Goal: Task Accomplishment & Management: Use online tool/utility

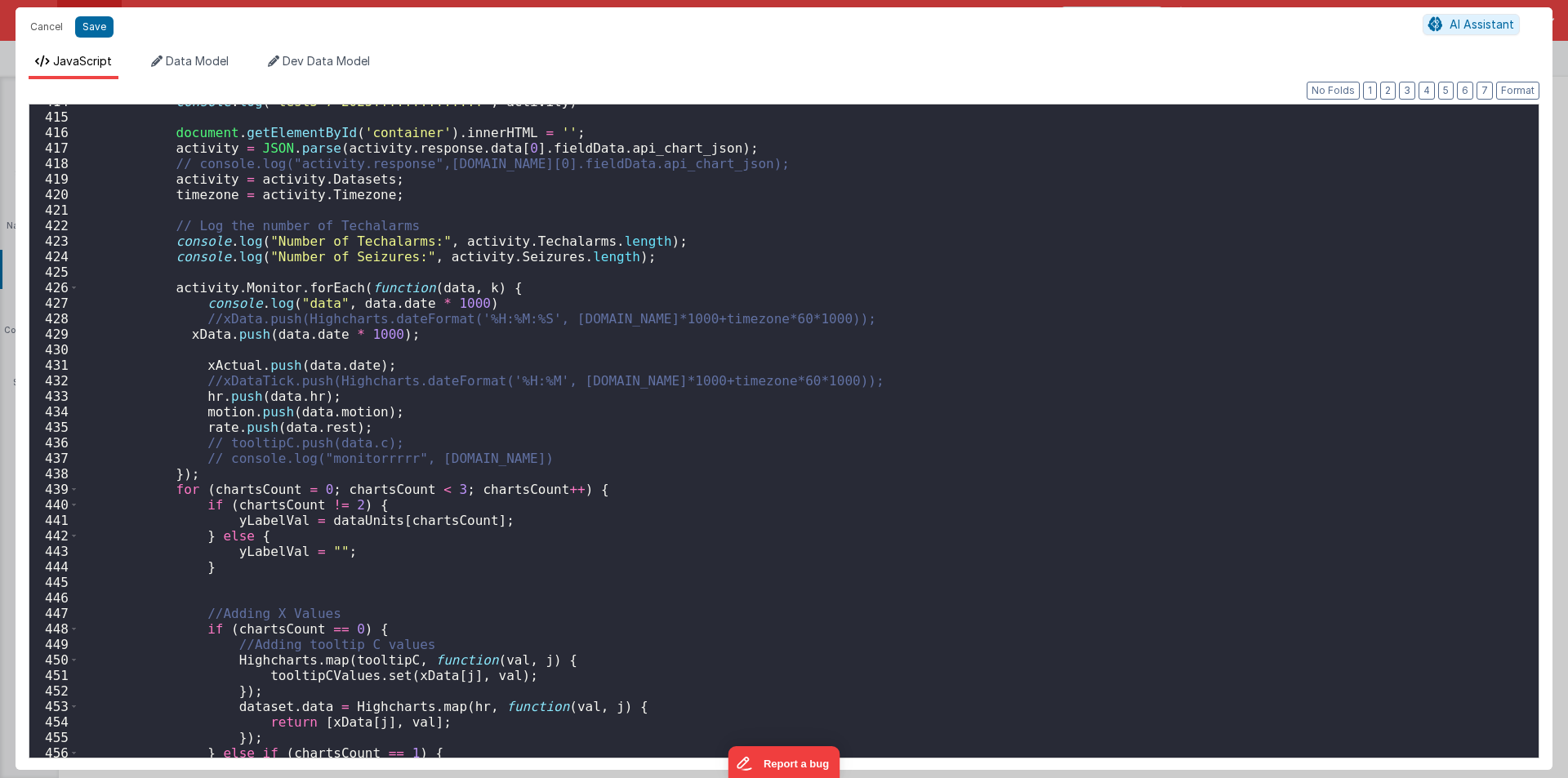
scroll to position [6711, 0]
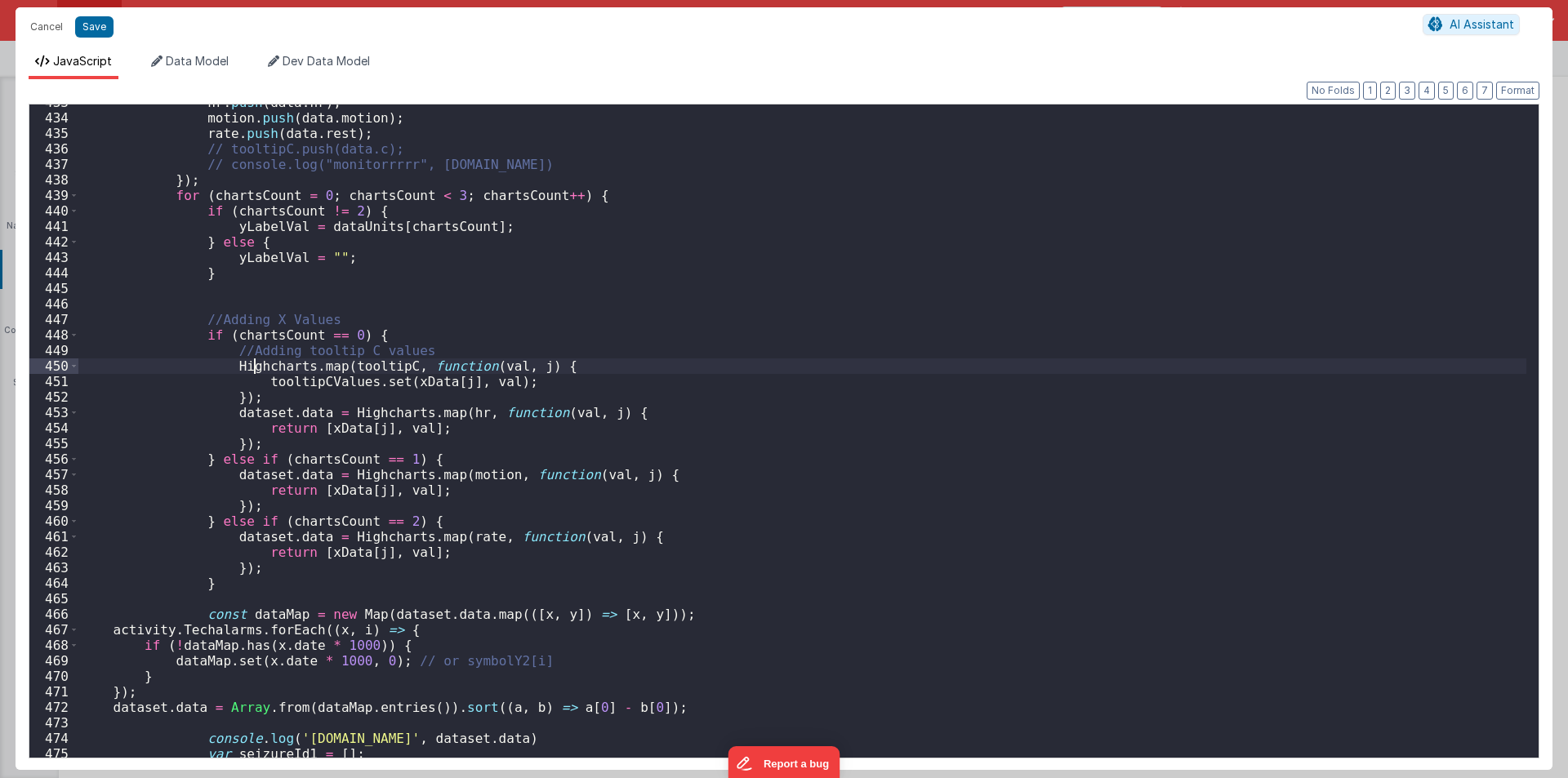
click at [256, 360] on div "hr . push ( data . hr ) ; motion . push ( data . motion ) ; rate . push ( data …" at bounding box center [803, 436] width 1448 height 684
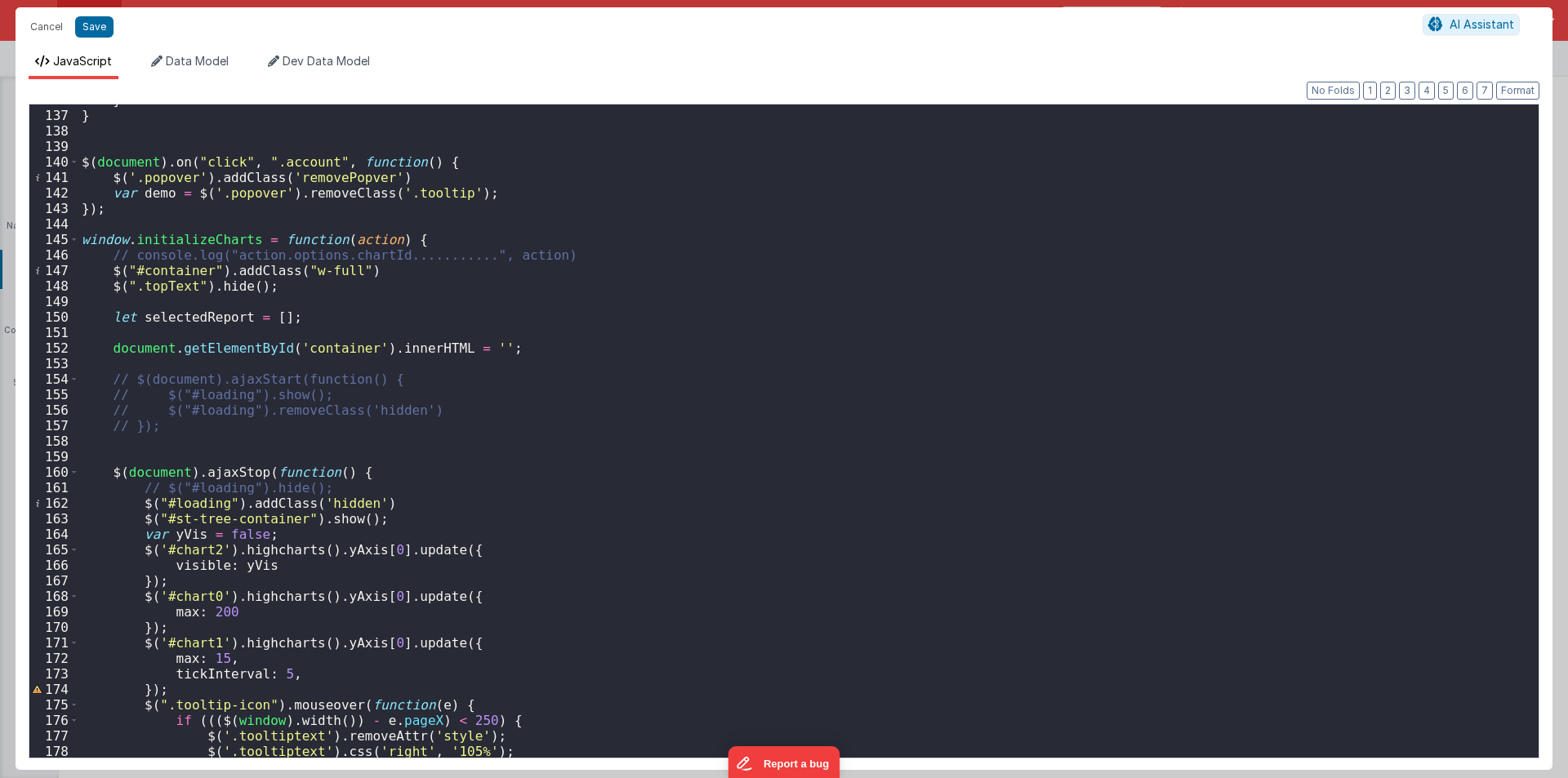
scroll to position [1959, 0]
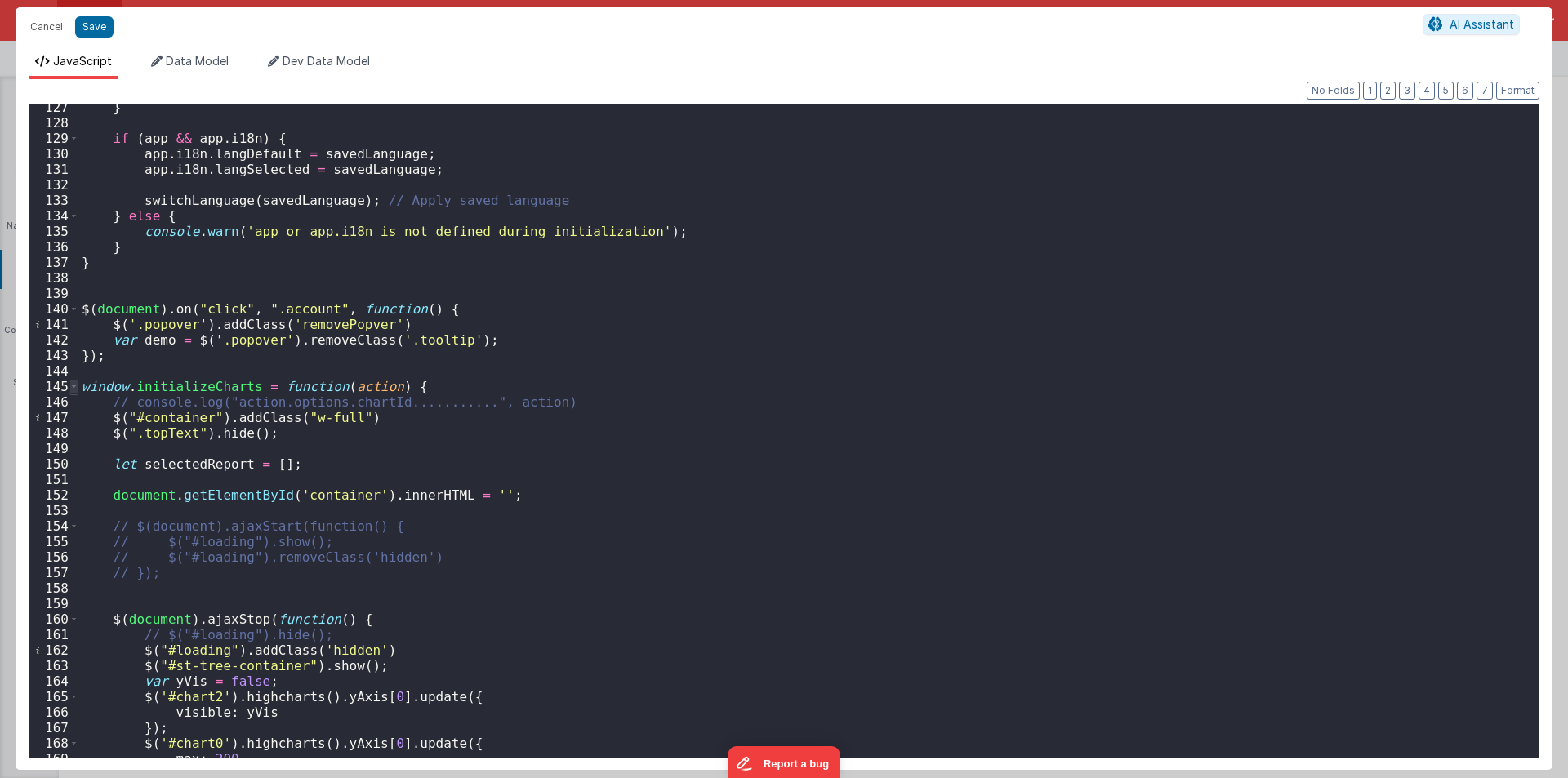
click at [73, 379] on span at bounding box center [74, 387] width 9 height 16
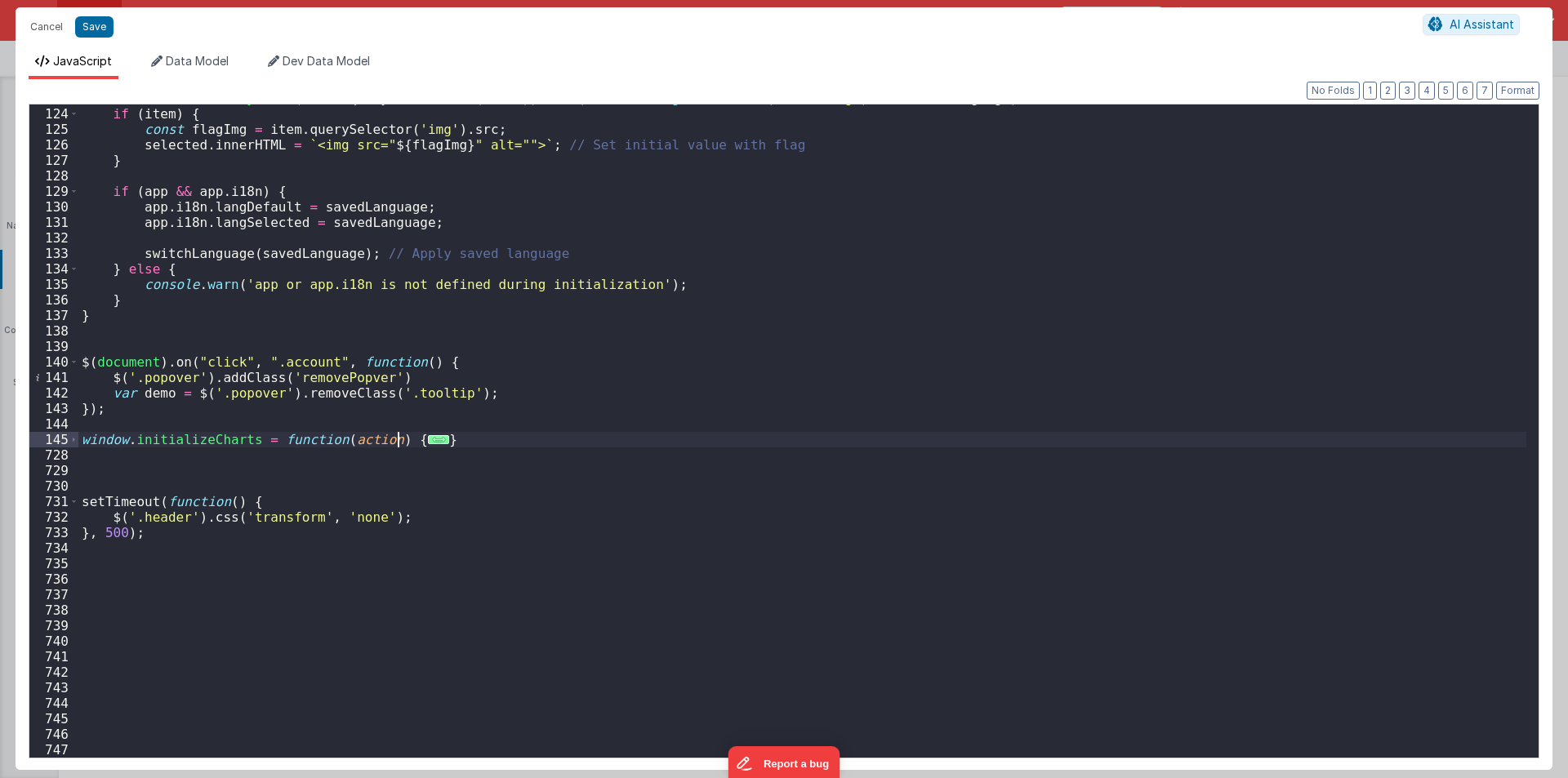
scroll to position [1906, 0]
click at [88, 466] on div "const item = Array . from ( items . querySelectorAll ( 'div' )) . find ( div =>…" at bounding box center [803, 432] width 1448 height 684
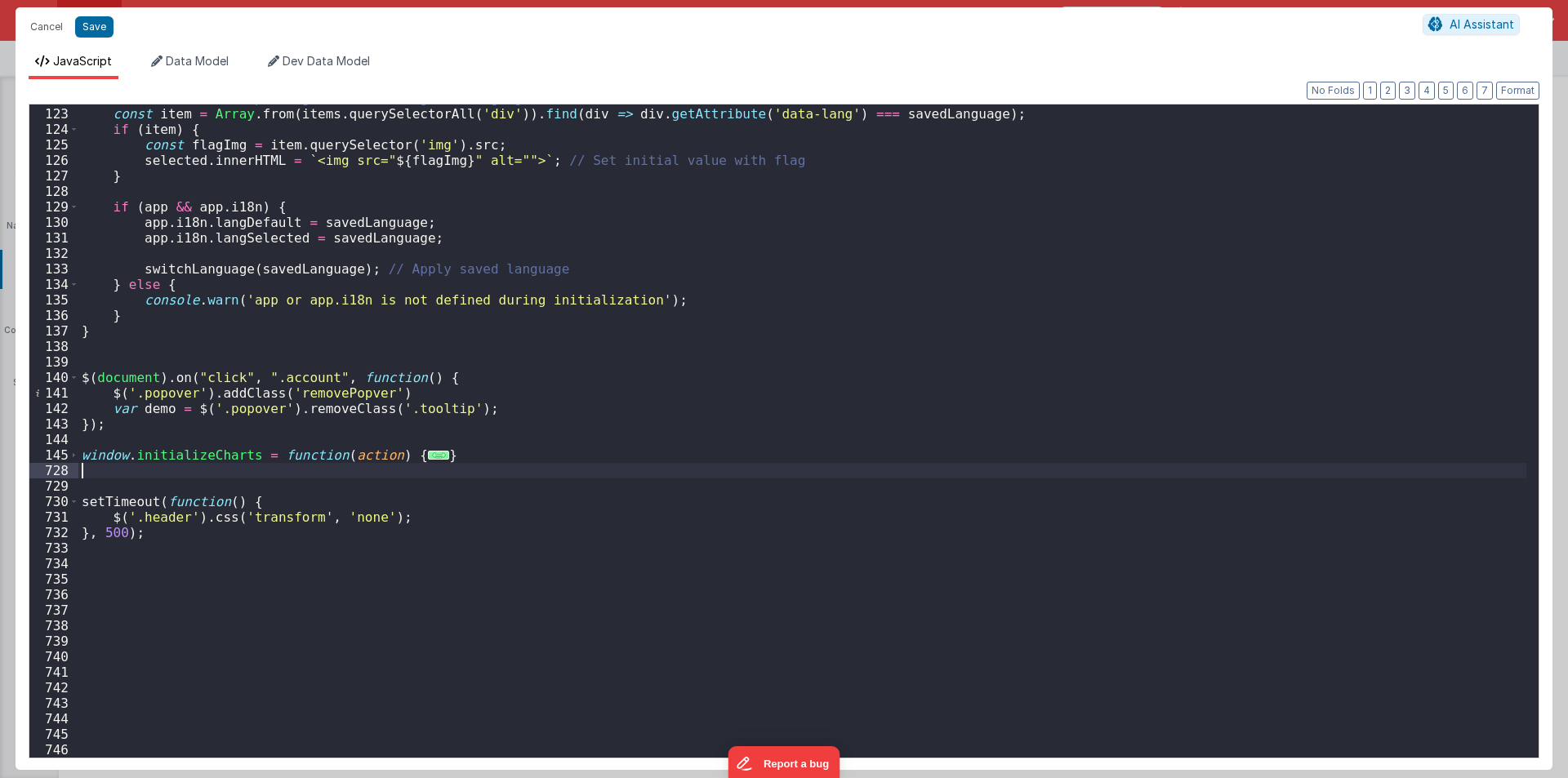
scroll to position [1875, 0]
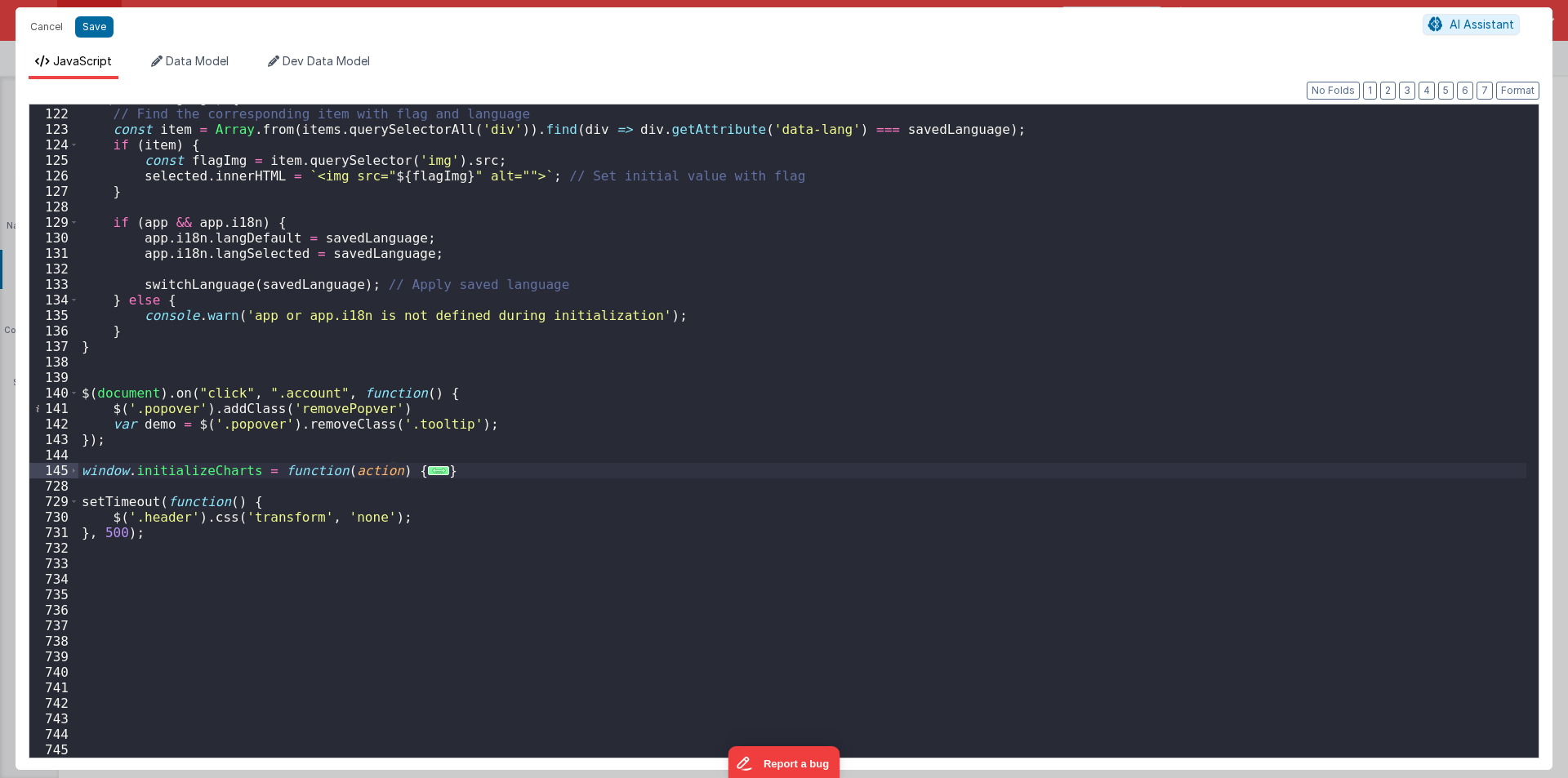
click at [88, 466] on div "if ( savedLanguage ) { // Find the corresponding item with flag and language co…" at bounding box center [803, 432] width 1448 height 684
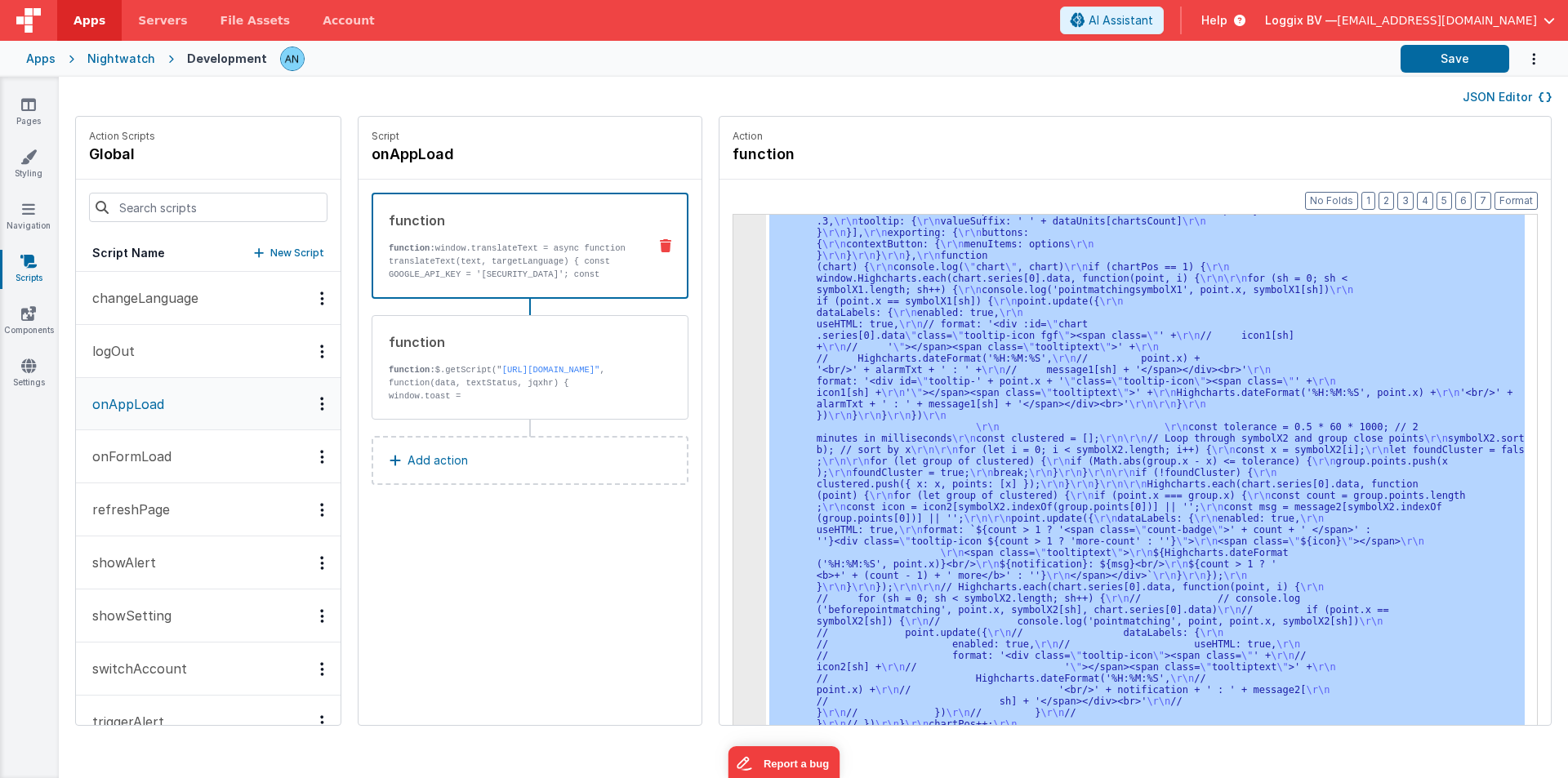
click at [14, 93] on div "Pages Styling Navigation Scripts Components Settings" at bounding box center [29, 427] width 59 height 701
click at [15, 102] on link "Pages" at bounding box center [28, 112] width 59 height 33
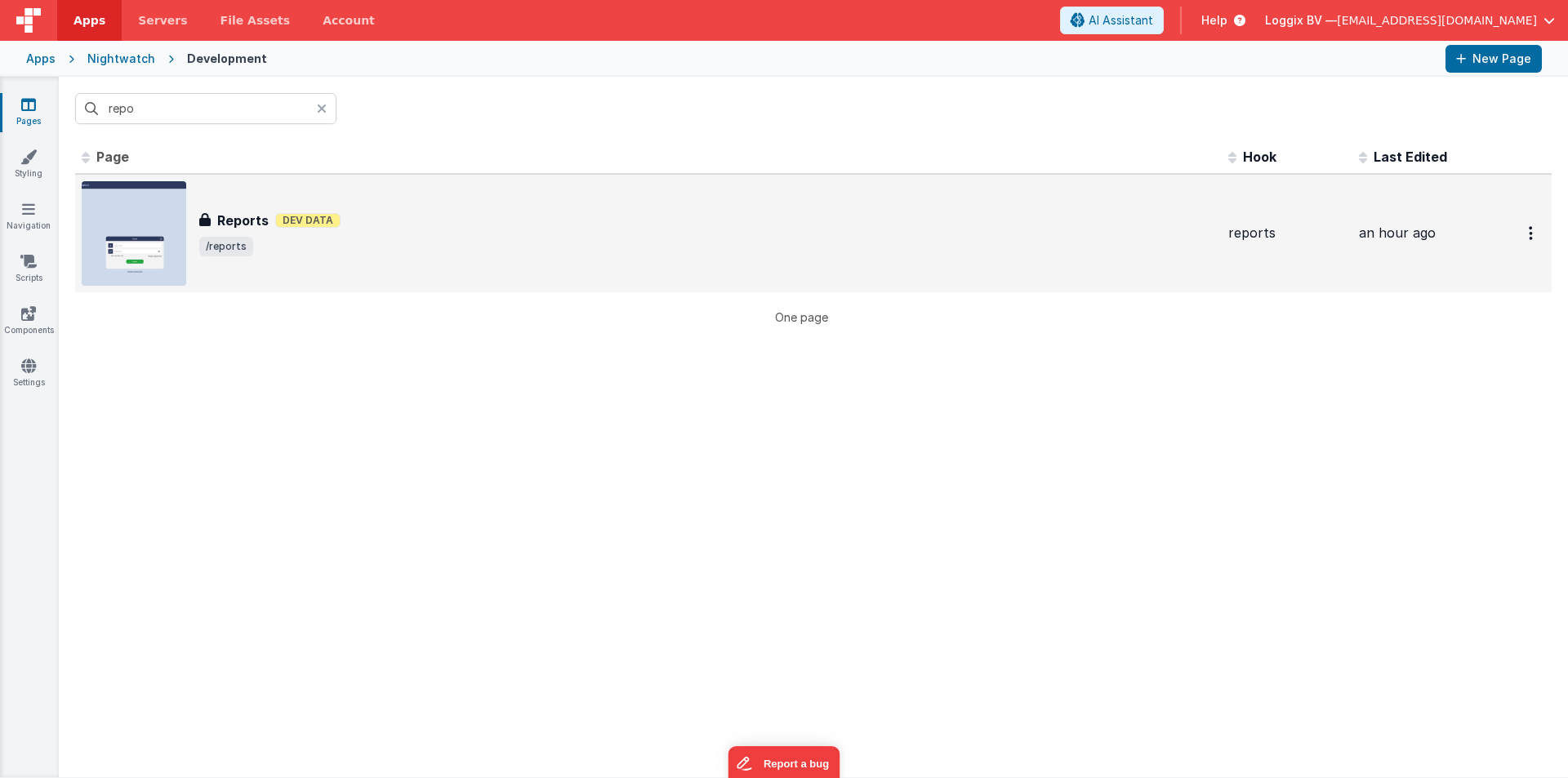
click at [349, 178] on td "Reports Reports Dev Data /reports" at bounding box center [648, 233] width 1147 height 119
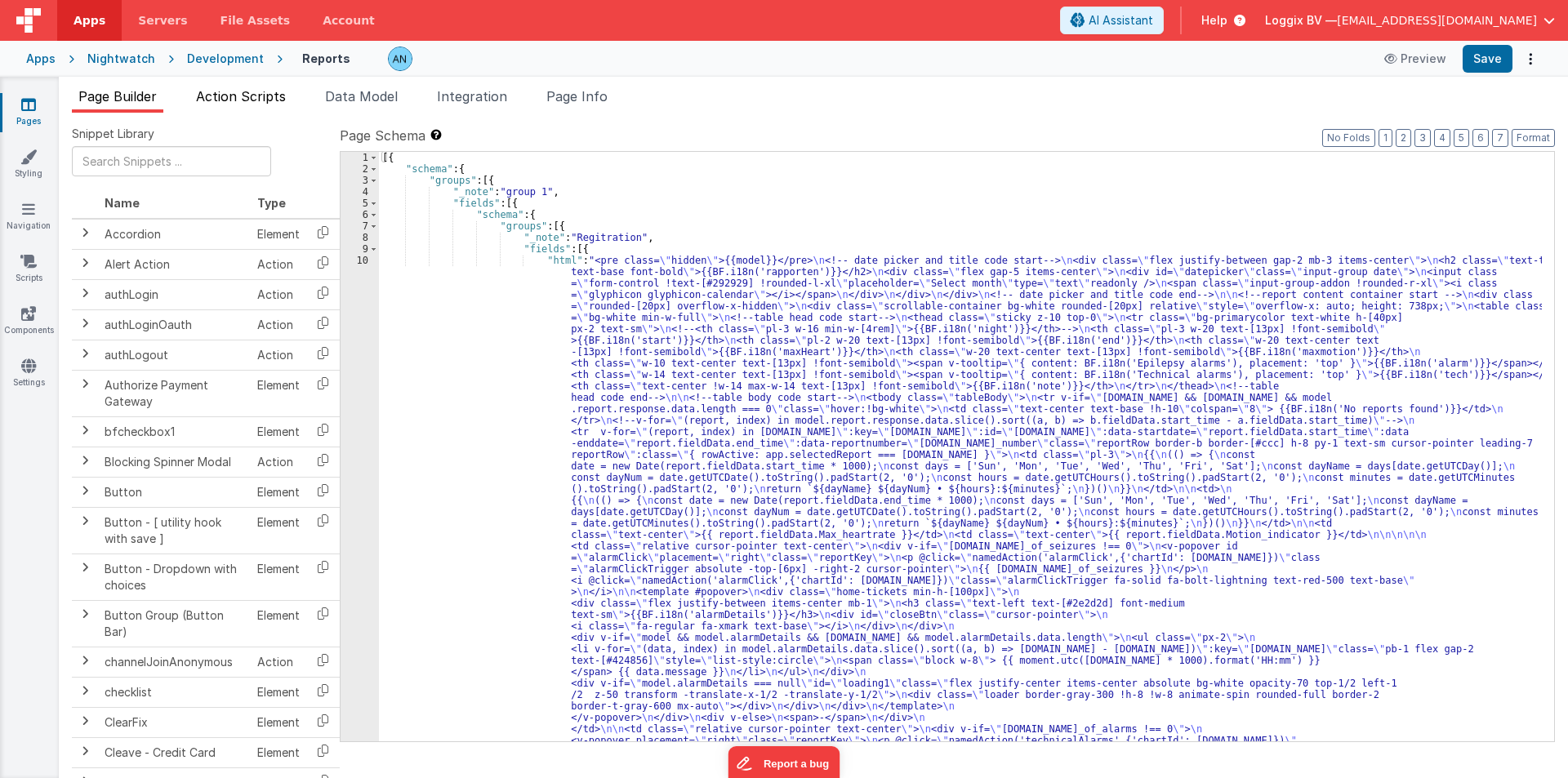
click at [255, 91] on span "Action Scripts" at bounding box center [241, 95] width 90 height 16
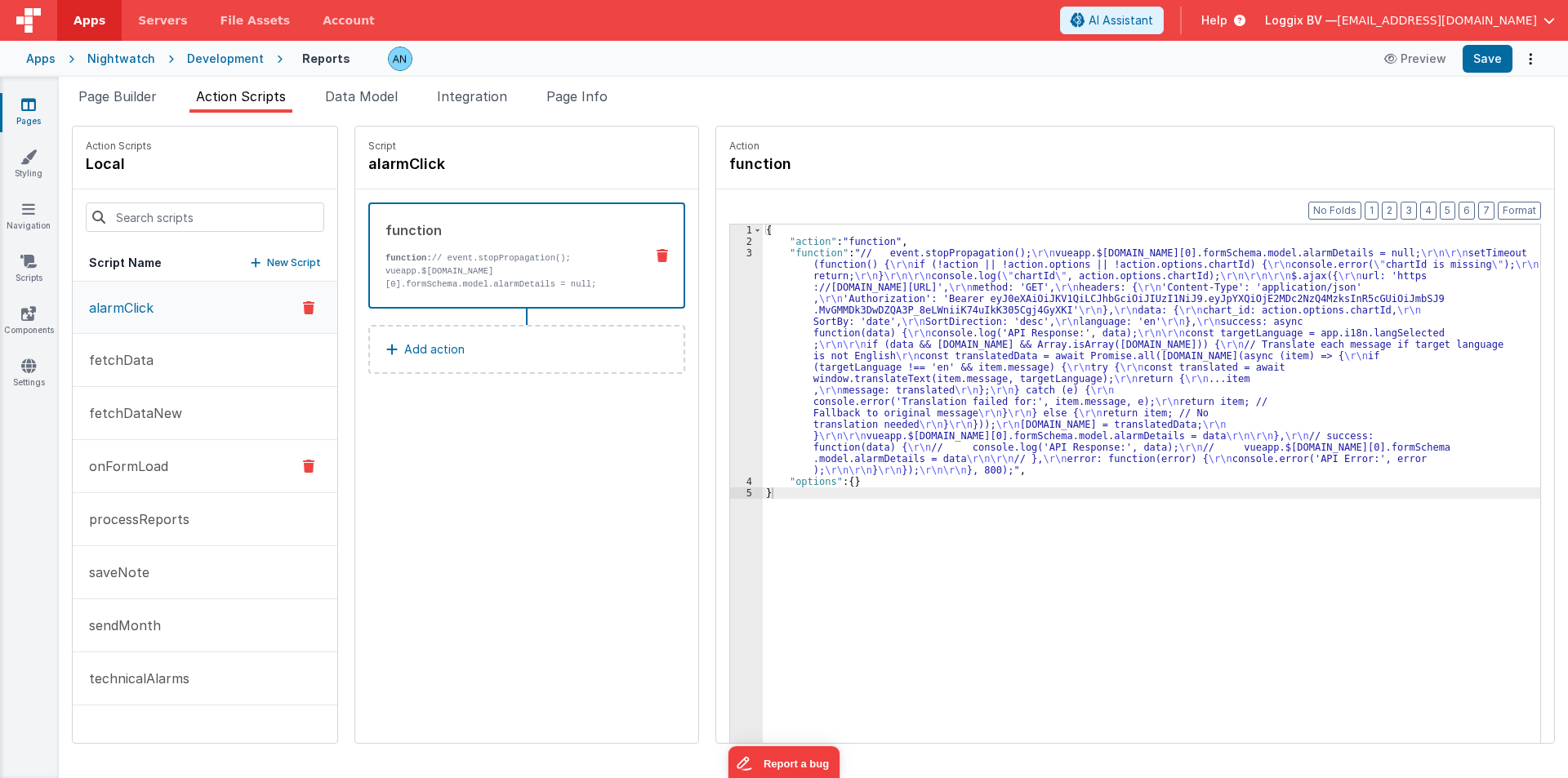
click at [152, 464] on p "onFormLoad" at bounding box center [123, 466] width 89 height 20
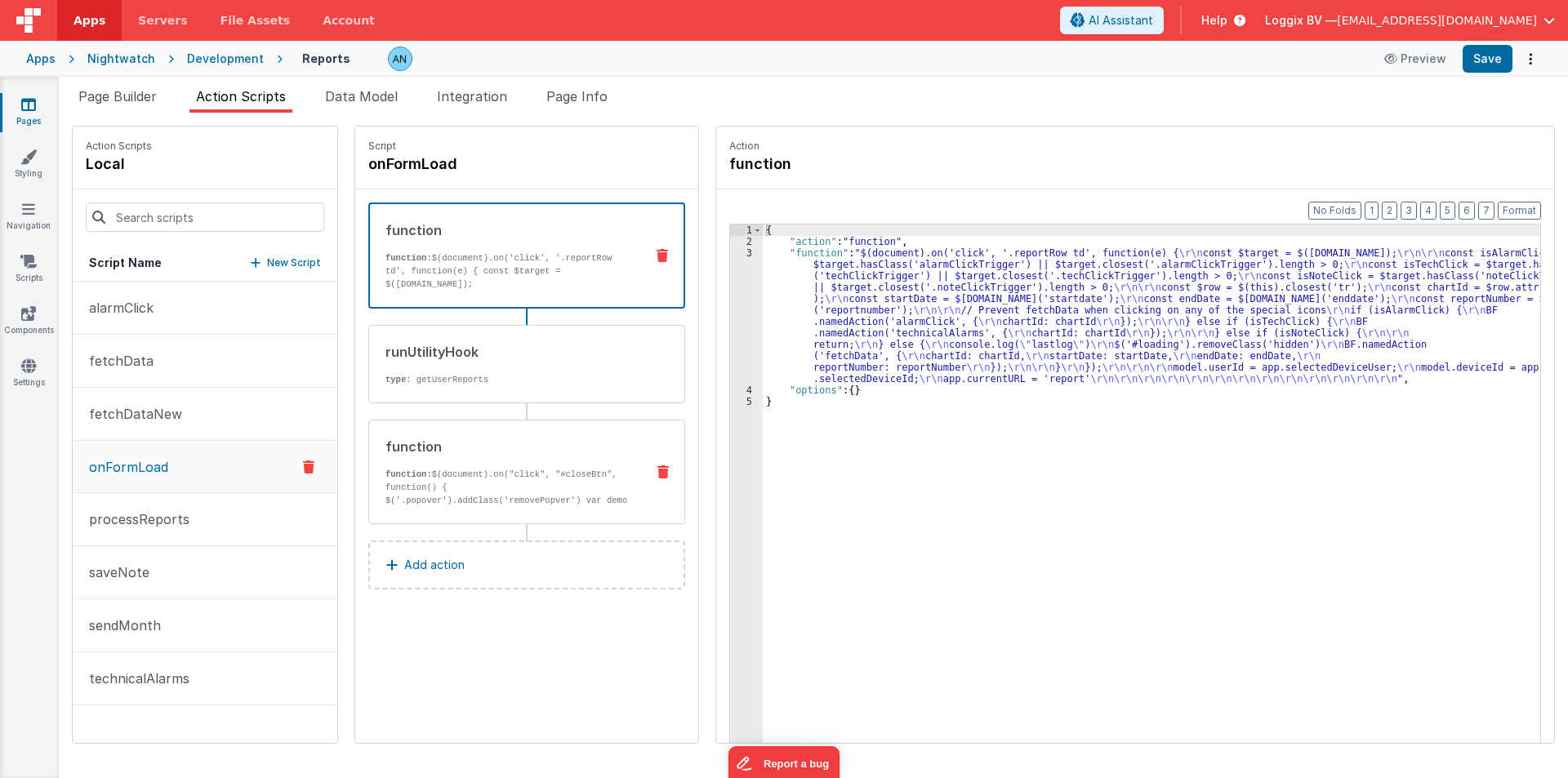
click at [486, 473] on p "function: $(document).on("click", "#closeBtn", function() { $('.popover').addCl…" at bounding box center [509, 494] width 247 height 52
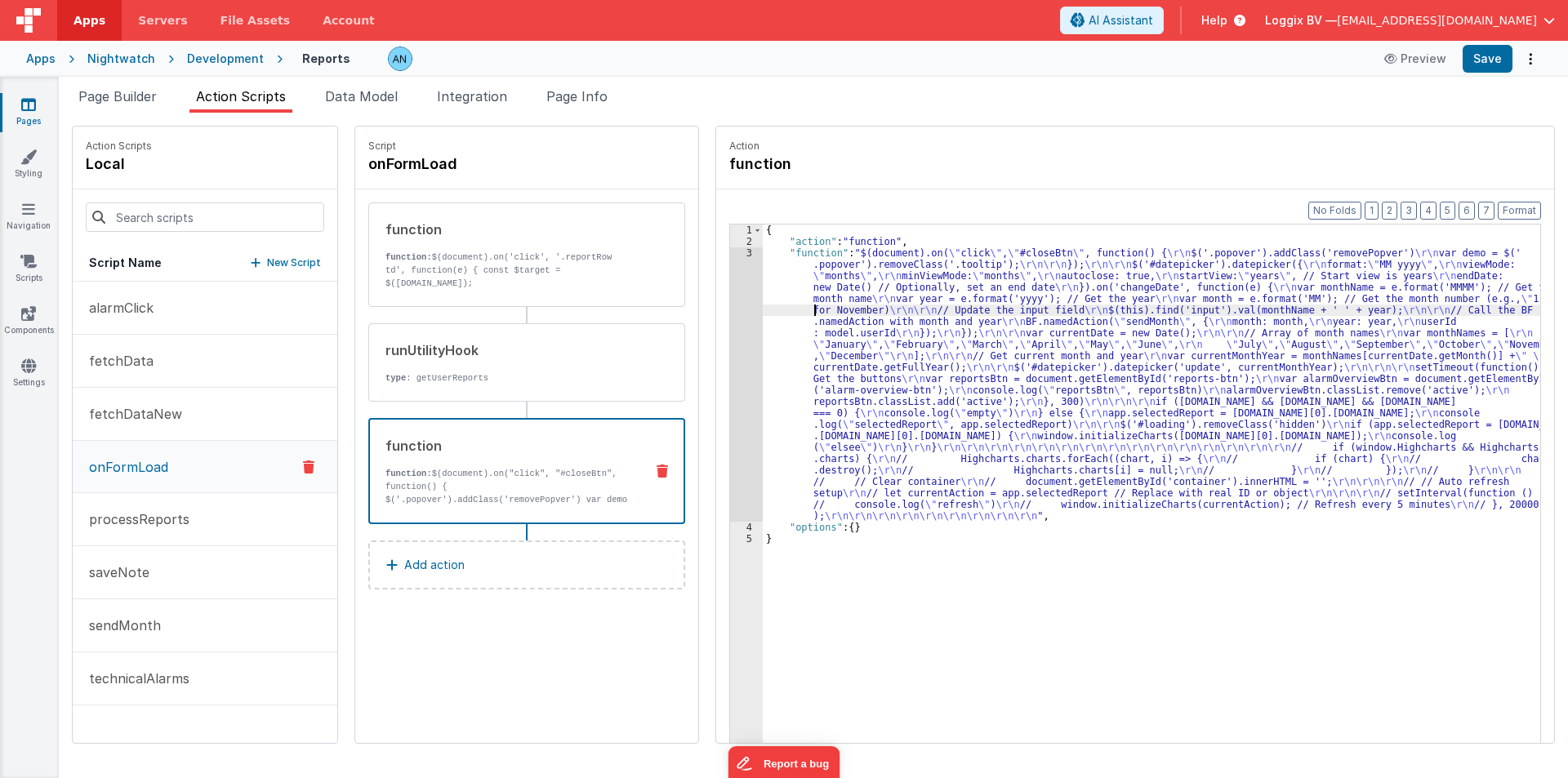
click at [800, 310] on div "{ "action" : "function" , "function" : "$(document).on( \" click \" , \" #close…" at bounding box center [1159, 520] width 793 height 592
click at [730, 281] on div "3" at bounding box center [746, 385] width 33 height 275
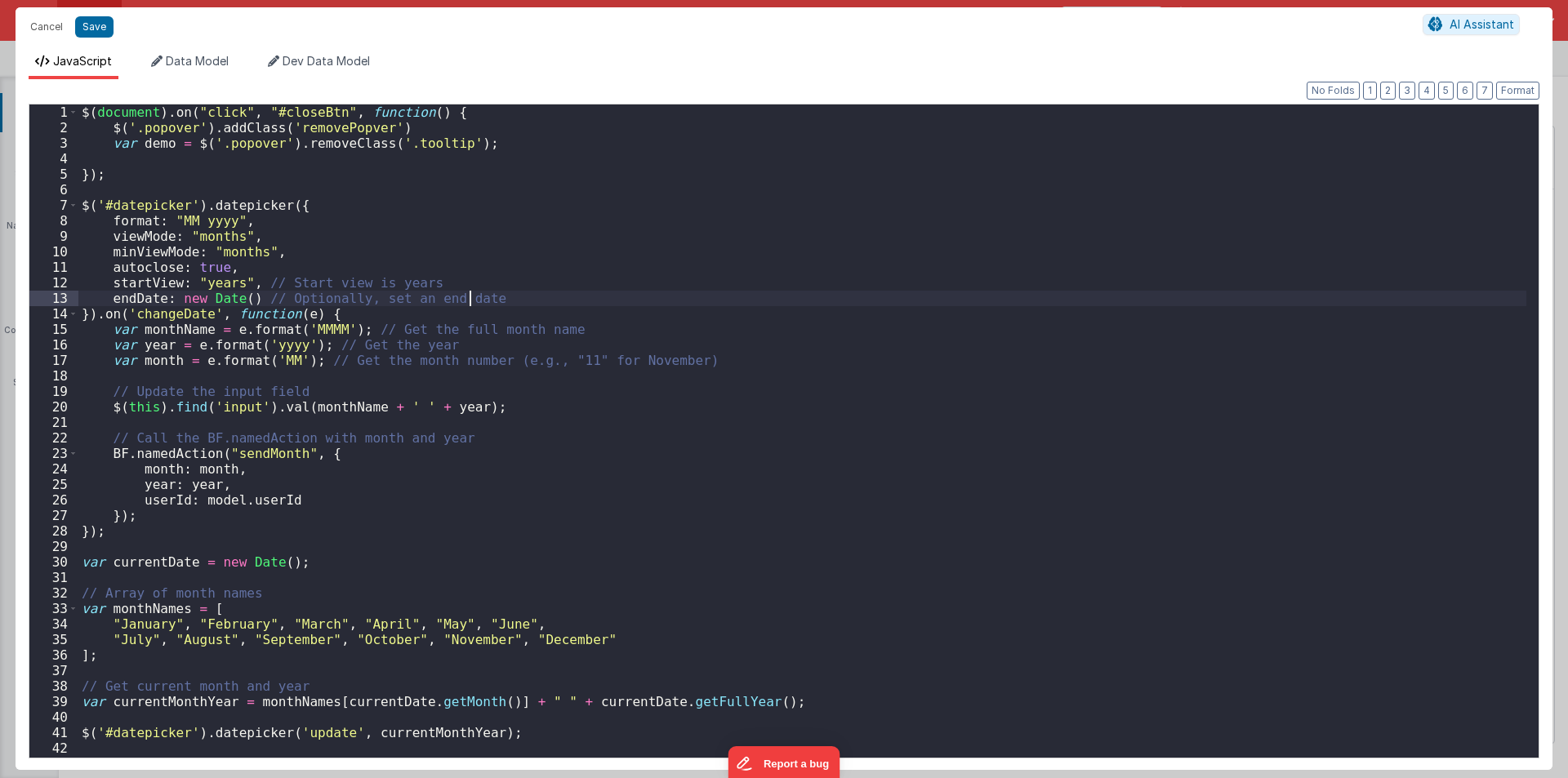
click at [719, 281] on div "$ ( document ) . on ( "click" , "#closeBtn" , function ( ) { $ ( '.popover' ) .…" at bounding box center [803, 446] width 1448 height 684
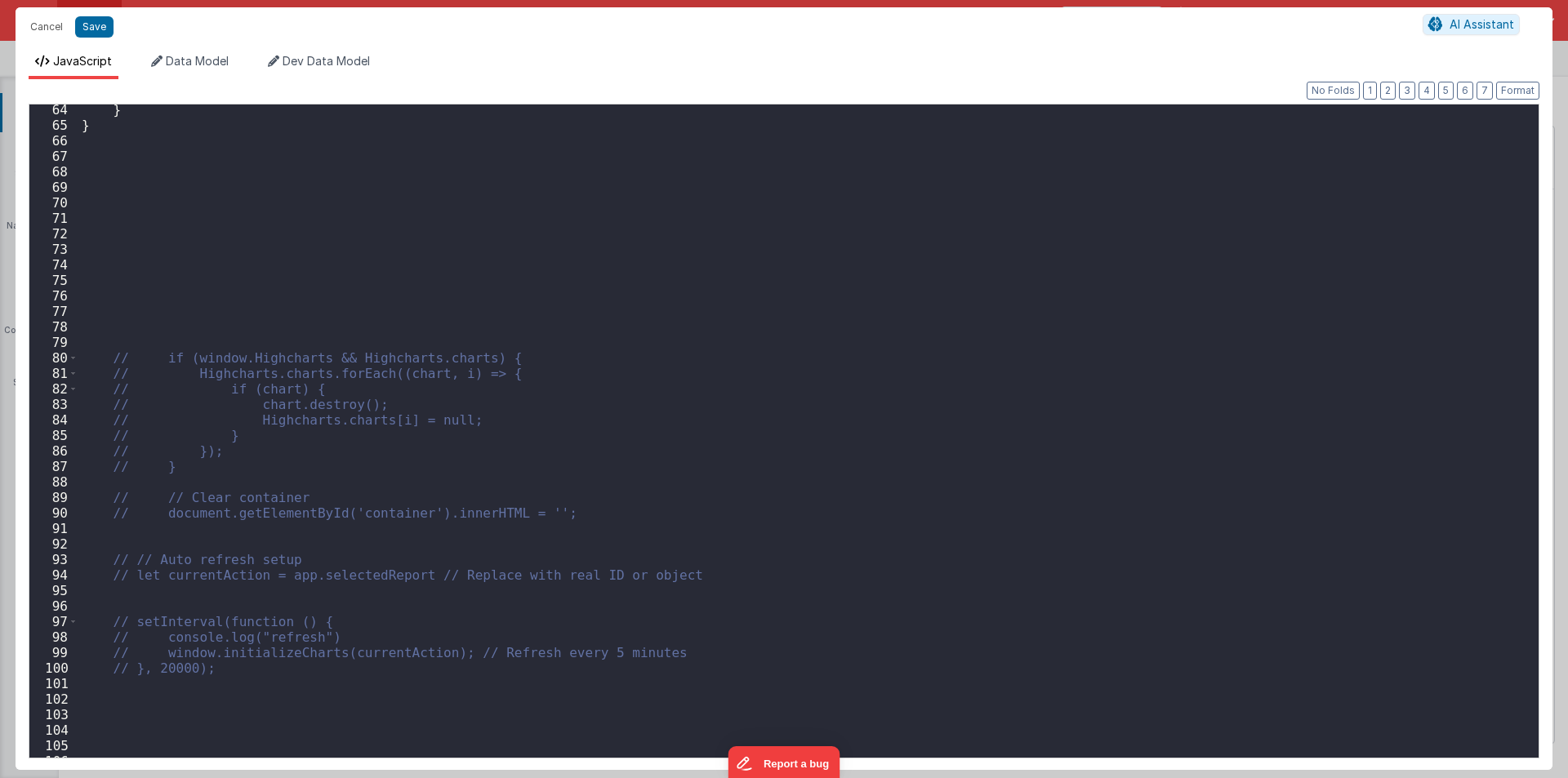
scroll to position [1038, 0]
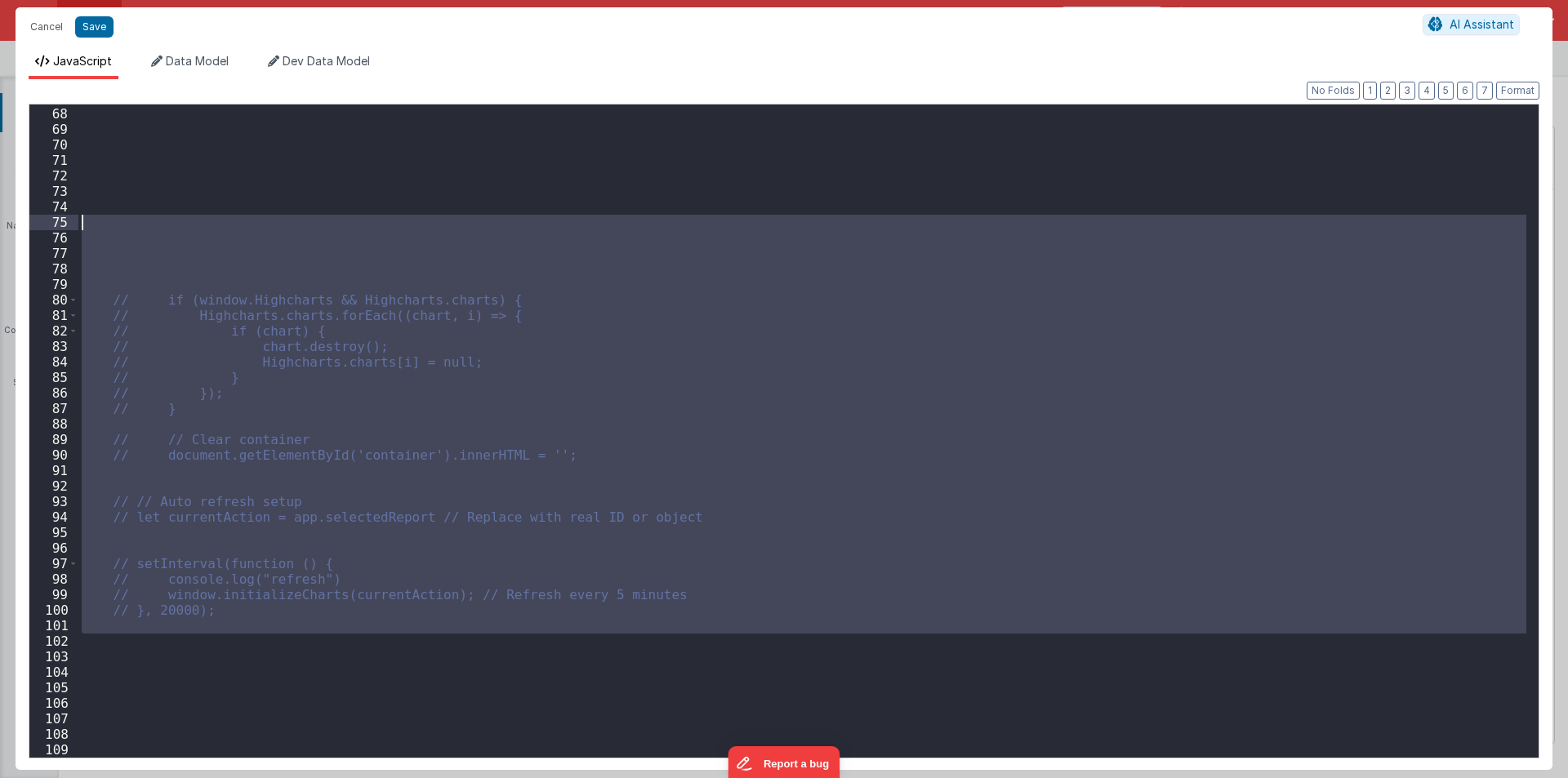
drag, startPoint x: 232, startPoint y: 636, endPoint x: 0, endPoint y: 218, distance: 478.1
click at [0, 218] on div "Cancel Save AI Assistant JavaScript Data Model Dev Data Model Format 7 6 5 4 3 …" at bounding box center [784, 389] width 1568 height 778
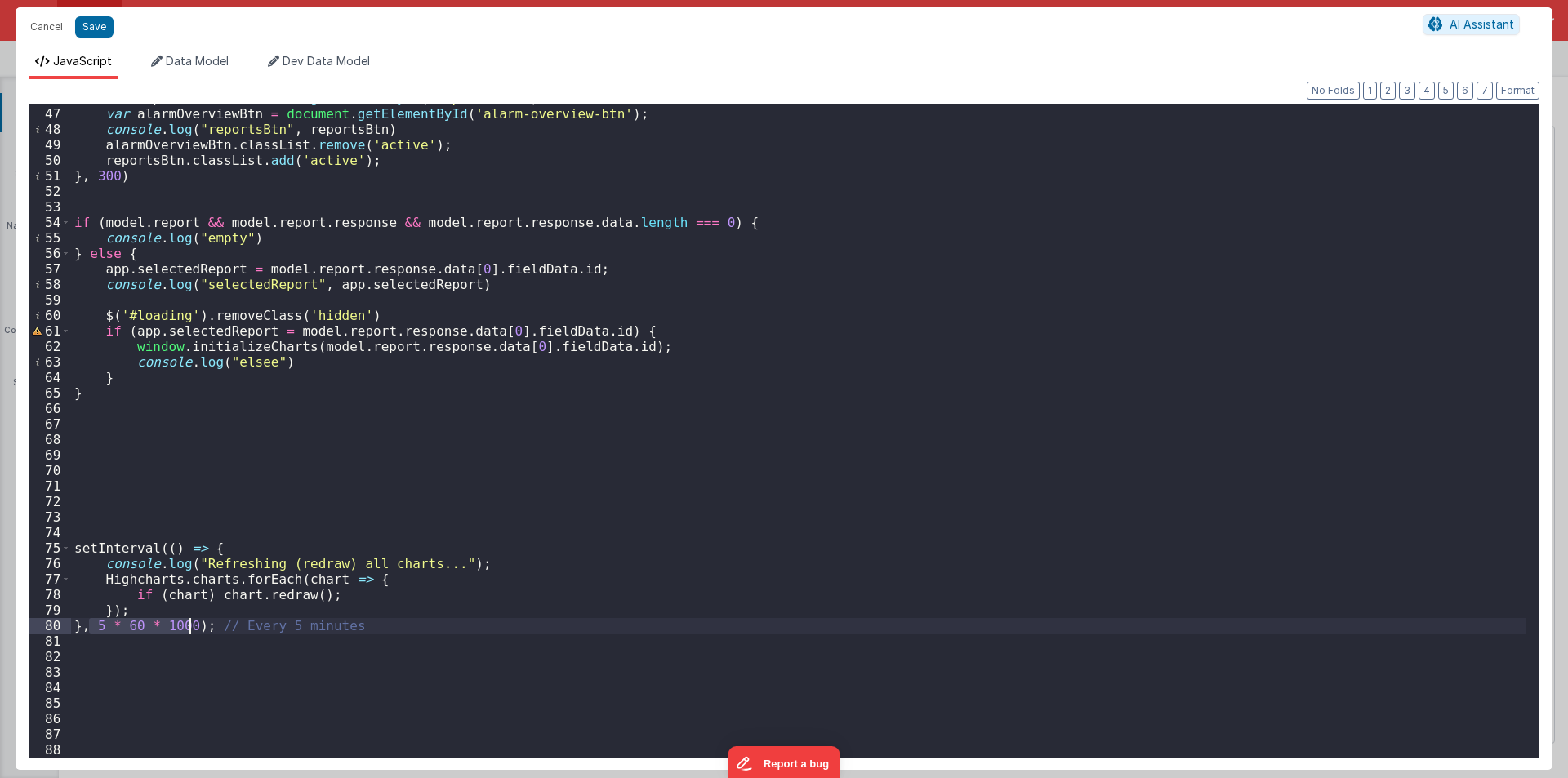
drag, startPoint x: 92, startPoint y: 620, endPoint x: 191, endPoint y: 626, distance: 99.2
click at [191, 626] on div "var reportsBtn = document . getElementById ( 'reports-btn' ) ; var alarmOvervie…" at bounding box center [799, 432] width 1456 height 684
click at [132, 573] on div "var reportsBtn = document . getElementById ( 'reports-btn' ) ; var alarmOvervie…" at bounding box center [799, 432] width 1456 height 684
click at [443, 563] on div "var reportsBtn = document . getElementById ( 'reports-btn' ) ; var alarmOvervie…" at bounding box center [799, 432] width 1456 height 684
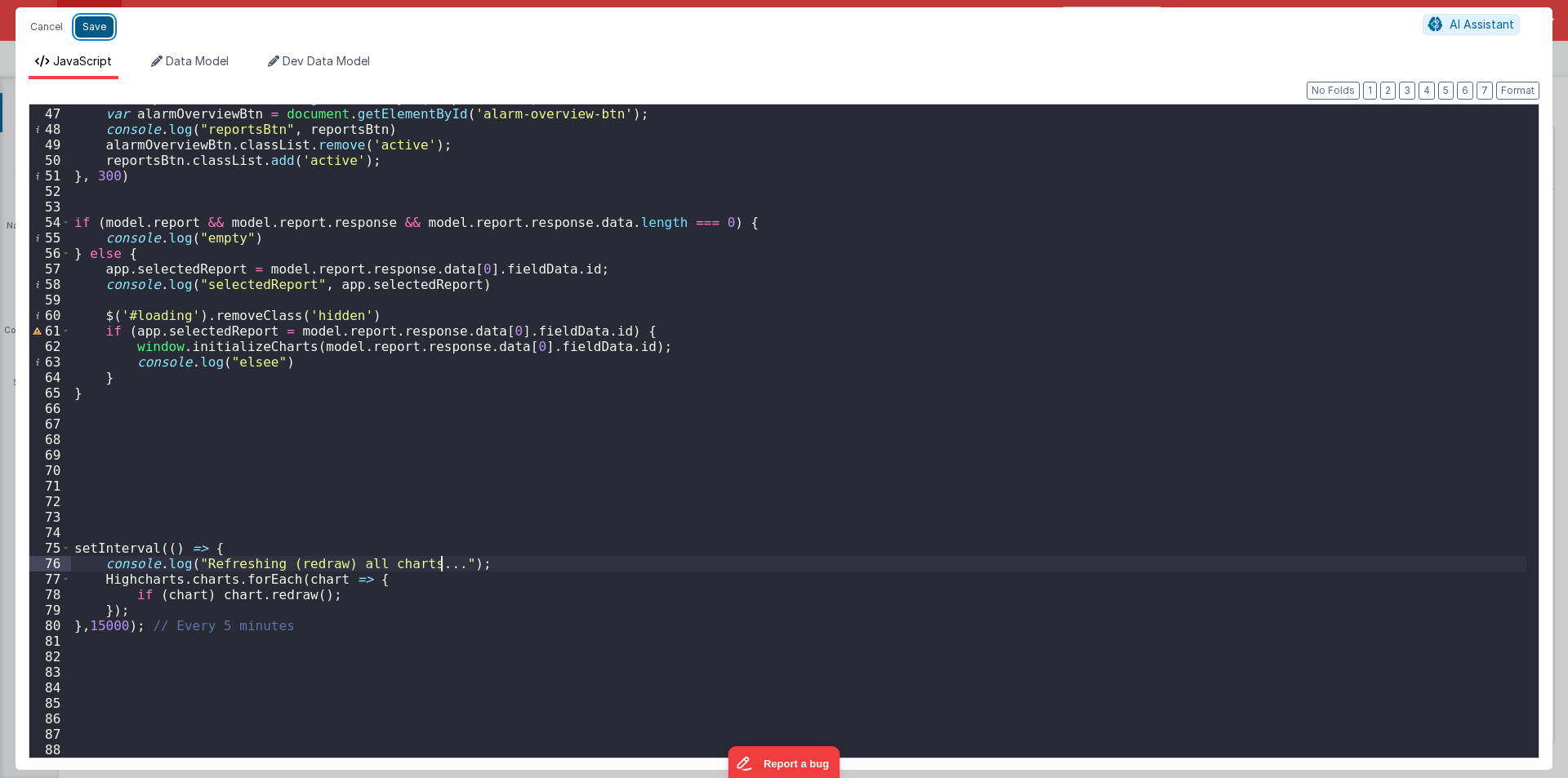
click at [99, 21] on button "Save" at bounding box center [93, 26] width 38 height 21
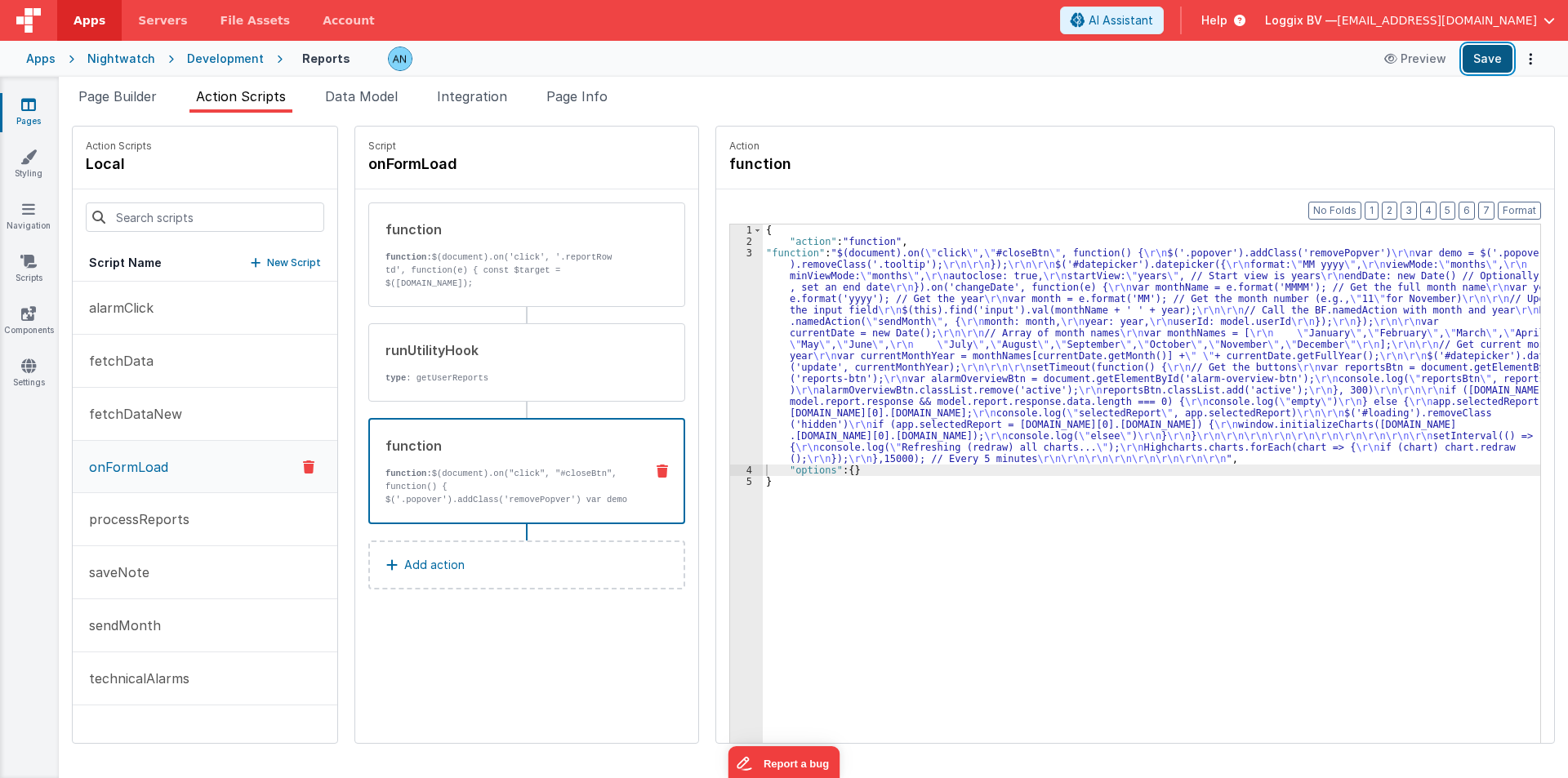
click at [1476, 49] on button "Save" at bounding box center [1487, 59] width 50 height 28
click at [1522, 205] on button "Format" at bounding box center [1519, 210] width 43 height 18
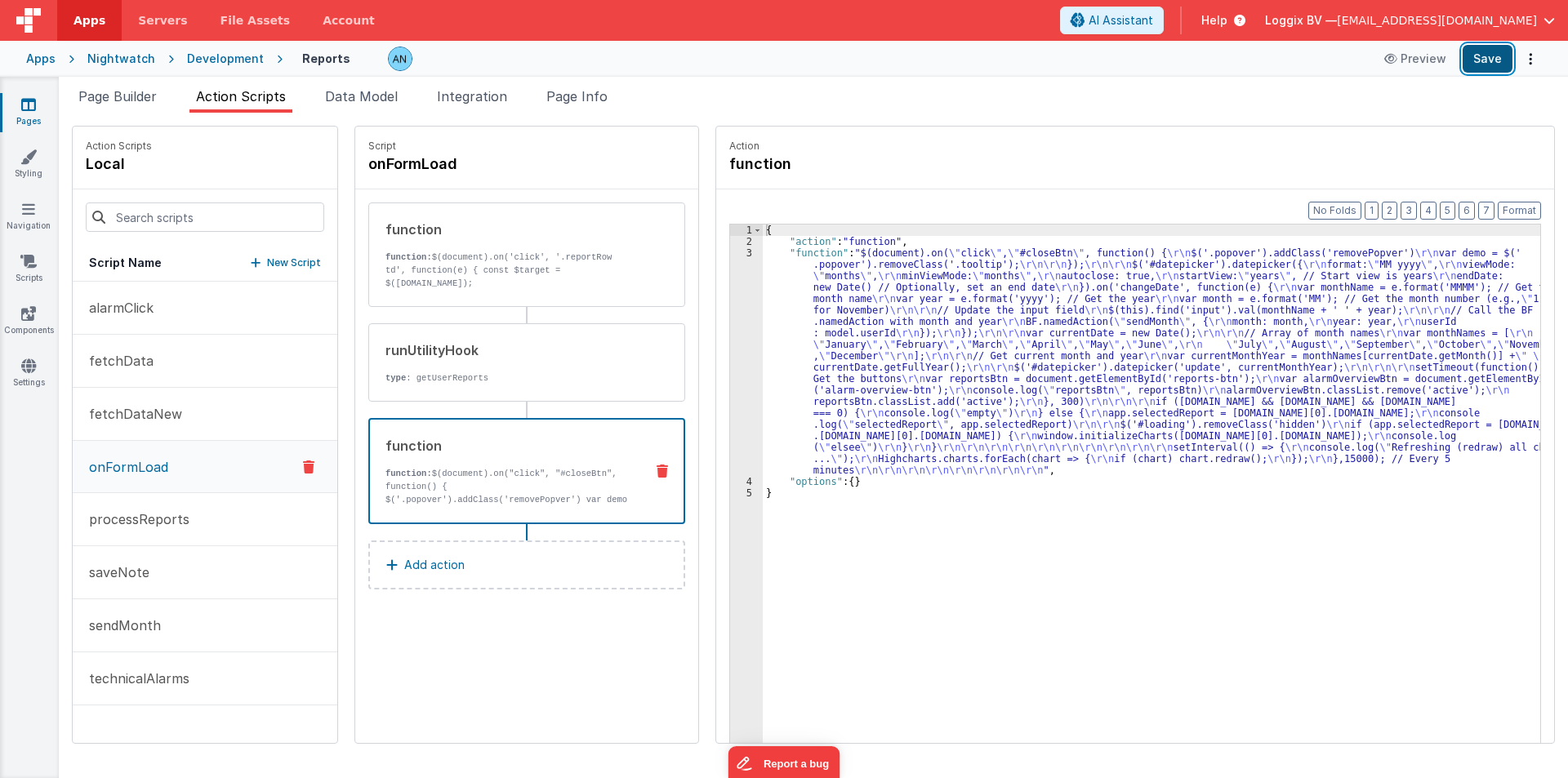
click at [1502, 52] on button "Save" at bounding box center [1487, 59] width 50 height 28
click at [1516, 212] on button "Format" at bounding box center [1519, 210] width 43 height 18
click at [1489, 50] on button "Save" at bounding box center [1487, 59] width 50 height 28
click at [1532, 212] on button "Format" at bounding box center [1519, 210] width 43 height 18
click at [736, 303] on div "3" at bounding box center [746, 361] width 33 height 229
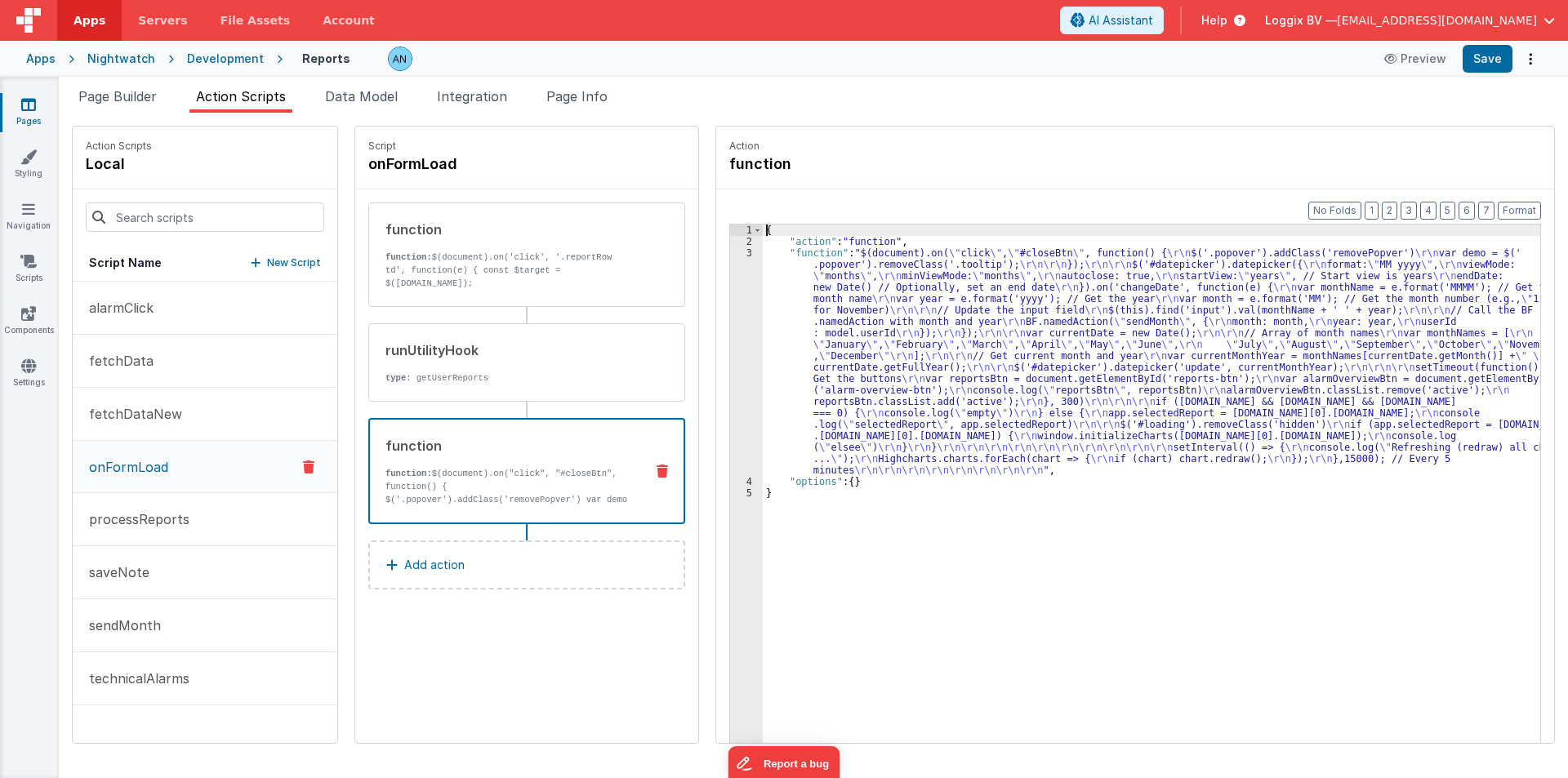
click at [730, 303] on div "3" at bounding box center [746, 361] width 33 height 229
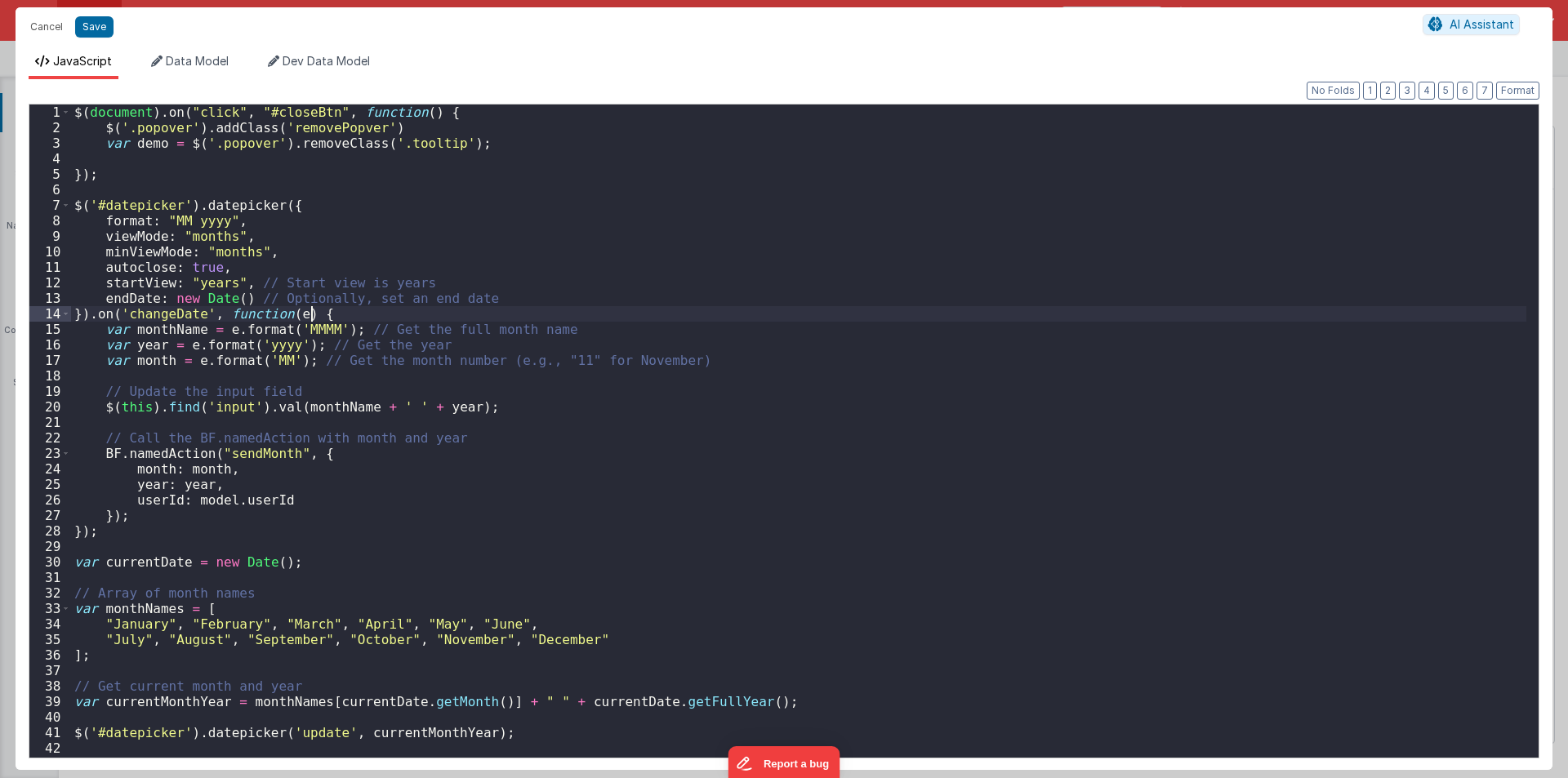
click at [730, 303] on div "$ ( document ) . on ( "click" , "#closeBtn" , function ( ) { $ ( '.popover' ) .…" at bounding box center [799, 446] width 1456 height 684
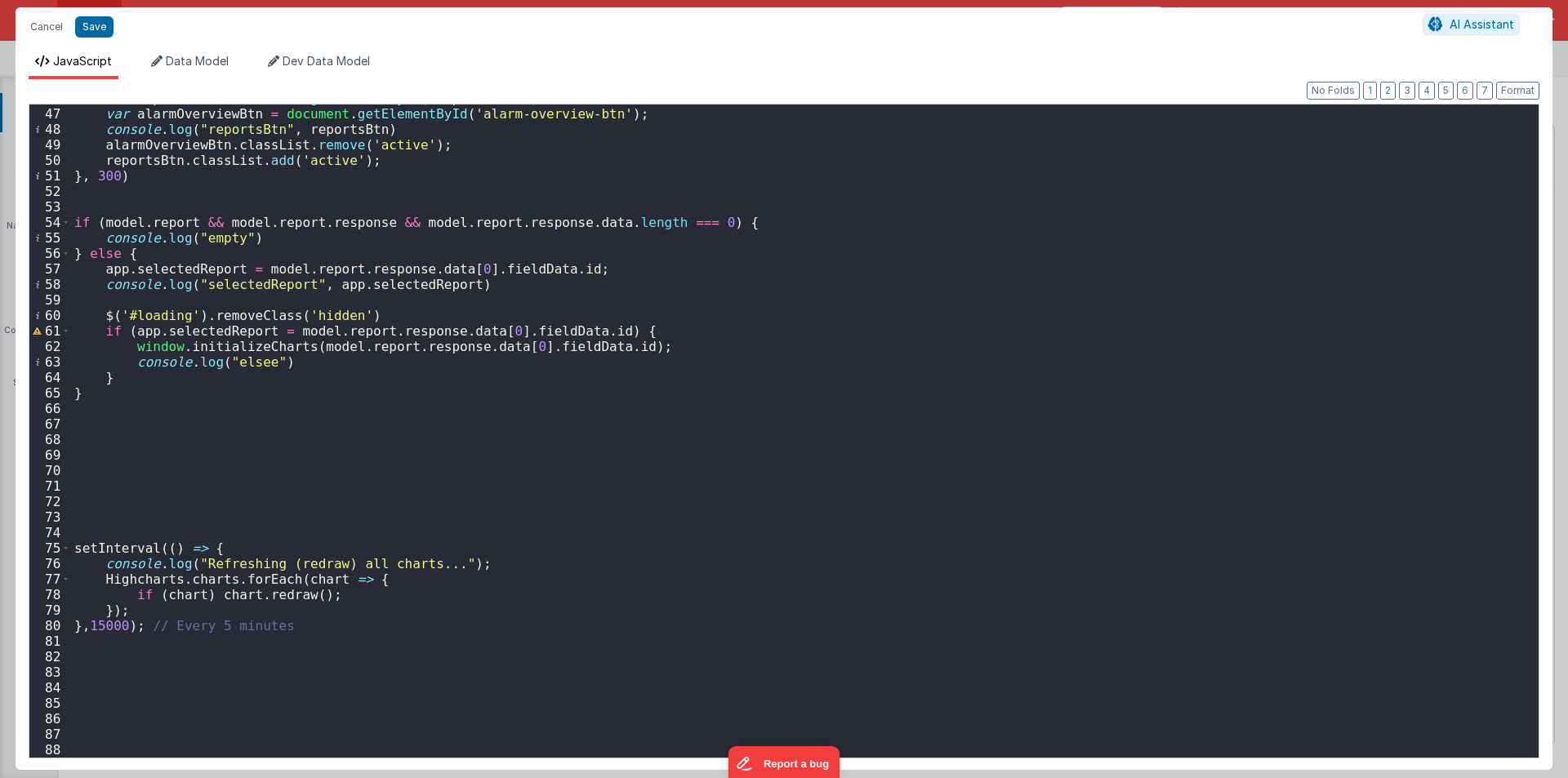
click at [164, 573] on div "var reportsBtn = document . getElementById ( 'reports-btn' ) ; var alarmOvervie…" at bounding box center [799, 432] width 1456 height 684
click at [300, 579] on div "var reportsBtn = document . getElementById ( 'reports-btn' ) ; var alarmOvervie…" at bounding box center [799, 432] width 1456 height 684
click at [366, 576] on div "var reportsBtn = document . getElementById ( 'reports-btn' ) ; var alarmOvervie…" at bounding box center [799, 432] width 1456 height 684
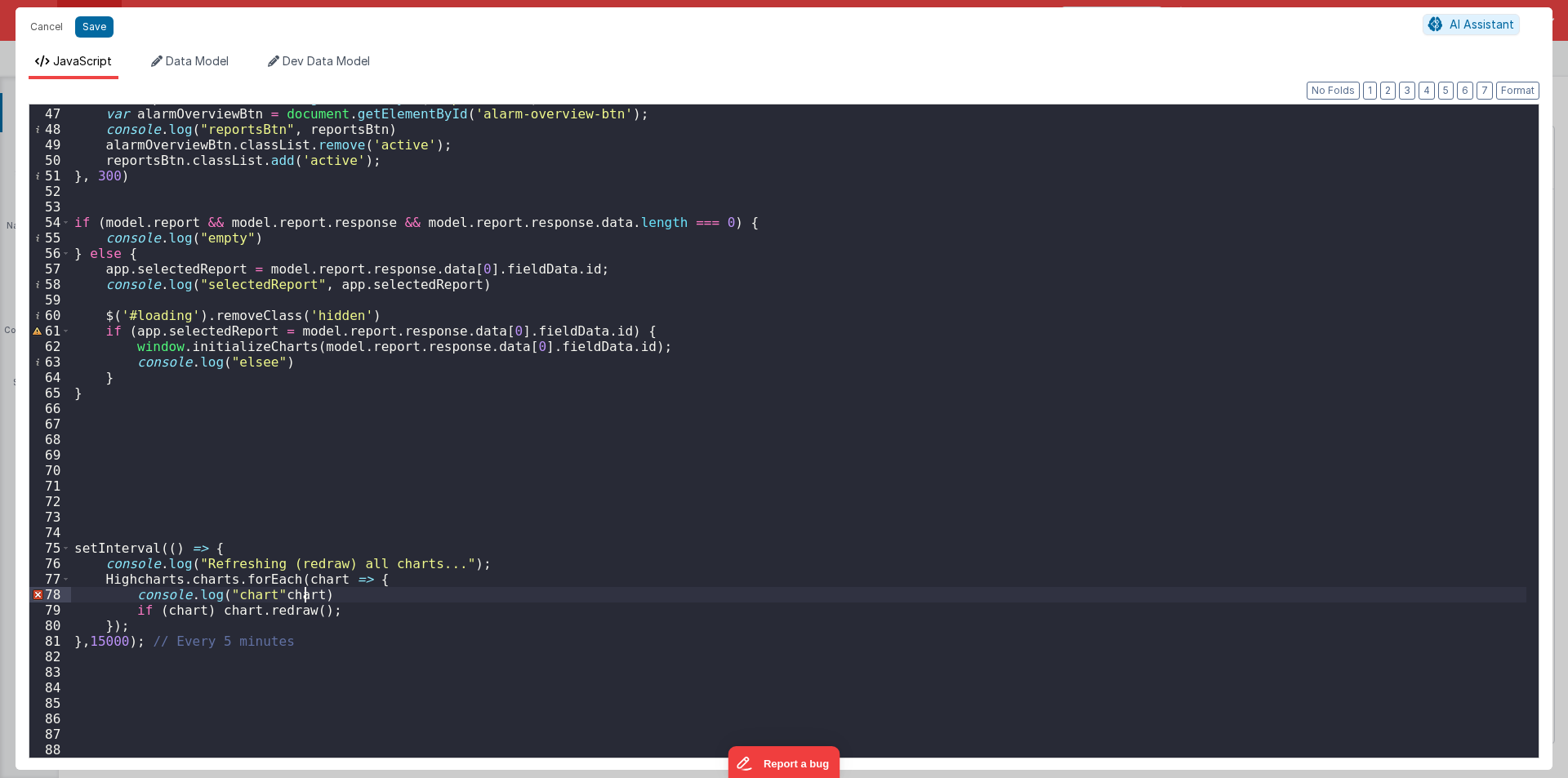
click at [274, 591] on div "var reportsBtn = document . getElementById ( 'reports-btn' ) ; var alarmOvervie…" at bounding box center [799, 432] width 1456 height 684
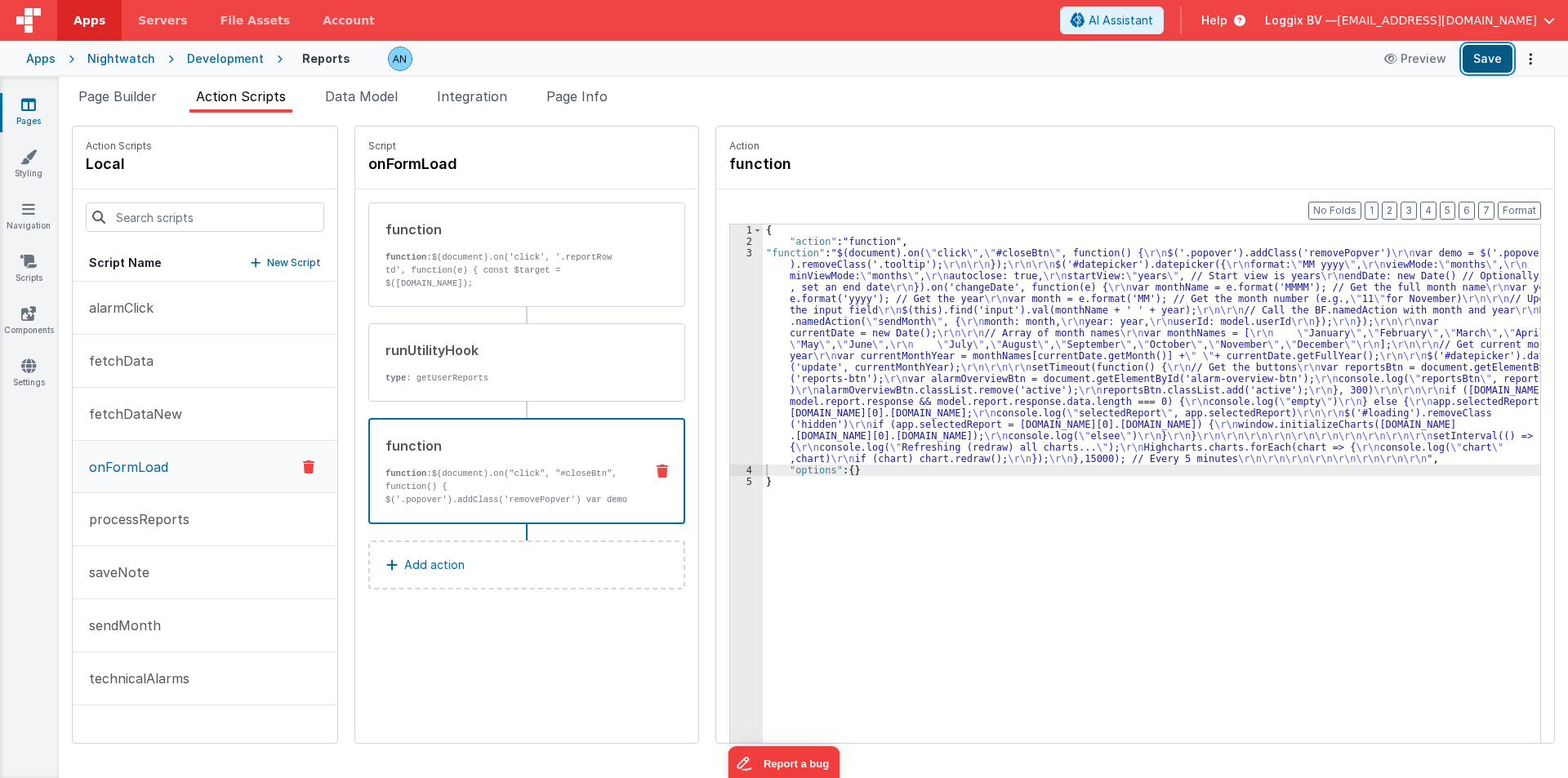
click at [1492, 50] on button "Save" at bounding box center [1487, 59] width 50 height 28
click at [1532, 208] on button "Format" at bounding box center [1519, 210] width 43 height 18
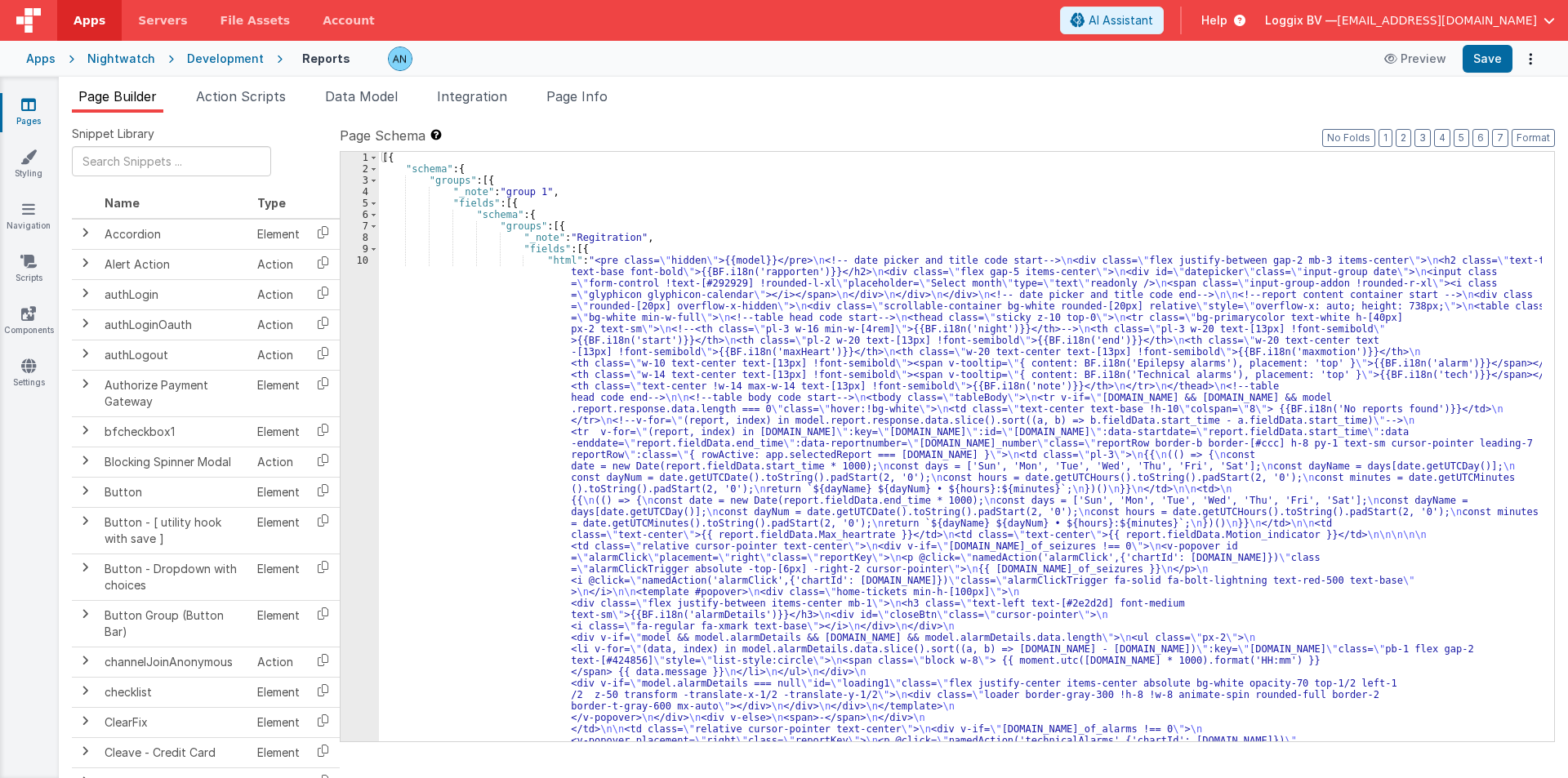
click at [222, 85] on div "Page Builder Action Scripts Data Model Integration Page Info Snippet Library Na…" at bounding box center [813, 427] width 1509 height 701
click at [222, 94] on span "Action Scripts" at bounding box center [241, 95] width 90 height 16
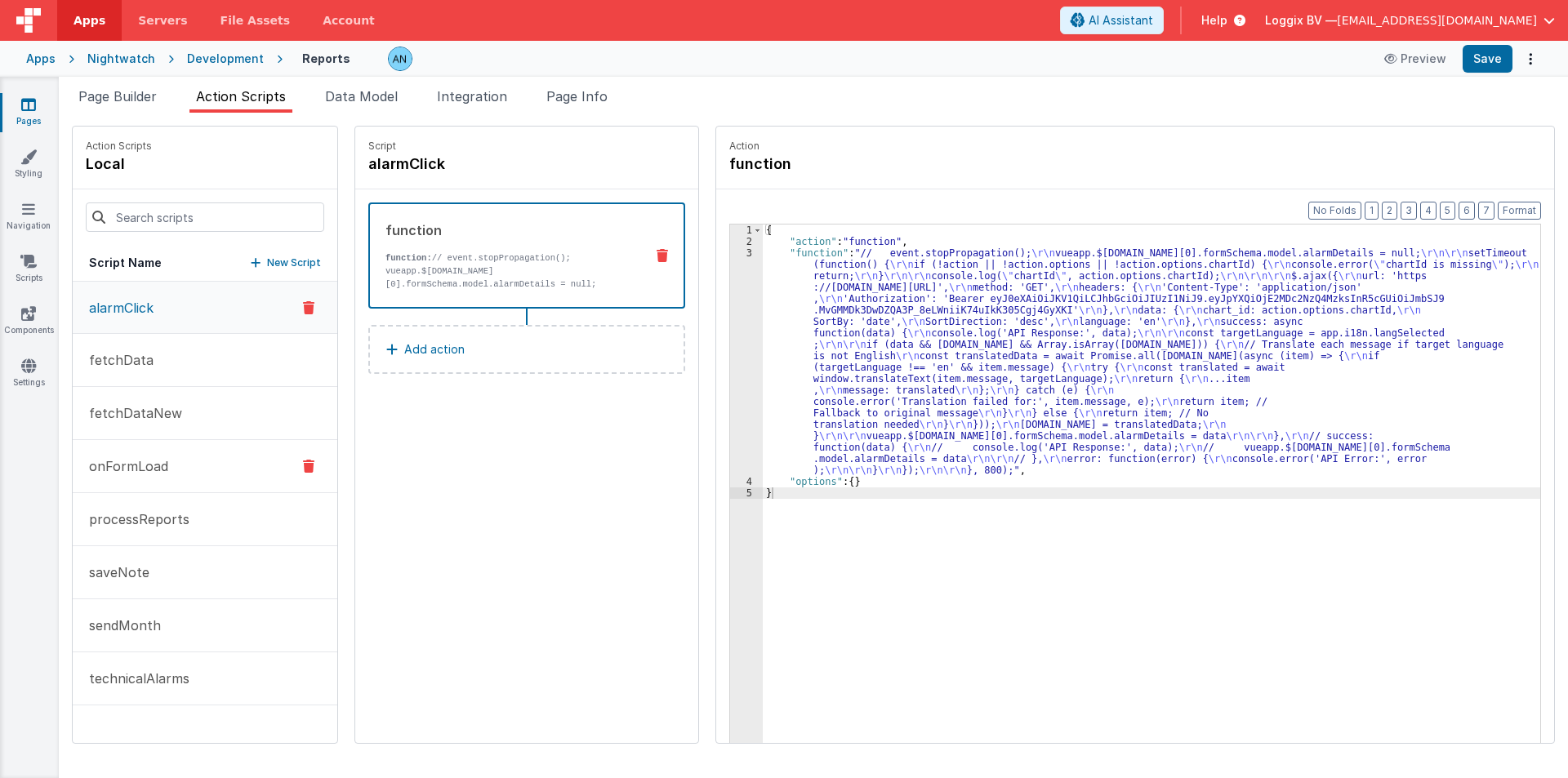
drag, startPoint x: 133, startPoint y: 464, endPoint x: 159, endPoint y: 470, distance: 26.7
click at [125, 464] on p "onFormLoad" at bounding box center [123, 466] width 89 height 20
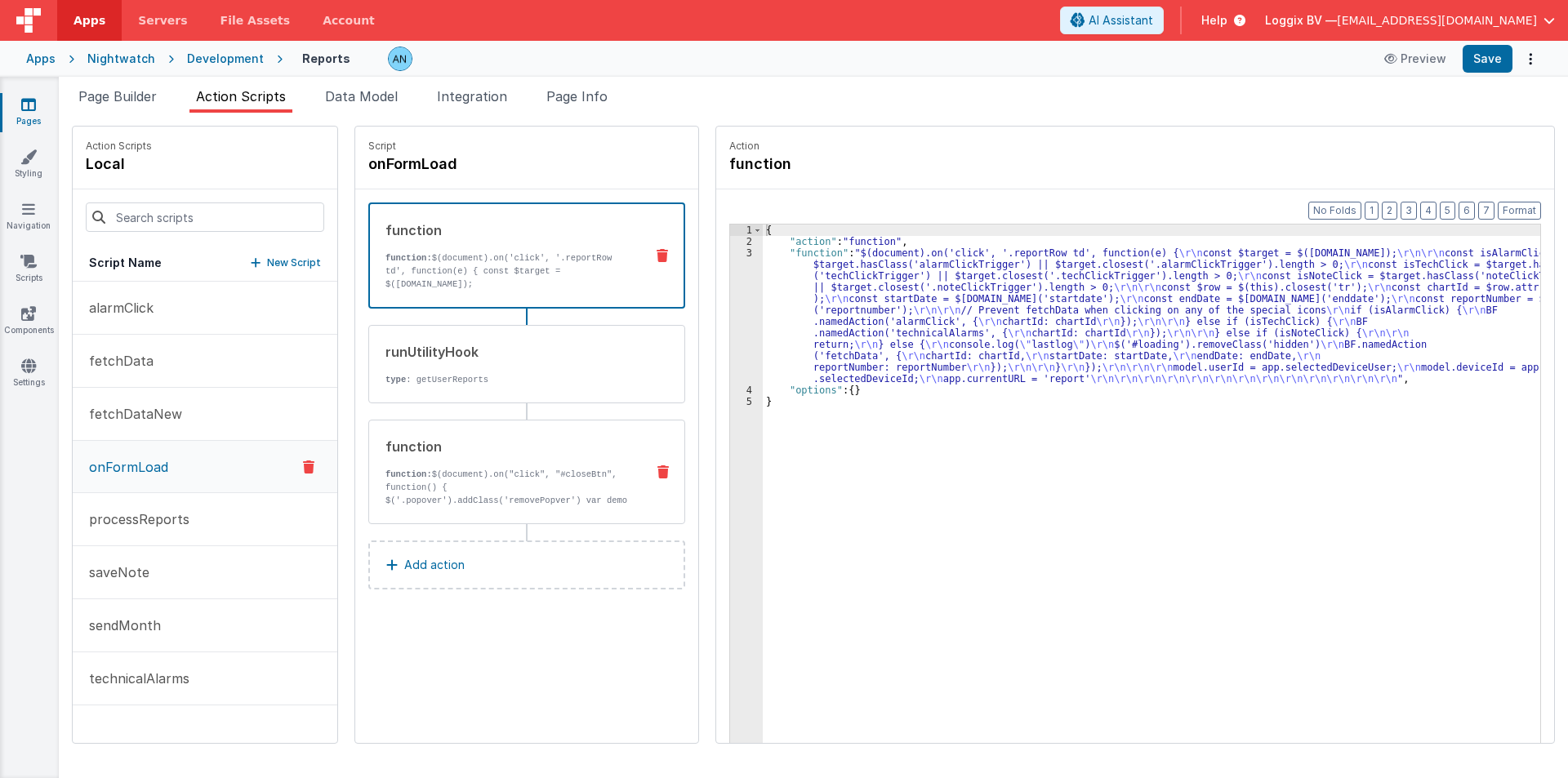
click at [485, 483] on p "function: $(document).on("click", "#closeBtn", function() { $('.popover').addCl…" at bounding box center [509, 494] width 247 height 52
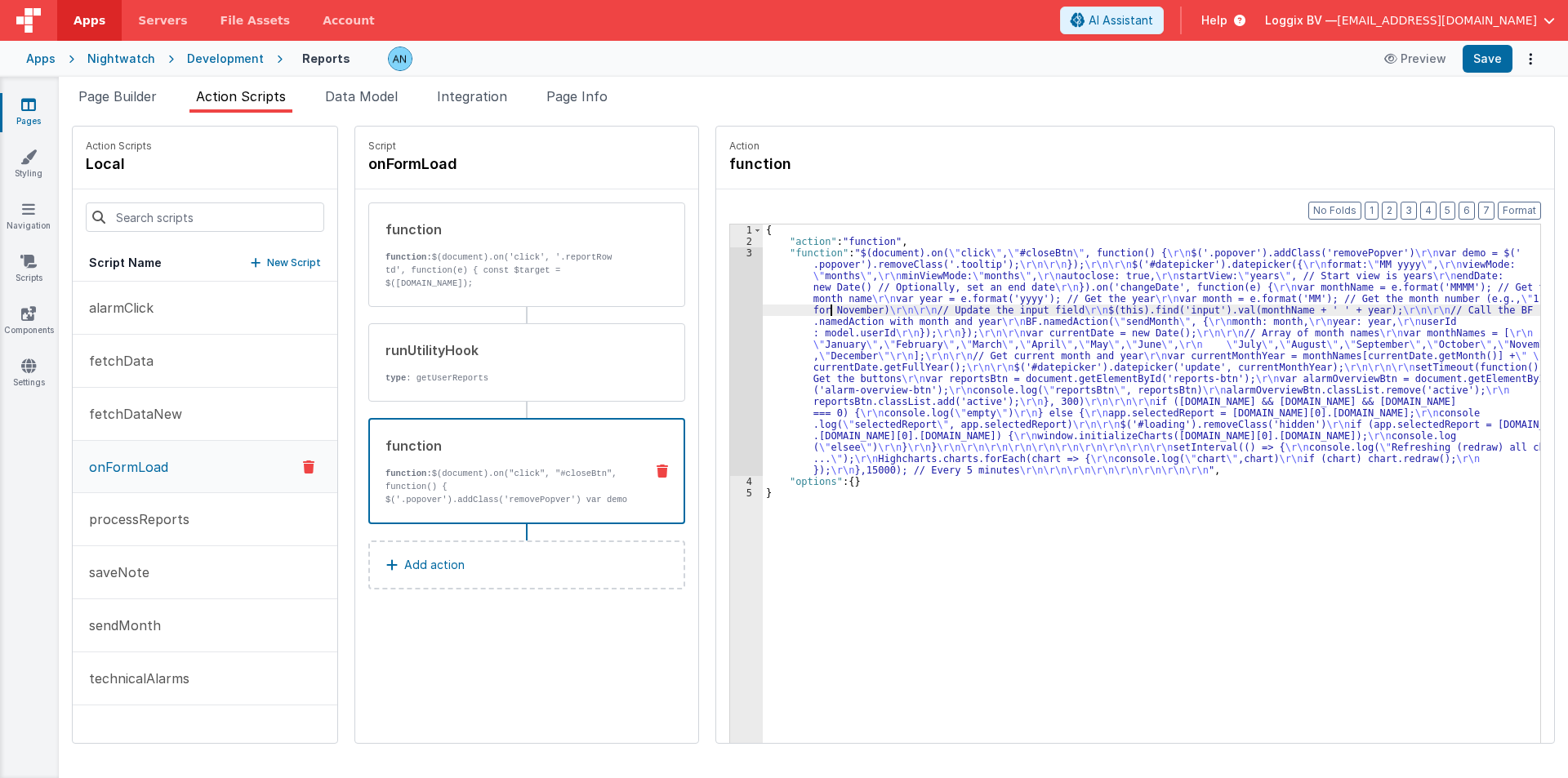
click at [817, 309] on div "{ "action" : "function" , "function" : "$(document).on( \" click \" , \" #close…" at bounding box center [1159, 520] width 793 height 592
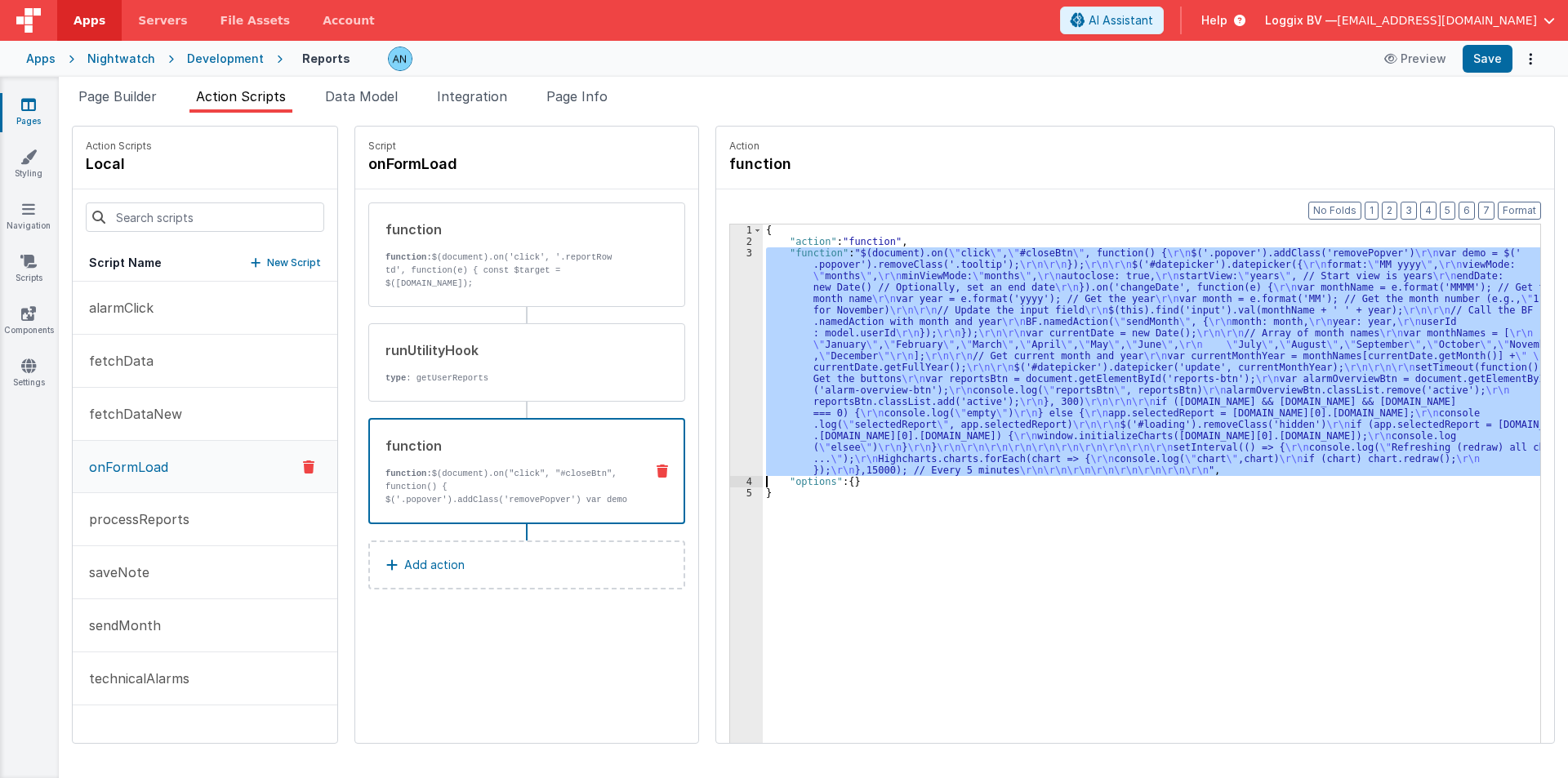
click at [730, 280] on div "3" at bounding box center [746, 361] width 33 height 229
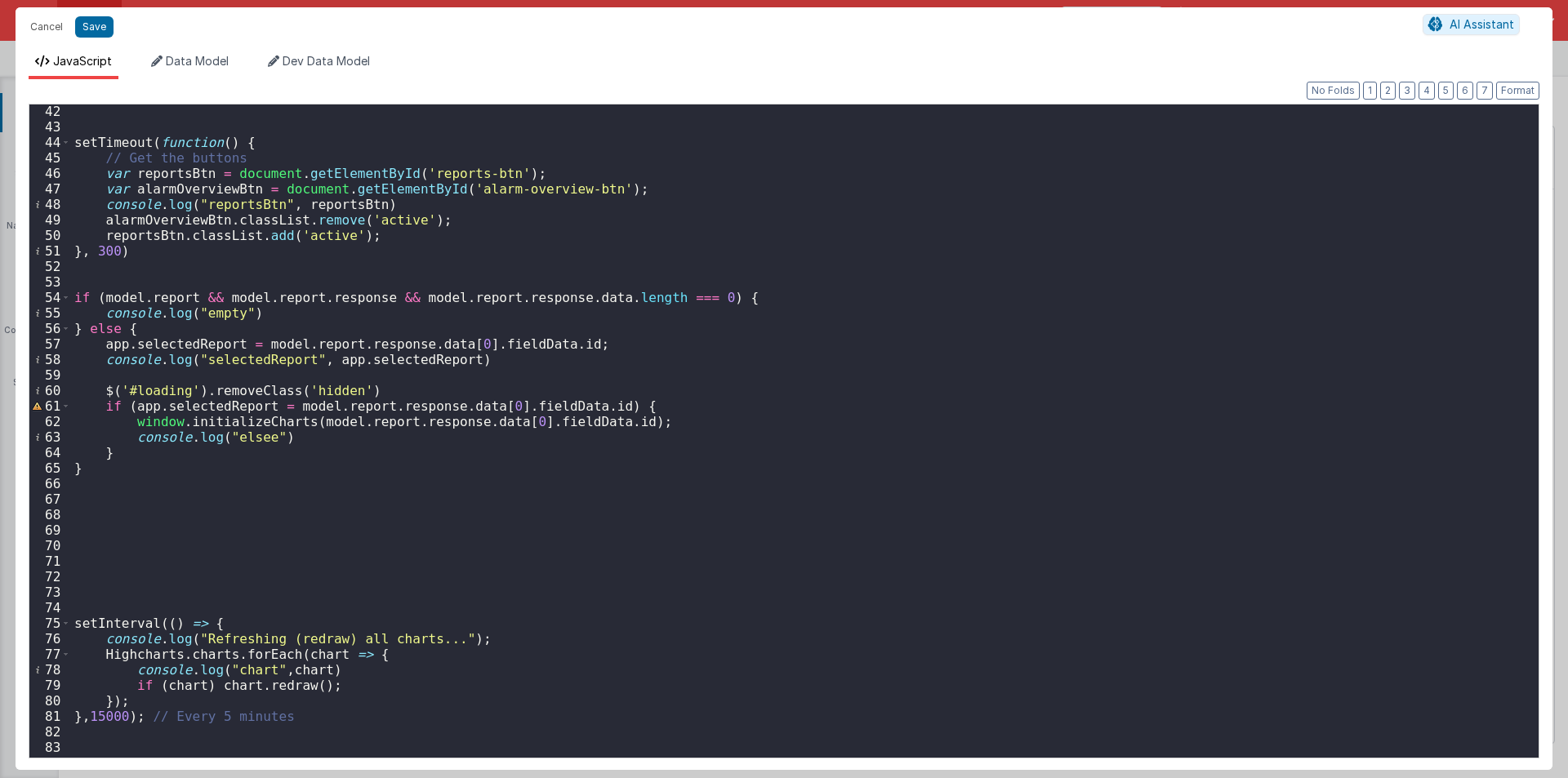
scroll to position [728, 0]
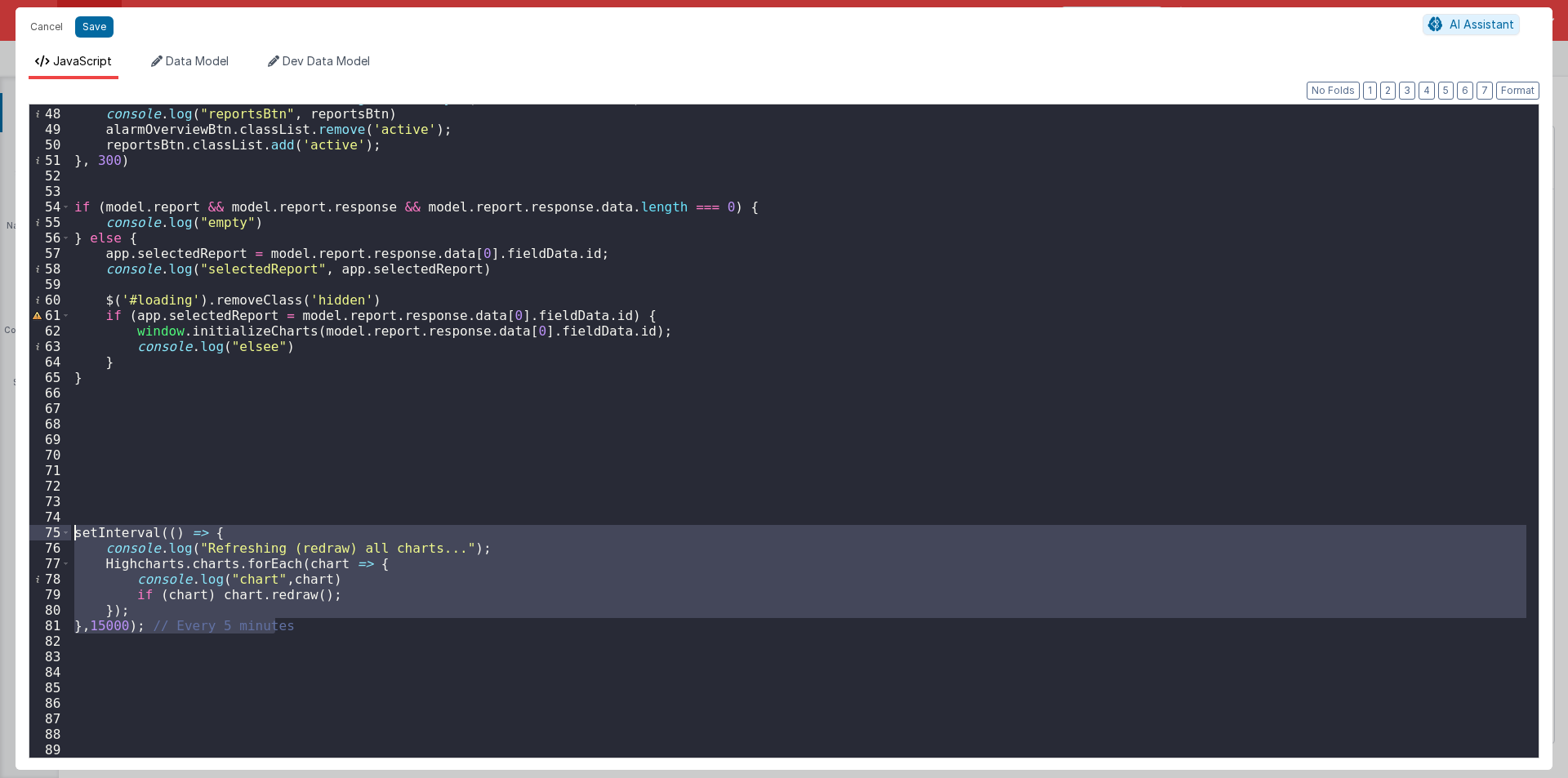
drag, startPoint x: 288, startPoint y: 627, endPoint x: 0, endPoint y: 516, distance: 308.7
click at [0, 516] on div "Cancel Save AI Assistant JavaScript Data Model Dev Data Model Format 7 6 5 4 3 …" at bounding box center [784, 389] width 1568 height 778
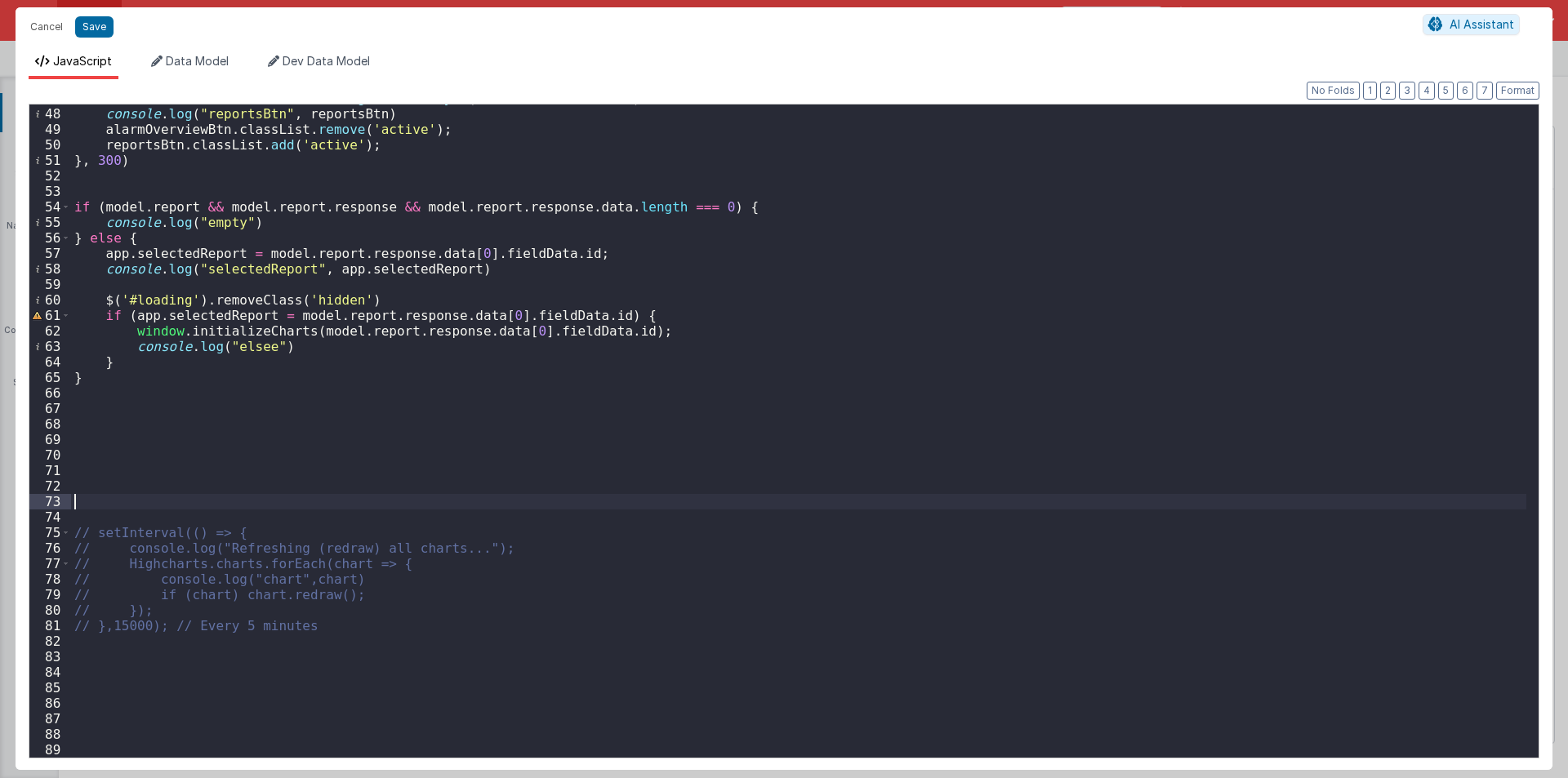
click at [155, 498] on div "var alarmOverviewBtn = document . getElementById ( 'alarm-overview-btn' ) ; con…" at bounding box center [799, 432] width 1456 height 684
drag, startPoint x: 246, startPoint y: 539, endPoint x: 97, endPoint y: 531, distance: 149.2
click at [97, 531] on div "var alarmOverviewBtn = document . getElementById ( 'alarm-overview-btn' ) ; con…" at bounding box center [799, 432] width 1456 height 684
click at [91, 455] on div "var alarmOverviewBtn = document . getElementById ( 'alarm-overview-btn' ) ; con…" at bounding box center [799, 432] width 1456 height 684
drag, startPoint x: 91, startPoint y: 623, endPoint x: 315, endPoint y: 622, distance: 224.0
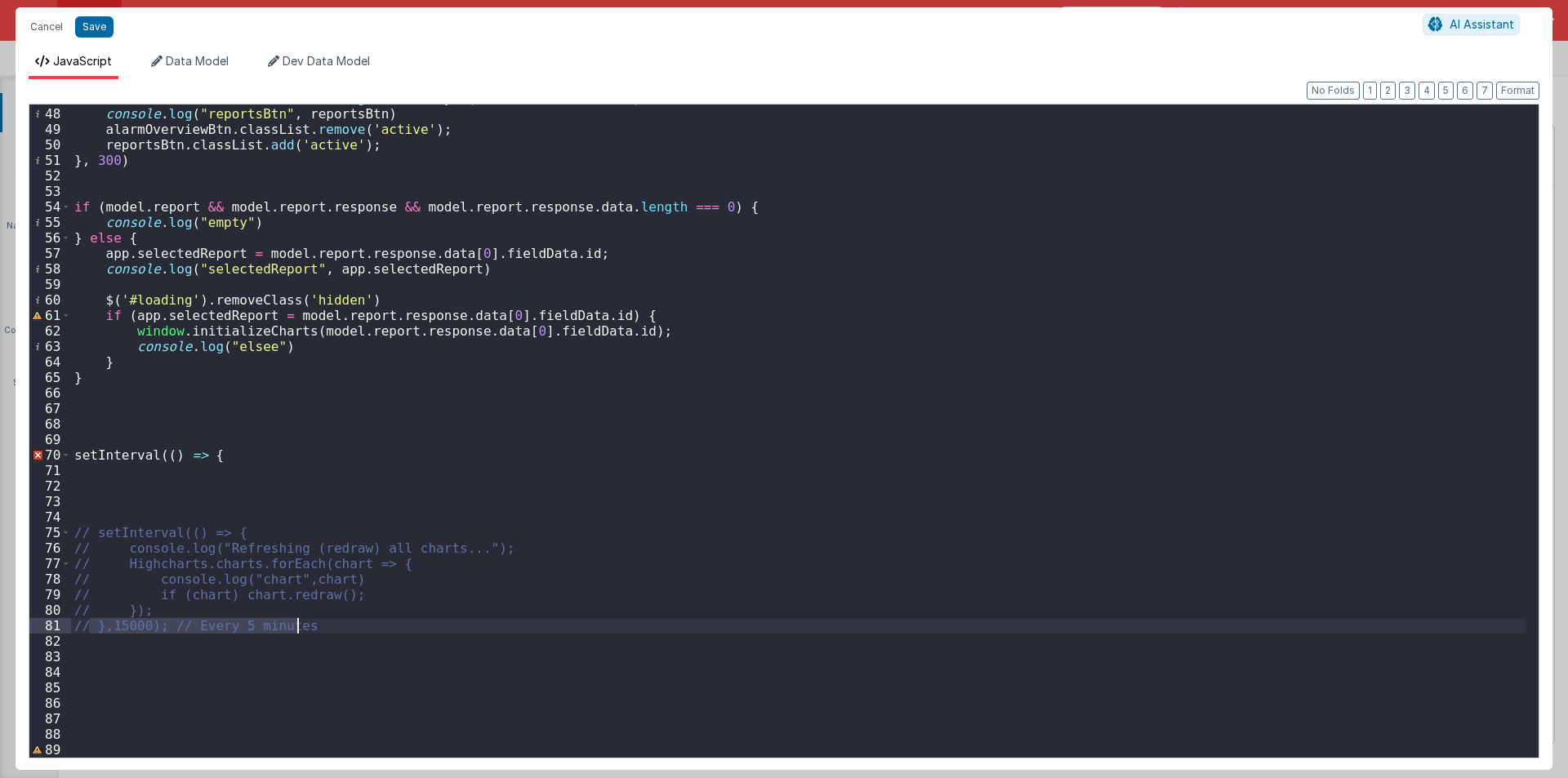
click at [315, 622] on div "var alarmOverviewBtn = document . getElementById ( 'alarm-overview-btn' ) ; con…" at bounding box center [799, 432] width 1456 height 684
click at [75, 482] on div "var alarmOverviewBtn = document . getElementById ( 'alarm-overview-btn' ) ; con…" at bounding box center [799, 432] width 1456 height 684
drag, startPoint x: 124, startPoint y: 329, endPoint x: 672, endPoint y: 328, distance: 548.0
click at [672, 328] on div "var alarmOverviewBtn = document . getElementById ( 'alarm-overview-btn' ) ; con…" at bounding box center [799, 432] width 1456 height 684
click at [130, 468] on div "var alarmOverviewBtn = document . getElementById ( 'alarm-overview-btn' ) ; con…" at bounding box center [799, 432] width 1456 height 684
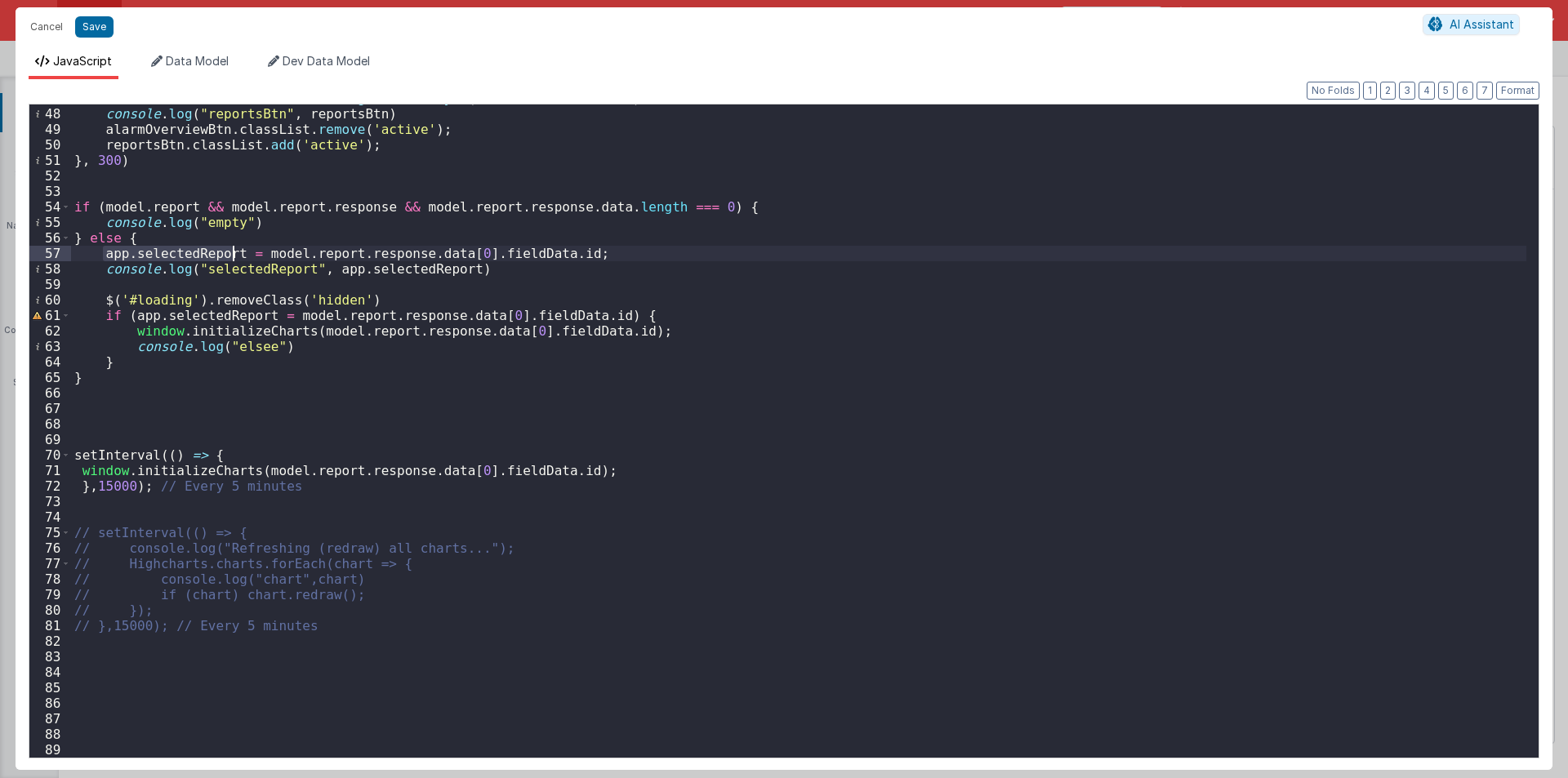
drag, startPoint x: 101, startPoint y: 253, endPoint x: 230, endPoint y: 251, distance: 129.0
click at [230, 251] on div "var alarmOverviewBtn = document . getElementById ( 'alarm-overview-btn' ) ; con…" at bounding box center [799, 432] width 1456 height 684
drag, startPoint x: 256, startPoint y: 474, endPoint x: 555, endPoint y: 464, distance: 299.2
click at [555, 464] on div "var alarmOverviewBtn = document . getElementById ( 'alarm-overview-btn' ) ; con…" at bounding box center [799, 432] width 1456 height 684
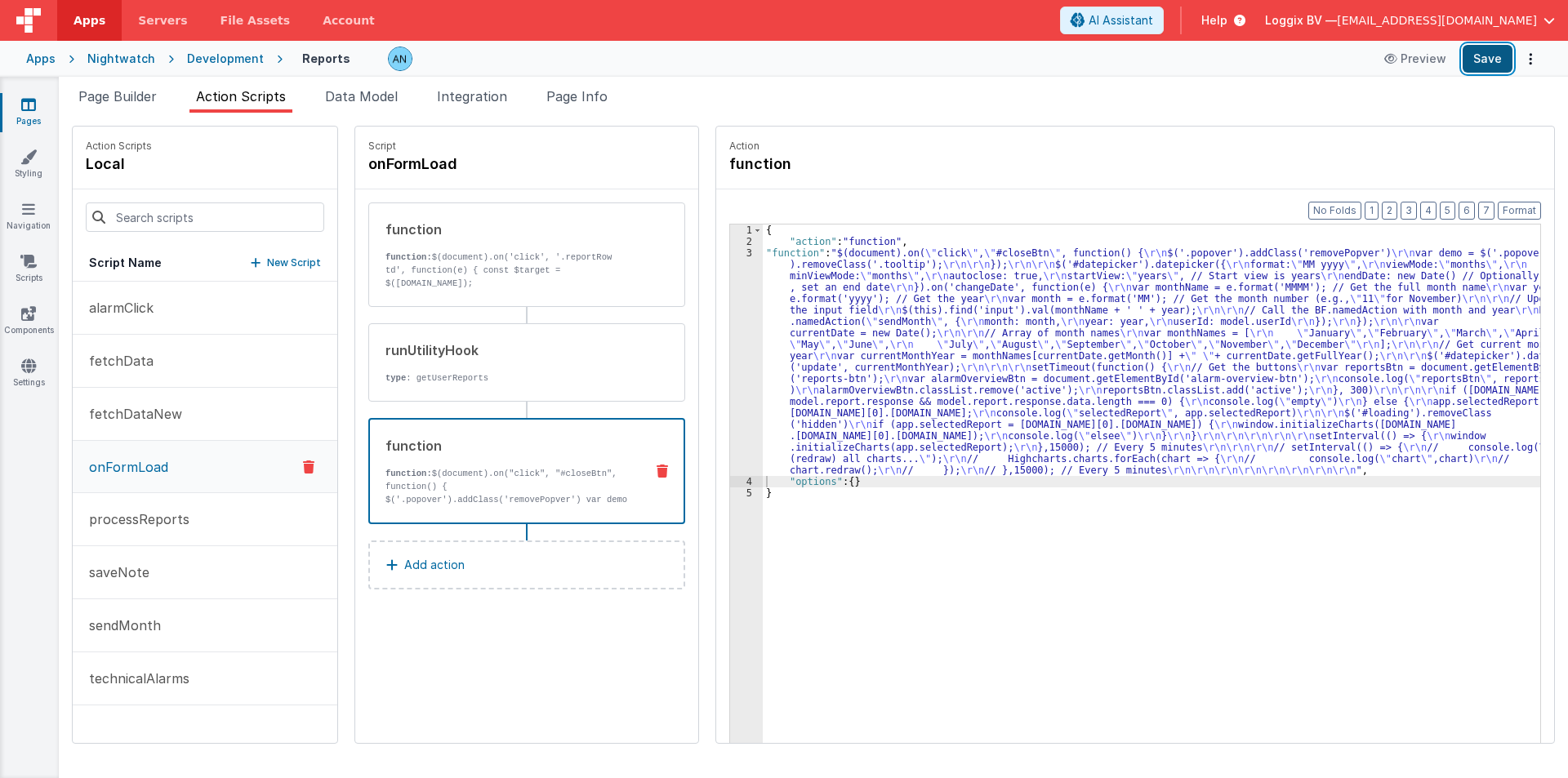
click at [1489, 55] on button "Save" at bounding box center [1487, 59] width 50 height 28
click at [1521, 213] on button "Format" at bounding box center [1519, 210] width 43 height 18
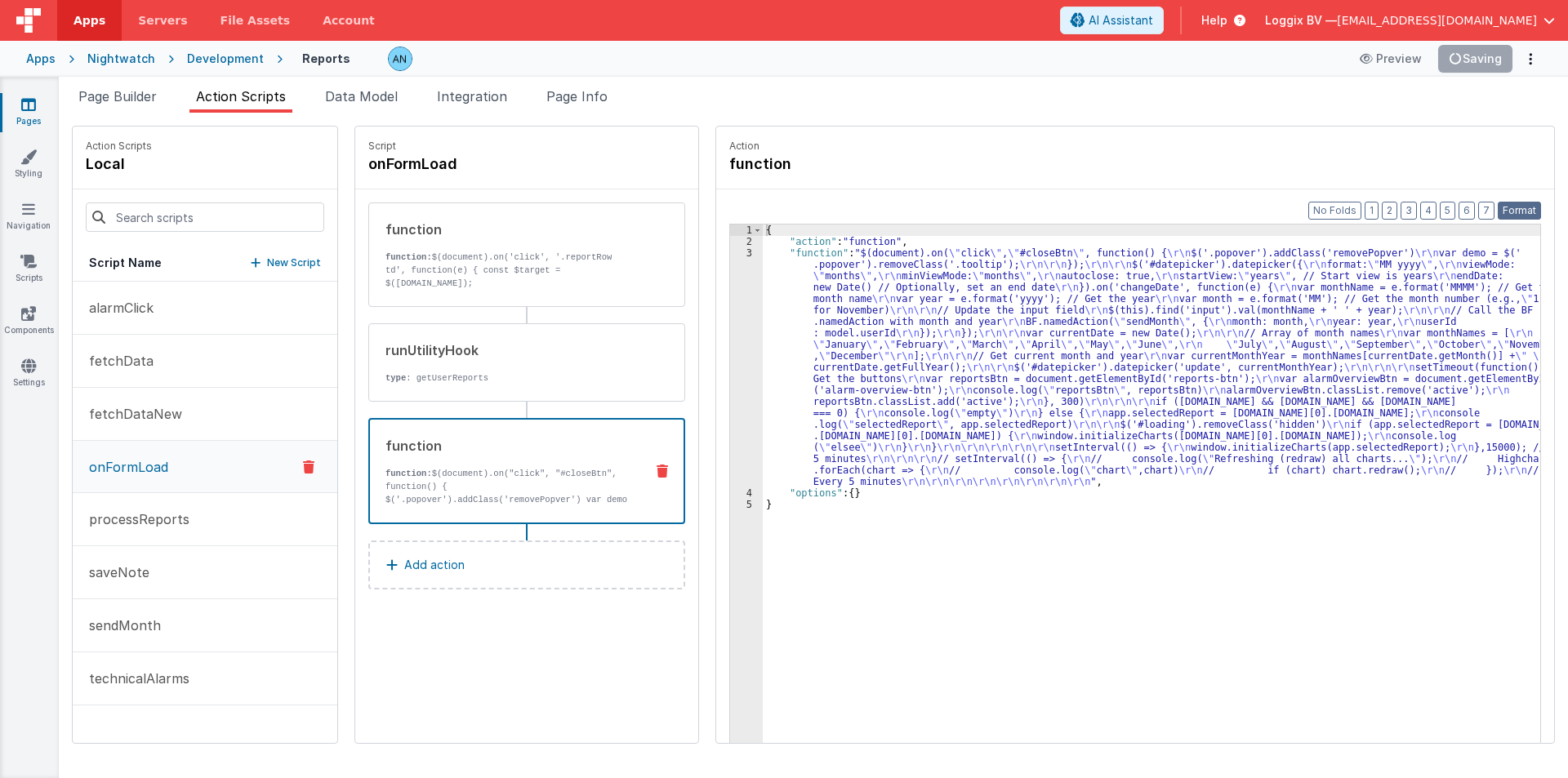
click at [1519, 209] on button "Format" at bounding box center [1519, 210] width 43 height 18
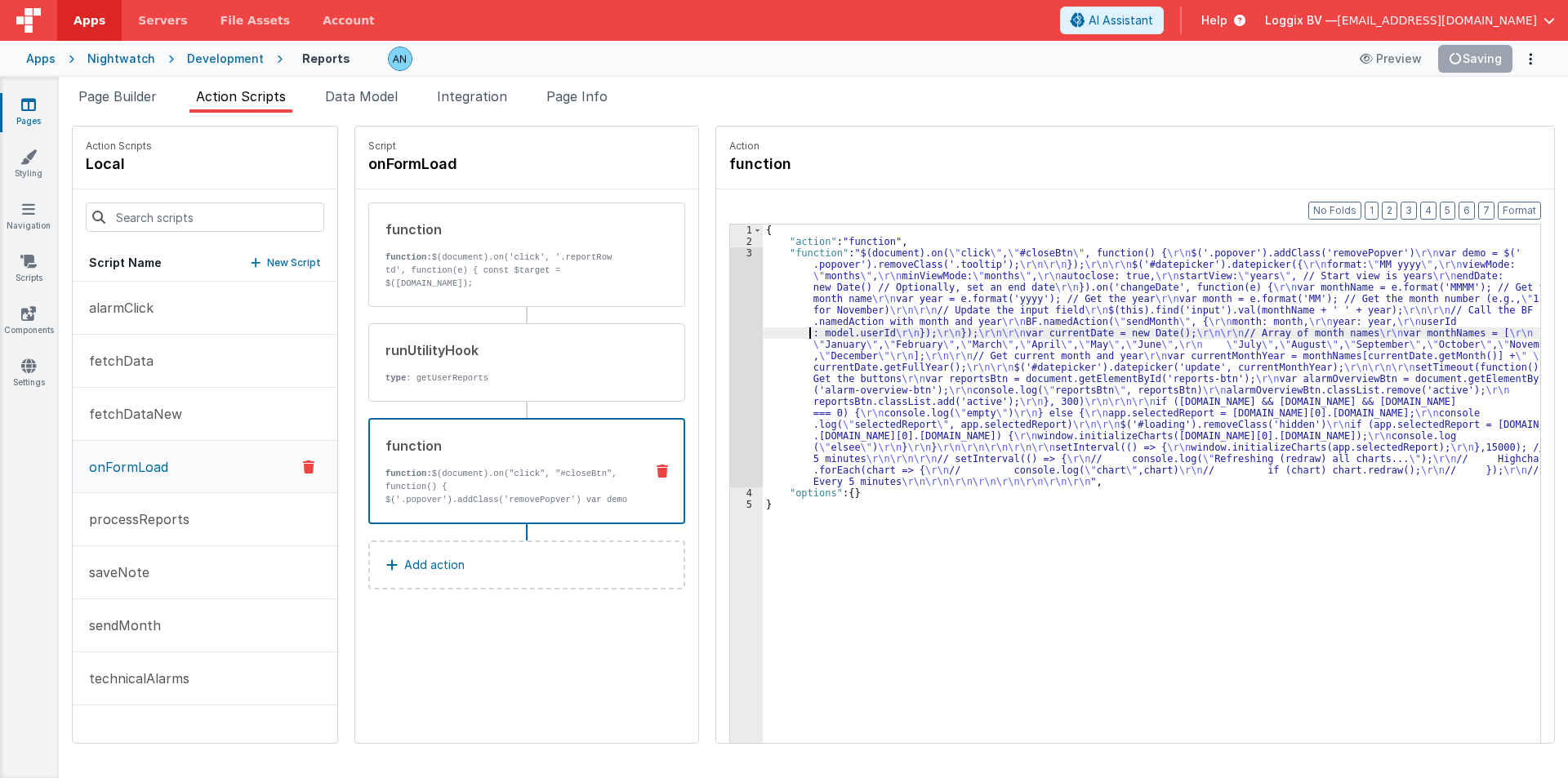
click at [763, 332] on div "{ "action" : "function" , "function" : "$(document).on( \" click \" , \" #close…" at bounding box center [1159, 520] width 793 height 592
click at [1482, 54] on button "Save" at bounding box center [1487, 59] width 50 height 28
click at [1520, 206] on button "Format" at bounding box center [1519, 210] width 43 height 18
click at [973, 496] on div "{ "action" : "function" , "function" : "$(document).on( \" click \" , \" #close…" at bounding box center [1159, 520] width 793 height 592
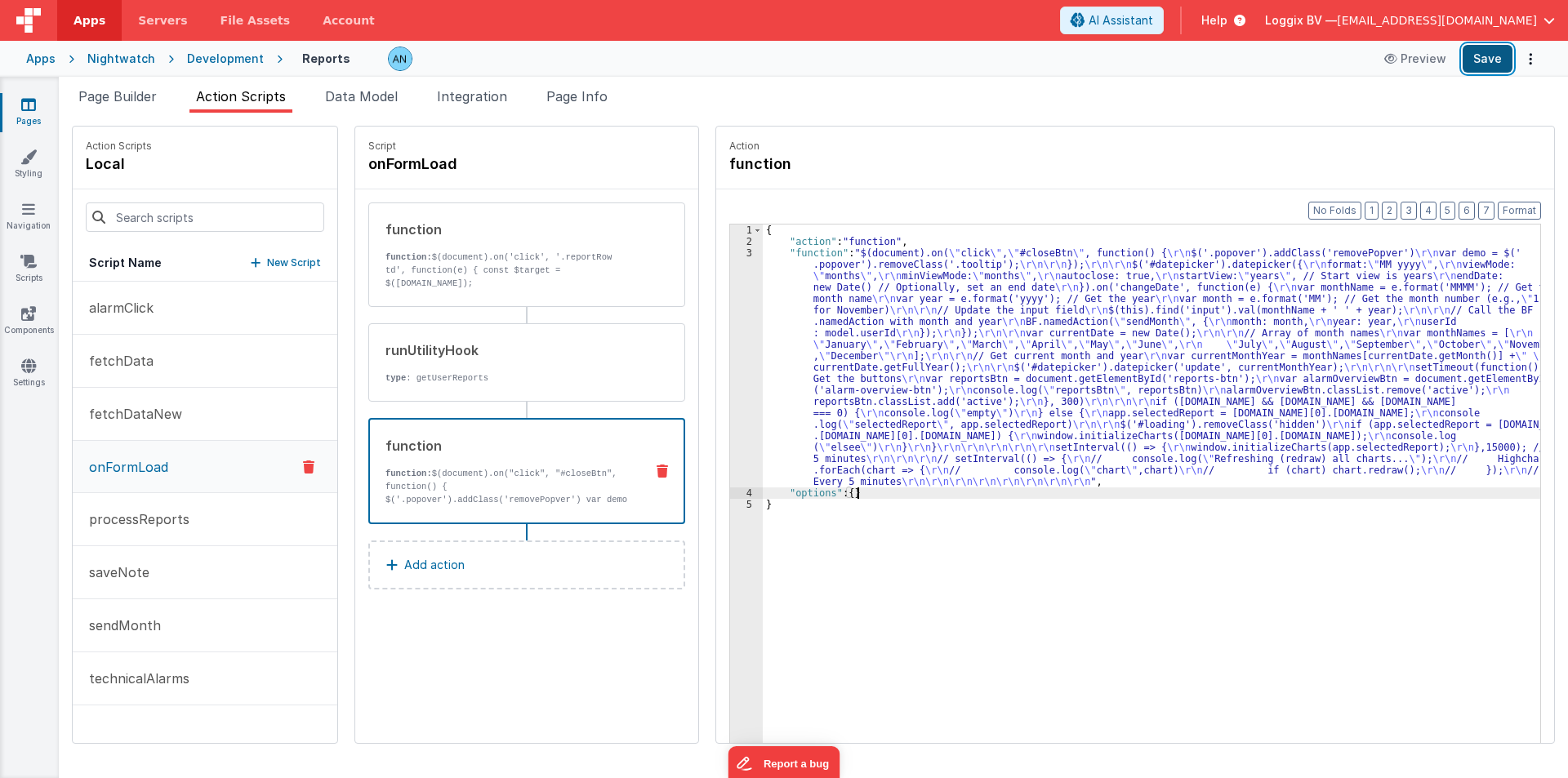
click at [1504, 60] on button "Save" at bounding box center [1487, 59] width 50 height 28
click at [738, 342] on div "3" at bounding box center [746, 367] width 33 height 240
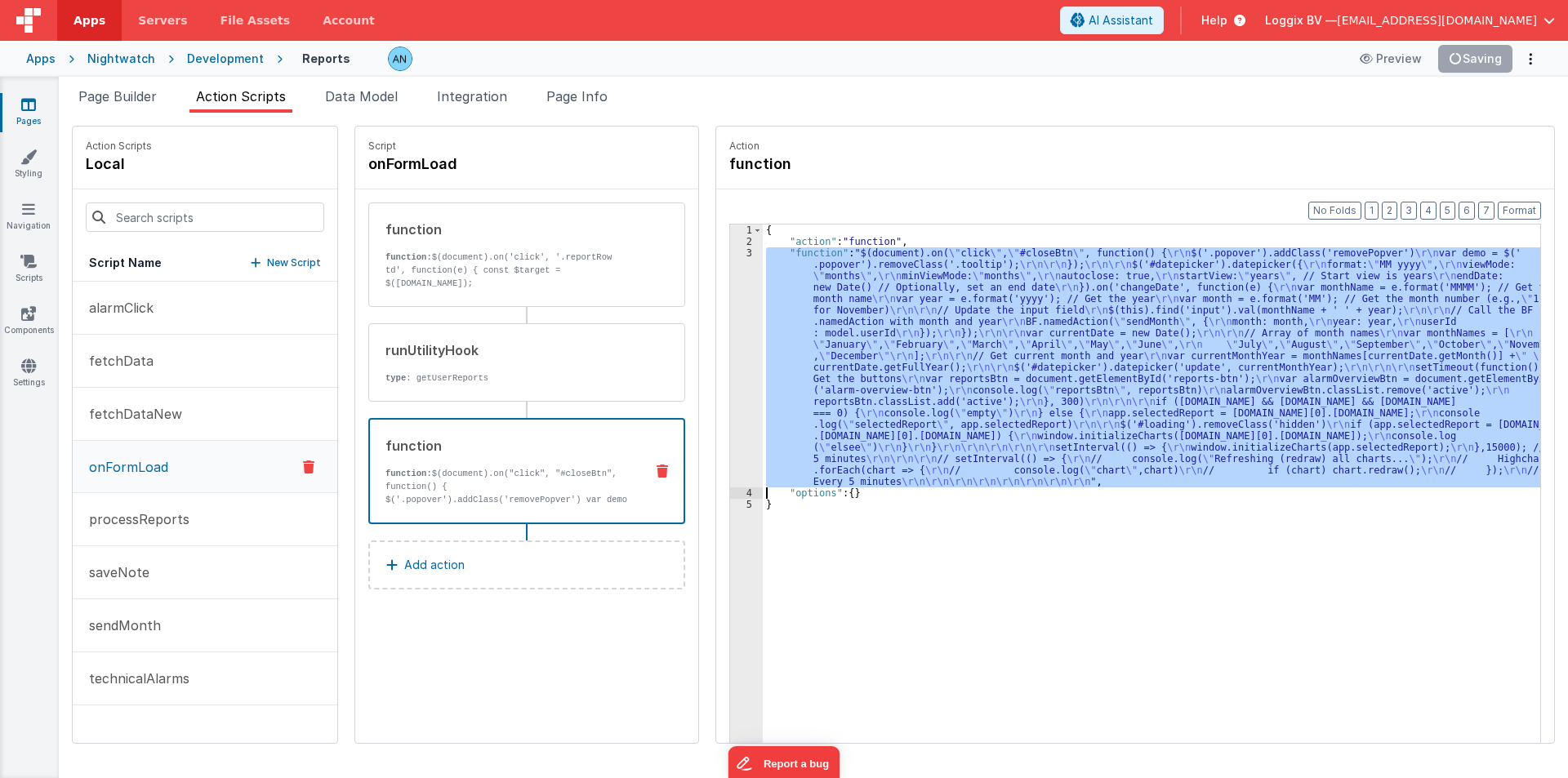
click at [730, 339] on div "3" at bounding box center [746, 367] width 33 height 240
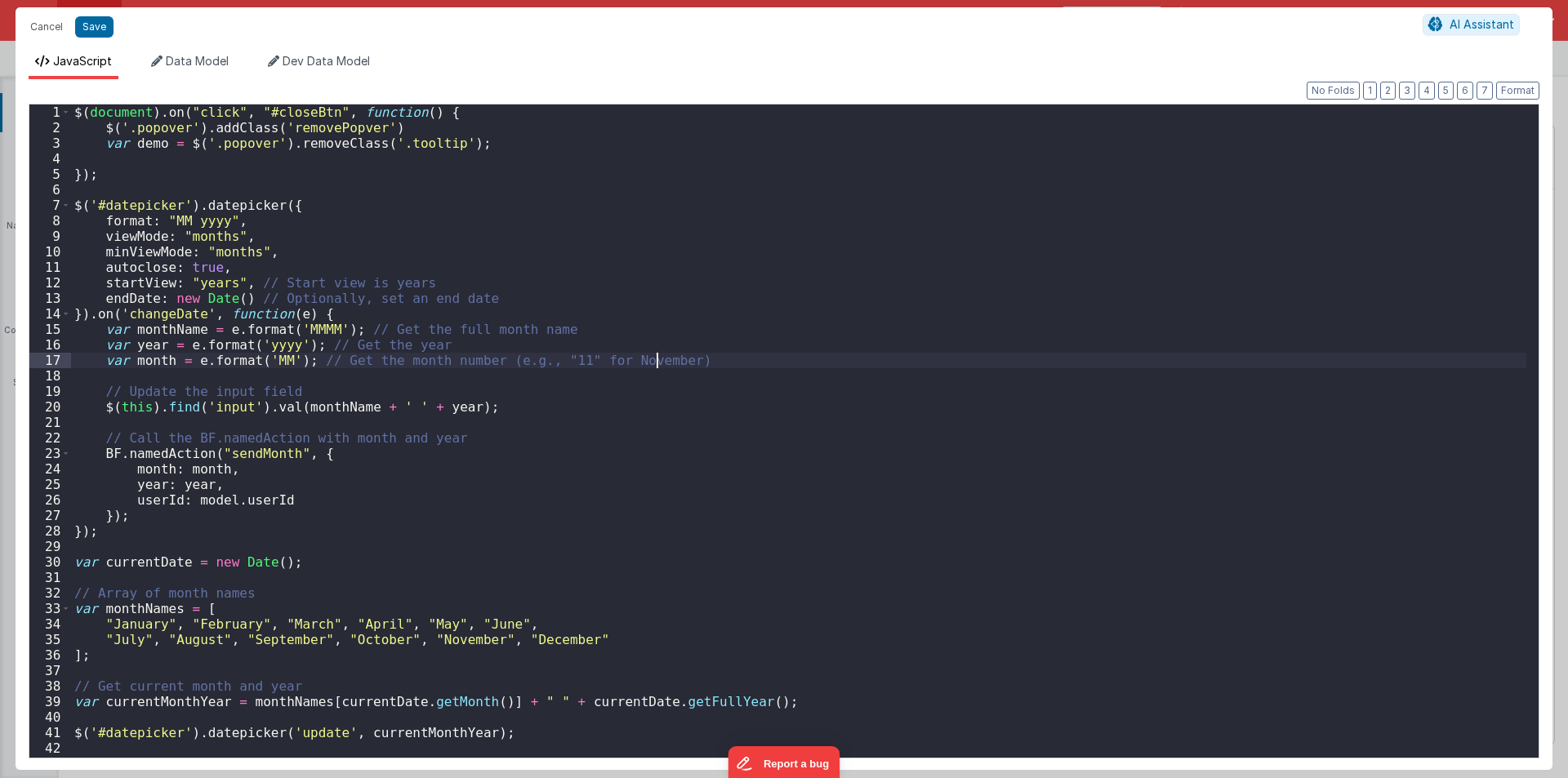
click at [725, 339] on div "$ ( document ) . on ( "click" , "#closeBtn" , function ( ) { $ ( '.popover' ) .…" at bounding box center [799, 446] width 1456 height 684
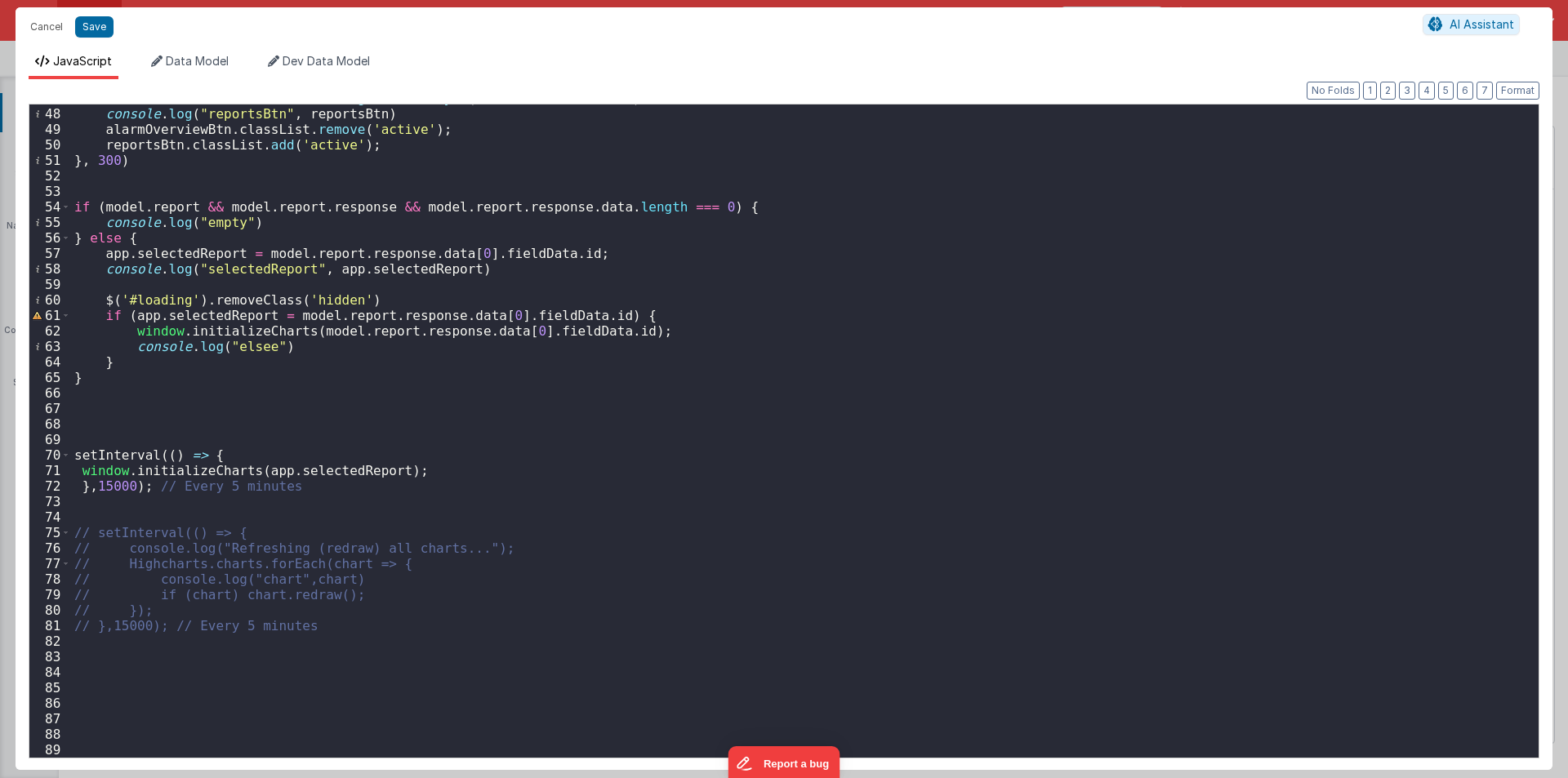
scroll to position [728, 0]
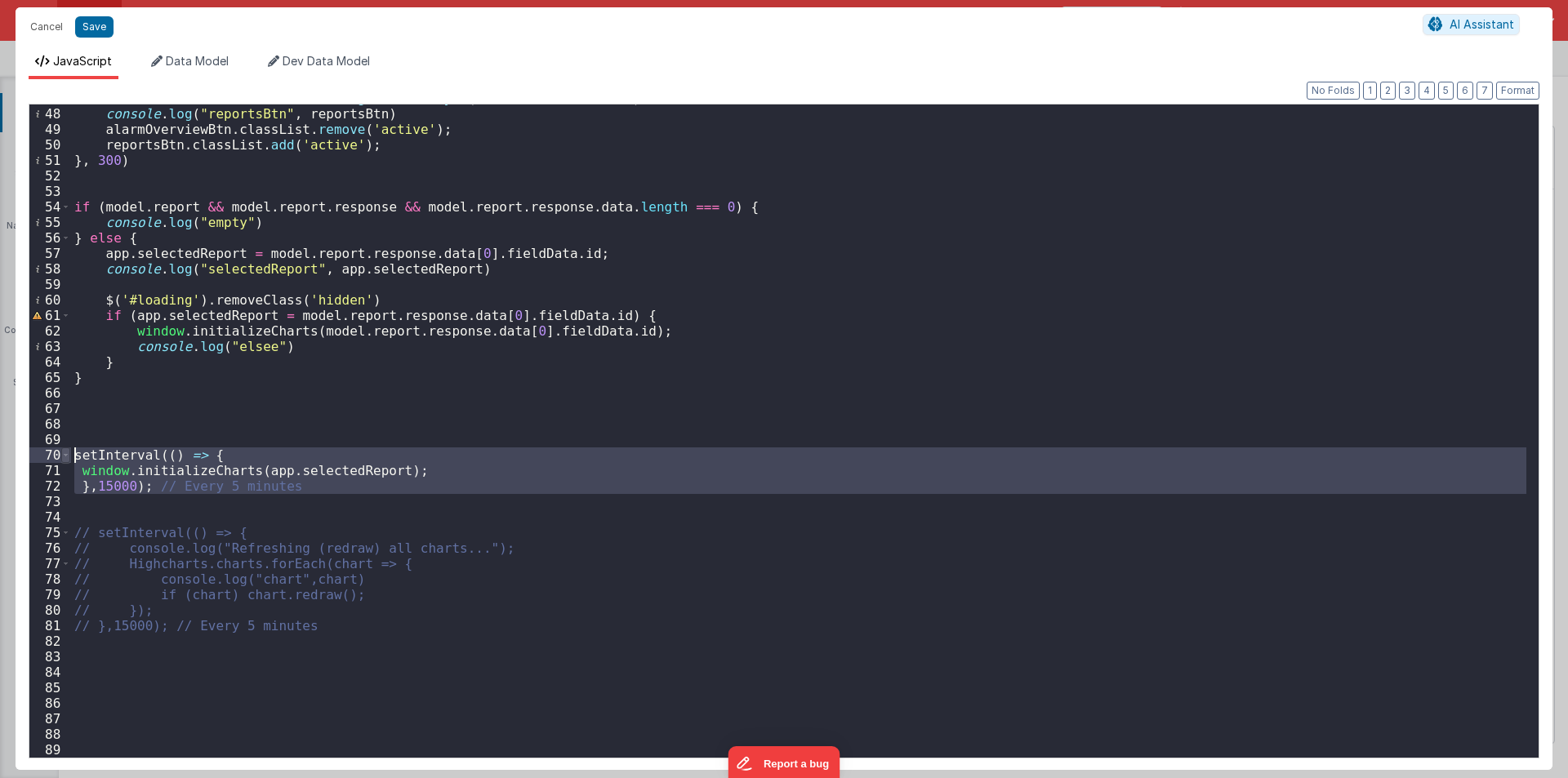
drag, startPoint x: 100, startPoint y: 502, endPoint x: 62, endPoint y: 450, distance: 64.4
click at [62, 450] on div "47 48 49 50 51 52 53 54 55 56 57 58 59 60 61 62 63 64 65 66 67 68 69 70 71 72 7…" at bounding box center [784, 431] width 1511 height 655
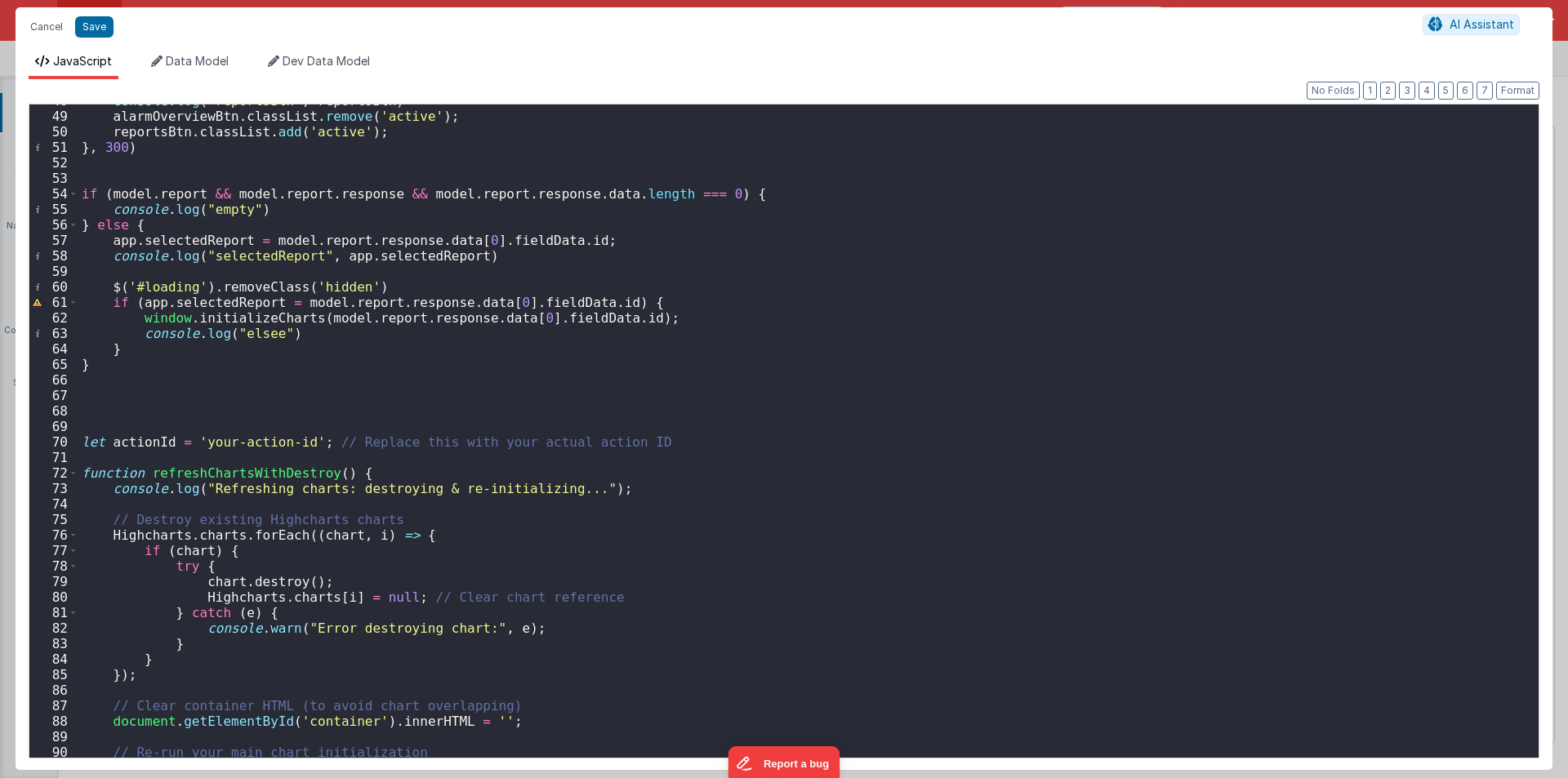
scroll to position [691, 0]
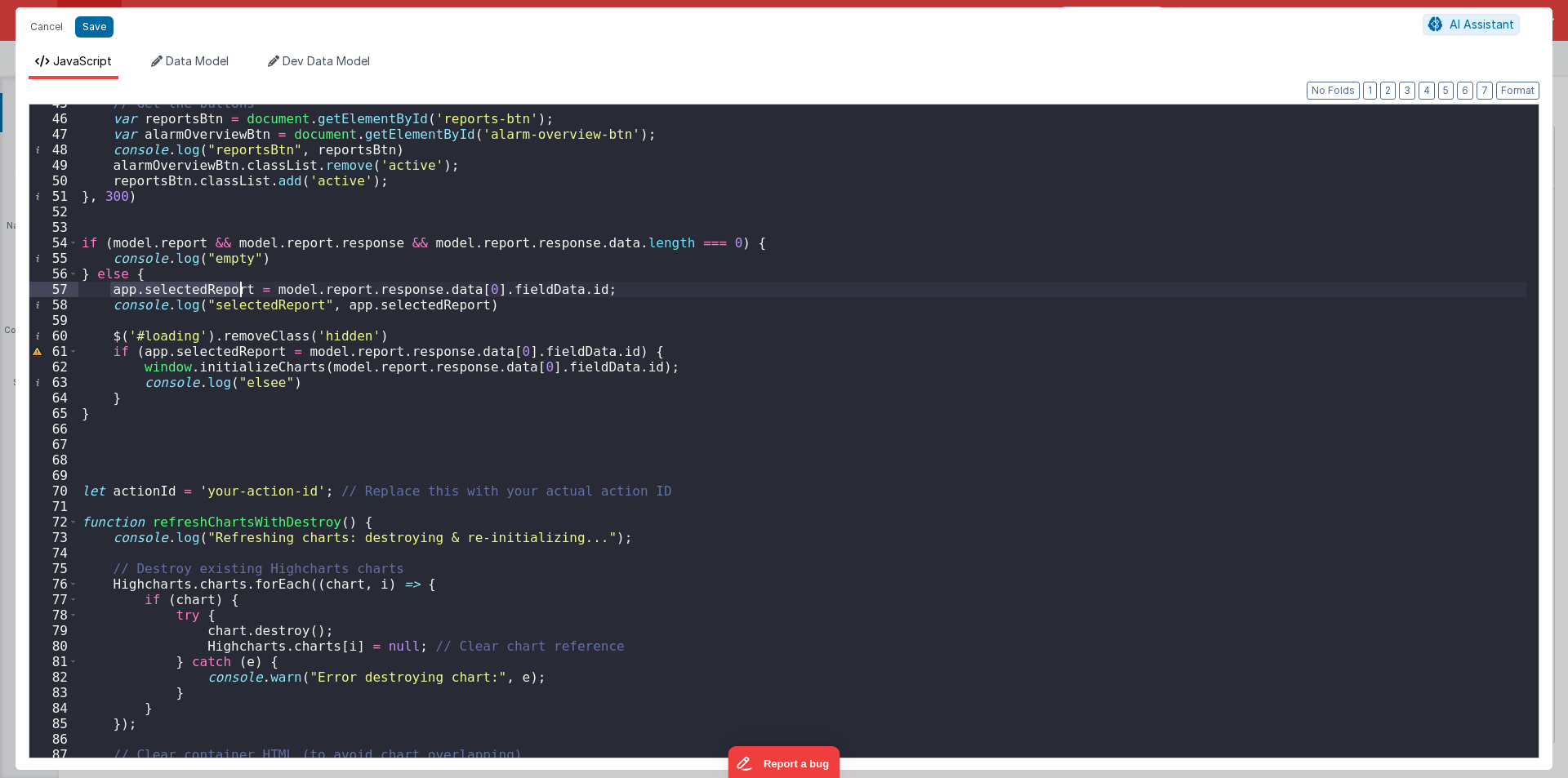
drag, startPoint x: 111, startPoint y: 289, endPoint x: 243, endPoint y: 290, distance: 132.0
click at [243, 290] on div "// Get the buttons var reportsBtn = document . getElementById ( 'reports-btn' )…" at bounding box center [803, 437] width 1448 height 684
drag, startPoint x: 192, startPoint y: 490, endPoint x: 305, endPoint y: 490, distance: 113.0
click at [305, 490] on div "// Get the buttons var reportsBtn = document . getElementById ( 'reports-btn' )…" at bounding box center [803, 437] width 1448 height 684
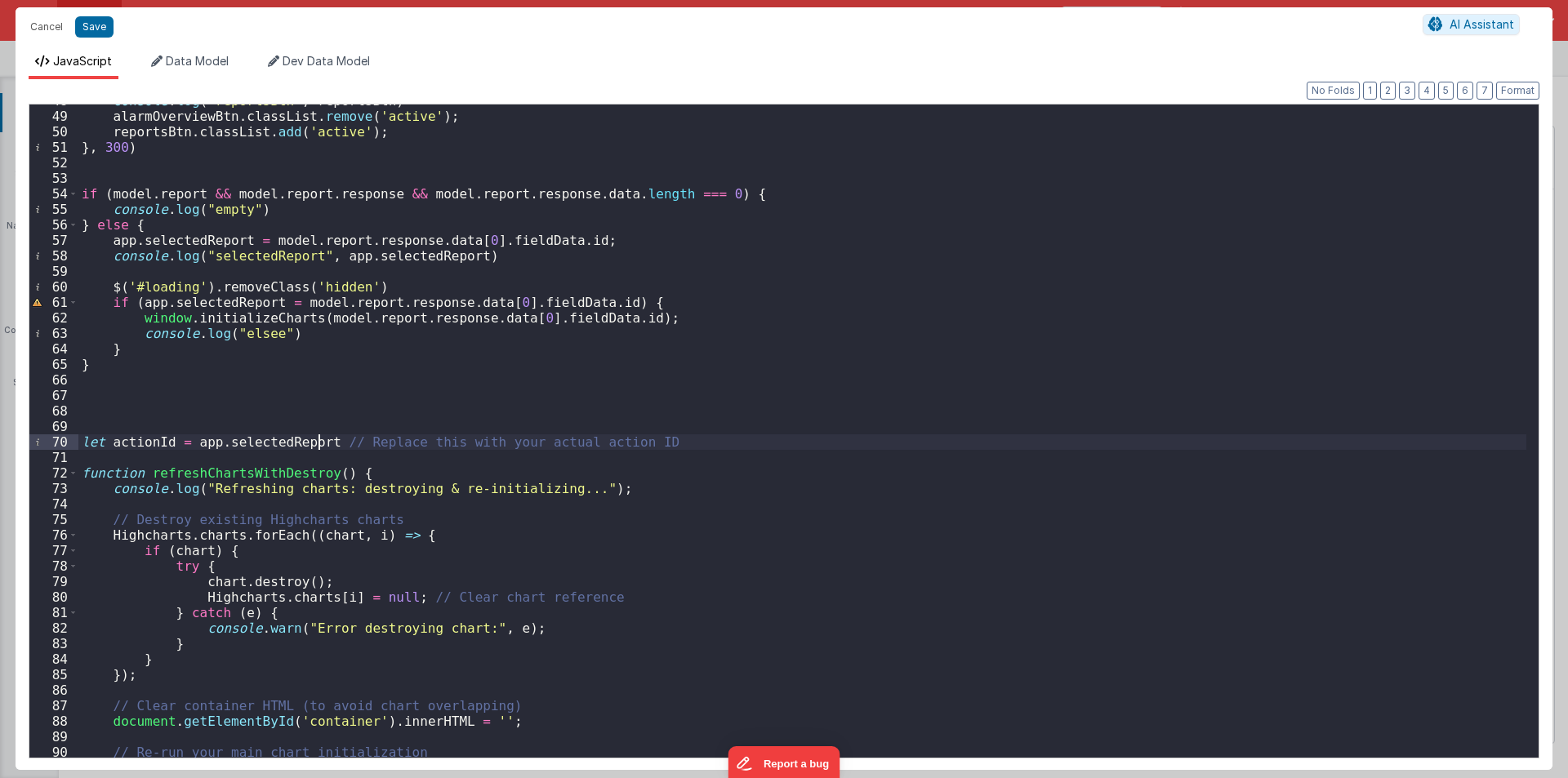
click at [221, 581] on div "console . log ( "reportsBtn" , reportsBtn ) alarmOverviewBtn . classList . remo…" at bounding box center [803, 435] width 1448 height 684
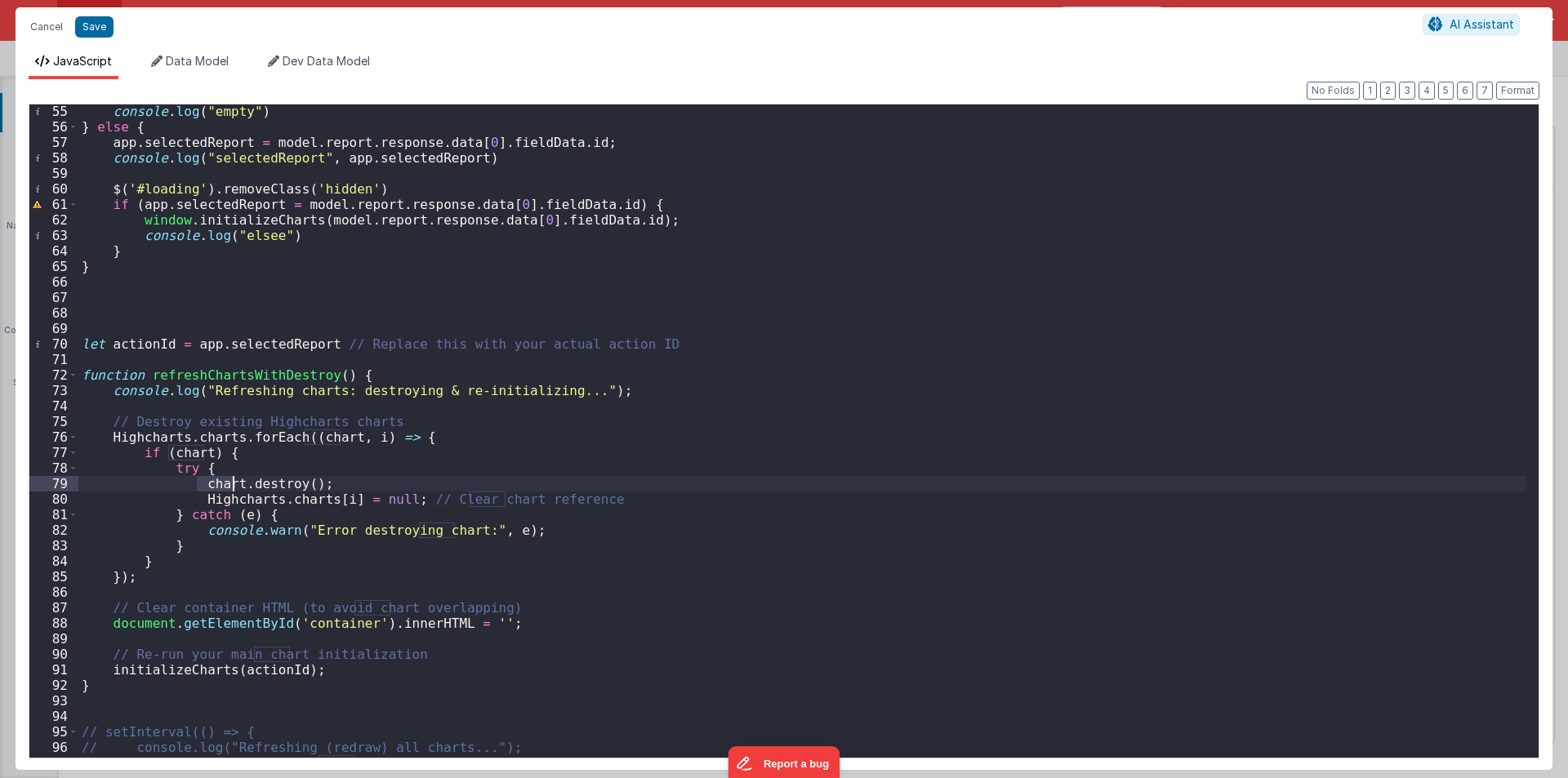
scroll to position [1034, 0]
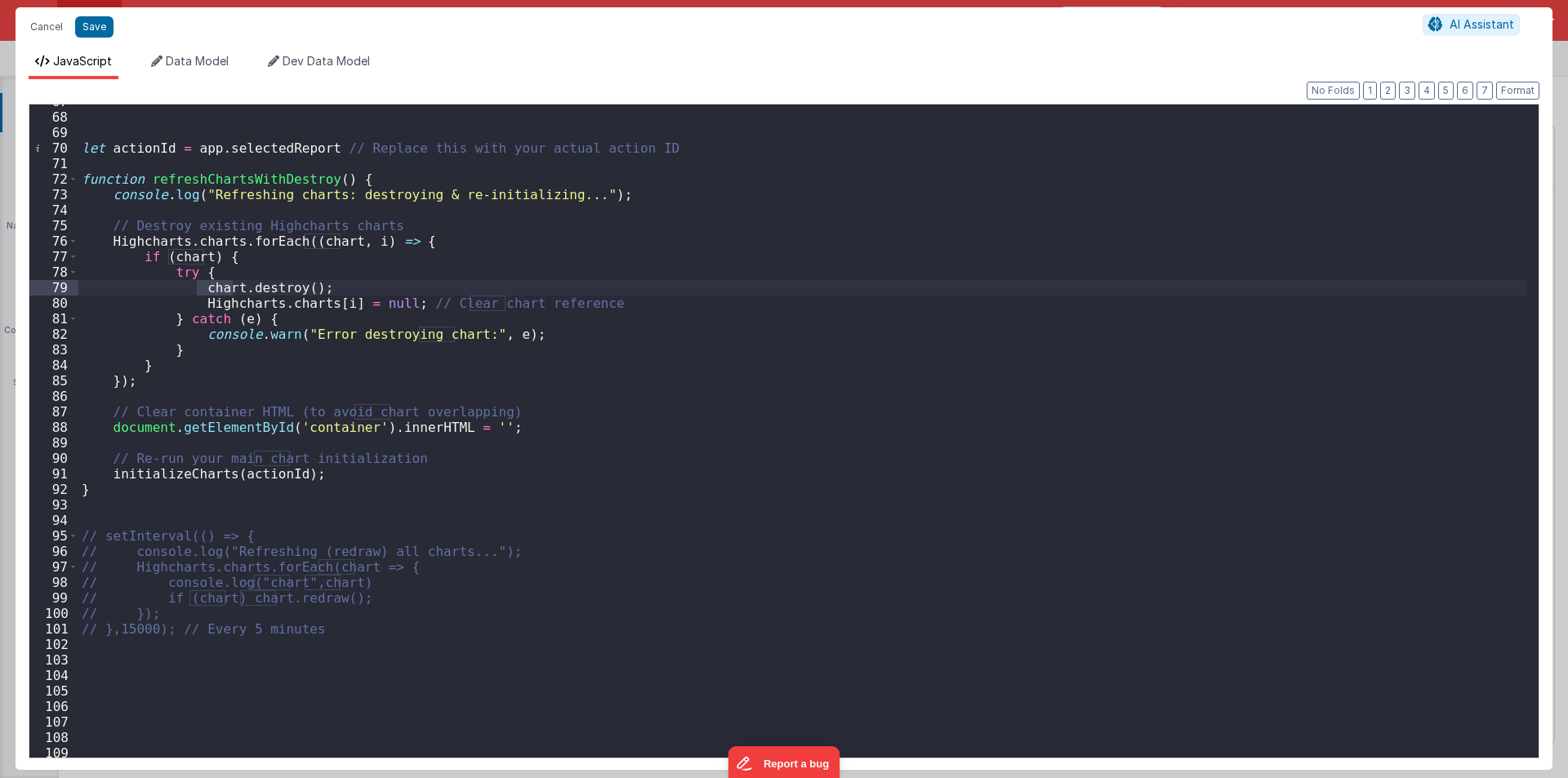
click at [90, 511] on div "let actionId = app . selectedReport // Replace this with your actual action ID …" at bounding box center [803, 436] width 1448 height 684
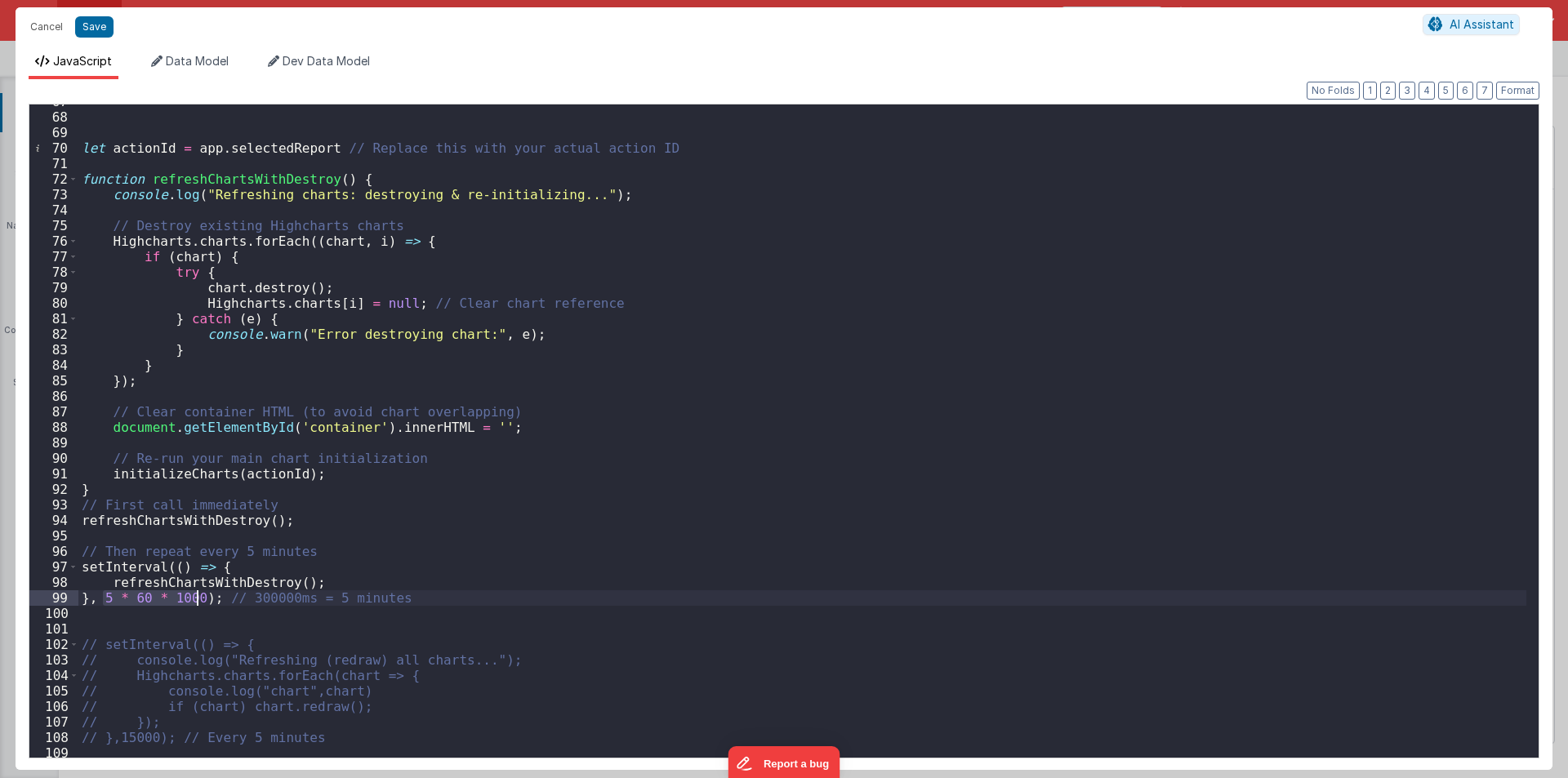
drag, startPoint x: 102, startPoint y: 598, endPoint x: 199, endPoint y: 600, distance: 97.0
click at [199, 600] on div "let actionId = app . selectedReport // Replace this with your actual action ID …" at bounding box center [803, 436] width 1448 height 684
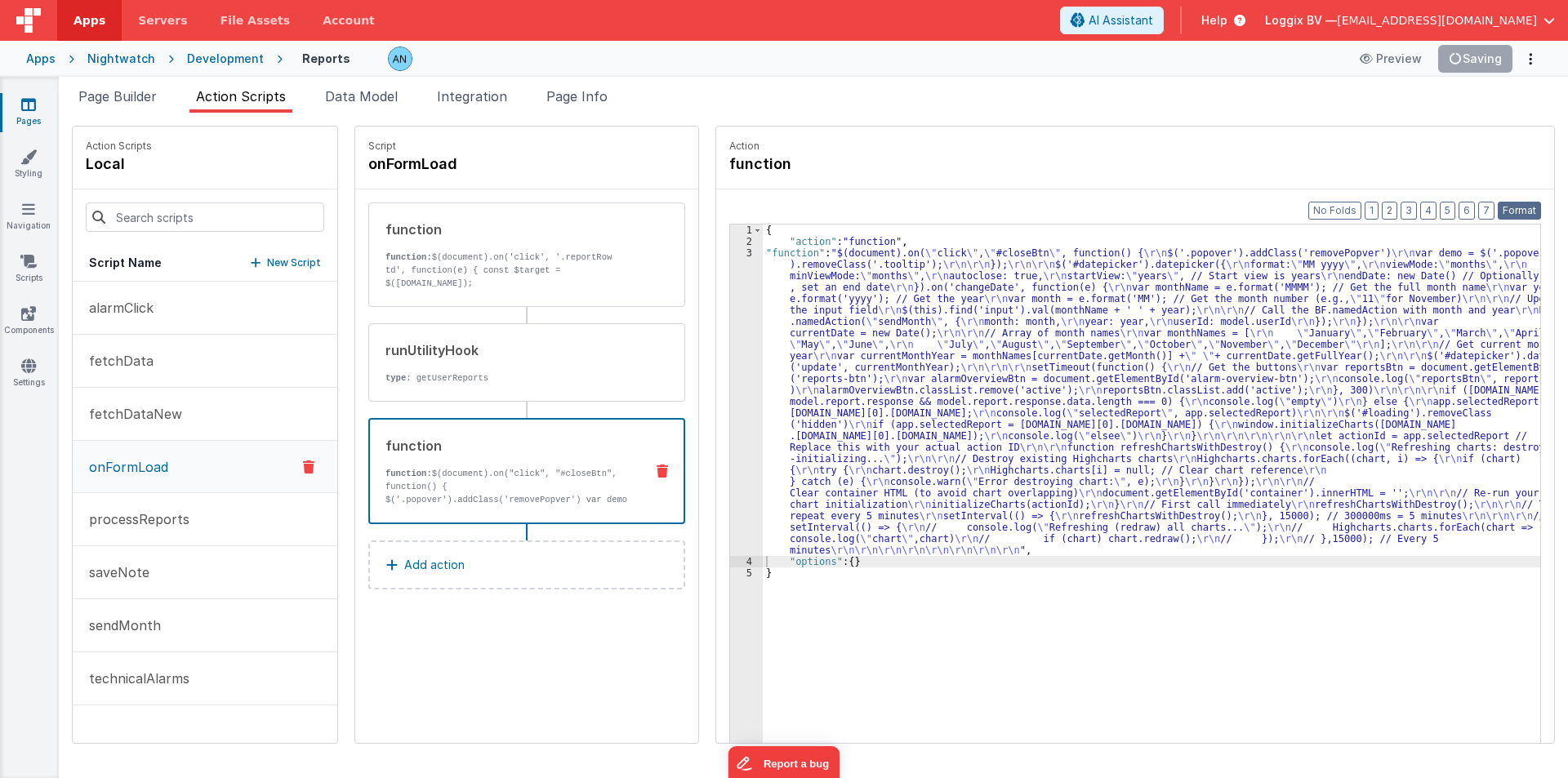
click at [1522, 210] on button "Format" at bounding box center [1519, 210] width 43 height 18
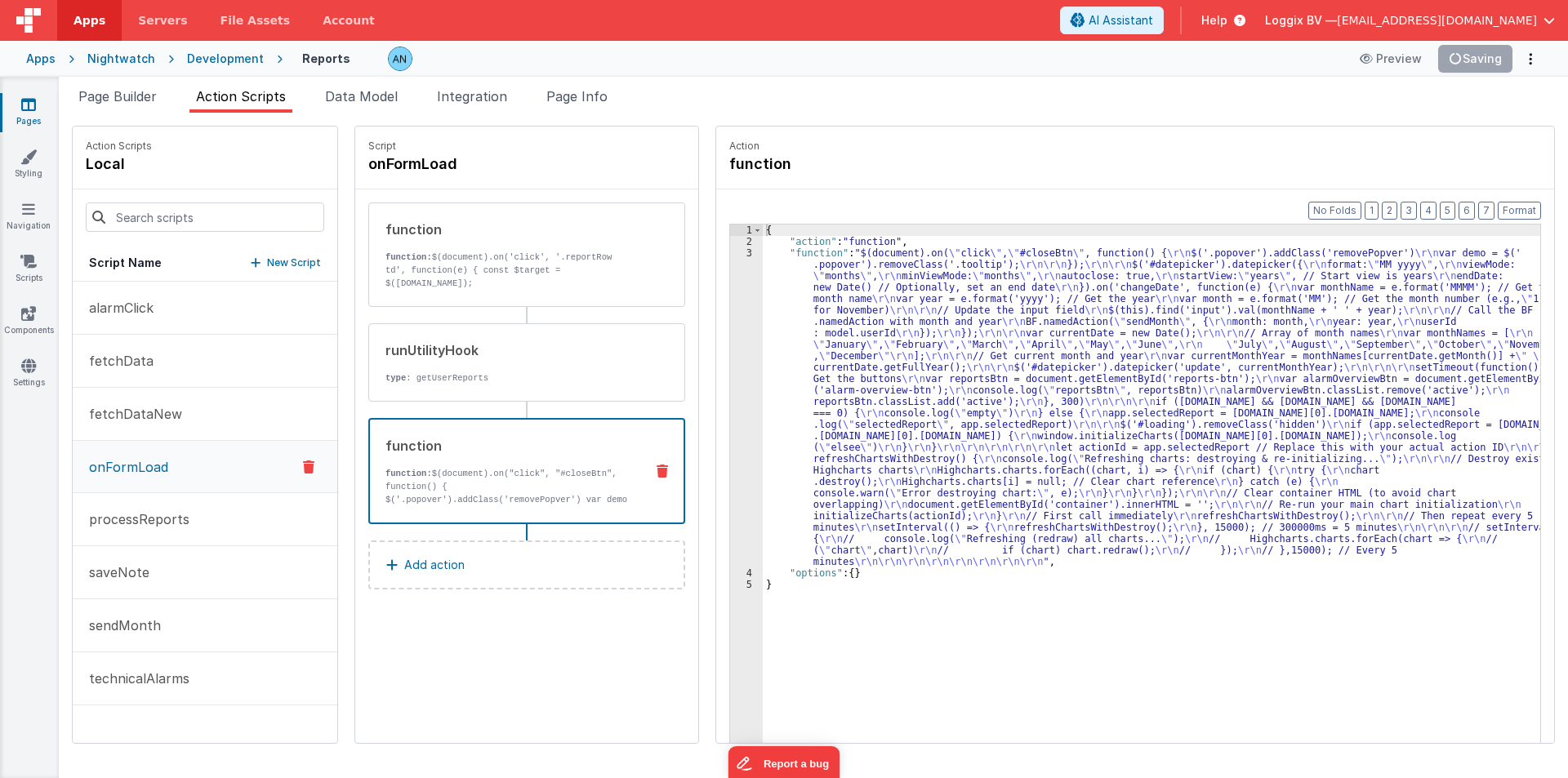
click at [780, 304] on div "{ "action" : "function" , "function" : "$(document).on( \" click \" , \" #close…" at bounding box center [1159, 520] width 793 height 592
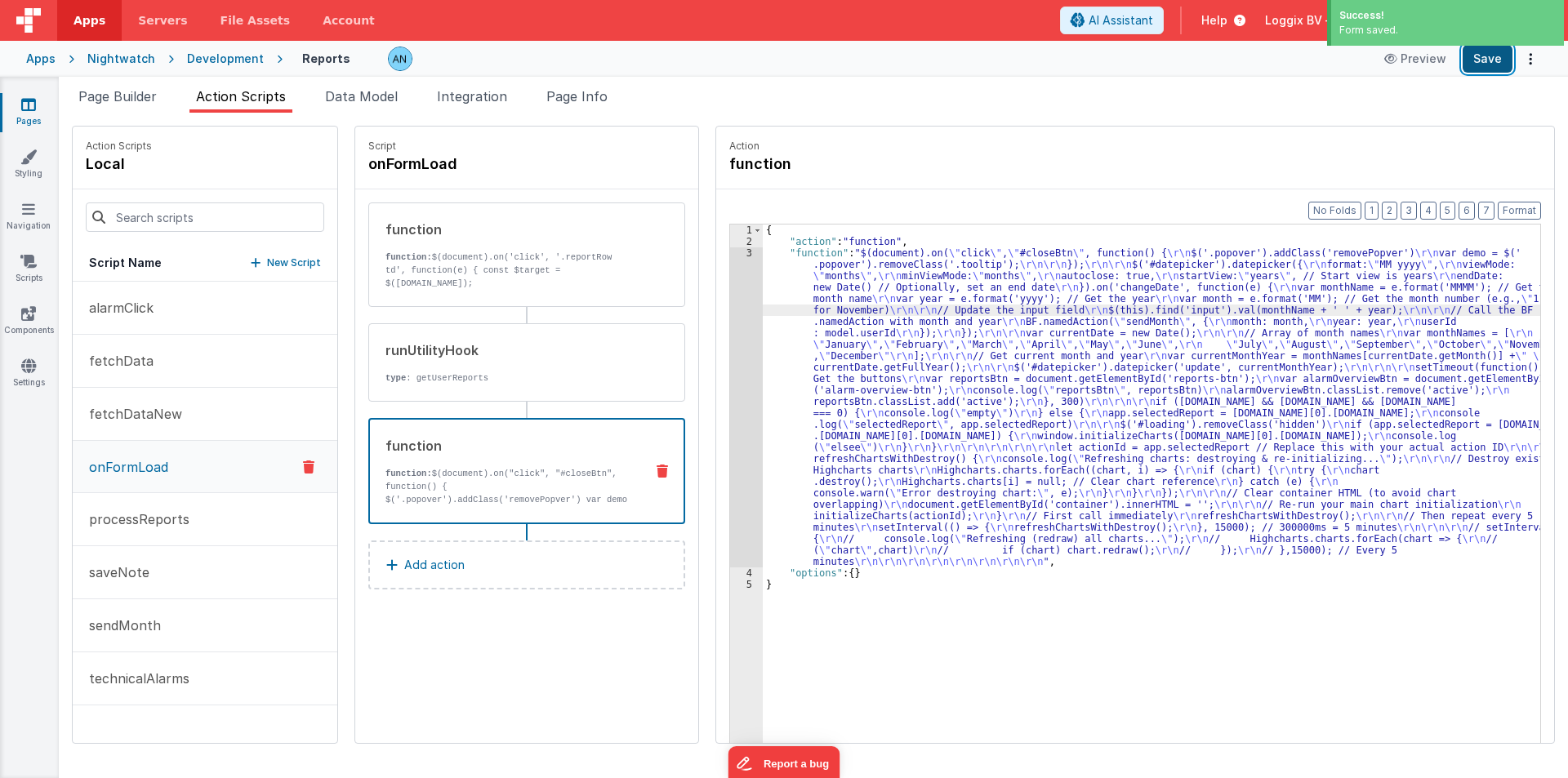
click at [1478, 58] on button "Save" at bounding box center [1487, 59] width 50 height 28
click at [1520, 209] on button "Format" at bounding box center [1519, 210] width 43 height 18
click at [763, 380] on div "{ "action" : "function" , "function" : "$(document).on( \" click \" , \" #close…" at bounding box center [1159, 520] width 793 height 592
click at [1509, 205] on button "Format" at bounding box center [1519, 210] width 43 height 18
click at [1485, 51] on button "Save" at bounding box center [1487, 59] width 50 height 28
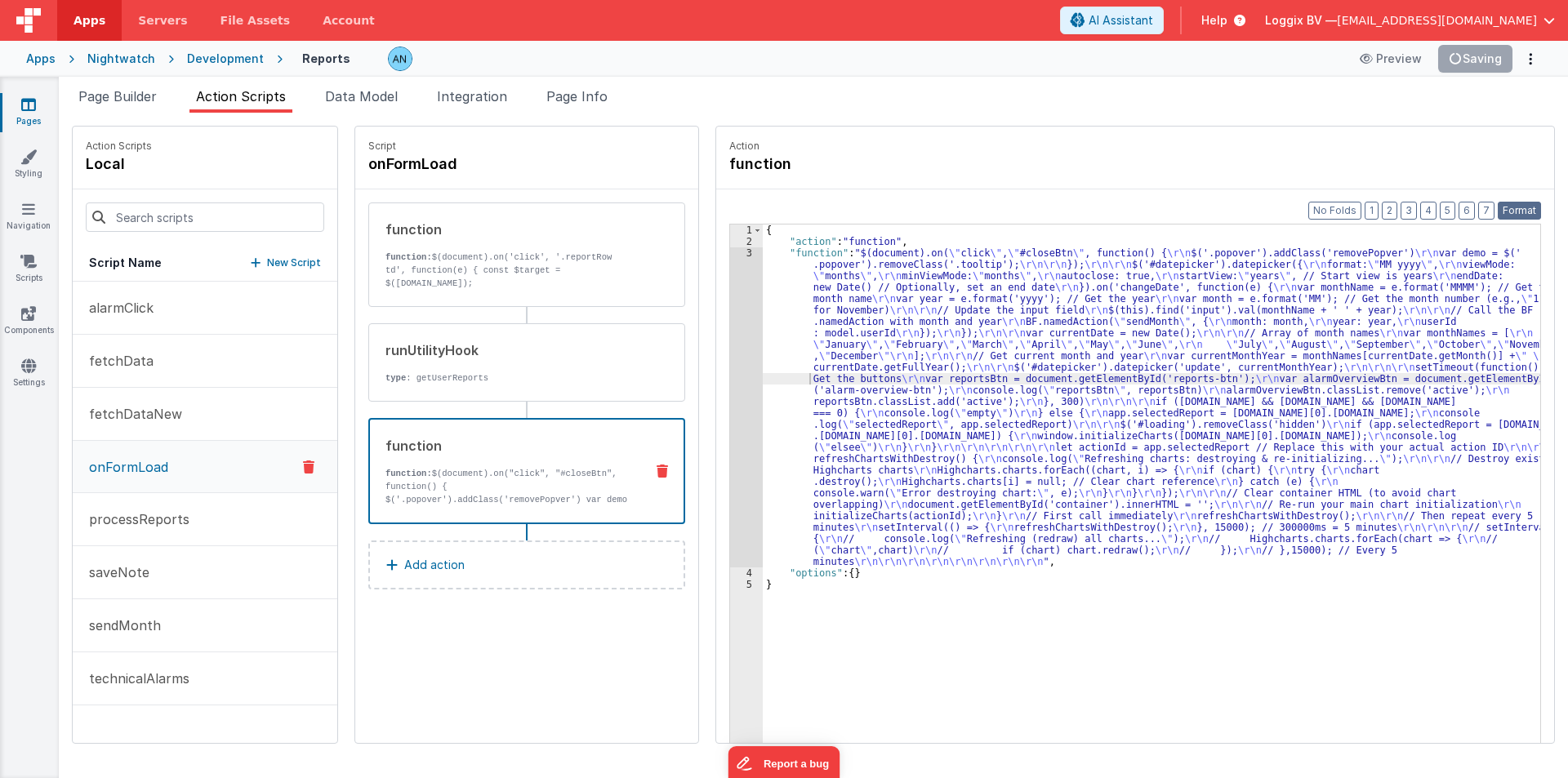
click at [1526, 205] on button "Format" at bounding box center [1519, 210] width 43 height 18
click at [773, 330] on div "{ "action" : "function" , "function" : "$(document).on( \" click \" , \" #close…" at bounding box center [1159, 520] width 793 height 592
click at [730, 293] on div "3" at bounding box center [746, 407] width 33 height 320
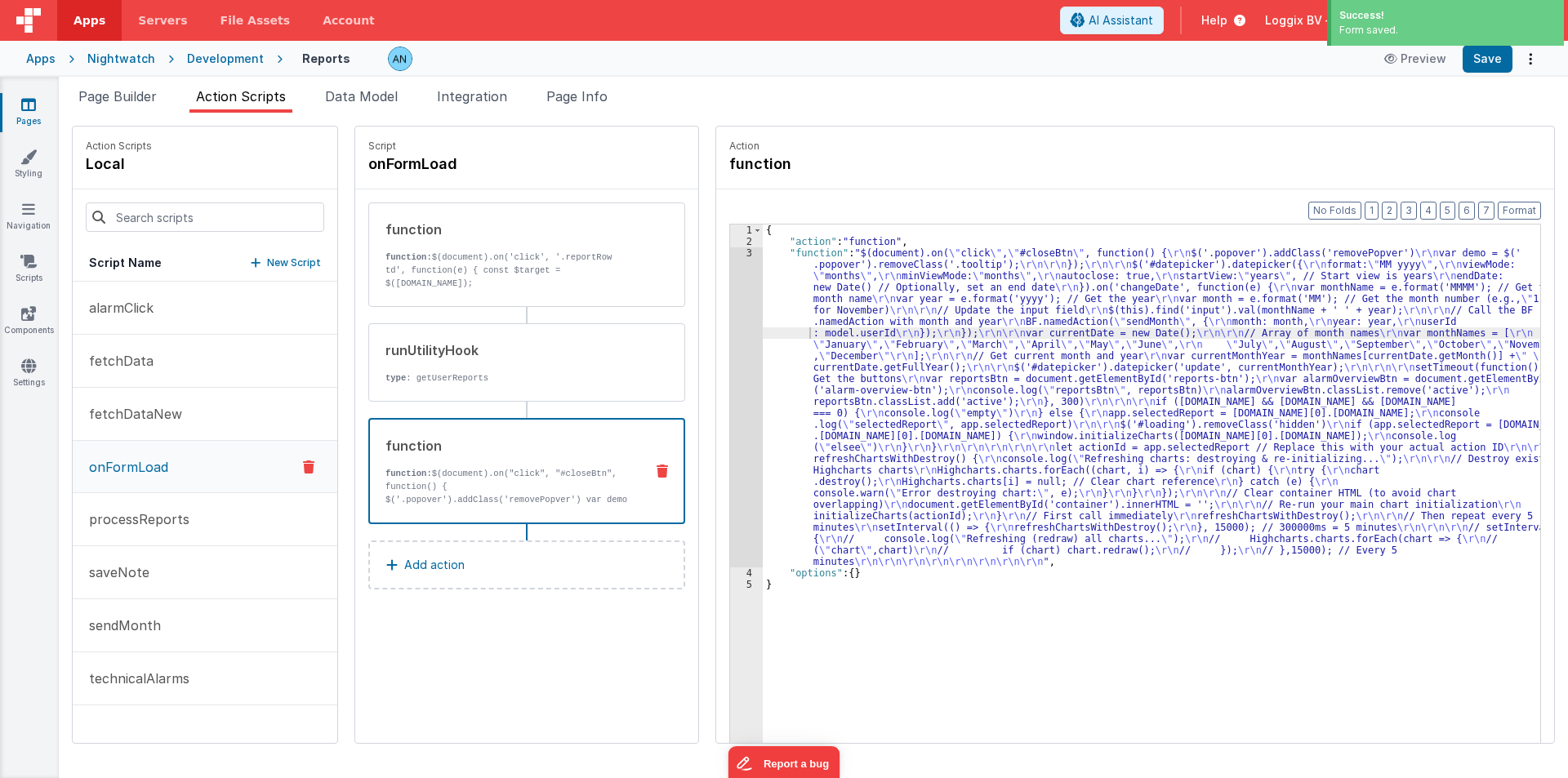
click at [725, 293] on div at bounding box center [784, 389] width 1568 height 778
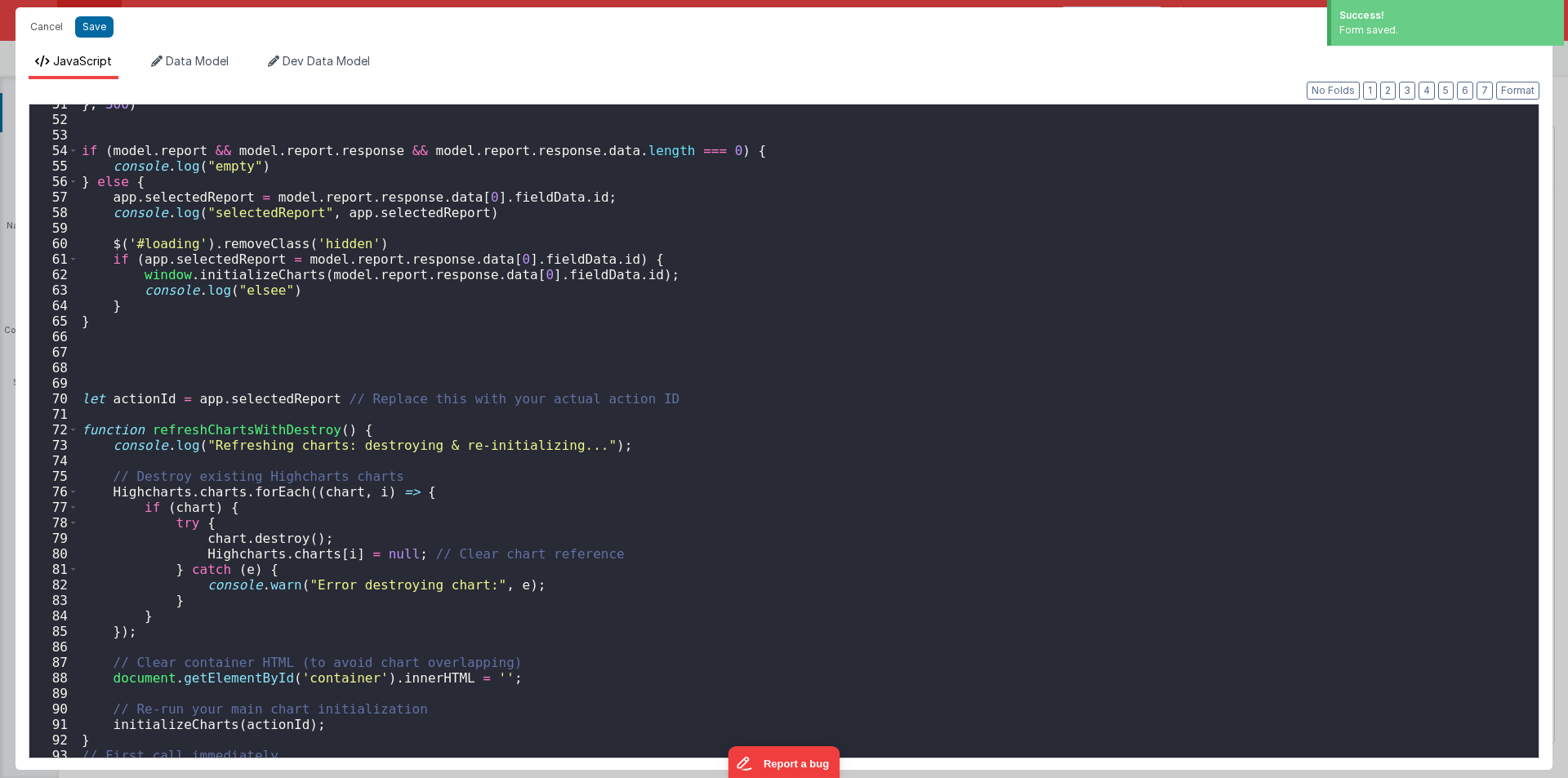
scroll to position [1126, 0]
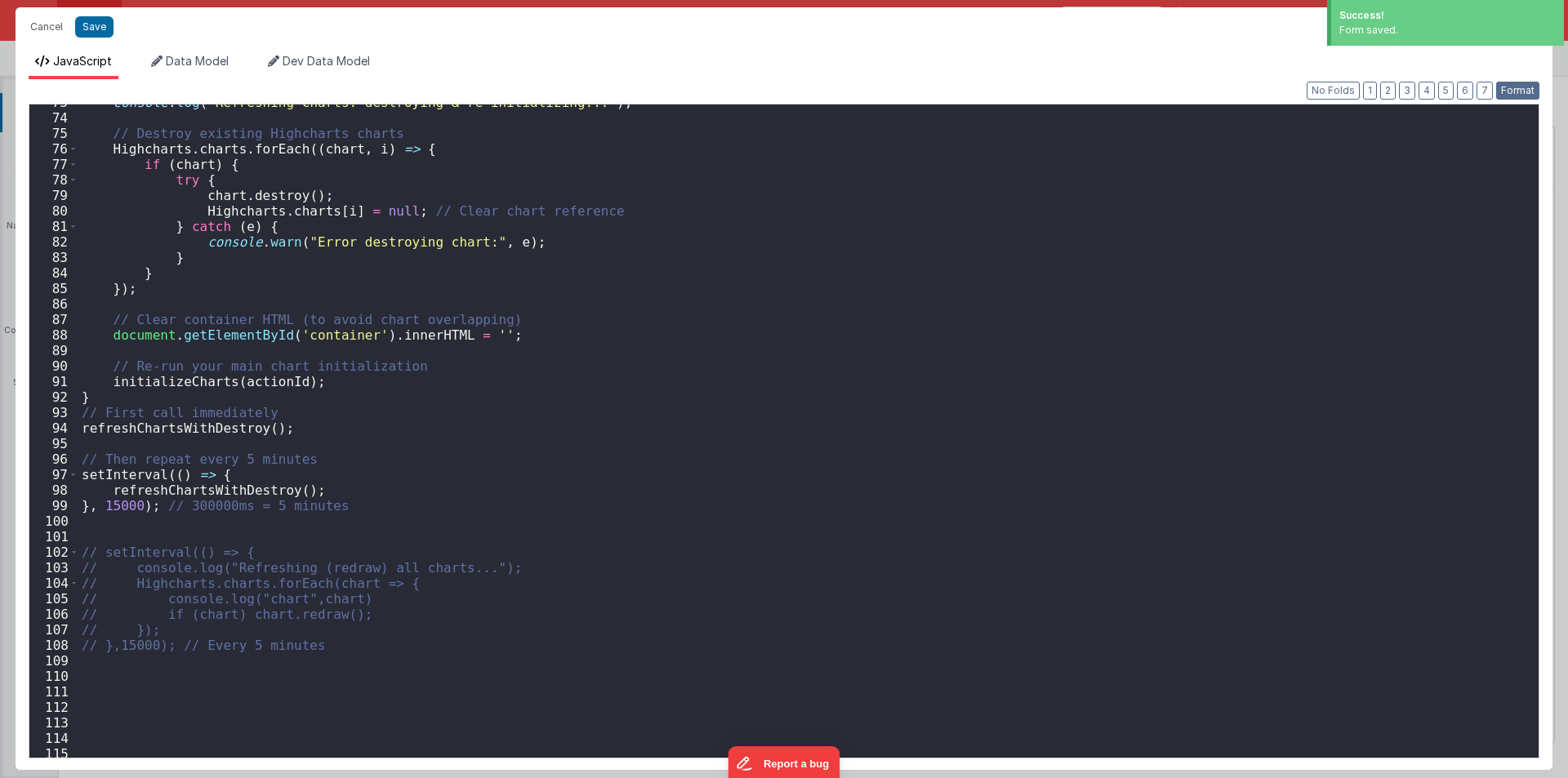
click at [1509, 92] on button "Format" at bounding box center [1518, 90] width 43 height 18
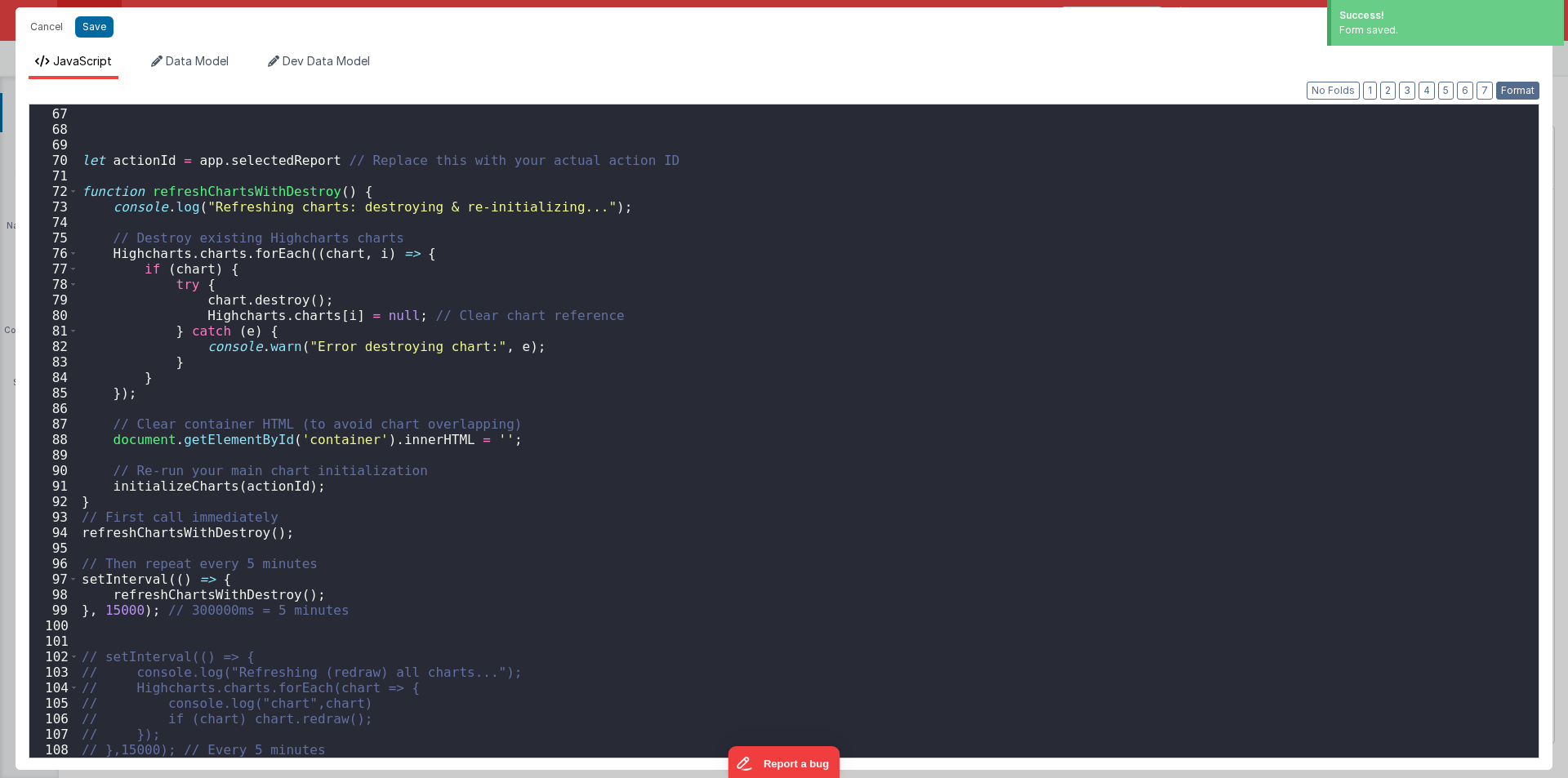
scroll to position [1022, 0]
click at [139, 246] on div "let actionId = app . selectedReport // Replace this with your actual action ID …" at bounding box center [803, 432] width 1448 height 684
click at [150, 251] on div "let actionId = app . selectedReport // Replace this with your actual action ID …" at bounding box center [803, 431] width 1448 height 653
click at [150, 251] on div "let actionId = app . selectedReport // Replace this with your actual action ID …" at bounding box center [803, 432] width 1448 height 684
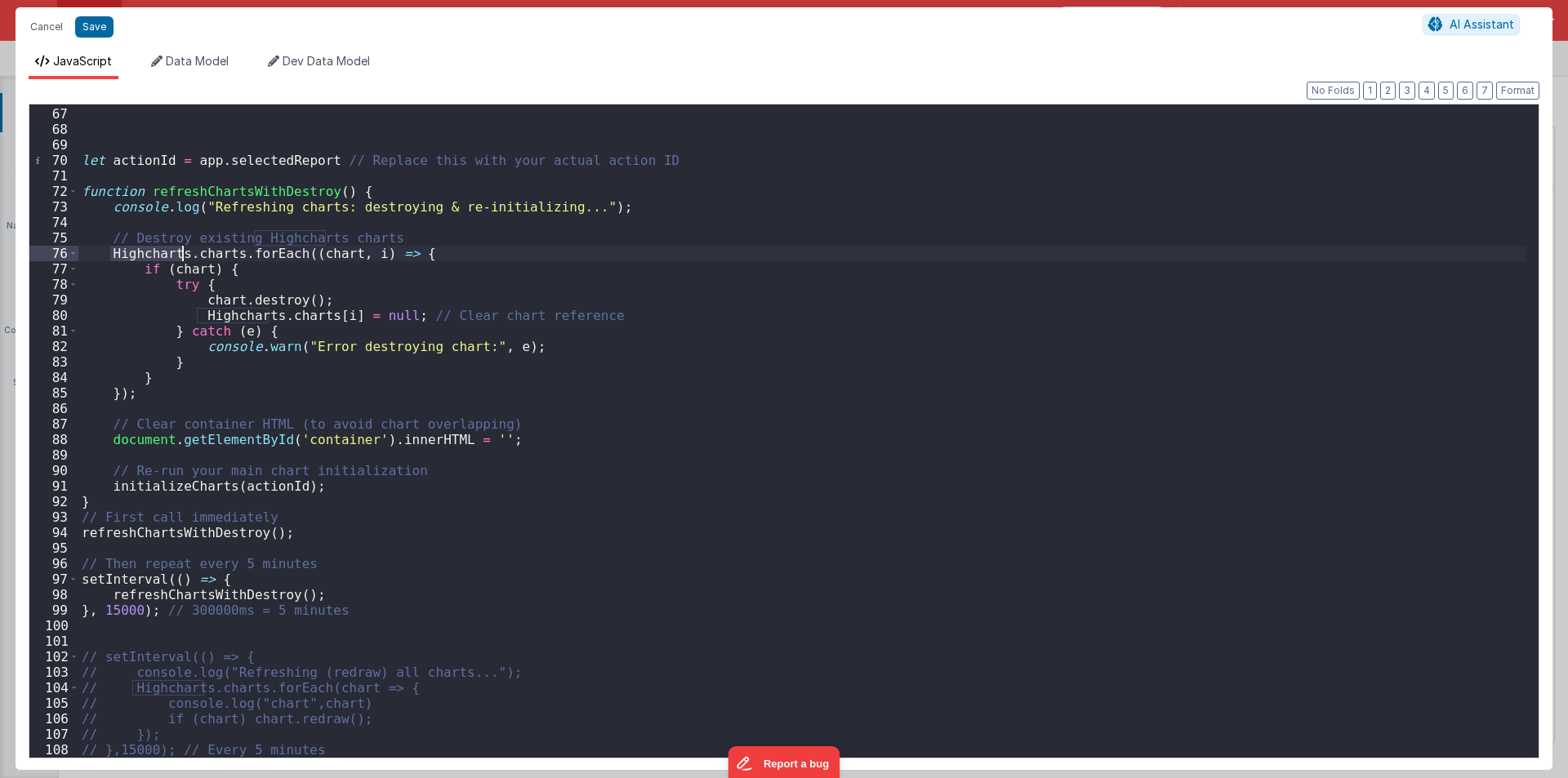
click at [130, 259] on div "let actionId = app . selectedReport // Replace this with your actual action ID …" at bounding box center [803, 431] width 1448 height 653
click at [130, 259] on div "let actionId = app . selectedReport // Replace this with your actual action ID …" at bounding box center [803, 432] width 1448 height 684
click at [103, 256] on div "let actionId = app . selectedReport // Replace this with your actual action ID …" at bounding box center [803, 432] width 1448 height 684
click at [110, 254] on div "let actionId = app . selectedReport // Replace this with your actual action ID …" at bounding box center [803, 432] width 1448 height 684
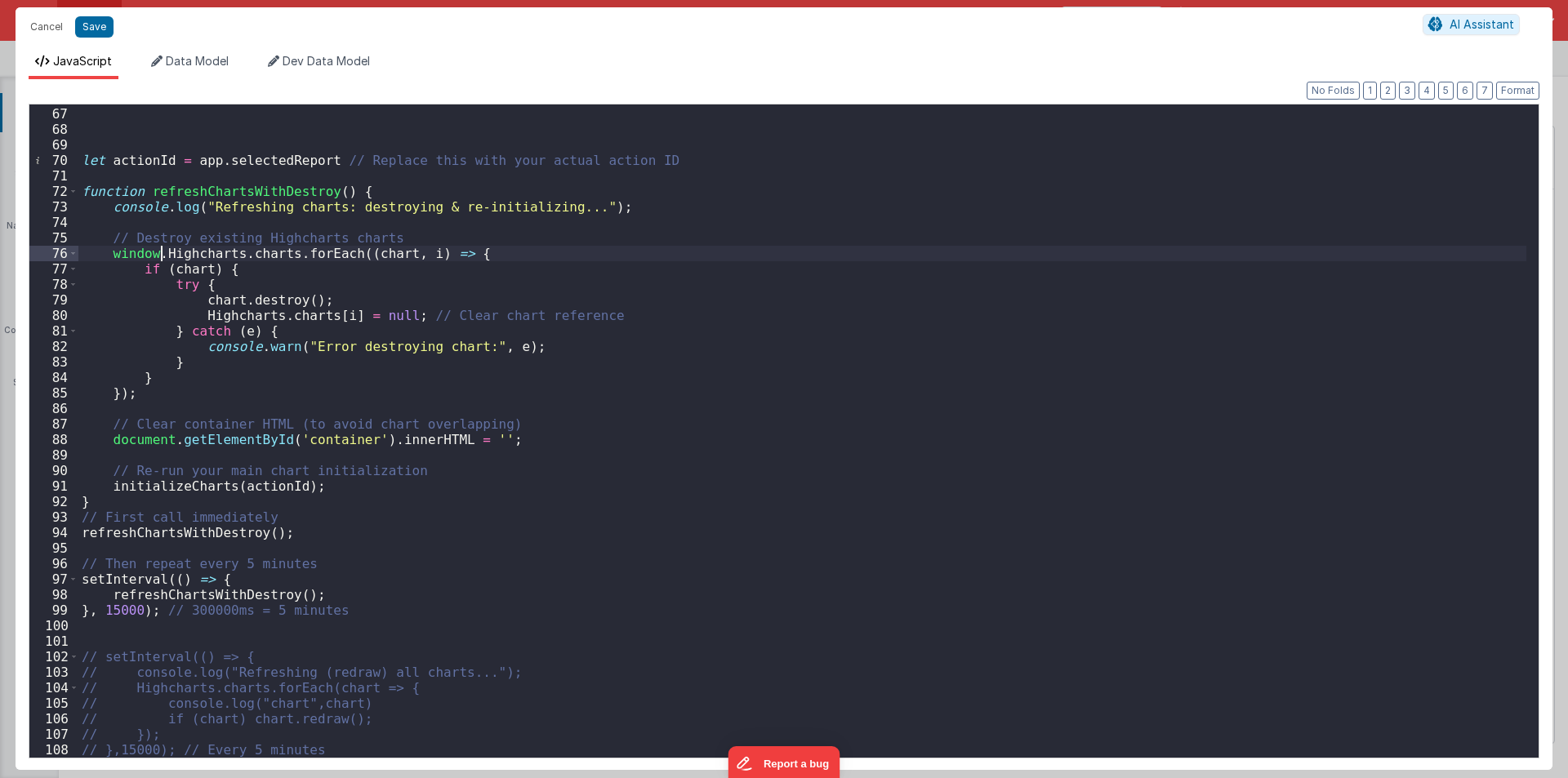
click at [138, 250] on div "let actionId = app . selectedReport // Replace this with your actual action ID …" at bounding box center [803, 432] width 1448 height 684
click at [205, 246] on div "let actionId = app . selectedReport // Replace this with your actual action ID …" at bounding box center [803, 432] width 1448 height 684
click at [199, 313] on div "let actionId = app . selectedReport // Replace this with your actual action ID …" at bounding box center [803, 432] width 1448 height 684
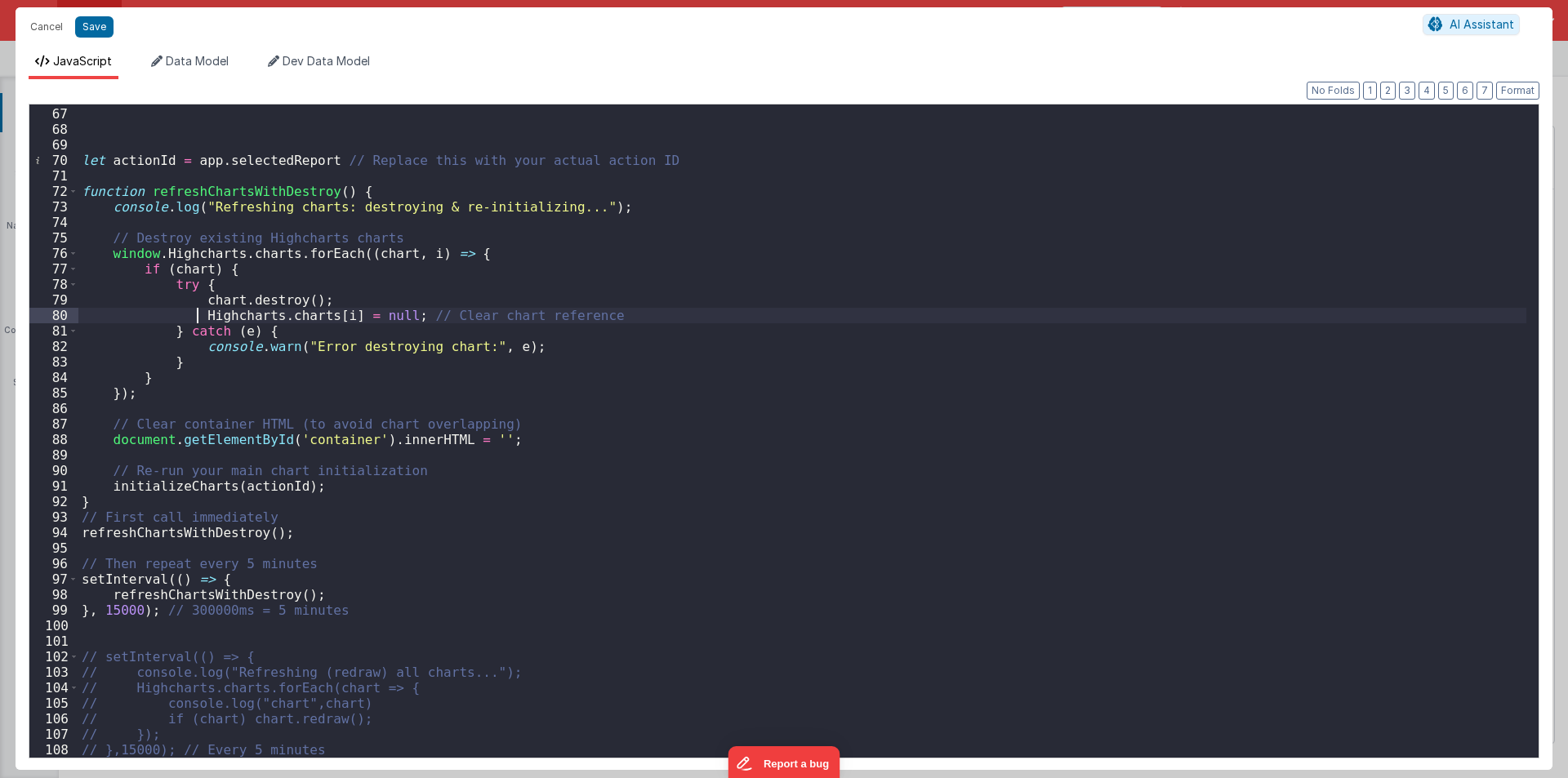
paste textarea
click at [292, 320] on div "let actionId = app . selectedReport // Replace this with your actual action ID …" at bounding box center [803, 432] width 1448 height 684
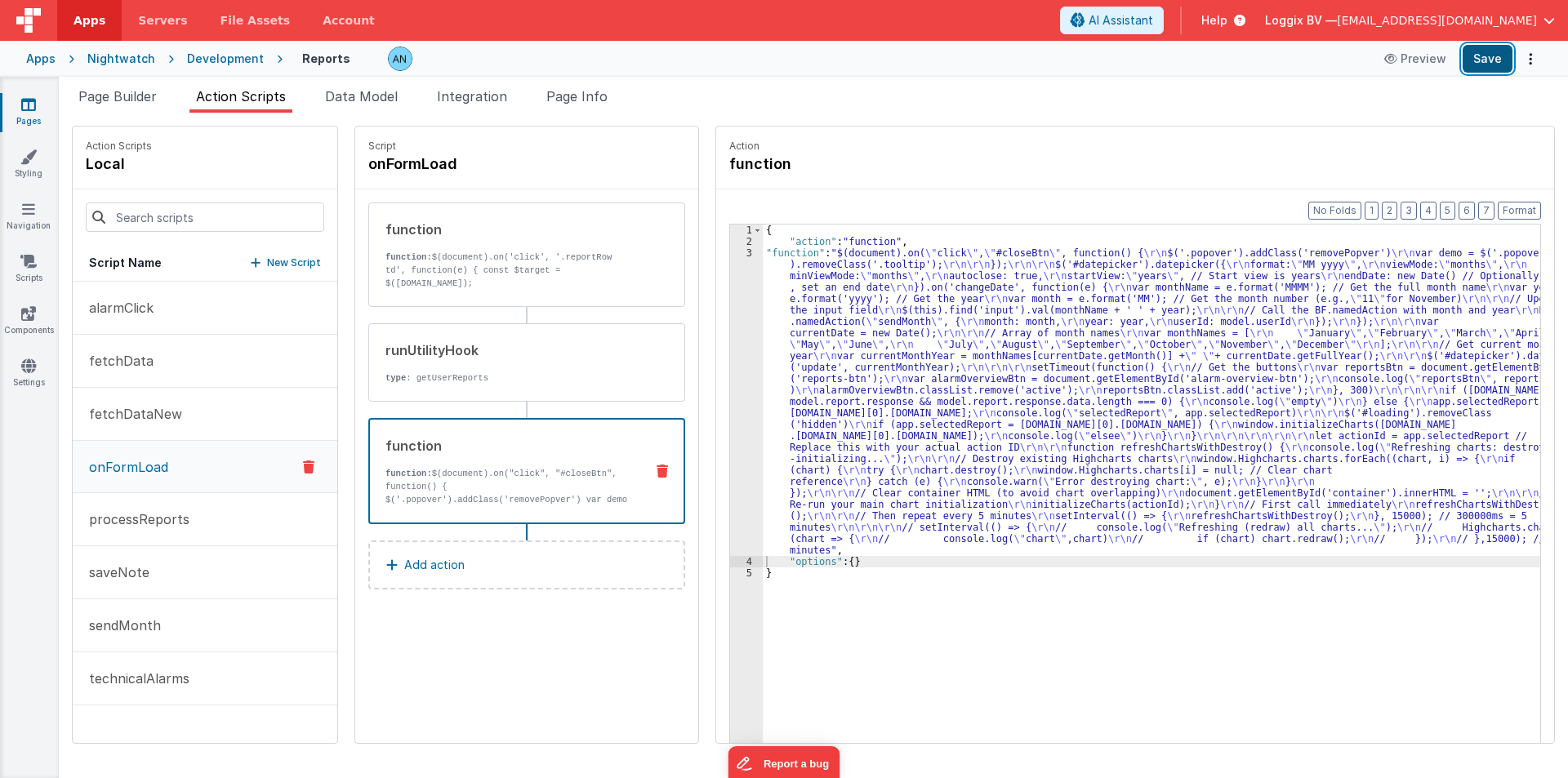
click at [1479, 64] on button "Save" at bounding box center [1487, 59] width 50 height 28
click at [1517, 205] on button "Format" at bounding box center [1519, 210] width 43 height 18
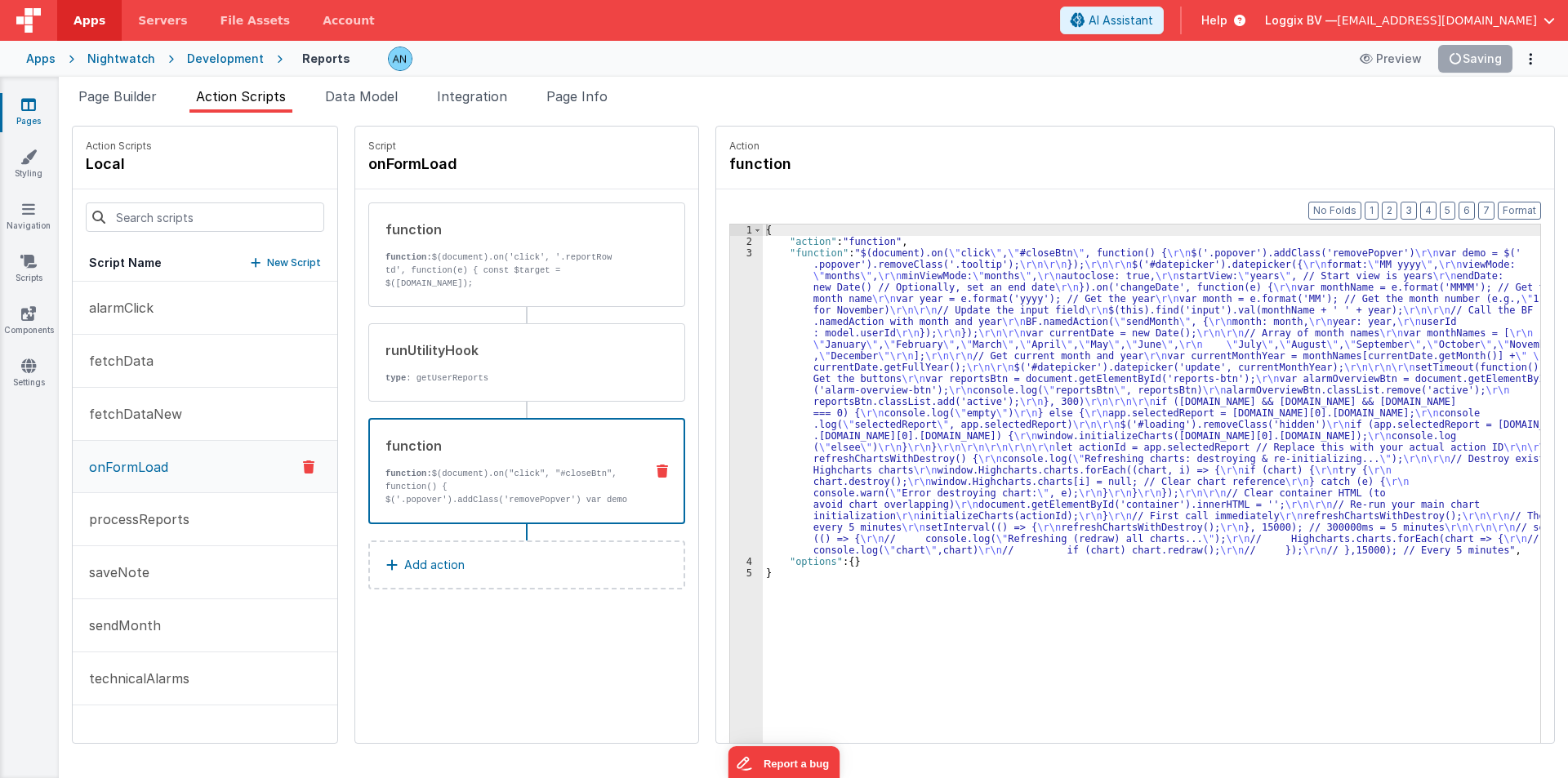
click at [730, 349] on div "3" at bounding box center [746, 402] width 33 height 308
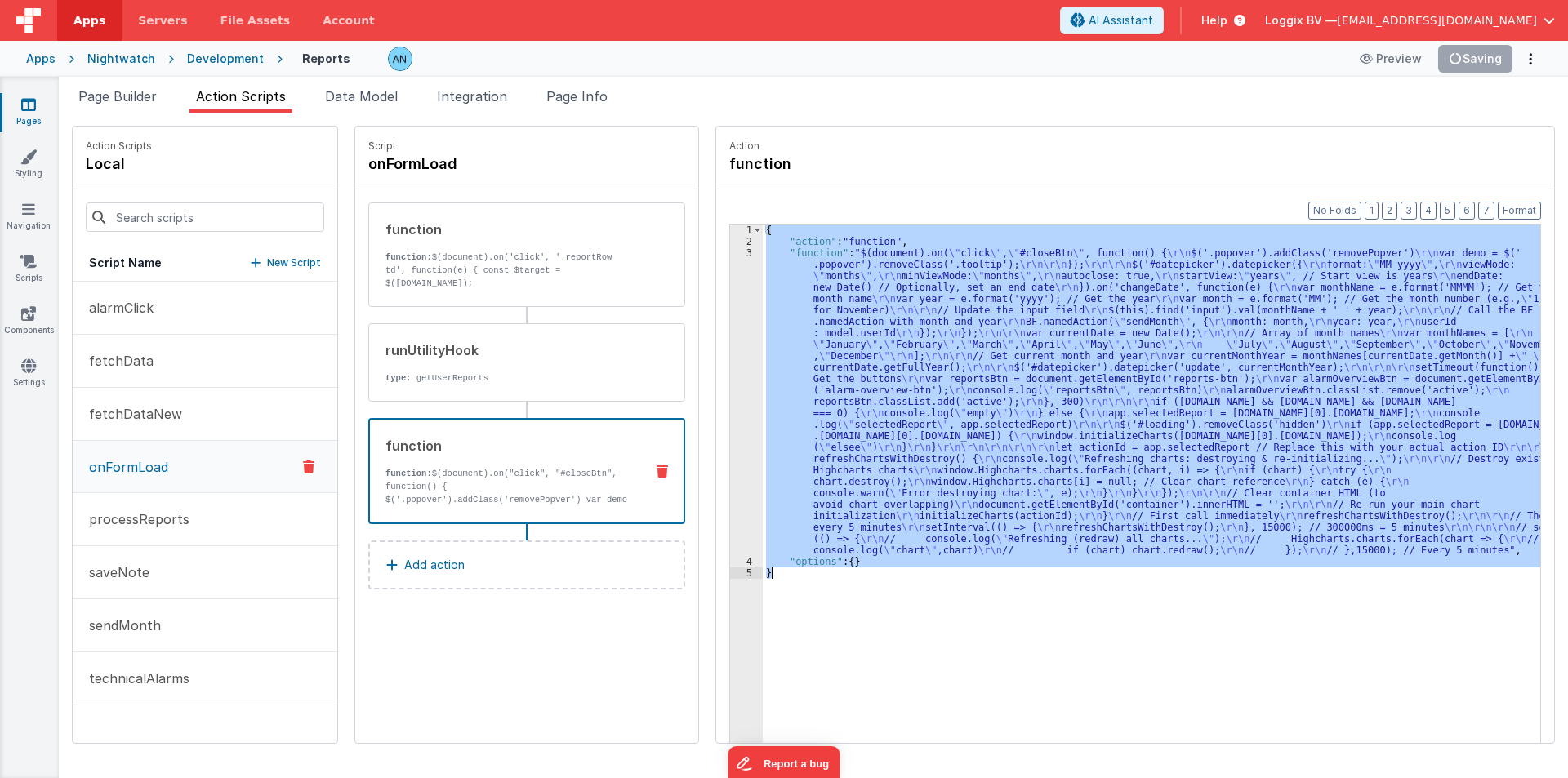
click at [730, 349] on div "3" at bounding box center [746, 402] width 33 height 308
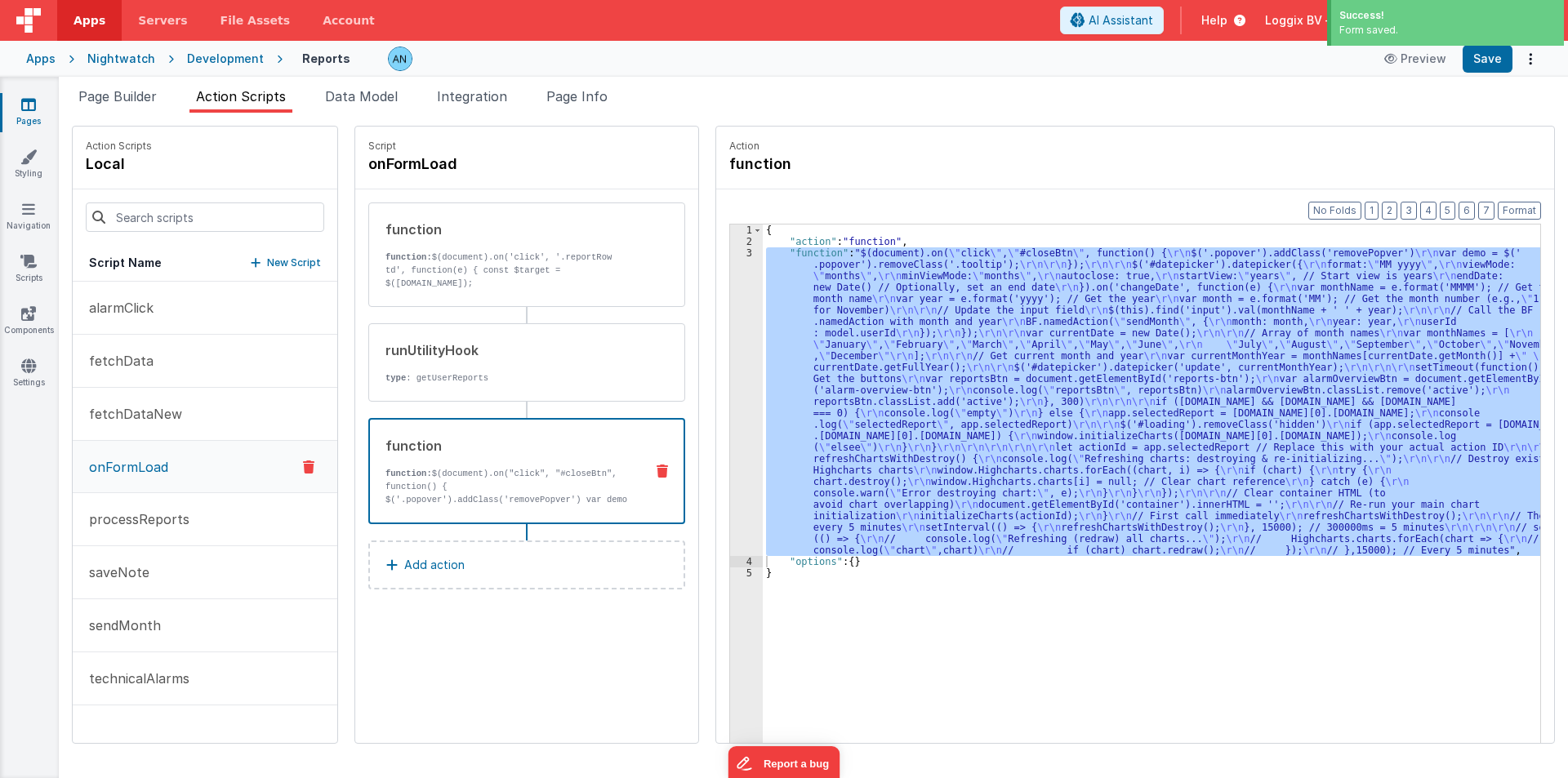
click at [730, 353] on div "3" at bounding box center [746, 402] width 33 height 308
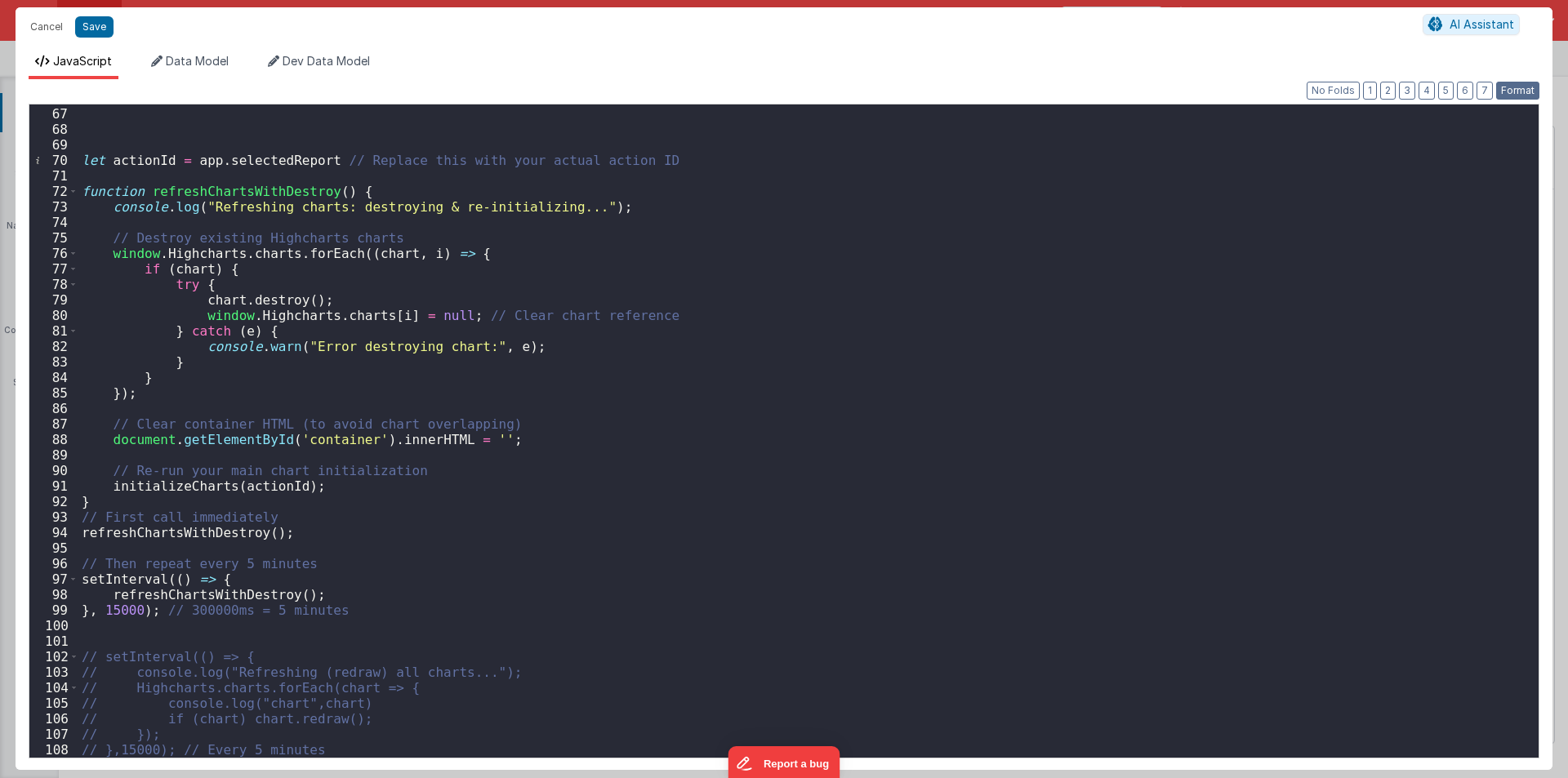
click at [1512, 84] on button "Format" at bounding box center [1518, 90] width 43 height 18
click at [165, 595] on div "let actionId = app . selectedReport // Replace this with your actual action ID …" at bounding box center [803, 432] width 1448 height 684
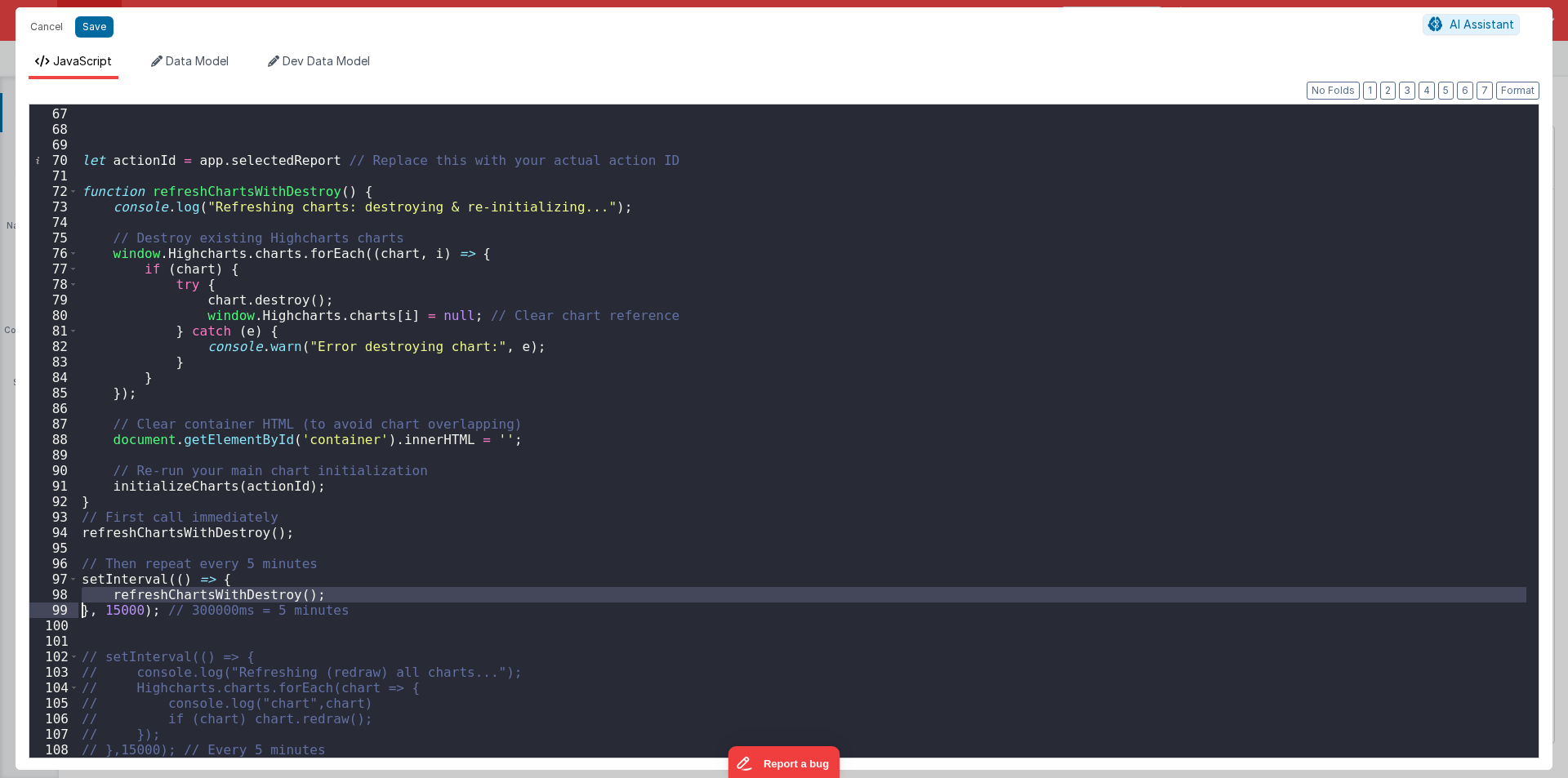
click at [119, 609] on div "let actionId = app . selectedReport // Replace this with your actual action ID …" at bounding box center [803, 432] width 1448 height 684
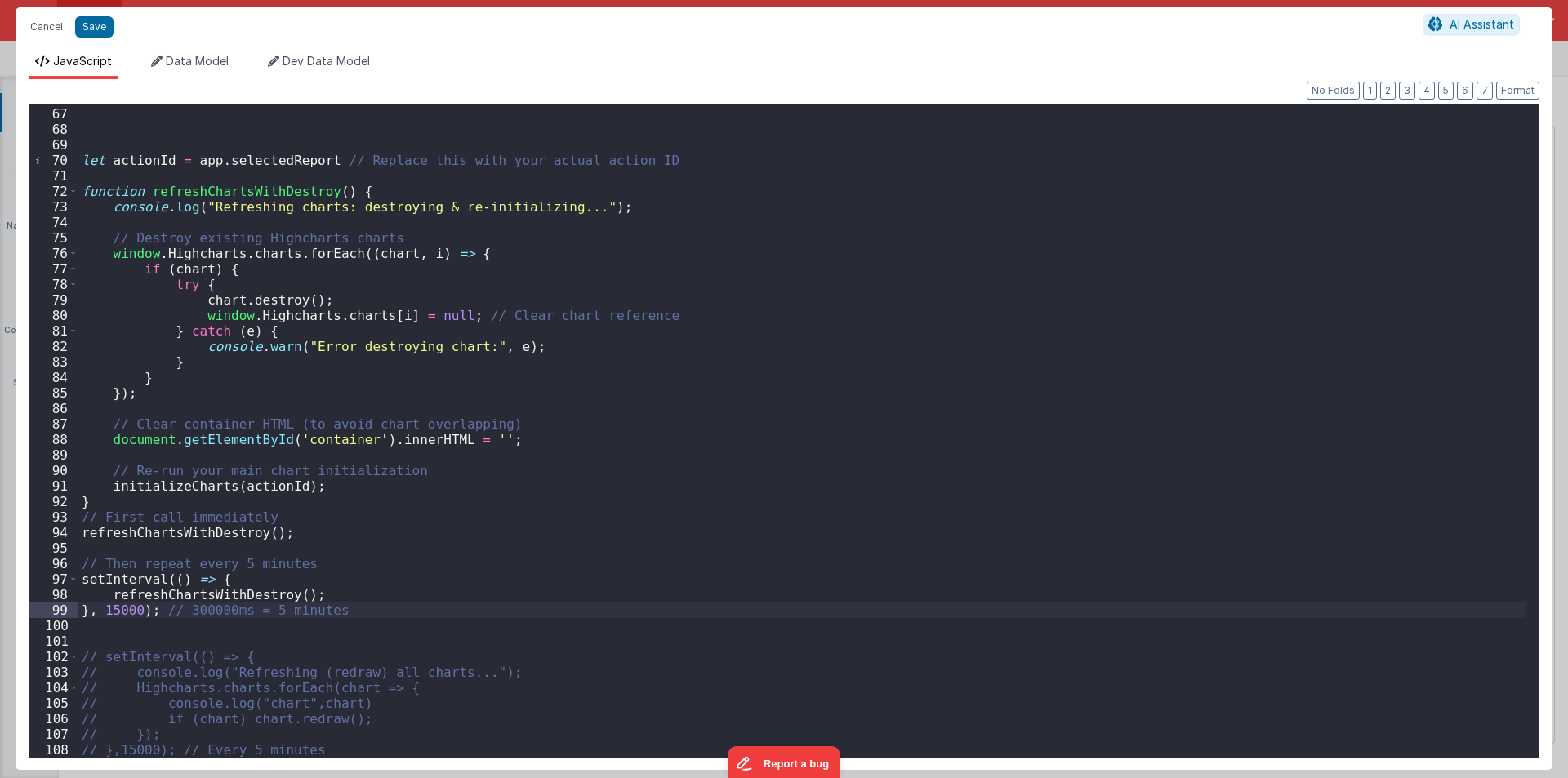
click at [142, 483] on div "let actionId = app . selectedReport // Replace this with your actual action ID …" at bounding box center [803, 432] width 1448 height 684
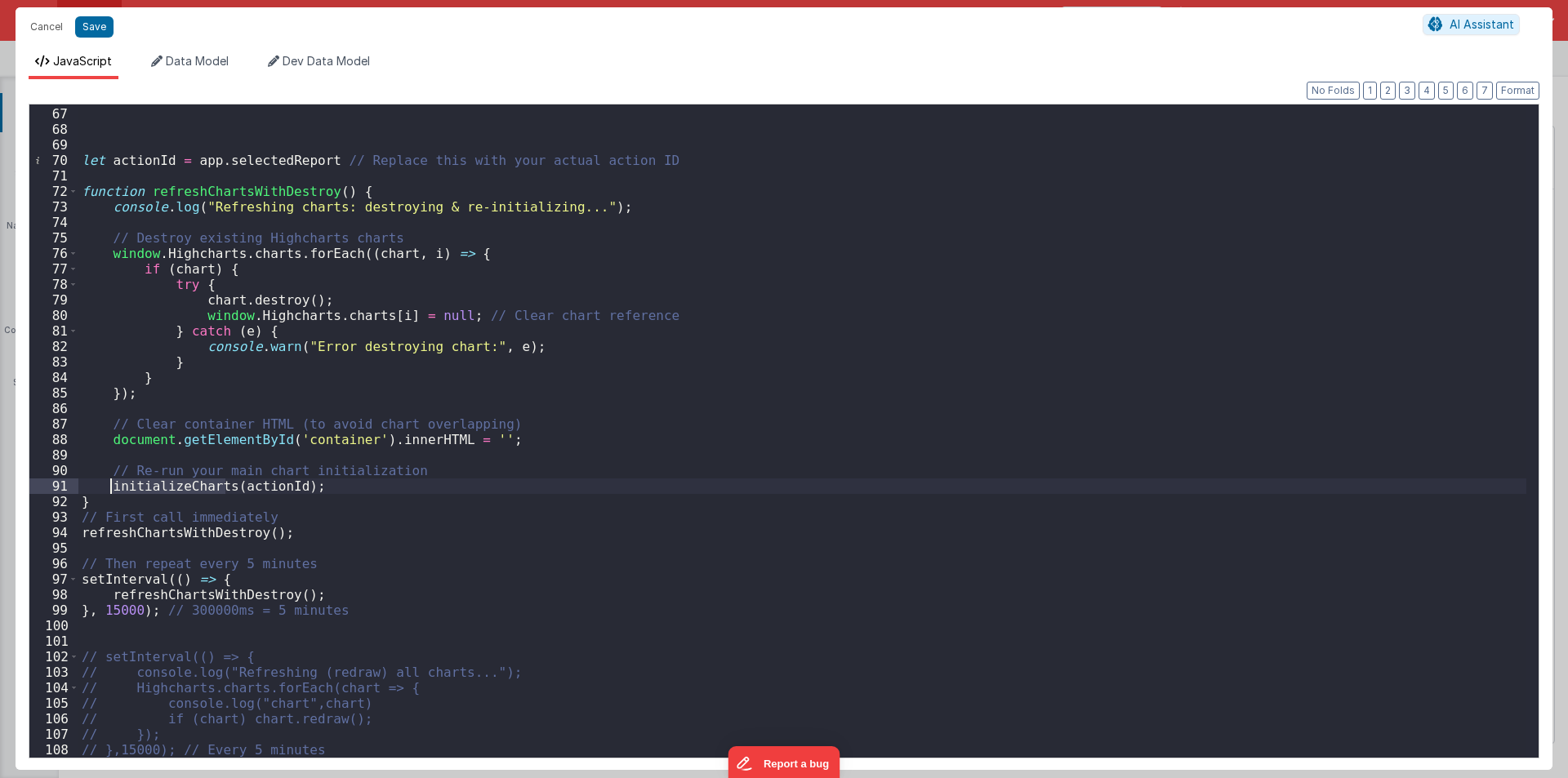
click at [150, 484] on div "let actionId = app . selectedReport // Replace this with your actual action ID …" at bounding box center [803, 431] width 1448 height 653
click at [150, 484] on div "let actionId = app . selectedReport // Replace this with your actual action ID …" at bounding box center [803, 432] width 1448 height 684
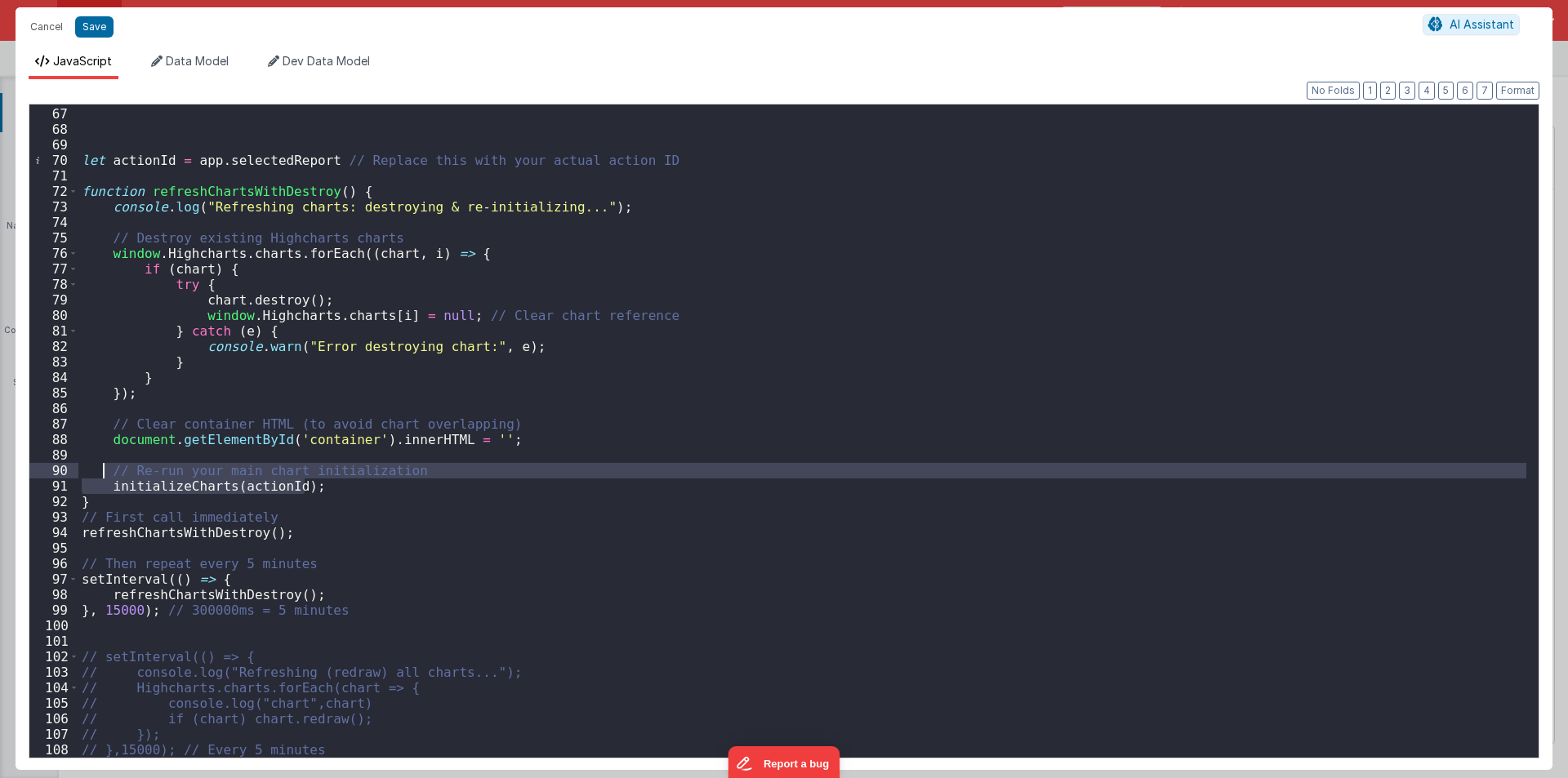
drag, startPoint x: 308, startPoint y: 491, endPoint x: 103, endPoint y: 476, distance: 205.5
click at [103, 476] on div "let actionId = app . selectedReport // Replace this with your actual action ID …" at bounding box center [803, 432] width 1448 height 684
click at [134, 483] on div "let actionId = app . selectedReport // Replace this with your actual action ID …" at bounding box center [803, 431] width 1448 height 653
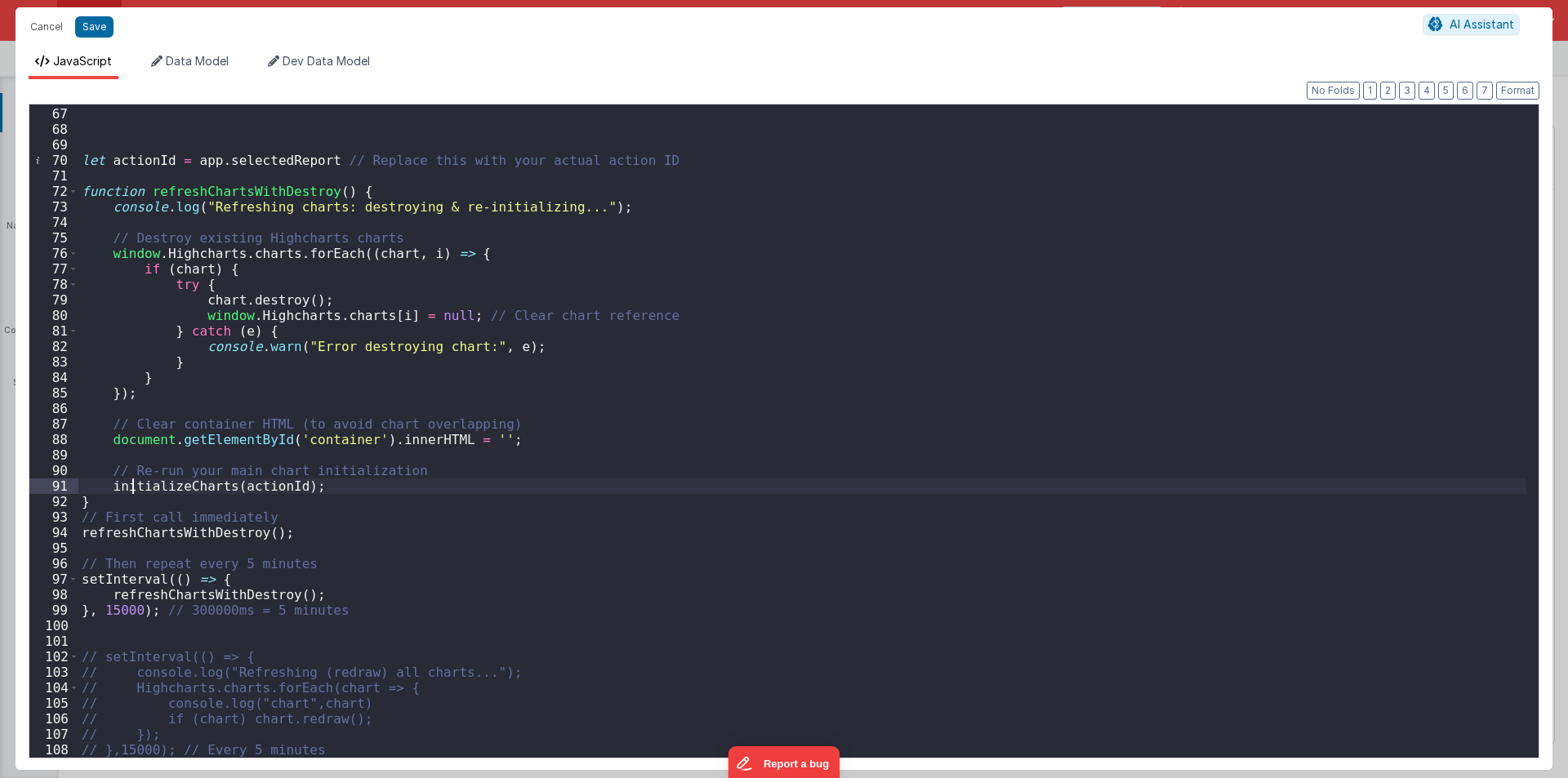
click at [134, 483] on div "let actionId = app . selectedReport // Replace this with your actual action ID …" at bounding box center [803, 432] width 1448 height 684
click at [283, 495] on div "let actionId = app . selectedReport // Replace this with your actual action ID …" at bounding box center [803, 432] width 1448 height 684
click at [335, 483] on div "let actionId = app . selectedReport // Replace this with your actual action ID …" at bounding box center [803, 432] width 1448 height 684
click at [187, 487] on div "let actionId = app . selectedReport // Replace this with your actual action ID …" at bounding box center [803, 432] width 1448 height 684
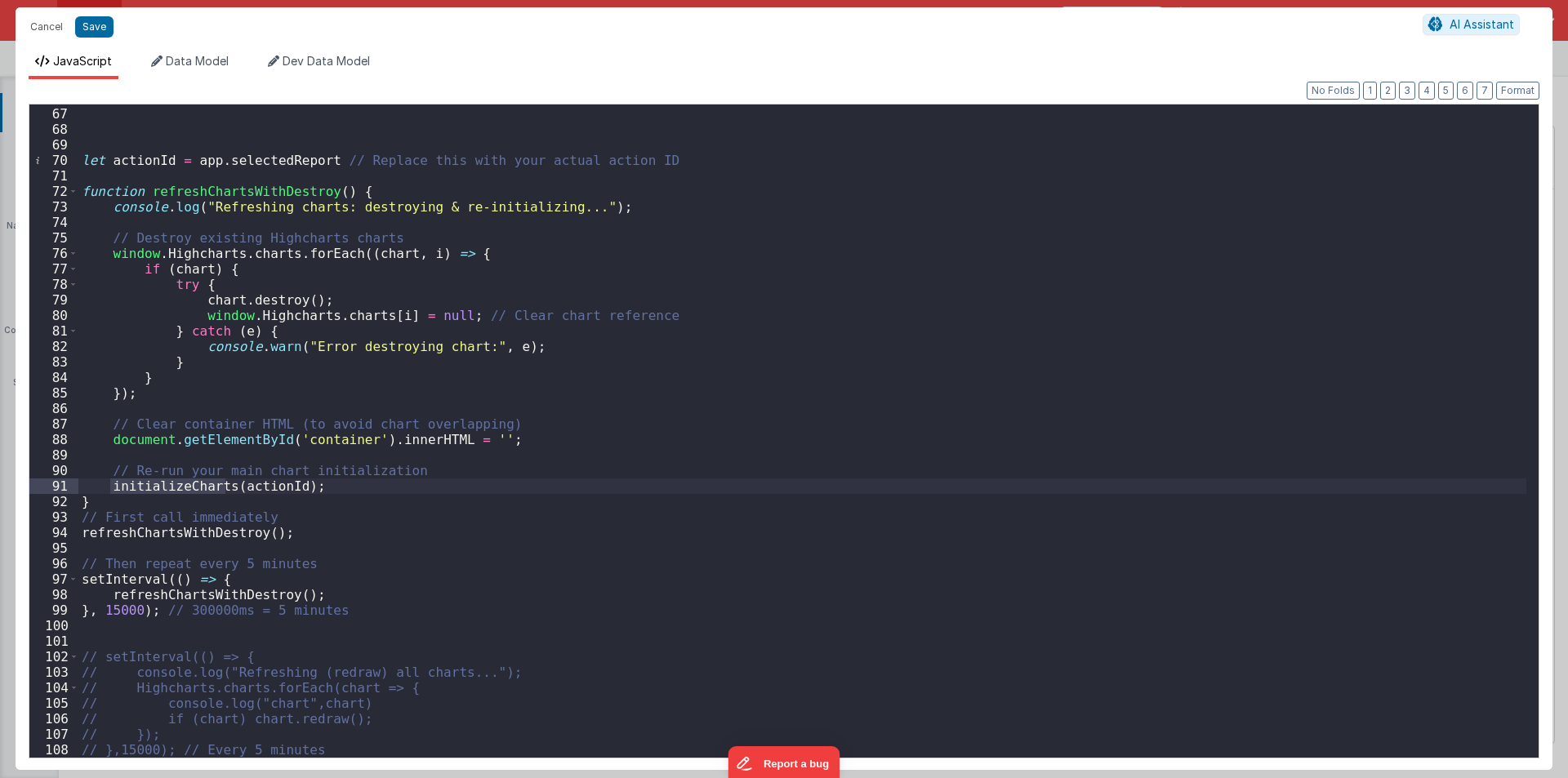
click at [121, 529] on div "let actionId = app . selectedReport // Replace this with your actual action ID …" at bounding box center [803, 432] width 1448 height 684
click at [171, 474] on div "let actionId = app . selectedReport // Replace this with your actual action ID …" at bounding box center [803, 432] width 1448 height 684
click at [141, 168] on div "let actionId = app . selectedReport // Replace this with your actual action ID …" at bounding box center [803, 432] width 1448 height 684
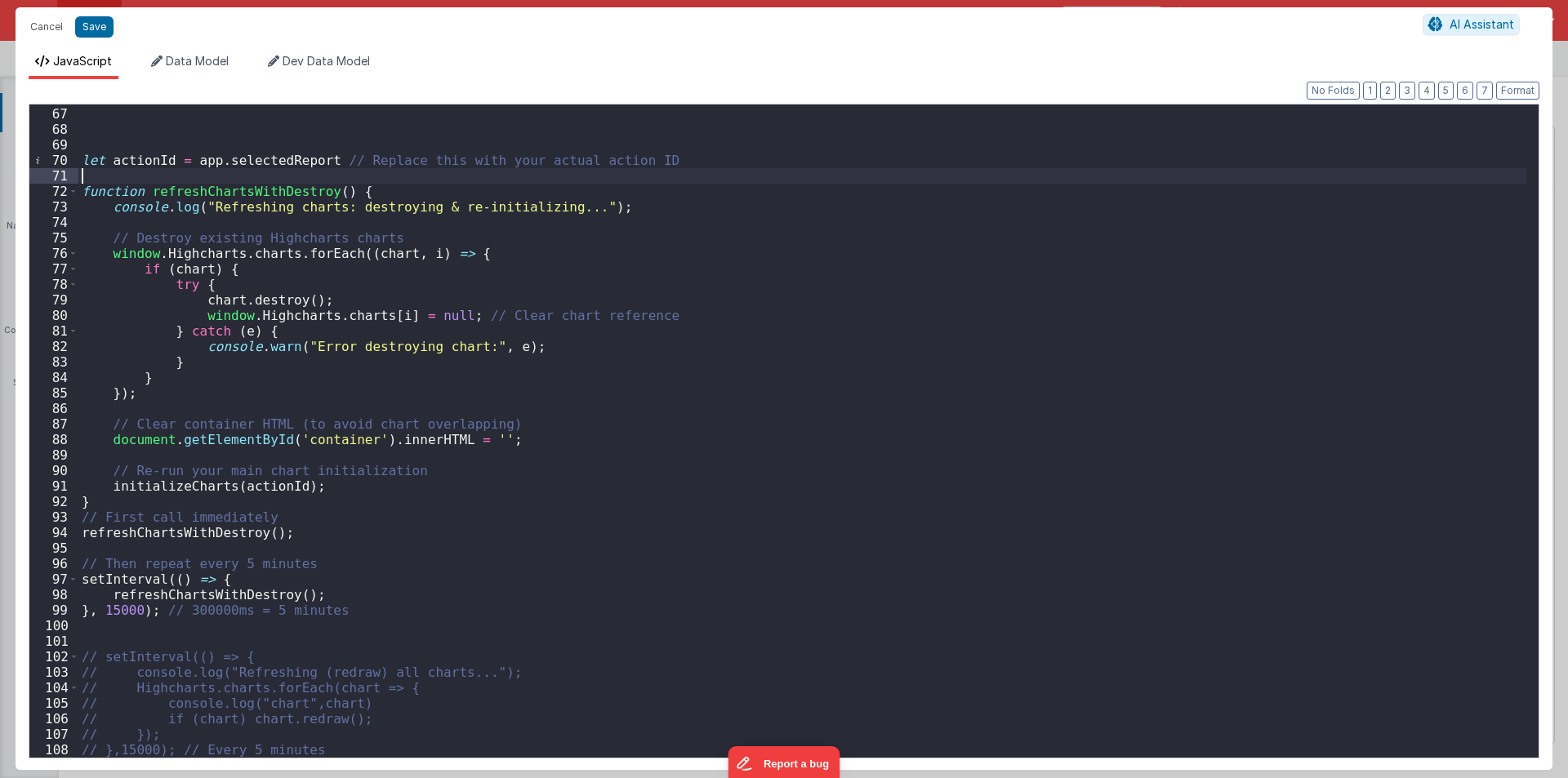
click at [141, 168] on div "let actionId = app . selectedReport // Replace this with your actual action ID …" at bounding box center [803, 432] width 1448 height 684
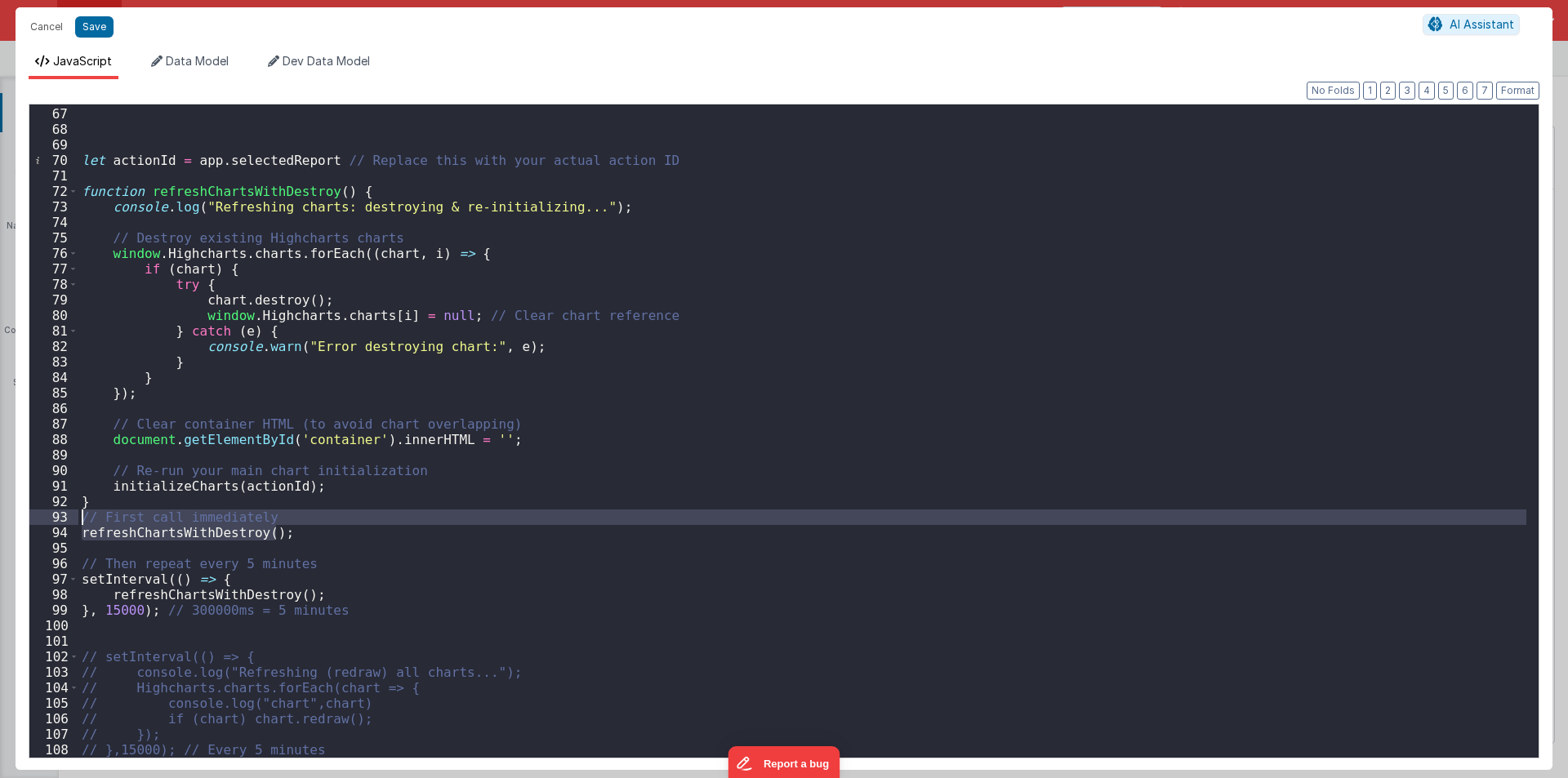
drag, startPoint x: 282, startPoint y: 529, endPoint x: 54, endPoint y: 519, distance: 228.2
click at [54, 519] on div "66 67 68 69 70 71 72 73 74 75 76 77 78 79 80 81 82 83 84 85 86 87 88 89 90 91 9…" at bounding box center [784, 431] width 1511 height 655
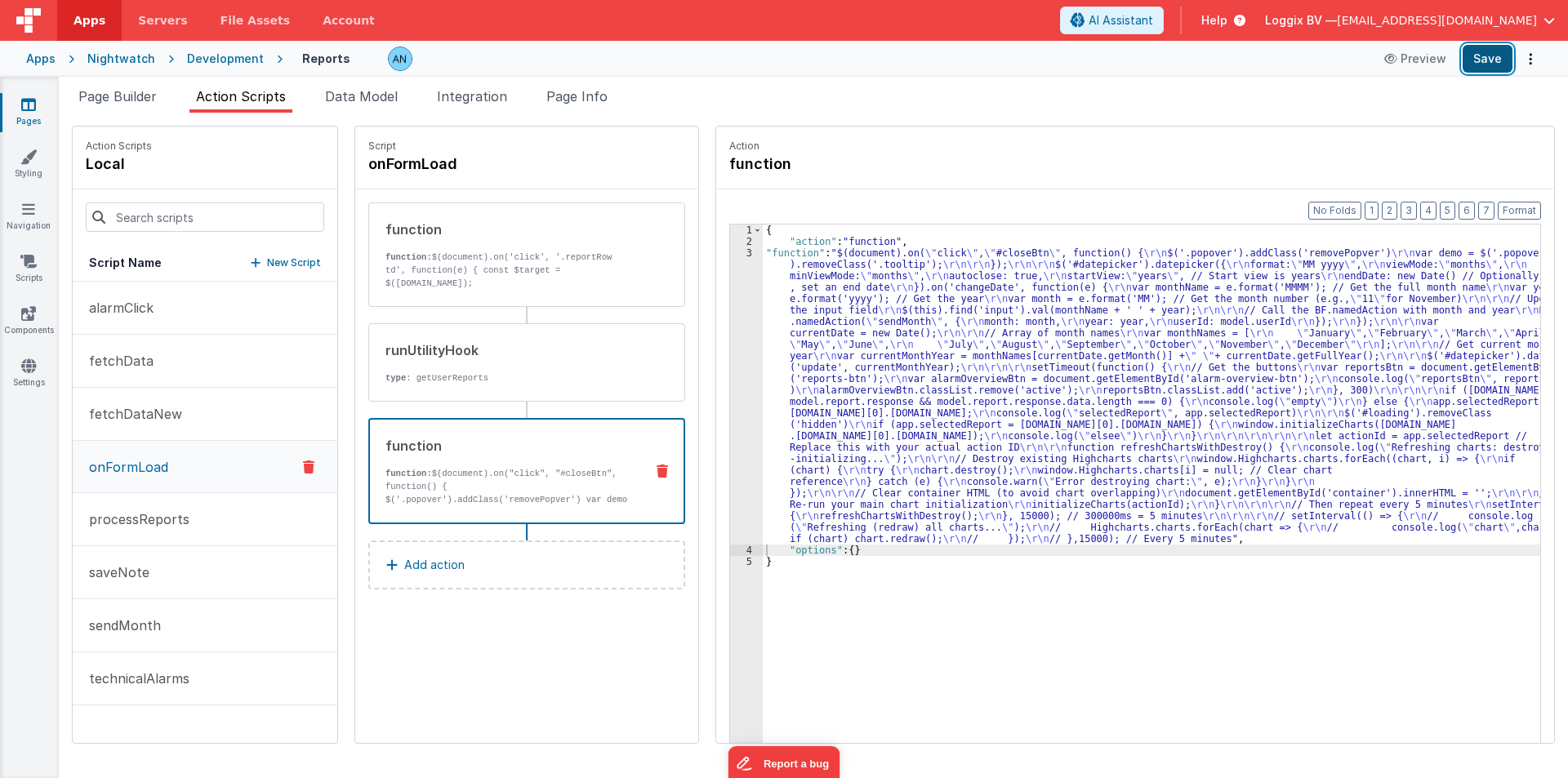
click at [1489, 58] on button "Save" at bounding box center [1487, 59] width 50 height 28
click at [1526, 204] on button "Format" at bounding box center [1519, 210] width 43 height 18
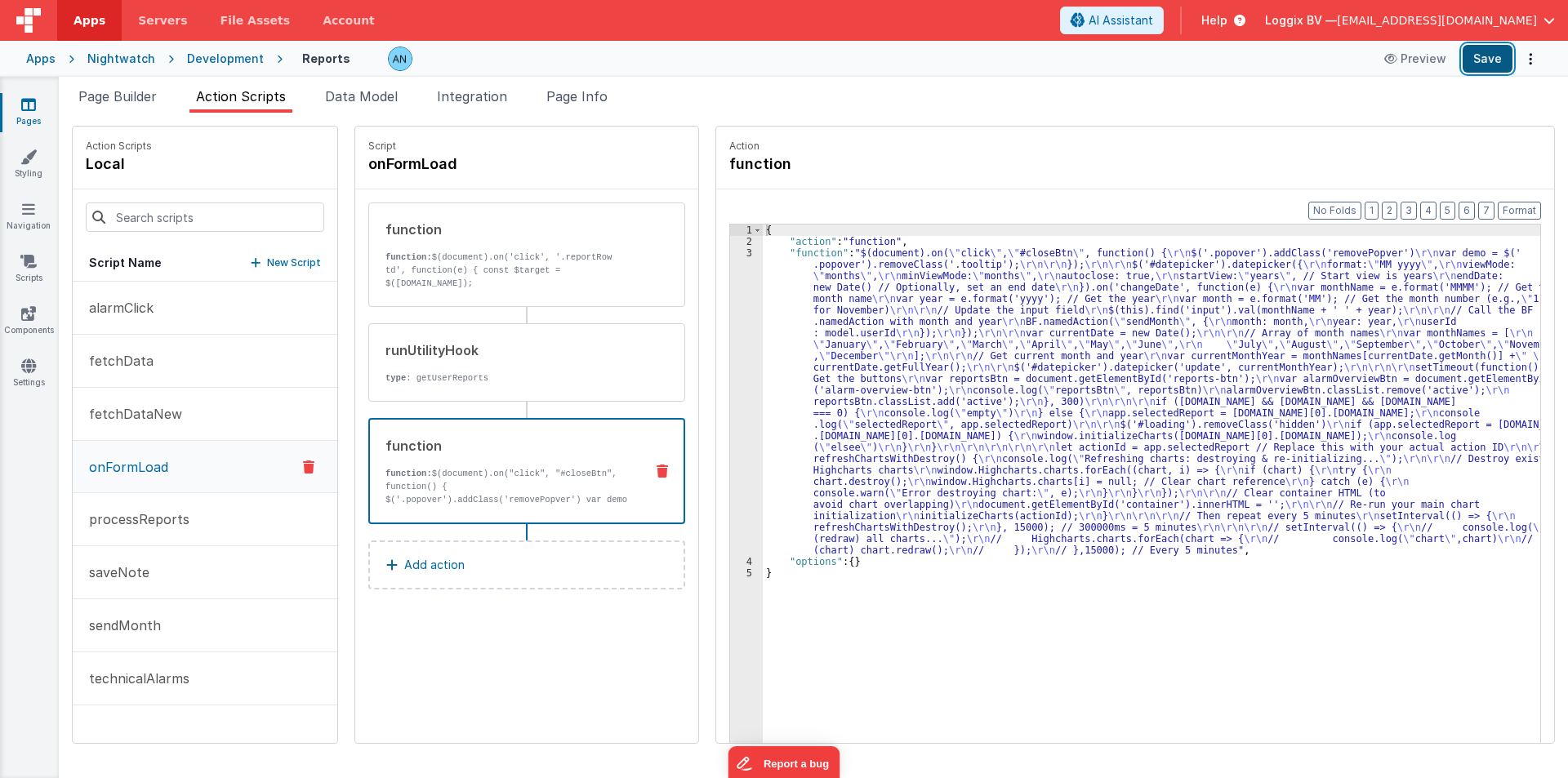
click at [1506, 53] on button "Save" at bounding box center [1487, 59] width 50 height 28
click at [1518, 206] on button "Format" at bounding box center [1519, 210] width 43 height 18
click at [730, 302] on div "3" at bounding box center [746, 402] width 33 height 308
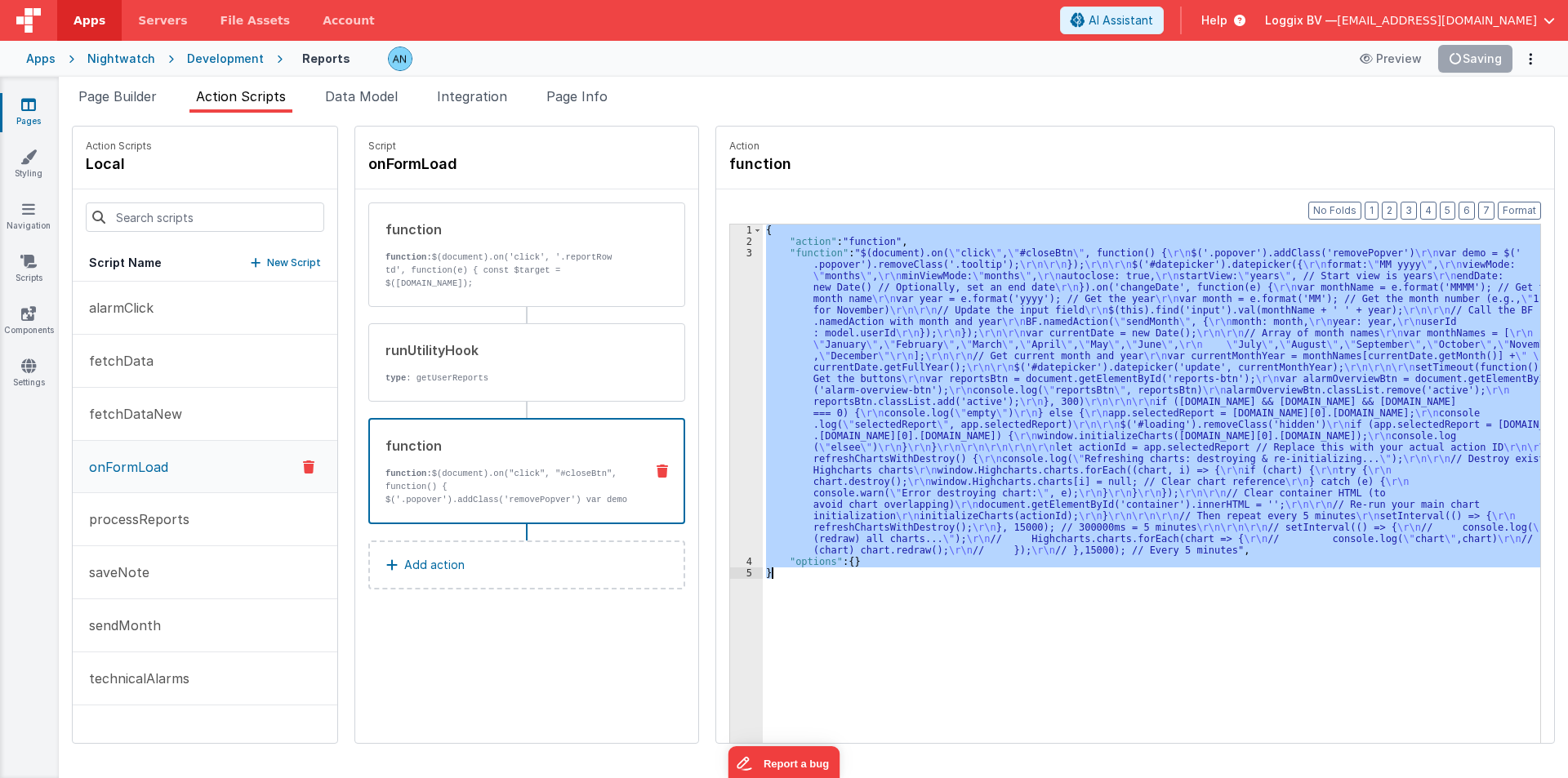
click at [730, 302] on div "3" at bounding box center [746, 402] width 33 height 308
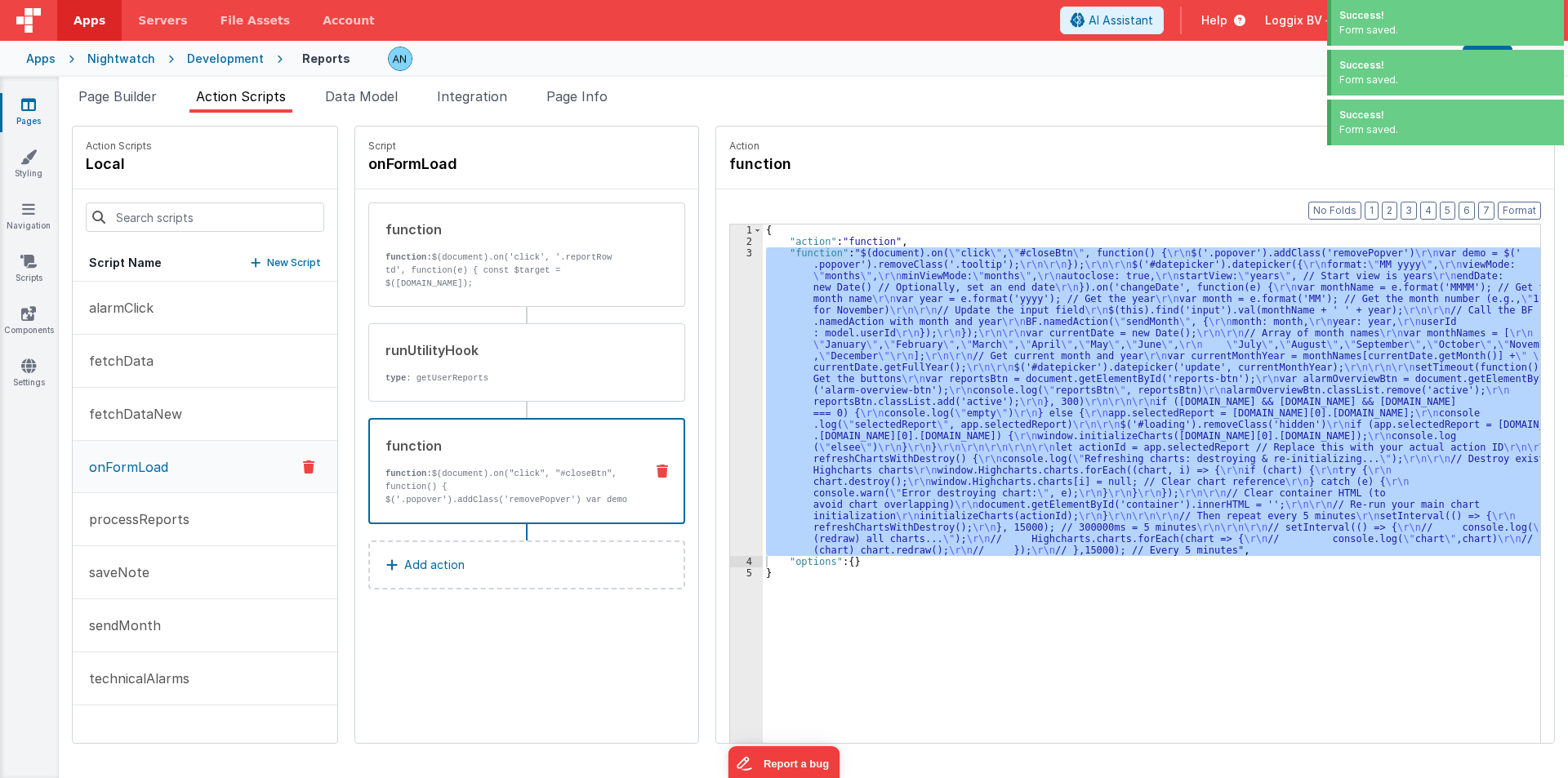
click at [717, 303] on div "Format 7 6 5 4 3 2 1 No Folds 1 2 3 4 5 { "action" : "function" , "function" : …" at bounding box center [1135, 498] width 838 height 616
click at [736, 301] on div "3" at bounding box center [746, 402] width 33 height 308
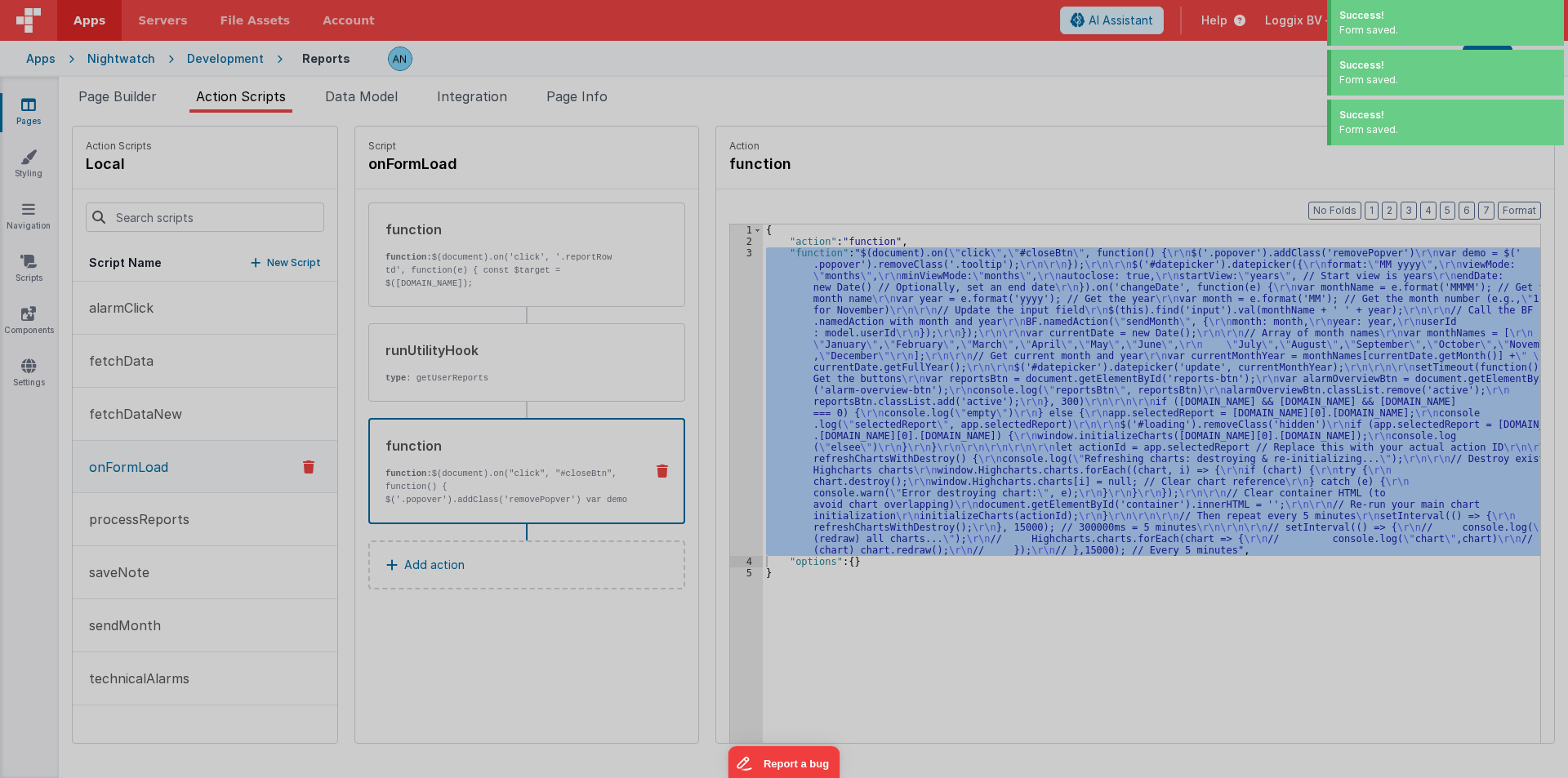
click at [736, 301] on div "$ ( document ) . on ( "click" , "#closeBtn" , function ( ) { $ ( '.popover' ) .…" at bounding box center [803, 430] width 1448 height 684
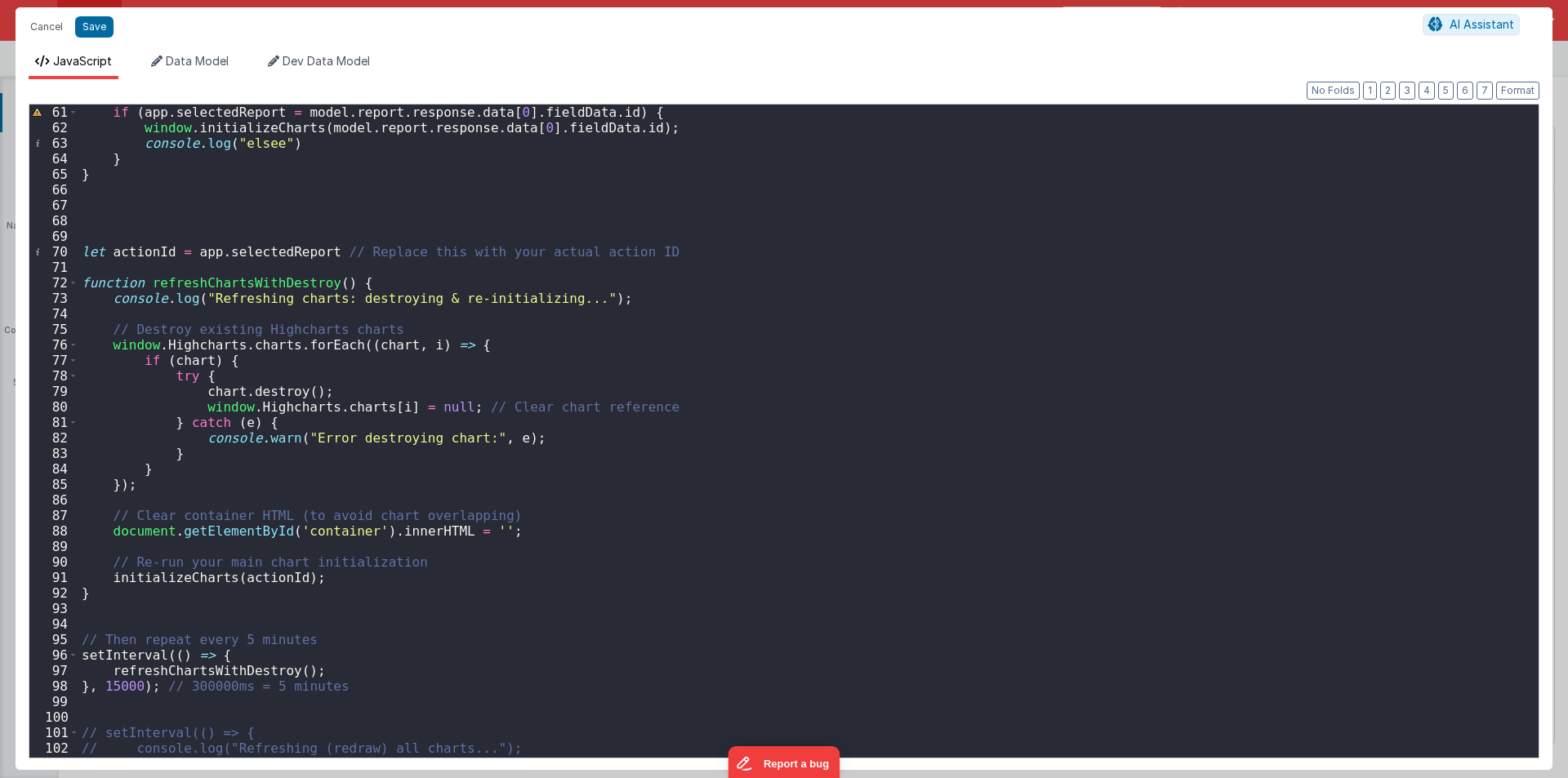
scroll to position [930, 0]
click at [211, 399] on div "if ( app . selectedReport = model . report . response . data [ 0 ] . fieldData …" at bounding box center [803, 446] width 1448 height 684
click at [50, 22] on button "Cancel" at bounding box center [47, 27] width 49 height 22
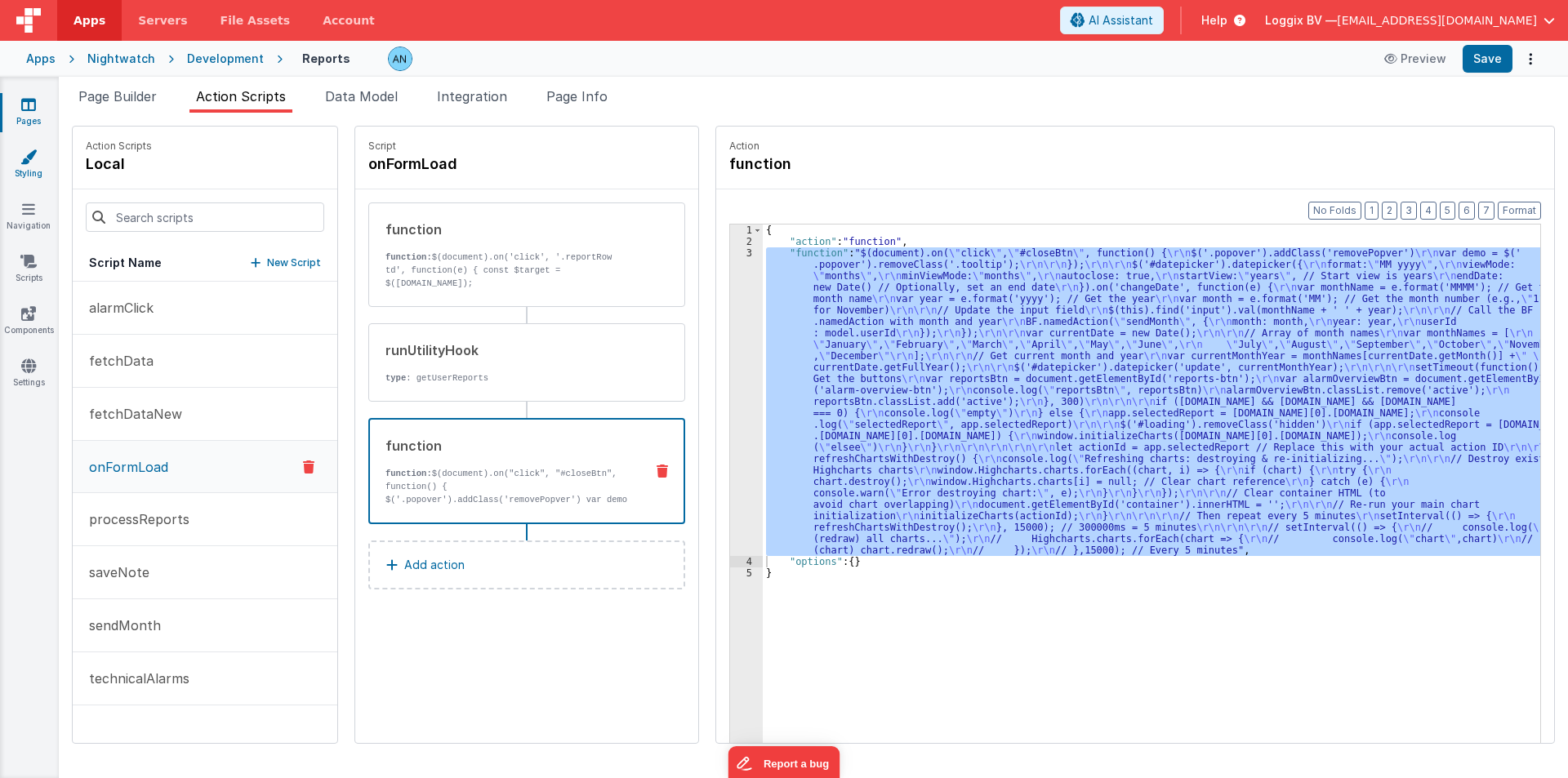
click at [26, 160] on icon at bounding box center [28, 156] width 16 height 16
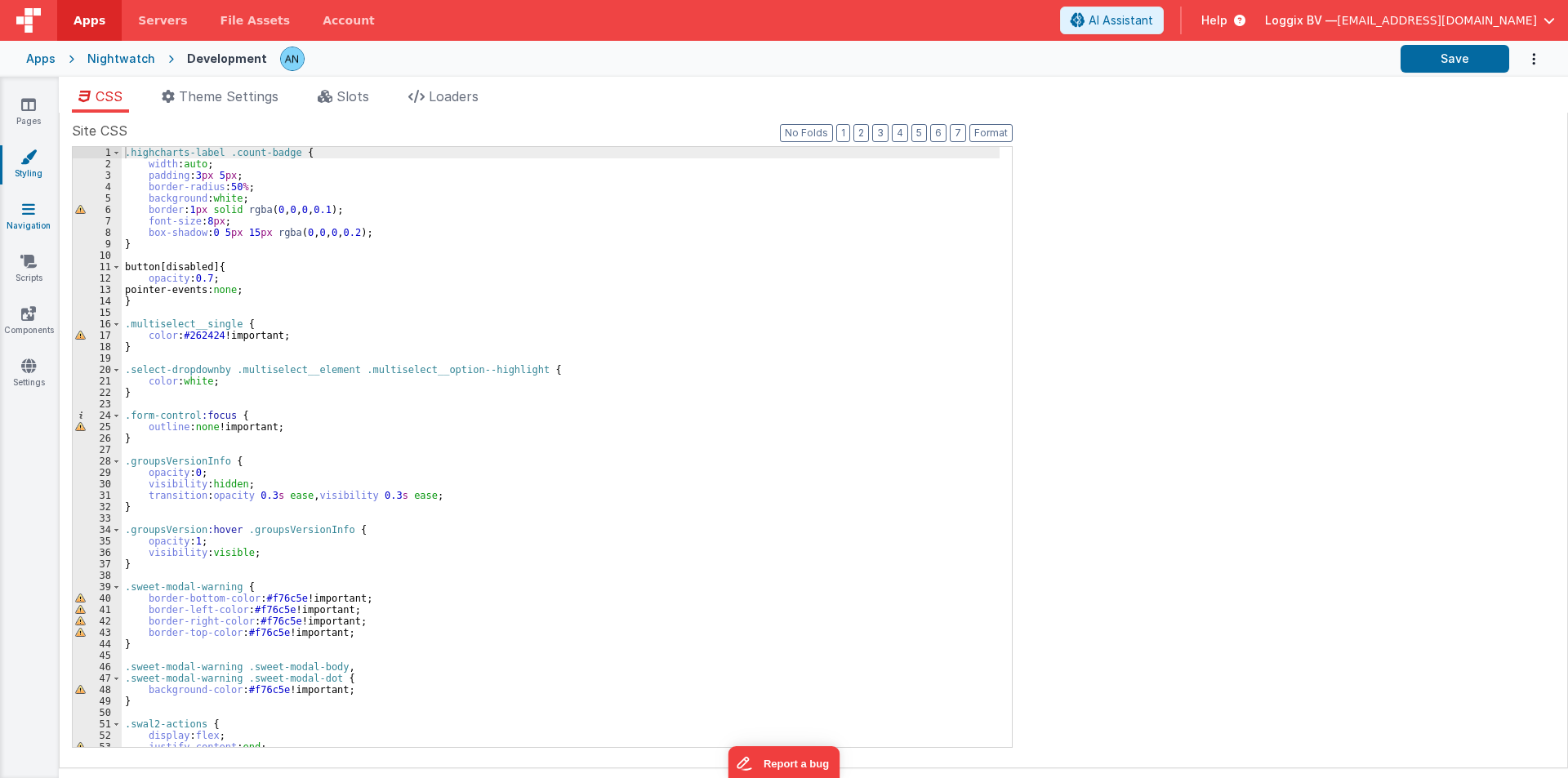
click at [36, 219] on link "Navigation" at bounding box center [28, 217] width 59 height 33
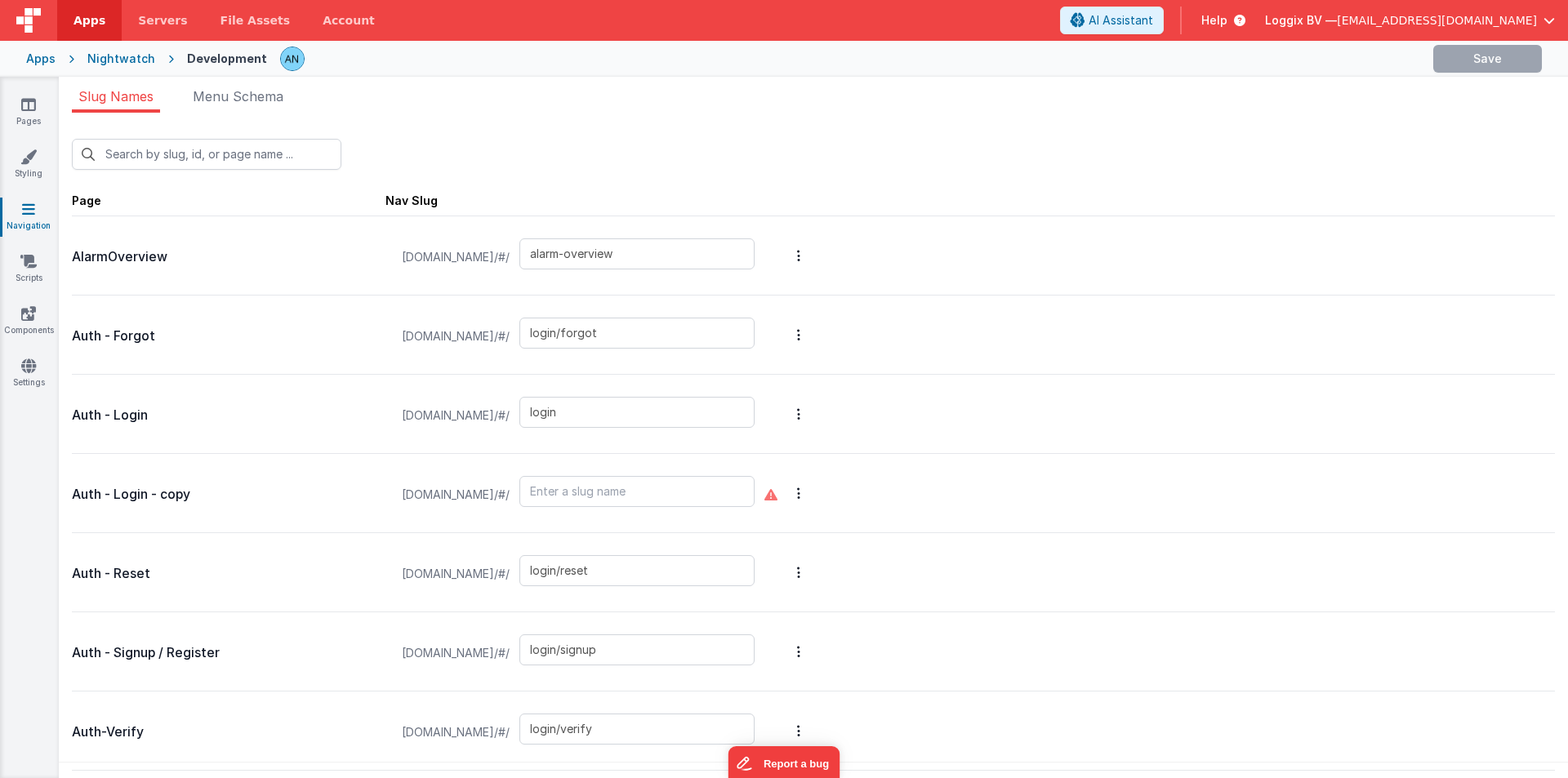
click at [21, 266] on icon at bounding box center [28, 261] width 16 height 16
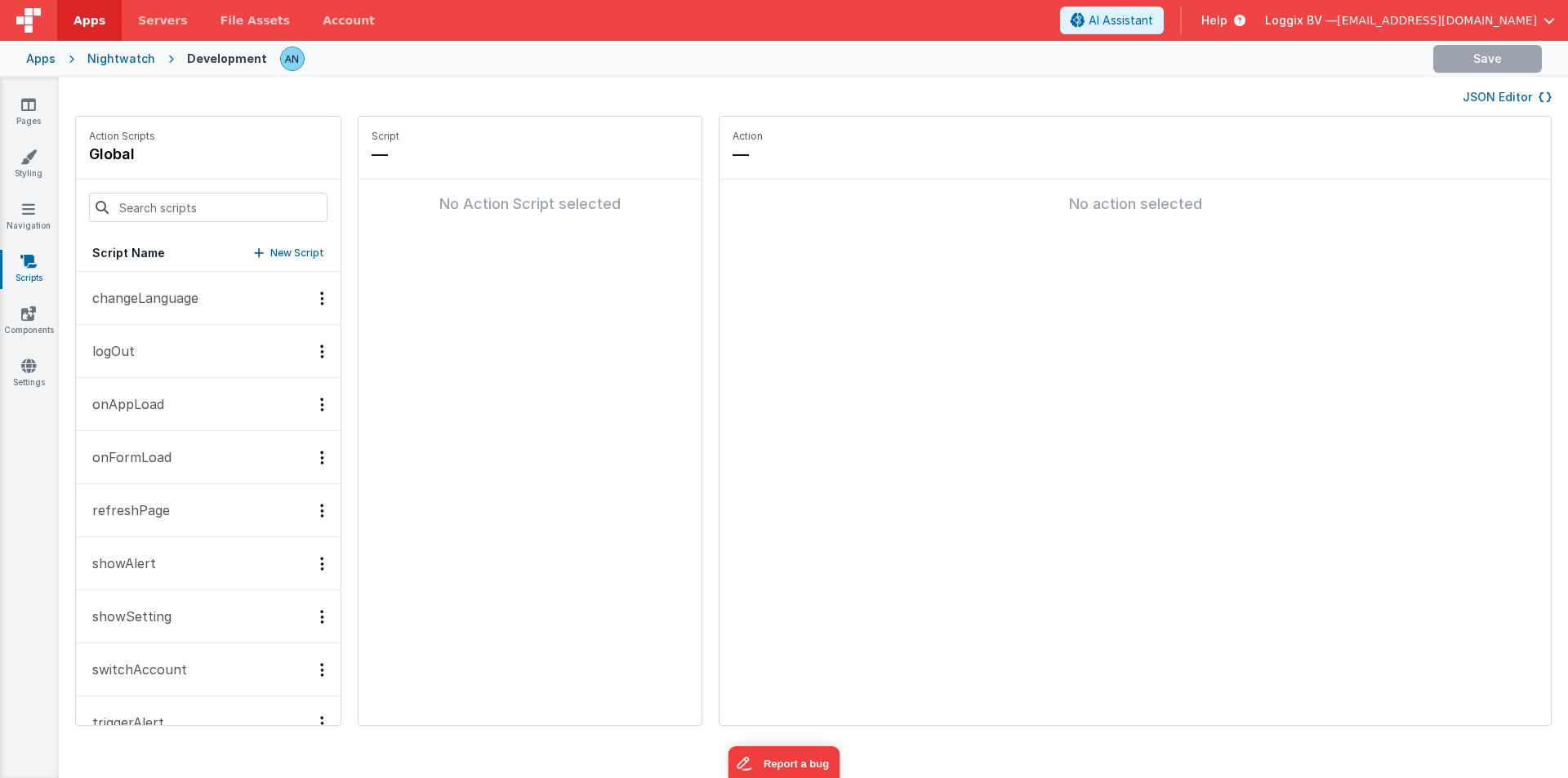
click at [138, 409] on p "onAppLoad" at bounding box center [122, 403] width 81 height 20
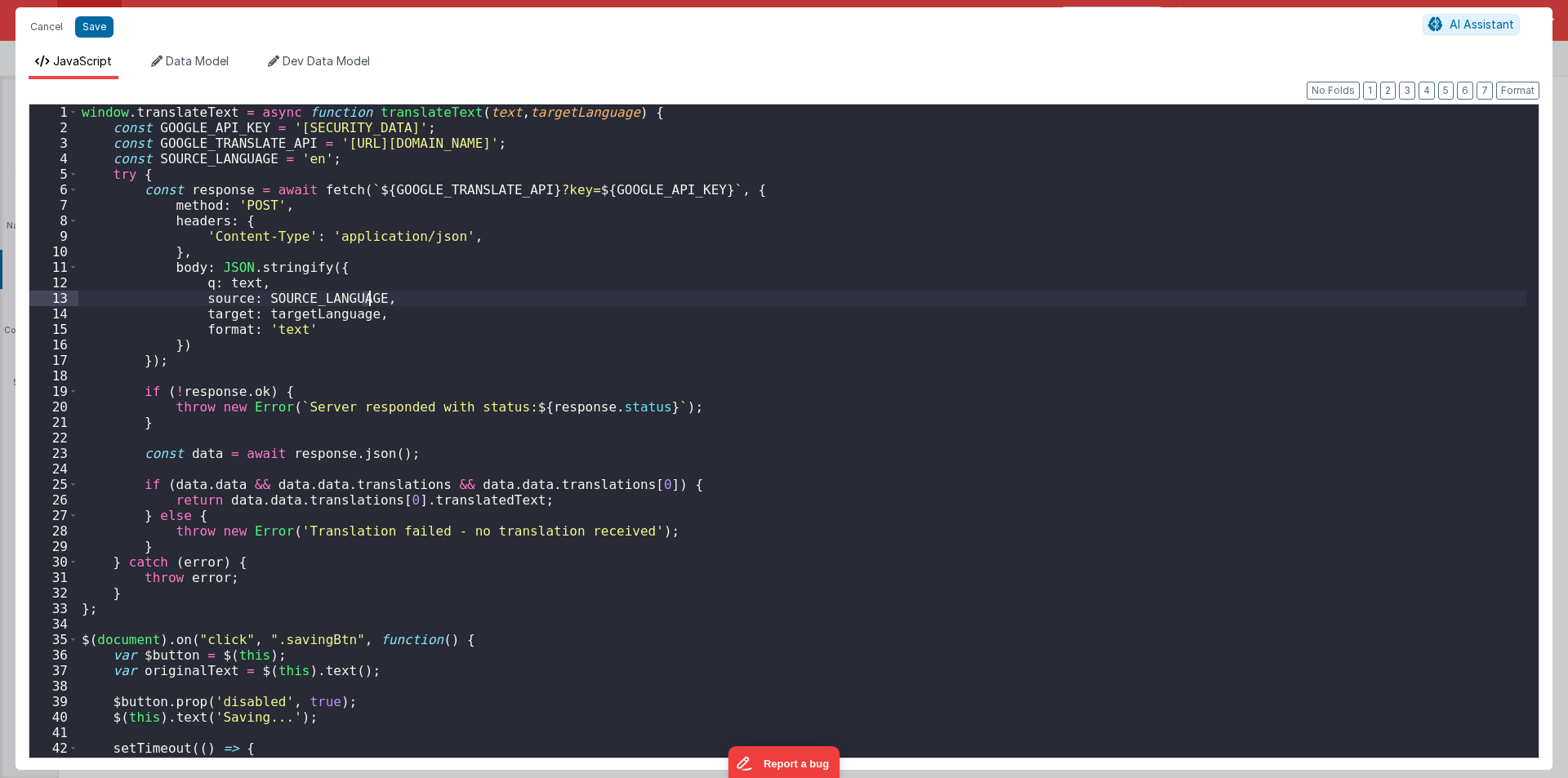
click at [729, 284] on div "window . translateText = async function translateText ( text , targetLanguage )…" at bounding box center [803, 446] width 1448 height 684
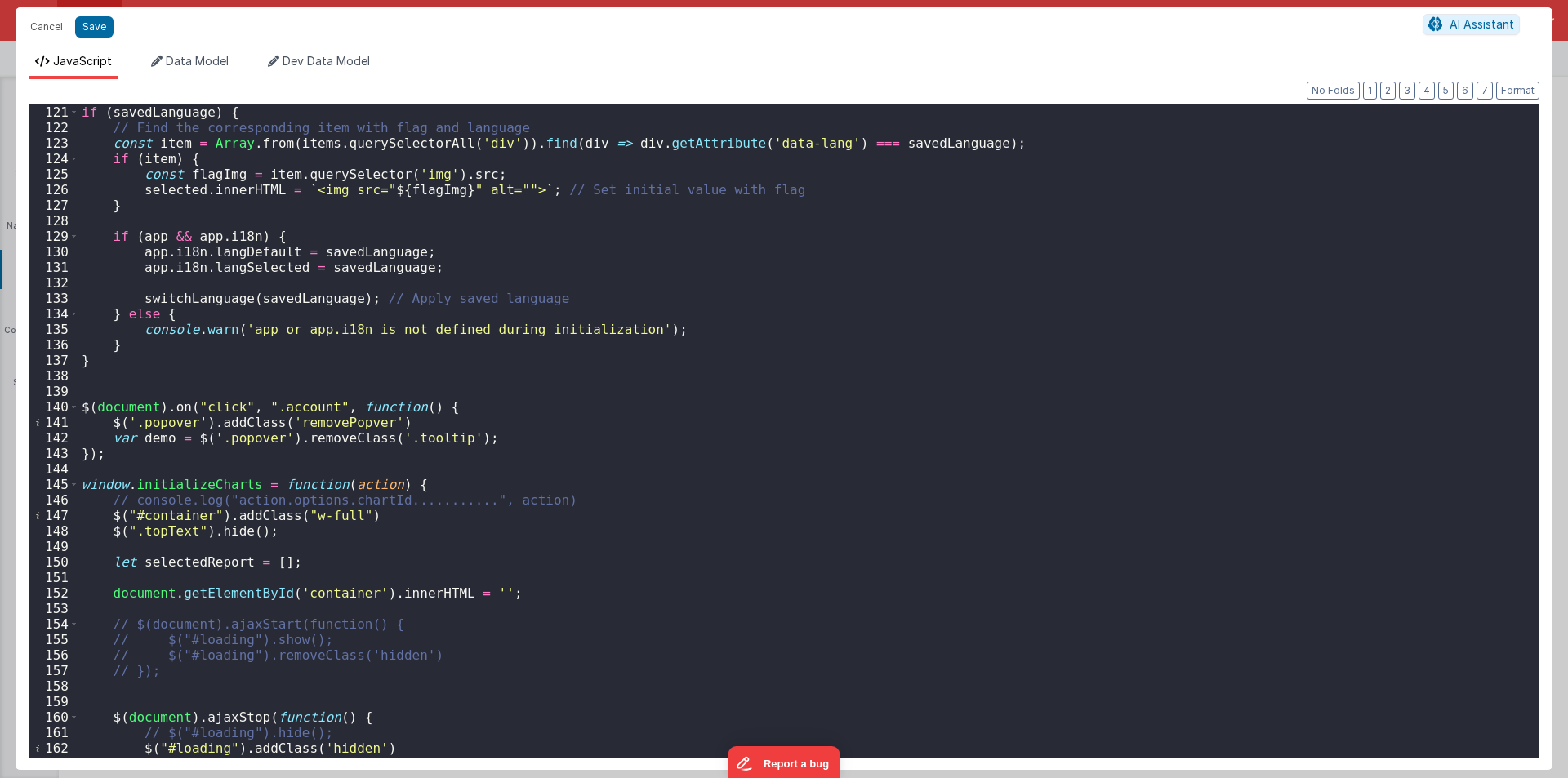
scroll to position [2204, 0]
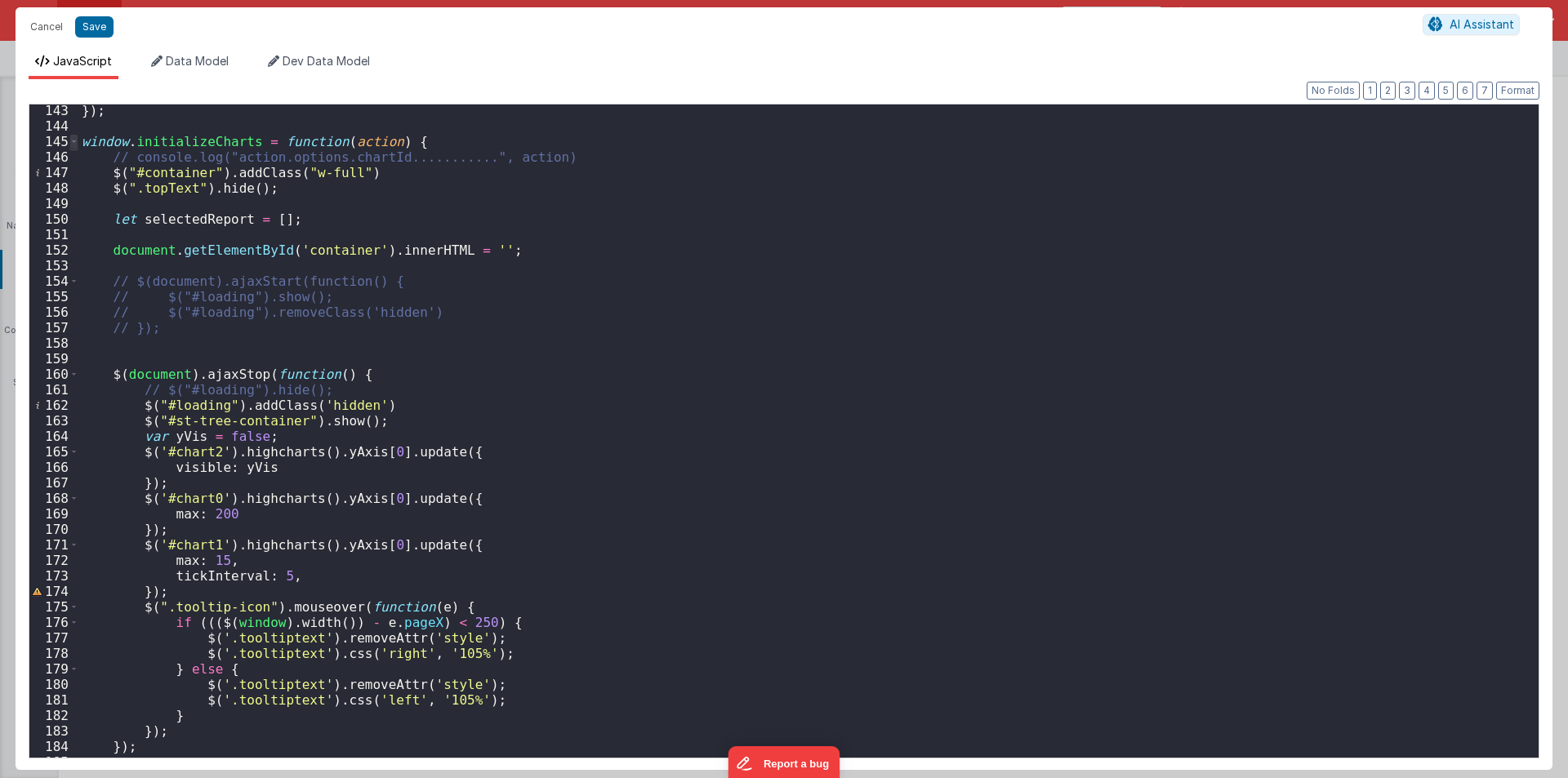
click at [70, 140] on span at bounding box center [74, 141] width 9 height 16
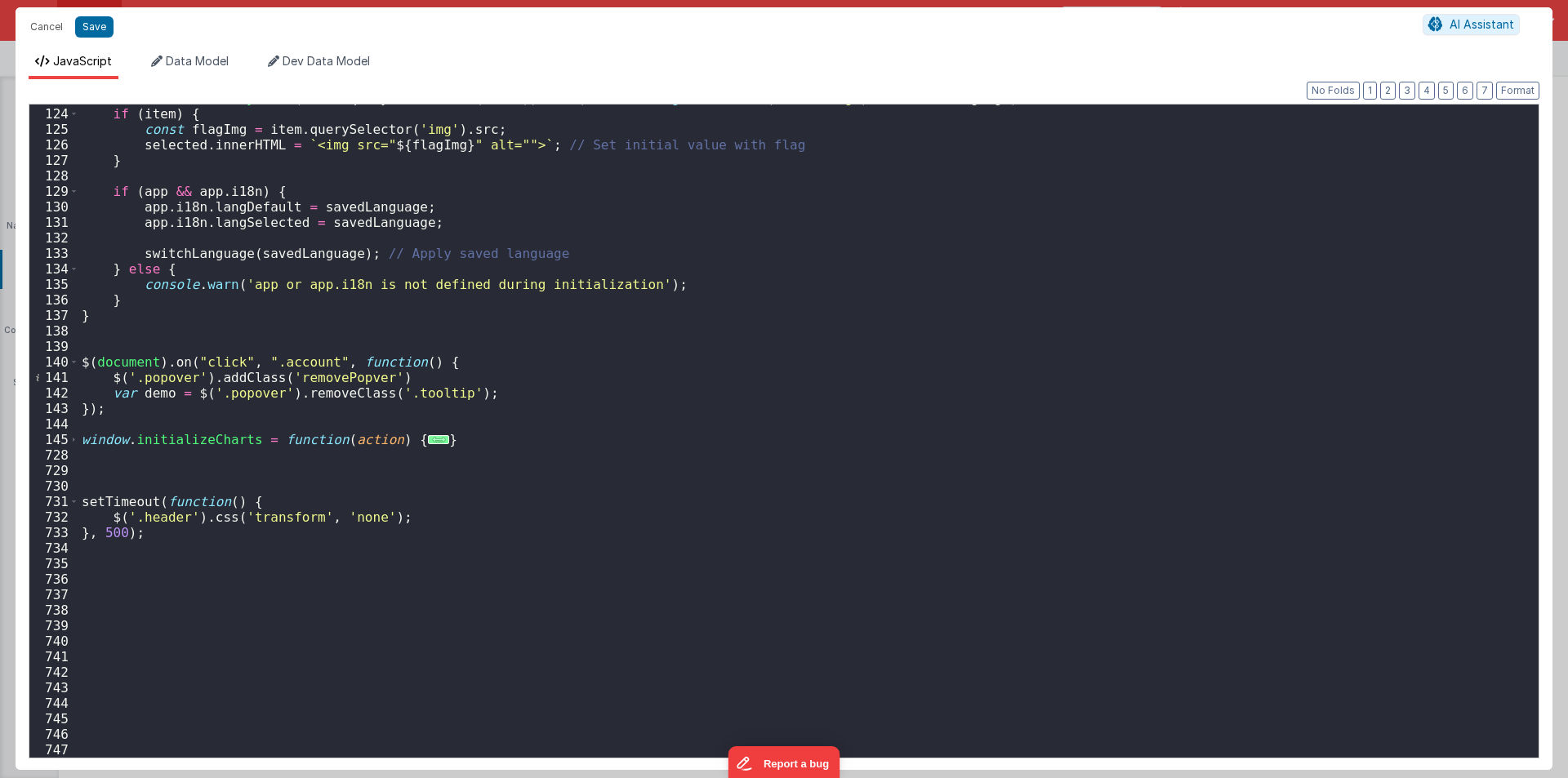
scroll to position [1906, 0]
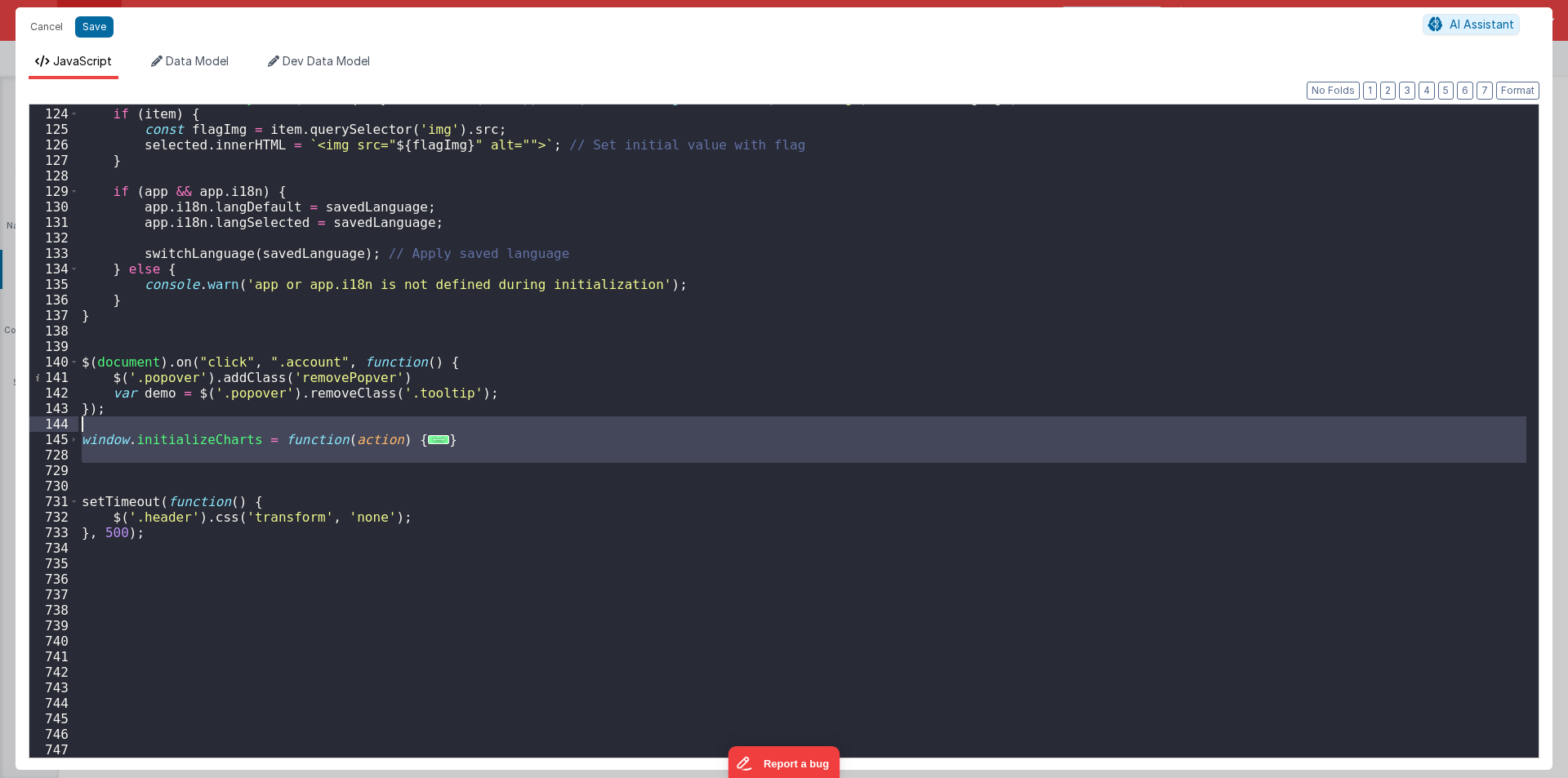
drag, startPoint x: 110, startPoint y: 464, endPoint x: 75, endPoint y: 426, distance: 51.7
click at [75, 426] on div "123 124 125 126 127 128 129 130 131 132 133 134 135 136 137 138 139 140 141 142…" at bounding box center [784, 431] width 1511 height 655
click at [55, 18] on button "Cancel" at bounding box center [47, 27] width 49 height 22
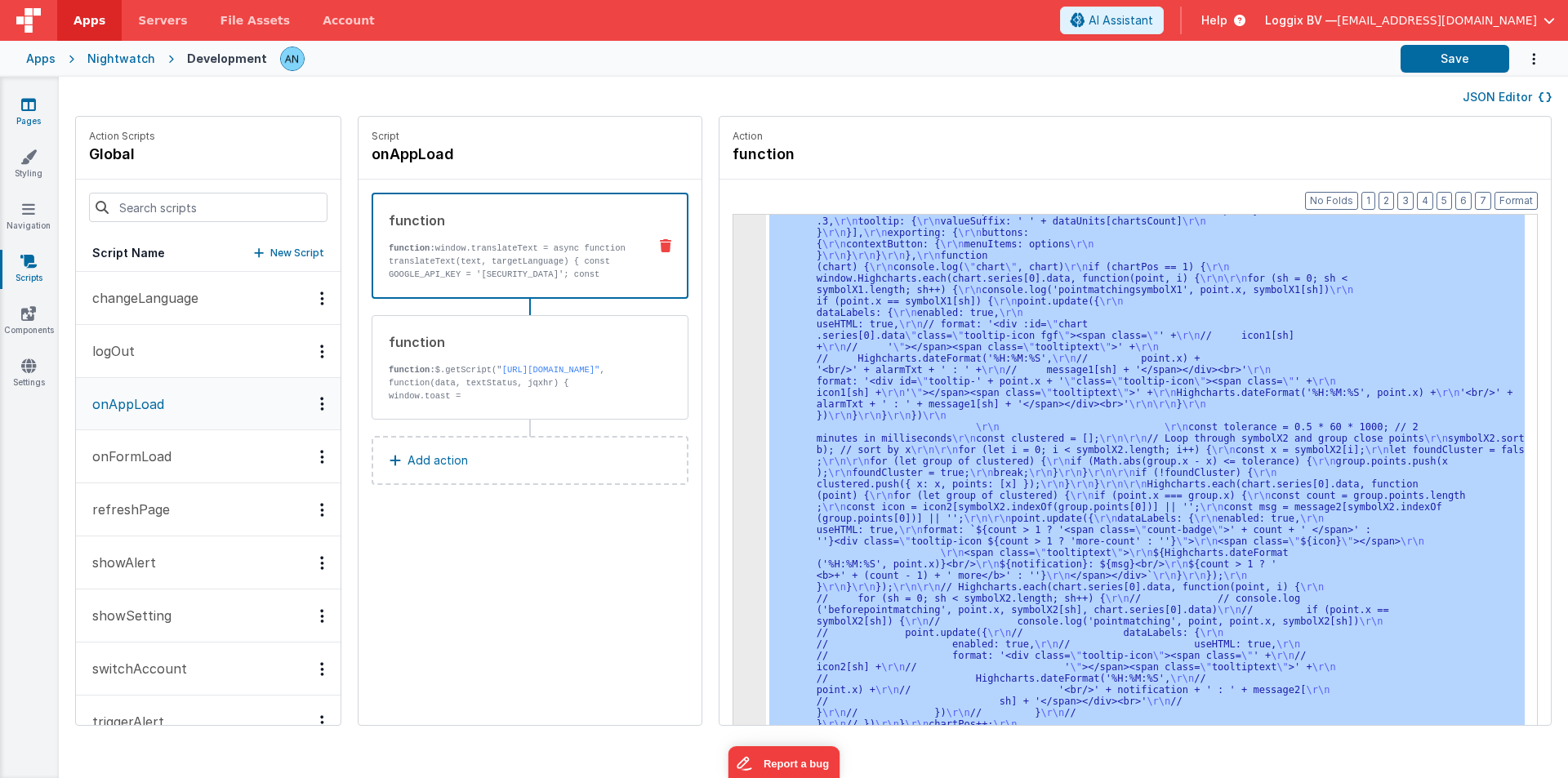
click at [26, 116] on link "Pages" at bounding box center [28, 112] width 59 height 33
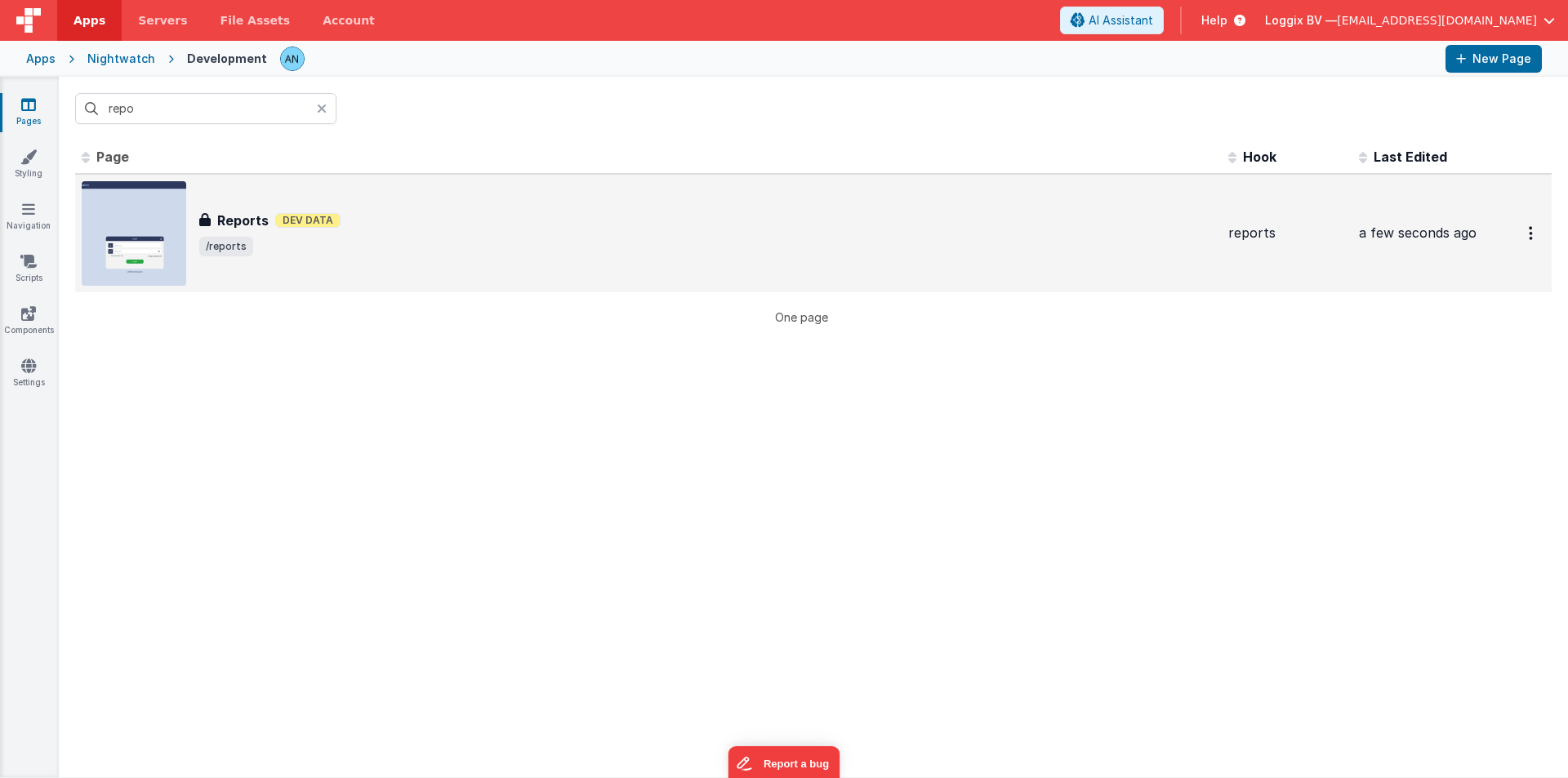
click at [244, 221] on h3 "Reports" at bounding box center [242, 220] width 51 height 20
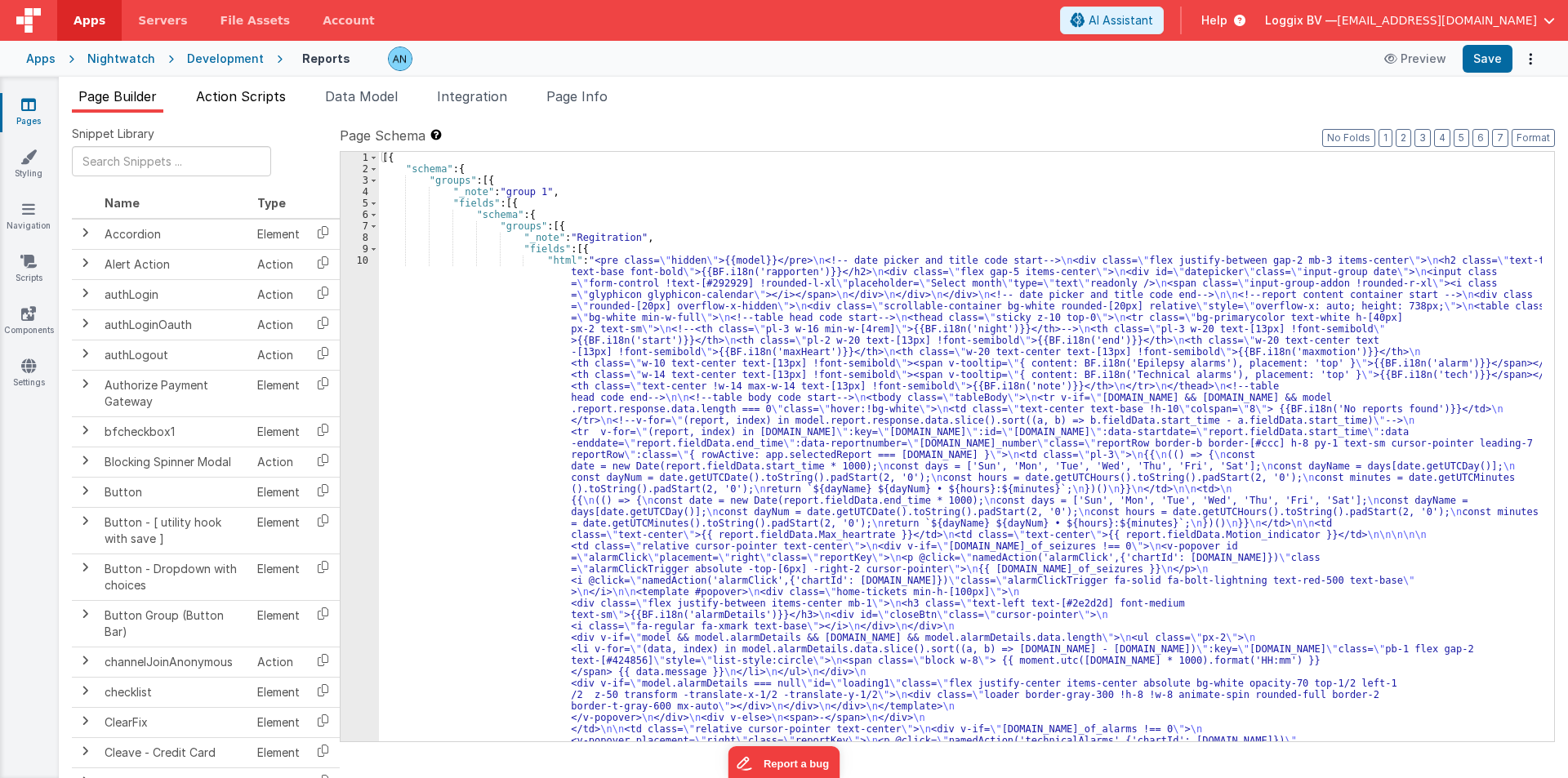
click at [218, 94] on span "Action Scripts" at bounding box center [241, 95] width 90 height 16
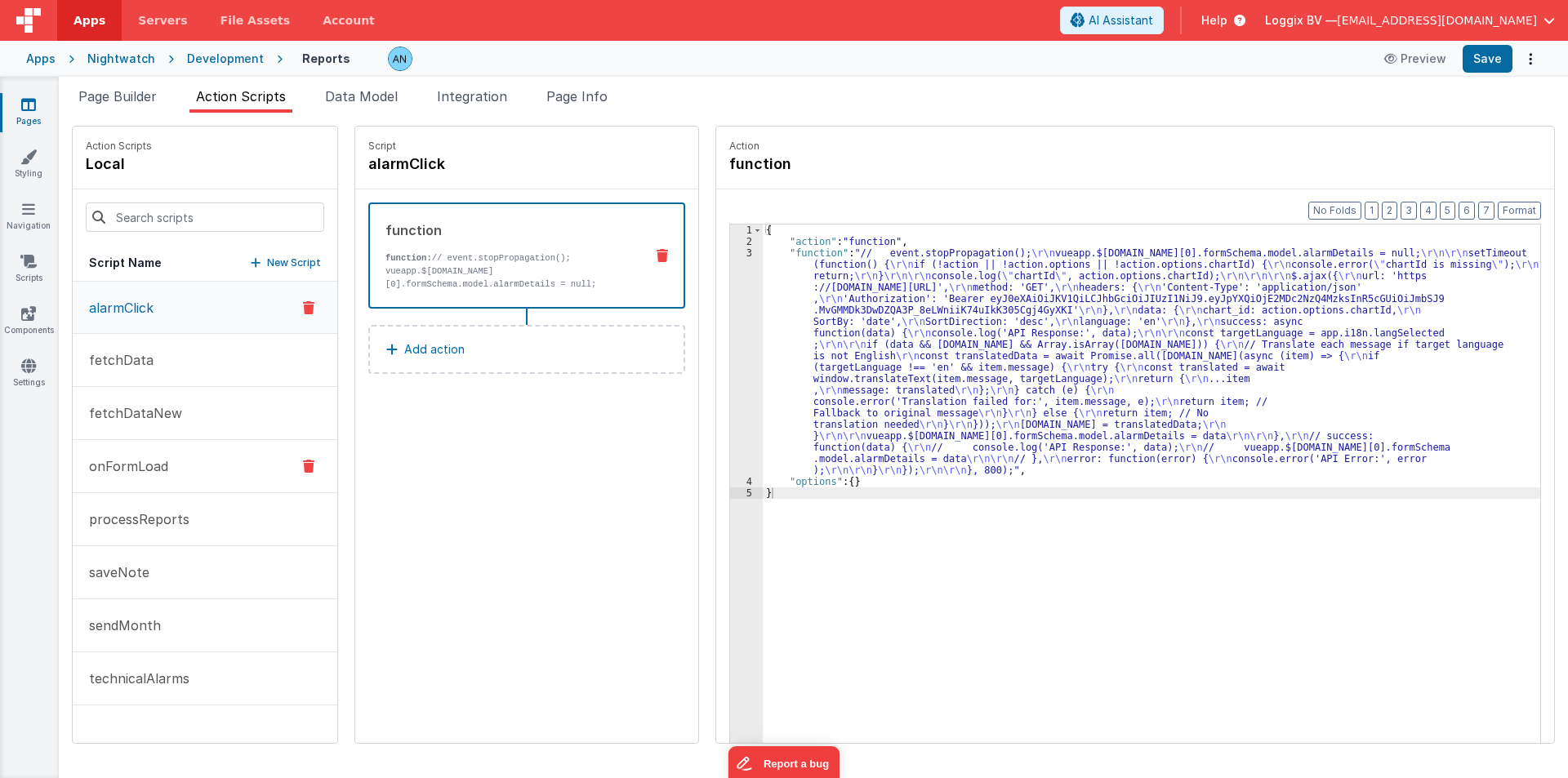
click at [122, 459] on p "onFormLoad" at bounding box center [123, 466] width 89 height 20
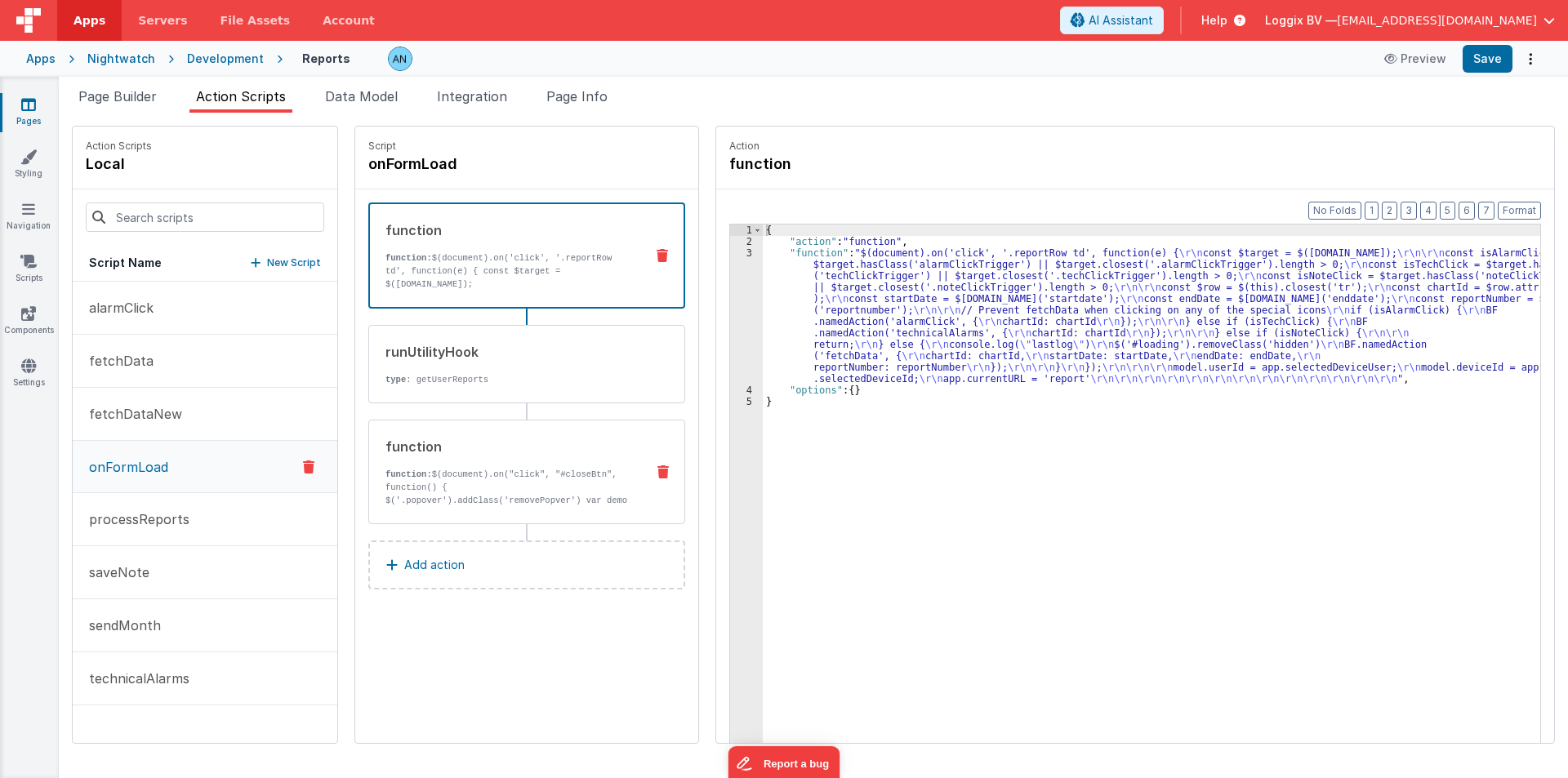
click at [554, 437] on div "function" at bounding box center [509, 446] width 247 height 20
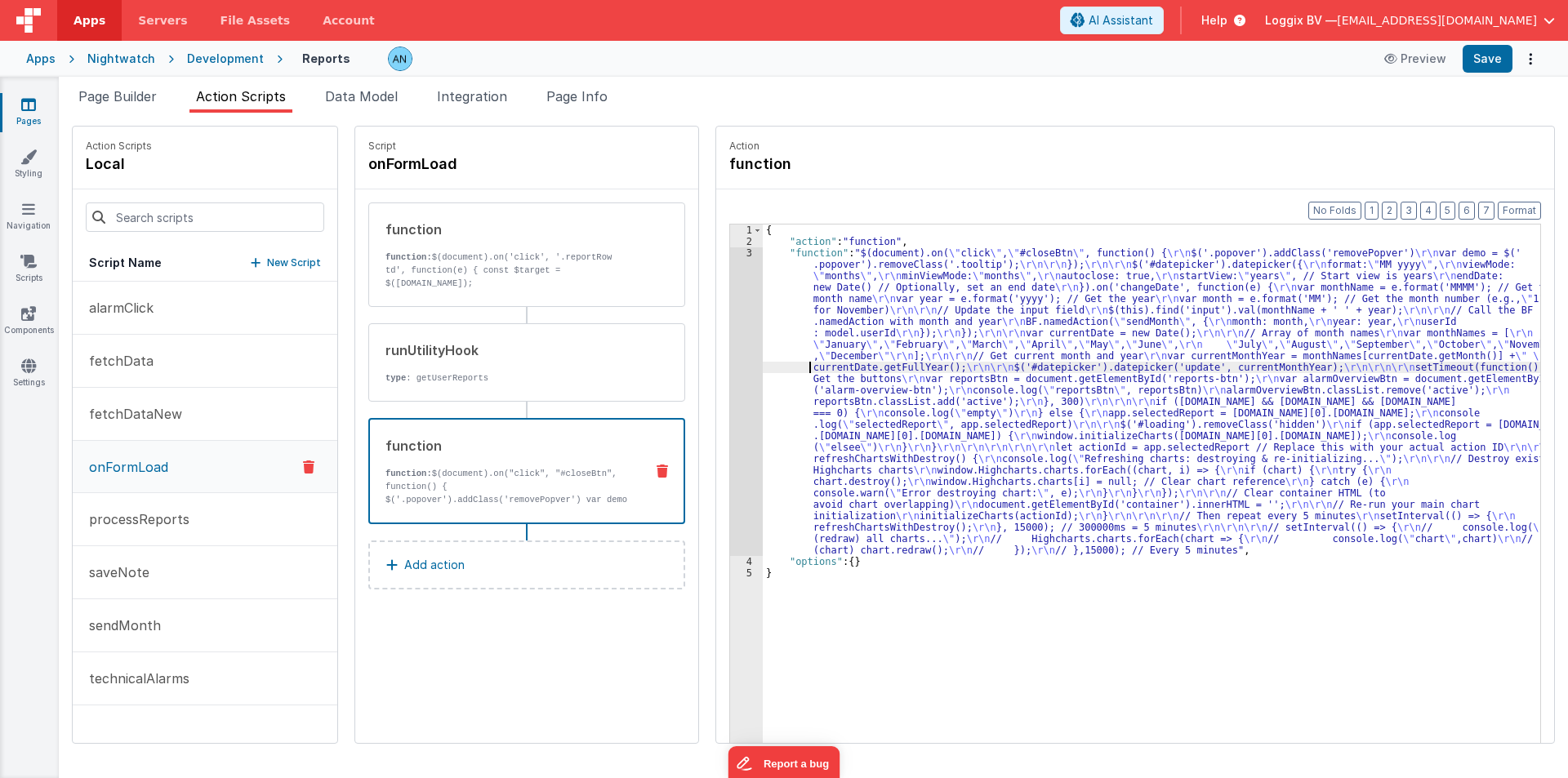
click at [772, 366] on div "{ "action" : "function" , "function" : "$(document).on( \" click \" , \" #close…" at bounding box center [1159, 520] width 793 height 592
click at [730, 320] on div "3" at bounding box center [746, 402] width 33 height 308
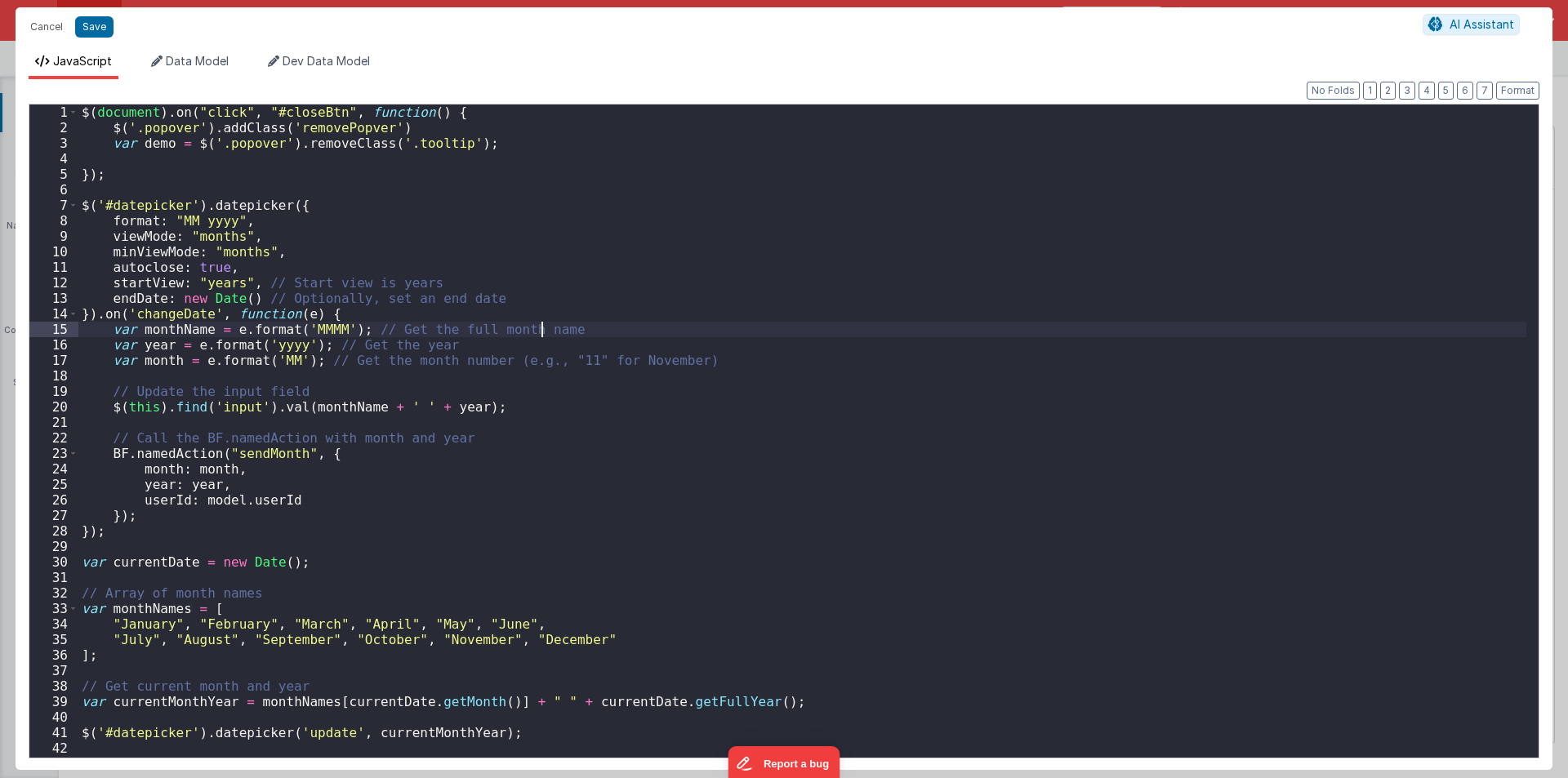
click at [720, 318] on div "$ ( document ) . on ( "click" , "#closeBtn" , function ( ) { $ ( '.popover' ) .…" at bounding box center [803, 446] width 1448 height 684
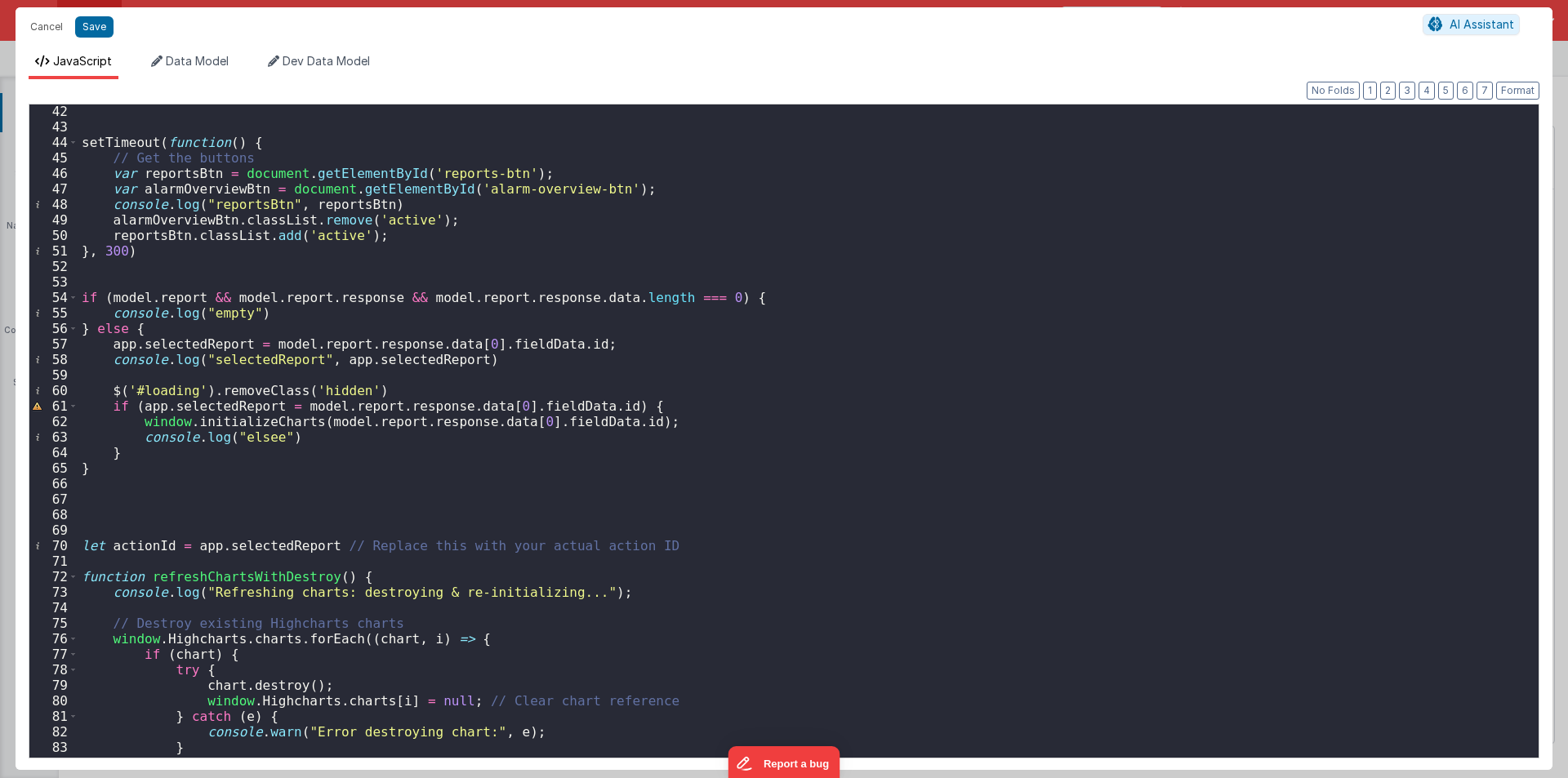
scroll to position [980, 0]
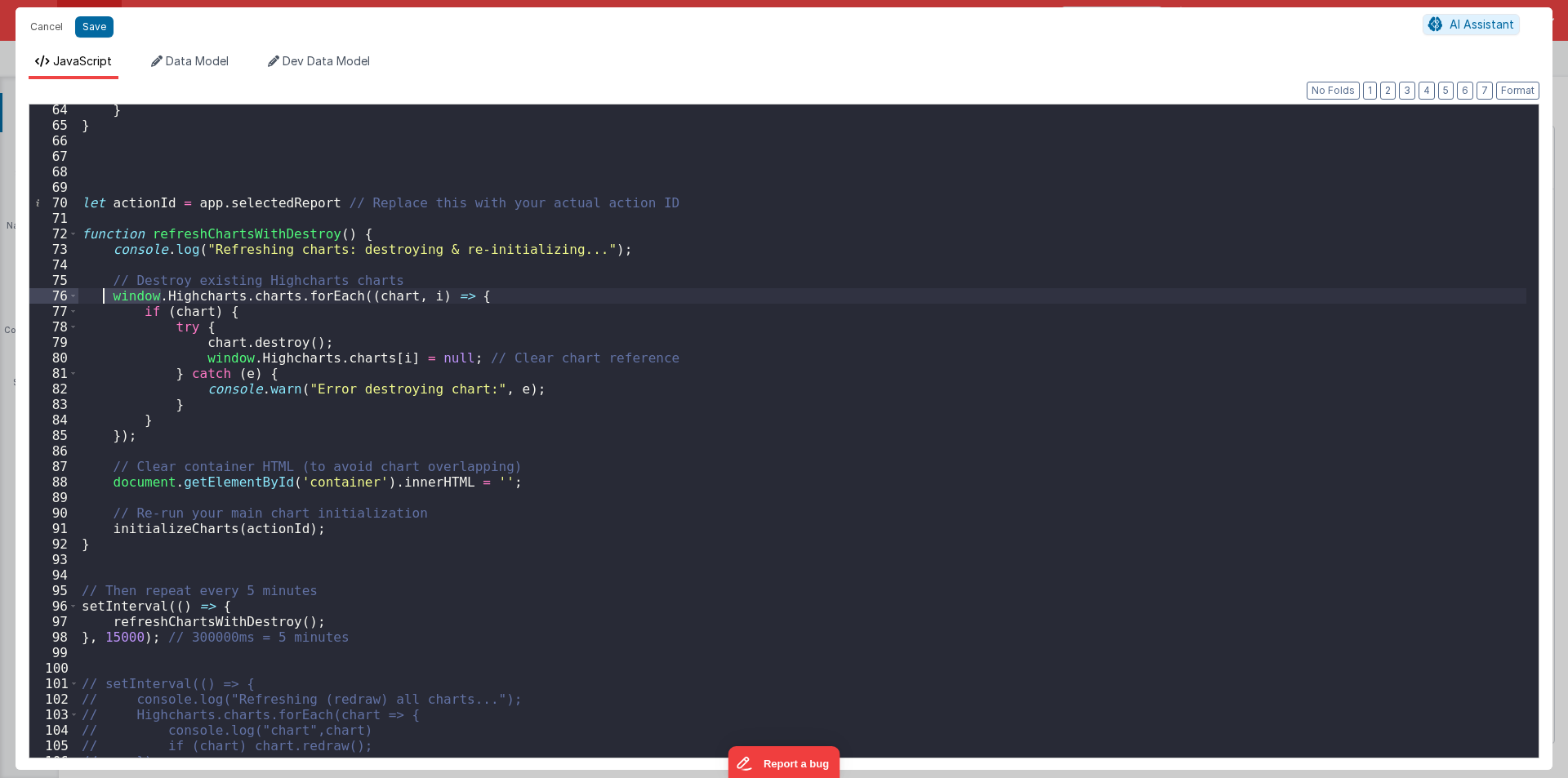
drag, startPoint x: 160, startPoint y: 295, endPoint x: 104, endPoint y: 291, distance: 56.1
click at [104, 291] on div "} } let actionId = app . selectedReport // Replace this with your actual action…" at bounding box center [803, 444] width 1448 height 684
drag, startPoint x: 195, startPoint y: 355, endPoint x: 249, endPoint y: 361, distance: 54.3
click at [249, 361] on div "} } let actionId = app . selectedReport // Replace this with your actual action…" at bounding box center [803, 444] width 1448 height 684
drag, startPoint x: 390, startPoint y: 274, endPoint x: 62, endPoint y: 280, distance: 328.1
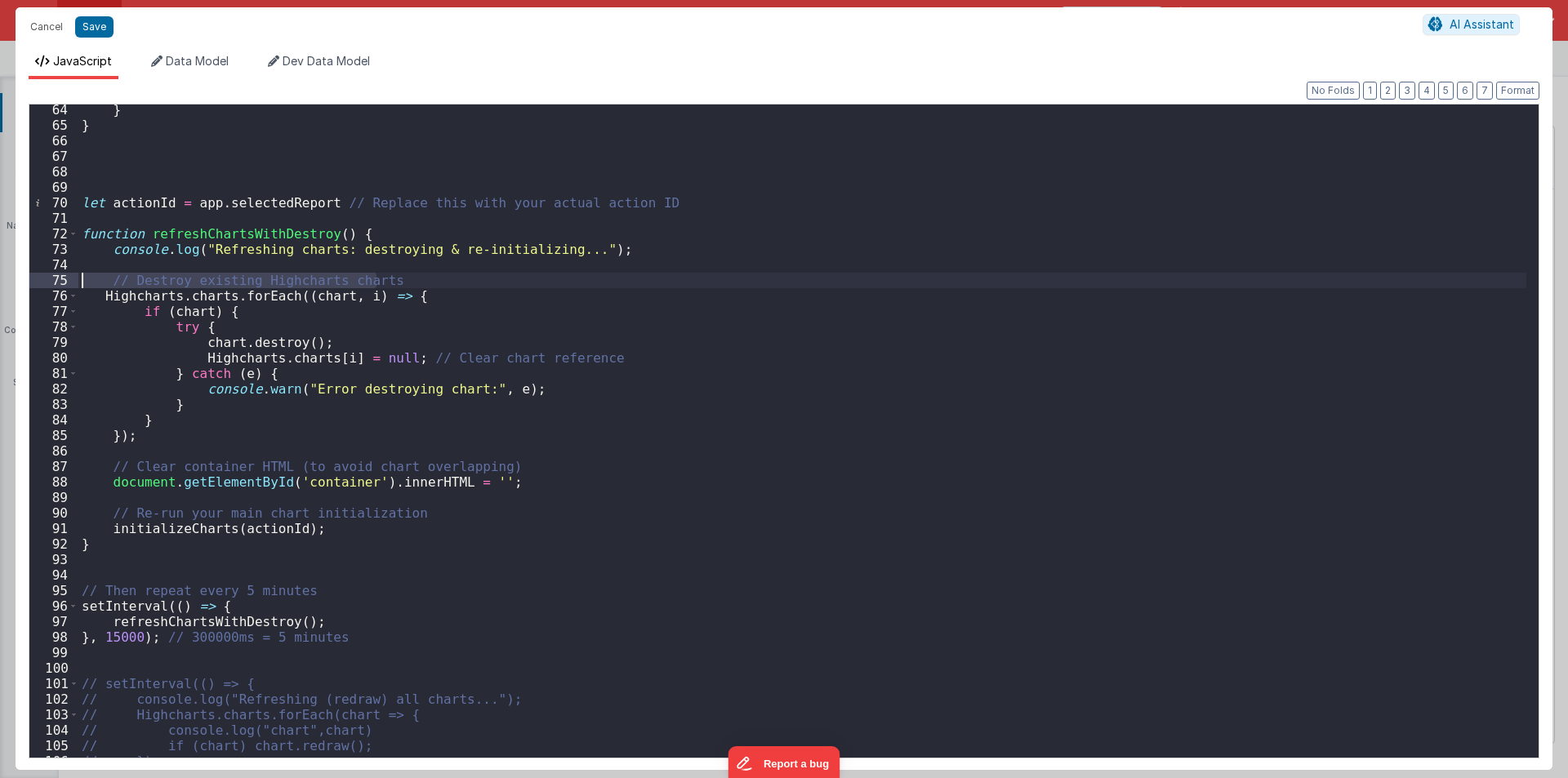
click at [62, 280] on div "64 65 66 67 68 69 70 71 72 73 74 75 76 77 78 79 80 81 82 83 84 85 86 87 88 89 9…" at bounding box center [784, 431] width 1511 height 655
drag, startPoint x: 154, startPoint y: 639, endPoint x: 337, endPoint y: 631, distance: 183.2
click at [337, 631] on div "} } let actionId = app . selectedReport // Replace this with your actual action…" at bounding box center [803, 444] width 1448 height 684
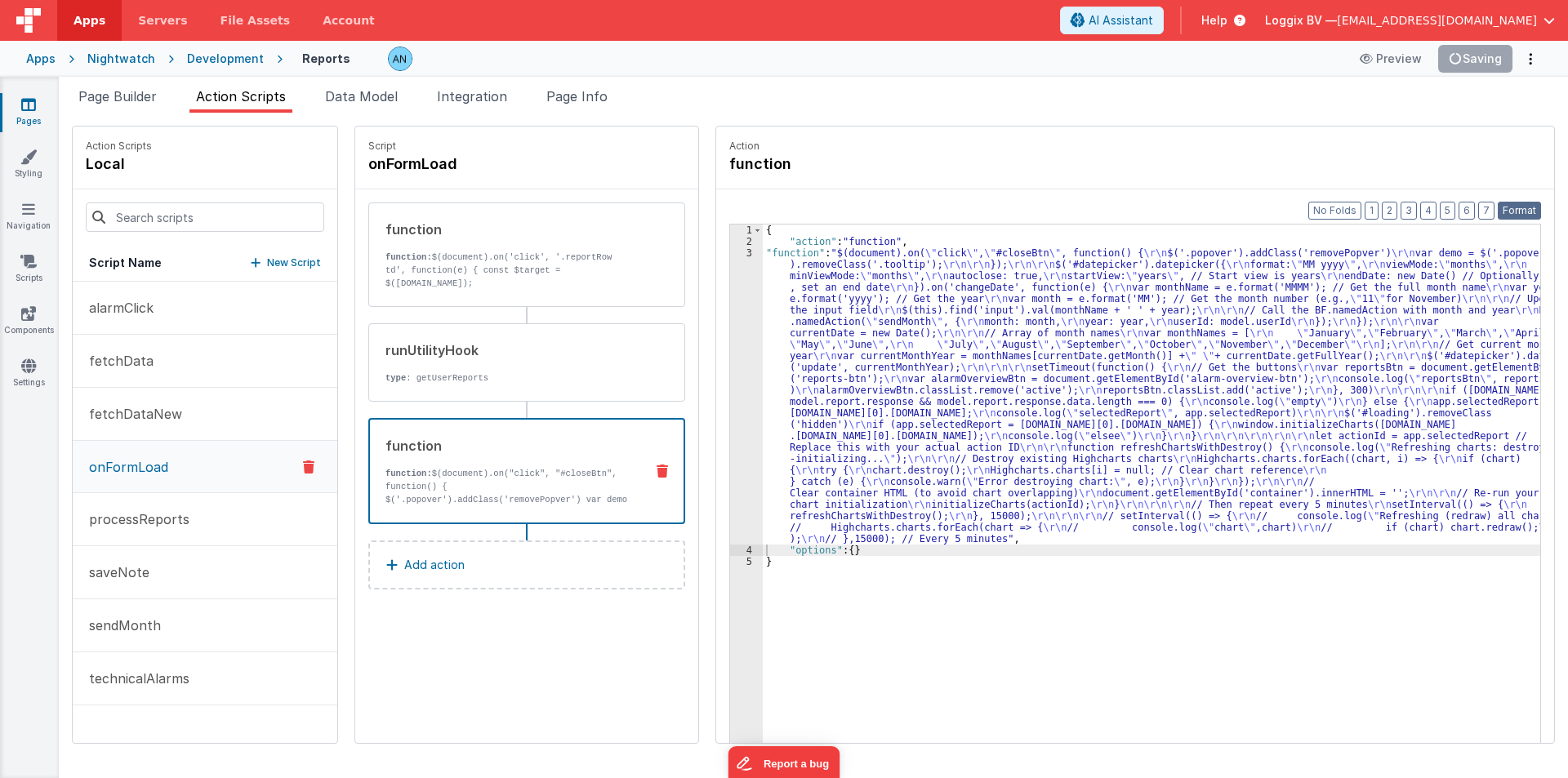
click at [1532, 206] on button "Format" at bounding box center [1519, 210] width 43 height 18
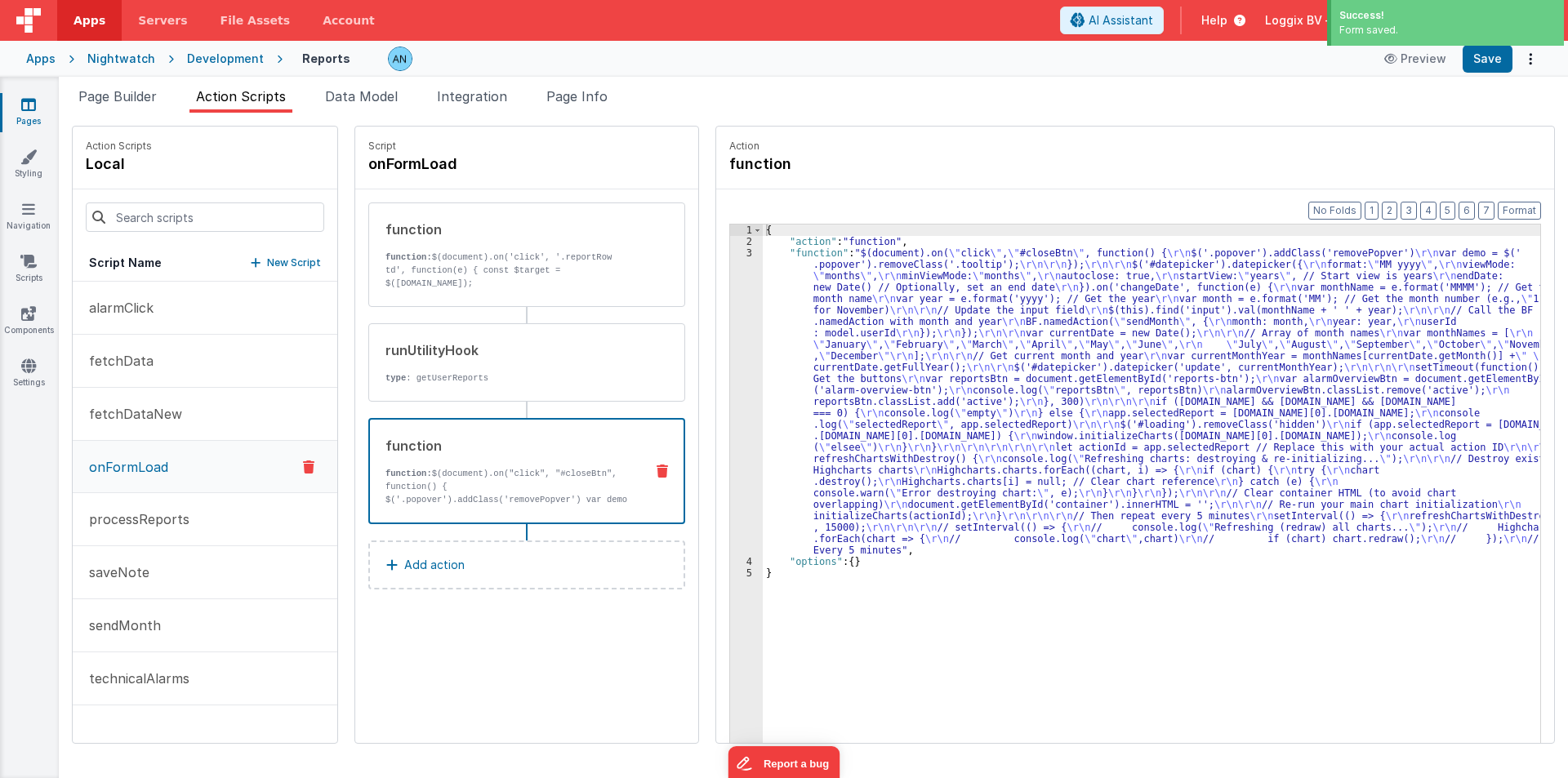
click at [730, 290] on div "3" at bounding box center [746, 402] width 33 height 308
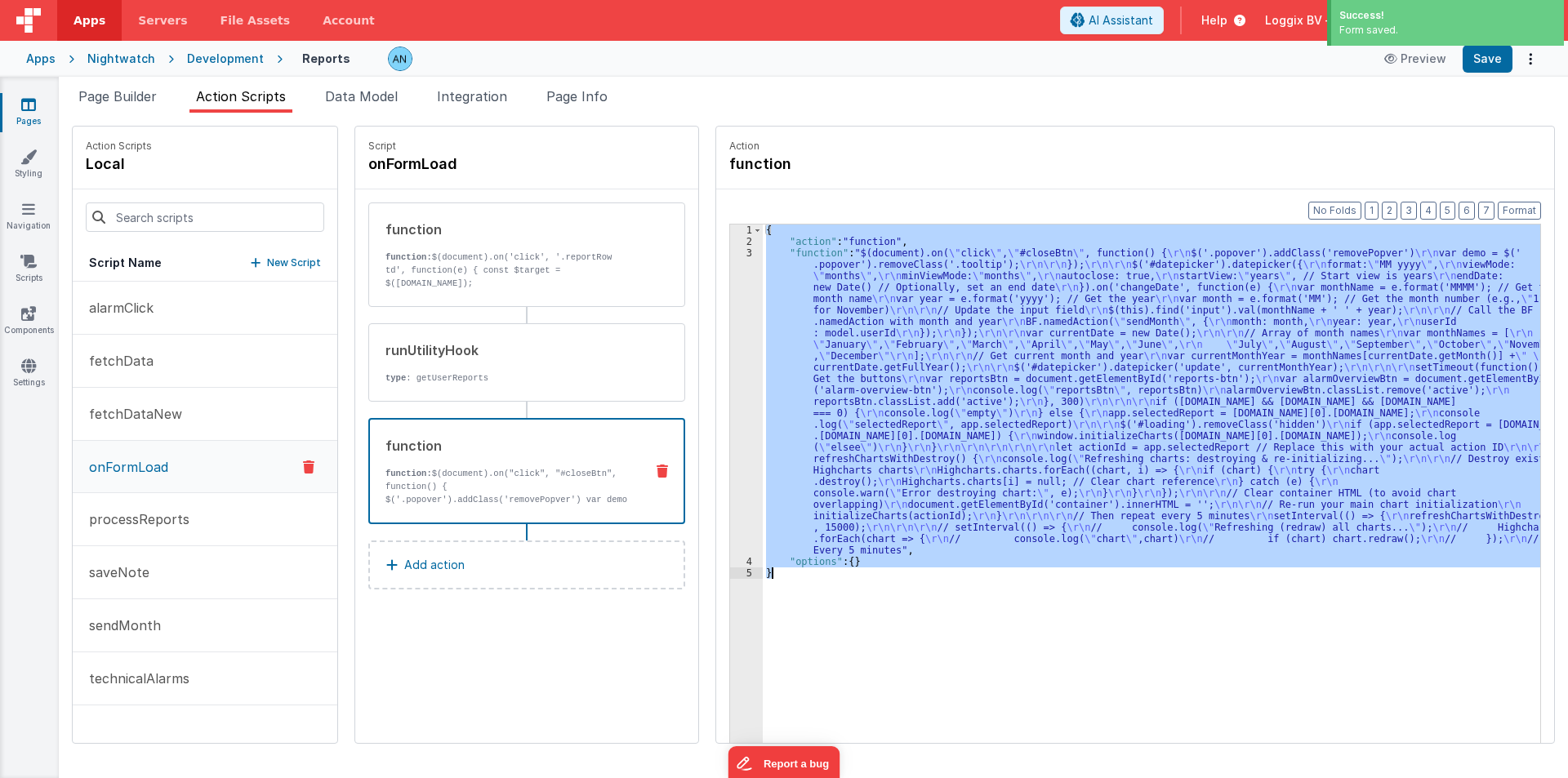
click at [730, 290] on div "3" at bounding box center [746, 402] width 33 height 308
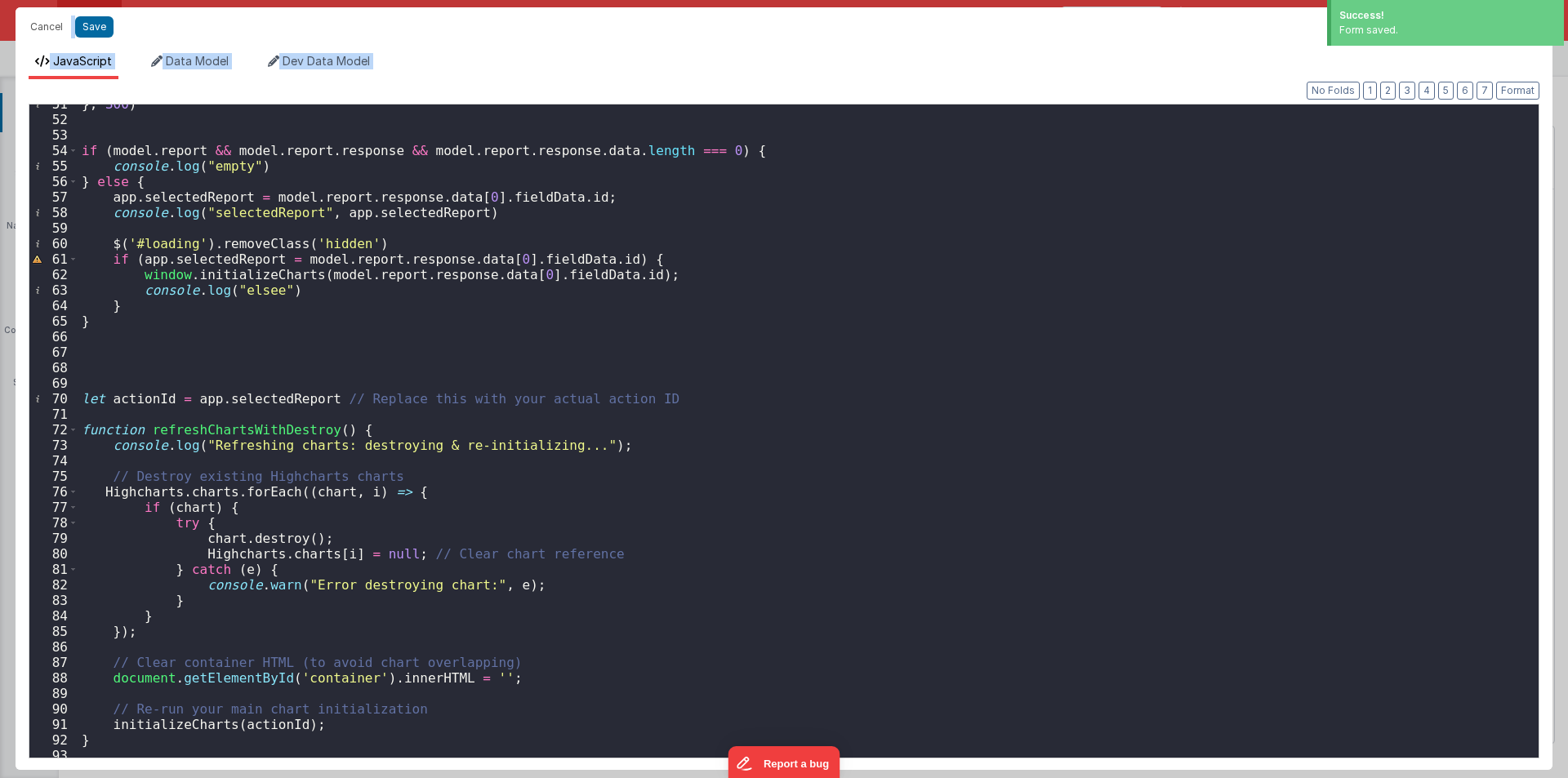
scroll to position [1007, 0]
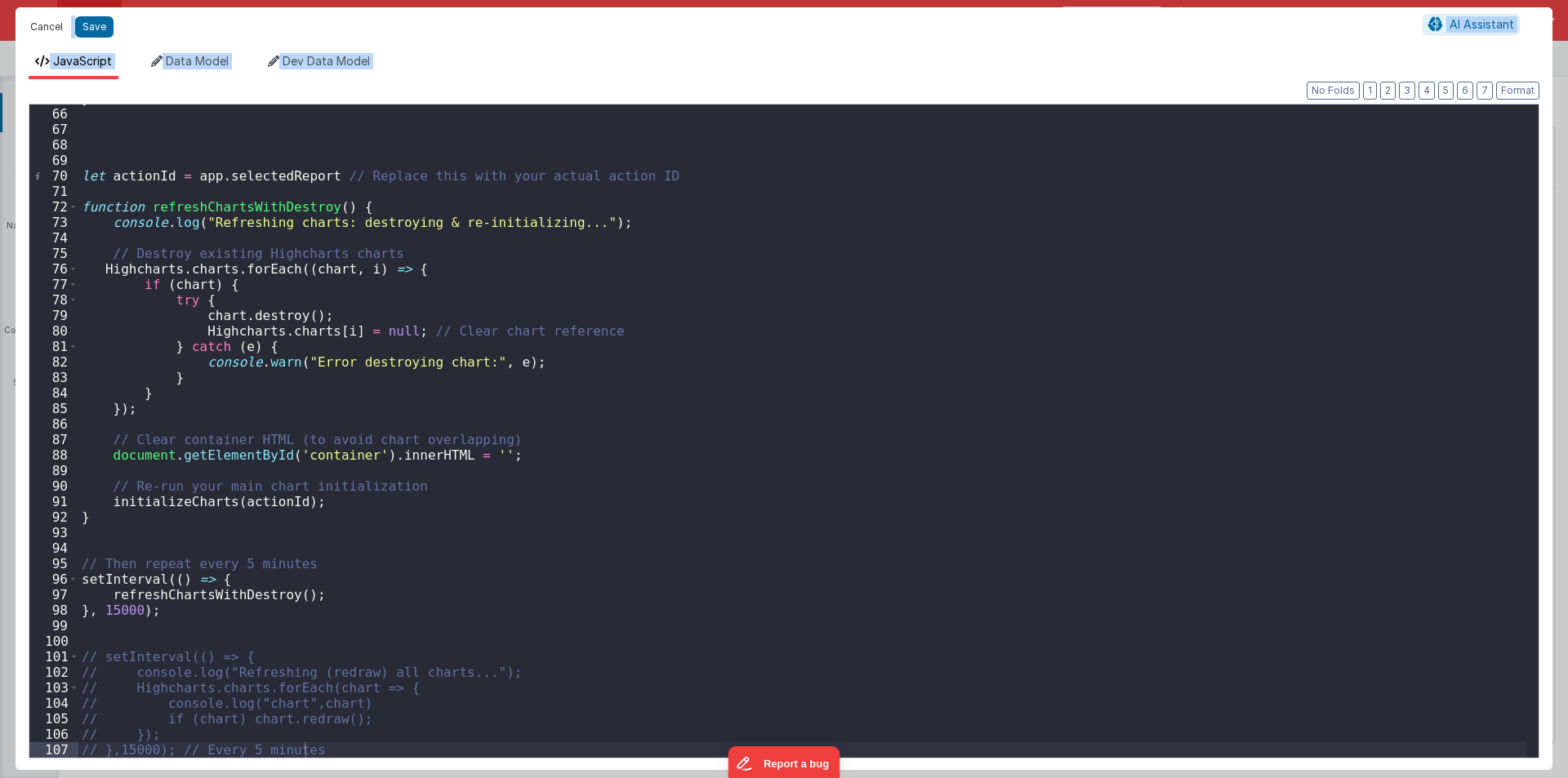
click at [49, 29] on button "Cancel" at bounding box center [47, 27] width 49 height 22
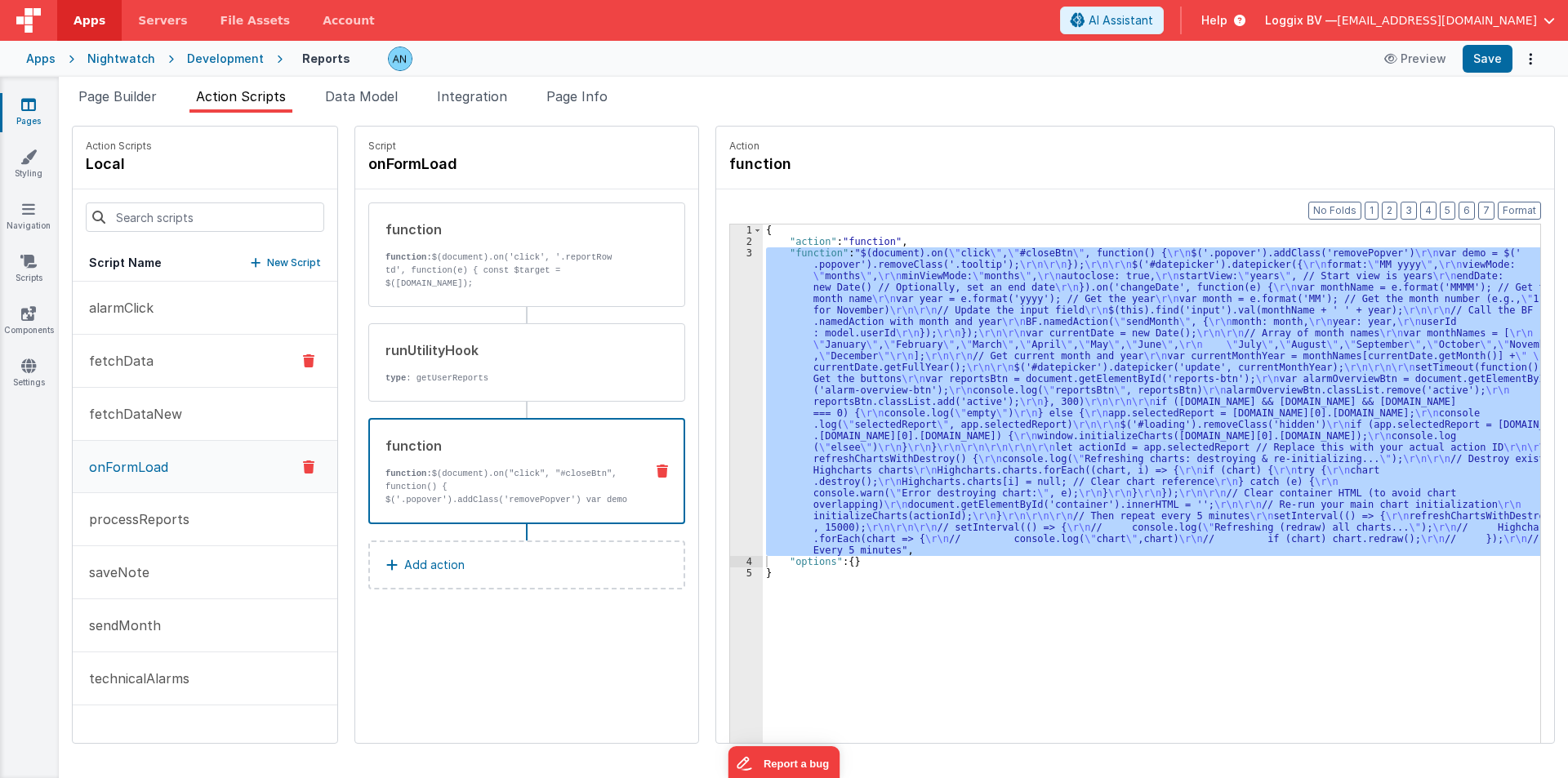
click at [146, 353] on p "fetchData" at bounding box center [117, 361] width 75 height 20
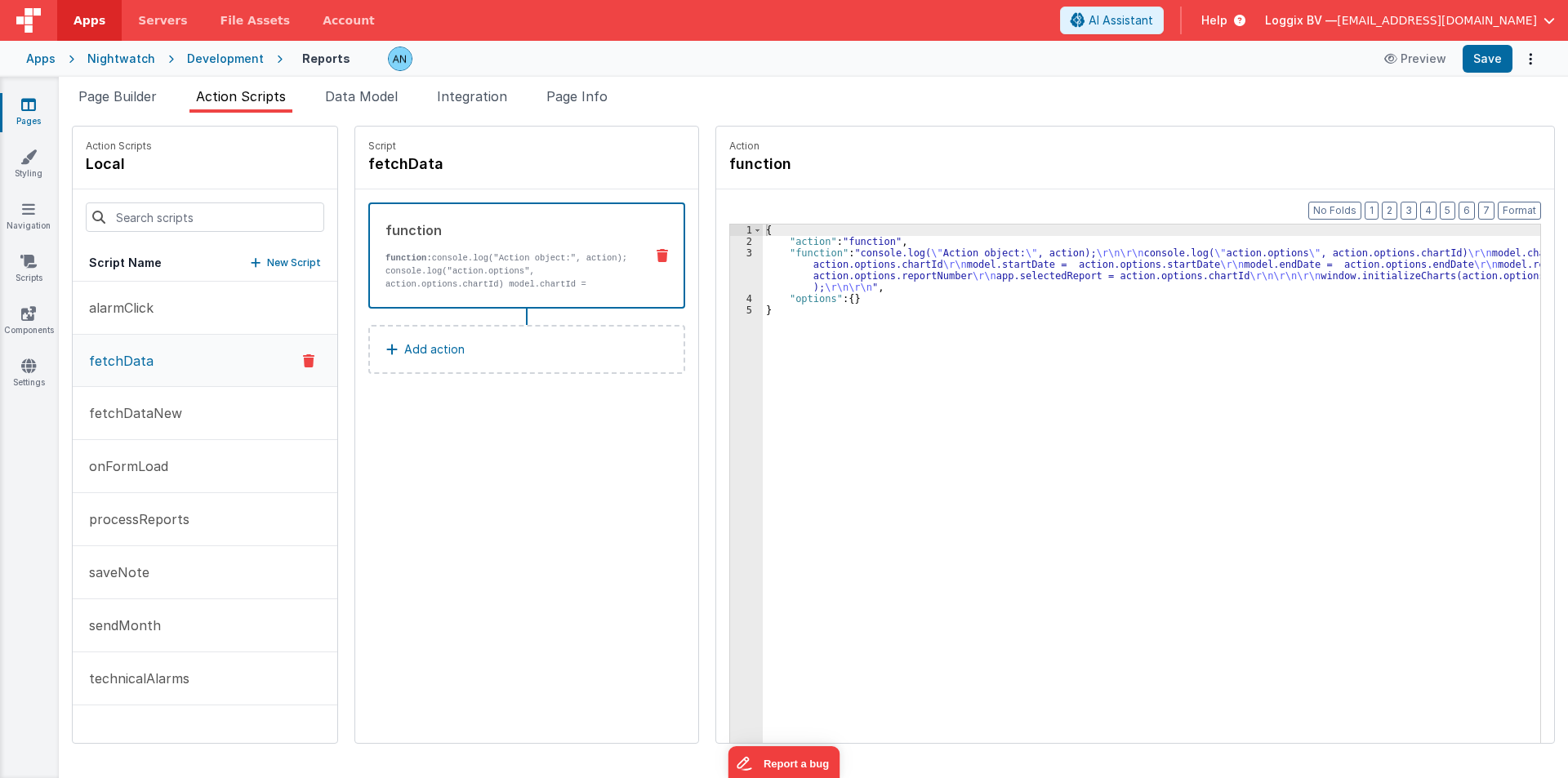
click at [731, 271] on div "3" at bounding box center [746, 270] width 33 height 46
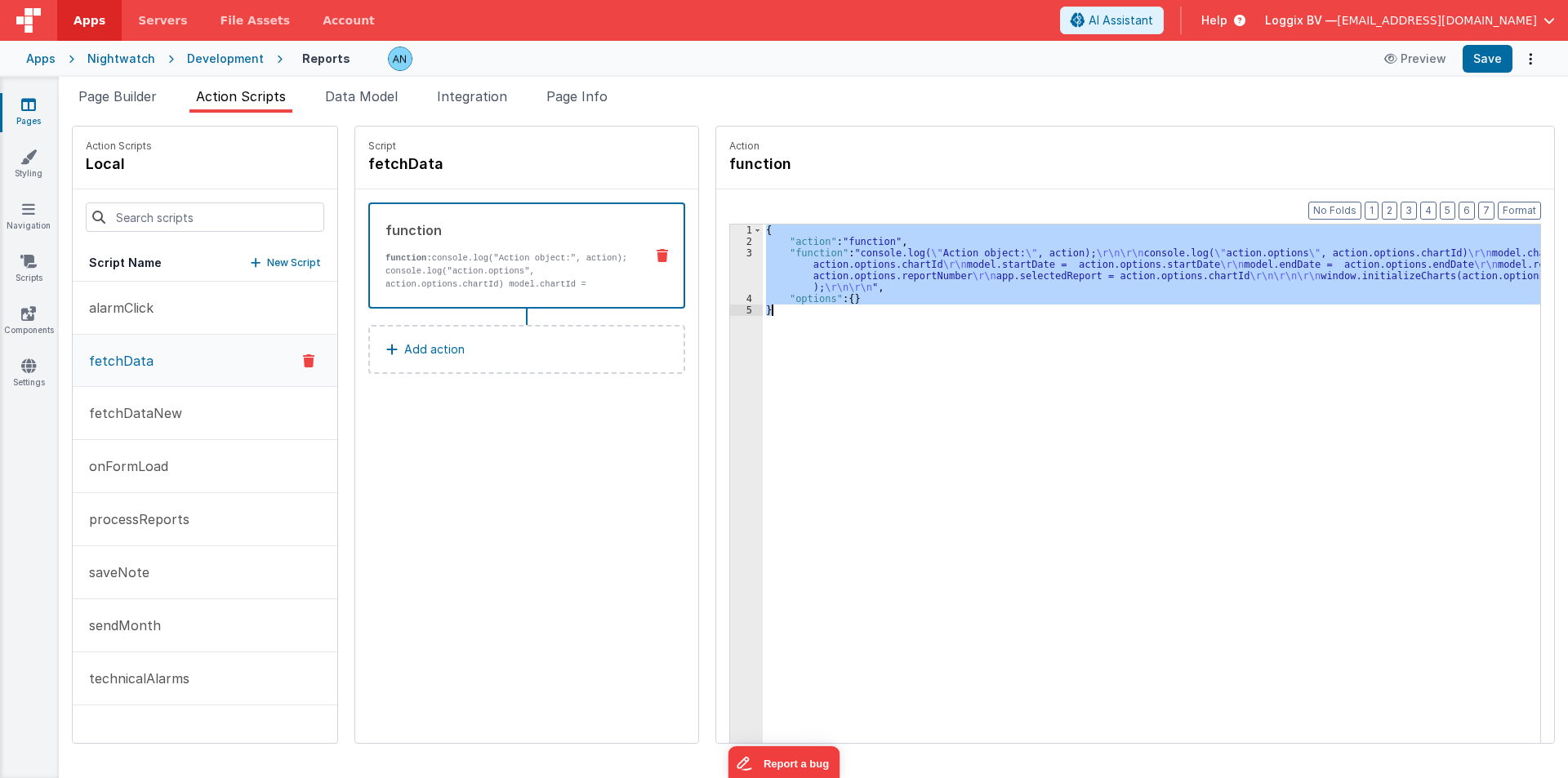
click at [731, 271] on div "3" at bounding box center [746, 270] width 33 height 46
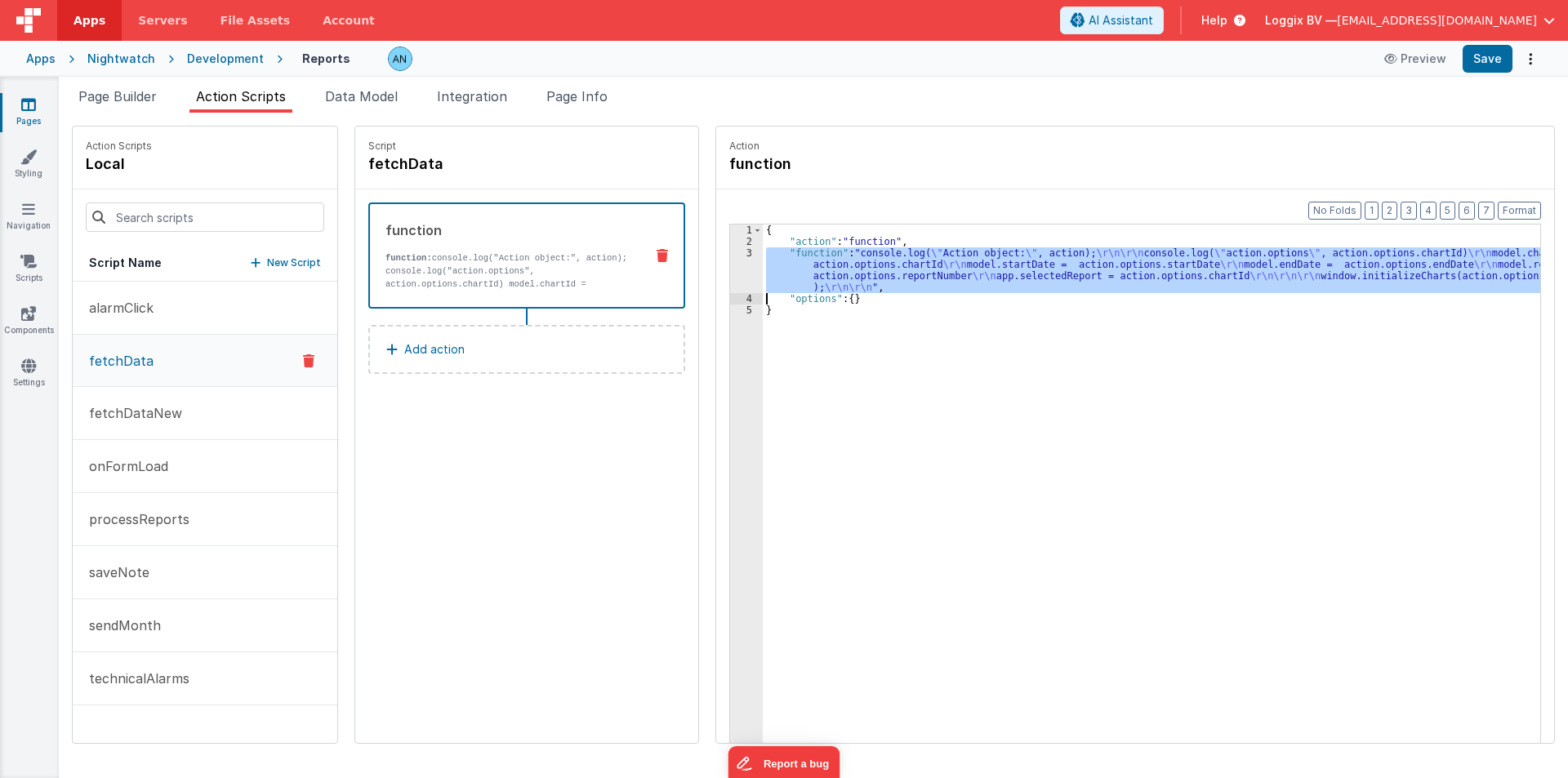
click at [731, 271] on div "3" at bounding box center [746, 270] width 33 height 46
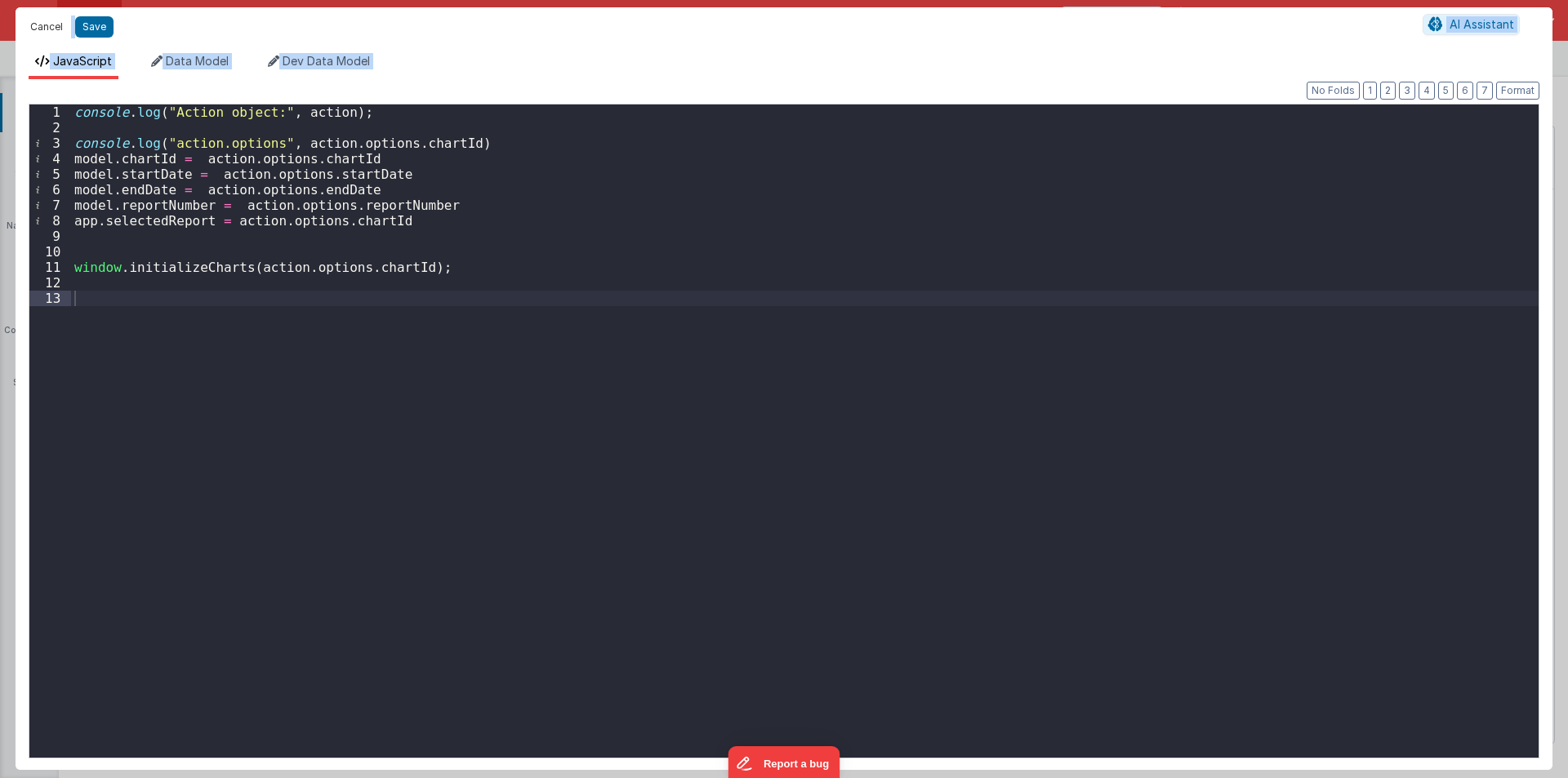
click at [47, 28] on button "Cancel" at bounding box center [47, 27] width 49 height 22
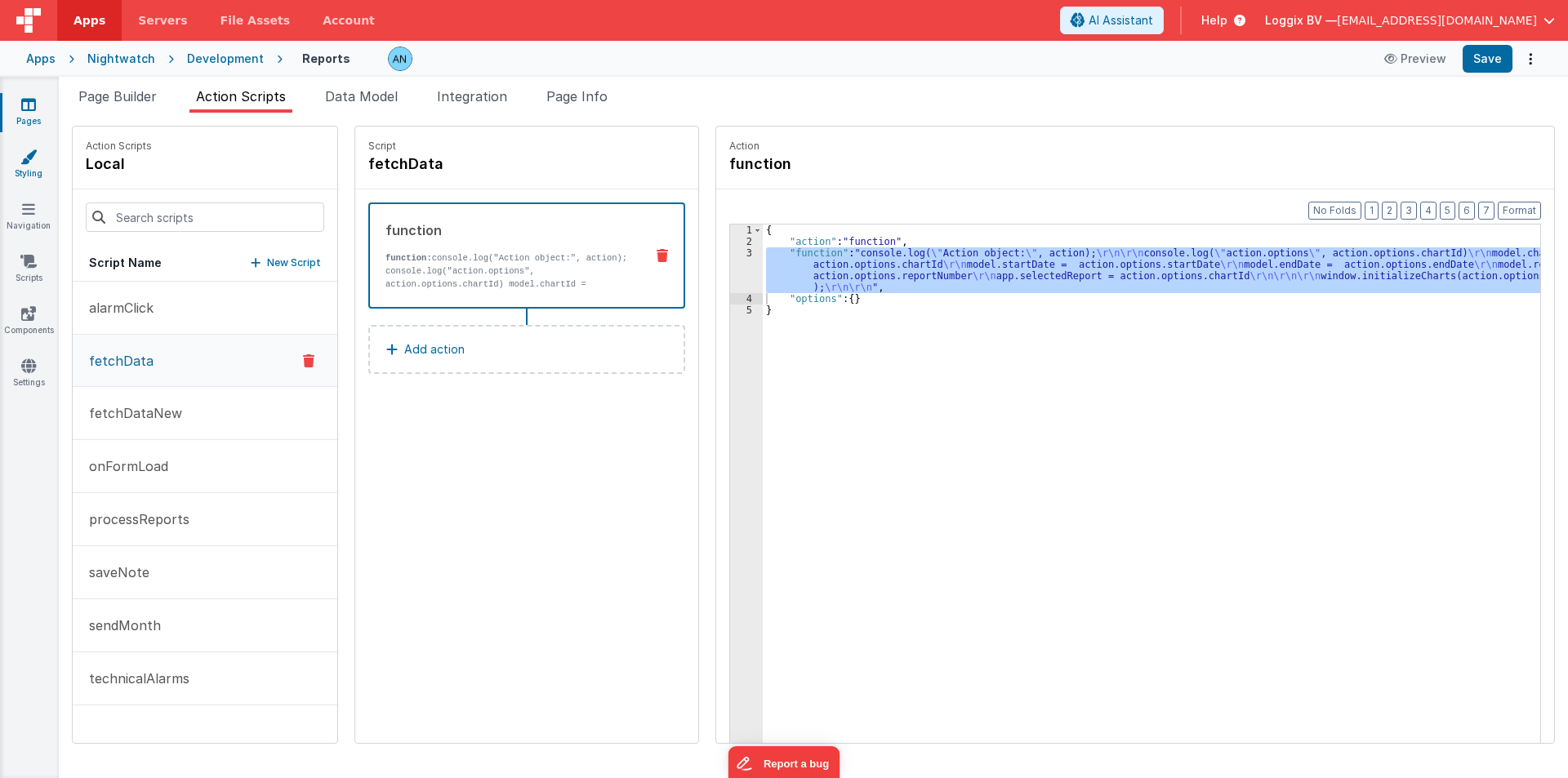
click at [21, 172] on link "Styling" at bounding box center [28, 164] width 59 height 33
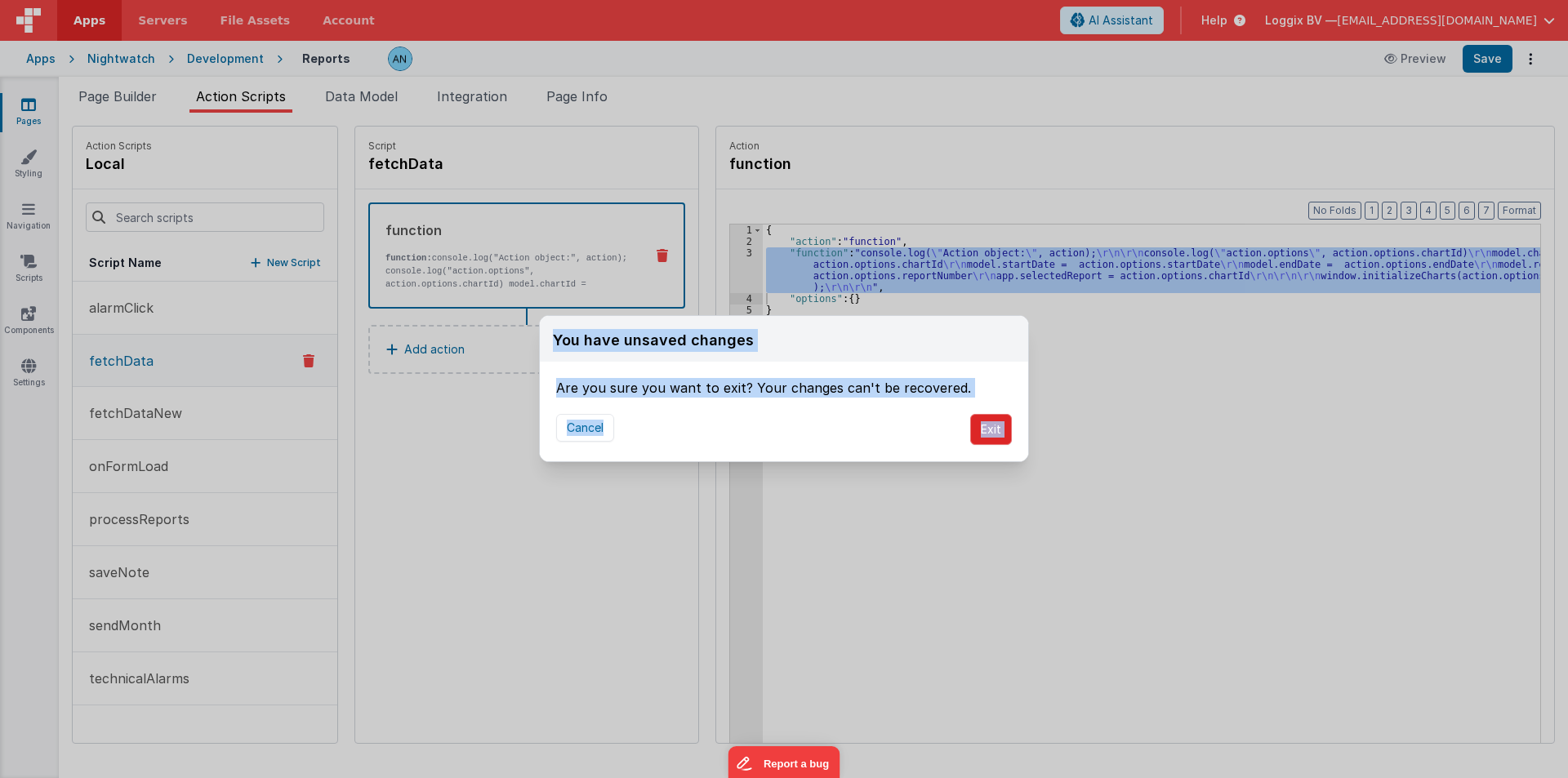
click at [983, 428] on button "Exit" at bounding box center [991, 429] width 42 height 31
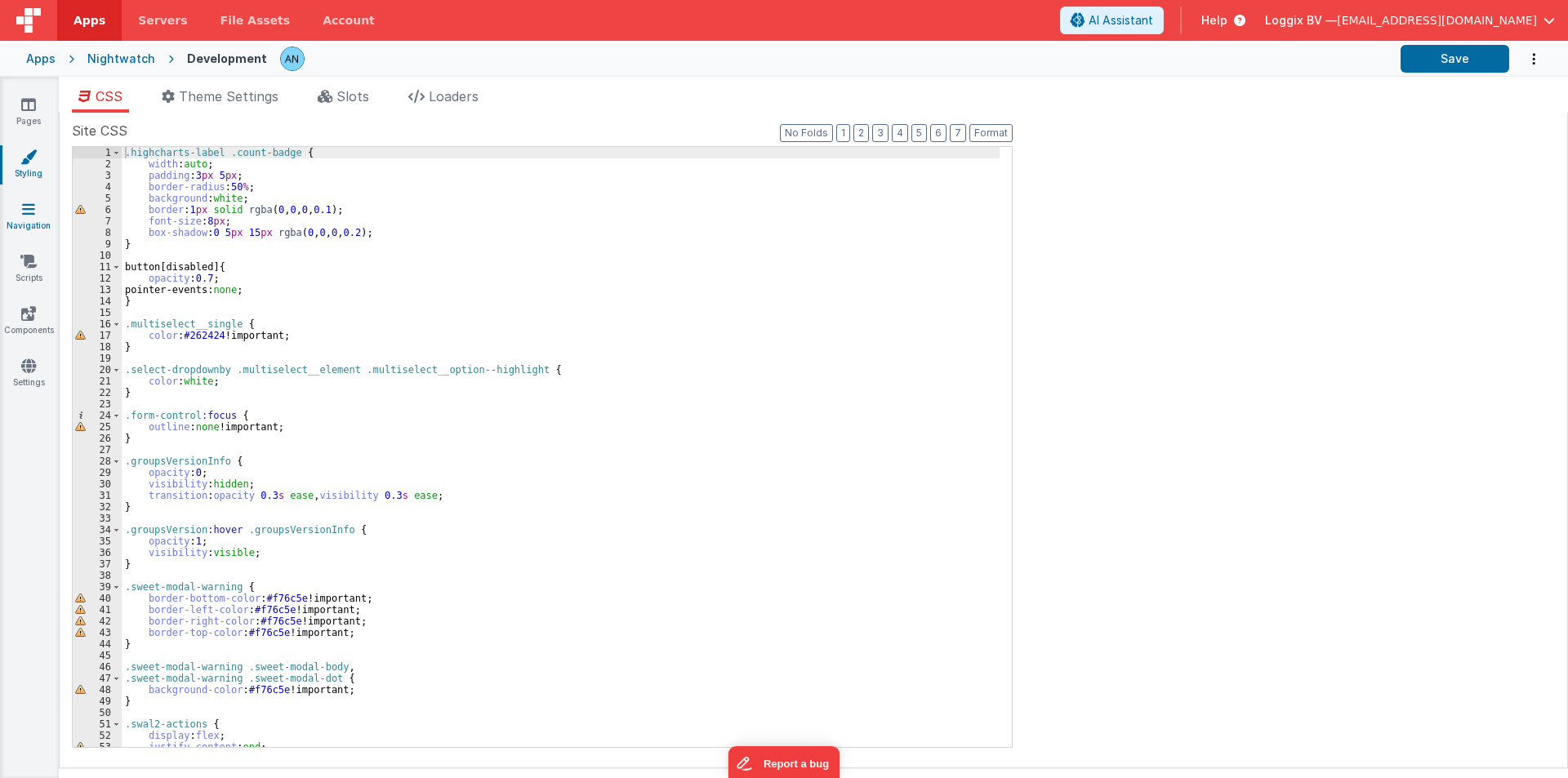
click at [34, 210] on icon at bounding box center [29, 208] width 13 height 16
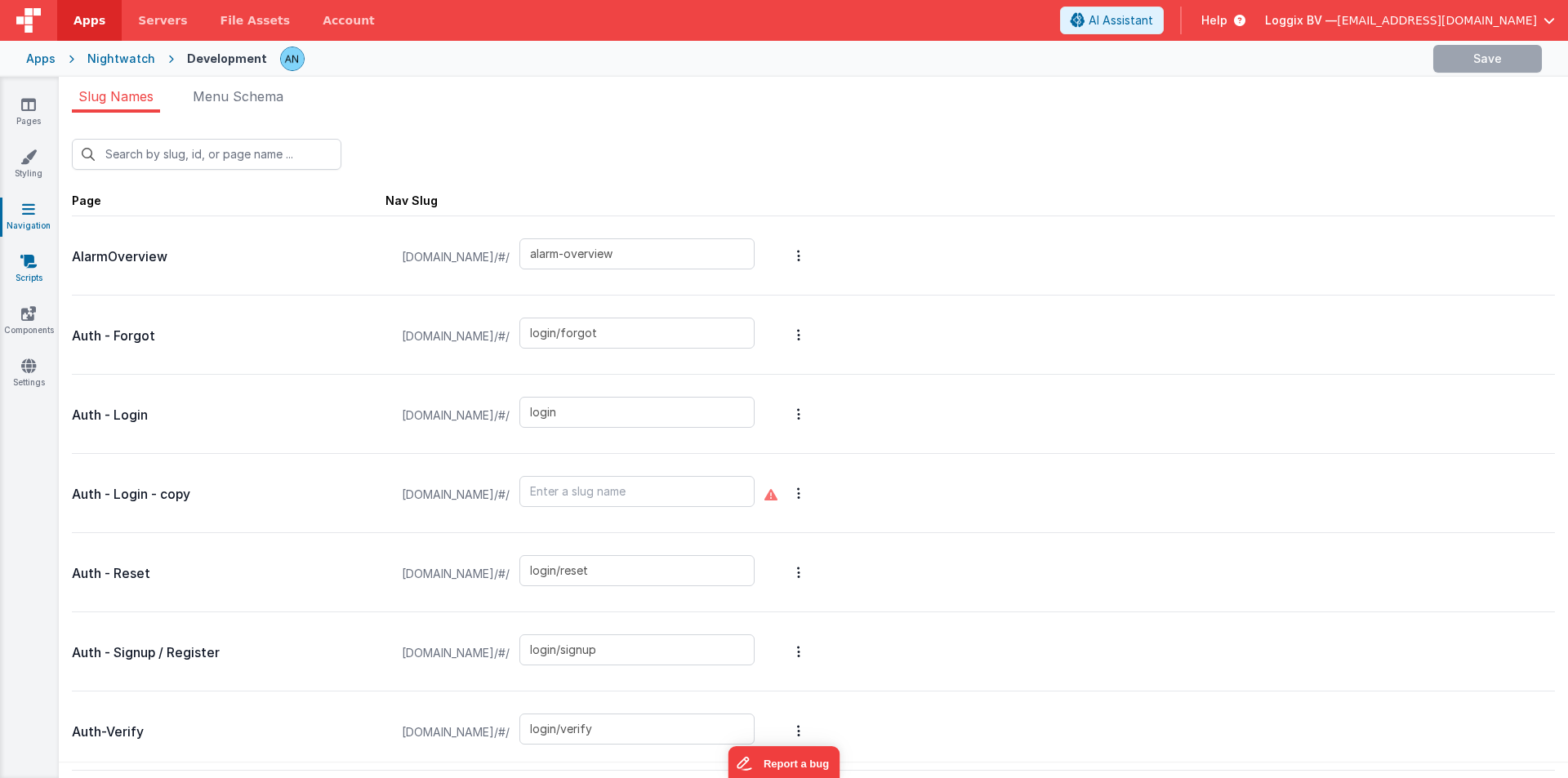
click at [34, 263] on icon at bounding box center [28, 261] width 16 height 16
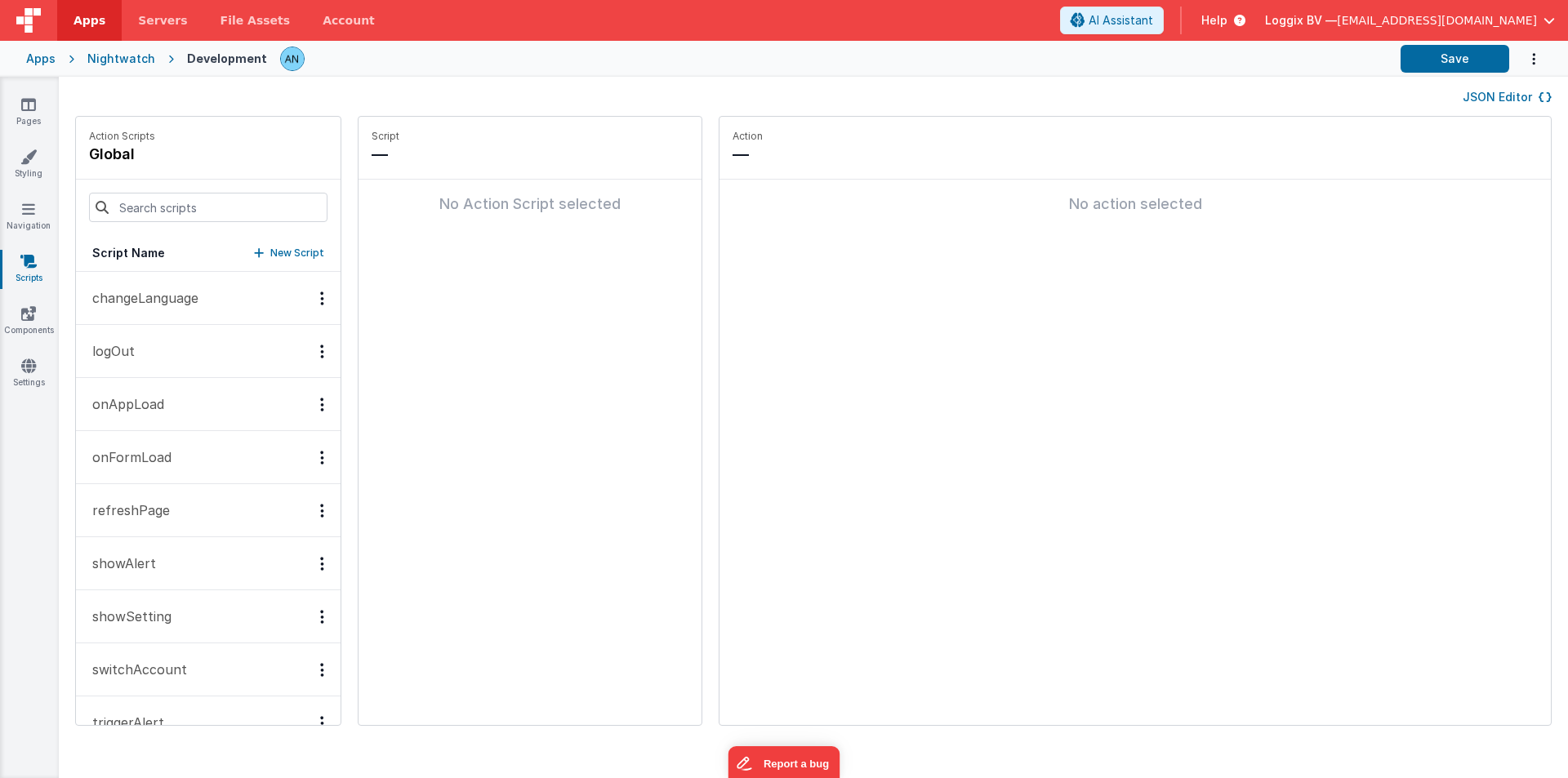
click at [139, 392] on button "onAppLoad" at bounding box center [207, 404] width 264 height 53
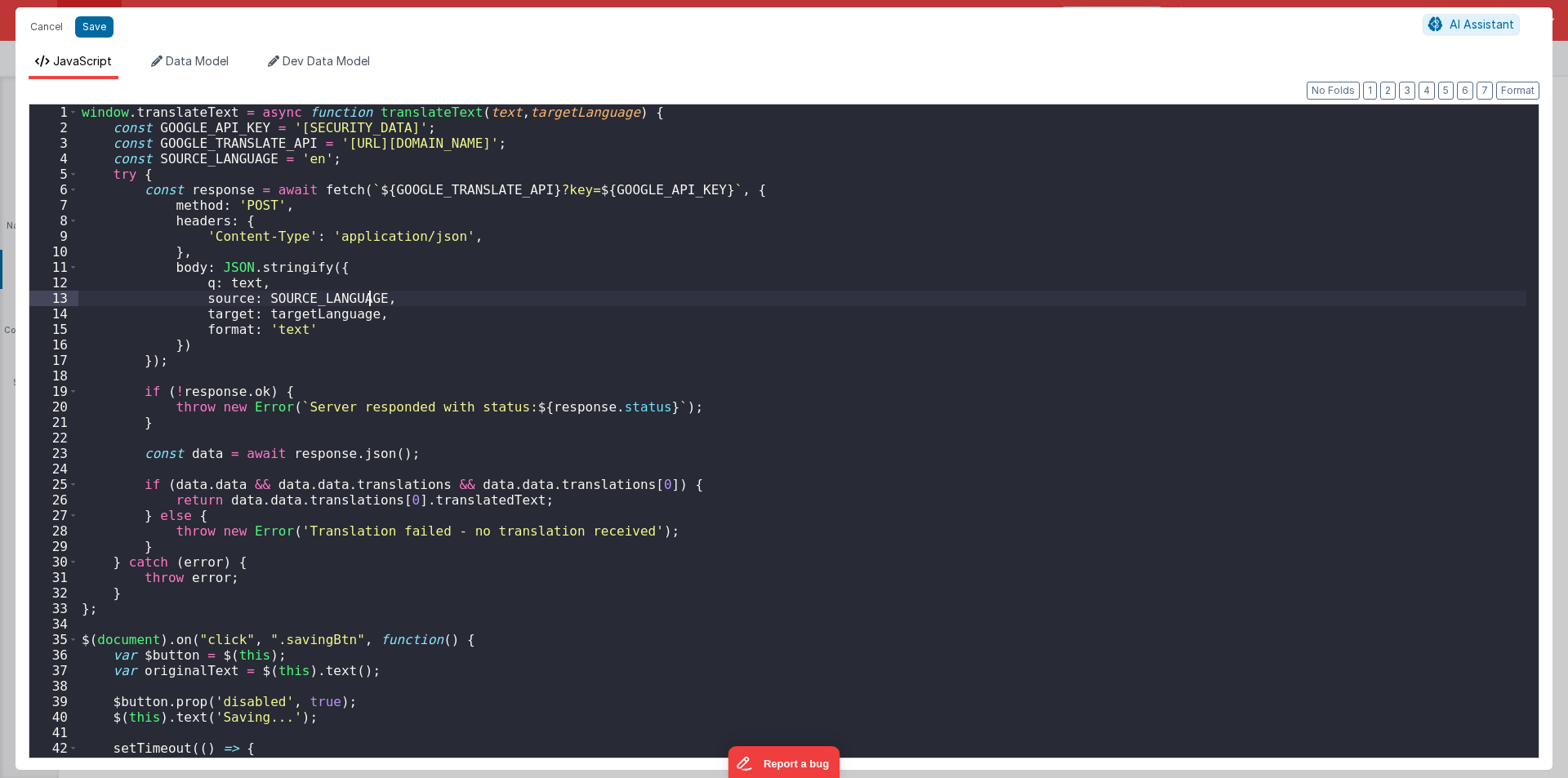
click at [731, 283] on div "window . translateText = async function translateText ( text , targetLanguage )…" at bounding box center [803, 446] width 1448 height 684
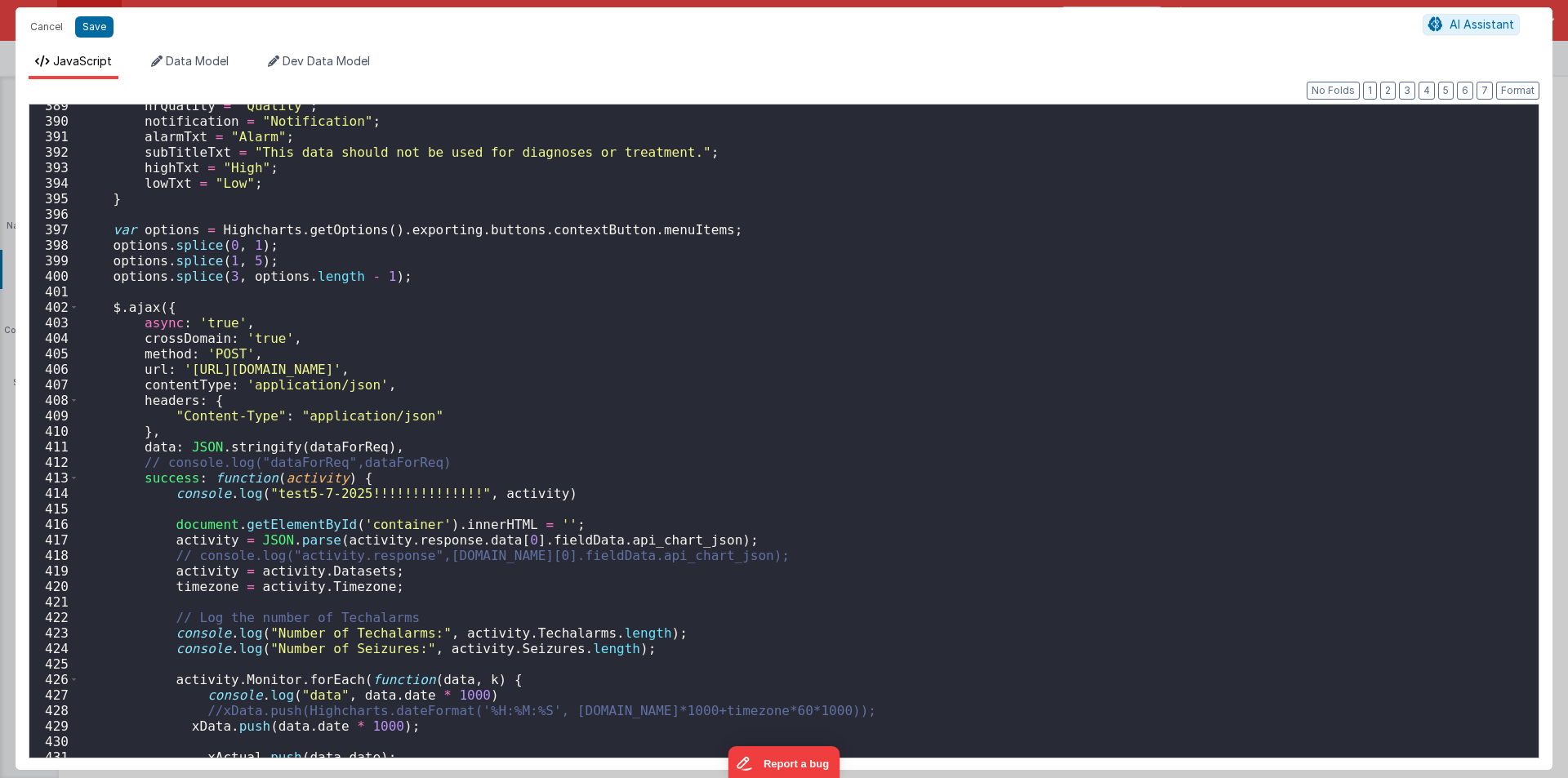
scroll to position [6074, 0]
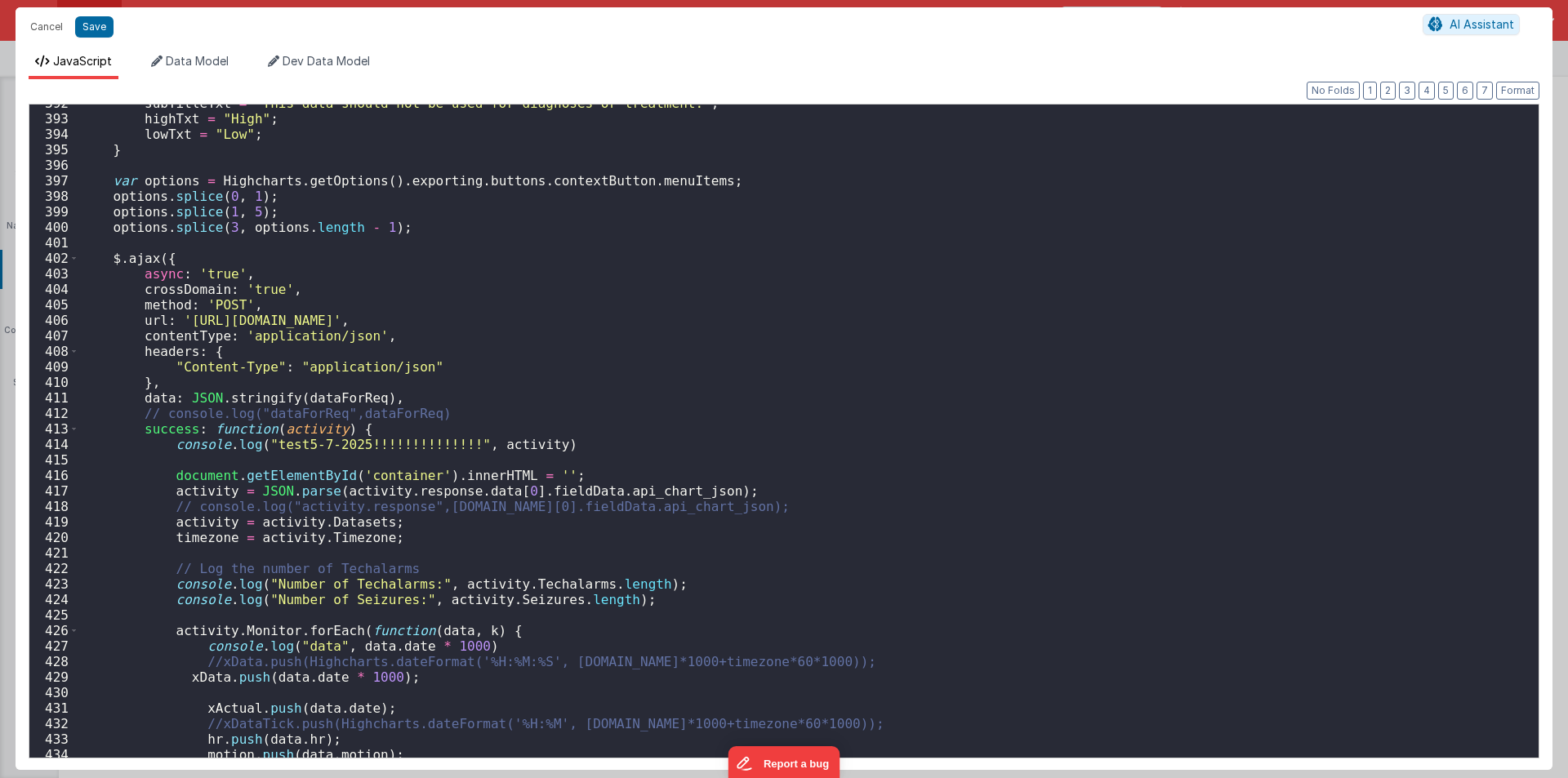
click at [310, 399] on div "subTitleTxt = "This data should not be used for diagnoses or treatment." ; high…" at bounding box center [803, 437] width 1448 height 684
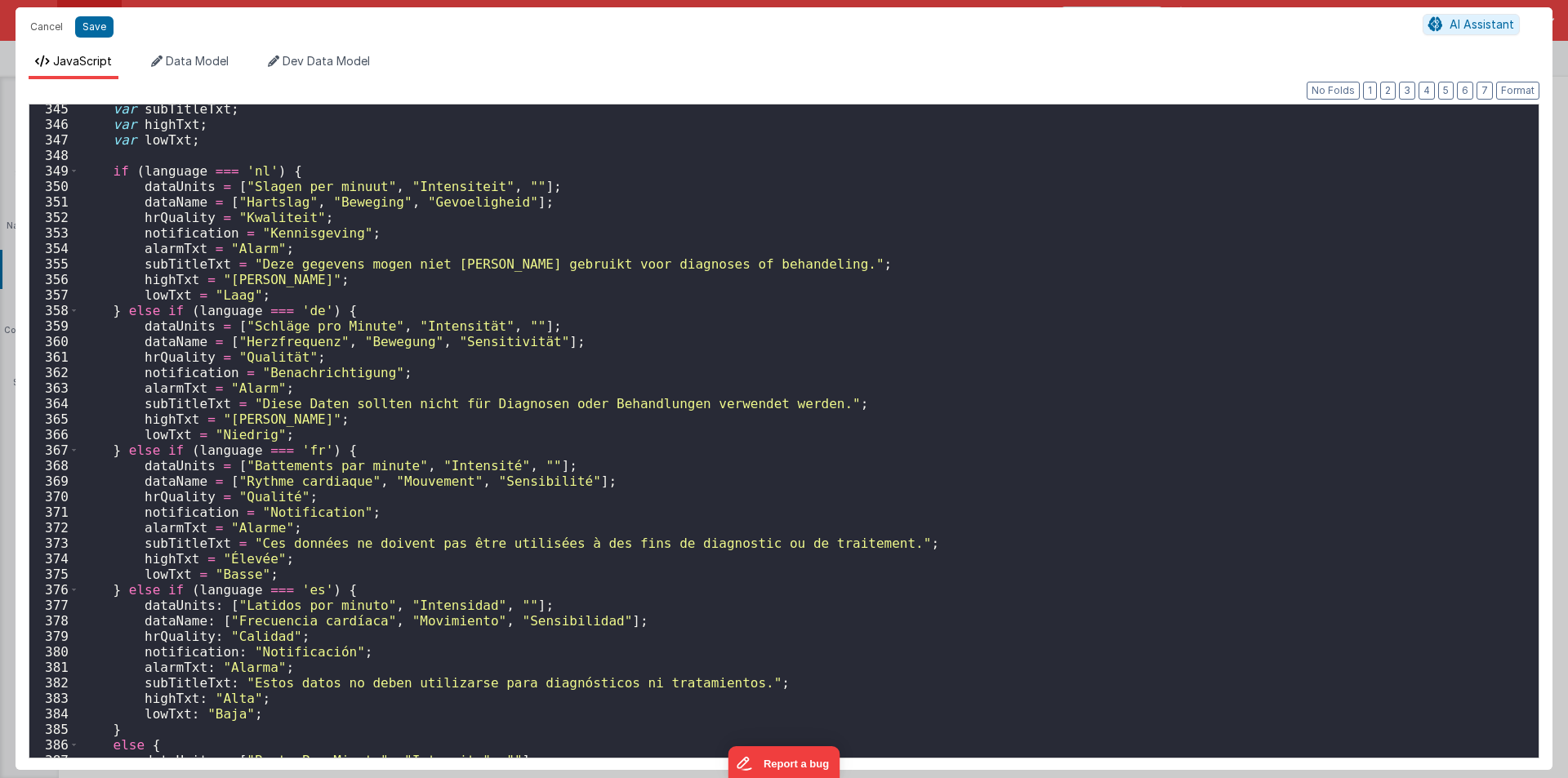
scroll to position [5094, 0]
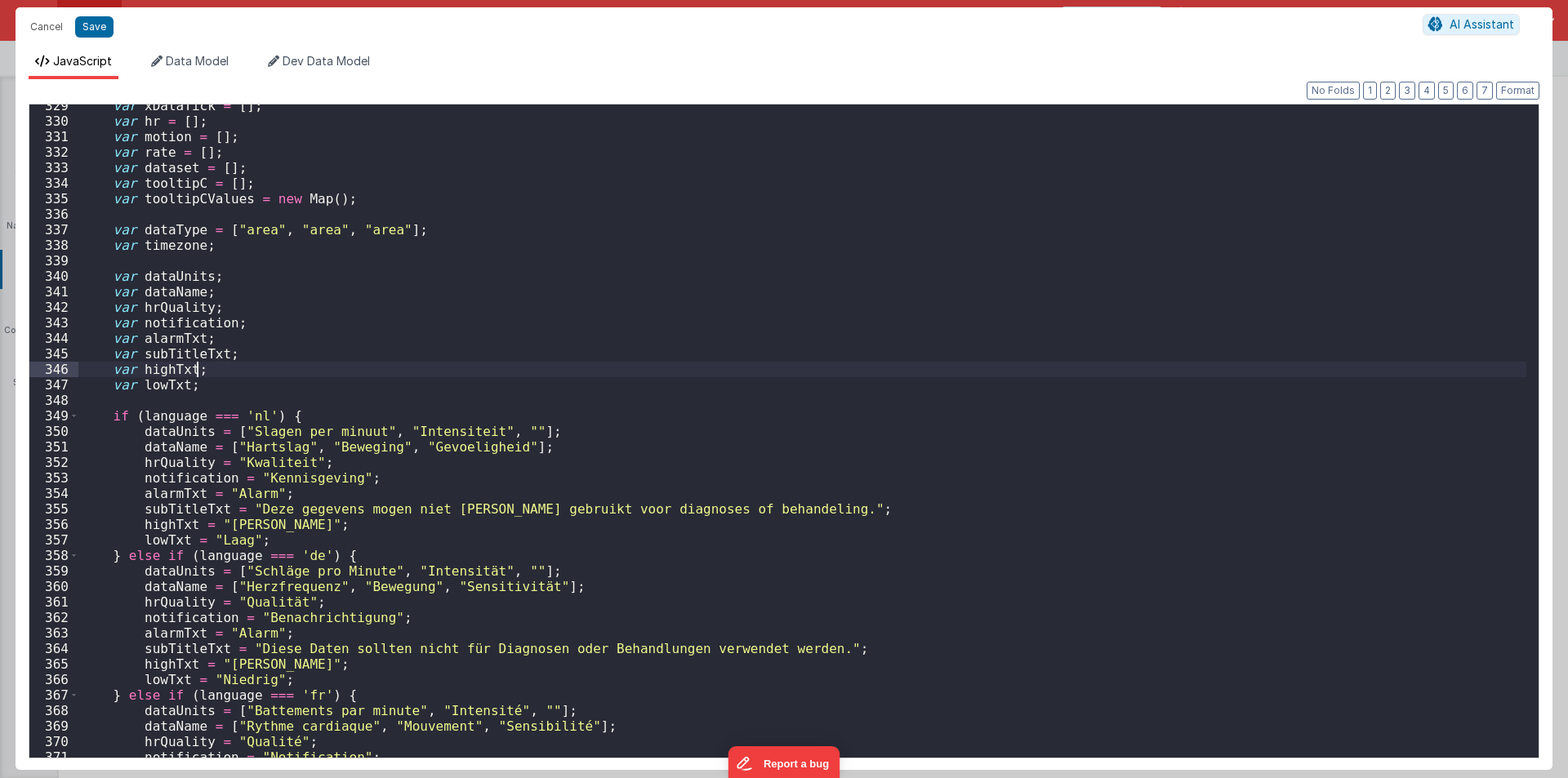
click at [600, 362] on div "var xDataTick = [ ] ; var hr = [ ] ; var motion = [ ] ; var rate = [ ] ; var da…" at bounding box center [803, 440] width 1448 height 684
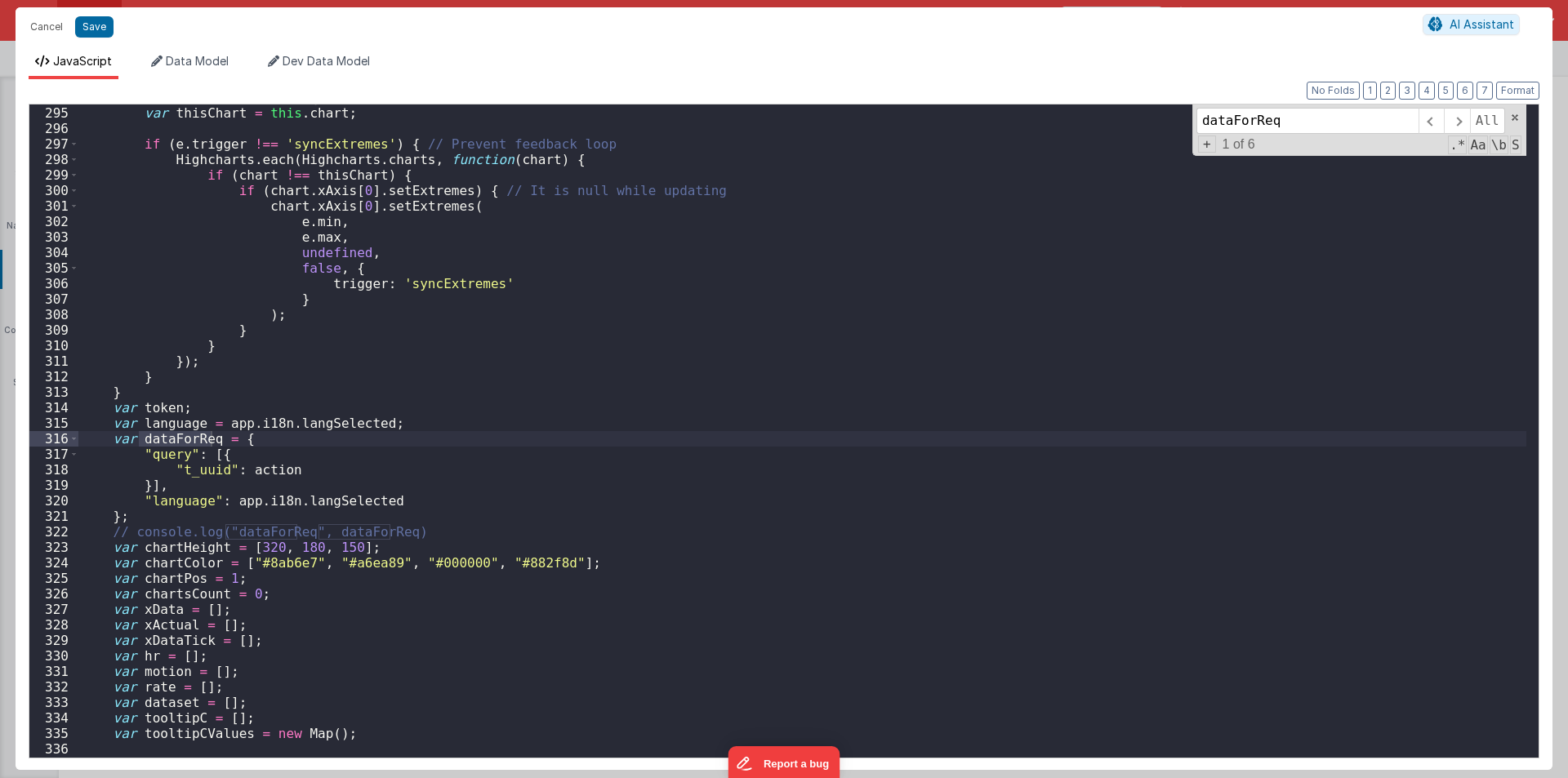
scroll to position [4560, 0]
click at [256, 471] on div "function syncExtremes ( e ) { var thisChart = this . chart ; if ( e . trigger !…" at bounding box center [803, 431] width 1448 height 684
type input "action"
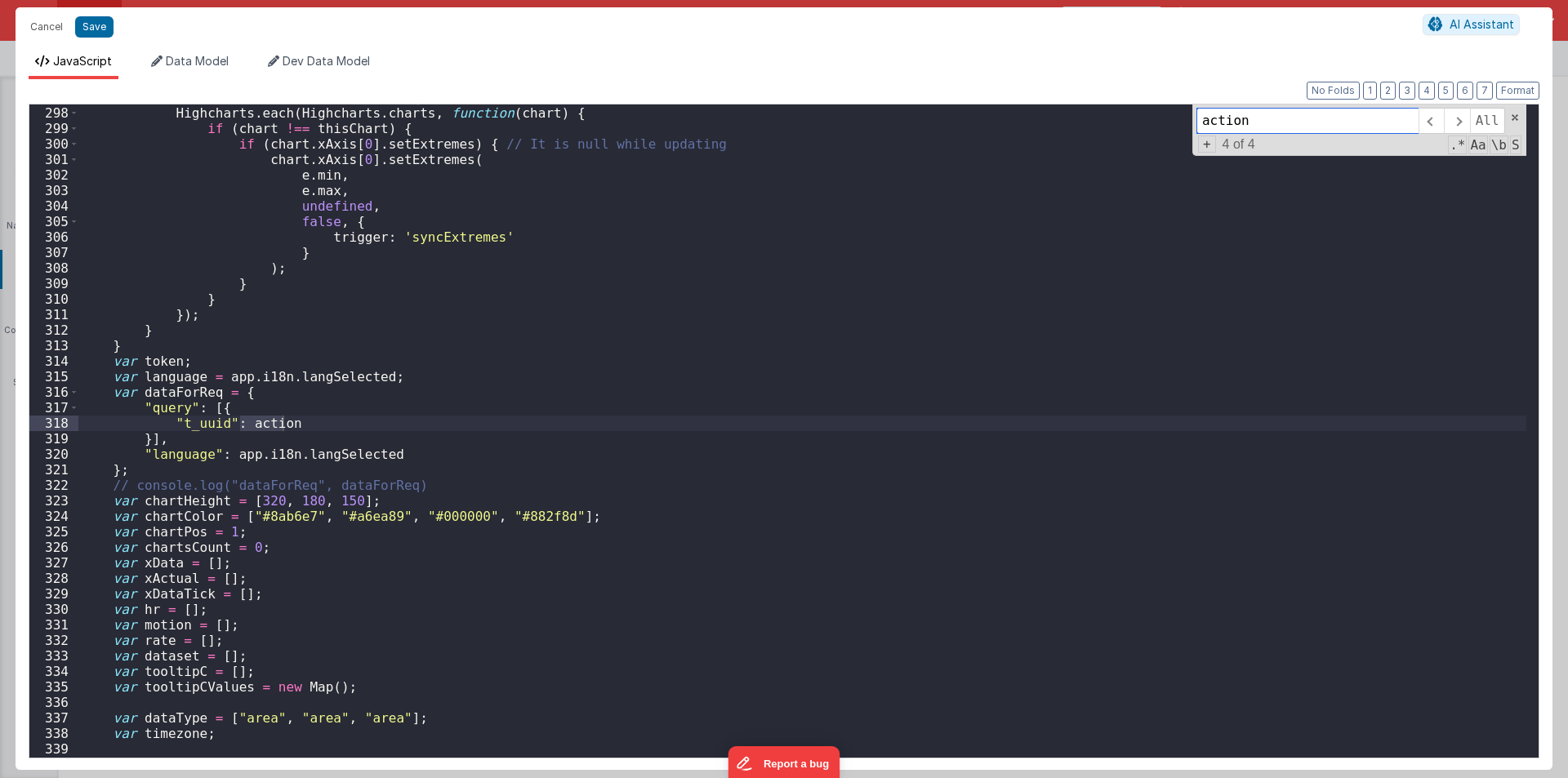
scroll to position [1907, 0]
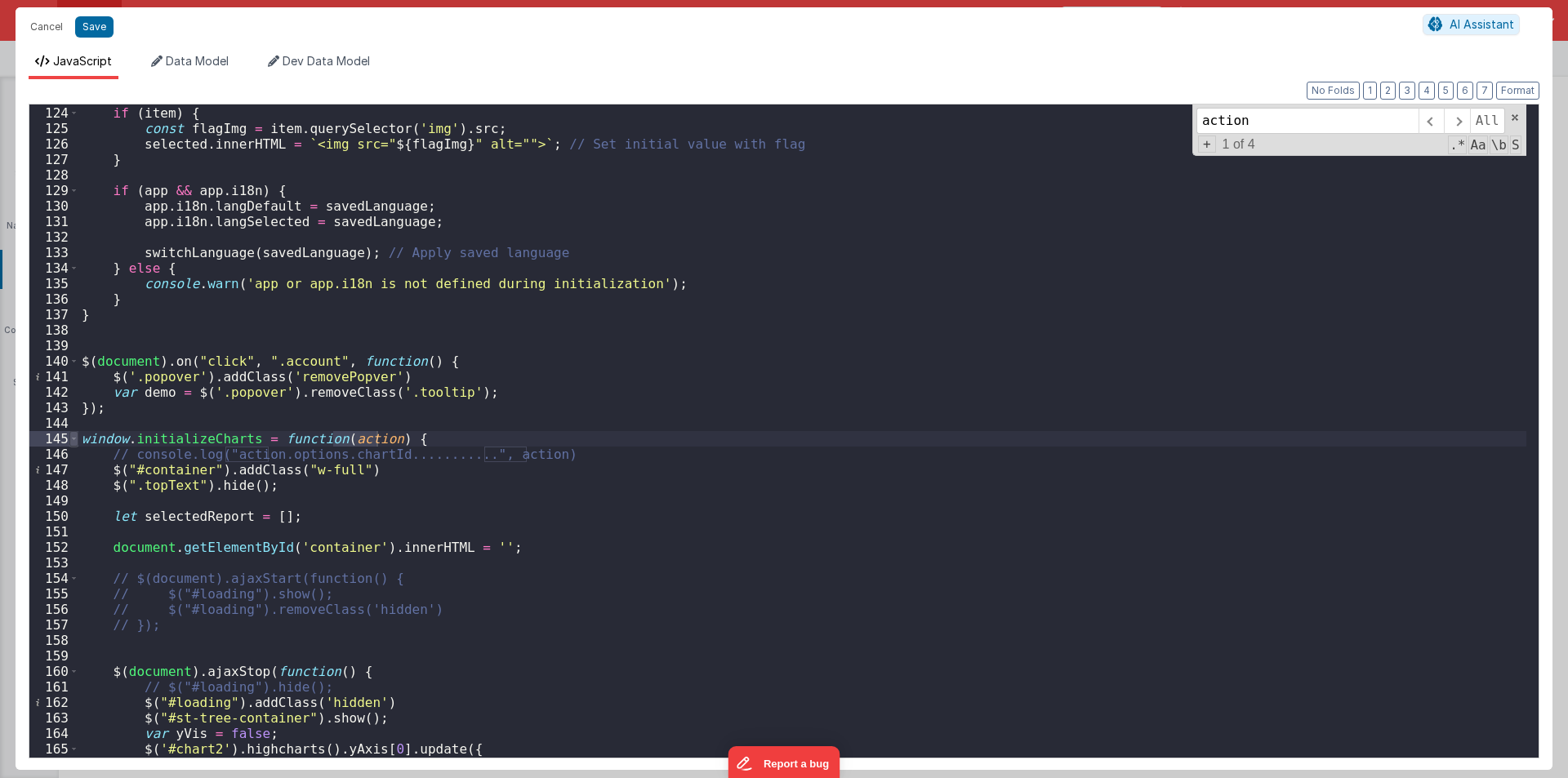
click at [72, 436] on span at bounding box center [74, 439] width 9 height 16
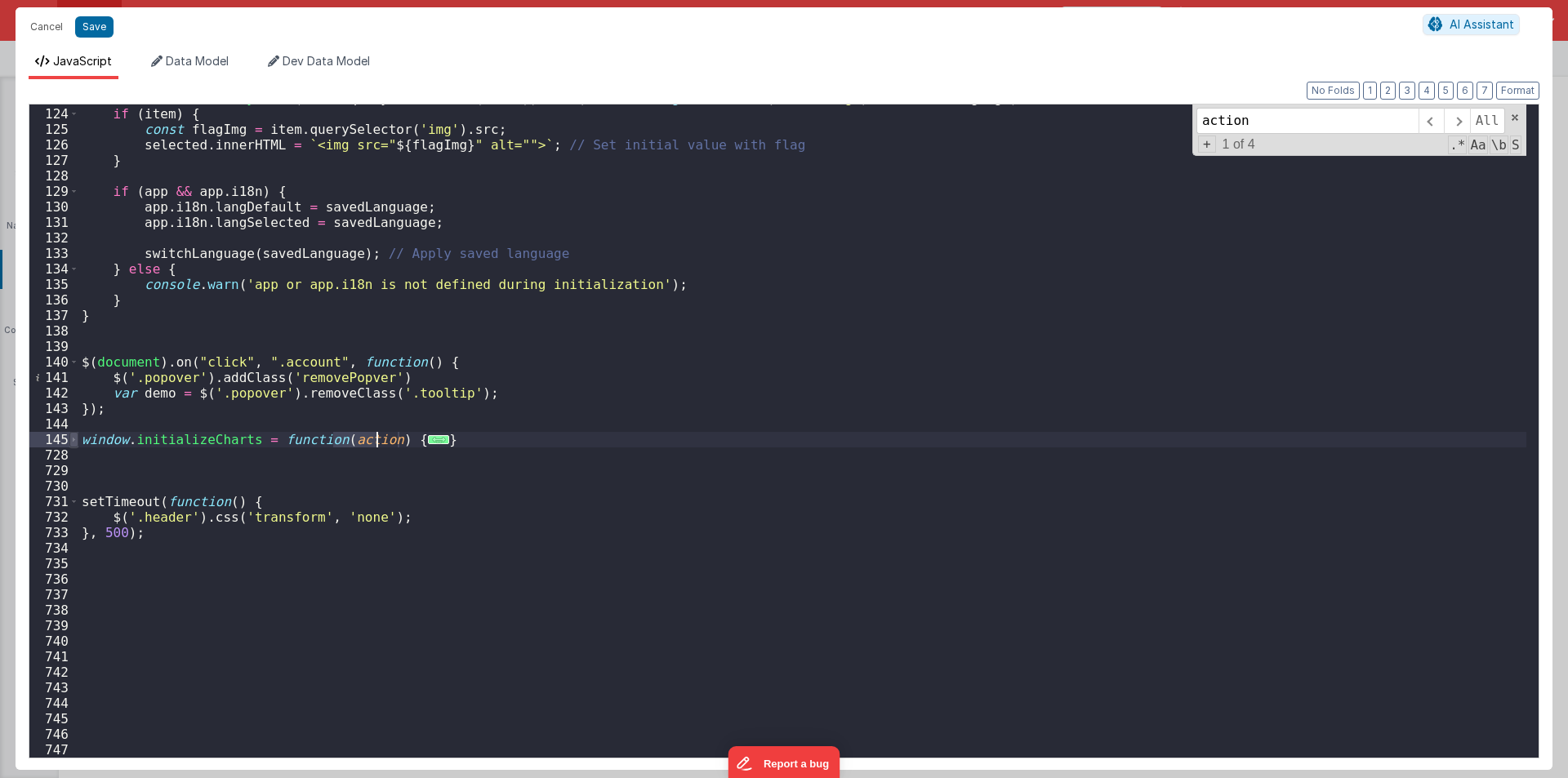
scroll to position [1906, 0]
click at [67, 437] on div "145" at bounding box center [53, 439] width 49 height 16
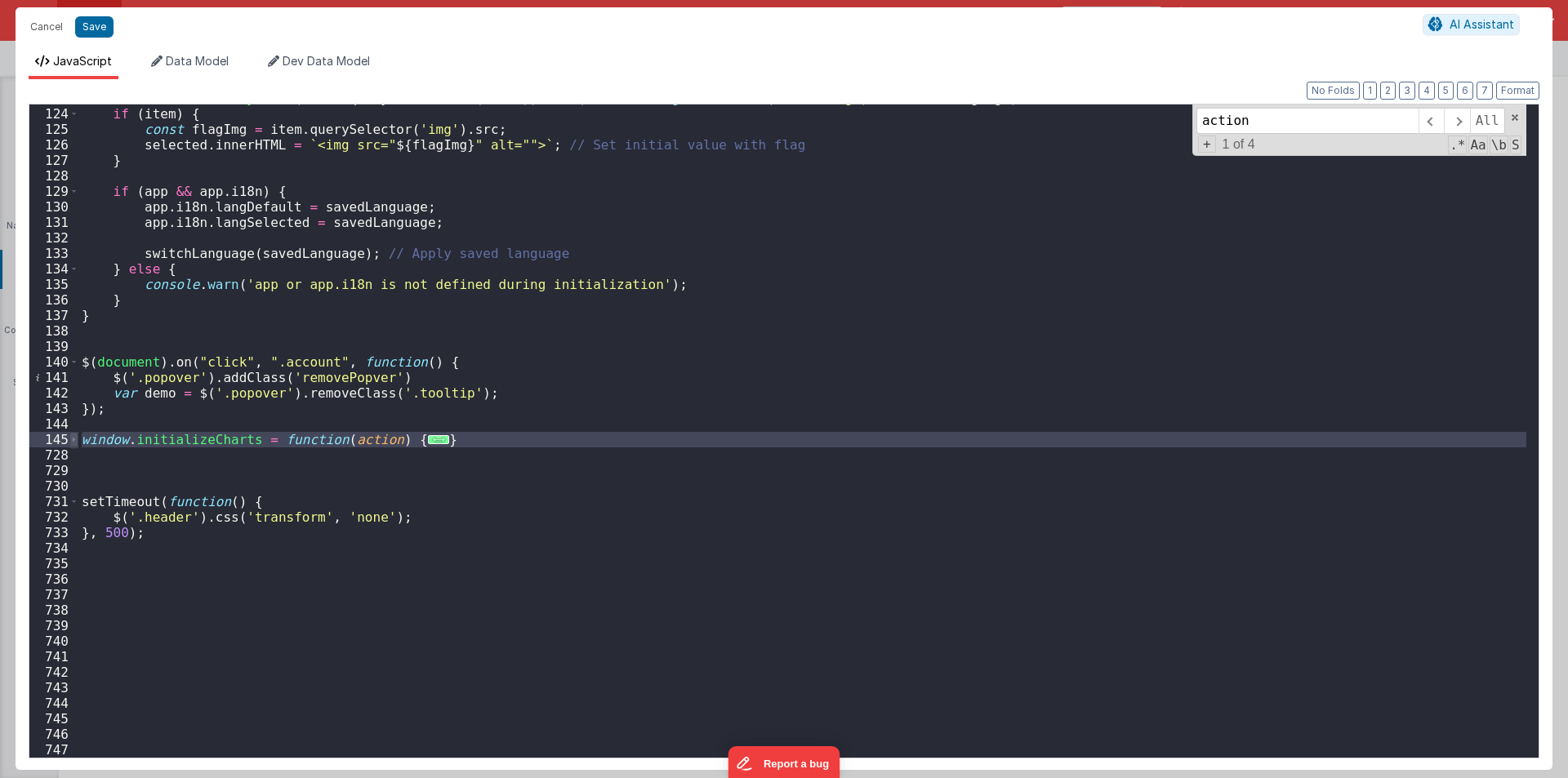
click at [73, 438] on span at bounding box center [74, 439] width 9 height 16
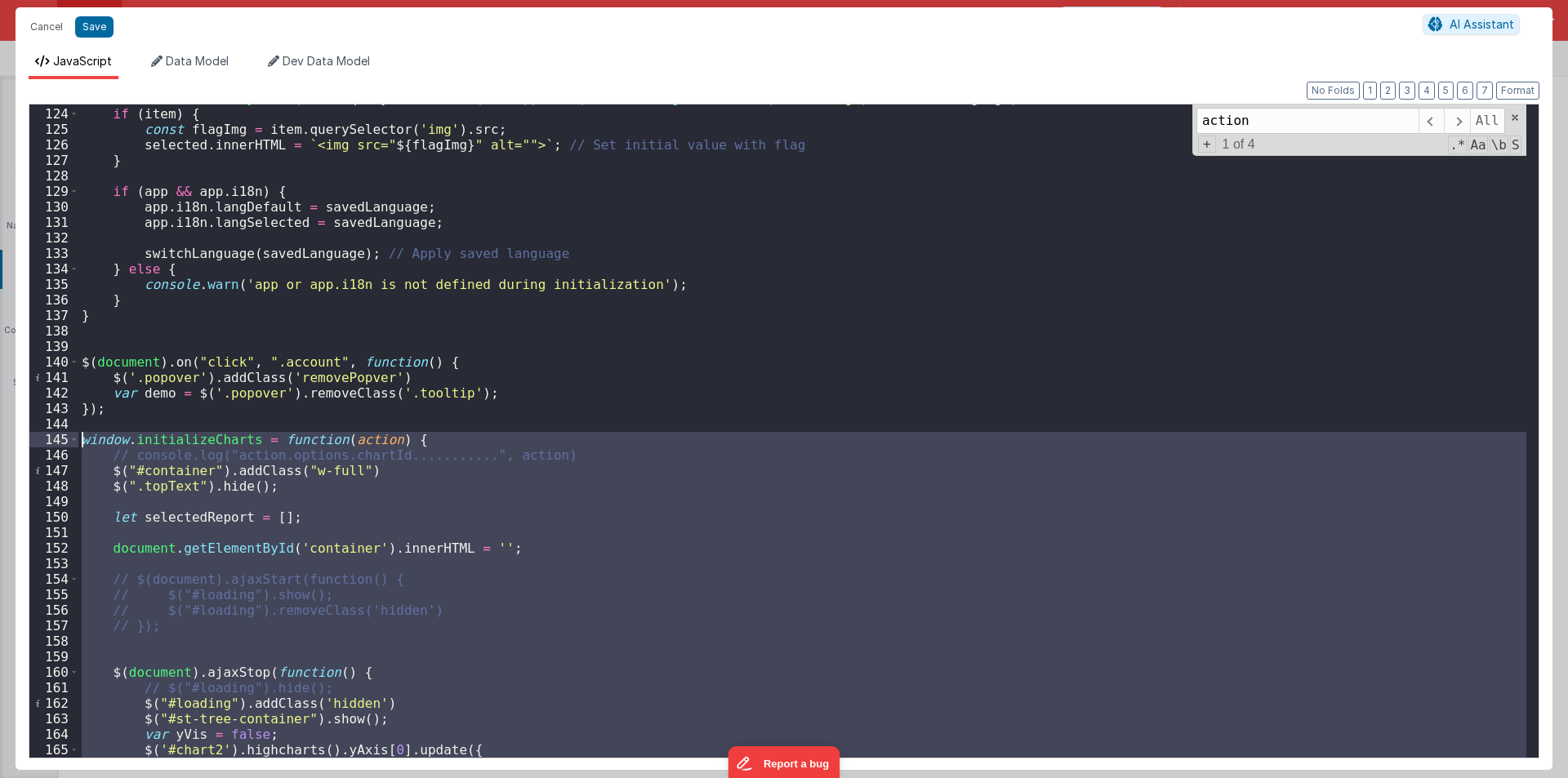
click at [436, 431] on div "const item = Array . from ( items . querySelectorAll ( 'div' )) . find ( div =>…" at bounding box center [803, 431] width 1448 height 653
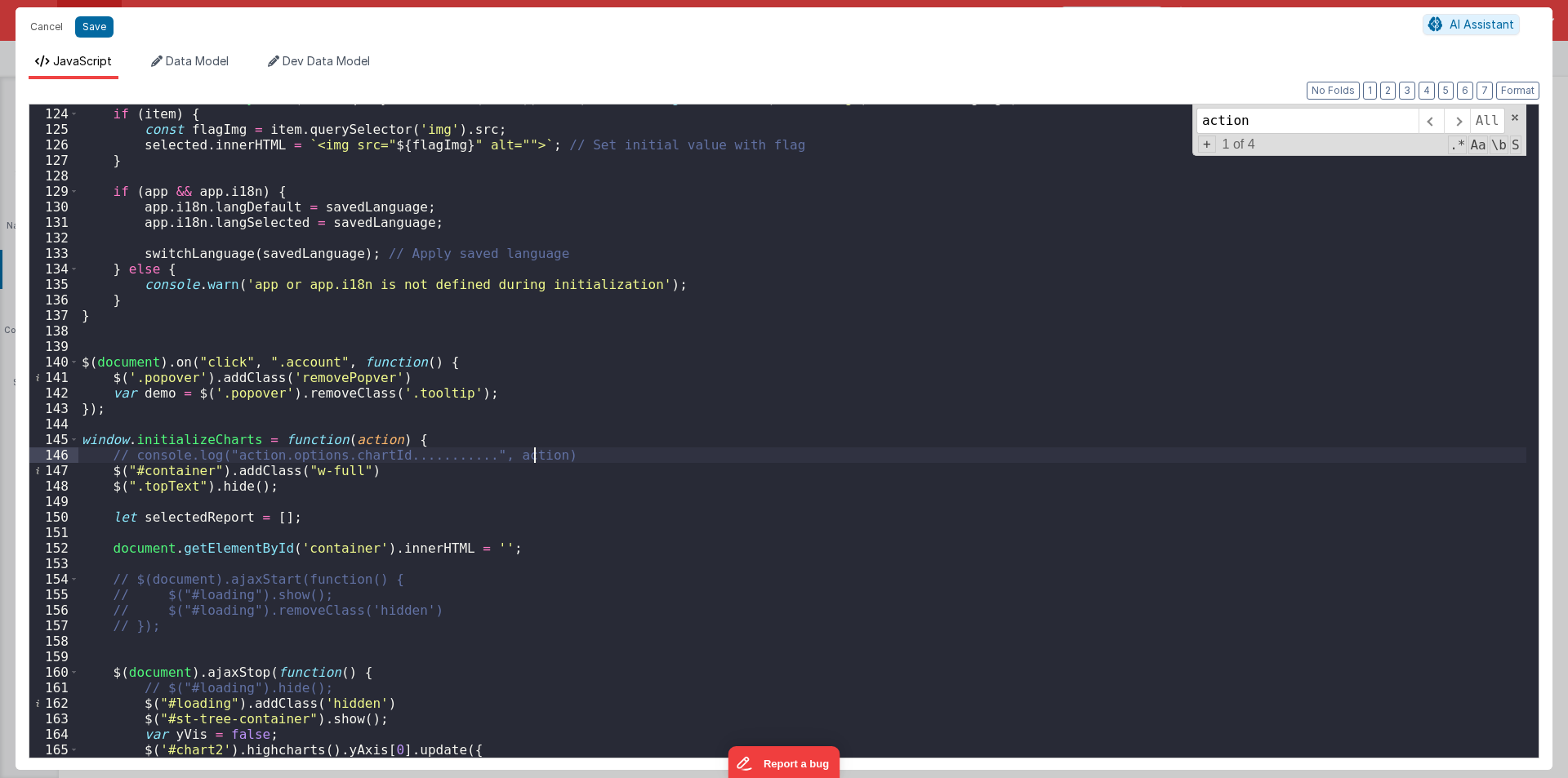
click at [572, 455] on div "const item = Array . from ( items . querySelectorAll ( 'div' )) . find ( div =>…" at bounding box center [803, 432] width 1448 height 684
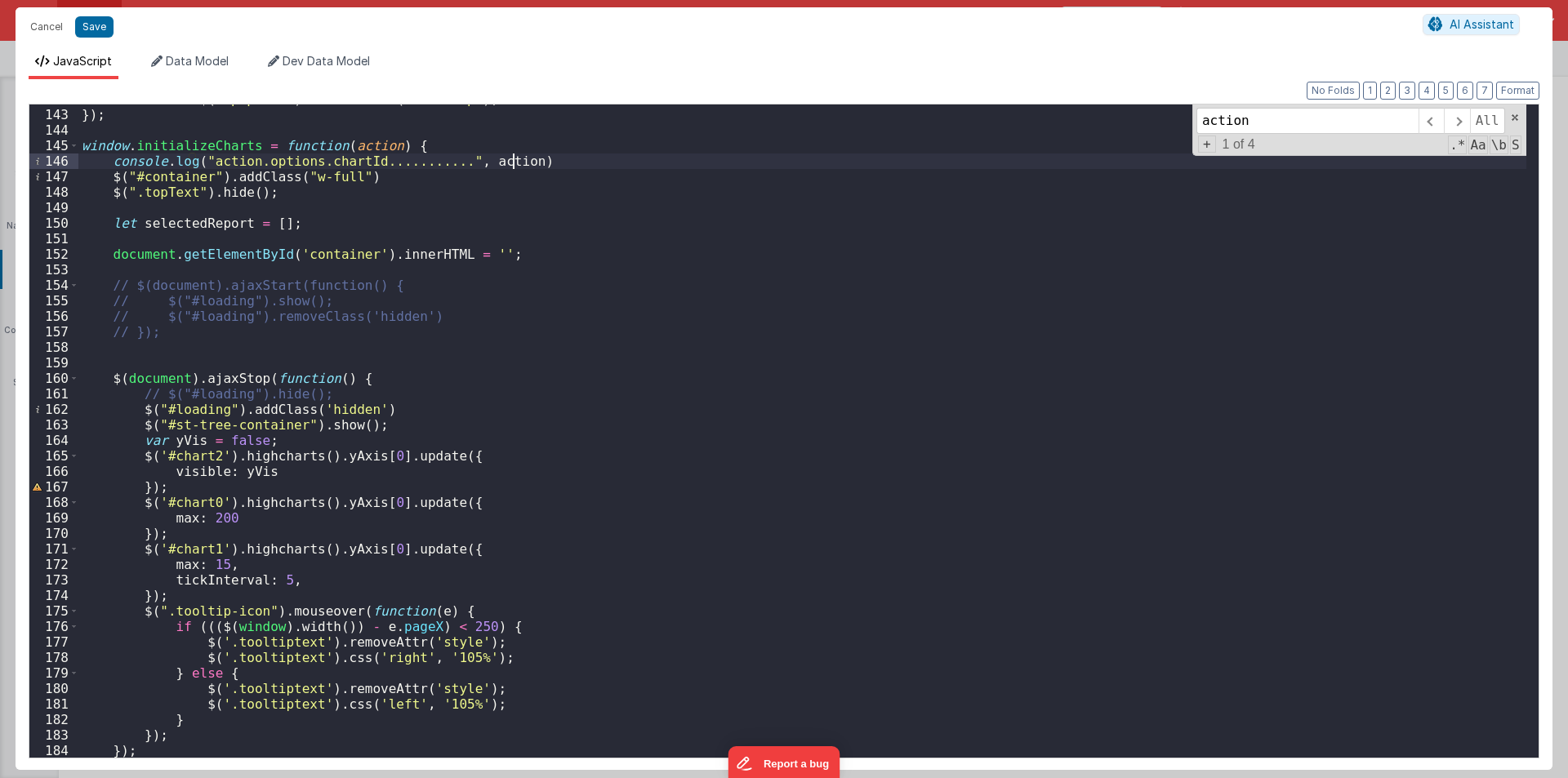
scroll to position [2445, 0]
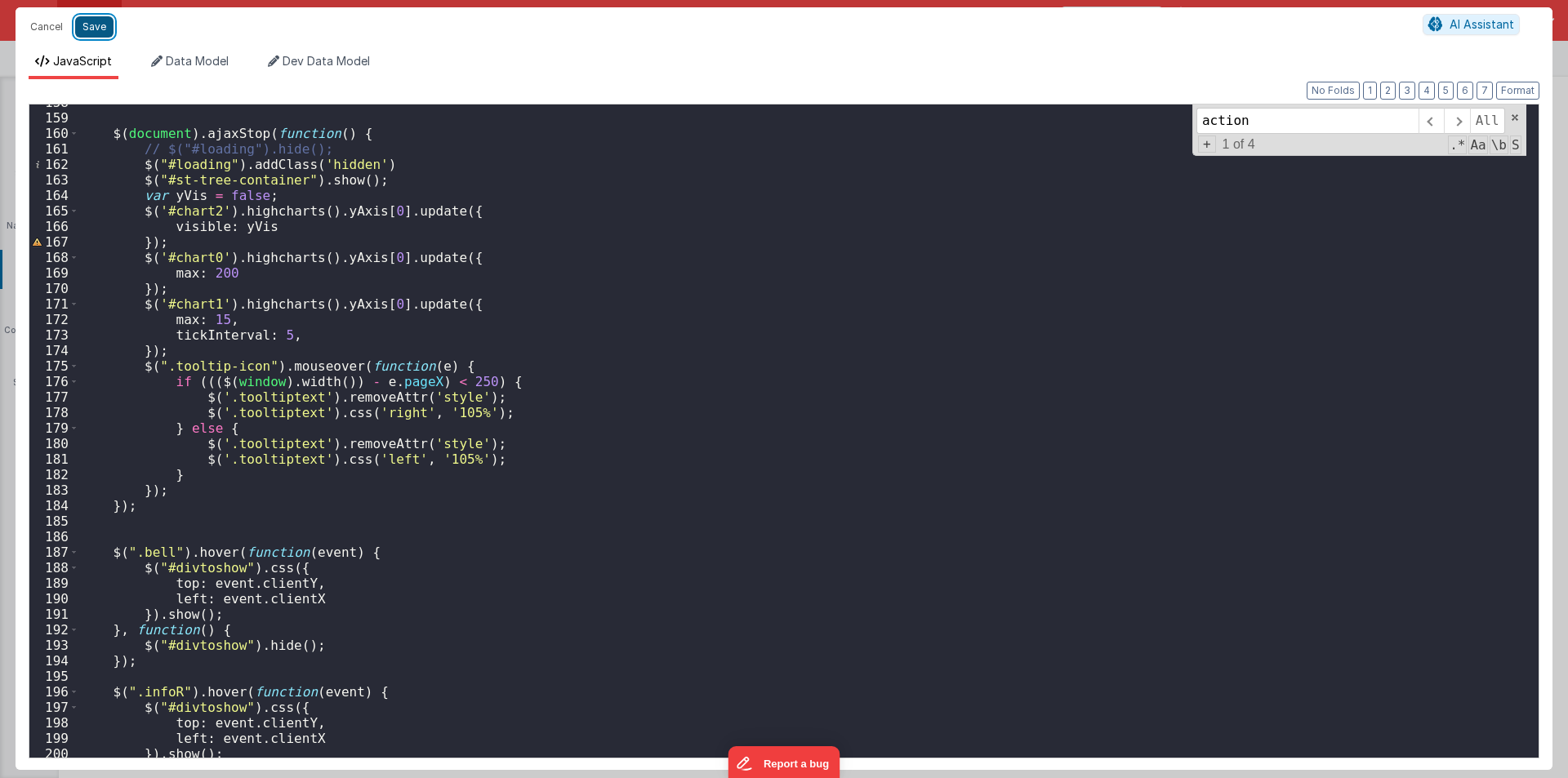
click at [86, 29] on button "Save" at bounding box center [93, 26] width 38 height 21
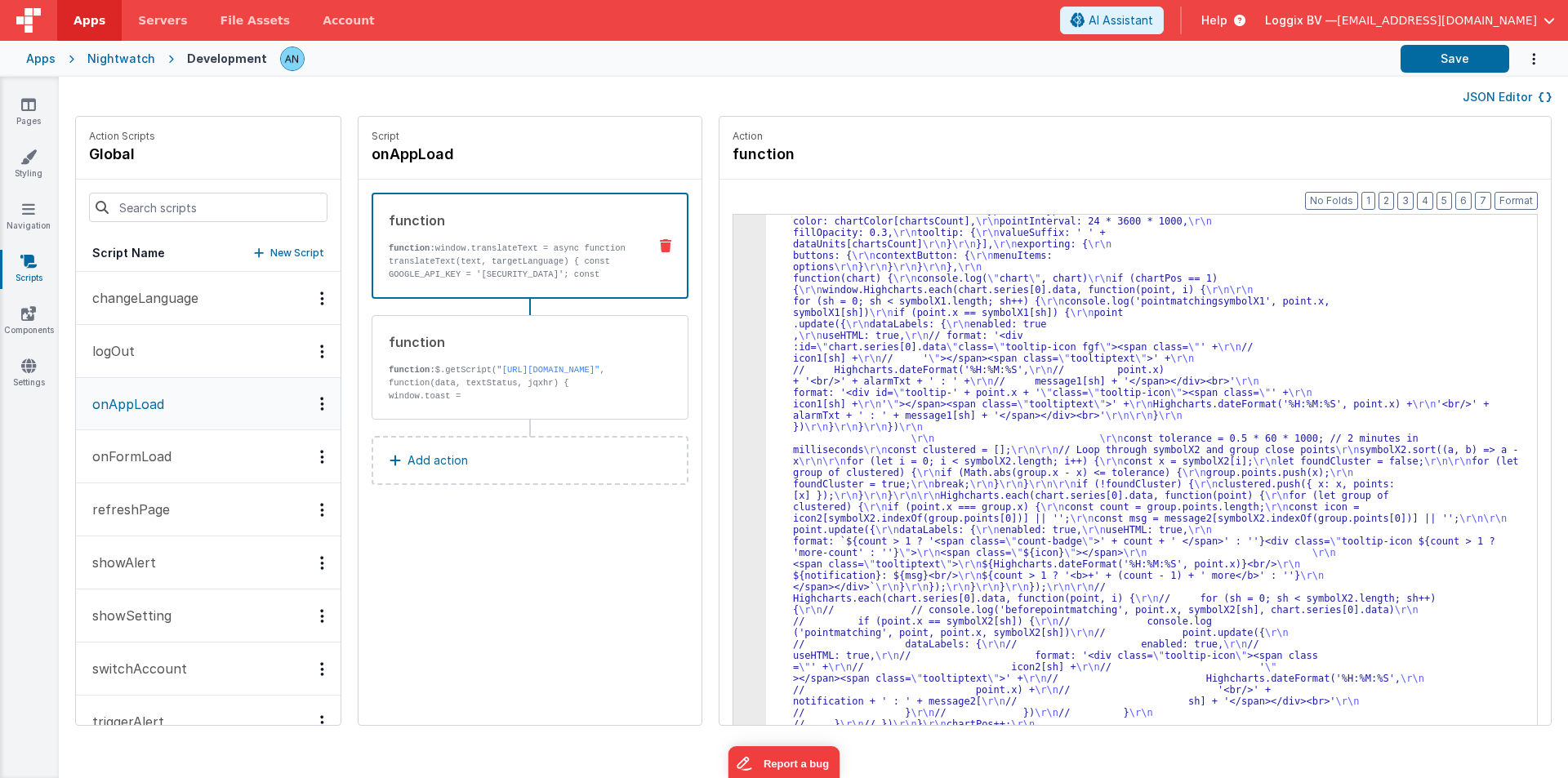
scroll to position [2057, 0]
click at [1445, 62] on button "Save" at bounding box center [1455, 59] width 108 height 28
click at [1524, 198] on button "Format" at bounding box center [1517, 200] width 43 height 18
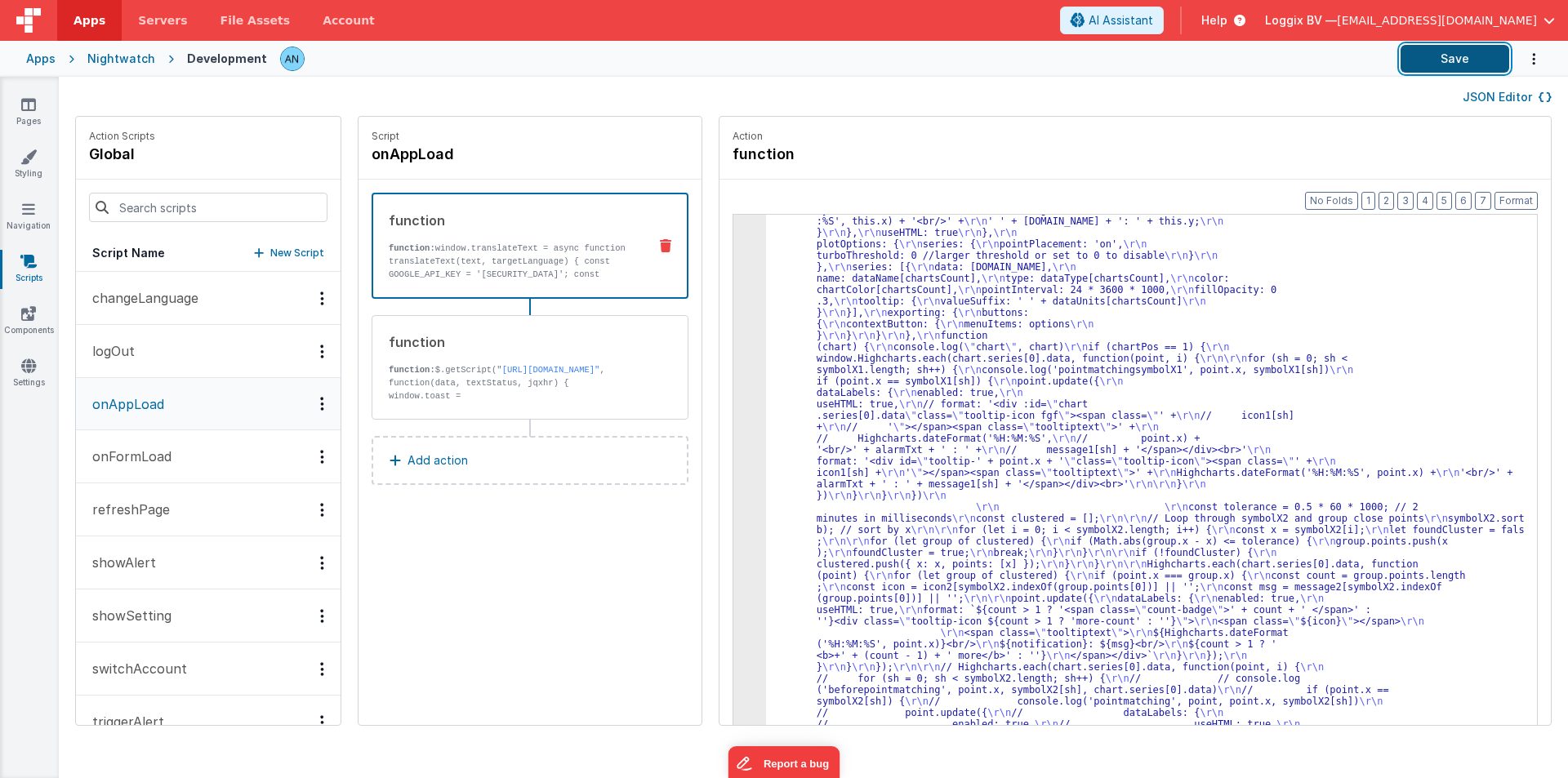
click at [1474, 50] on button "Save" at bounding box center [1455, 59] width 108 height 28
click at [1504, 199] on button "Format" at bounding box center [1517, 200] width 43 height 18
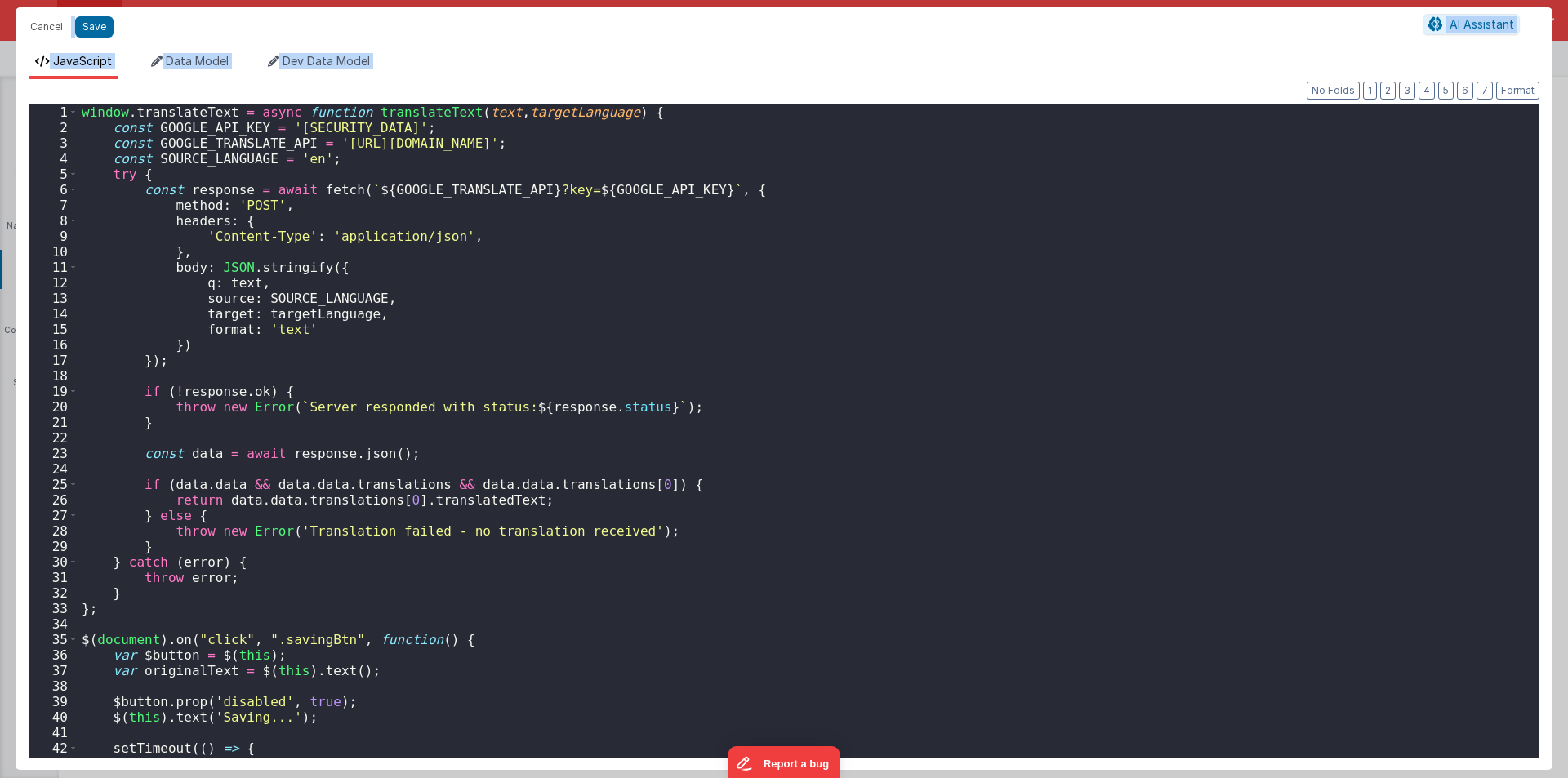
scroll to position [2136, 0]
click at [512, 563] on div "window . translateText = async function translateText ( text , targetLanguage )…" at bounding box center [803, 446] width 1448 height 684
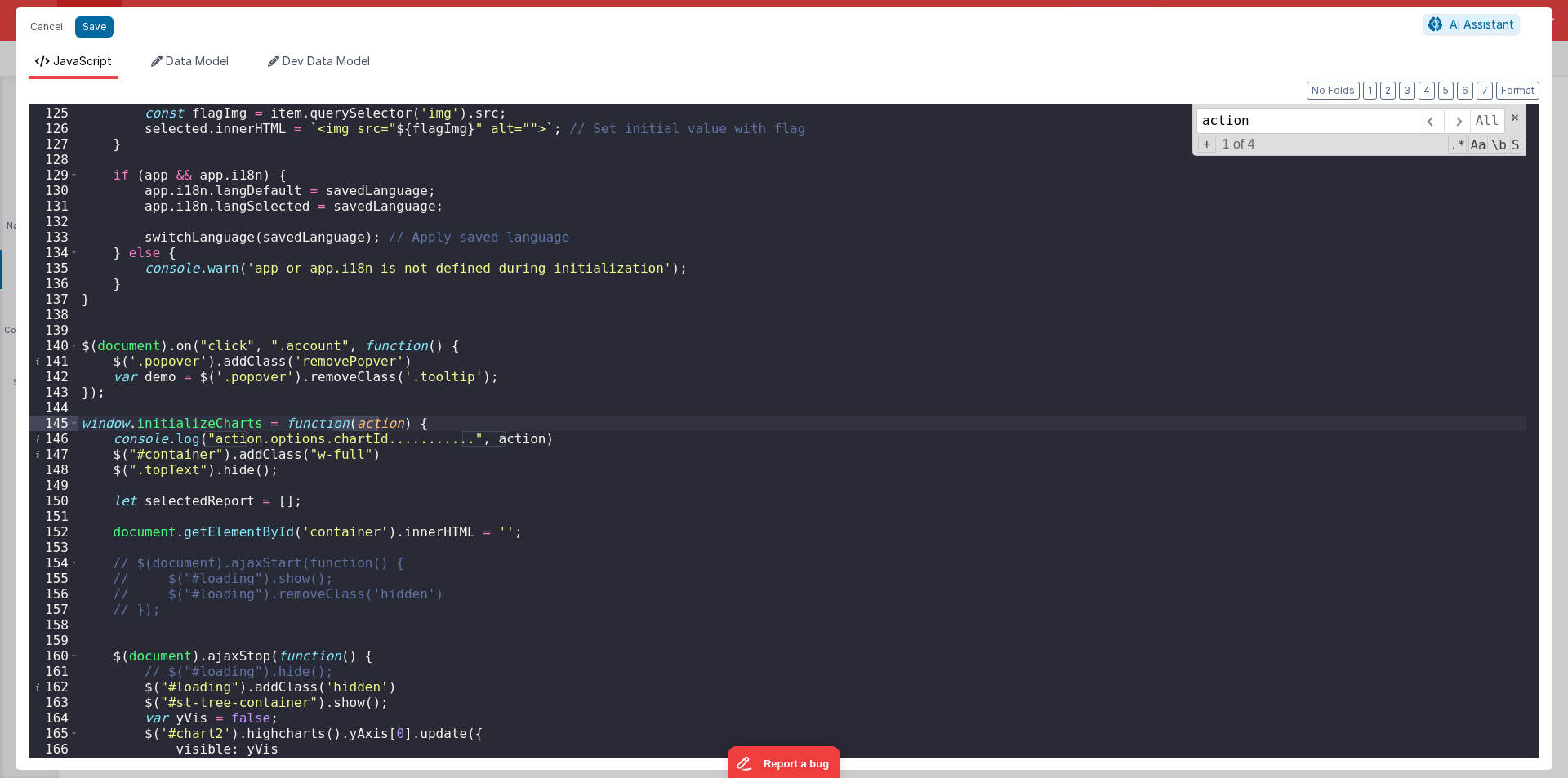
scroll to position [1922, 0]
click at [352, 420] on div "if ( item ) { const flagImg = item . querySelector ( 'img' ) . src ; selected .…" at bounding box center [803, 431] width 1448 height 653
click at [352, 420] on div "if ( item ) { const flagImg = item . querySelector ( 'img' ) . src ; selected .…" at bounding box center [803, 431] width 1448 height 684
click at [368, 509] on div "if ( item ) { const flagImg = item . querySelector ( 'img' ) . src ; selected .…" at bounding box center [803, 431] width 1448 height 684
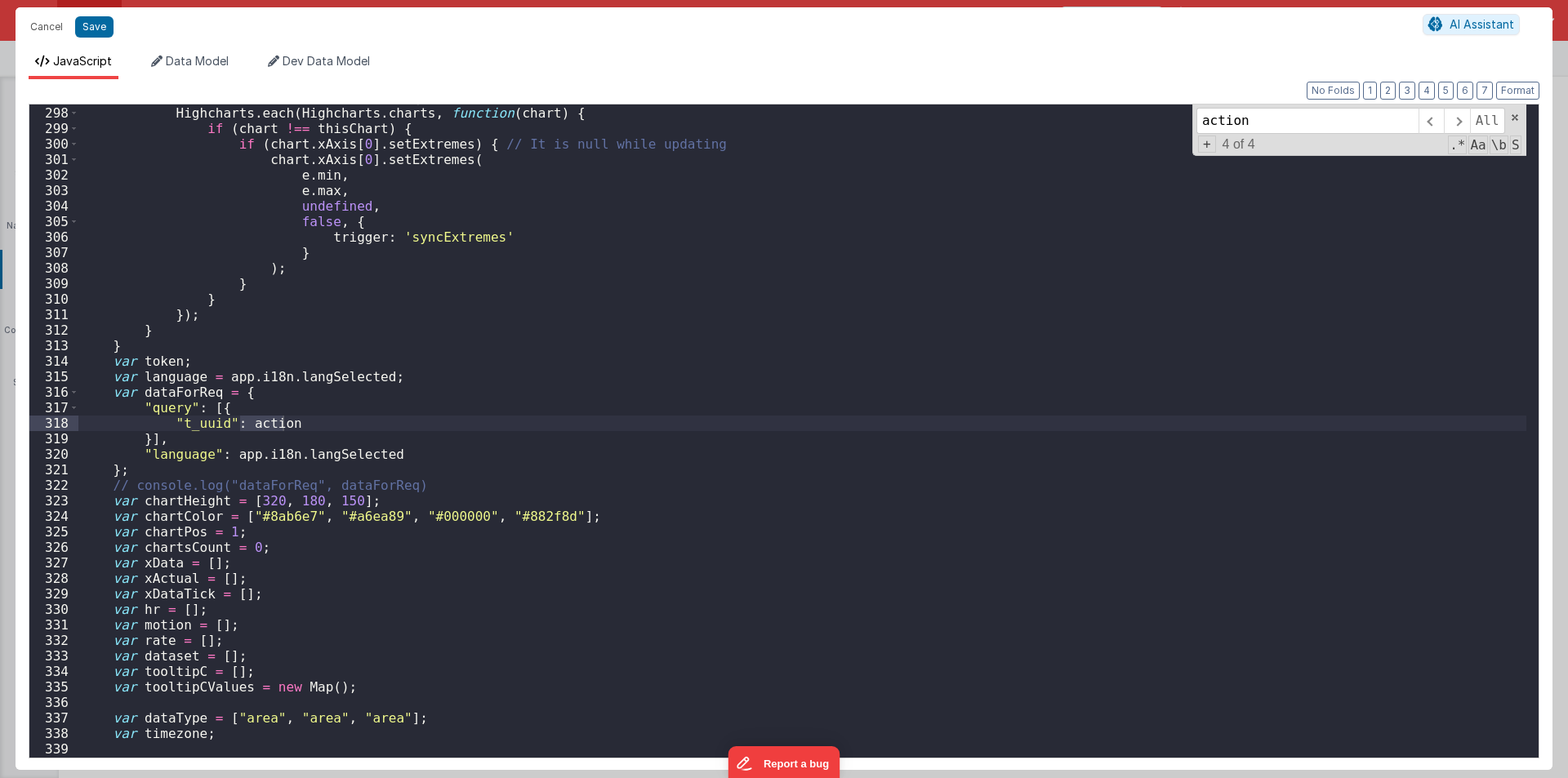
click at [176, 393] on div "if ( e . trigger !== 'syncExtremes' ) { // Prevent feedback loop Highcharts . e…" at bounding box center [803, 431] width 1448 height 684
type input "dataForReq"
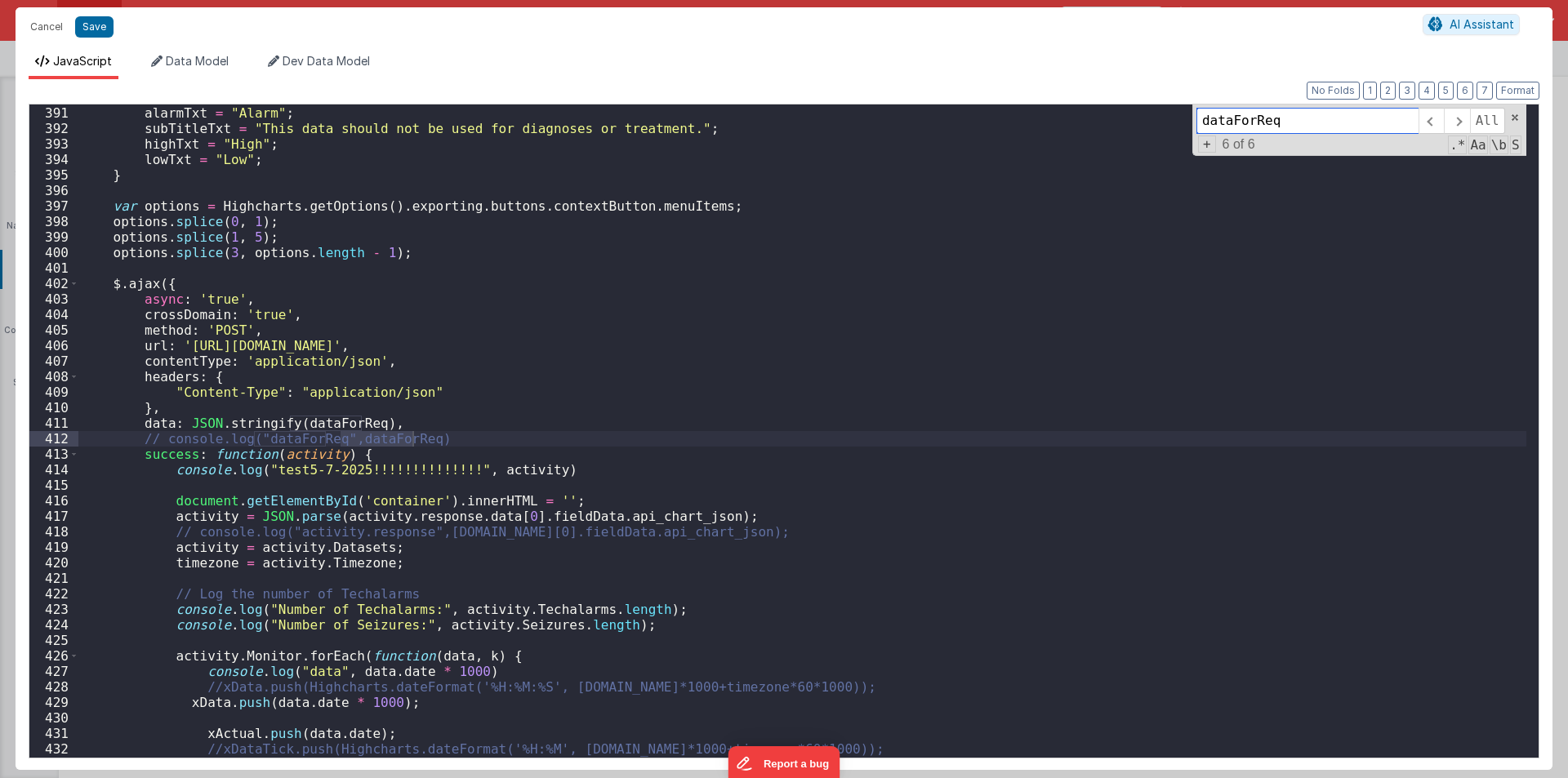
scroll to position [4560, 0]
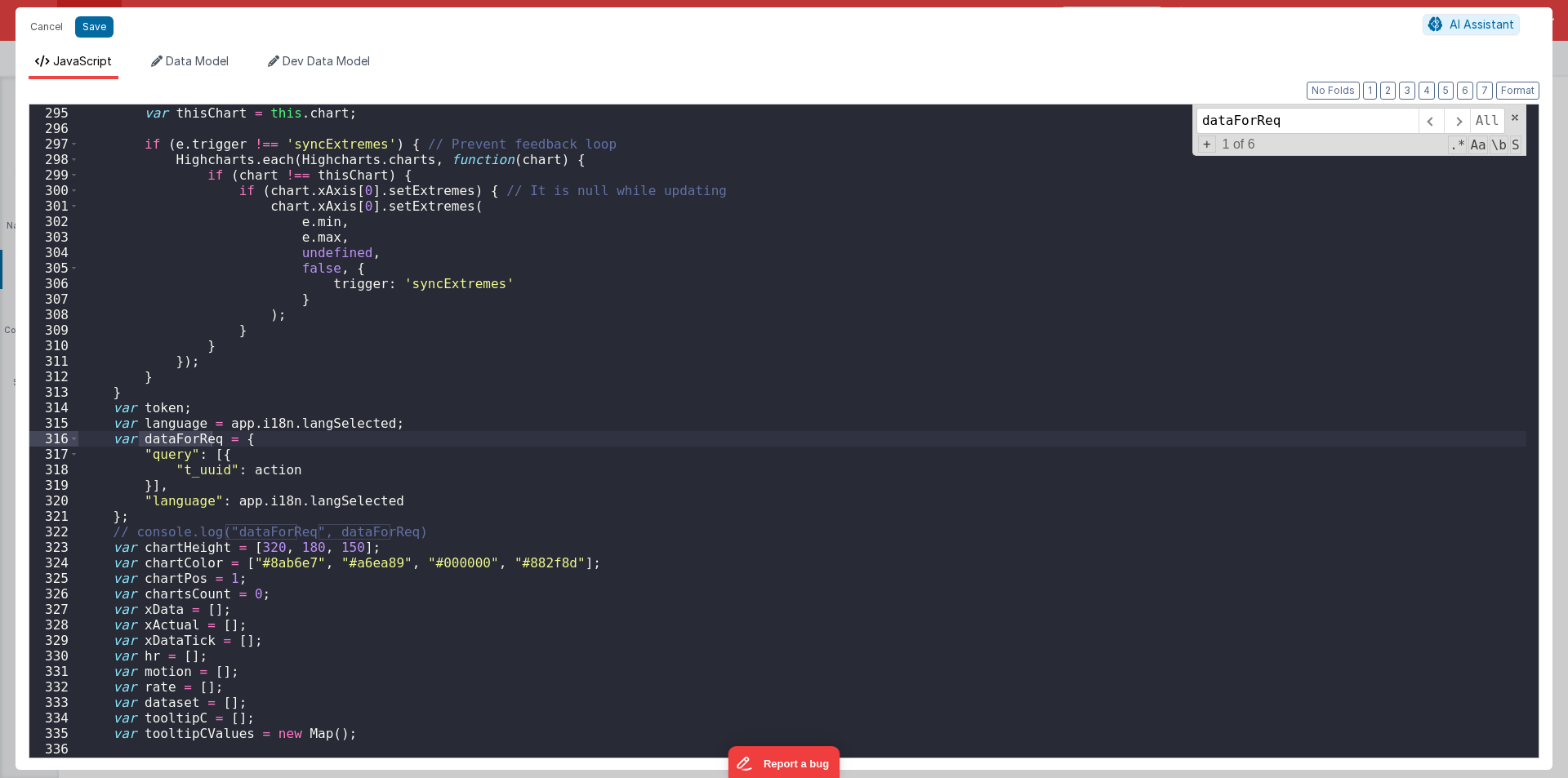
click at [251, 469] on div "function syncExtremes ( e ) { var thisChart = this . chart ; if ( e . trigger !…" at bounding box center [803, 431] width 1448 height 684
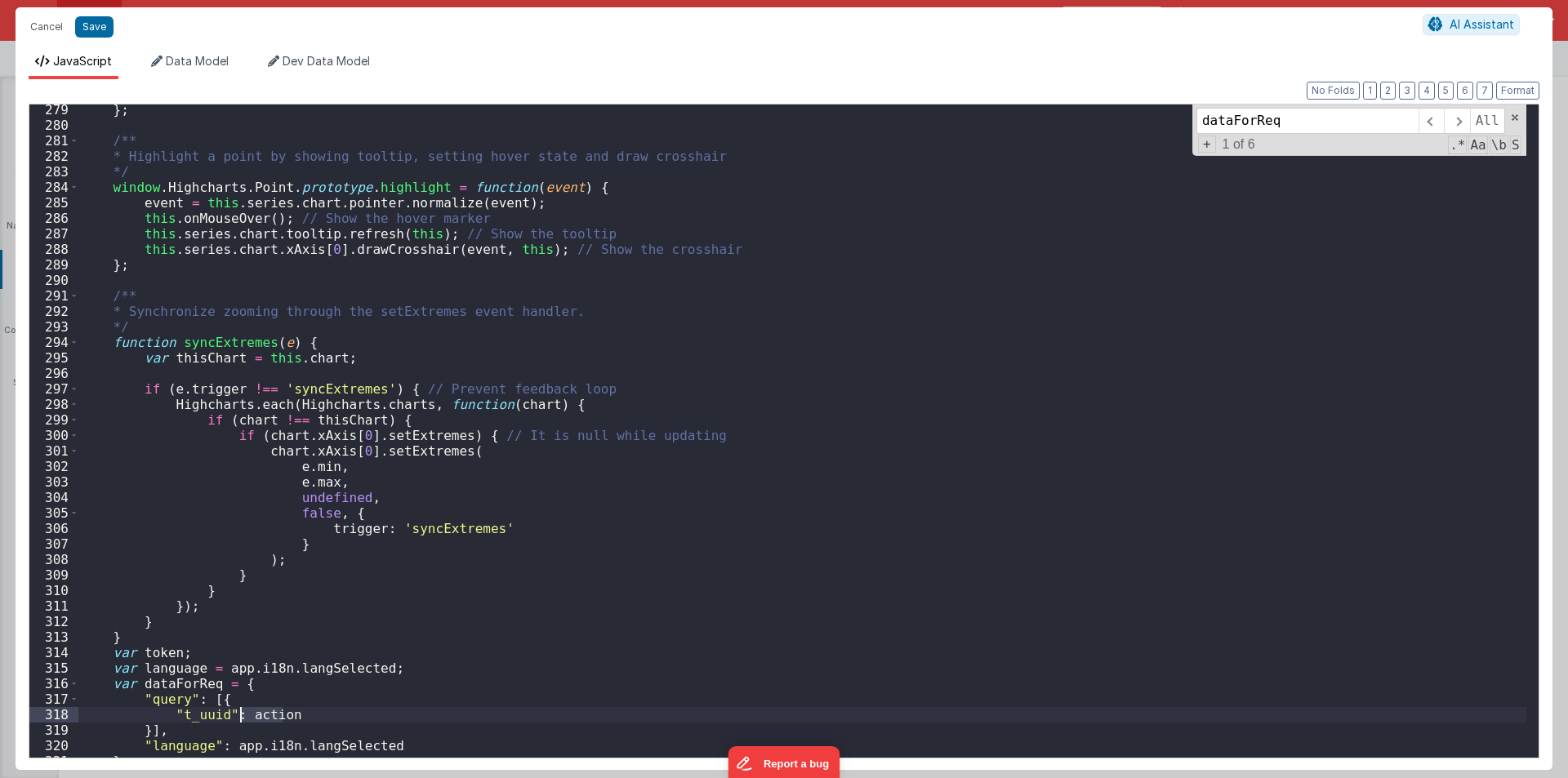
scroll to position [4265, 0]
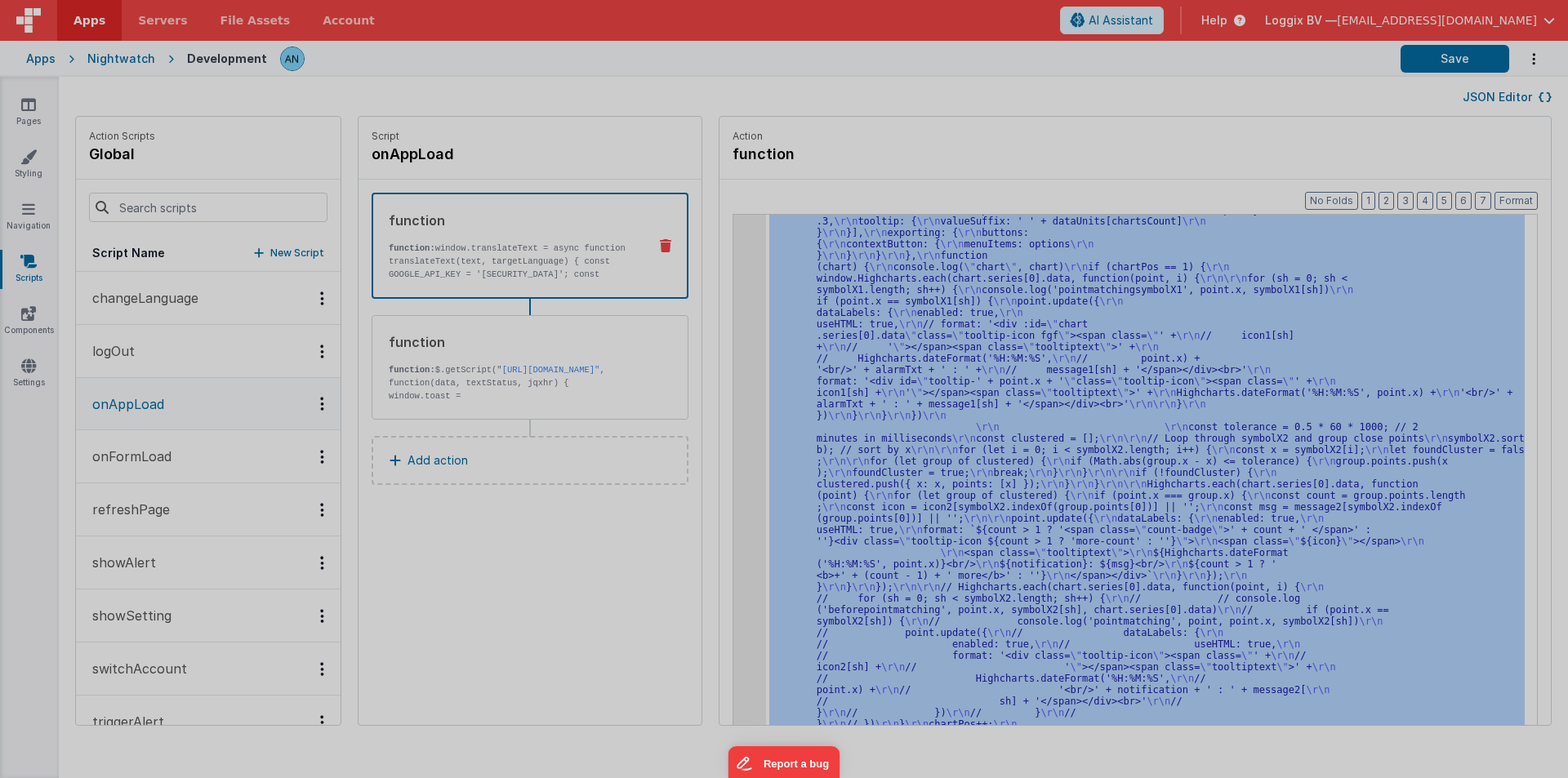
click at [732, 236] on div "window . translateText = async function translateText ( text , targetLanguage )…" at bounding box center [803, 430] width 1448 height 684
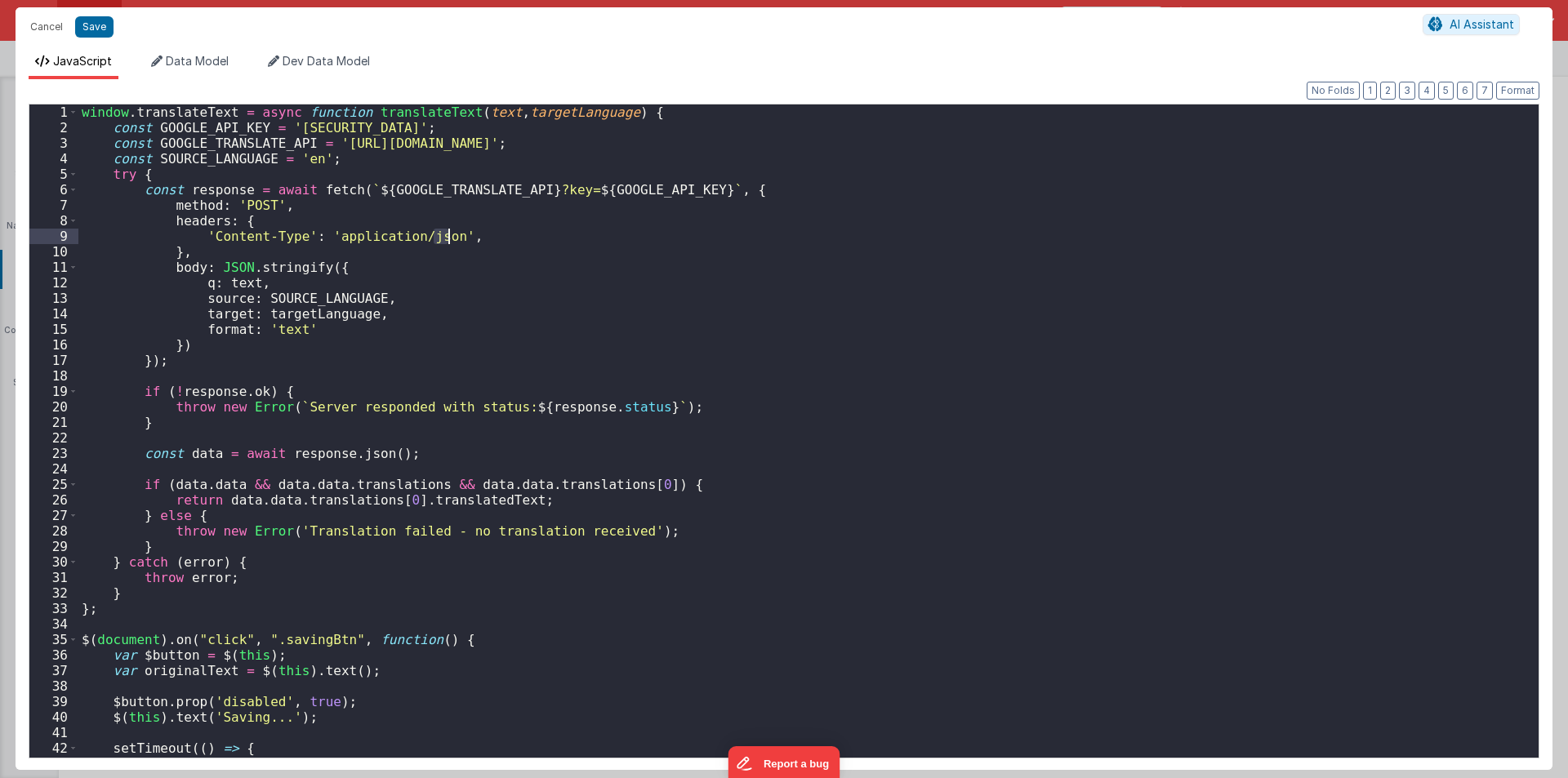
click at [600, 258] on div "window . translateText = async function translateText ( text , targetLanguage )…" at bounding box center [803, 446] width 1448 height 684
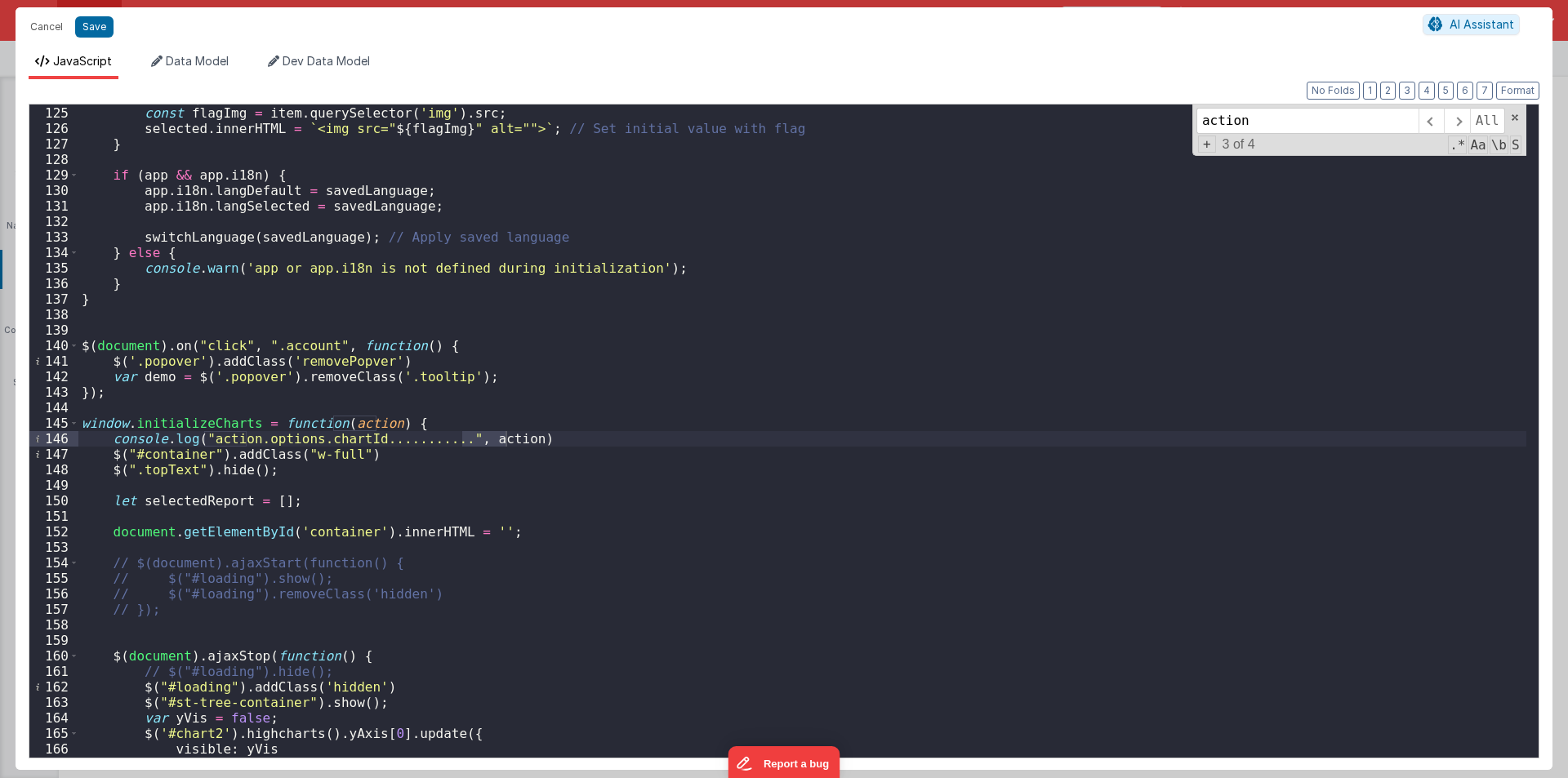
scroll to position [4605, 0]
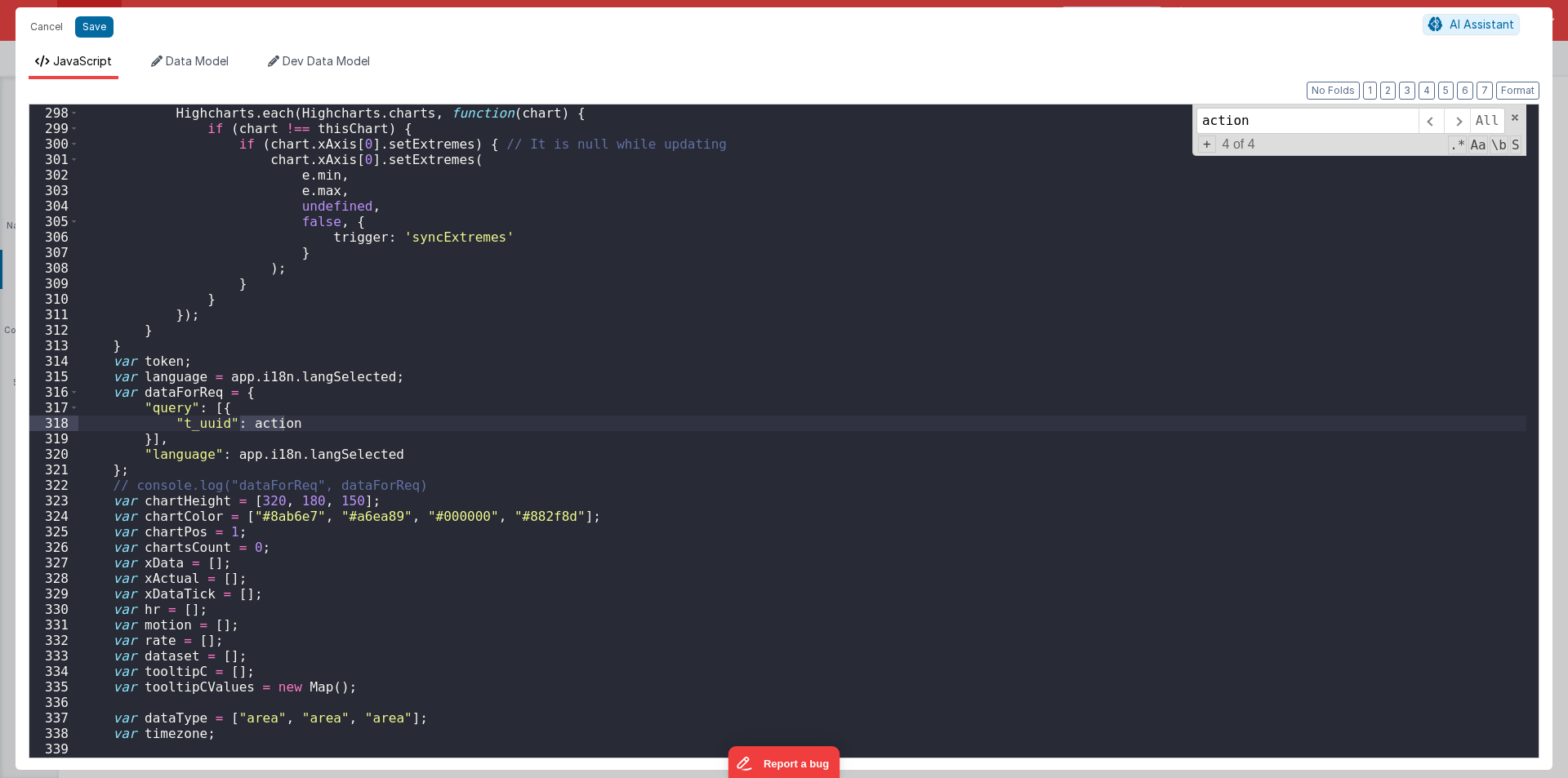
type input "action"
click at [181, 393] on div "if ( e . trigger !== 'syncExtremes' ) { // Prevent feedback loop Highcharts . e…" at bounding box center [803, 431] width 1448 height 684
click at [260, 418] on div "if ( e . trigger !== 'syncExtremes' ) { // Prevent feedback loop Highcharts . e…" at bounding box center [803, 431] width 1448 height 684
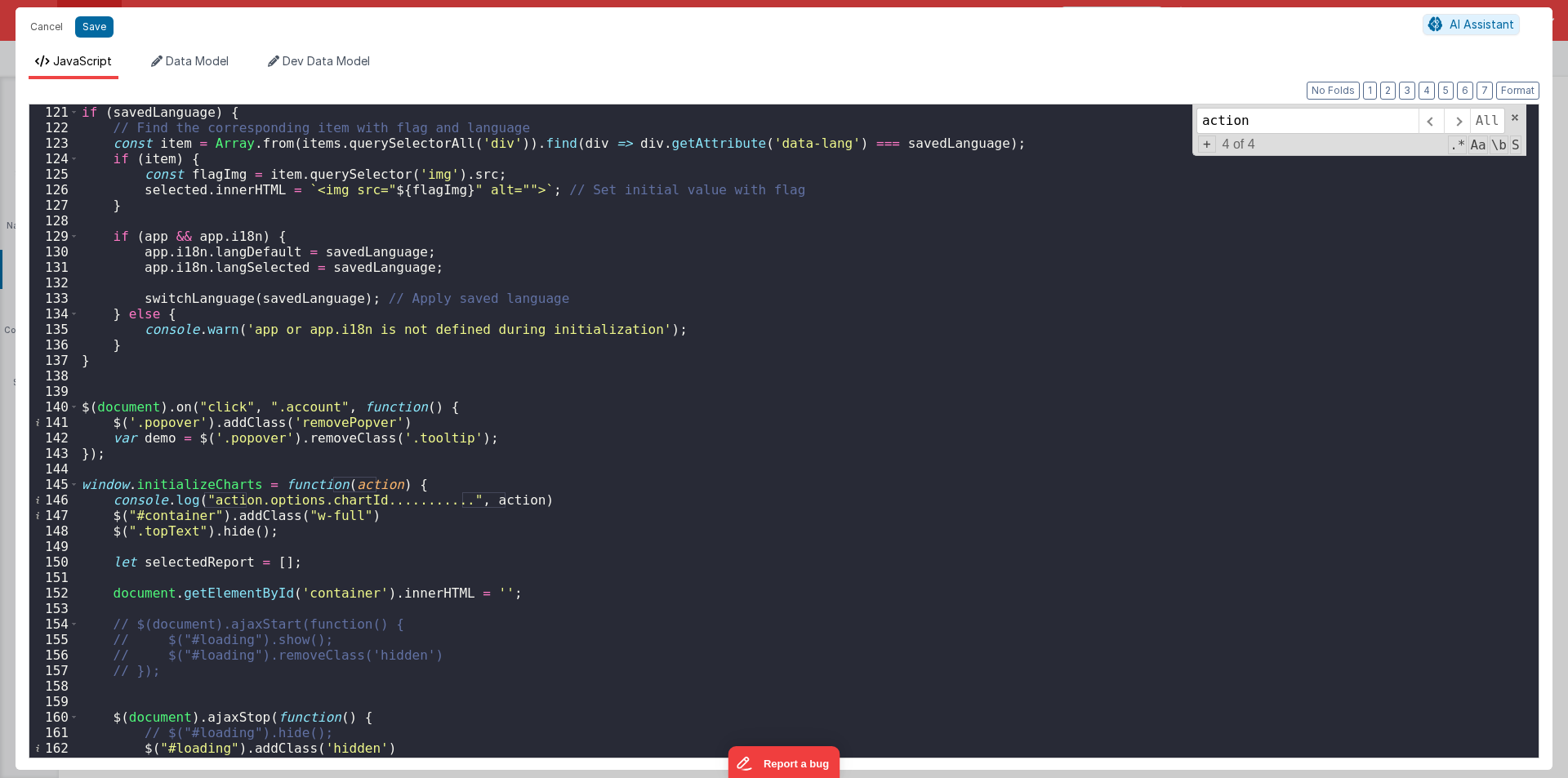
scroll to position [2008, 0]
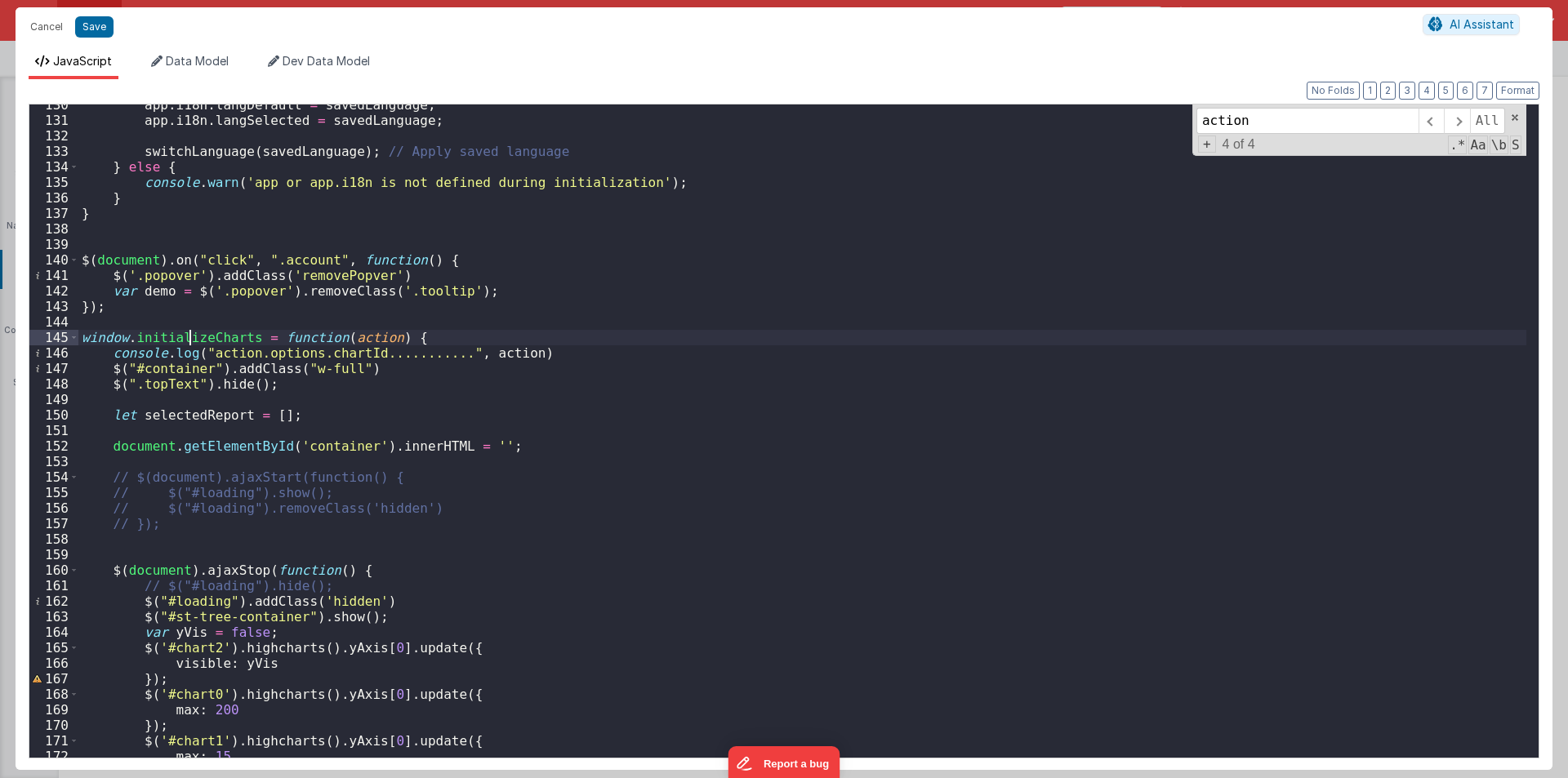
click at [189, 341] on div "app . i18n . langDefault = savedLanguage ; app . i18n . langSelected = savedLan…" at bounding box center [803, 439] width 1448 height 684
click at [353, 338] on div "app . i18n . langDefault = savedLanguage ; app . i18n . langSelected = savedLan…" at bounding box center [803, 439] width 1448 height 684
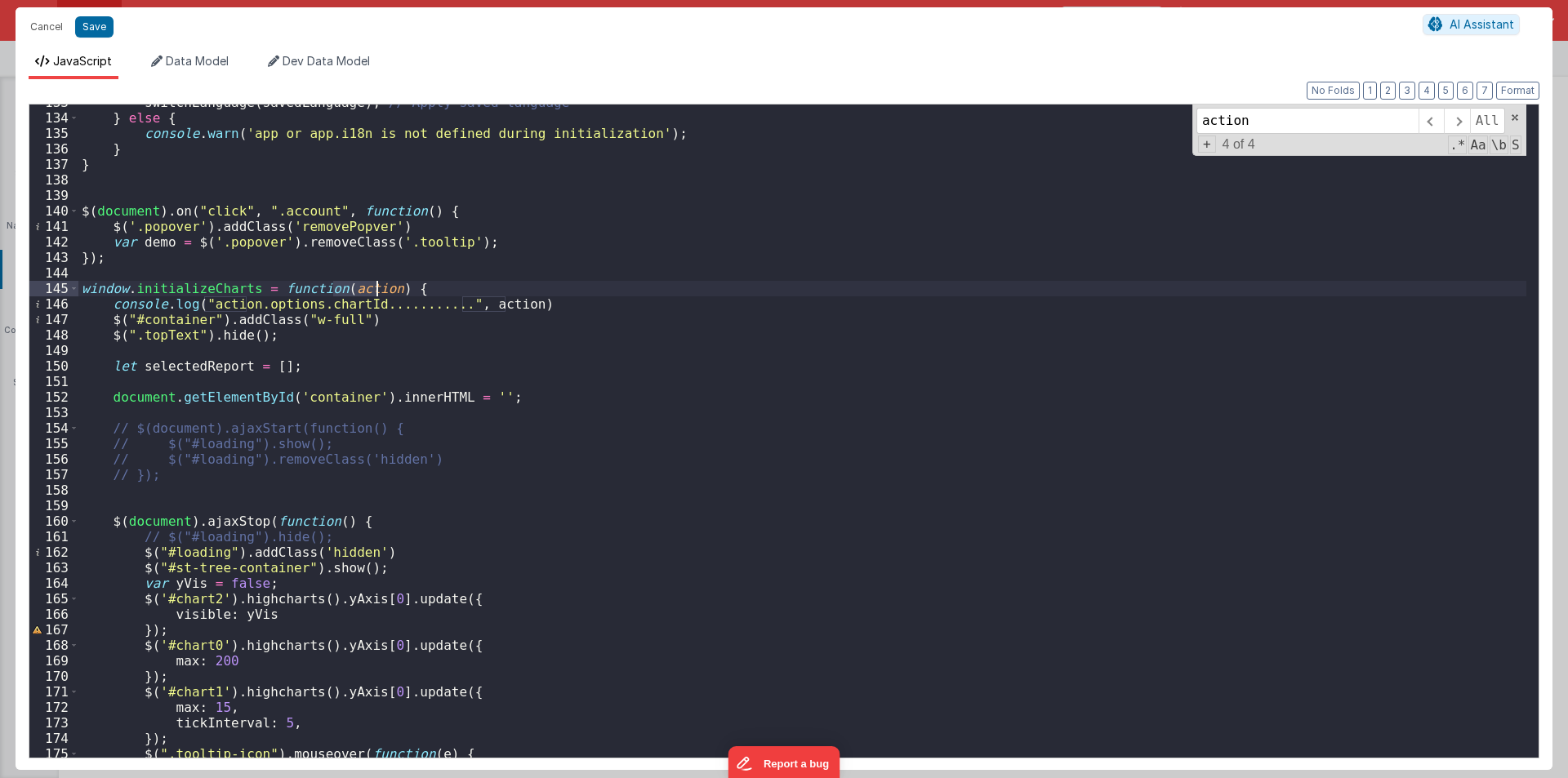
scroll to position [2156, 0]
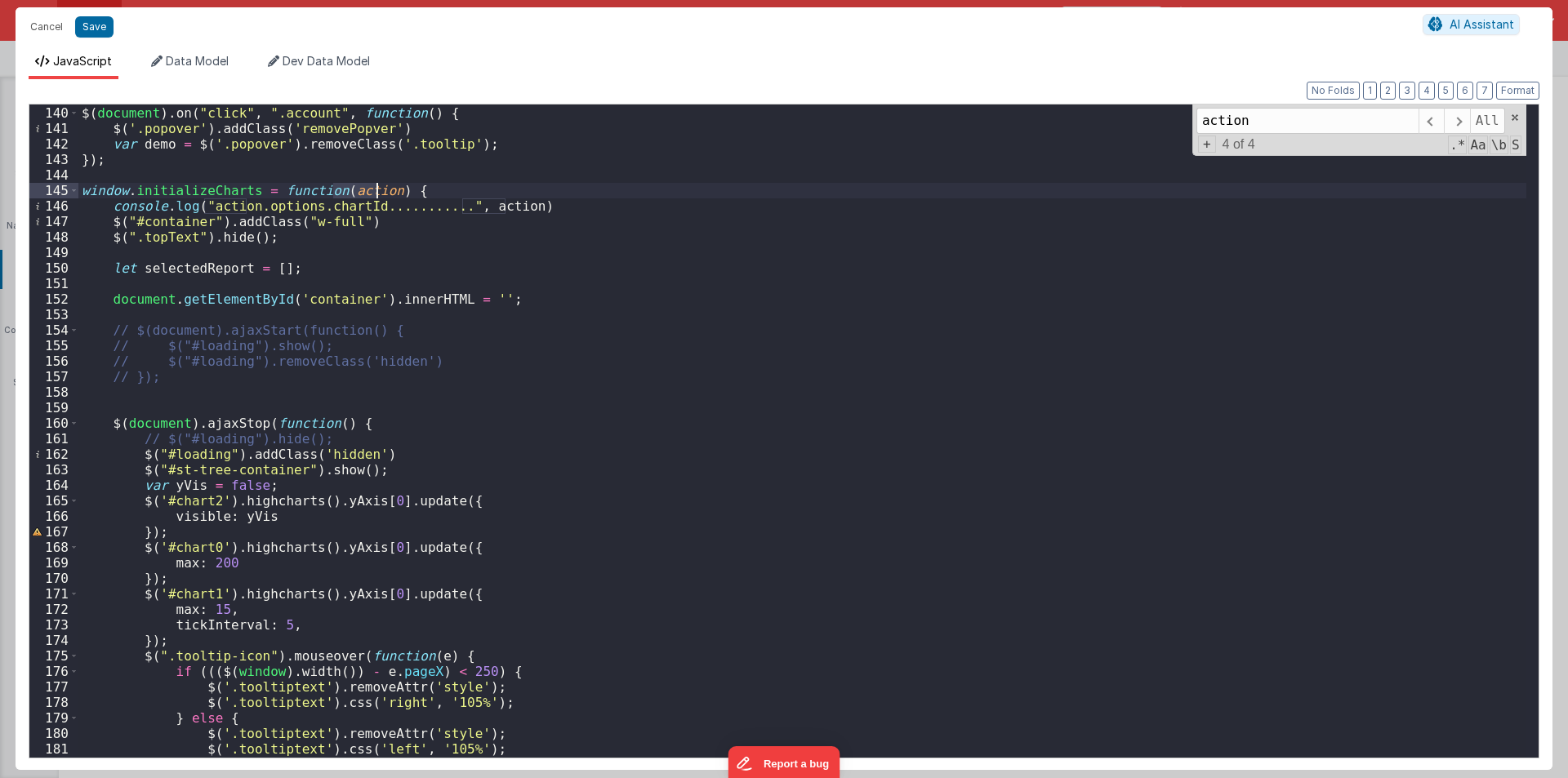
click at [353, 195] on div "$ ( document ) . on ( "click" , ".account" , function ( ) { $ ( '.popover' ) . …" at bounding box center [803, 431] width 1448 height 653
click at [353, 195] on div "$ ( document ) . on ( "click" , ".account" , function ( ) { $ ( '.popover' ) . …" at bounding box center [803, 431] width 1448 height 684
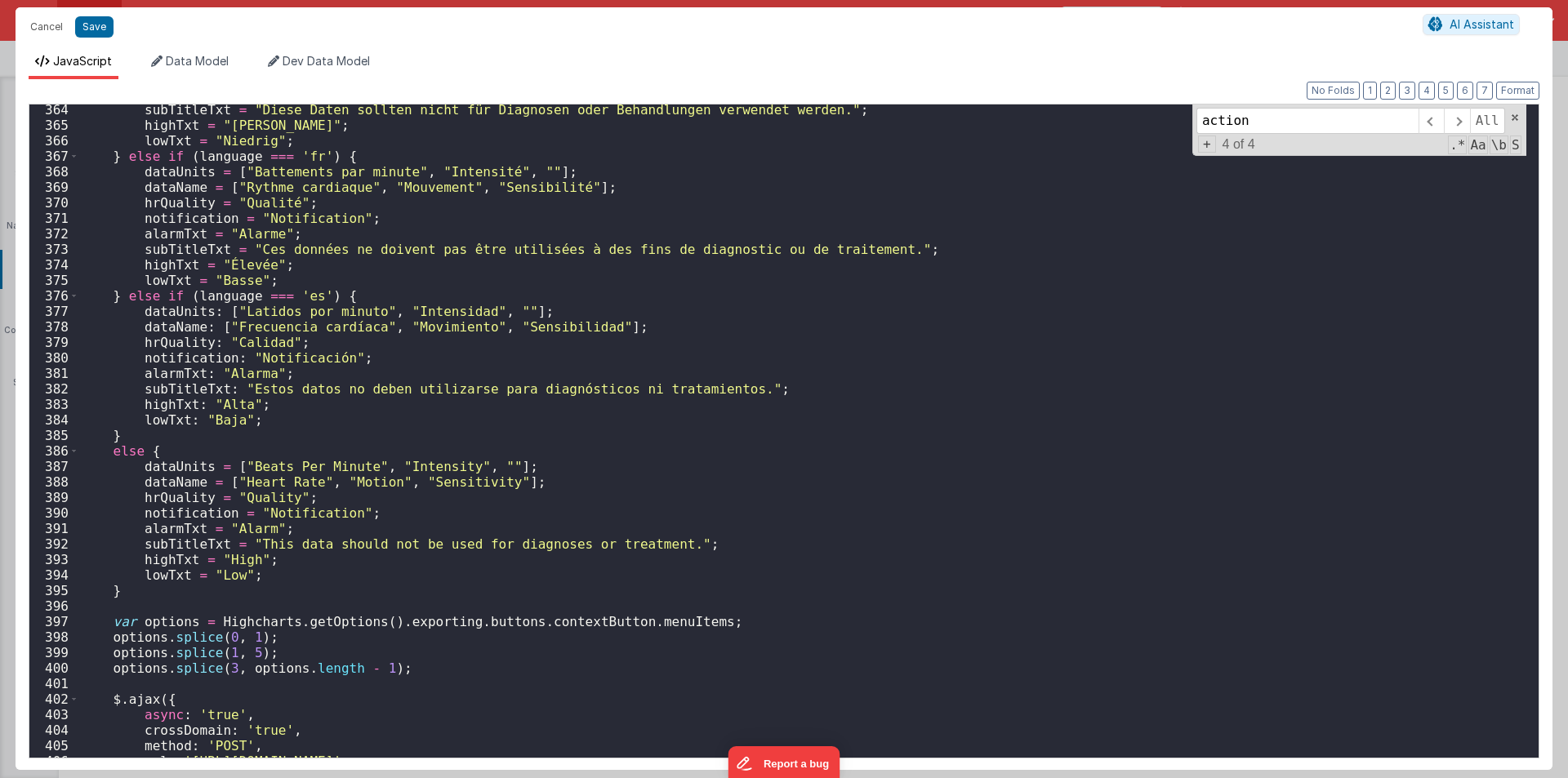
scroll to position [5976, 0]
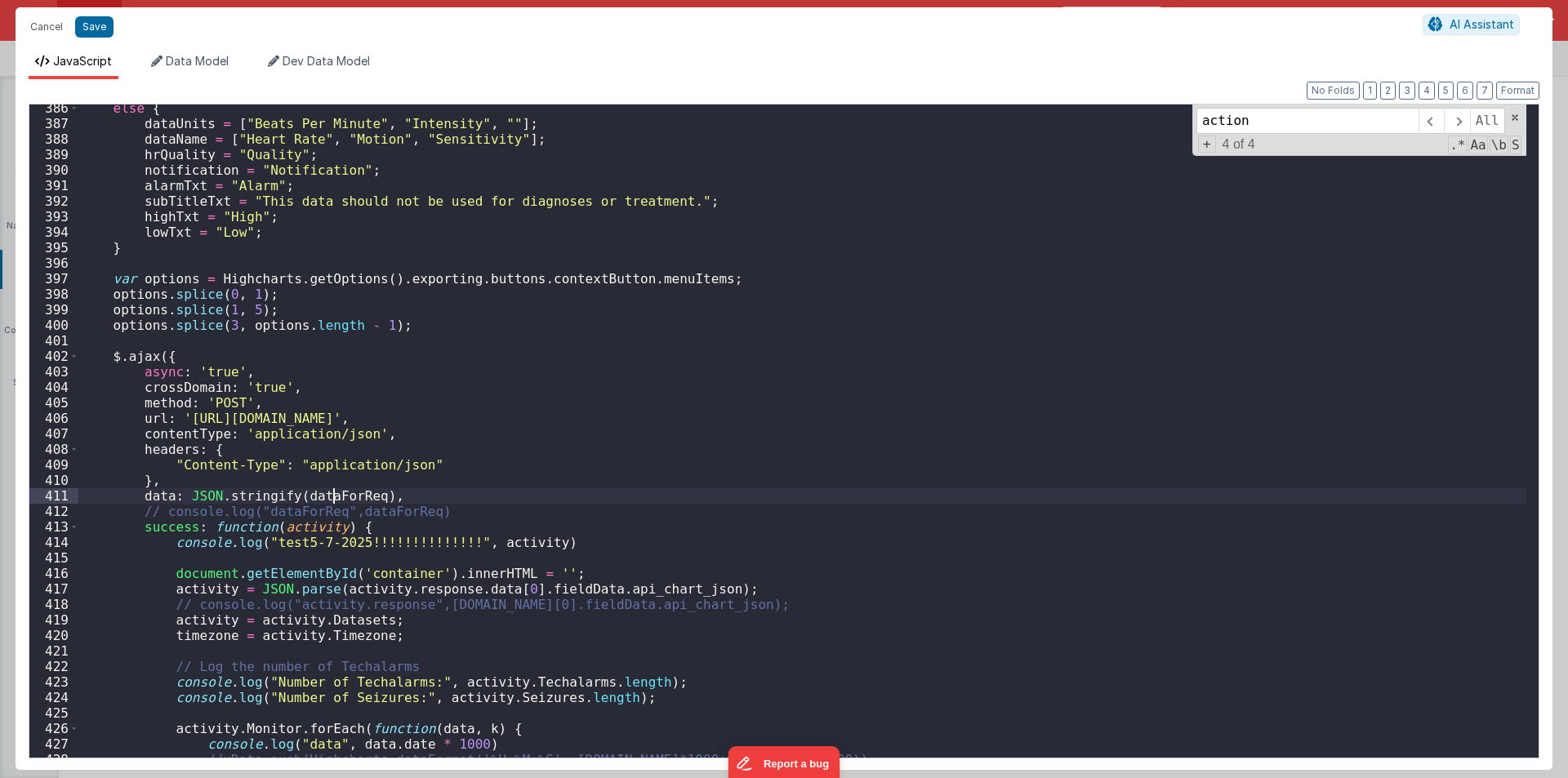
click at [335, 495] on div "else { dataUnits = [ "Beats Per Minute" , "Intensity" , "" ] ; dataName = [ "He…" at bounding box center [803, 443] width 1448 height 684
click at [149, 494] on div "else { dataUnits = [ "Beats Per Minute" , "Intensity" , "" ] ; dataName = [ "He…" at bounding box center [803, 443] width 1448 height 684
click at [316, 499] on div "else { dataUnits = [ "Beats Per Minute" , "Intensity" , "" ] ; dataName = [ "He…" at bounding box center [803, 443] width 1448 height 684
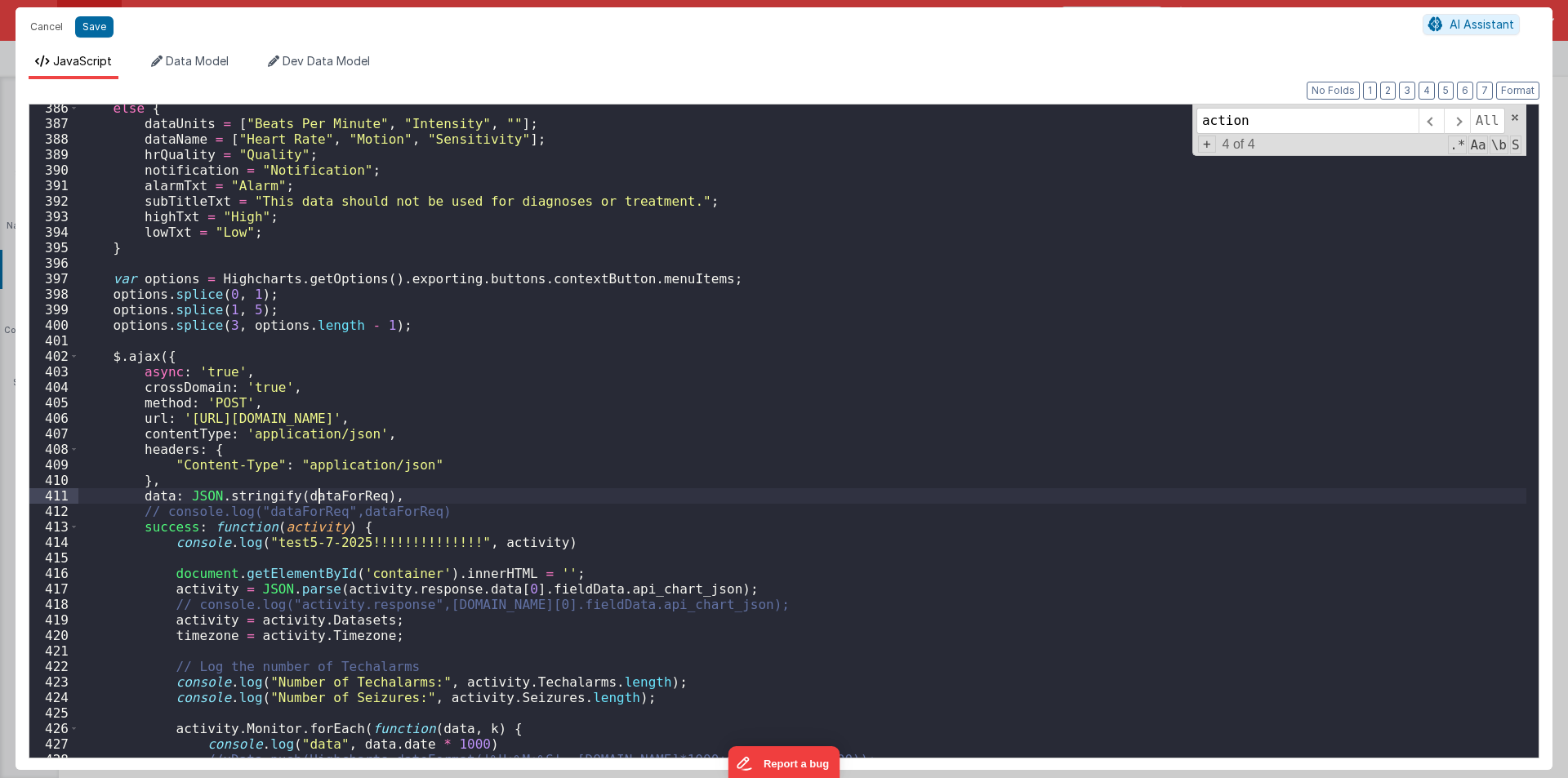
click at [316, 500] on div "else { dataUnits = [ "Beats Per Minute" , "Intensity" , "" ] ; dataName = [ "He…" at bounding box center [803, 443] width 1448 height 684
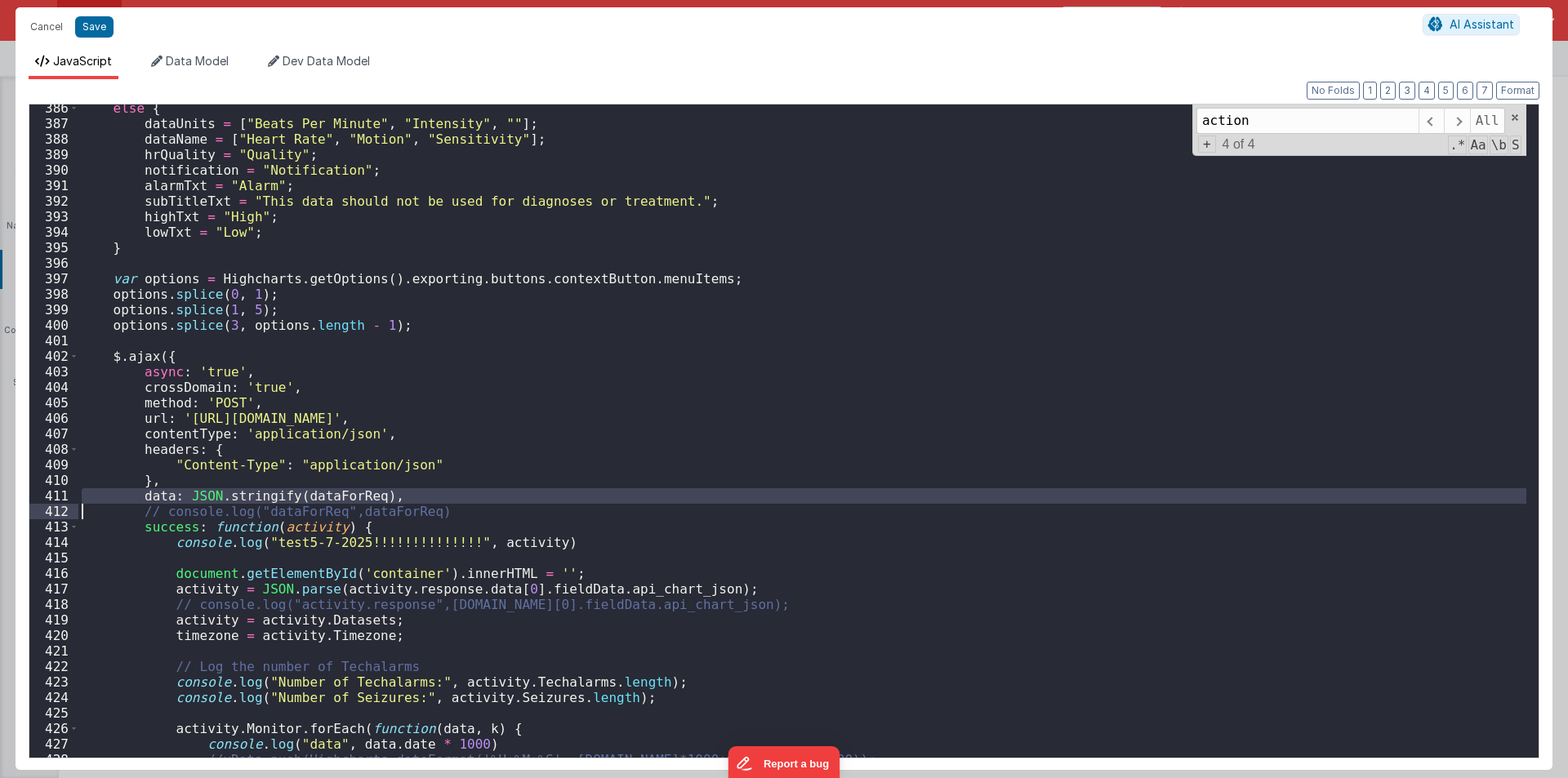
click at [319, 499] on div "else { dataUnits = [ "Beats Per Minute" , "Intensity" , "" ] ; dataName = [ "He…" at bounding box center [803, 431] width 1448 height 653
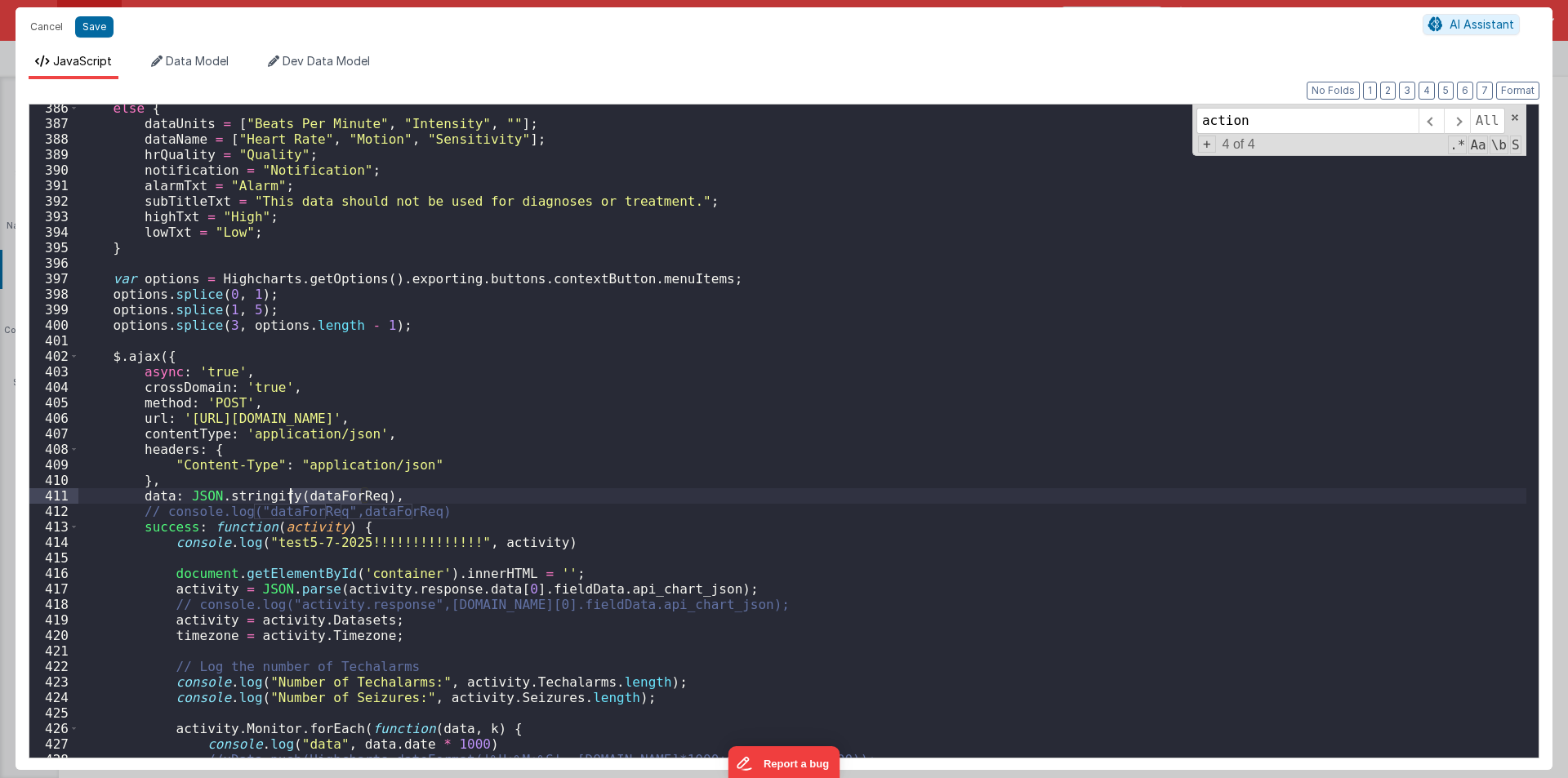
click at [319, 499] on div "else { dataUnits = [ "Beats Per Minute" , "Intensity" , "" ] ; dataName = [ "He…" at bounding box center [803, 443] width 1448 height 684
type input "dataForReq"
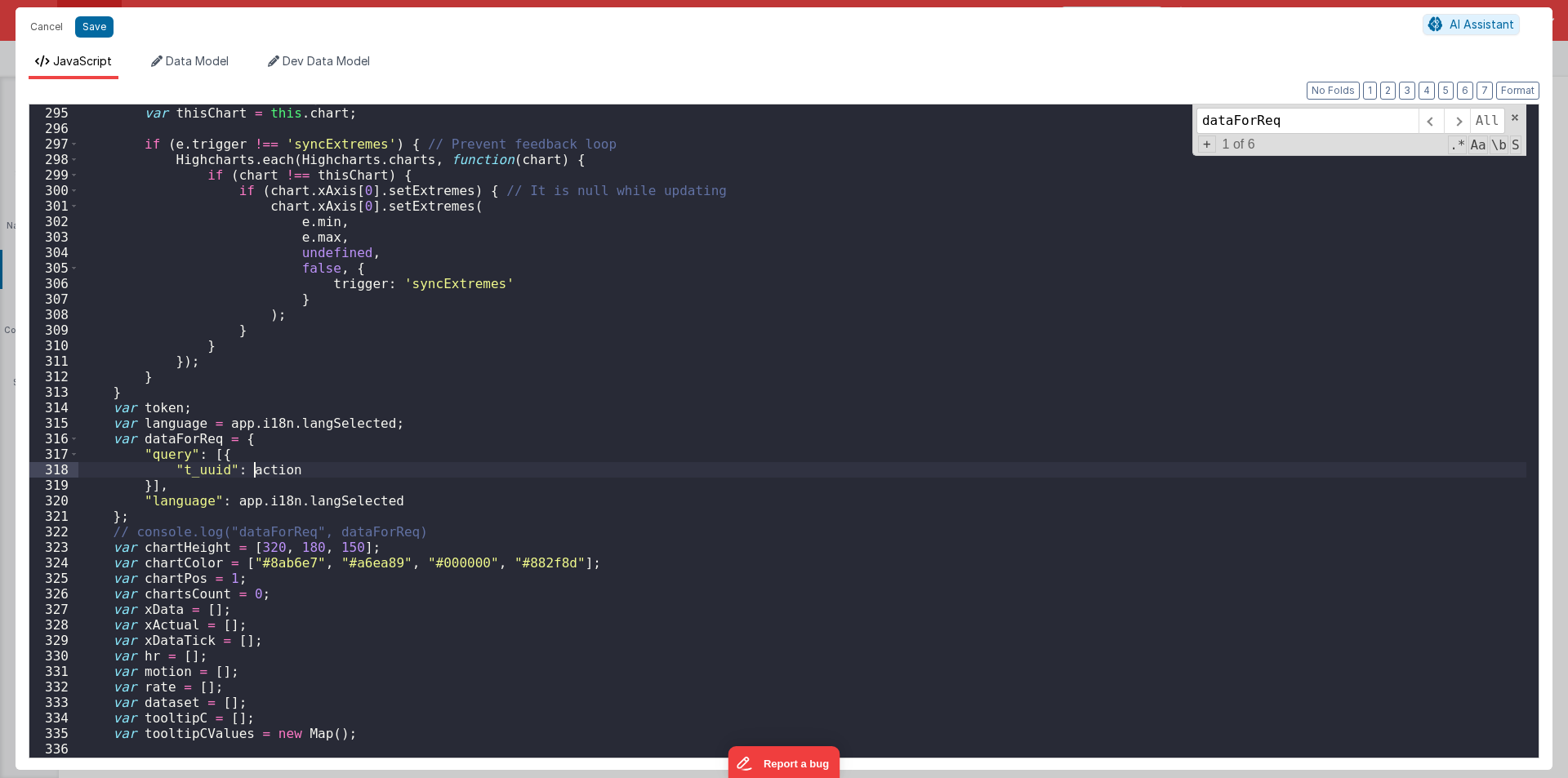
click at [252, 471] on div "function syncExtremes ( e ) { var thisChart = this . chart ; if ( e . trigger !…" at bounding box center [803, 431] width 1448 height 684
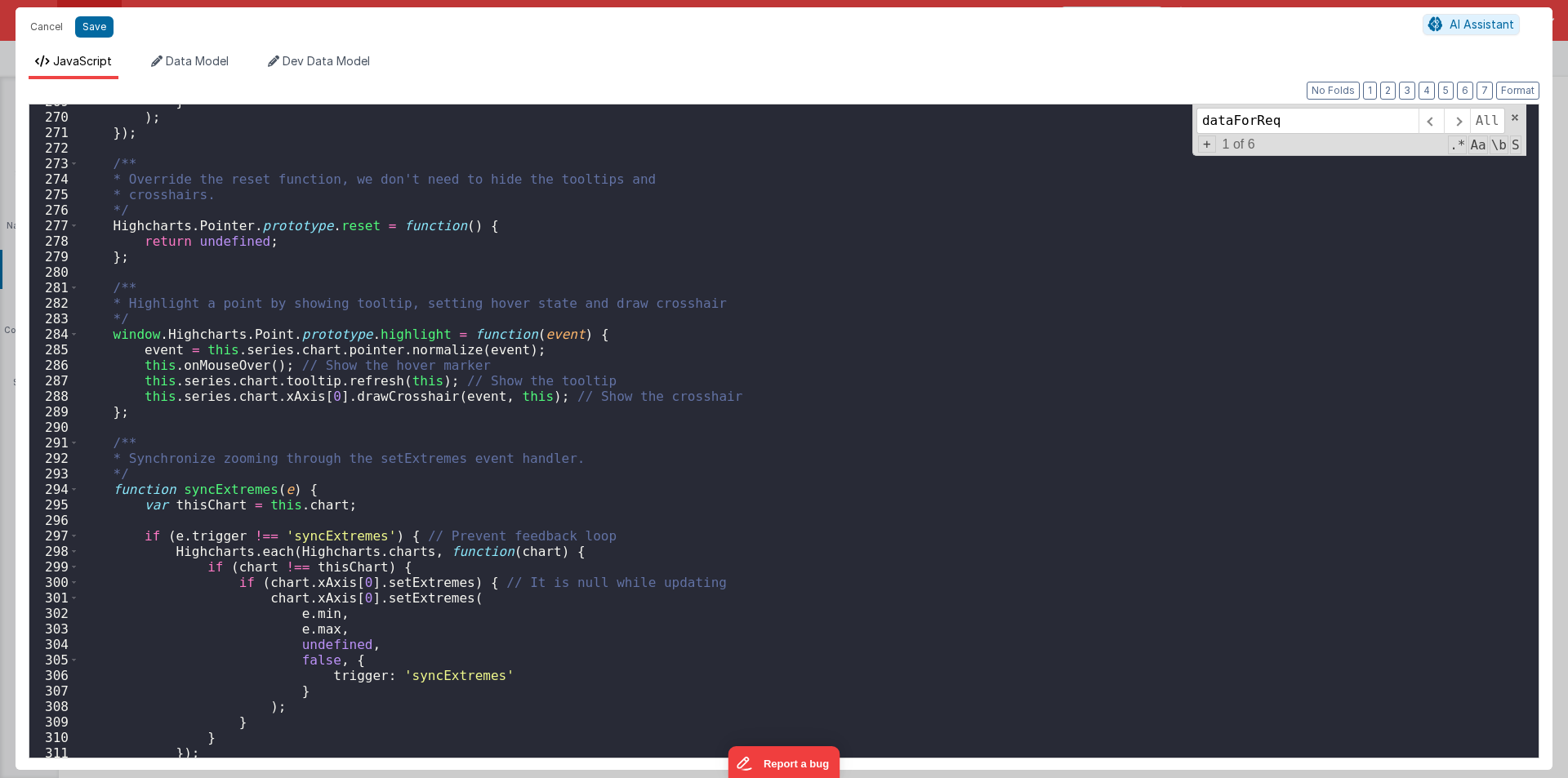
scroll to position [4069, 0]
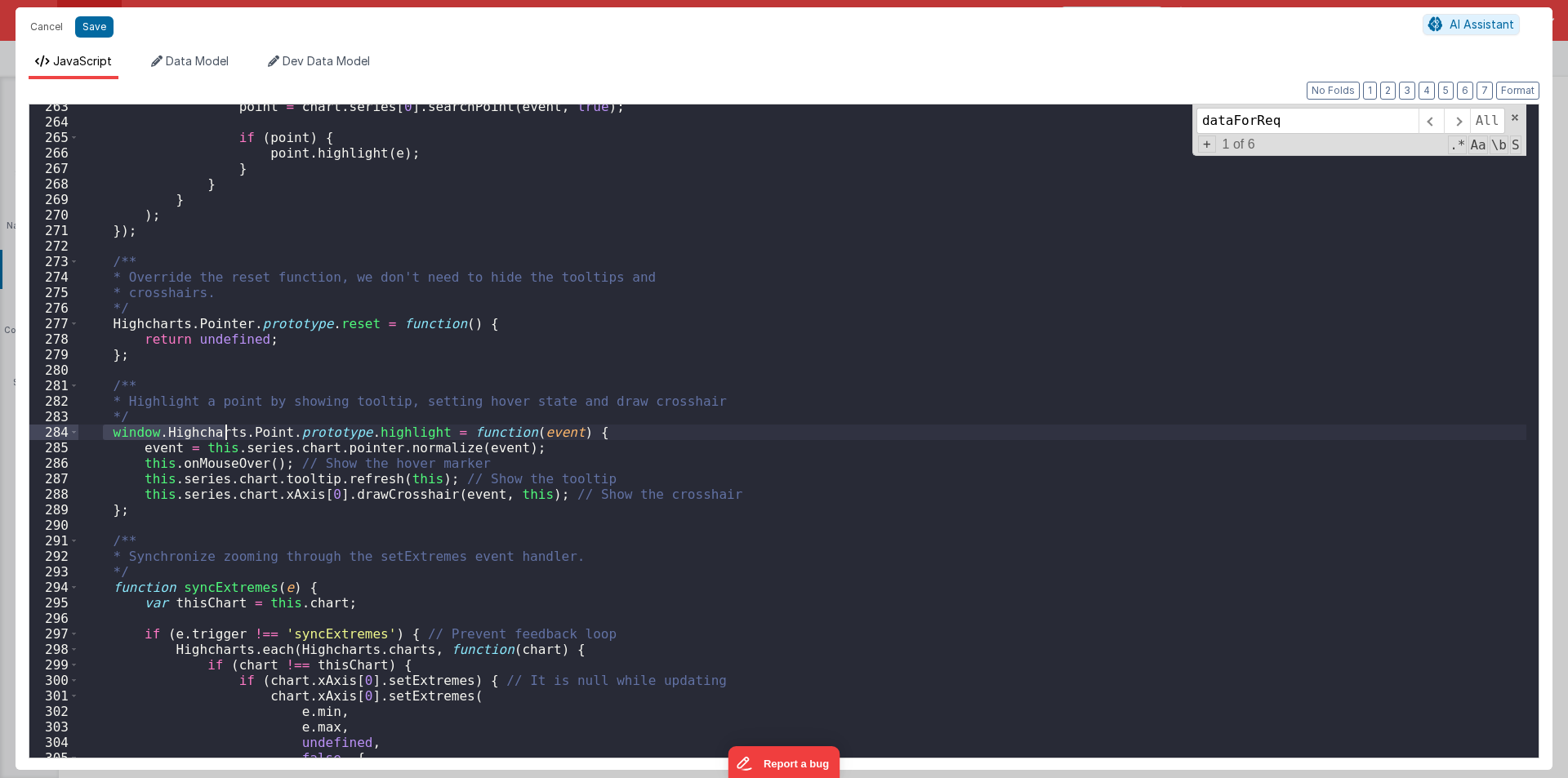
drag, startPoint x: 106, startPoint y: 428, endPoint x: 228, endPoint y: 428, distance: 122.0
click at [228, 428] on div "point = chart . series [ 0 ] . searchPoint ( event , true ) ; if ( point ) { po…" at bounding box center [803, 441] width 1448 height 684
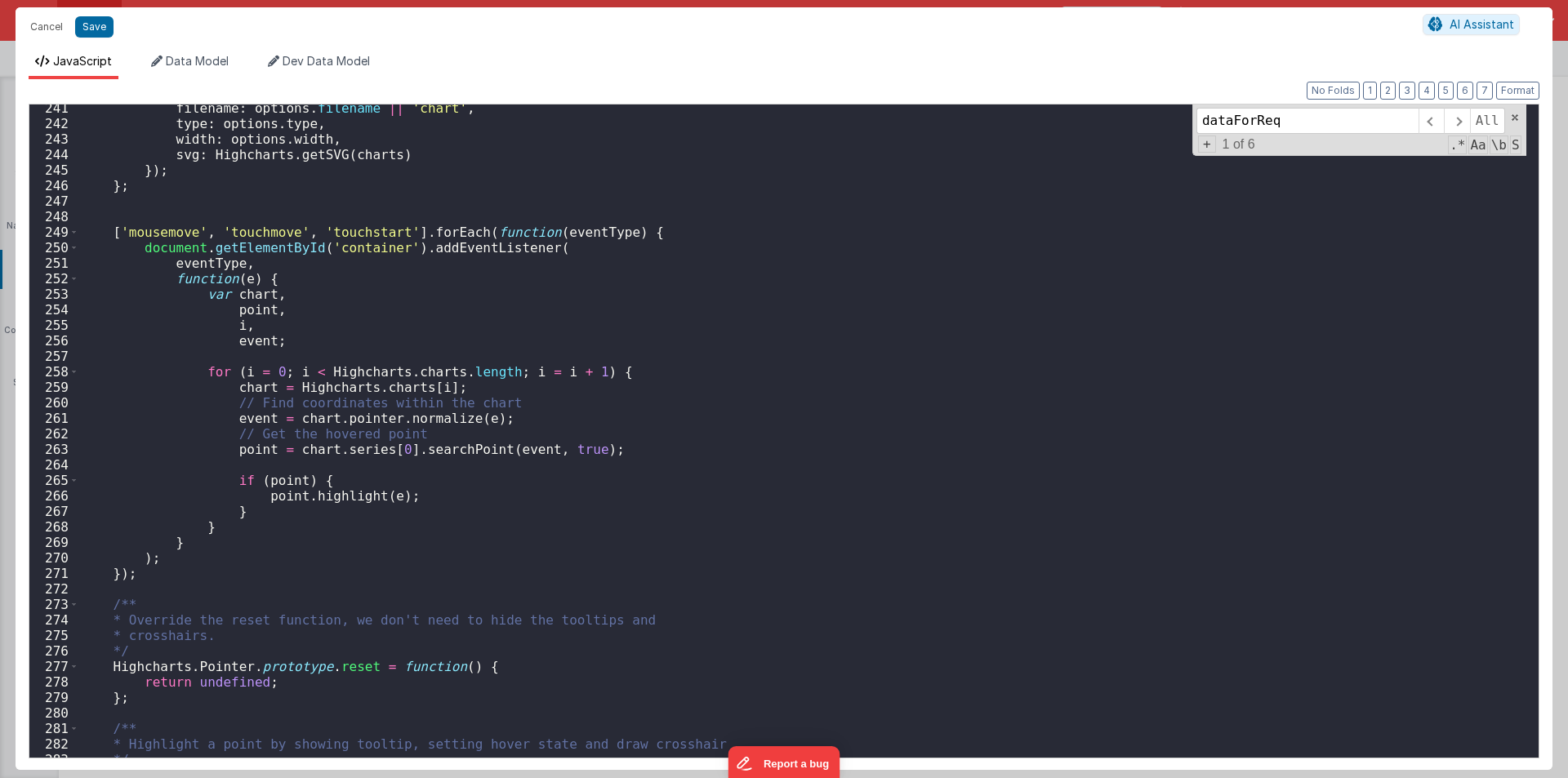
scroll to position [3727, 0]
click at [51, 16] on button "Cancel" at bounding box center [47, 27] width 49 height 22
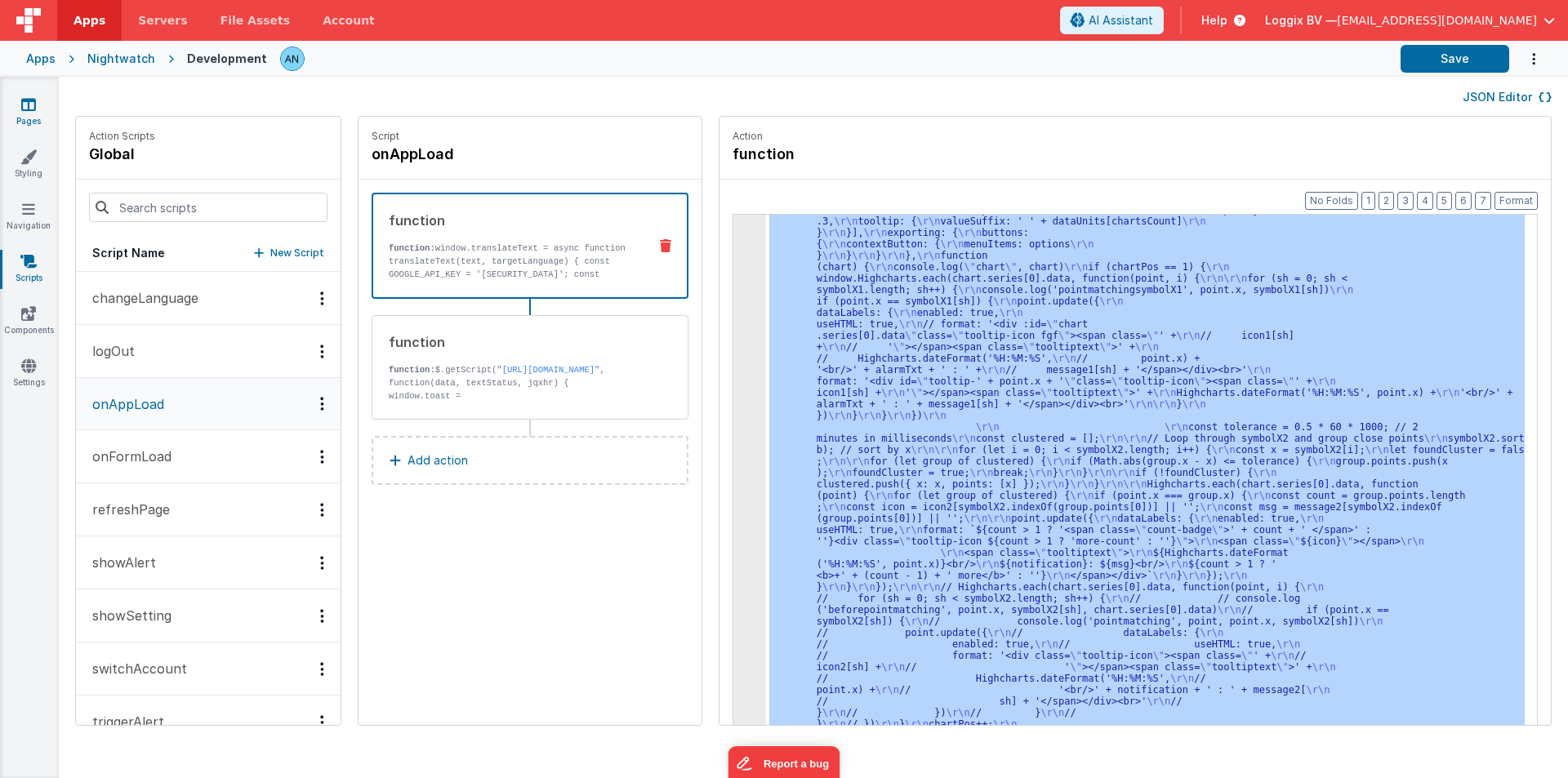
click at [29, 105] on icon at bounding box center [29, 104] width 15 height 16
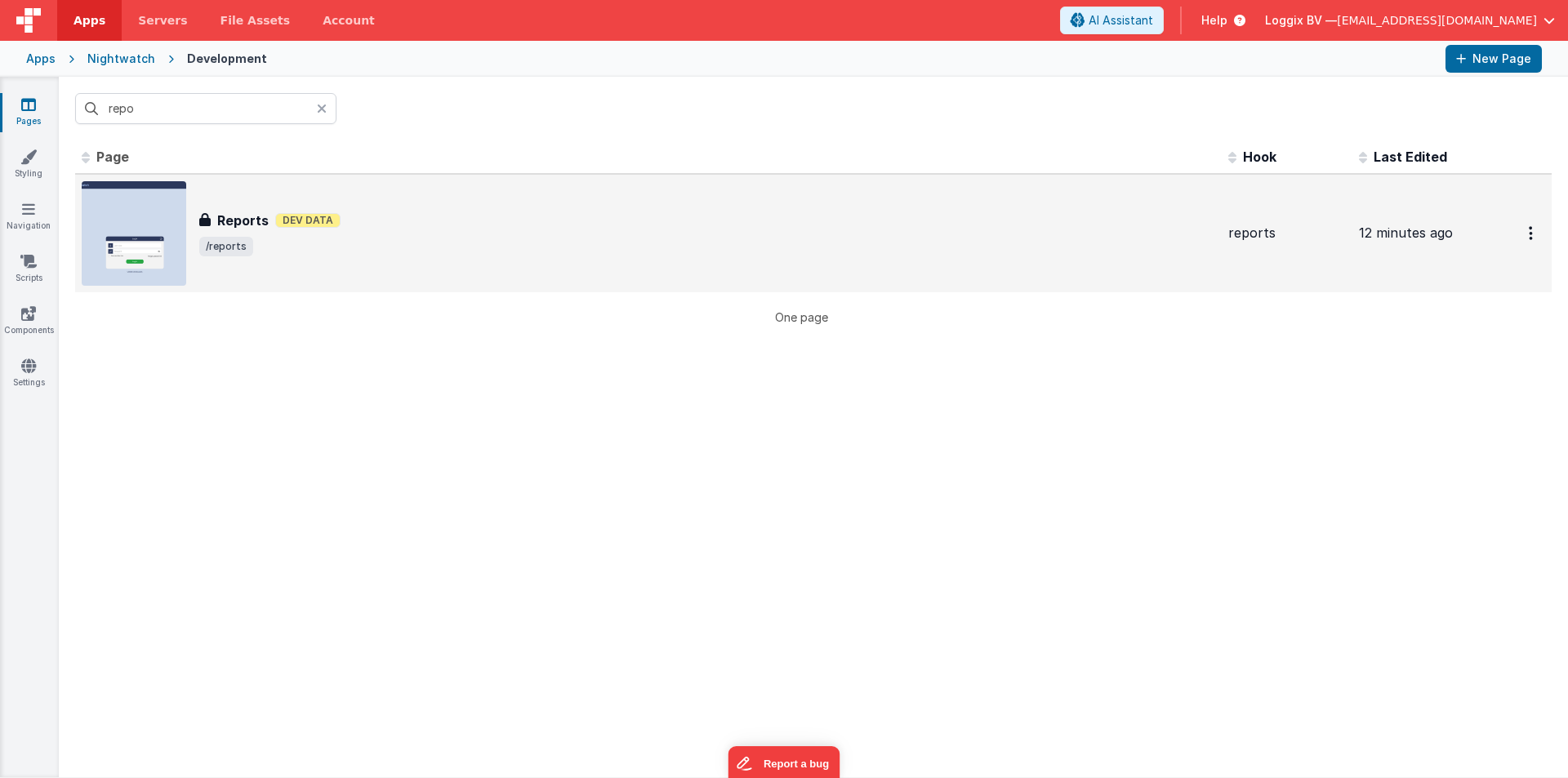
click at [263, 211] on h3 "Reports" at bounding box center [242, 220] width 51 height 20
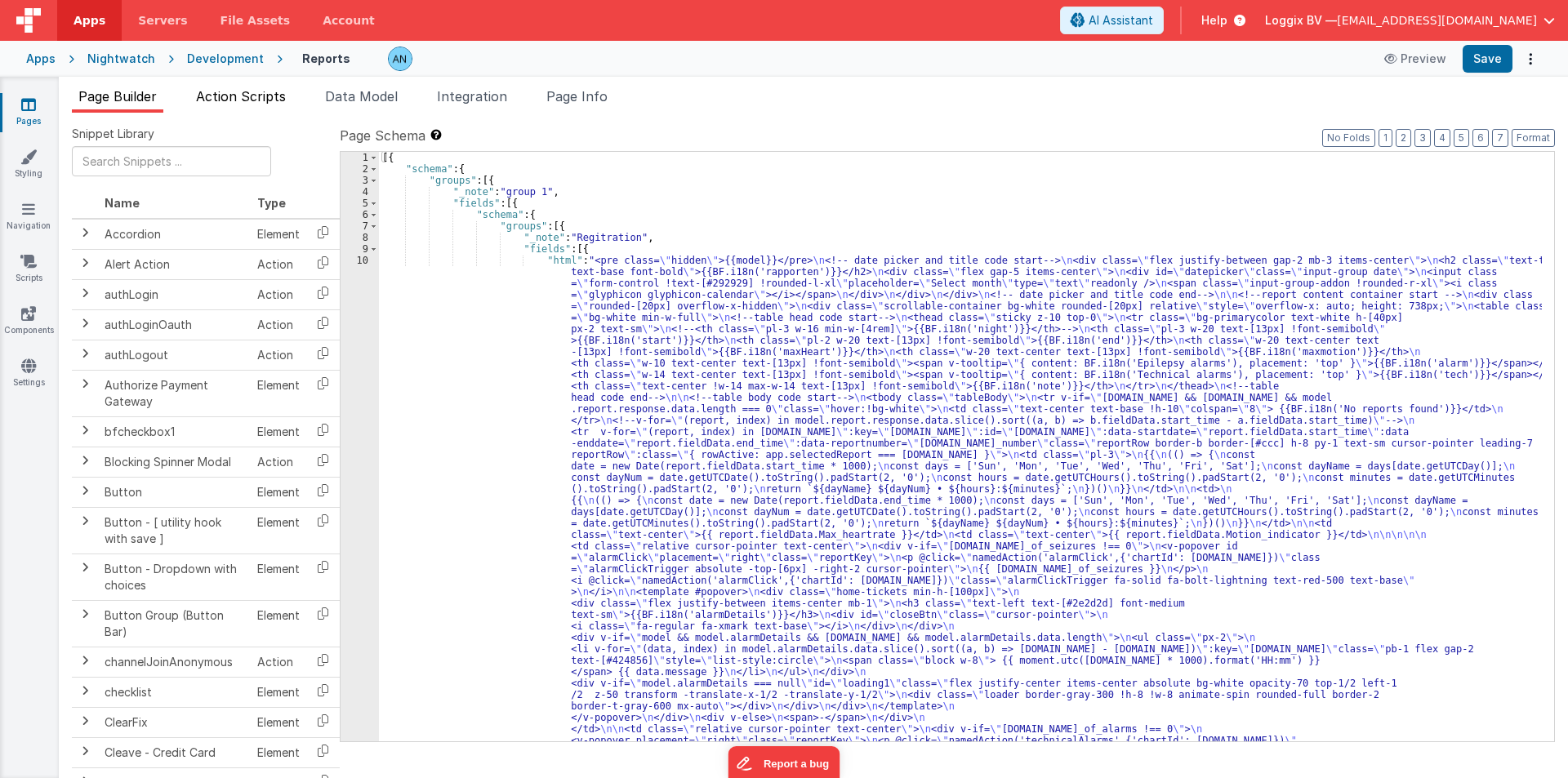
click at [233, 101] on span "Action Scripts" at bounding box center [241, 95] width 90 height 16
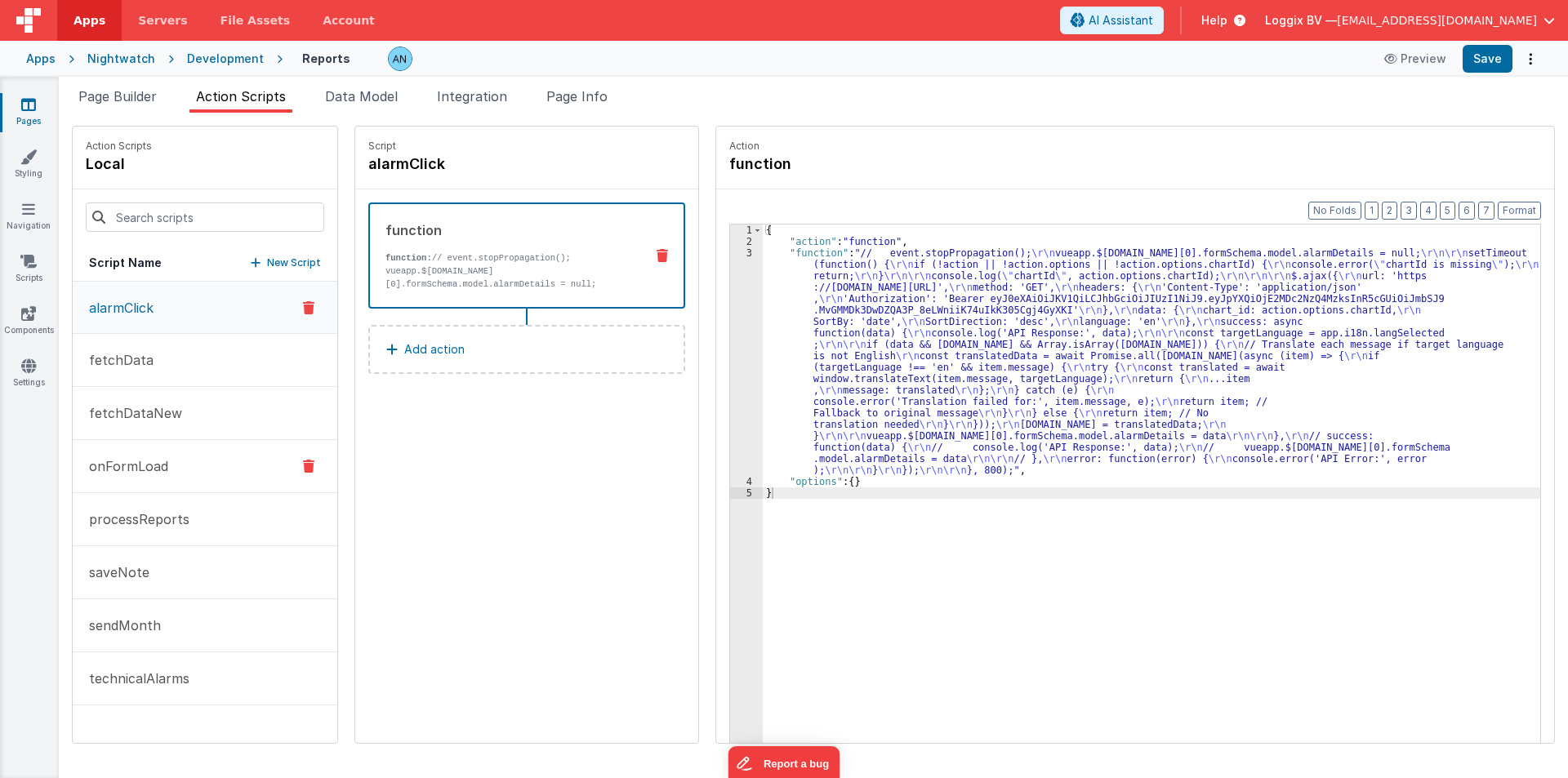
click at [183, 465] on button "onFormLoad" at bounding box center [205, 466] width 264 height 53
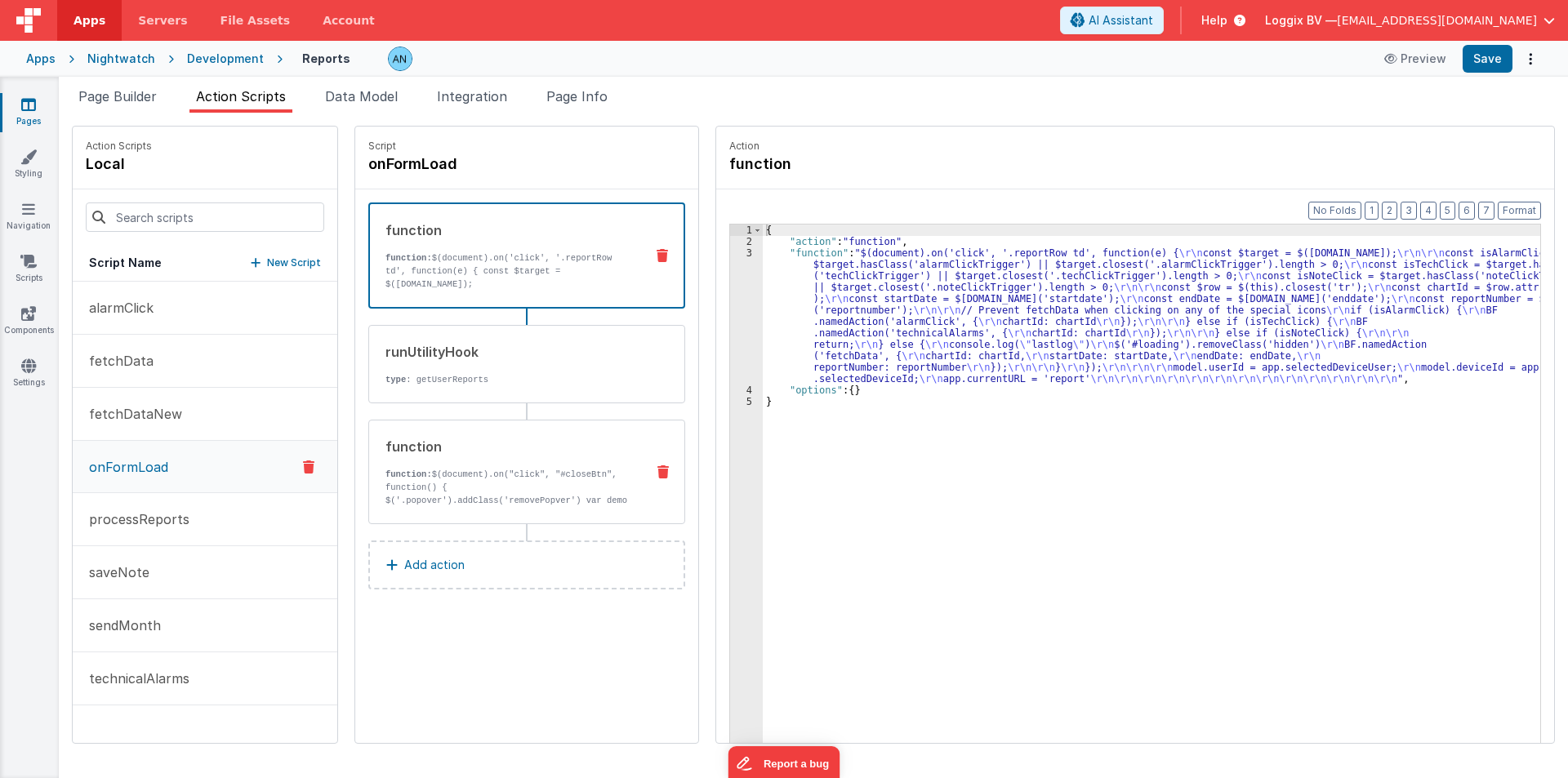
click at [458, 464] on div "function function: $(document).on("click", "#closeBtn", function() { $('.popove…" at bounding box center [500, 472] width 263 height 70
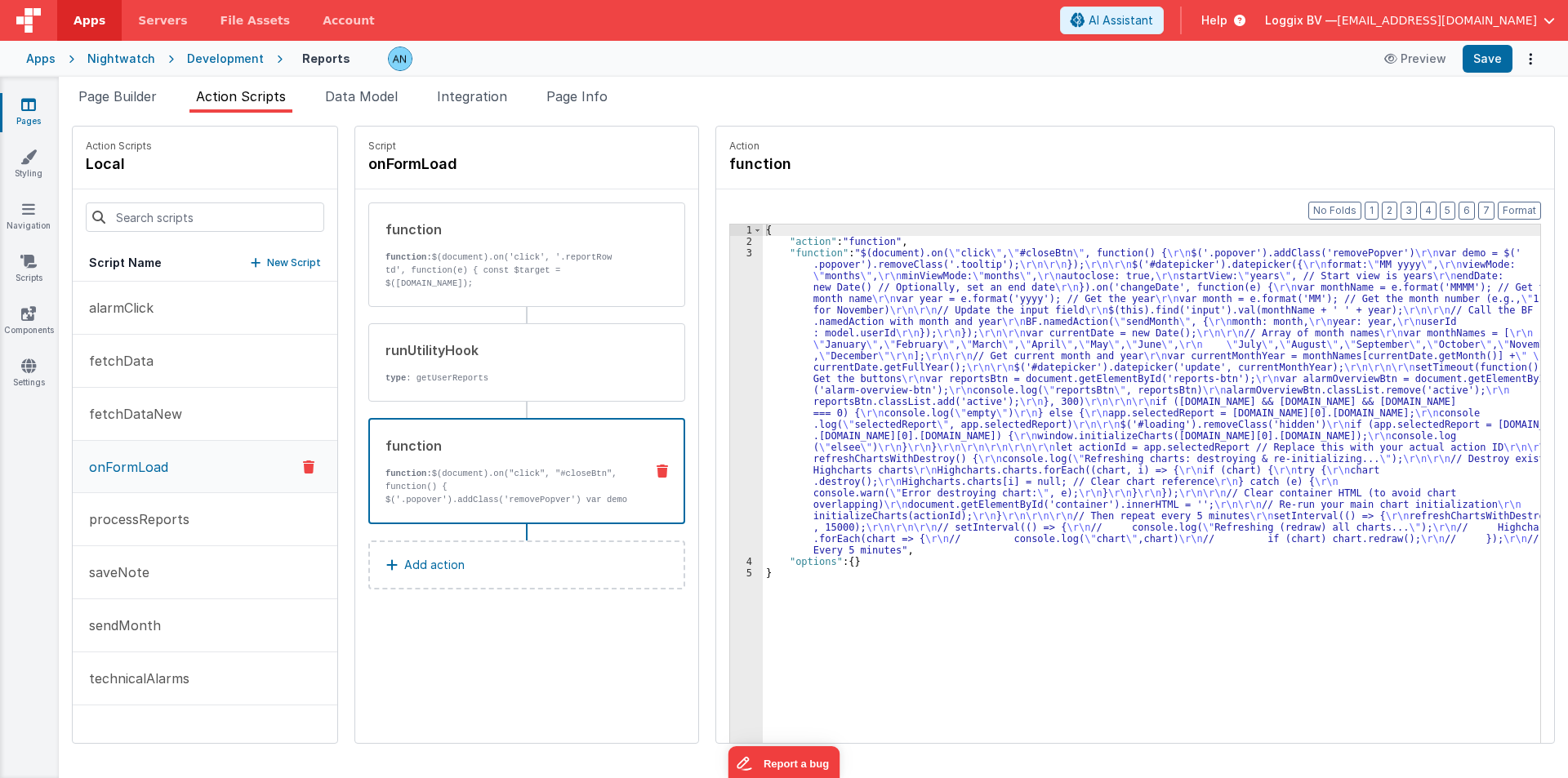
click at [889, 343] on div "{ "action" : "function" , "function" : "$(document).on( \" click \" , \" #close…" at bounding box center [1159, 520] width 793 height 592
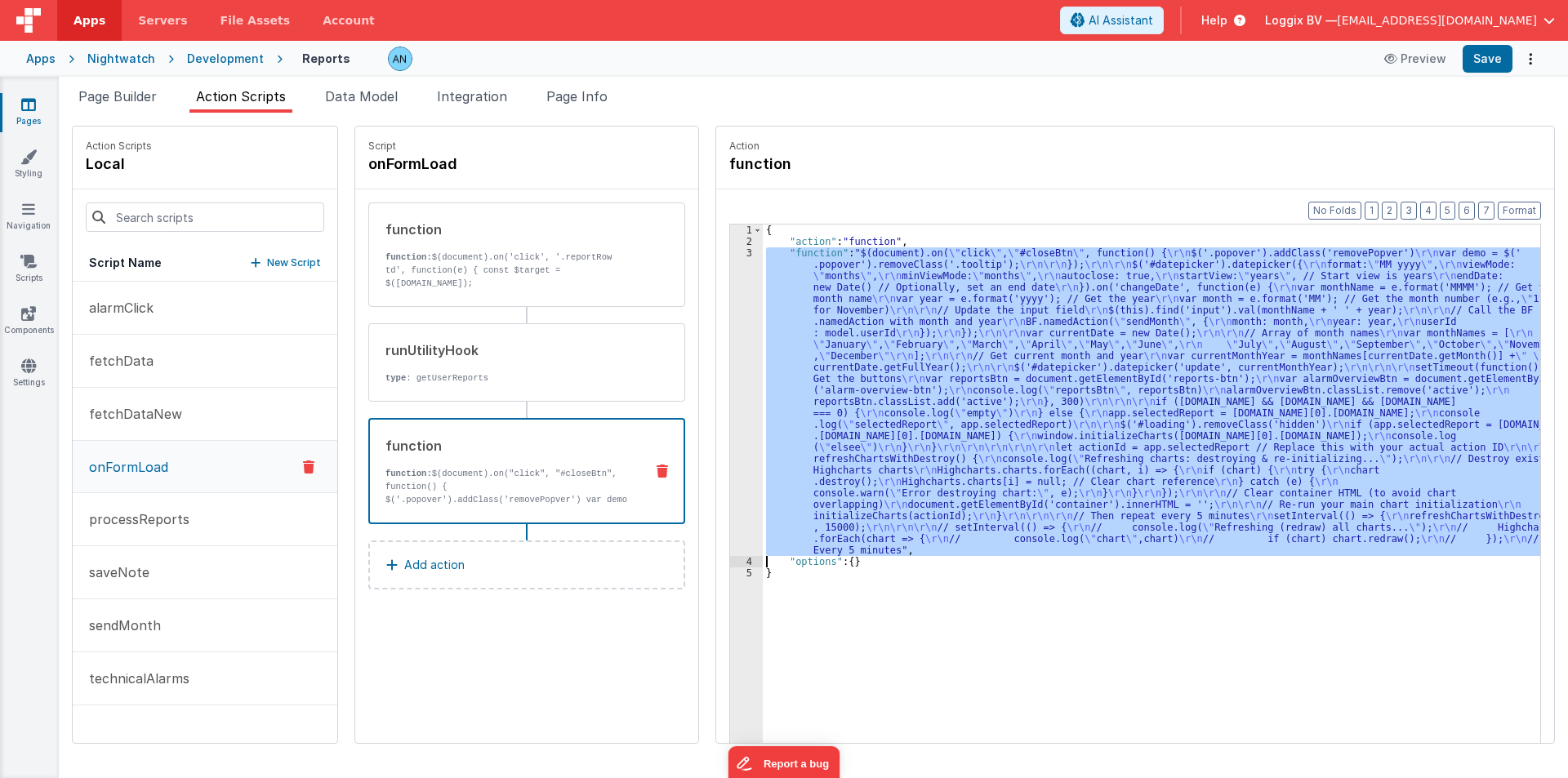
click at [730, 310] on div "3" at bounding box center [746, 402] width 33 height 308
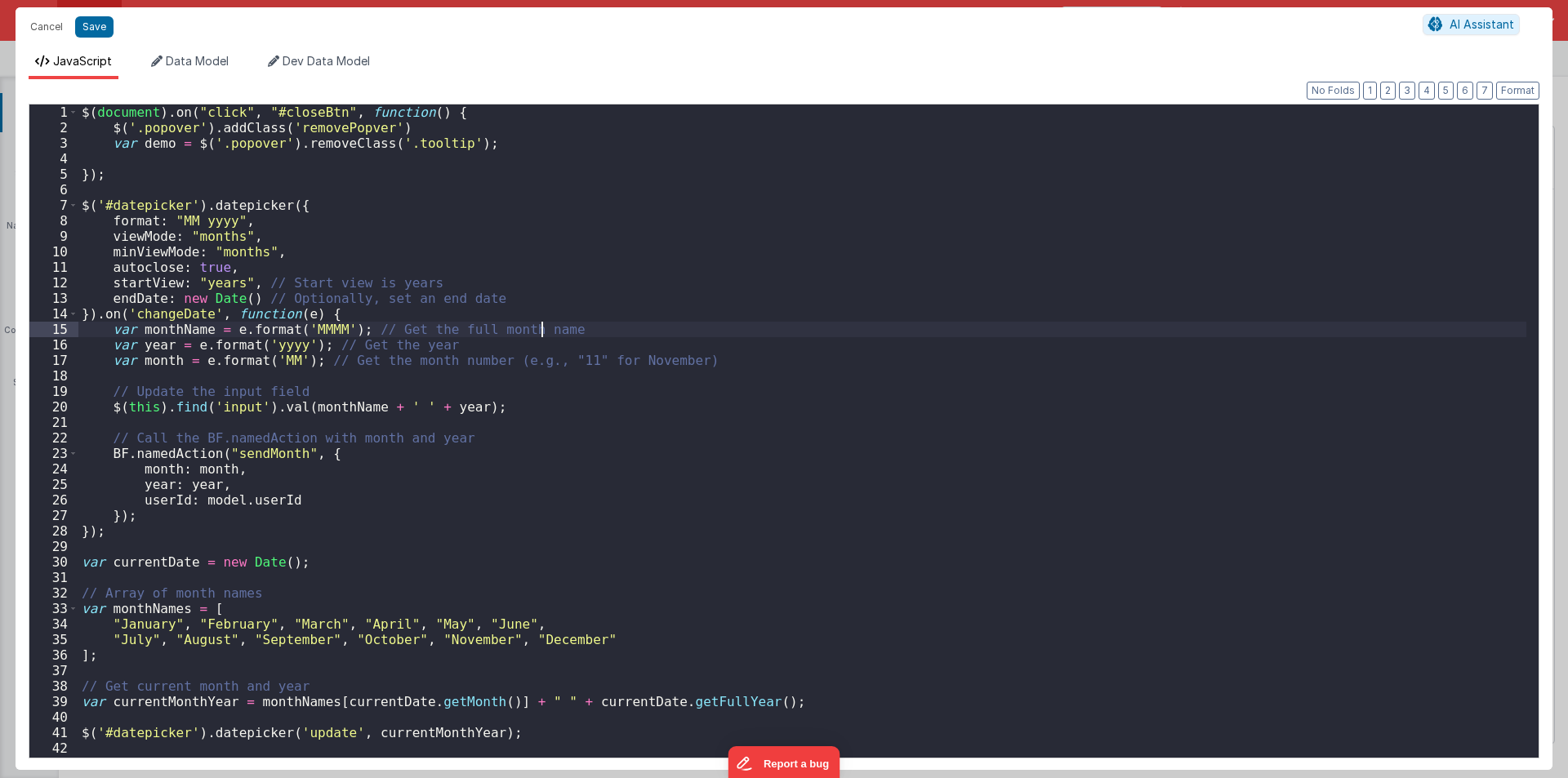
click at [720, 310] on div "$ ( document ) . on ( "click" , "#closeBtn" , function ( ) { $ ( '.popover' ) .…" at bounding box center [803, 446] width 1448 height 684
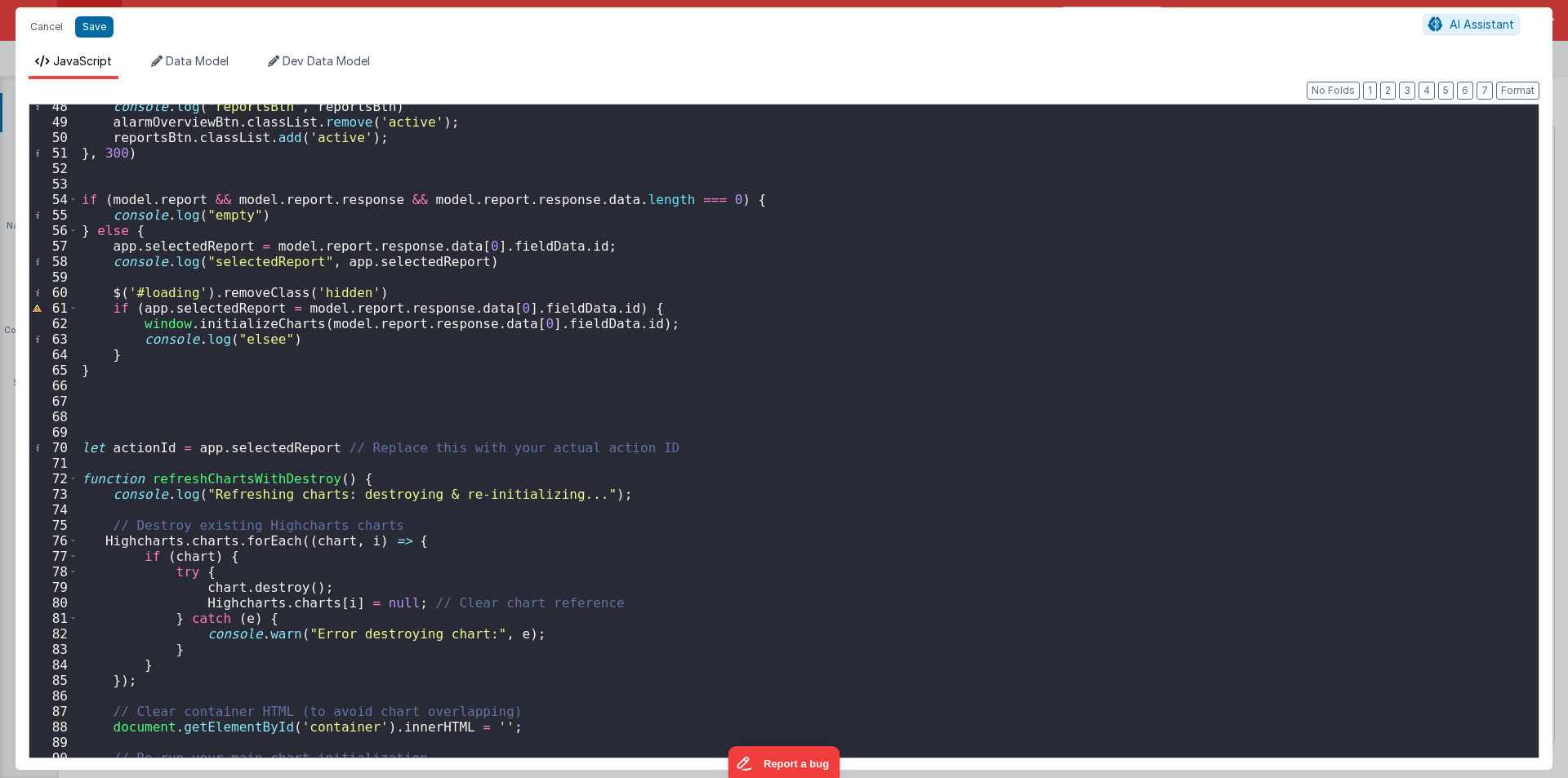
scroll to position [1007, 0]
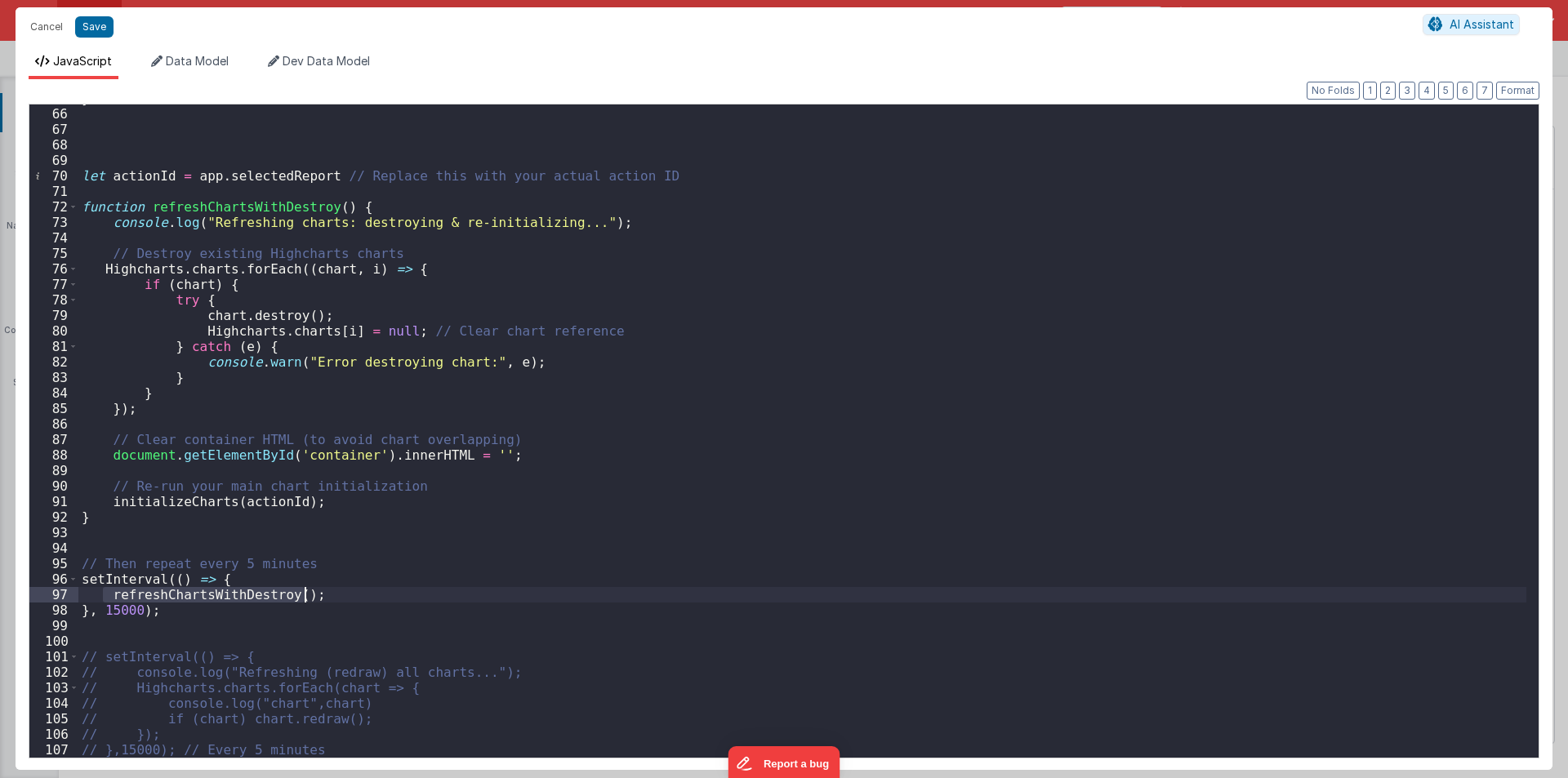
drag, startPoint x: 107, startPoint y: 594, endPoint x: 335, endPoint y: 589, distance: 228.1
click at [335, 589] on div "} let actionId = app . selectedReport // Replace this with your actual action I…" at bounding box center [803, 432] width 1448 height 684
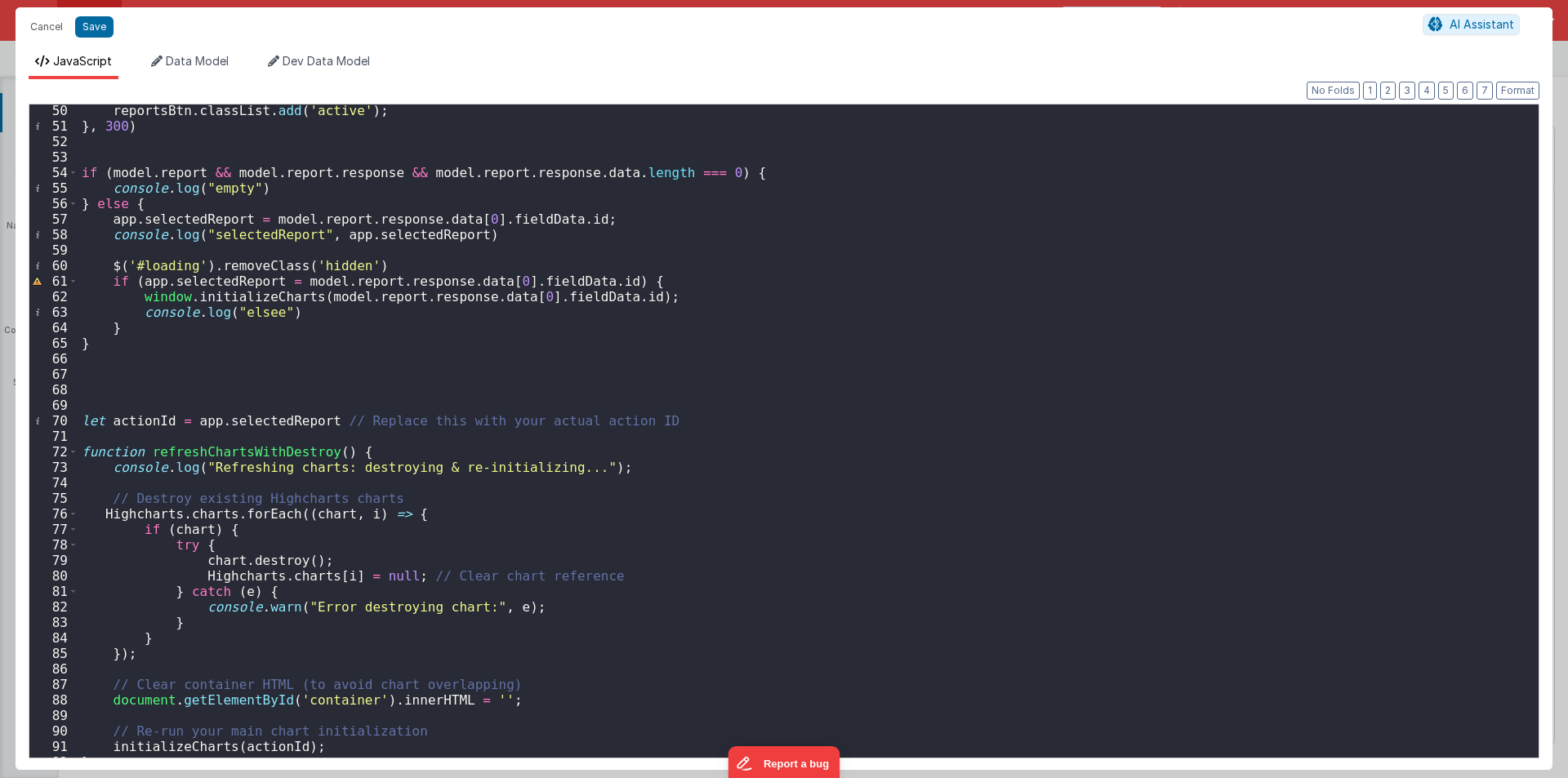
scroll to position [761, 0]
drag, startPoint x: 135, startPoint y: 296, endPoint x: 662, endPoint y: 302, distance: 527.0
click at [662, 302] on div "reportsBtn . classList . add ( 'active' ) ; } , 300 ) if ( model . report && mo…" at bounding box center [803, 445] width 1448 height 684
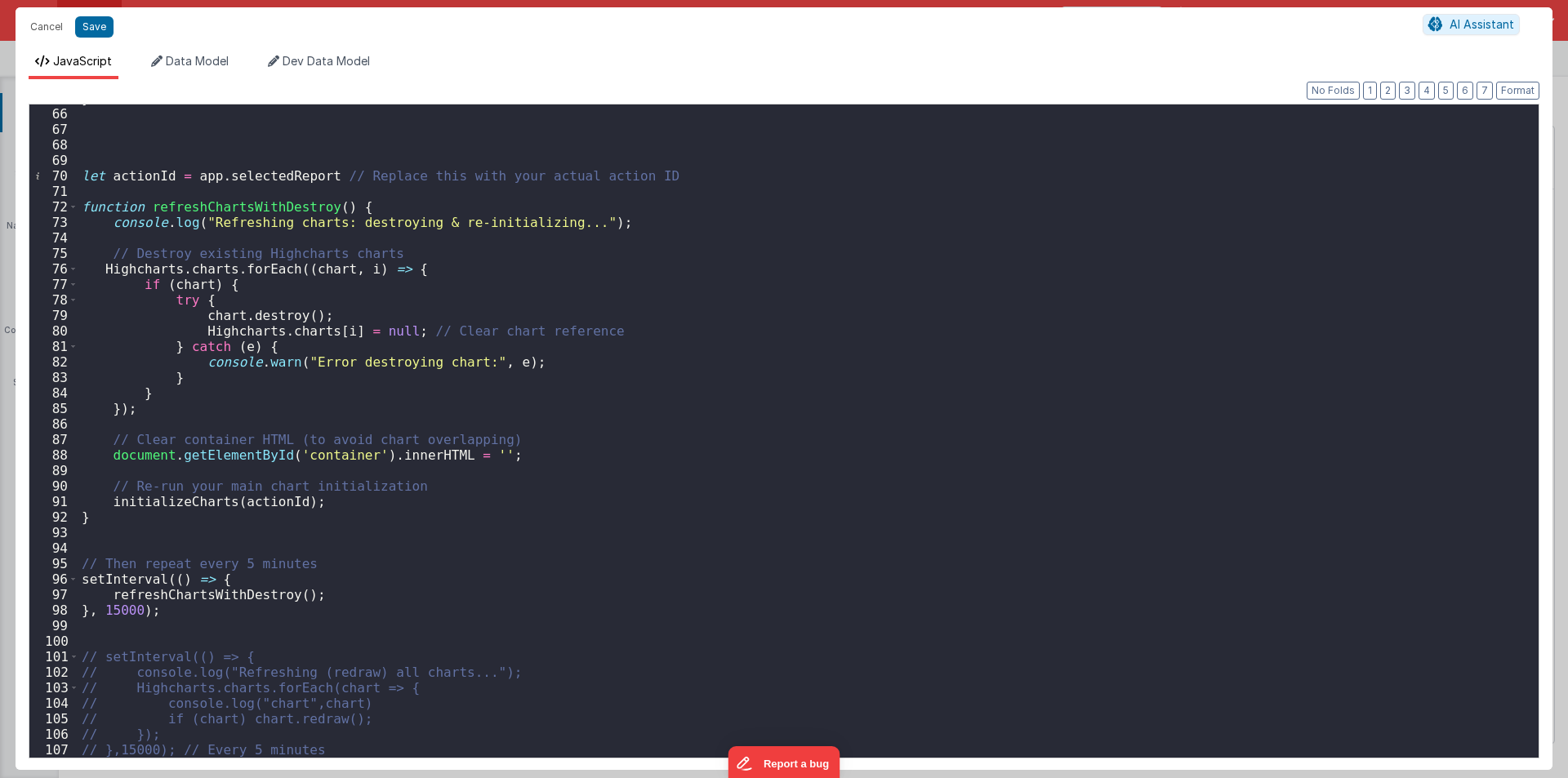
scroll to position [1007, 0]
drag, startPoint x: 102, startPoint y: 593, endPoint x: 373, endPoint y: 587, distance: 271.1
click at [373, 587] on div "} let actionId = app . selectedReport // Replace this with your actual action I…" at bounding box center [803, 432] width 1448 height 684
drag, startPoint x: 288, startPoint y: 594, endPoint x: 584, endPoint y: 590, distance: 296.0
click at [584, 590] on div "} let actionId = app . selectedReport // Replace this with your actual action I…" at bounding box center [803, 432] width 1448 height 684
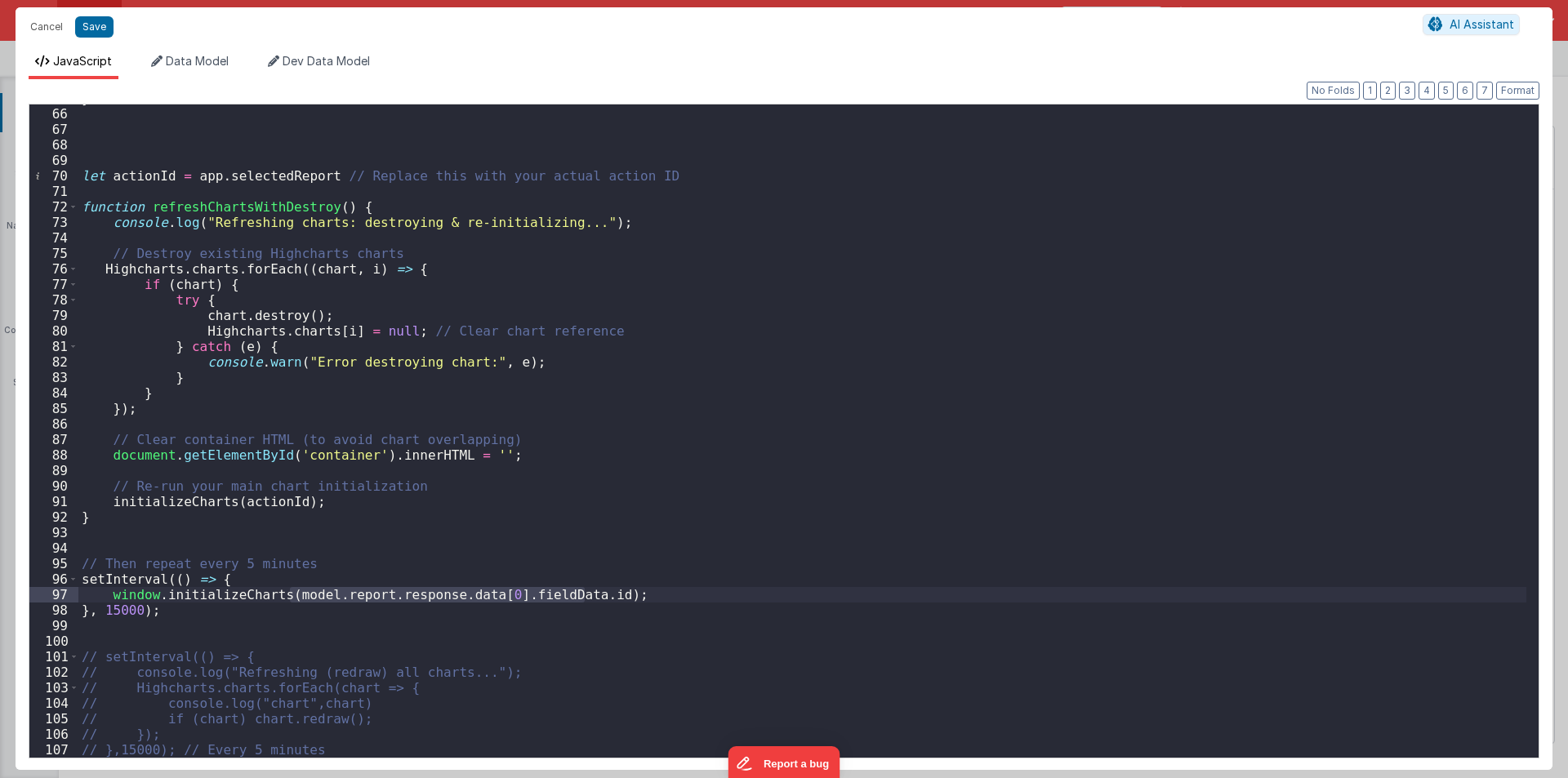
click at [328, 596] on div "} let actionId = app . selectedReport // Replace this with your actual action I…" at bounding box center [803, 431] width 1448 height 653
click at [328, 596] on div "} let actionId = app . selectedReport // Replace this with your actual action I…" at bounding box center [803, 432] width 1448 height 684
click at [450, 591] on div "} let actionId = app . selectedReport // Replace this with your actual action I…" at bounding box center [803, 432] width 1448 height 684
click at [535, 591] on div "} let actionId = app . selectedReport // Replace this with your actual action I…" at bounding box center [803, 432] width 1448 height 684
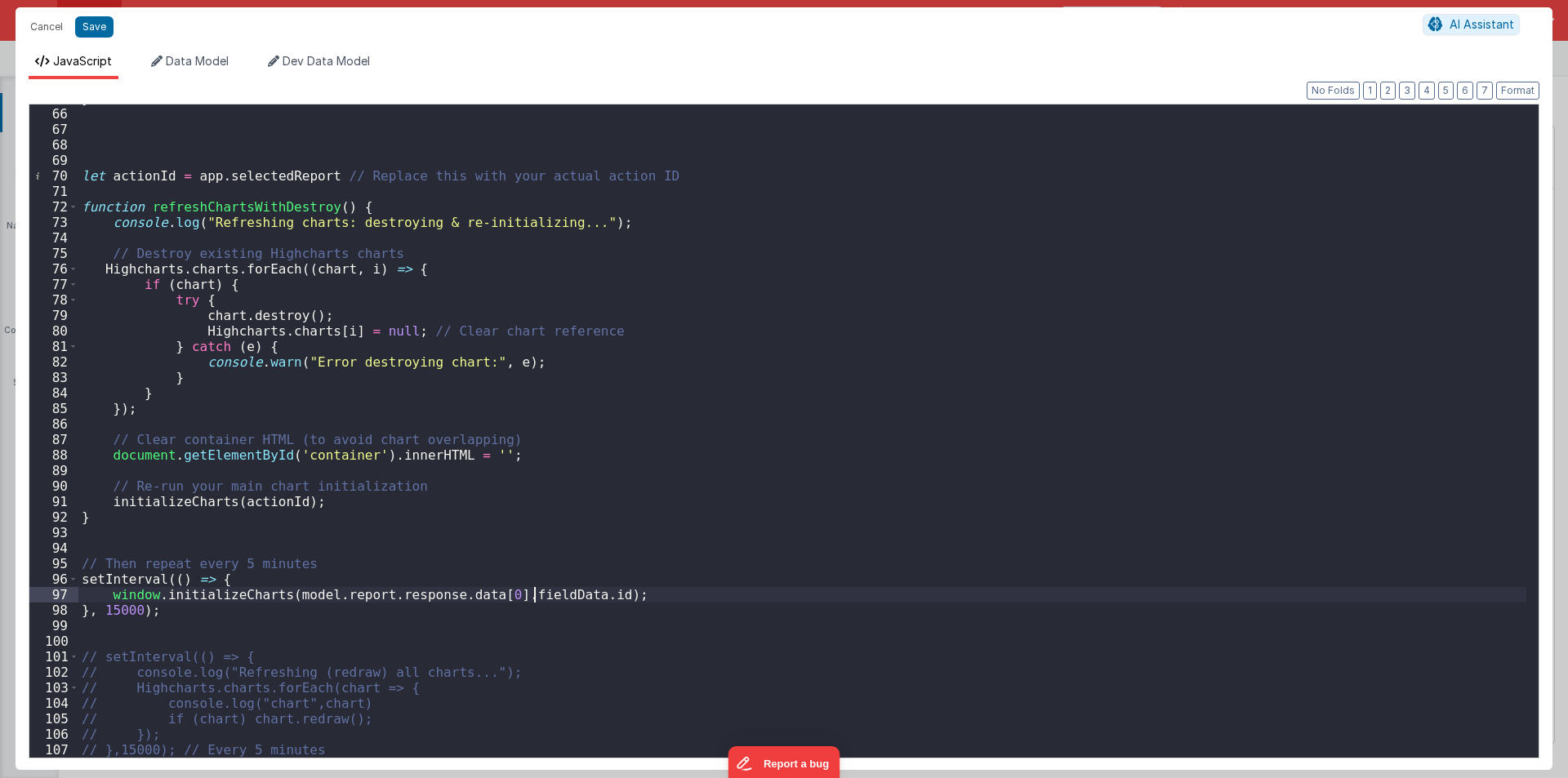
click at [535, 591] on div "} let actionId = app . selectedReport // Replace this with your actual action I…" at bounding box center [803, 432] width 1448 height 684
click at [116, 548] on div "} let actionId = app . selectedReport // Replace this with your actual action I…" at bounding box center [803, 432] width 1448 height 684
paste textarea
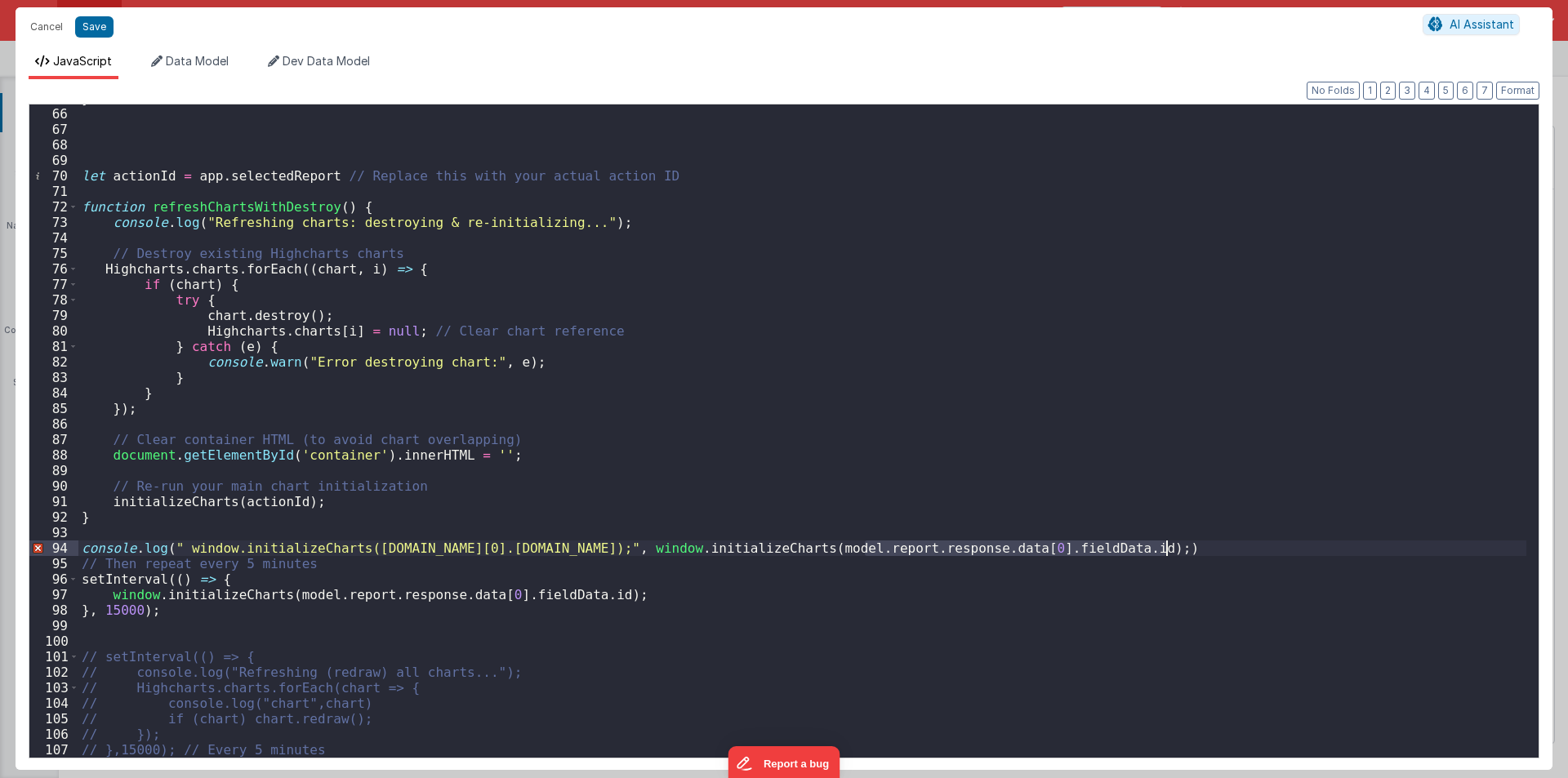
drag, startPoint x: 864, startPoint y: 545, endPoint x: 1168, endPoint y: 546, distance: 304.0
click at [1168, 546] on div "} let actionId = app . selectedReport // Replace this with your actual action I…" at bounding box center [803, 432] width 1448 height 684
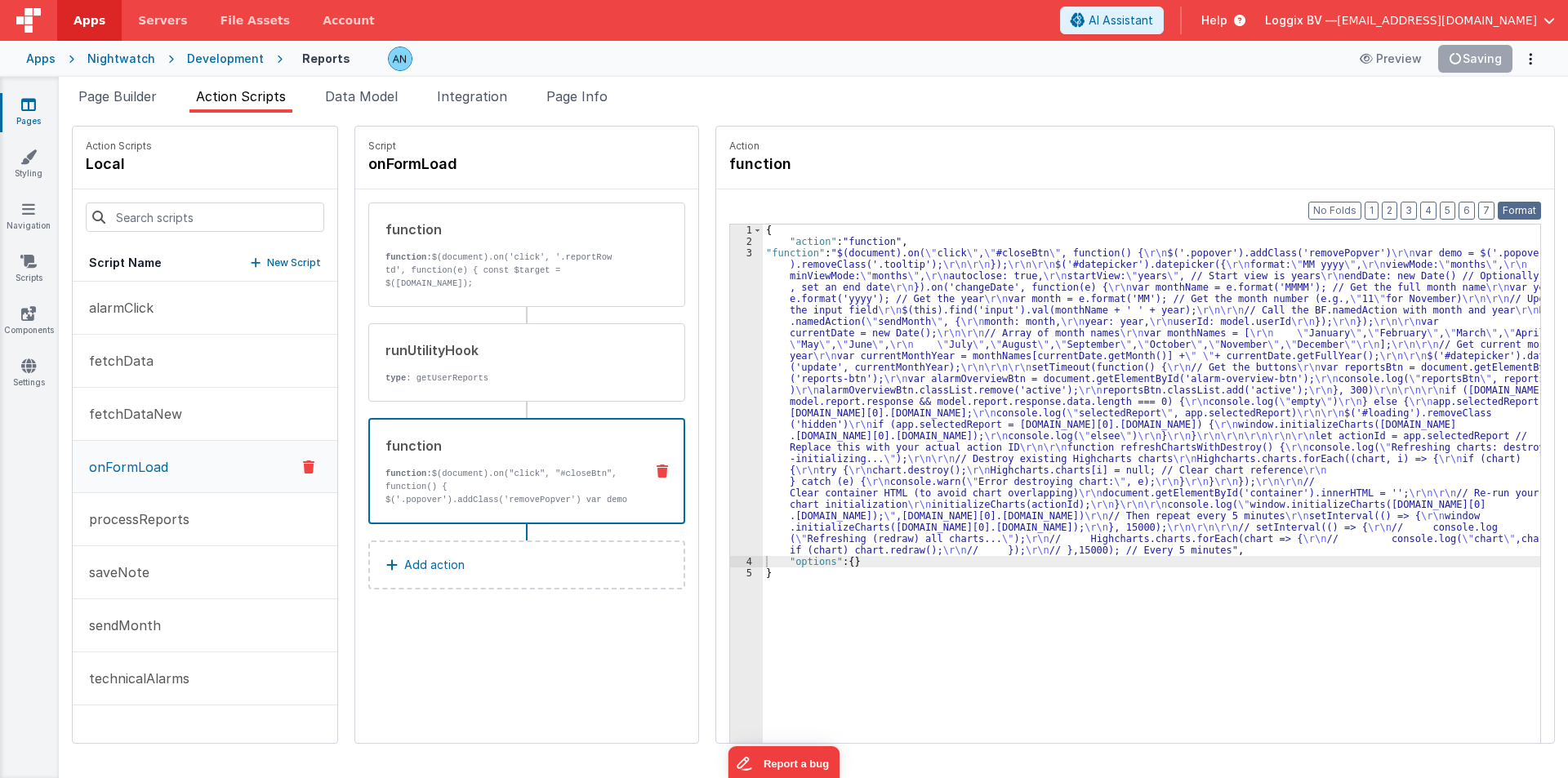
click at [1516, 206] on button "Format" at bounding box center [1519, 210] width 43 height 18
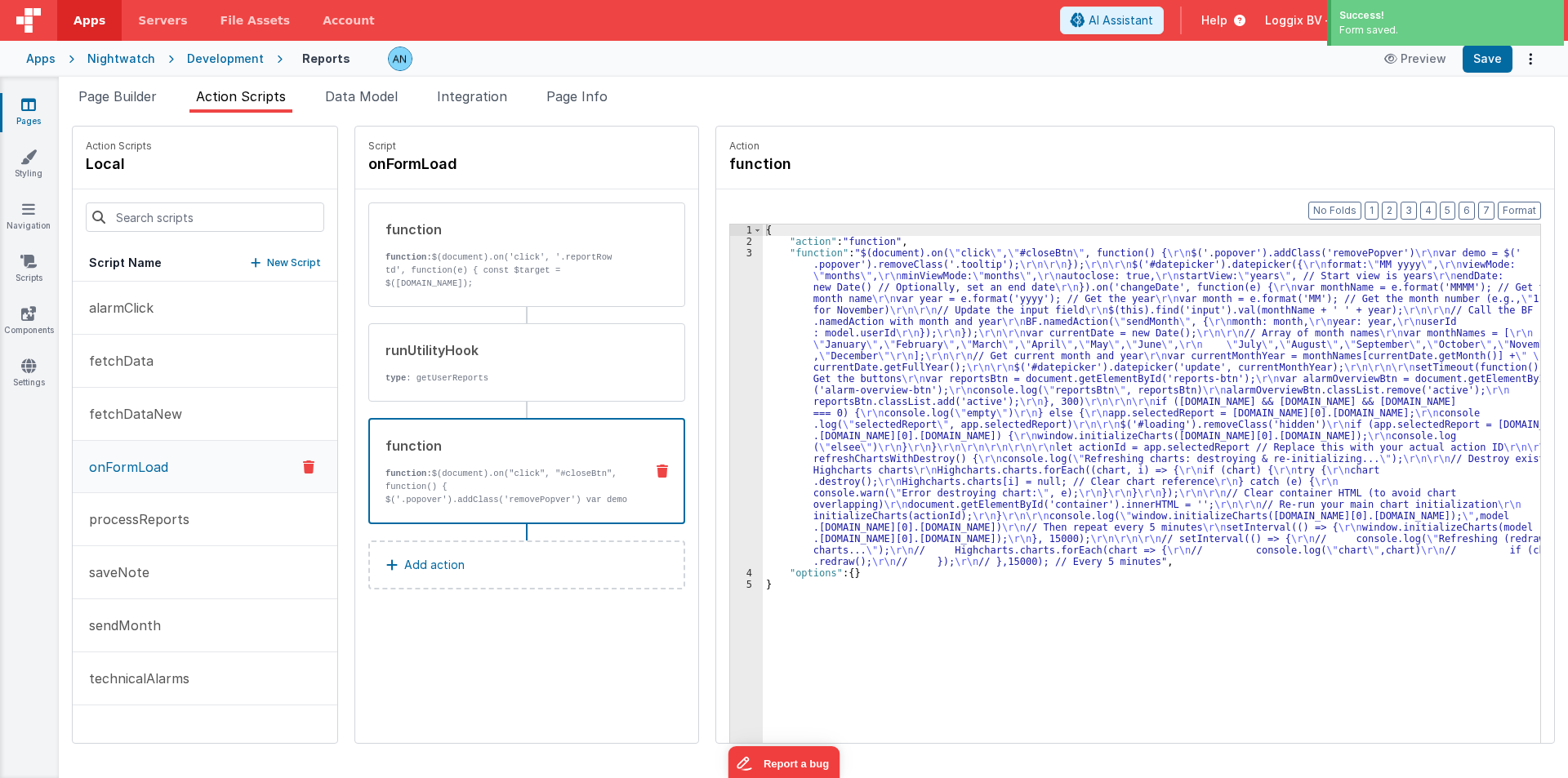
click at [797, 368] on div "{ "action" : "function" , "function" : "$(document).on( \" click \" , \" #close…" at bounding box center [1159, 520] width 793 height 592
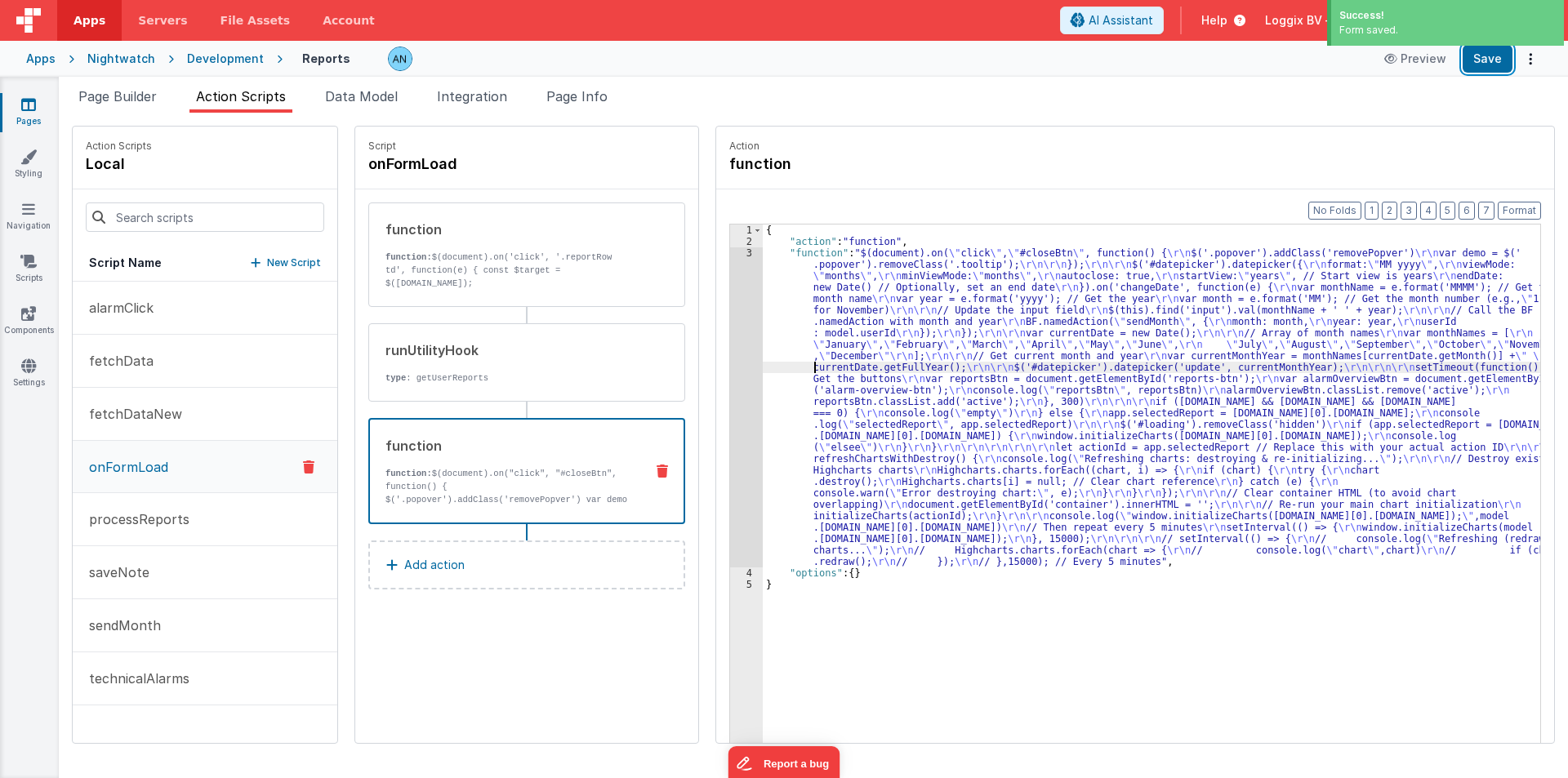
drag, startPoint x: 1499, startPoint y: 59, endPoint x: 1463, endPoint y: 107, distance: 60.0
click at [1498, 58] on button "Save" at bounding box center [1487, 59] width 50 height 28
click at [1527, 209] on button "Format" at bounding box center [1519, 210] width 43 height 18
click at [781, 326] on div "{ "action" : "function" , "function" : "$(document).on( \" click \" , \" #close…" at bounding box center [1159, 520] width 793 height 592
click at [1507, 62] on button "Save" at bounding box center [1487, 59] width 50 height 28
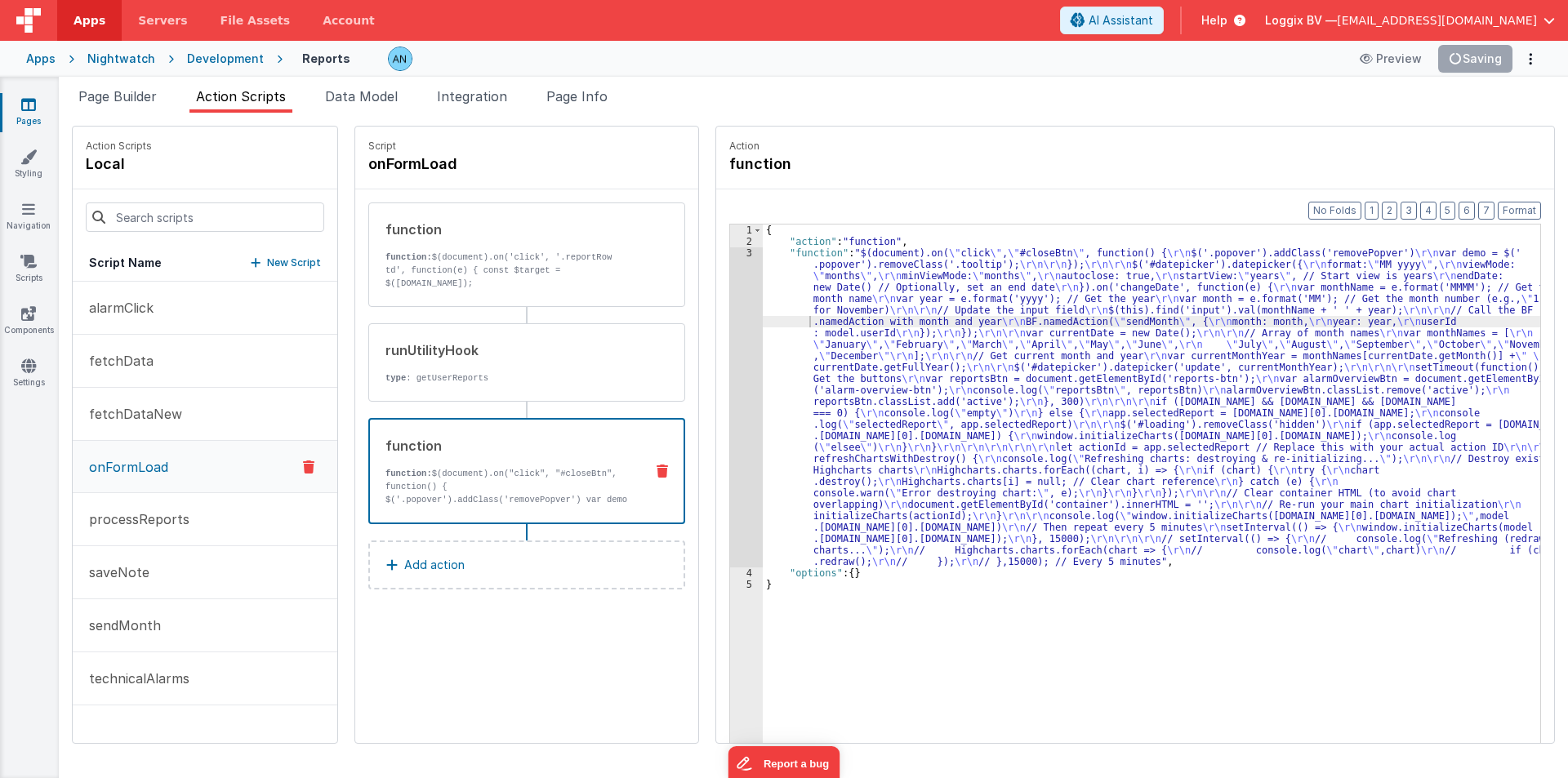
click at [730, 357] on div "3" at bounding box center [746, 407] width 33 height 320
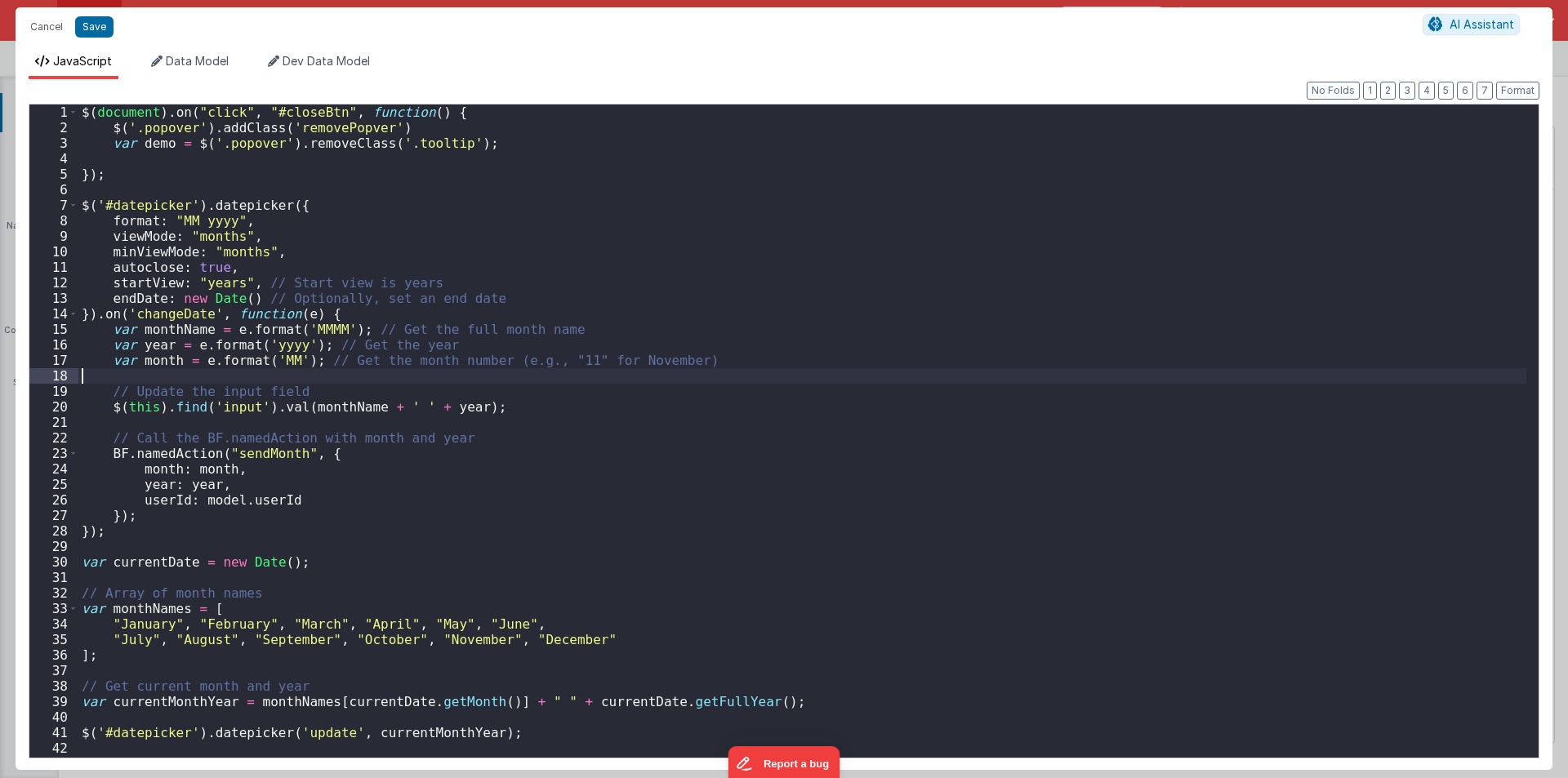
click at [724, 357] on div "$ ( document ) . on ( "click" , "#closeBtn" , function ( ) { $ ( '.popover' ) .…" at bounding box center [803, 446] width 1448 height 684
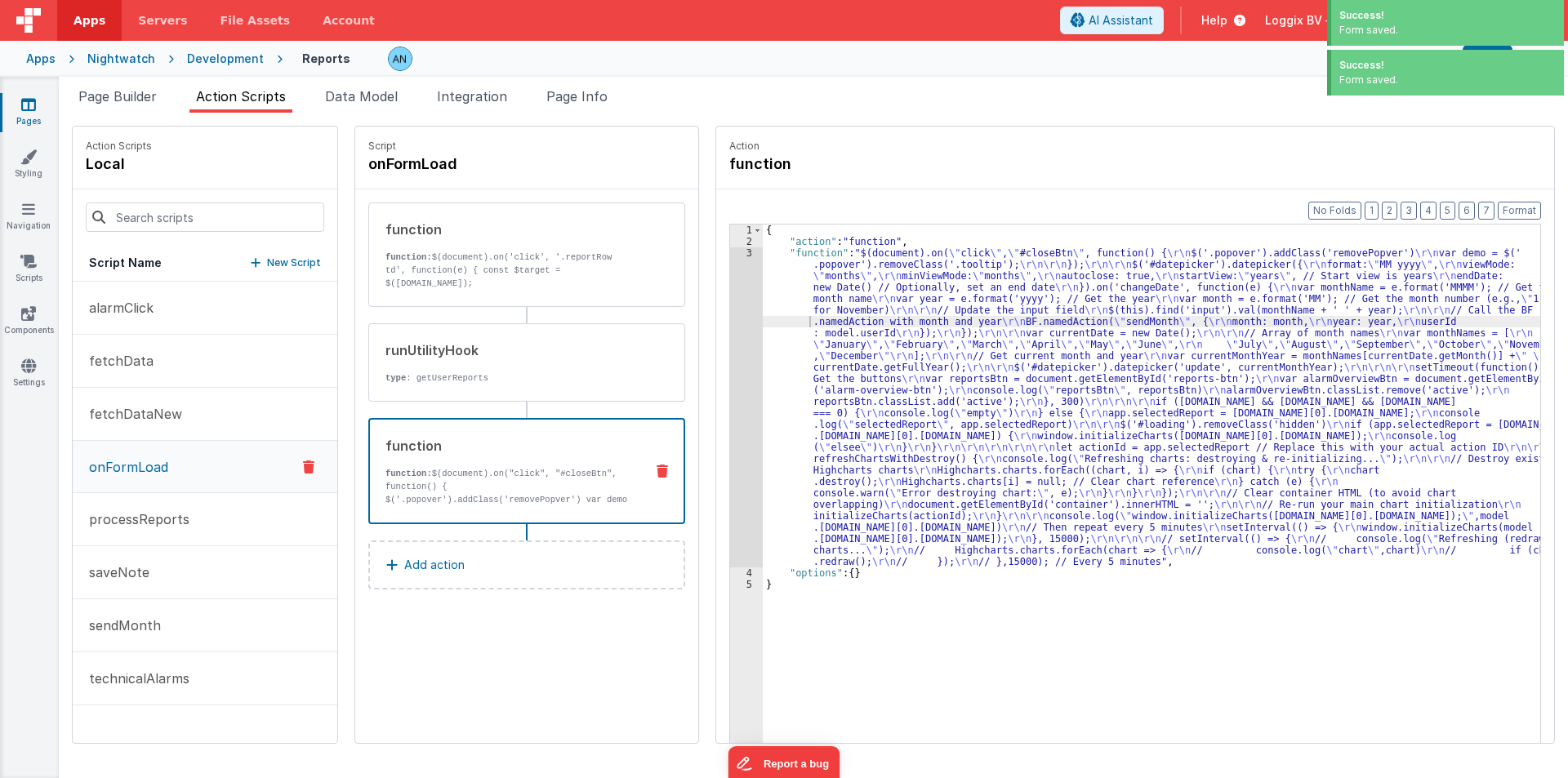
click at [717, 387] on div "Format 7 6 5 4 3 2 1 No Folds 1 2 3 4 5 { "action" : "function" , "function" : …" at bounding box center [1135, 498] width 838 height 616
click at [730, 382] on div "3" at bounding box center [746, 407] width 33 height 320
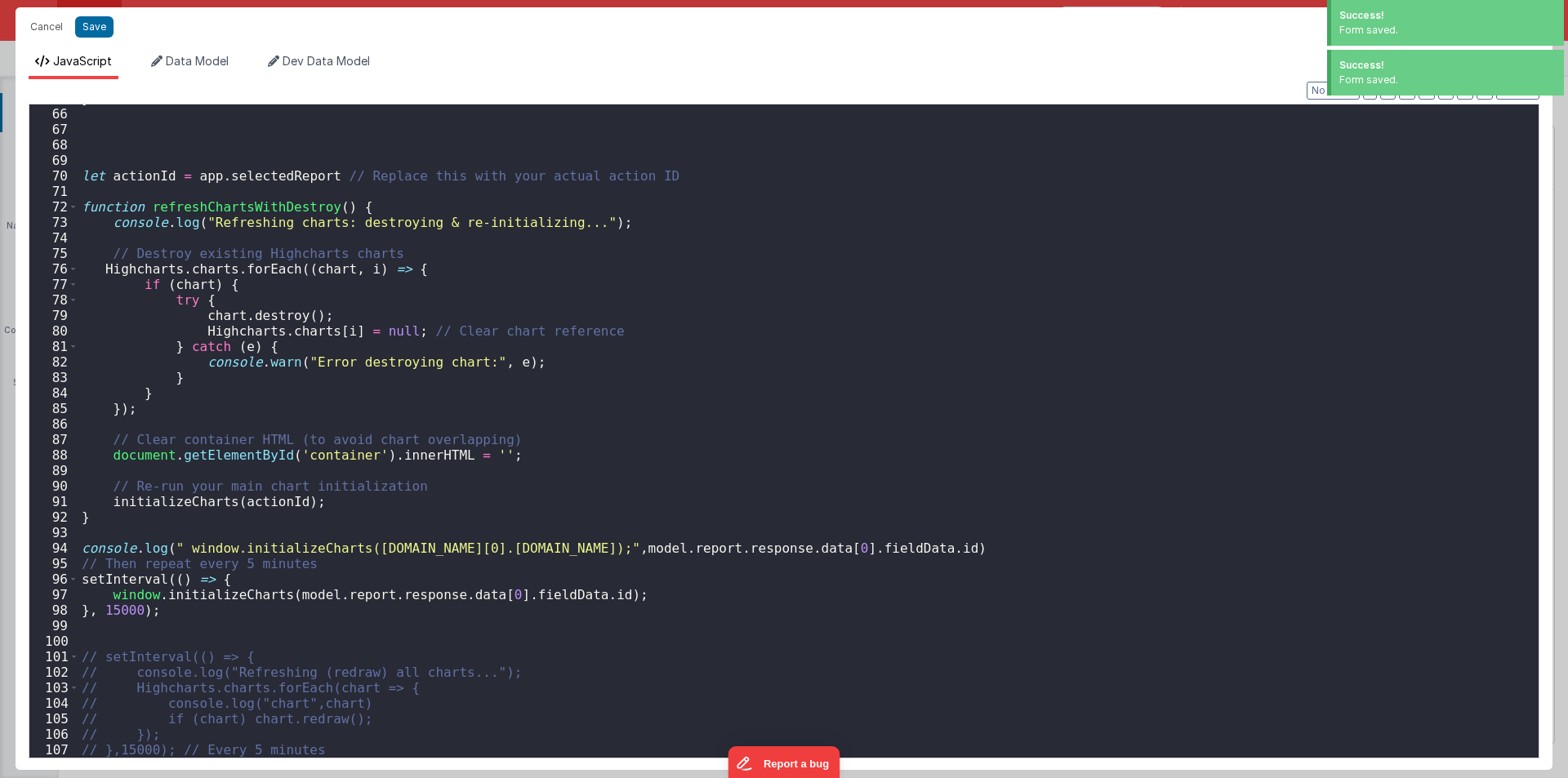
scroll to position [1007, 0]
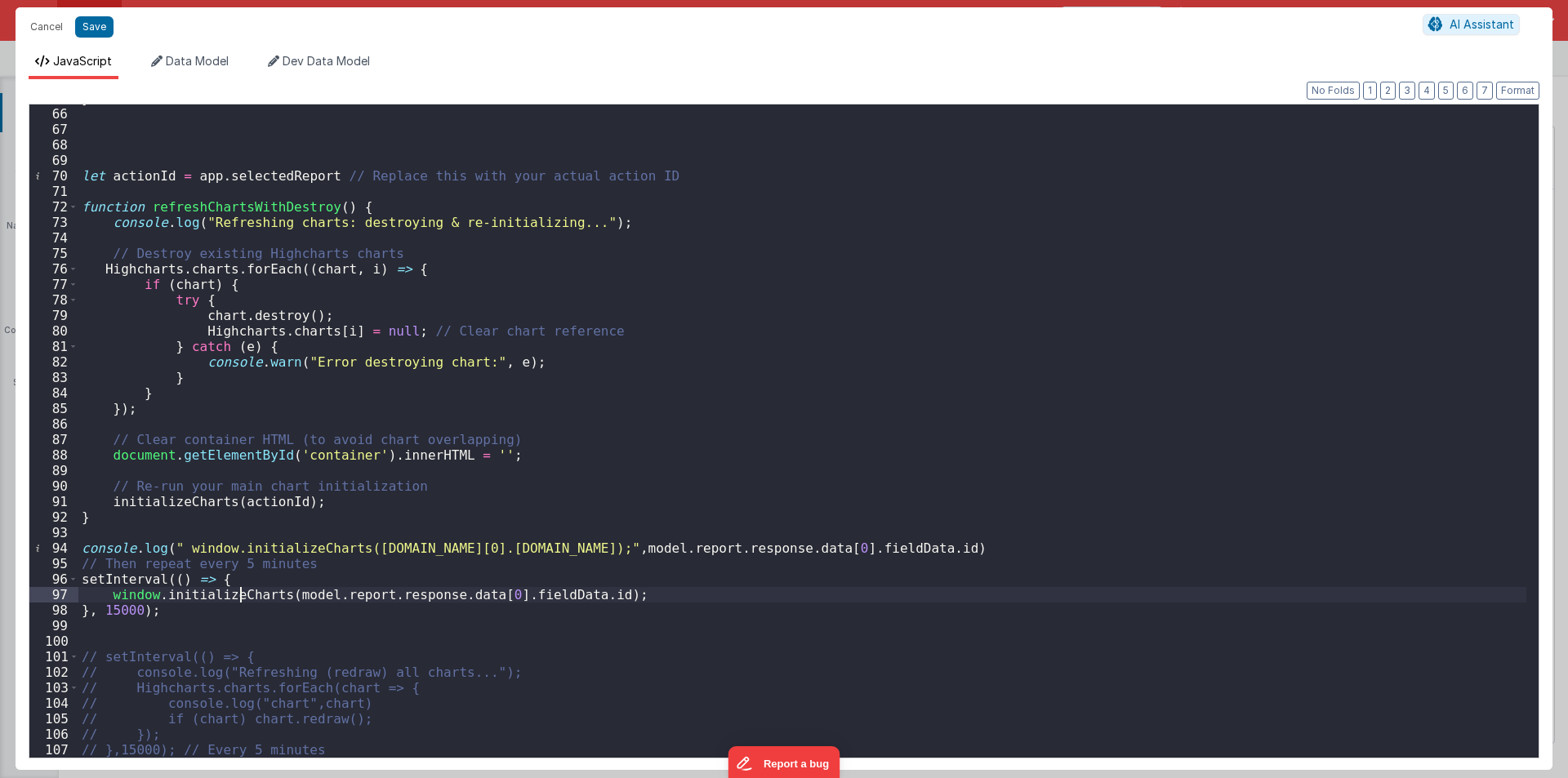
click at [237, 587] on div "} let actionId = app . selectedReport // Replace this with your actual action I…" at bounding box center [803, 432] width 1448 height 684
click at [234, 580] on div "} let actionId = app . selectedReport // Replace this with your actual action I…" at bounding box center [803, 432] width 1448 height 684
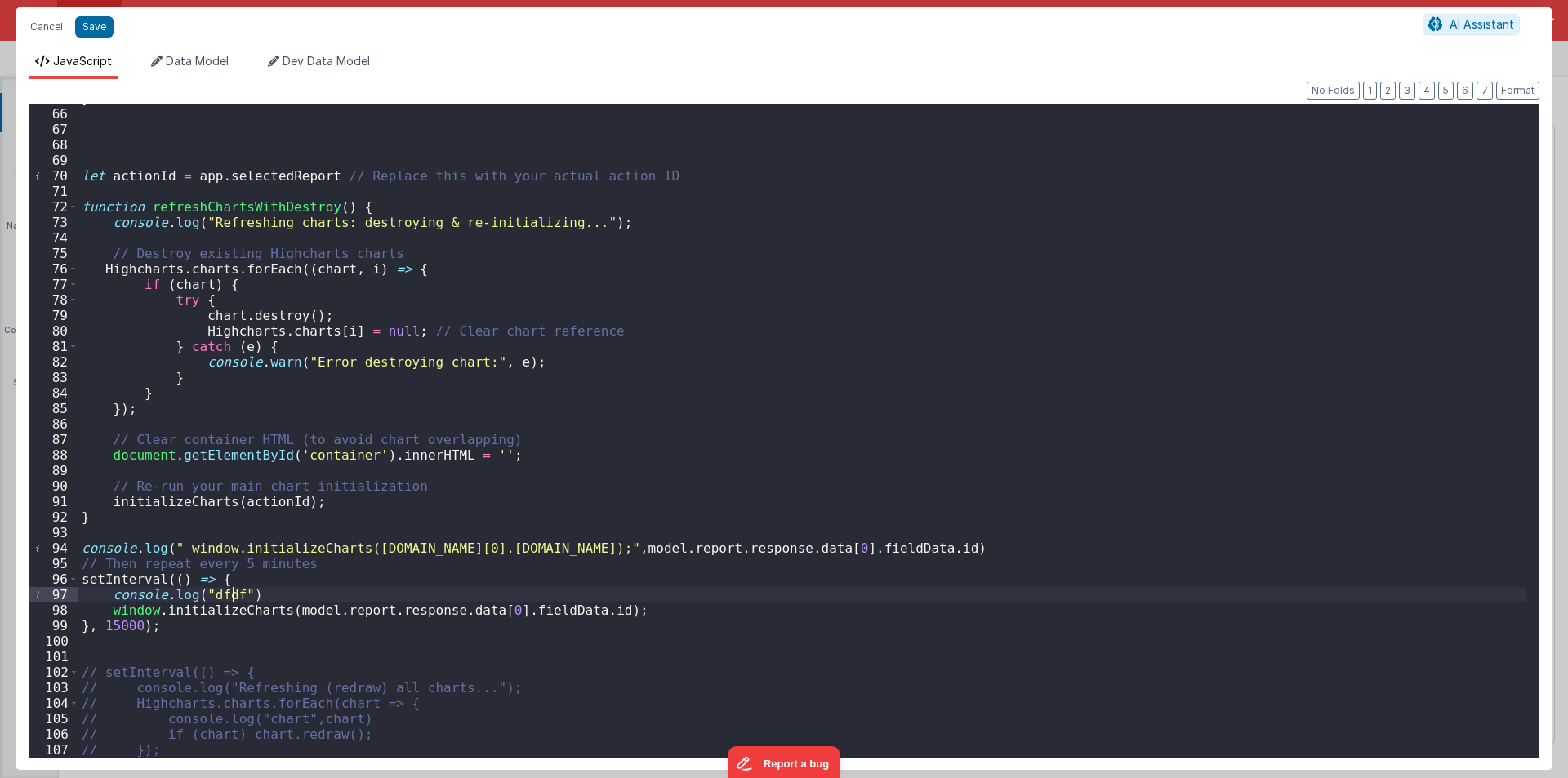
click at [68, 203] on div "72" at bounding box center [53, 206] width 49 height 16
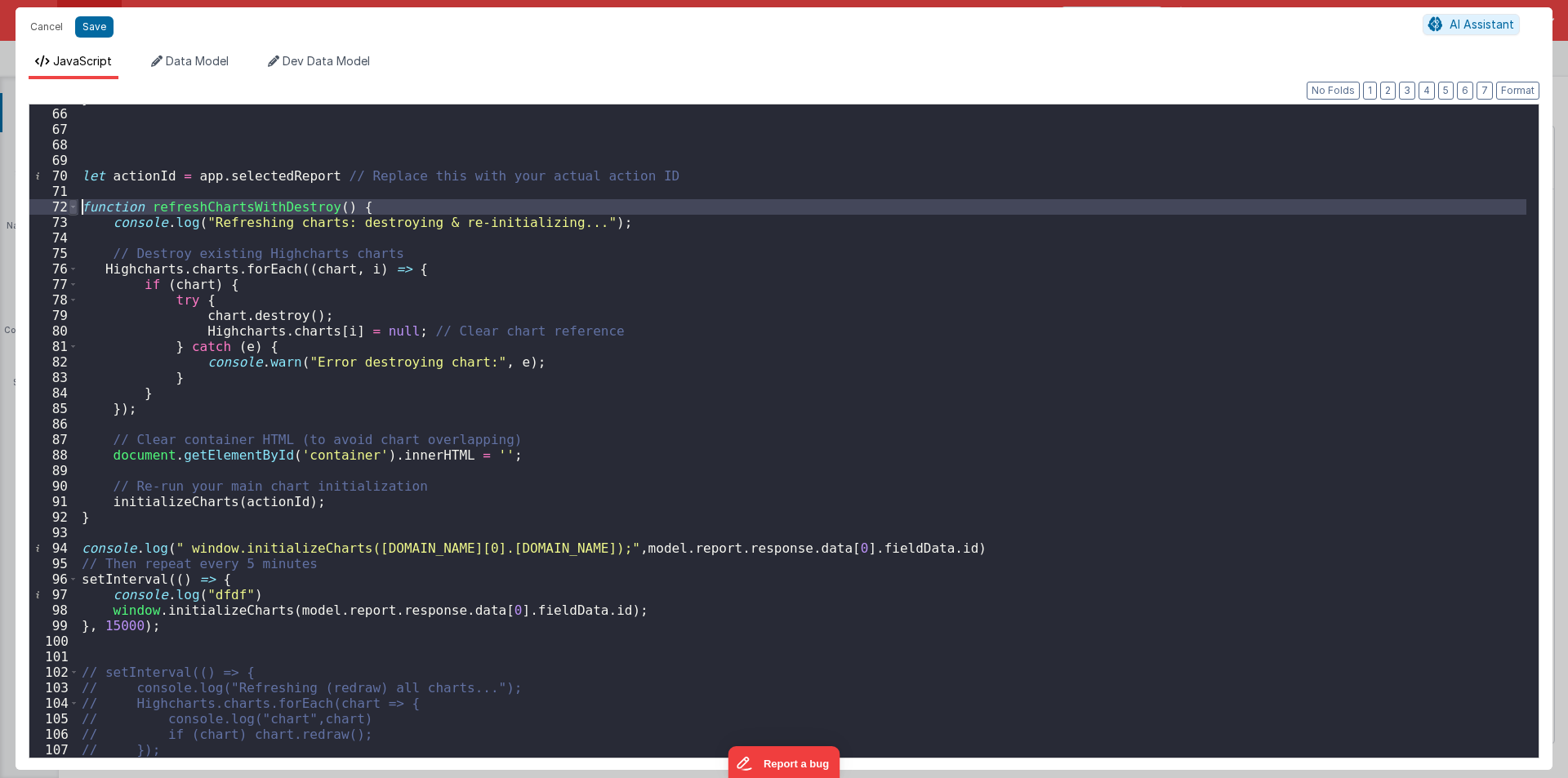
click at [71, 206] on span at bounding box center [73, 206] width 9 height 16
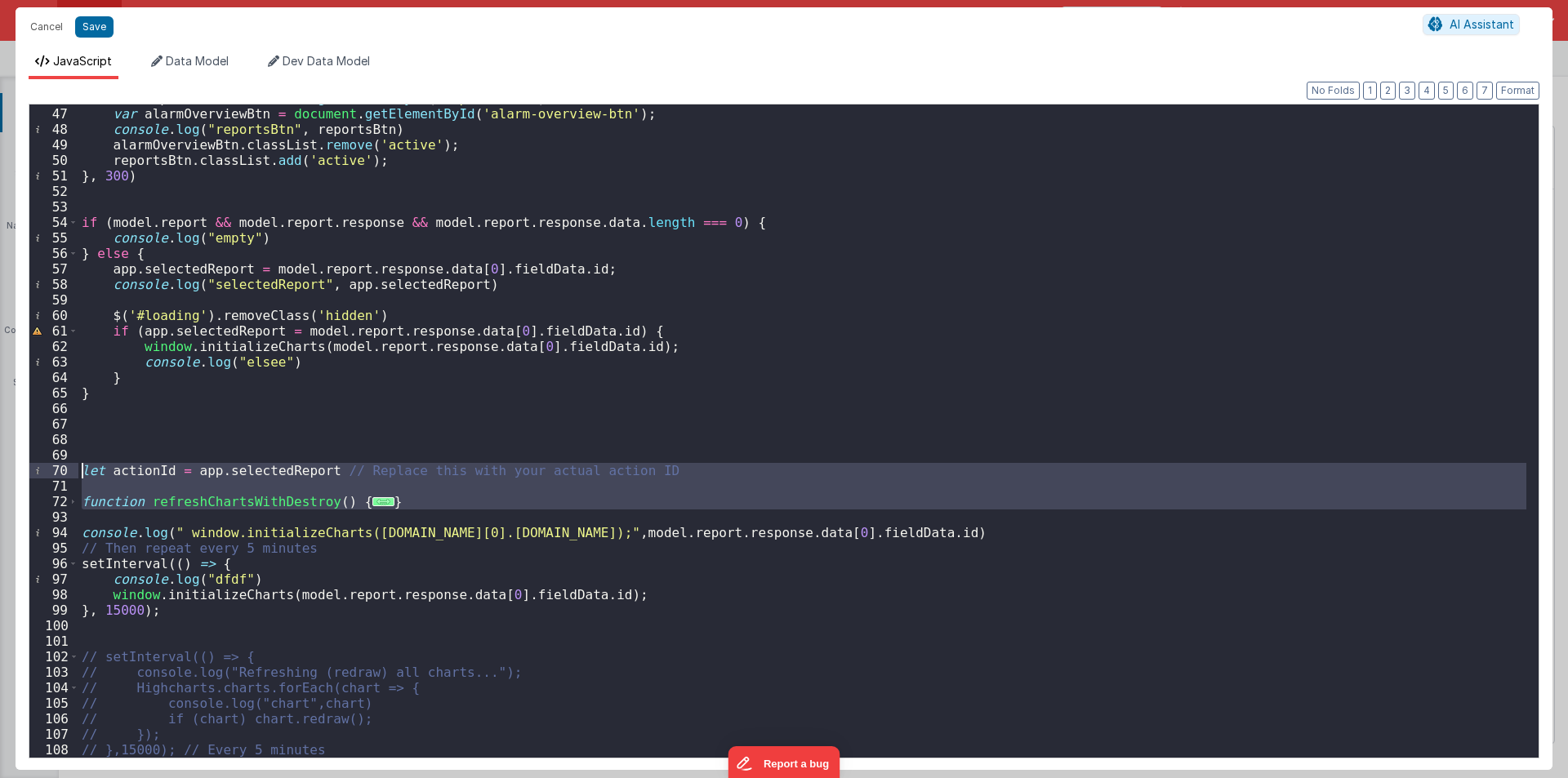
drag, startPoint x: 121, startPoint y: 517, endPoint x: 53, endPoint y: 474, distance: 80.5
click at [53, 474] on div "46 47 48 49 50 51 52 53 54 55 56 57 58 59 60 61 62 63 64 65 66 67 68 69 70 71 7…" at bounding box center [784, 431] width 1511 height 655
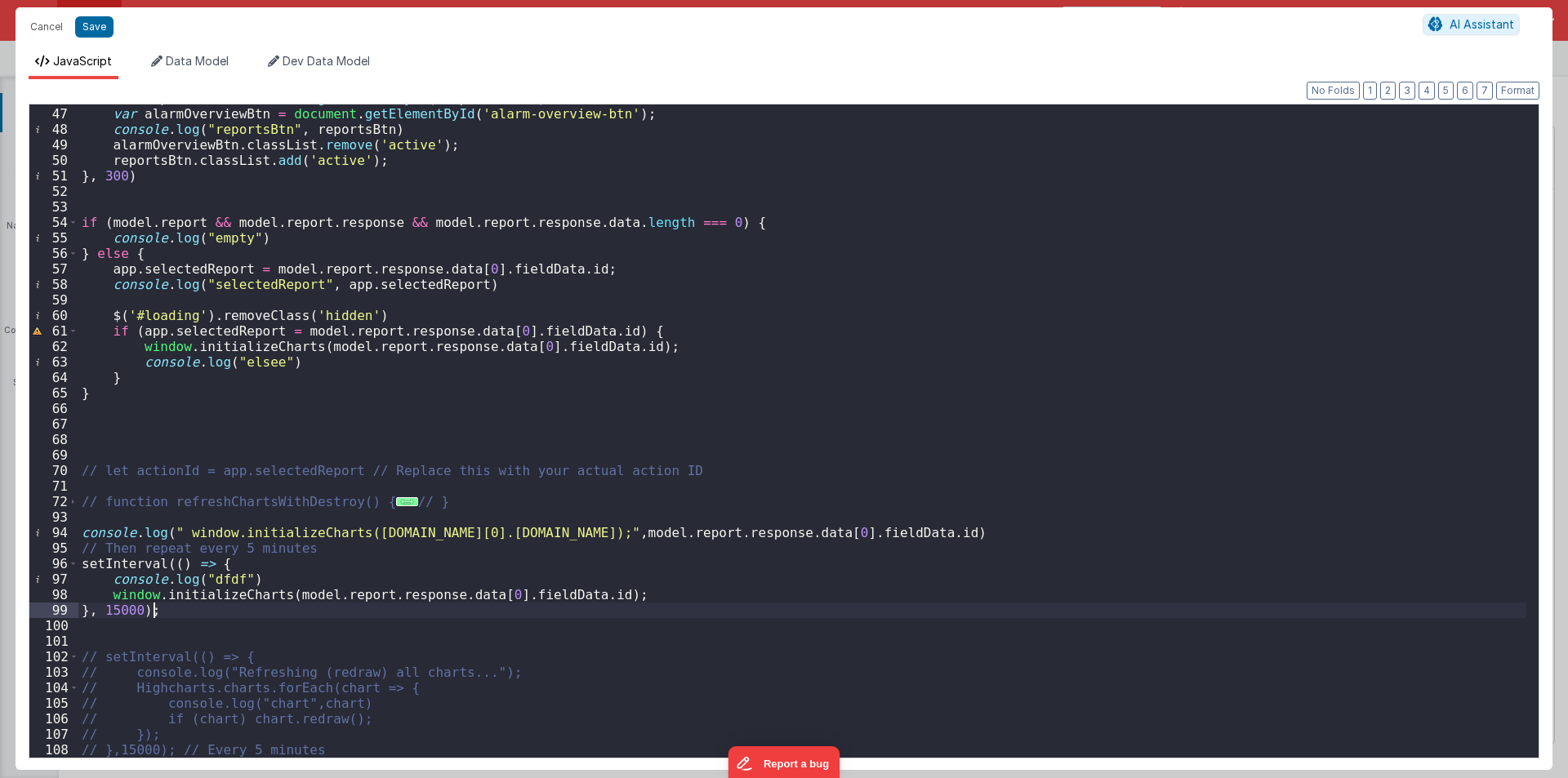
click at [706, 602] on div "var reportsBtn = document . getElementById ( 'reports-btn' ) ; var alarmOvervie…" at bounding box center [803, 432] width 1448 height 684
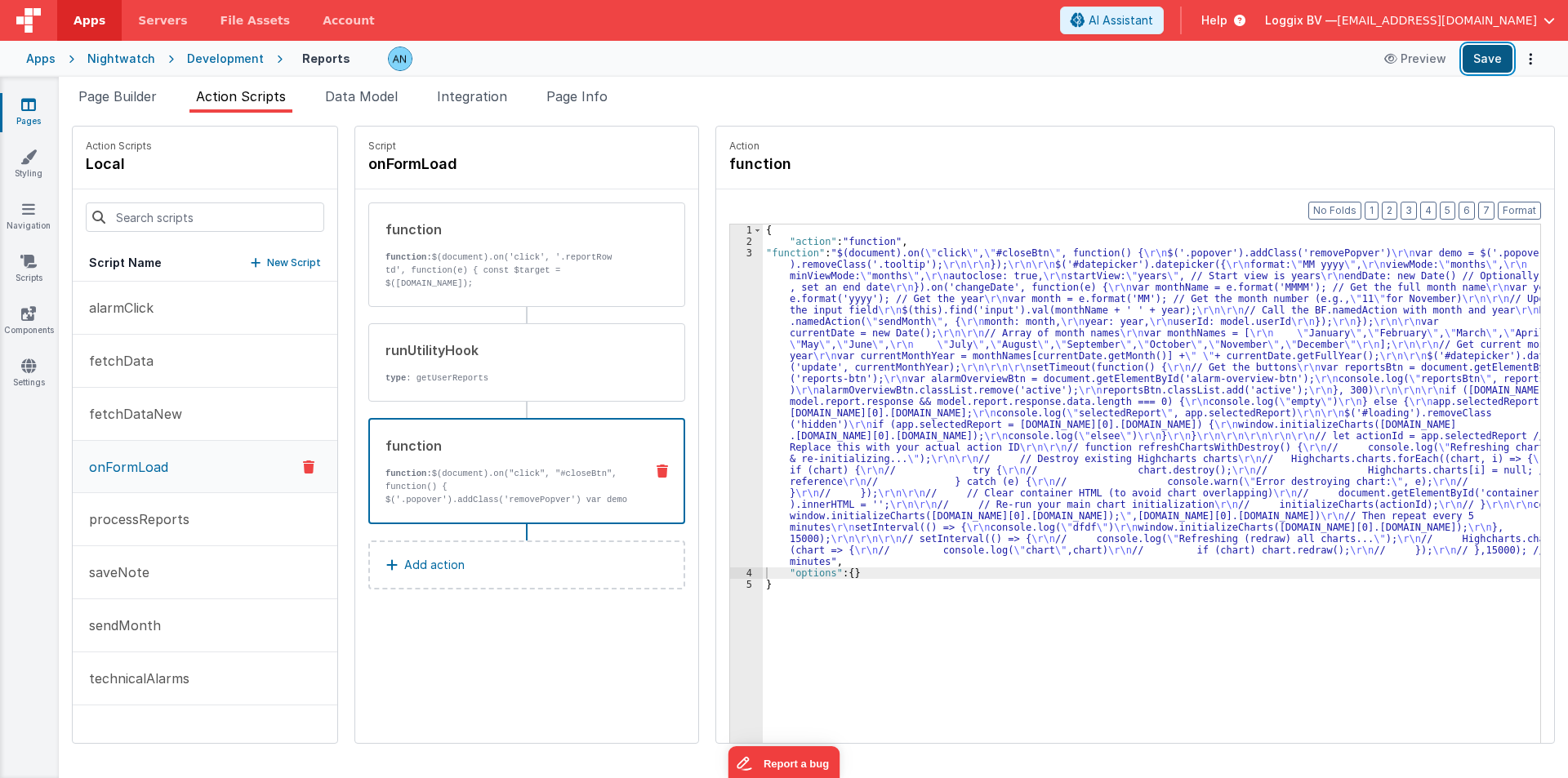
click at [1494, 56] on button "Save" at bounding box center [1487, 59] width 50 height 28
click at [1532, 207] on button "Format" at bounding box center [1519, 210] width 43 height 18
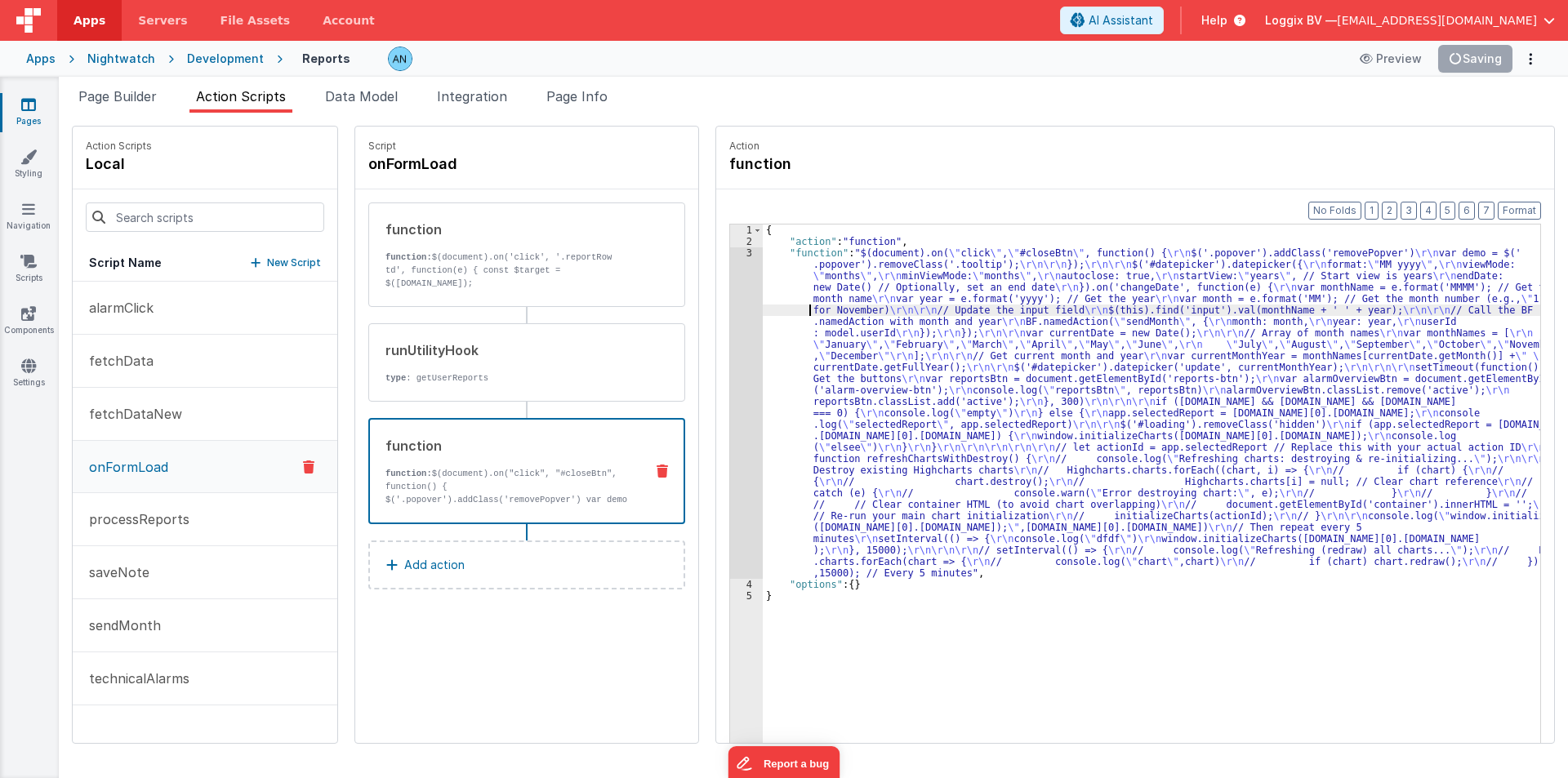
click at [784, 307] on div "{ "action" : "function" , "function" : "$(document).on( \" click \" , \" #close…" at bounding box center [1159, 520] width 793 height 592
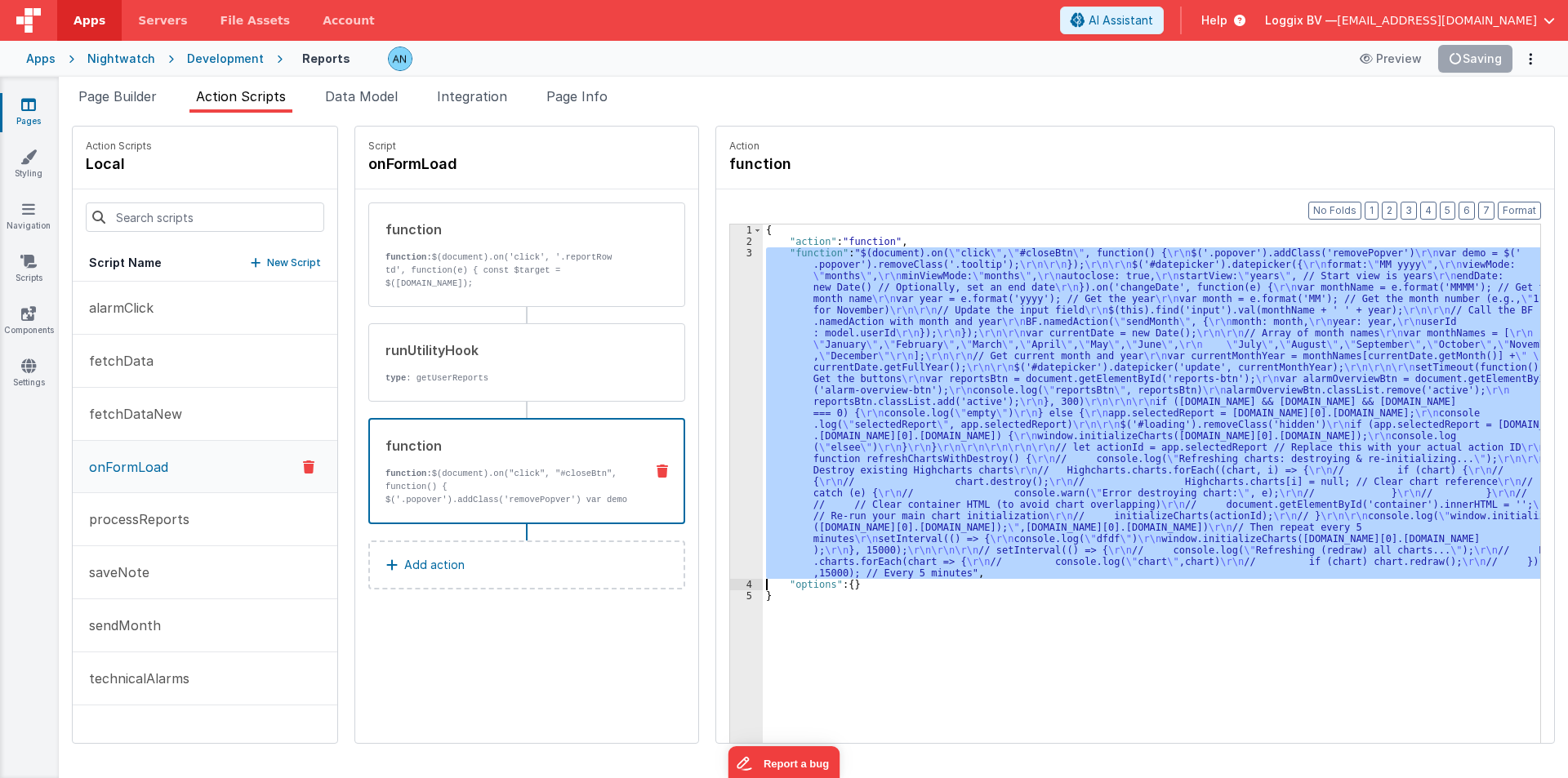
click at [730, 277] on div "3" at bounding box center [746, 413] width 33 height 332
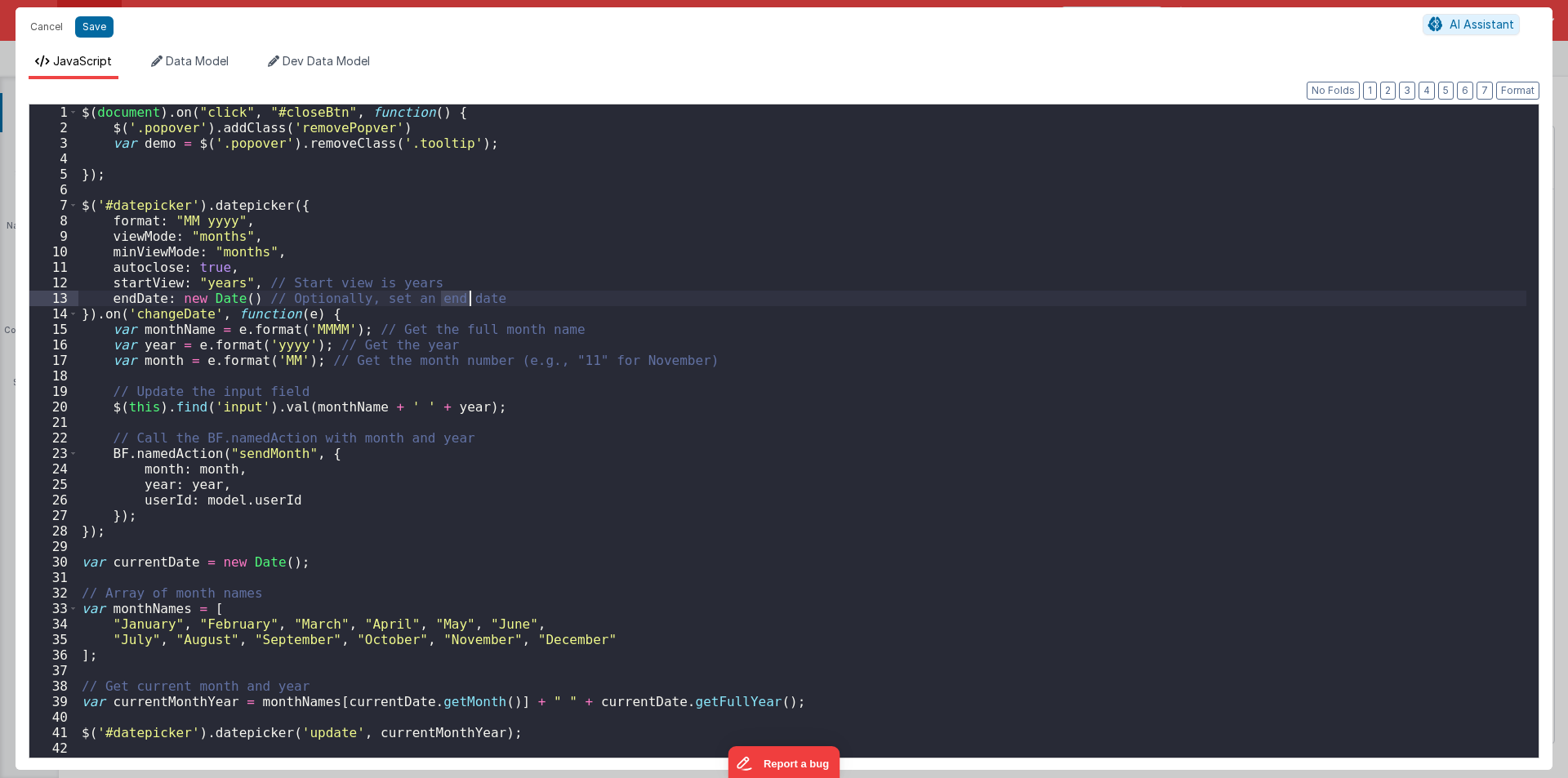
click at [725, 277] on div "$ ( document ) . on ( "click" , "#closeBtn" , function ( ) { $ ( '.popover' ) .…" at bounding box center [803, 446] width 1448 height 684
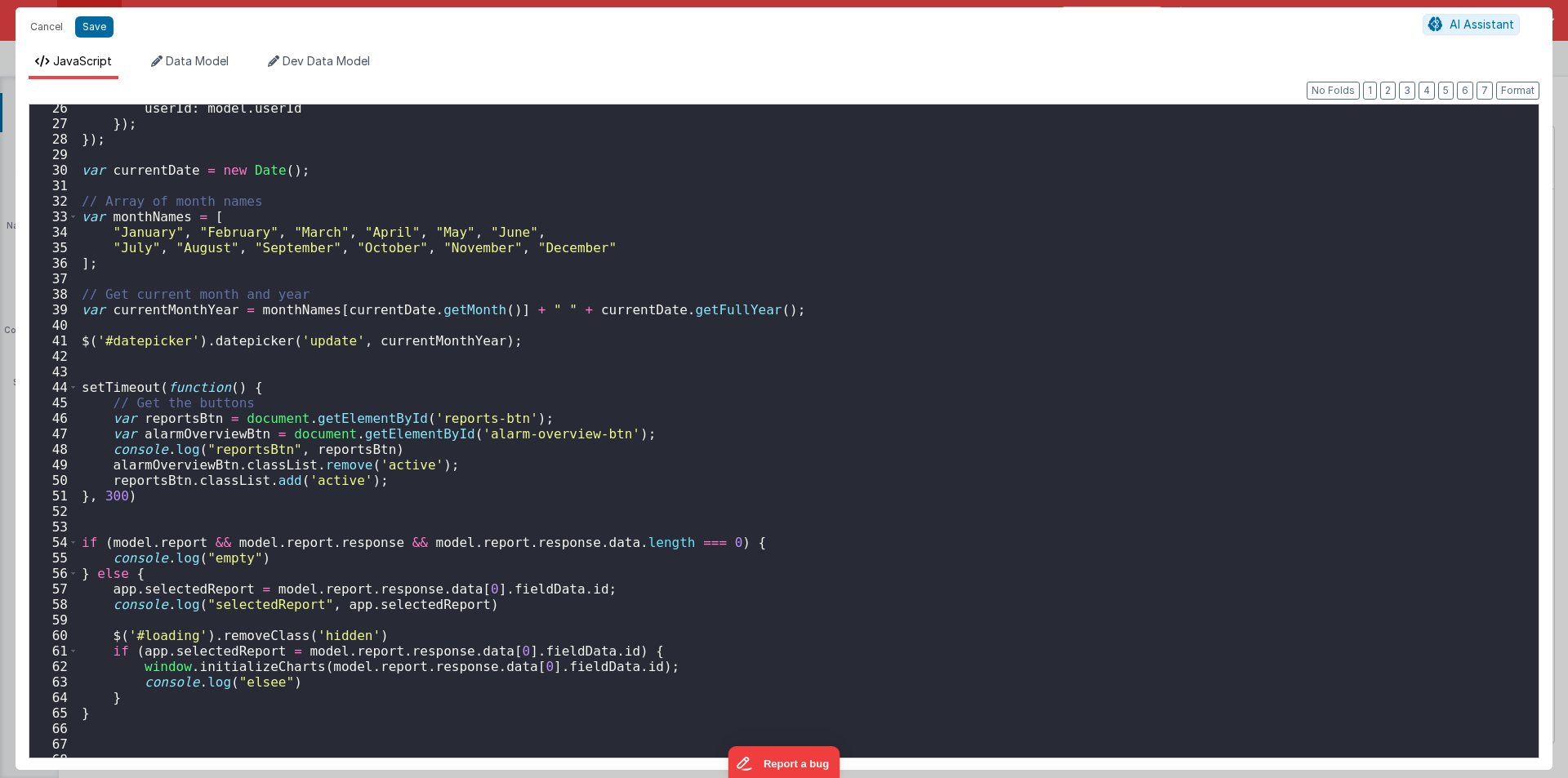
scroll to position [833, 0]
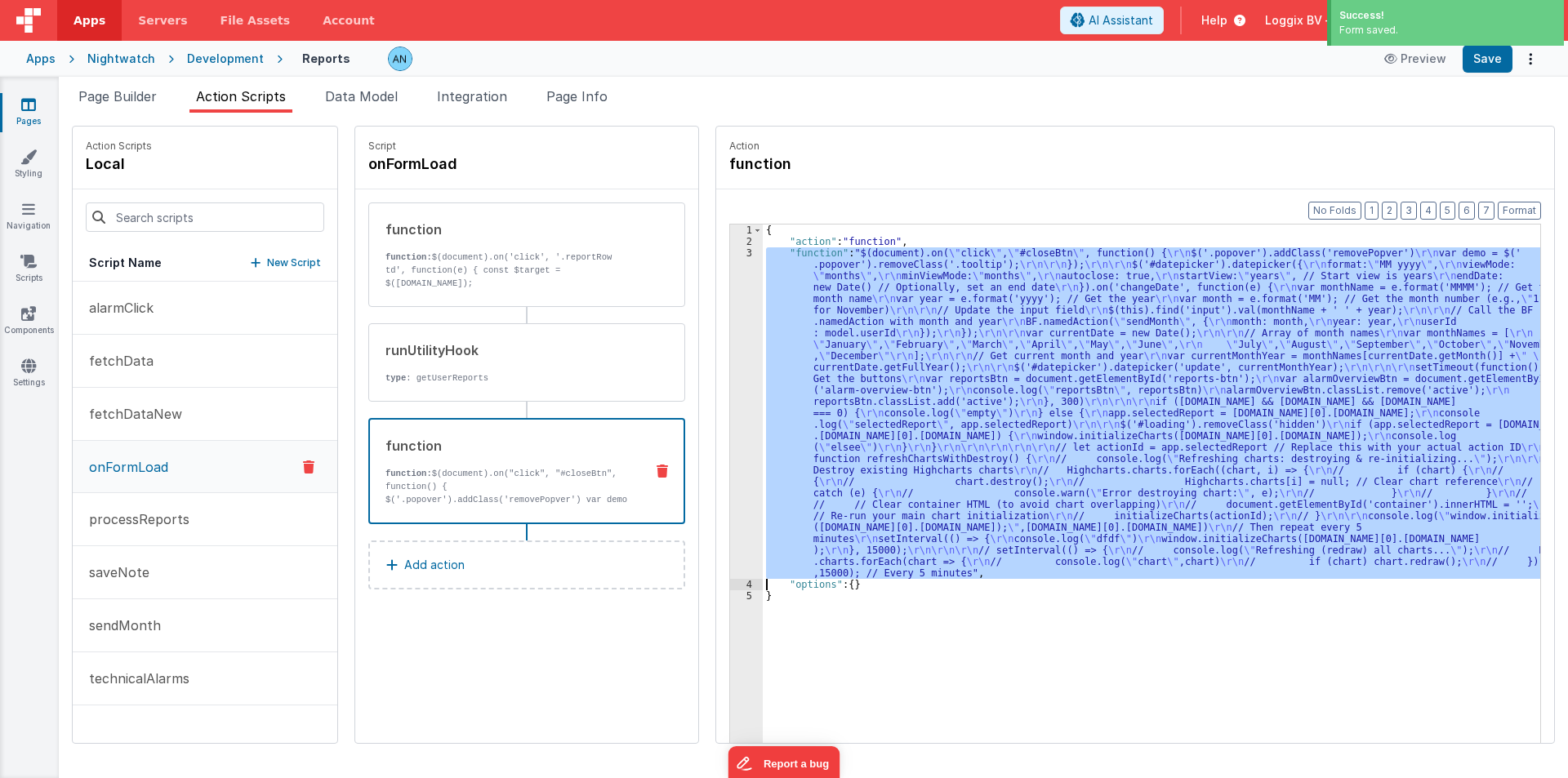
click at [730, 380] on div "3" at bounding box center [746, 413] width 33 height 332
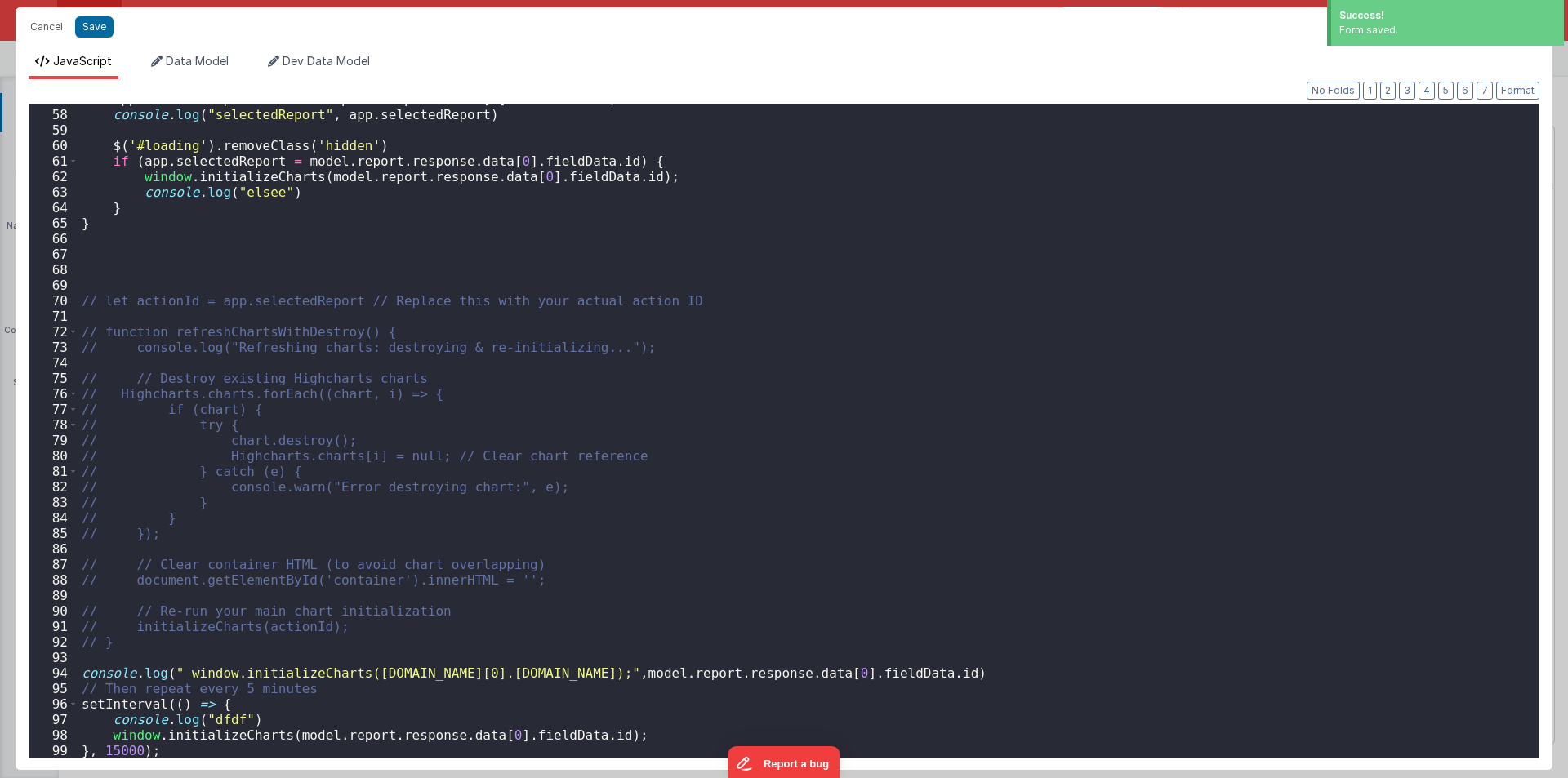
scroll to position [1022, 0]
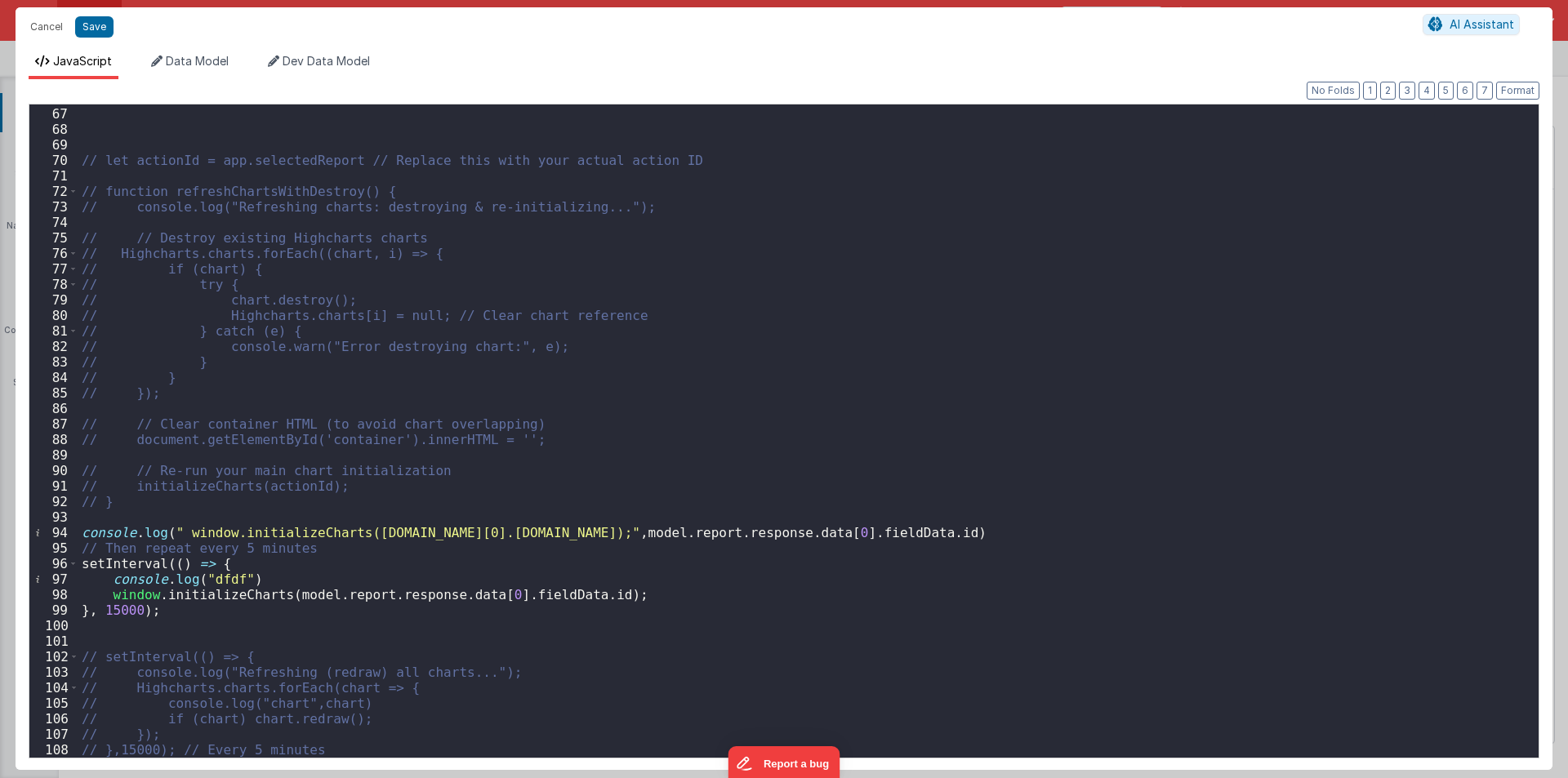
click at [126, 611] on div "// let actionId = app.selectedReport // Replace this with your actual action ID…" at bounding box center [803, 432] width 1448 height 684
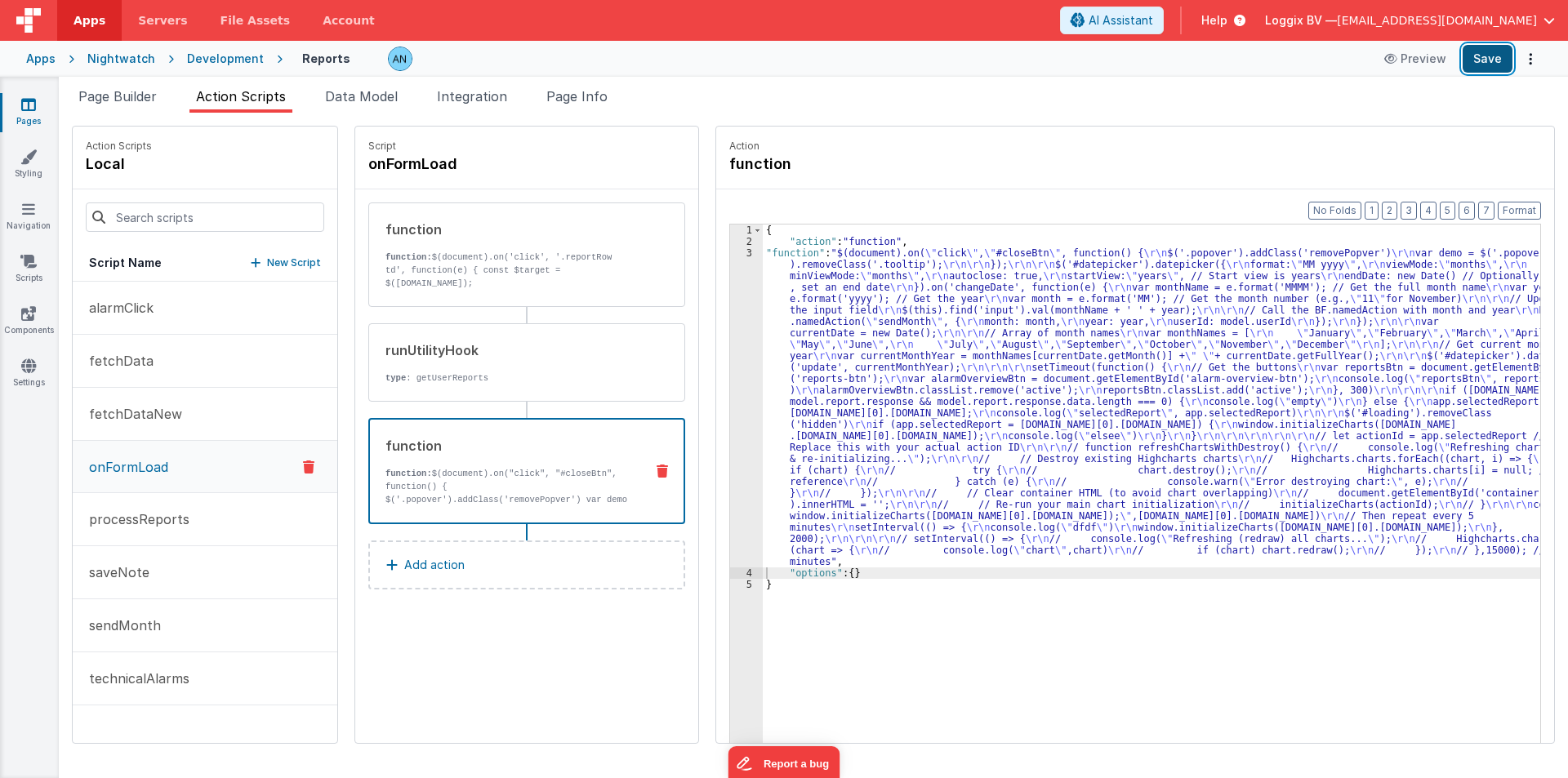
click at [1500, 65] on button "Save" at bounding box center [1487, 59] width 50 height 28
click at [1517, 207] on button "Format" at bounding box center [1519, 210] width 43 height 18
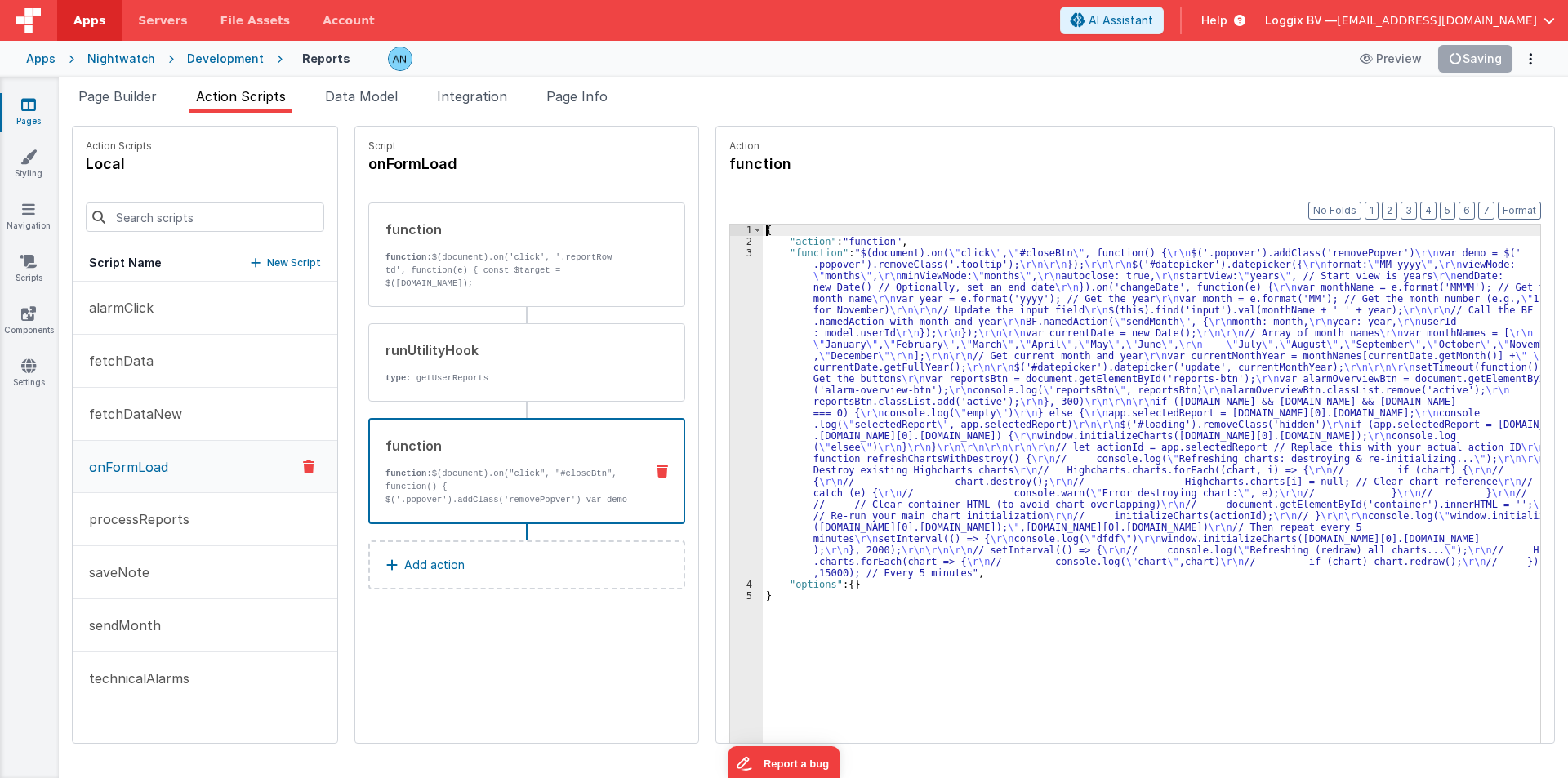
click at [730, 306] on div "3" at bounding box center [746, 413] width 33 height 332
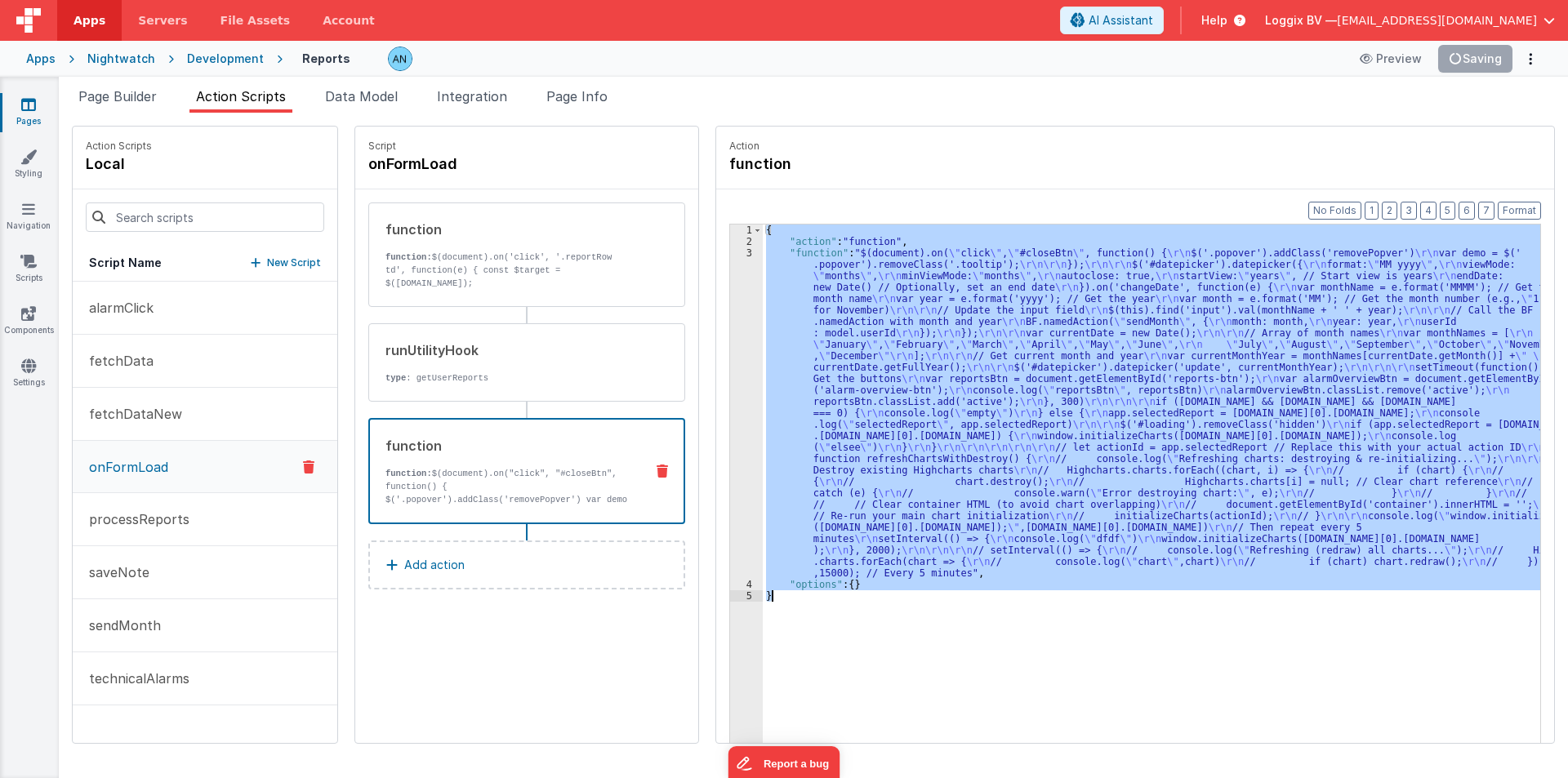
click at [730, 306] on div "3" at bounding box center [746, 413] width 33 height 332
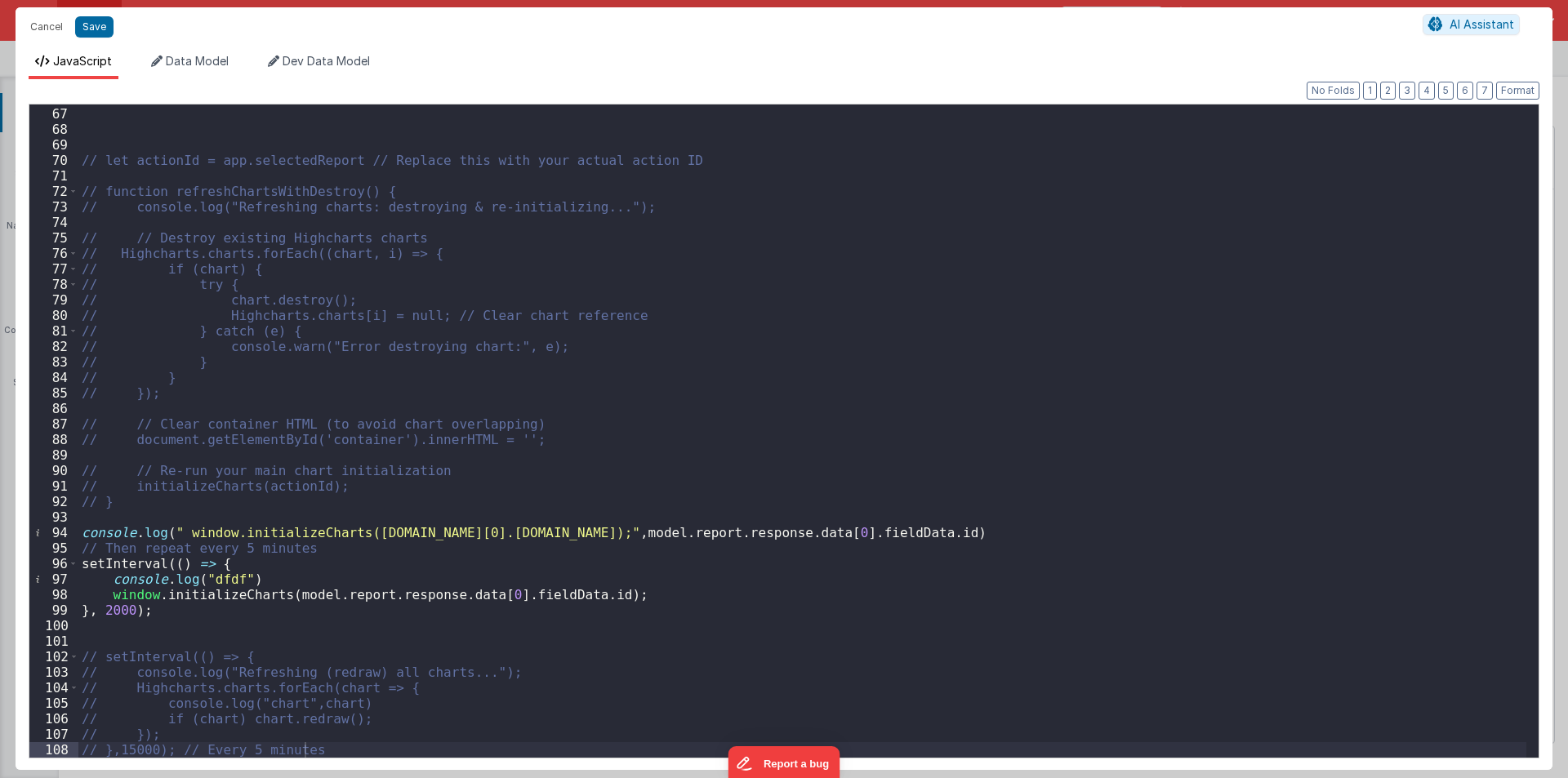
click at [203, 597] on div "// let actionId = app.selectedReport // Replace this with your actual action ID…" at bounding box center [803, 432] width 1448 height 684
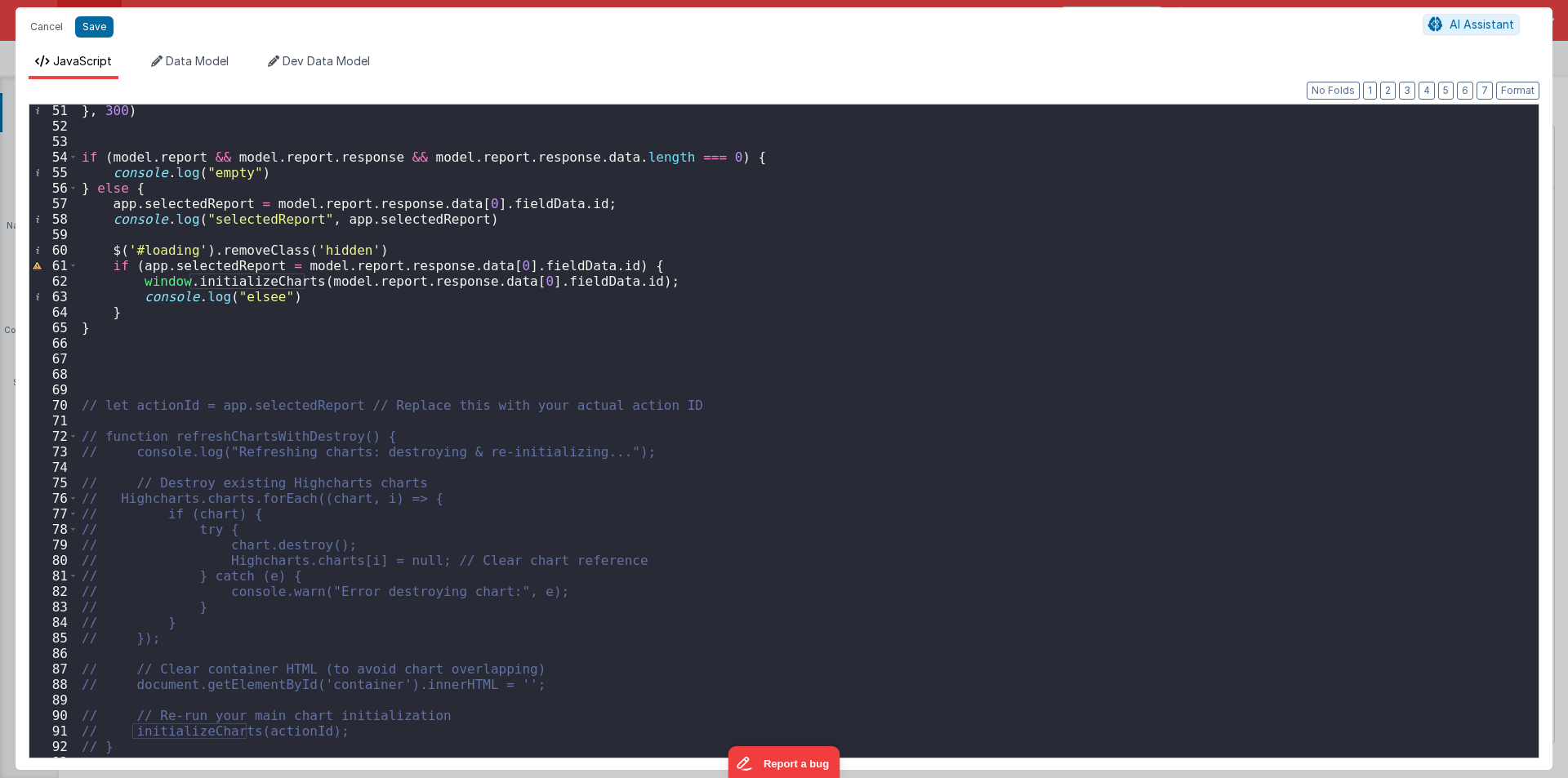
click at [256, 280] on div "} , 300 ) if ( model . report && model . report . response && model . report . …" at bounding box center [803, 445] width 1448 height 684
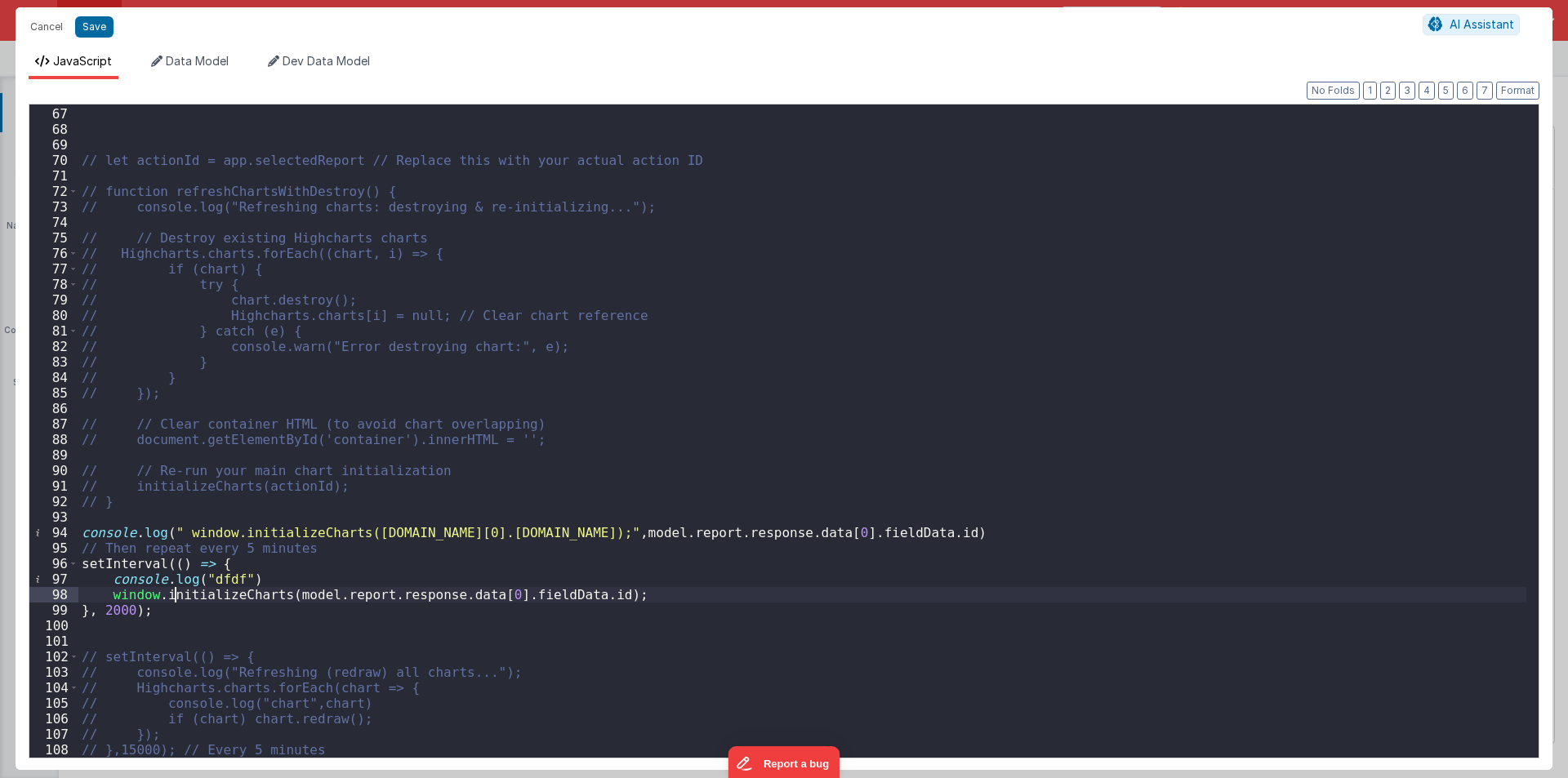
click at [178, 599] on div "// let actionId = app.selectedReport // Replace this with your actual action ID…" at bounding box center [803, 432] width 1448 height 684
click at [220, 575] on div "// let actionId = app.selectedReport // Replace this with your actual action ID…" at bounding box center [803, 432] width 1448 height 684
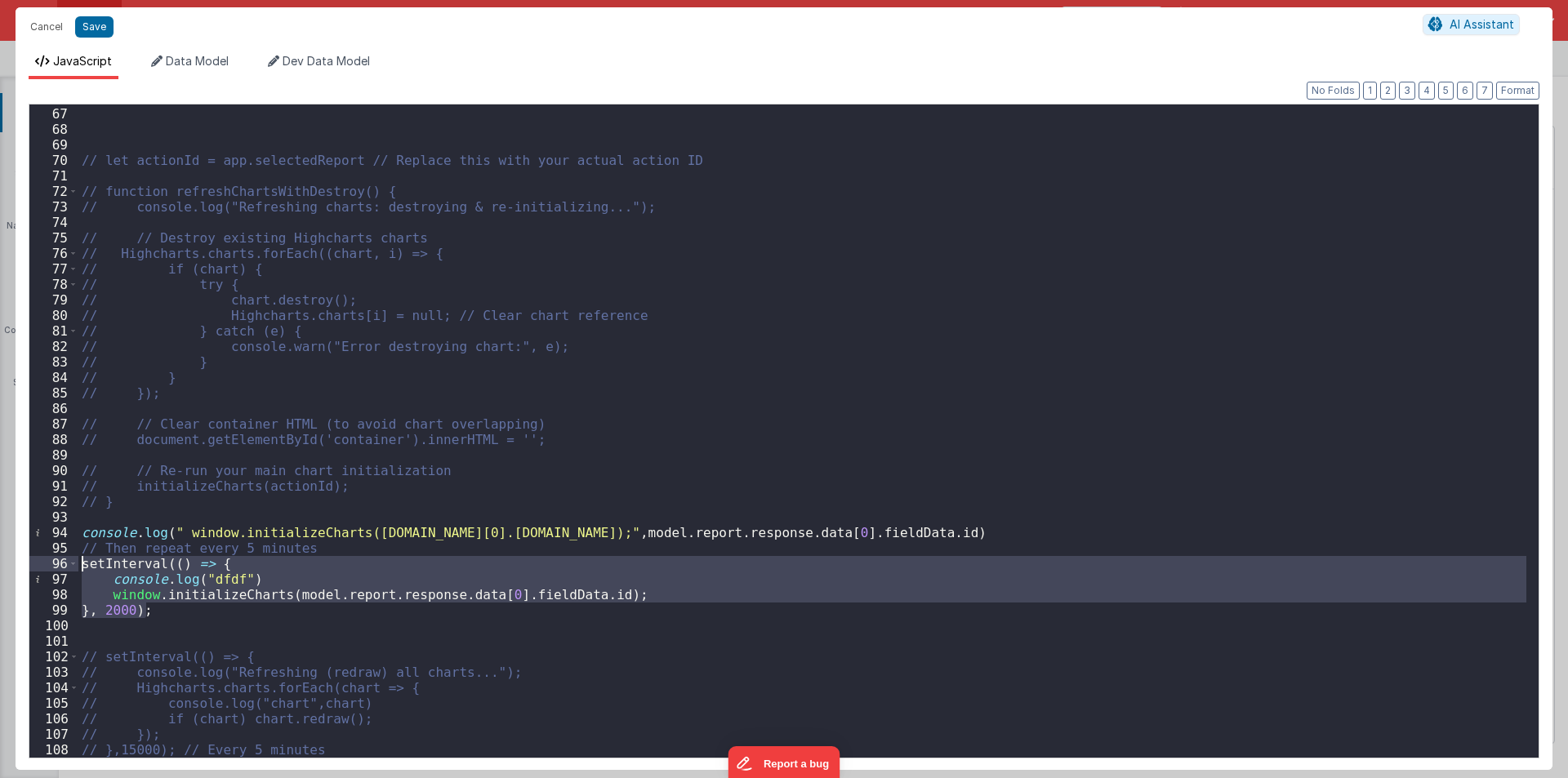
drag, startPoint x: 185, startPoint y: 614, endPoint x: 68, endPoint y: 559, distance: 129.3
click at [68, 559] on div "66 67 68 69 70 71 72 73 74 75 76 77 78 79 80 81 82 83 84 85 86 87 88 89 90 91 9…" at bounding box center [784, 431] width 1511 height 655
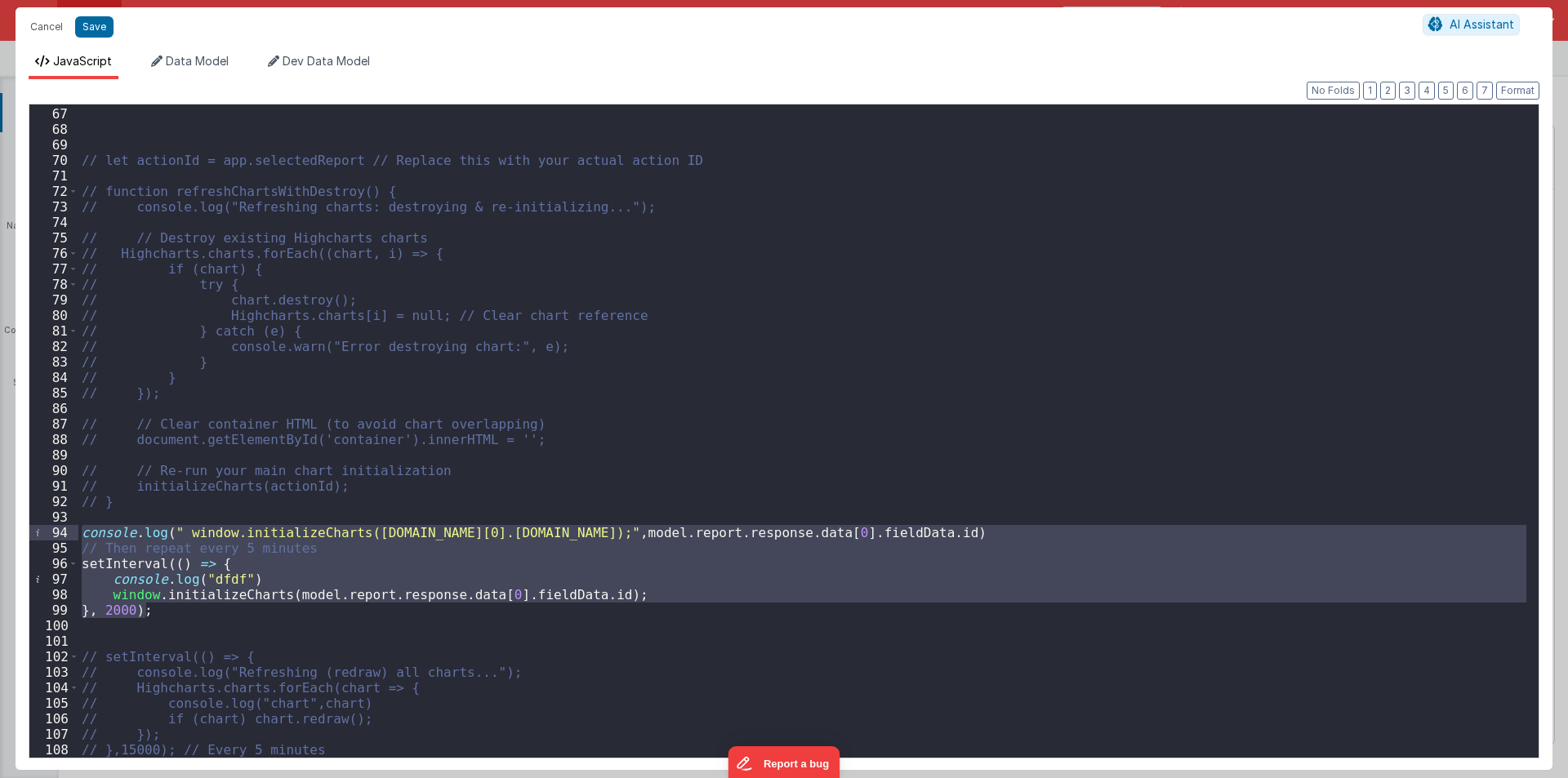
click at [223, 631] on div "// let actionId = app.selectedReport // Replace this with your actual action ID…" at bounding box center [803, 432] width 1448 height 684
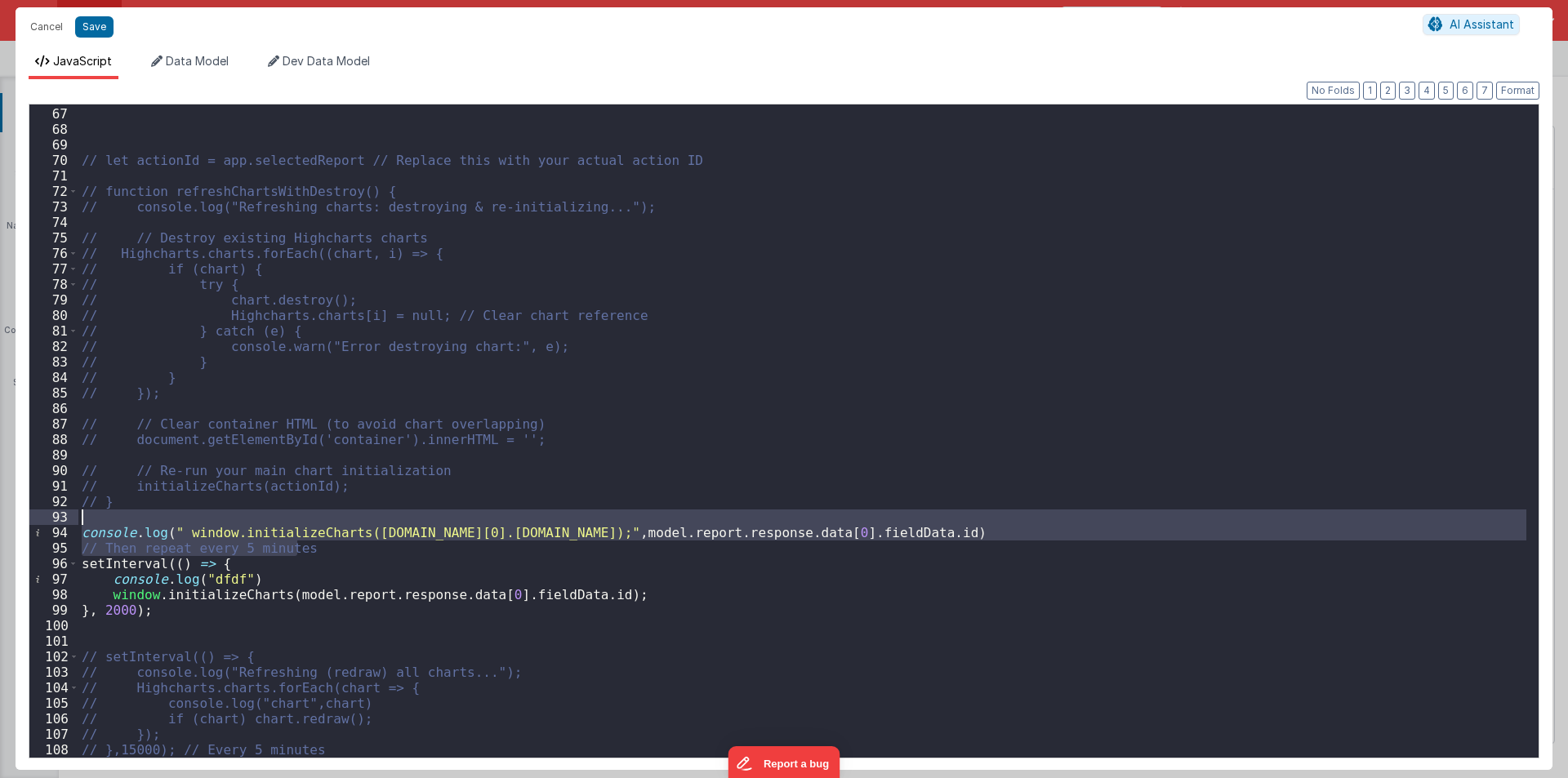
drag, startPoint x: 315, startPoint y: 548, endPoint x: 23, endPoint y: 516, distance: 293.7
click at [23, 516] on div "Format 7 6 5 4 3 2 1 No Folds 66 67 68 69 70 71 72 73 74 75 76 77 78 79 80 81 8…" at bounding box center [784, 424] width 1537 height 690
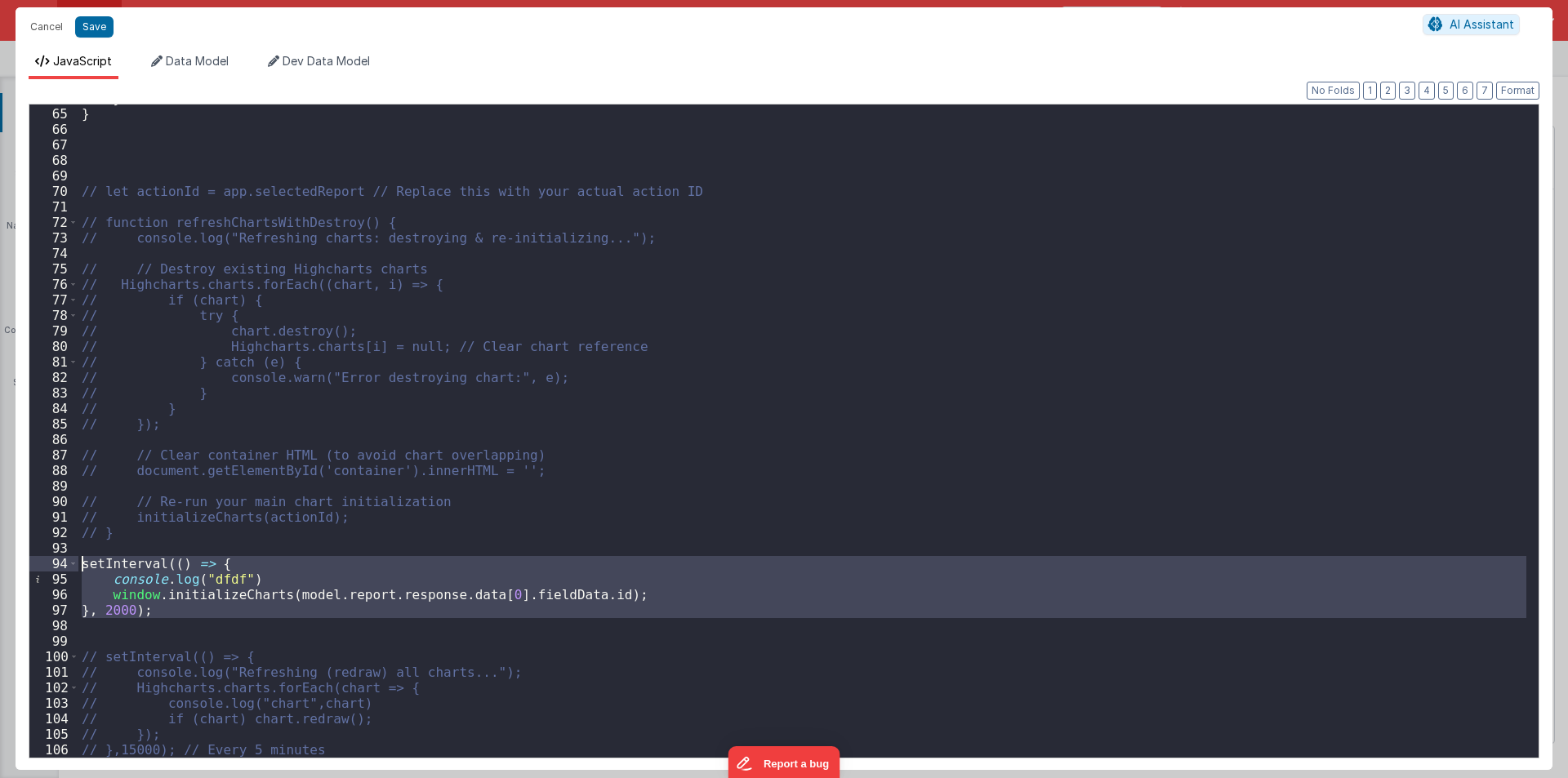
drag, startPoint x: 172, startPoint y: 617, endPoint x: 64, endPoint y: 566, distance: 119.4
click at [64, 566] on div "64 65 66 67 68 69 70 71 72 73 74 75 76 77 78 79 80 81 82 83 84 85 86 87 88 89 9…" at bounding box center [784, 431] width 1511 height 655
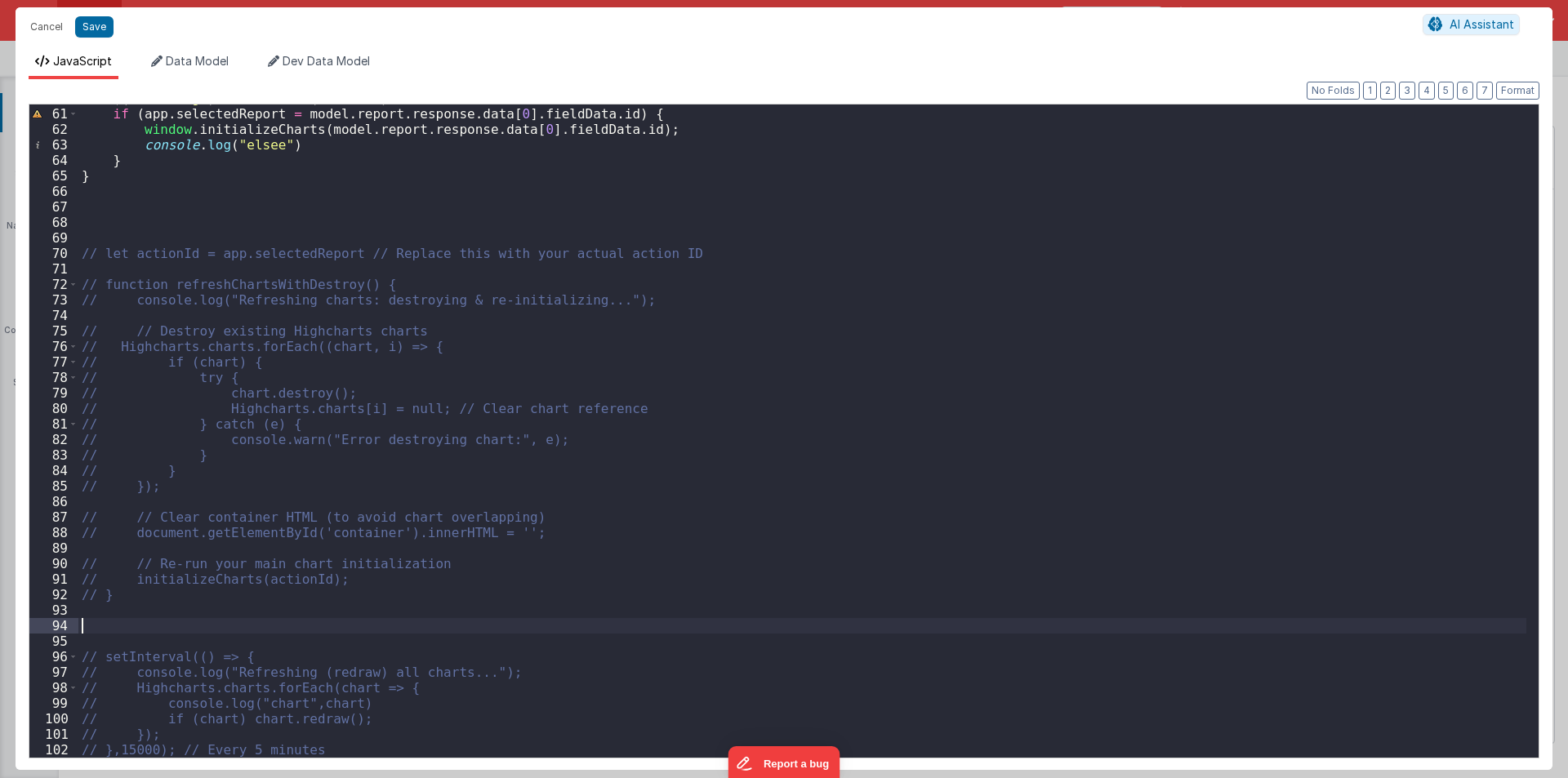
scroll to position [635, 0]
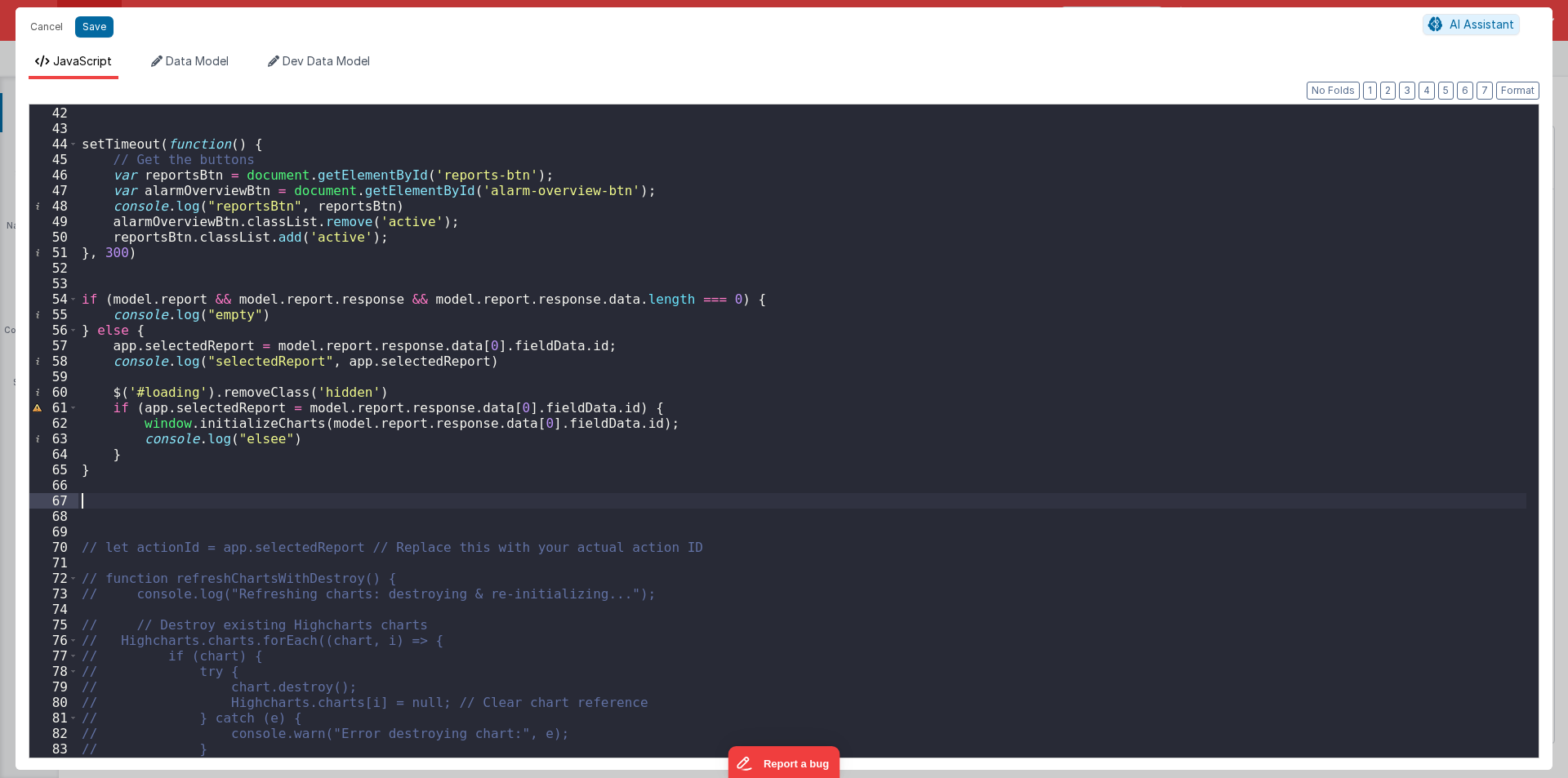
click at [85, 496] on div "$ ( '#datepicker' ) . datepicker ( 'update' , currentMonthYear ) ; setTimeout (…" at bounding box center [803, 431] width 1448 height 684
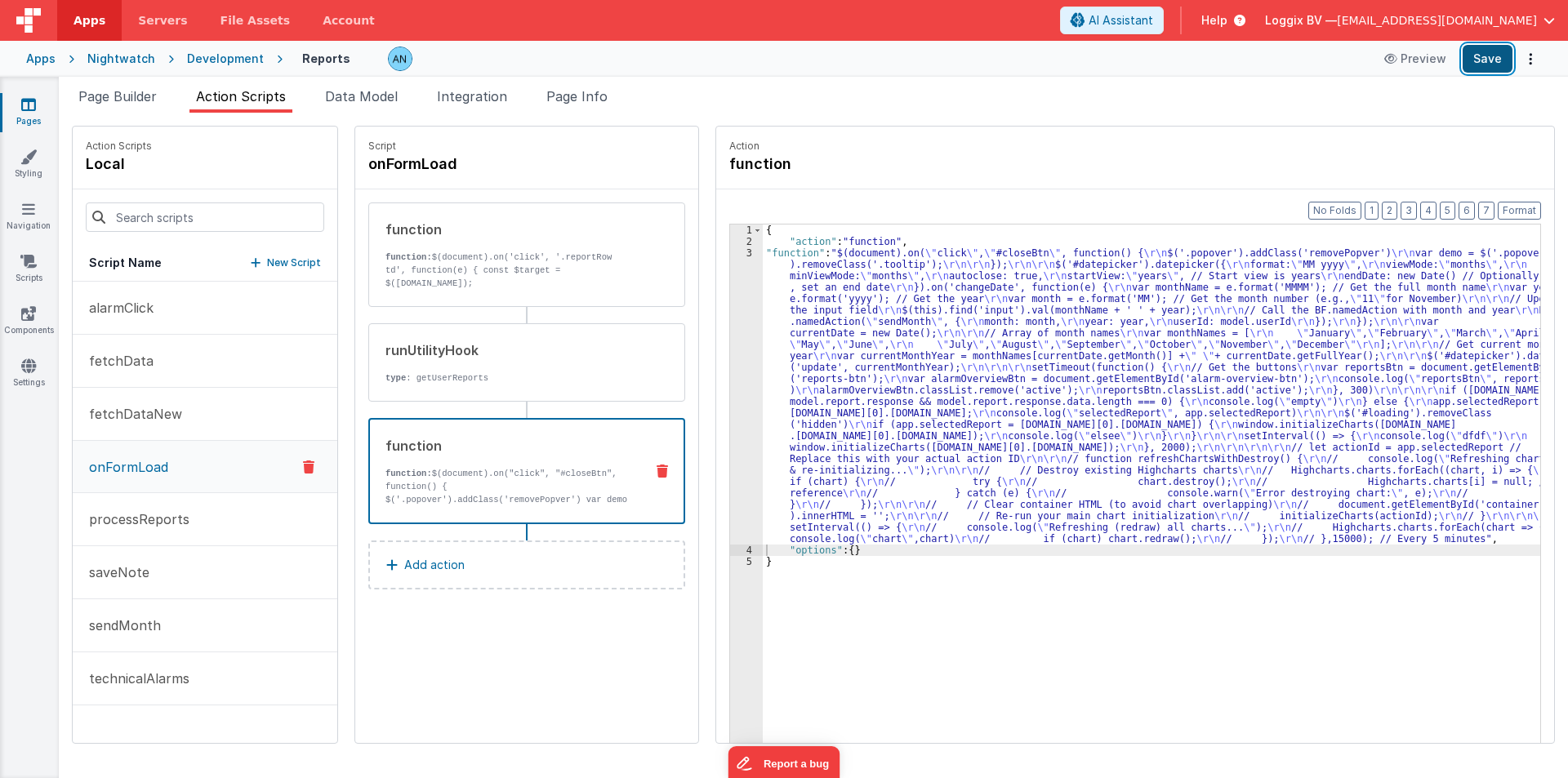
click at [1512, 56] on button "Save" at bounding box center [1487, 59] width 50 height 28
click at [730, 303] on div "3" at bounding box center [746, 396] width 33 height 297
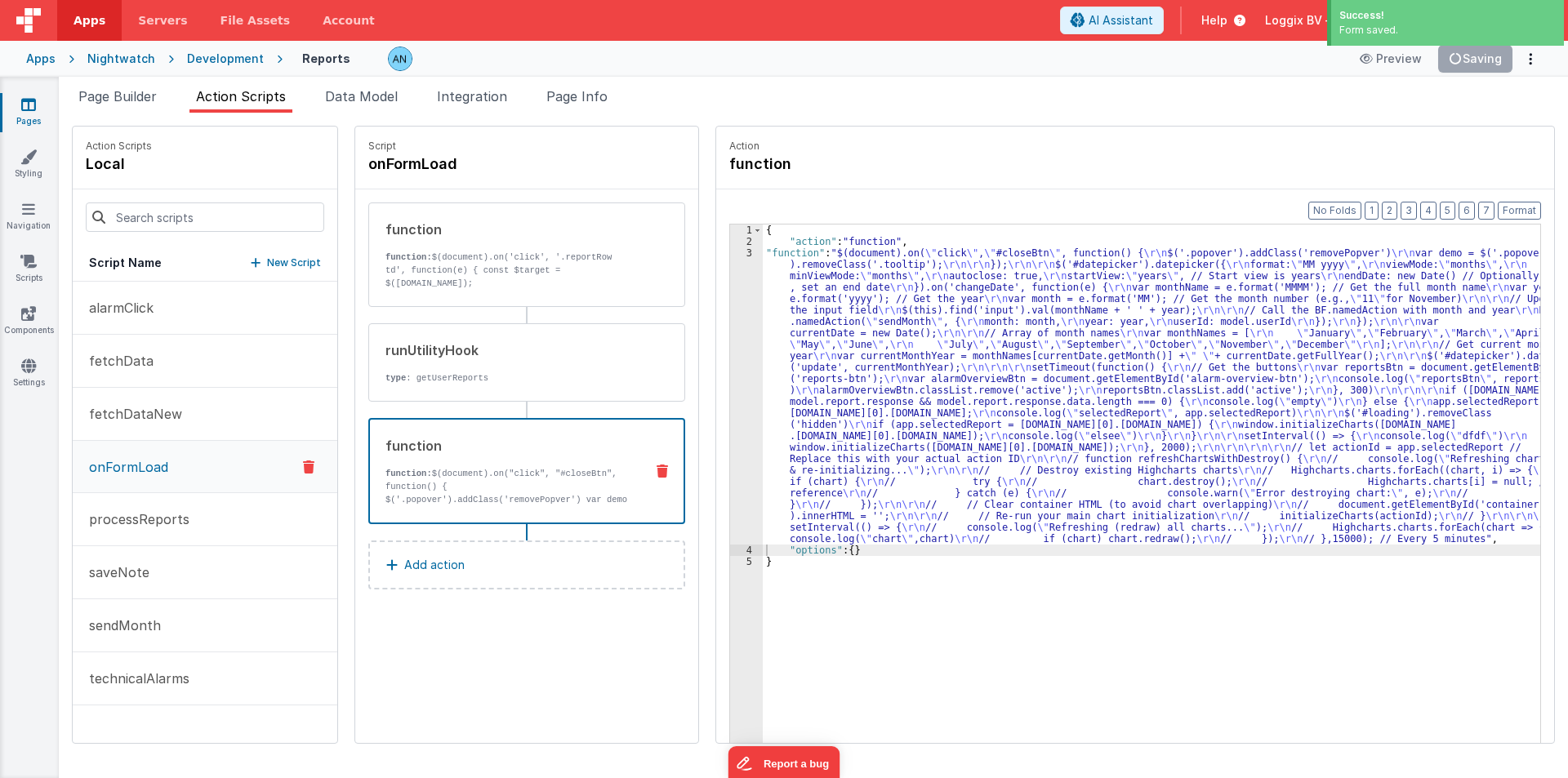
click at [730, 303] on div "3" at bounding box center [746, 396] width 33 height 297
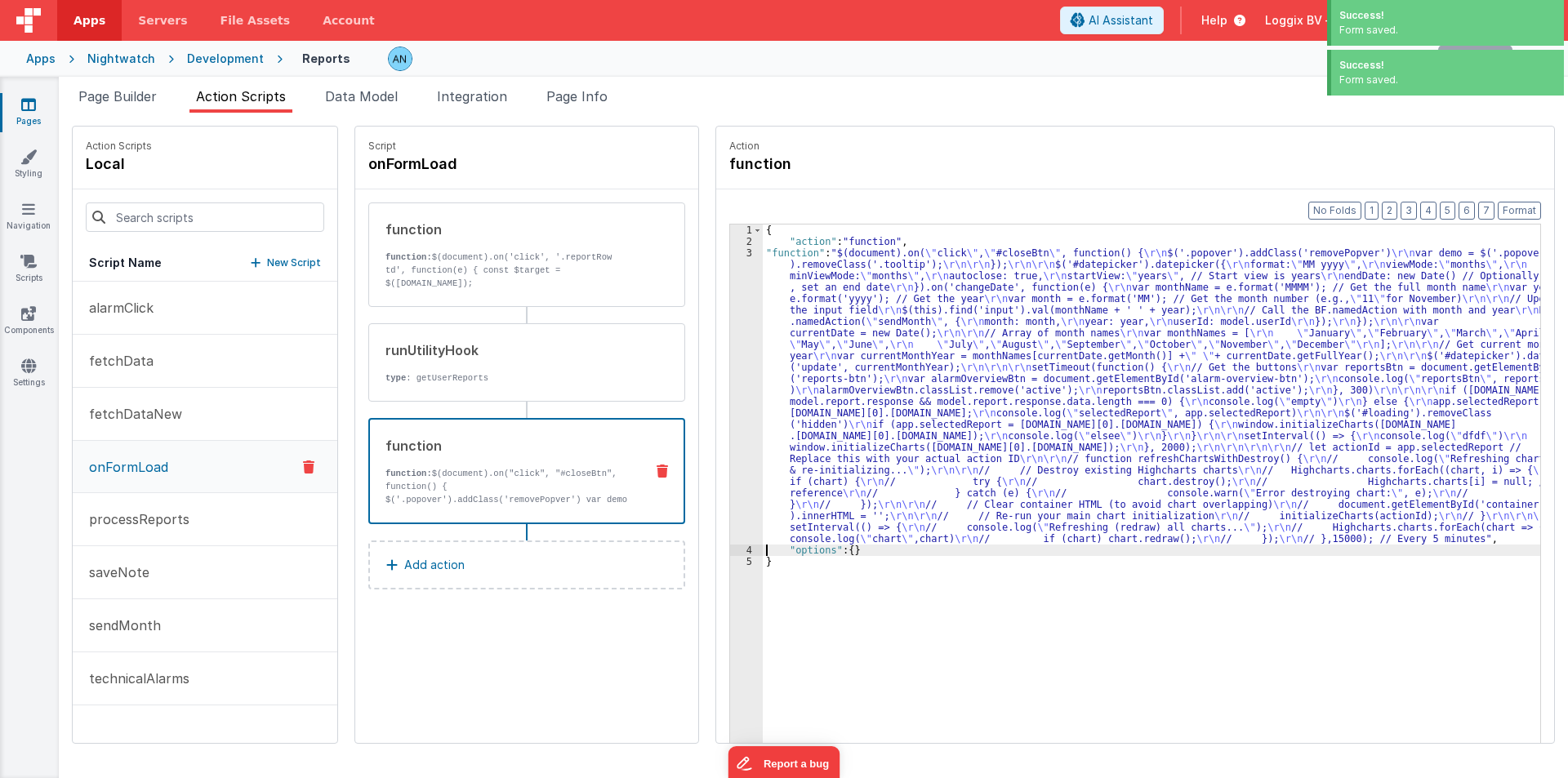
click at [730, 303] on div "3" at bounding box center [746, 396] width 33 height 297
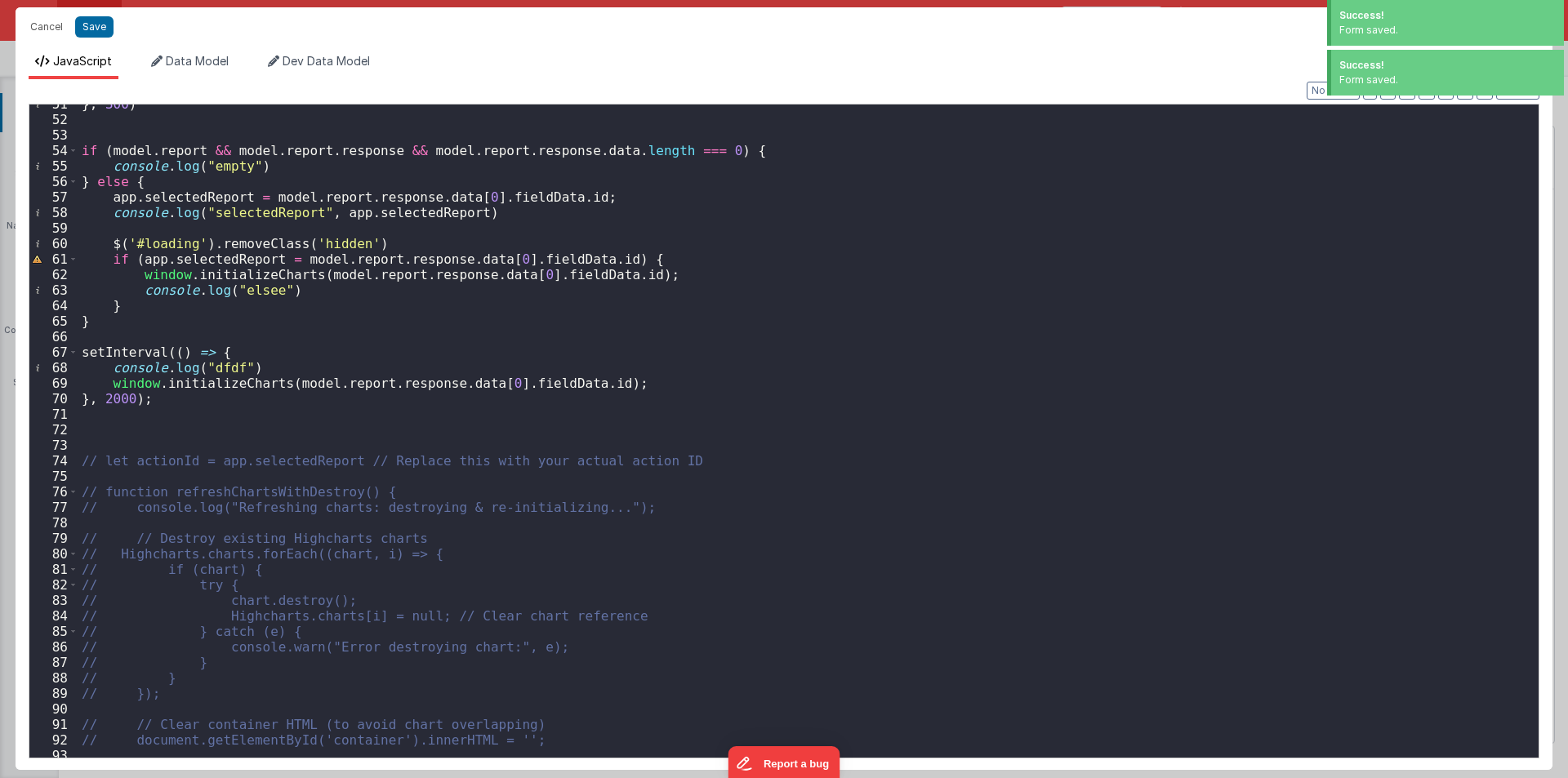
scroll to position [991, 0]
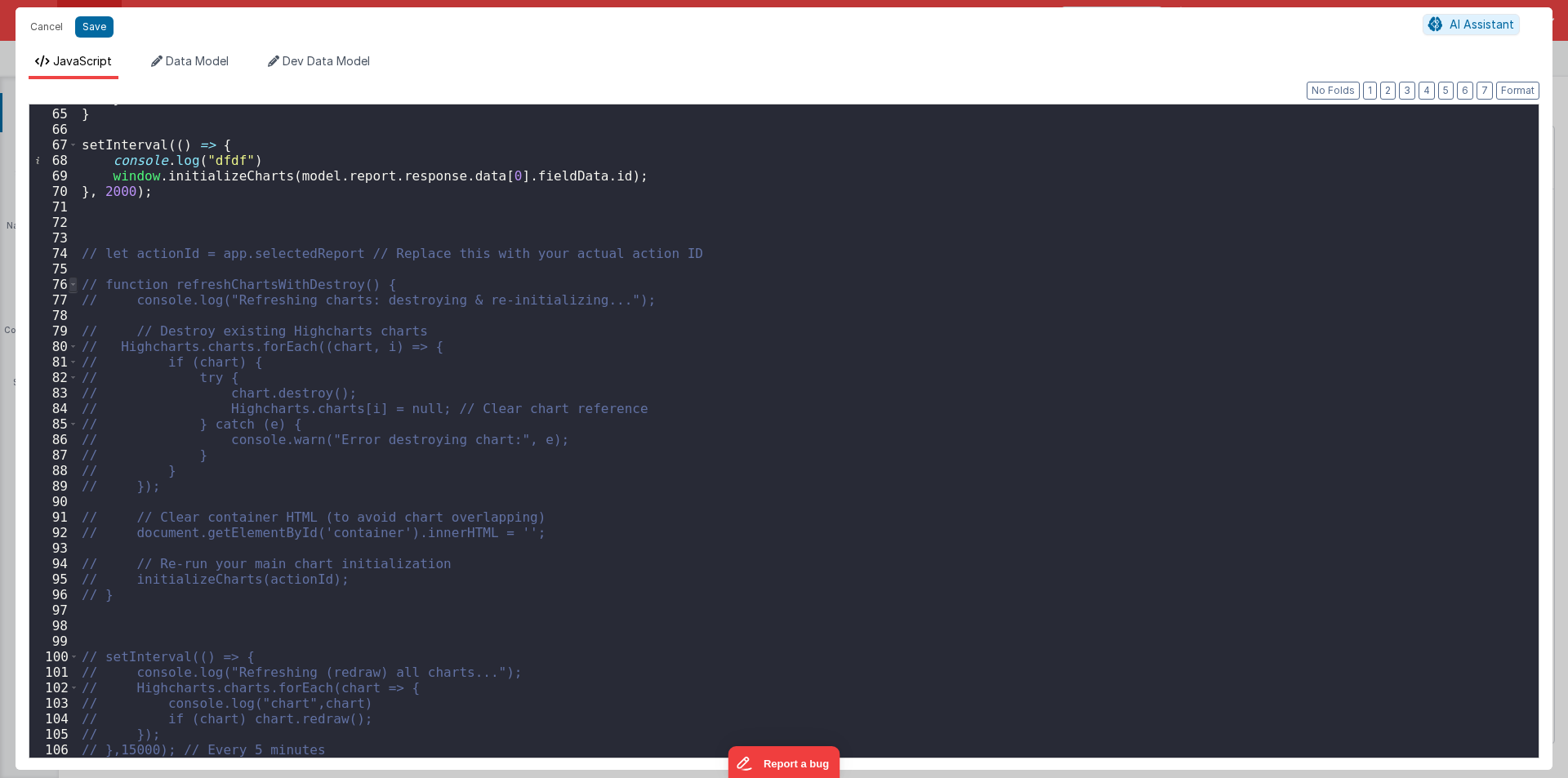
click at [75, 286] on span at bounding box center [73, 284] width 9 height 16
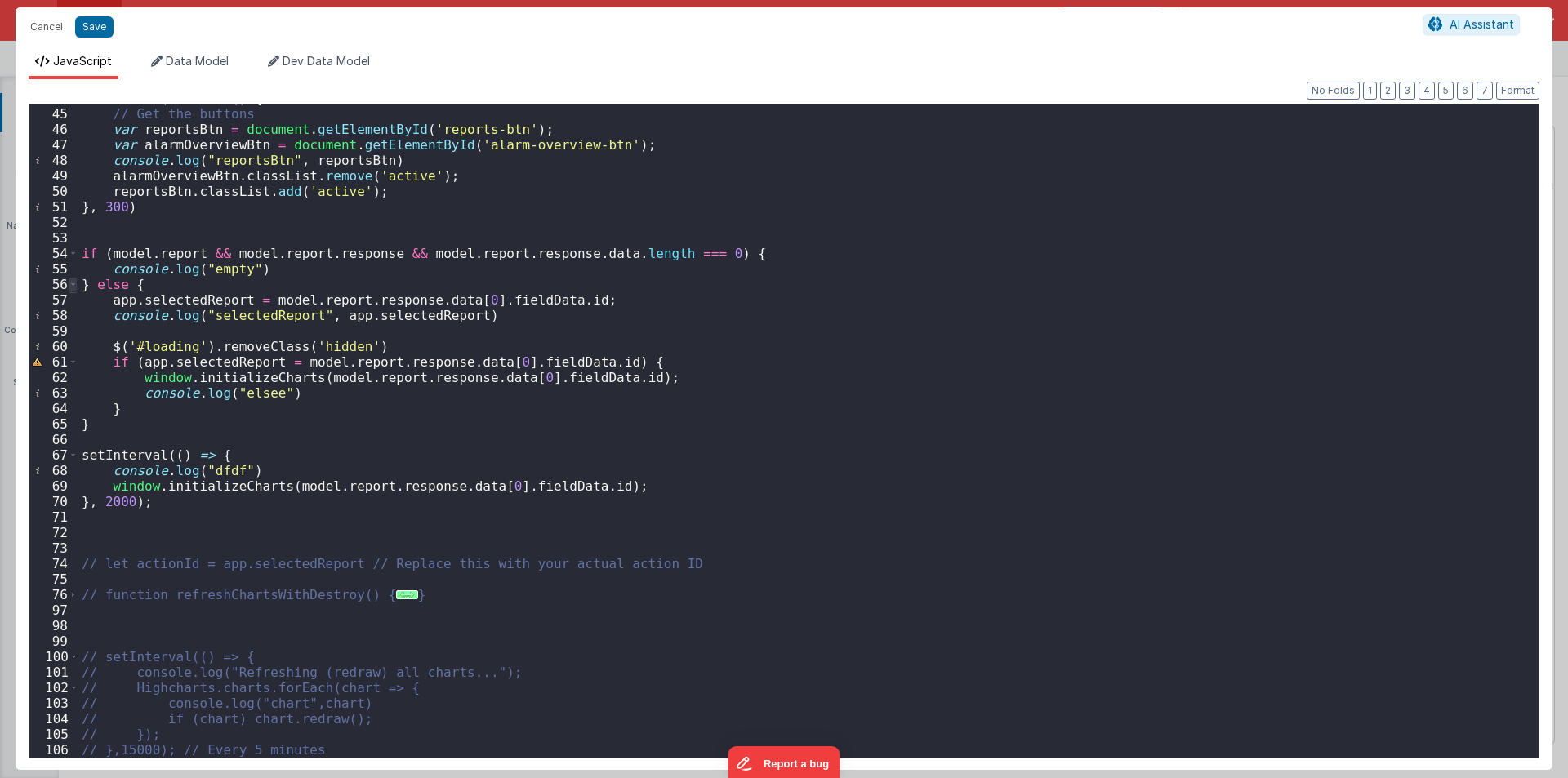
scroll to position [681, 0]
click at [310, 754] on div "setTimeout ( function ( ) { // Get the buttons var reportsBtn = document . getE…" at bounding box center [803, 432] width 1448 height 684
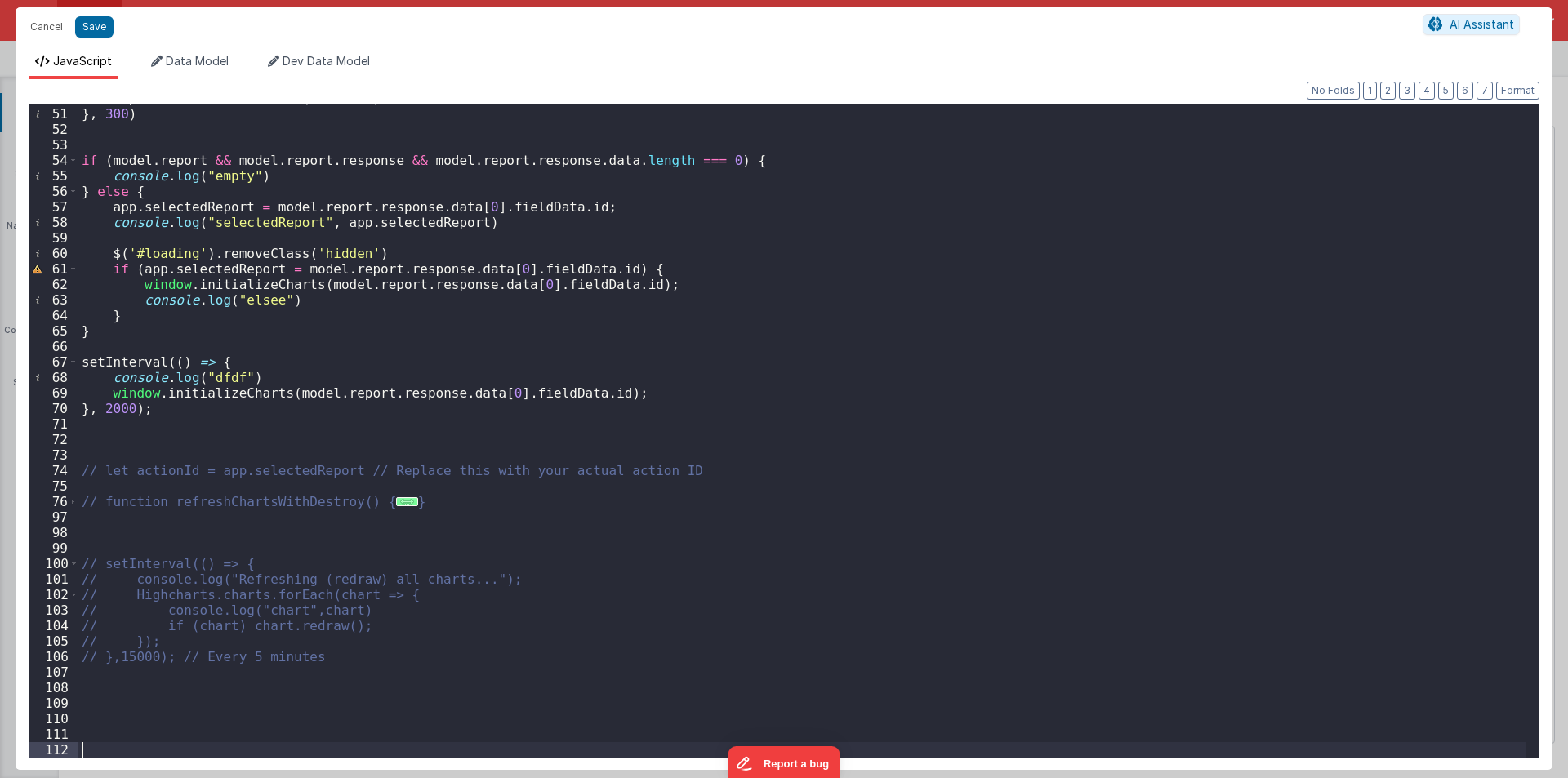
scroll to position [789, 0]
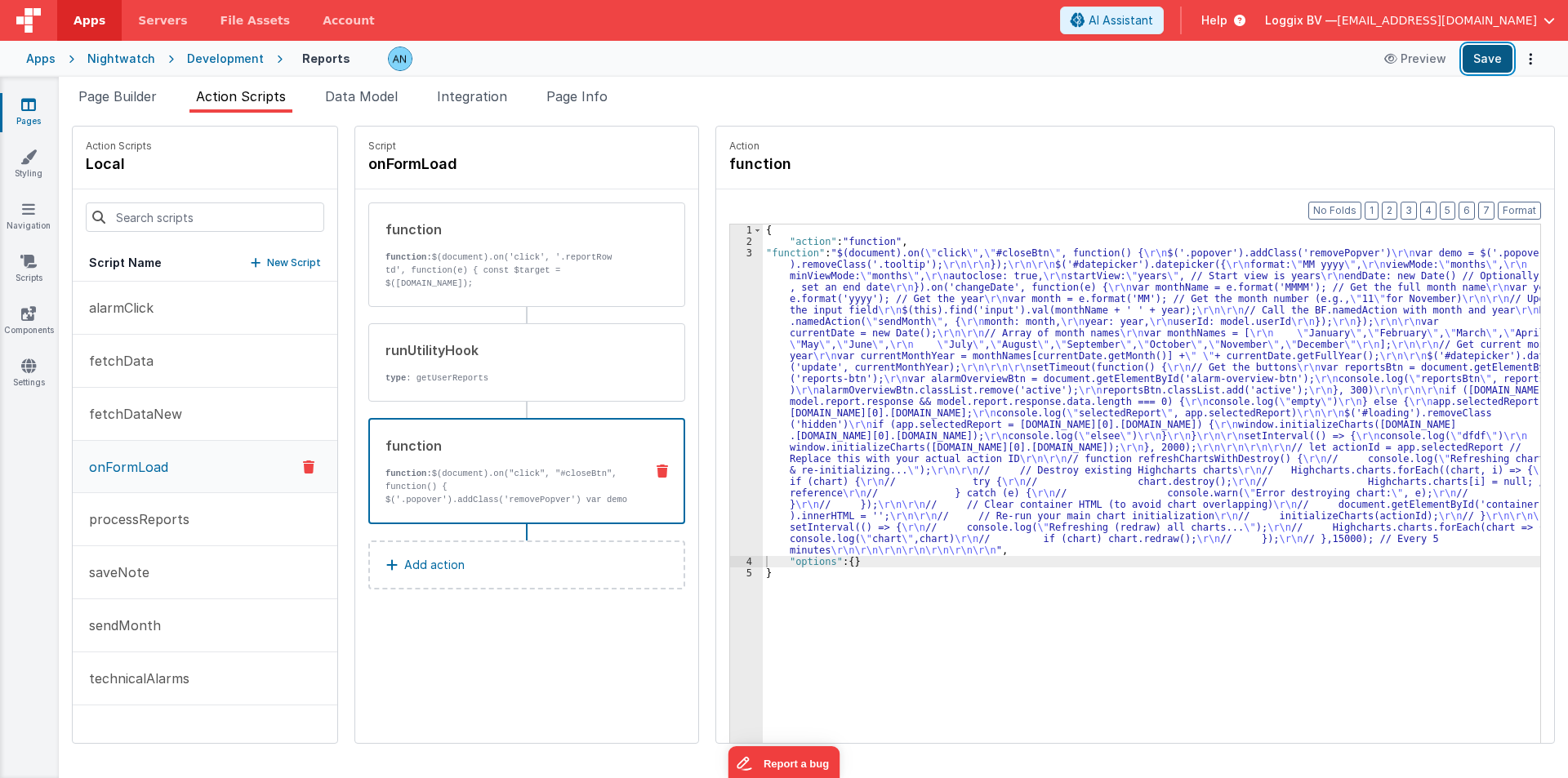
click at [1490, 60] on button "Save" at bounding box center [1487, 59] width 50 height 28
click at [1522, 209] on button "Format" at bounding box center [1519, 210] width 43 height 18
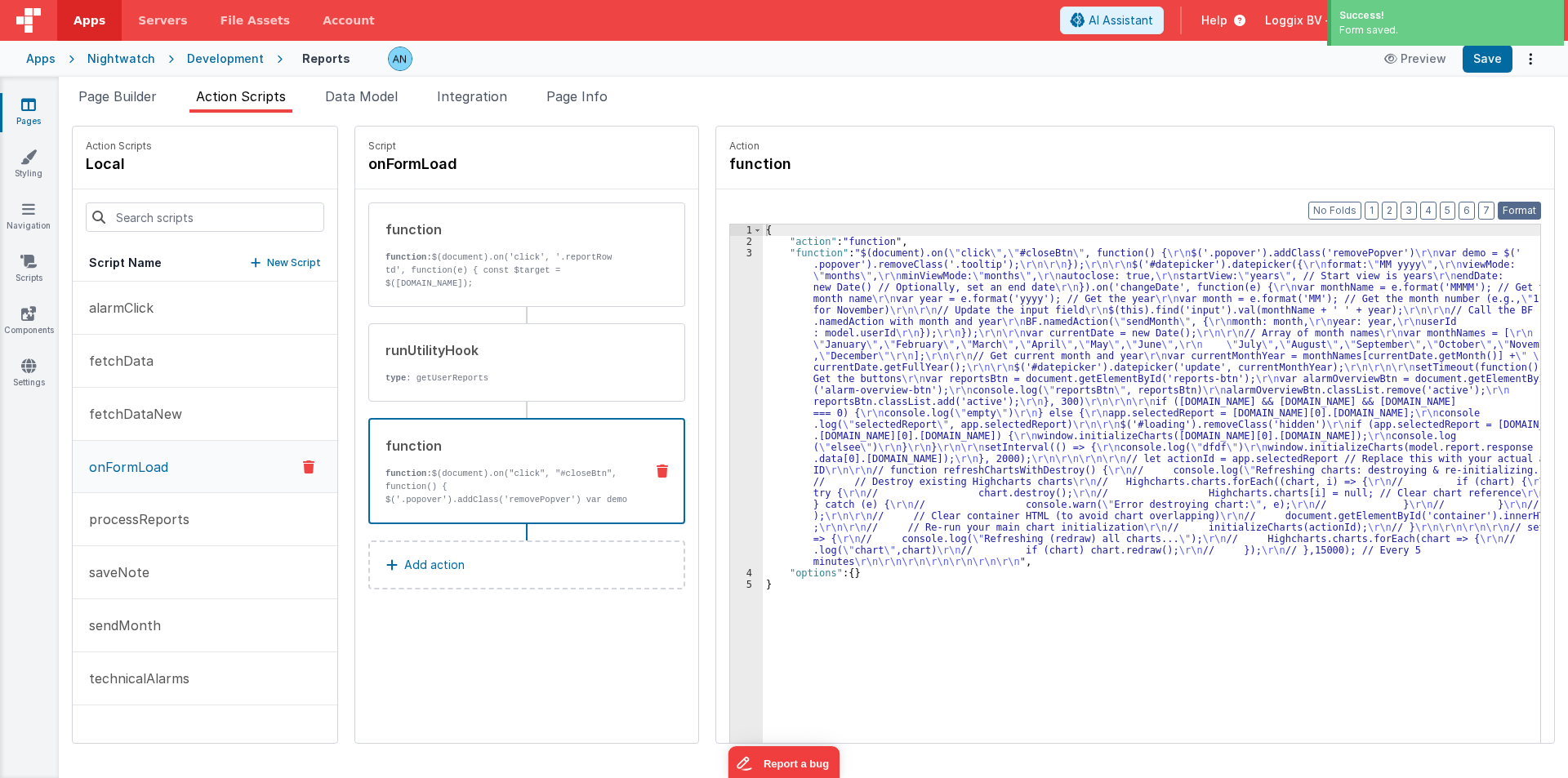
click at [1529, 205] on button "Format" at bounding box center [1519, 210] width 43 height 18
click at [1480, 56] on button "Save" at bounding box center [1487, 59] width 50 height 28
click at [730, 332] on div "3" at bounding box center [746, 407] width 33 height 320
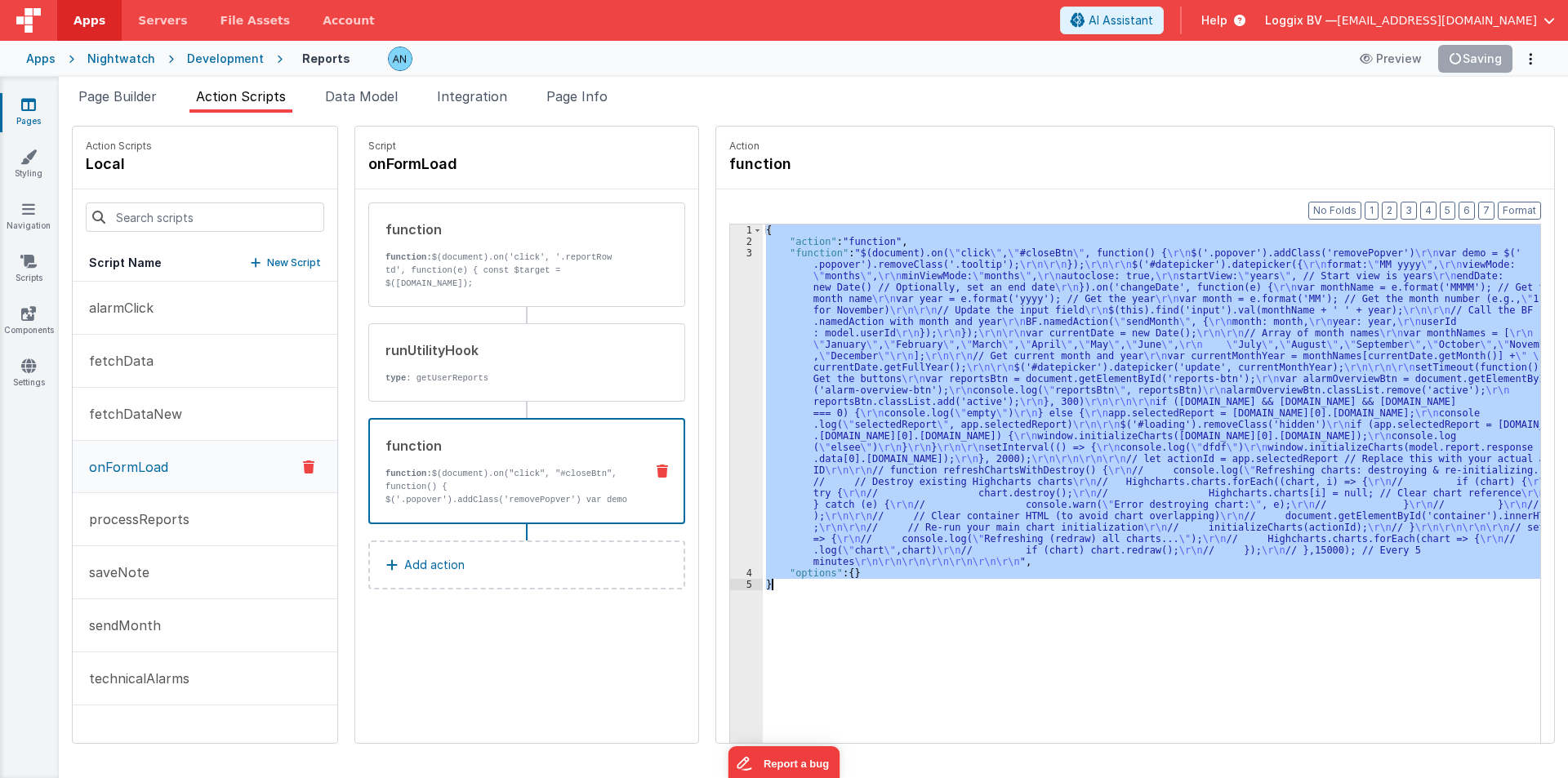
click at [730, 332] on div "3" at bounding box center [746, 407] width 33 height 320
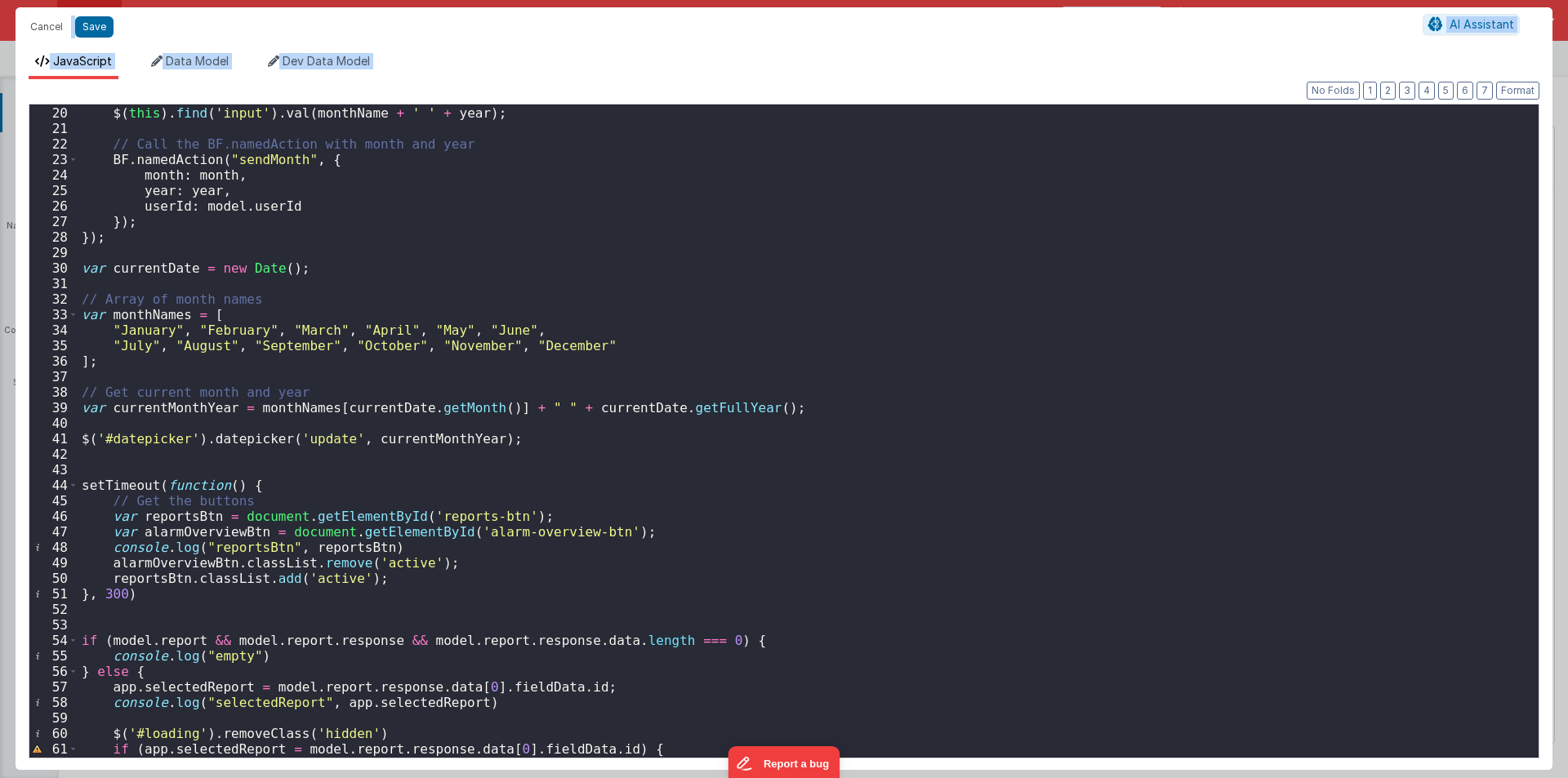
scroll to position [637, 0]
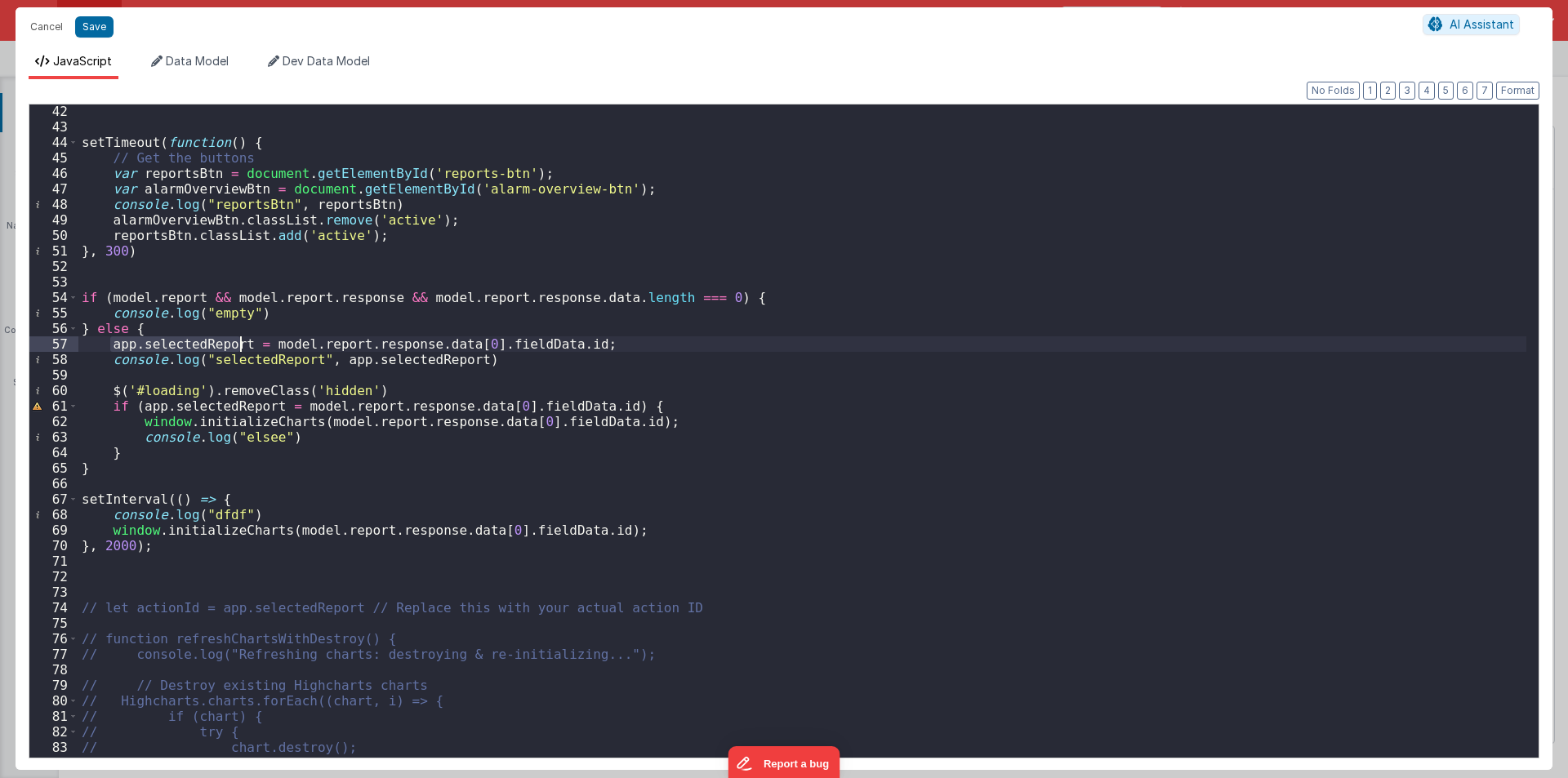
drag, startPoint x: 113, startPoint y: 344, endPoint x: 239, endPoint y: 344, distance: 126.0
click at [239, 344] on div "setTimeout ( function ( ) { // Get the buttons var reportsBtn = document . getE…" at bounding box center [803, 446] width 1448 height 684
drag, startPoint x: 284, startPoint y: 530, endPoint x: 585, endPoint y: 529, distance: 301.0
click at [585, 529] on div "setTimeout ( function ( ) { // Get the buttons var reportsBtn = document . getE…" at bounding box center [803, 446] width 1448 height 684
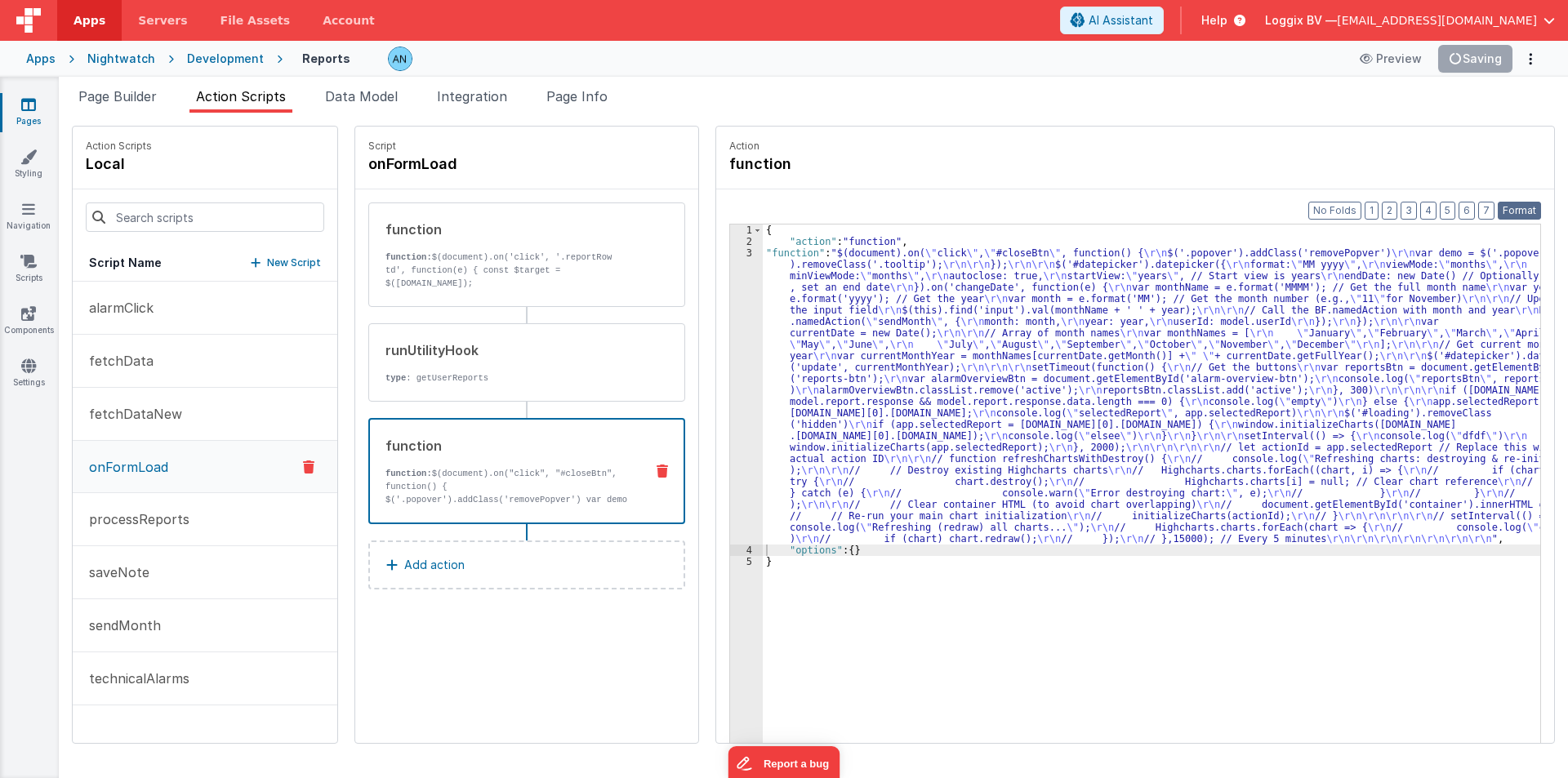
click at [1520, 211] on button "Format" at bounding box center [1519, 210] width 43 height 18
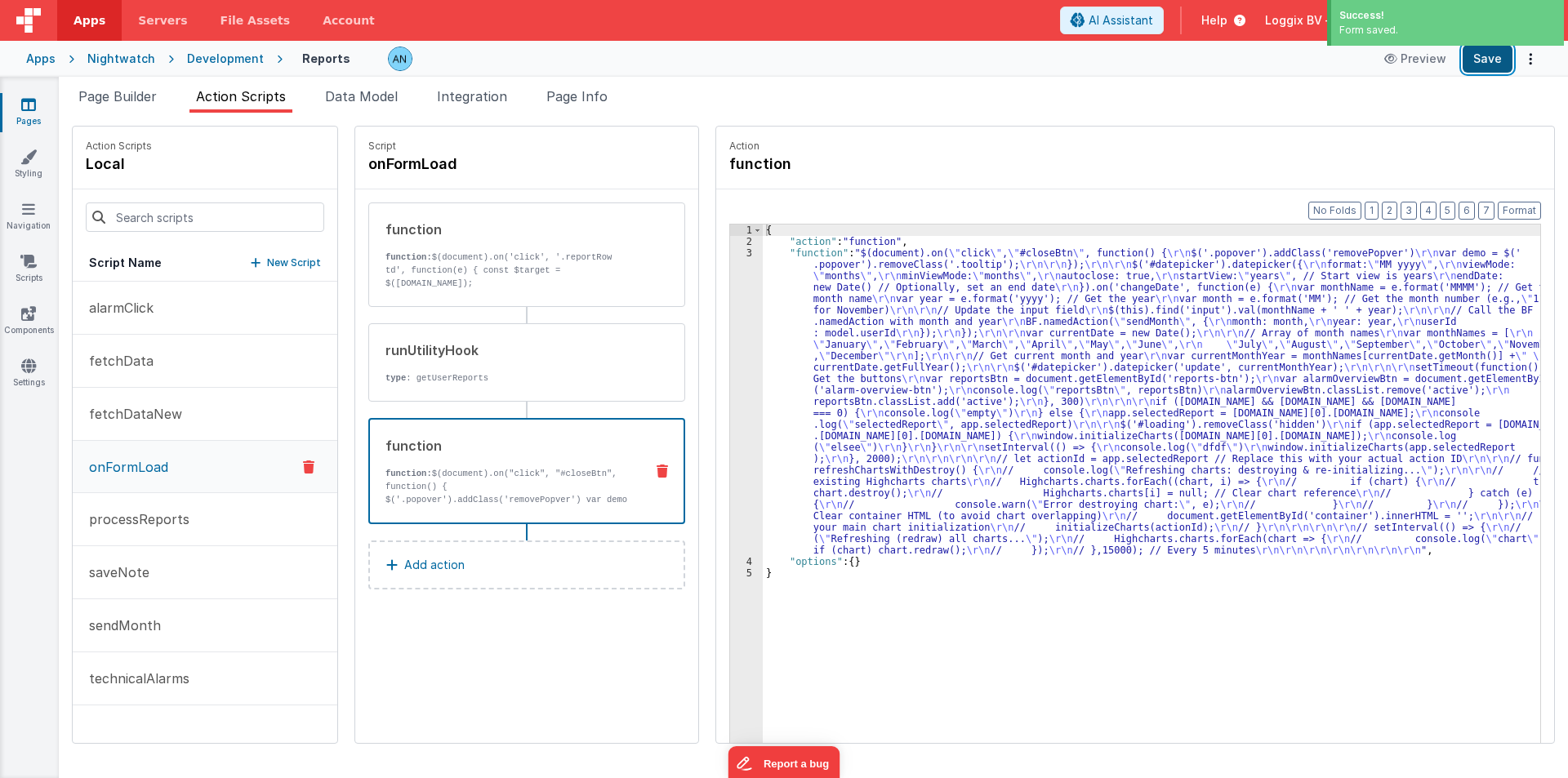
click at [1500, 65] on button "Save" at bounding box center [1487, 59] width 50 height 28
click at [1497, 56] on button "Save" at bounding box center [1487, 59] width 50 height 28
click at [1535, 207] on button "Format" at bounding box center [1519, 210] width 43 height 18
click at [730, 286] on div "3" at bounding box center [746, 402] width 33 height 308
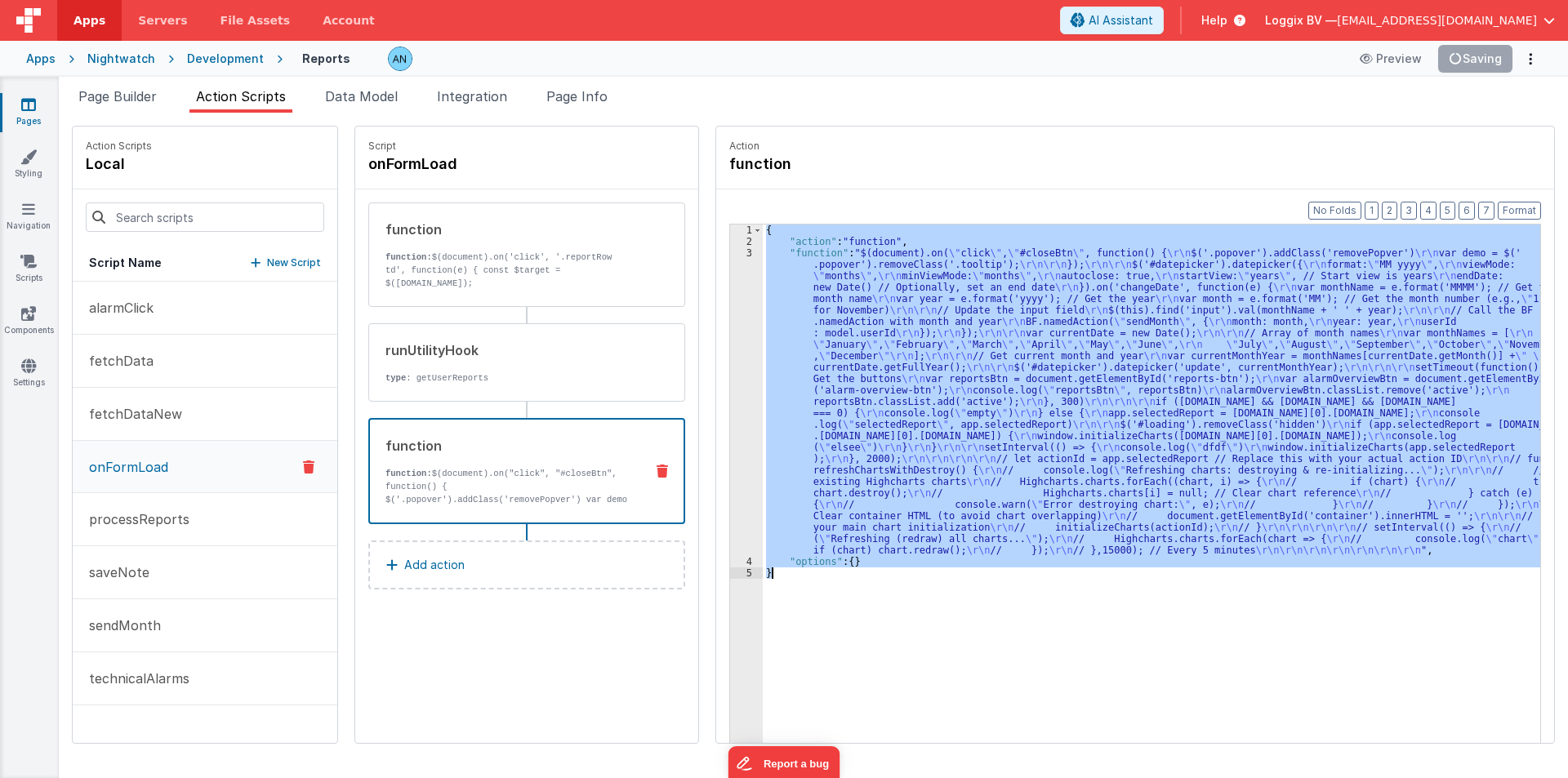
click at [730, 286] on div "3" at bounding box center [746, 402] width 33 height 308
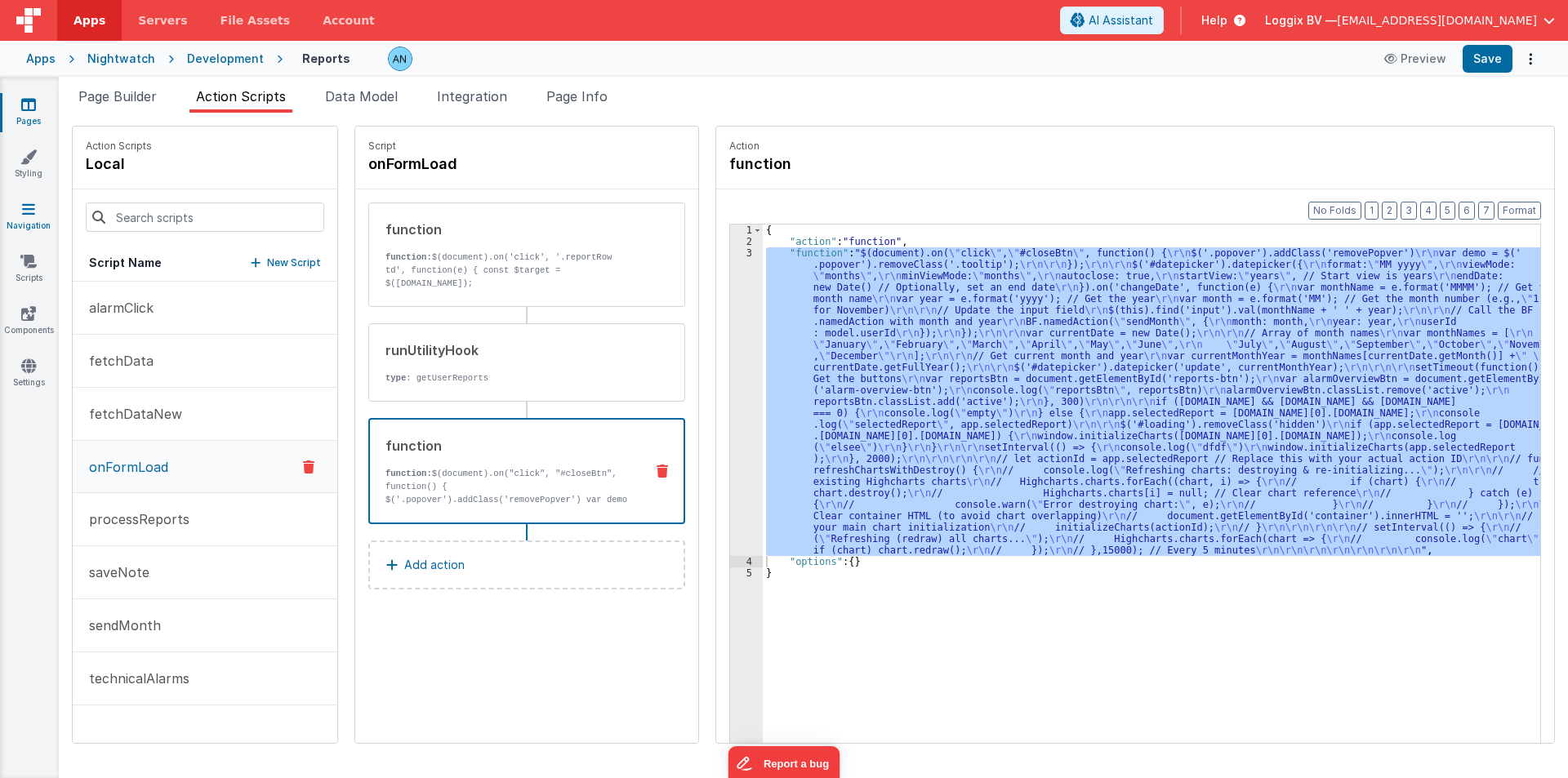
click at [25, 210] on icon at bounding box center [29, 208] width 13 height 16
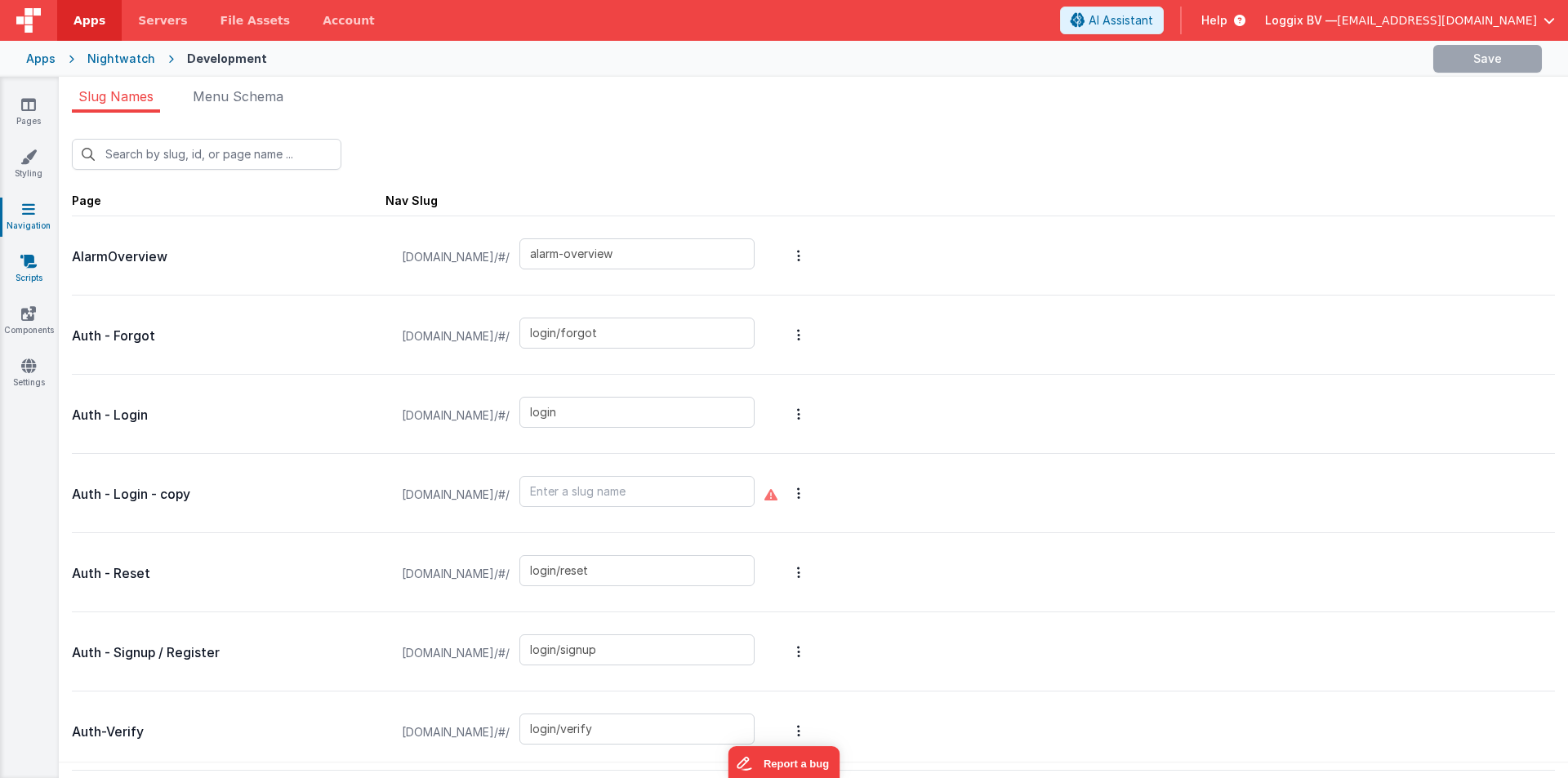
click at [36, 280] on link "Scripts" at bounding box center [28, 269] width 59 height 33
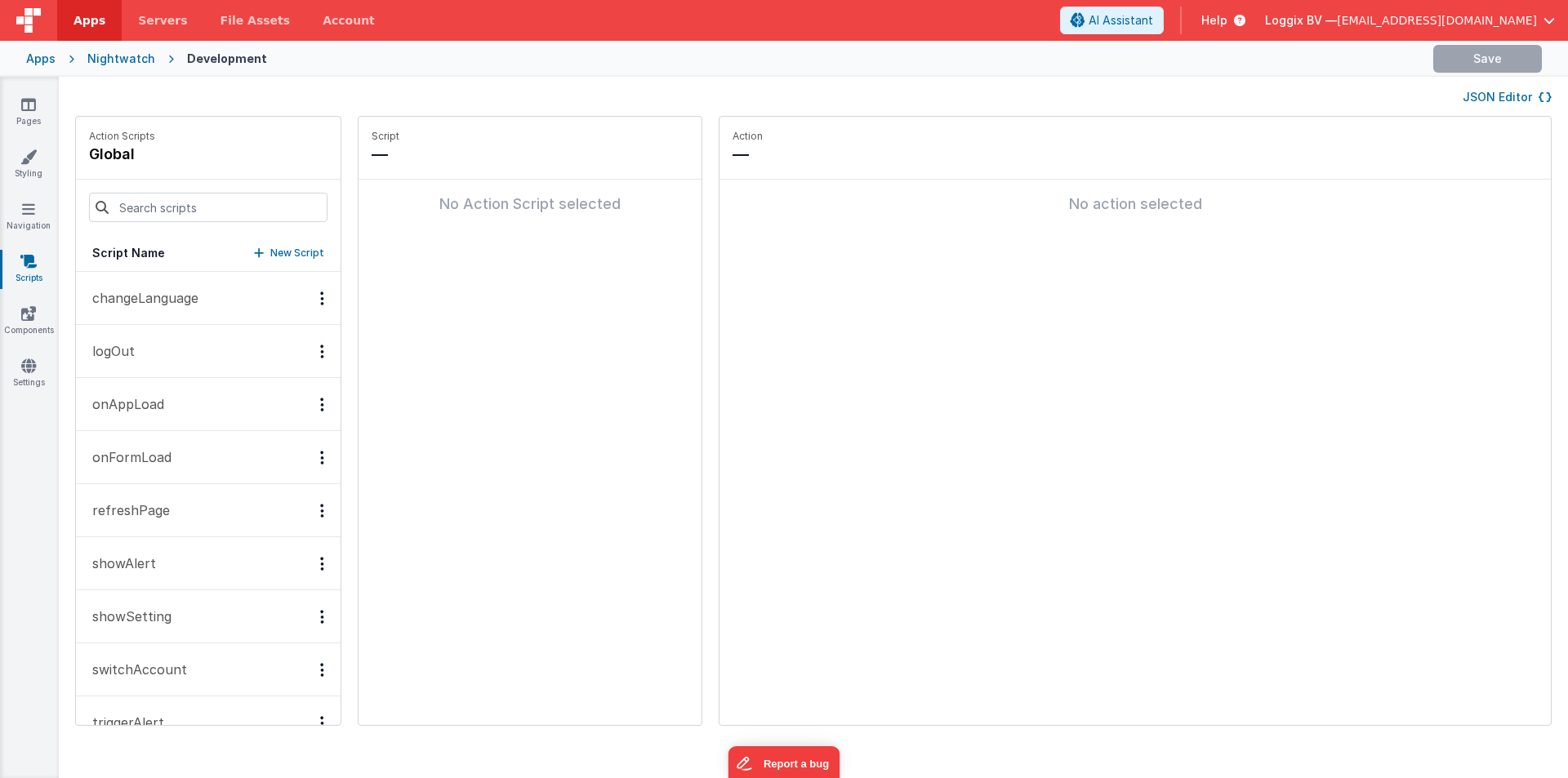
click at [155, 403] on p "onAppLoad" at bounding box center [122, 403] width 81 height 20
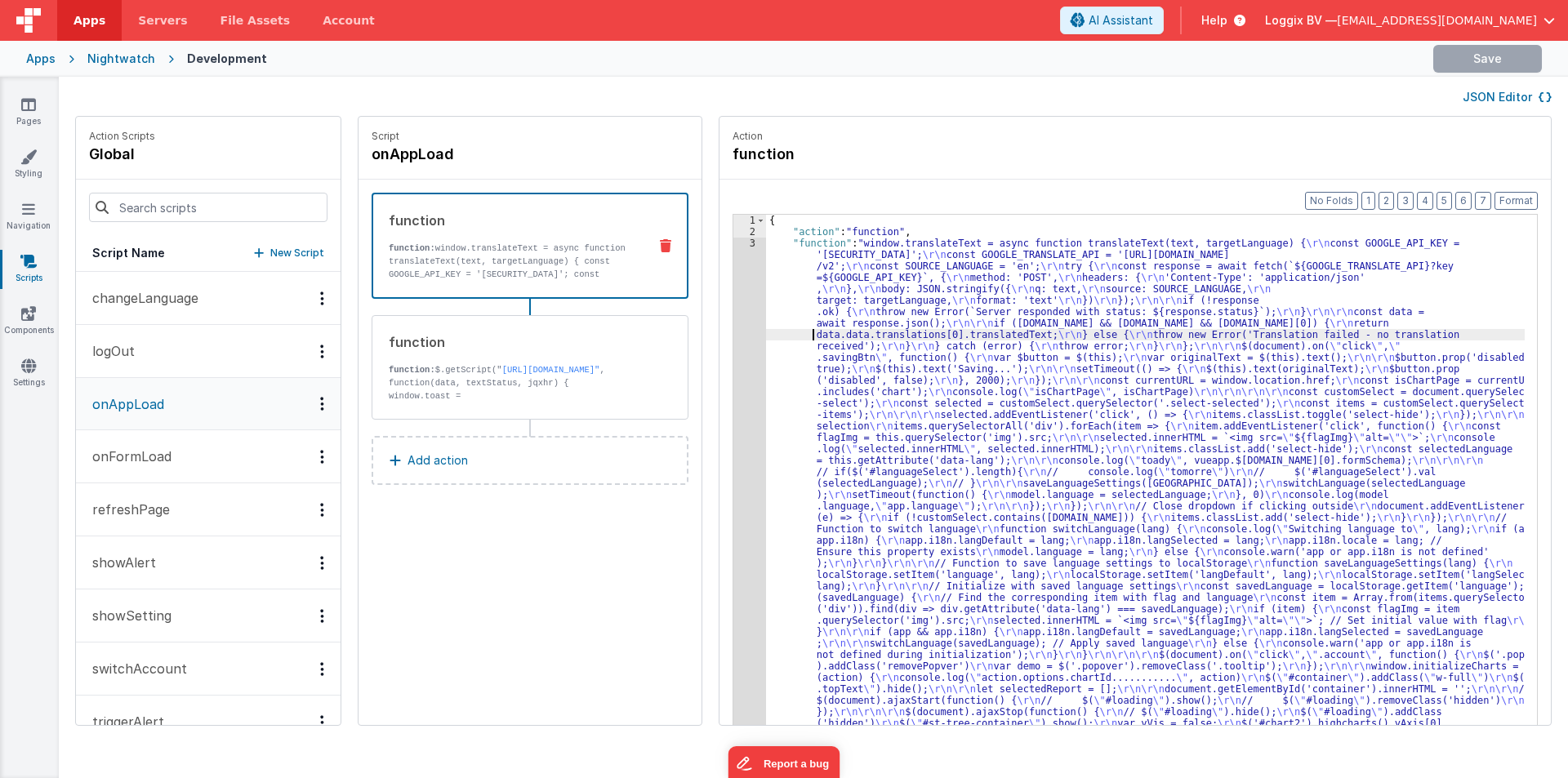
scroll to position [2136, 0]
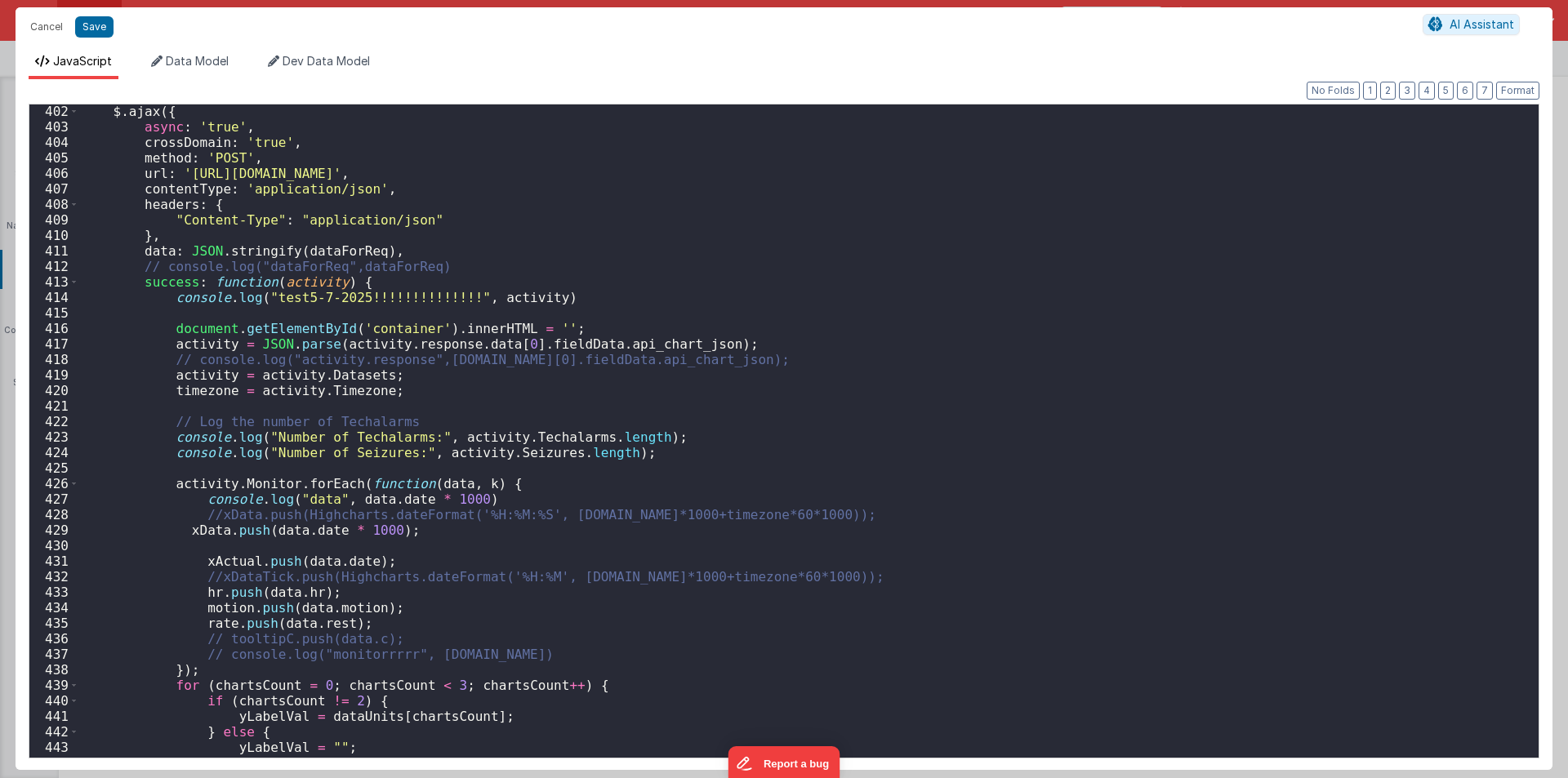
scroll to position [6220, 0]
click at [313, 258] on div "$ . ajax ({ async : 'true' , crossDomain : 'true' , method : 'POST' , url : 'ht…" at bounding box center [803, 446] width 1448 height 684
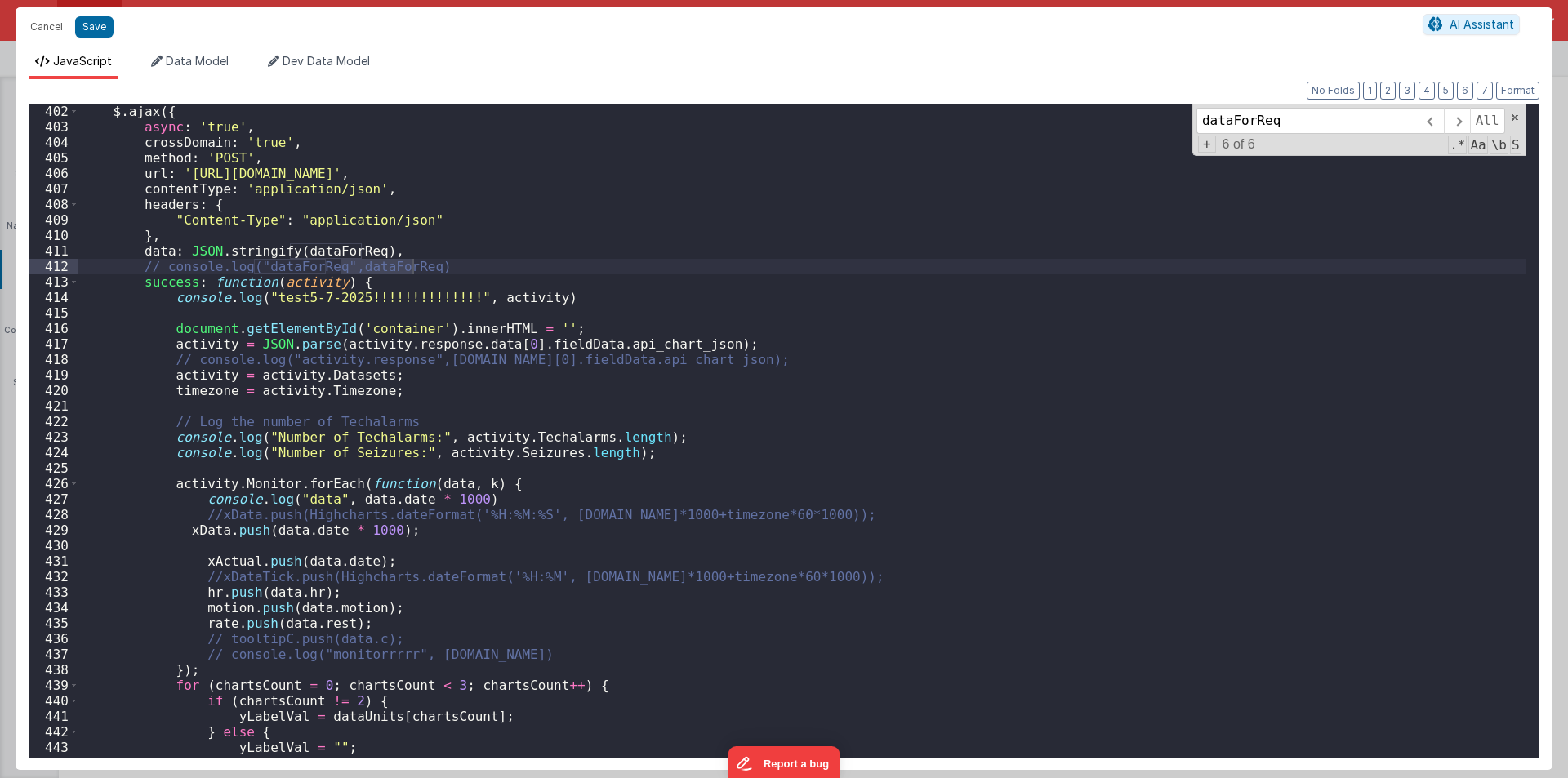
scroll to position [4560, 0]
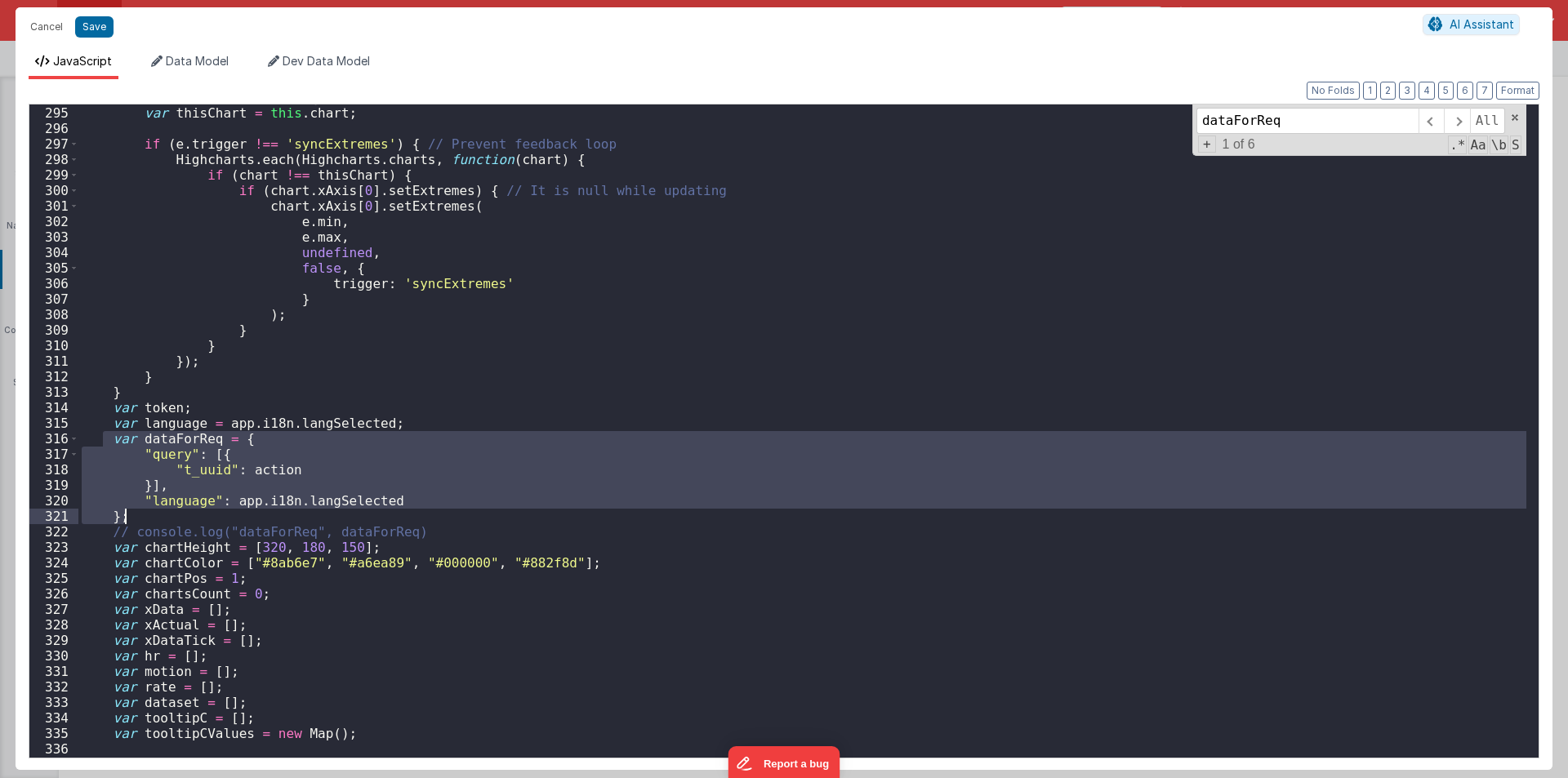
drag, startPoint x: 103, startPoint y: 437, endPoint x: 150, endPoint y: 516, distance: 91.9
click at [150, 516] on div "function syncExtremes ( e ) { var thisChart = this . chart ; if ( e . trigger !…" at bounding box center [803, 431] width 1448 height 684
click at [35, 27] on button "Cancel" at bounding box center [47, 27] width 49 height 22
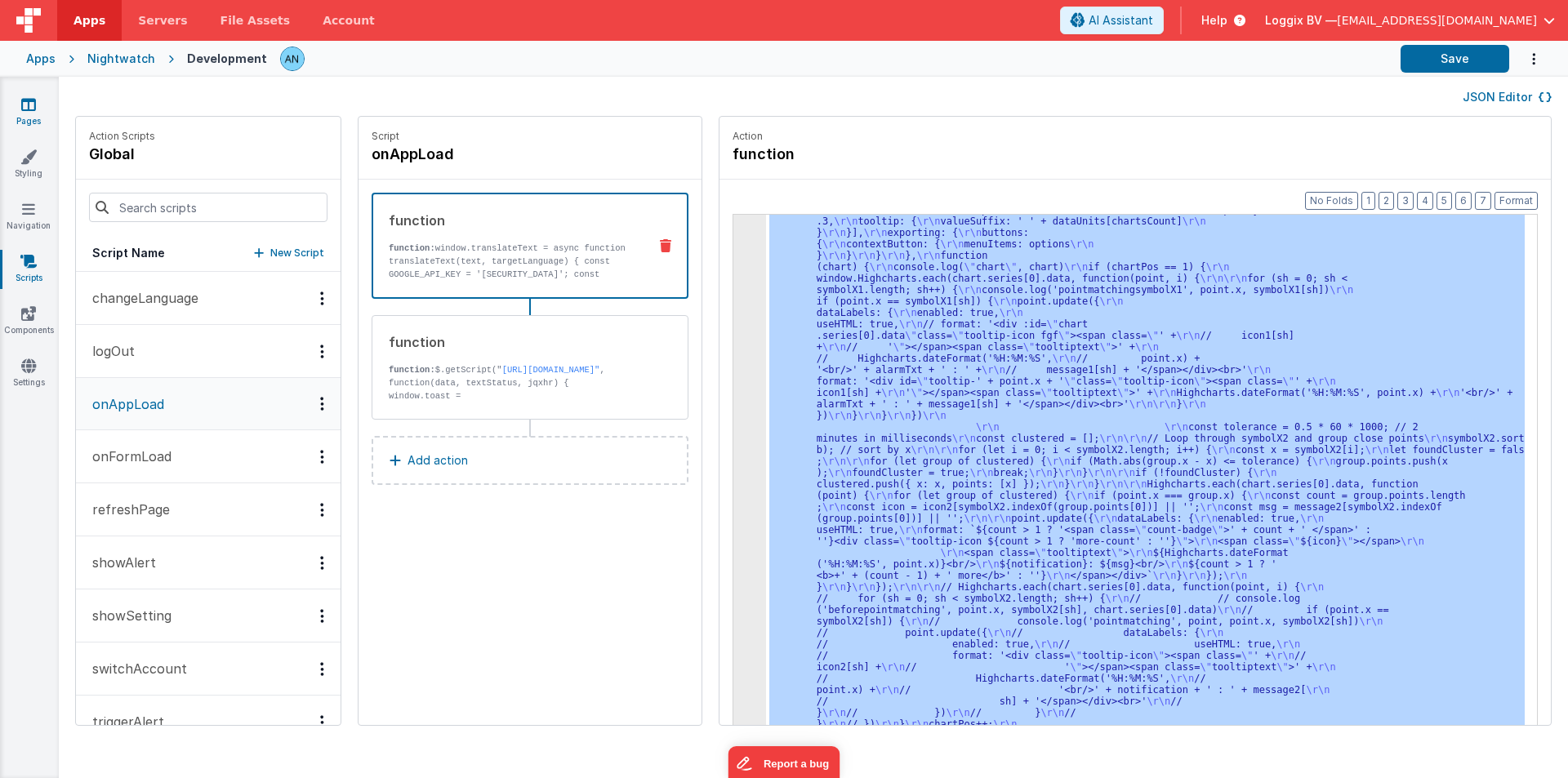
click at [38, 102] on link "Pages" at bounding box center [28, 112] width 59 height 33
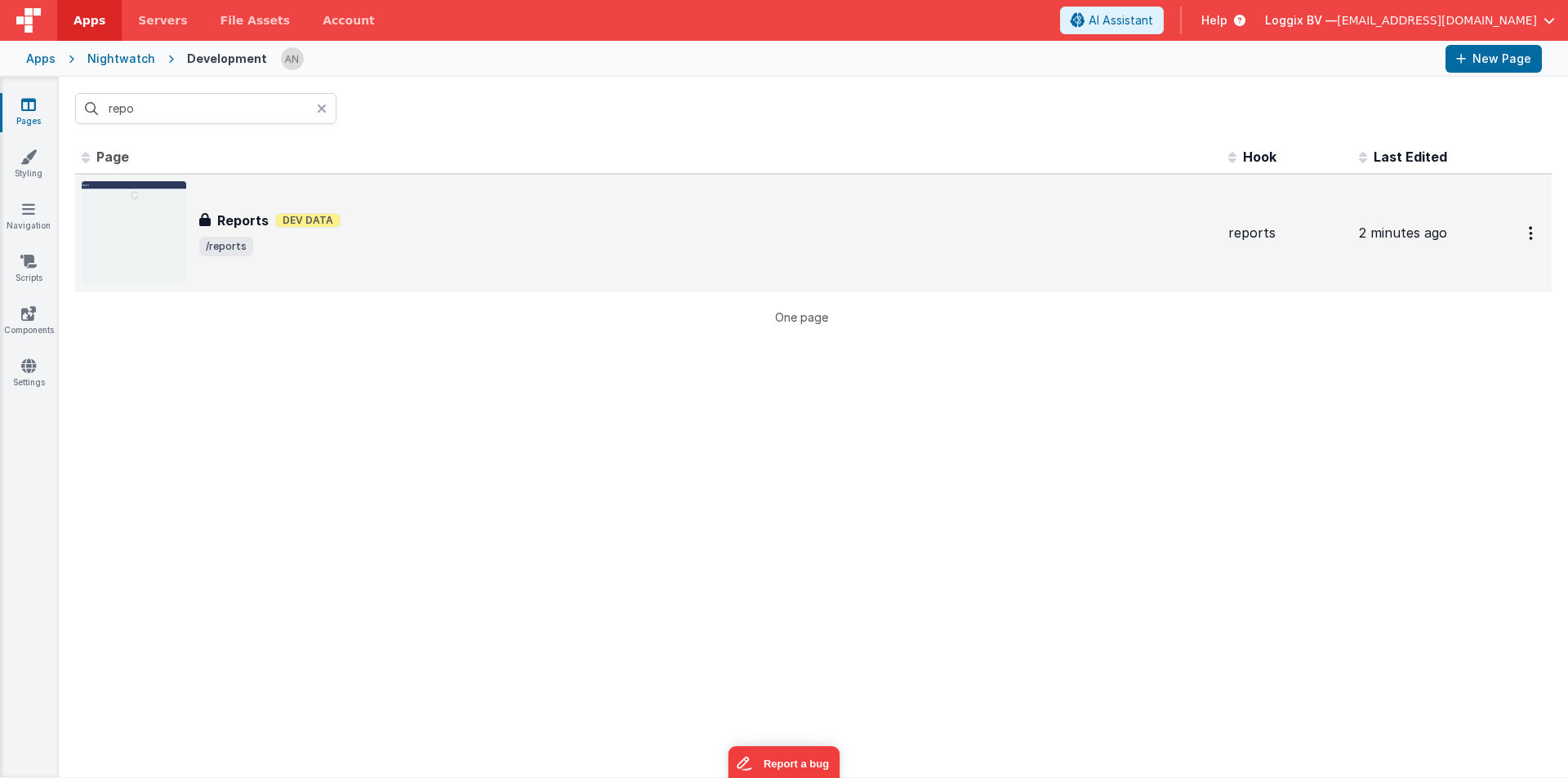
click at [289, 196] on div "Reports Reports Dev Data /reports" at bounding box center [648, 233] width 1133 height 105
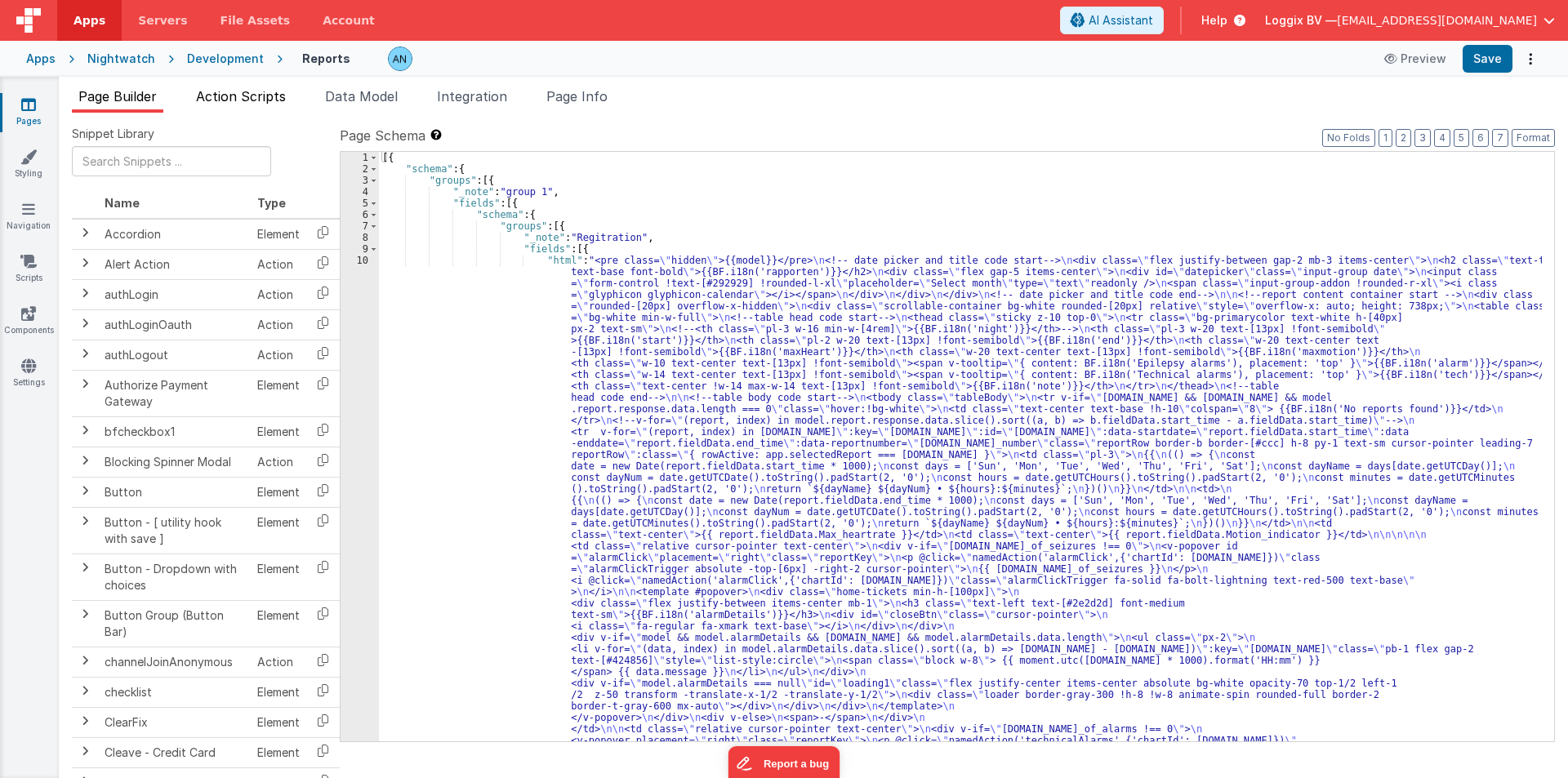
click at [230, 100] on span "Action Scripts" at bounding box center [241, 95] width 90 height 16
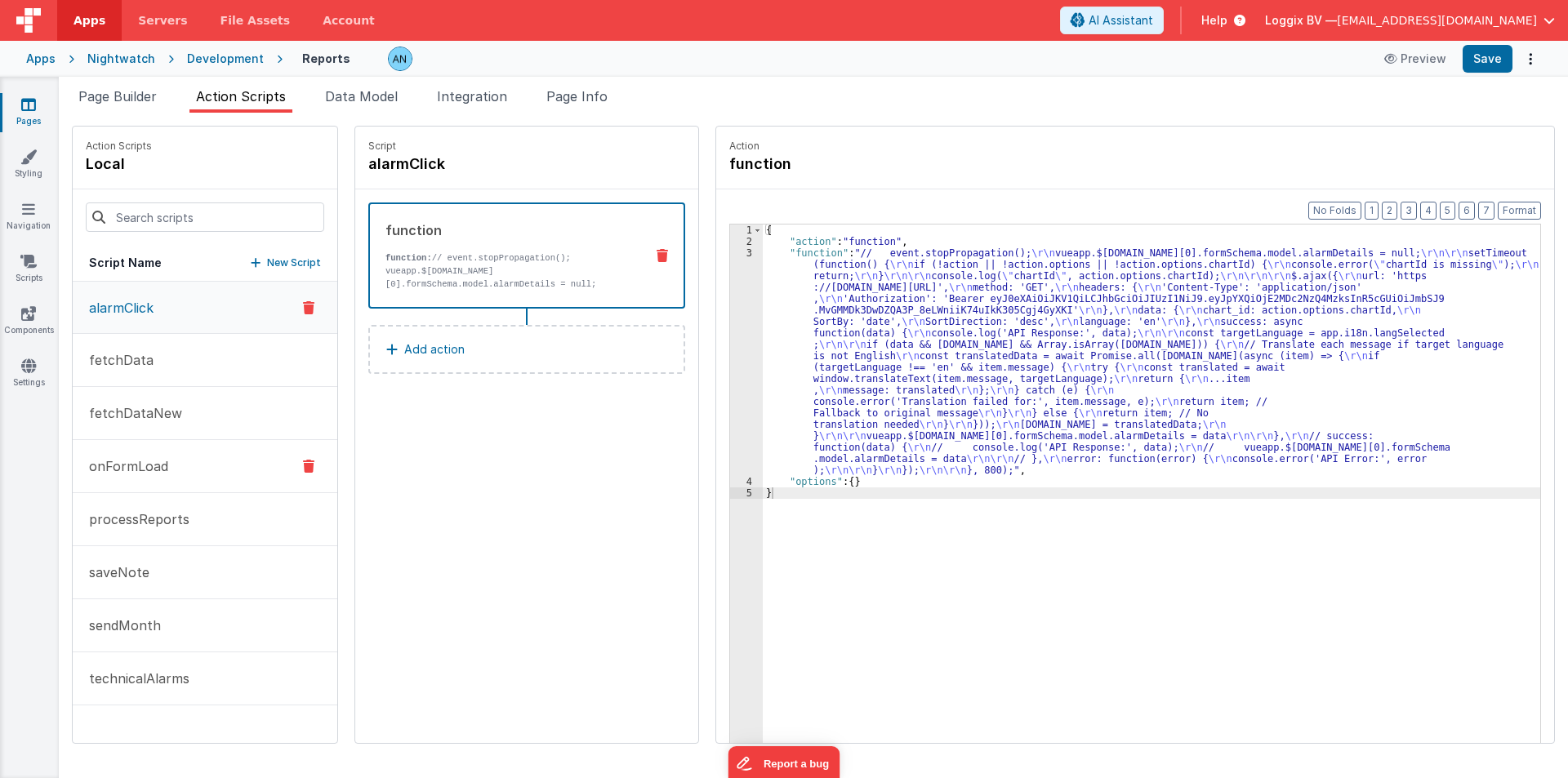
click at [137, 470] on p "onFormLoad" at bounding box center [123, 466] width 89 height 20
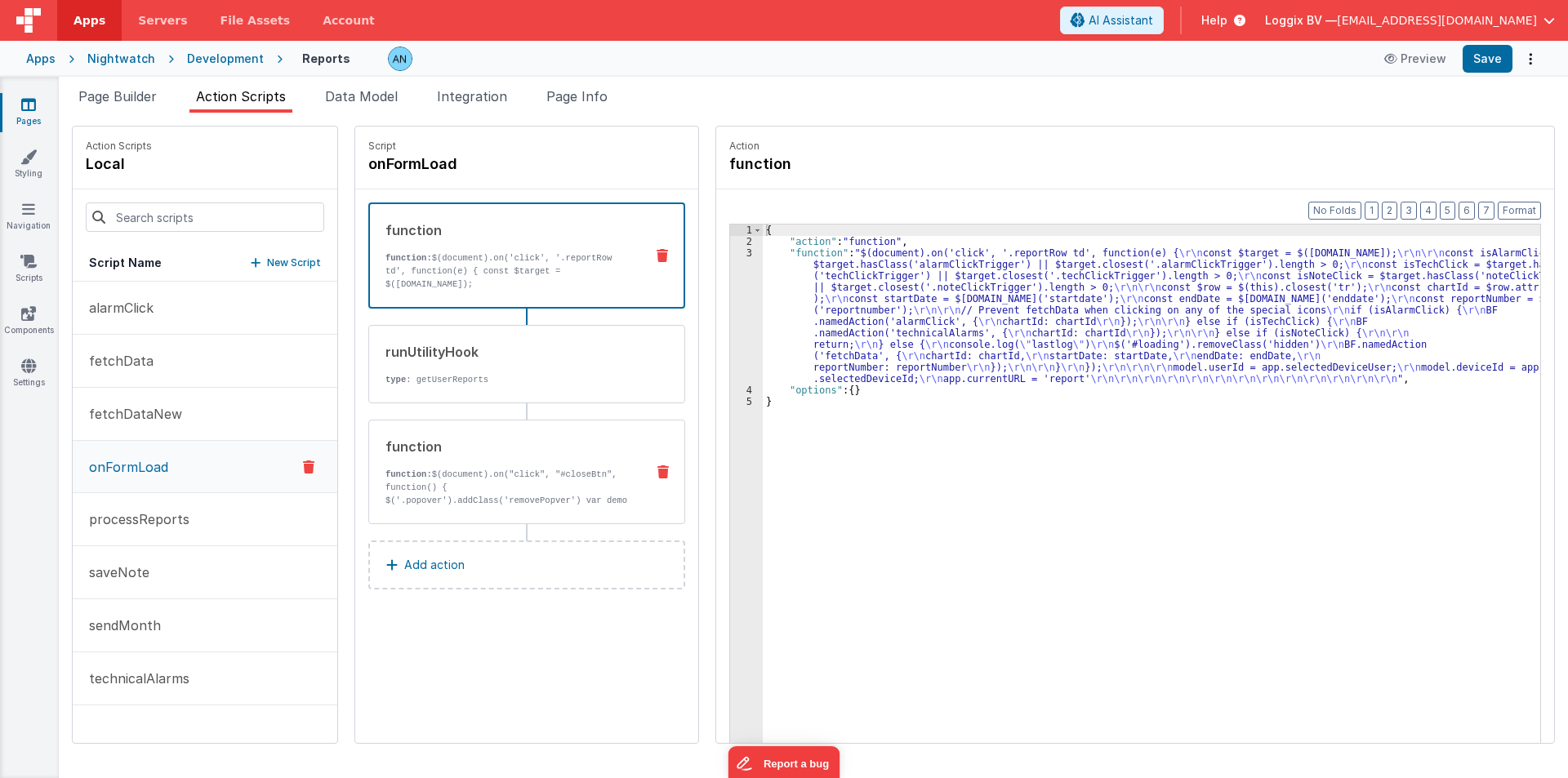
click at [445, 468] on p "function: $(document).on("click", "#closeBtn", function() { $('.popover').addCl…" at bounding box center [509, 494] width 247 height 52
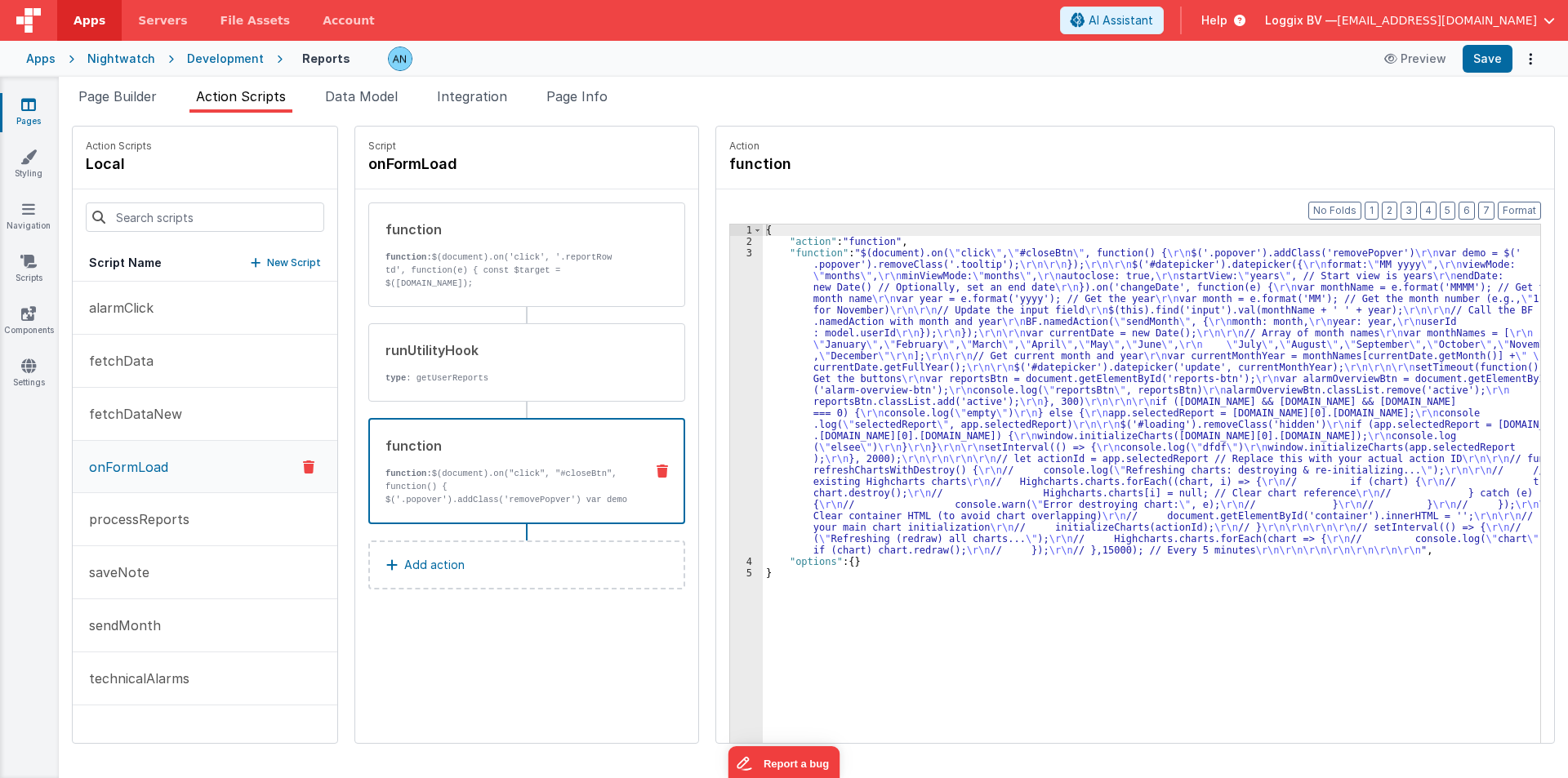
click at [803, 349] on div "{ "action" : "function" , "function" : "$(document).on( \" click \" , \" #close…" at bounding box center [1159, 520] width 793 height 592
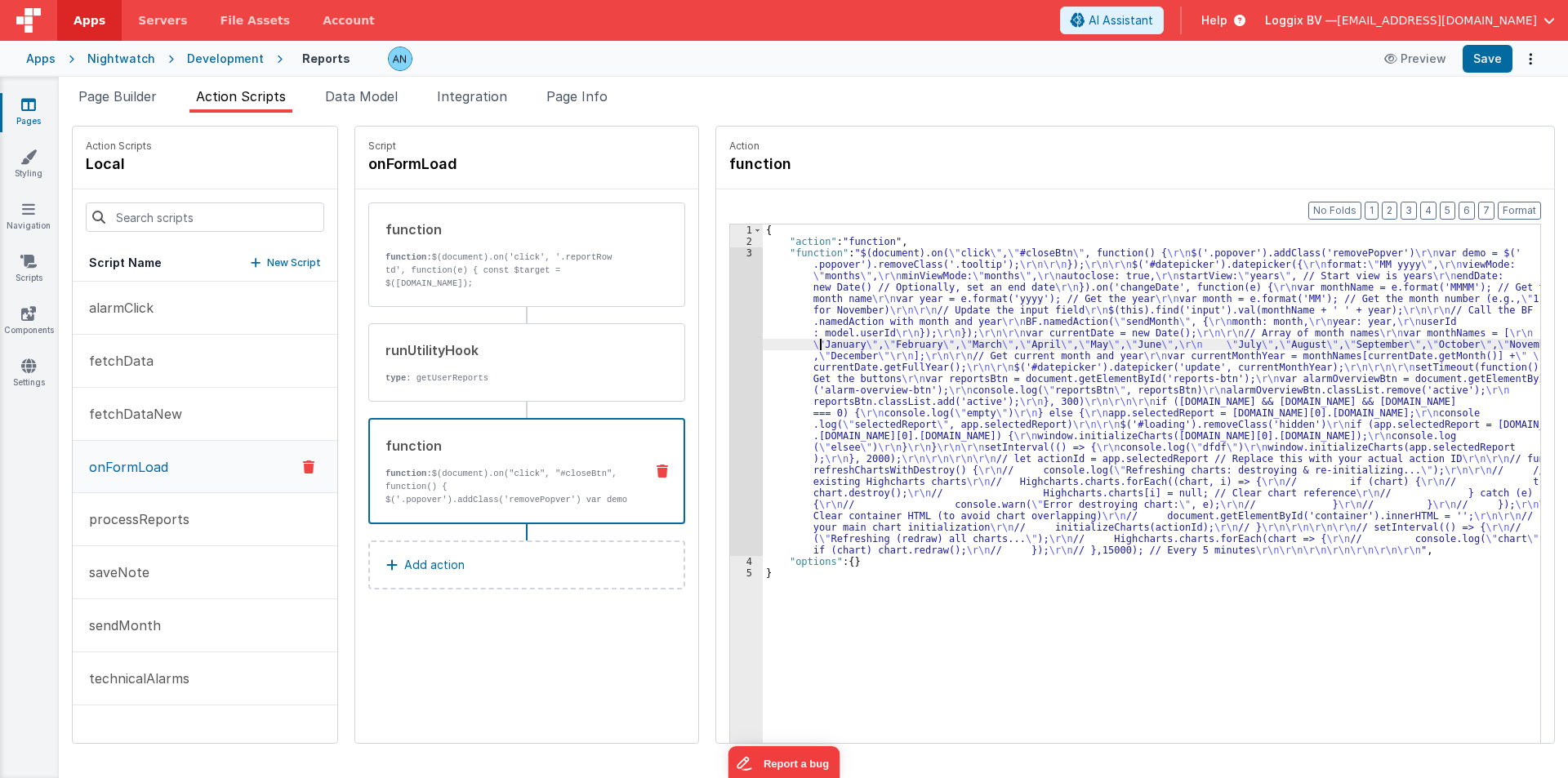
click at [730, 317] on div "3" at bounding box center [746, 402] width 33 height 308
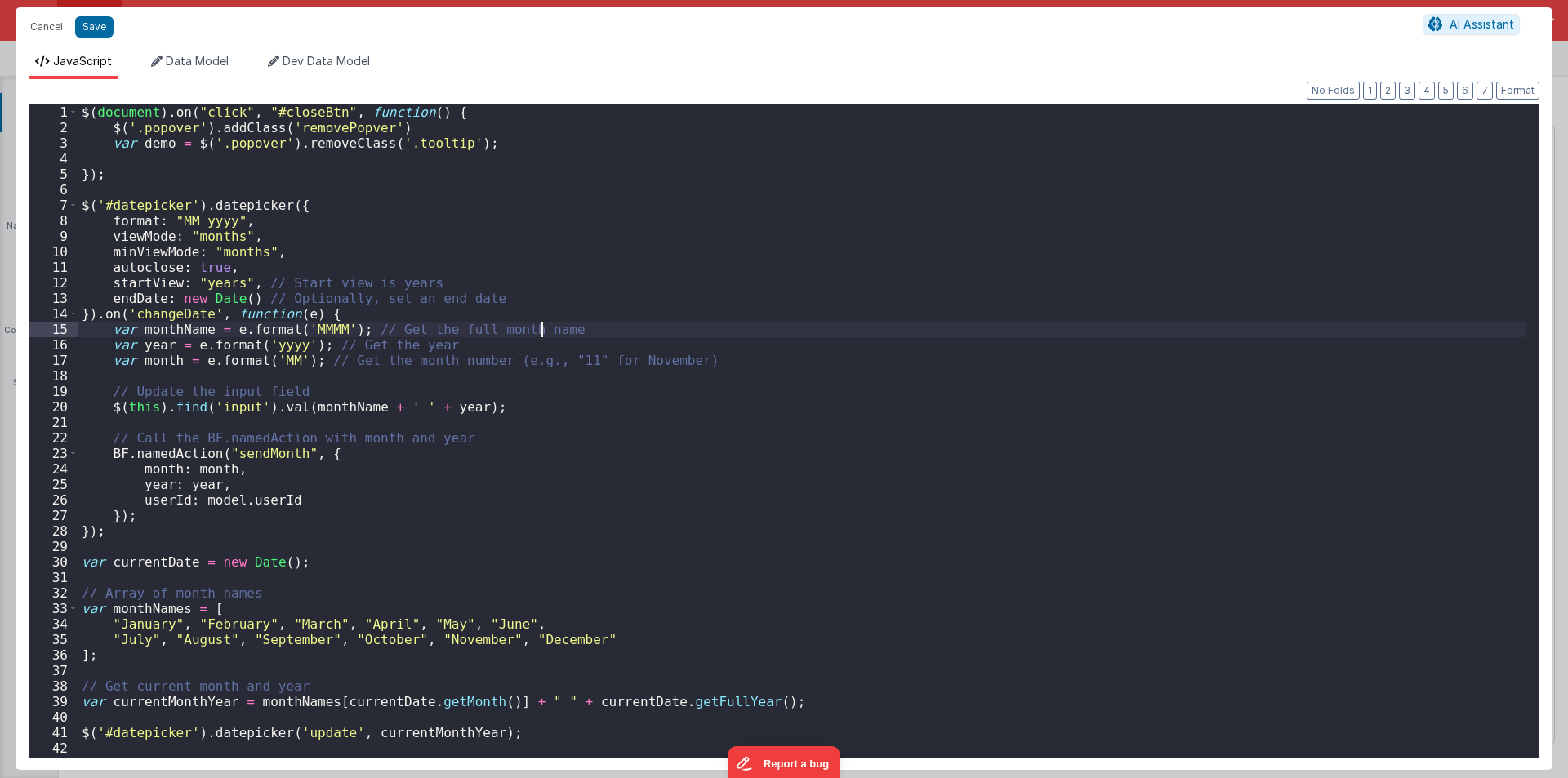
click at [726, 317] on div "$ ( document ) . on ( "click" , "#closeBtn" , function ( ) { $ ( '.popover' ) .…" at bounding box center [803, 446] width 1448 height 684
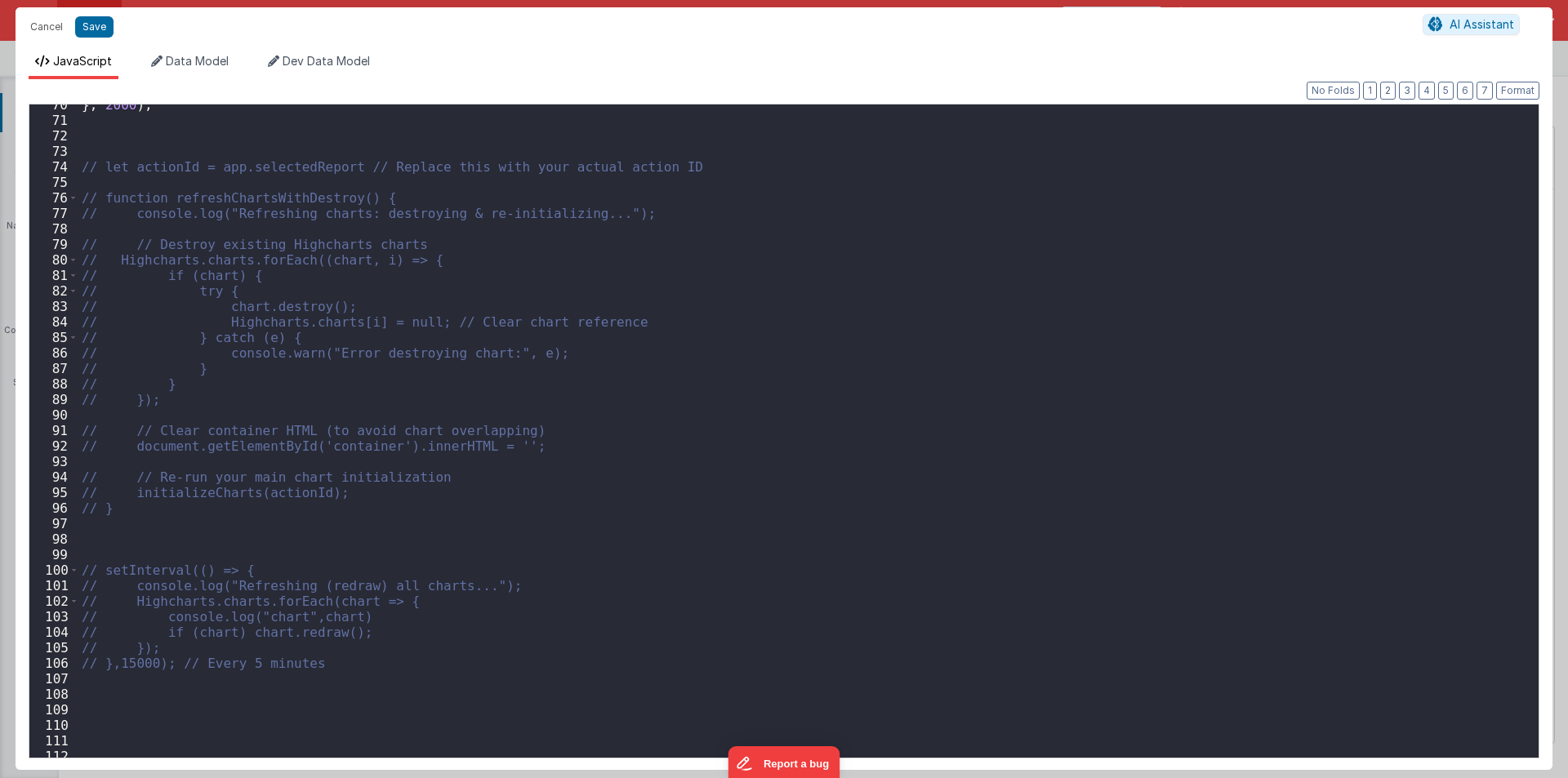
scroll to position [882, 0]
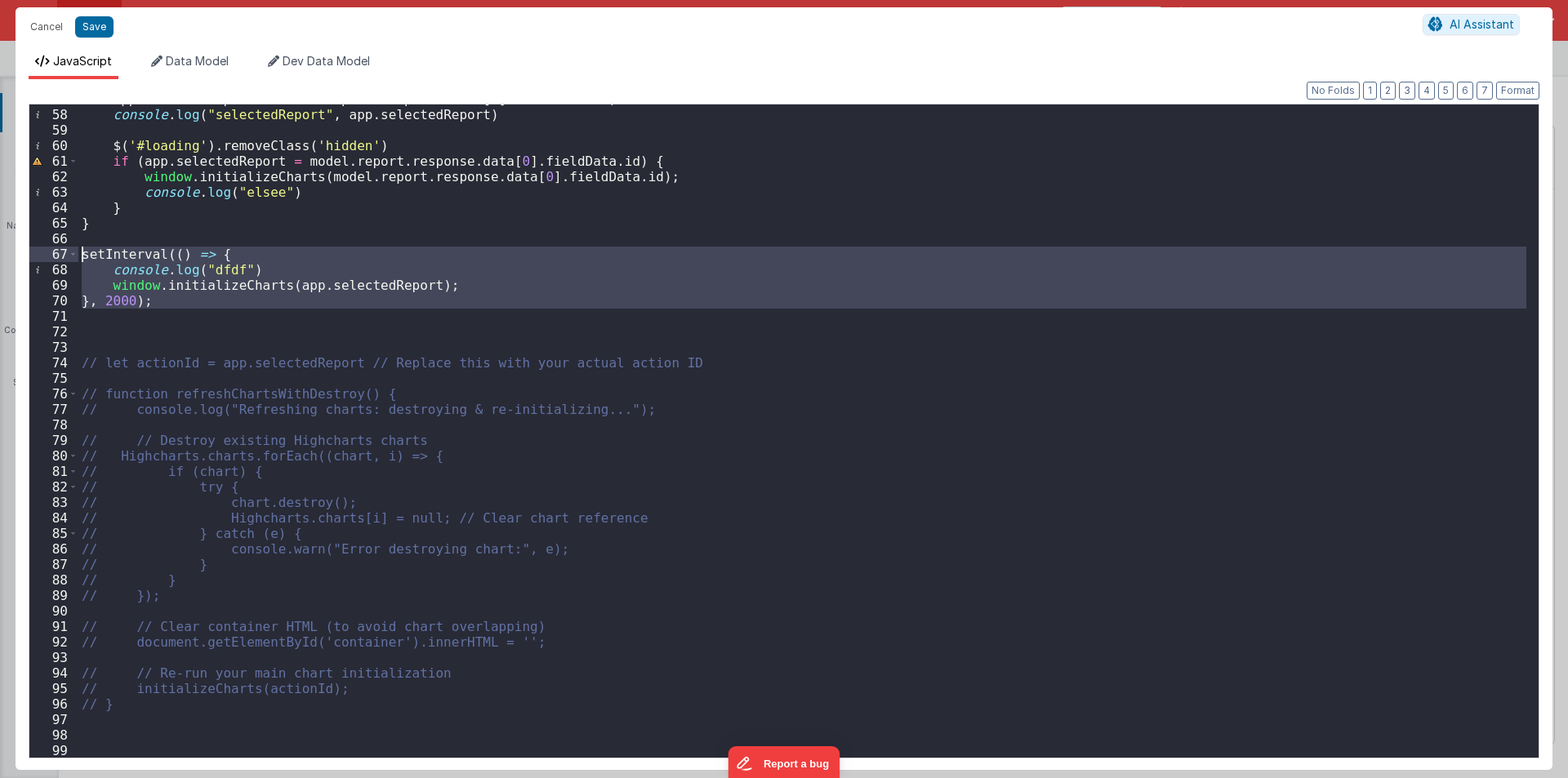
drag, startPoint x: 152, startPoint y: 317, endPoint x: 67, endPoint y: 254, distance: 105.8
click at [67, 254] on div "57 58 59 60 61 62 63 64 65 66 67 68 69 70 71 72 73 74 75 76 77 78 79 80 81 82 8…" at bounding box center [784, 431] width 1511 height 655
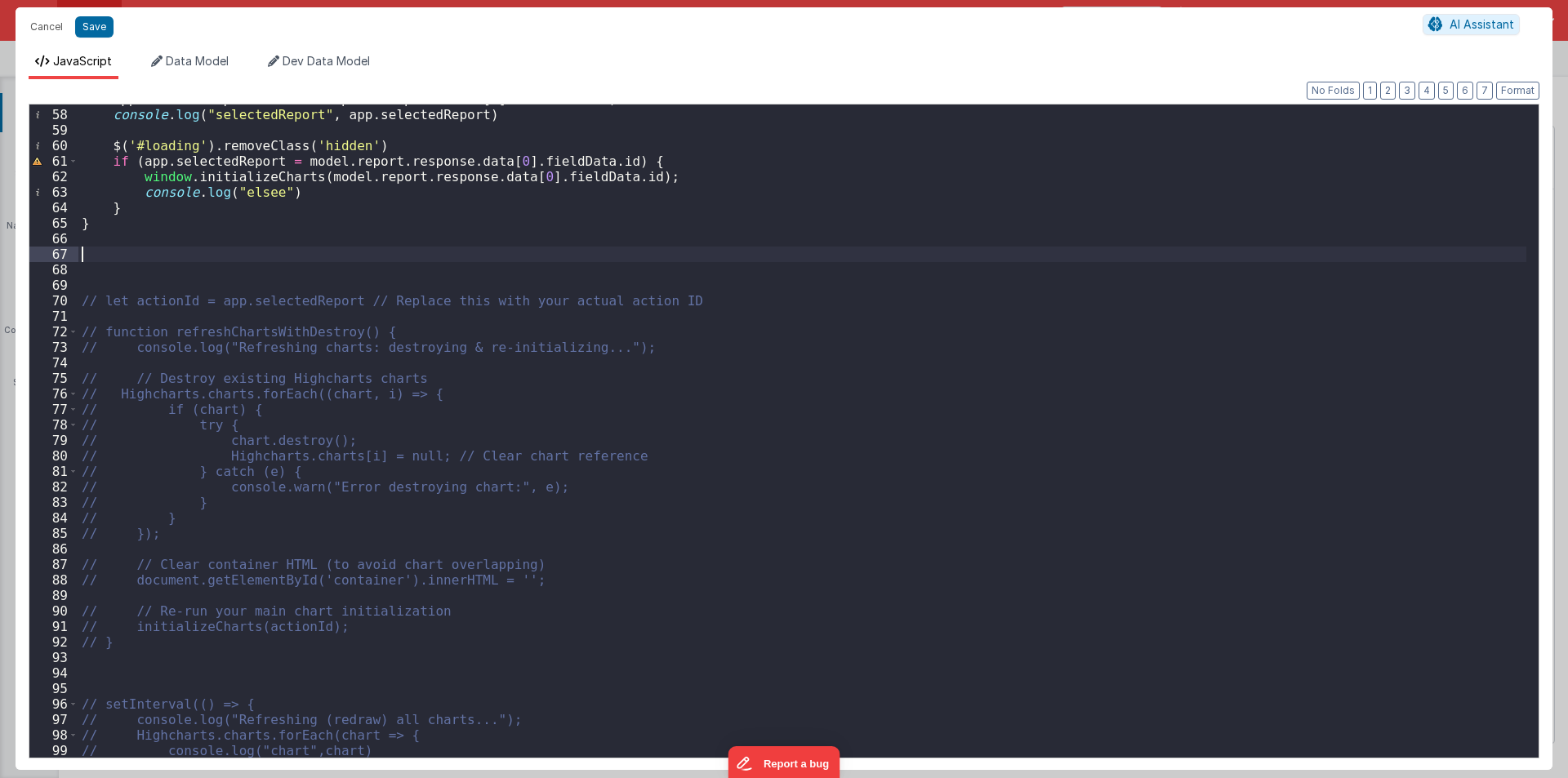
scroll to position [980, 0]
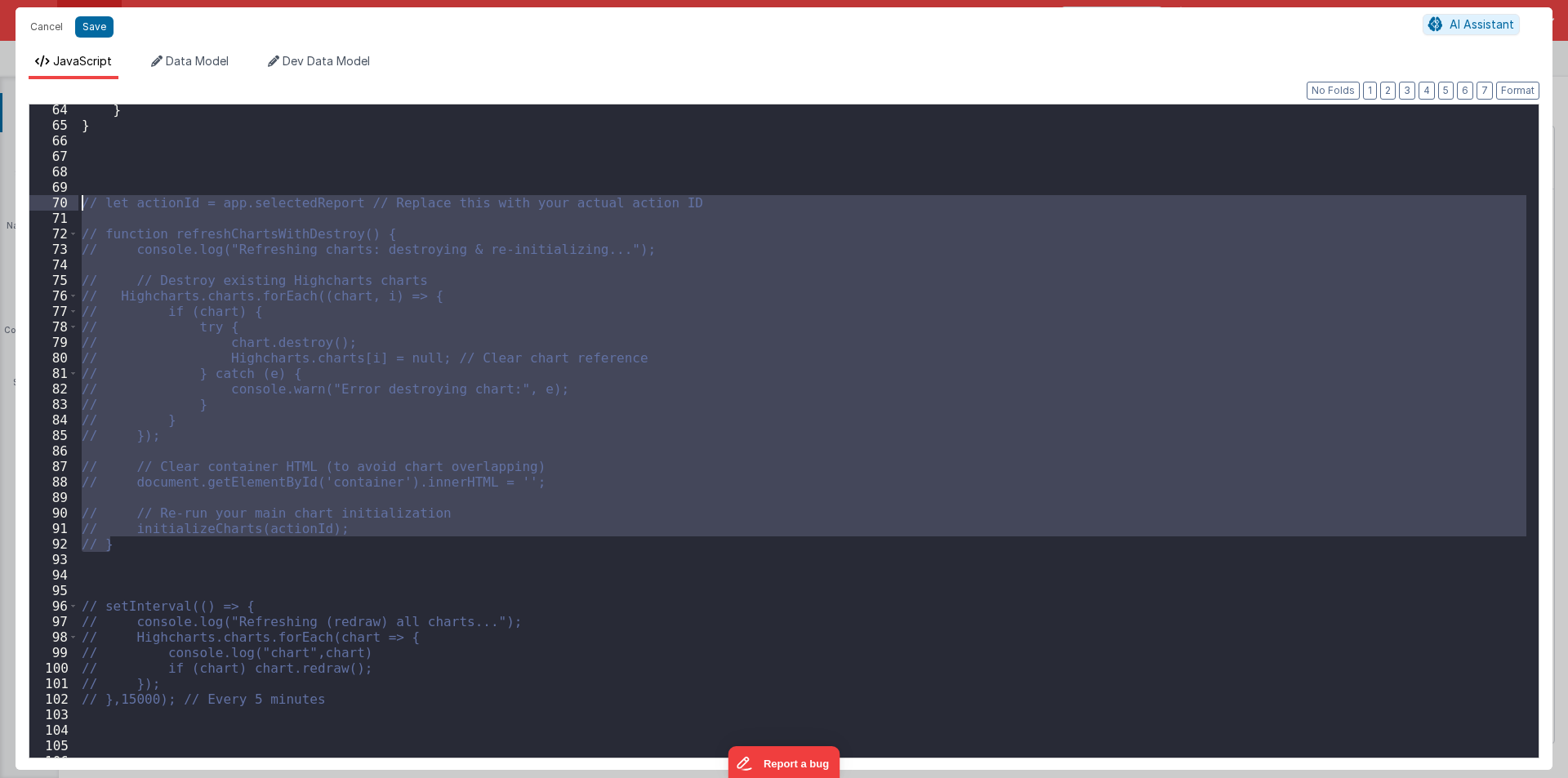
drag, startPoint x: 319, startPoint y: 522, endPoint x: 0, endPoint y: 204, distance: 450.4
click at [0, 204] on div "Cancel Save AI Assistant JavaScript Data Model Dev Data Model Format 7 6 5 4 3 …" at bounding box center [784, 389] width 1568 height 778
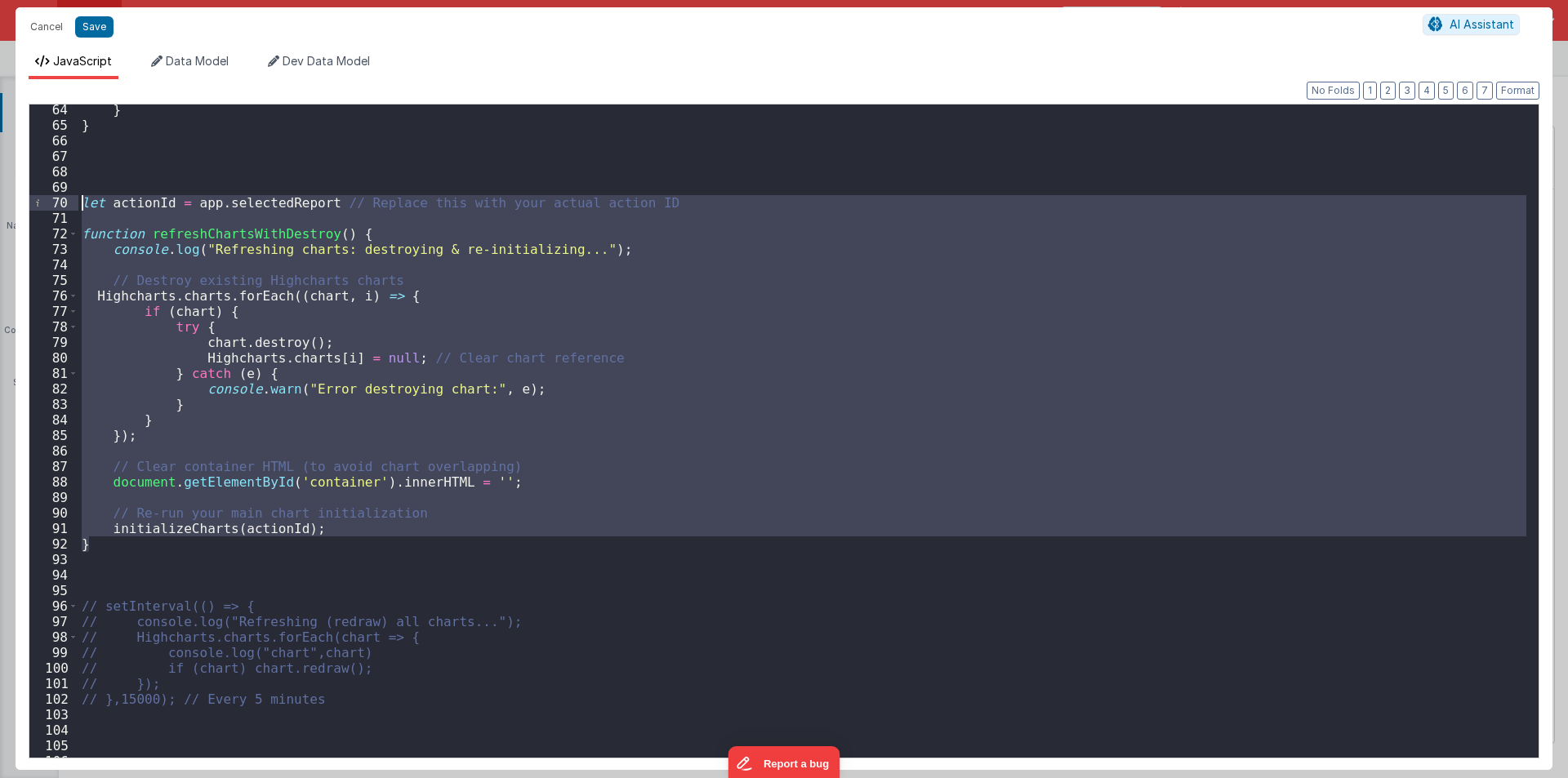
click at [311, 551] on div "} } let actionId = app . selectedReport // Replace this with your actual action…" at bounding box center [803, 431] width 1448 height 653
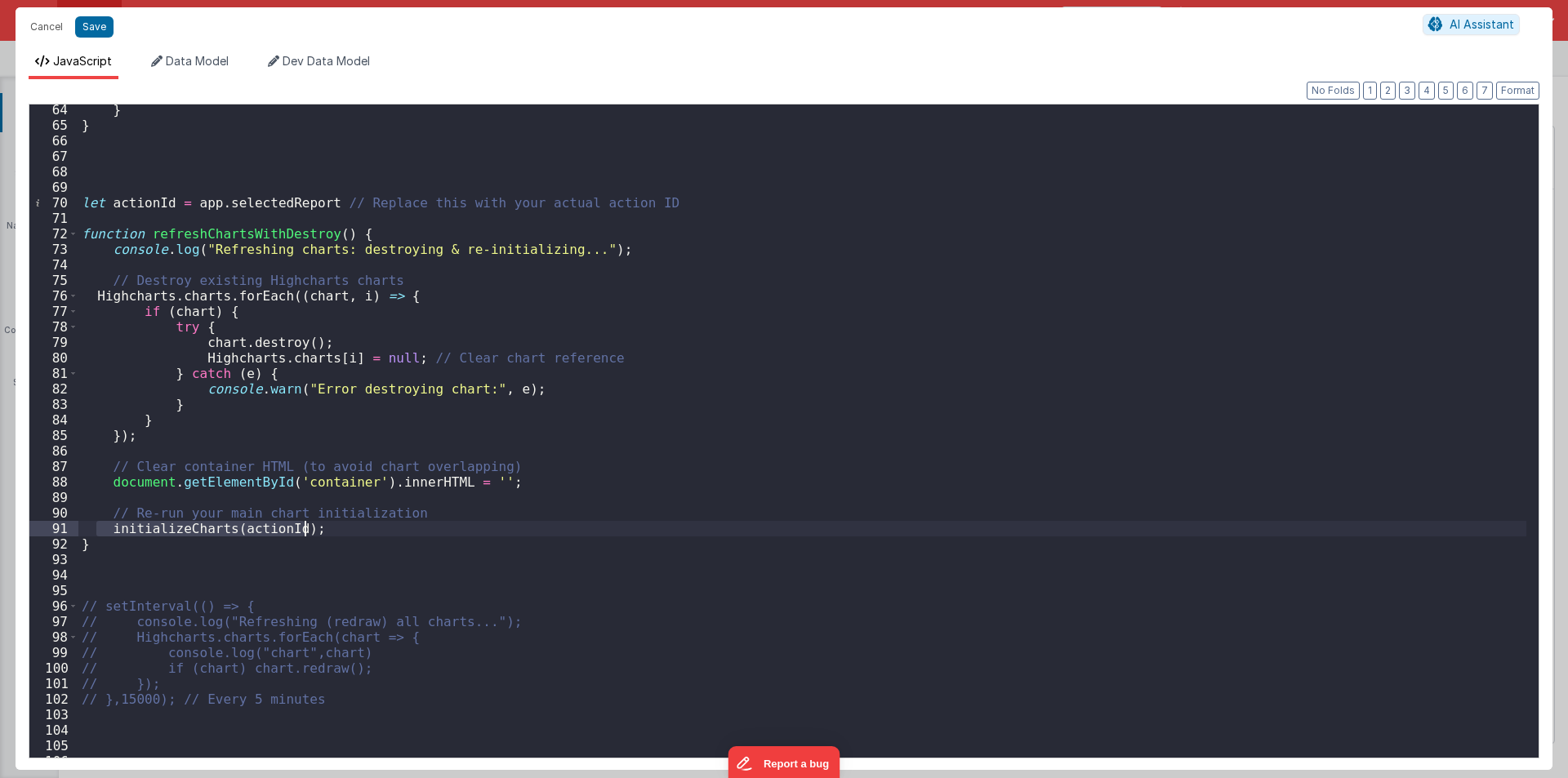
drag, startPoint x: 98, startPoint y: 526, endPoint x: 348, endPoint y: 533, distance: 250.1
click at [348, 533] on div "} } let actionId = app . selectedReport // Replace this with your actual action…" at bounding box center [803, 444] width 1448 height 684
click at [334, 527] on div "} } let actionId = app . selectedReport // Replace this with your actual action…" at bounding box center [803, 431] width 1448 height 653
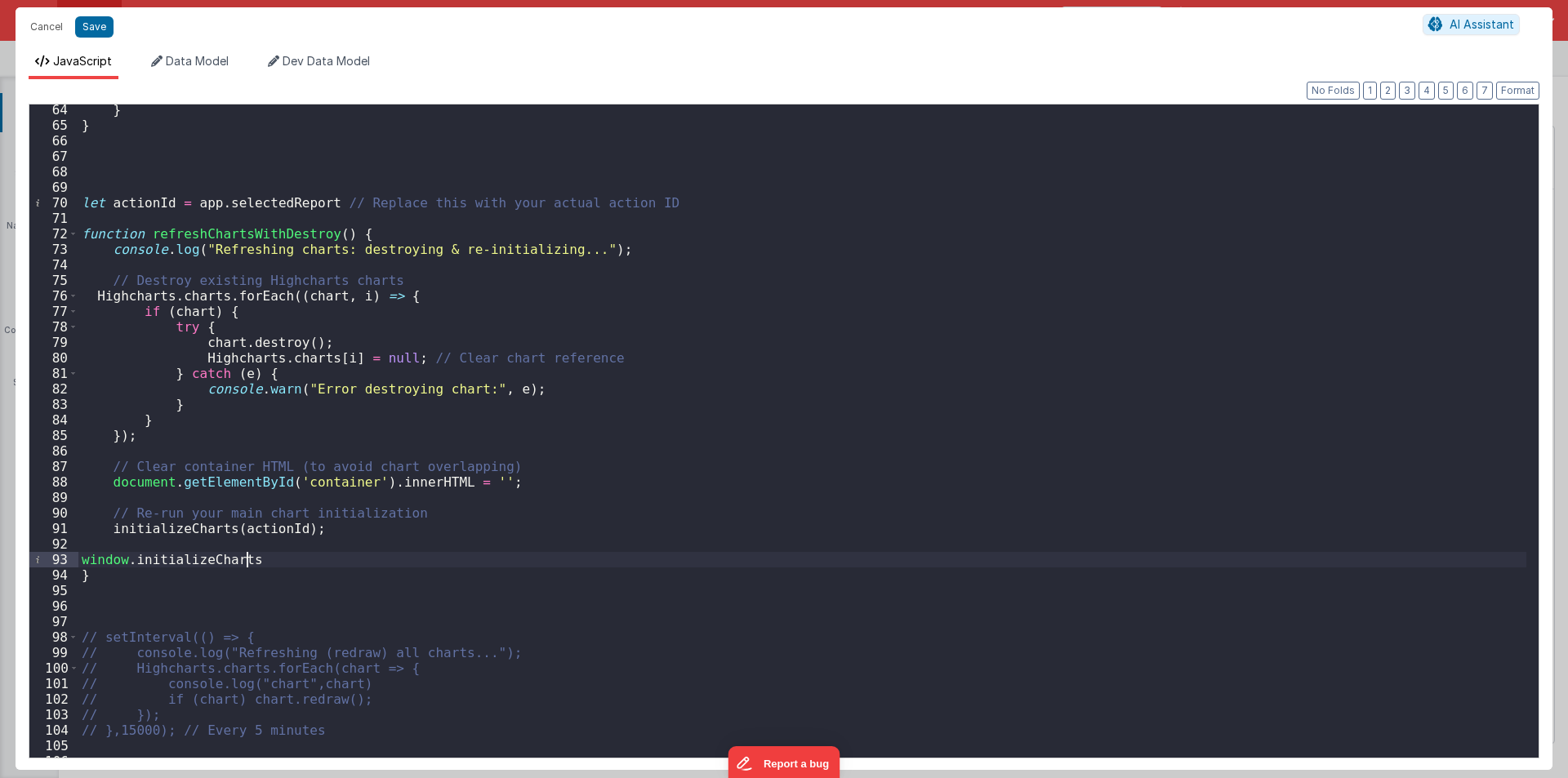
click at [139, 202] on div "} } let actionId = app . selectedReport // Replace this with your actual action…" at bounding box center [803, 444] width 1448 height 684
click at [251, 555] on div "} } let actionId = app . selectedReport // Replace this with your actual action…" at bounding box center [803, 444] width 1448 height 684
paste textarea
drag, startPoint x: 103, startPoint y: 529, endPoint x: 211, endPoint y: 529, distance: 108.0
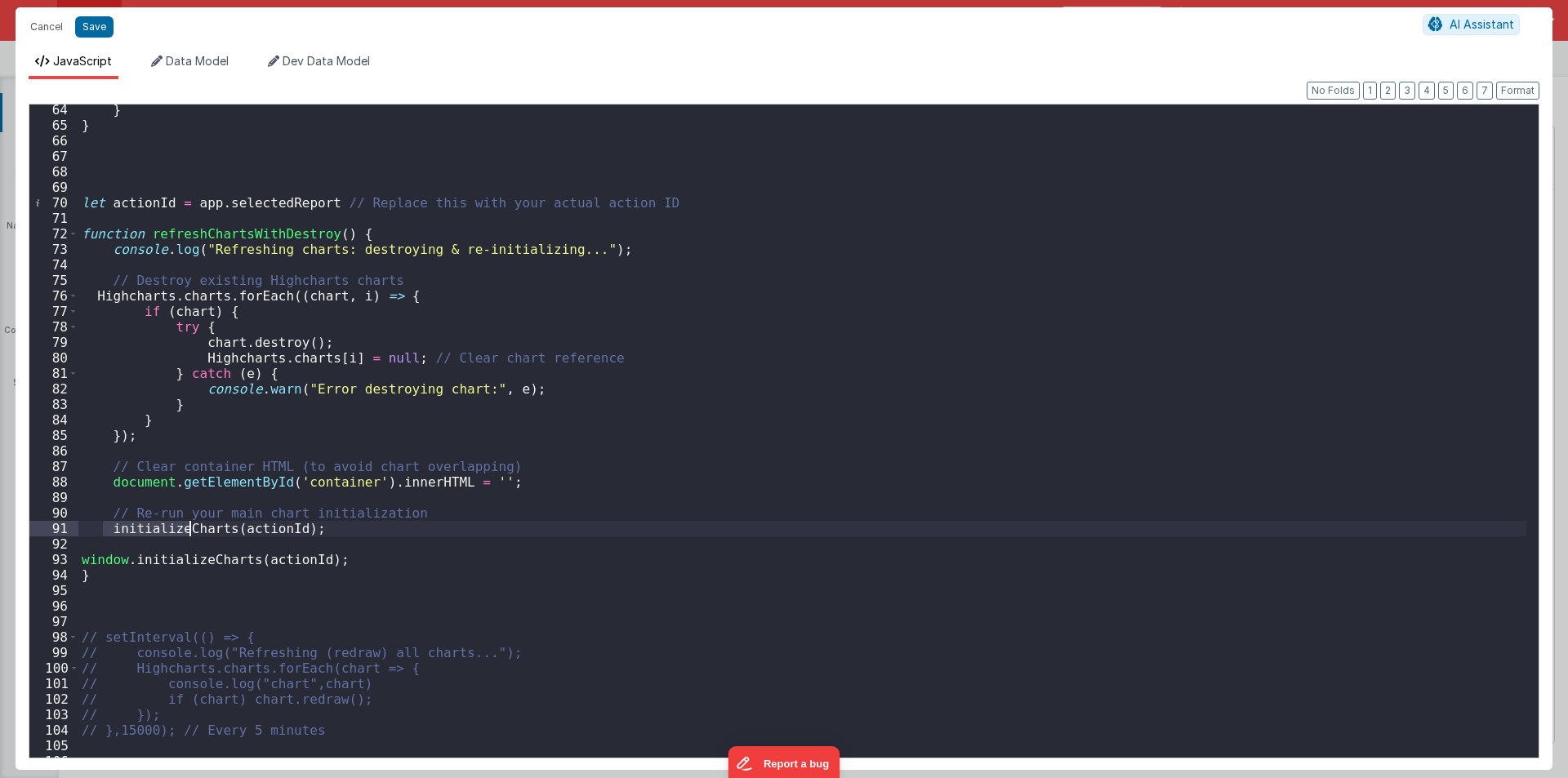
click at [211, 529] on div "} } let actionId = app . selectedReport // Replace this with your actual action…" at bounding box center [803, 444] width 1448 height 684
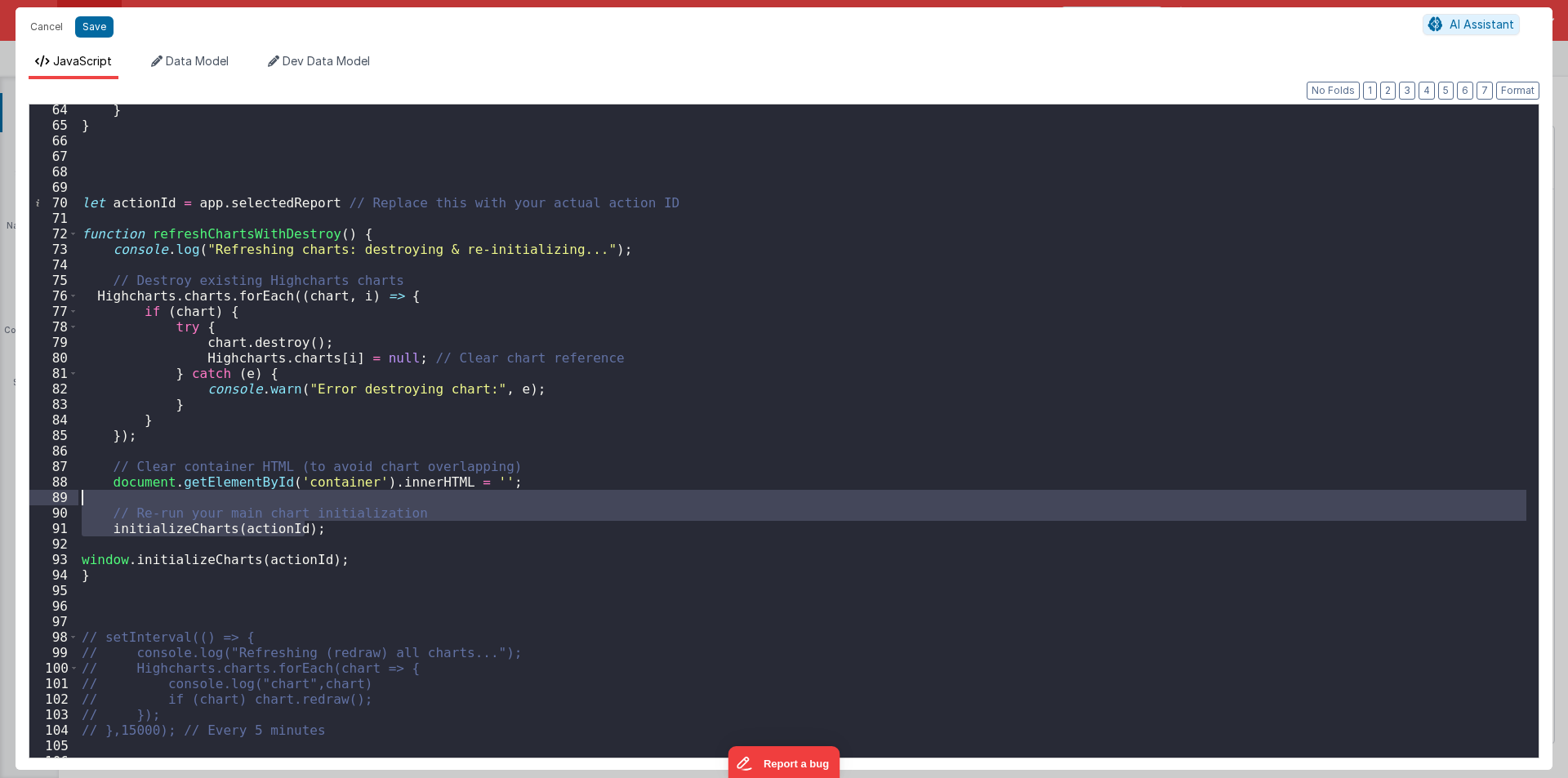
drag, startPoint x: 319, startPoint y: 530, endPoint x: 108, endPoint y: 496, distance: 213.7
click at [108, 496] on div "} } let actionId = app . selectedReport // Replace this with your actual action…" at bounding box center [803, 444] width 1448 height 684
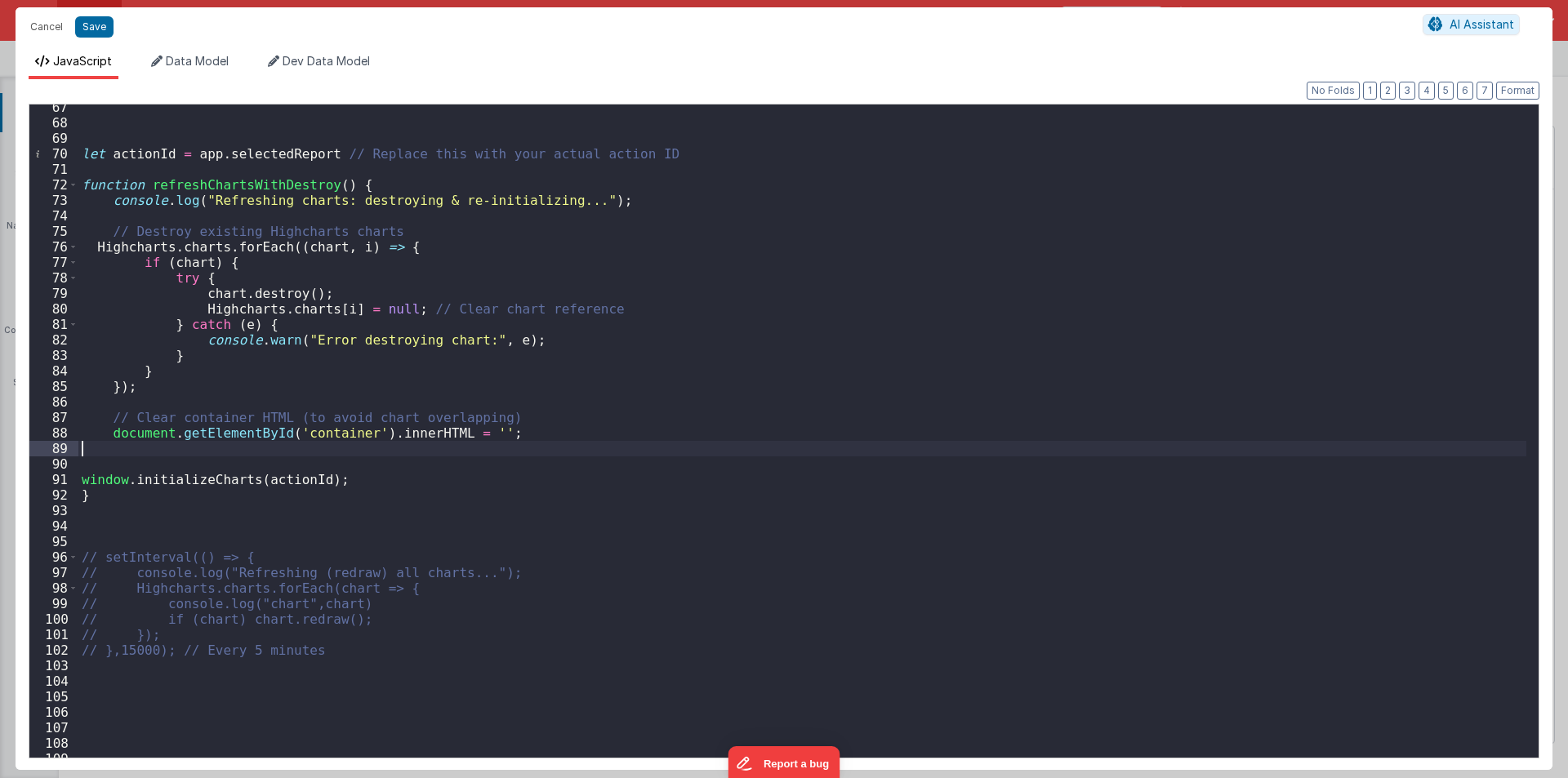
scroll to position [1038, 0]
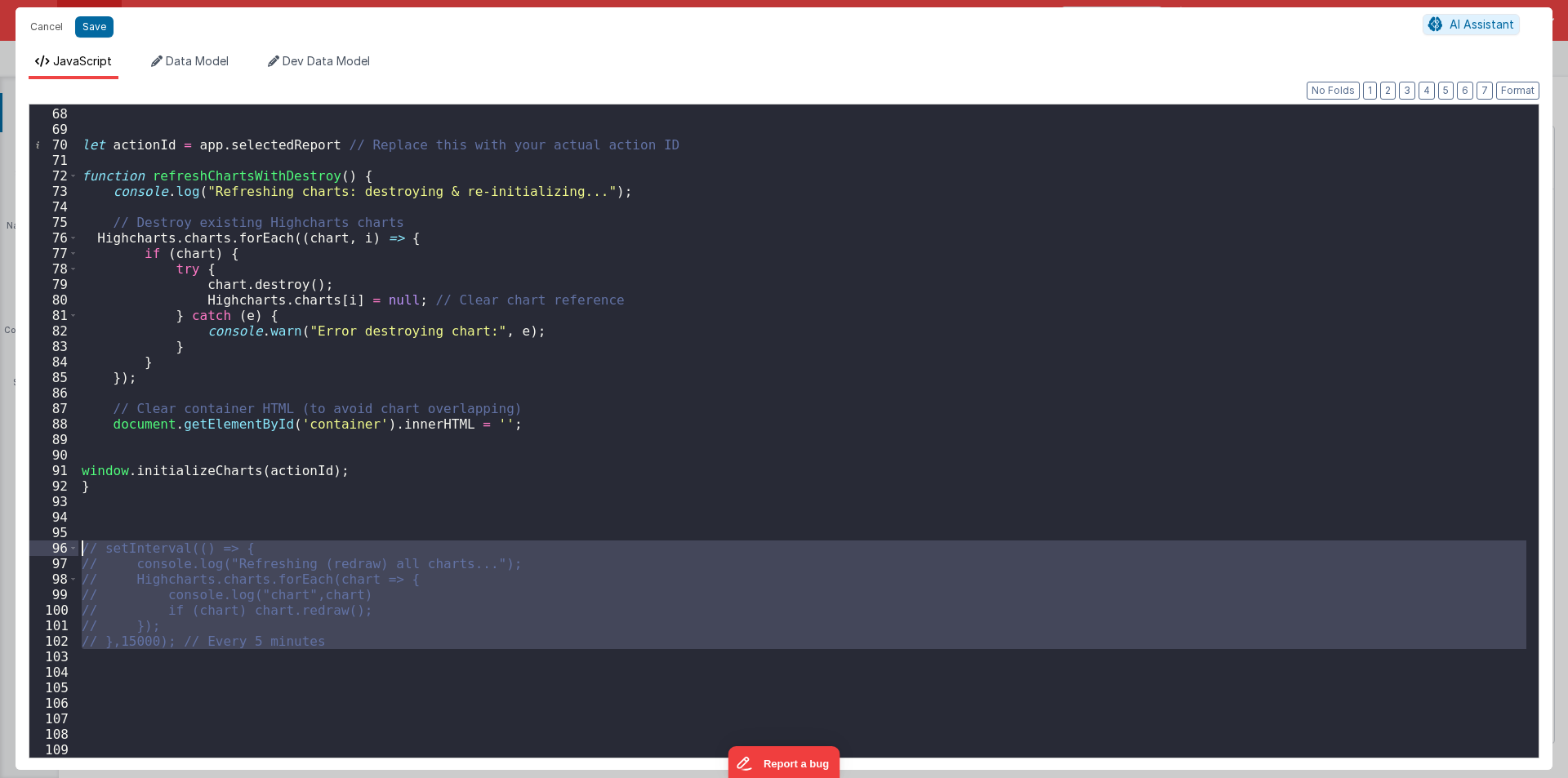
drag, startPoint x: 313, startPoint y: 654, endPoint x: 52, endPoint y: 553, distance: 279.9
click at [52, 553] on div "67 68 69 70 71 72 73 74 75 76 77 78 79 80 81 82 83 84 85 86 87 88 89 90 91 92 9…" at bounding box center [784, 431] width 1511 height 655
click at [67, 514] on div "94" at bounding box center [53, 516] width 49 height 16
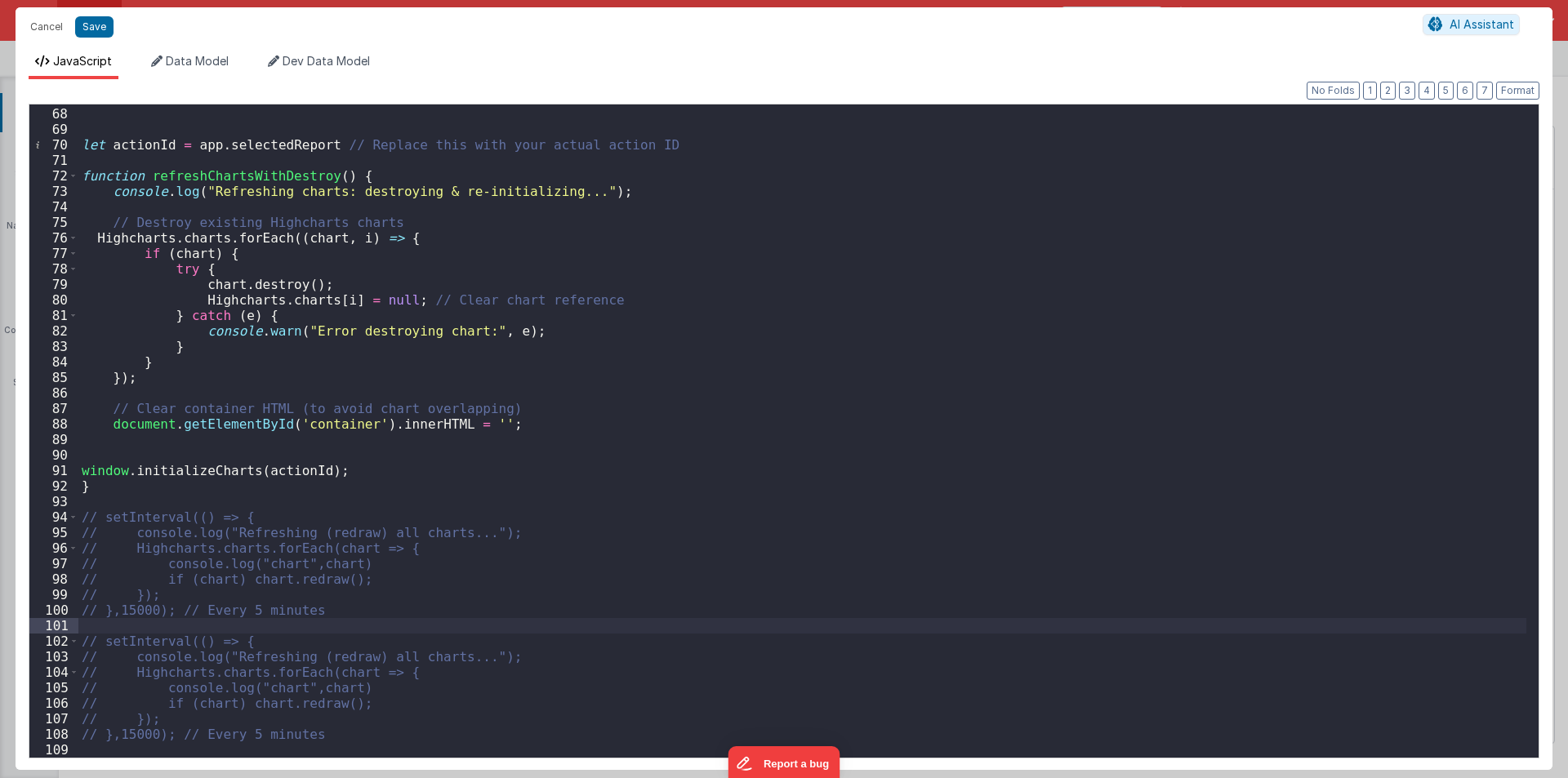
click at [88, 507] on div "let actionId = app . selectedReport // Replace this with your actual action ID …" at bounding box center [803, 432] width 1448 height 684
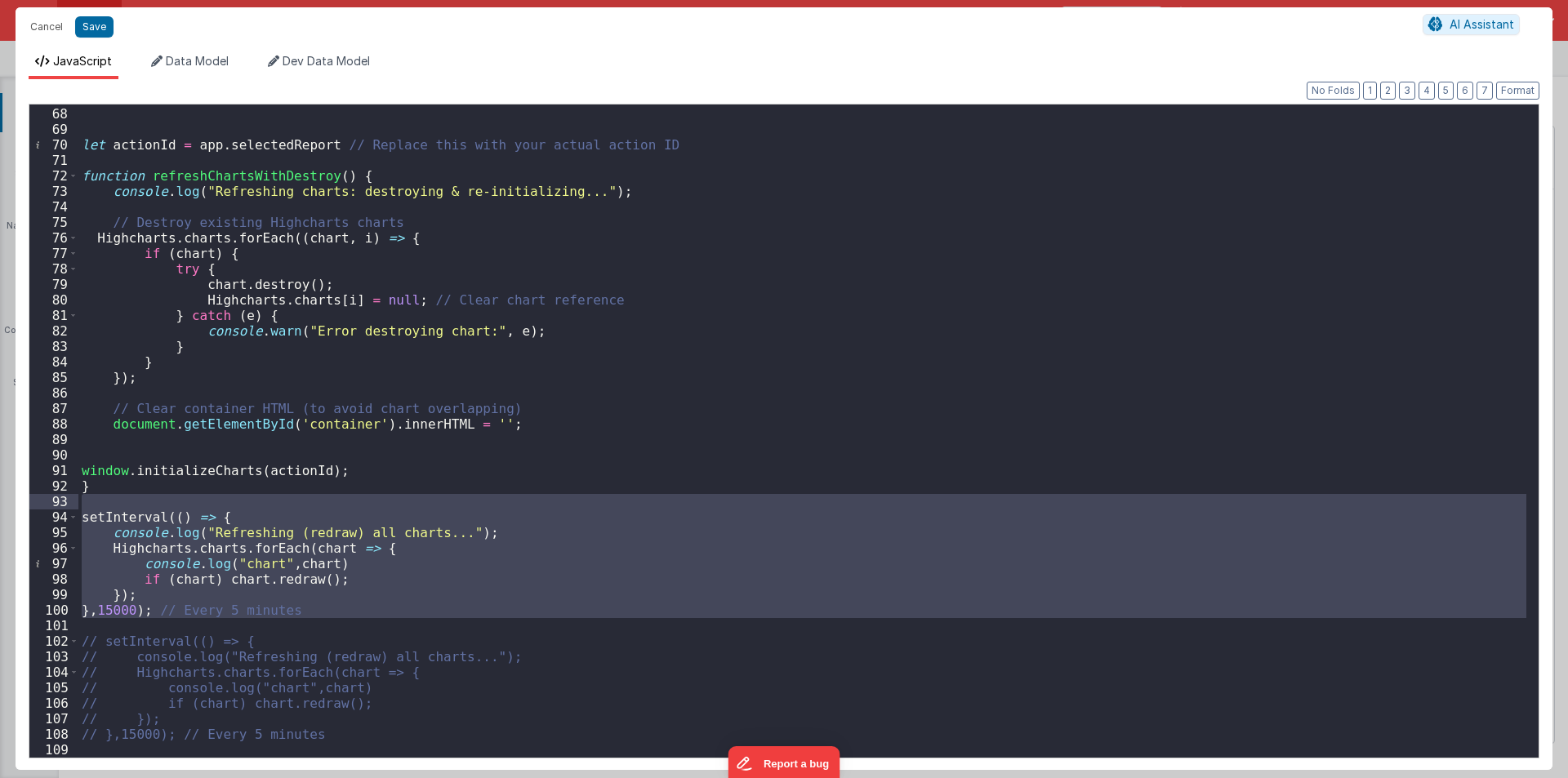
click at [363, 587] on div "let actionId = app . selectedReport // Replace this with your actual action ID …" at bounding box center [803, 431] width 1448 height 653
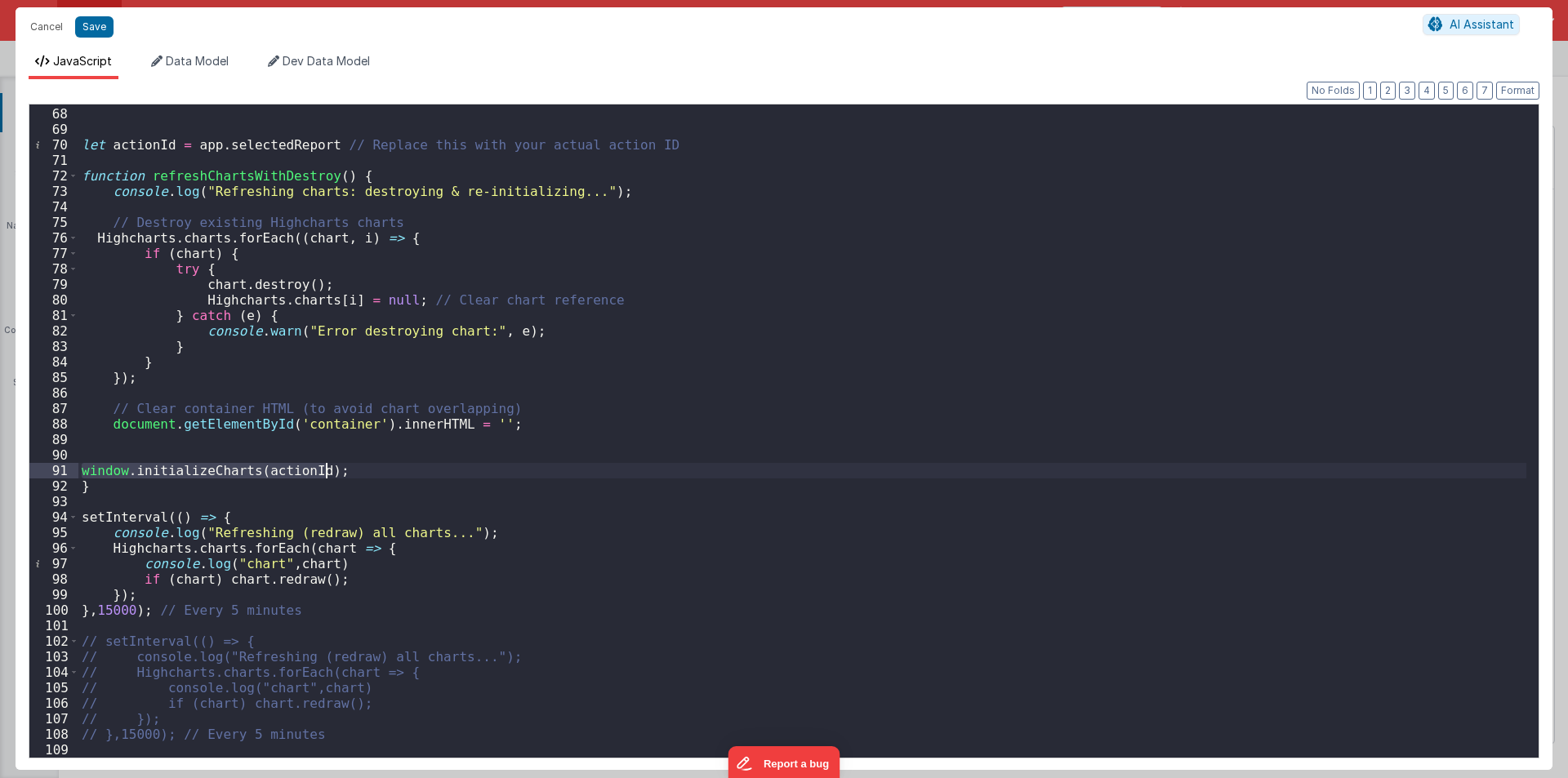
drag, startPoint x: 82, startPoint y: 469, endPoint x: 350, endPoint y: 463, distance: 268.1
click at [350, 463] on div "let actionId = app . selectedReport // Replace this with your actual action ID …" at bounding box center [803, 432] width 1448 height 684
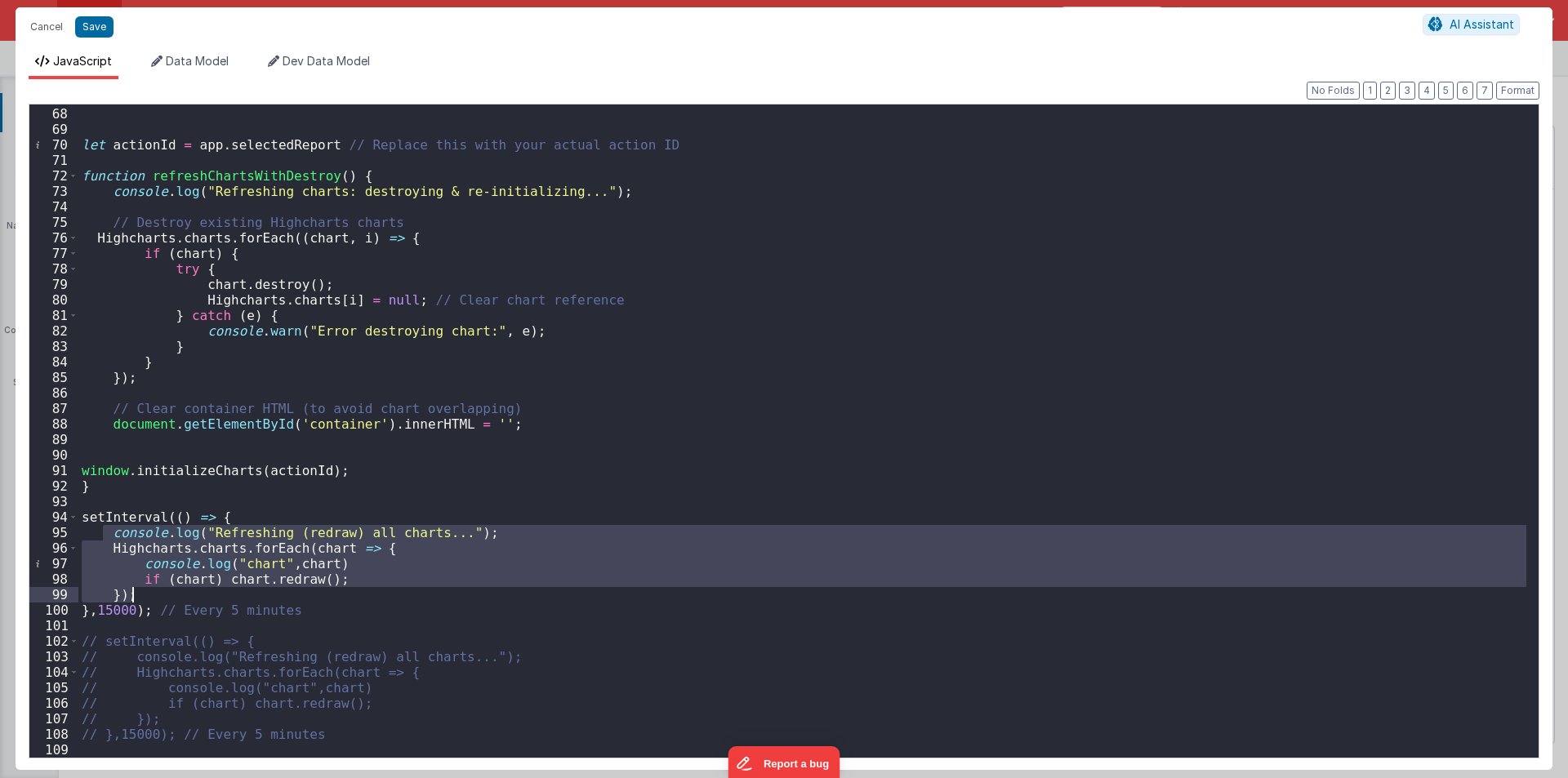
drag, startPoint x: 101, startPoint y: 534, endPoint x: 151, endPoint y: 593, distance: 77.3
click at [151, 593] on div "let actionId = app . selectedReport // Replace this with your actual action ID …" at bounding box center [803, 432] width 1448 height 684
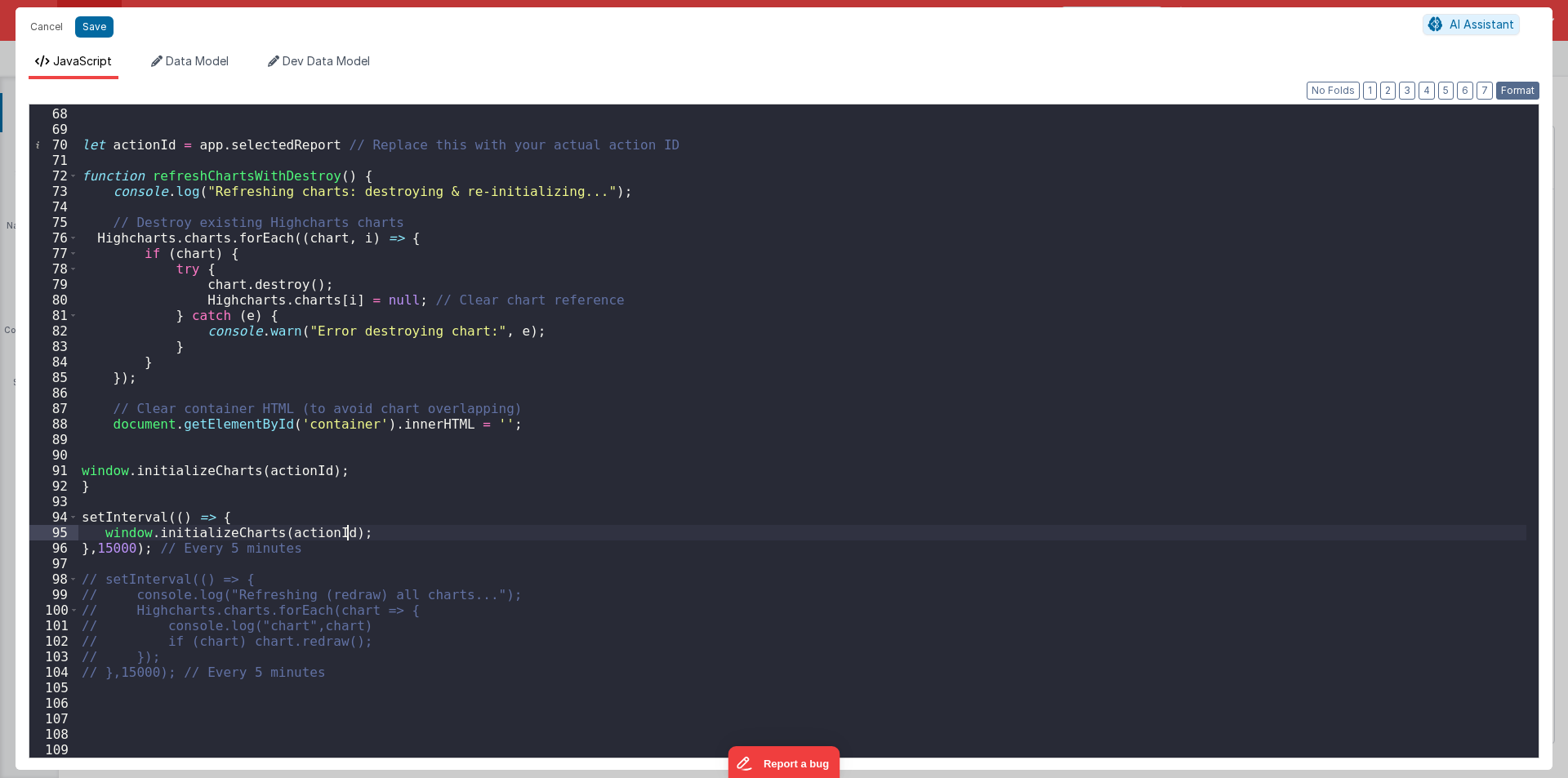
click at [1515, 85] on button "Format" at bounding box center [1518, 90] width 43 height 18
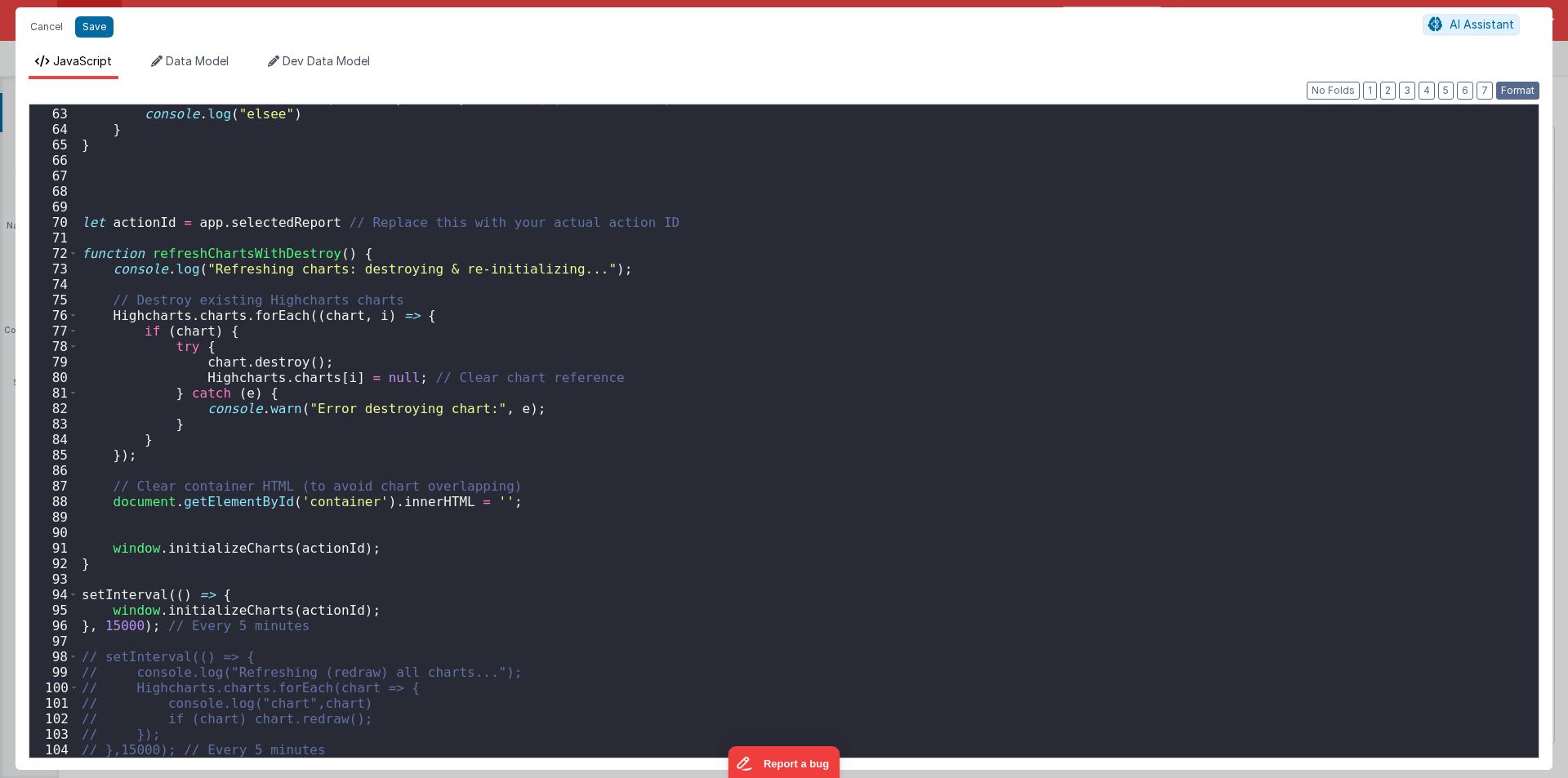
scroll to position [960, 0]
click at [301, 630] on div "window . initializeCharts ( model . report . response . data [ 0 ] . fieldData …" at bounding box center [803, 432] width 1448 height 684
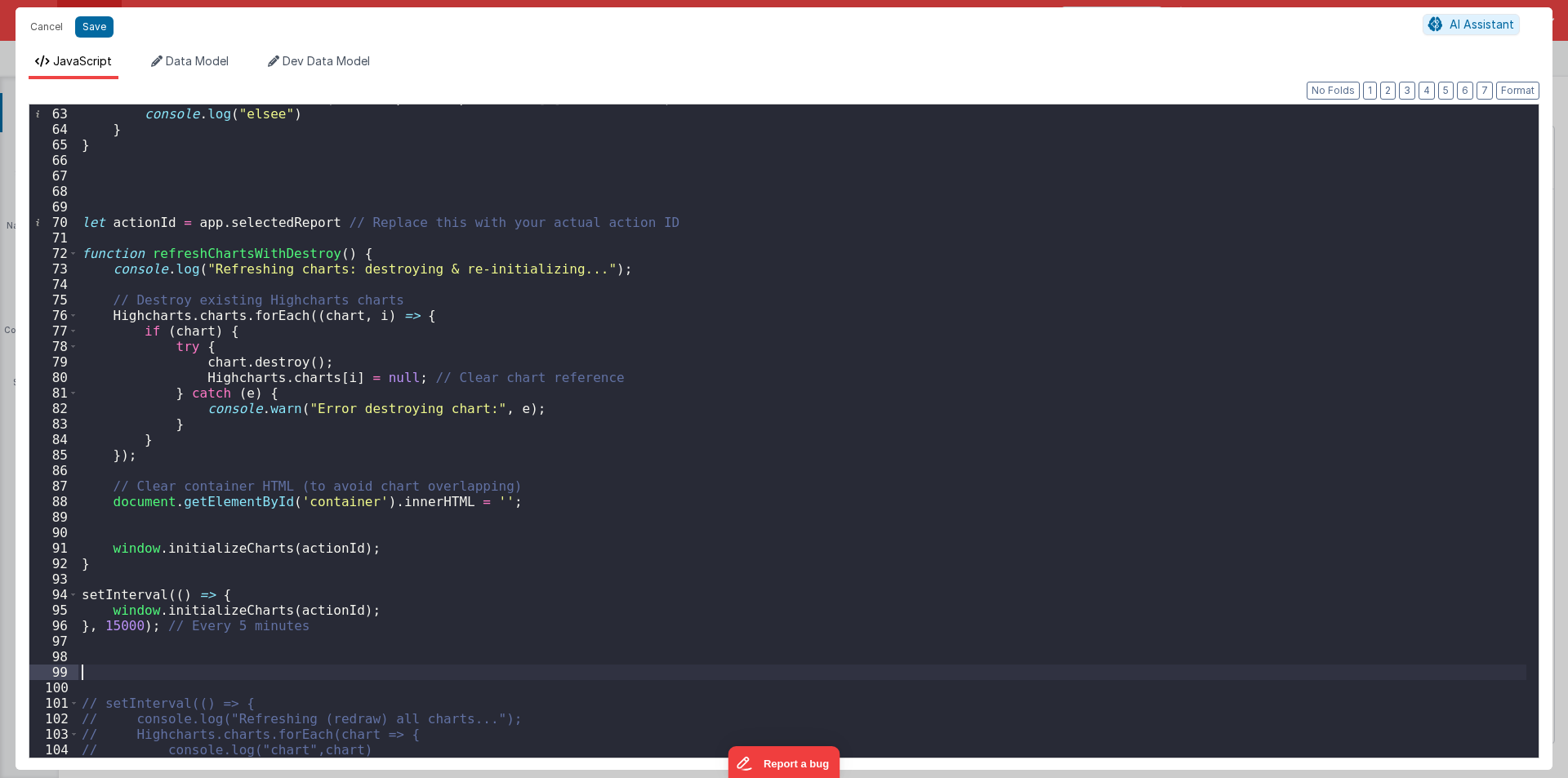
scroll to position [1007, 0]
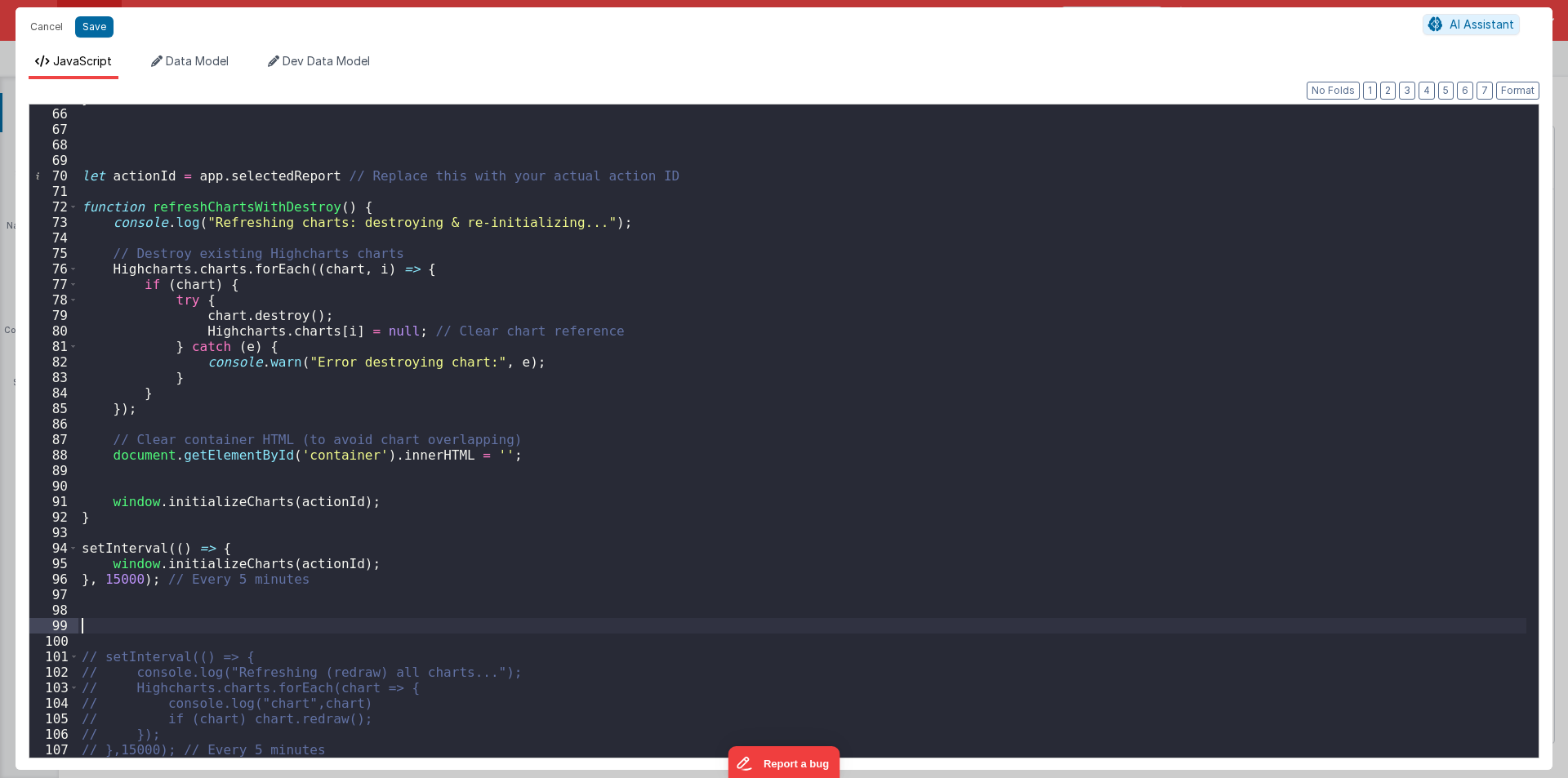
click at [386, 560] on div "} let actionId = app . selectedReport // Replace this with your actual action I…" at bounding box center [803, 432] width 1448 height 684
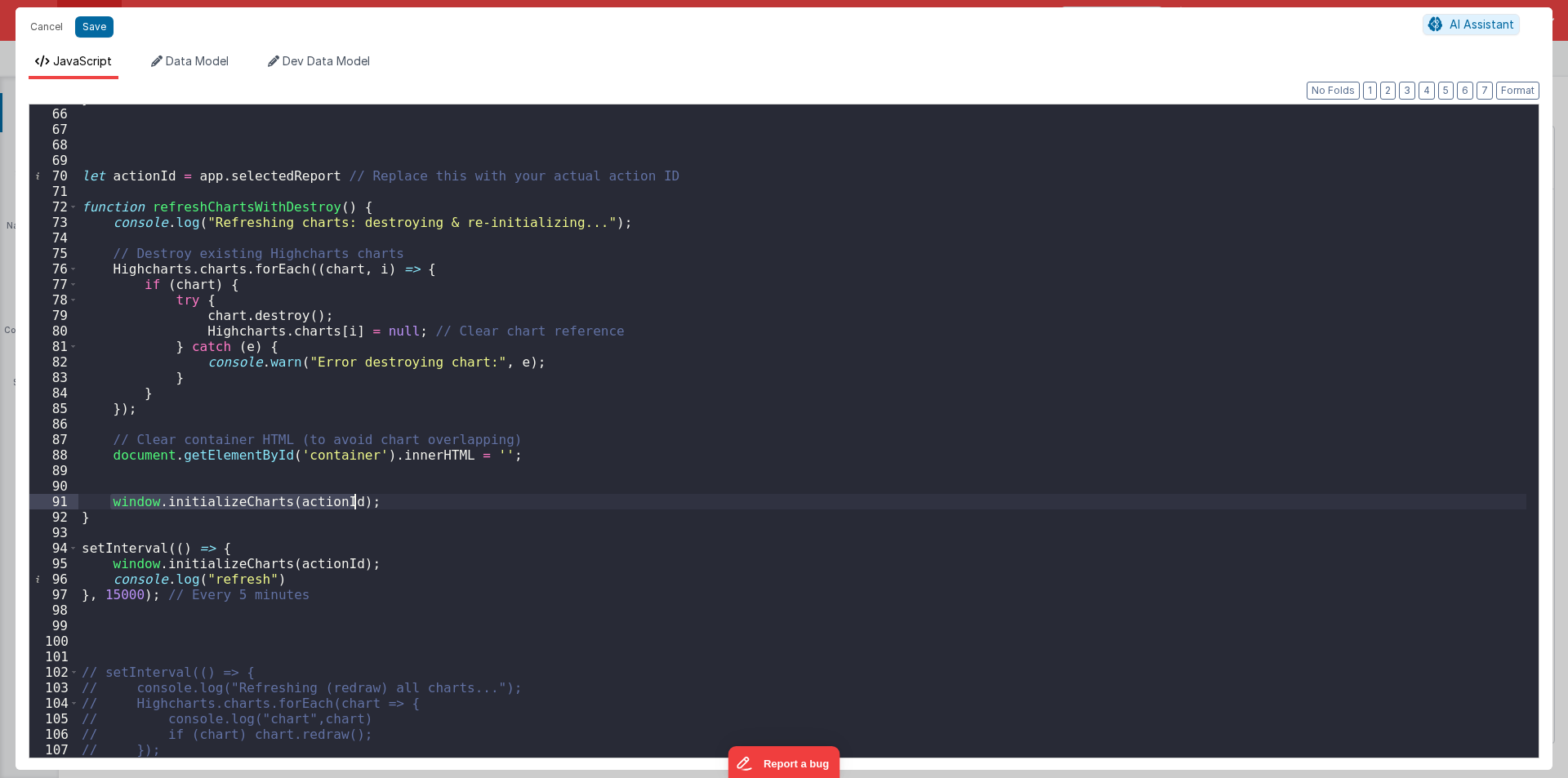
drag, startPoint x: 107, startPoint y: 501, endPoint x: 386, endPoint y: 499, distance: 279.0
click at [386, 499] on div "} let actionId = app . selectedReport // Replace this with your actual action I…" at bounding box center [803, 432] width 1448 height 684
click at [195, 211] on div "} let actionId = app . selectedReport // Replace this with your actual action I…" at bounding box center [803, 432] width 1448 height 684
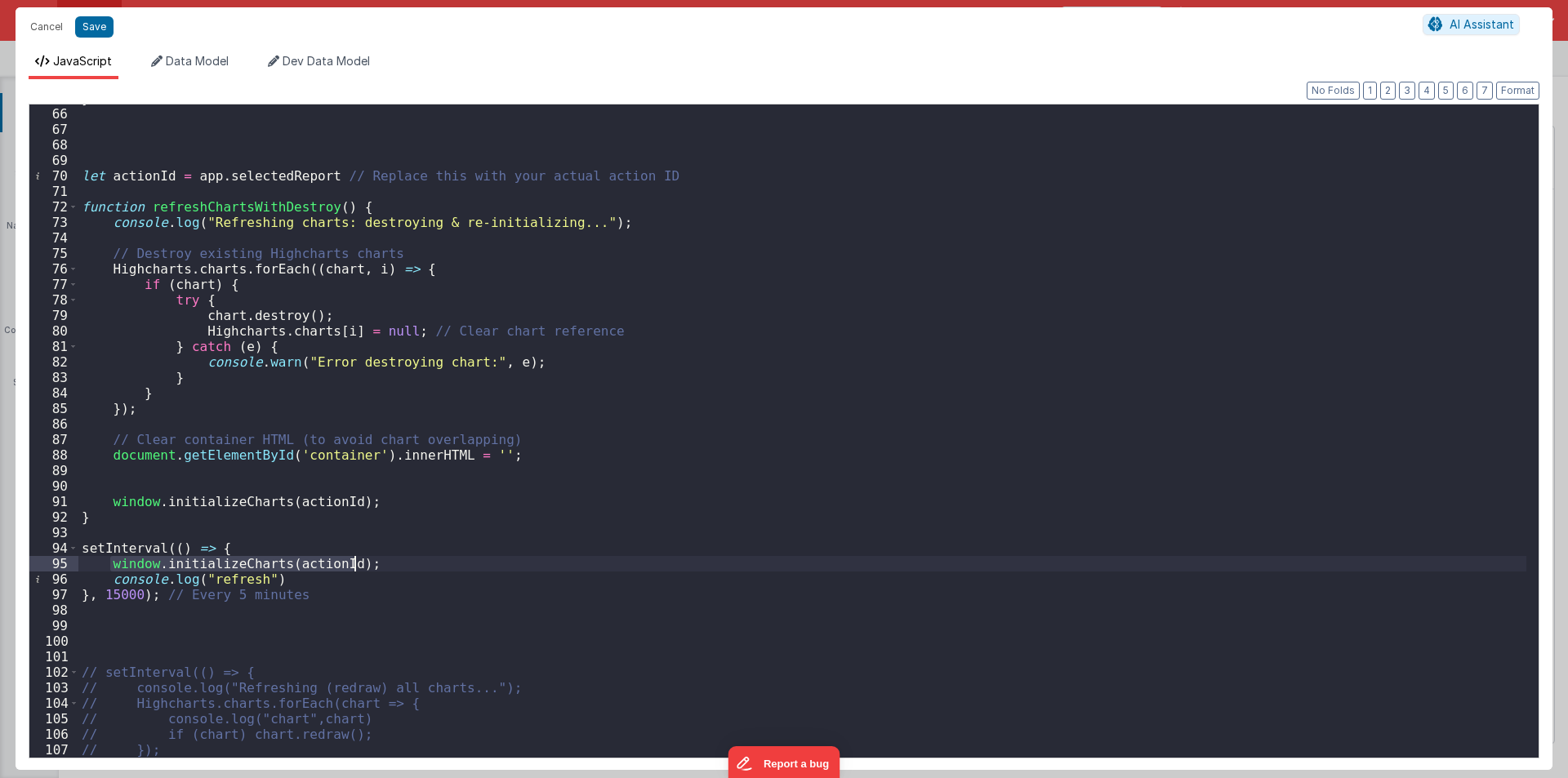
drag, startPoint x: 109, startPoint y: 565, endPoint x: 403, endPoint y: 565, distance: 294.0
click at [403, 565] on div "} let actionId = app . selectedReport // Replace this with your actual action I…" at bounding box center [803, 432] width 1448 height 684
paste textarea
click at [327, 500] on div "} let actionId = app . selectedReport // Replace this with your actual action I…" at bounding box center [803, 432] width 1448 height 684
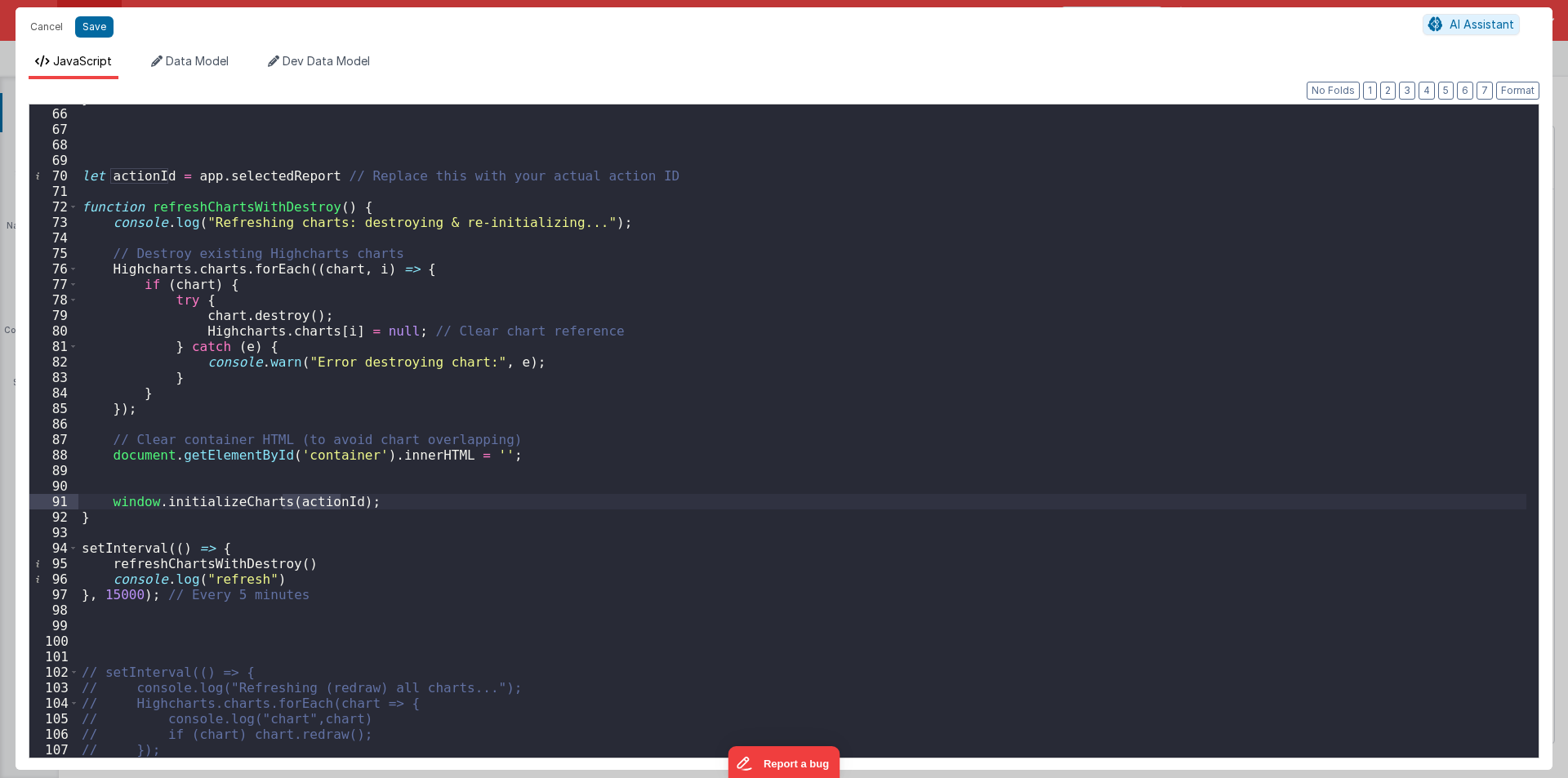
click at [132, 195] on div "} let actionId = app . selectedReport // Replace this with your actual action I…" at bounding box center [803, 432] width 1448 height 684
click at [157, 175] on div "} let actionId = app . selectedReport // Replace this with your actual action I…" at bounding box center [803, 432] width 1448 height 684
click at [173, 189] on div "} let actionId = app . selectedReport // Replace this with your actual action I…" at bounding box center [803, 432] width 1448 height 684
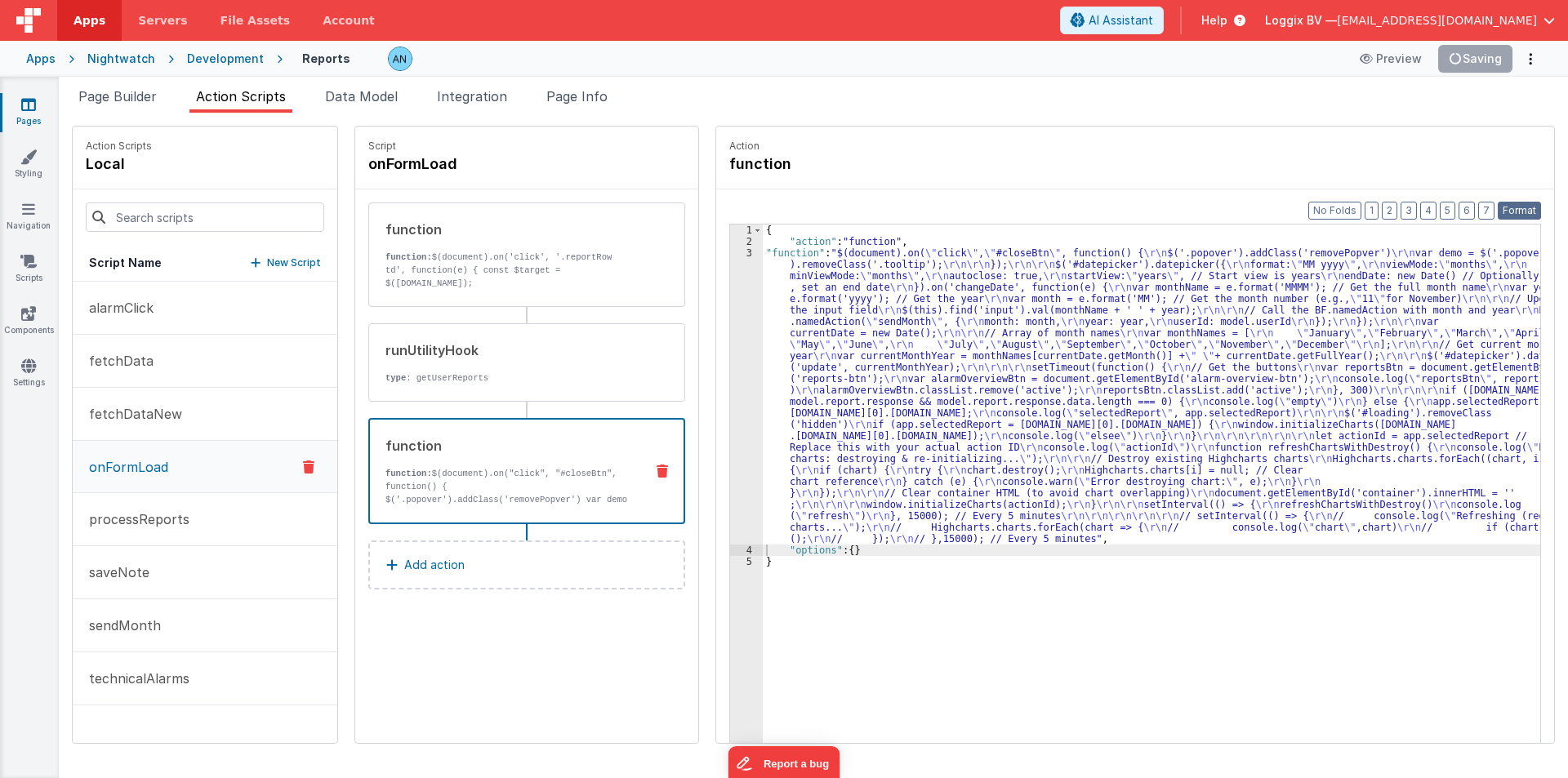
click at [1511, 211] on button "Format" at bounding box center [1519, 210] width 43 height 18
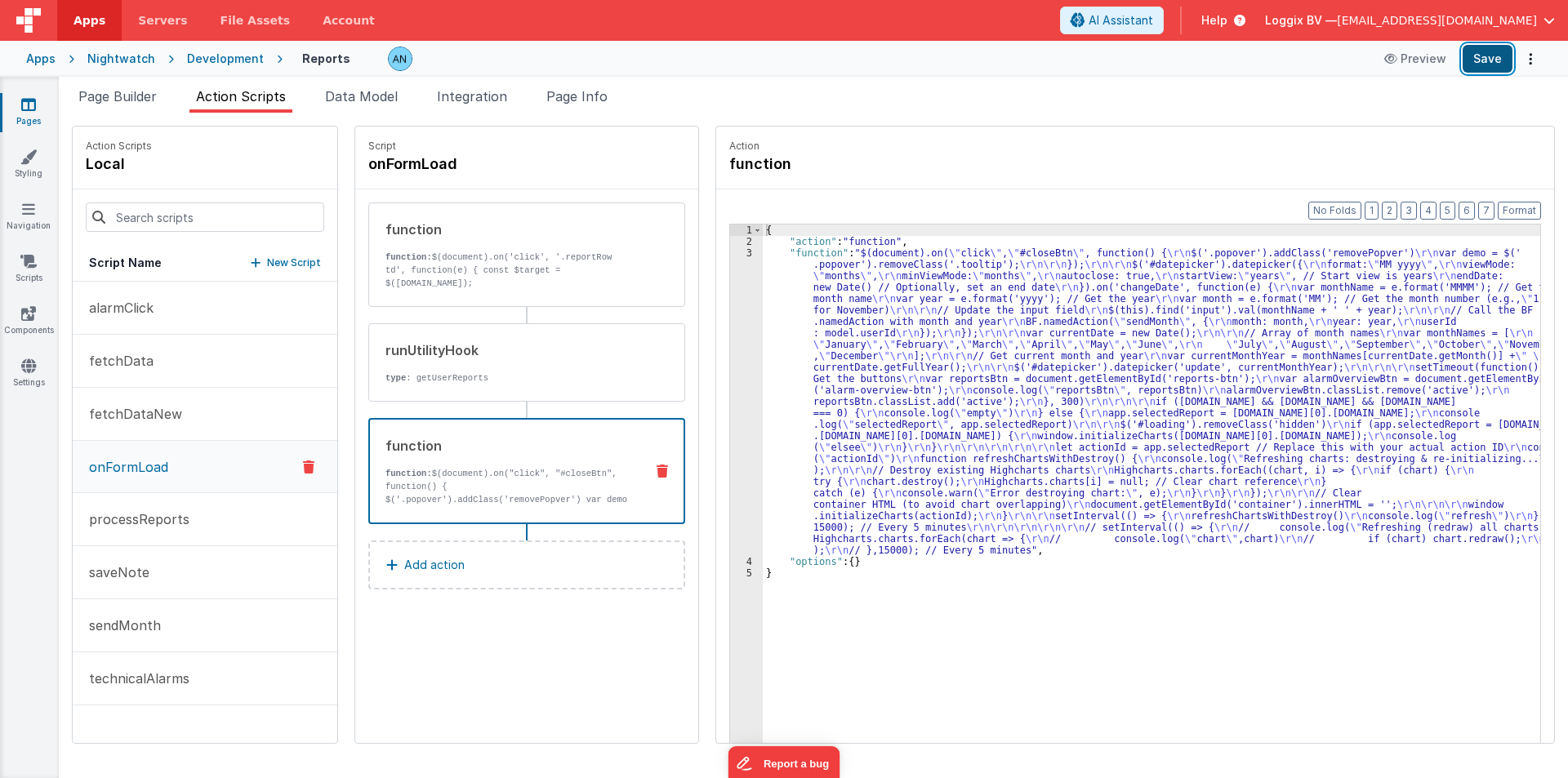
click at [1469, 57] on button "Save" at bounding box center [1487, 59] width 50 height 28
click at [1518, 207] on button "Format" at bounding box center [1519, 210] width 43 height 18
click at [730, 289] on div "3" at bounding box center [746, 402] width 33 height 308
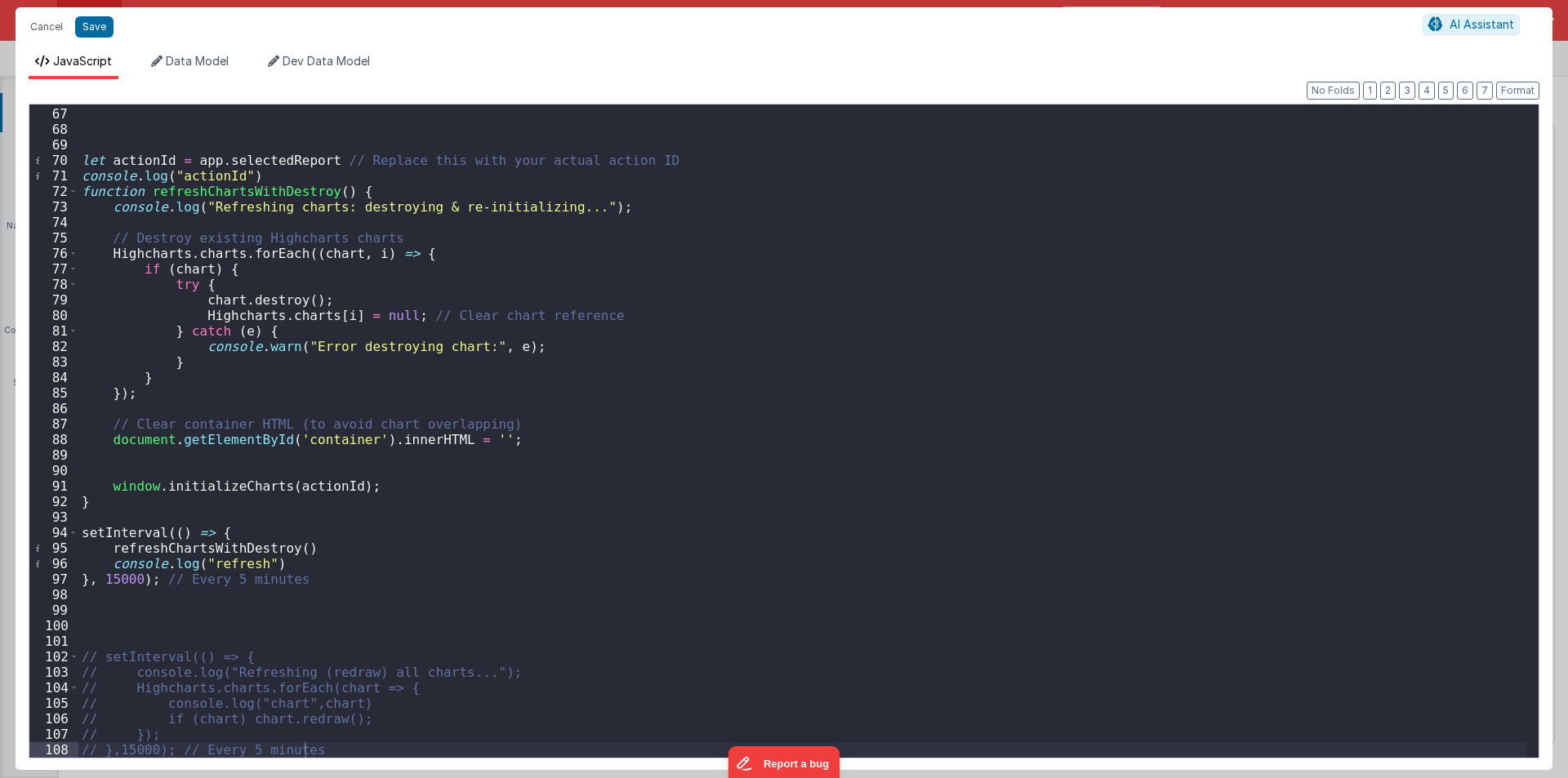
scroll to position [1022, 0]
click at [307, 487] on div "let actionId = app . selectedReport // Replace this with your actual action ID …" at bounding box center [803, 432] width 1448 height 684
click at [241, 162] on div "let actionId = app . selectedReport // Replace this with your actual action ID …" at bounding box center [803, 432] width 1448 height 684
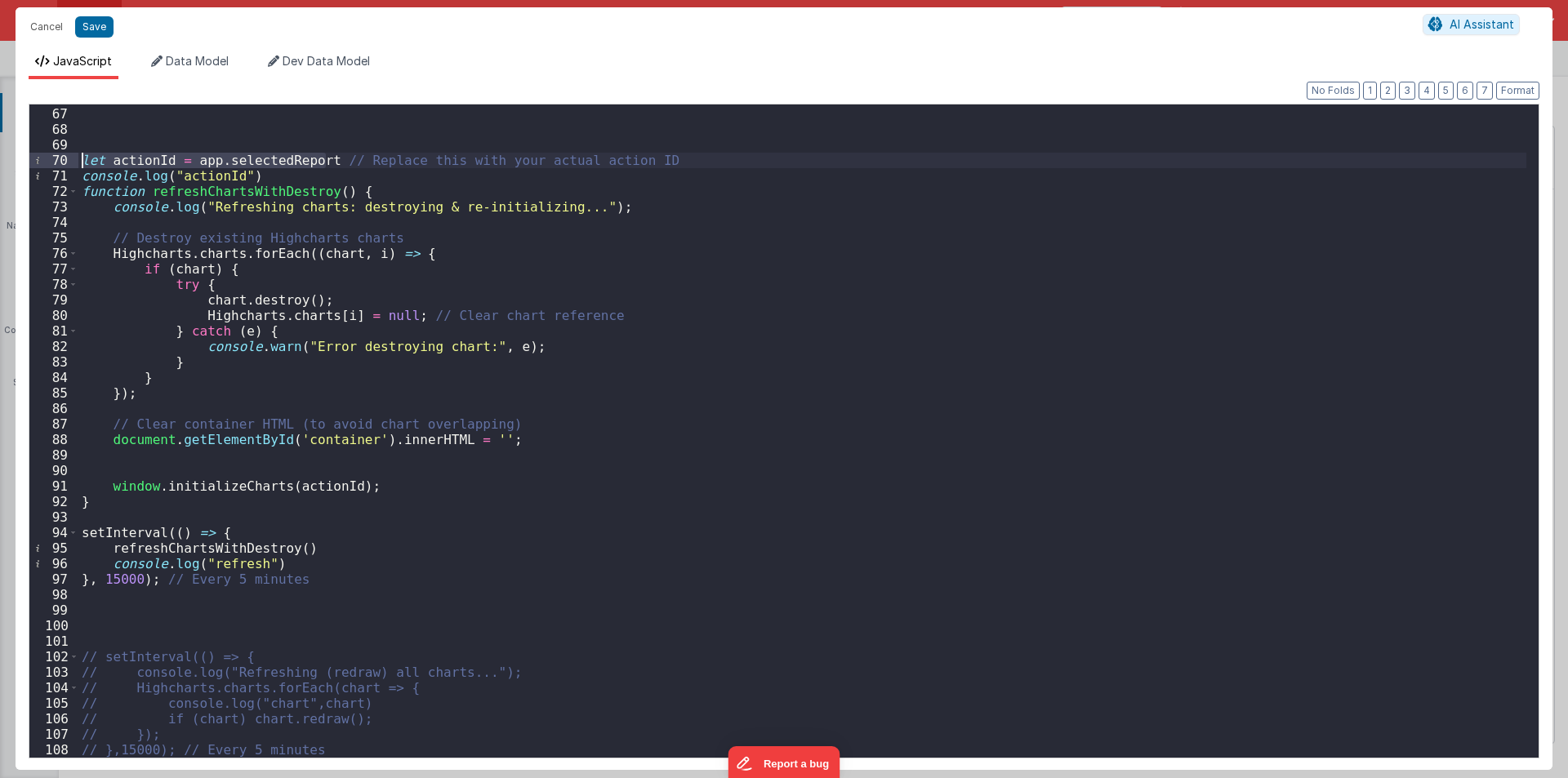
drag, startPoint x: 323, startPoint y: 155, endPoint x: 65, endPoint y: 163, distance: 258.1
click at [65, 163] on div "66 67 68 69 70 71 72 73 74 75 76 77 78 79 80 81 82 83 84 85 86 87 88 89 90 91 9…" at bounding box center [784, 431] width 1511 height 655
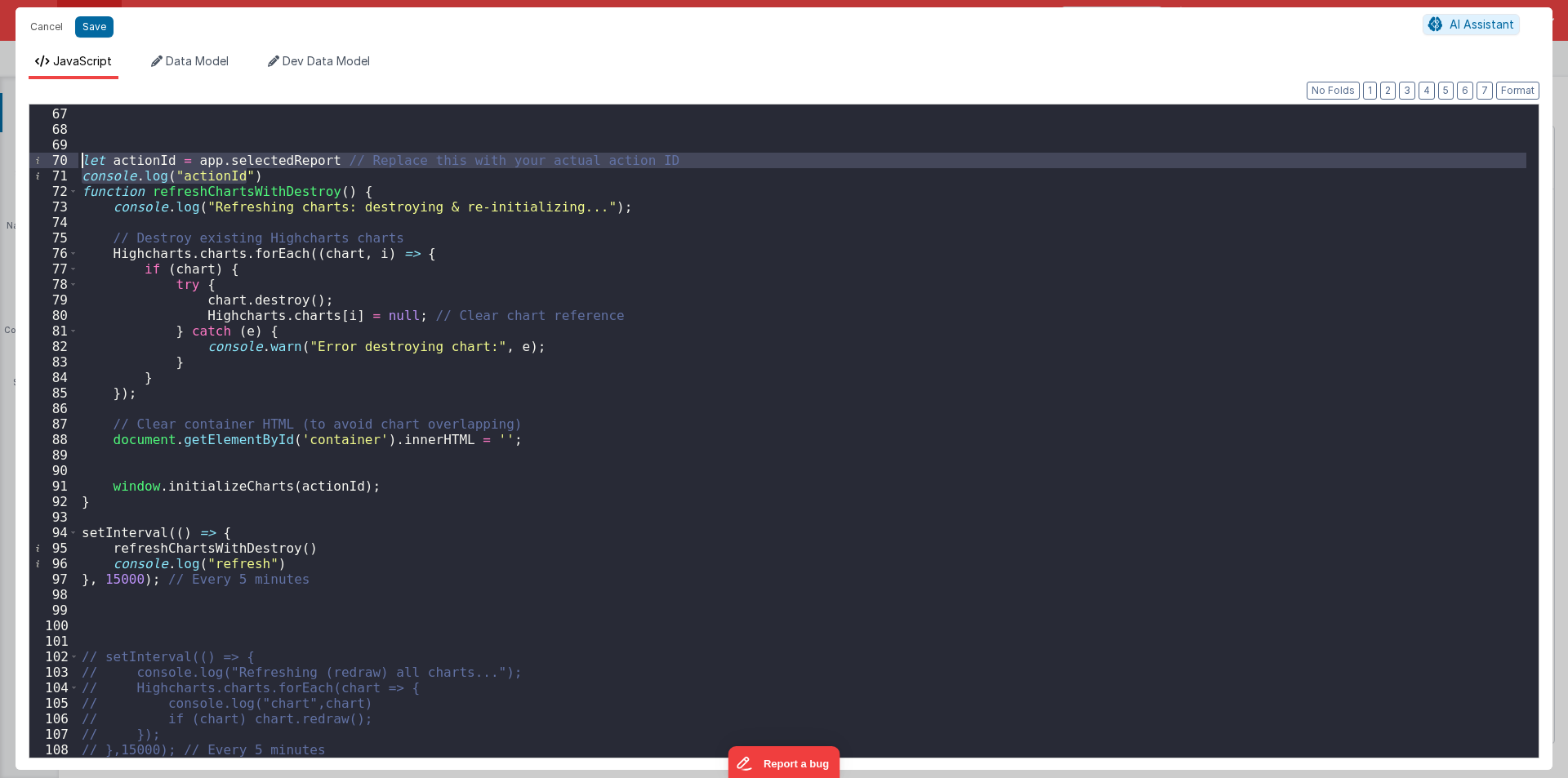
drag, startPoint x: 261, startPoint y: 177, endPoint x: 29, endPoint y: 157, distance: 232.9
click at [29, 157] on div "66 67 68 69 70 71 72 73 74 75 76 77 78 79 80 81 82 83 84 85 86 87 88 89 90 91 9…" at bounding box center [784, 431] width 1511 height 655
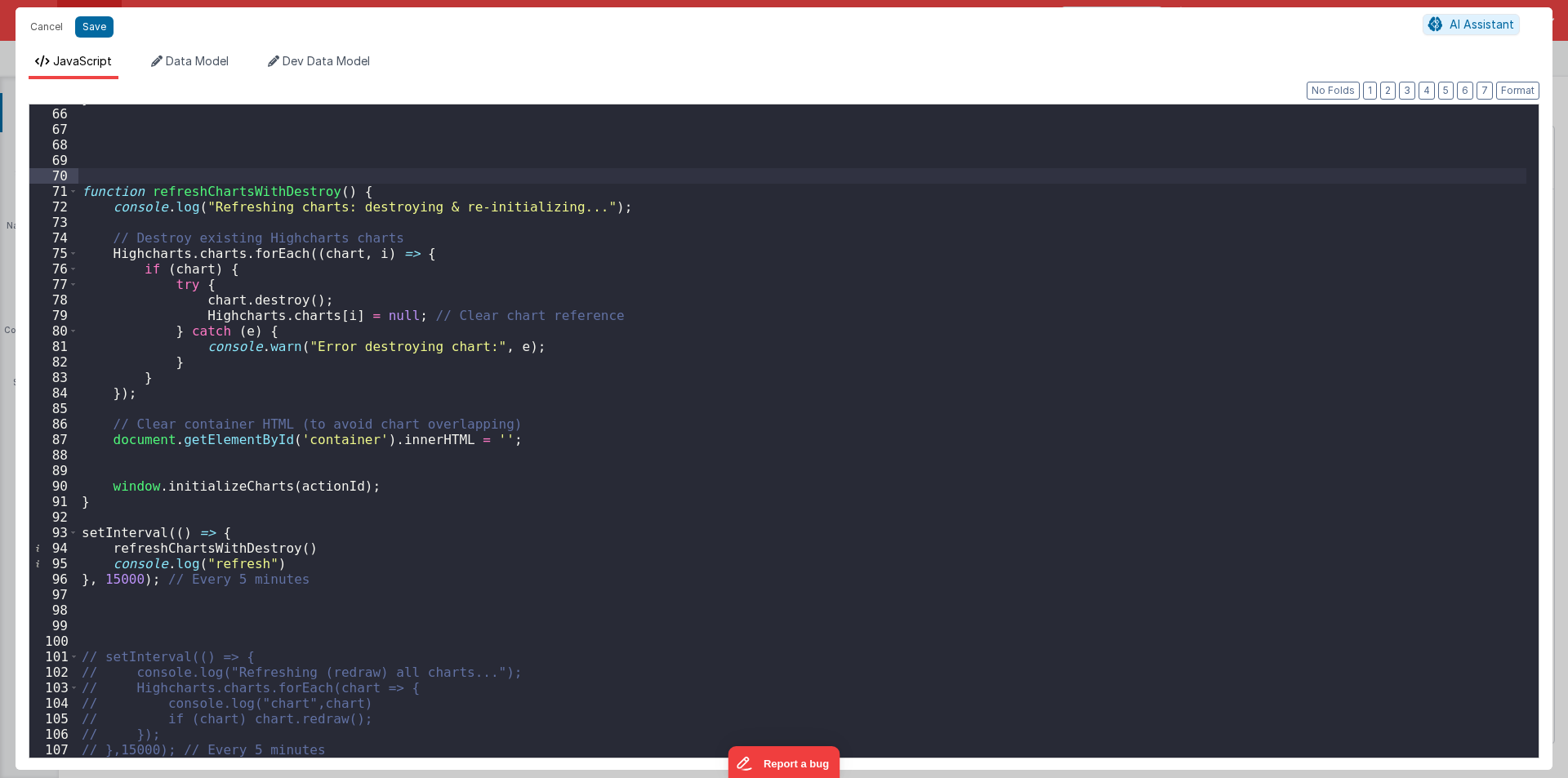
click at [399, 191] on div "} function refreshChartsWithDestroy ( ) { console . log ( "Refreshing charts: d…" at bounding box center [803, 432] width 1448 height 684
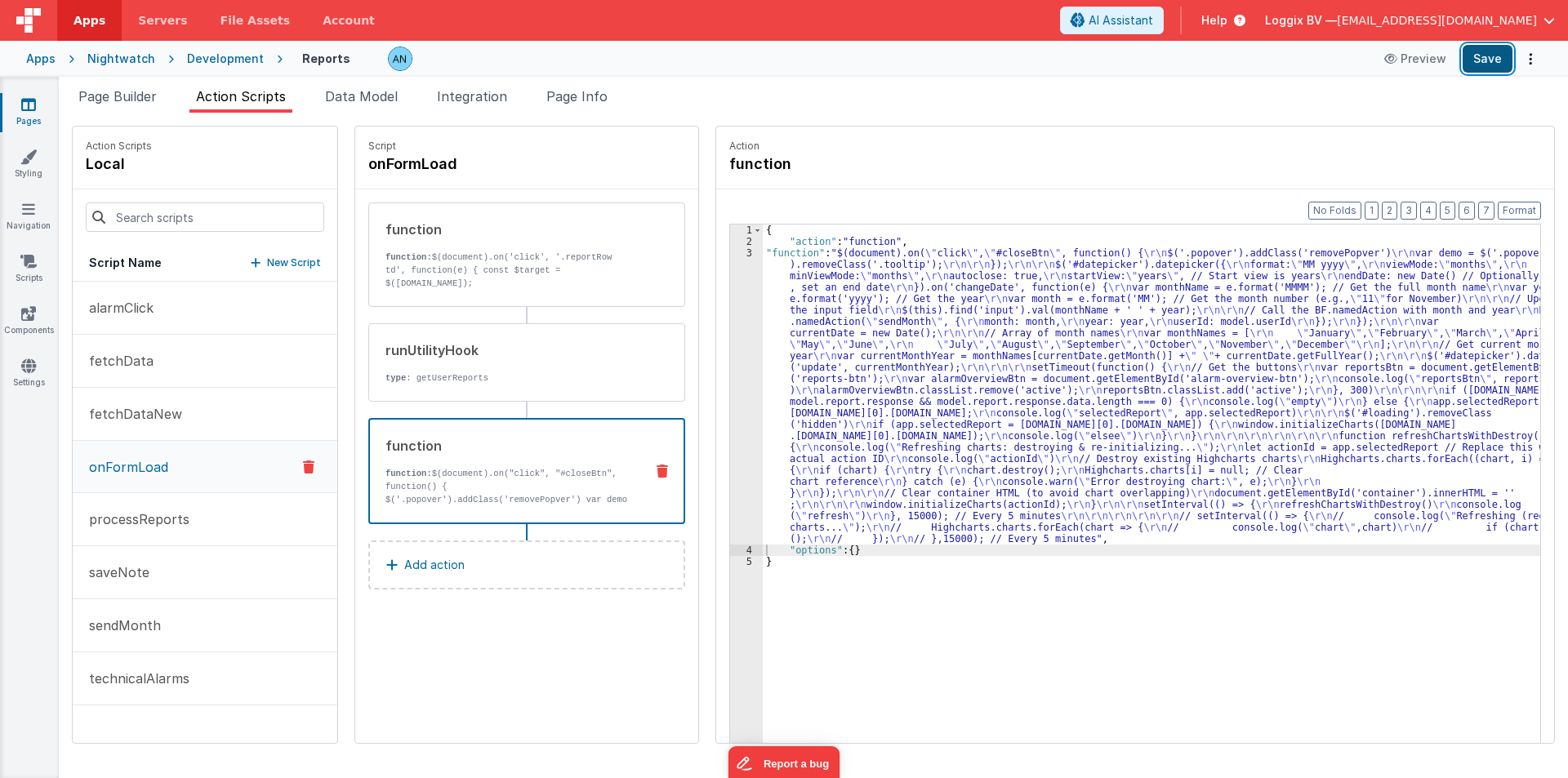
click at [1495, 55] on button "Save" at bounding box center [1487, 59] width 50 height 28
click at [1524, 213] on button "Format" at bounding box center [1519, 210] width 43 height 18
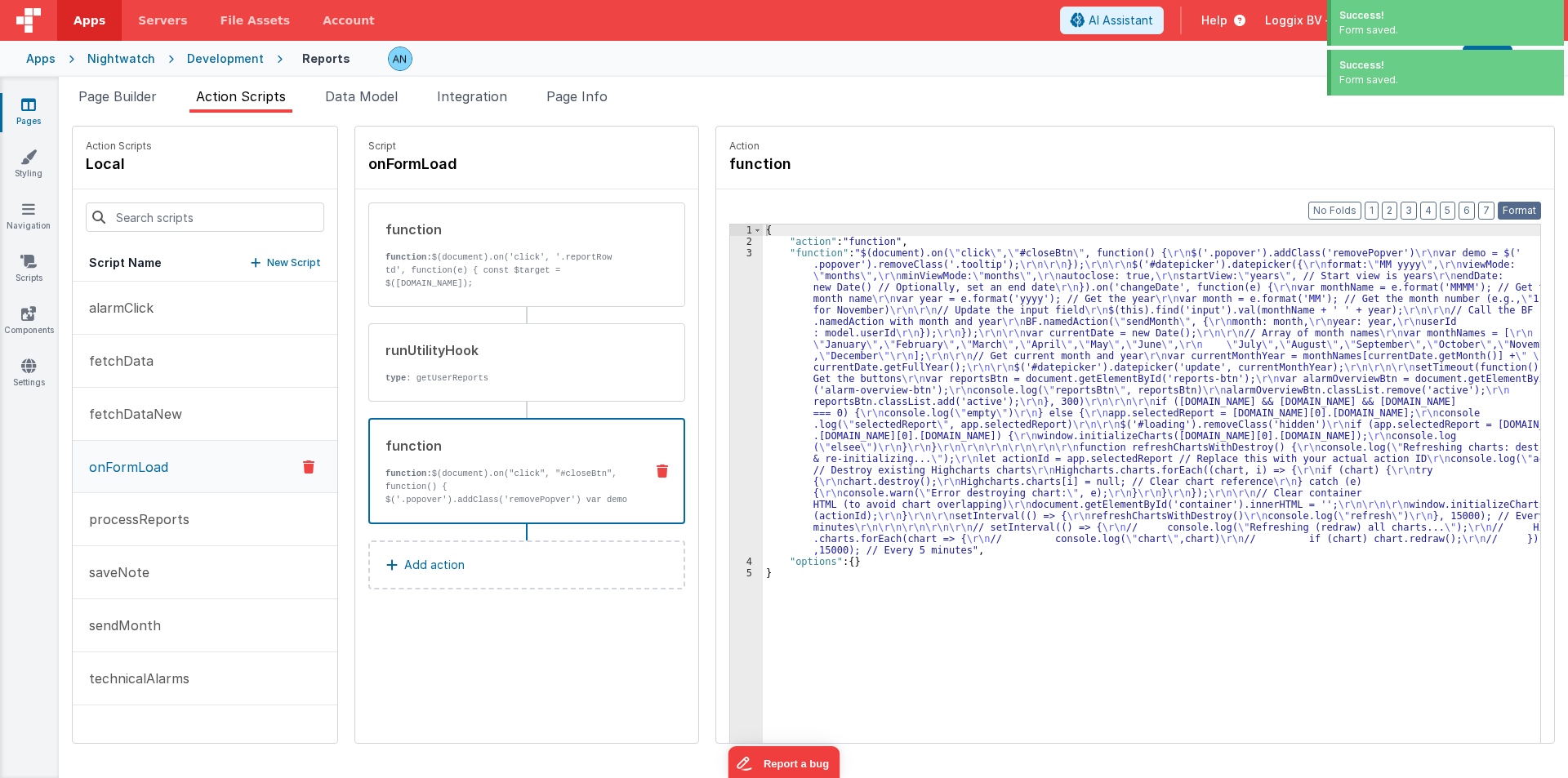
click at [1518, 211] on button "Format" at bounding box center [1519, 210] width 43 height 18
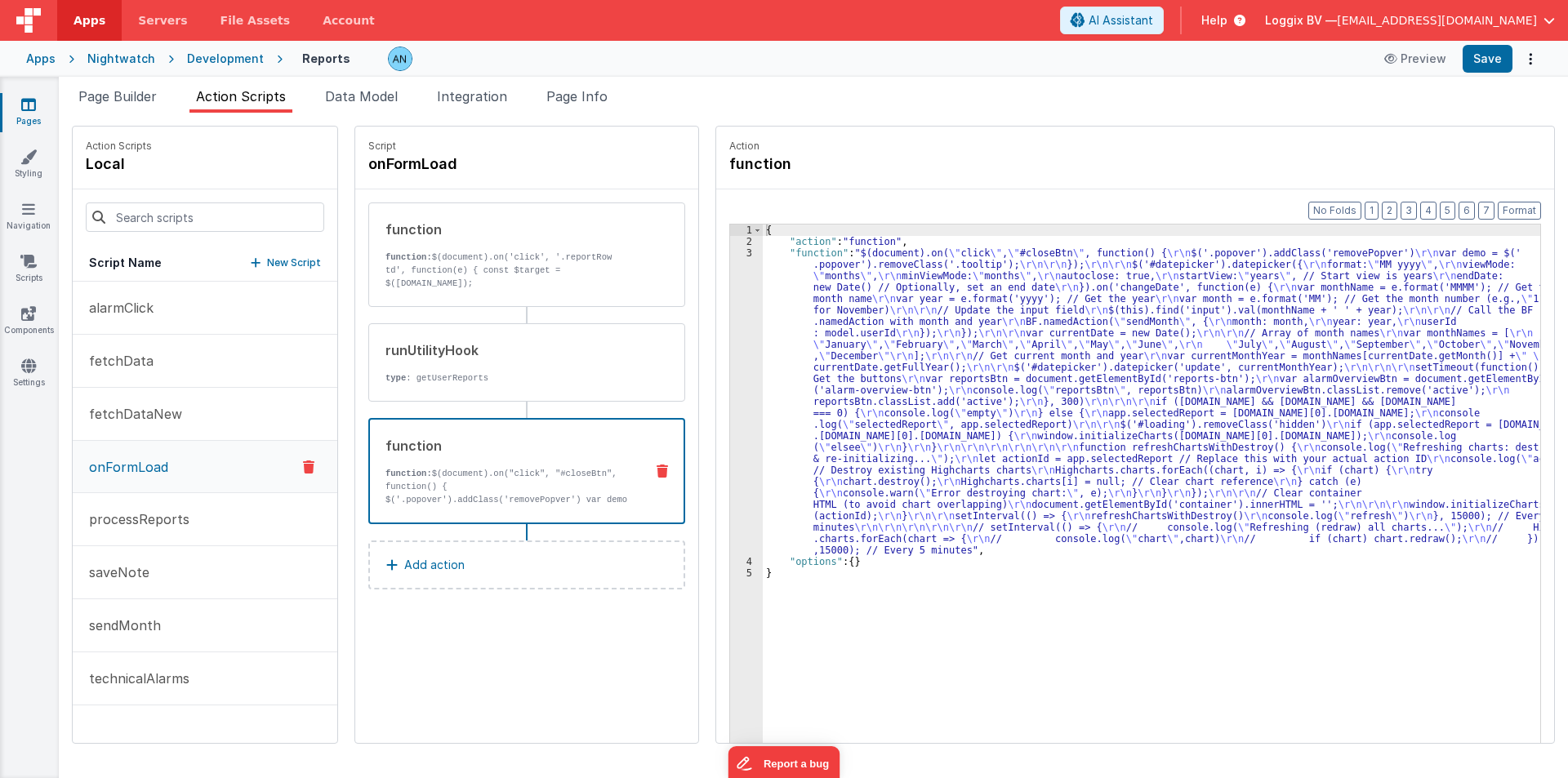
click at [777, 368] on div "{ "action" : "function" , "function" : "$(document).on( \" click \" , \" #close…" at bounding box center [1159, 520] width 793 height 592
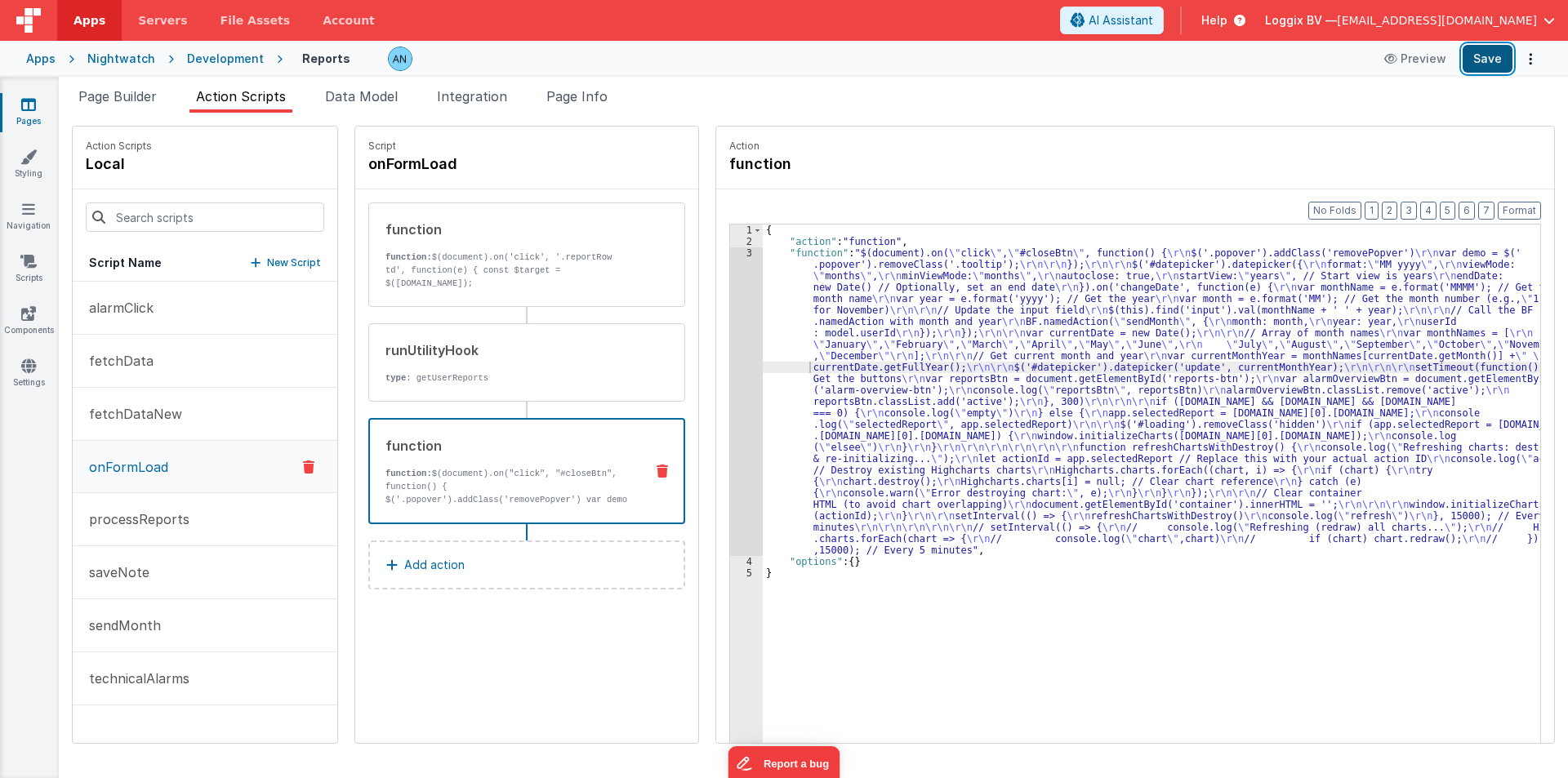
click at [1497, 50] on button "Save" at bounding box center [1487, 59] width 50 height 28
click at [730, 292] on div "3" at bounding box center [746, 402] width 33 height 308
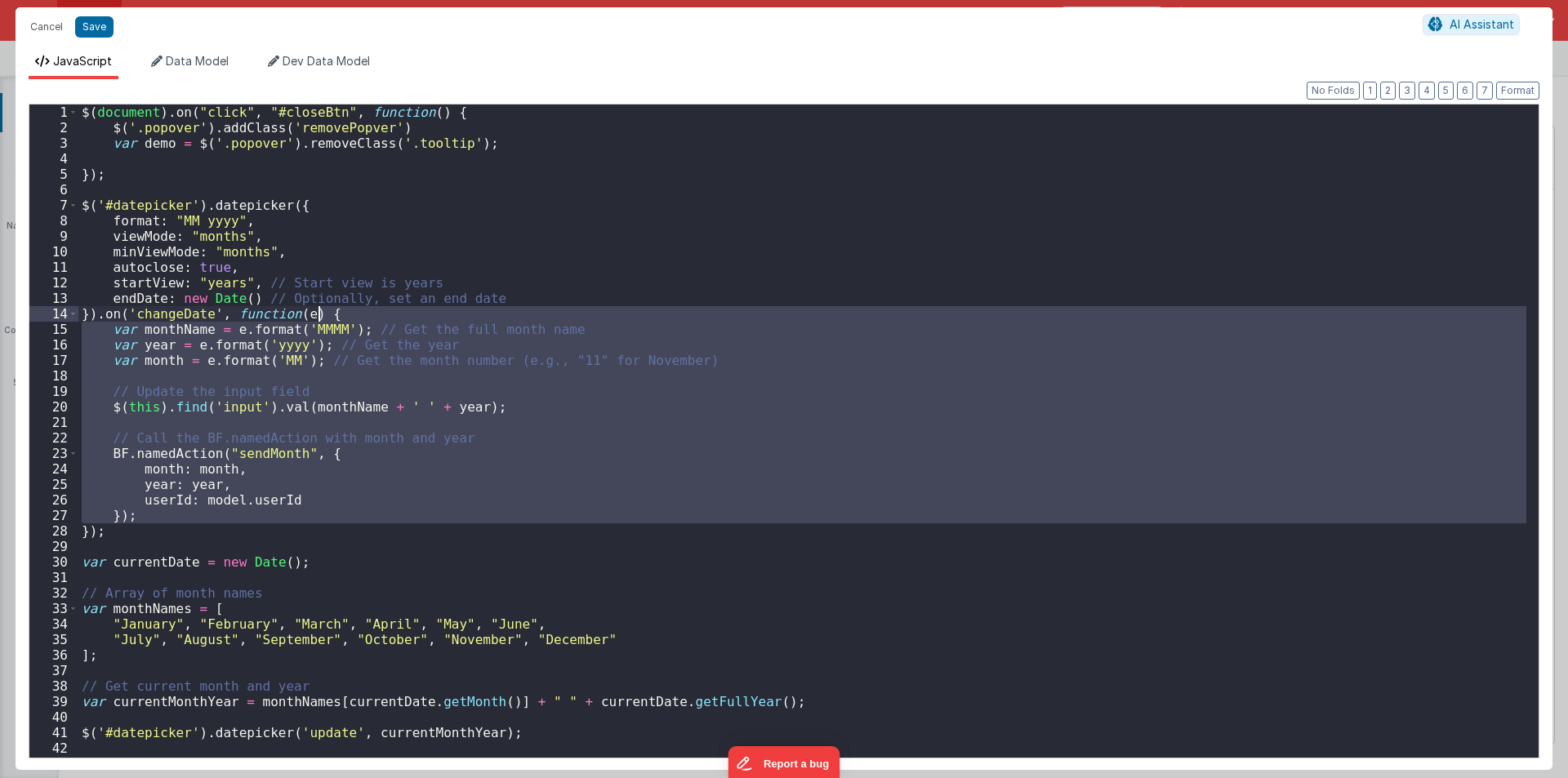
click at [722, 292] on div "$ ( document ) . on ( "click" , "#closeBtn" , function ( ) { $ ( '.popover' ) .…" at bounding box center [803, 446] width 1448 height 684
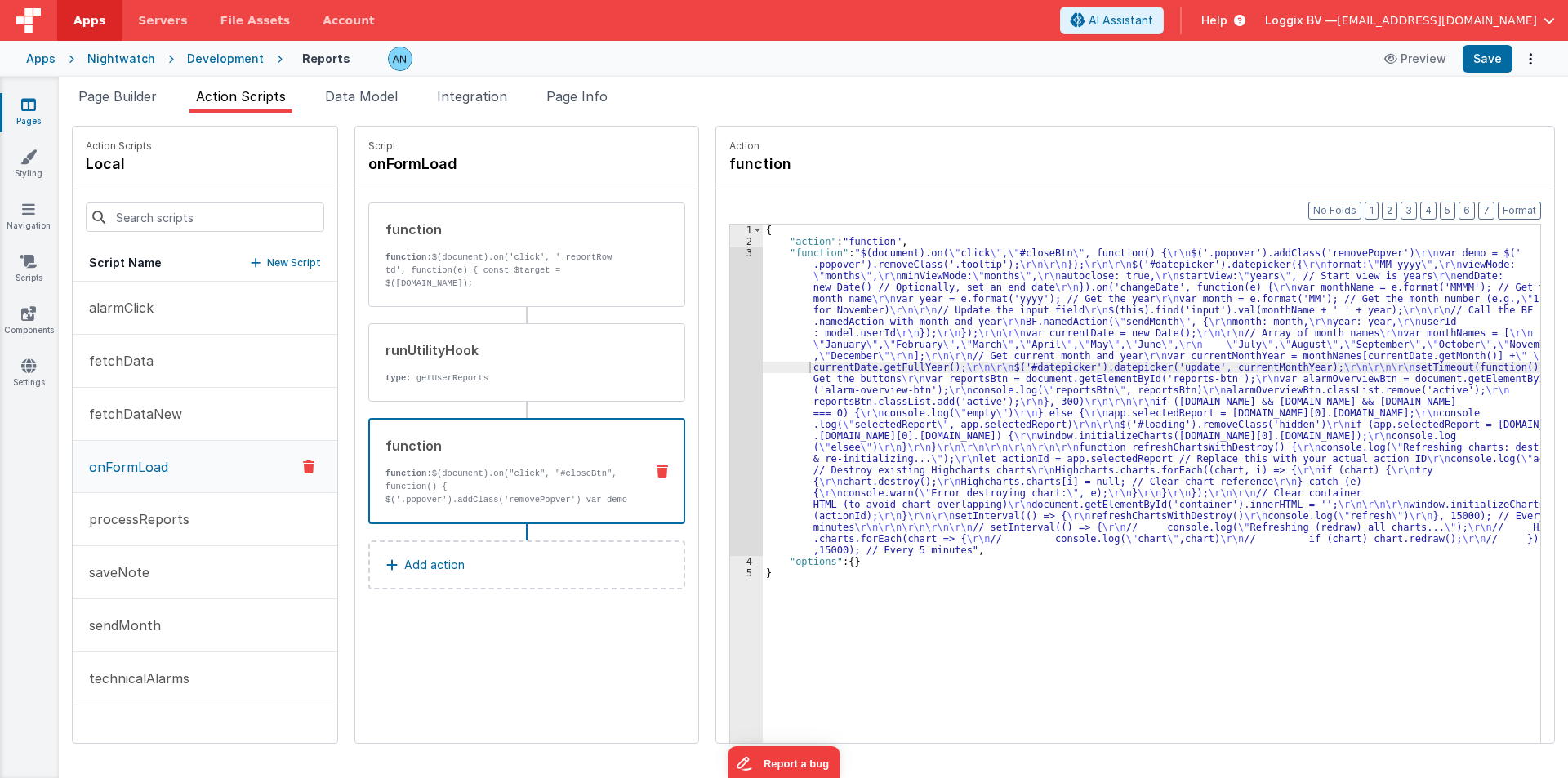
click at [730, 307] on div "3" at bounding box center [746, 402] width 33 height 308
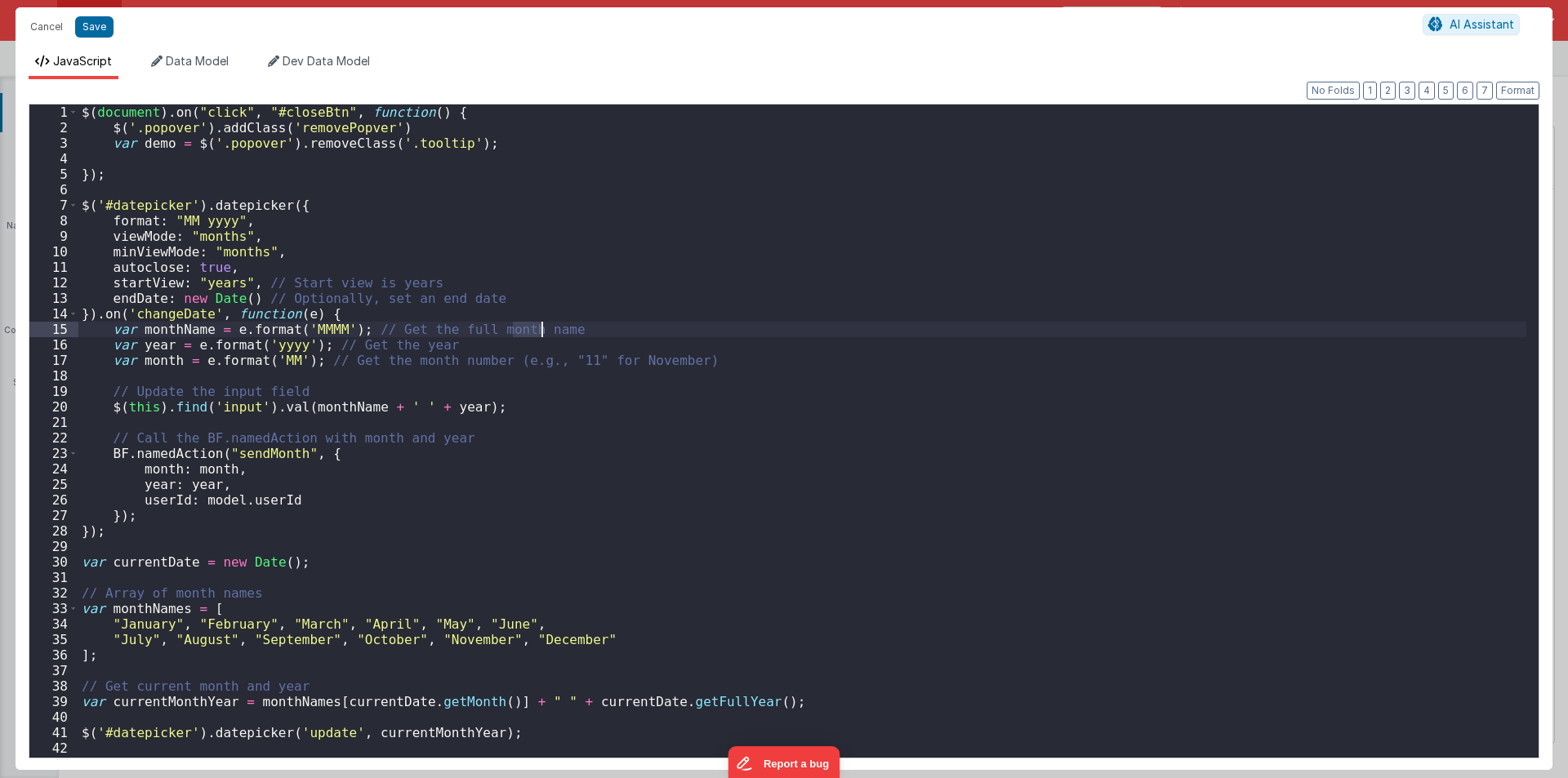
click at [724, 307] on div "$ ( document ) . on ( "click" , "#closeBtn" , function ( ) { $ ( '.popover' ) .…" at bounding box center [803, 446] width 1448 height 684
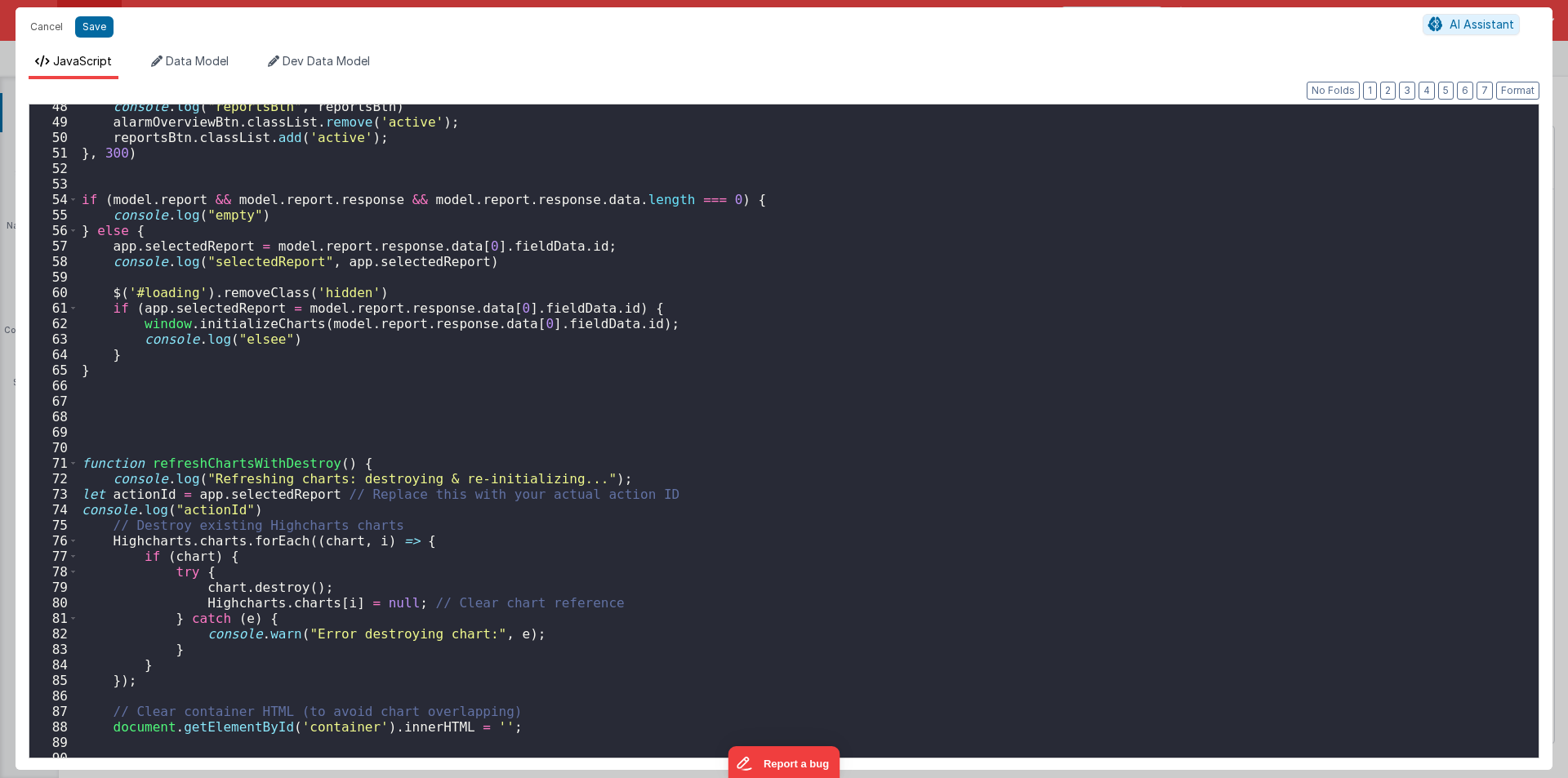
scroll to position [1022, 0]
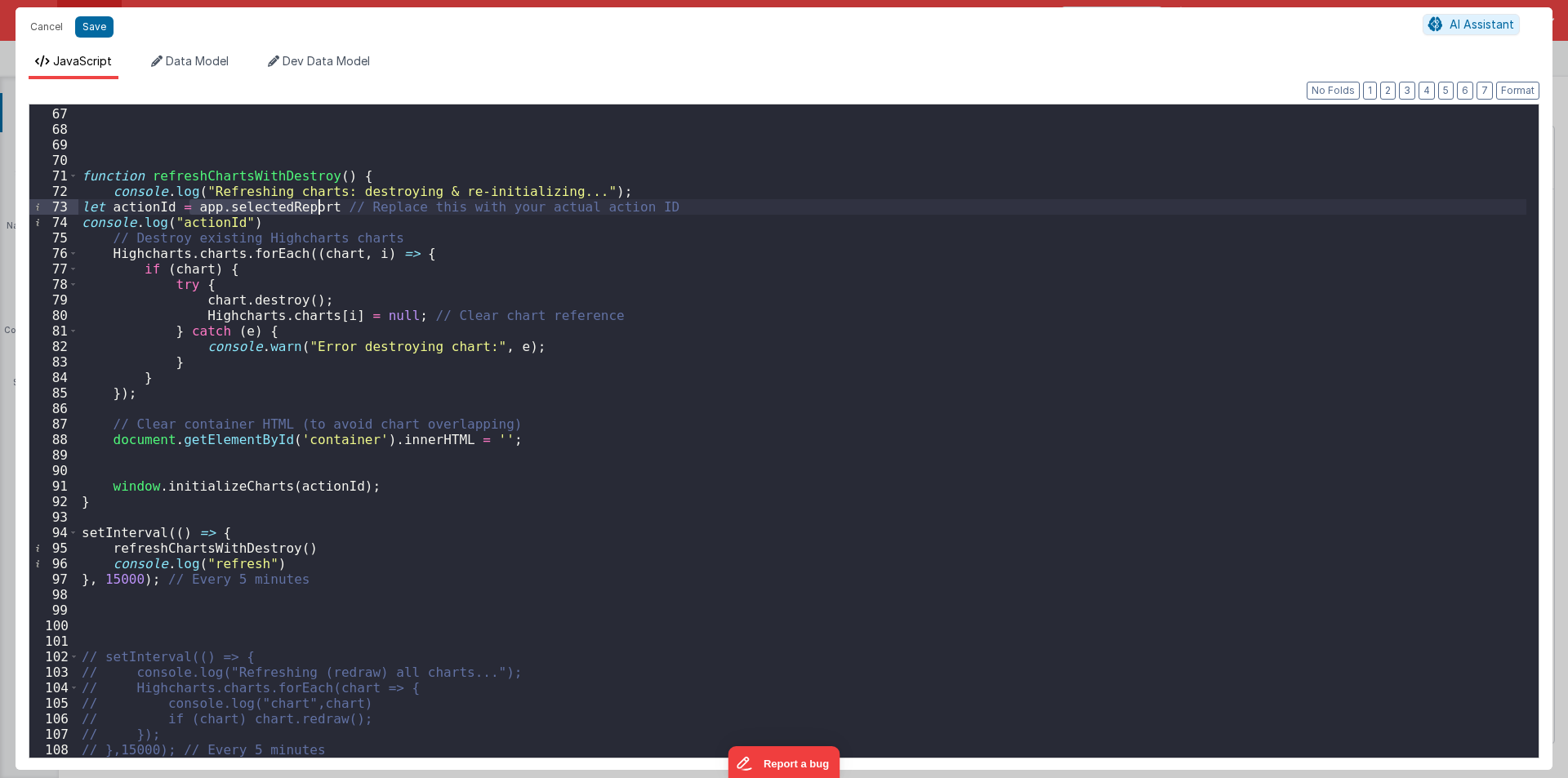
drag, startPoint x: 192, startPoint y: 204, endPoint x: 318, endPoint y: 210, distance: 126.1
click at [318, 210] on div "function refreshChartsWithDestroy ( ) { console . log ( "Refreshing charts: des…" at bounding box center [803, 432] width 1448 height 684
click at [566, 189] on div "function refreshChartsWithDestroy ( ) { console . log ( "Refreshing charts: des…" at bounding box center [803, 432] width 1448 height 684
click at [573, 189] on div "function refreshChartsWithDestroy ( ) { console . log ( "Refreshing charts: des…" at bounding box center [803, 432] width 1448 height 684
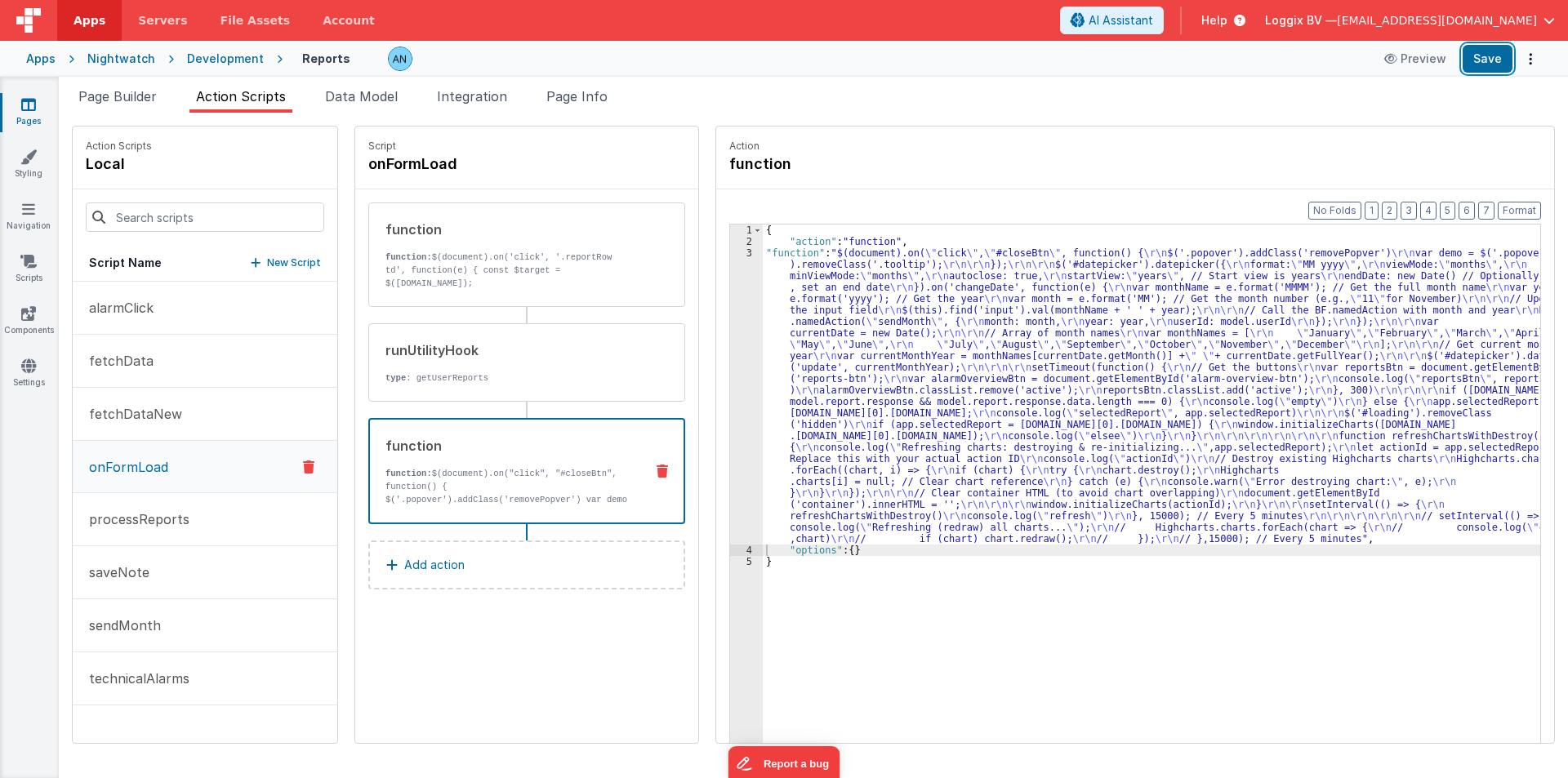
click at [1480, 58] on button "Save" at bounding box center [1487, 59] width 50 height 28
click at [1518, 211] on button "Format" at bounding box center [1519, 210] width 43 height 18
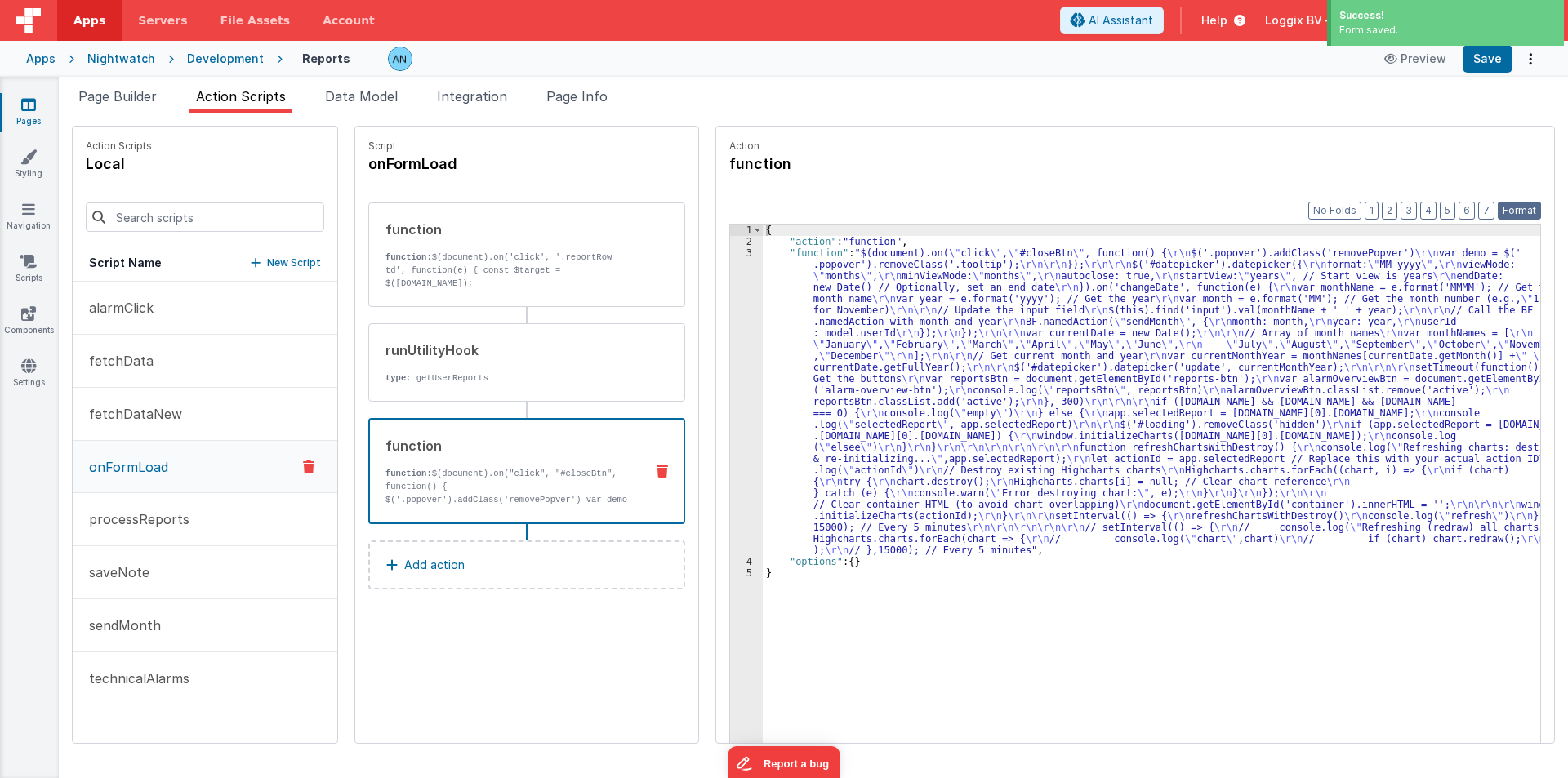
click at [1526, 209] on button "Format" at bounding box center [1519, 210] width 43 height 18
click at [780, 347] on div "{ "action" : "function" , "function" : "$(document).on( \" click \" , \" #close…" at bounding box center [1159, 520] width 793 height 592
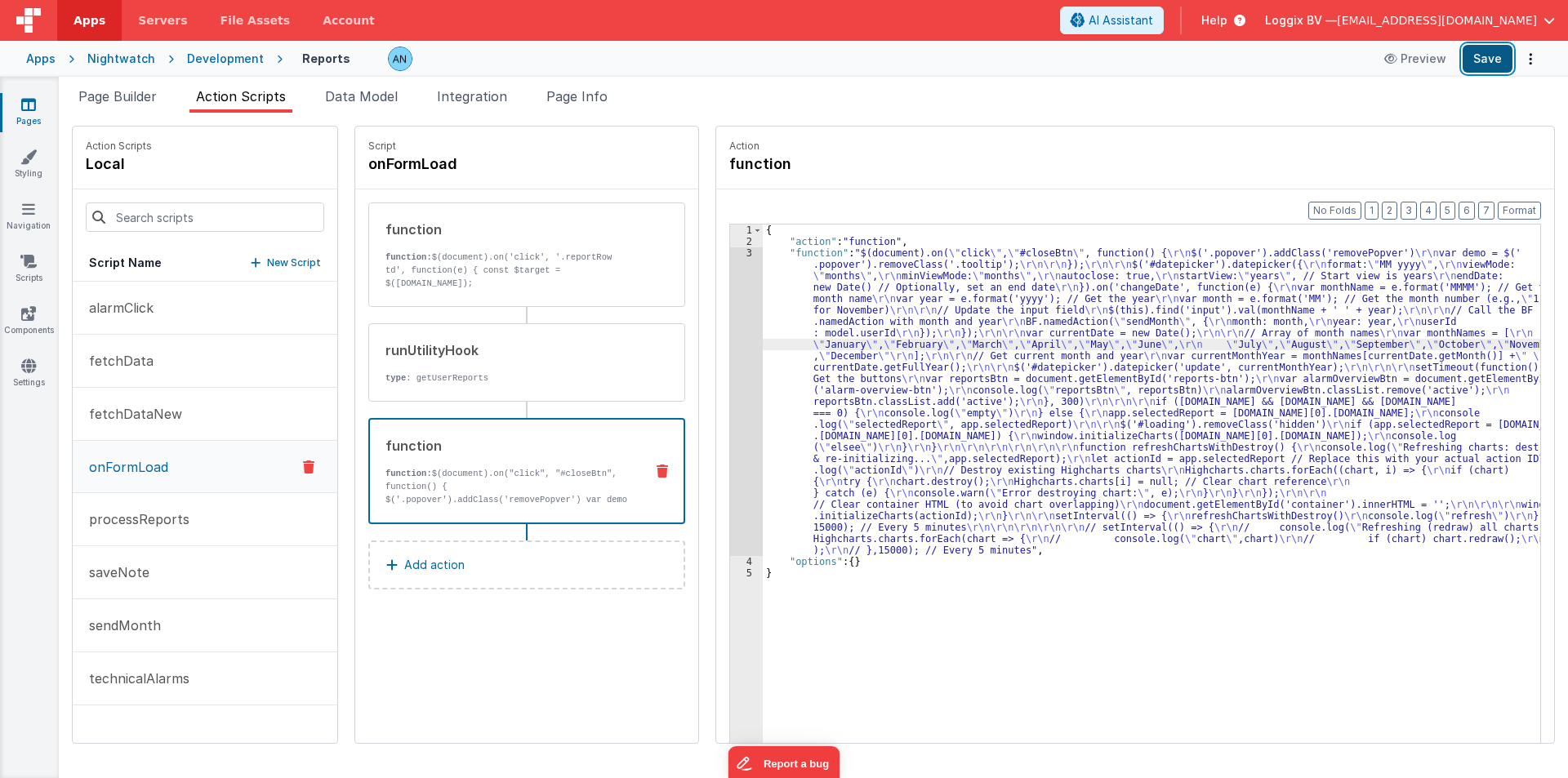
click at [1495, 50] on button "Save" at bounding box center [1487, 59] width 50 height 28
click at [865, 338] on div "{ "action" : "function" , "function" : "$(document).on( \" click \" , \" #close…" at bounding box center [1159, 520] width 793 height 592
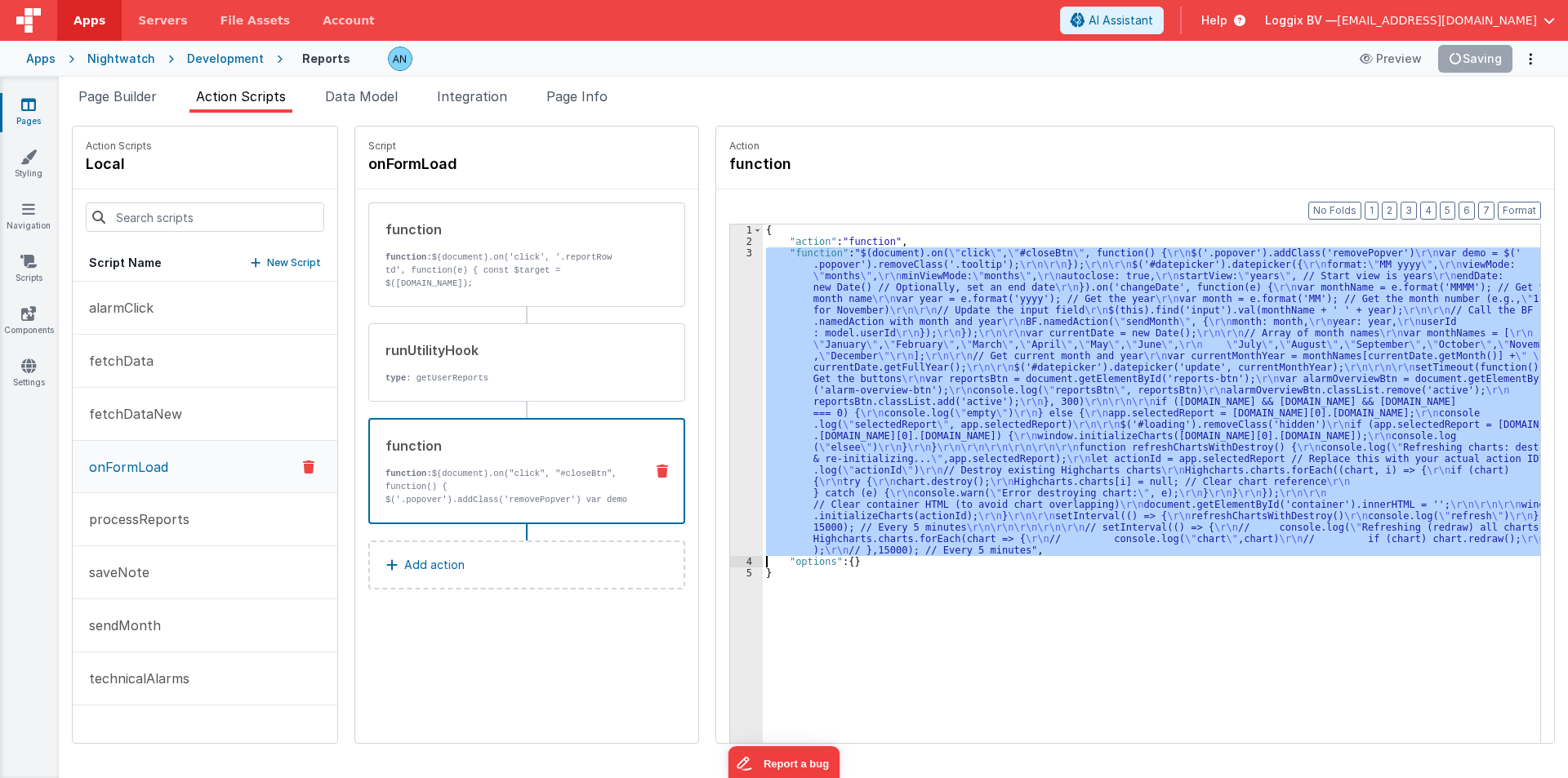
click at [730, 303] on div "3" at bounding box center [746, 402] width 33 height 308
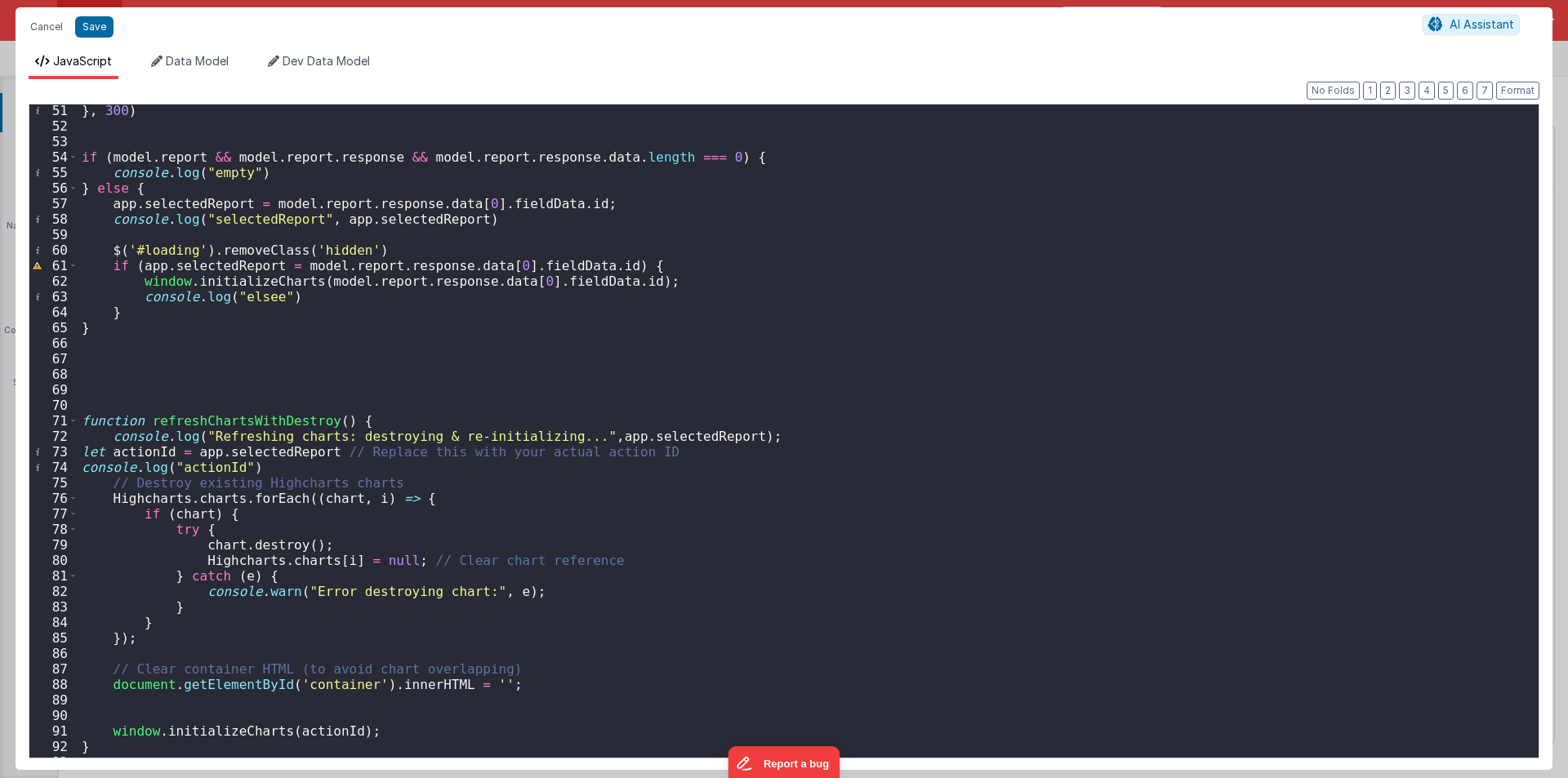
scroll to position [777, 0]
drag, startPoint x: 103, startPoint y: 202, endPoint x: 571, endPoint y: 198, distance: 468.0
click at [571, 198] on div "} , 300 ) if ( model . report && model . report . response && model . report . …" at bounding box center [803, 445] width 1448 height 684
click at [571, 198] on div "} , 300 ) if ( model . report && model . report . response && model . report . …" at bounding box center [803, 431] width 1448 height 653
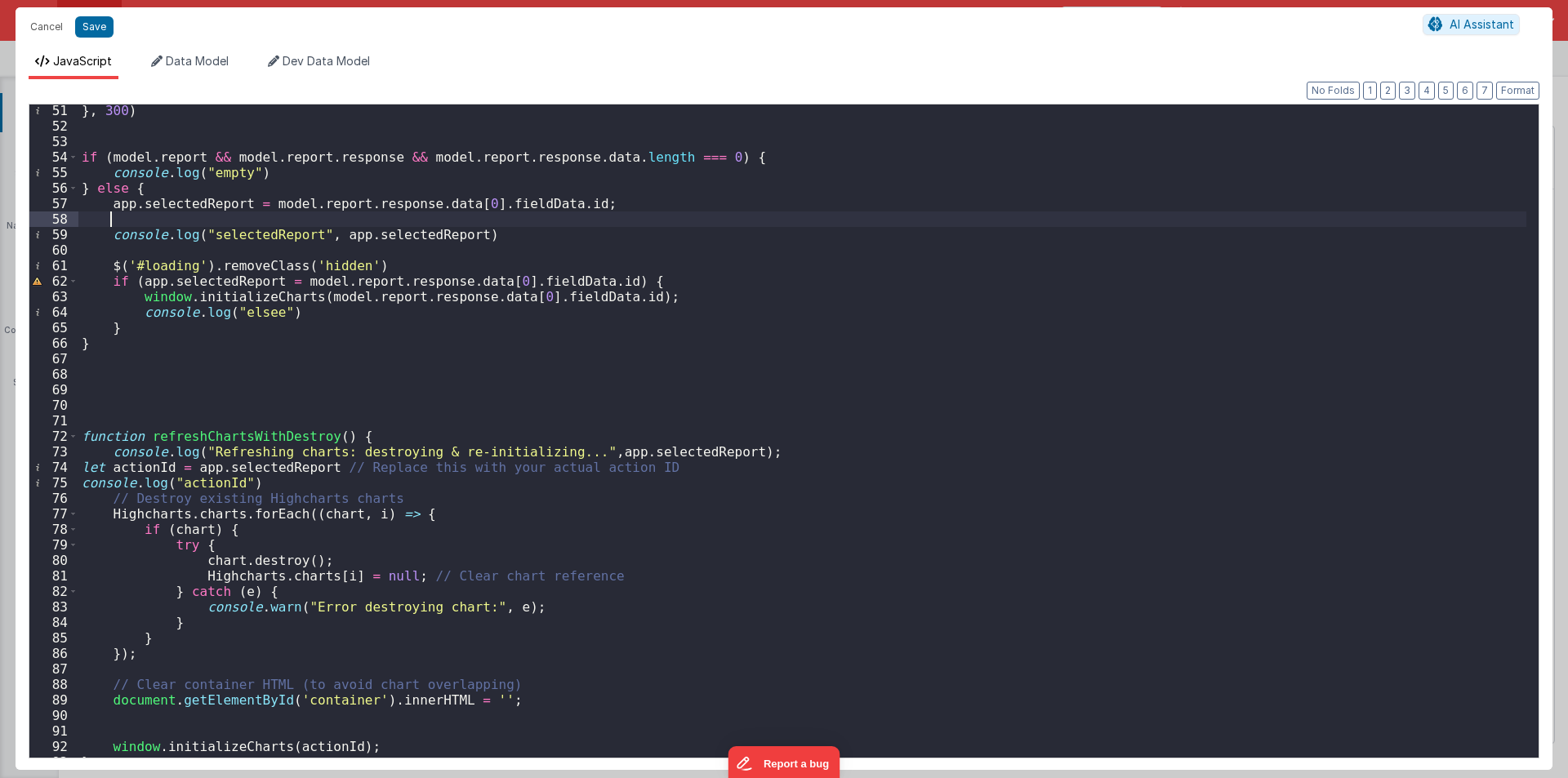
paste textarea
click at [123, 216] on div "} , 300 ) if ( model . report && model . report . response && model . report . …" at bounding box center [803, 445] width 1448 height 684
click at [123, 217] on div "} , 300 ) if ( model . report && model . report . response && model . report . …" at bounding box center [803, 445] width 1448 height 684
click at [136, 219] on div "} , 300 ) if ( model . report && model . report . response && model . report . …" at bounding box center [803, 445] width 1448 height 684
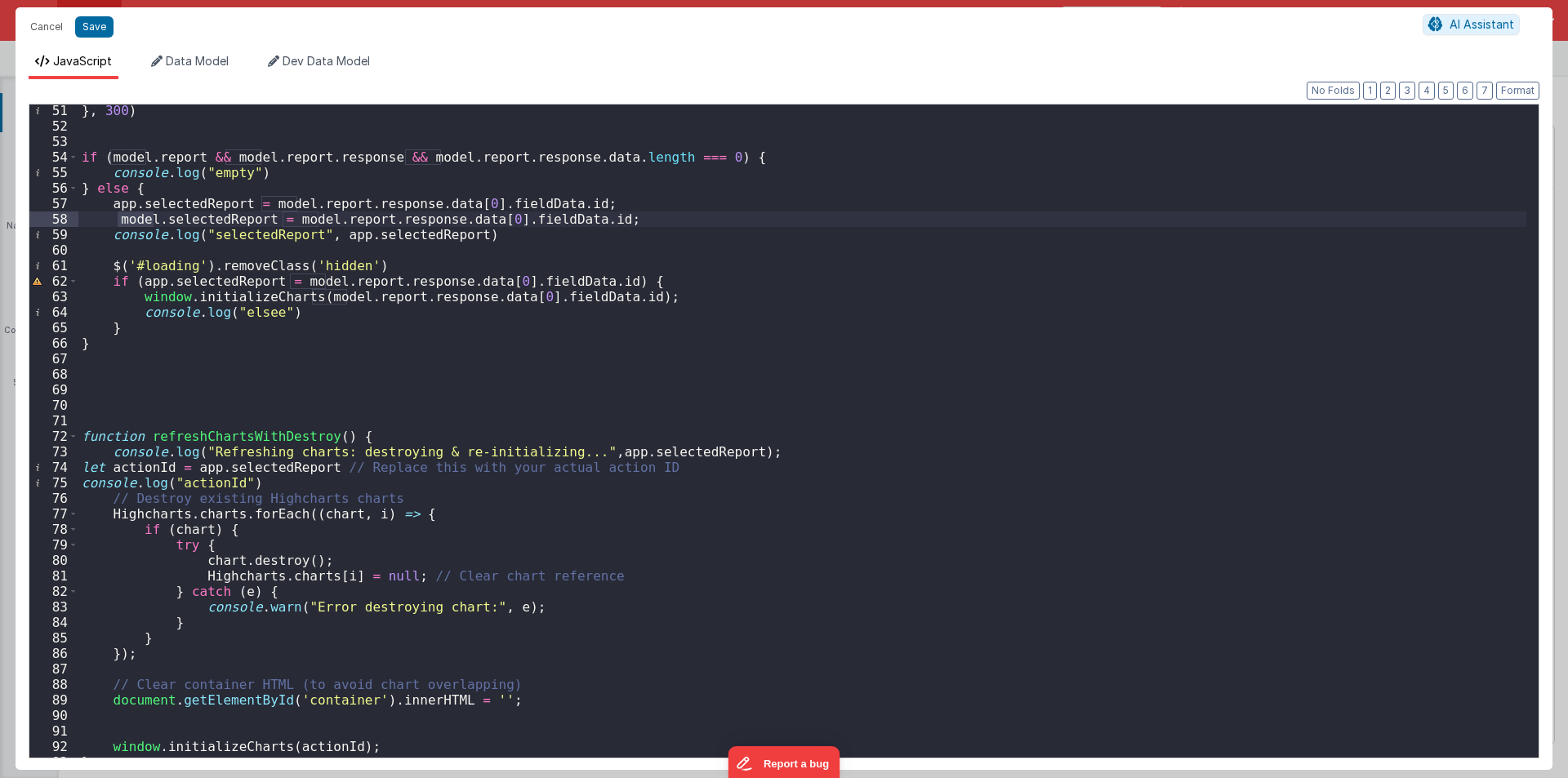
scroll to position [1038, 0]
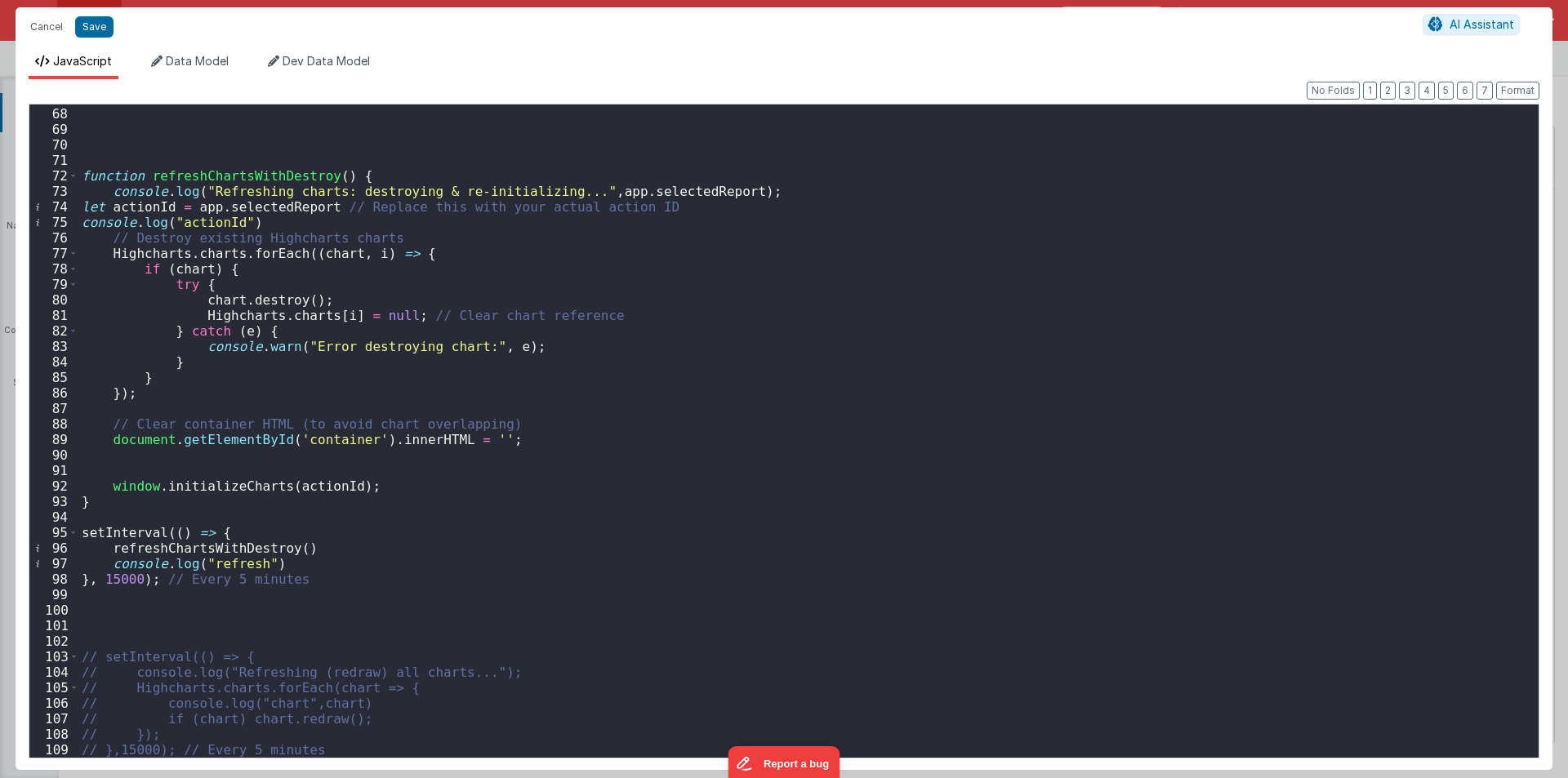
click at [198, 203] on div "function refreshChartsWithDestroy ( ) { console . log ( "Refreshing charts: des…" at bounding box center [803, 432] width 1448 height 684
click at [600, 191] on div "function refreshChartsWithDestroy ( ) { console . log ( "Refreshing charts: des…" at bounding box center [803, 432] width 1448 height 684
click at [592, 192] on div "function refreshChartsWithDestroy ( ) { console . log ( "Refreshing charts: des…" at bounding box center [803, 432] width 1448 height 684
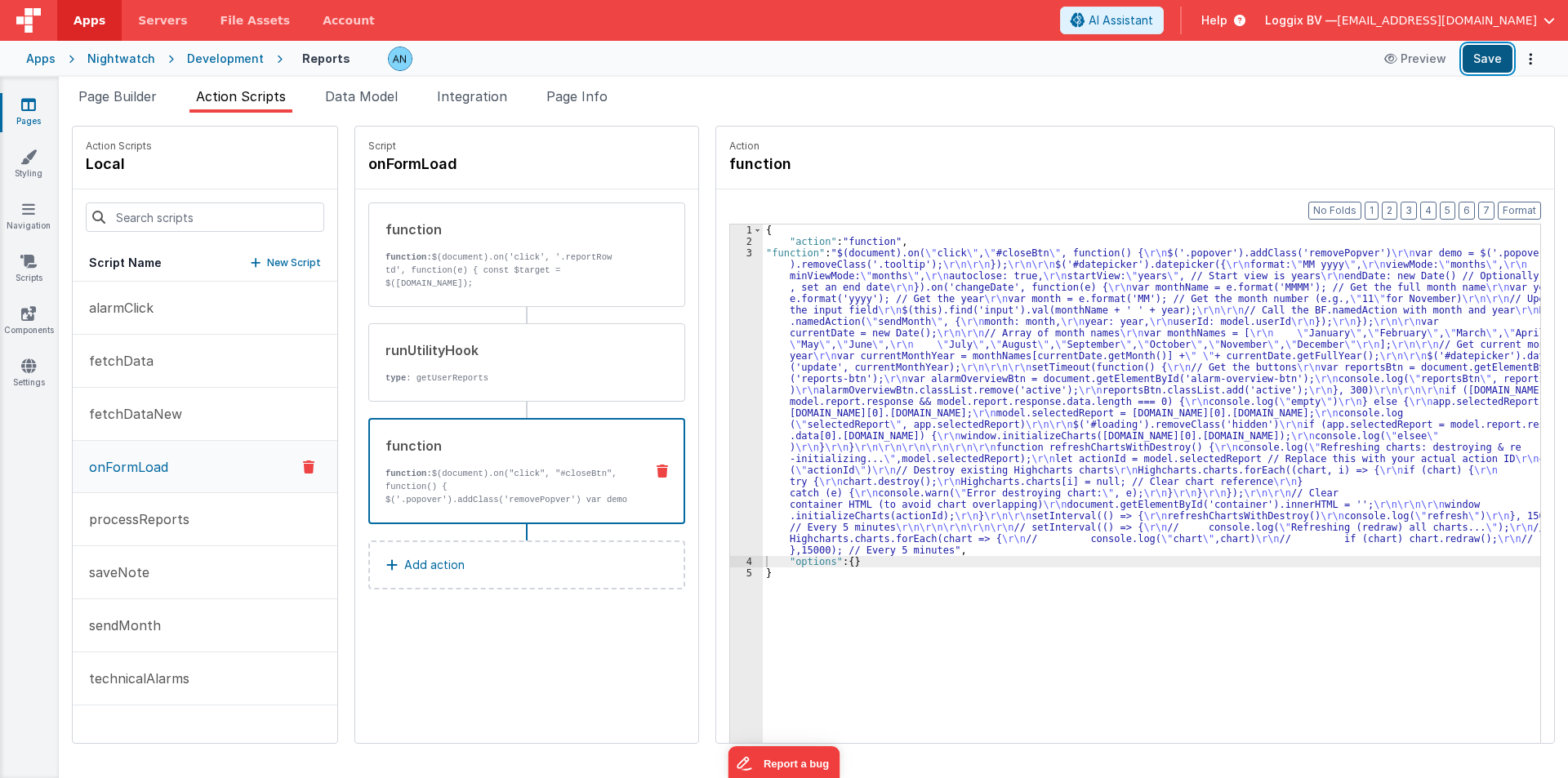
click at [1477, 61] on button "Save" at bounding box center [1487, 59] width 50 height 28
click at [1529, 211] on button "Format" at bounding box center [1519, 210] width 43 height 18
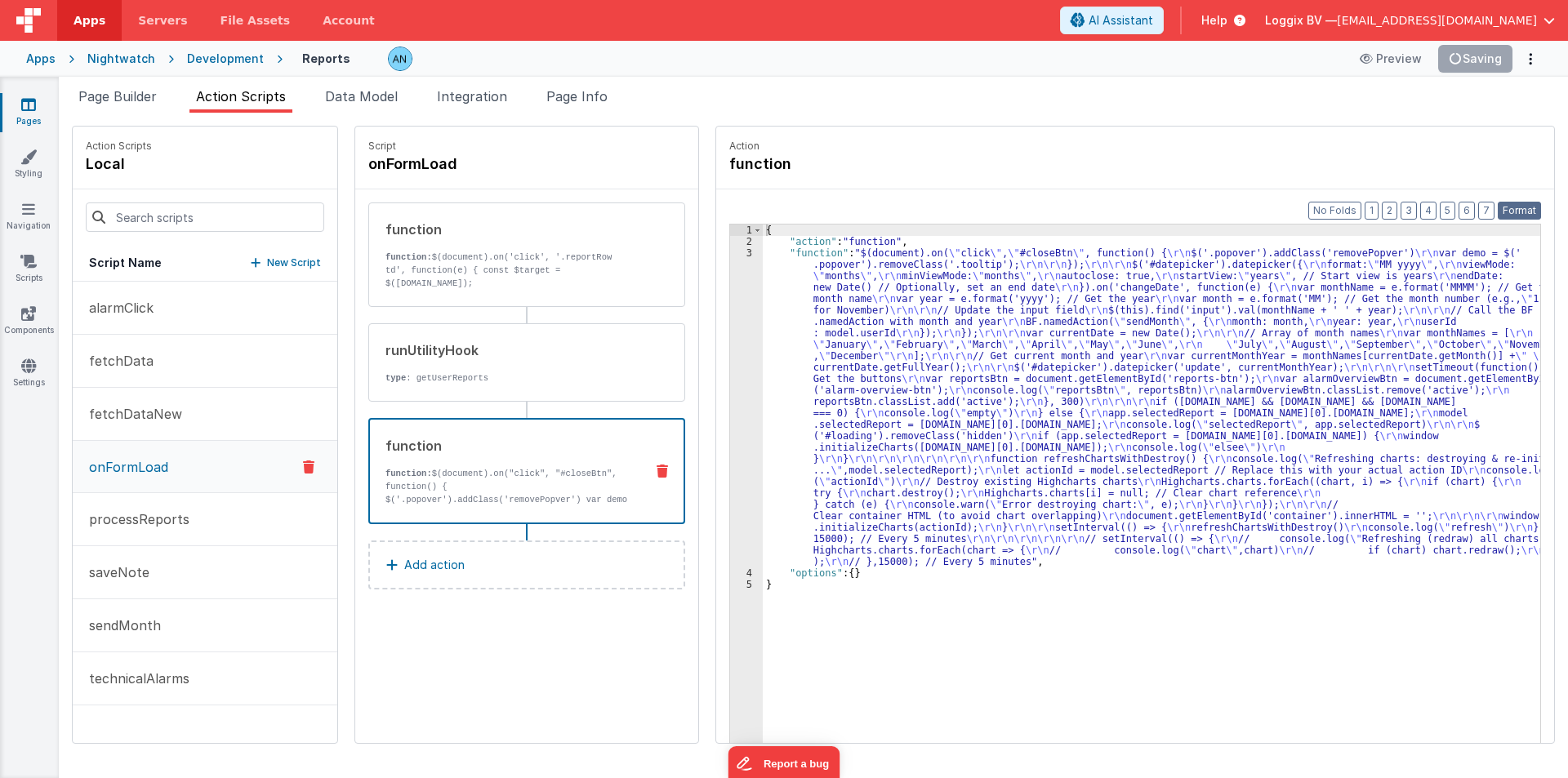
click at [1518, 204] on button "Format" at bounding box center [1519, 210] width 43 height 18
click at [730, 287] on div "3" at bounding box center [746, 407] width 33 height 320
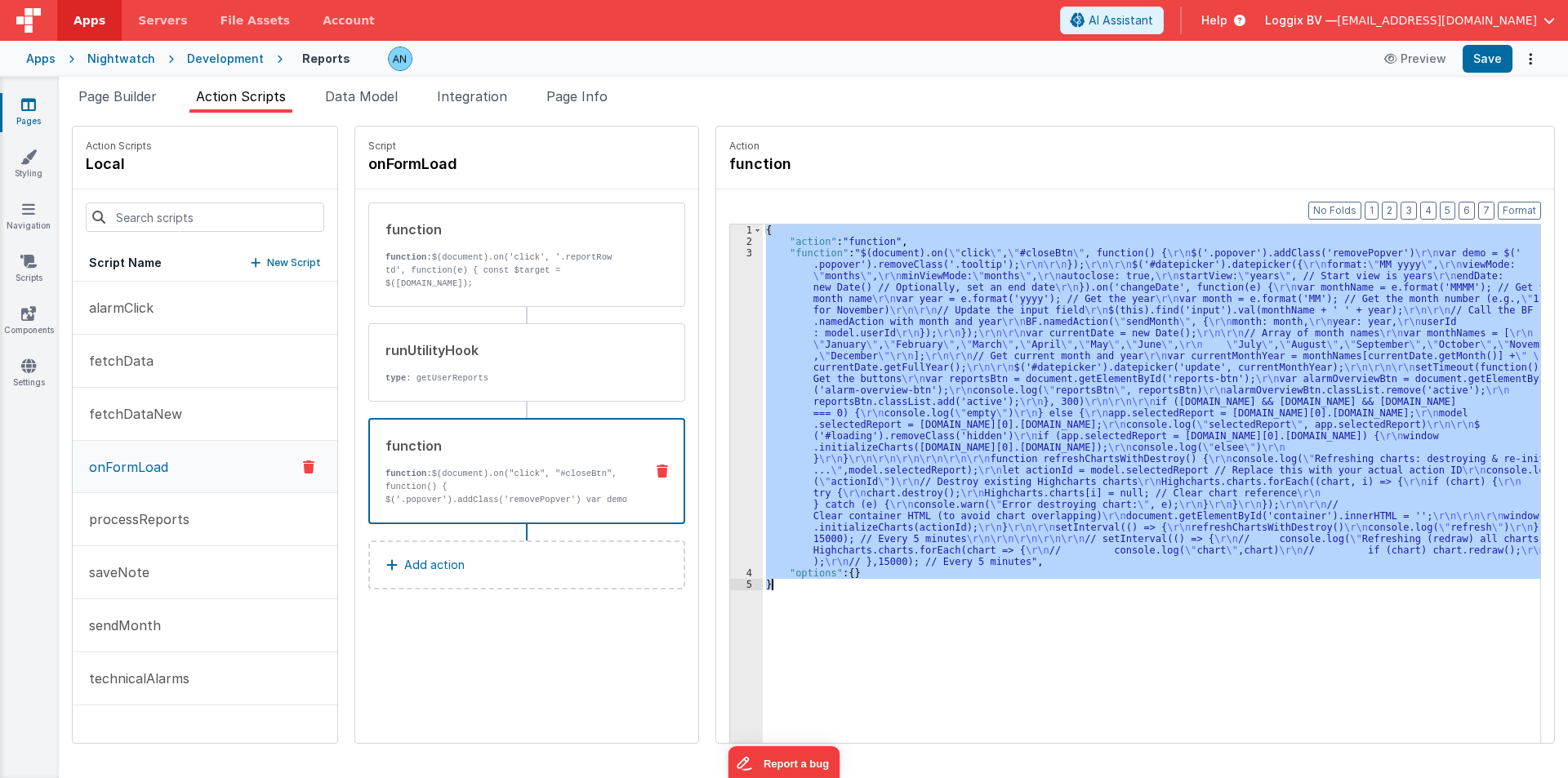
click at [730, 287] on div "3" at bounding box center [746, 407] width 33 height 320
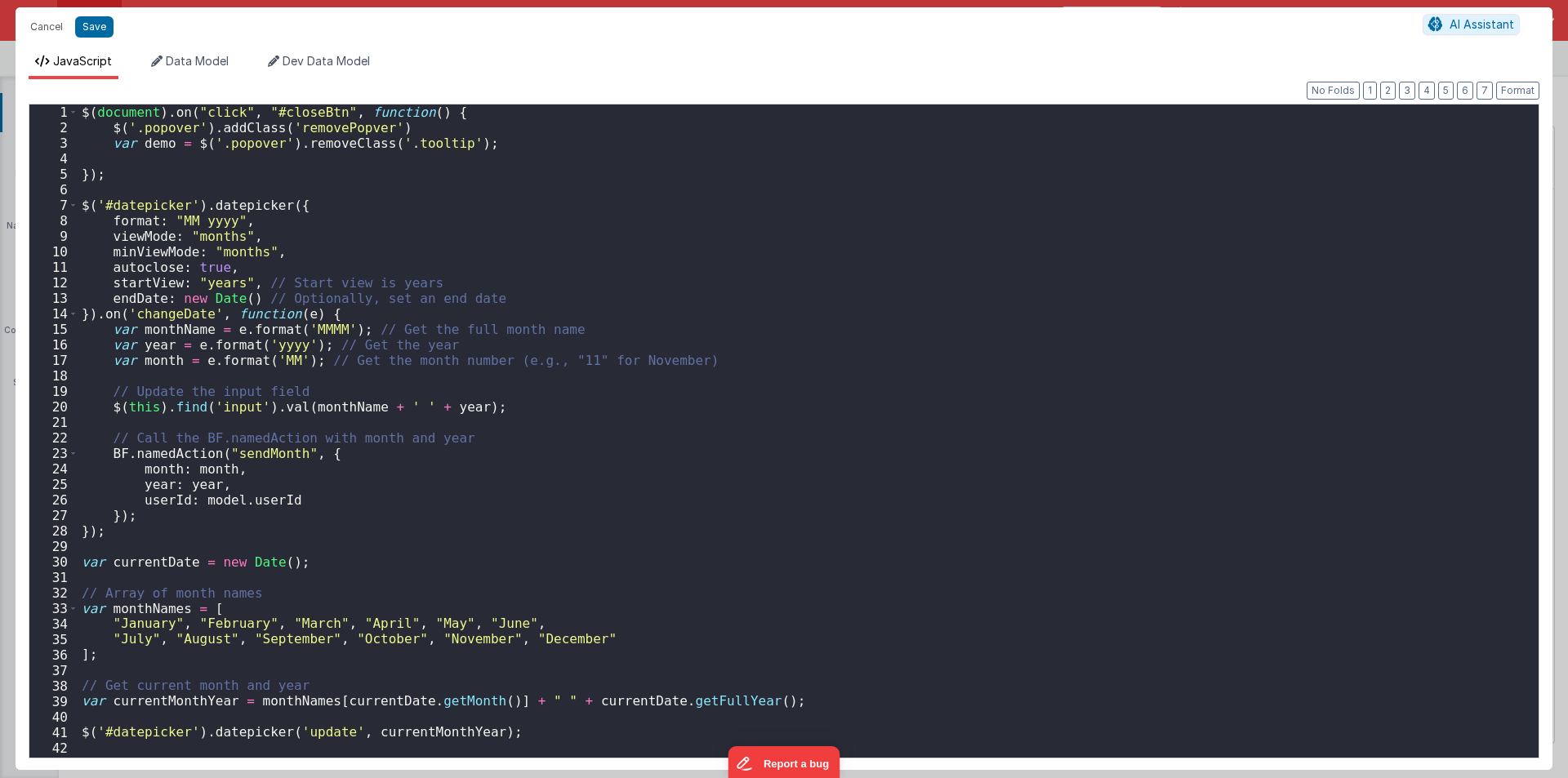
click at [605, 302] on div "$ ( document ) . on ( "click" , "#closeBtn" , function ( ) { $ ( '.popover' ) .…" at bounding box center [803, 446] width 1448 height 684
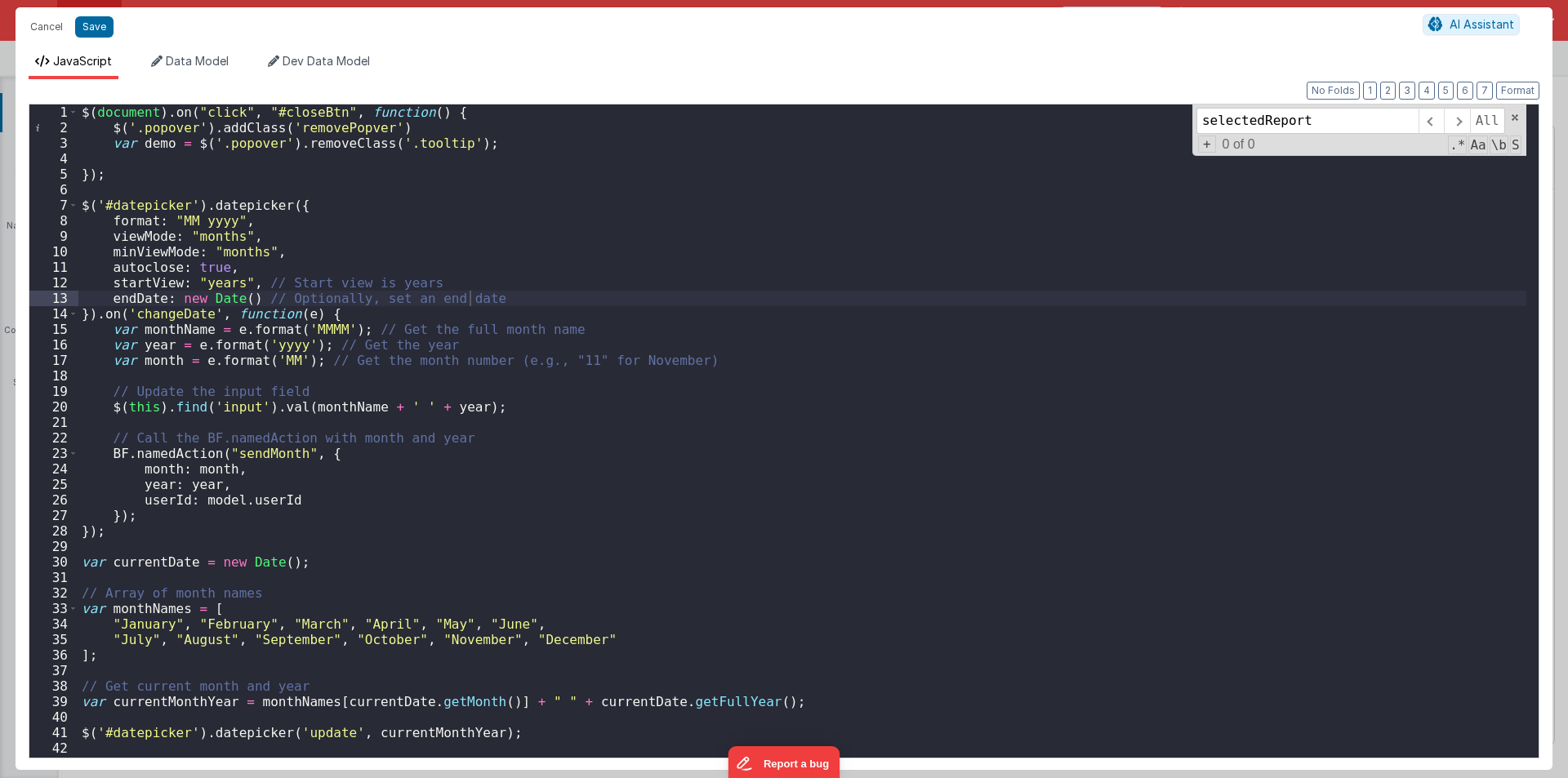
scroll to position [558, 0]
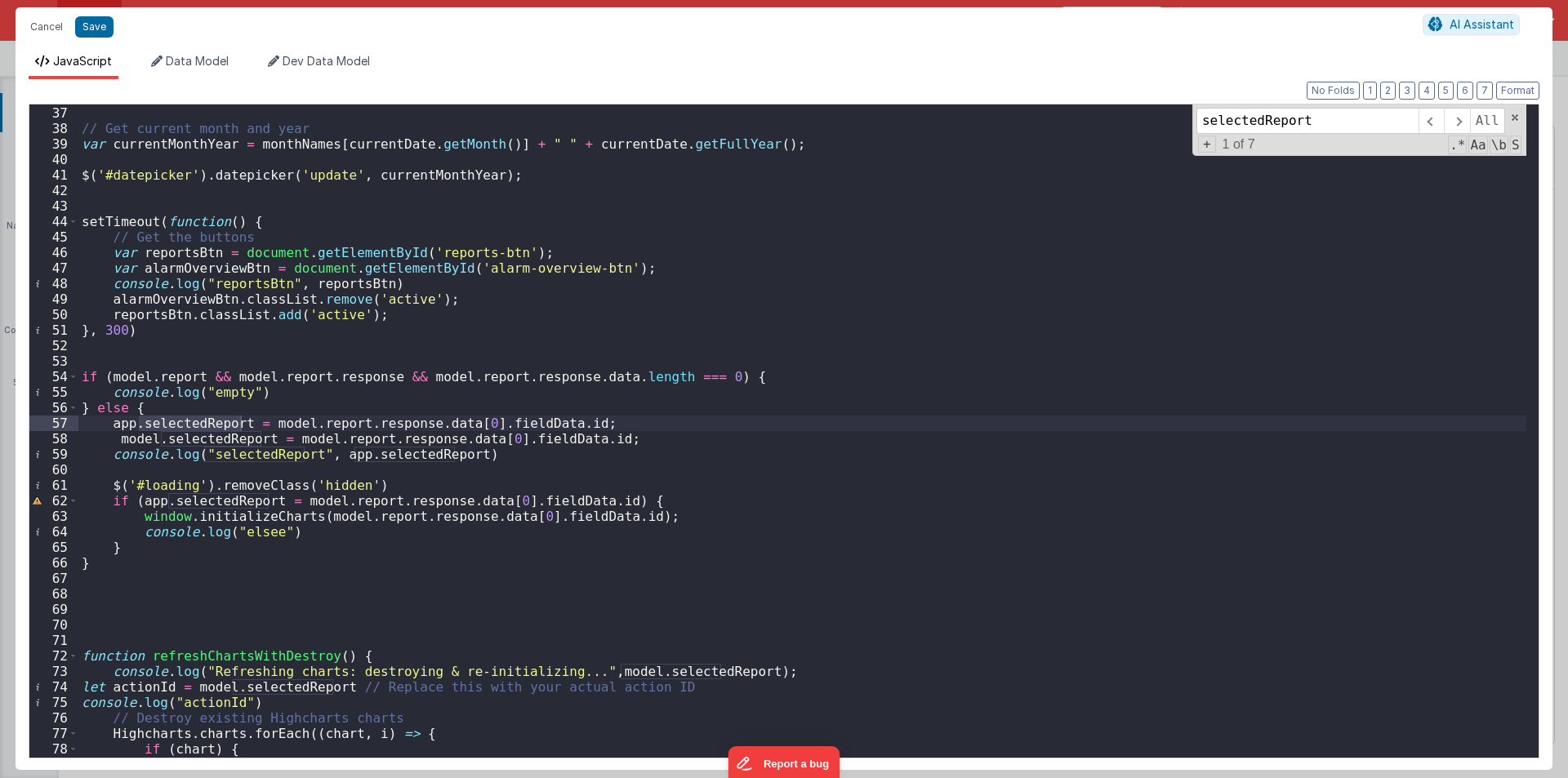
type input "selectedReport"
drag, startPoint x: 109, startPoint y: 439, endPoint x: 606, endPoint y: 438, distance: 497.0
click at [606, 438] on div "] ; // Get current month and year var currentMonthYear = monthNames [ currentDa…" at bounding box center [803, 431] width 1448 height 684
click at [36, 7] on div "Cancel Save AI Assistant" at bounding box center [784, 27] width 1537 height 39
click at [42, 16] on button "Cancel" at bounding box center [47, 27] width 49 height 22
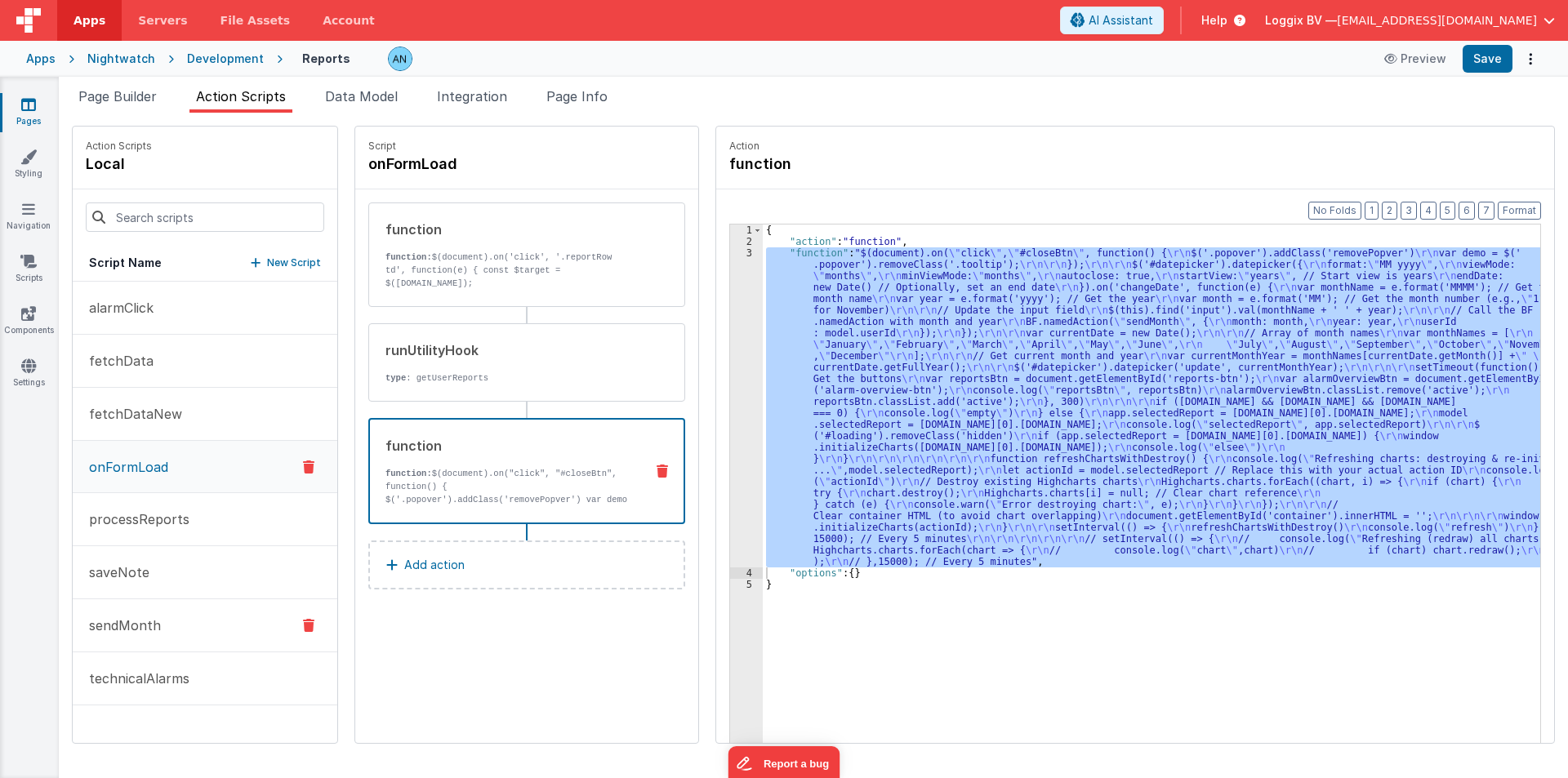
click at [174, 621] on button "sendMonth" at bounding box center [205, 626] width 264 height 53
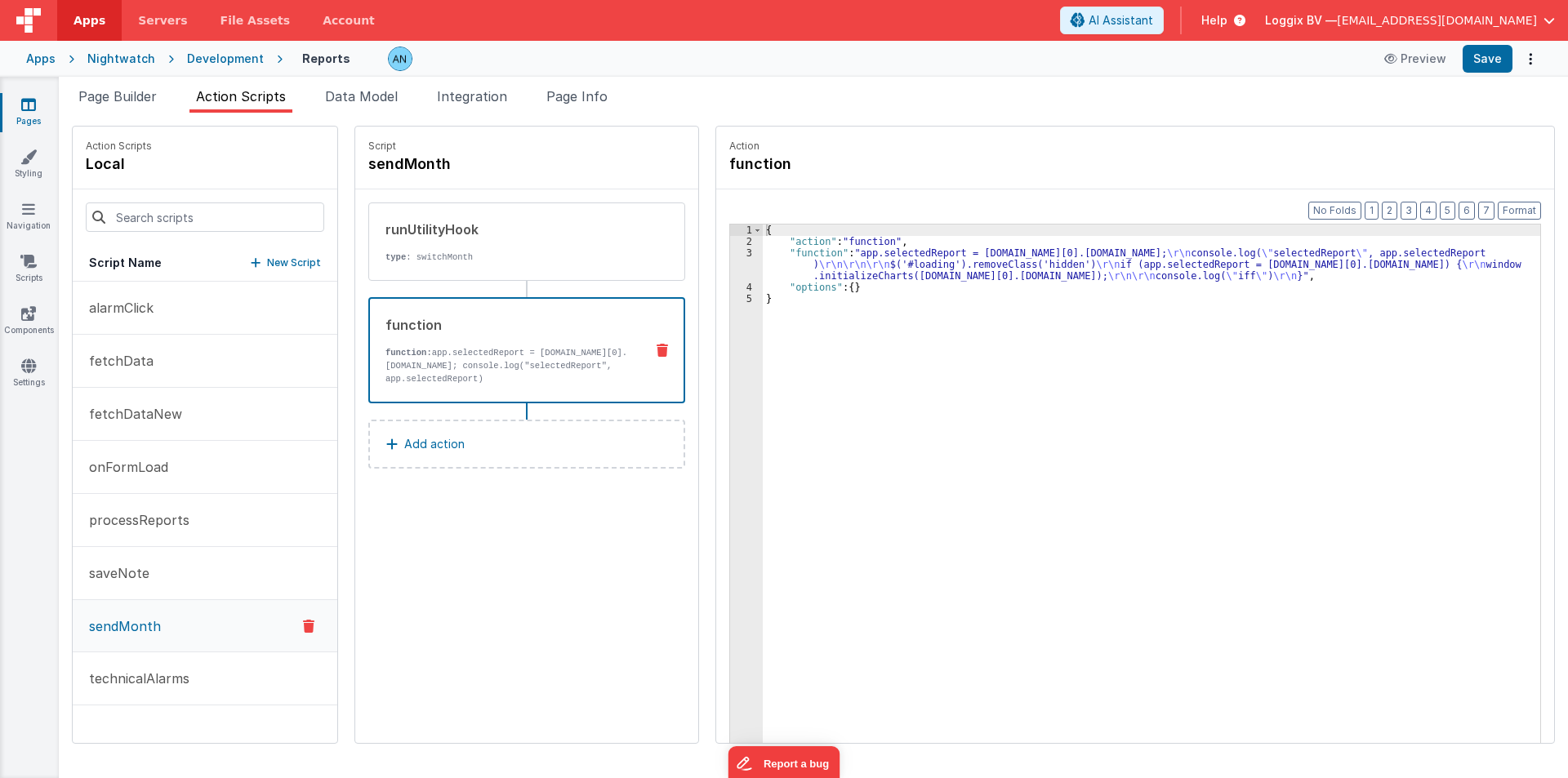
click at [573, 335] on div "function function: app.selectedReport = model.report.response.data[0].fieldData…" at bounding box center [501, 349] width 262 height 70
click at [763, 278] on div "{ "action" : "function" , "function" : "app.selectedReport = model.report.respo…" at bounding box center [1159, 520] width 793 height 592
click at [733, 265] on div "3" at bounding box center [746, 264] width 33 height 35
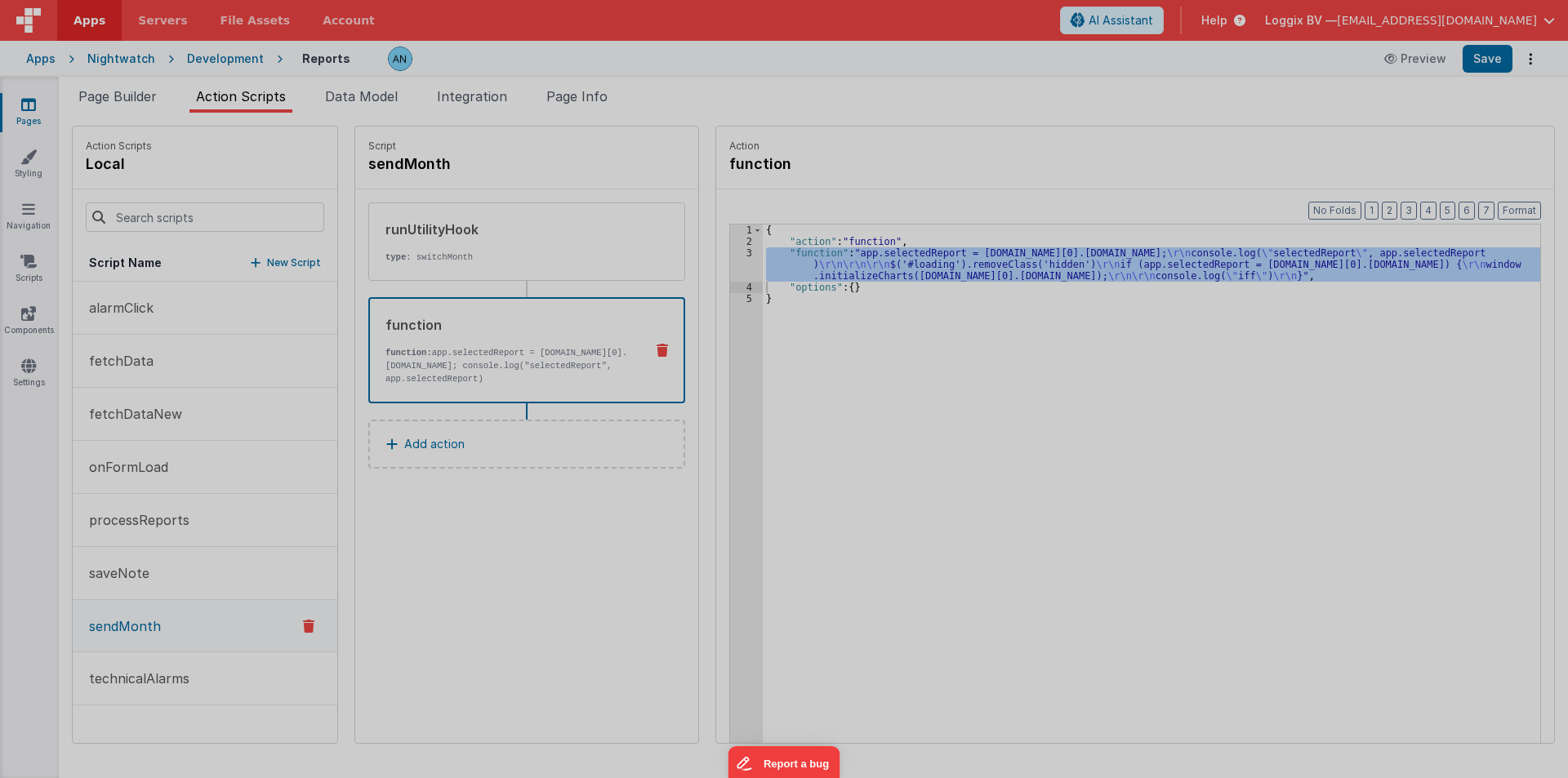
click at [733, 265] on div "app . selectedReport = model . report . response . data [ 0 ] . fieldData . id …" at bounding box center [805, 430] width 1468 height 684
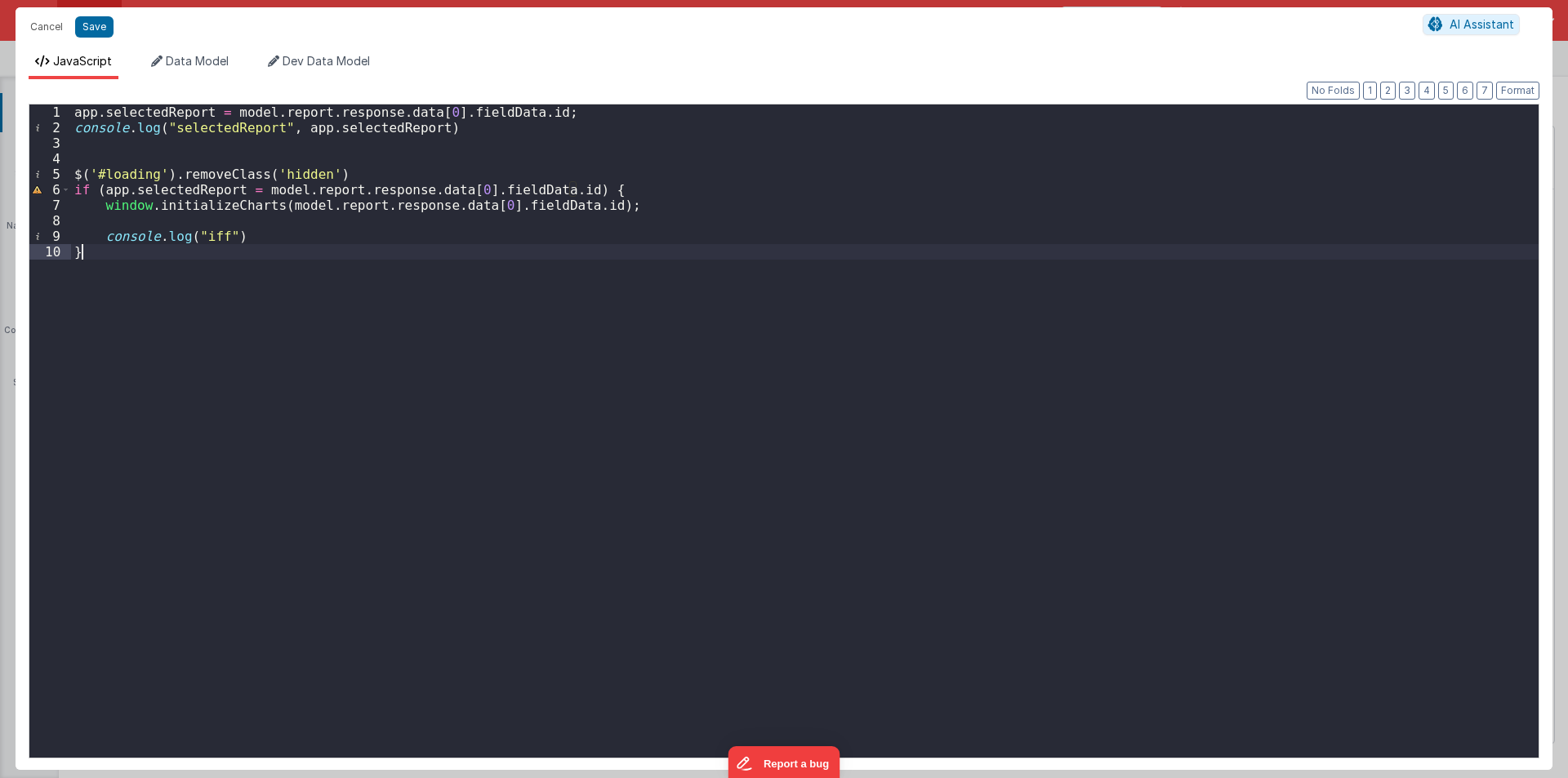
click at [554, 112] on div "app . selectedReport = model . report . response . data [ 0 ] . fieldData . id …" at bounding box center [805, 446] width 1468 height 684
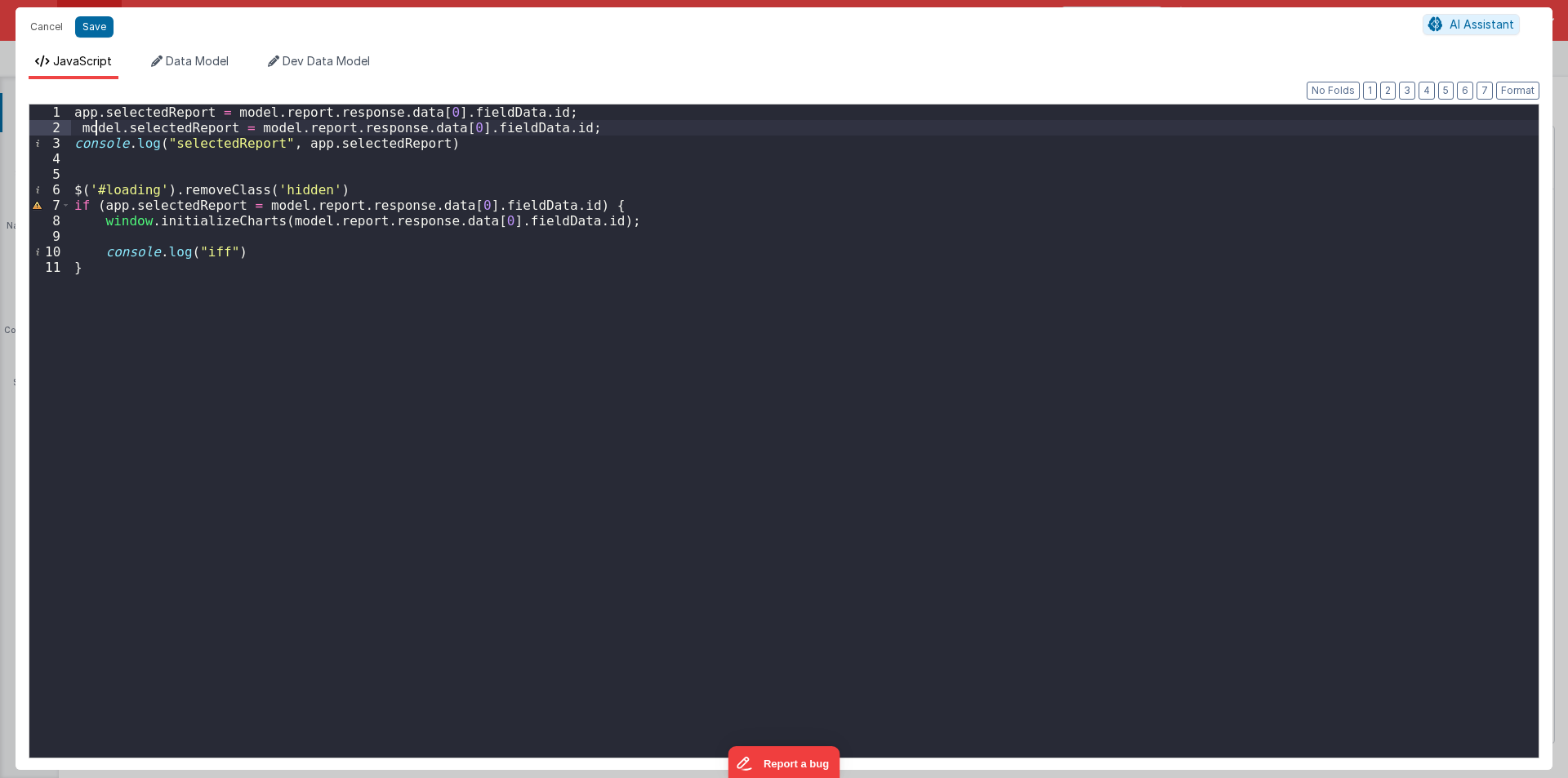
click at [97, 128] on div "app . selectedReport = model . report . response . data [ 0 ] . fieldData . id …" at bounding box center [805, 446] width 1468 height 684
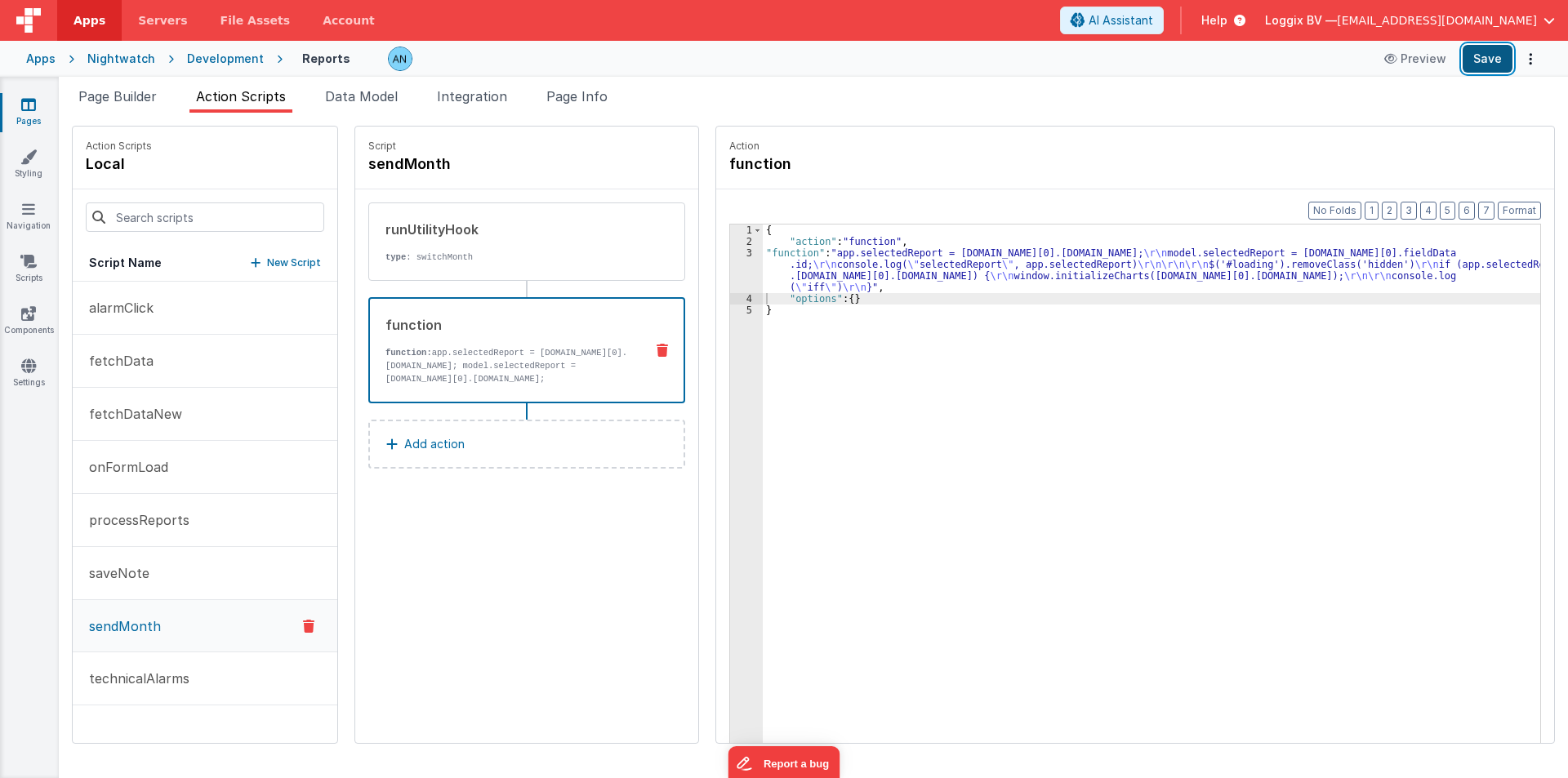
click at [1495, 51] on button "Save" at bounding box center [1487, 59] width 50 height 28
click at [1520, 205] on button "Format" at bounding box center [1519, 210] width 43 height 18
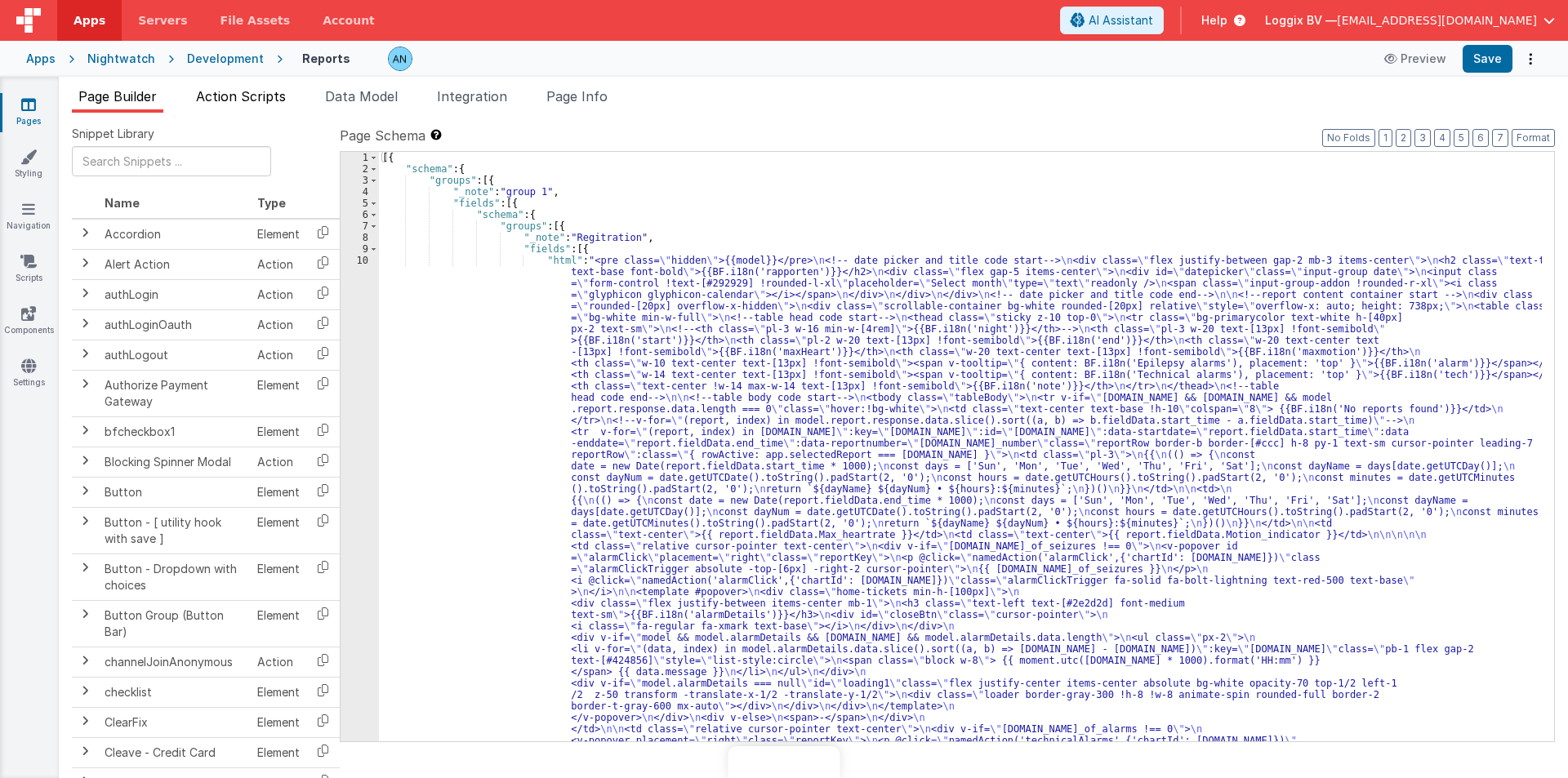
click at [245, 99] on span "Action Scripts" at bounding box center [241, 95] width 90 height 16
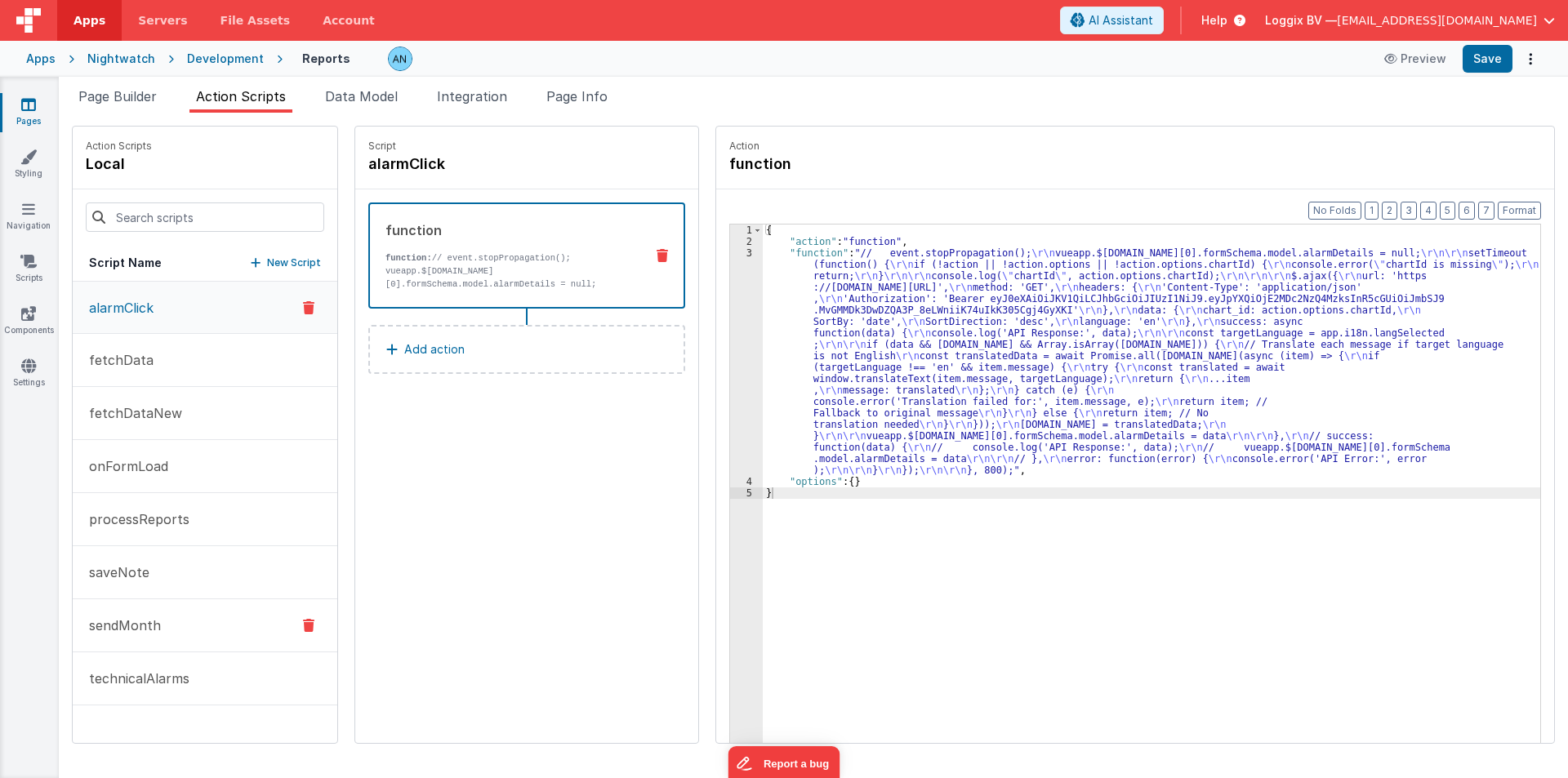
click at [139, 615] on p "sendMonth" at bounding box center [120, 625] width 81 height 20
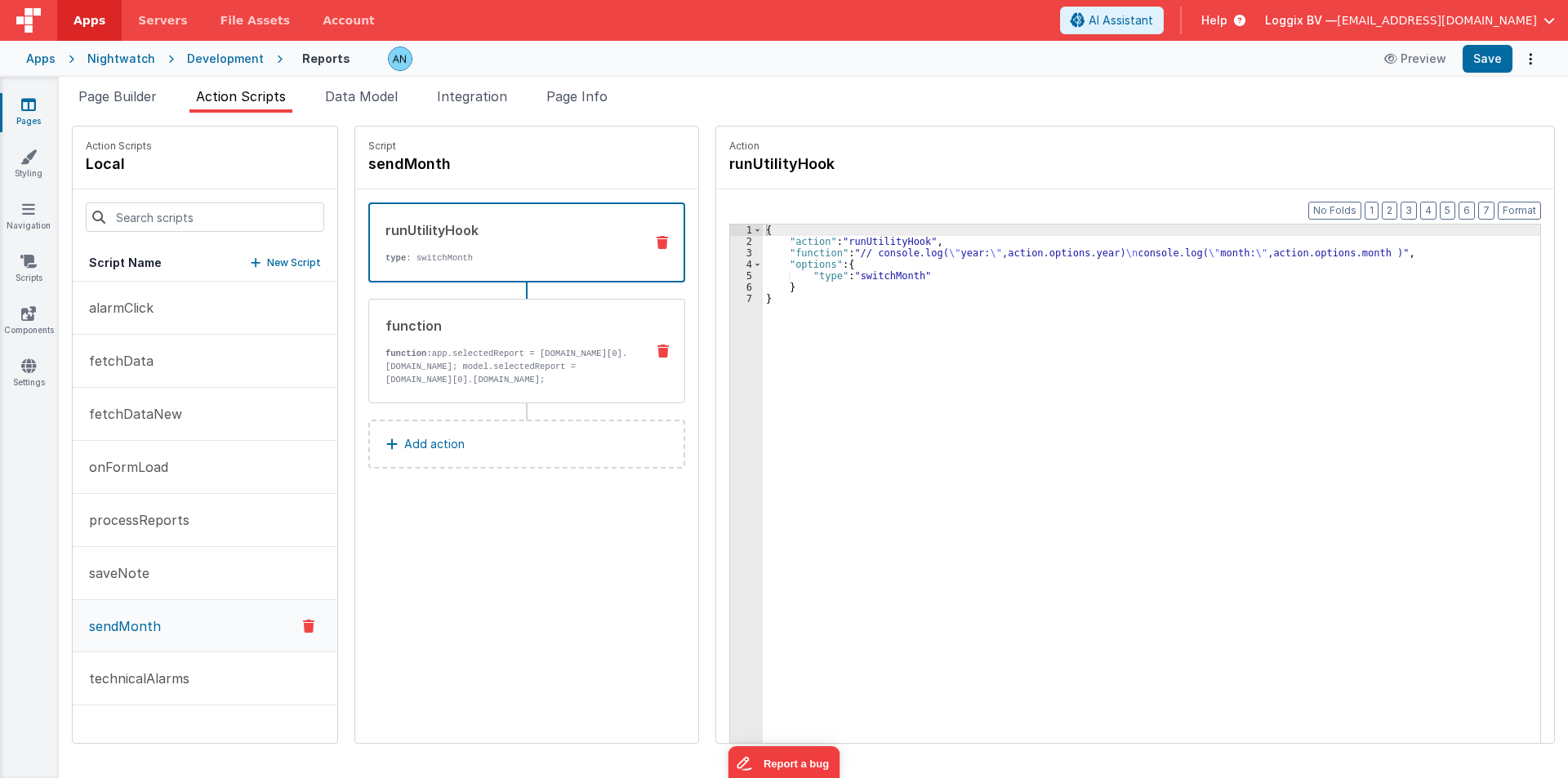
click at [481, 347] on div "function function: app.selectedReport = model.report.response.data[0].fieldData…" at bounding box center [500, 350] width 263 height 70
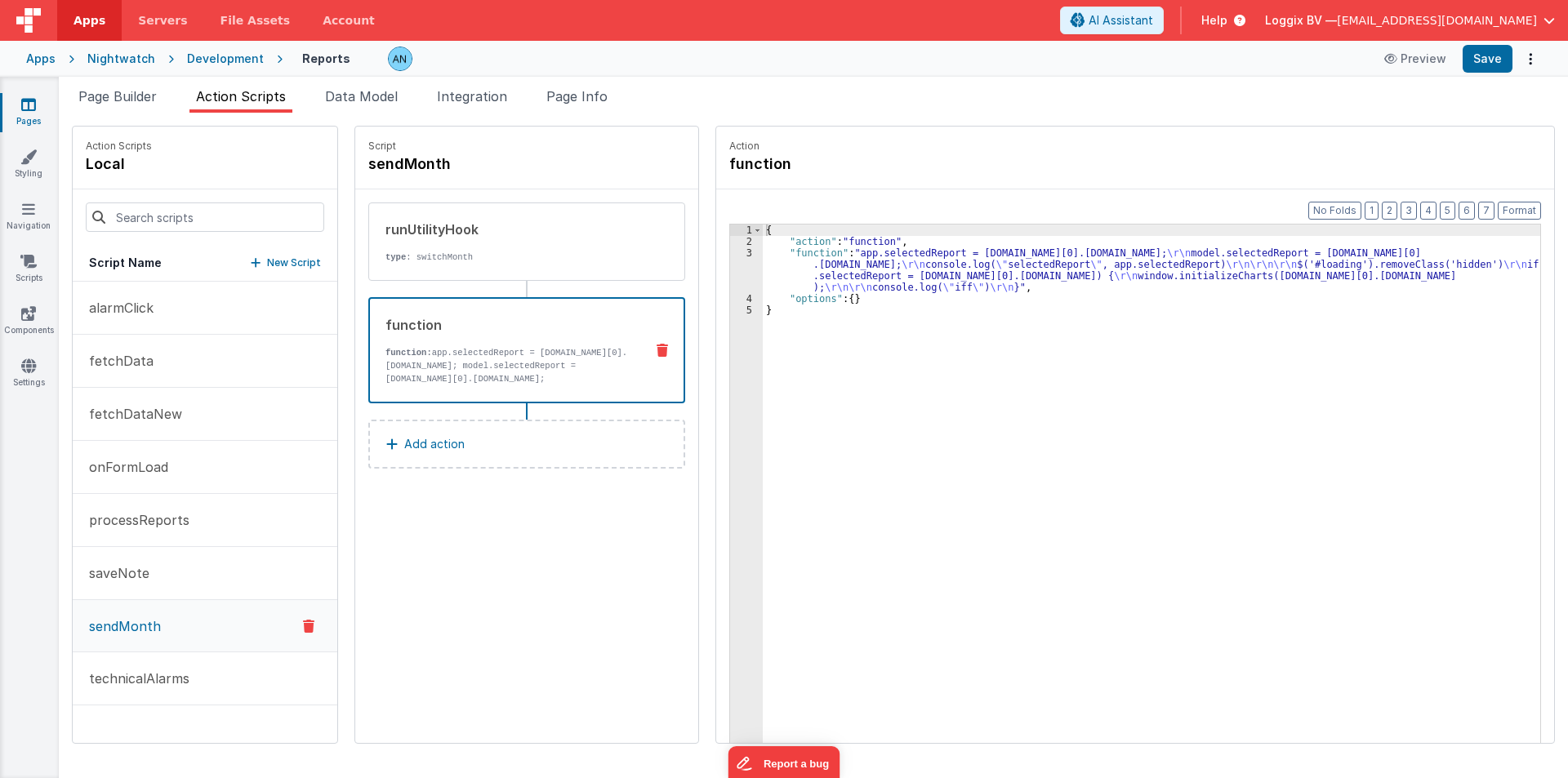
click at [773, 266] on div "{ "action" : "function" , "function" : "app.selectedReport = model.report.respo…" at bounding box center [1159, 520] width 793 height 592
click at [730, 266] on div "3" at bounding box center [746, 270] width 33 height 46
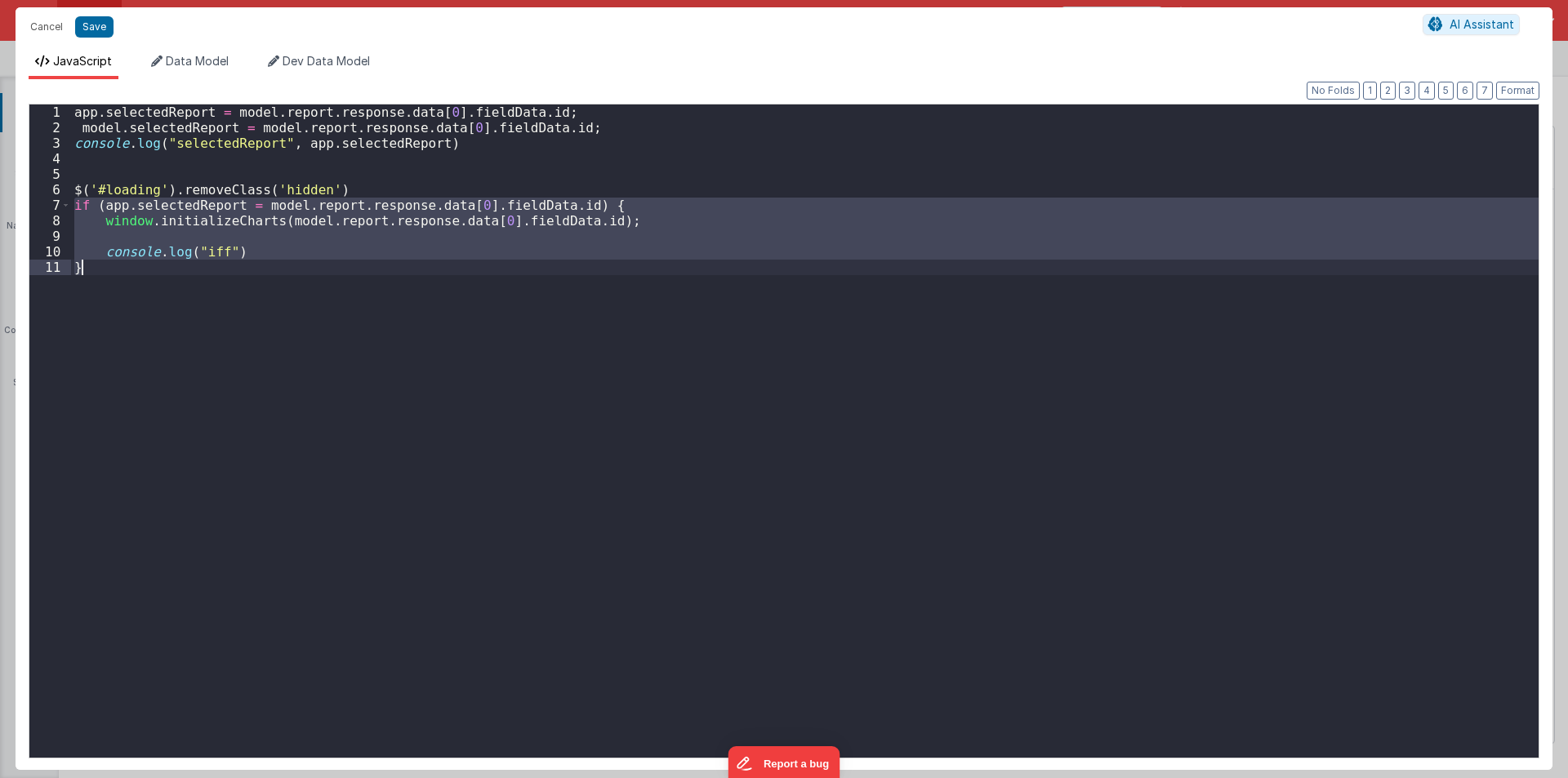
click at [729, 266] on div "app . selectedReport = model . report . response . data [ 0 ] . fieldData . id …" at bounding box center [805, 446] width 1468 height 684
click at [183, 127] on div "app . selectedReport = model . report . response . data [ 0 ] . fieldData . id …" at bounding box center [805, 446] width 1468 height 684
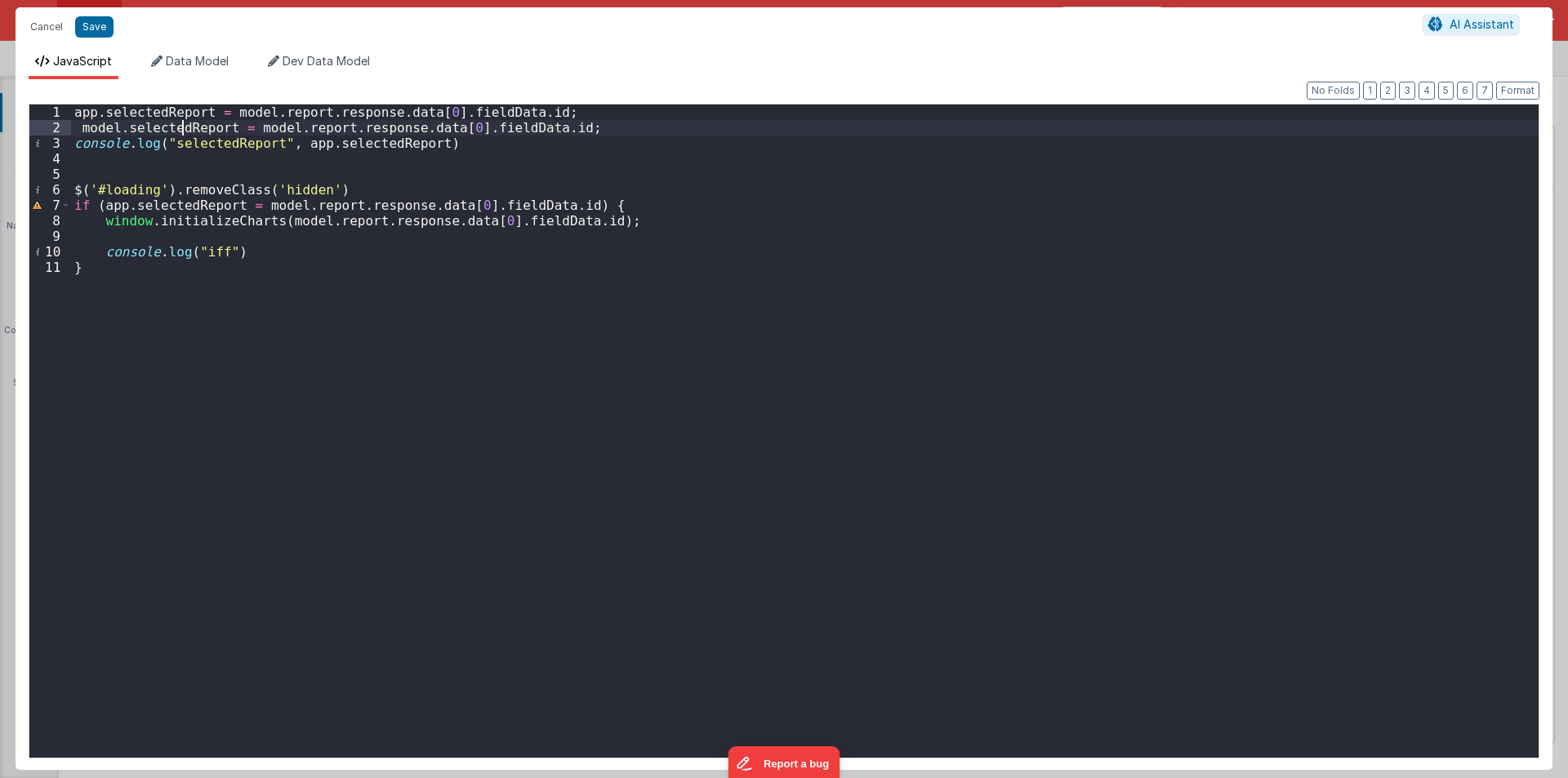
click at [183, 127] on div "app . selectedReport = model . report . response . data [ 0 ] . fieldData . id …" at bounding box center [805, 446] width 1468 height 684
click at [235, 574] on div "app . selectedReport = model . report . response . data [ 0 ] . fieldData . id …" at bounding box center [805, 446] width 1468 height 684
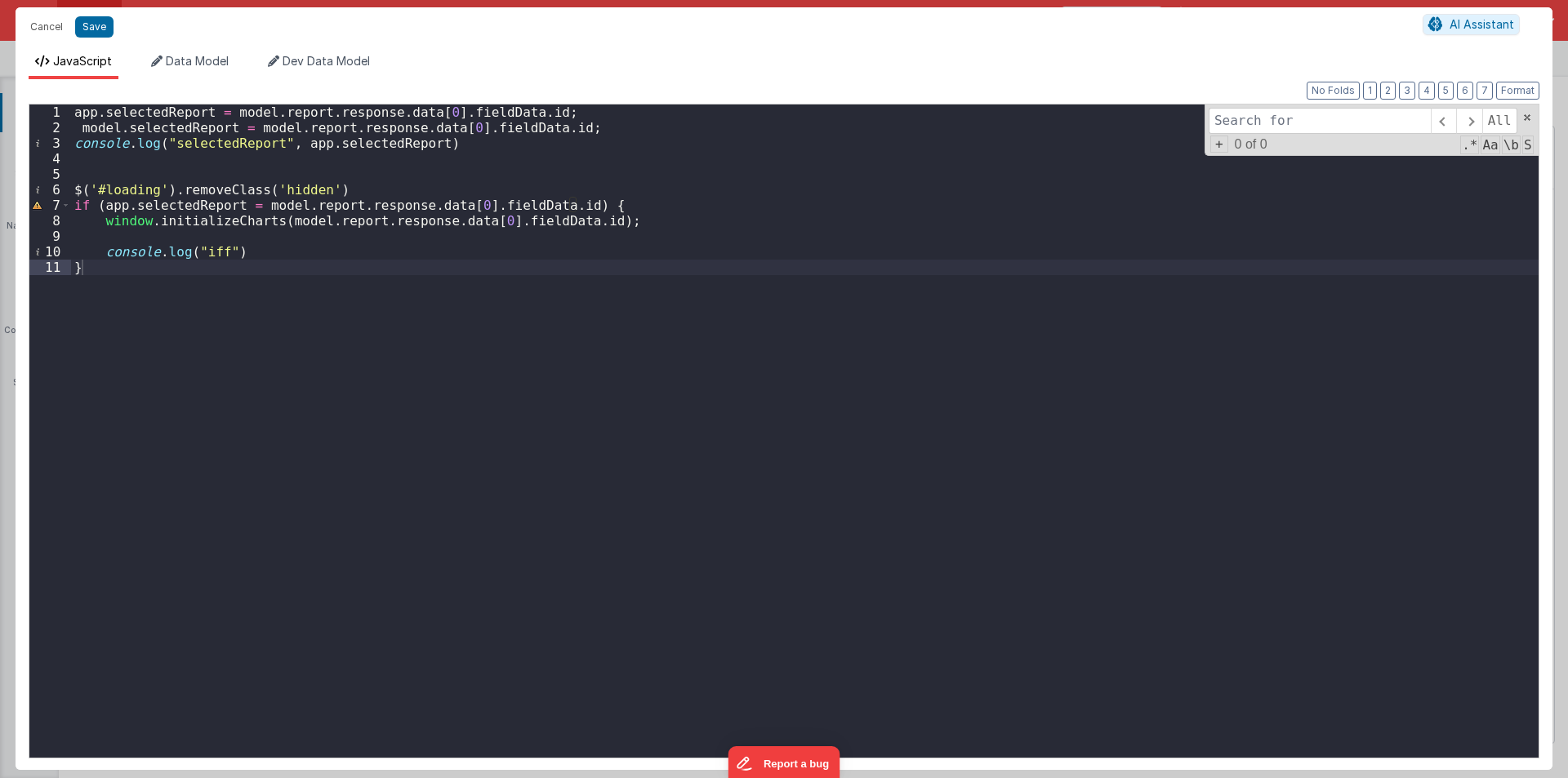
type input "selectedReport"
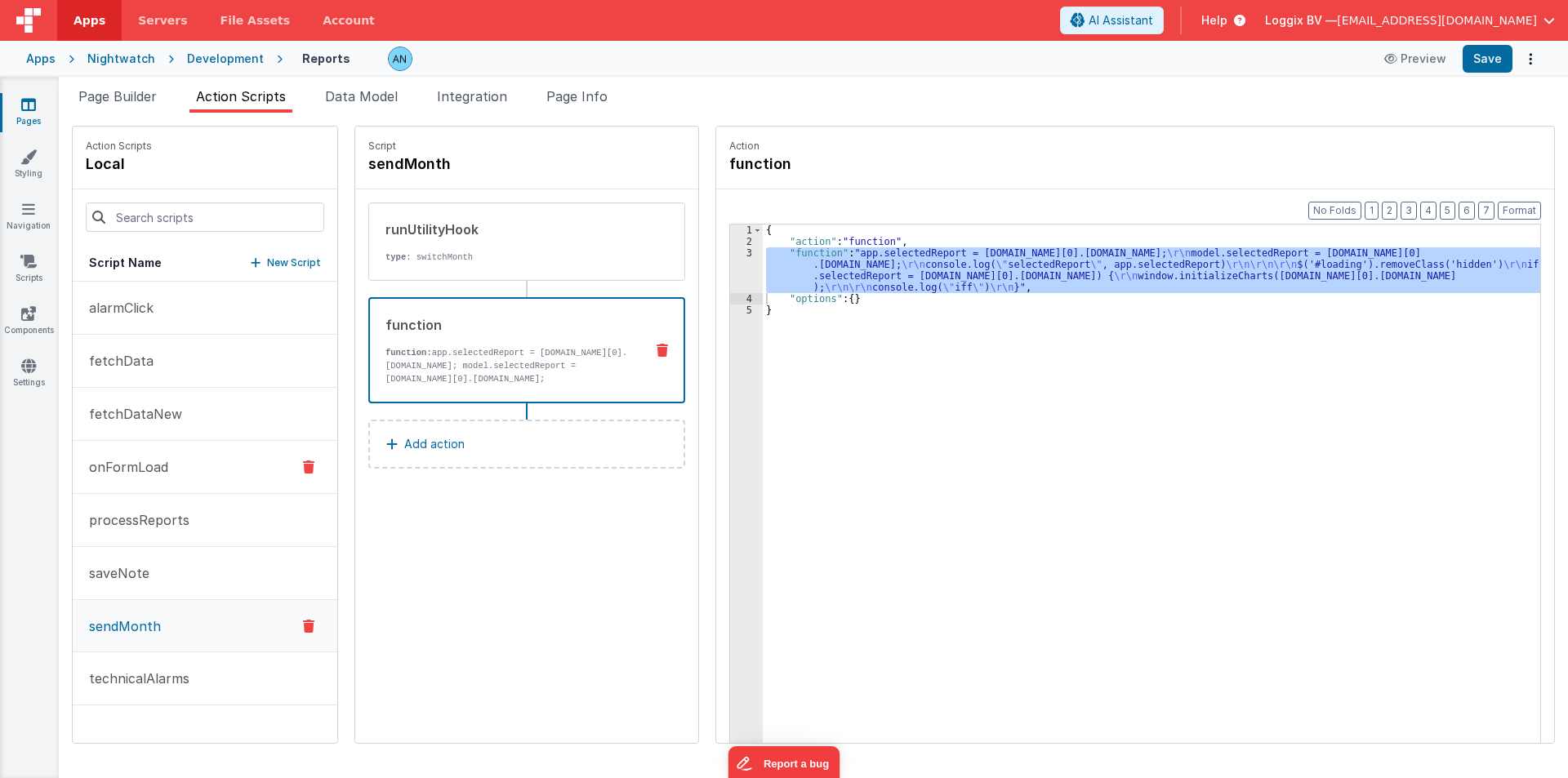
click at [149, 462] on p "onFormLoad" at bounding box center [123, 466] width 89 height 20
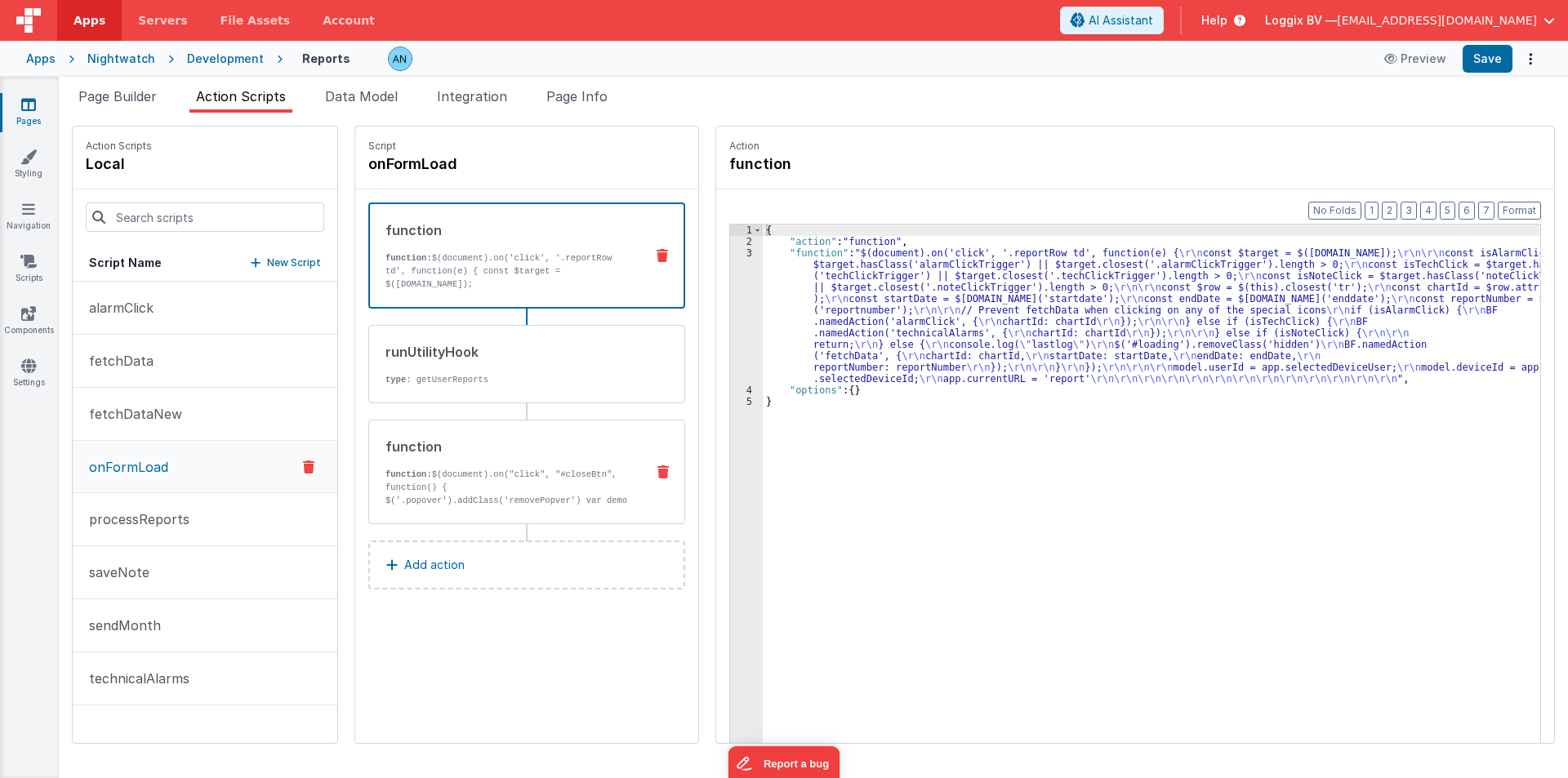
click at [405, 470] on strong "function:" at bounding box center [409, 474] width 47 height 9
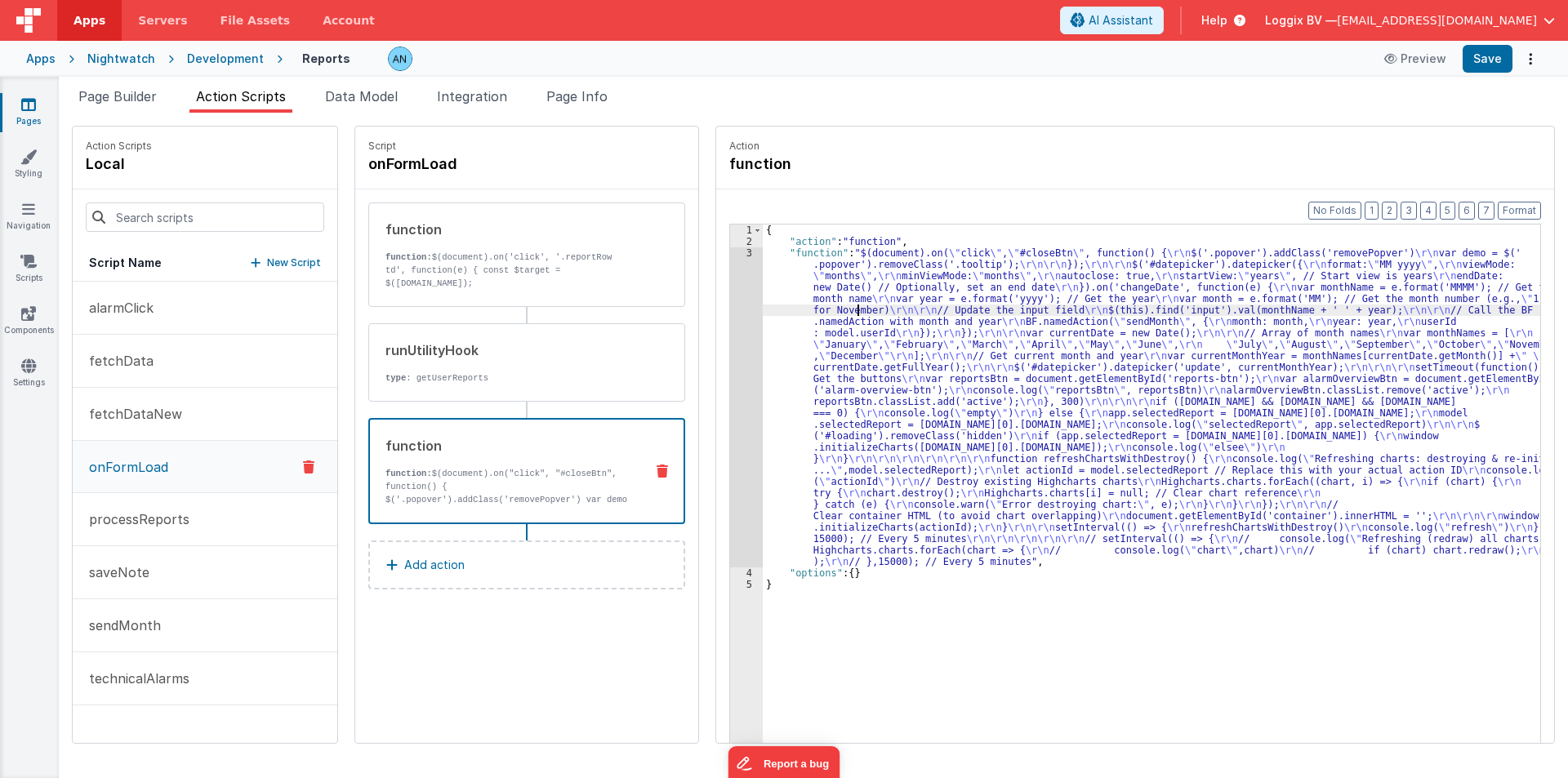
click at [845, 306] on div "{ "action" : "function" , "function" : "$(document).on( \" click \" , \" #close…" at bounding box center [1159, 520] width 793 height 592
click at [736, 277] on div "3" at bounding box center [746, 407] width 33 height 320
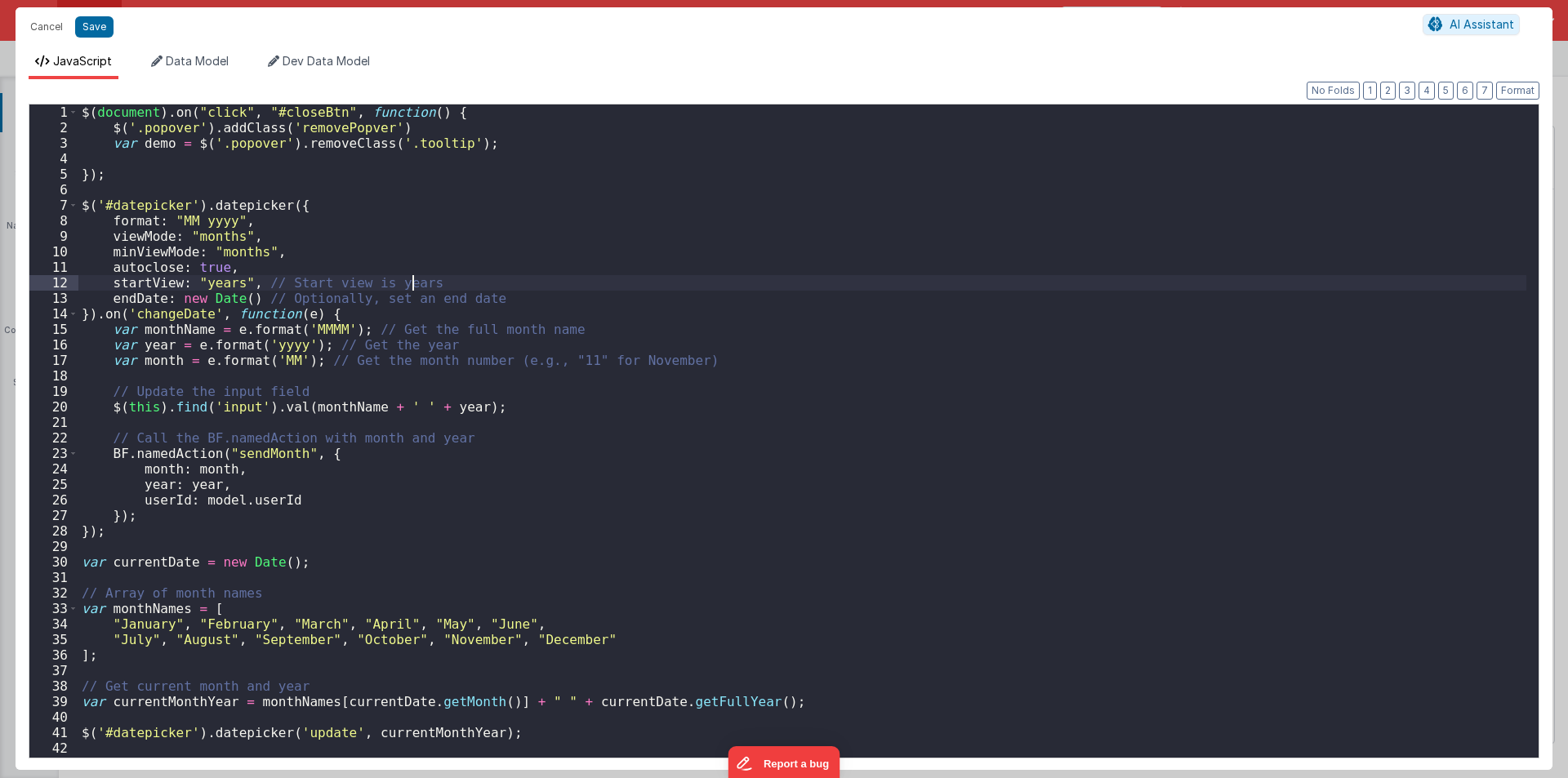
click at [710, 274] on div "$ ( document ) . on ( "click" , "#closeBtn" , function ( ) { $ ( '.popover' ) .…" at bounding box center [803, 446] width 1448 height 684
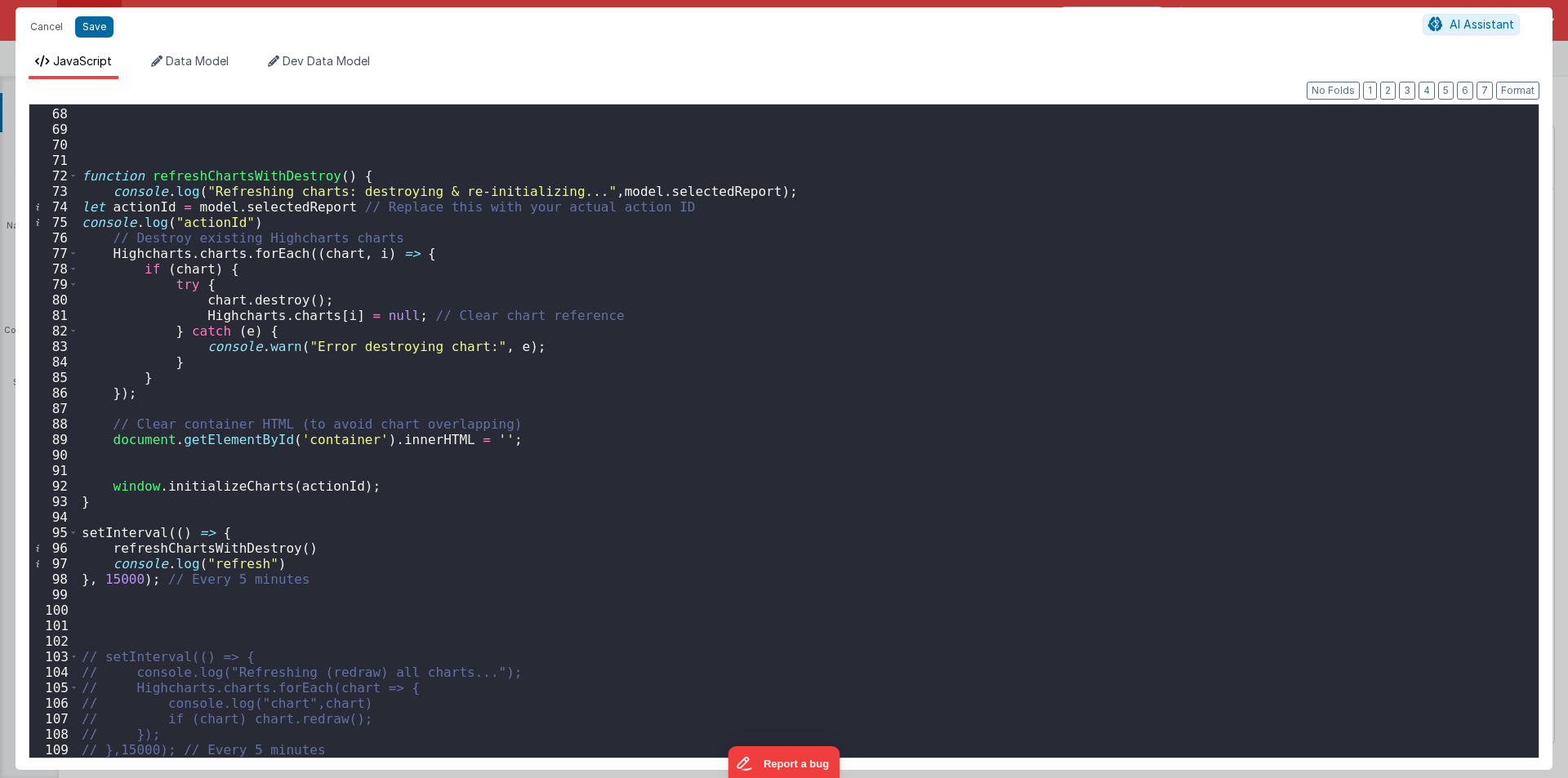
scroll to position [1038, 0]
click at [1504, 89] on button "Format" at bounding box center [1518, 90] width 43 height 18
click at [217, 209] on div "function refreshChartsWithDestroy ( ) { console . log ( "Refreshing charts: des…" at bounding box center [803, 432] width 1448 height 684
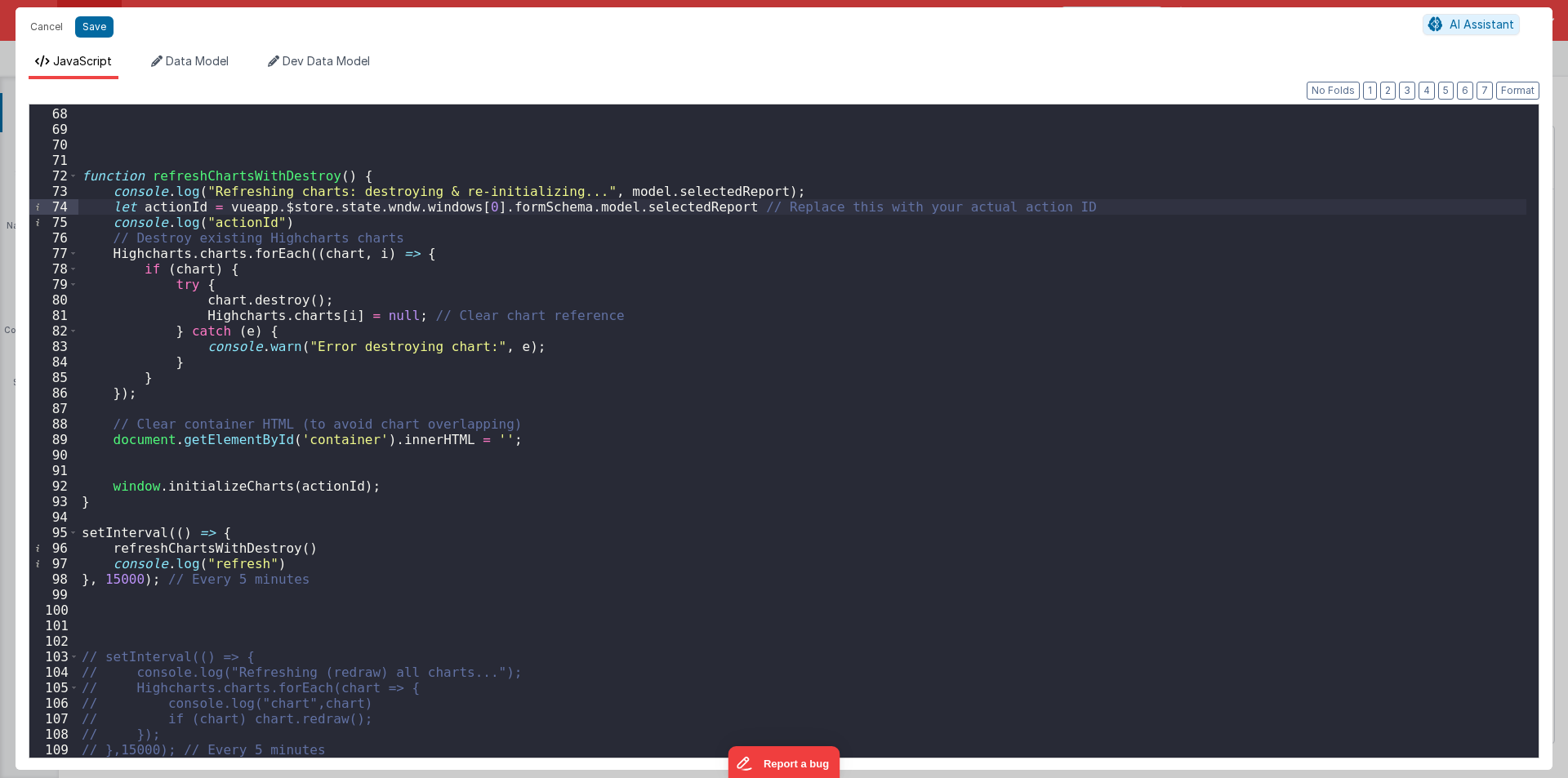
click at [586, 188] on div "function refreshChartsWithDestroy ( ) { console . log ( "Refreshing charts: des…" at bounding box center [803, 432] width 1448 height 684
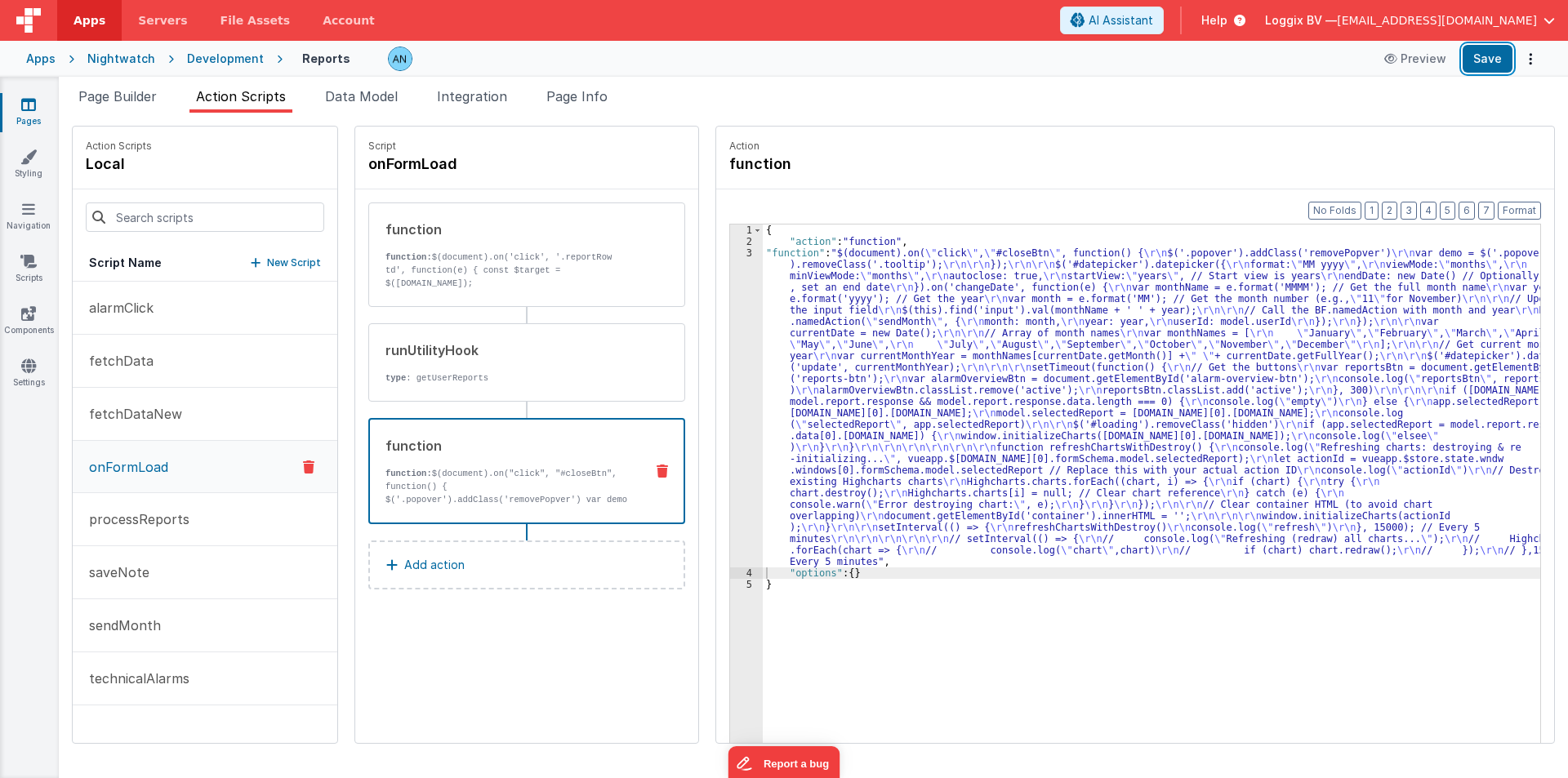
drag, startPoint x: 1493, startPoint y: 62, endPoint x: 1404, endPoint y: 152, distance: 126.6
click at [1493, 61] on button "Save" at bounding box center [1487, 59] width 50 height 28
click at [140, 624] on p "sendMonth" at bounding box center [120, 625] width 81 height 20
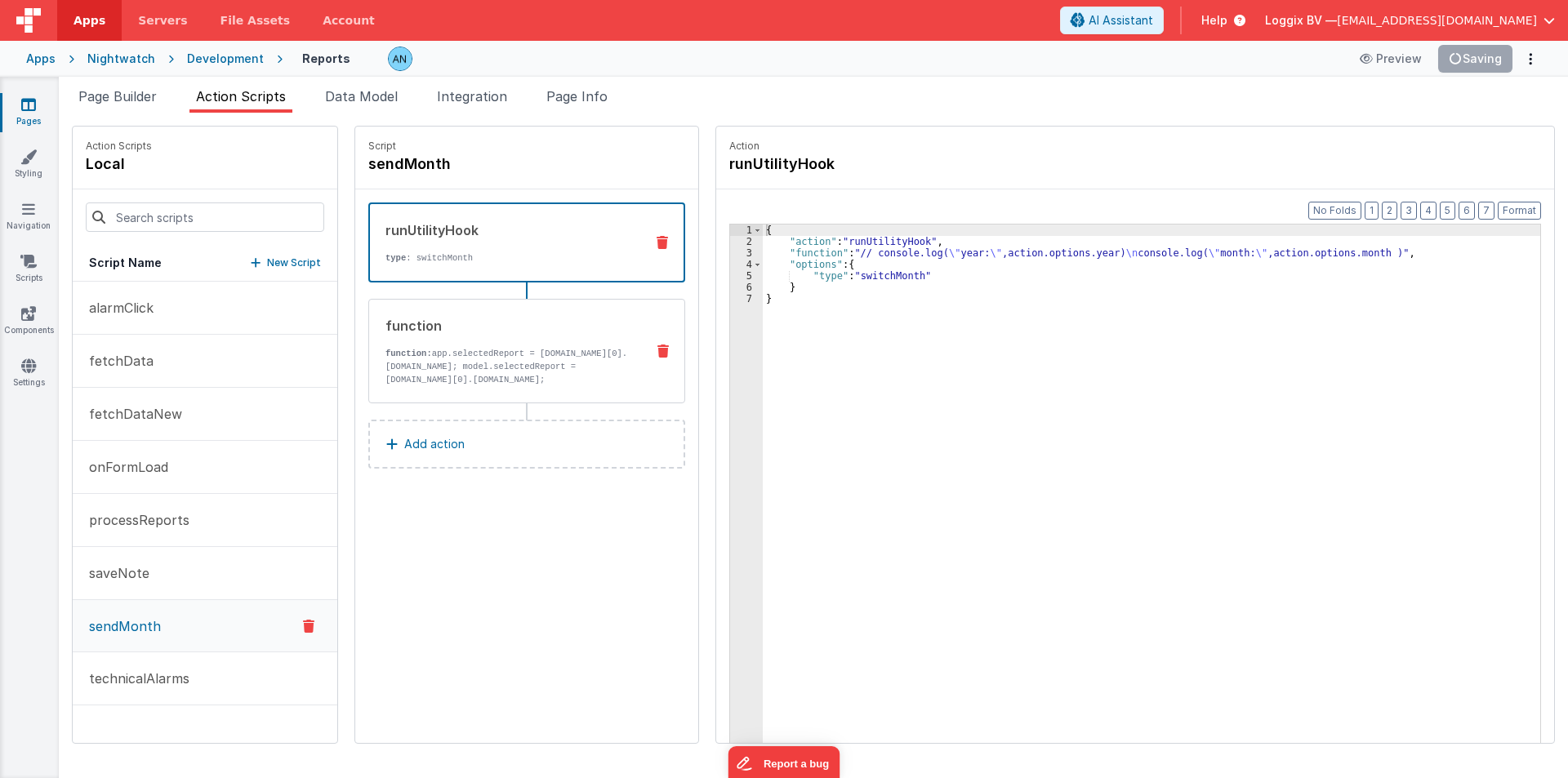
click at [520, 343] on div "function function: app.selectedReport = model.report.response.data[0].fieldData…" at bounding box center [500, 350] width 263 height 70
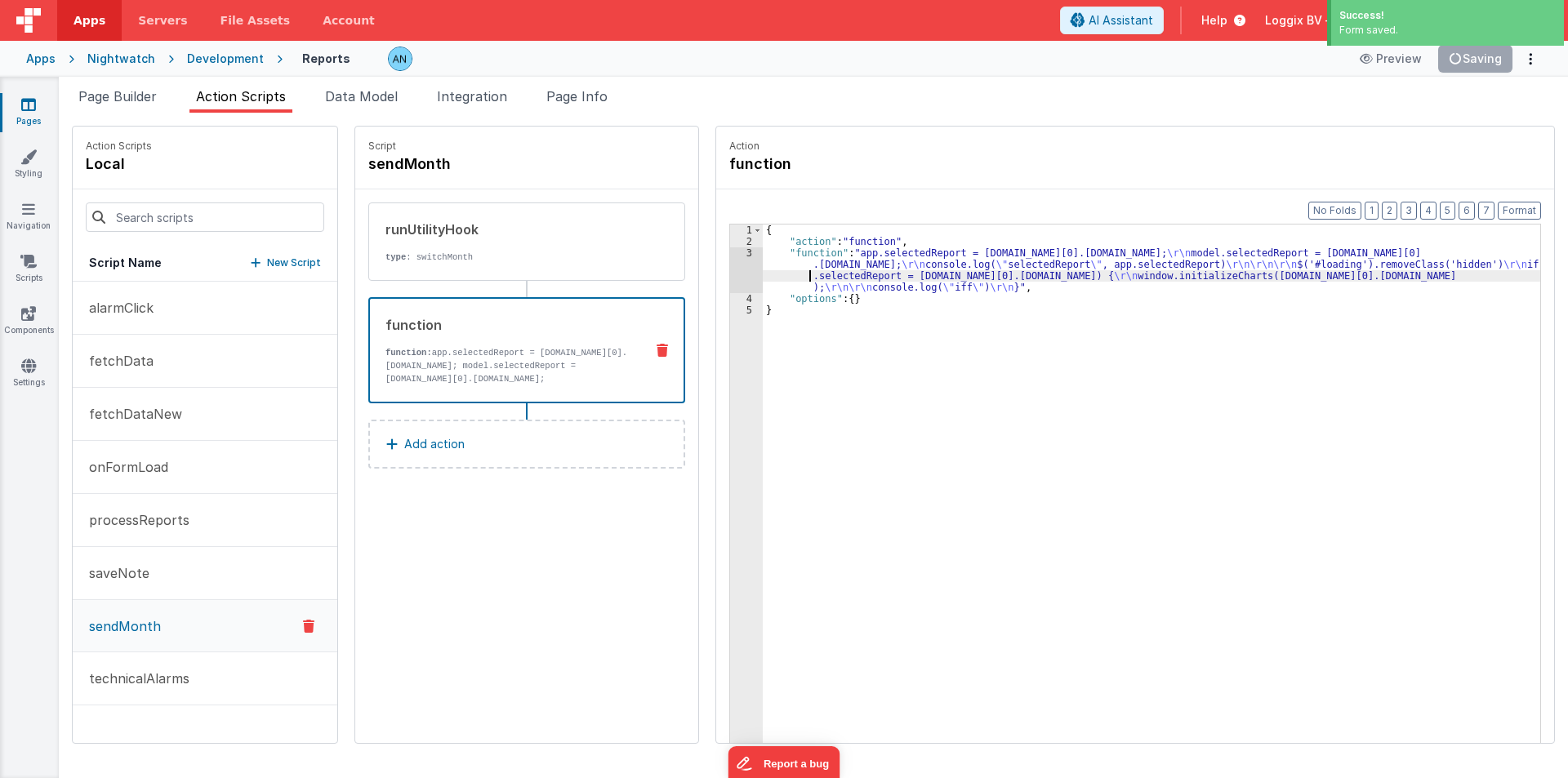
click at [763, 271] on div "{ "action" : "function" , "function" : "app.selectedReport = model.report.respo…" at bounding box center [1159, 520] width 793 height 592
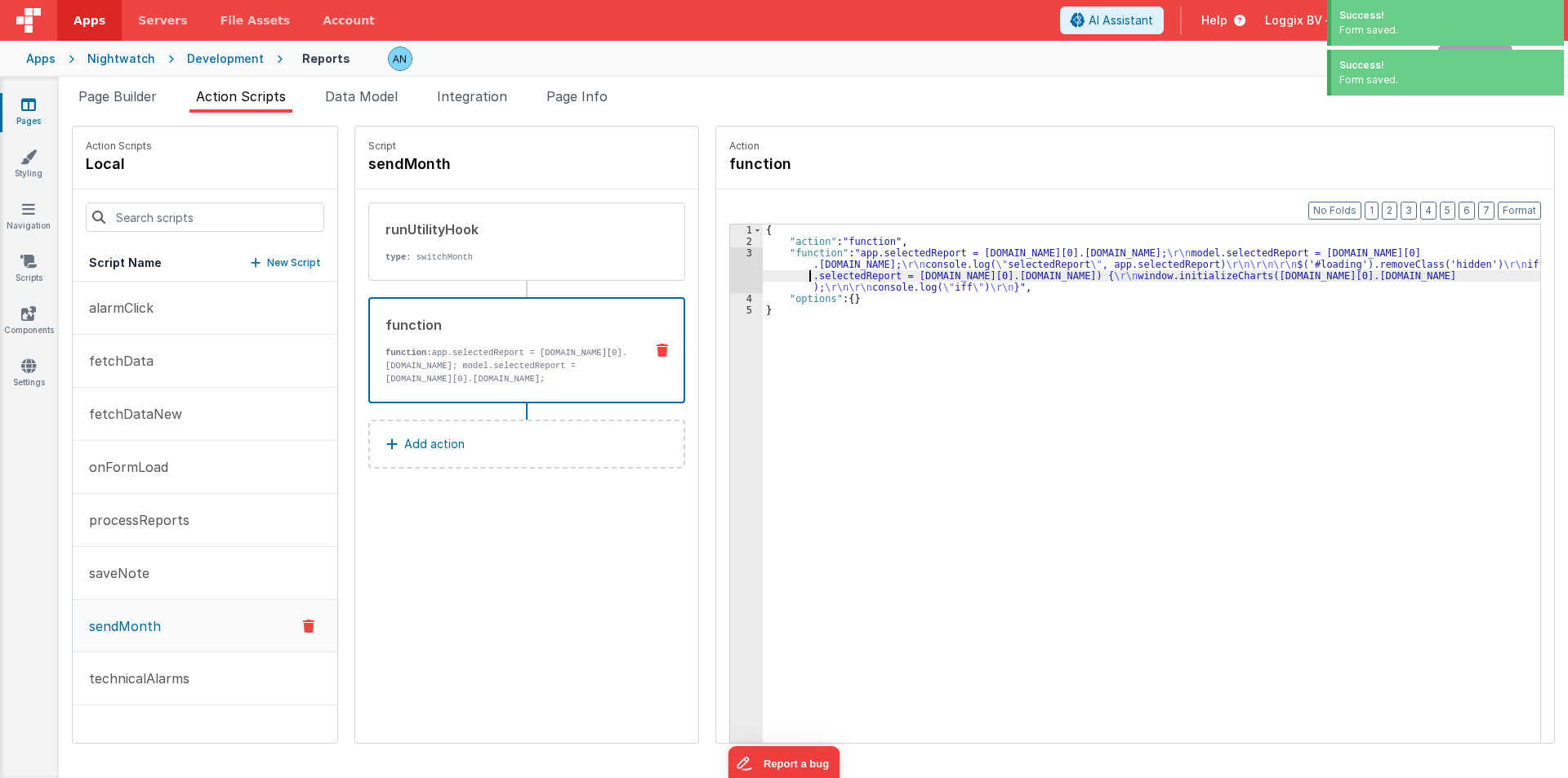
click at [732, 262] on div "3" at bounding box center [746, 270] width 33 height 46
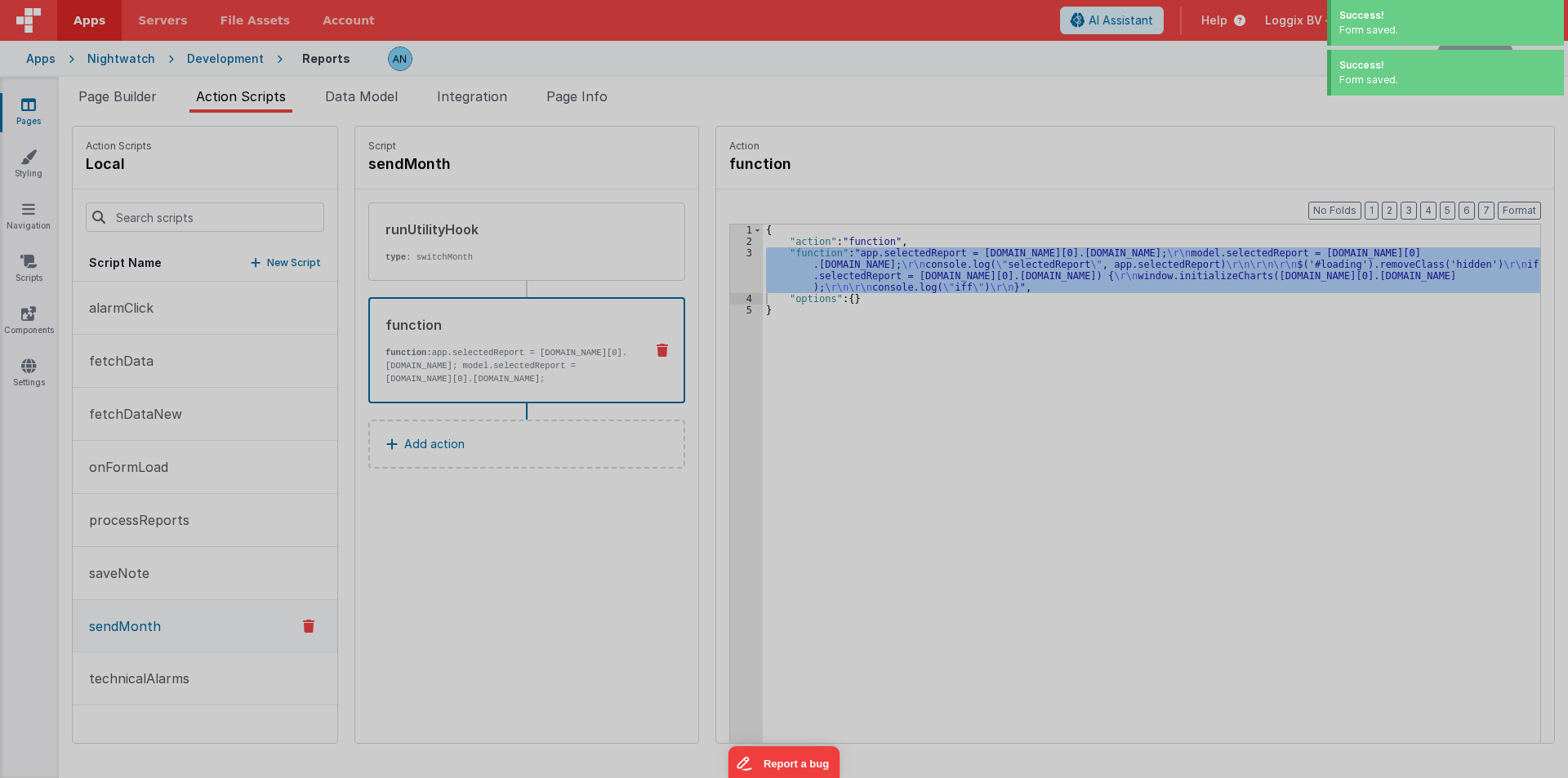
click at [732, 262] on div "app . selectedReport = model . report . response . data [ 0 ] . fieldData . id …" at bounding box center [805, 430] width 1468 height 684
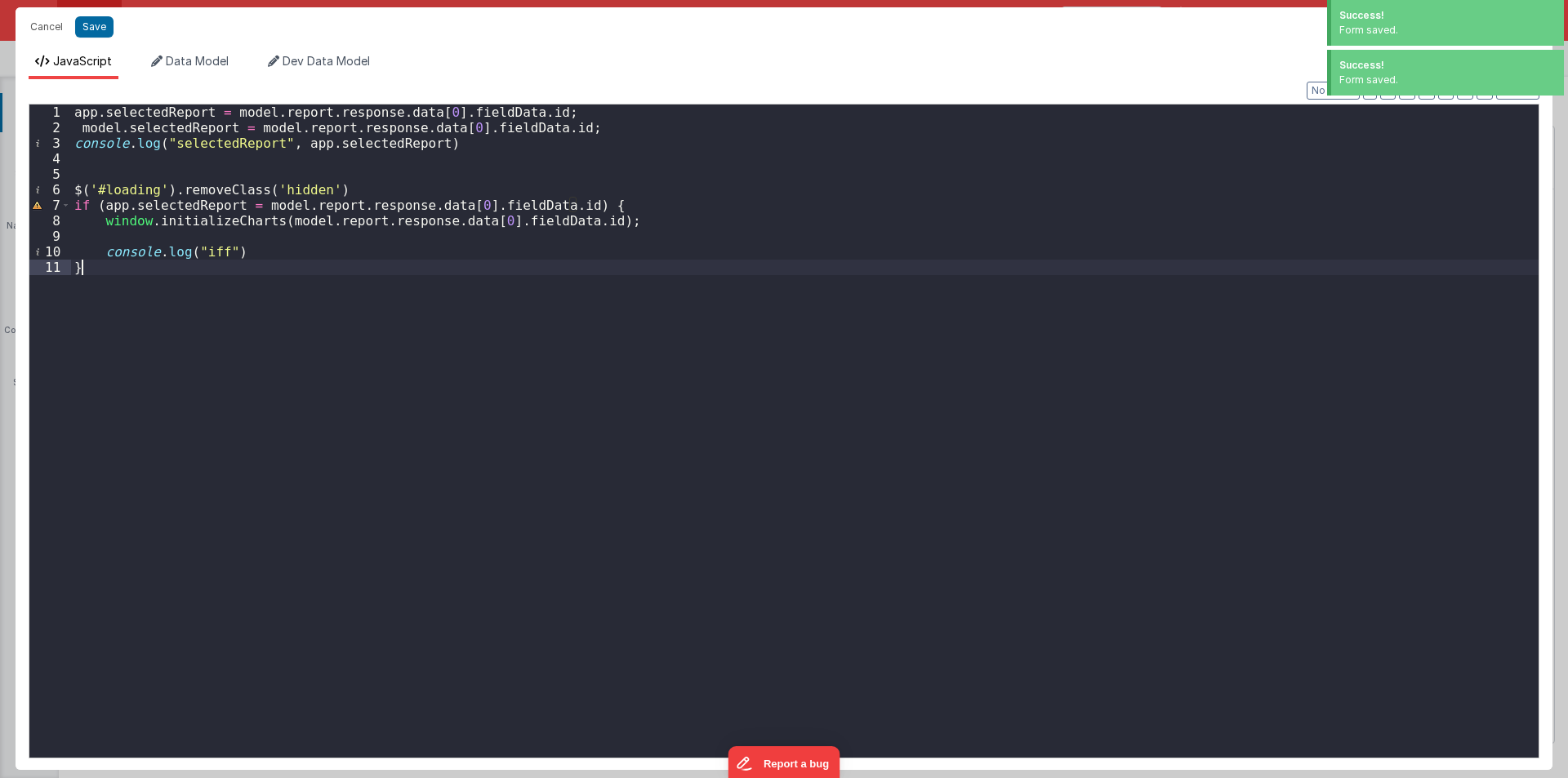
click at [81, 123] on div "app . selectedReport = model . report . response . data [ 0 ] . fieldData . id …" at bounding box center [805, 446] width 1468 height 684
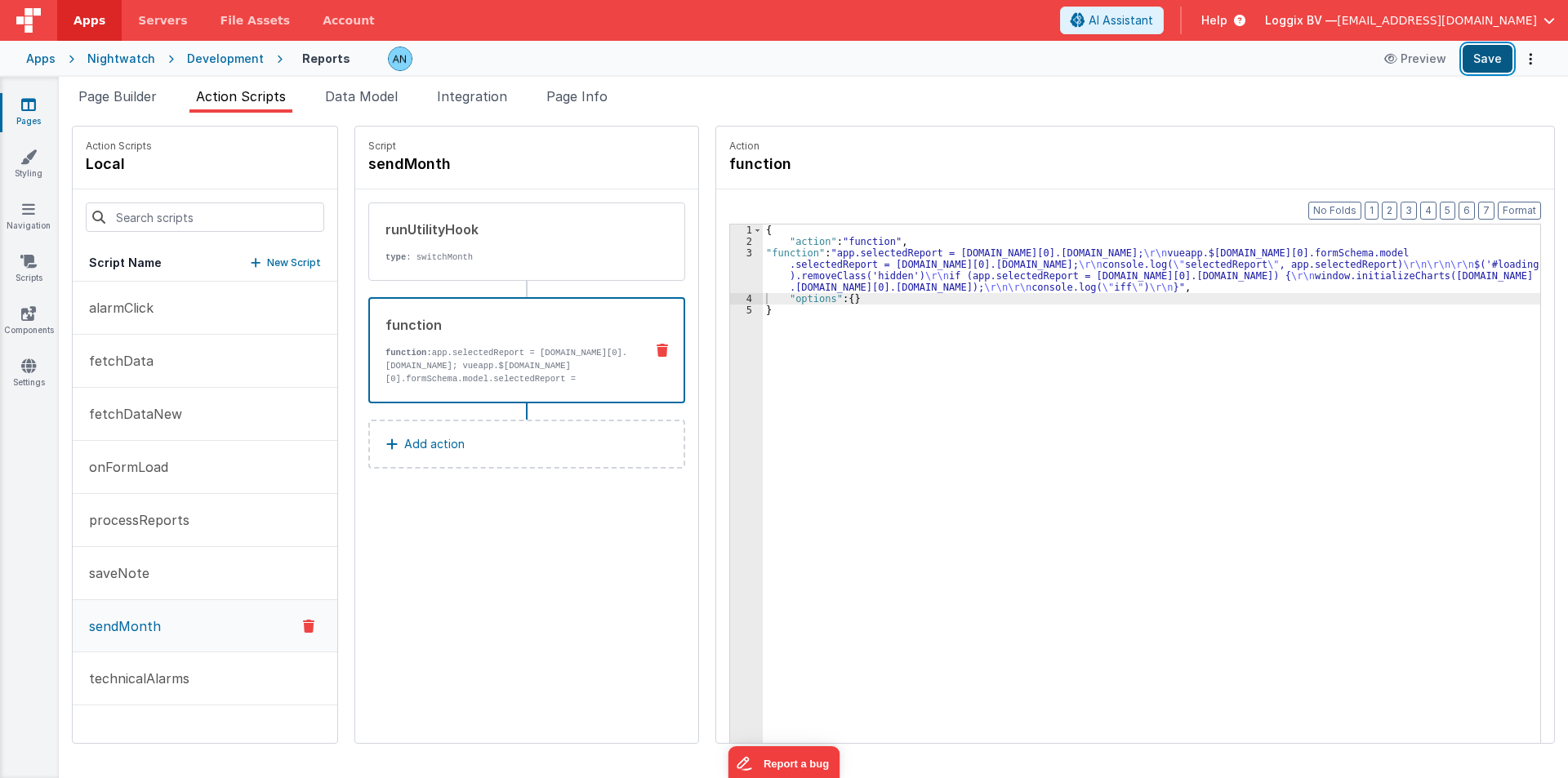
click at [1499, 59] on button "Save" at bounding box center [1487, 59] width 50 height 28
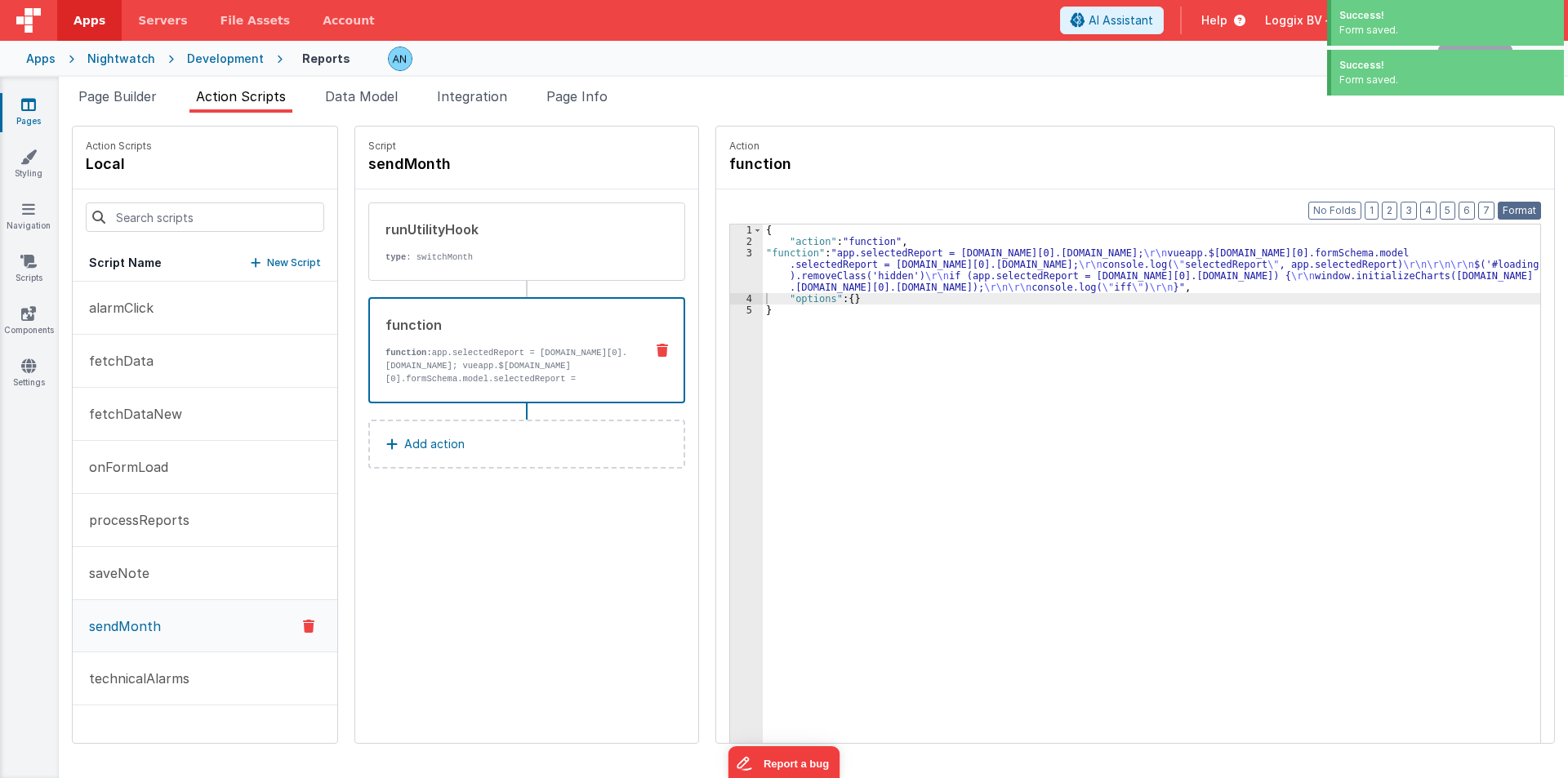
click at [1518, 205] on button "Format" at bounding box center [1519, 210] width 43 height 18
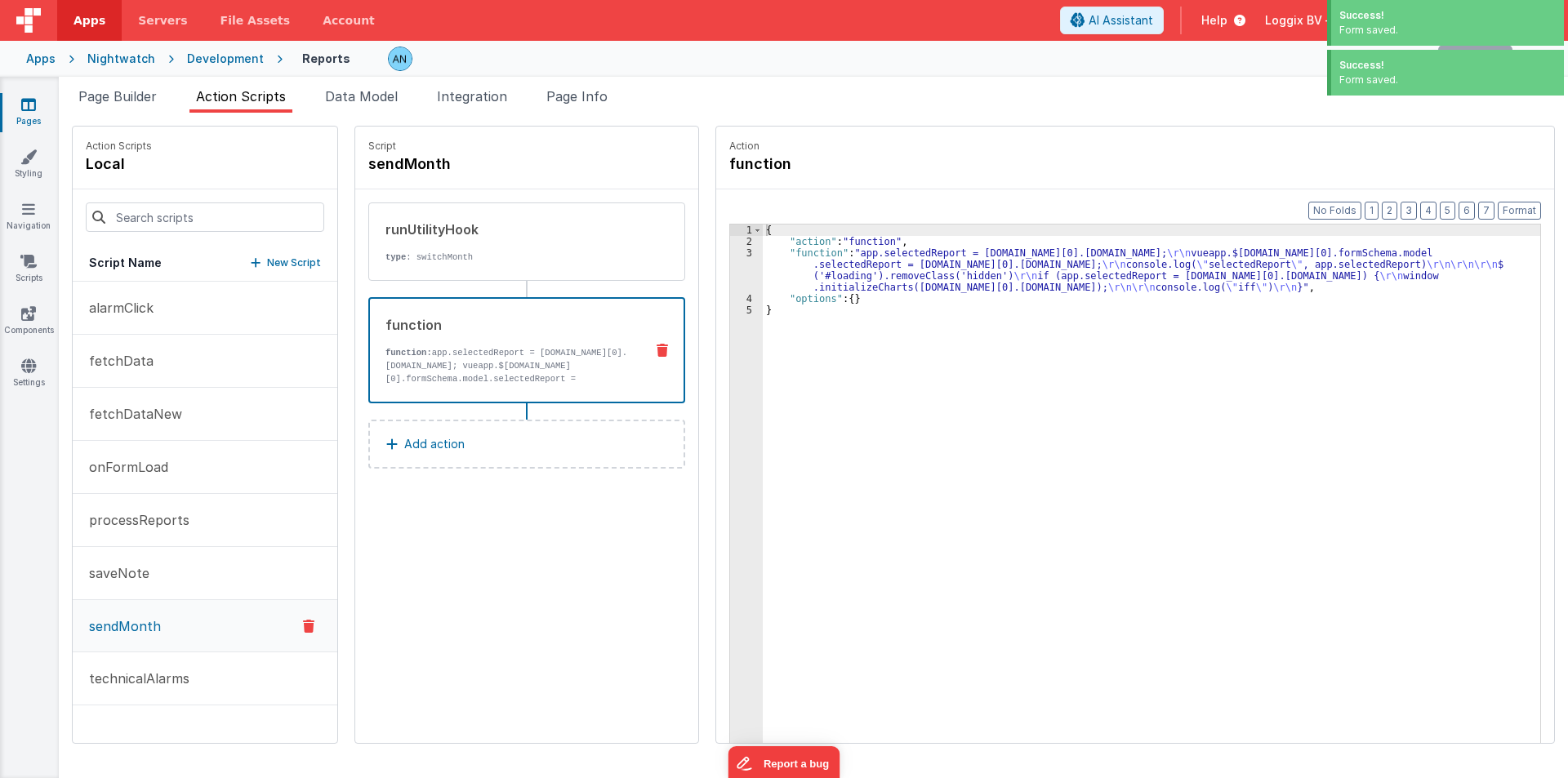
click at [1038, 445] on div "{ "action" : "function" , "function" : "app.selectedReport = model.report.respo…" at bounding box center [1159, 520] width 793 height 592
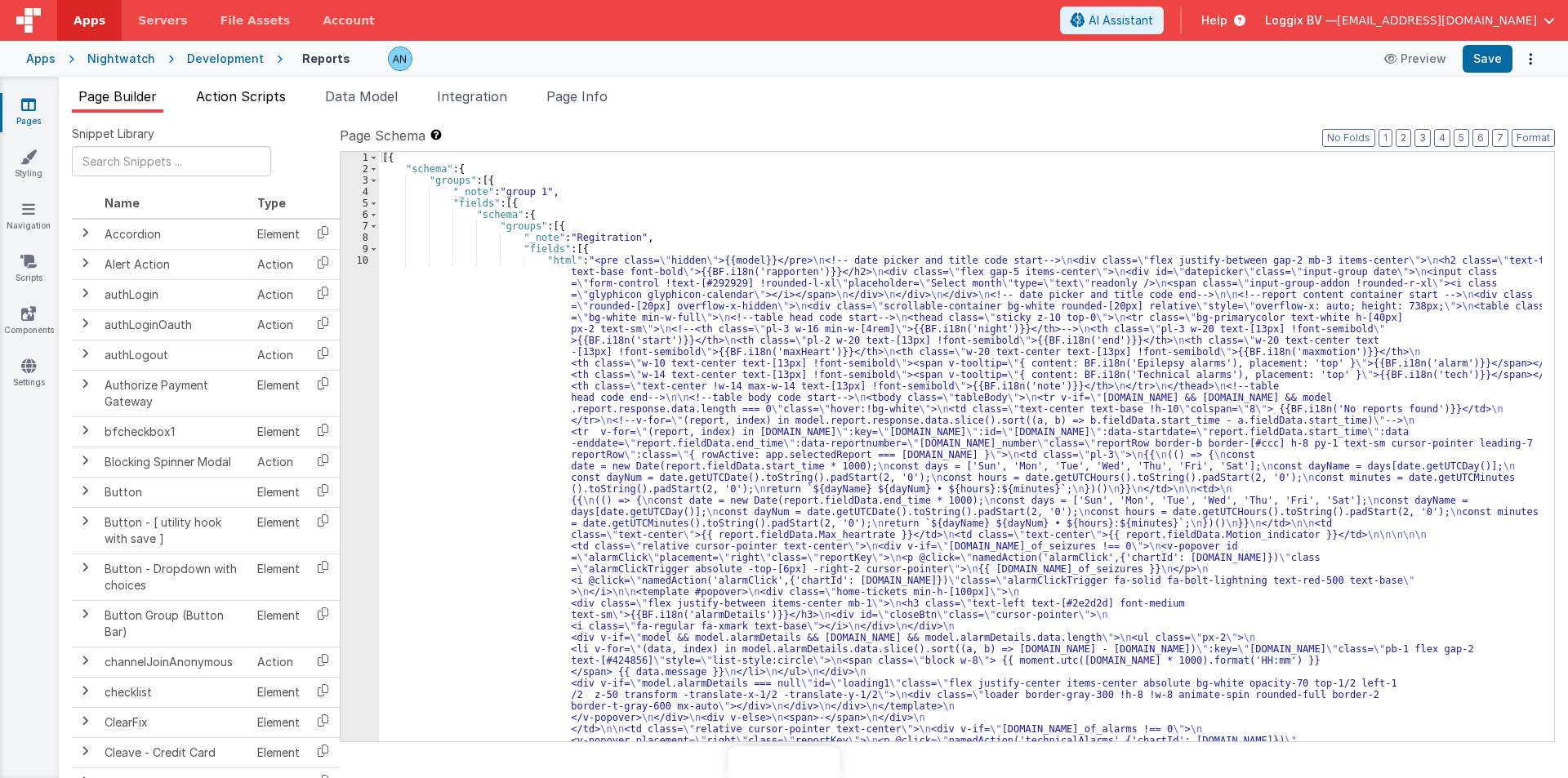
click at [257, 98] on span "Action Scripts" at bounding box center [241, 95] width 90 height 16
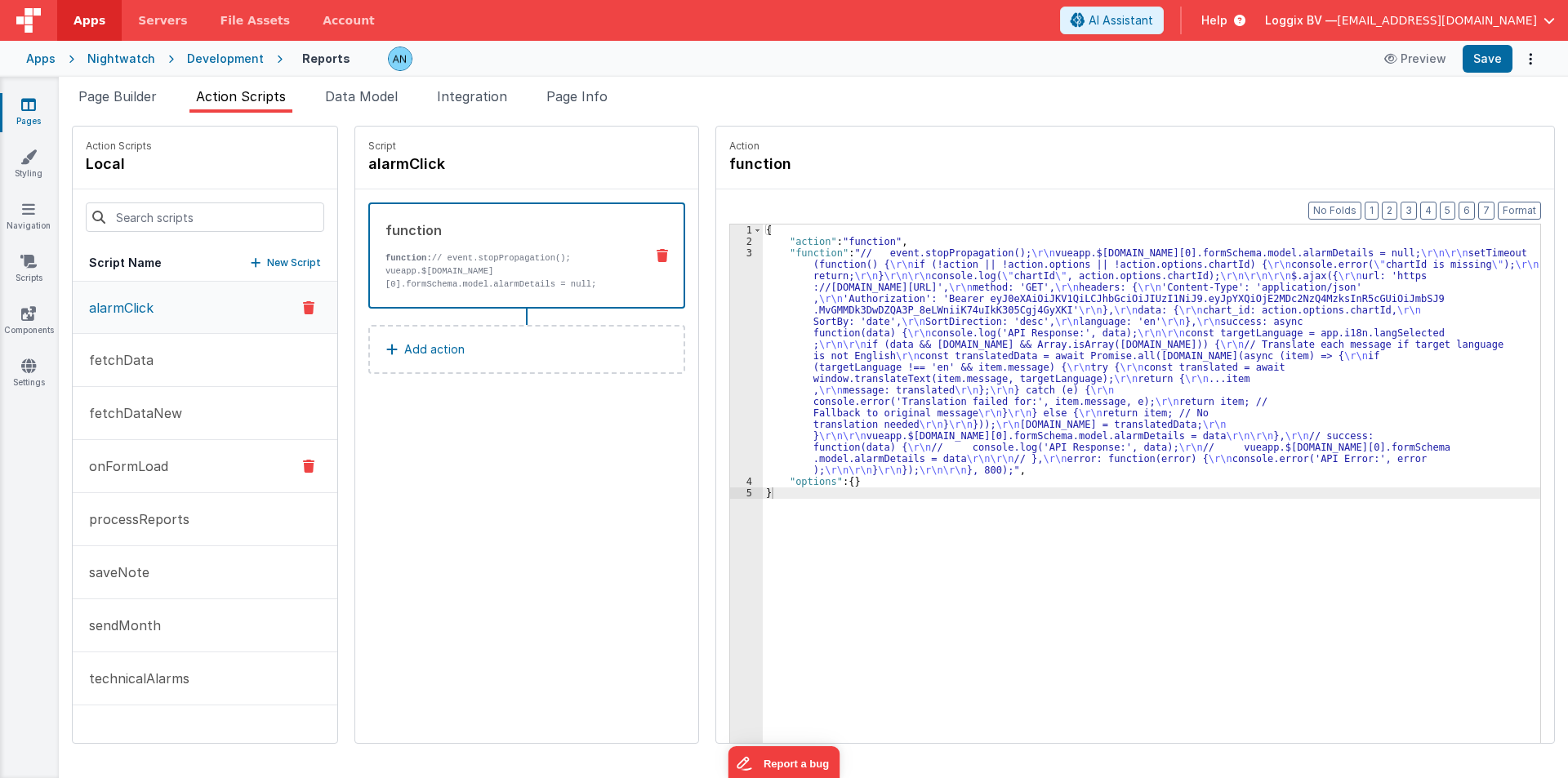
click at [114, 463] on p "onFormLoad" at bounding box center [123, 466] width 89 height 20
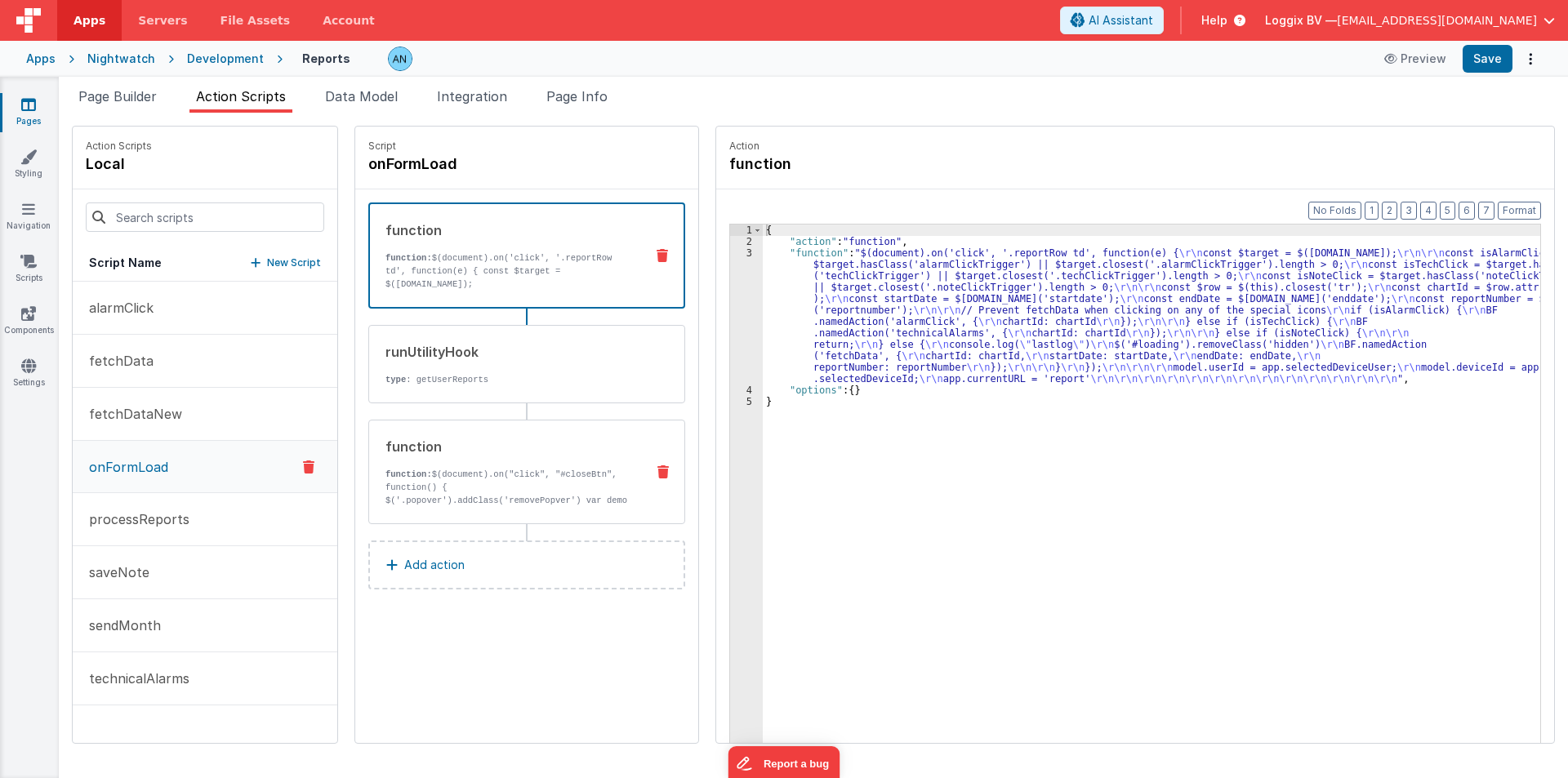
click at [423, 469] on p "function: $(document).on("click", "#closeBtn", function() { $('.popover').addCl…" at bounding box center [509, 494] width 247 height 52
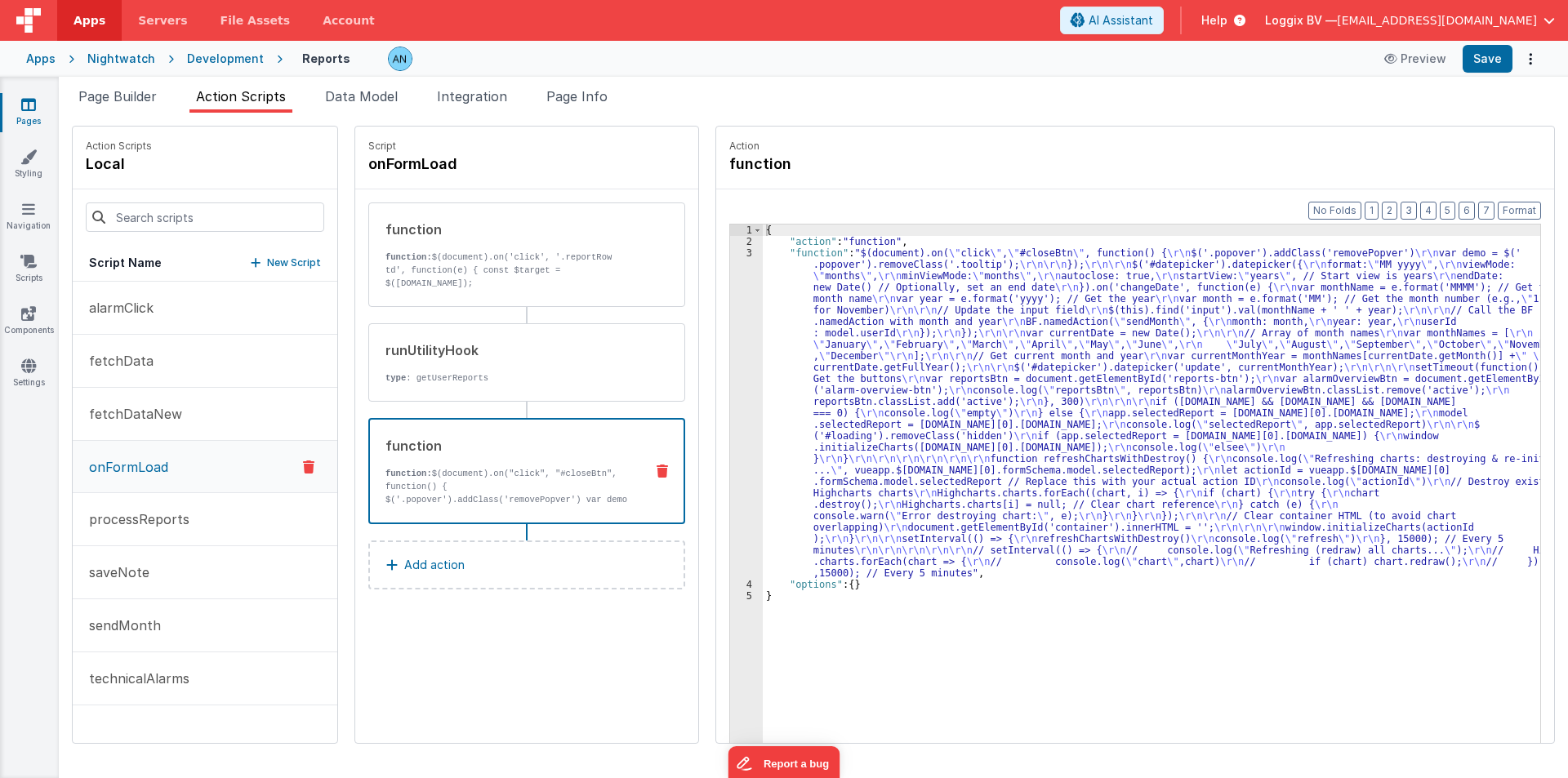
click at [816, 355] on div "{ "action" : "function" , "function" : "$(document).on( \" click \" , \" #close…" at bounding box center [1159, 520] width 793 height 592
click at [730, 319] on div "3" at bounding box center [746, 413] width 33 height 332
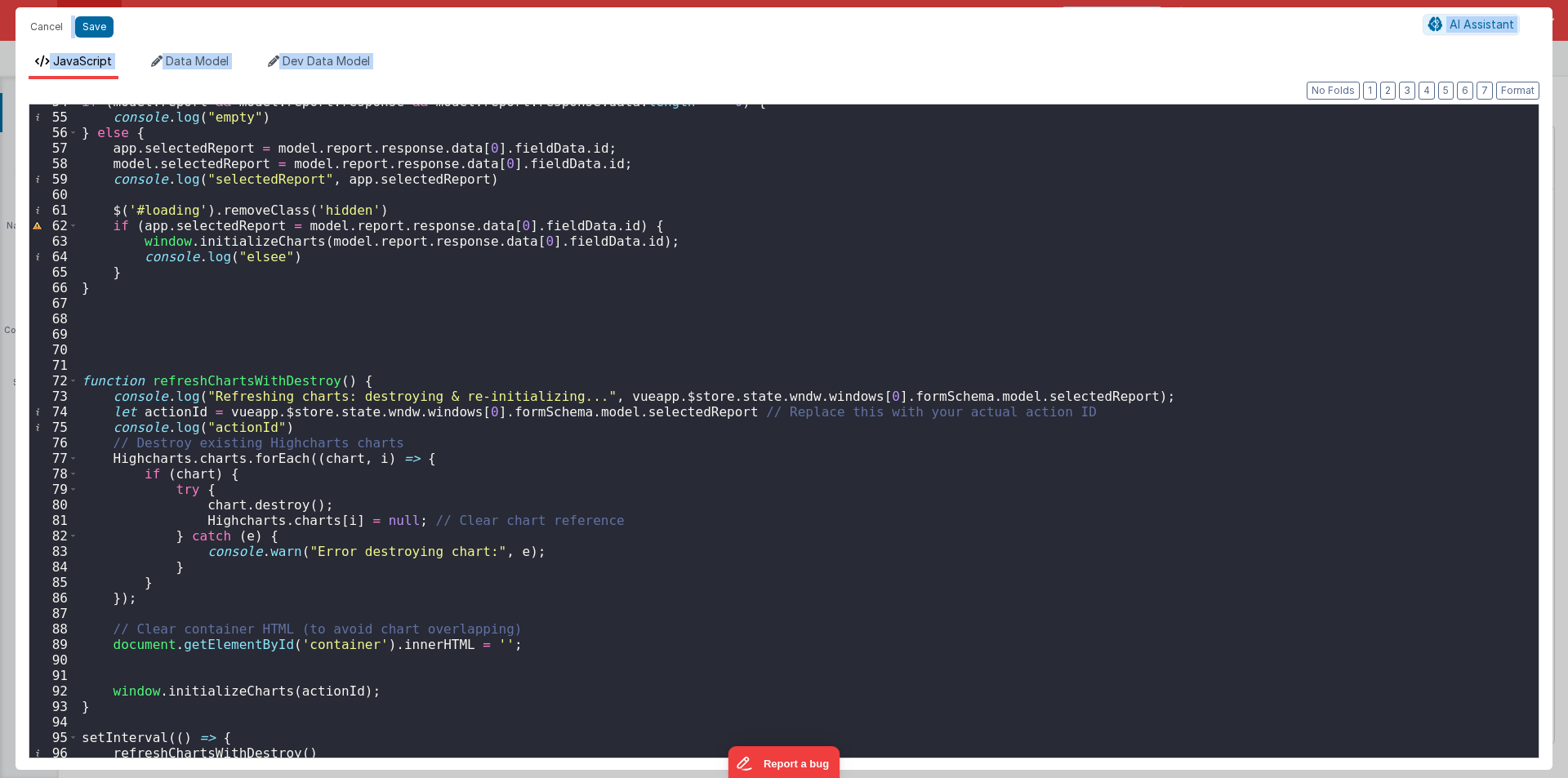
scroll to position [1038, 0]
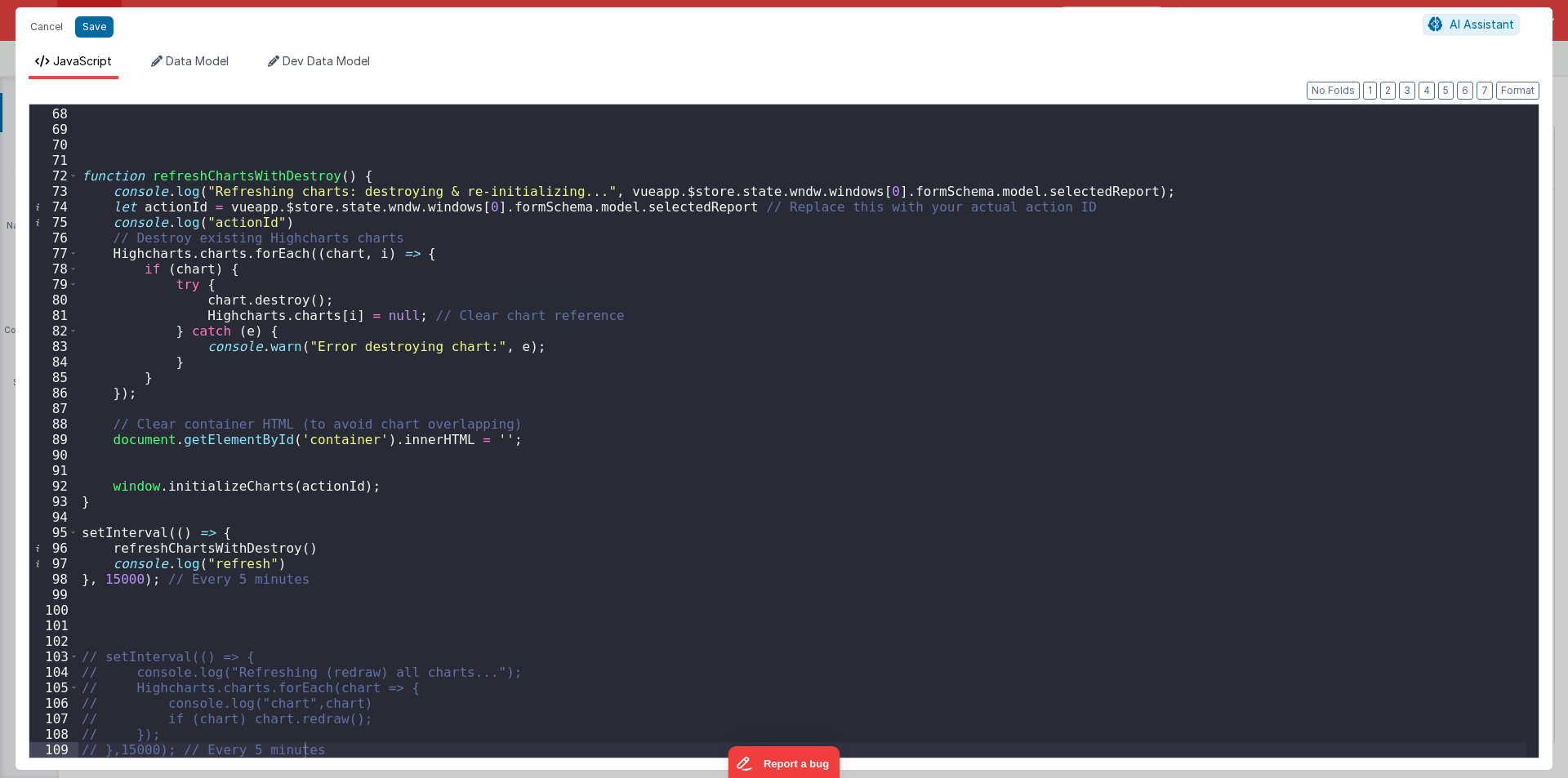
click at [655, 205] on div "function refreshChartsWithDestroy ( ) { console . log ( "Refreshing charts: des…" at bounding box center [803, 432] width 1448 height 684
click at [983, 186] on div "function refreshChartsWithDestroy ( ) { console . log ( "Refreshing charts: des…" at bounding box center [803, 432] width 1448 height 684
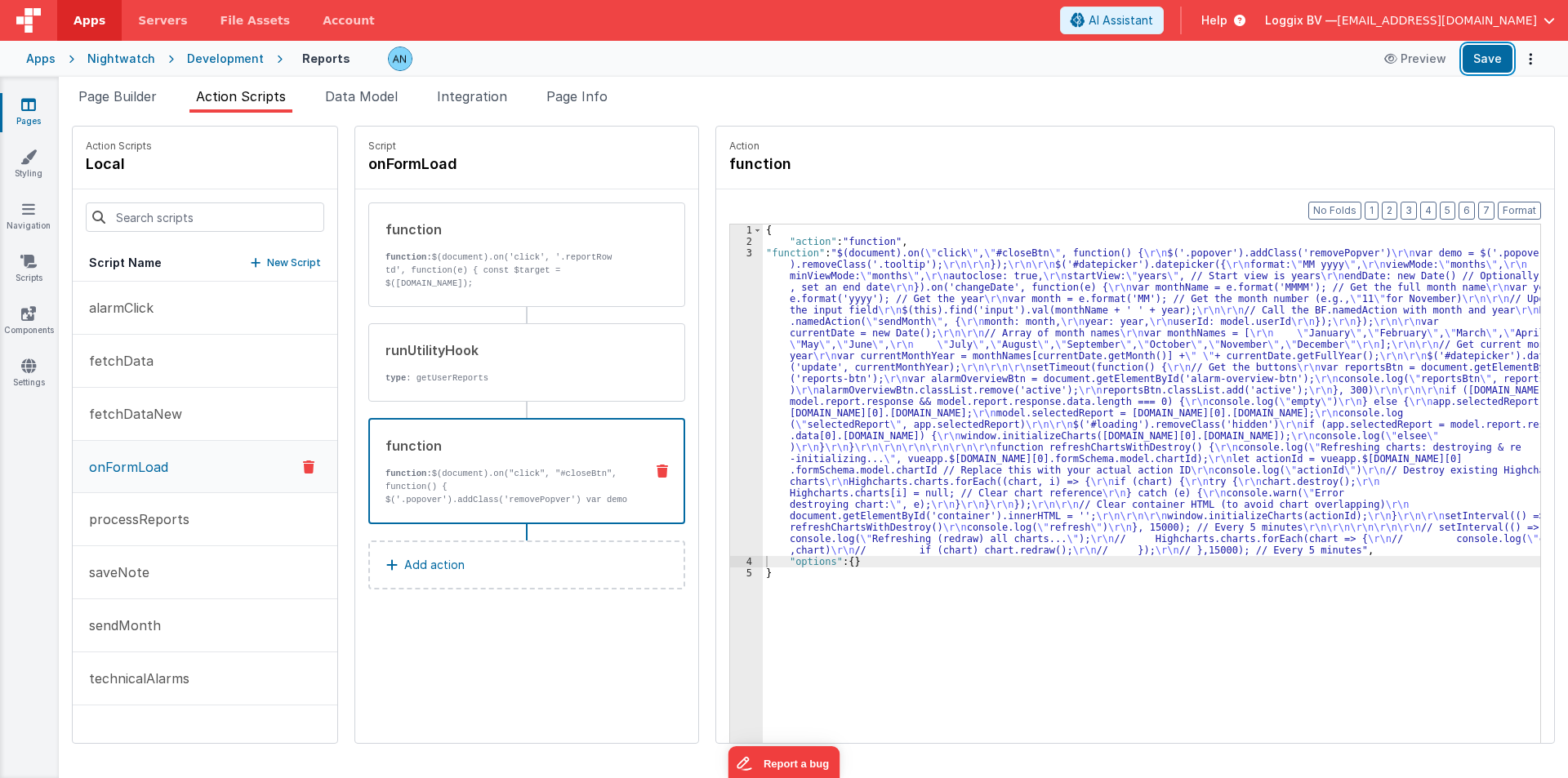
click at [1485, 57] on button "Save" at bounding box center [1487, 59] width 50 height 28
click at [1520, 205] on button "Format" at bounding box center [1519, 210] width 43 height 18
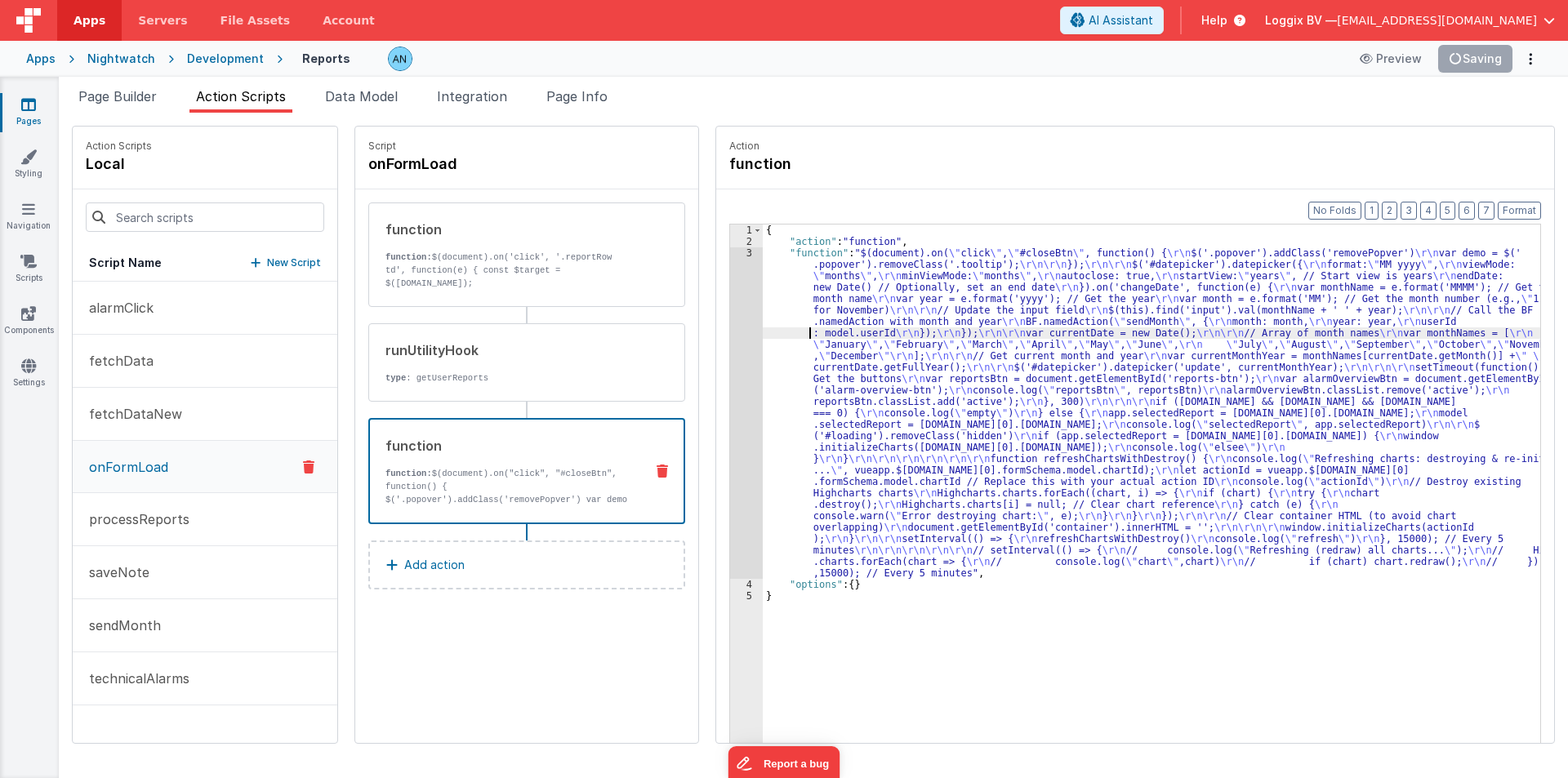
click at [763, 334] on div "{ "action" : "function" , "function" : "$(document).on( \" click \" , \" #close…" at bounding box center [1159, 520] width 793 height 592
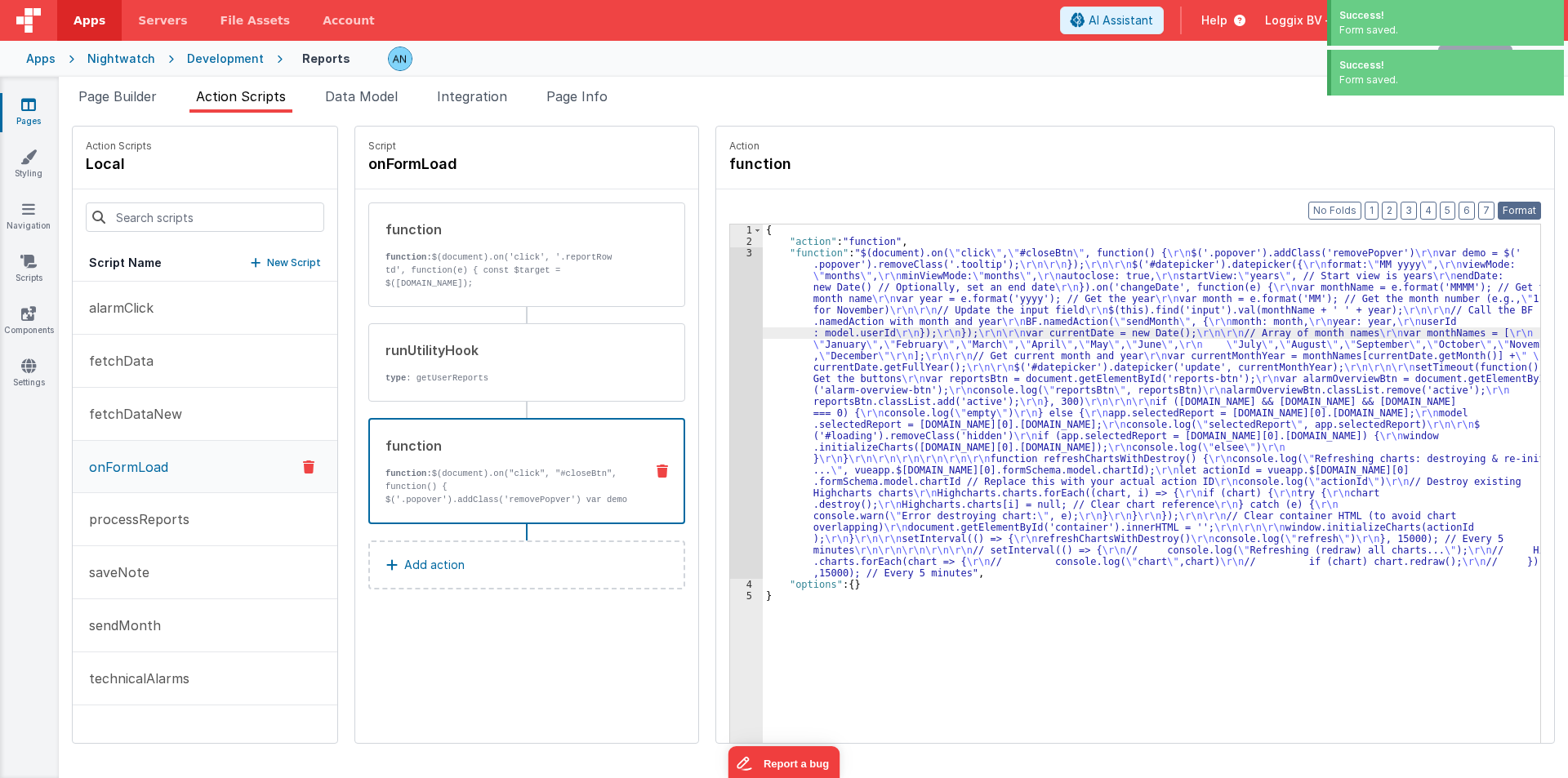
click at [1530, 202] on button "Format" at bounding box center [1519, 210] width 43 height 18
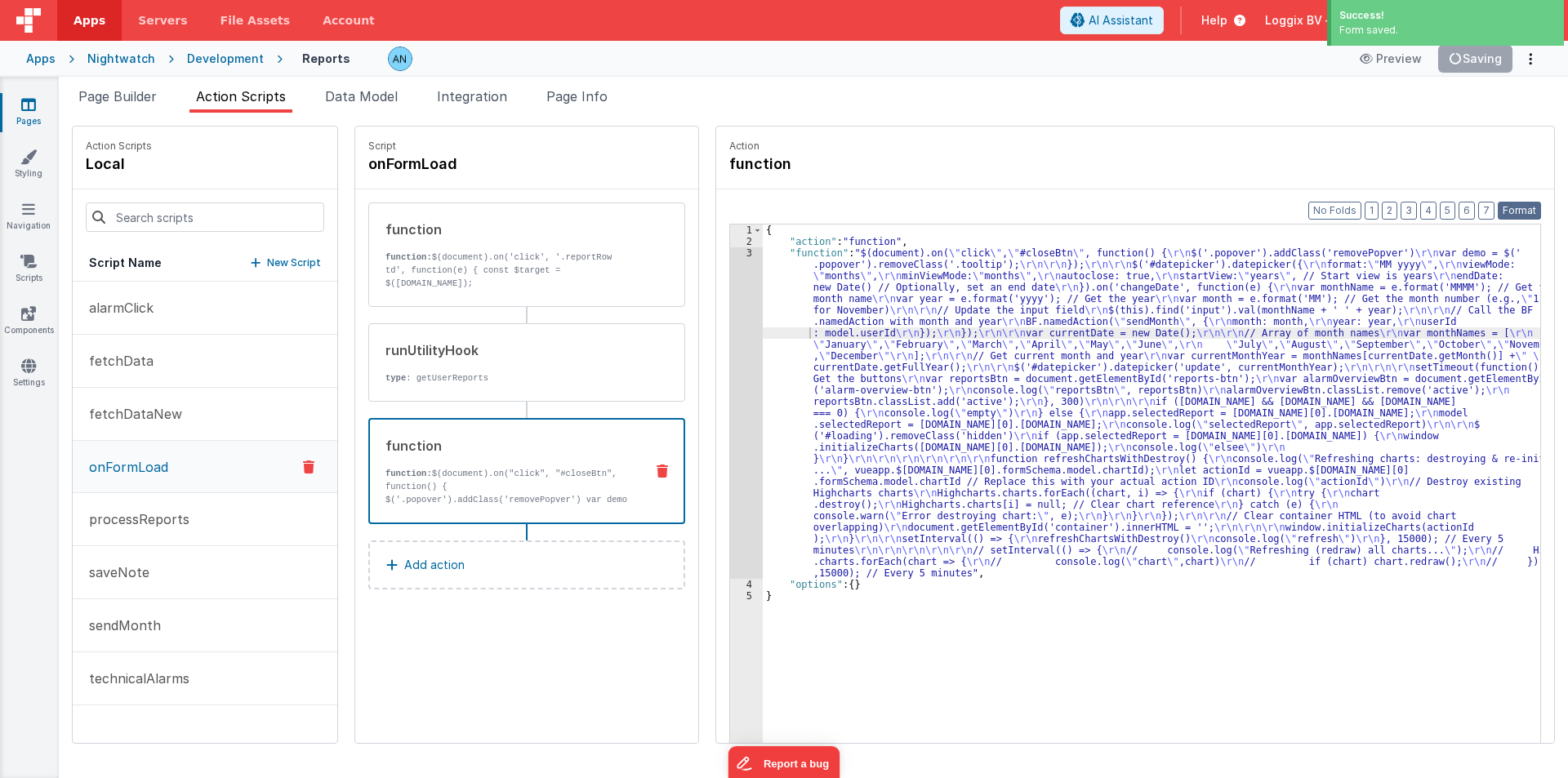
click at [1510, 205] on button "Format" at bounding box center [1519, 210] width 43 height 18
click at [931, 244] on div "{ "action" : "function" , "function" : "$(document).on( \" click \" , \" #close…" at bounding box center [1159, 520] width 793 height 592
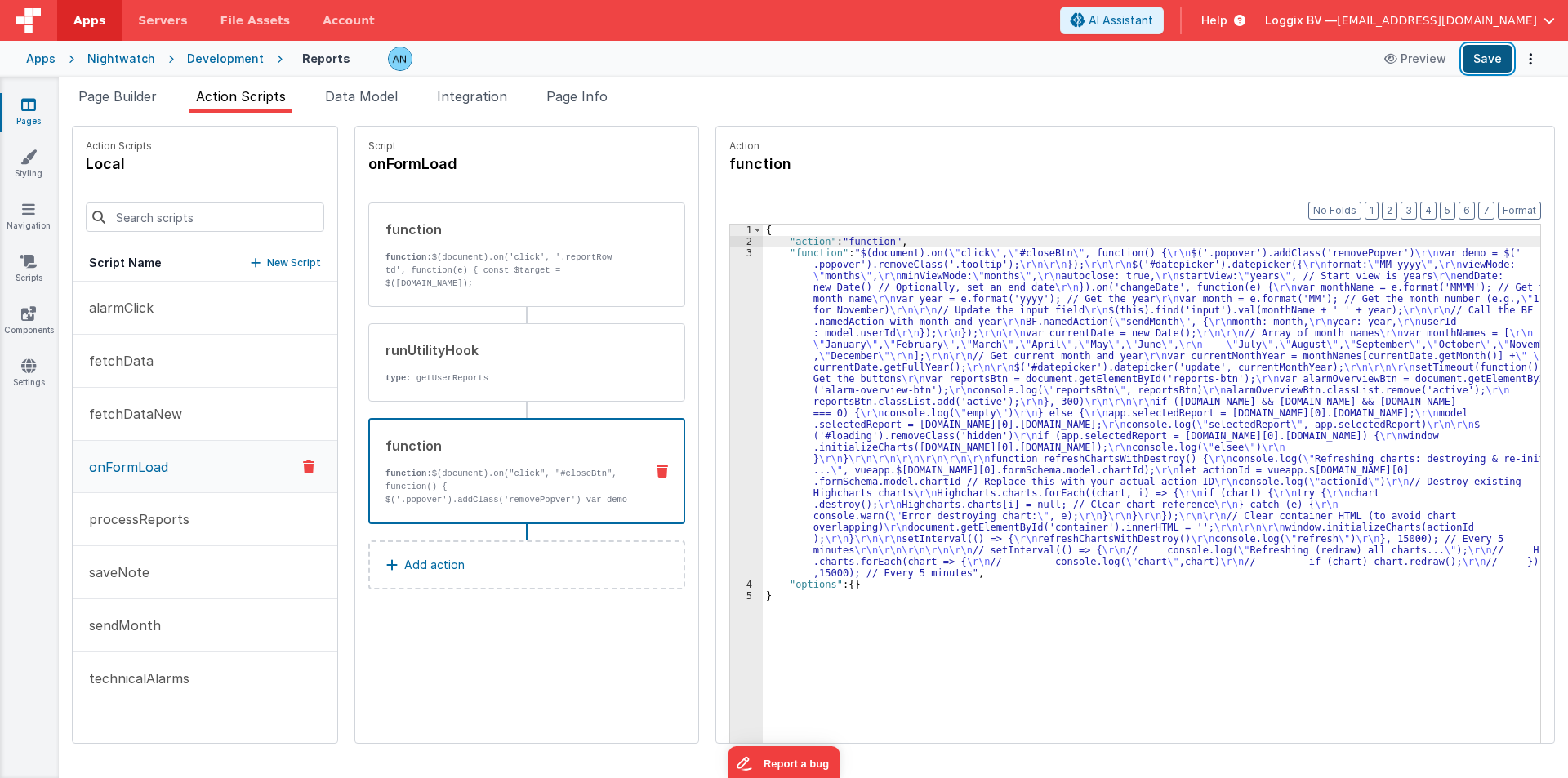
click at [1491, 50] on button "Save" at bounding box center [1487, 59] width 50 height 28
click at [1524, 202] on button "Format" at bounding box center [1519, 210] width 43 height 18
click at [775, 321] on div "{ "action" : "function" , "function" : "$(document).on( \" click \" , \" #close…" at bounding box center [1159, 520] width 793 height 592
click at [1518, 61] on div "Preview Save" at bounding box center [1458, 59] width 167 height 28
click at [1469, 49] on button "Save" at bounding box center [1487, 59] width 50 height 28
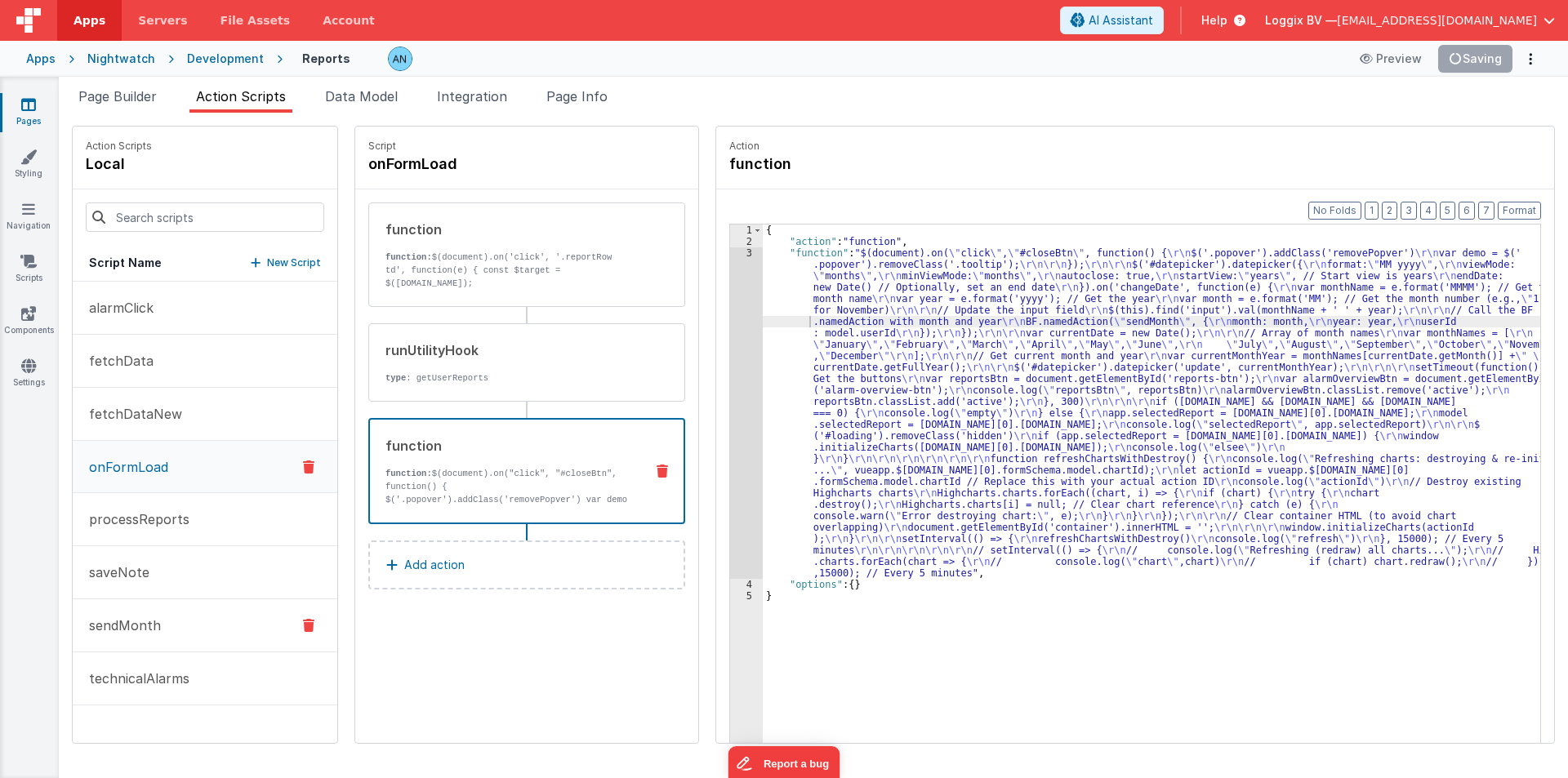
click at [132, 624] on p "sendMonth" at bounding box center [120, 625] width 81 height 20
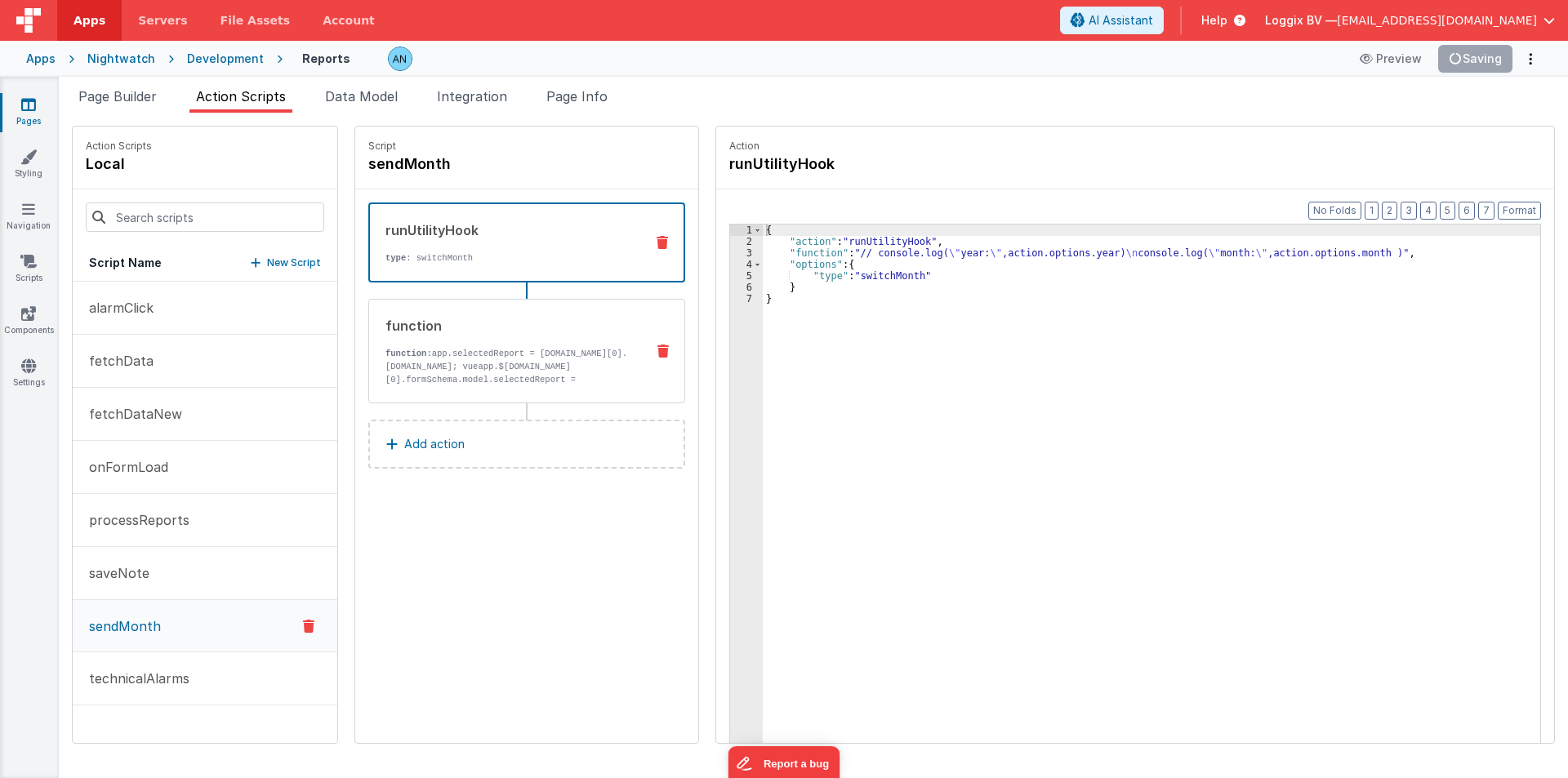
click at [463, 335] on div "function function: app.selectedReport = model.report.response.data[0].fieldData…" at bounding box center [500, 350] width 263 height 70
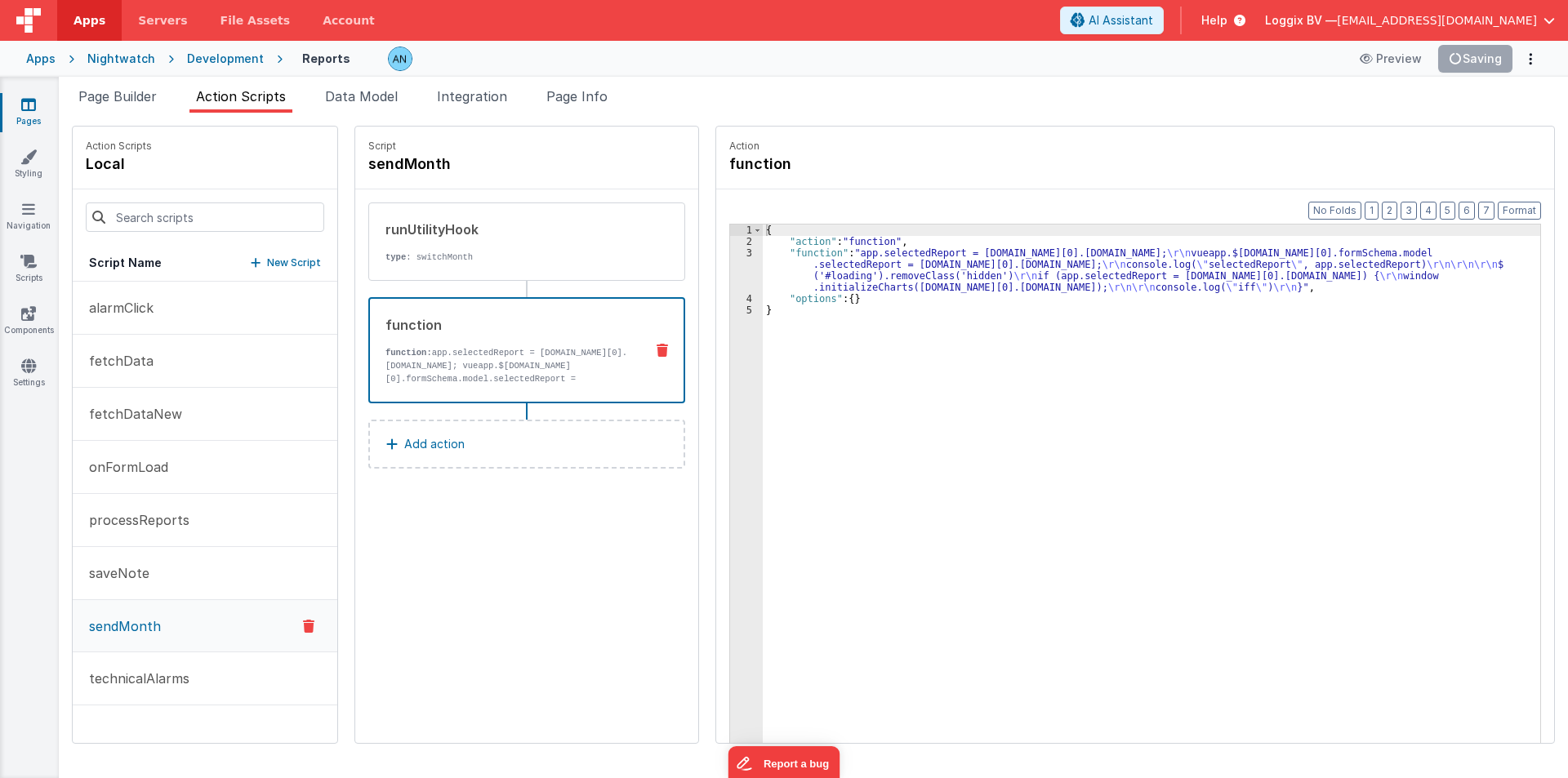
click at [797, 268] on div "{ "action" : "function" , "function" : "app.selectedReport = model.report.respo…" at bounding box center [1159, 520] width 793 height 592
click at [730, 268] on div "3" at bounding box center [746, 270] width 33 height 46
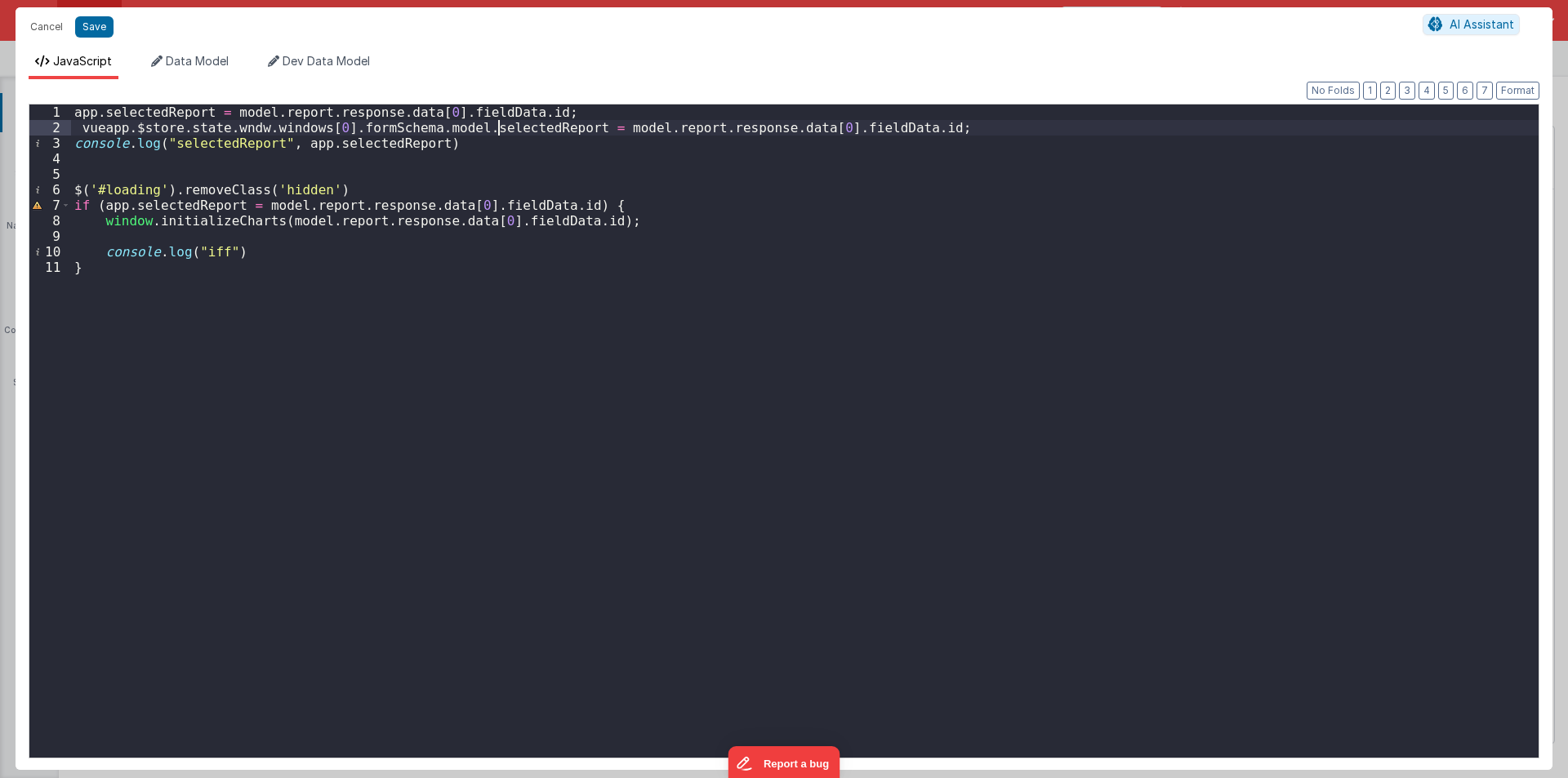
click at [502, 126] on div "app . selectedReport = model . report . response . data [ 0 ] . fieldData . id …" at bounding box center [805, 446] width 1468 height 684
click at [376, 141] on div "app . selectedReport = model . report . response . data [ 0 ] . fieldData . id …" at bounding box center [805, 446] width 1468 height 684
click at [100, 22] on button "Save" at bounding box center [93, 26] width 38 height 21
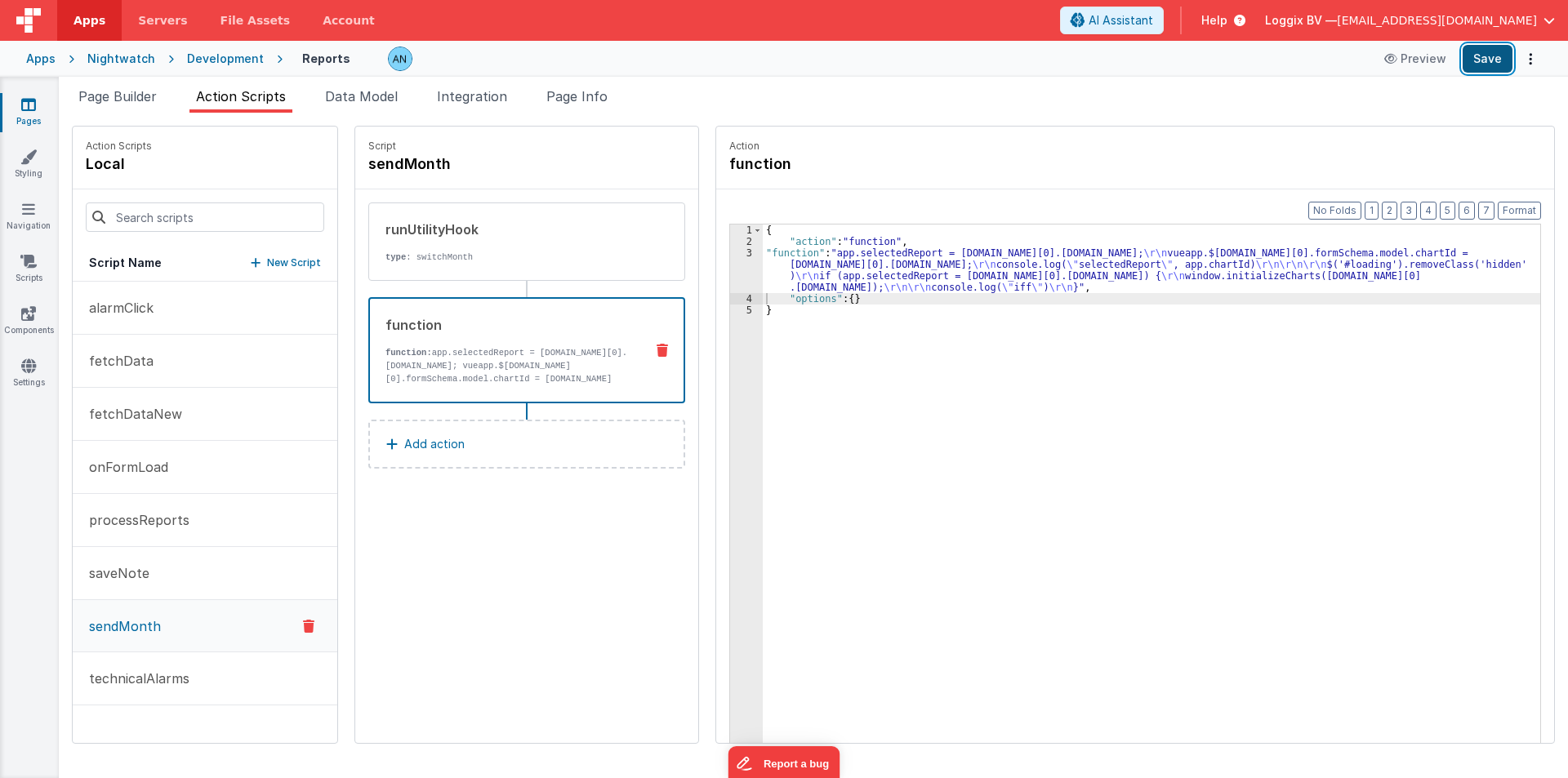
click at [1500, 62] on button "Save" at bounding box center [1487, 59] width 50 height 28
click at [125, 475] on p "onFormLoad" at bounding box center [123, 466] width 89 height 20
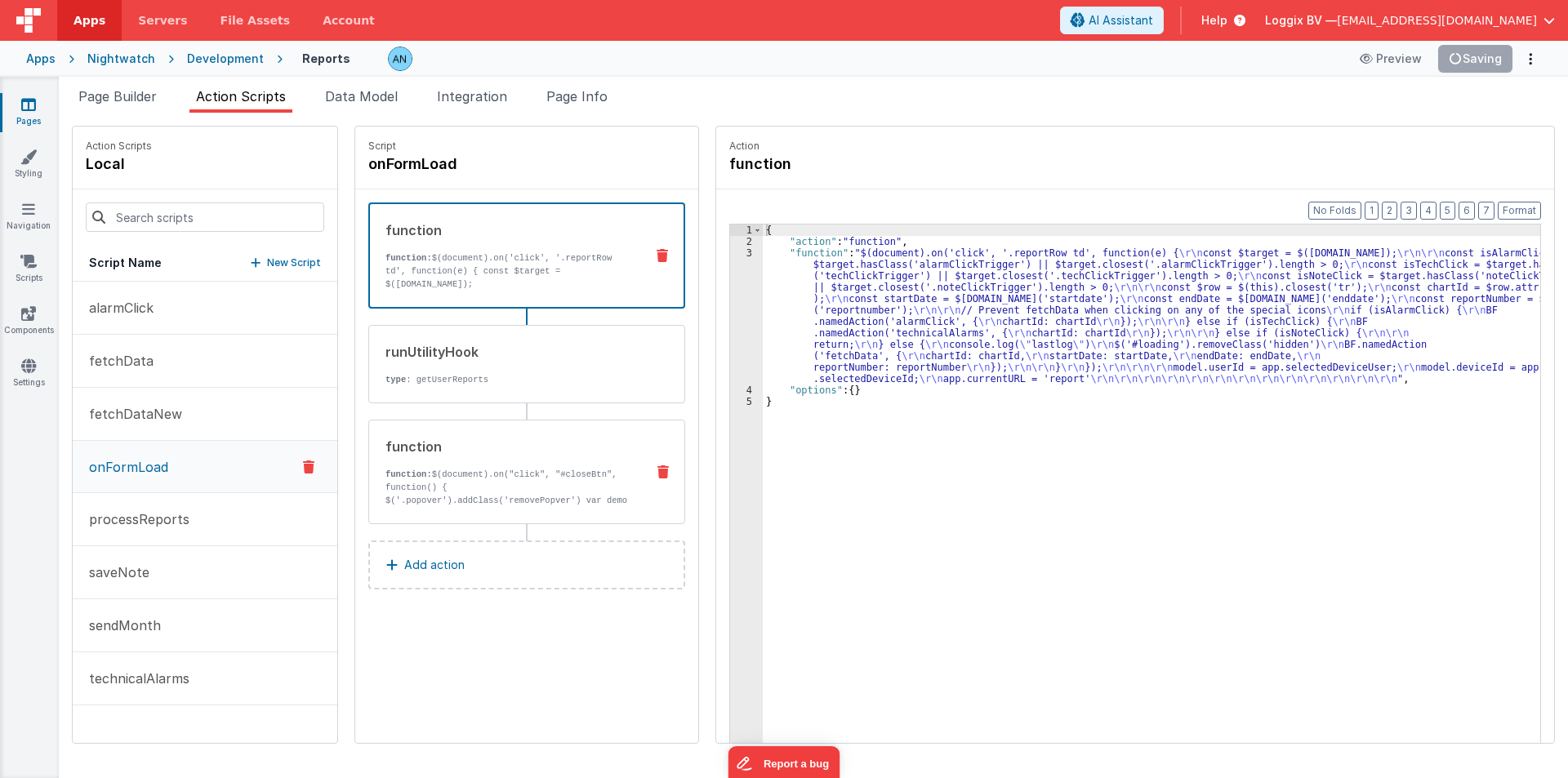
click at [497, 480] on p "function: $(document).on("click", "#closeBtn", function() { $('.popover').addCl…" at bounding box center [509, 494] width 247 height 52
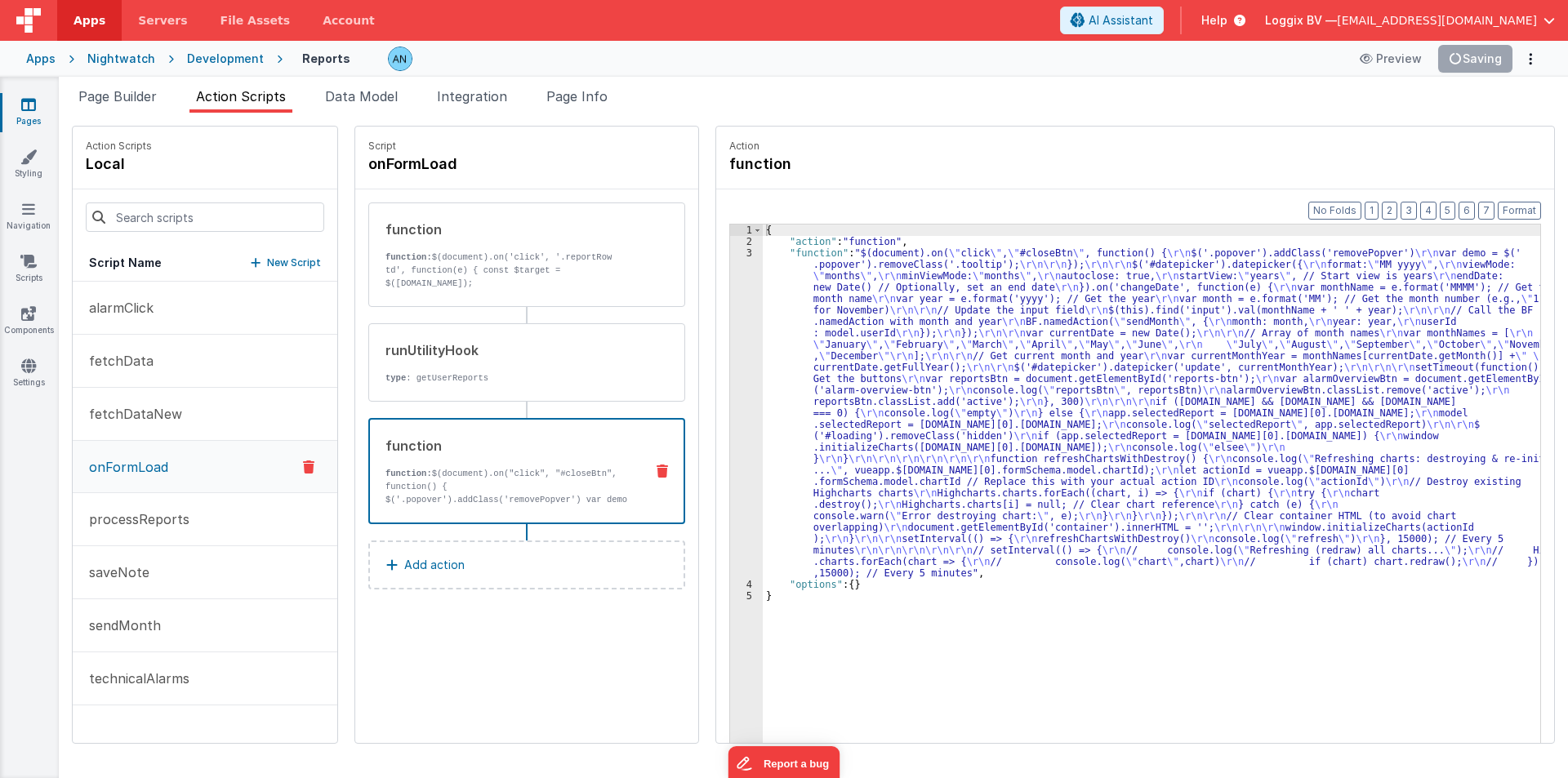
click at [763, 364] on div "{ "action" : "function" , "function" : "$(document).on( \" click \" , \" #close…" at bounding box center [1159, 520] width 793 height 592
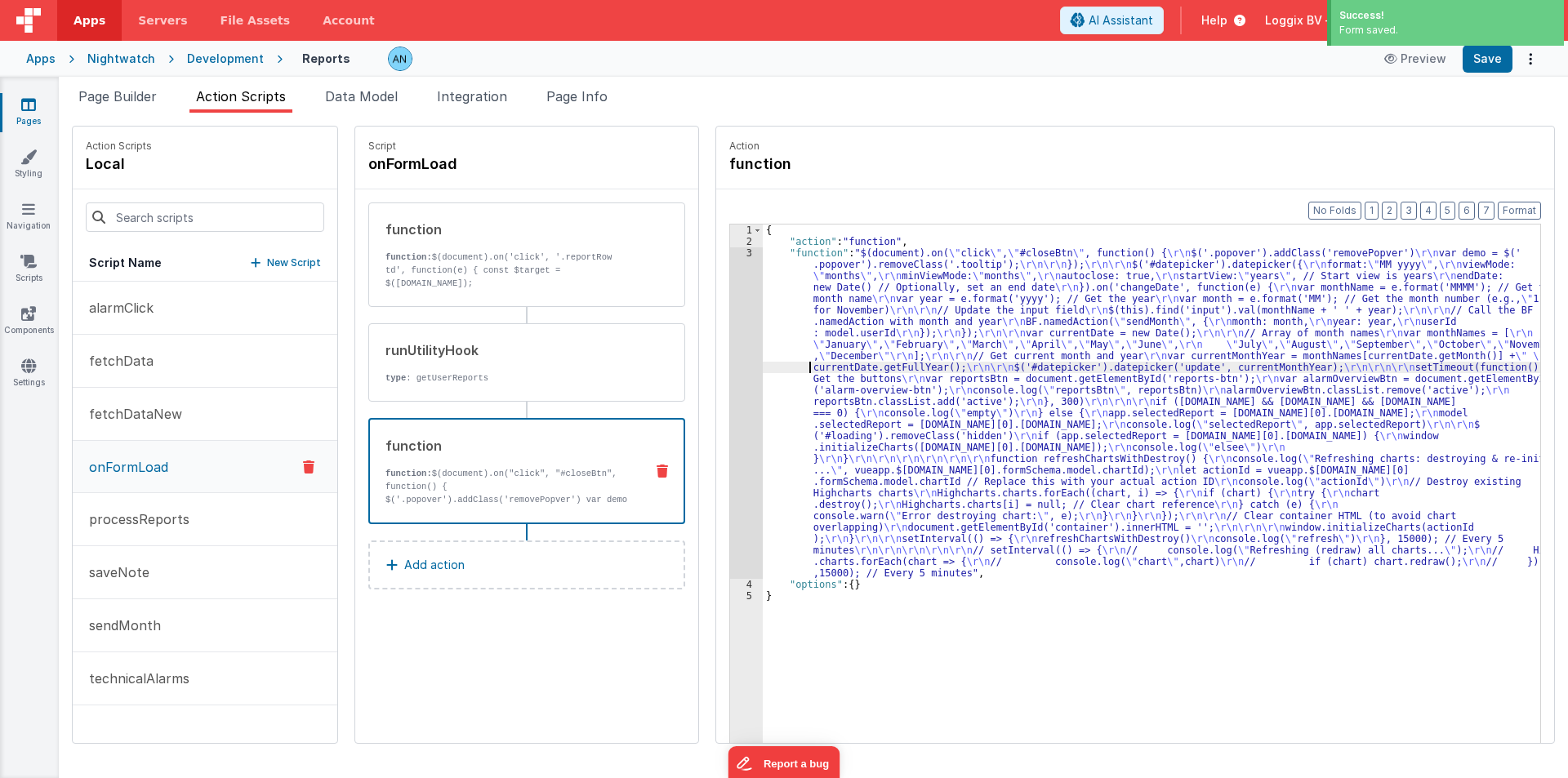
click at [730, 347] on div "3" at bounding box center [746, 413] width 33 height 332
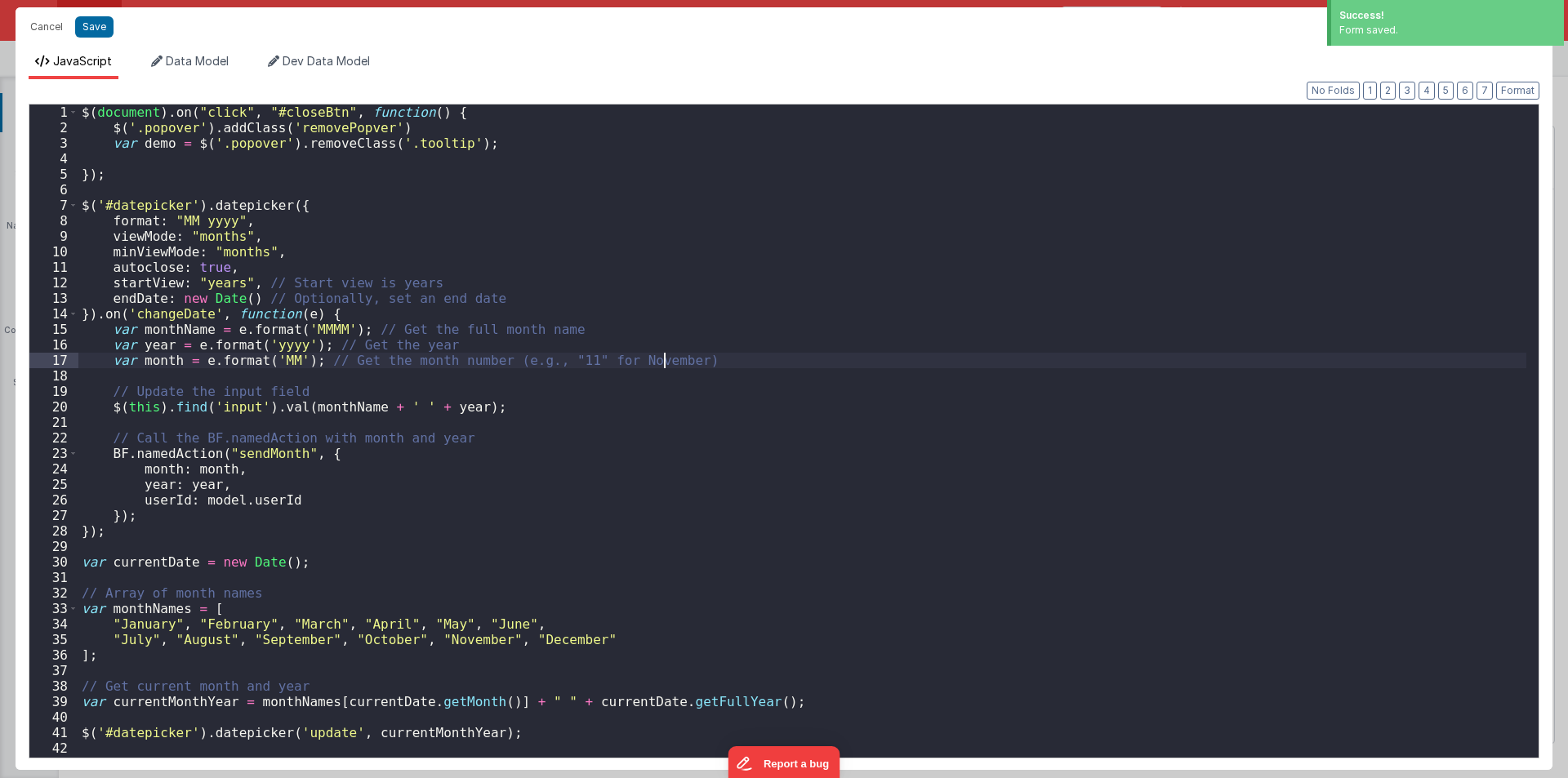
click at [724, 347] on div "$ ( document ) . on ( "click" , "#closeBtn" , function ( ) { $ ( '.popover' ) .…" at bounding box center [803, 446] width 1448 height 684
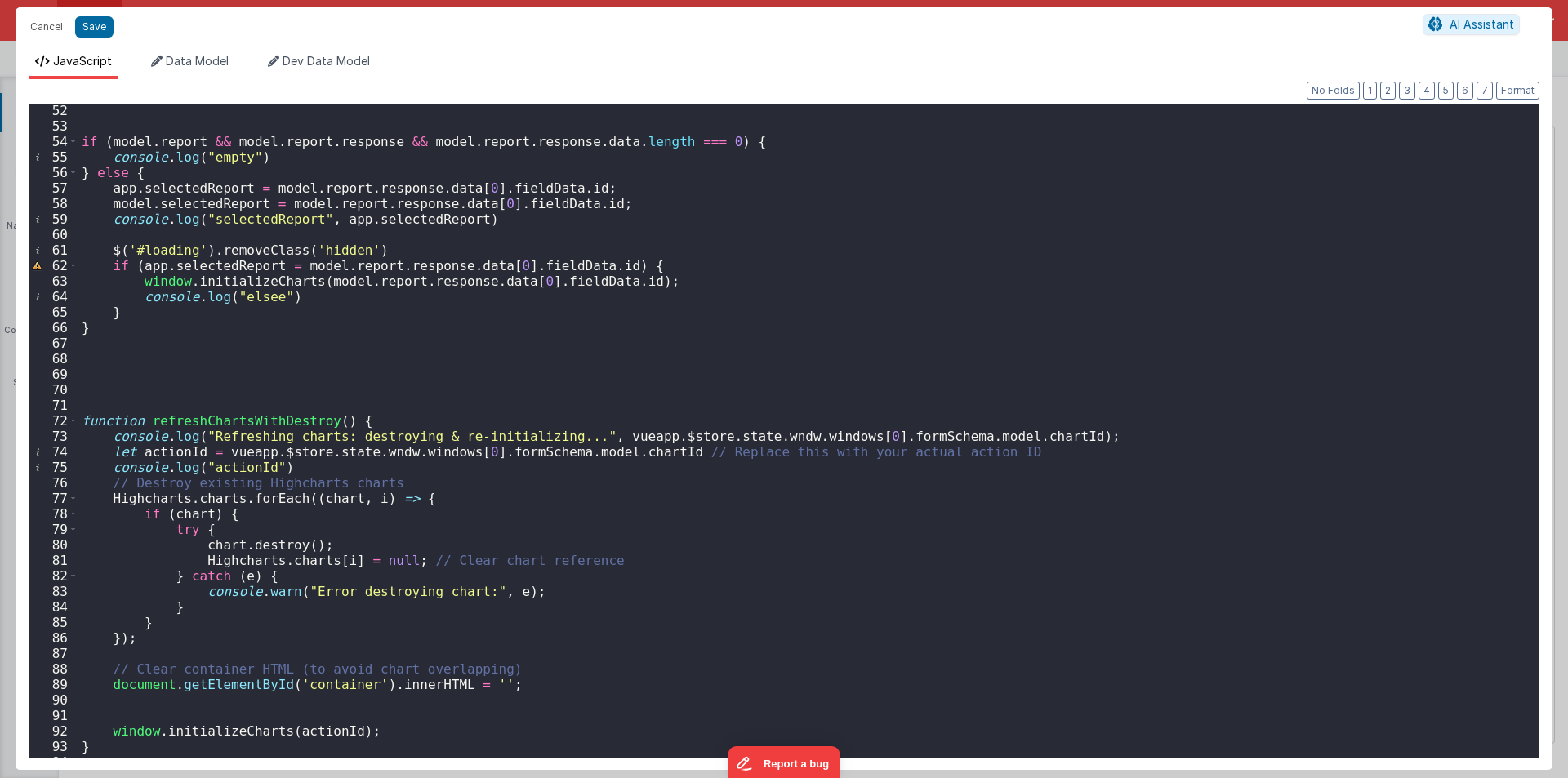
scroll to position [695, 0]
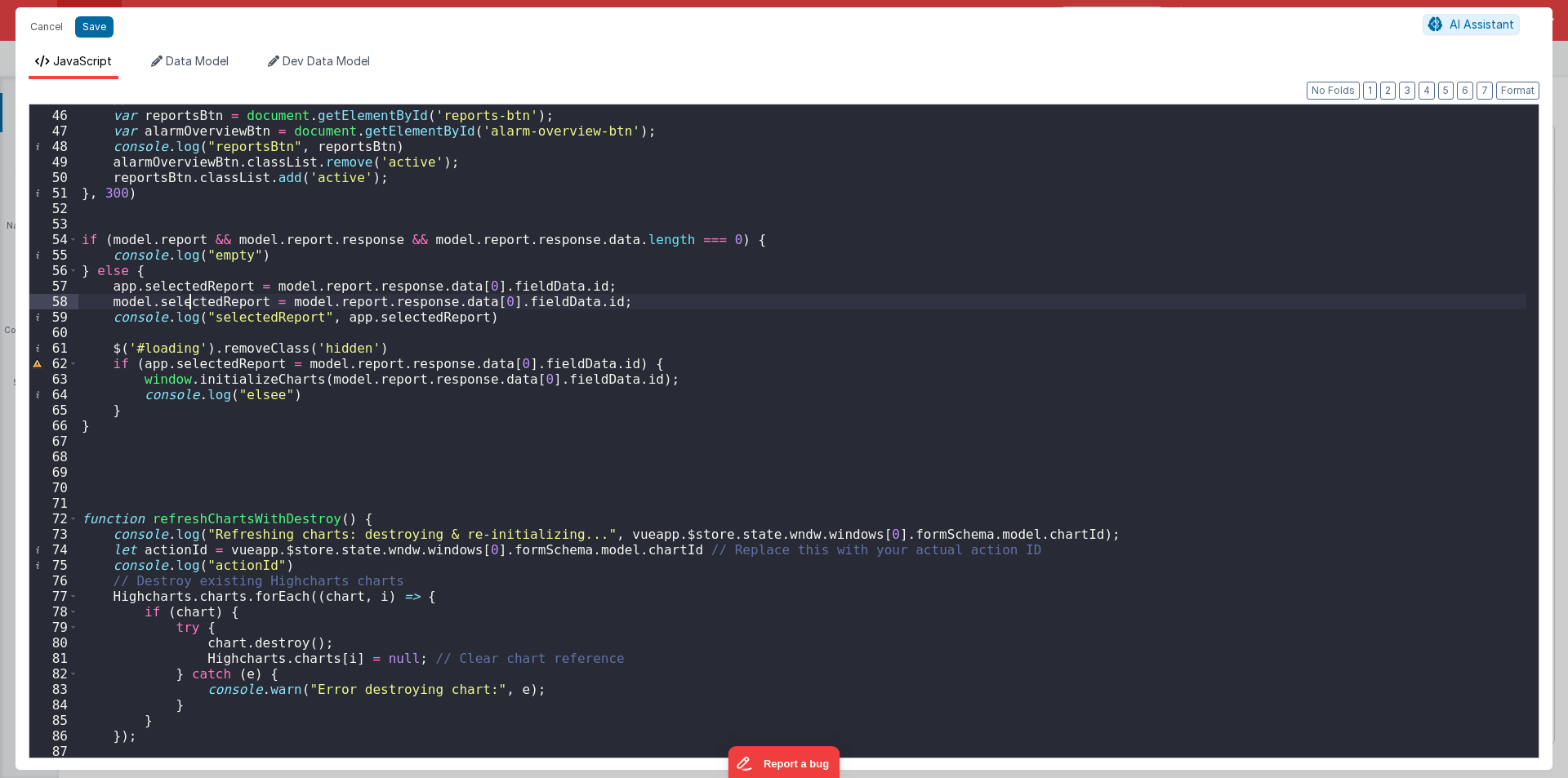
click at [187, 302] on div "// Get the buttons var reportsBtn = document . getElementById ( 'reports-btn' )…" at bounding box center [803, 434] width 1448 height 684
click at [128, 304] on div "// Get the buttons var reportsBtn = document . getElementById ( 'reports-btn' )…" at bounding box center [803, 434] width 1448 height 684
click at [190, 303] on div "// Get the buttons var reportsBtn = document . getElementById ( 'reports-btn' )…" at bounding box center [803, 434] width 1448 height 684
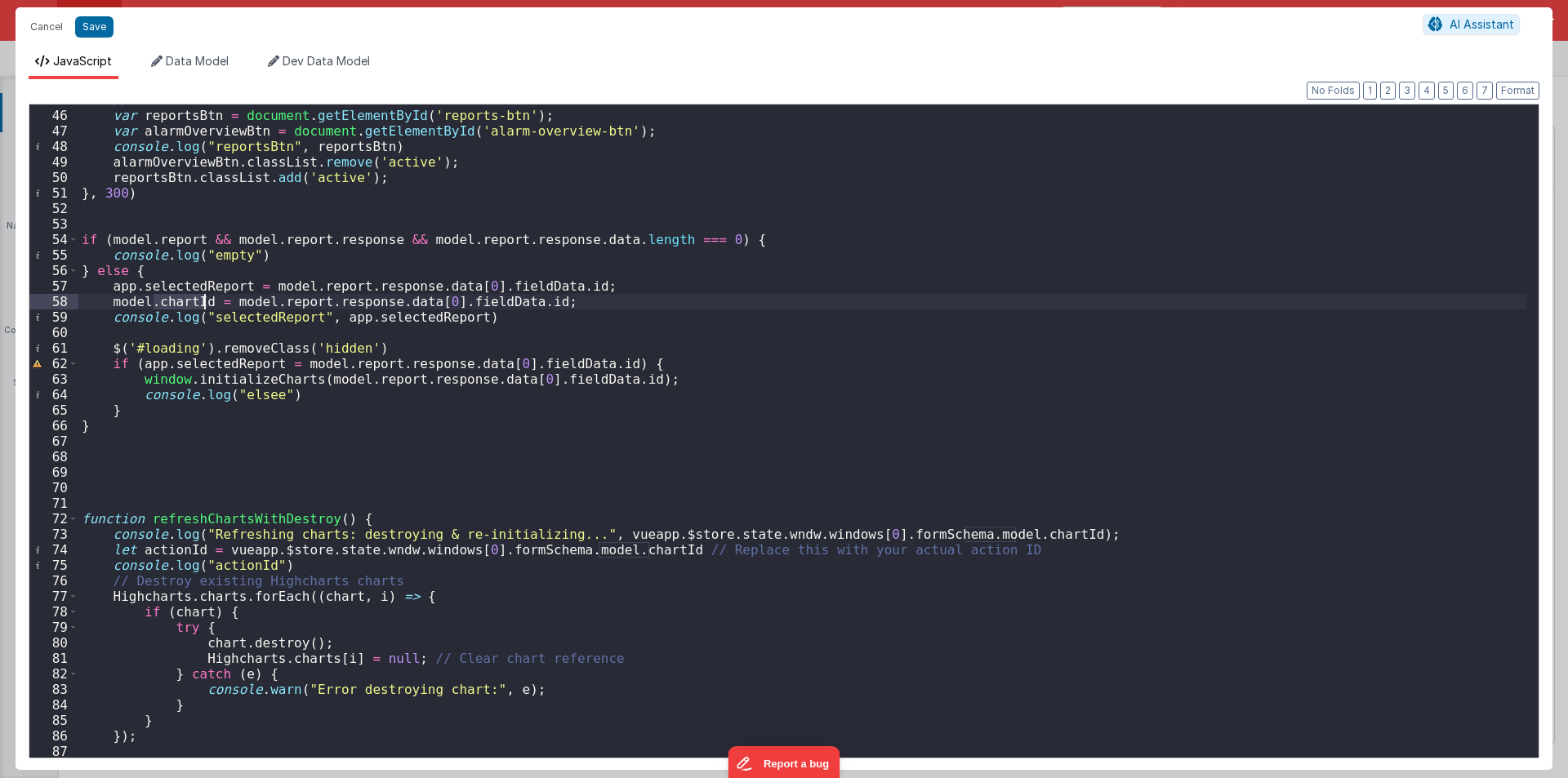
click at [190, 303] on div "// Get the buttons var reportsBtn = document . getElementById ( 'reports-btn' )…" at bounding box center [803, 434] width 1448 height 684
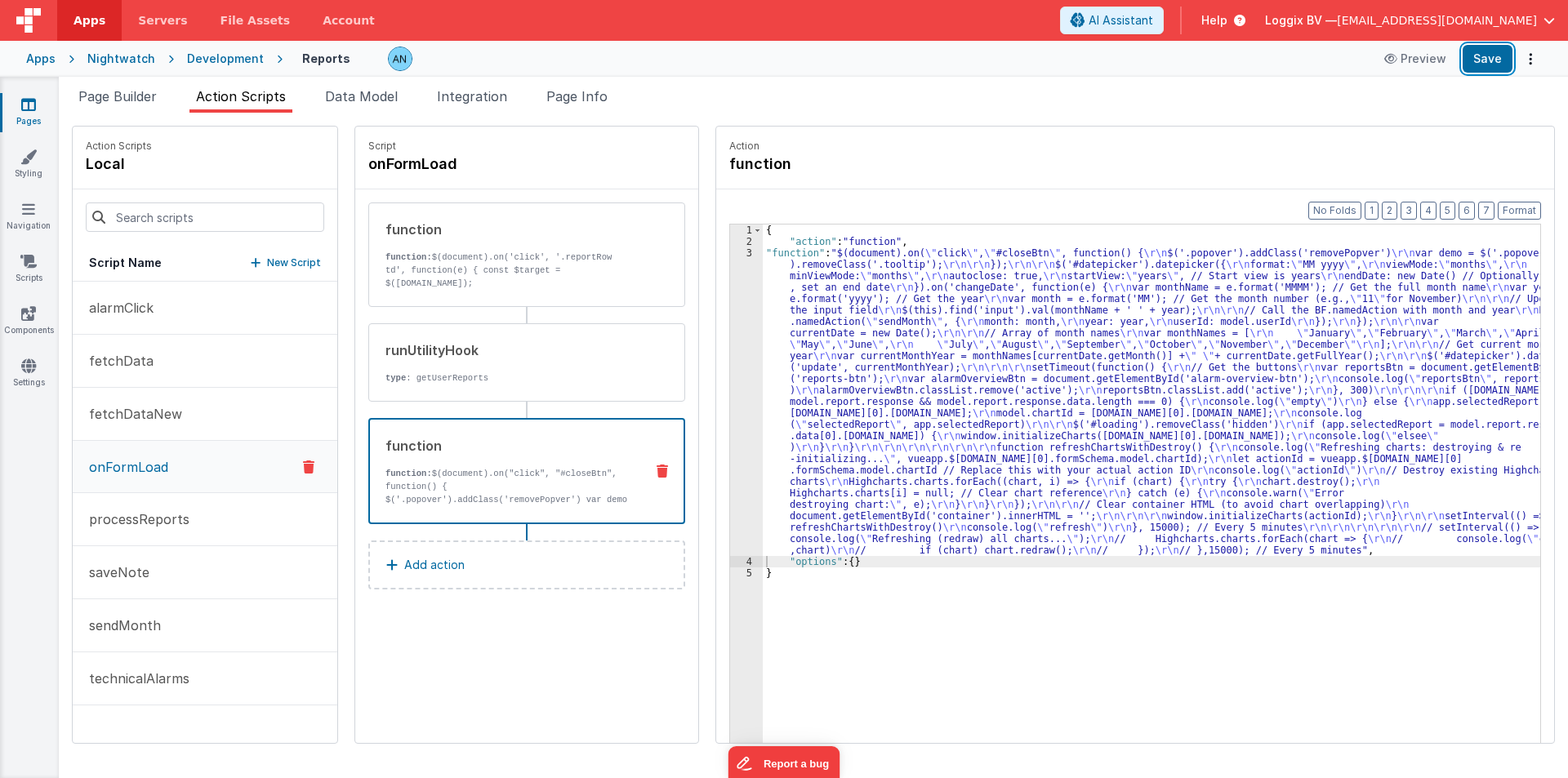
click at [1490, 62] on button "Save" at bounding box center [1487, 59] width 50 height 28
click at [1522, 204] on button "Format" at bounding box center [1519, 210] width 43 height 18
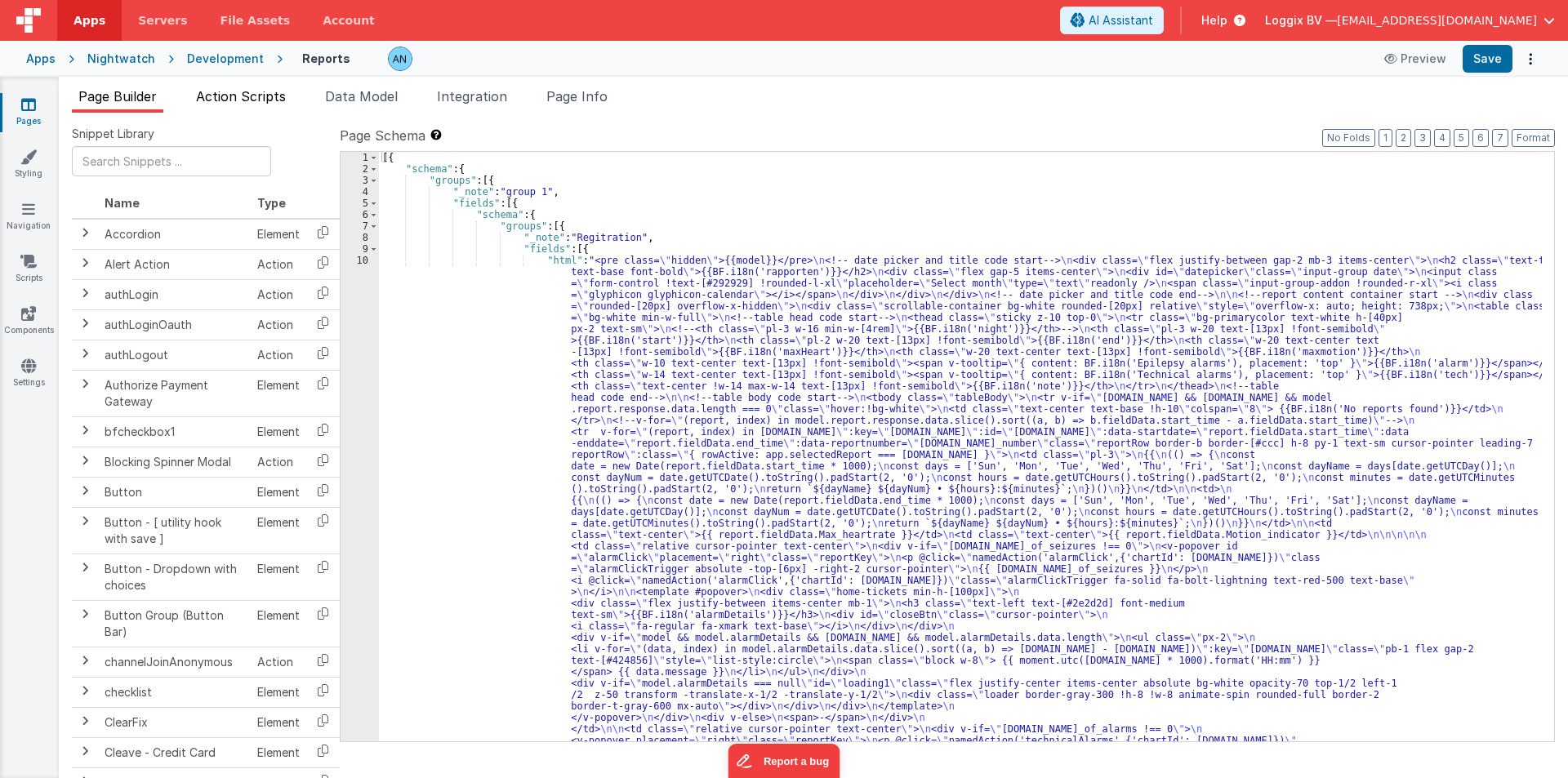
click at [238, 91] on span "Action Scripts" at bounding box center [241, 95] width 90 height 16
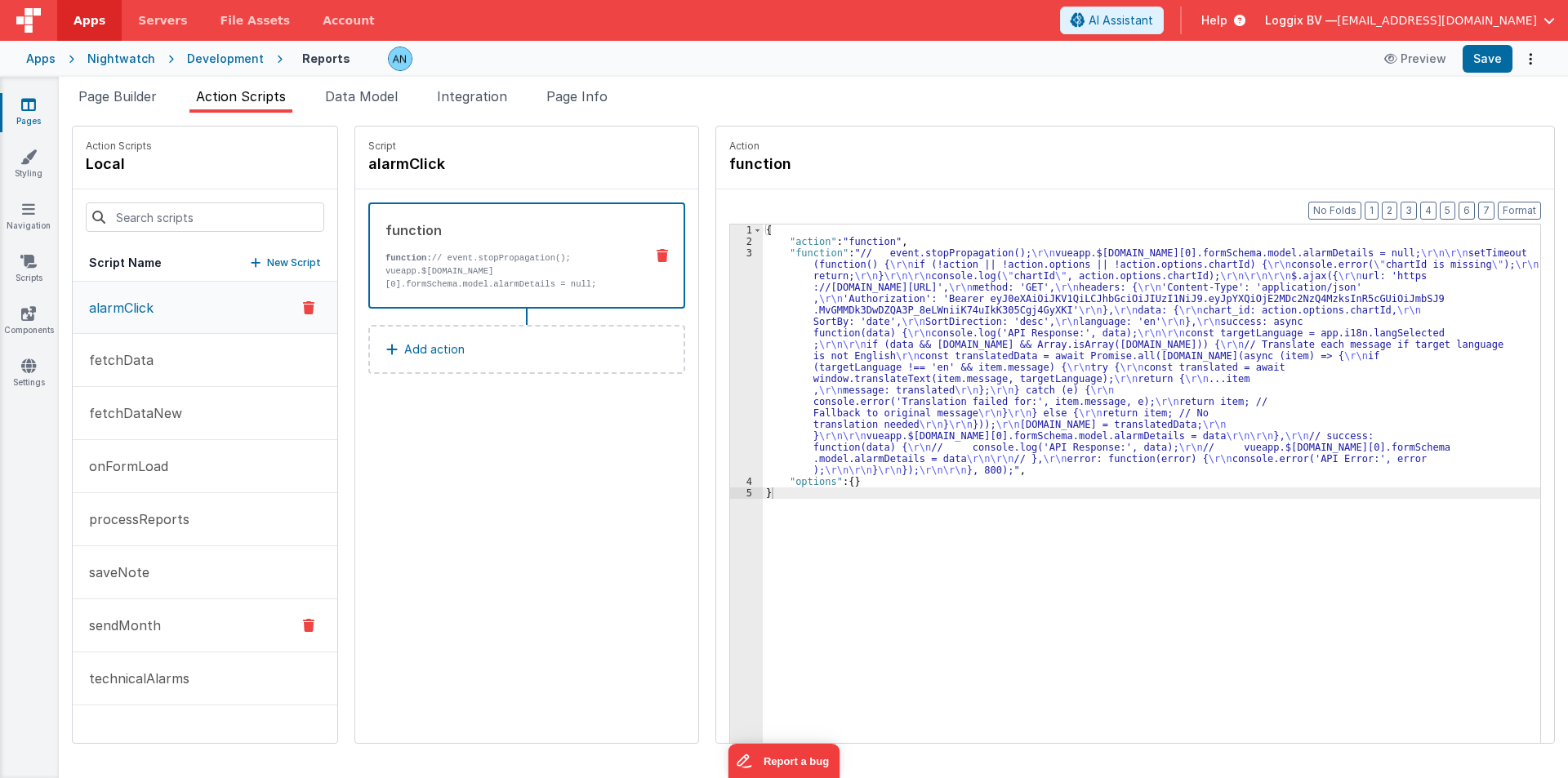
click at [143, 609] on button "sendMonth" at bounding box center [205, 626] width 264 height 53
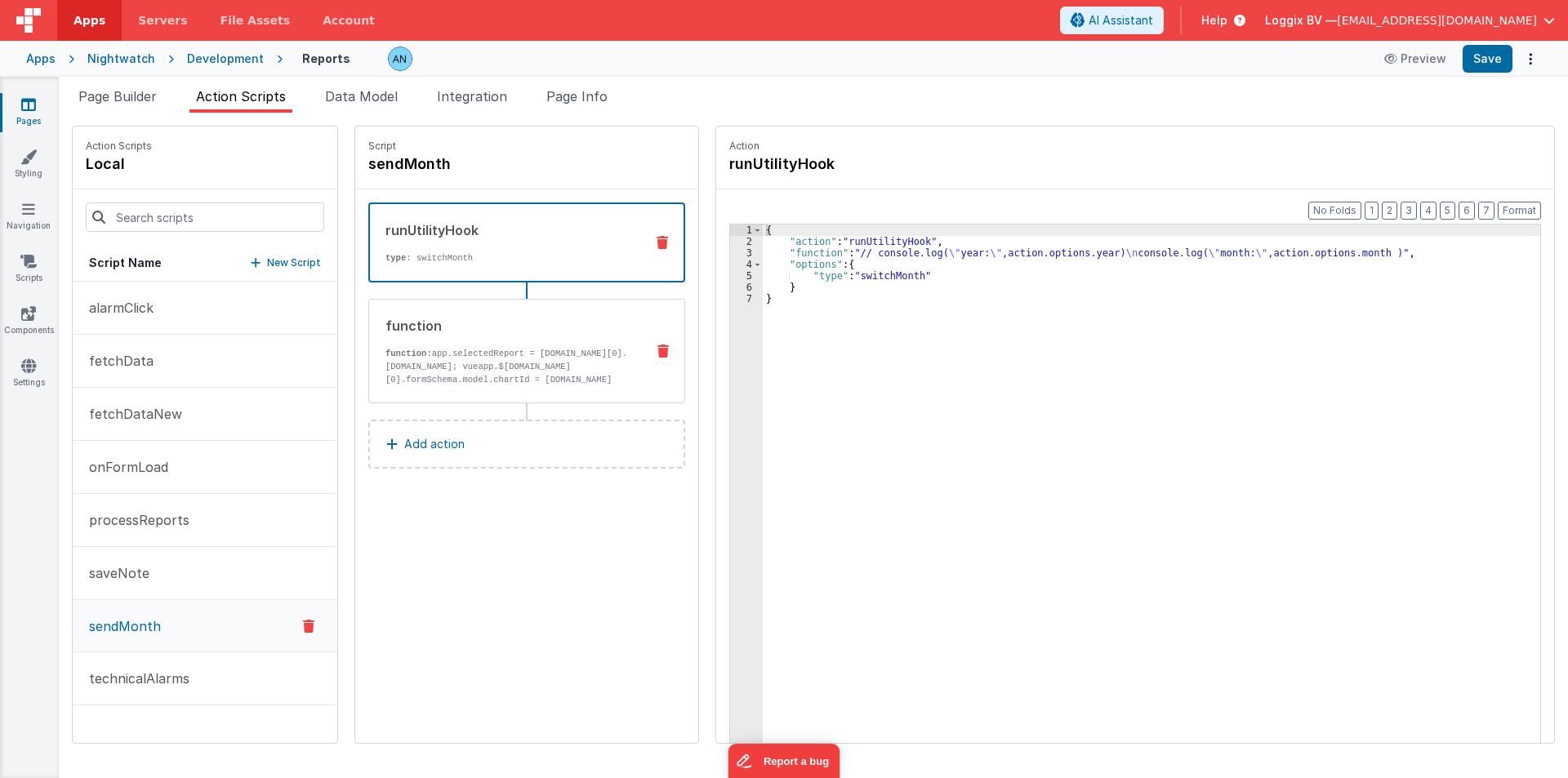
click at [587, 351] on p "function: app.selectedReport = model.report.response.data[0].fieldData.id; vuea…" at bounding box center [509, 379] width 247 height 65
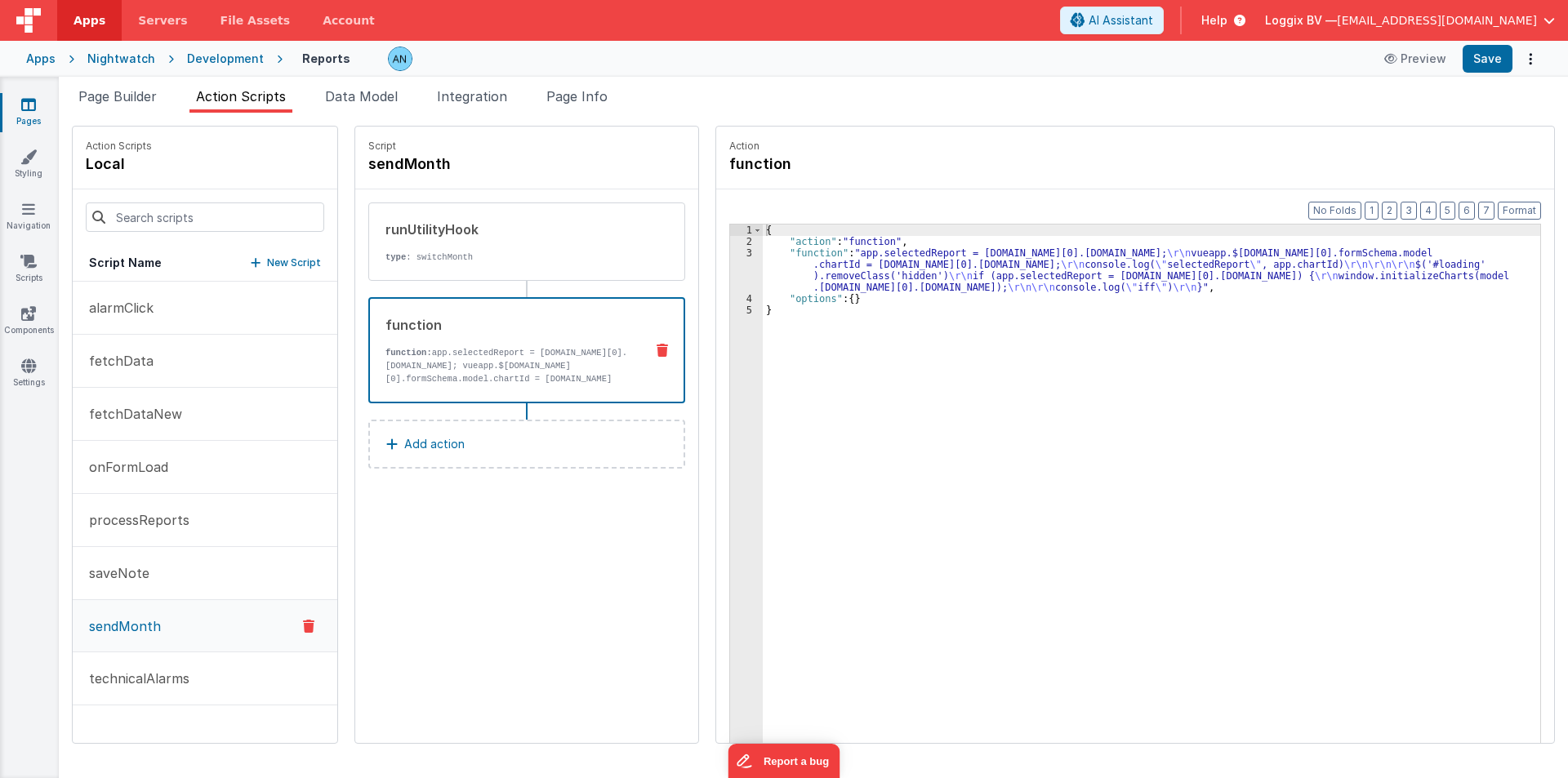
click at [763, 305] on div "{ "action" : "function" , "function" : "app.selectedReport = model.report.respo…" at bounding box center [1159, 520] width 793 height 592
click at [730, 269] on div "3" at bounding box center [746, 270] width 33 height 46
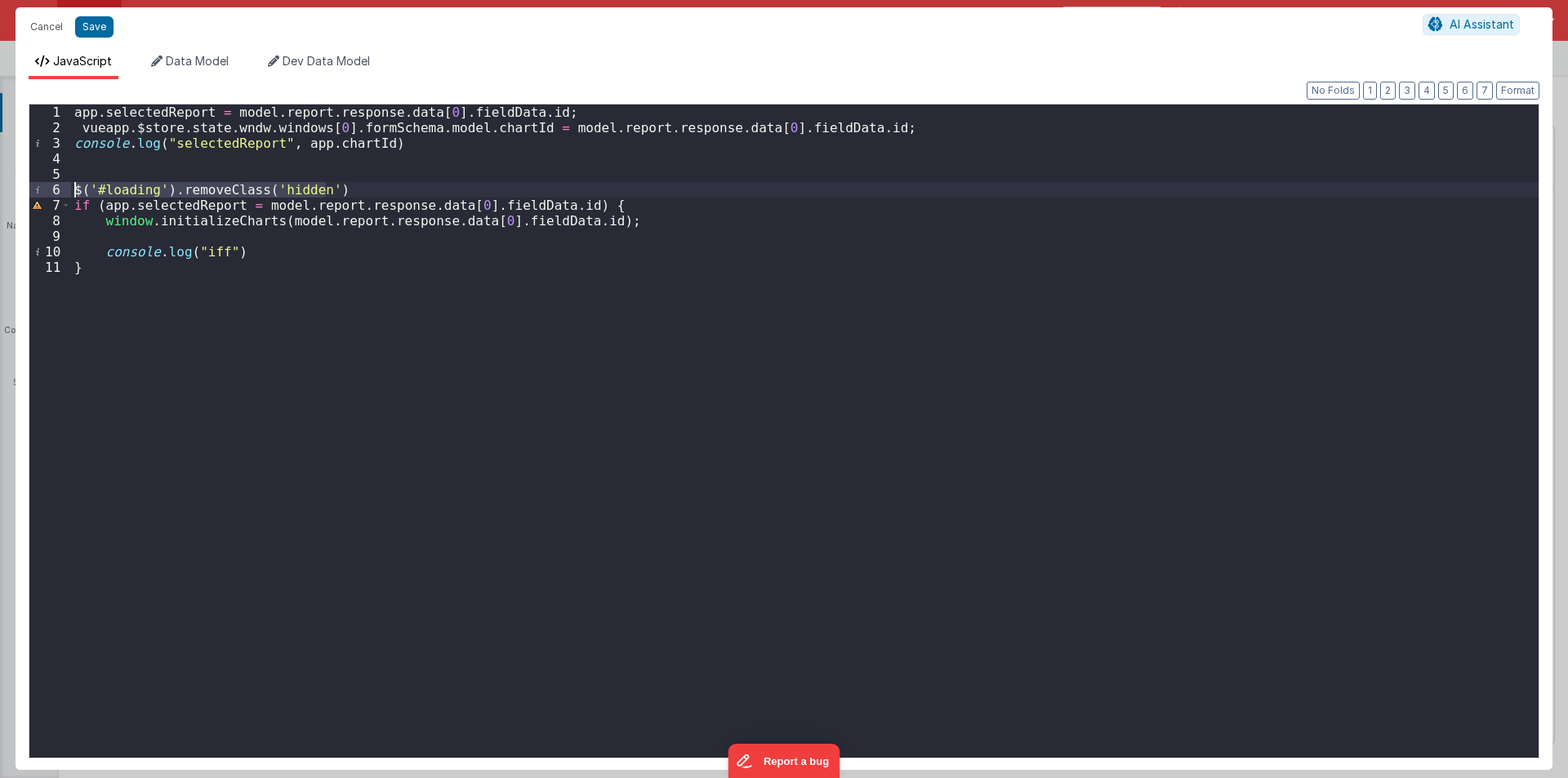
drag, startPoint x: 347, startPoint y: 184, endPoint x: 58, endPoint y: 191, distance: 289.1
click at [58, 191] on div "1 2 3 4 5 6 7 8 9 10 11 app . selectedReport = model . report . response . data…" at bounding box center [784, 431] width 1511 height 655
click at [42, 28] on button "Cancel" at bounding box center [47, 27] width 49 height 22
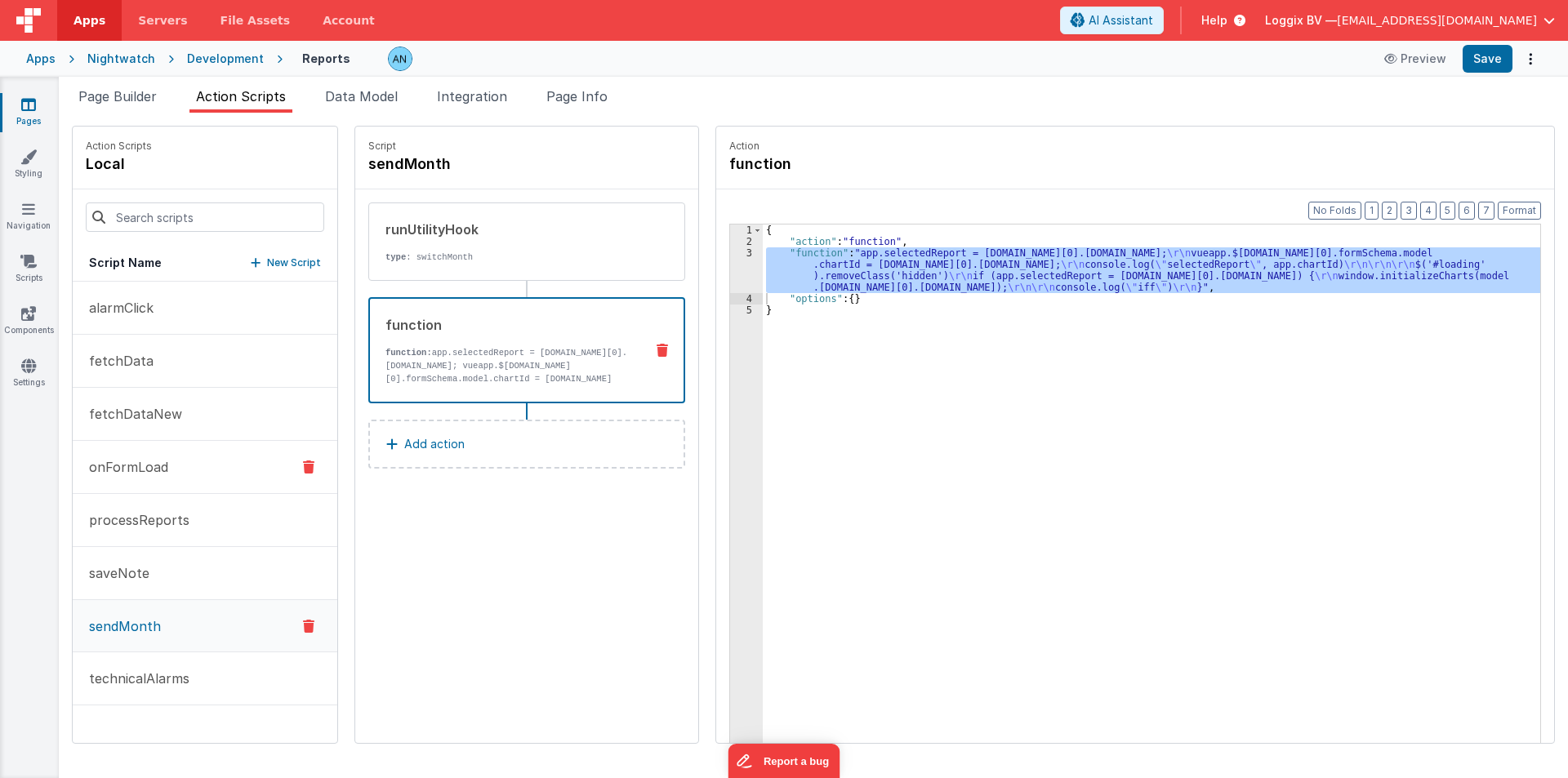
click at [115, 465] on p "onFormLoad" at bounding box center [123, 466] width 89 height 20
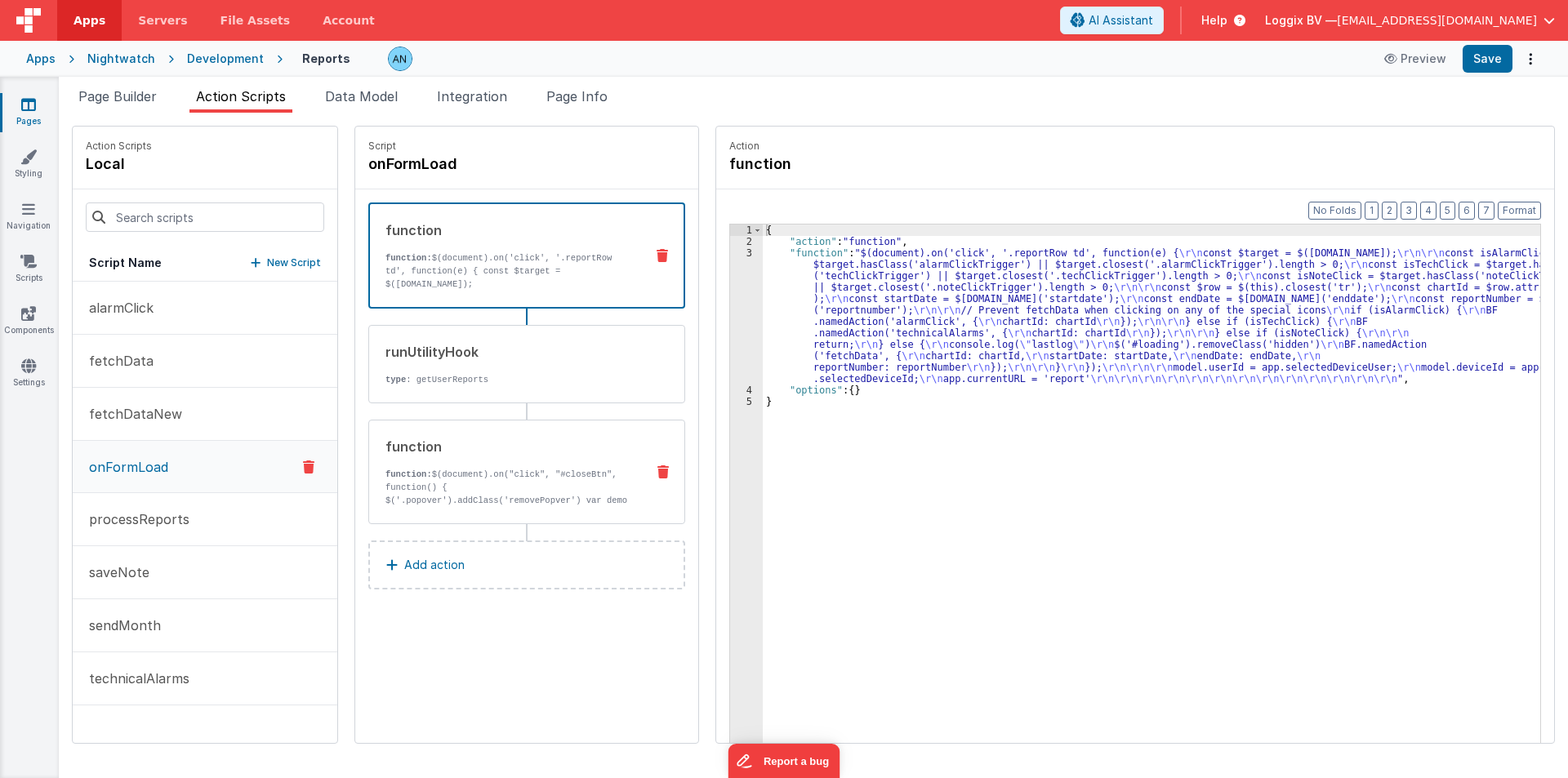
click at [432, 457] on div "function function: $(document).on("click", "#closeBtn", function() { $('.popove…" at bounding box center [500, 472] width 263 height 70
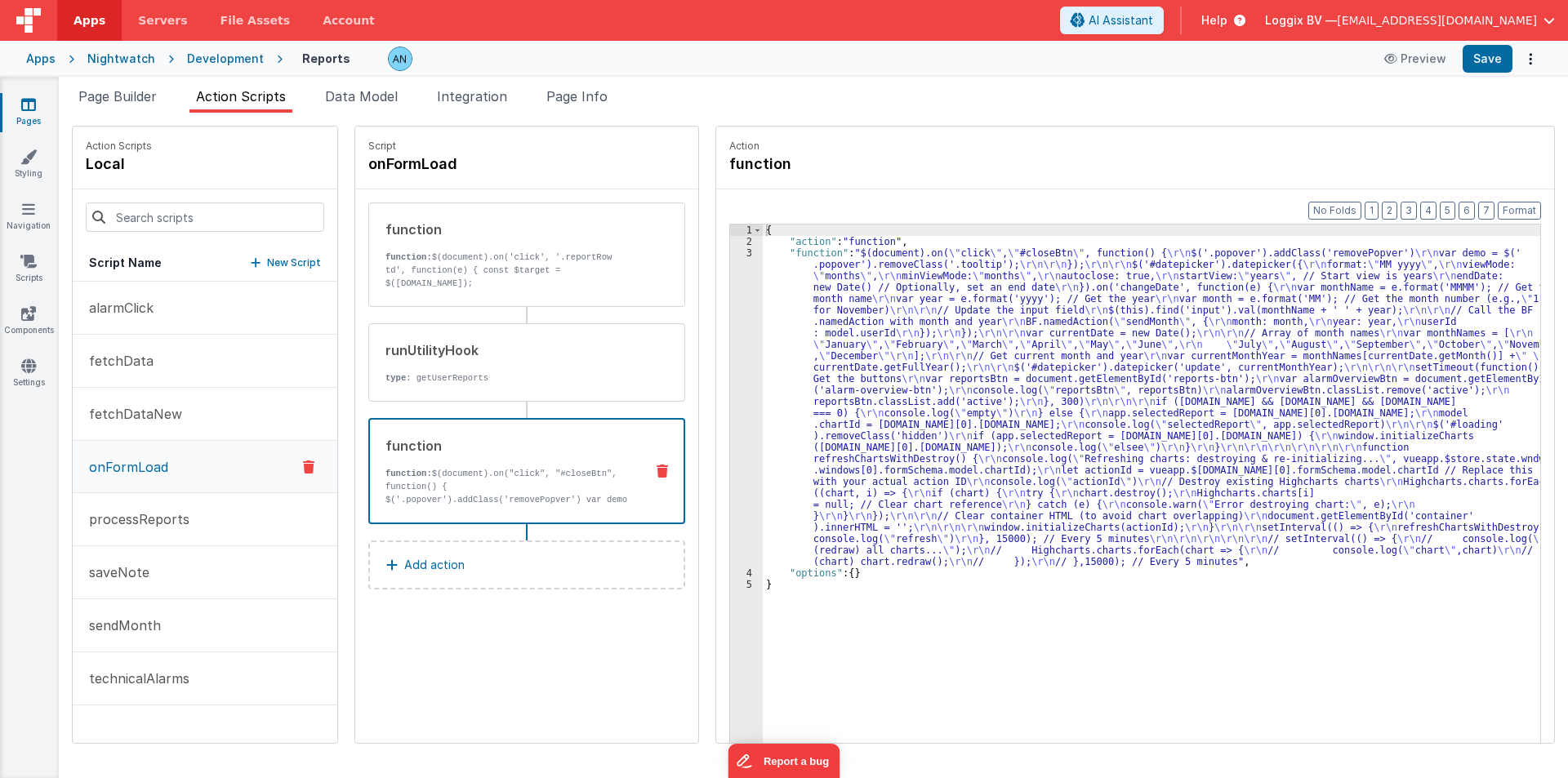
click at [730, 354] on div "3" at bounding box center [746, 407] width 33 height 320
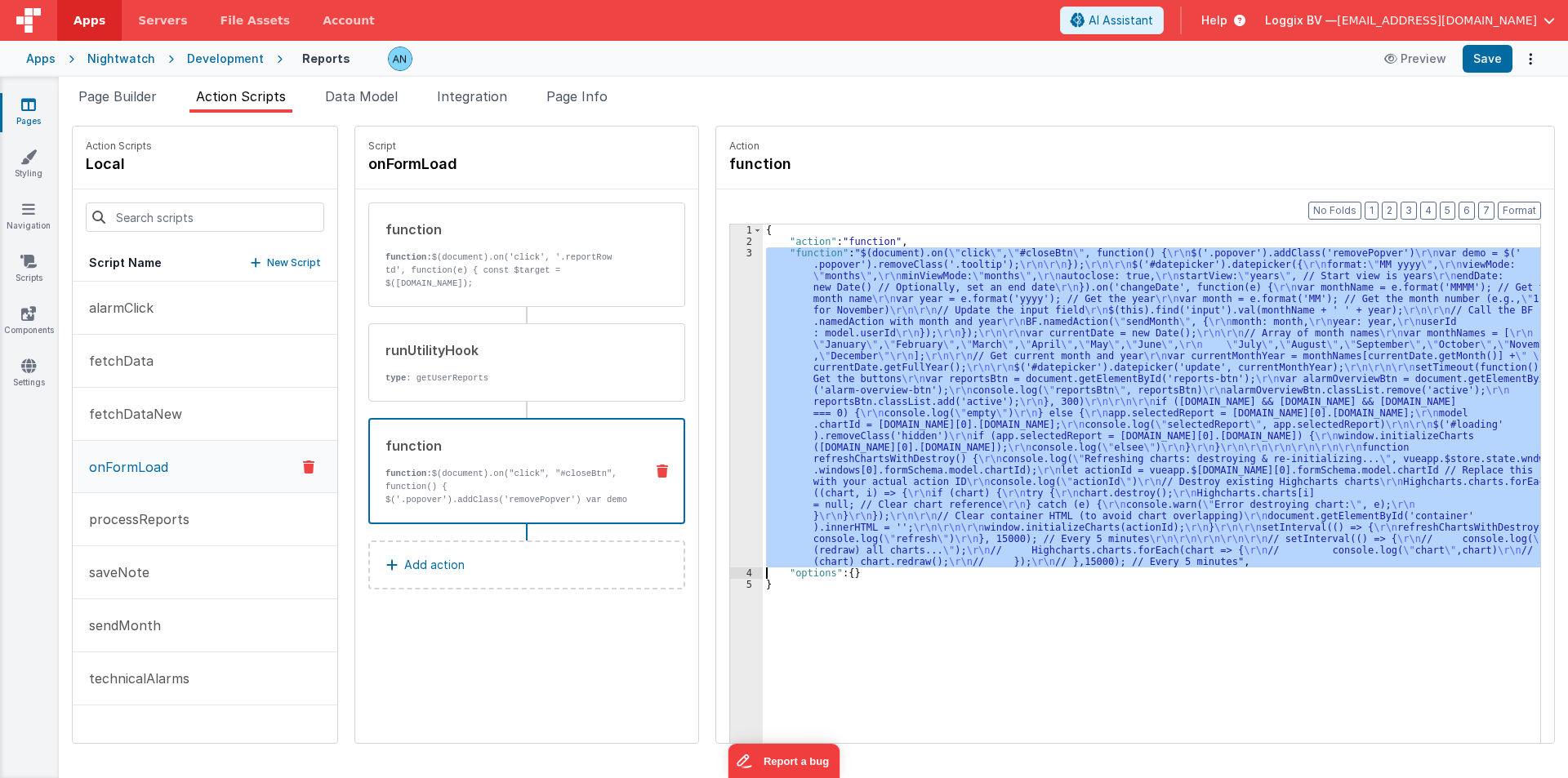
click at [730, 354] on div "3" at bounding box center [746, 407] width 33 height 320
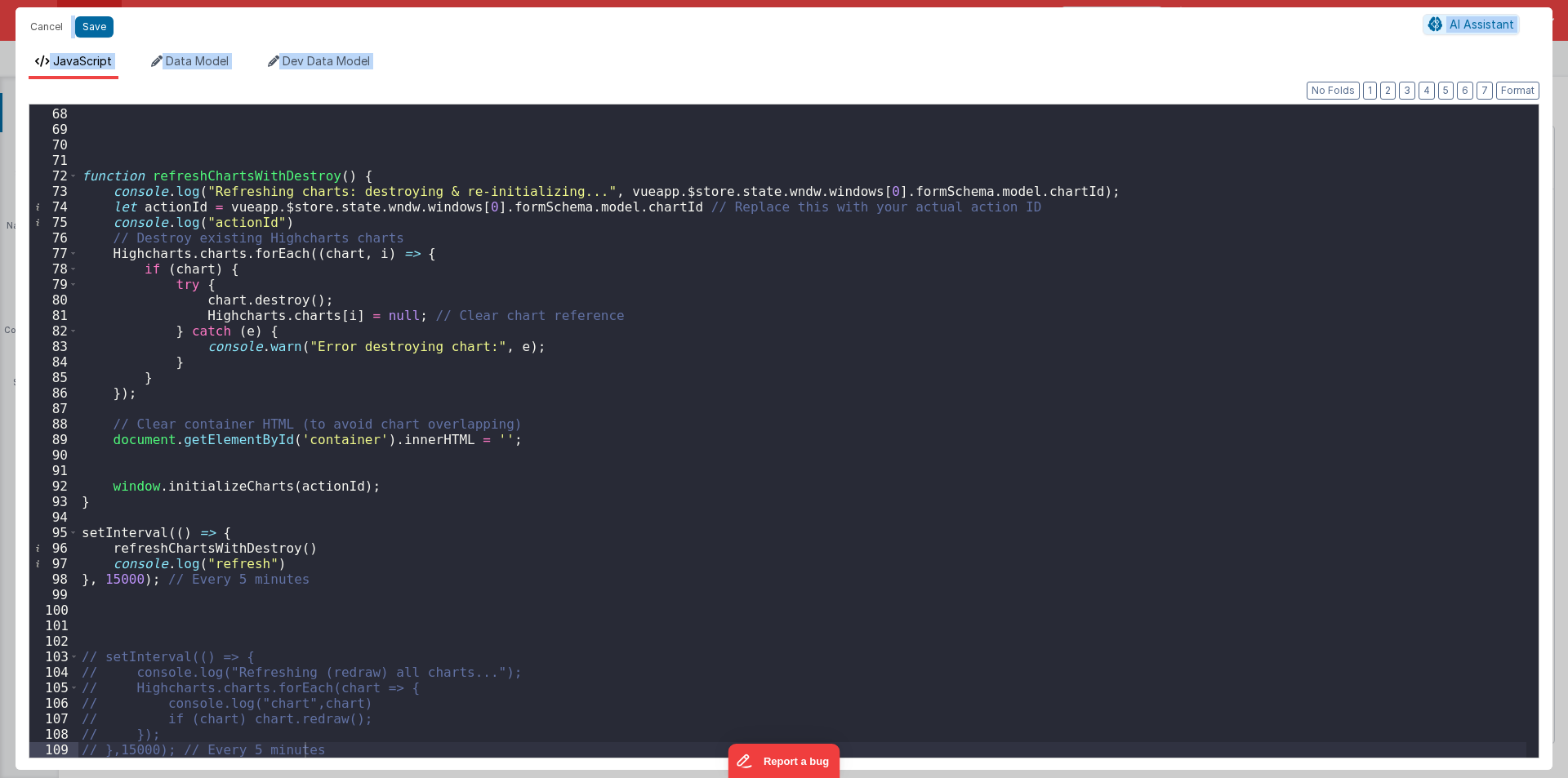
scroll to position [1038, 0]
click at [1521, 92] on button "Format" at bounding box center [1518, 90] width 43 height 18
click at [223, 535] on div "function refreshChartsWithDestroy ( ) { console . log ( "Refreshing charts: des…" at bounding box center [803, 432] width 1448 height 684
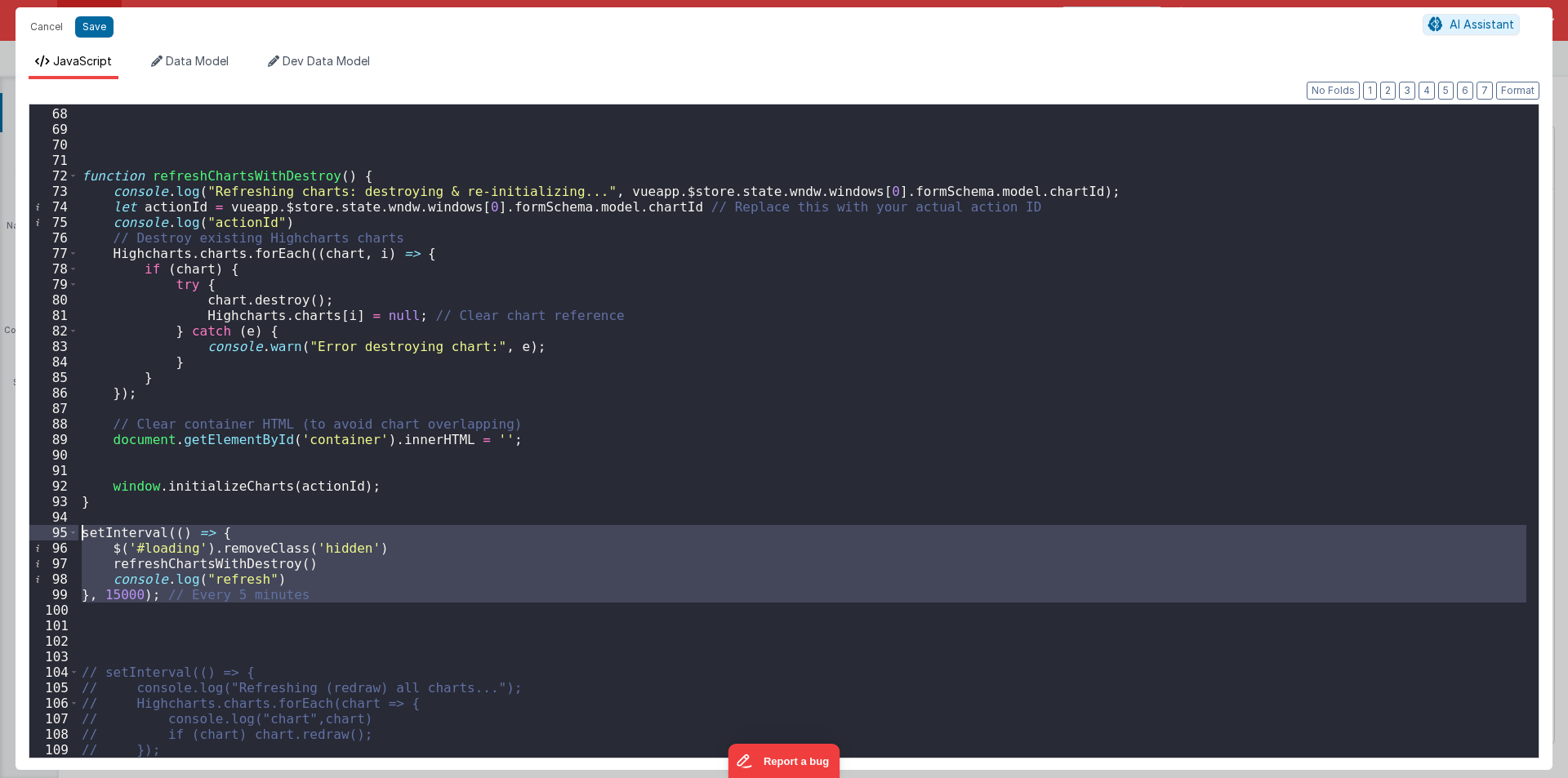
drag, startPoint x: 140, startPoint y: 610, endPoint x: 21, endPoint y: 522, distance: 148.0
click at [21, 522] on div "Format 7 6 5 4 3 2 1 No Folds 67 68 69 70 71 72 73 74 75 76 77 78 79 80 81 82 8…" at bounding box center [784, 424] width 1537 height 690
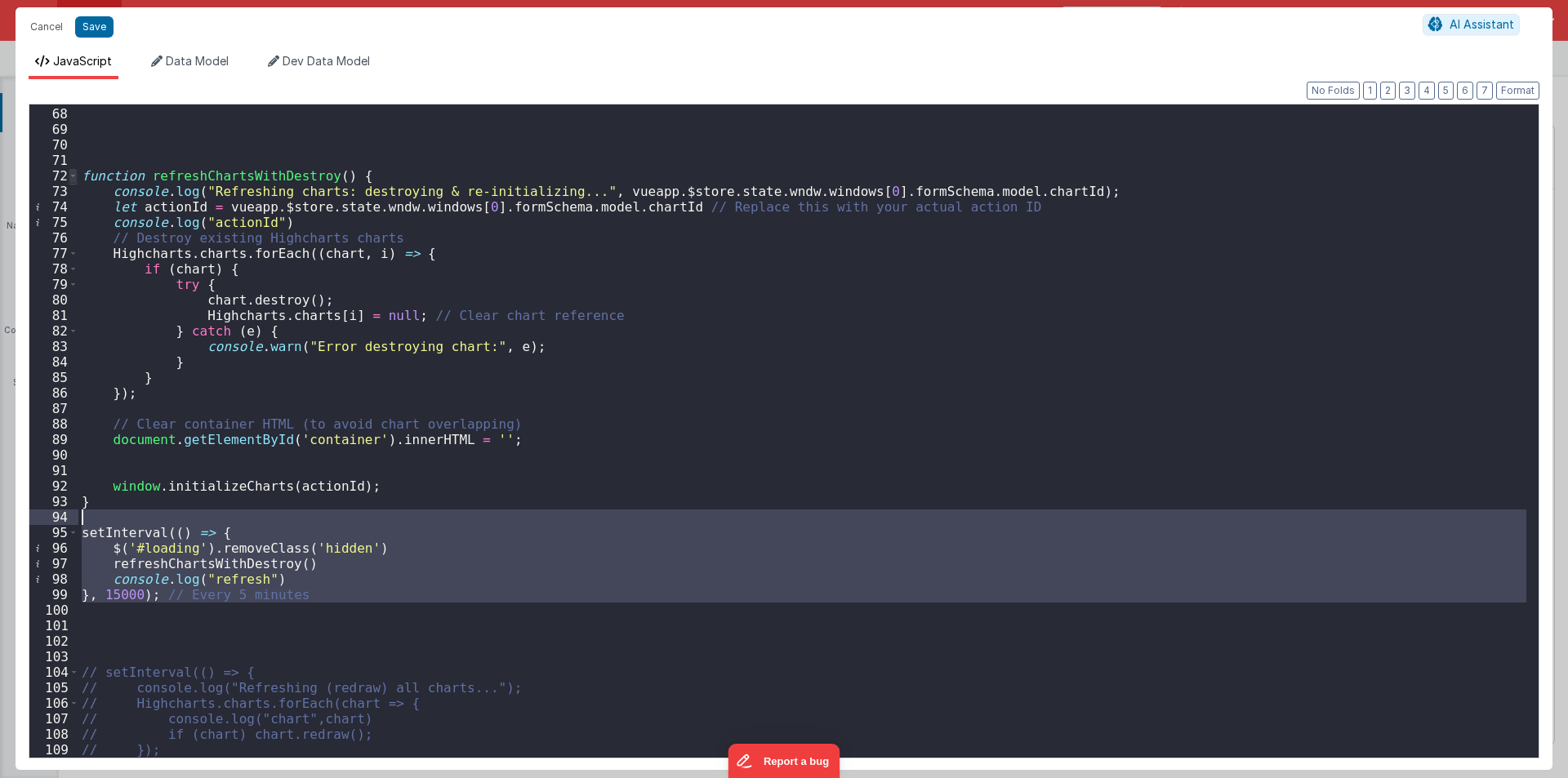
click at [74, 176] on span at bounding box center [73, 176] width 9 height 16
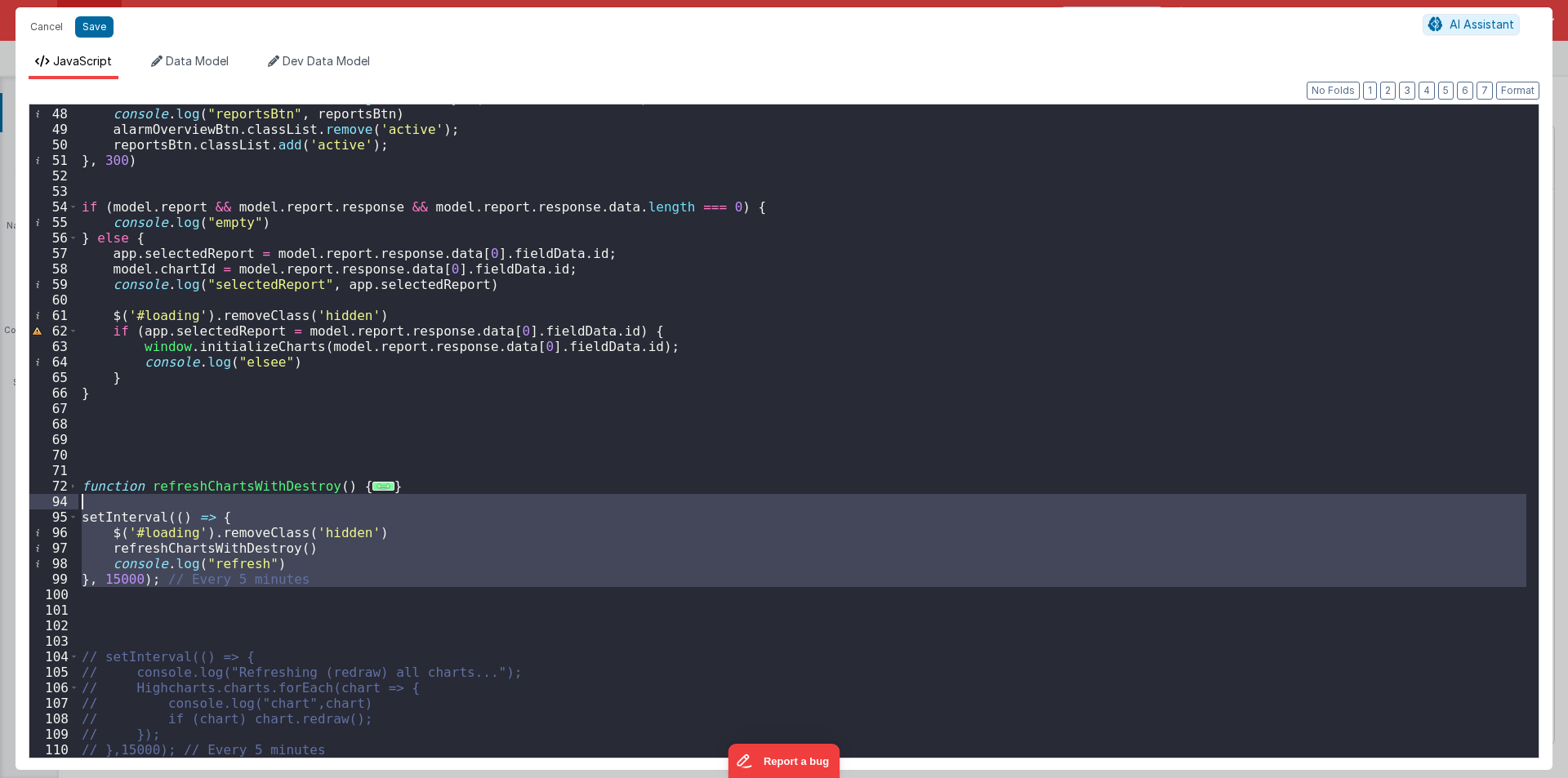
scroll to position [728, 0]
click at [72, 486] on span at bounding box center [73, 486] width 9 height 16
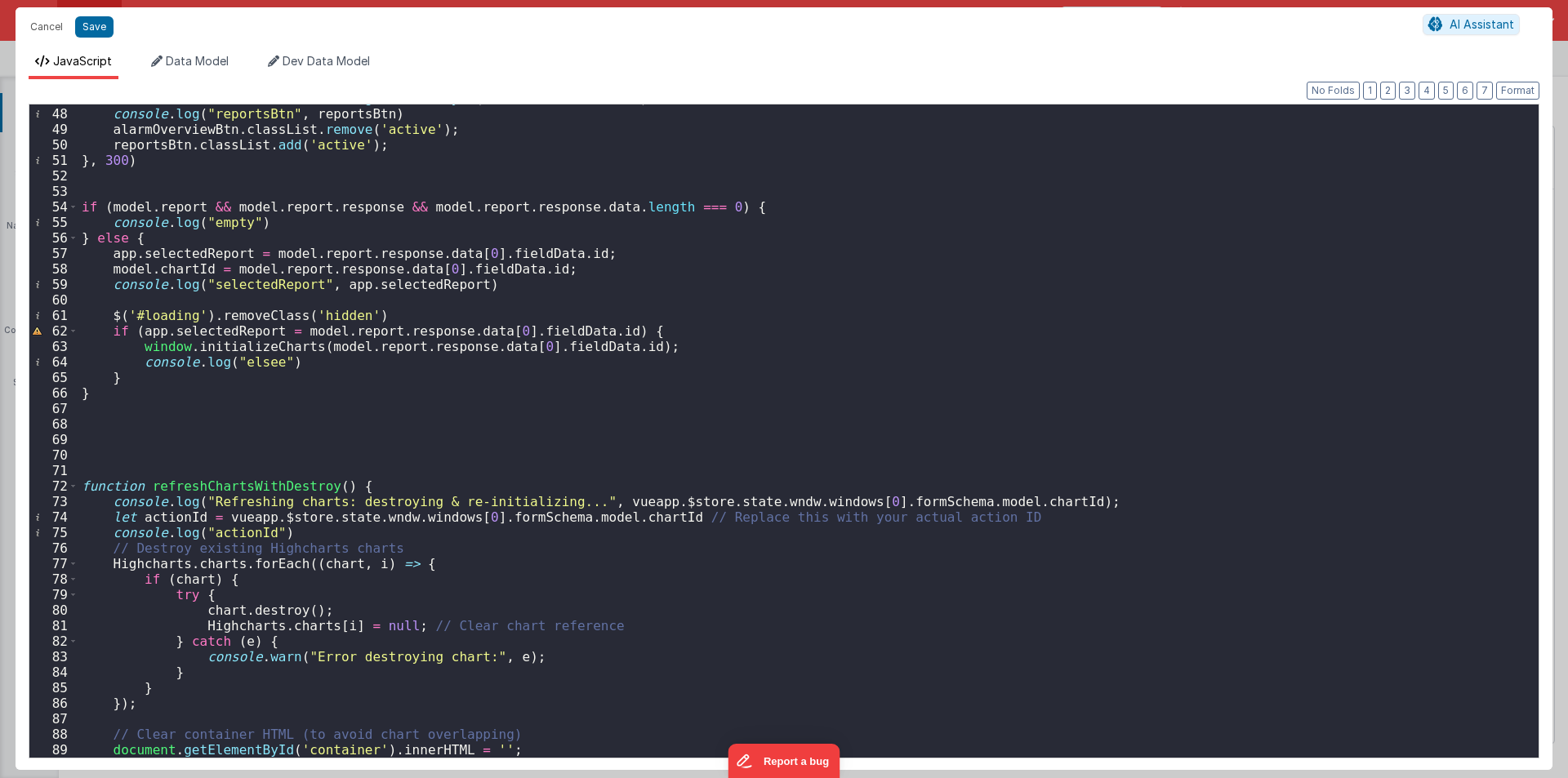
scroll to position [972, 0]
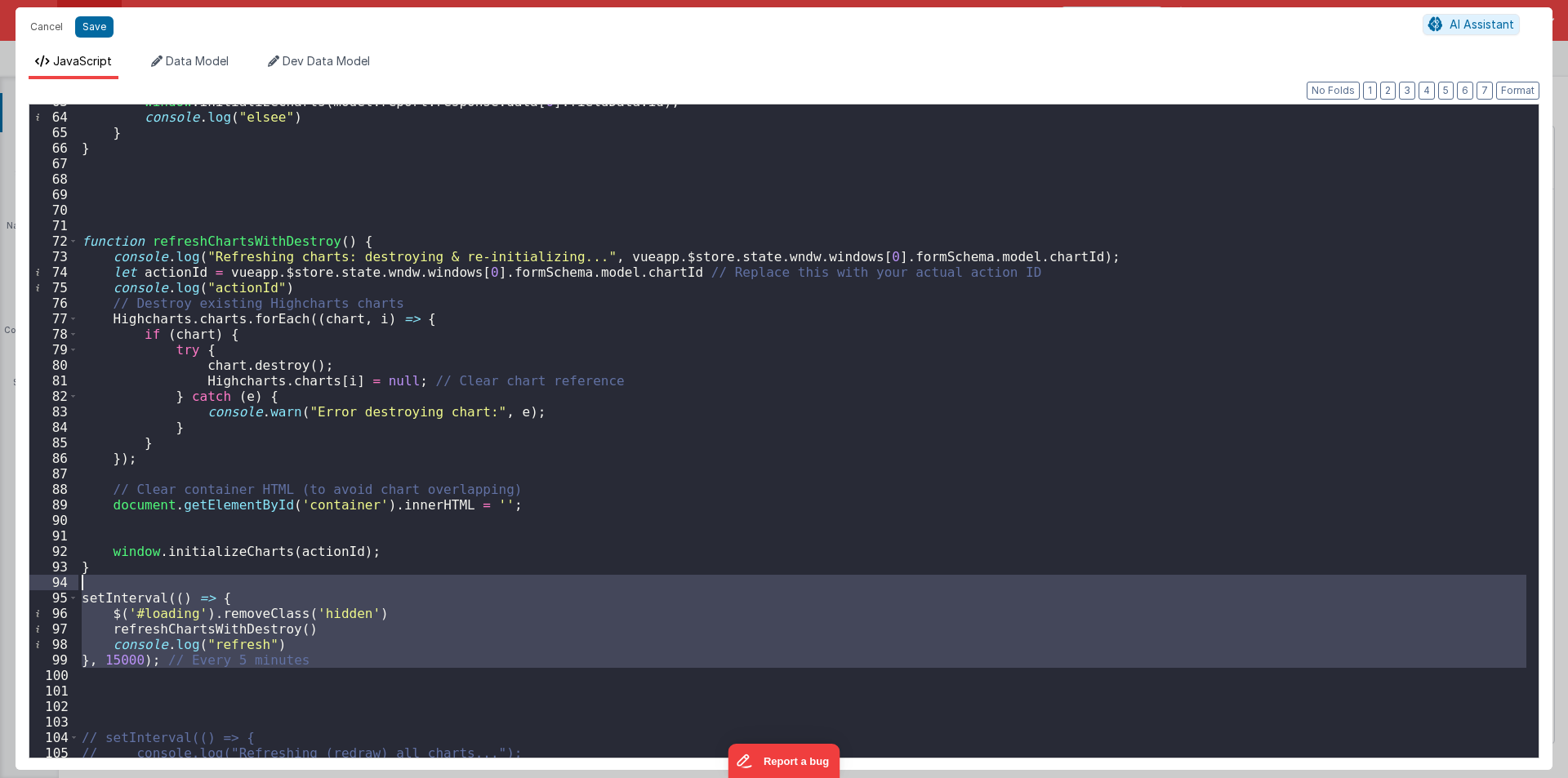
click at [103, 476] on div "window . initializeCharts ( model . report . response . data [ 0 ] . fieldData …" at bounding box center [803, 436] width 1448 height 684
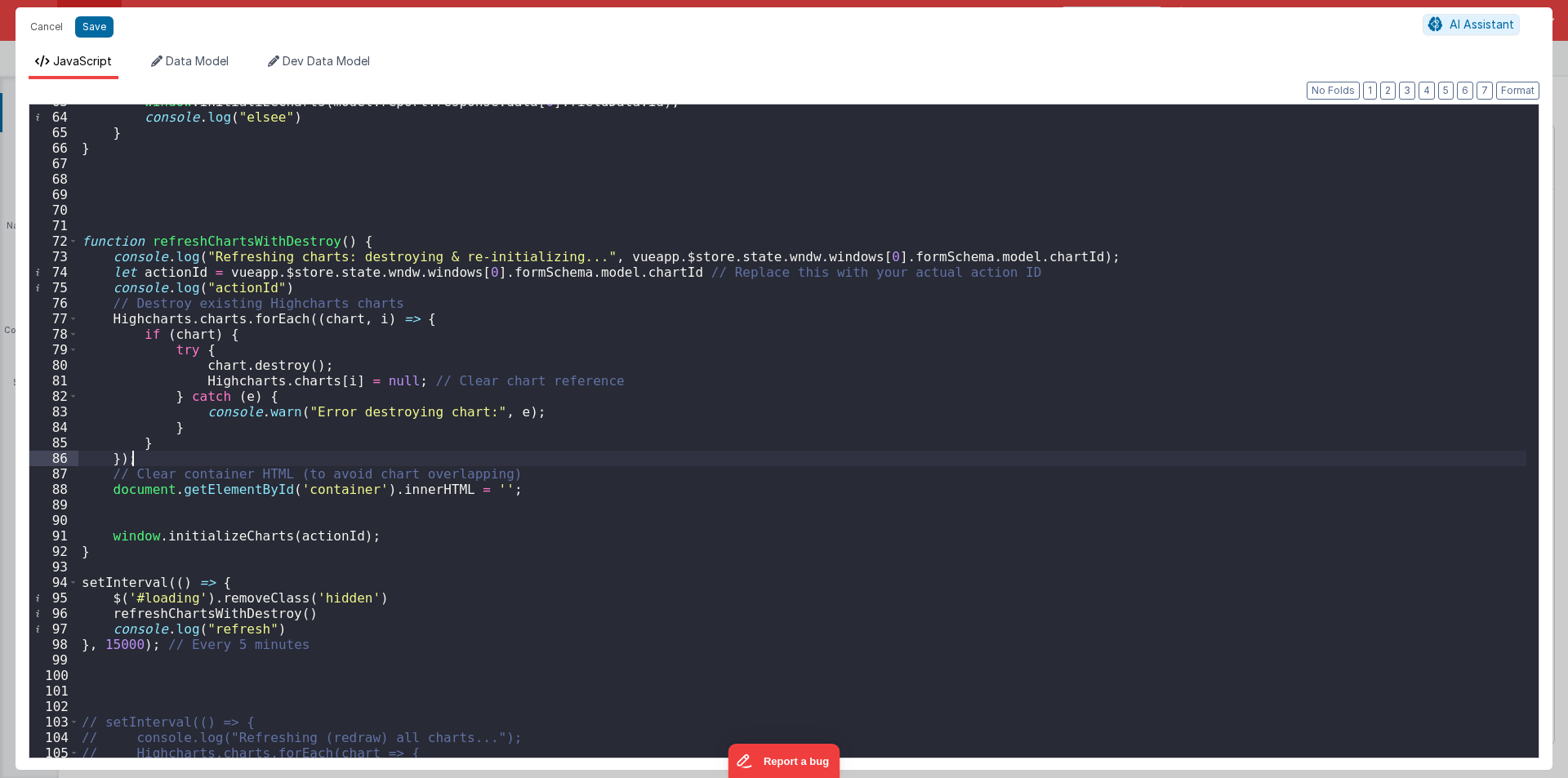
click at [107, 513] on div "window . initializeCharts ( model . report . response . data [ 0 ] . fieldData …" at bounding box center [803, 436] width 1448 height 684
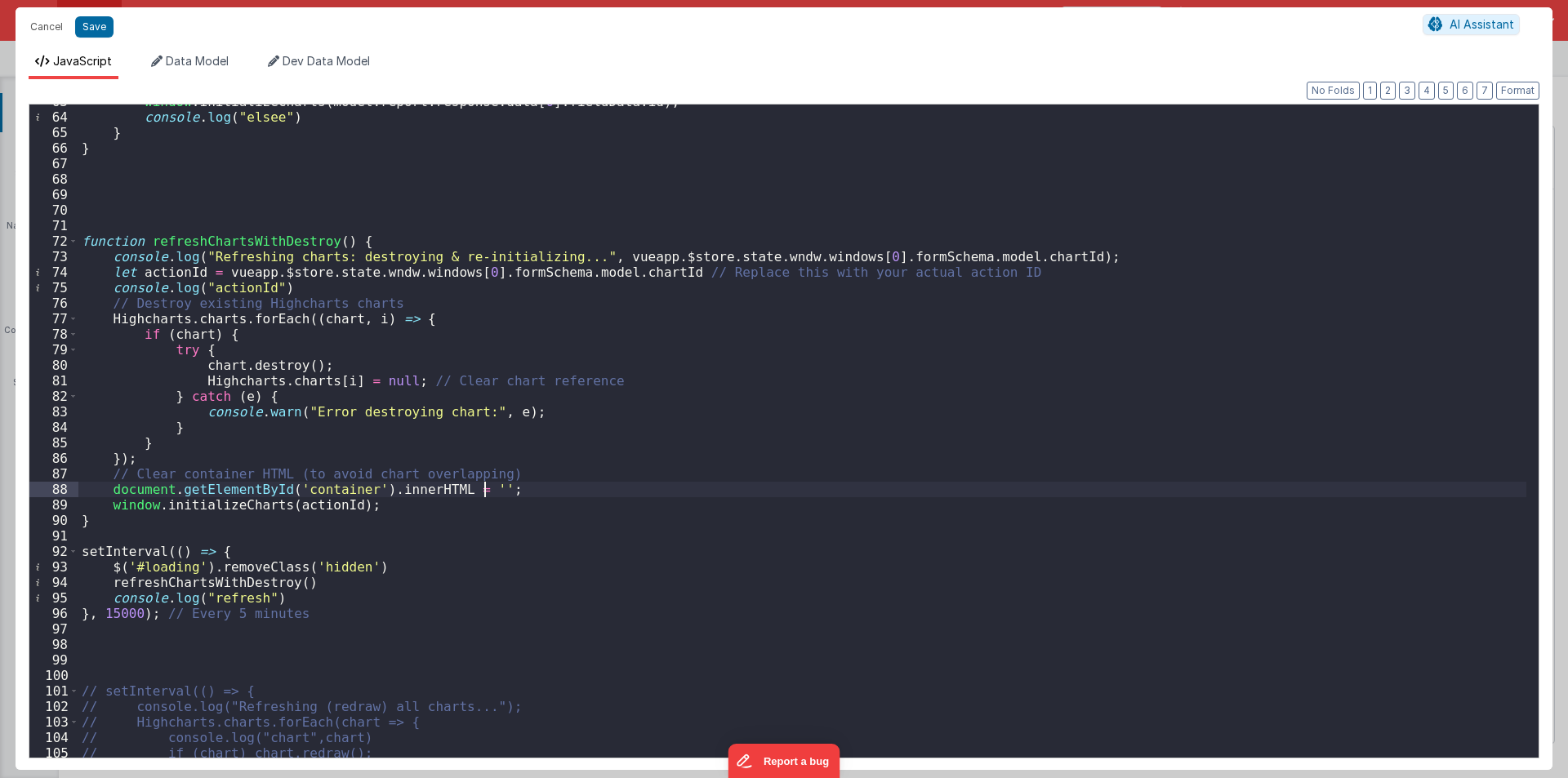
click at [101, 524] on div "window . initializeCharts ( model . report . response . data [ 0 ] . fieldData …" at bounding box center [803, 436] width 1448 height 684
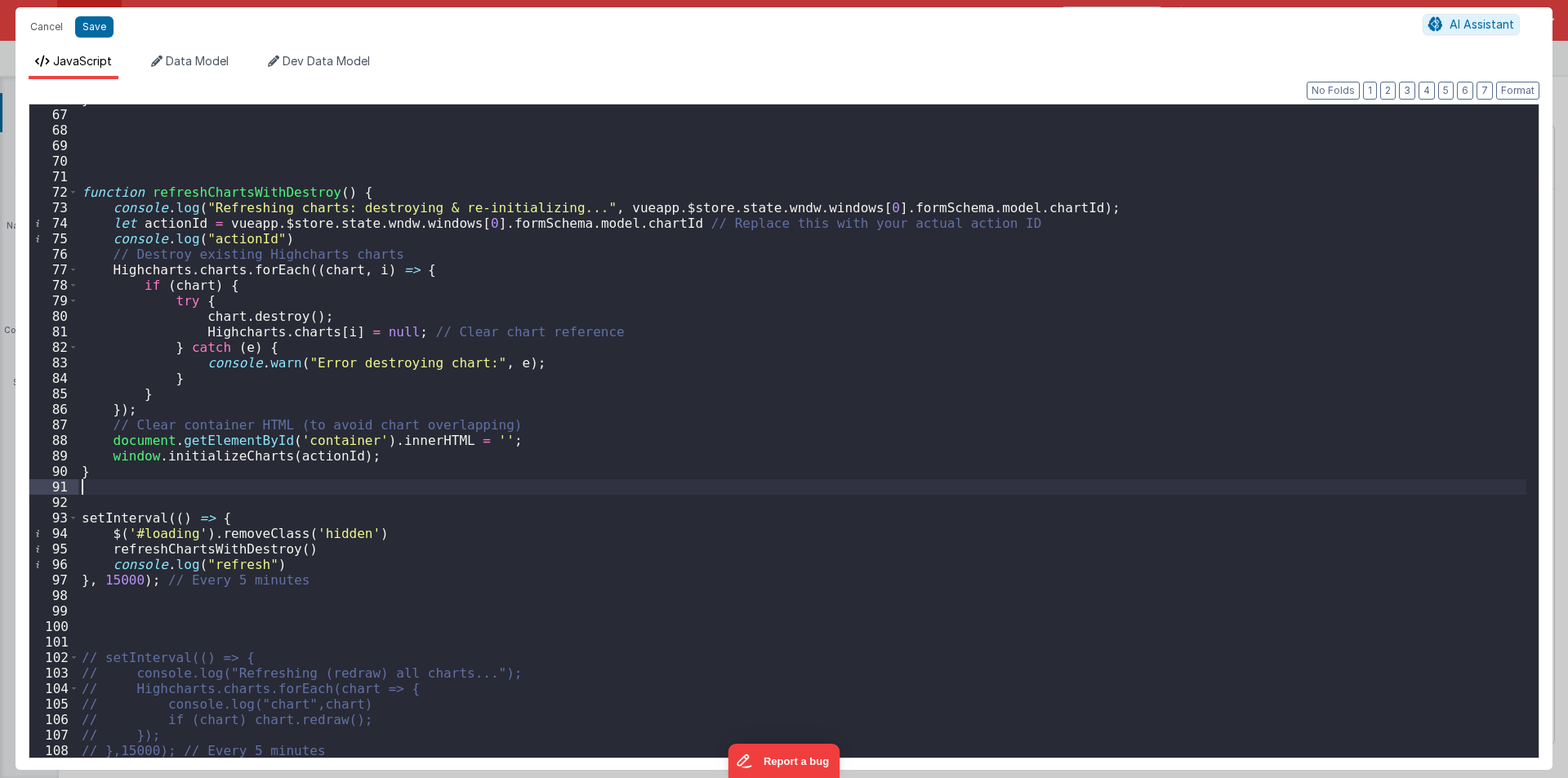
scroll to position [1021, 0]
click at [81, 624] on div "} function refreshChartsWithDestroy ( ) { console . log ( "Refreshing charts: d…" at bounding box center [803, 433] width 1448 height 684
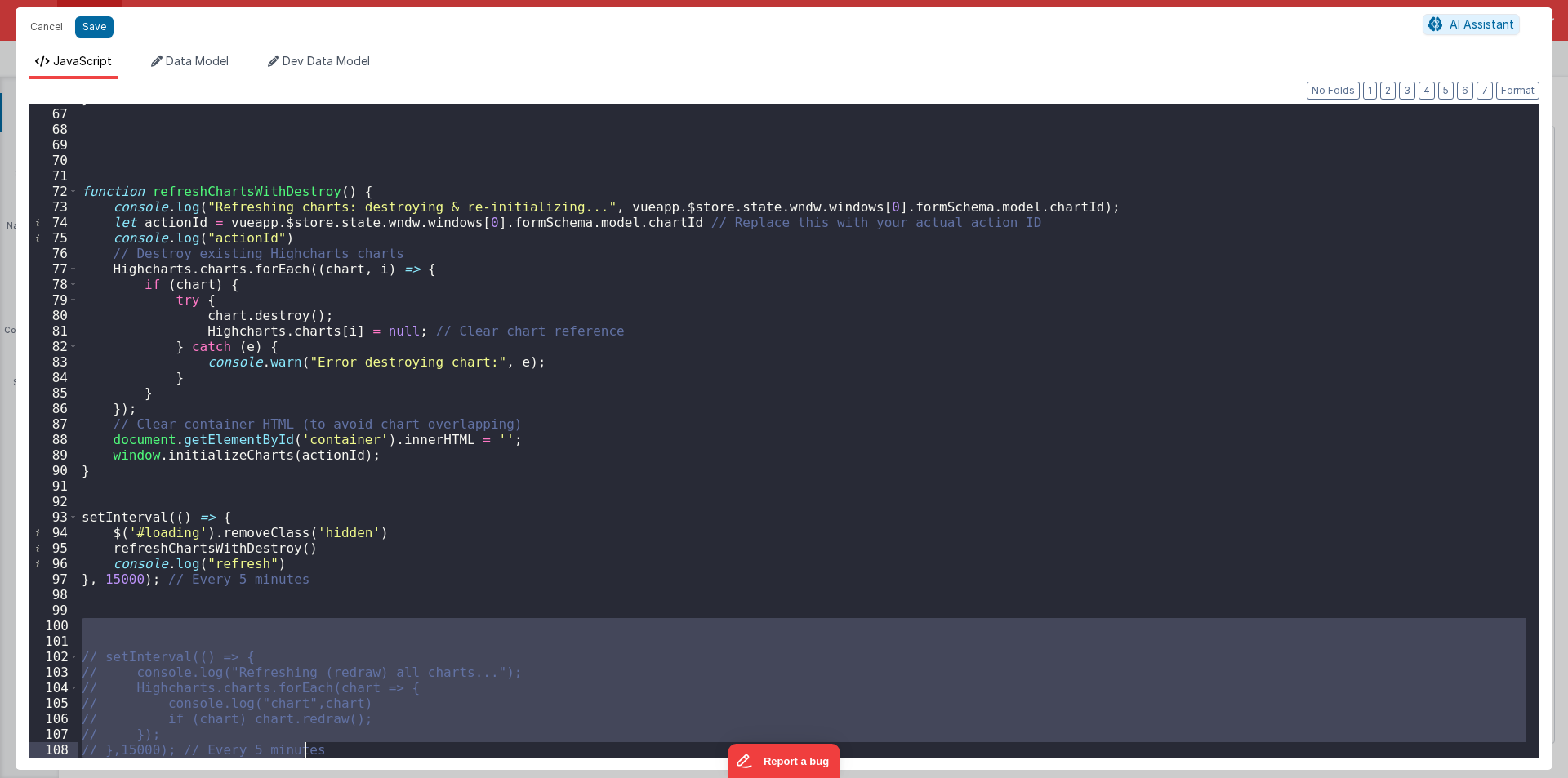
drag, startPoint x: 80, startPoint y: 625, endPoint x: 224, endPoint y: 810, distance: 234.4
click at [224, 777] on html "Cancel Save AI Assistant JavaScript Data Model Dev Data Model Format 7 6 5 4 3 …" at bounding box center [784, 389] width 1568 height 778
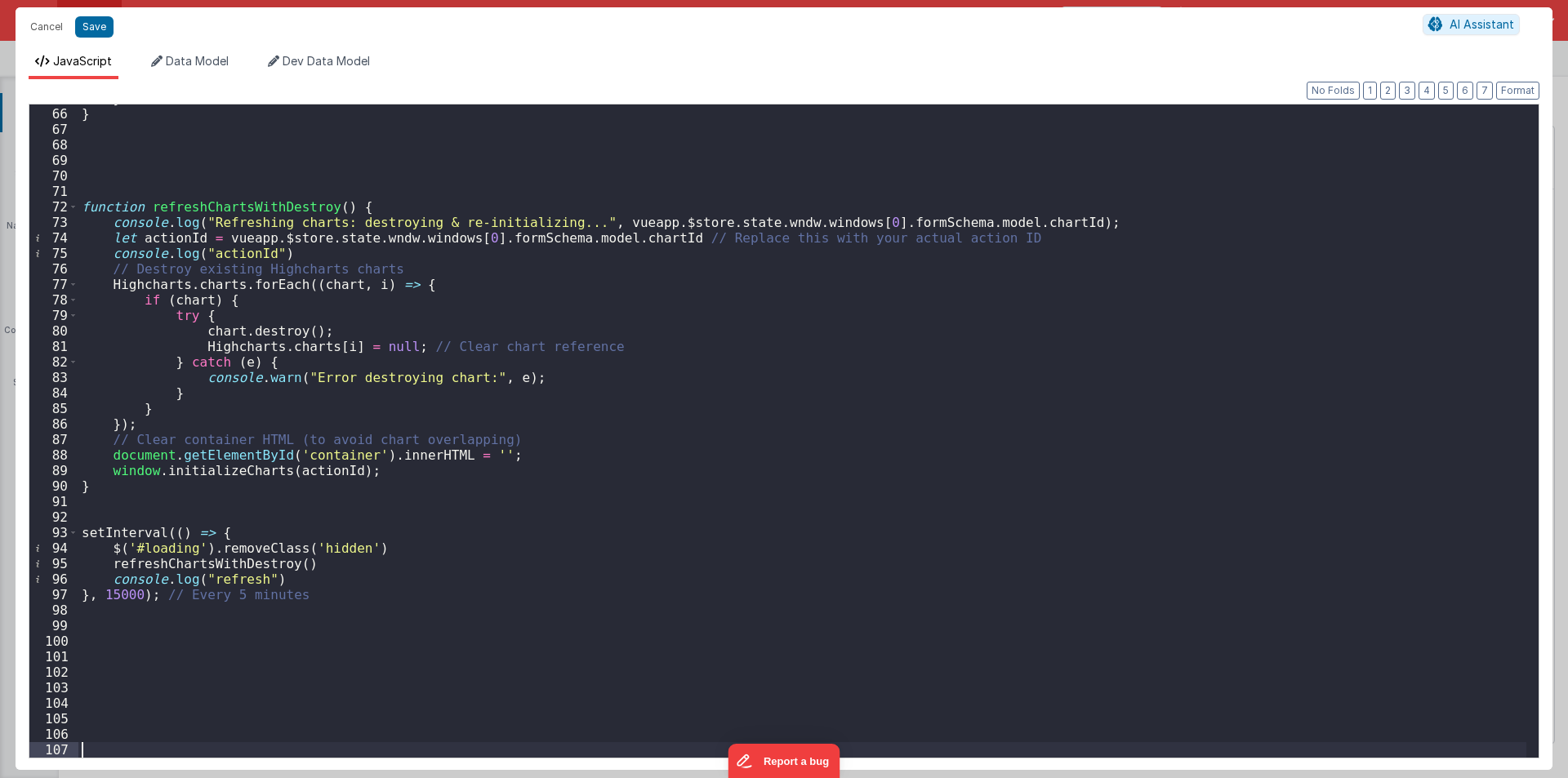
scroll to position [1007, 0]
click at [84, 642] on div "} } function refreshChartsWithDestroy ( ) { console . log ( "Refreshing charts:…" at bounding box center [803, 432] width 1448 height 684
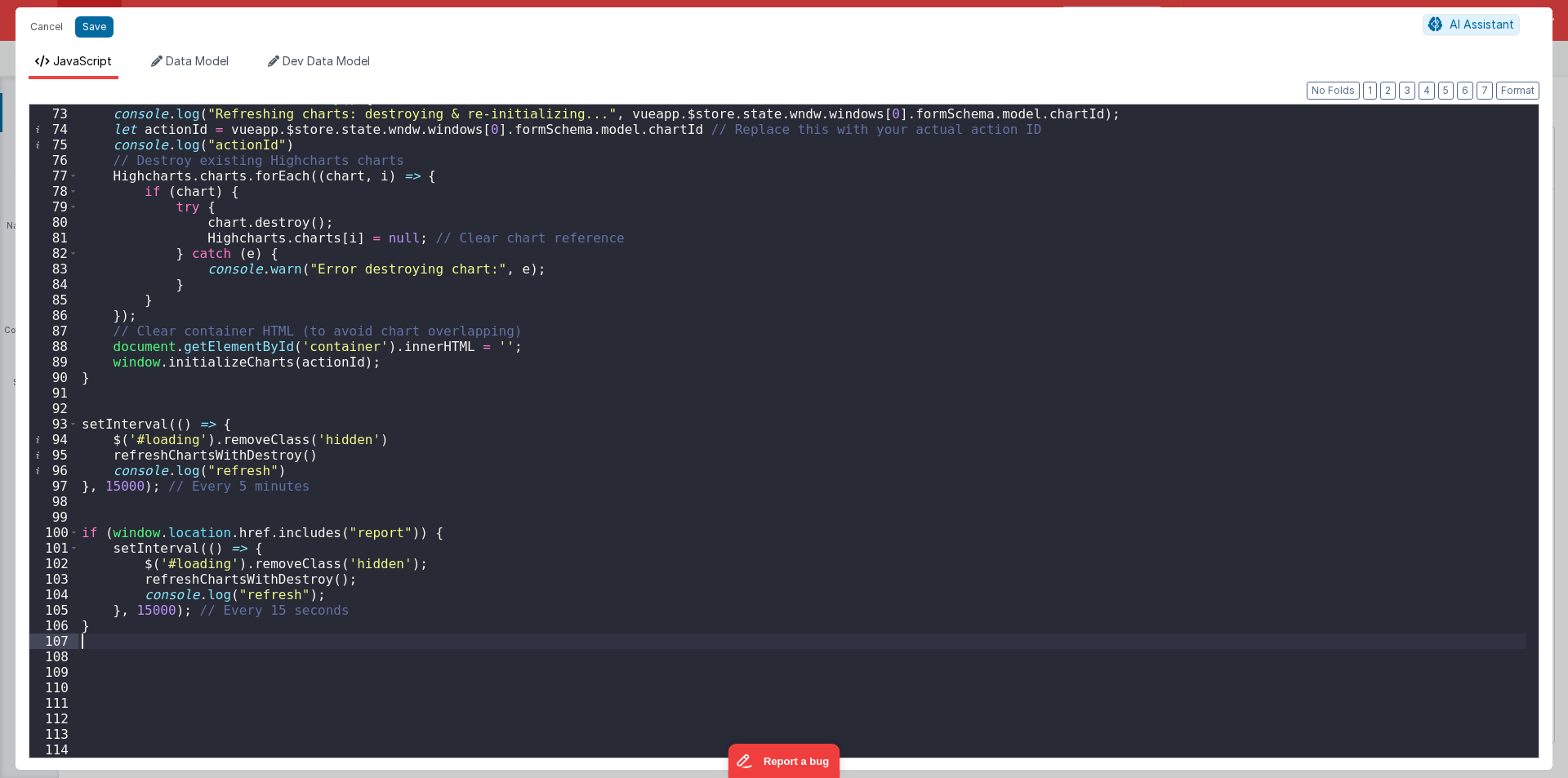
scroll to position [1115, 0]
click at [1512, 88] on button "Format" at bounding box center [1518, 90] width 43 height 18
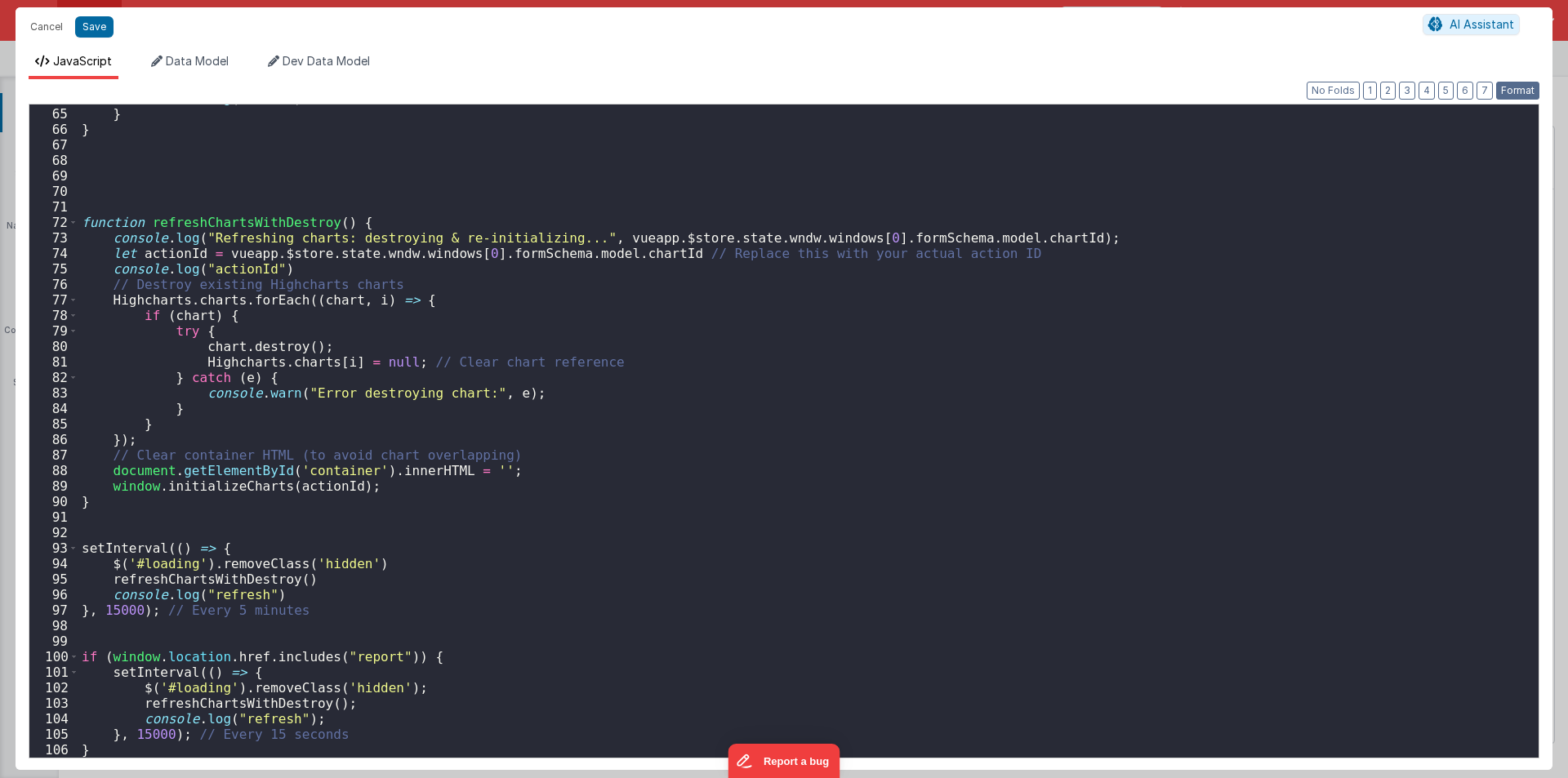
scroll to position [991, 0]
click at [133, 743] on div "console . log ( "elsee" ) } } function refreshChartsWithDestroy ( ) { console .…" at bounding box center [803, 432] width 1448 height 684
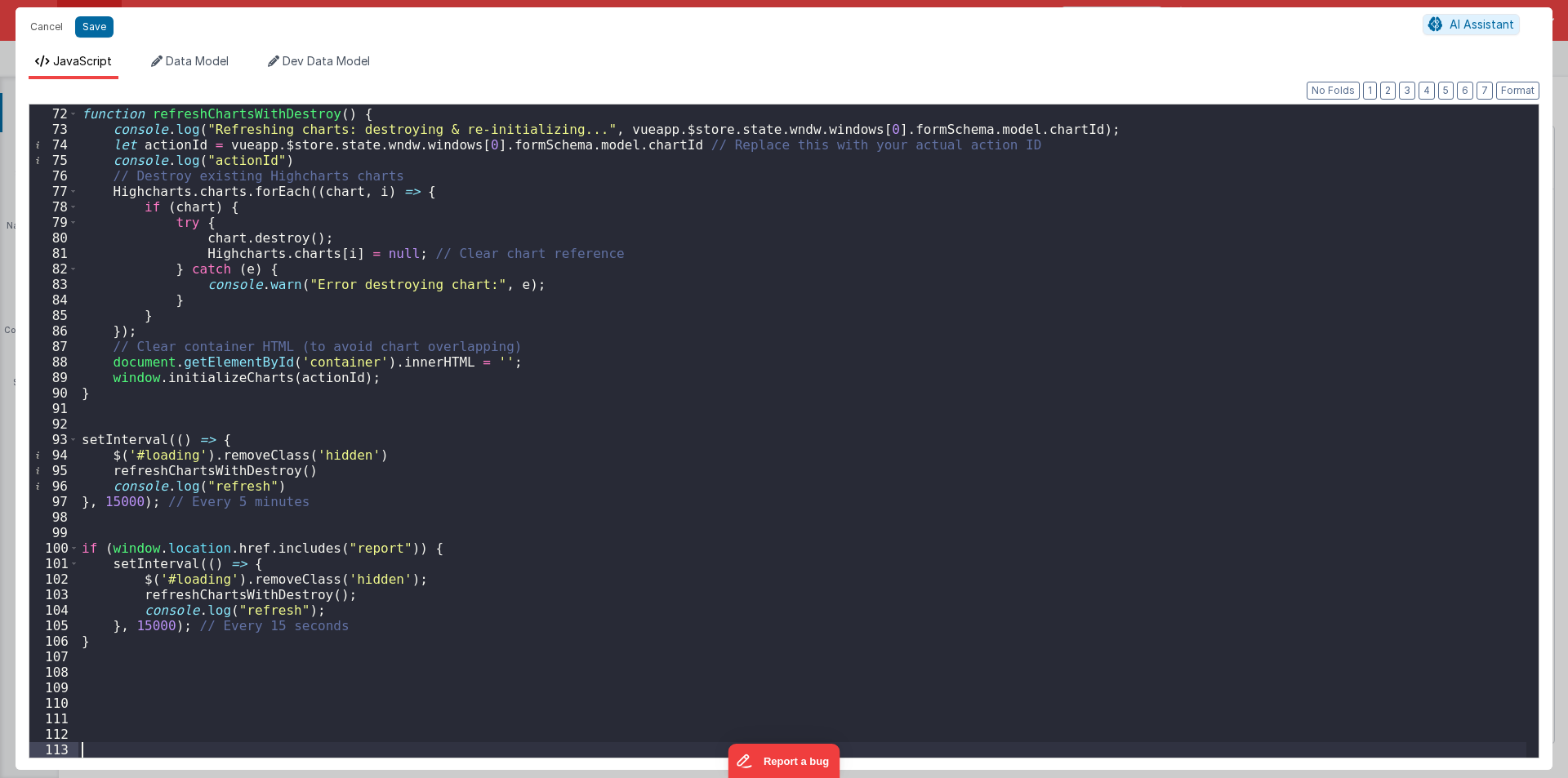
scroll to position [1099, 0]
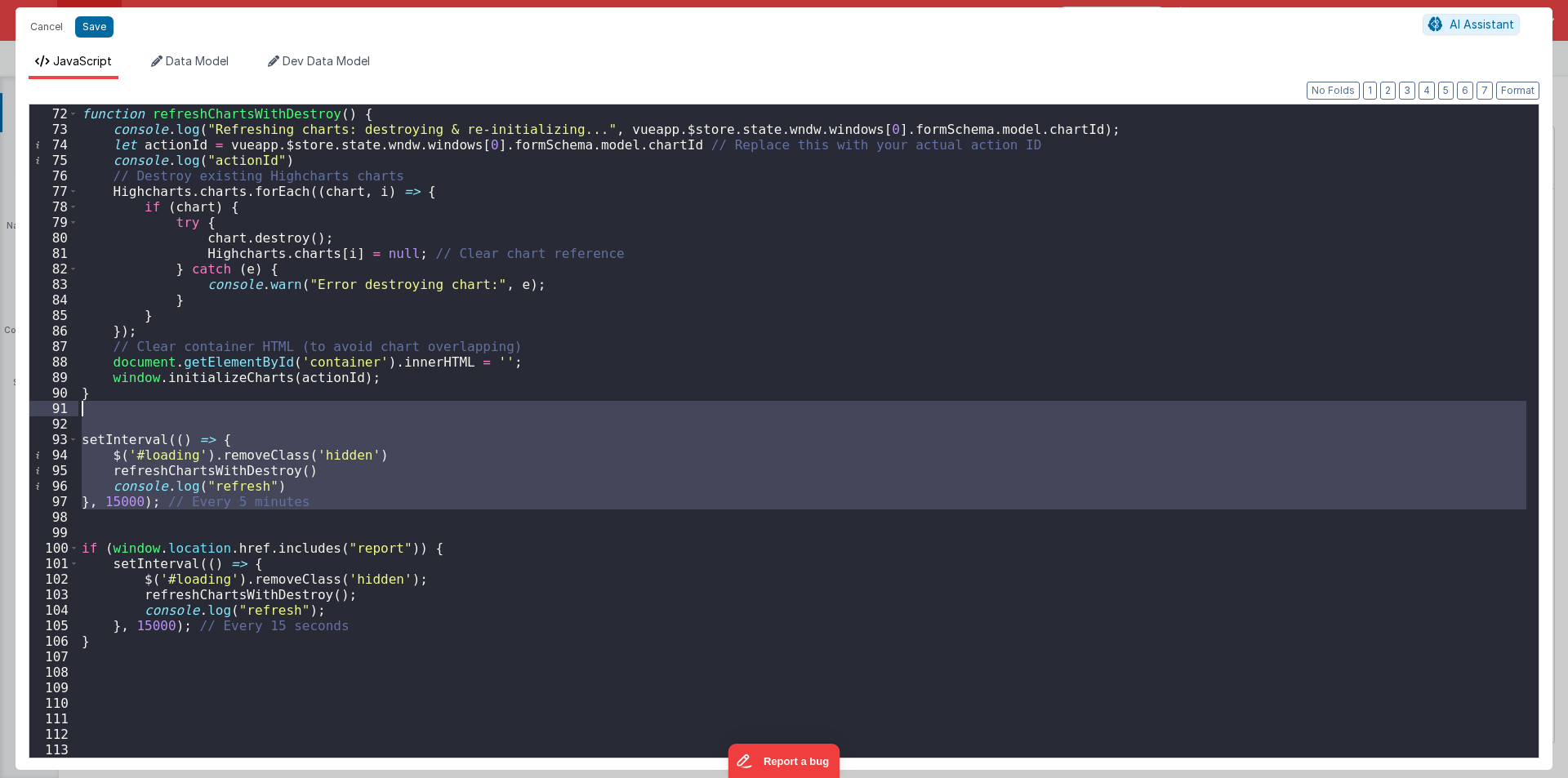
drag, startPoint x: 105, startPoint y: 515, endPoint x: 49, endPoint y: 411, distance: 118.1
click at [49, 411] on div "71 72 73 74 75 76 77 78 79 80 81 82 83 84 85 86 87 88 89 90 91 92 93 94 95 96 9…" at bounding box center [784, 431] width 1511 height 655
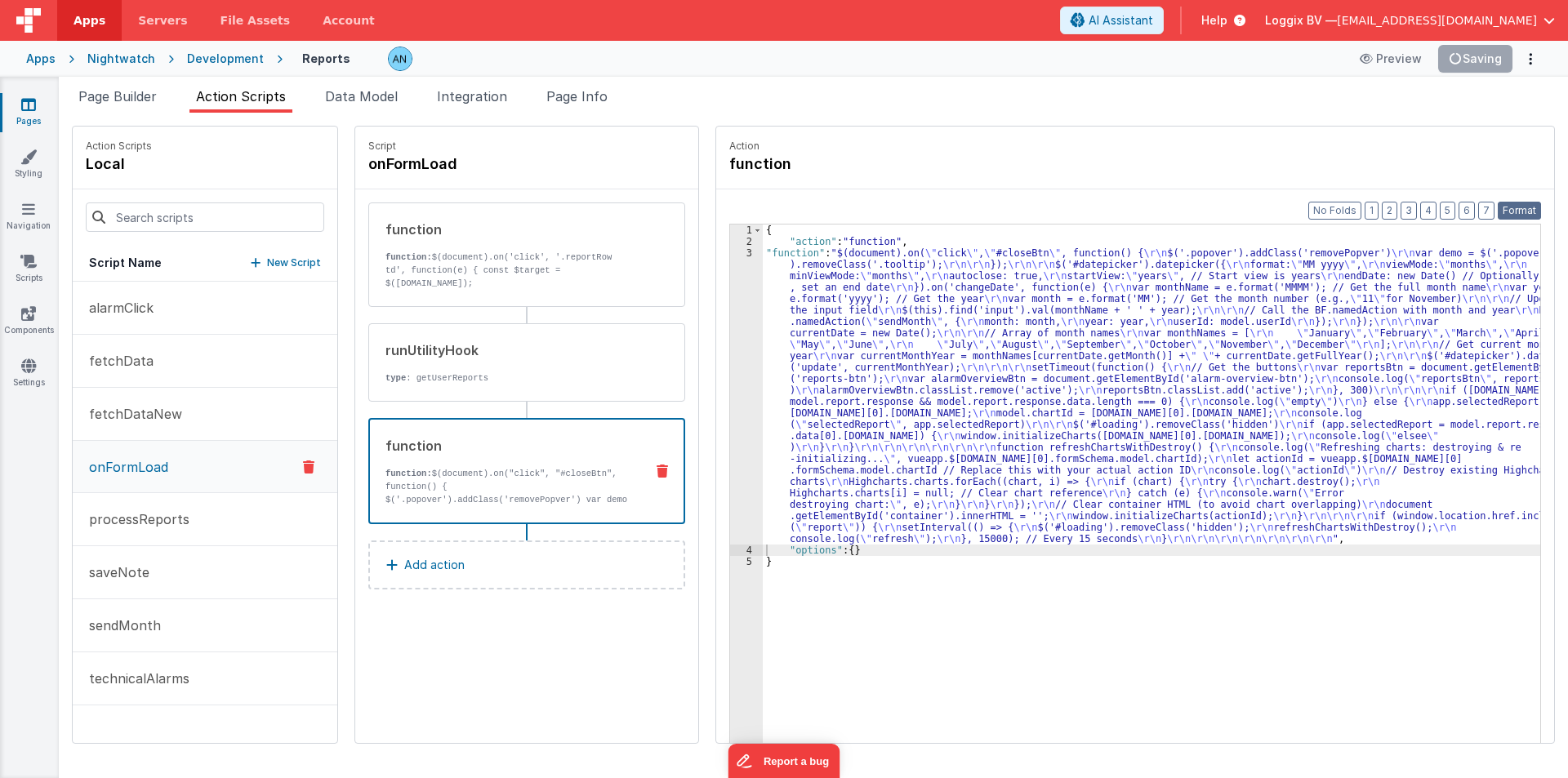
click at [1518, 208] on button "Format" at bounding box center [1519, 210] width 43 height 18
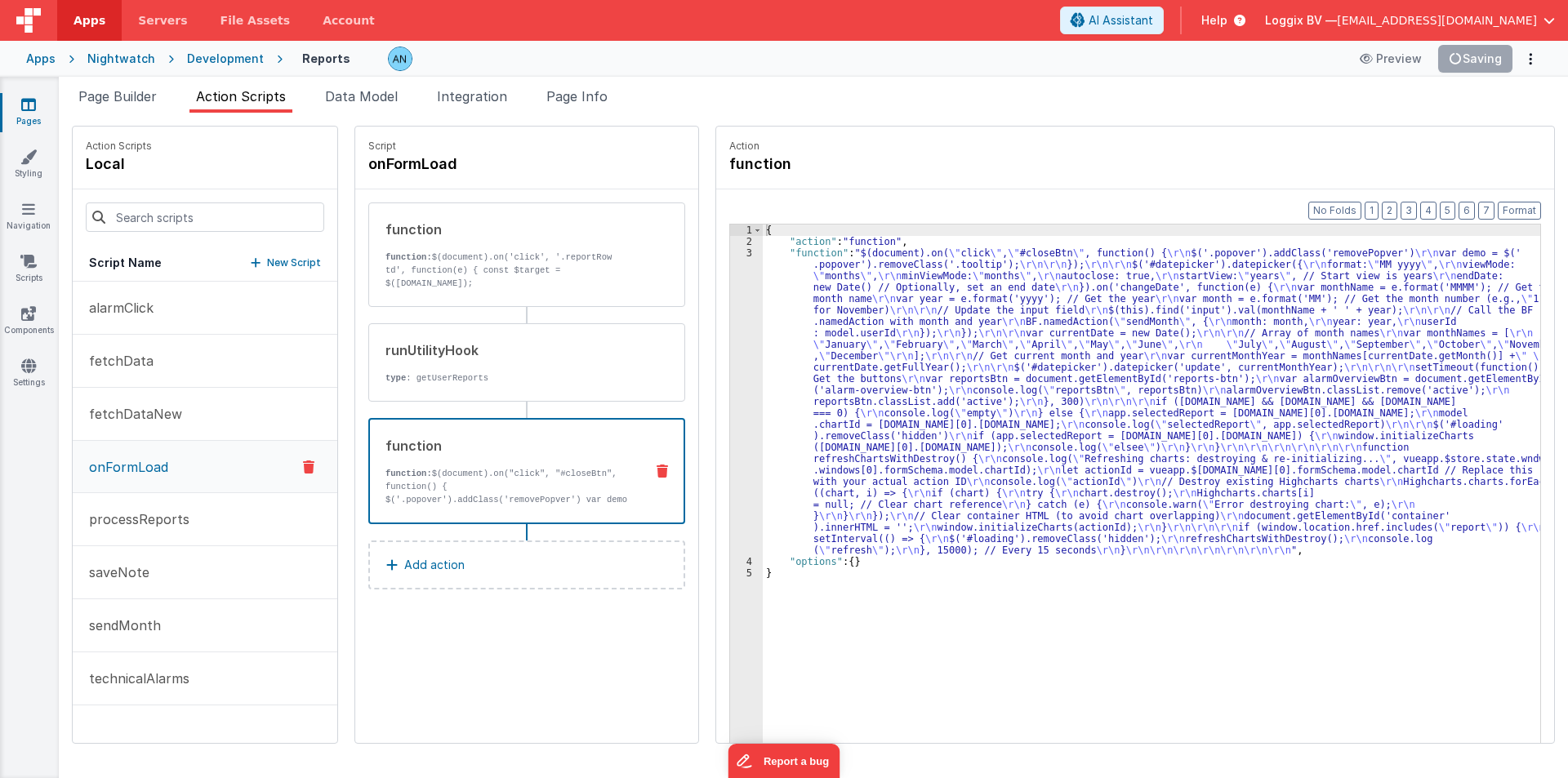
click at [763, 290] on div "{ "action" : "function" , "function" : "$(document).on( \" click \" , \" #close…" at bounding box center [1159, 520] width 793 height 592
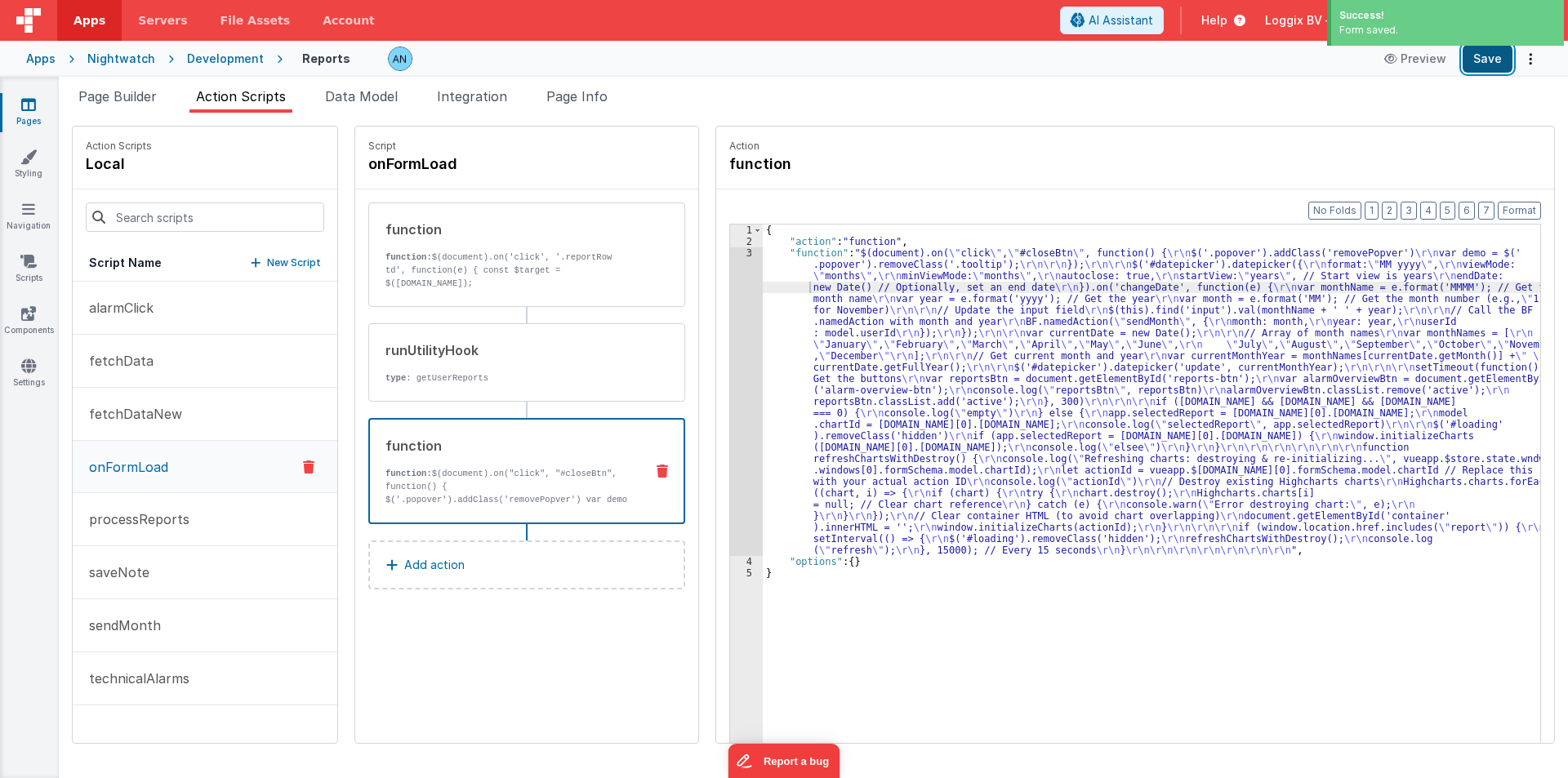
click at [1488, 60] on button "Save" at bounding box center [1487, 59] width 50 height 28
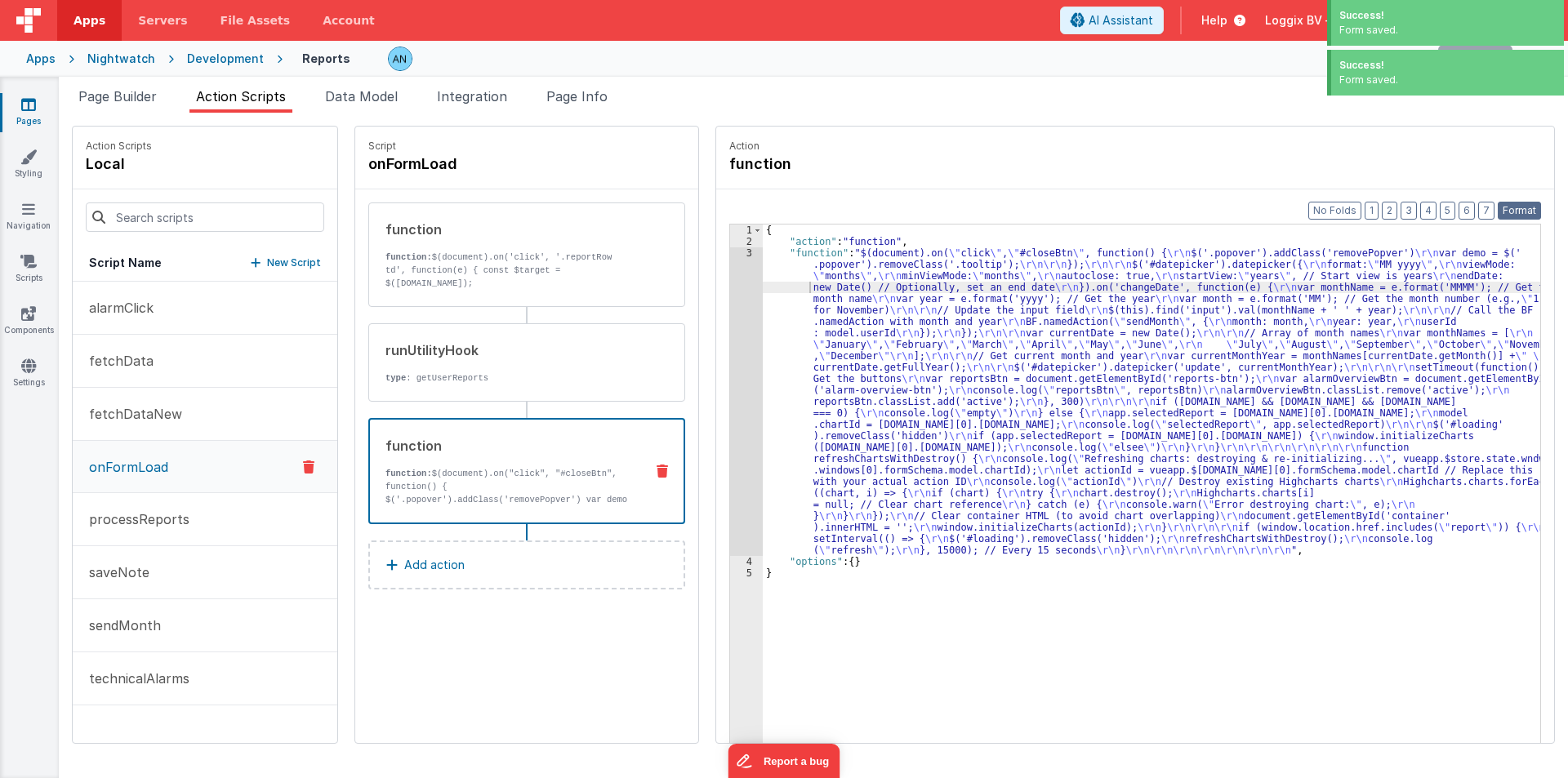
click at [1521, 206] on button "Format" at bounding box center [1519, 210] width 43 height 18
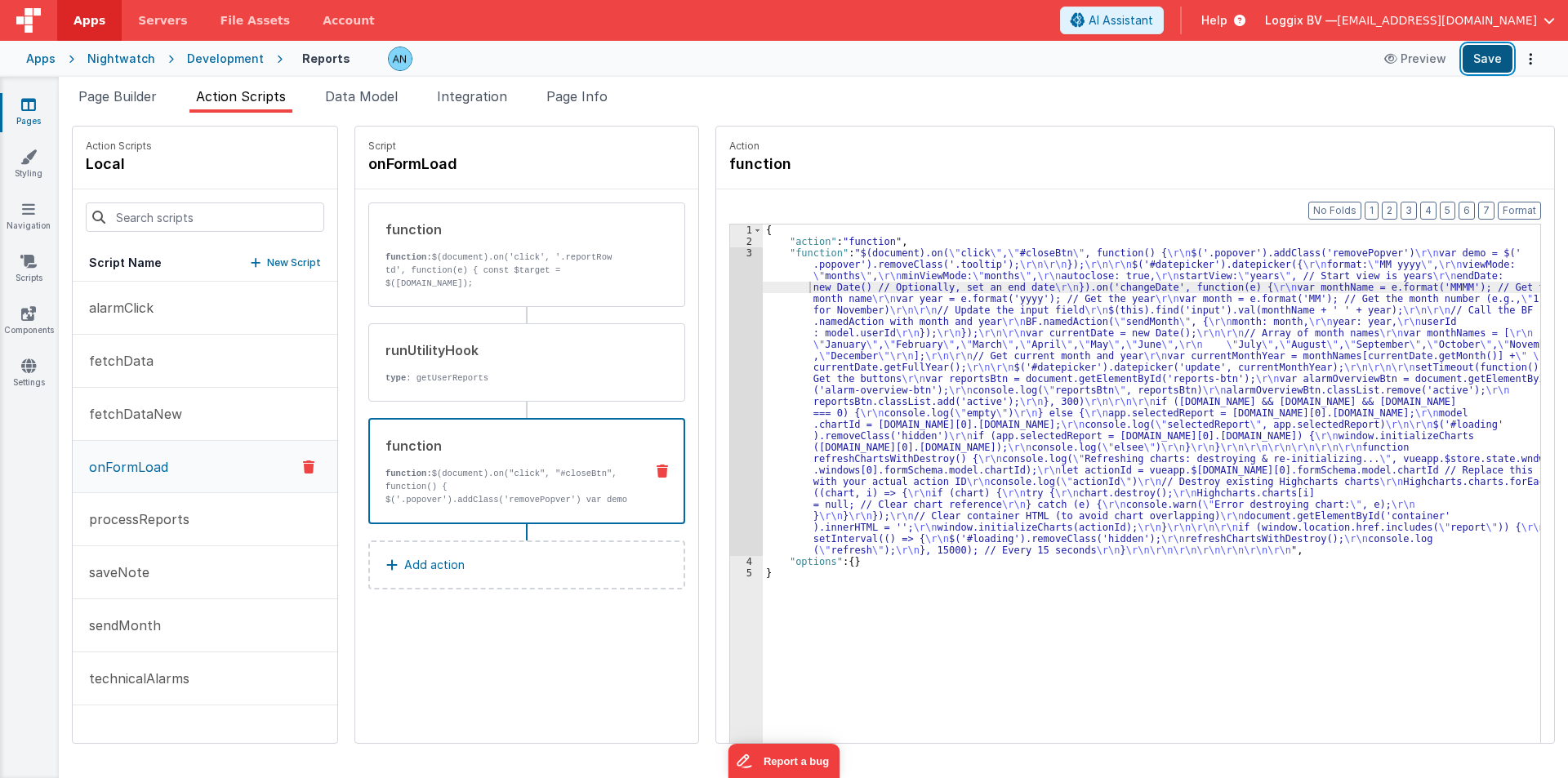
click at [1477, 53] on button "Save" at bounding box center [1487, 59] width 50 height 28
click at [1525, 203] on button "Format" at bounding box center [1519, 210] width 43 height 18
click at [730, 333] on div "3" at bounding box center [746, 402] width 33 height 308
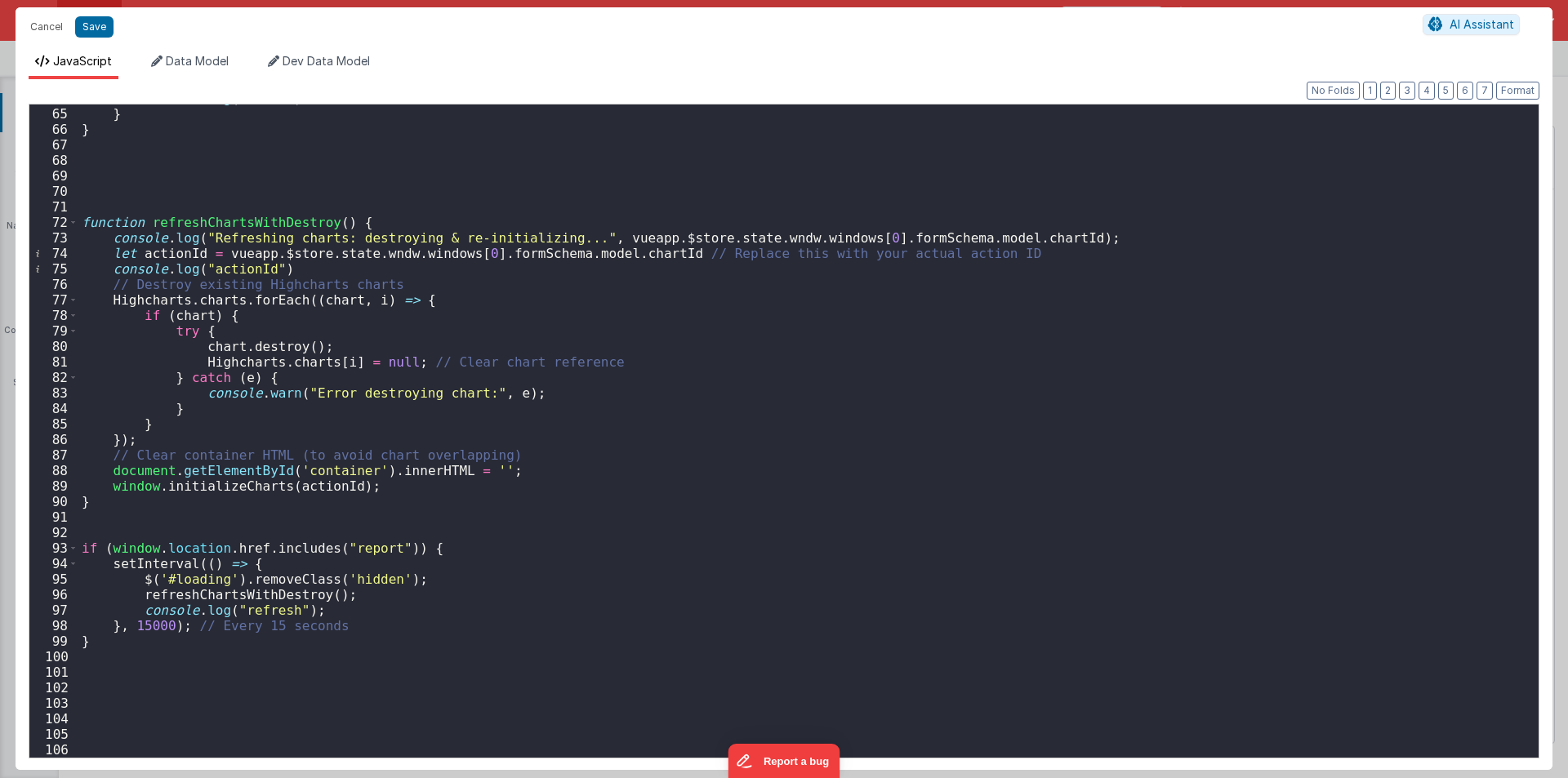
click at [147, 624] on div "console . log ( "elsee" ) } } function refreshChartsWithDestroy ( ) { console .…" at bounding box center [803, 432] width 1448 height 684
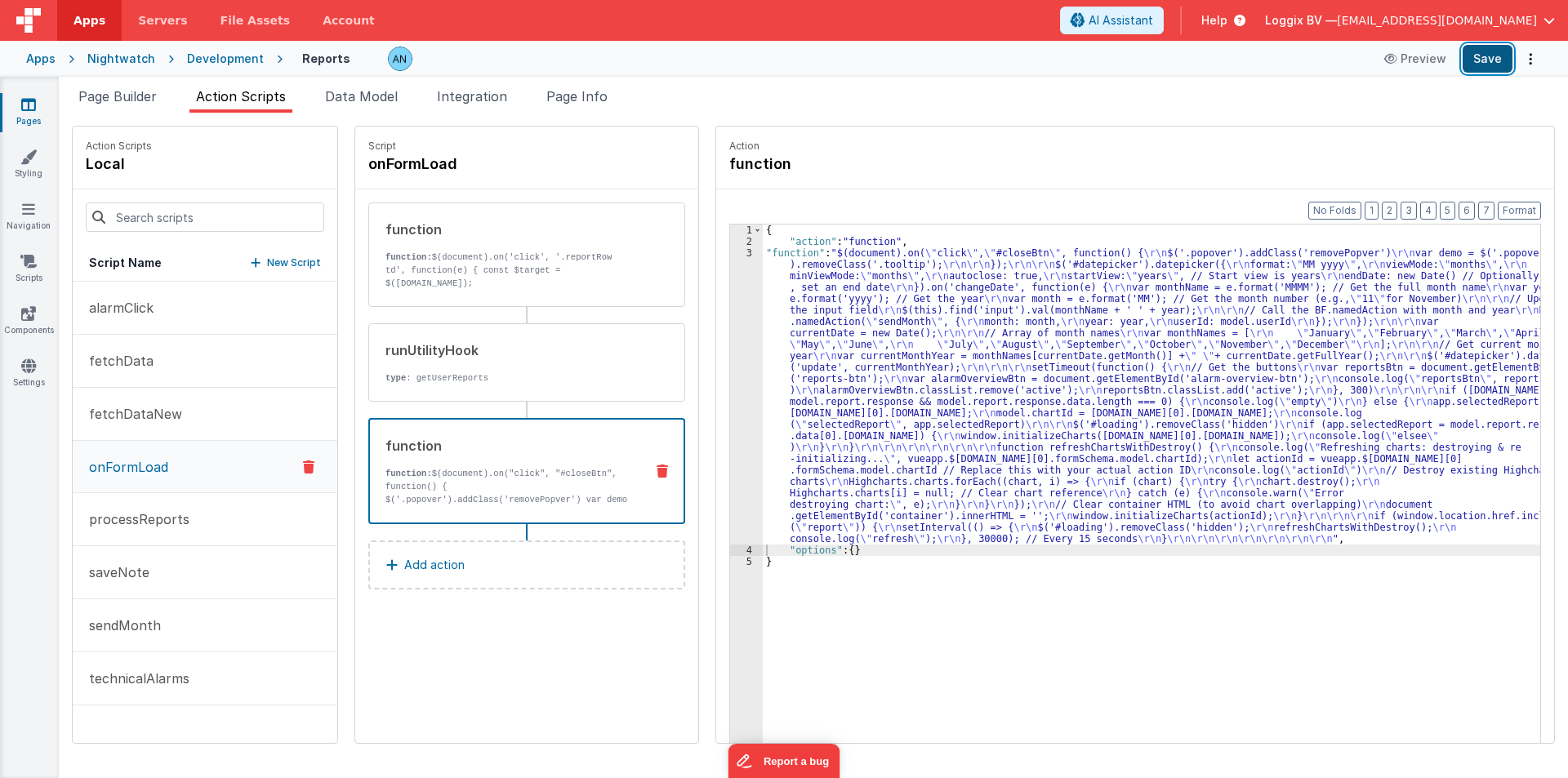
click at [1495, 49] on button "Save" at bounding box center [1487, 59] width 50 height 28
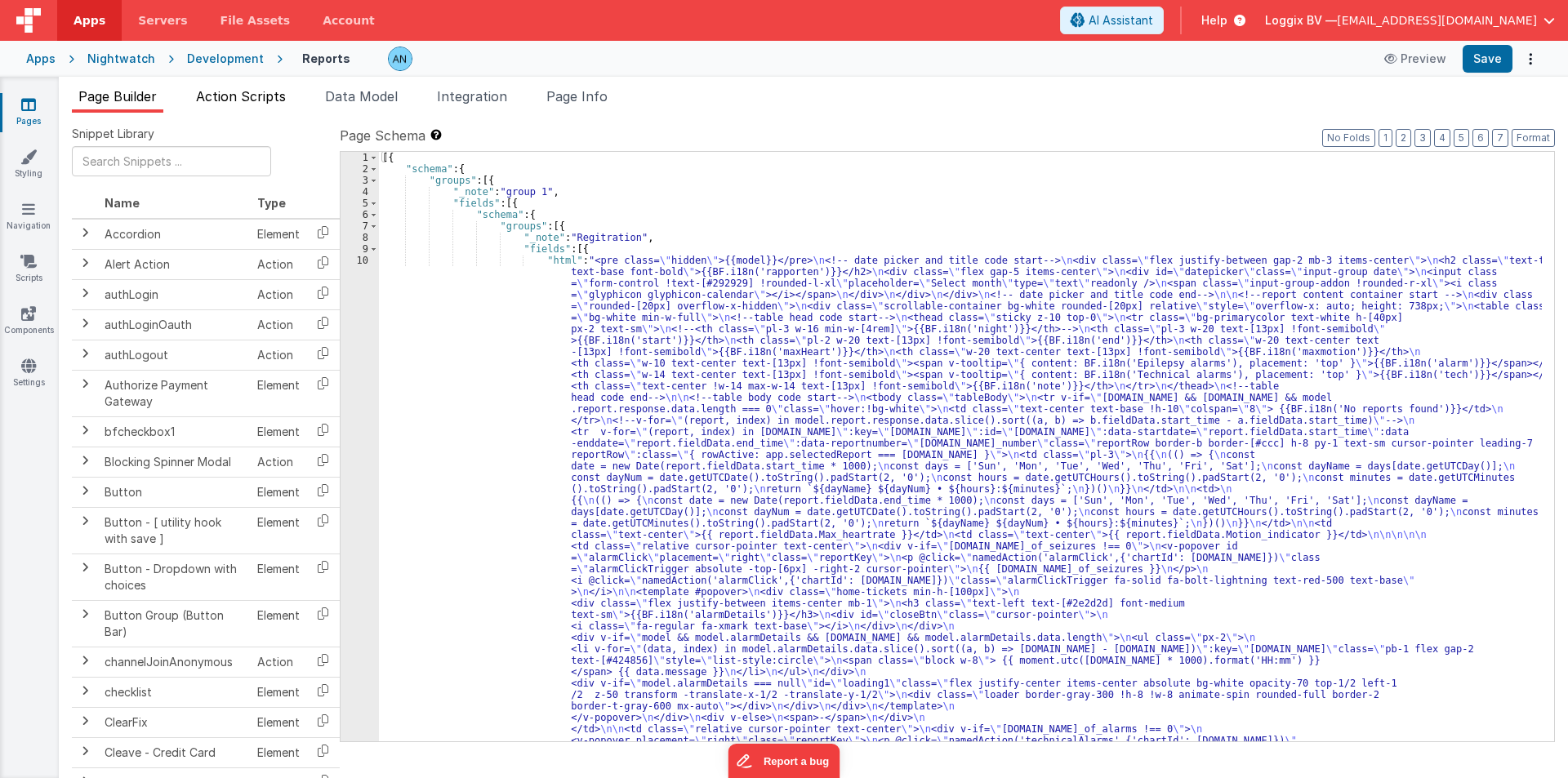
click at [226, 101] on span "Action Scripts" at bounding box center [241, 95] width 90 height 16
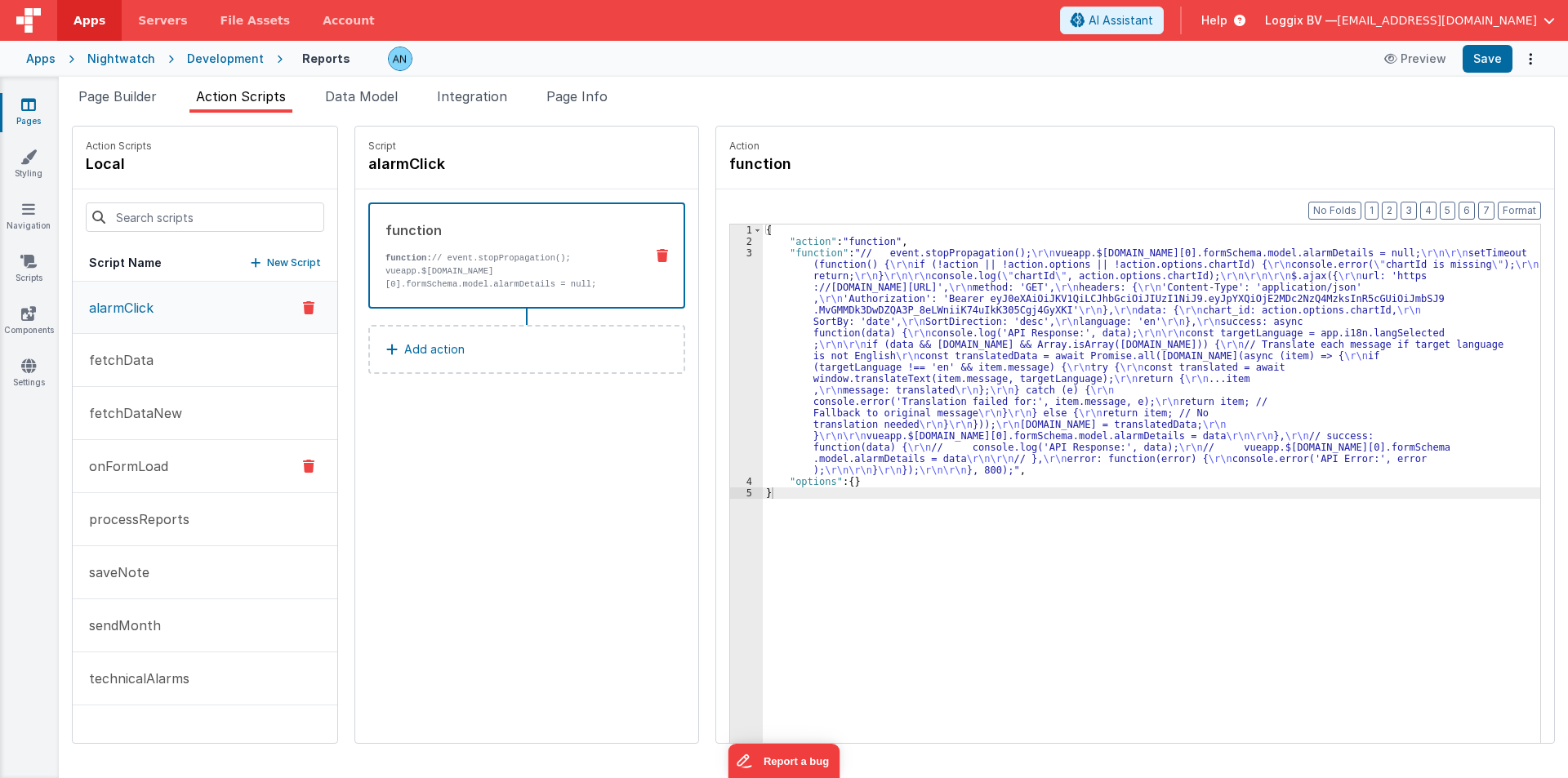
click at [103, 470] on p "onFormLoad" at bounding box center [123, 466] width 89 height 20
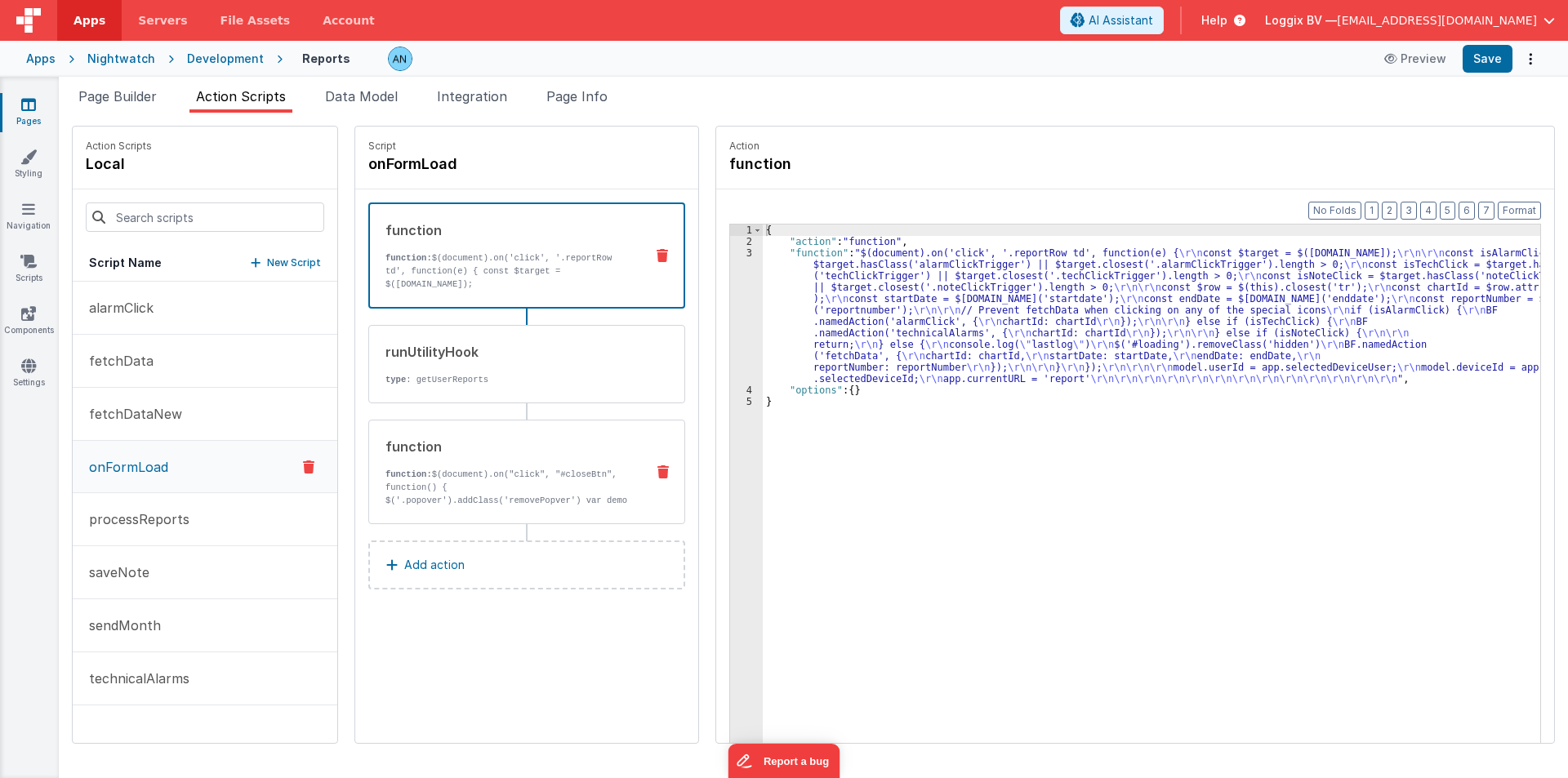
click at [437, 460] on div "function function: $(document).on("click", "#closeBtn", function() { $('.popove…" at bounding box center [500, 472] width 263 height 70
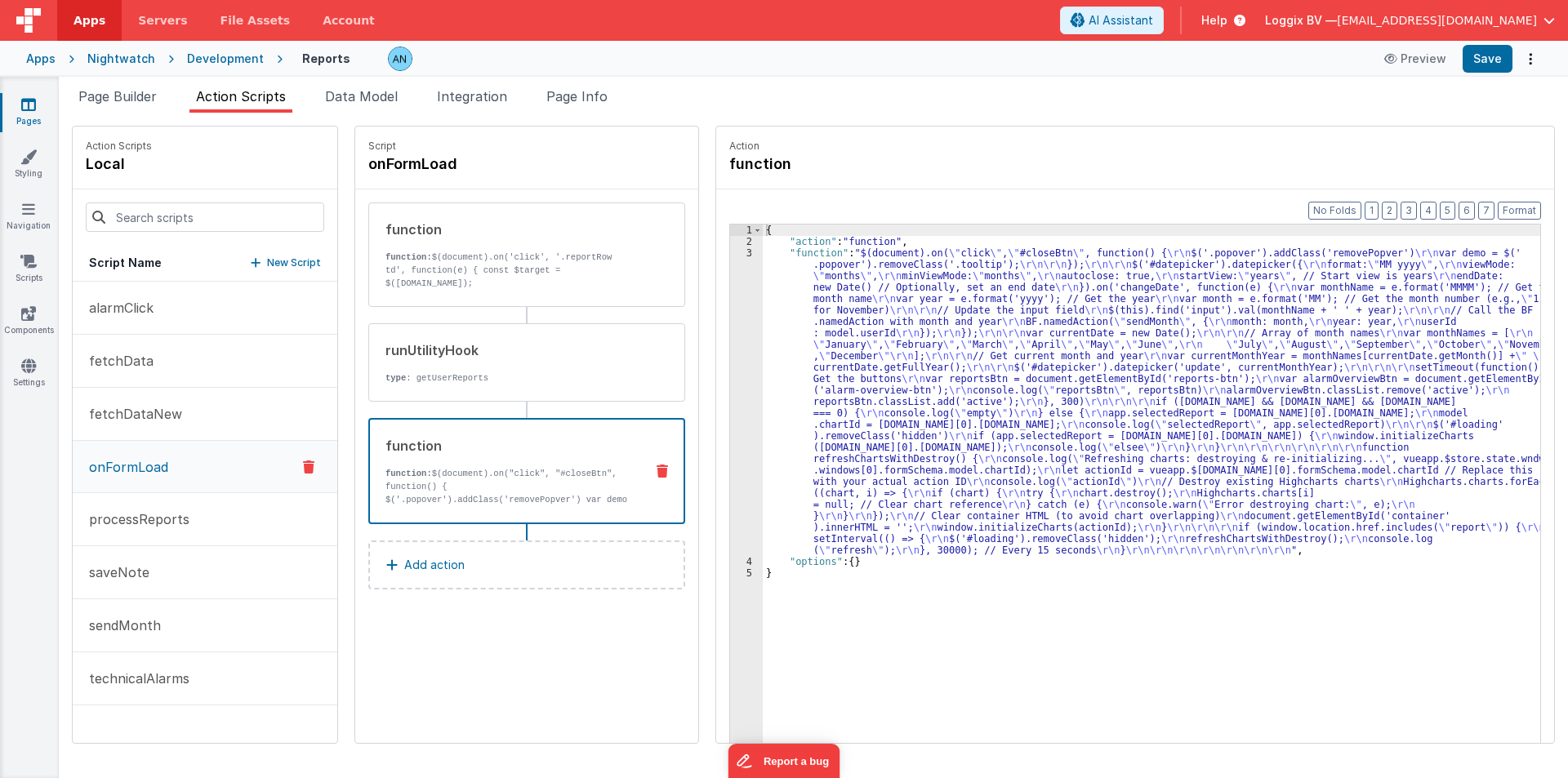
click at [776, 294] on div "{ "action" : "function" , "function" : "$(document).on( \" click \" , \" #close…" at bounding box center [1159, 520] width 793 height 592
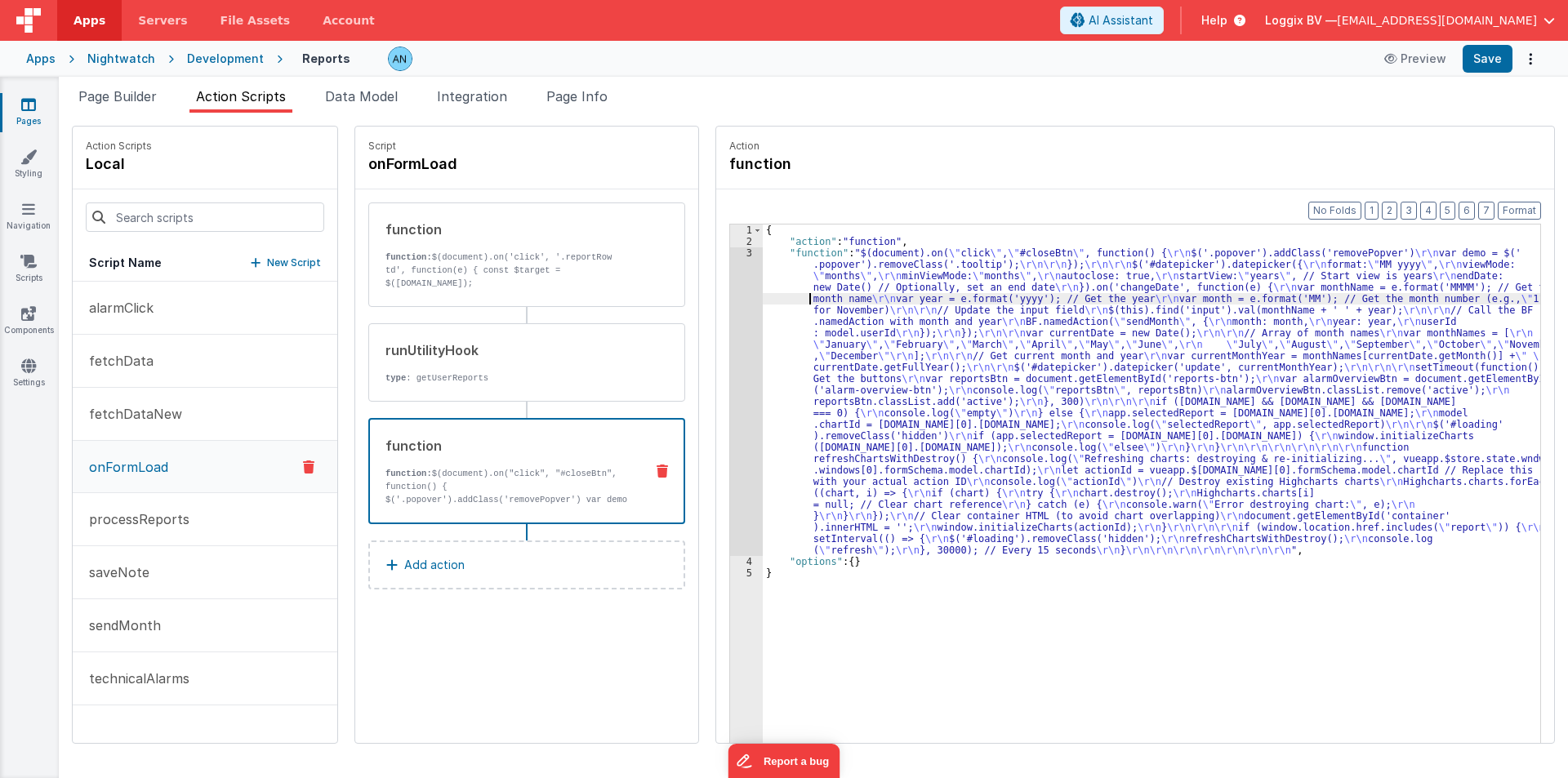
click at [730, 283] on div "3" at bounding box center [746, 402] width 33 height 308
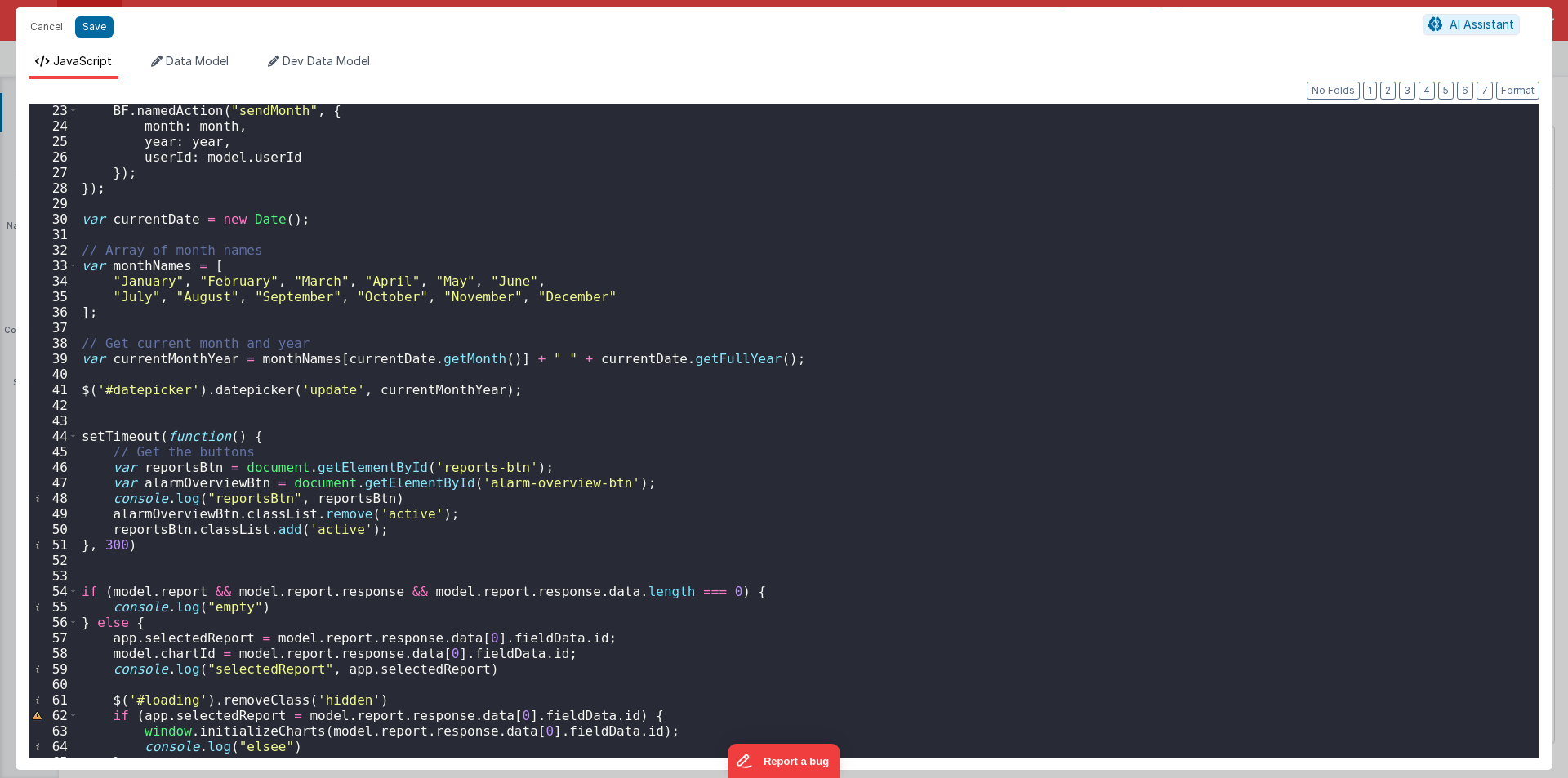
scroll to position [343, 0]
click at [276, 19] on div "Cancel Save" at bounding box center [722, 27] width 1401 height 22
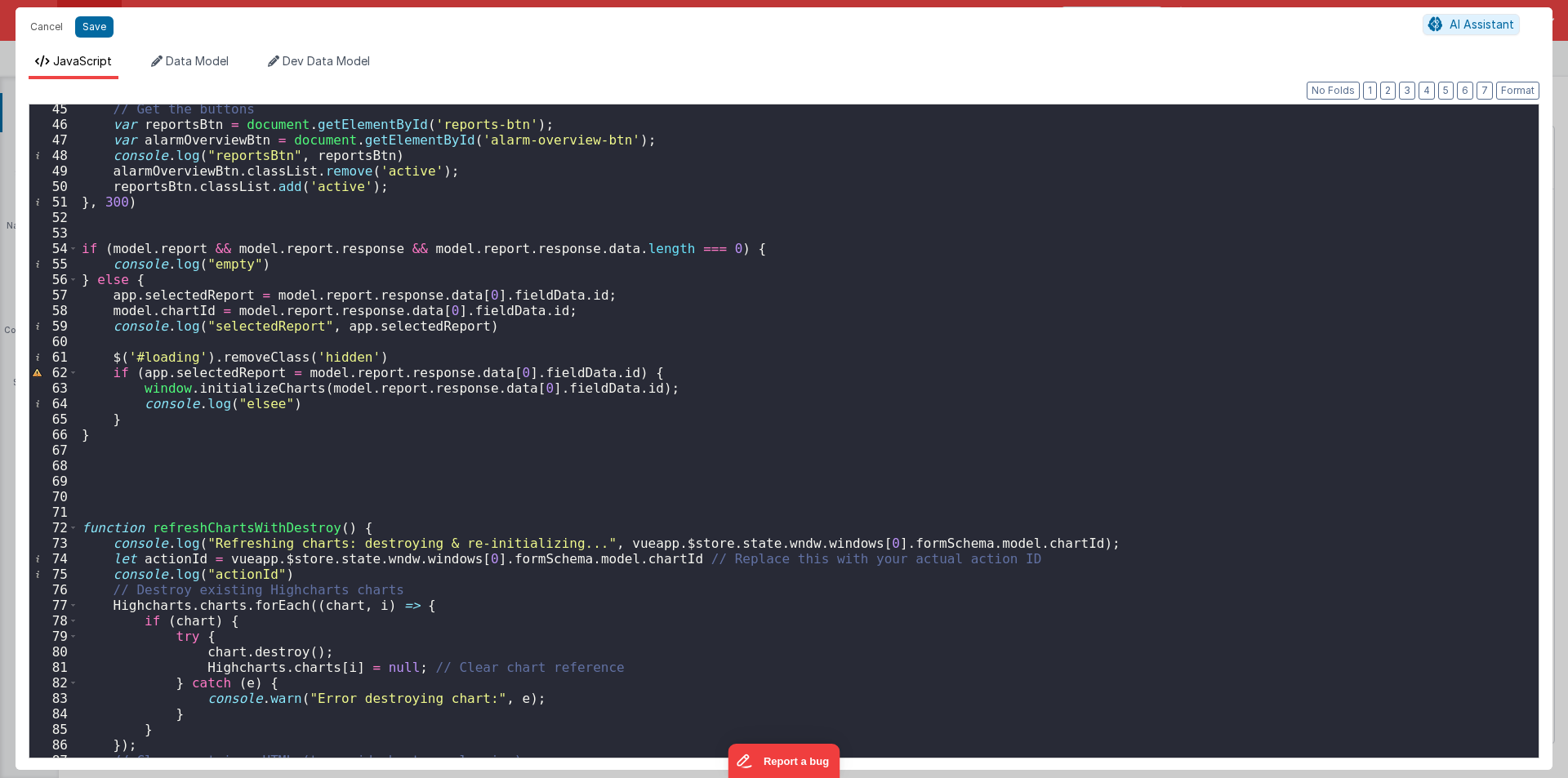
scroll to position [930, 0]
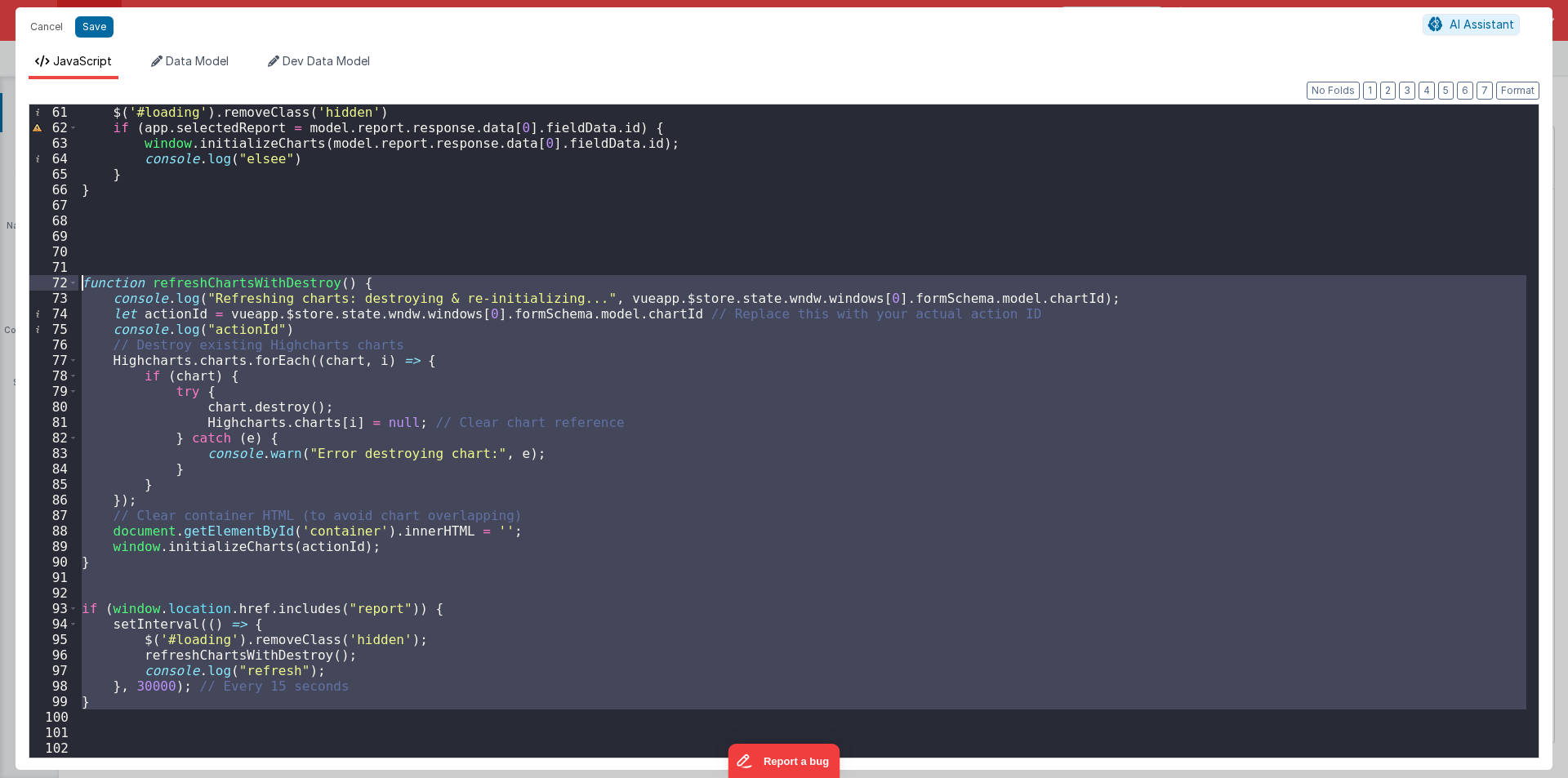
drag, startPoint x: 103, startPoint y: 712, endPoint x: 0, endPoint y: 289, distance: 435.4
click at [0, 289] on div "Cancel Save AI Assistant JavaScript Data Model Dev Data Model Format 7 6 5 4 3 …" at bounding box center [784, 389] width 1568 height 778
click at [454, 188] on div "$ ( '#loading' ) . removeClass ( 'hidden' ) if ( app . selectedReport = model .…" at bounding box center [803, 446] width 1448 height 684
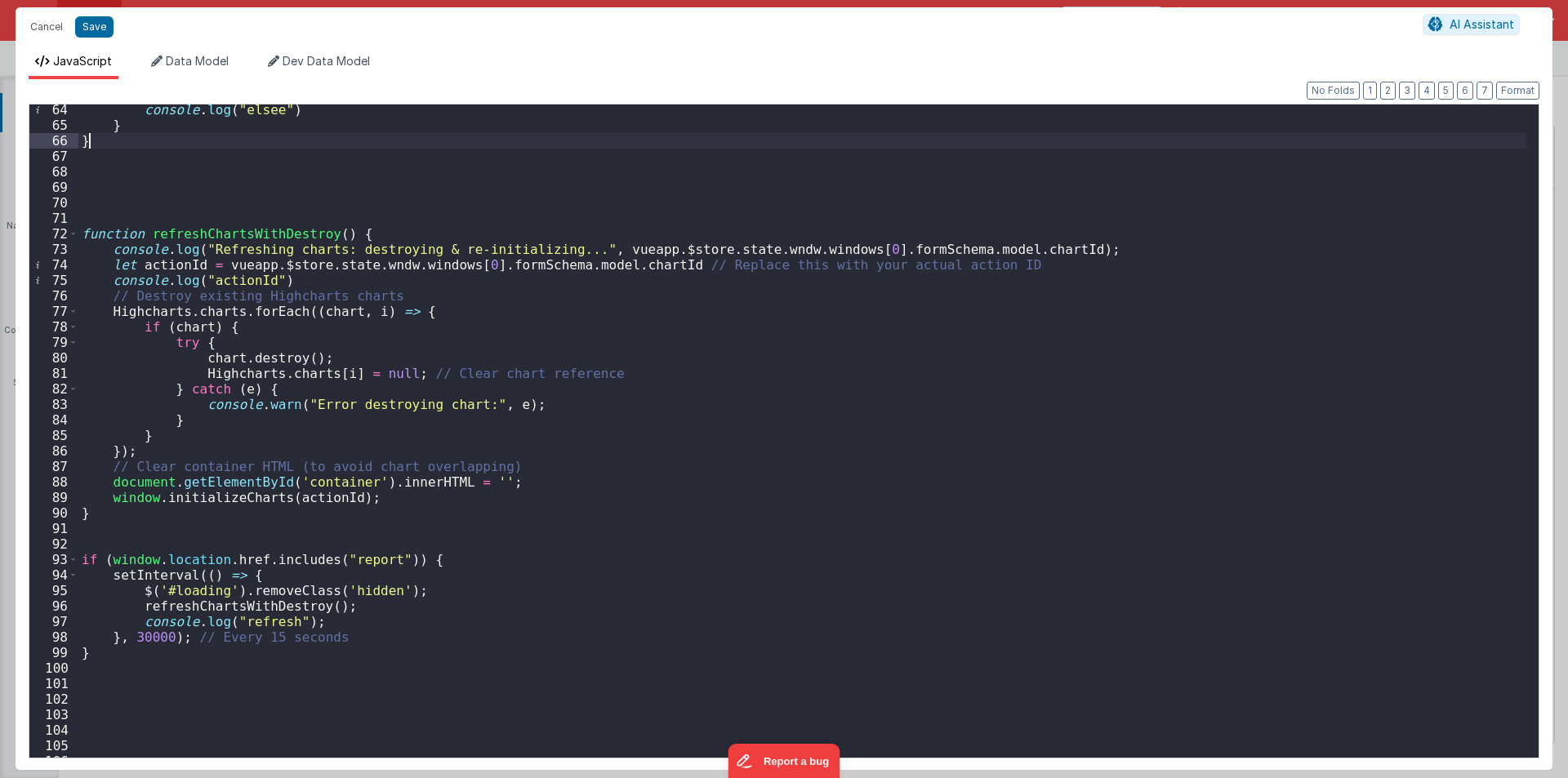
scroll to position [991, 0]
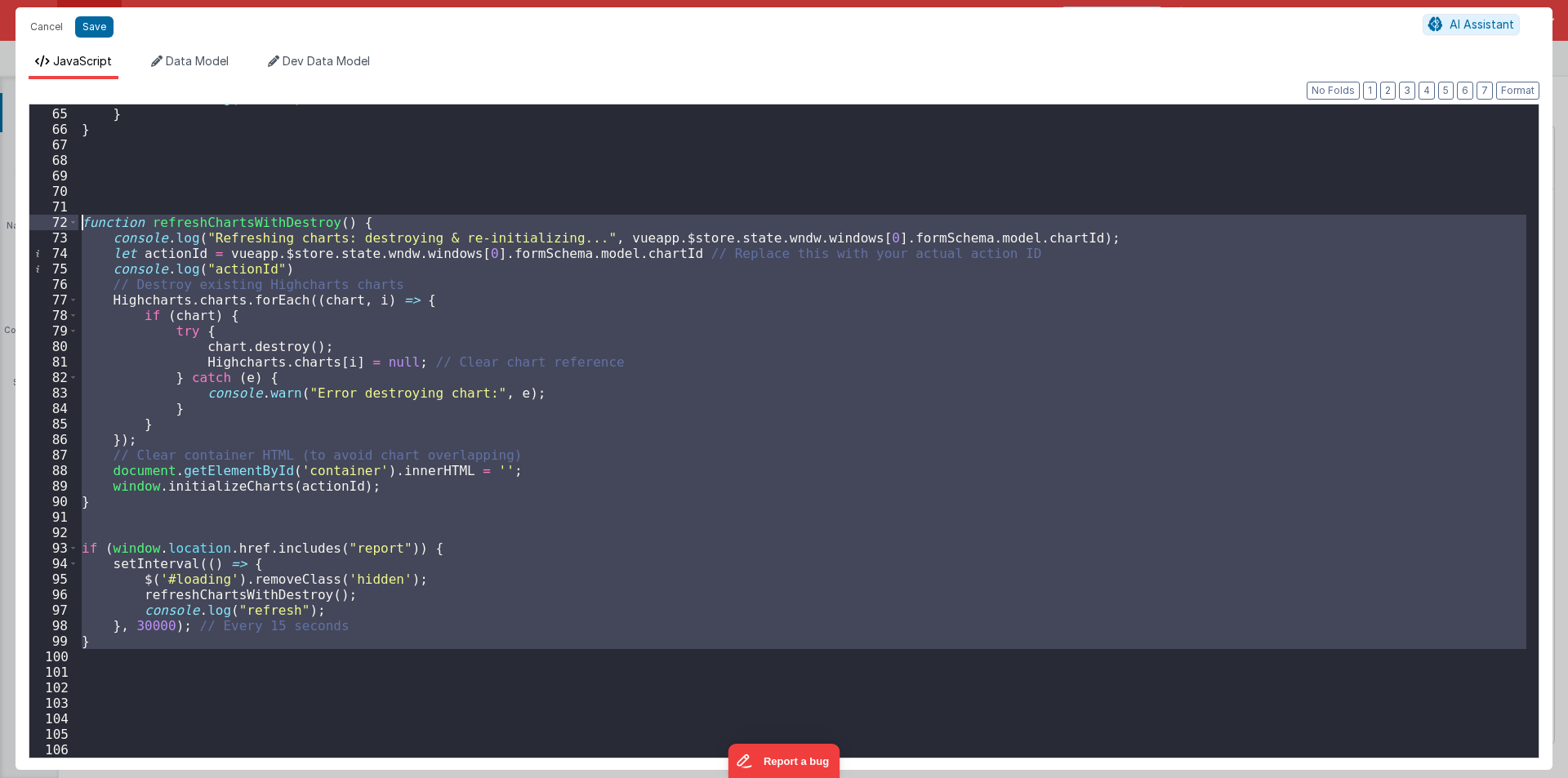
drag, startPoint x: 110, startPoint y: 650, endPoint x: 0, endPoint y: 223, distance: 440.9
click at [0, 223] on div "Cancel Save AI Assistant JavaScript Data Model Dev Data Model Format 7 6 5 4 3 …" at bounding box center [784, 389] width 1568 height 778
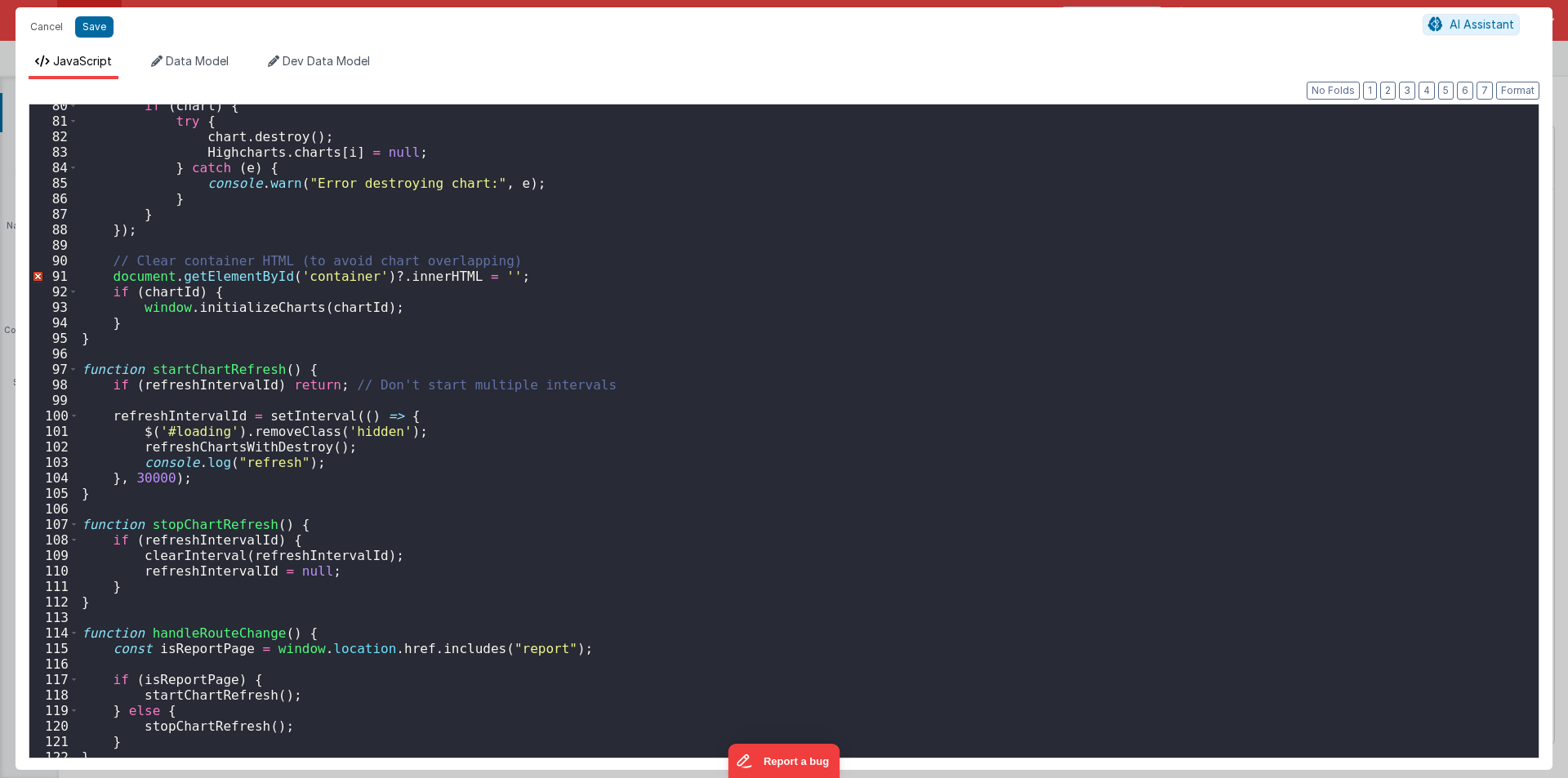
scroll to position [1232, 0]
click at [375, 280] on div "if ( chart ) { try { chart . destroy ( ) ; Highcharts . charts [ i ] = null ; }…" at bounding box center [803, 440] width 1448 height 684
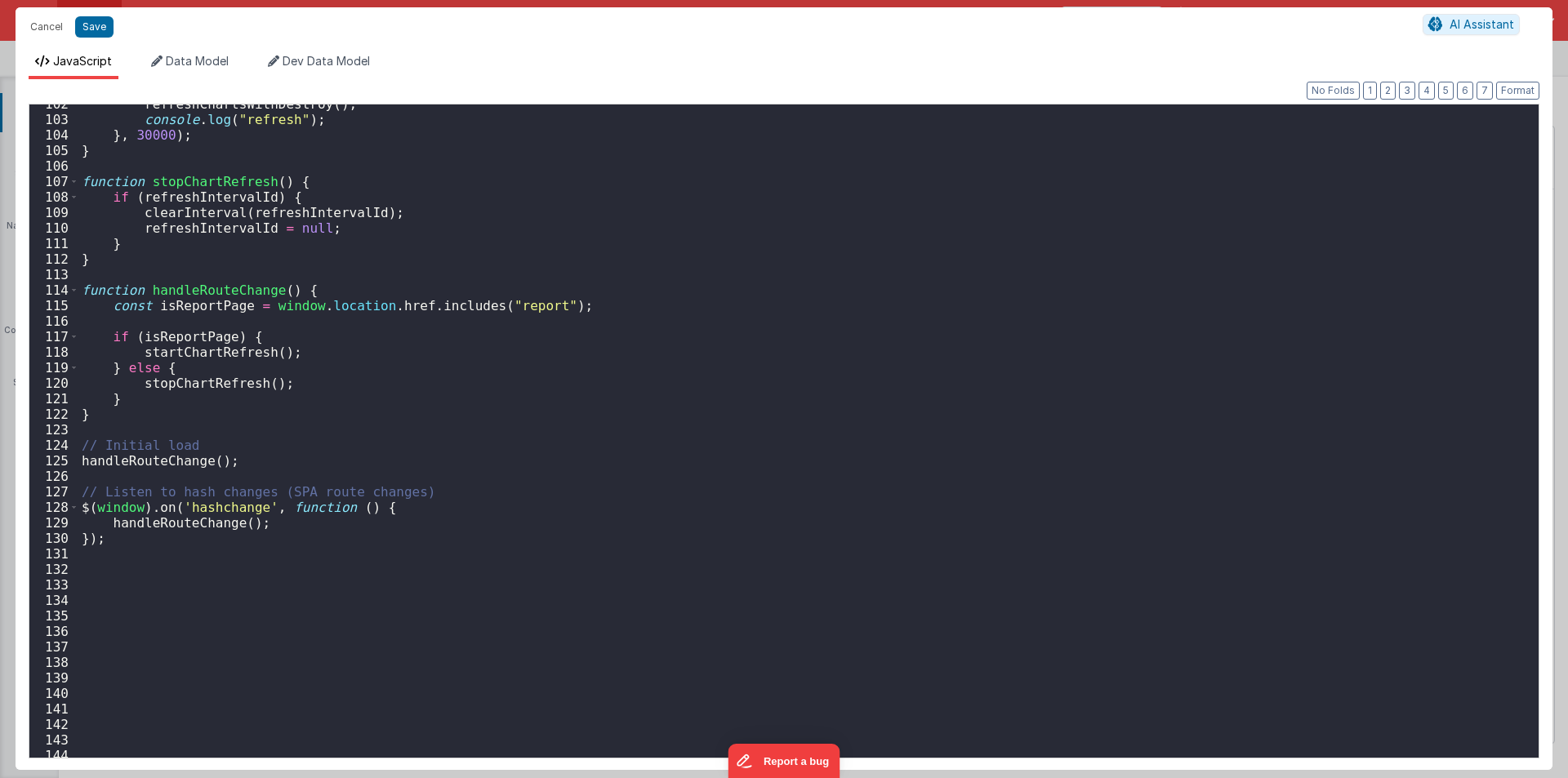
scroll to position [1379, 0]
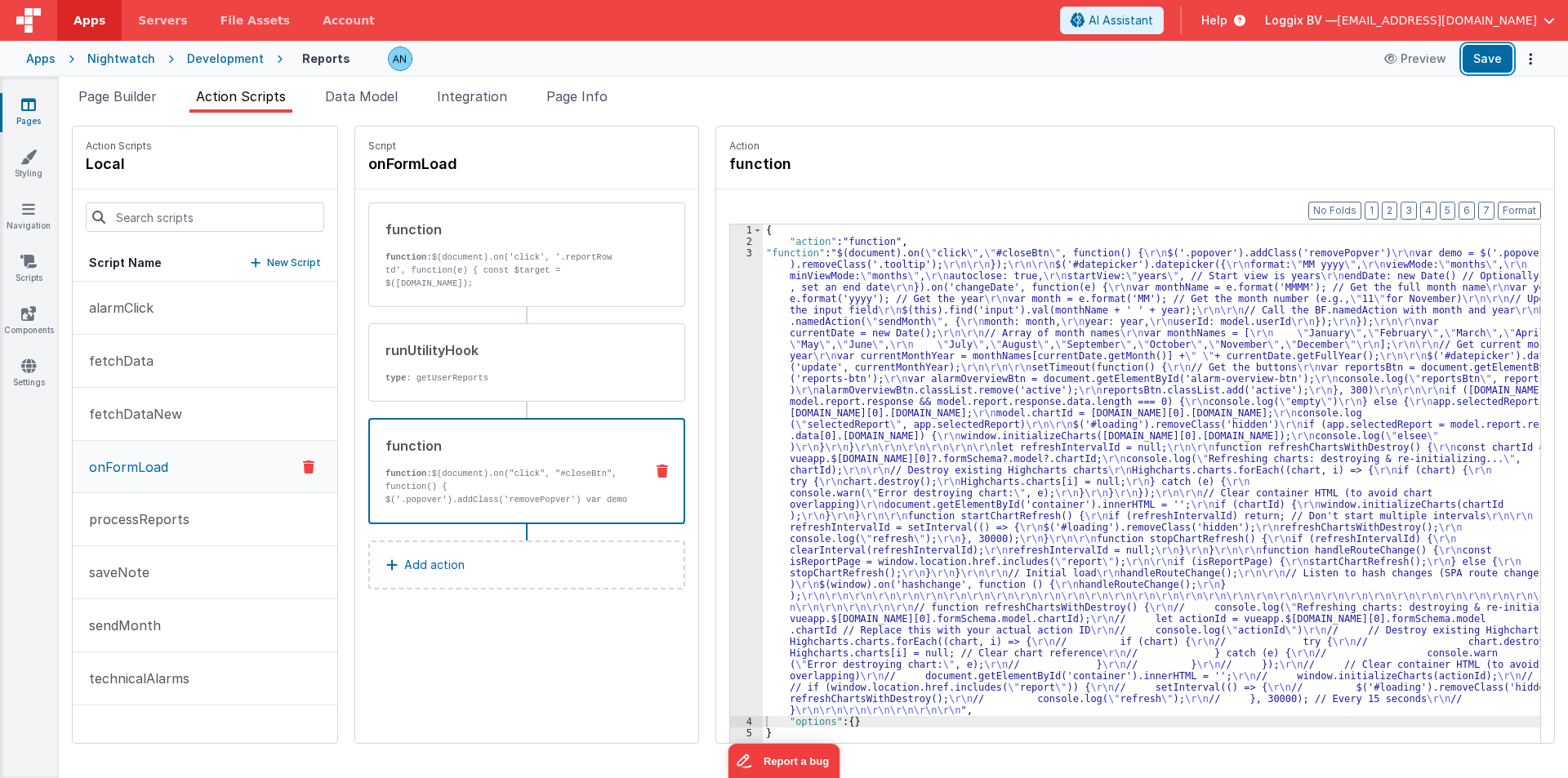
click at [1479, 53] on button "Save" at bounding box center [1487, 59] width 50 height 28
click at [1524, 207] on button "Format" at bounding box center [1519, 210] width 43 height 18
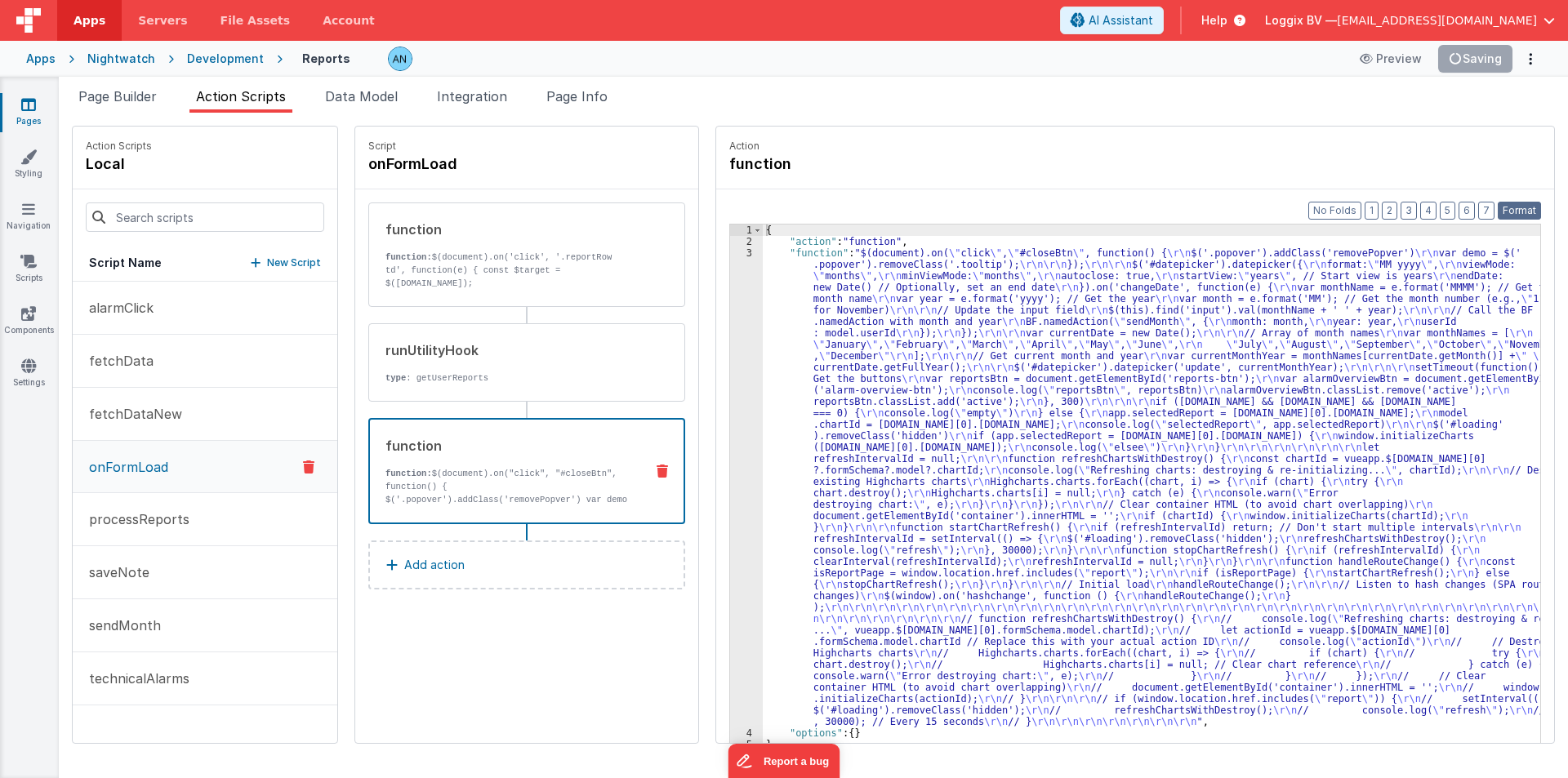
click at [1526, 205] on button "Format" at bounding box center [1519, 210] width 43 height 18
click at [777, 336] on div "{ "action" : "function" , "function" : "$(document).on( \" click \" , \" #close…" at bounding box center [1159, 520] width 793 height 592
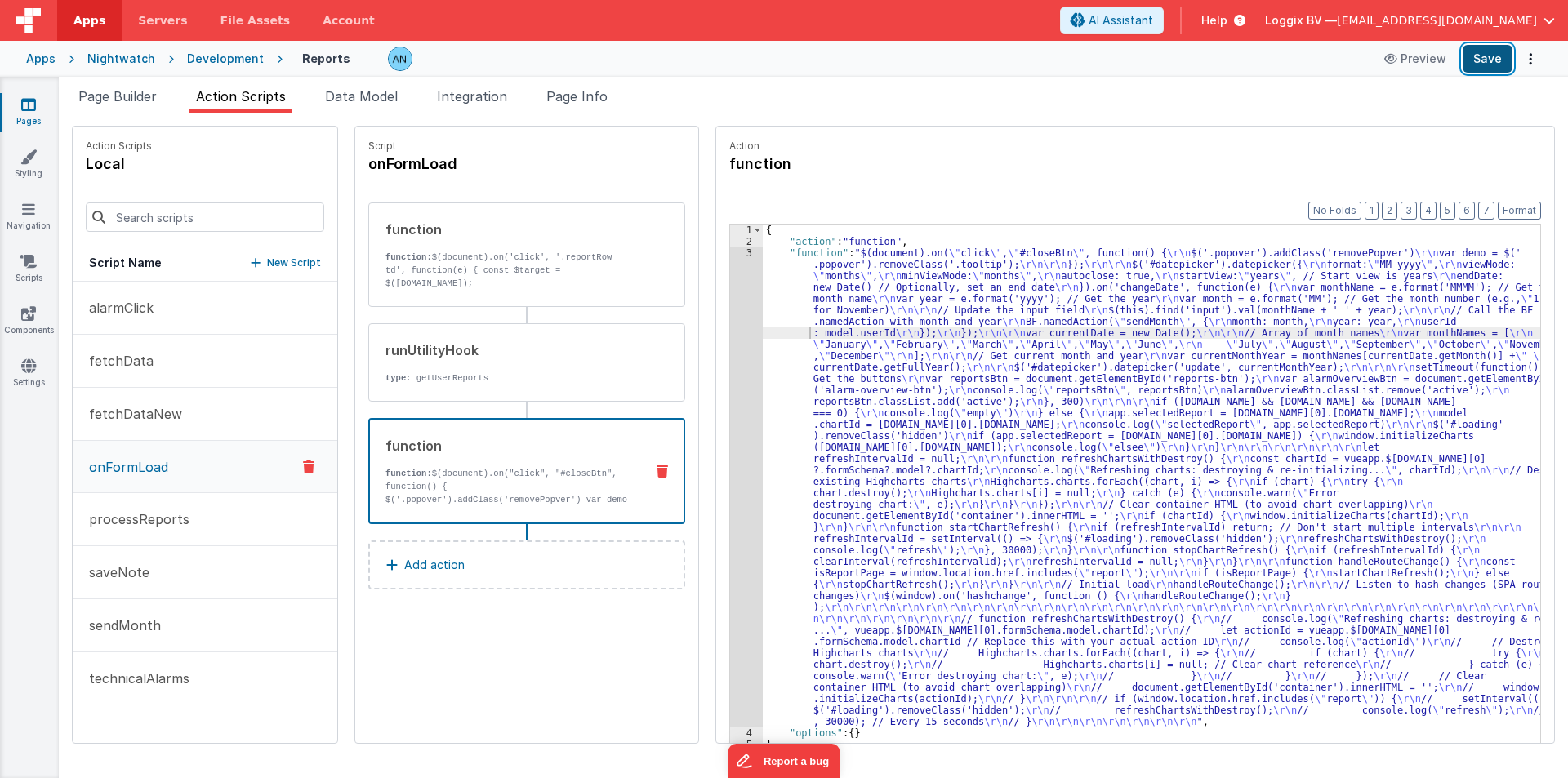
click at [1482, 56] on button "Save" at bounding box center [1487, 59] width 50 height 28
click at [1509, 210] on button "Format" at bounding box center [1519, 210] width 43 height 18
click at [765, 356] on div "{ "action" : "function" , "function" : "$(document).on( \" click \" , \" #close…" at bounding box center [1159, 520] width 793 height 592
click at [1492, 57] on button "Save" at bounding box center [1487, 59] width 50 height 28
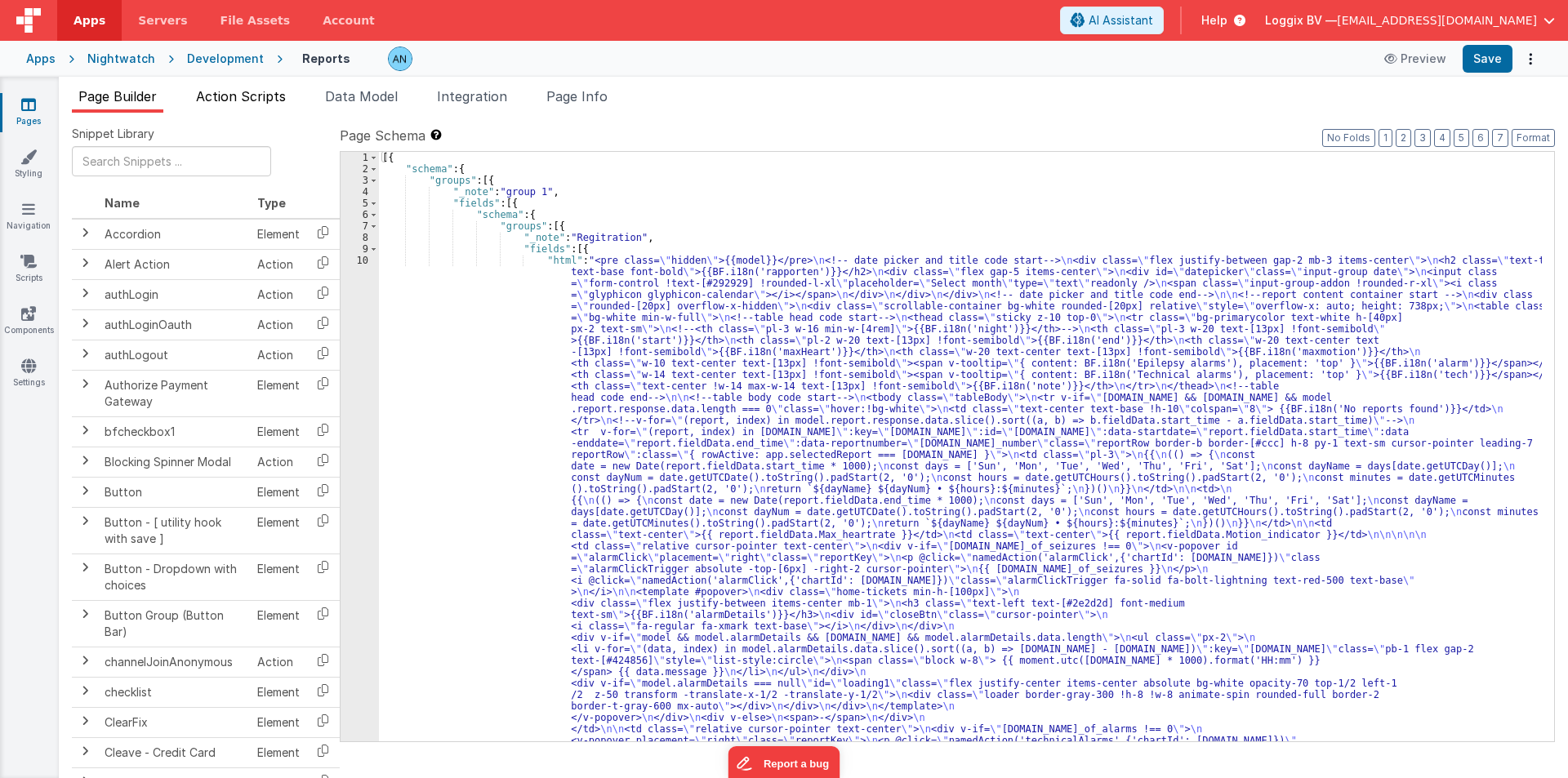
click at [214, 96] on span "Action Scripts" at bounding box center [241, 95] width 90 height 16
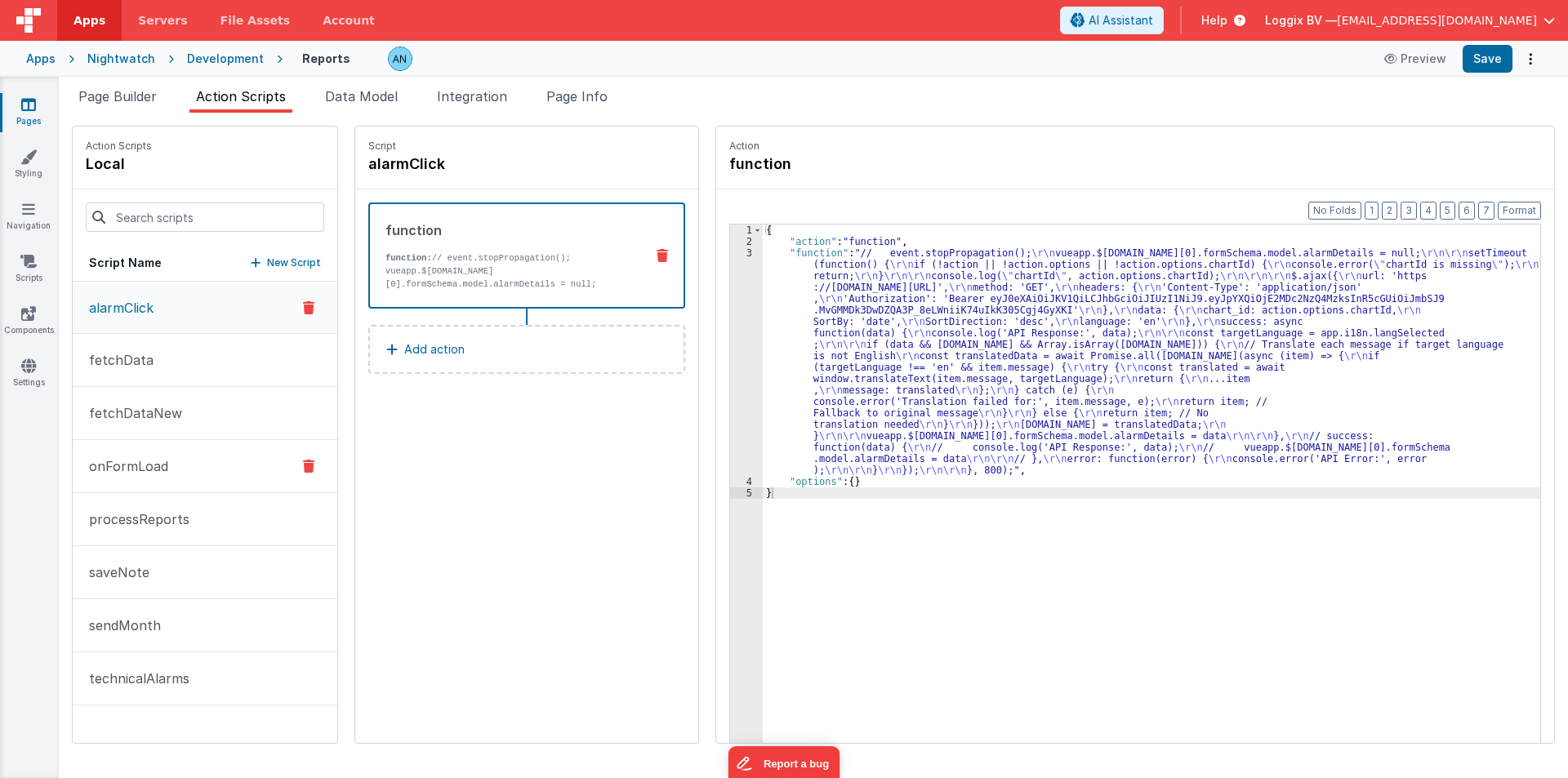
click at [141, 448] on button "onFormLoad" at bounding box center [205, 466] width 264 height 53
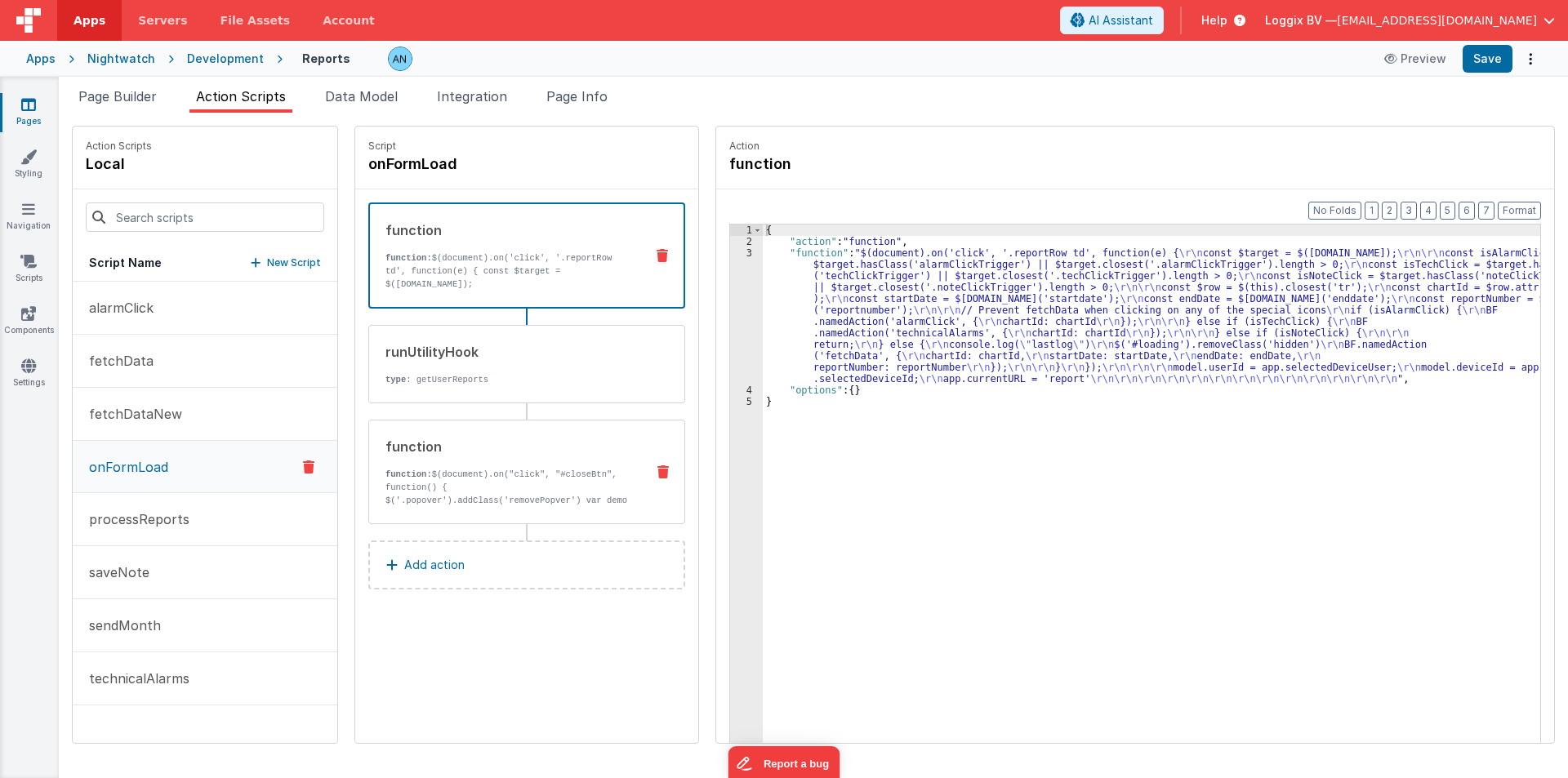
click at [386, 463] on div "function function: $(document).on("click", "#closeBtn", function() { $('.popove…" at bounding box center [500, 472] width 263 height 70
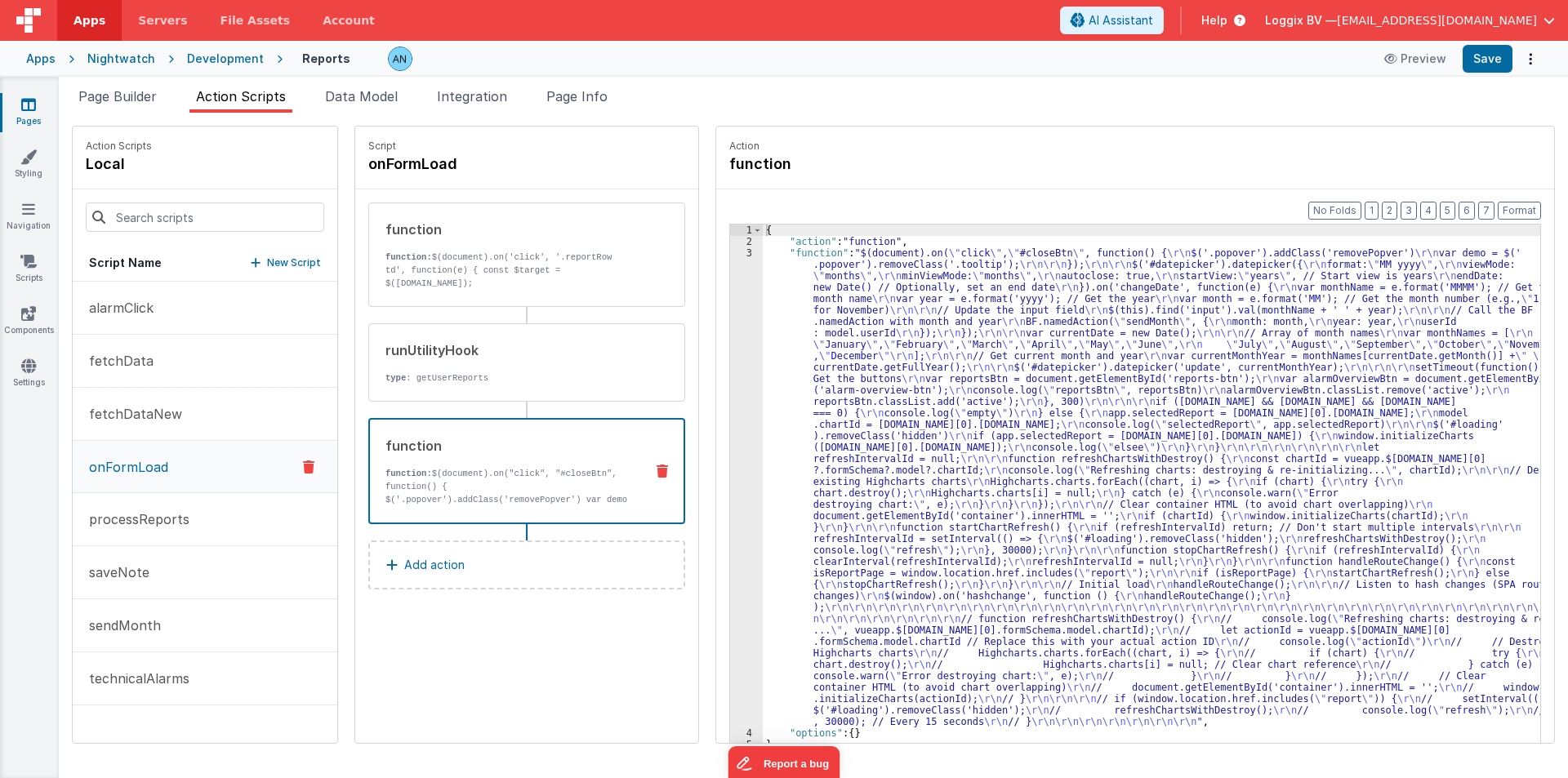
click at [803, 332] on div "{ "action" : "function" , "function" : "$(document).on( \" click \" , \" #close…" at bounding box center [1159, 520] width 793 height 592
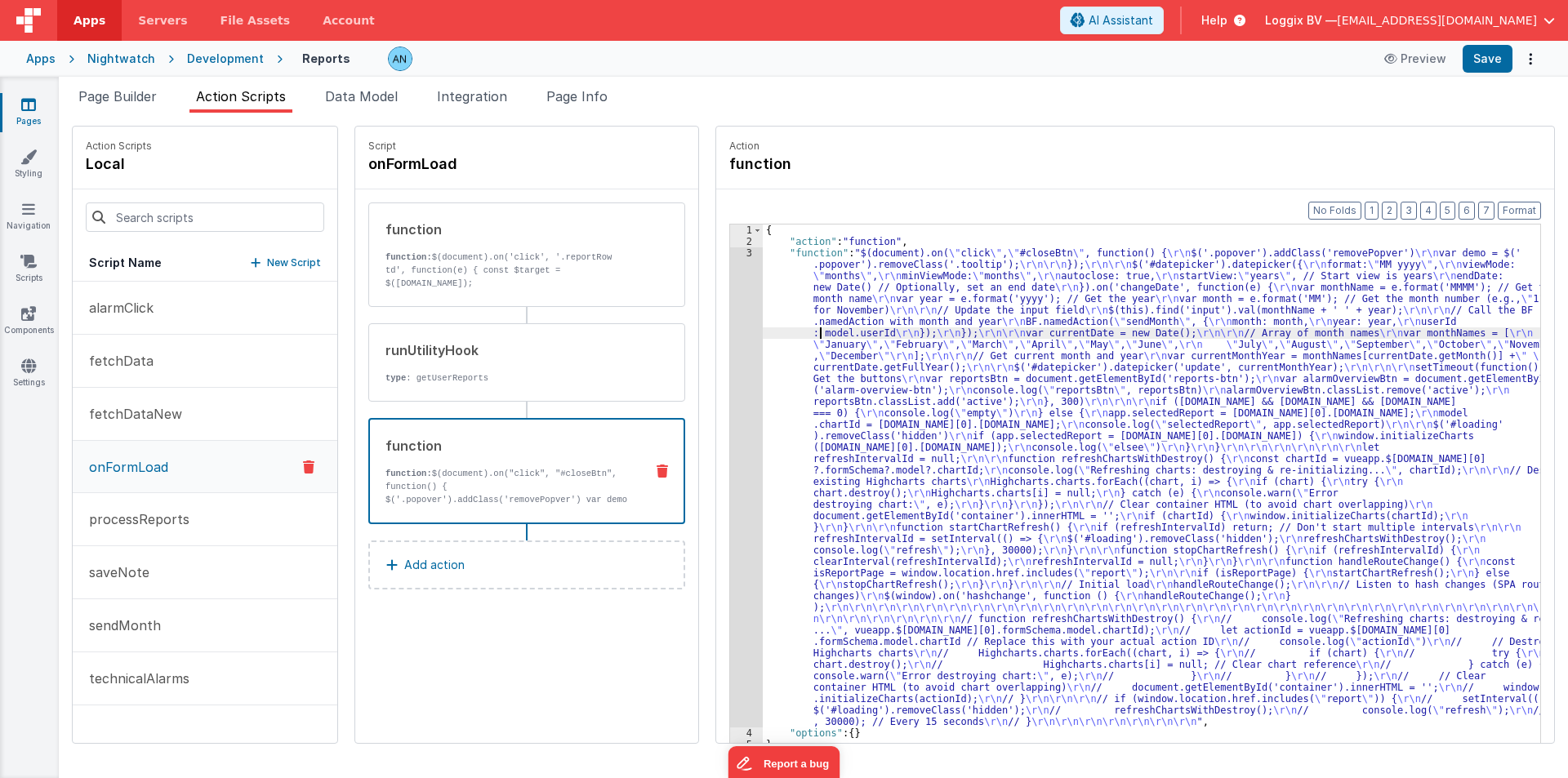
click at [730, 307] on div "3" at bounding box center [746, 488] width 33 height 480
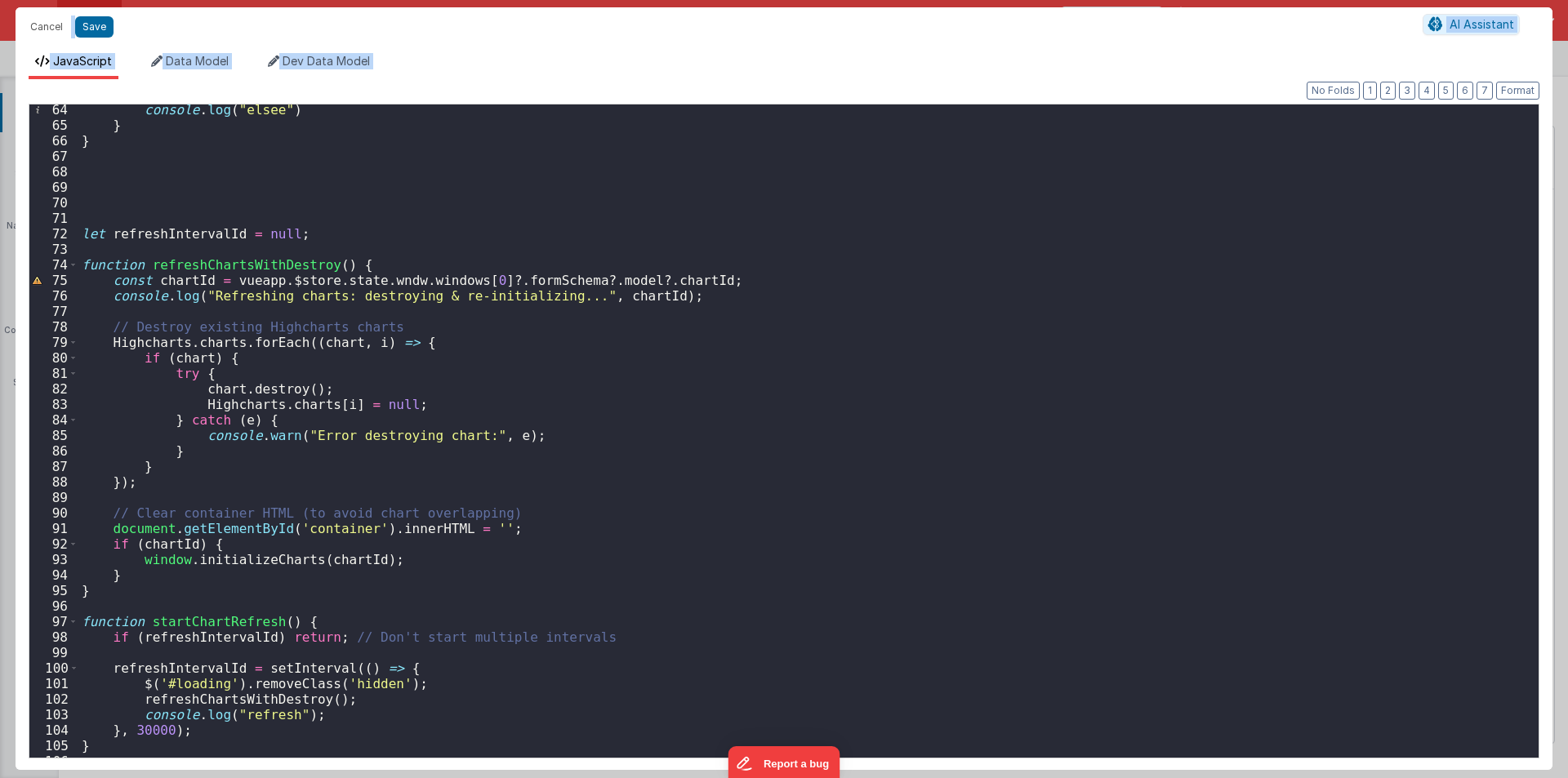
scroll to position [1176, 0]
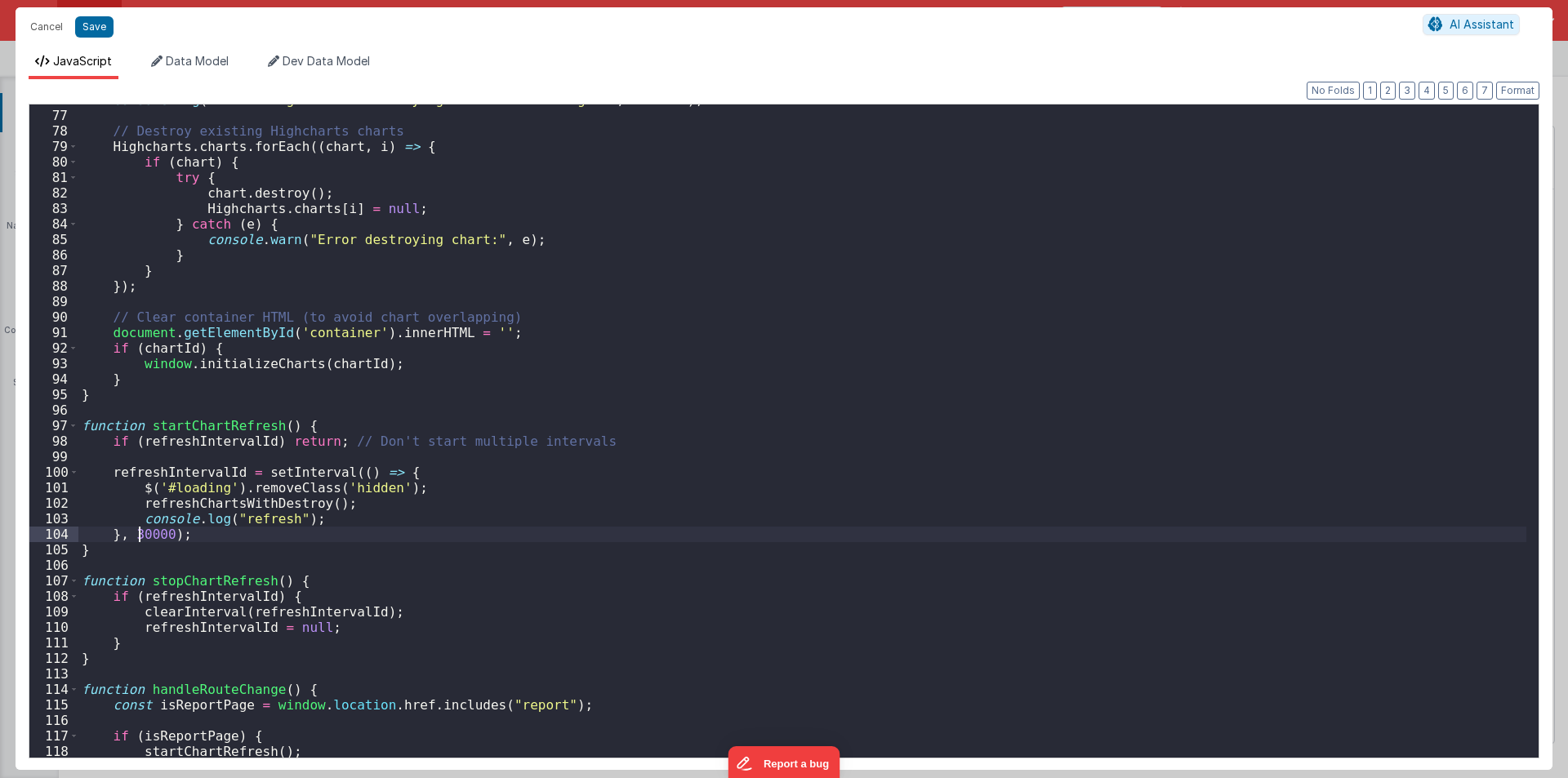
click at [137, 535] on div "console . log ( "Refreshing charts: destroying & re-initializing..." , chartId …" at bounding box center [803, 434] width 1448 height 684
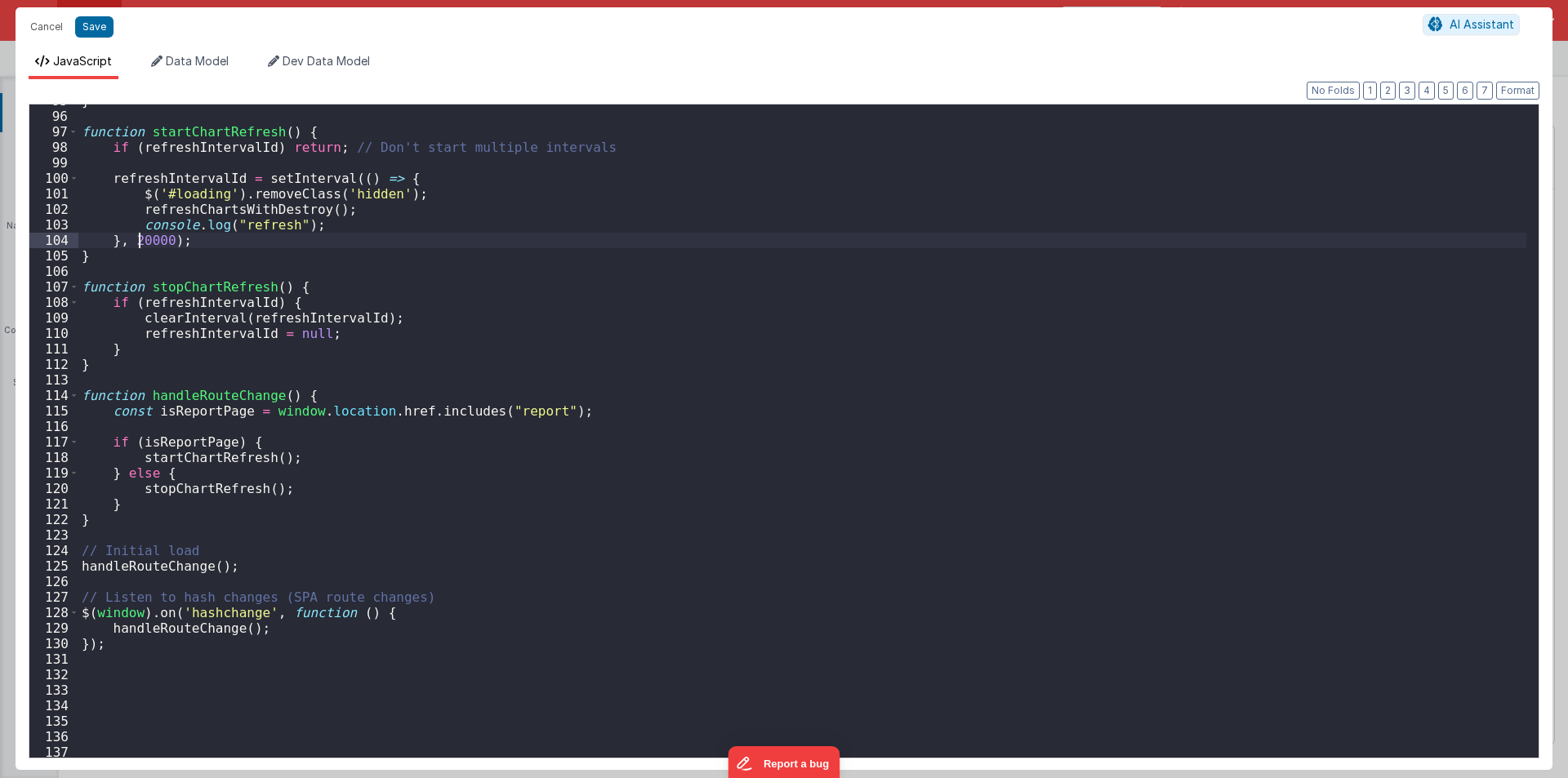
scroll to position [1519, 0]
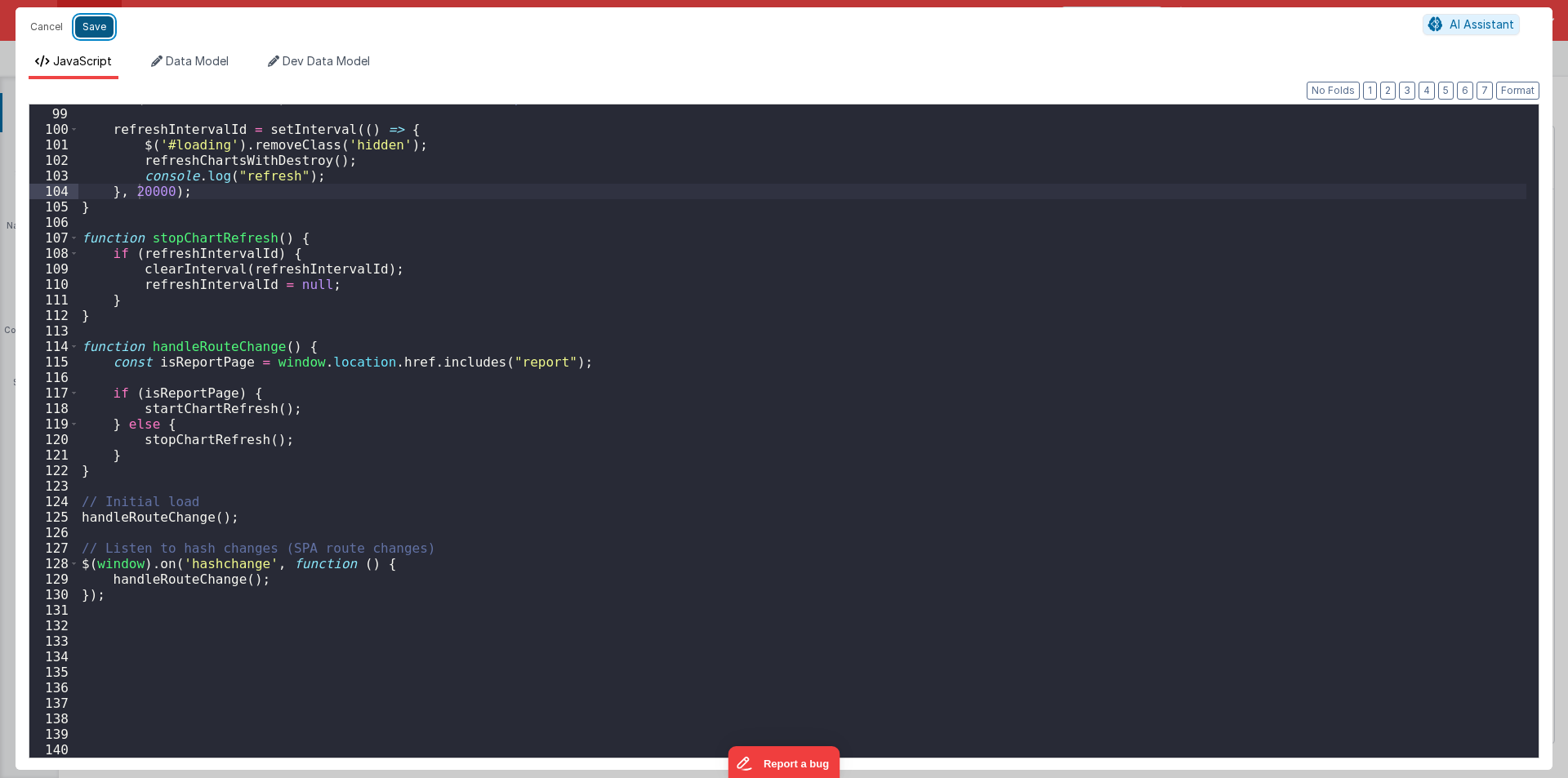
click at [92, 22] on button "Save" at bounding box center [93, 26] width 38 height 21
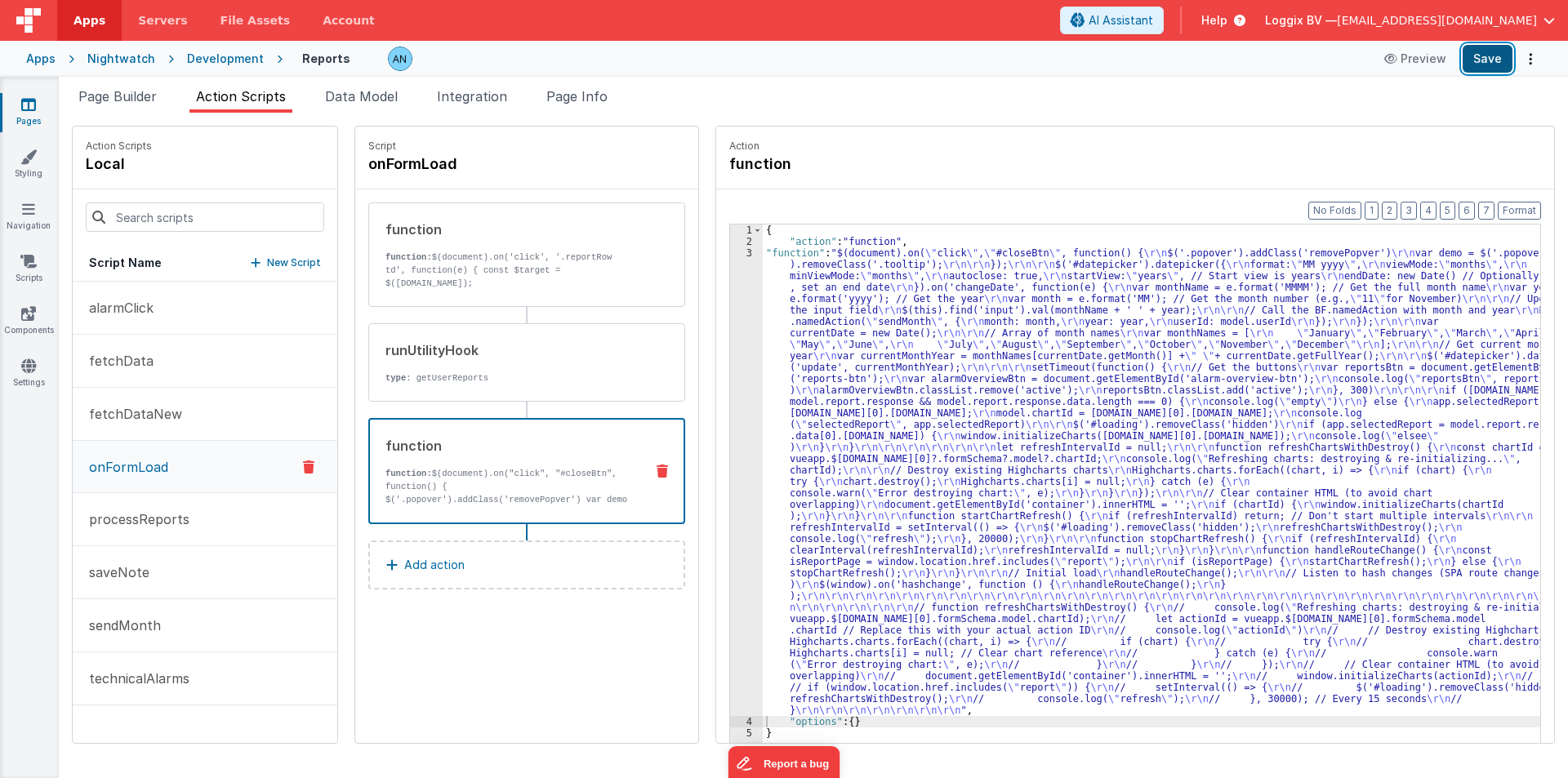
click at [1495, 55] on button "Save" at bounding box center [1487, 59] width 50 height 28
drag, startPoint x: 1486, startPoint y: 58, endPoint x: 1502, endPoint y: 131, distance: 74.7
click at [1486, 57] on button "Save" at bounding box center [1487, 59] width 50 height 28
click at [1520, 209] on button "Format" at bounding box center [1519, 210] width 43 height 18
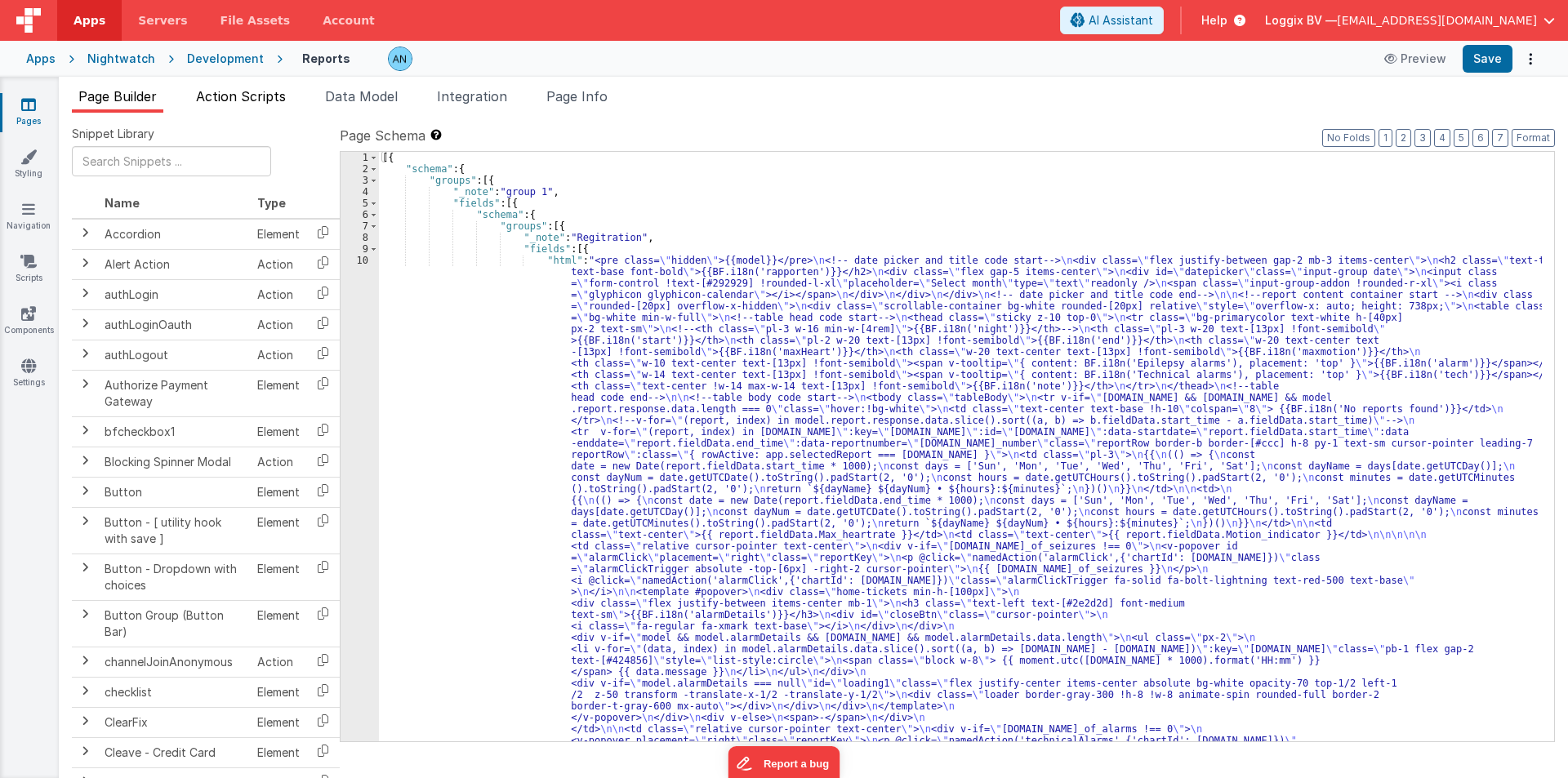
click at [262, 89] on span "Action Scripts" at bounding box center [241, 95] width 90 height 16
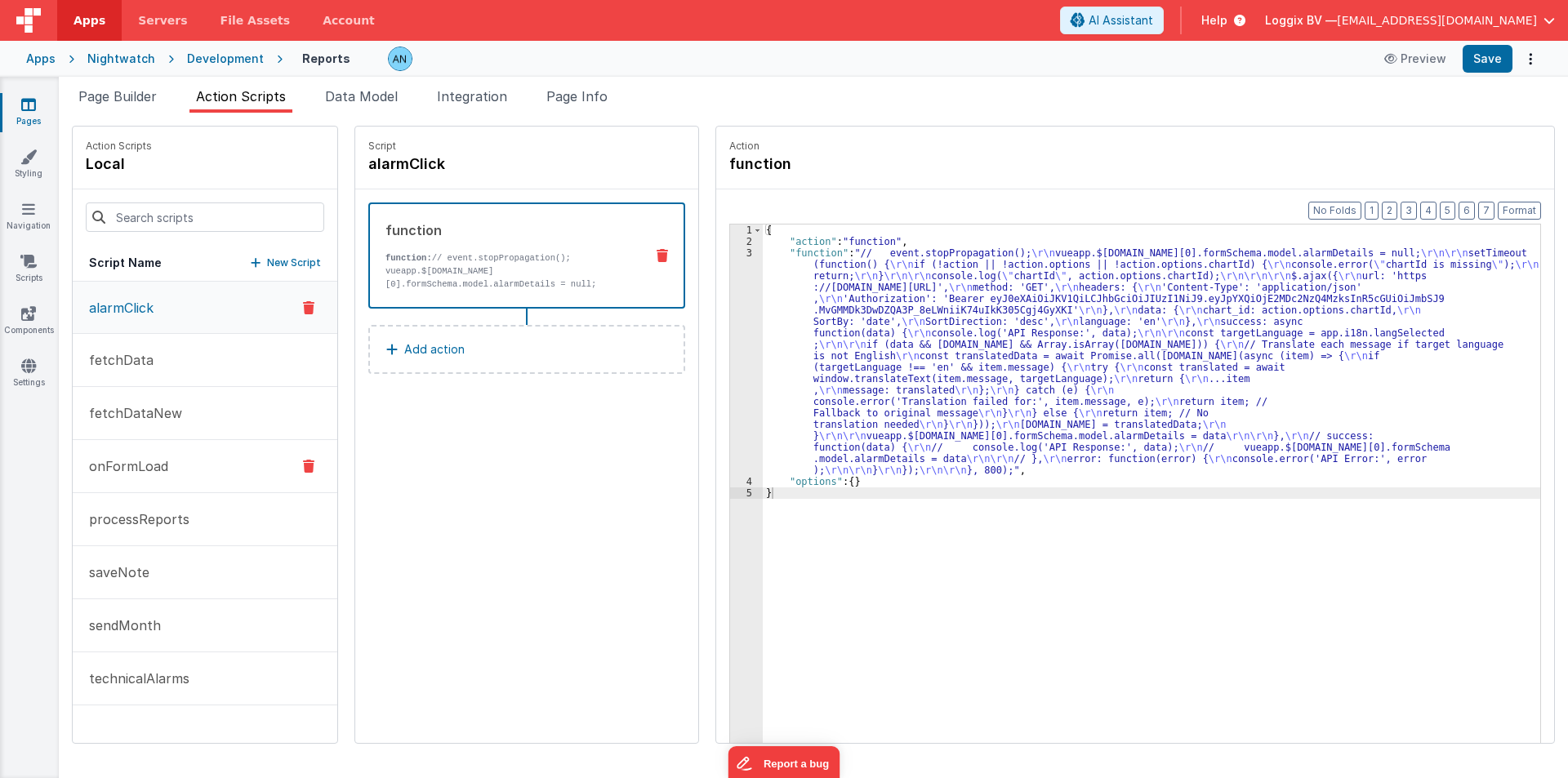
click at [121, 464] on p "onFormLoad" at bounding box center [123, 466] width 89 height 20
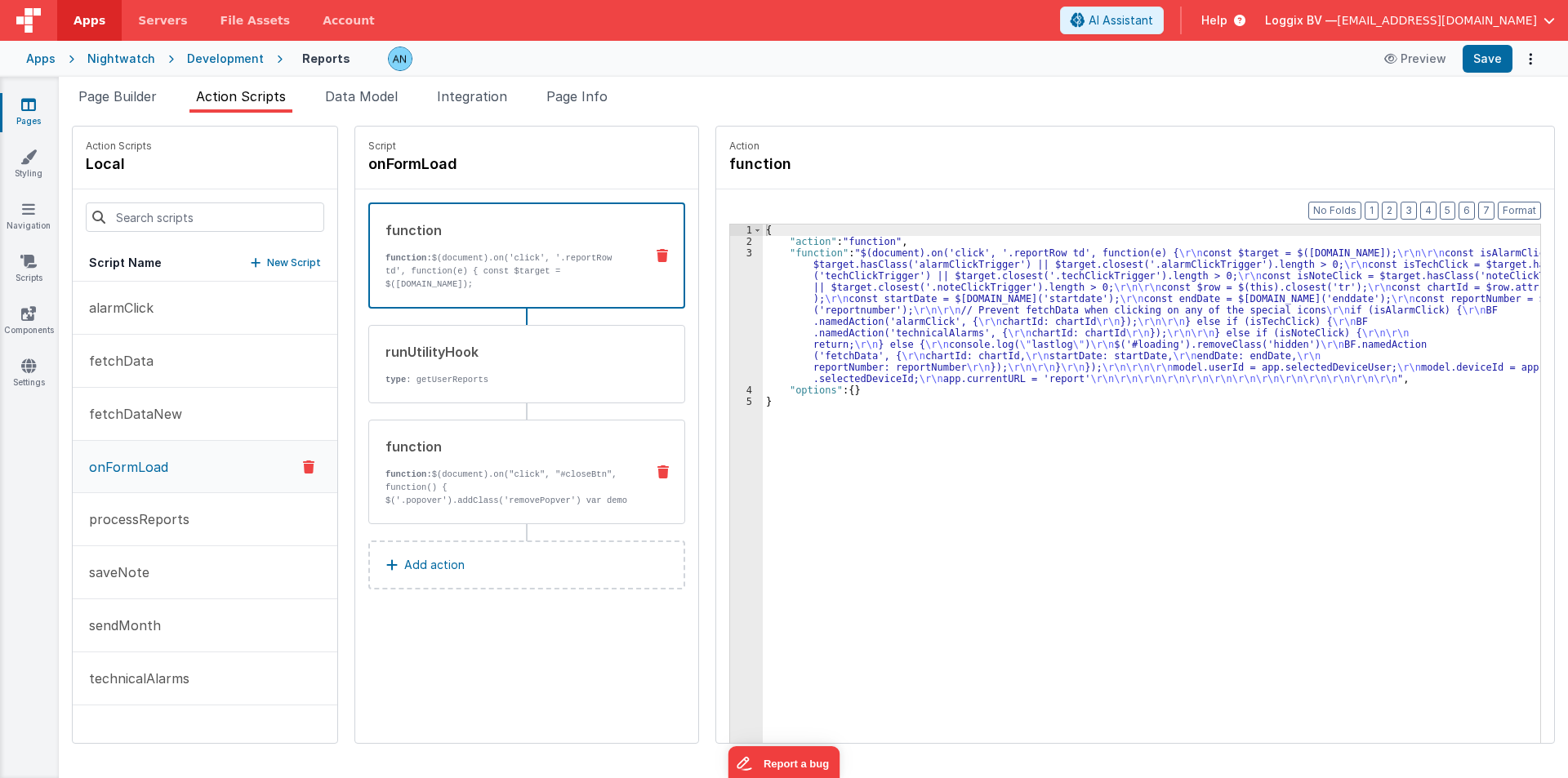
click at [409, 461] on div "function function: $(document).on("click", "#closeBtn", function() { $('.popove…" at bounding box center [500, 472] width 263 height 70
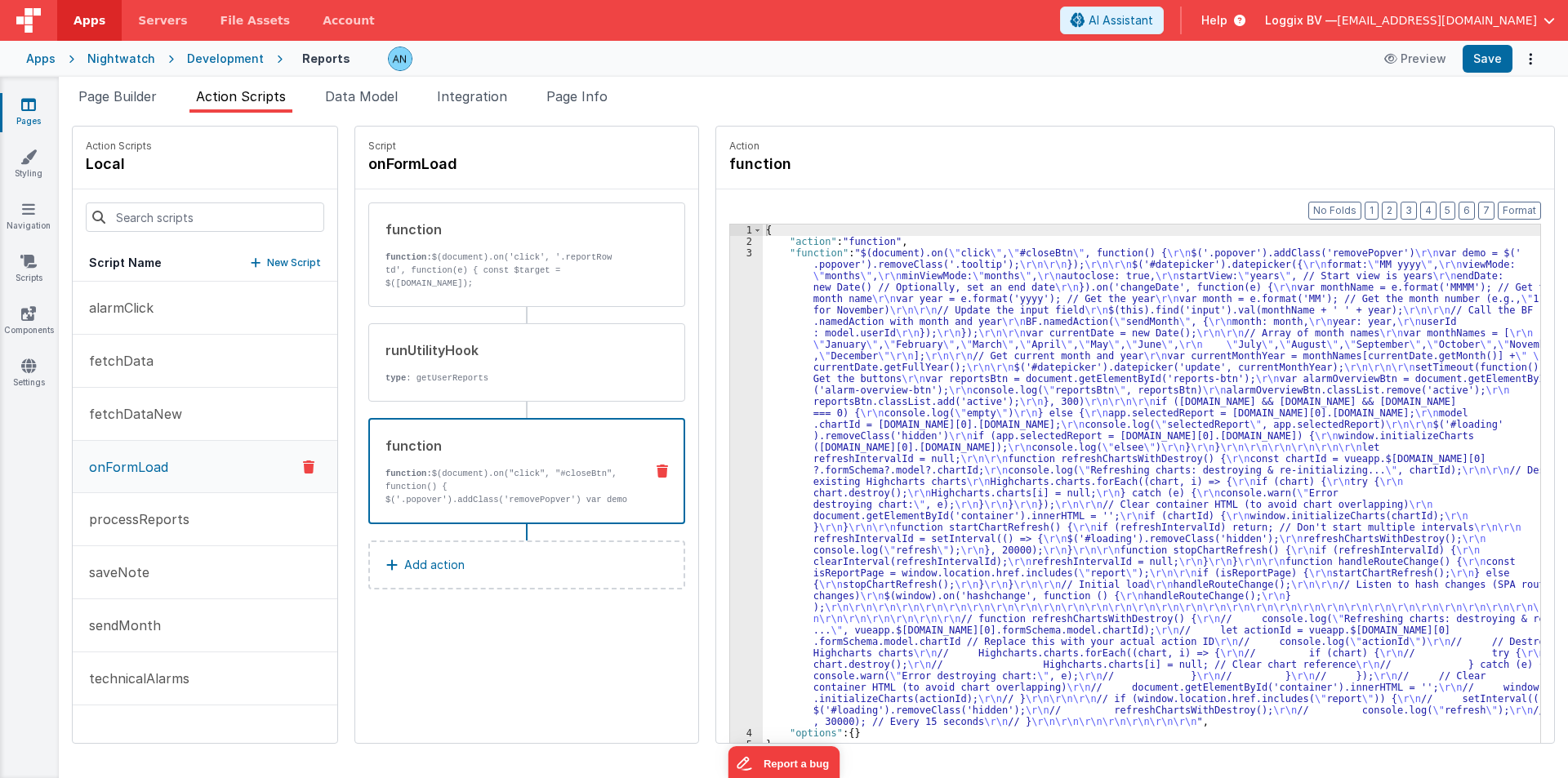
click at [784, 352] on div "{ "action" : "function" , "function" : "$(document).on( \" click \" , \" #close…" at bounding box center [1159, 520] width 793 height 592
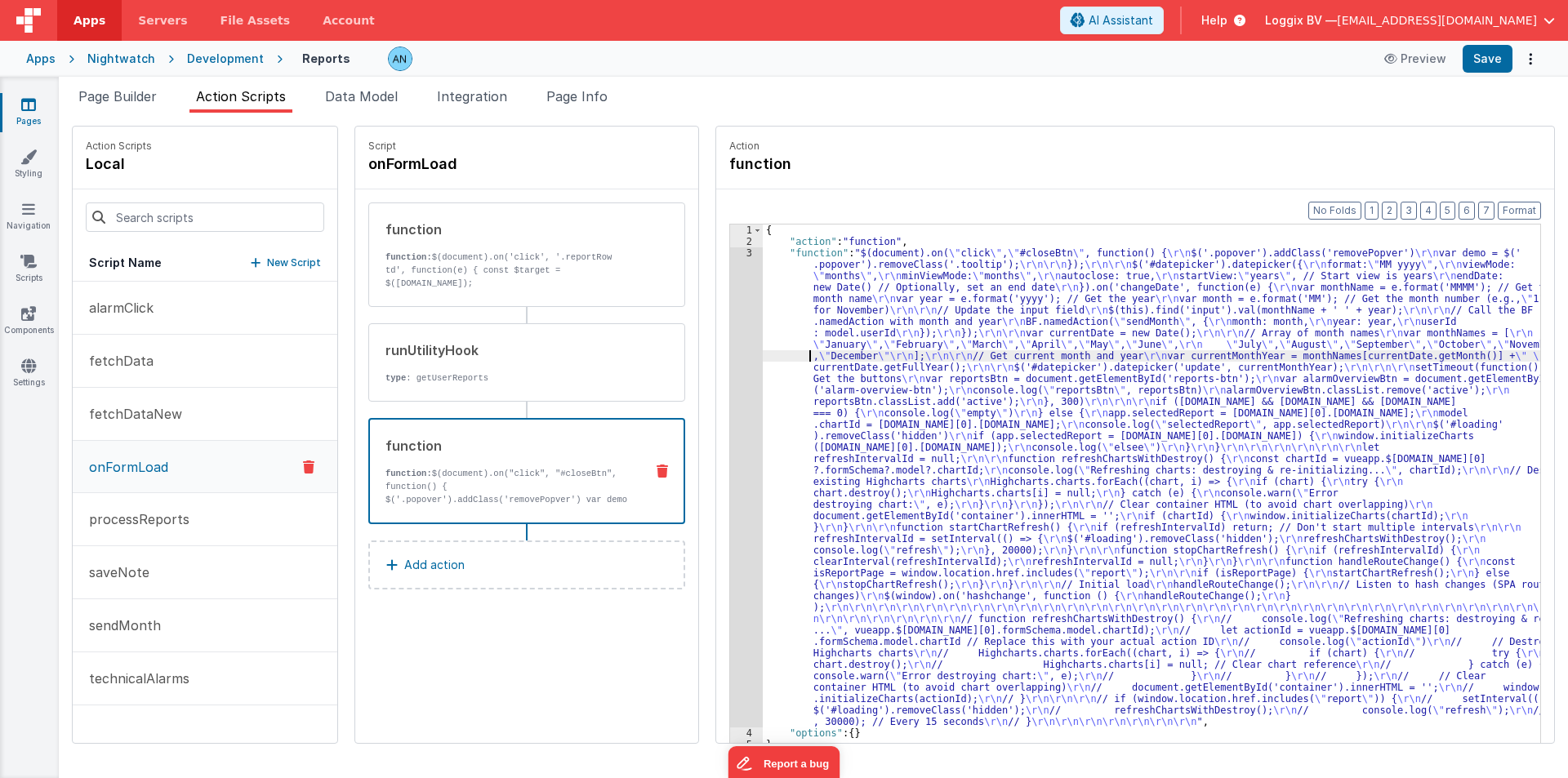
click at [730, 318] on div "3" at bounding box center [746, 488] width 33 height 480
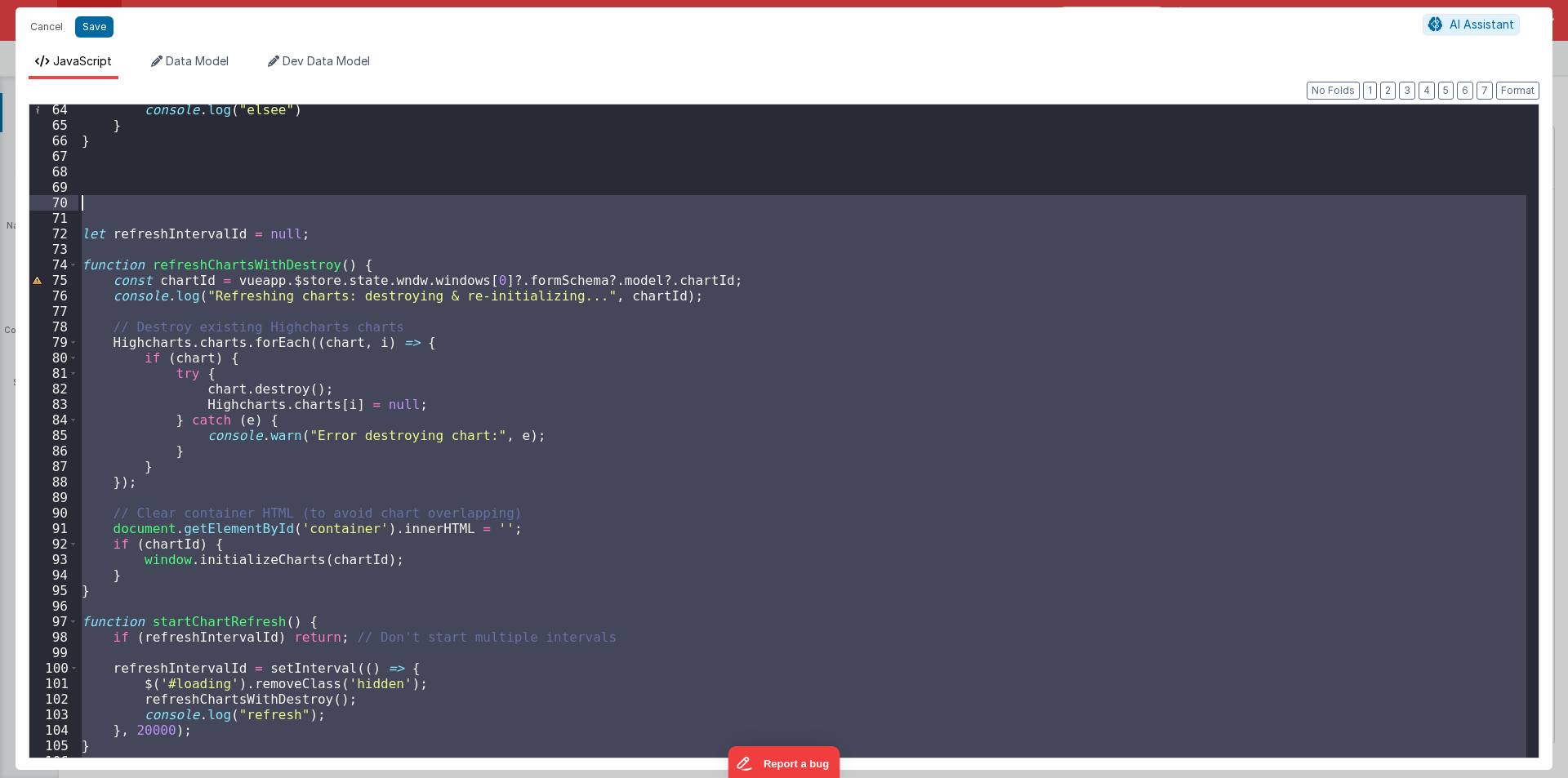
scroll to position [980, 0]
drag, startPoint x: 130, startPoint y: 398, endPoint x: 75, endPoint y: 207, distance: 198.8
click at [75, 207] on div "64 65 66 67 68 69 70 71 72 73 74 75 76 77 78 79 80 81 82 83 84 85 86 87 88 89 9…" at bounding box center [784, 431] width 1511 height 655
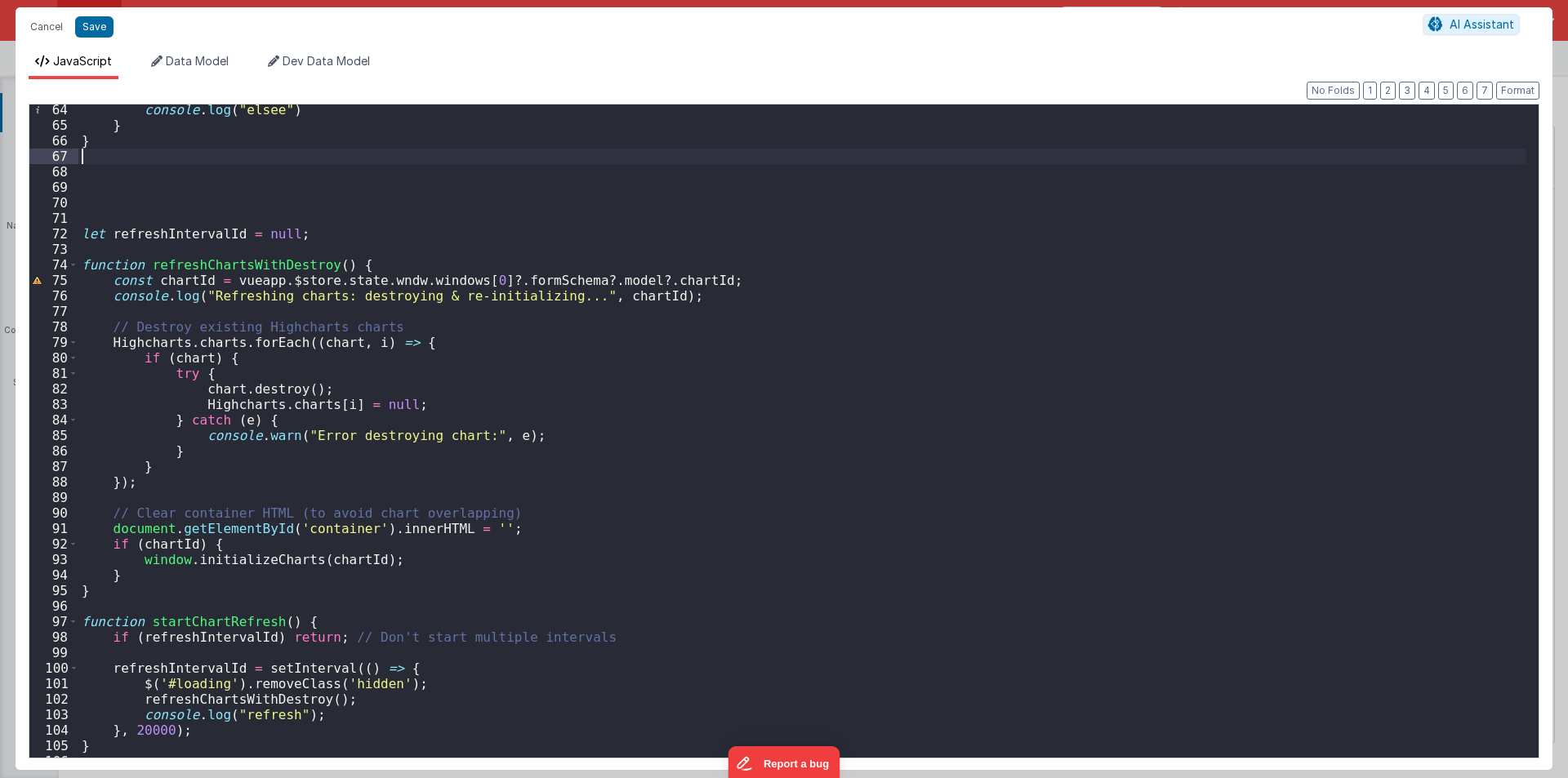
click at [228, 152] on div "console . log ( "elsee" ) } } let refreshIntervalId = null ; function refreshCh…" at bounding box center [803, 444] width 1448 height 684
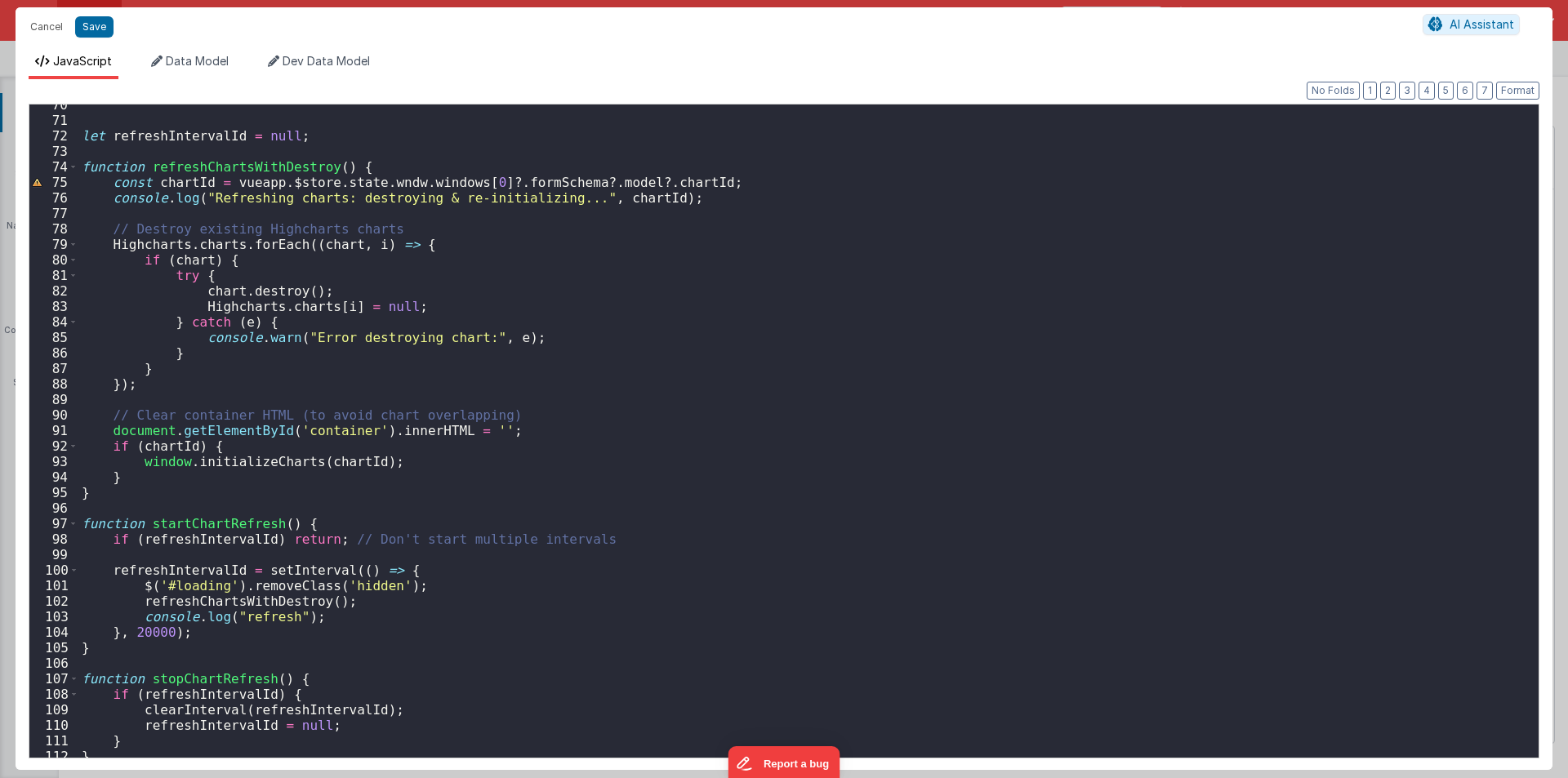
scroll to position [1078, 0]
click at [174, 185] on div "let refreshIntervalId = null ; function refreshChartsWithDestroy ( ) { const ch…" at bounding box center [803, 439] width 1448 height 684
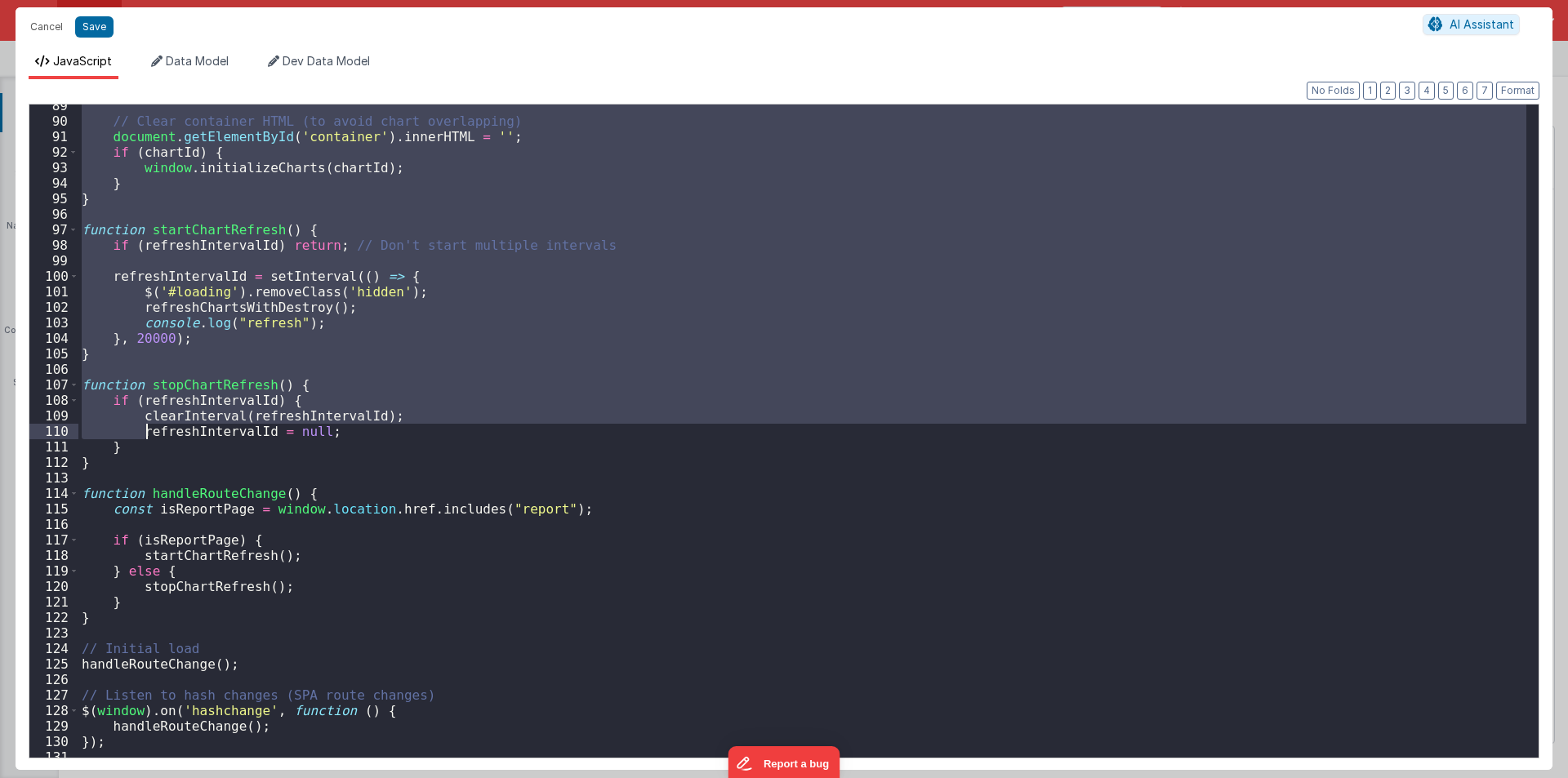
scroll to position [1617, 0]
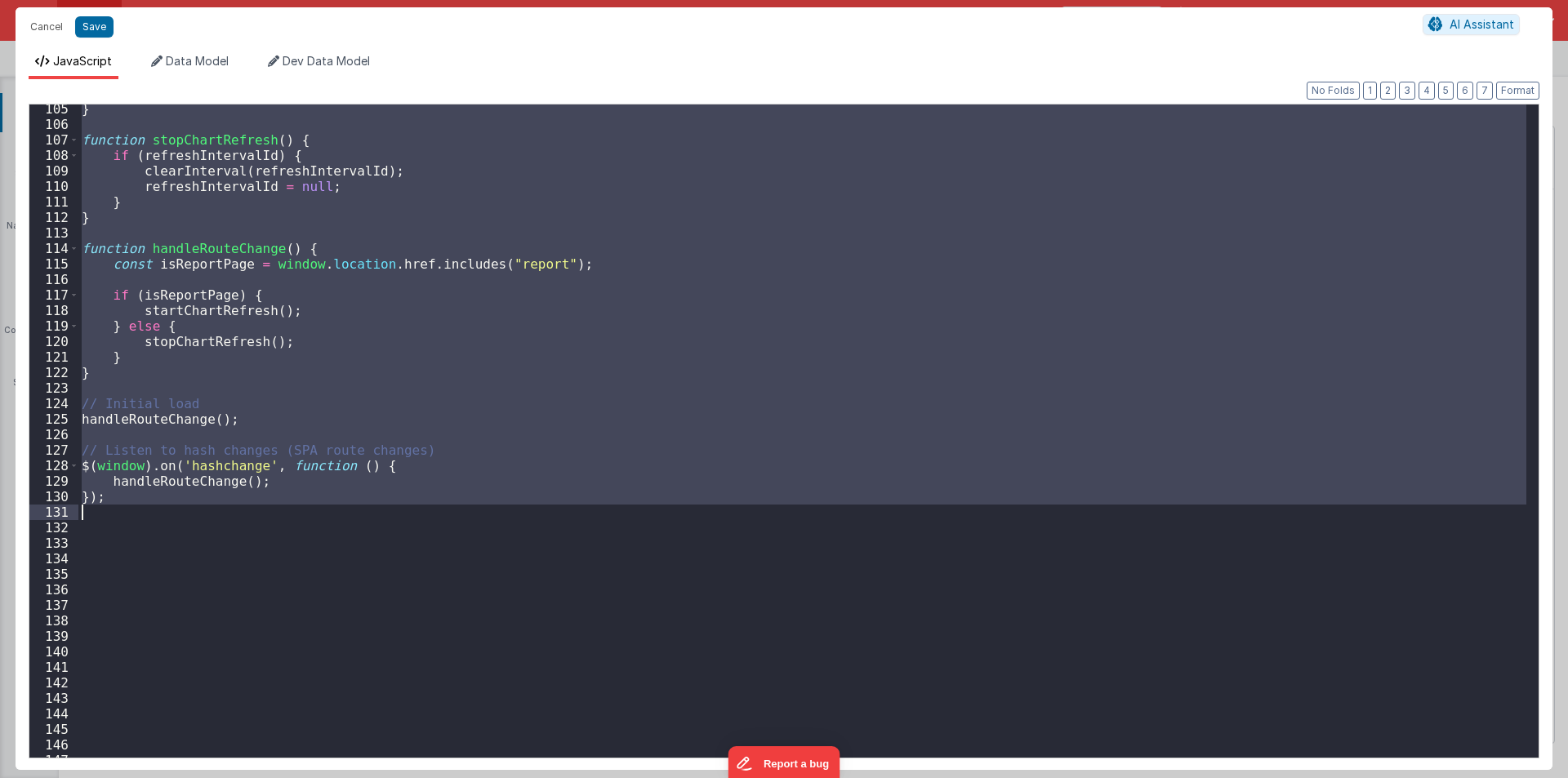
drag, startPoint x: 83, startPoint y: 254, endPoint x: 153, endPoint y: 511, distance: 266.4
click at [153, 511] on div "} function stopChartRefresh ( ) { if ( refreshIntervalId ) { clearInterval ( re…" at bounding box center [803, 443] width 1448 height 684
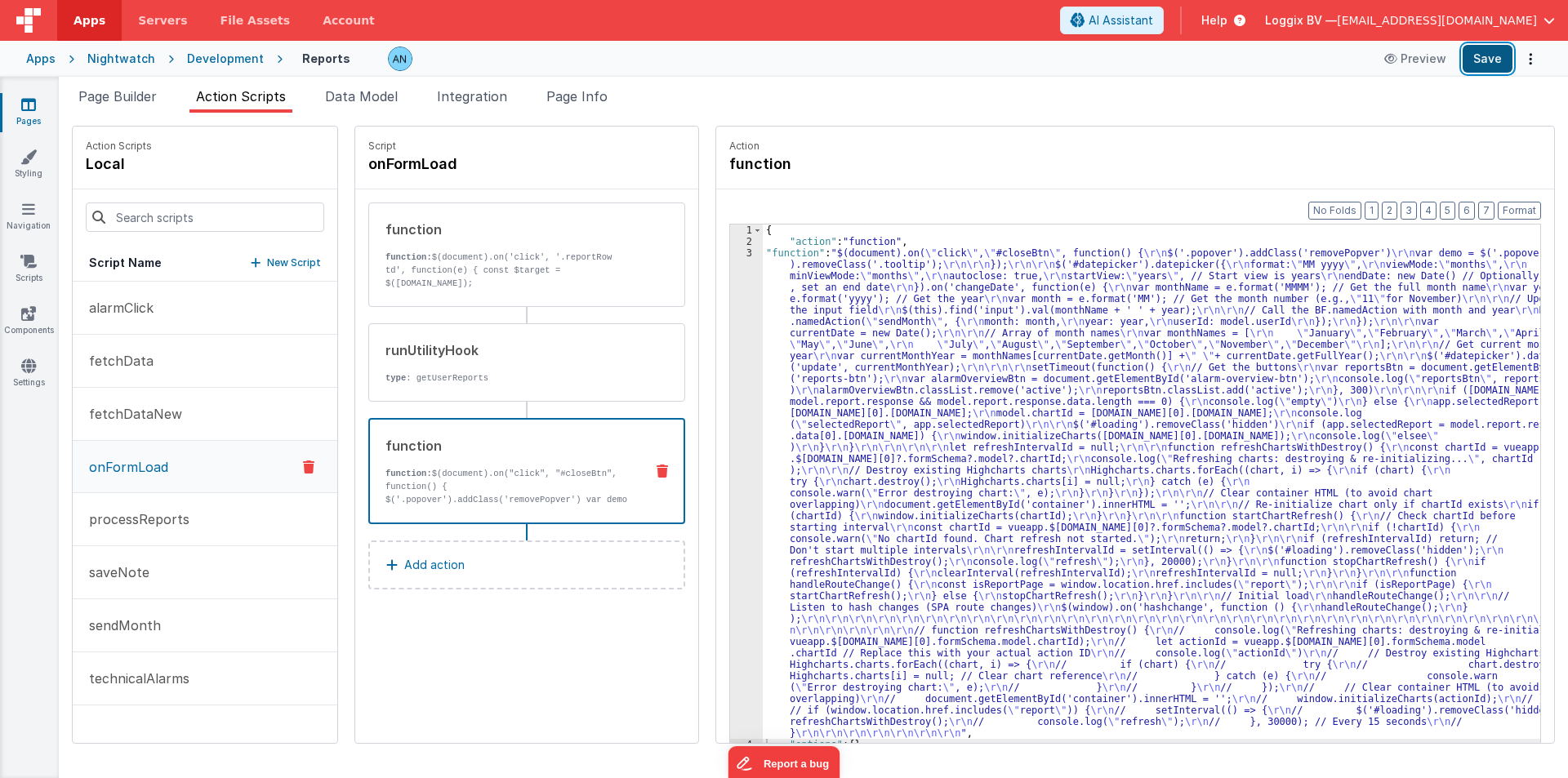
click at [1504, 53] on button "Save" at bounding box center [1487, 59] width 50 height 28
click at [1512, 206] on button "Format" at bounding box center [1519, 210] width 43 height 18
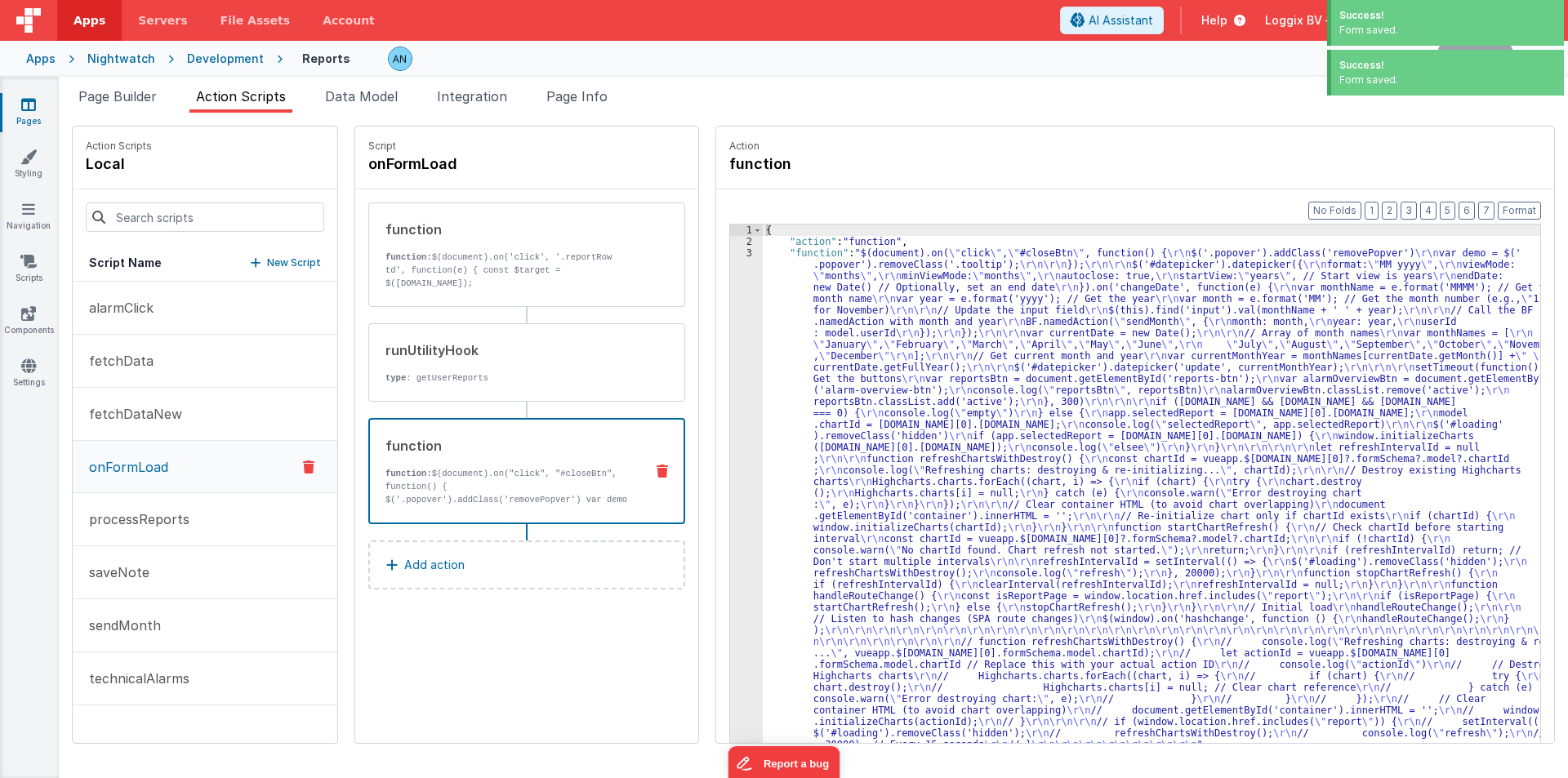
click at [767, 290] on div "{ "action" : "function" , "function" : "$(document).on( \" click \" , \" #close…" at bounding box center [1159, 520] width 793 height 592
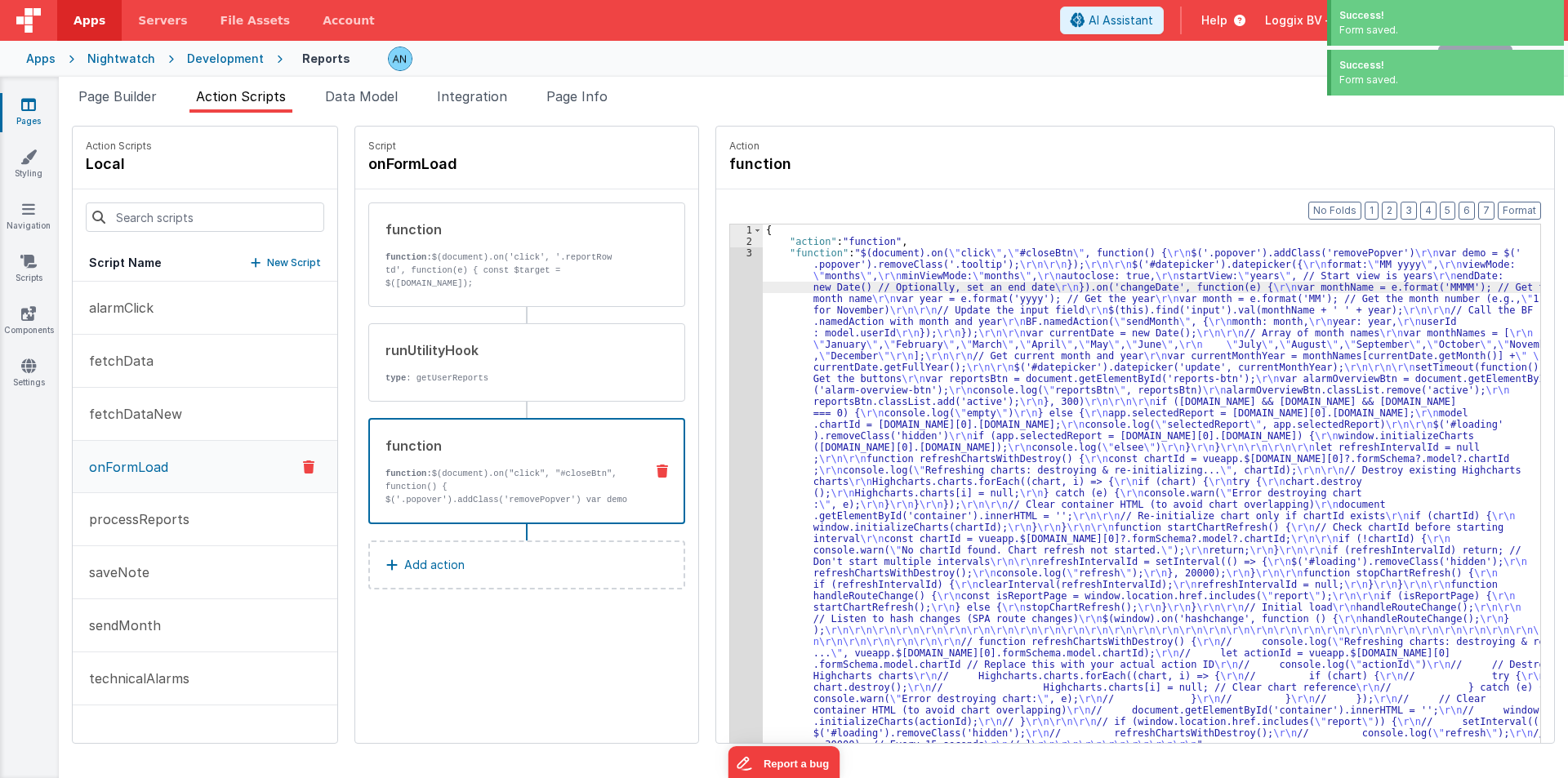
click at [730, 294] on div "3" at bounding box center [746, 499] width 33 height 502
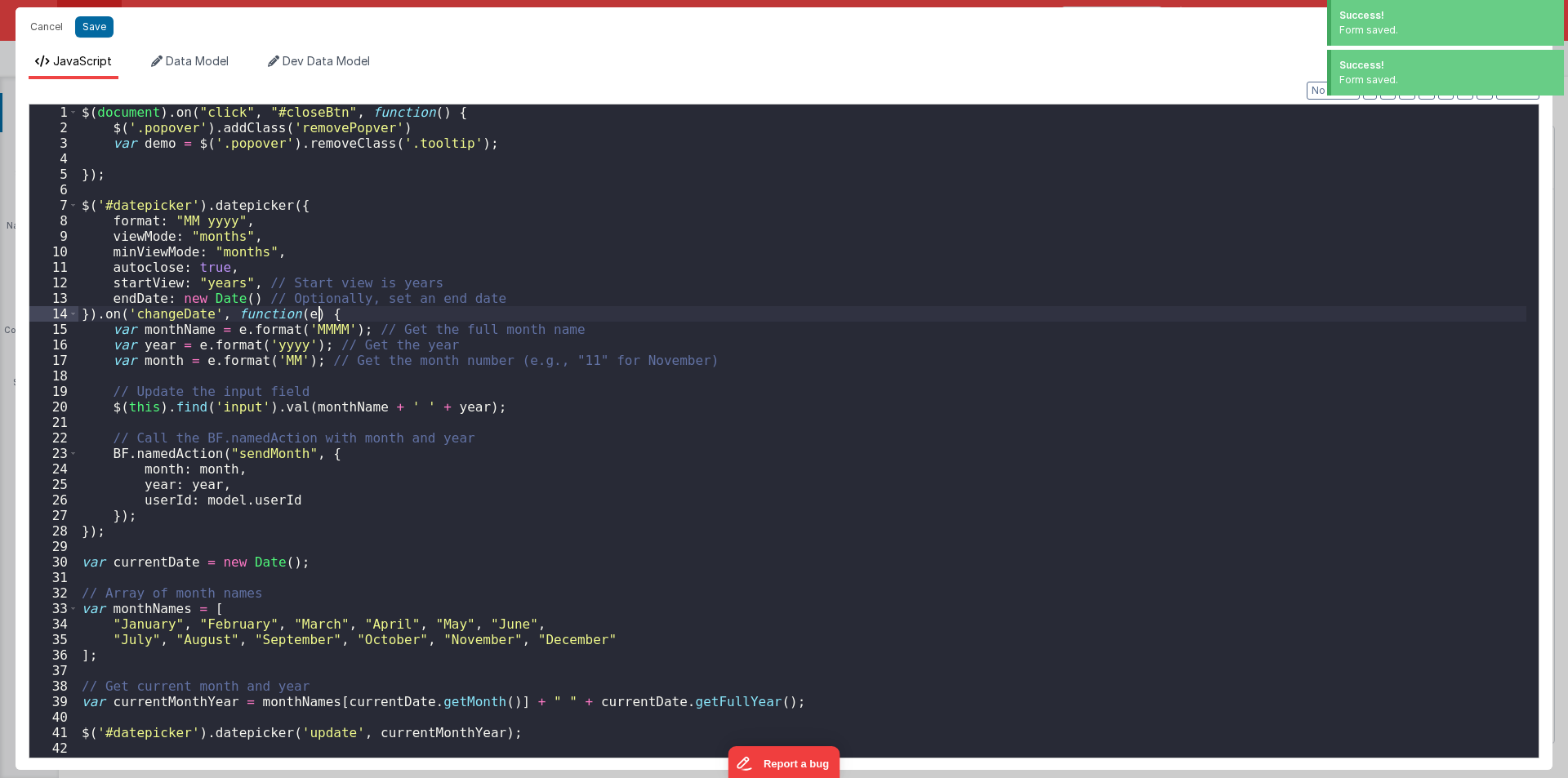
click at [727, 294] on div "$ ( document ) . on ( "click" , "#closeBtn" , function ( ) { $ ( '.popover' ) .…" at bounding box center [803, 446] width 1448 height 684
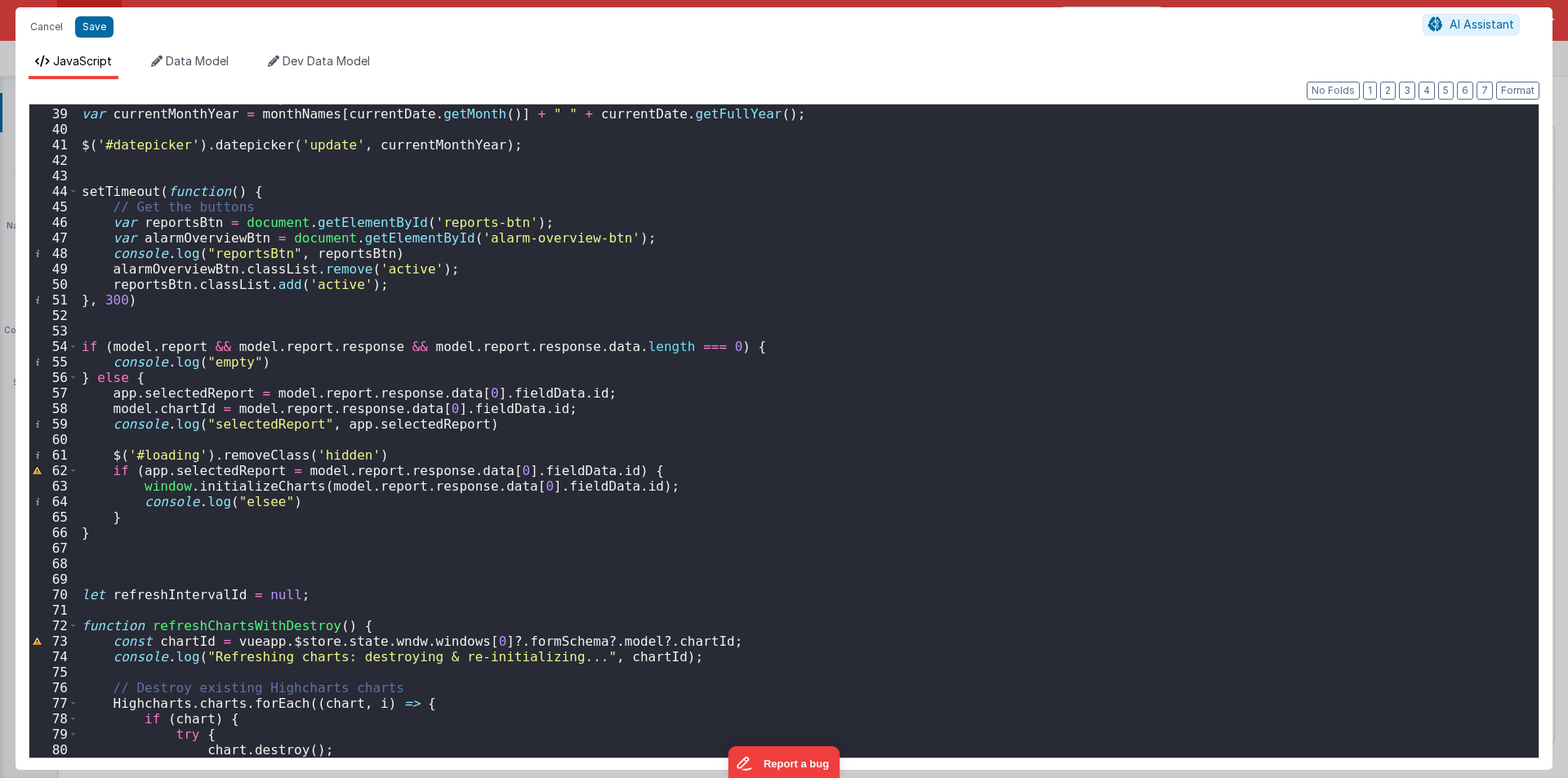
scroll to position [686, 0]
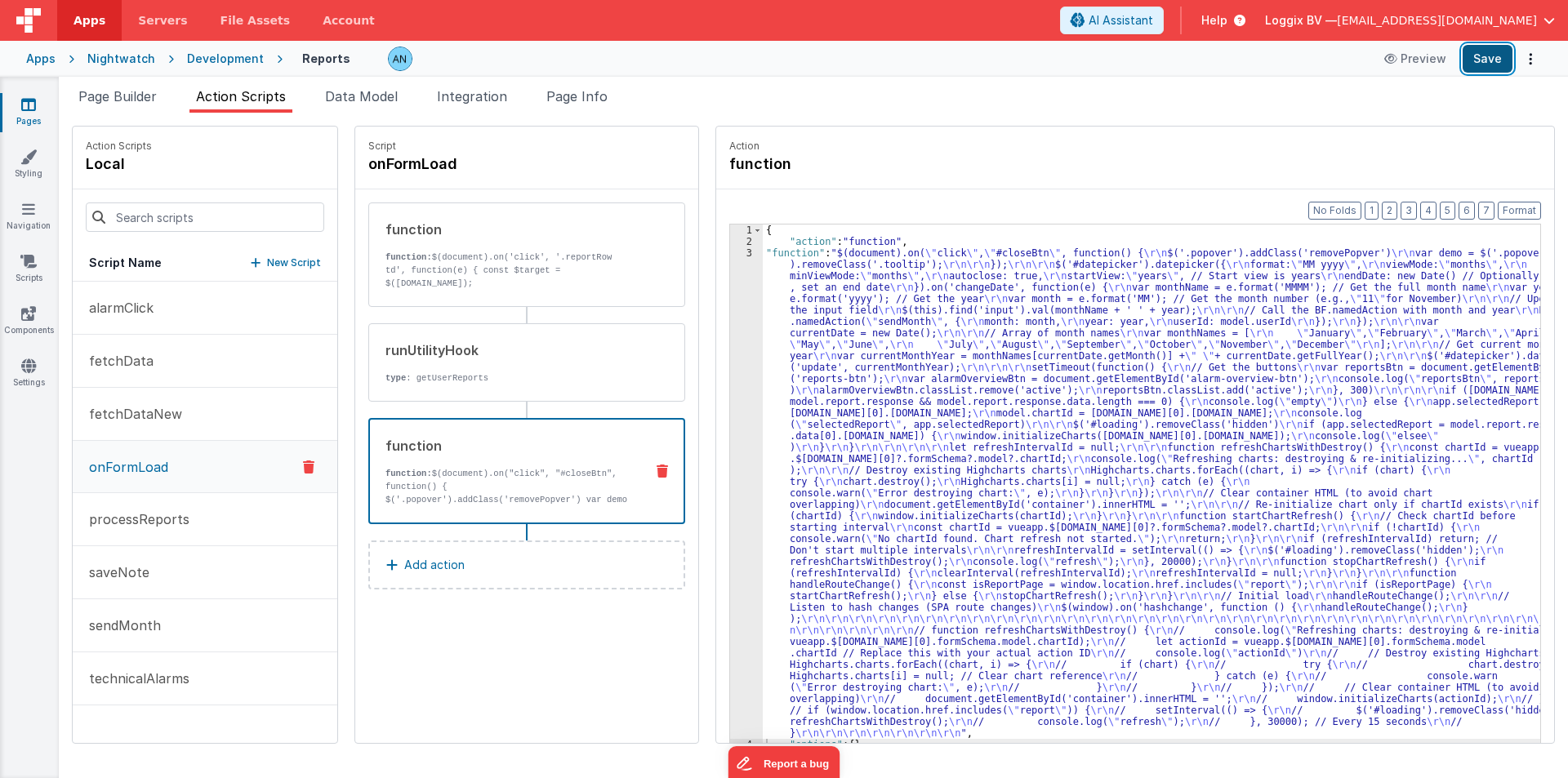
click at [1481, 58] on button "Save" at bounding box center [1487, 59] width 50 height 28
click at [1510, 210] on button "Format" at bounding box center [1519, 210] width 43 height 18
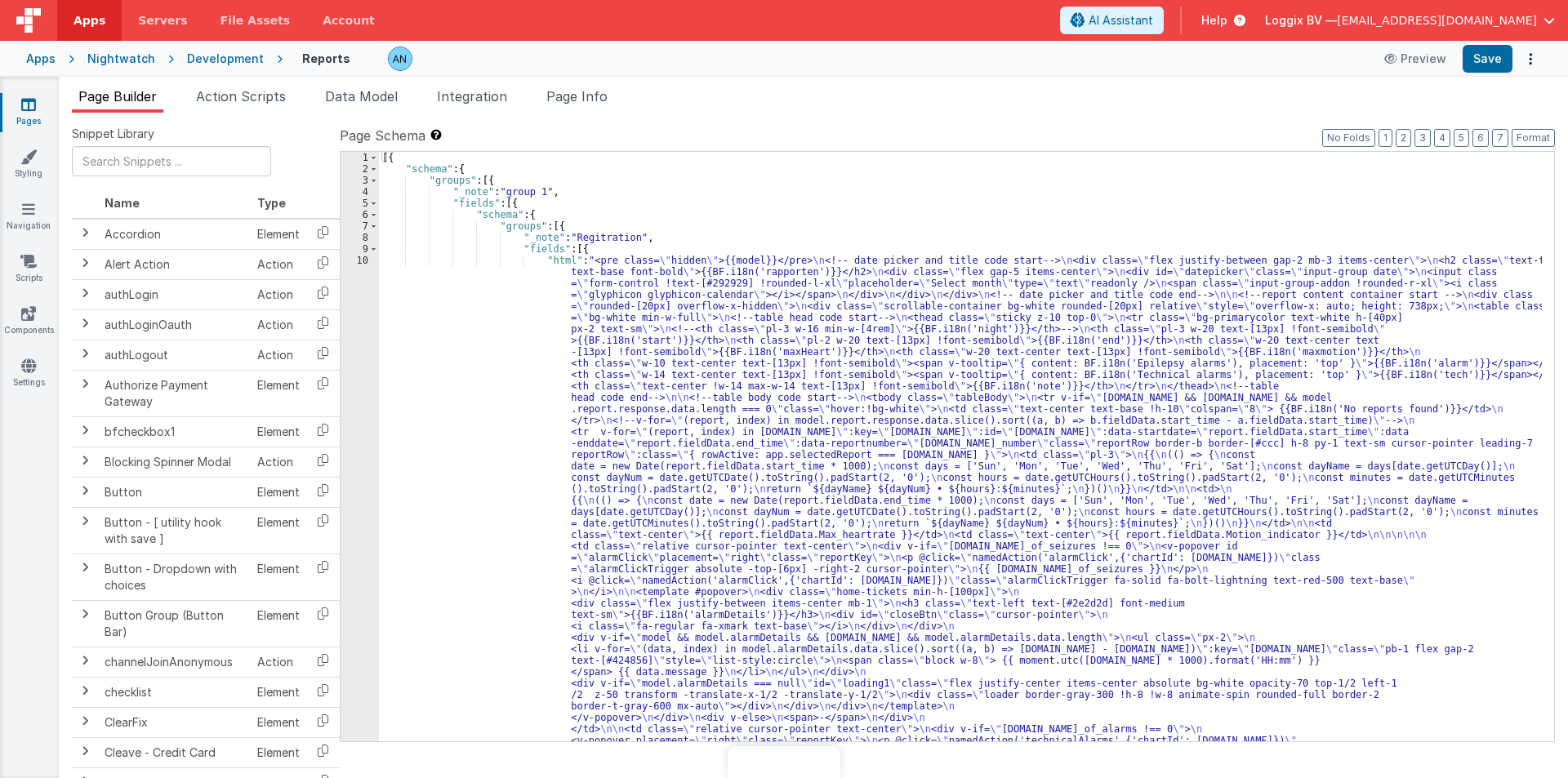
click at [264, 99] on span "Action Scripts" at bounding box center [241, 95] width 90 height 16
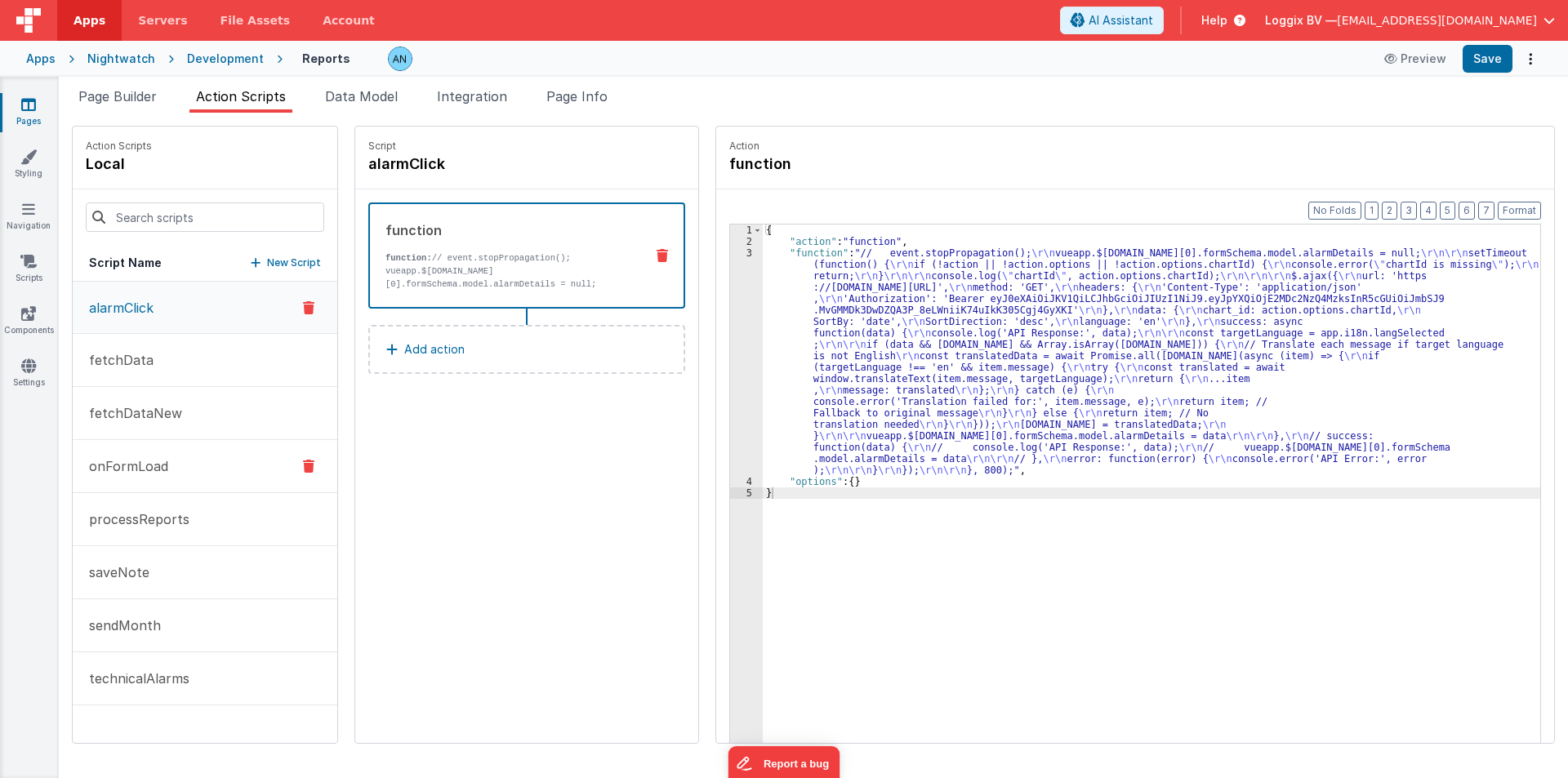
click at [135, 458] on p "onFormLoad" at bounding box center [123, 466] width 89 height 20
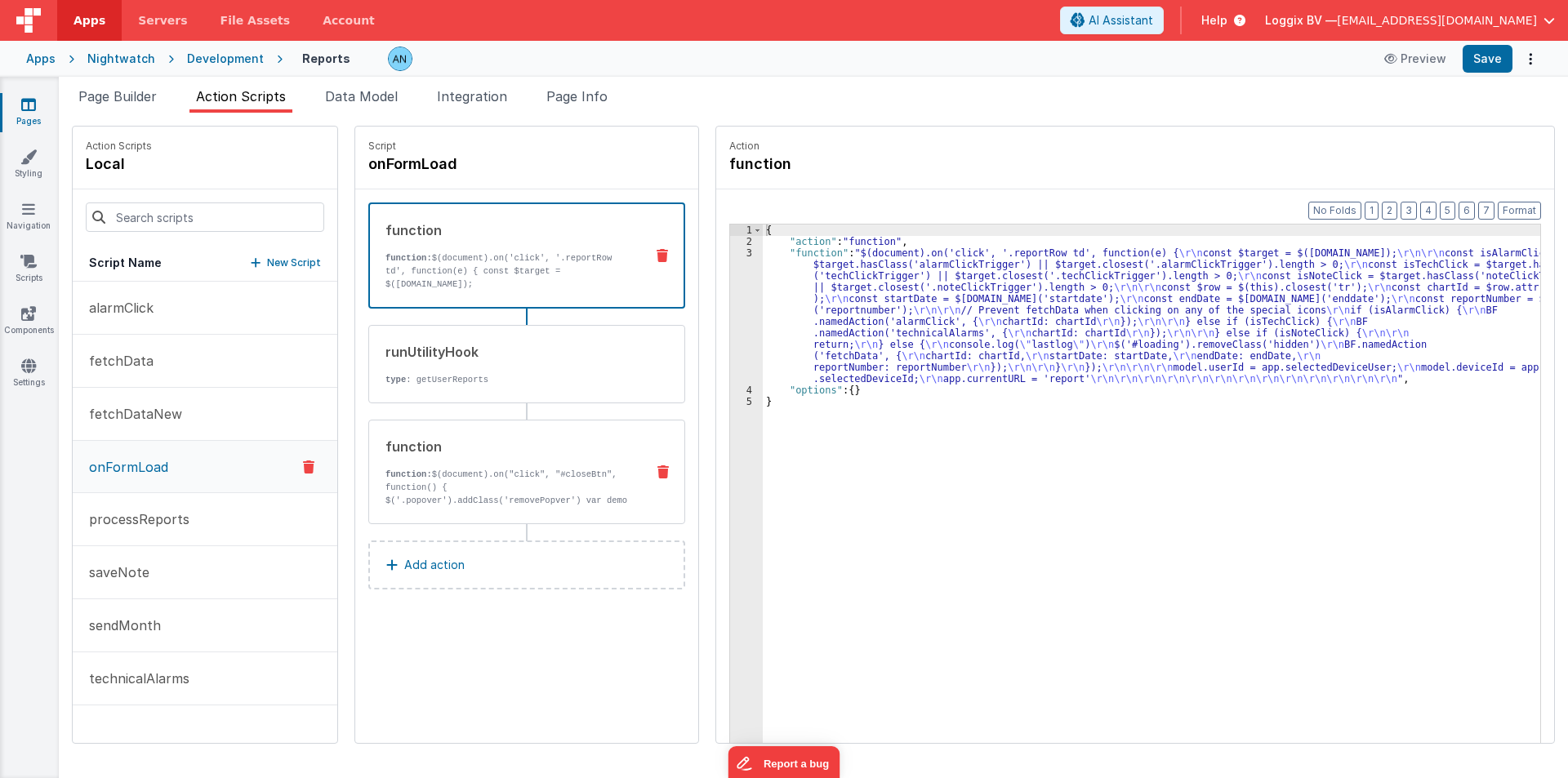
click at [415, 459] on div "function function: $(document).on("click", "#closeBtn", function() { $('.popove…" at bounding box center [500, 472] width 263 height 70
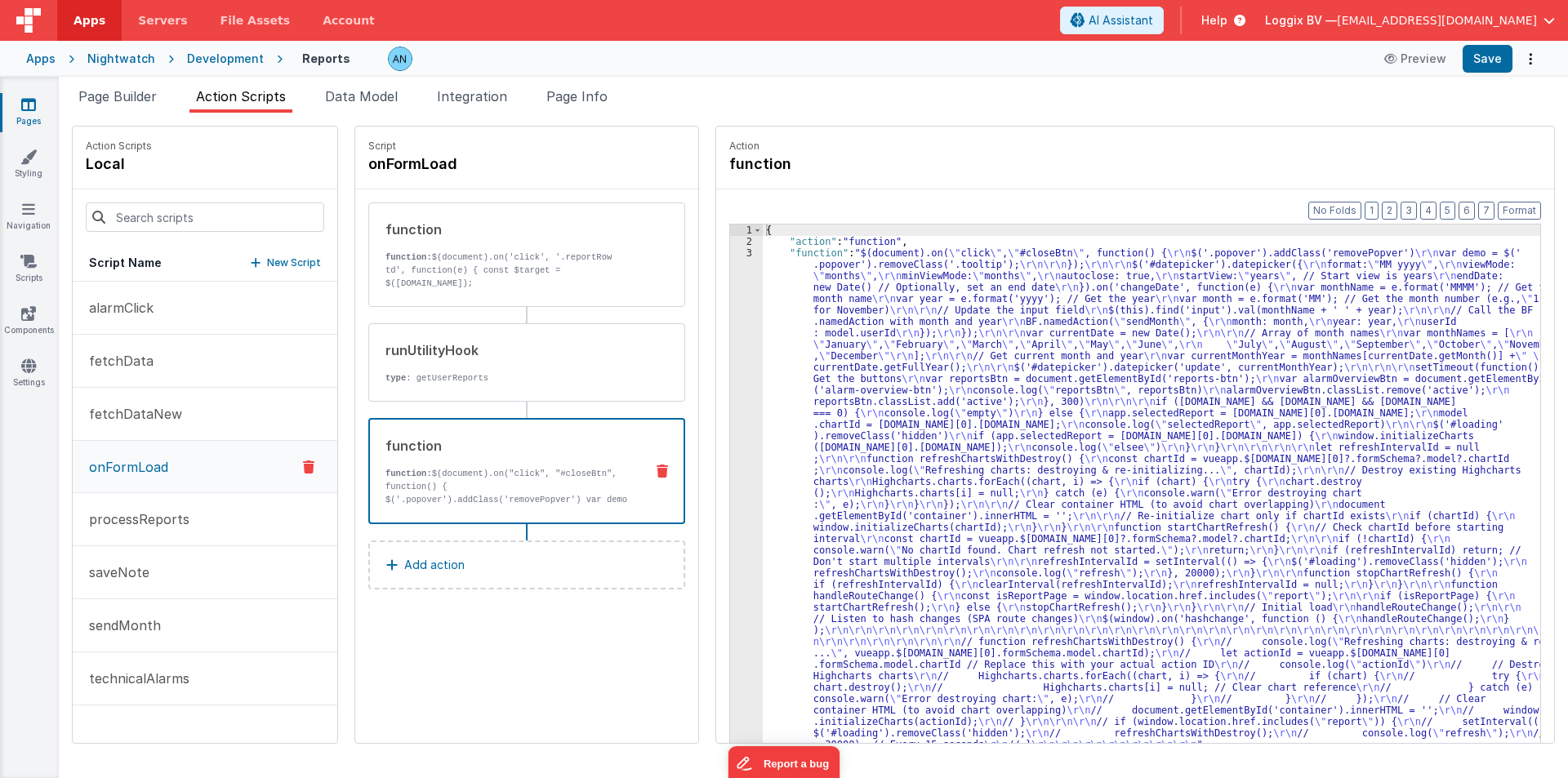
click at [778, 317] on div "{ "action" : "function" , "function" : "$(document).on( \" click \" , \" #close…" at bounding box center [1159, 520] width 793 height 592
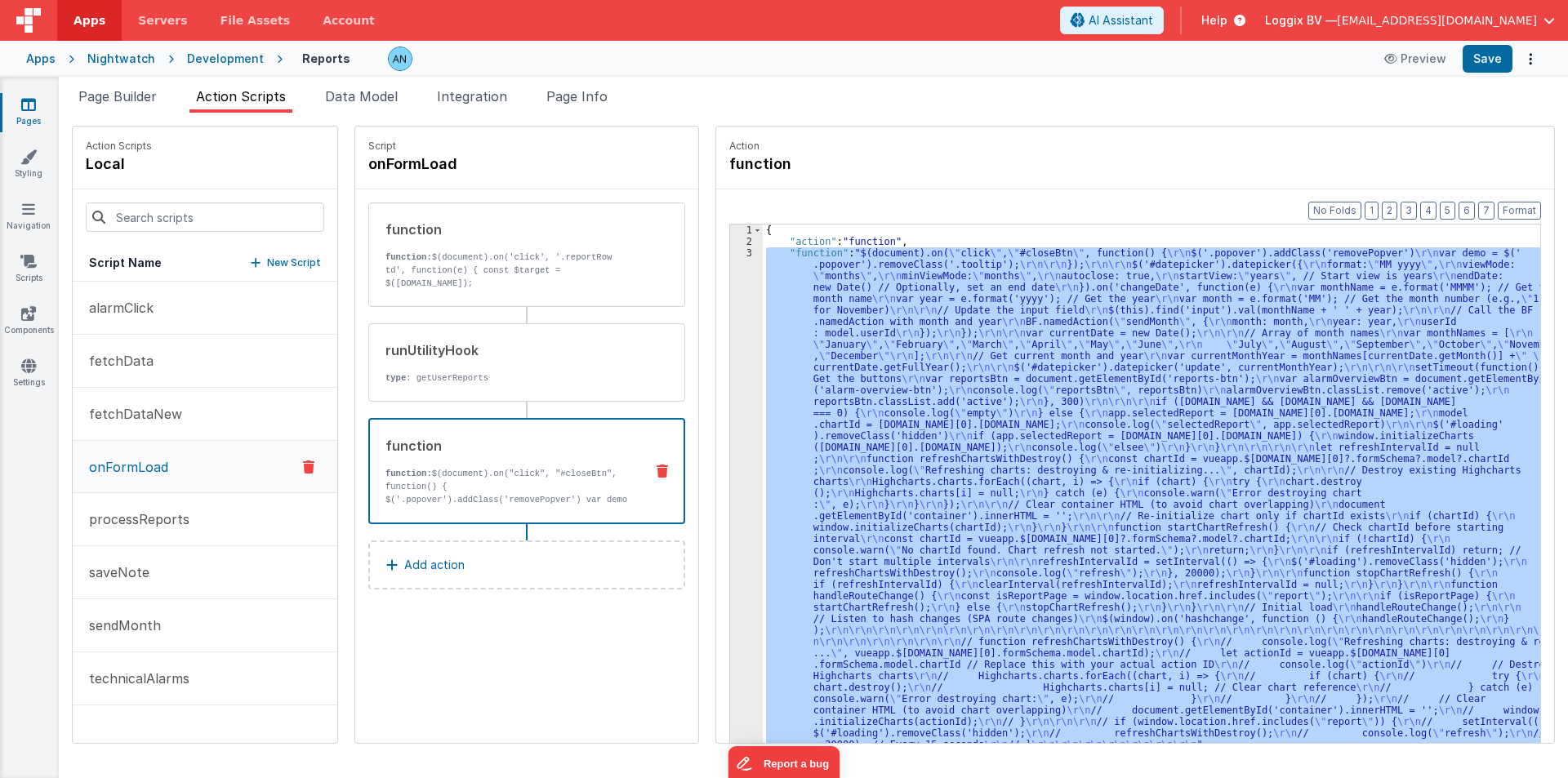
click at [730, 305] on div "3" at bounding box center [746, 499] width 33 height 502
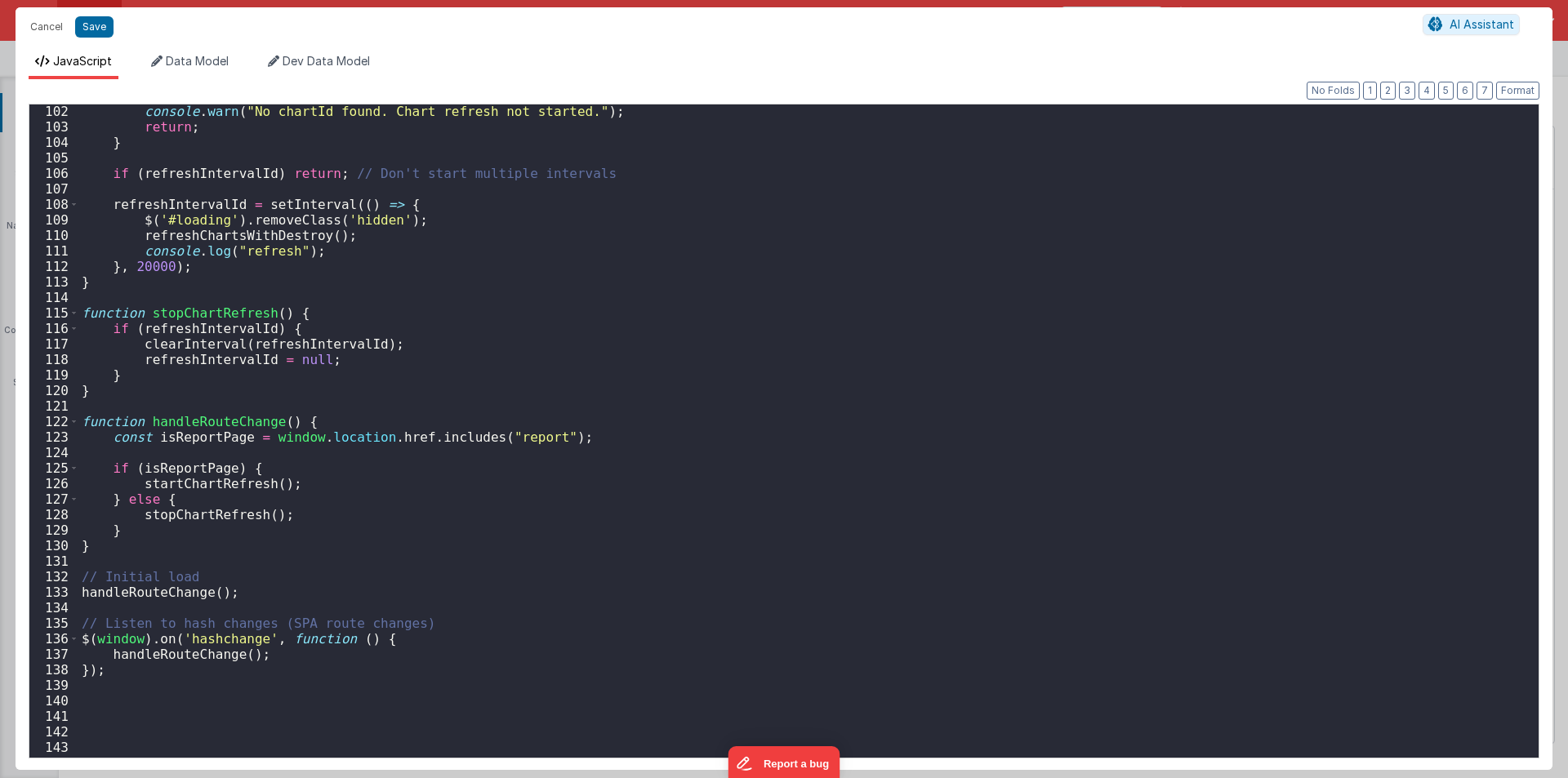
scroll to position [1323, 0]
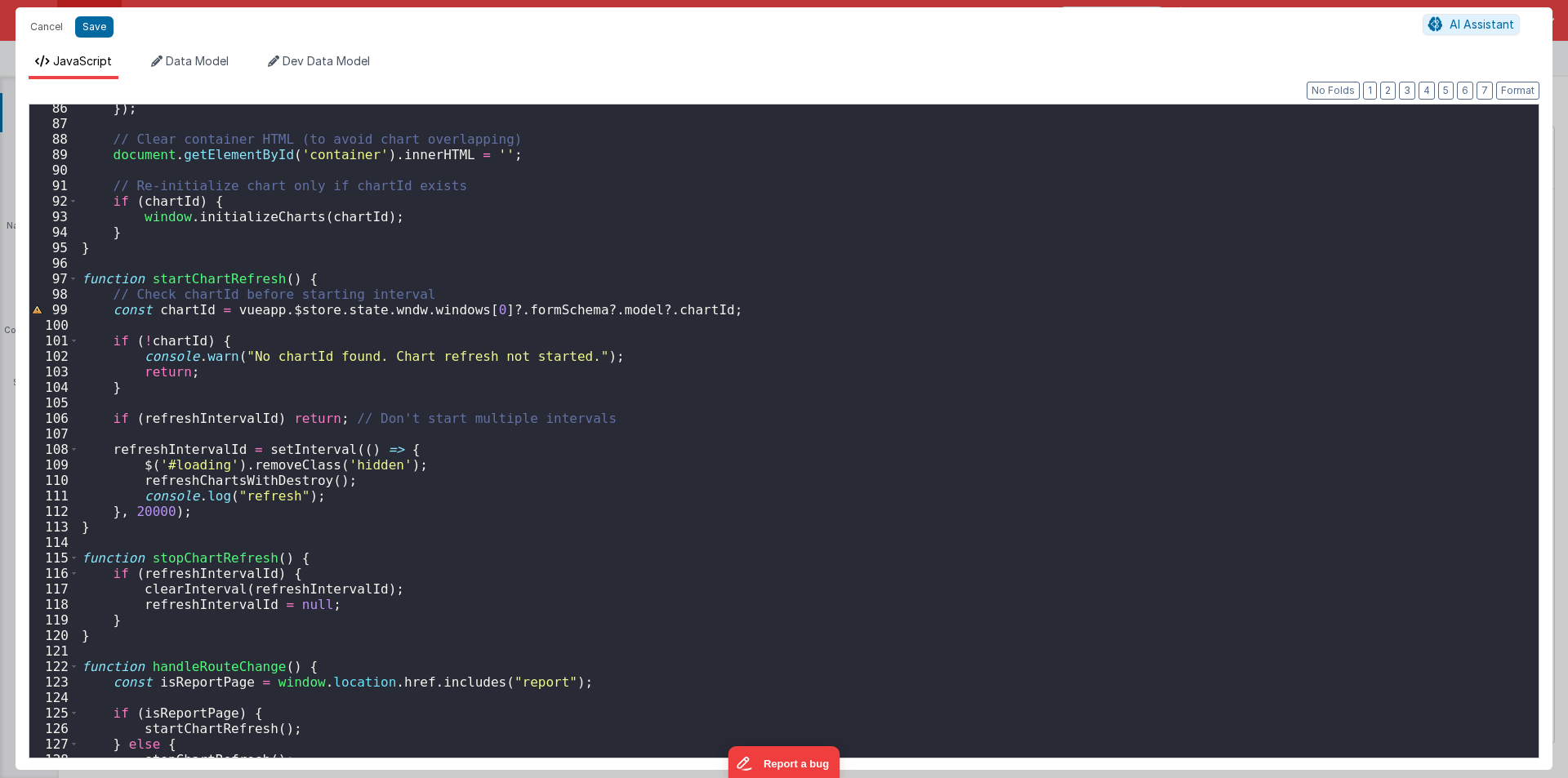
click at [426, 274] on div "}) ; // Clear container HTML (to avoid chart overlapping) document . getElement…" at bounding box center [803, 443] width 1448 height 684
click at [37, 25] on button "Cancel" at bounding box center [47, 27] width 49 height 22
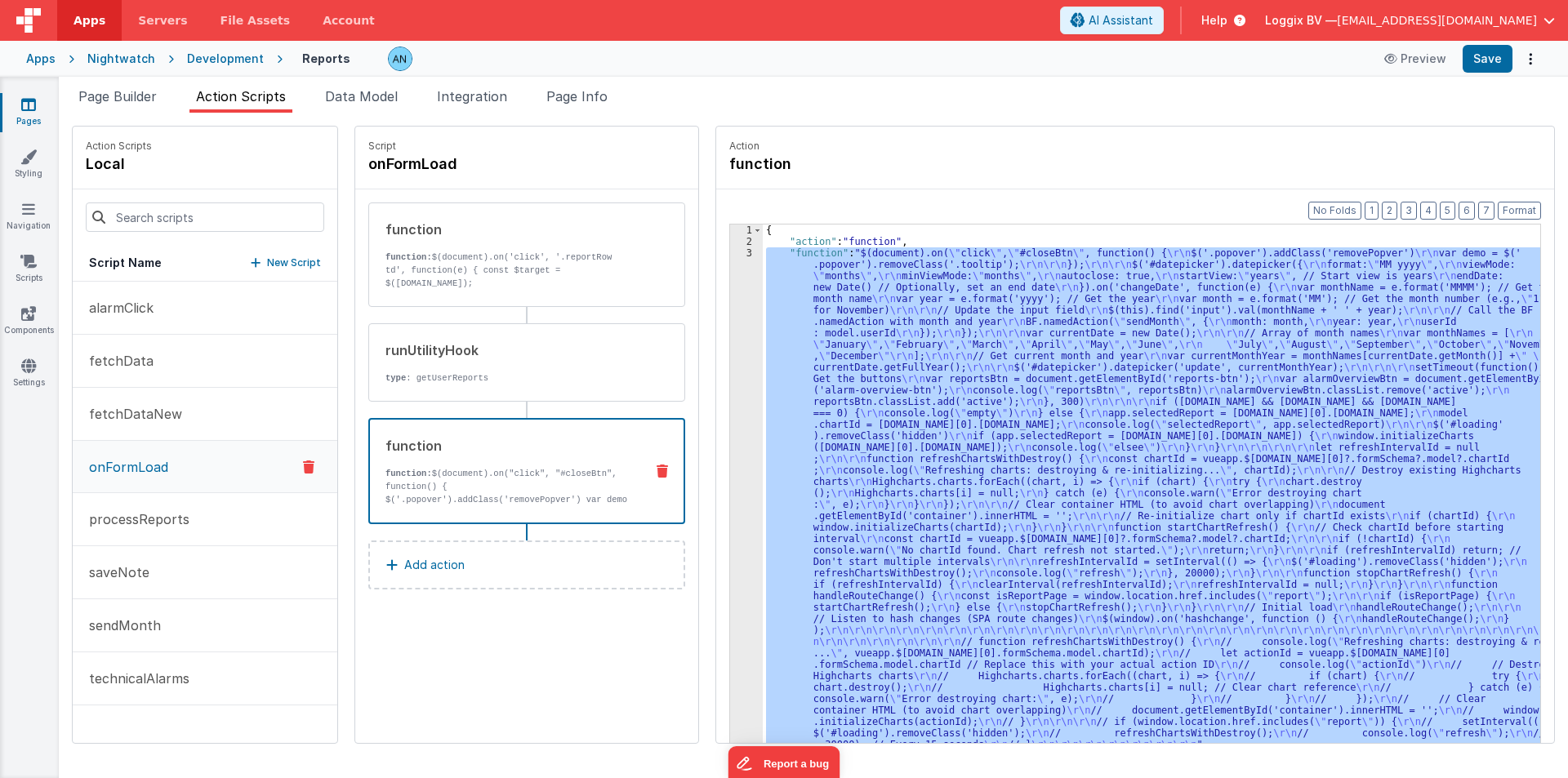
click at [763, 361] on div "{ "action" : "function" , "function" : "$(document).on( \" click \" , \" #close…" at bounding box center [1151, 508] width 777 height 569
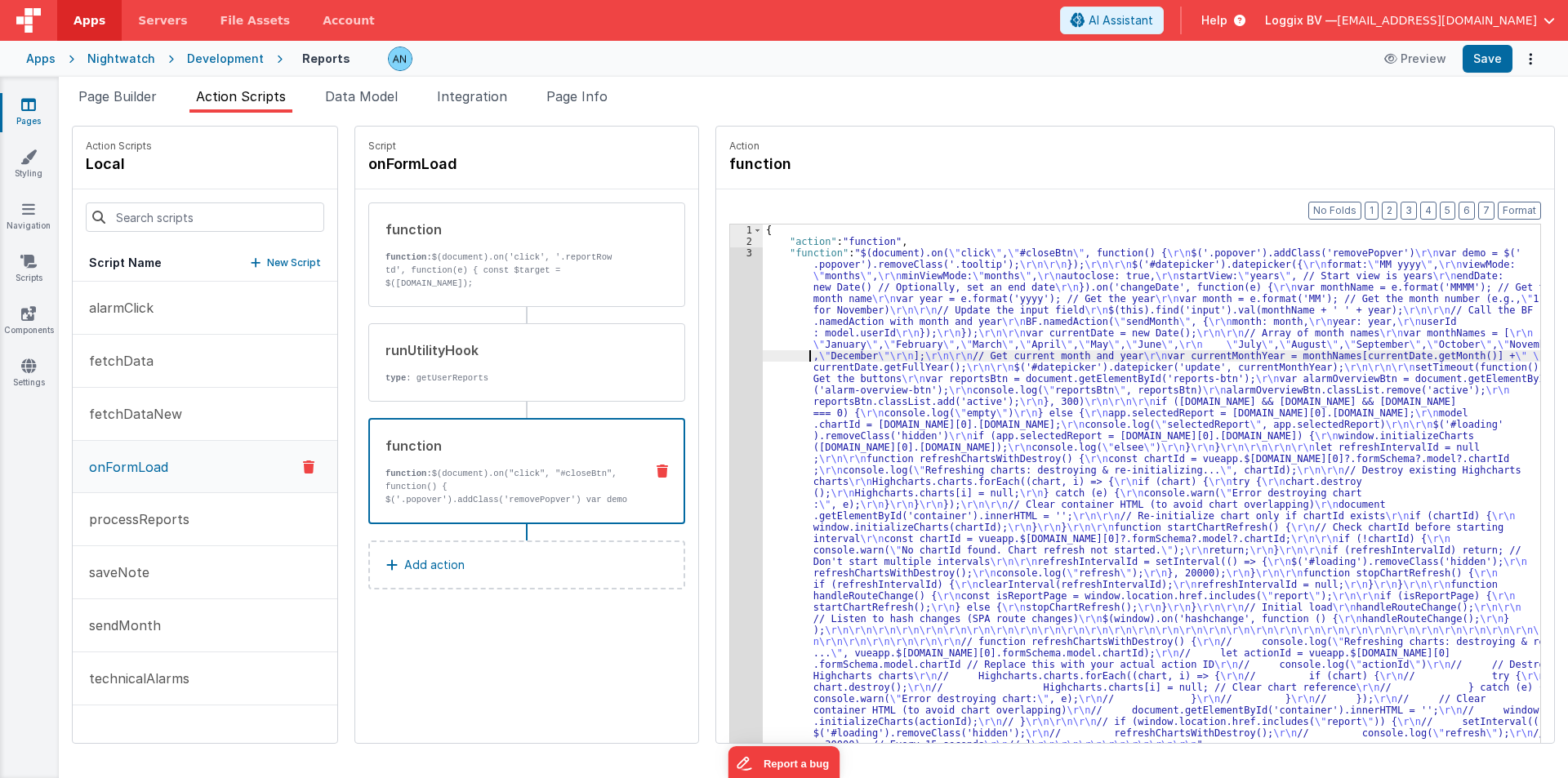
click at [763, 361] on div "{ "action" : "function" , "function" : "$(document).on( \" click \" , \" #close…" at bounding box center [1159, 520] width 793 height 592
click at [730, 341] on div "3" at bounding box center [746, 499] width 33 height 502
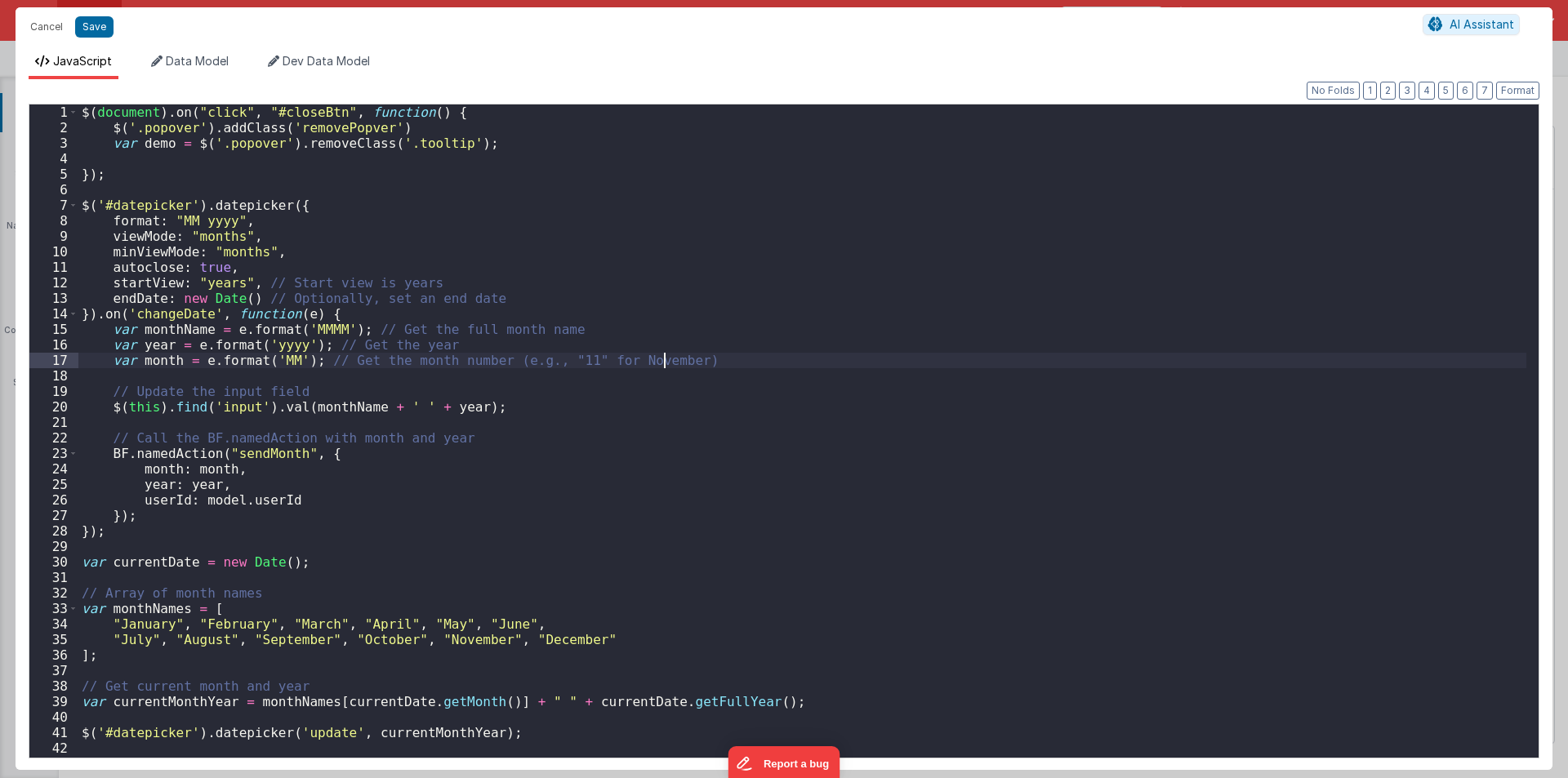
click at [724, 341] on div "$ ( document ) . on ( "click" , "#closeBtn" , function ( ) { $ ( '.popover' ) .…" at bounding box center [803, 446] width 1448 height 684
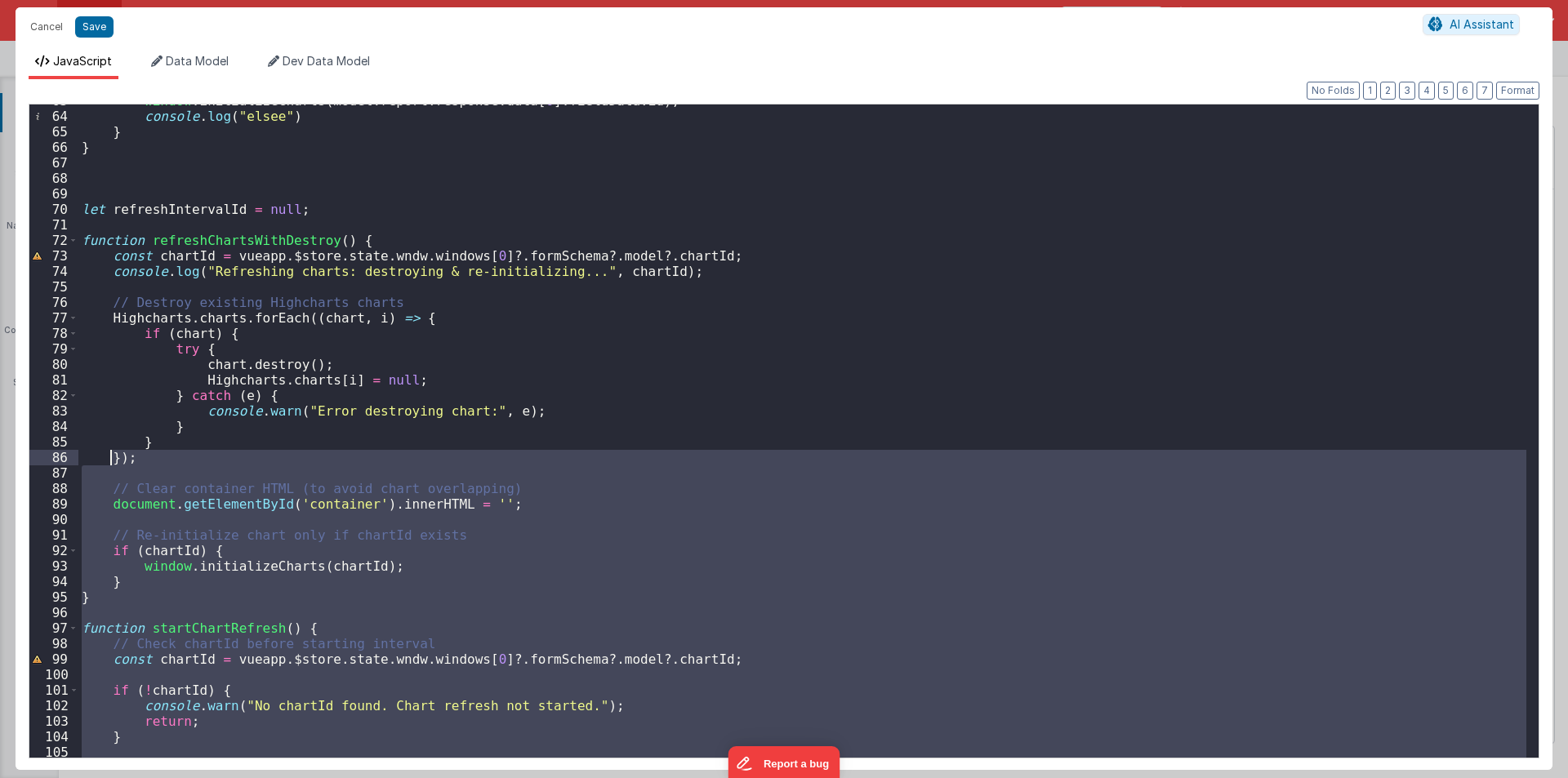
scroll to position [924, 0]
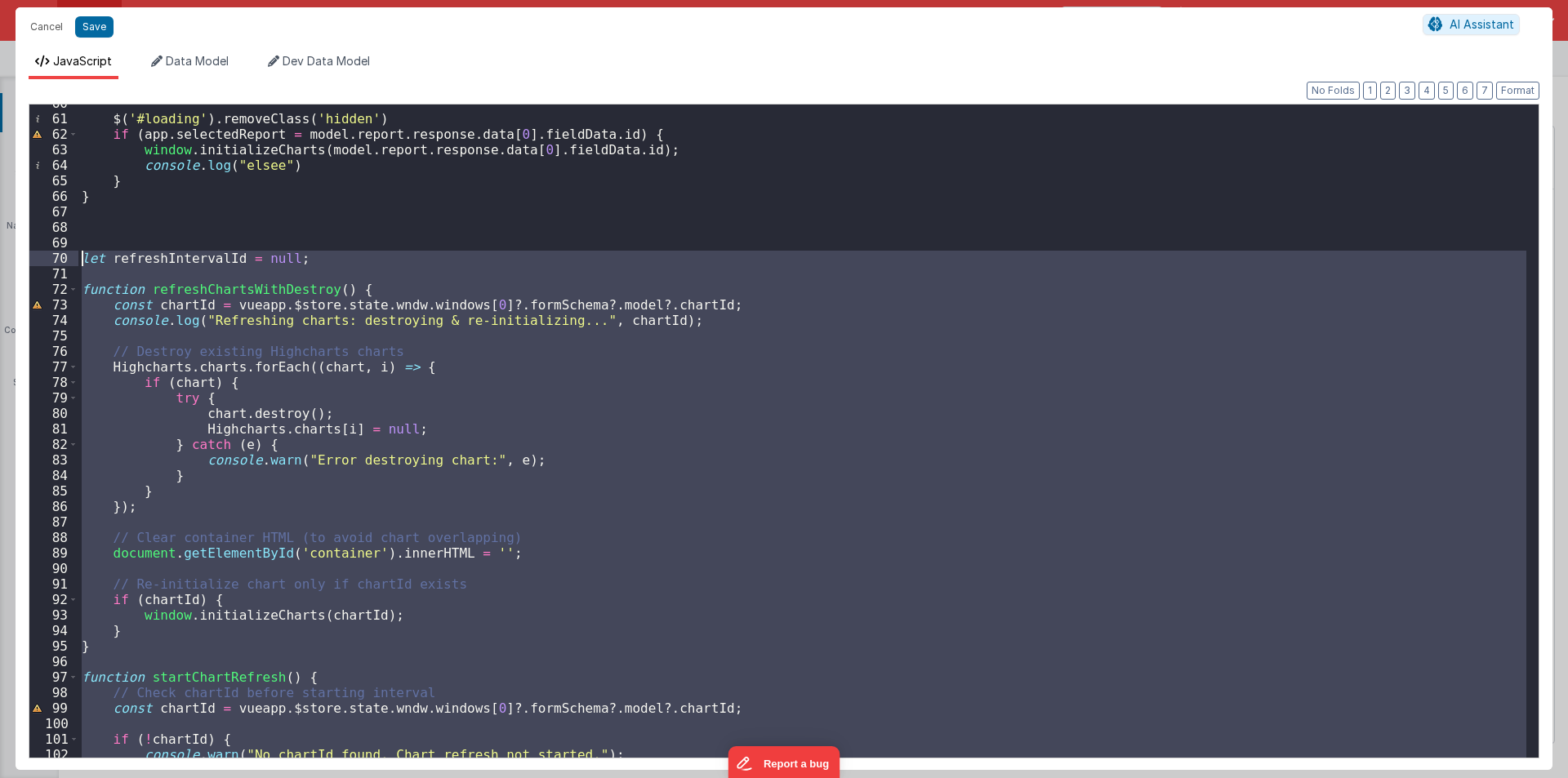
drag, startPoint x: 185, startPoint y: 317, endPoint x: 78, endPoint y: 255, distance: 123.7
click at [78, 255] on div "$ ( '#loading' ) . removeClass ( 'hidden' ) if ( app . selectedReport = model .…" at bounding box center [803, 437] width 1448 height 684
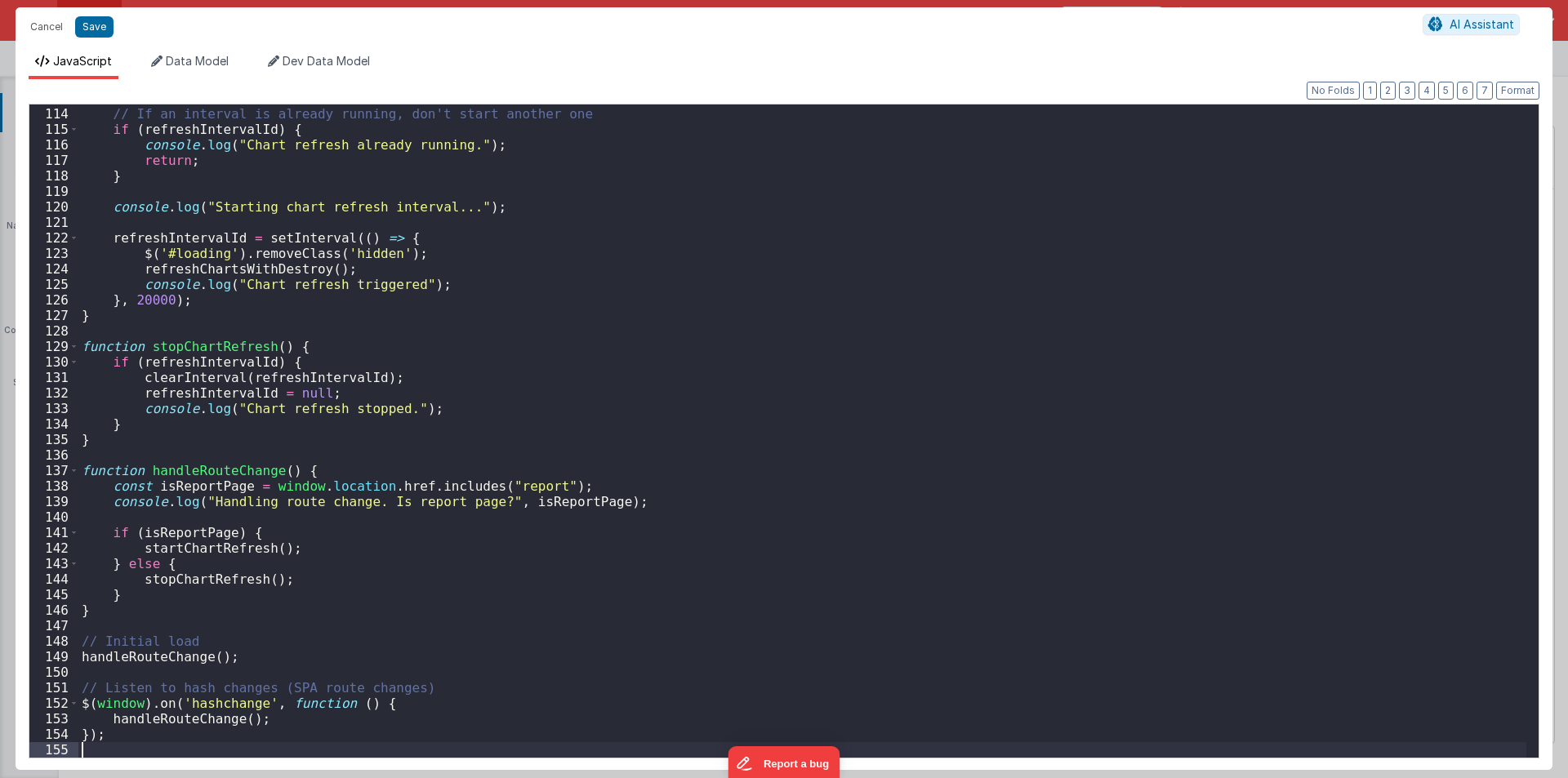
scroll to position [1751, 0]
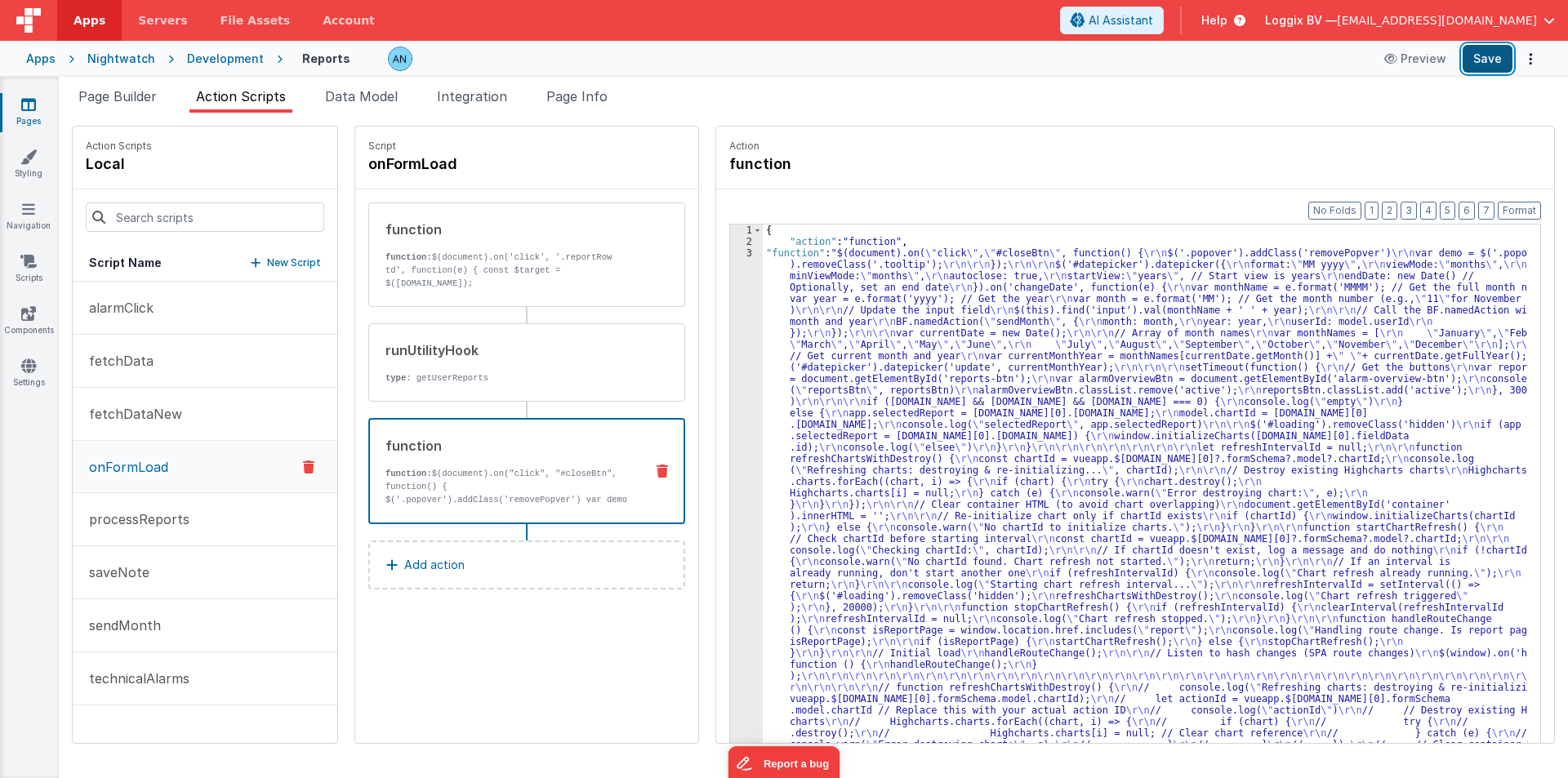
click at [1494, 51] on button "Save" at bounding box center [1487, 59] width 50 height 28
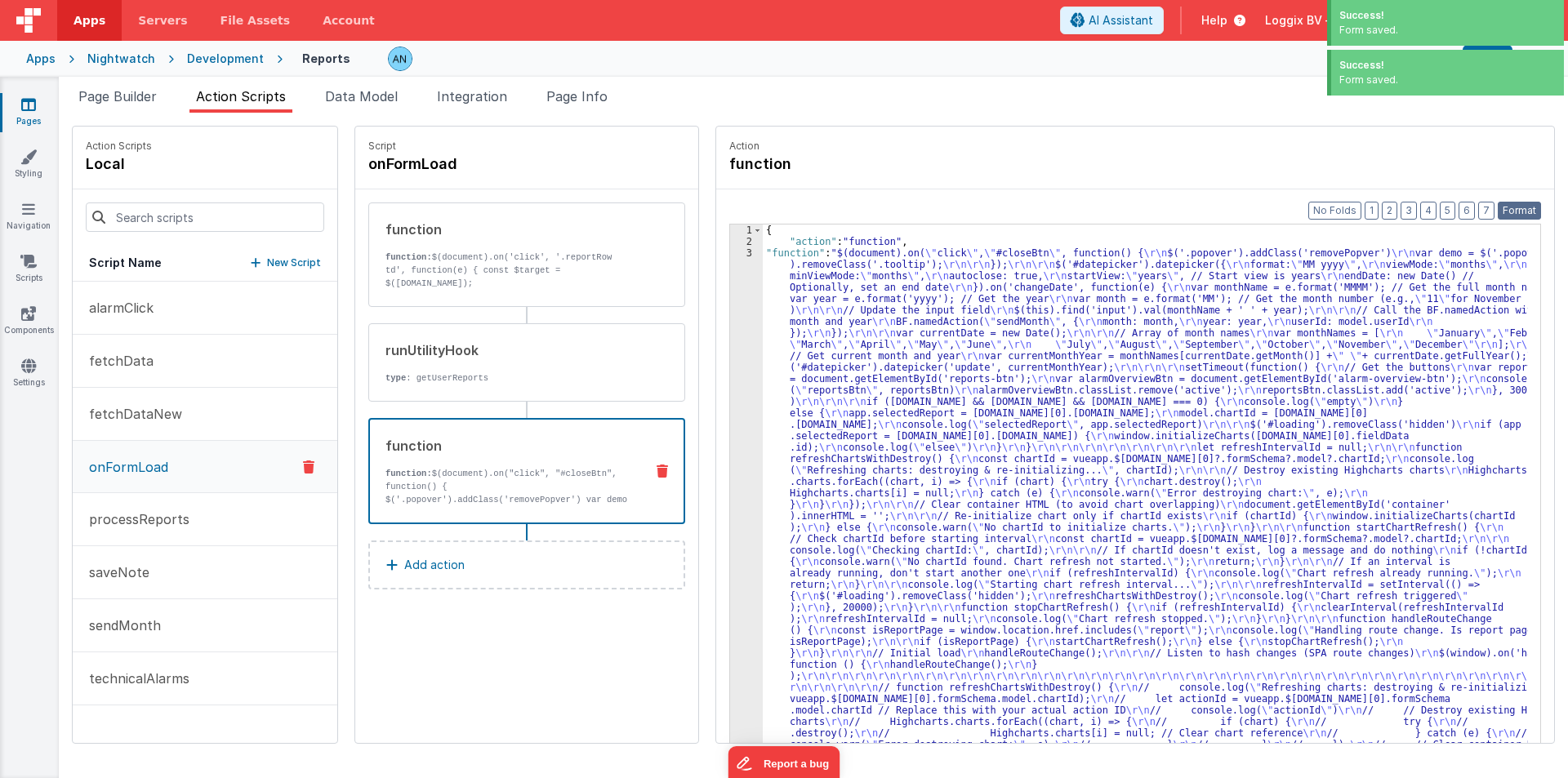
click at [1521, 204] on button "Format" at bounding box center [1519, 210] width 43 height 18
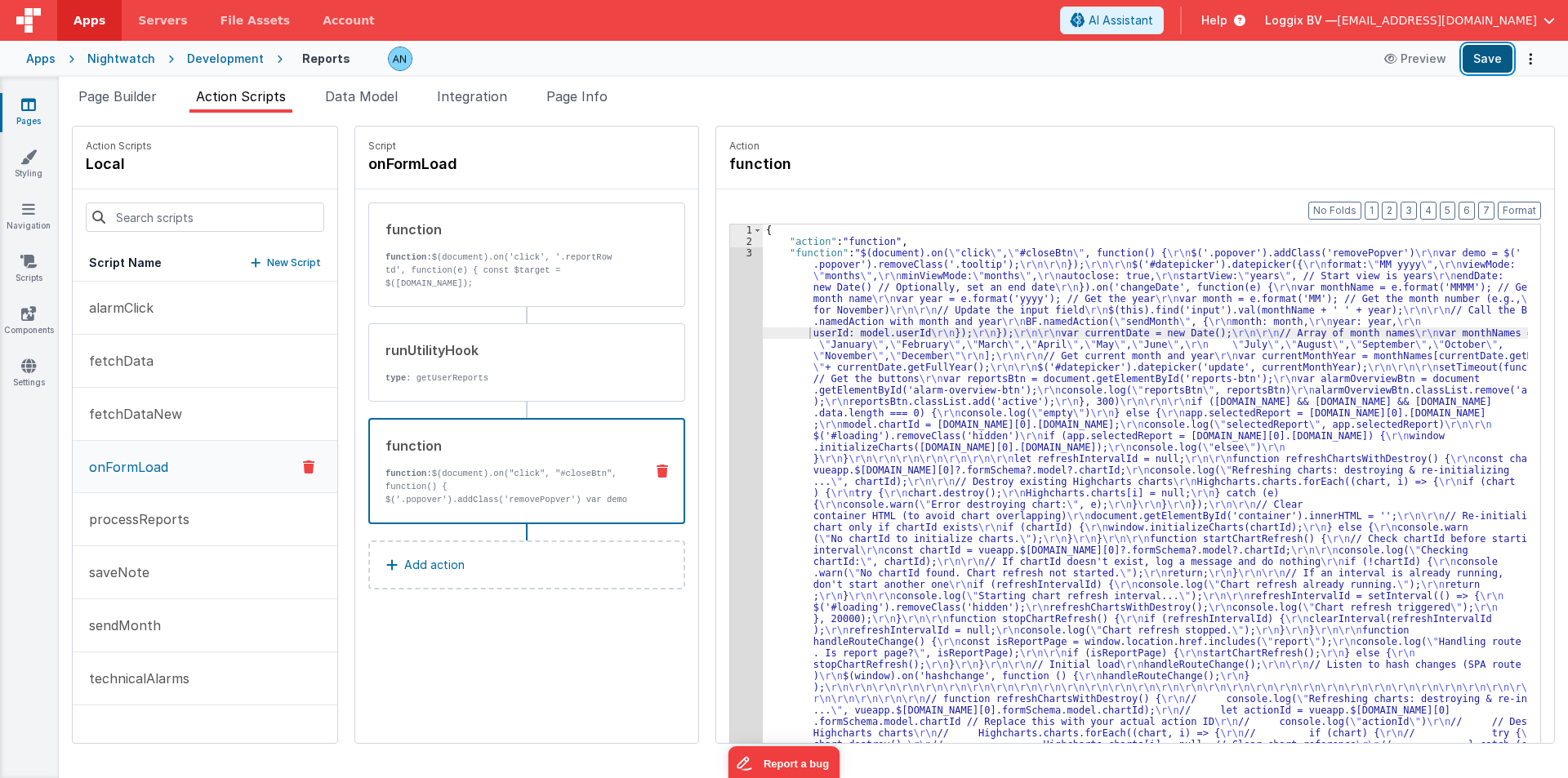
click at [1475, 54] on button "Save" at bounding box center [1487, 59] width 50 height 28
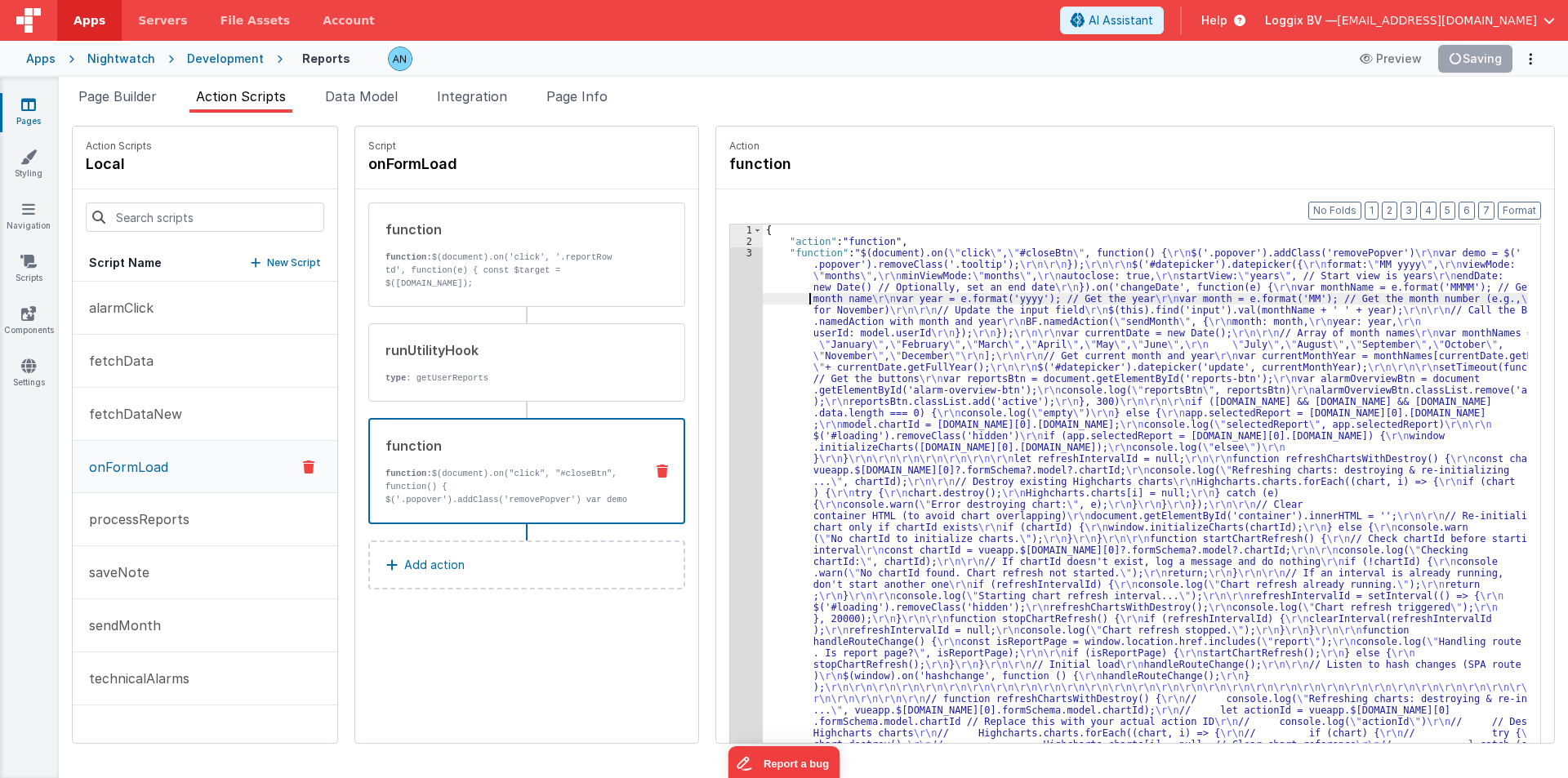
click at [1503, 54] on button "Save" at bounding box center [1487, 59] width 50 height 28
click at [730, 286] on div "3" at bounding box center [746, 528] width 33 height 560
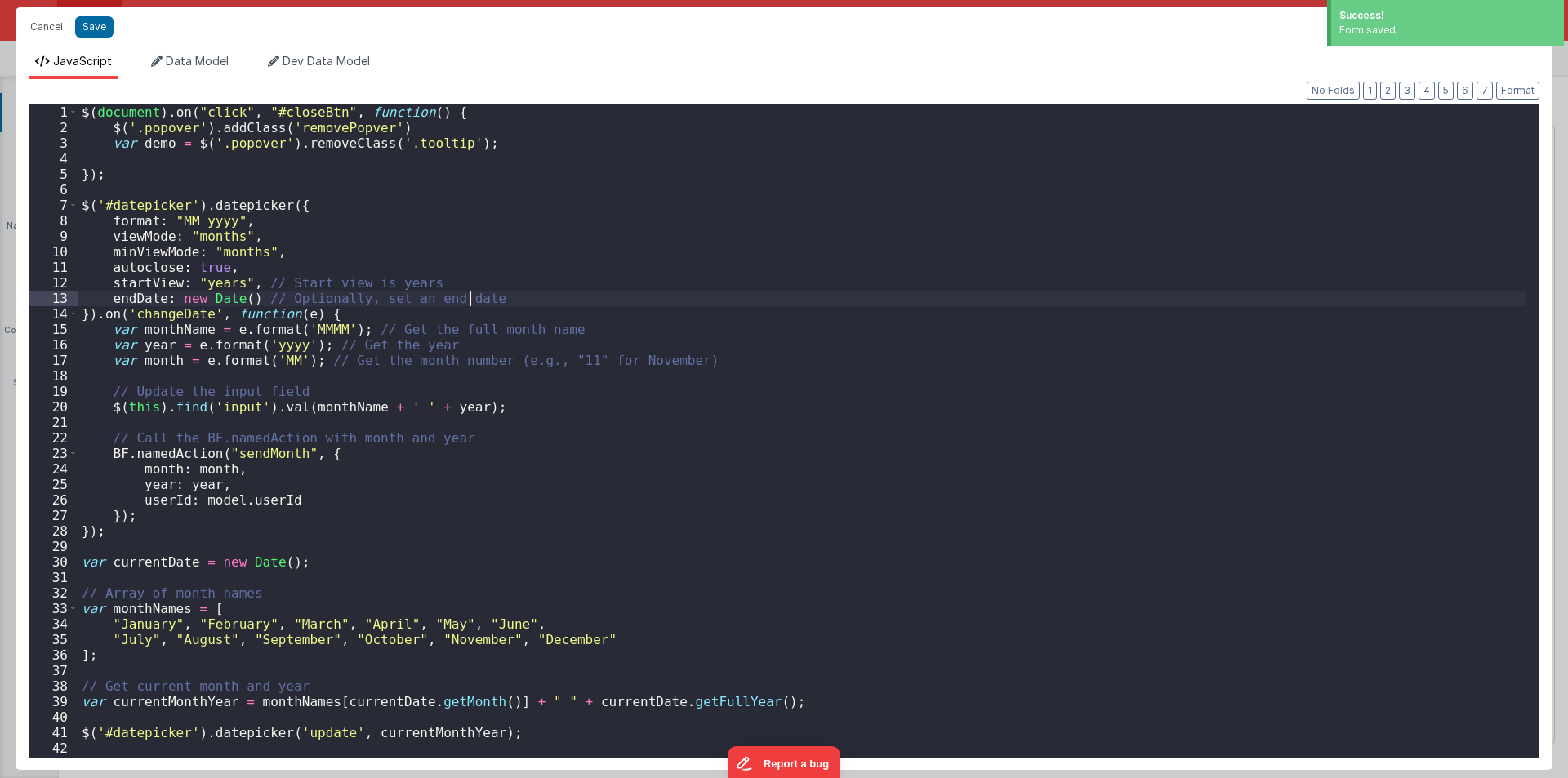
click at [722, 286] on div "$ ( document ) . on ( "click" , "#closeBtn" , function ( ) { $ ( '.popover' ) .…" at bounding box center [803, 446] width 1448 height 684
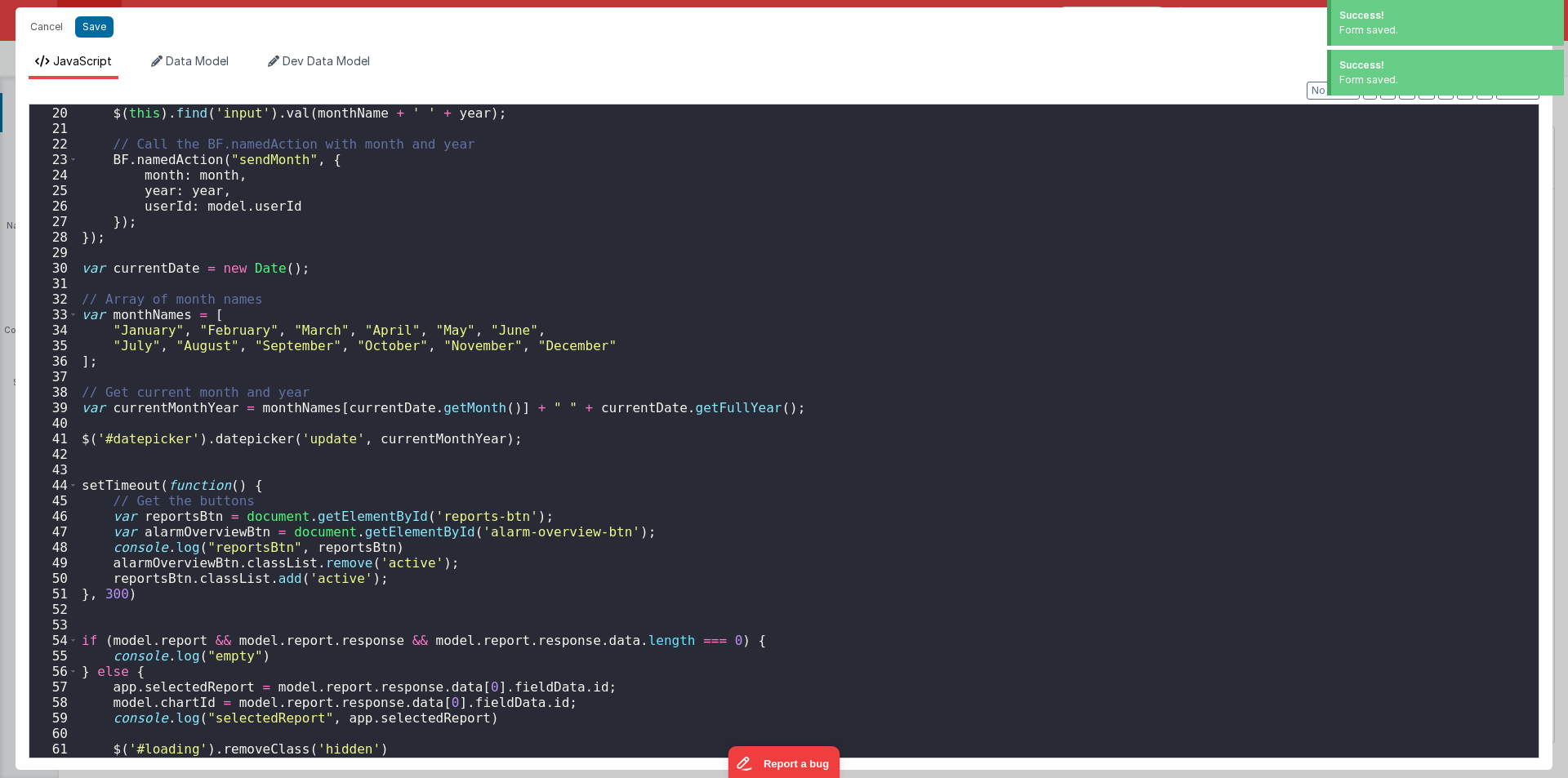
scroll to position [0, 0]
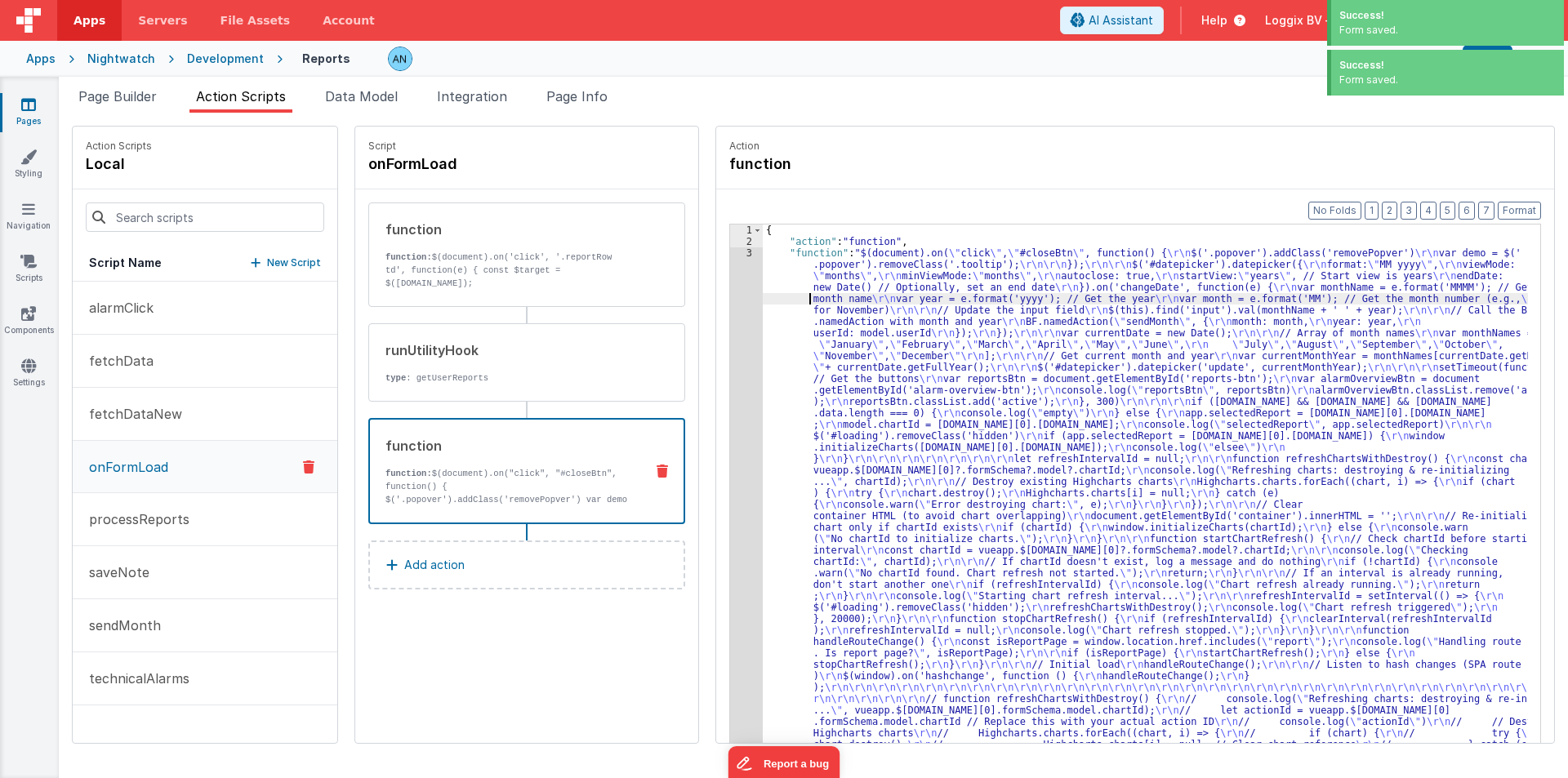
click at [732, 341] on div "3" at bounding box center [746, 528] width 33 height 560
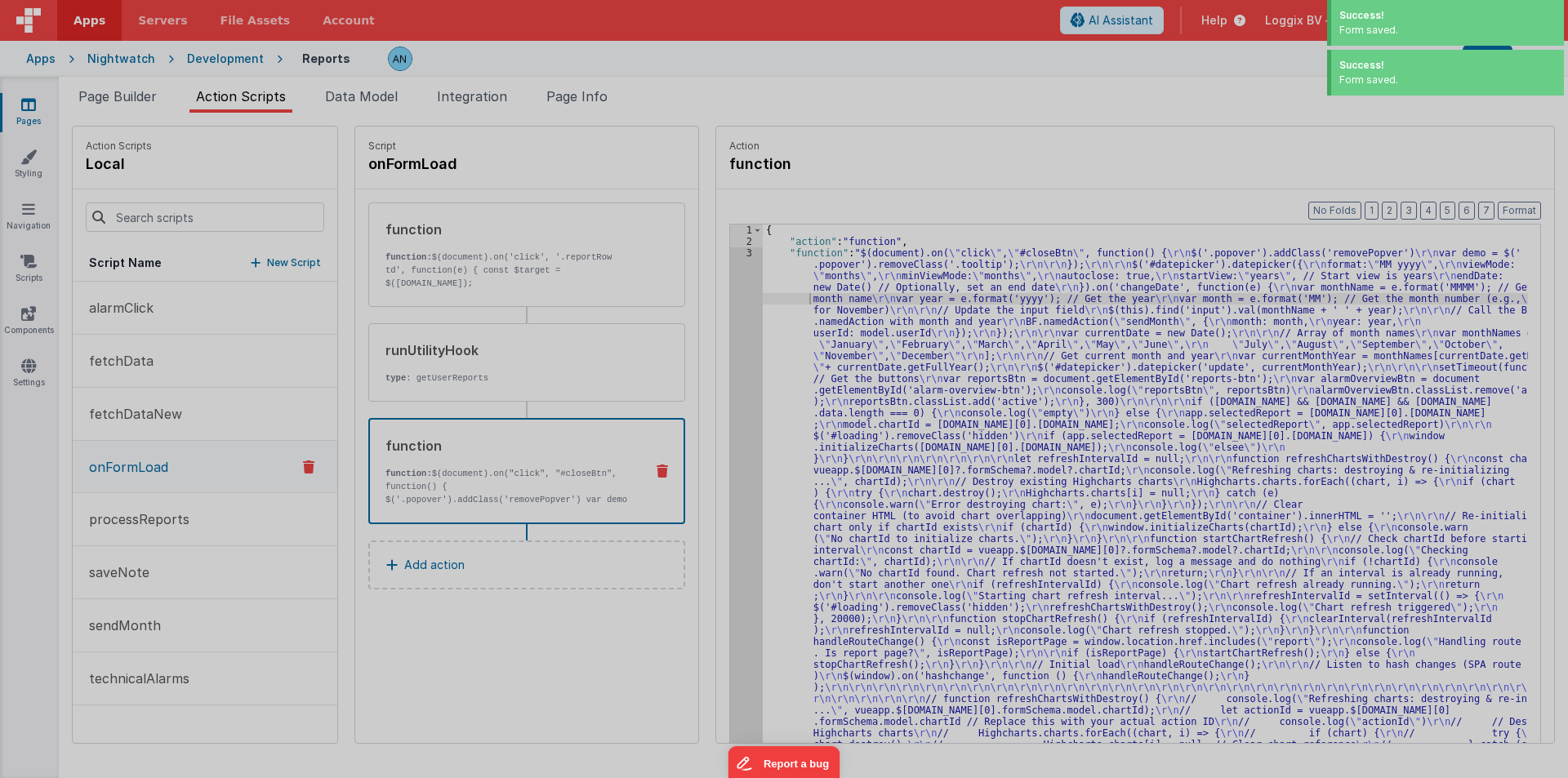
click at [732, 341] on div "$ ( document ) . on ( "click" , "#closeBtn" , function ( ) { $ ( '.popover' ) .…" at bounding box center [803, 430] width 1448 height 684
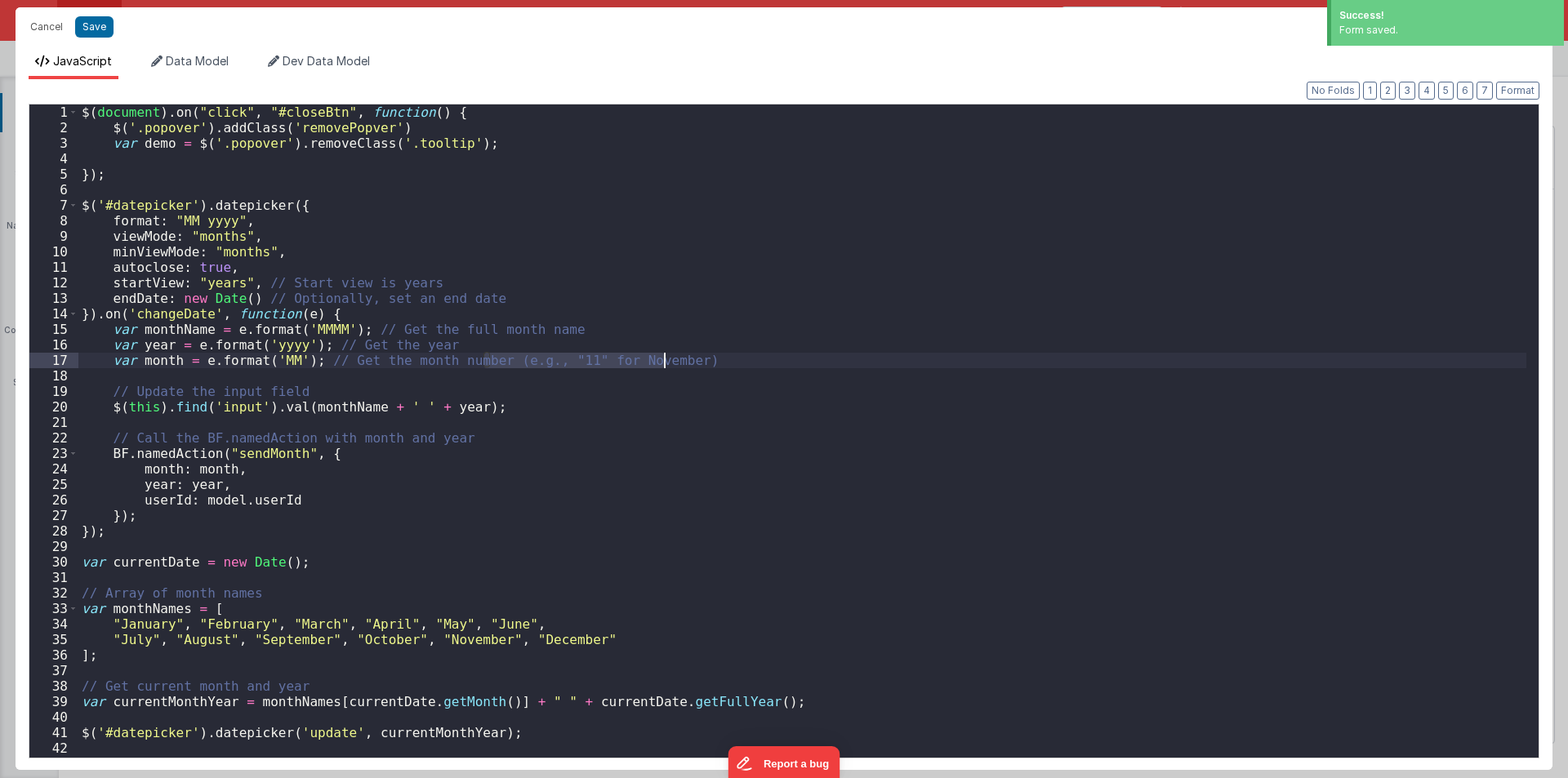
click at [732, 341] on div "$ ( document ) . on ( "click" , "#closeBtn" , function ( ) { $ ( '.popover' ) .…" at bounding box center [803, 446] width 1448 height 684
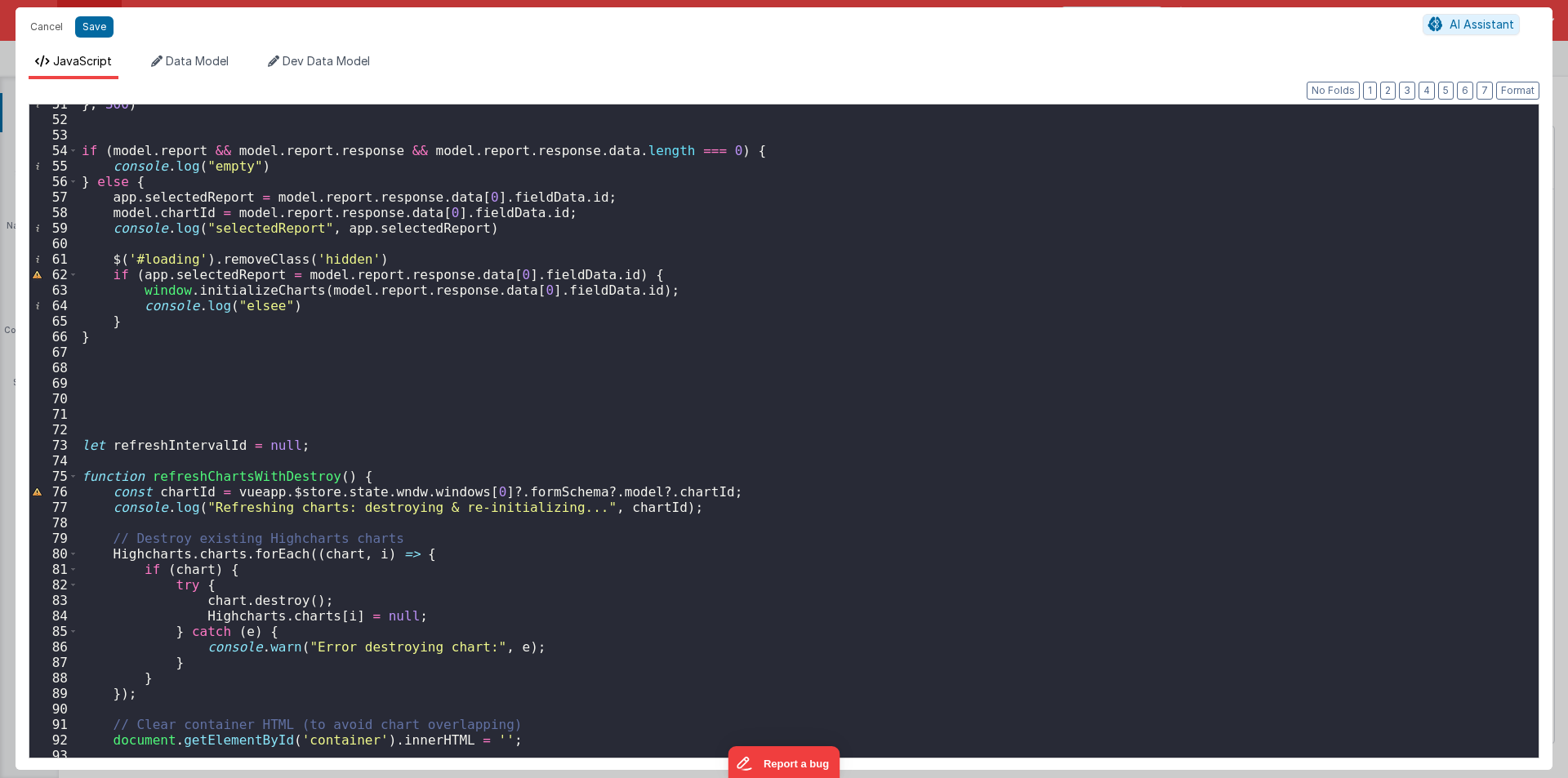
scroll to position [686, 0]
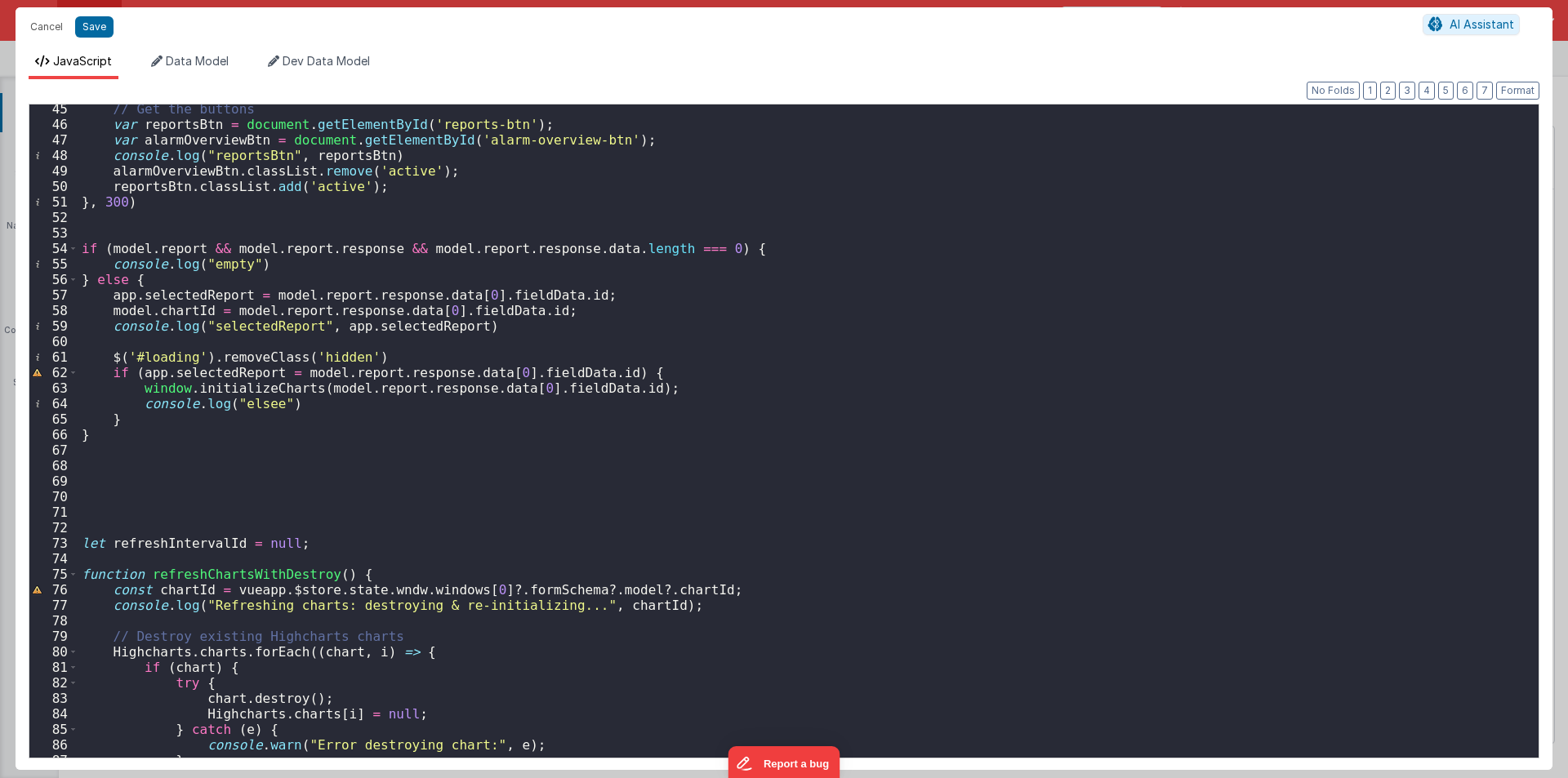
drag, startPoint x: 77, startPoint y: 520, endPoint x: 109, endPoint y: 581, distance: 68.9
click at [144, 677] on div "45 46 47 48 49 50 51 52 53 54 55 56 57 58 59 60 61 62 63 64 65 66 67 68 69 70 7…" at bounding box center [784, 431] width 1511 height 655
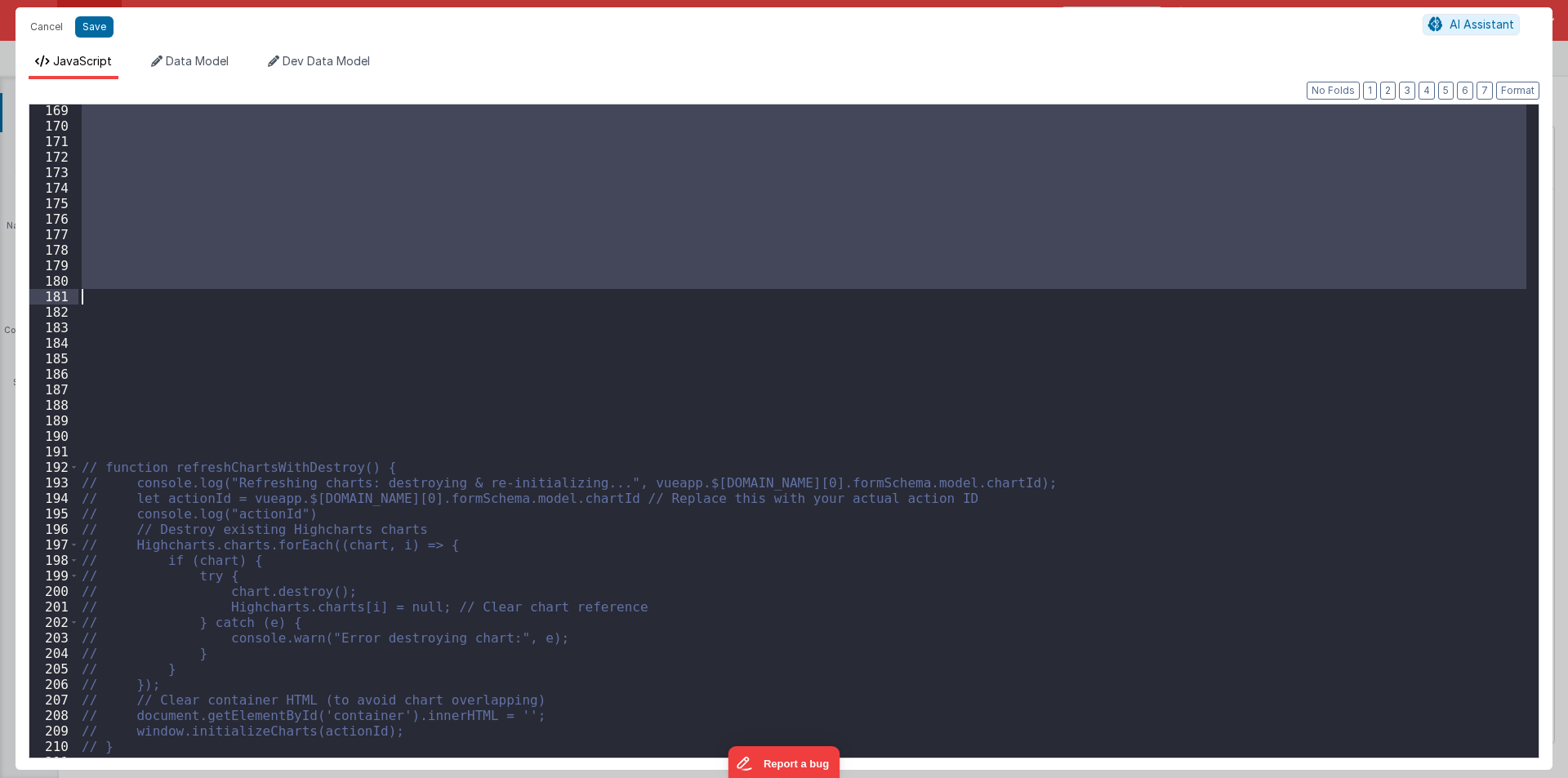
scroll to position [2363, 0]
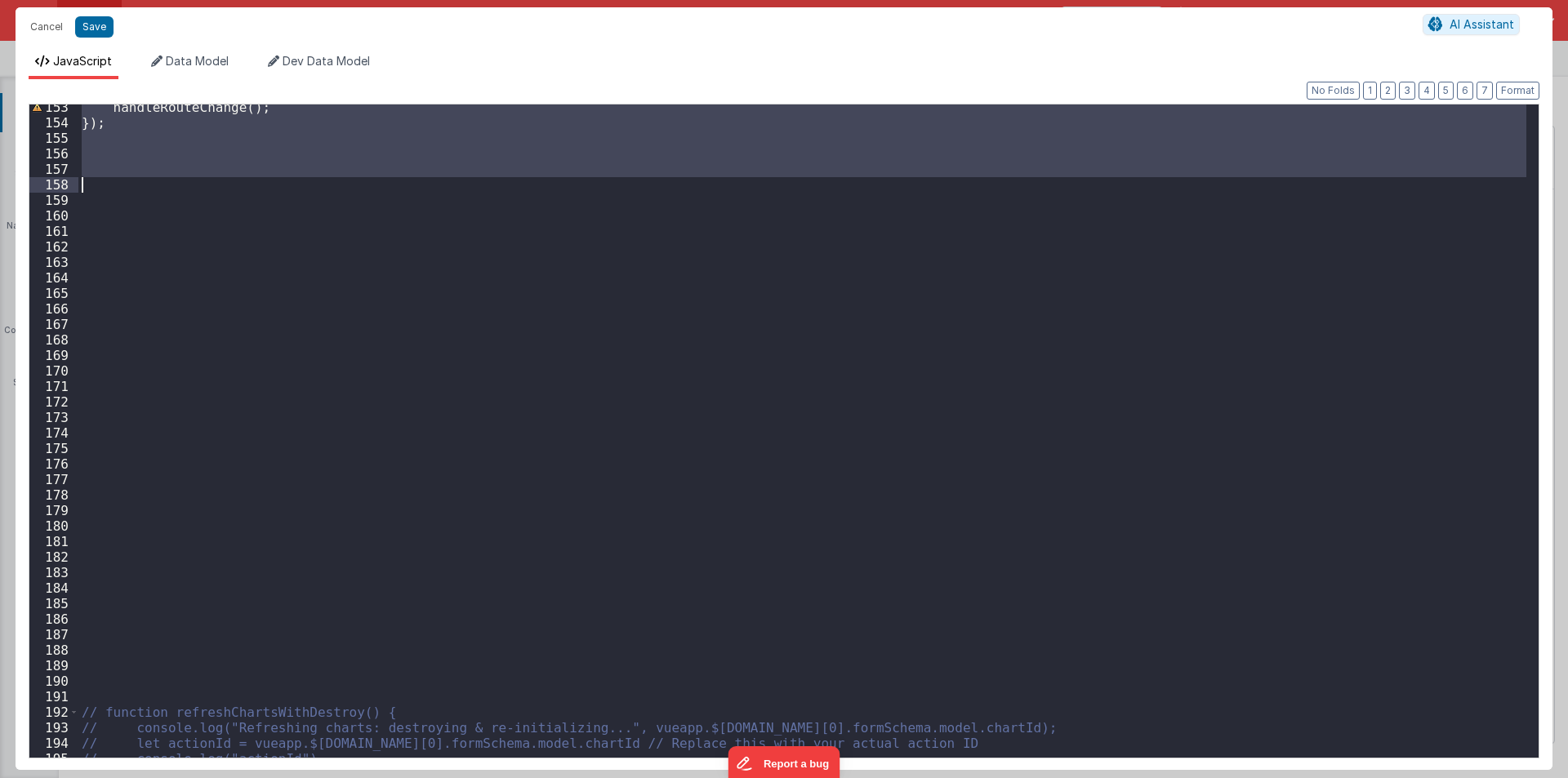
drag, startPoint x: 89, startPoint y: 522, endPoint x: 134, endPoint y: 185, distance: 340.0
click at [134, 185] on div "handleRouteChange ( ) ; }) ; // function refreshChartsWithDestroy() { // consol…" at bounding box center [803, 442] width 1448 height 684
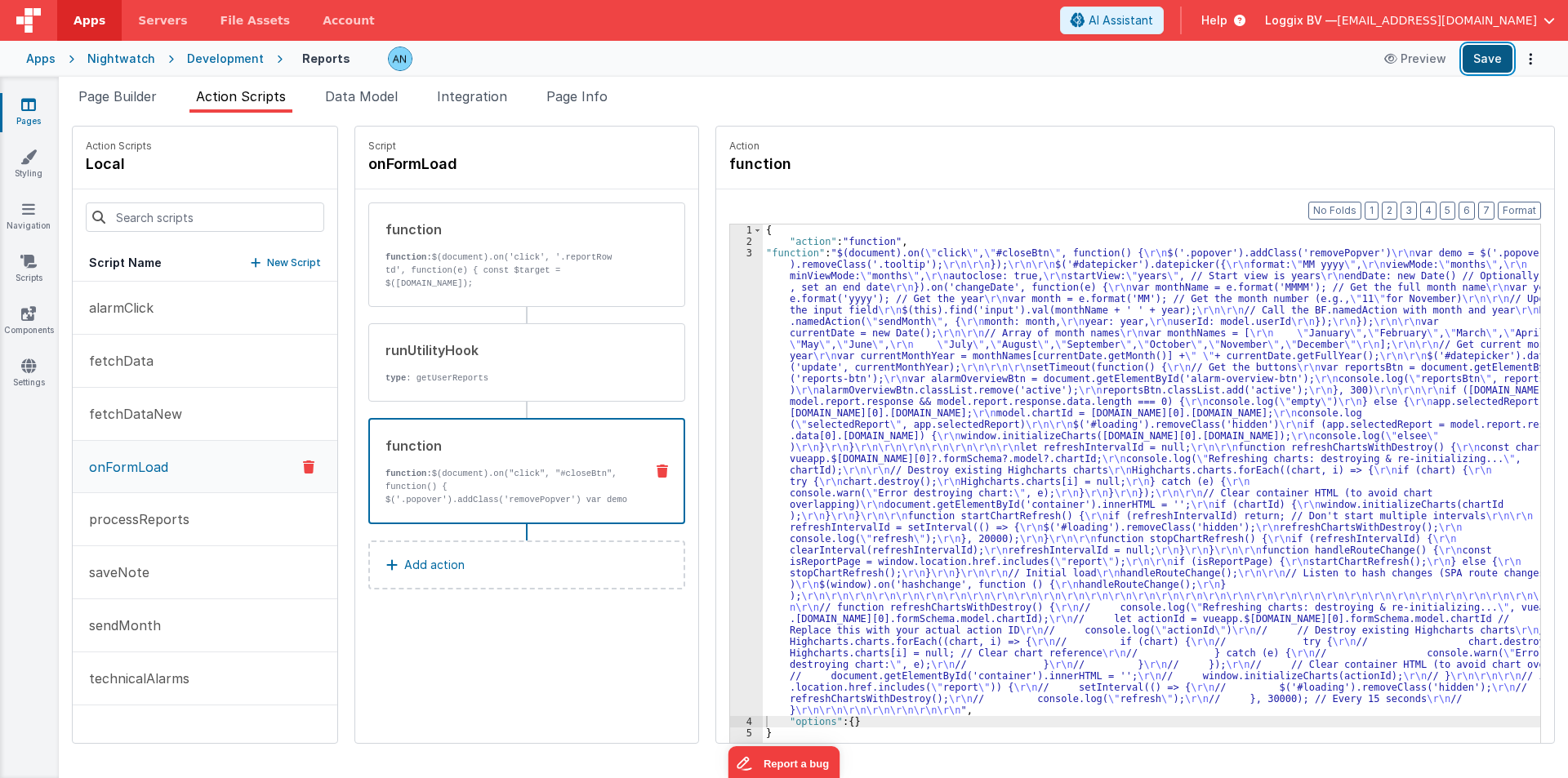
click at [1502, 52] on button "Save" at bounding box center [1487, 59] width 50 height 28
click at [1518, 208] on button "Format" at bounding box center [1519, 210] width 43 height 18
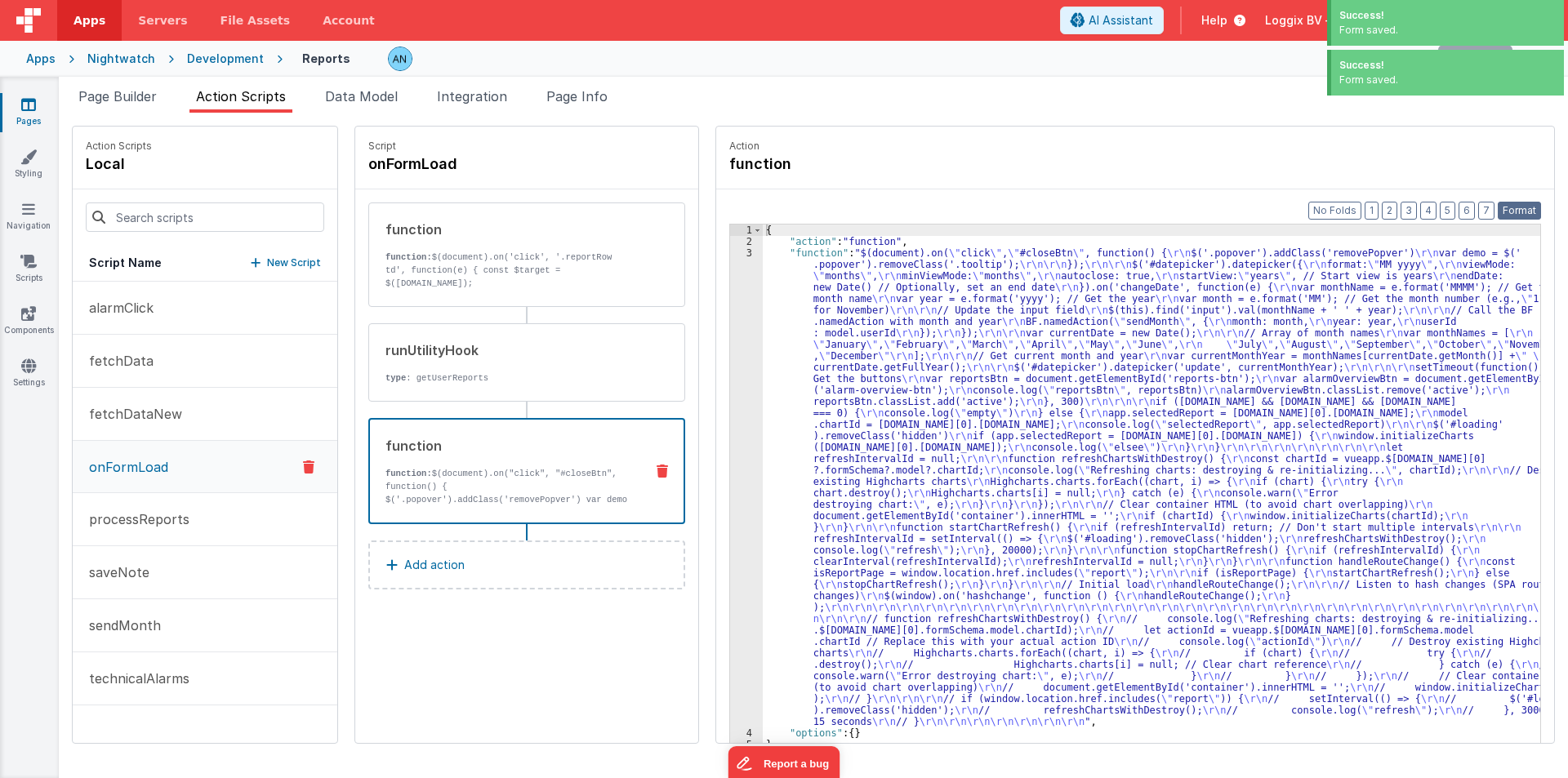
click at [1527, 210] on button "Format" at bounding box center [1519, 210] width 43 height 18
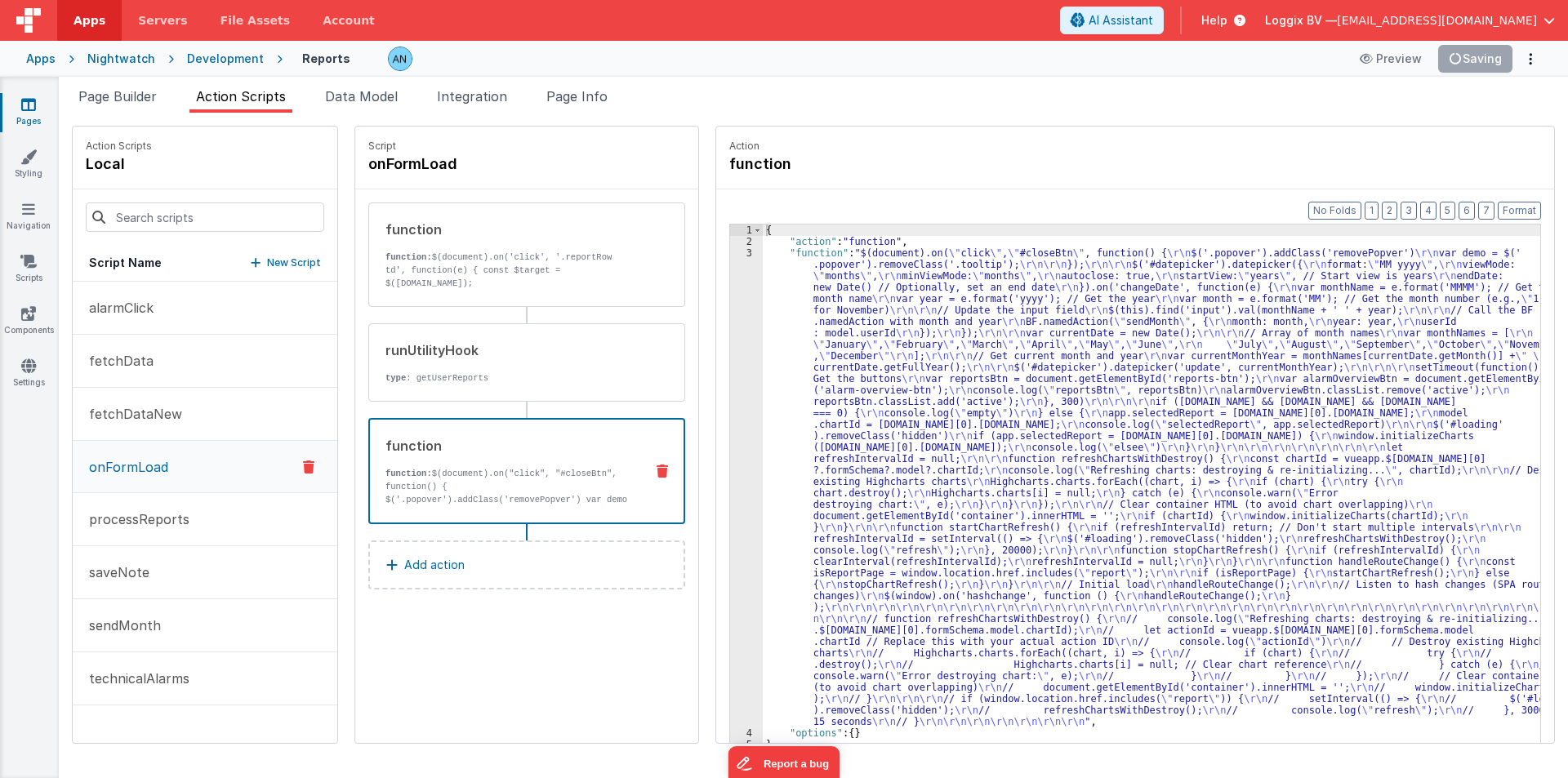
click at [730, 293] on div "3" at bounding box center [746, 488] width 33 height 480
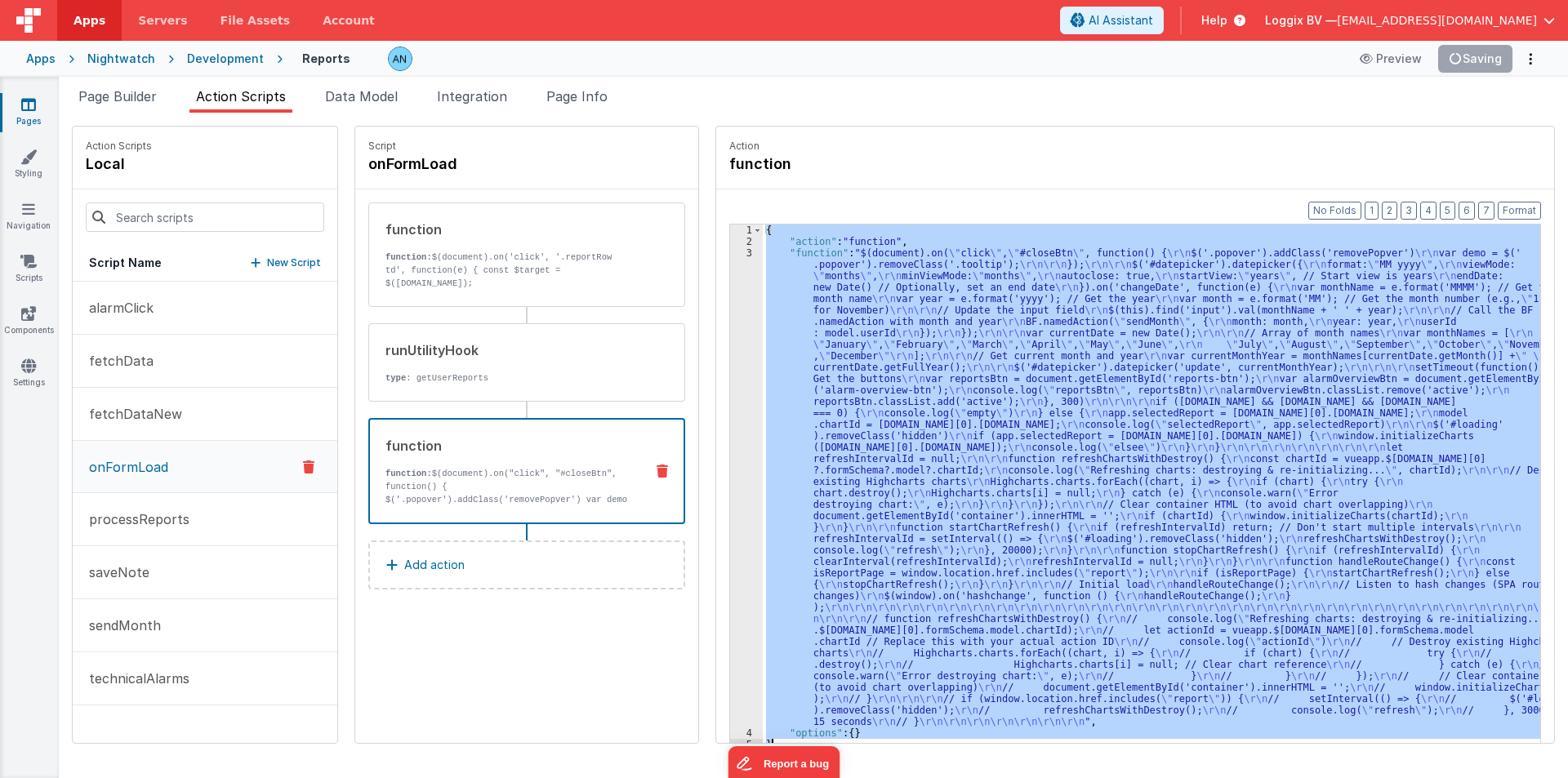
click at [730, 293] on div "3" at bounding box center [746, 488] width 33 height 480
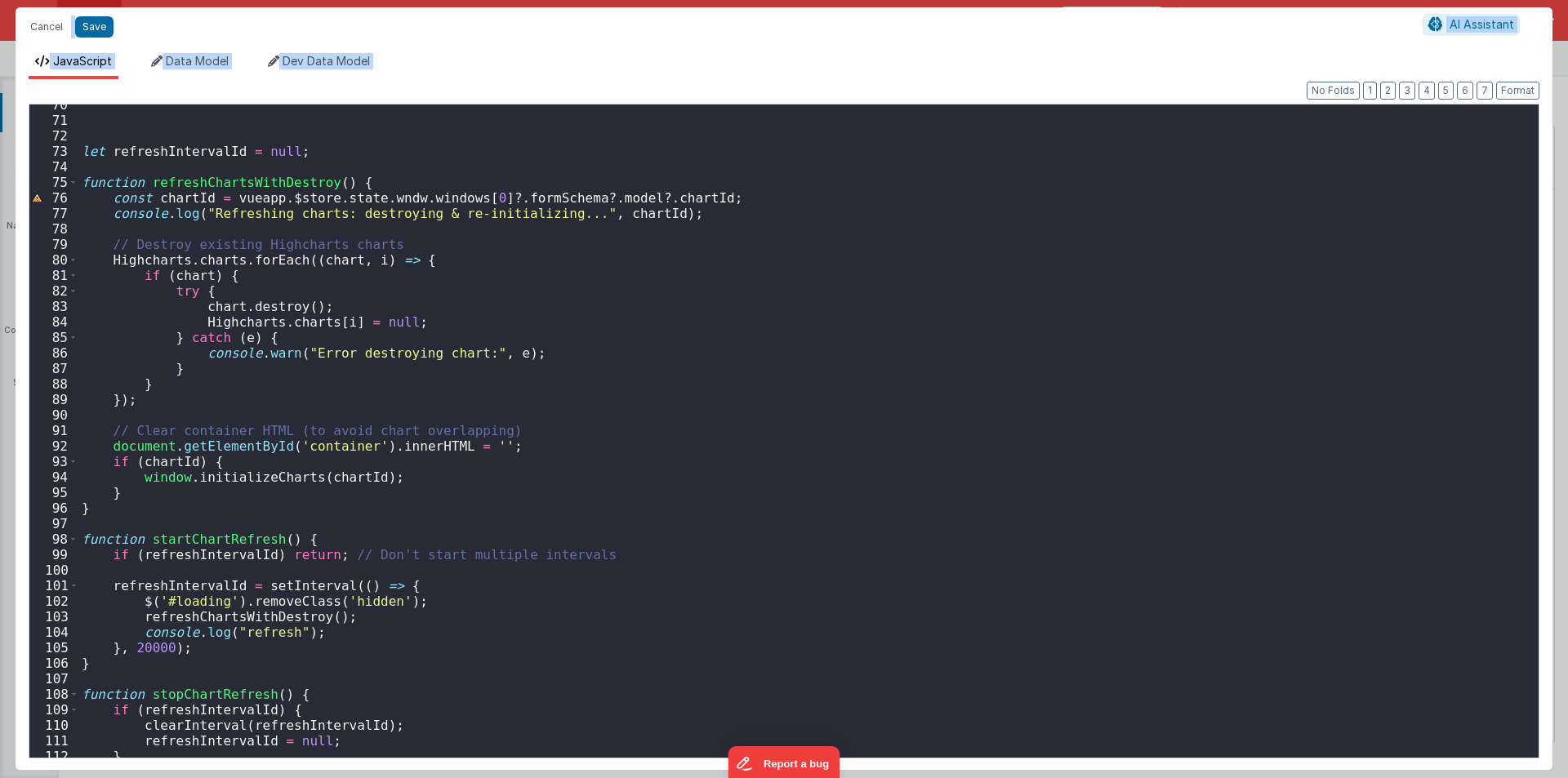
scroll to position [1078, 0]
click at [76, 178] on span at bounding box center [73, 182] width 9 height 16
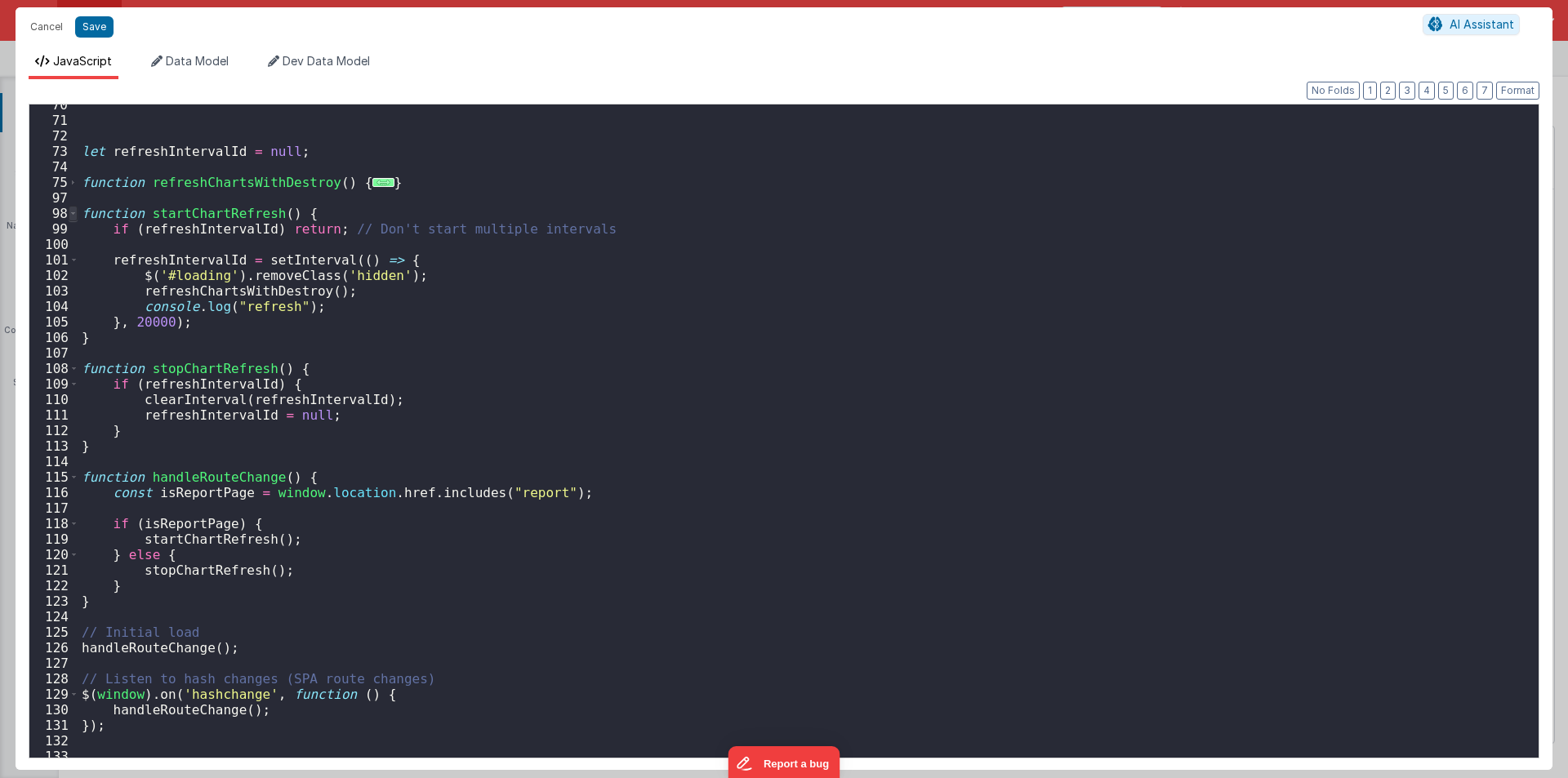
click at [71, 212] on span at bounding box center [73, 213] width 9 height 16
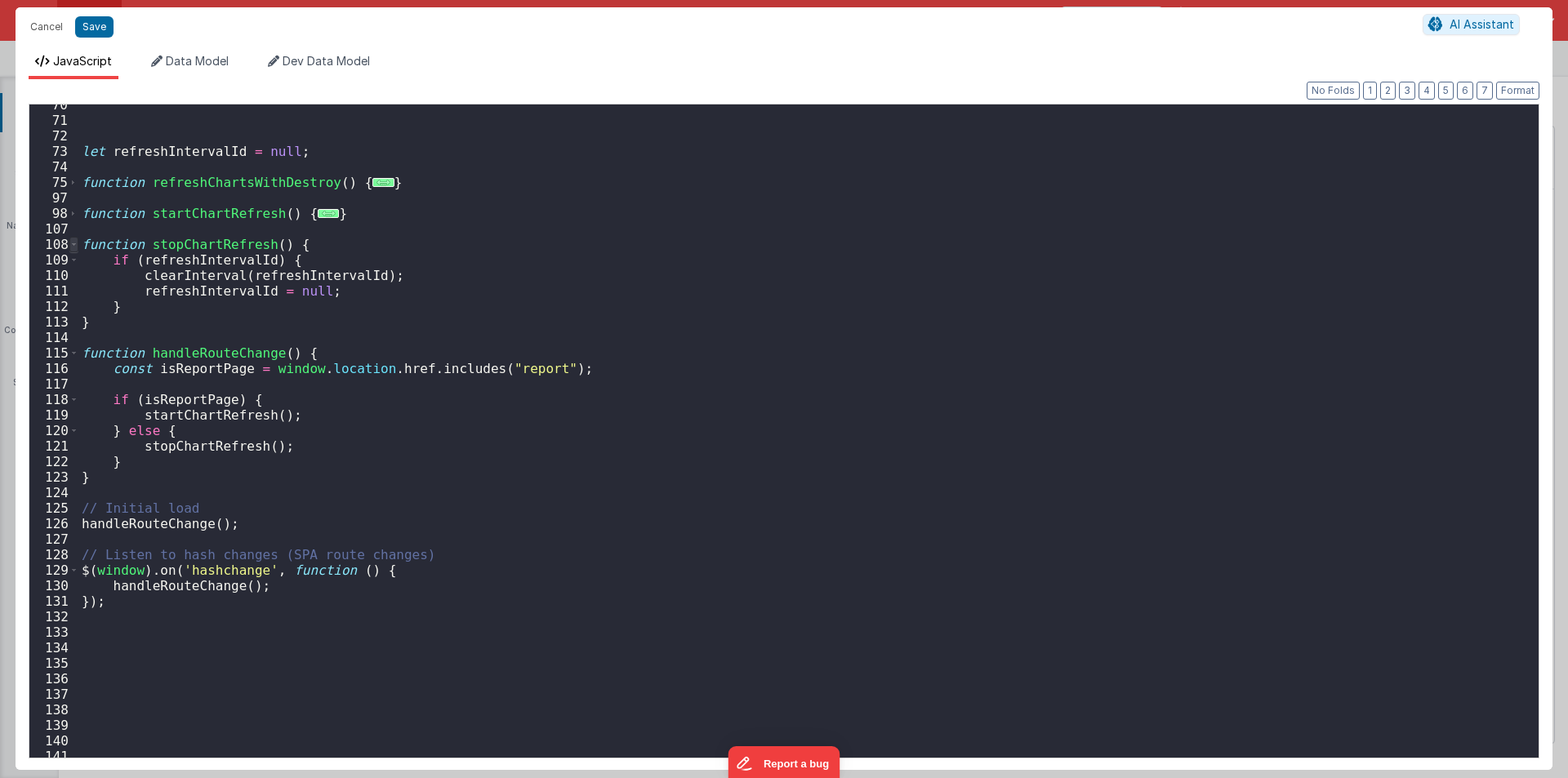
click at [72, 242] on span at bounding box center [74, 244] width 9 height 16
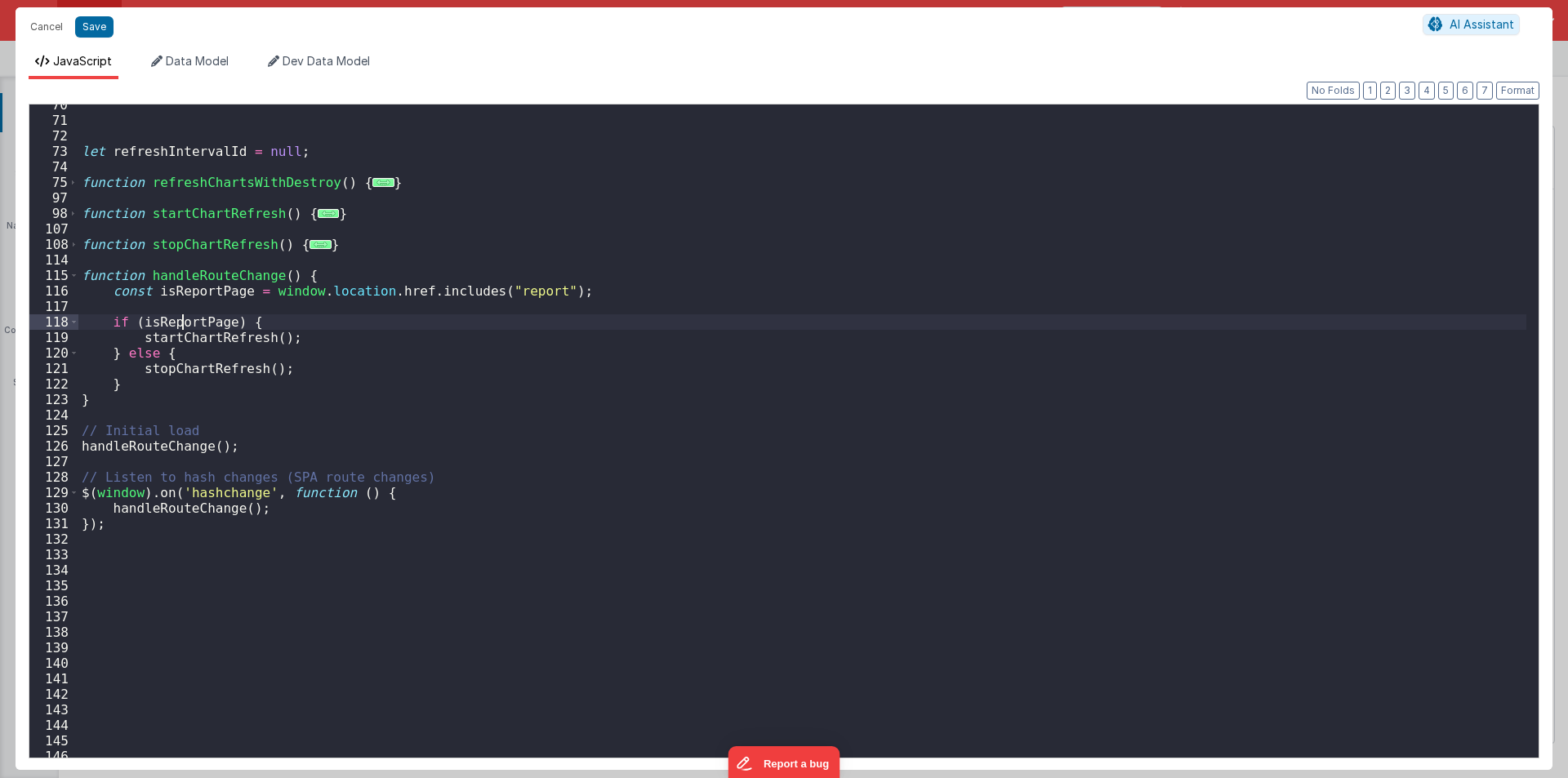
click at [178, 324] on div "let refreshIntervalId = null ; function refreshChartsWithDestroy ( ) { ... } fu…" at bounding box center [803, 439] width 1448 height 684
click at [308, 273] on div "let refreshIntervalId = null ; function refreshChartsWithDestroy ( ) { ... } fu…" at bounding box center [803, 439] width 1448 height 684
click at [121, 303] on div "let refreshIntervalId = null ; function refreshChartsWithDestroy ( ) { ... } fu…" at bounding box center [803, 439] width 1448 height 684
click at [70, 179] on span at bounding box center [73, 182] width 9 height 16
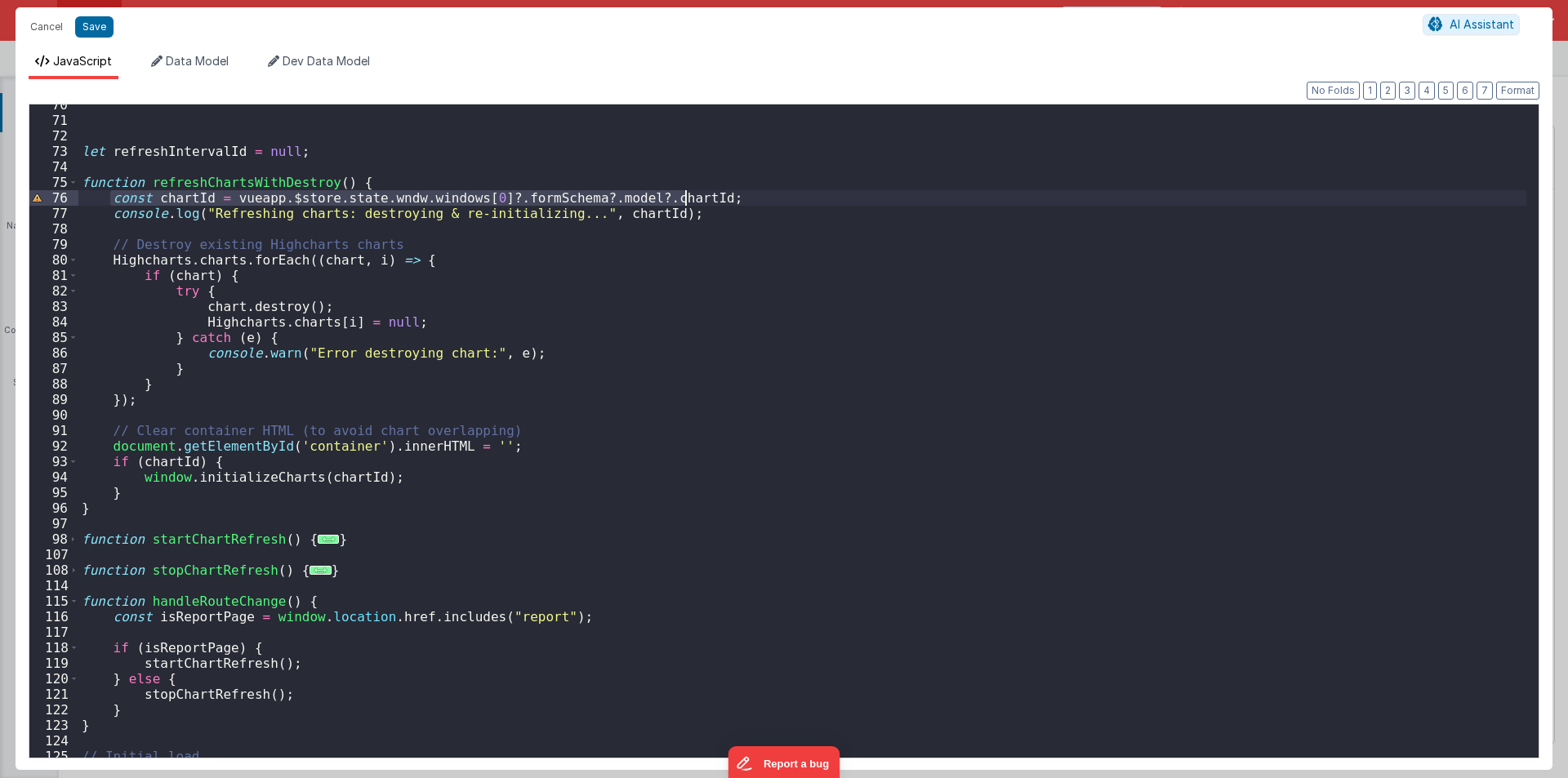
drag, startPoint x: 109, startPoint y: 196, endPoint x: 687, endPoint y: 199, distance: 578.0
click at [687, 199] on div "let refreshIntervalId = null ; function refreshChartsWithDestroy ( ) { const ch…" at bounding box center [803, 439] width 1448 height 684
click at [78, 180] on div "75" at bounding box center [53, 182] width 49 height 16
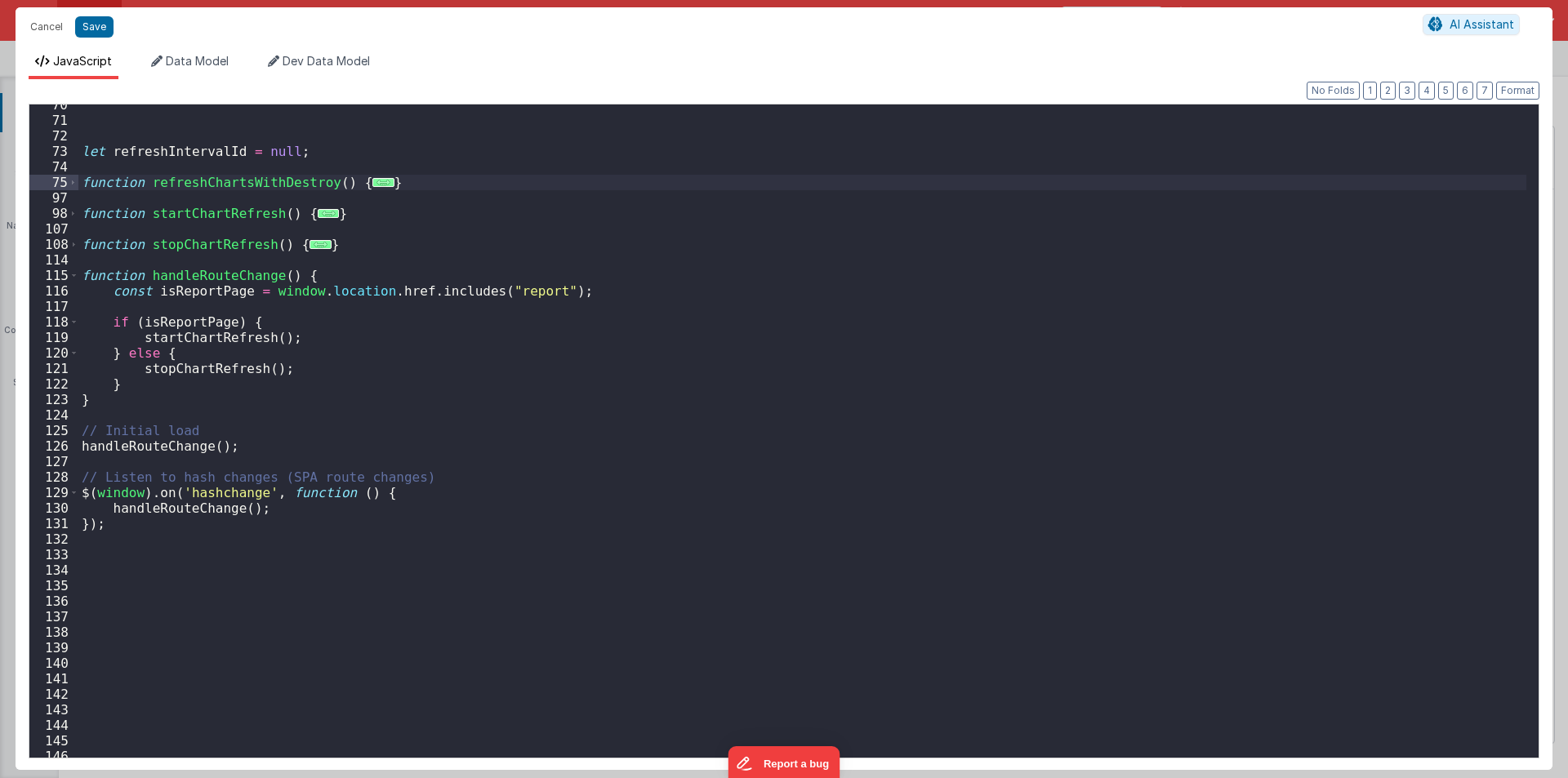
click at [554, 290] on div "let refreshIntervalId = null ; function refreshChartsWithDestroy ( ) { ... } fu…" at bounding box center [803, 439] width 1448 height 684
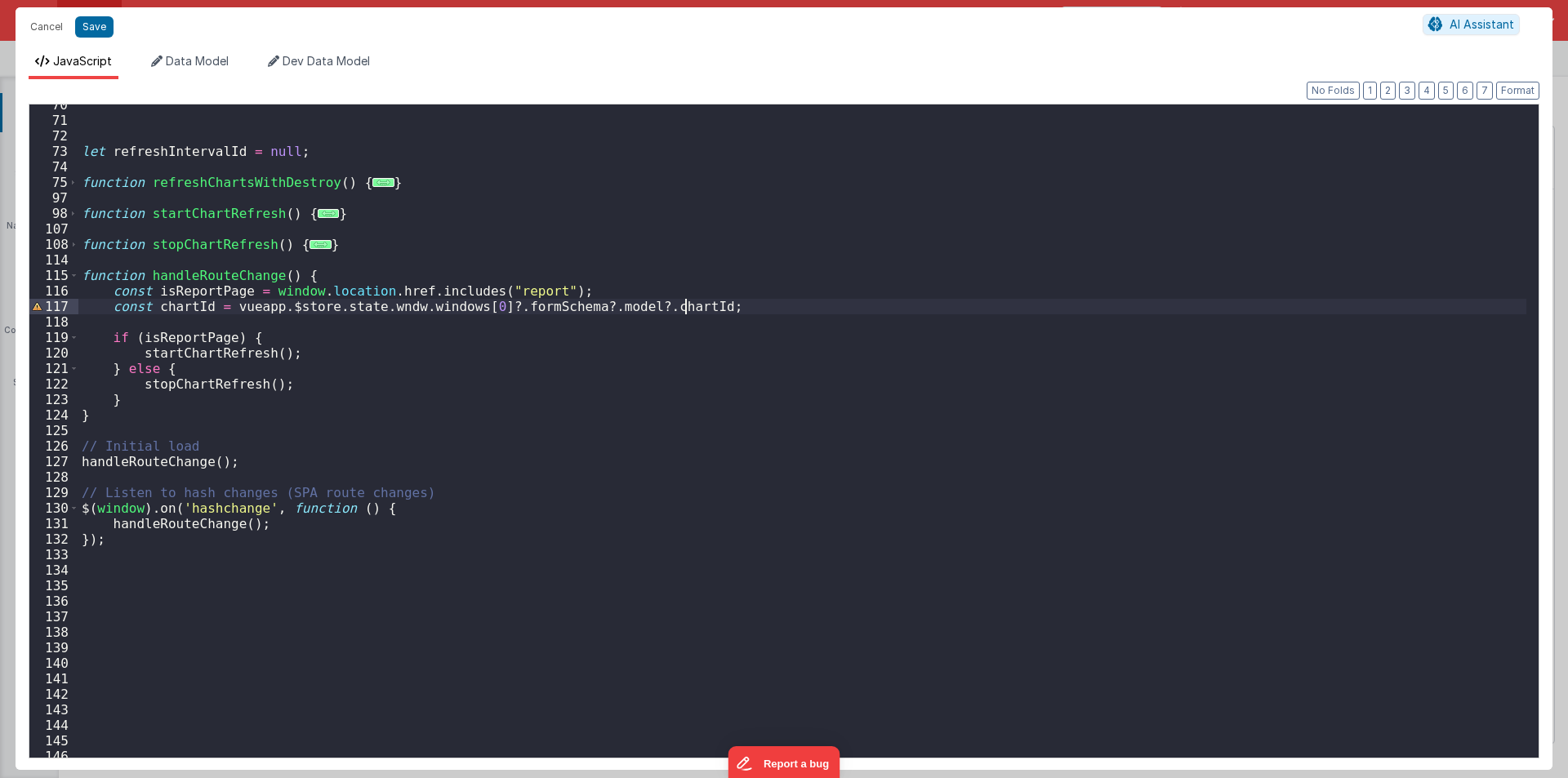
click at [619, 305] on div "let refreshIntervalId = null ; function refreshChartsWithDestroy ( ) { ... } fu…" at bounding box center [803, 439] width 1448 height 684
click at [568, 303] on div "let refreshIntervalId = null ; function refreshChartsWithDestroy ( ) { ... } fu…" at bounding box center [803, 439] width 1448 height 684
click at [483, 304] on div "let refreshIntervalId = null ; function refreshChartsWithDestroy ( ) { ... } fu…" at bounding box center [803, 439] width 1448 height 684
click at [172, 306] on div "let refreshIntervalId = null ; function refreshChartsWithDestroy ( ) { ... } fu…" at bounding box center [803, 439] width 1448 height 684
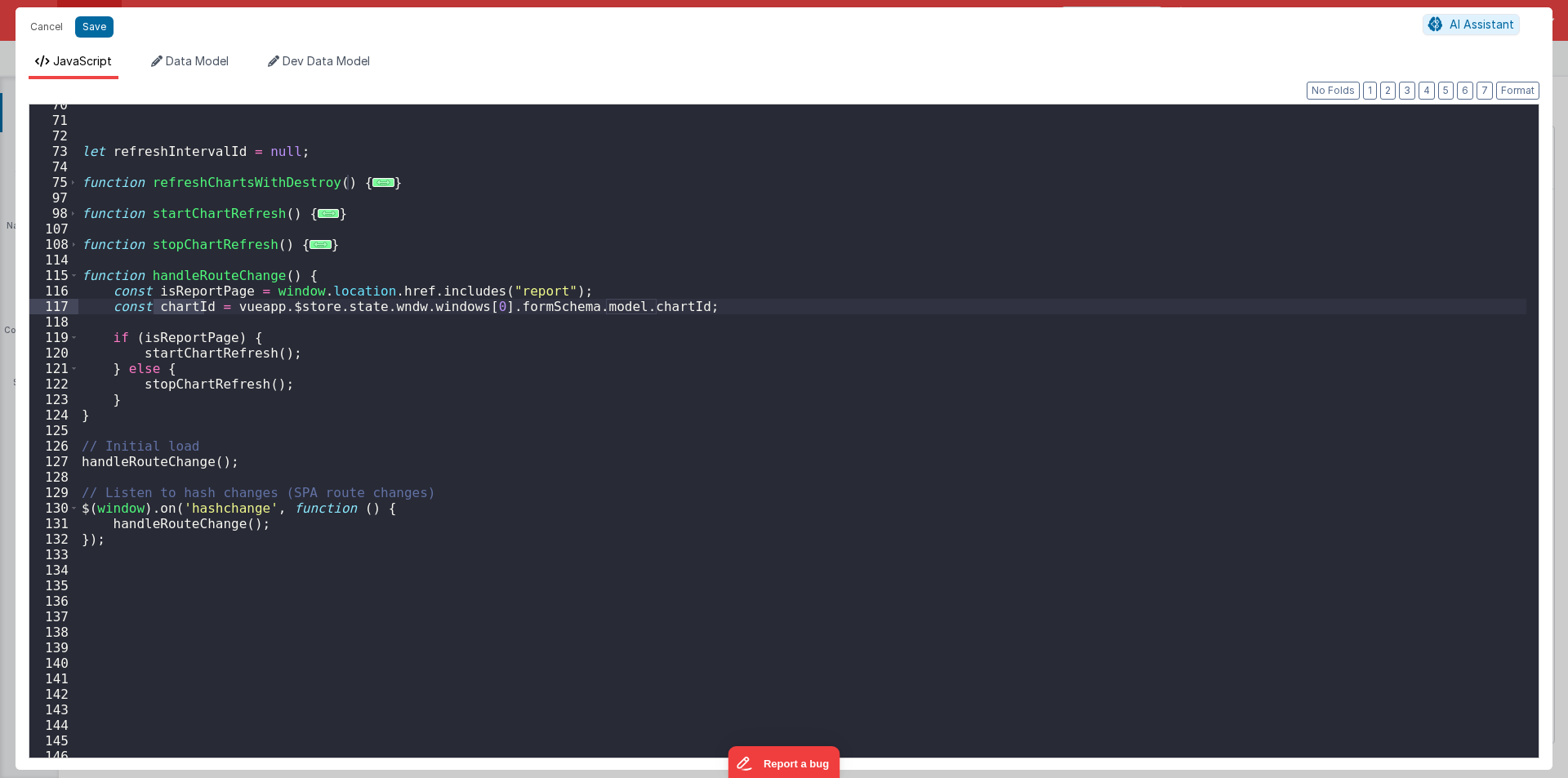
click at [176, 302] on div "let refreshIntervalId = null ; function refreshChartsWithDestroy ( ) { ... } fu…" at bounding box center [803, 431] width 1448 height 653
click at [176, 302] on div "let refreshIntervalId = null ; function refreshChartsWithDestroy ( ) { ... } fu…" at bounding box center [803, 439] width 1448 height 684
click at [222, 339] on div "let refreshIntervalId = null ; function refreshChartsWithDestroy ( ) { ... } fu…" at bounding box center [803, 439] width 1448 height 684
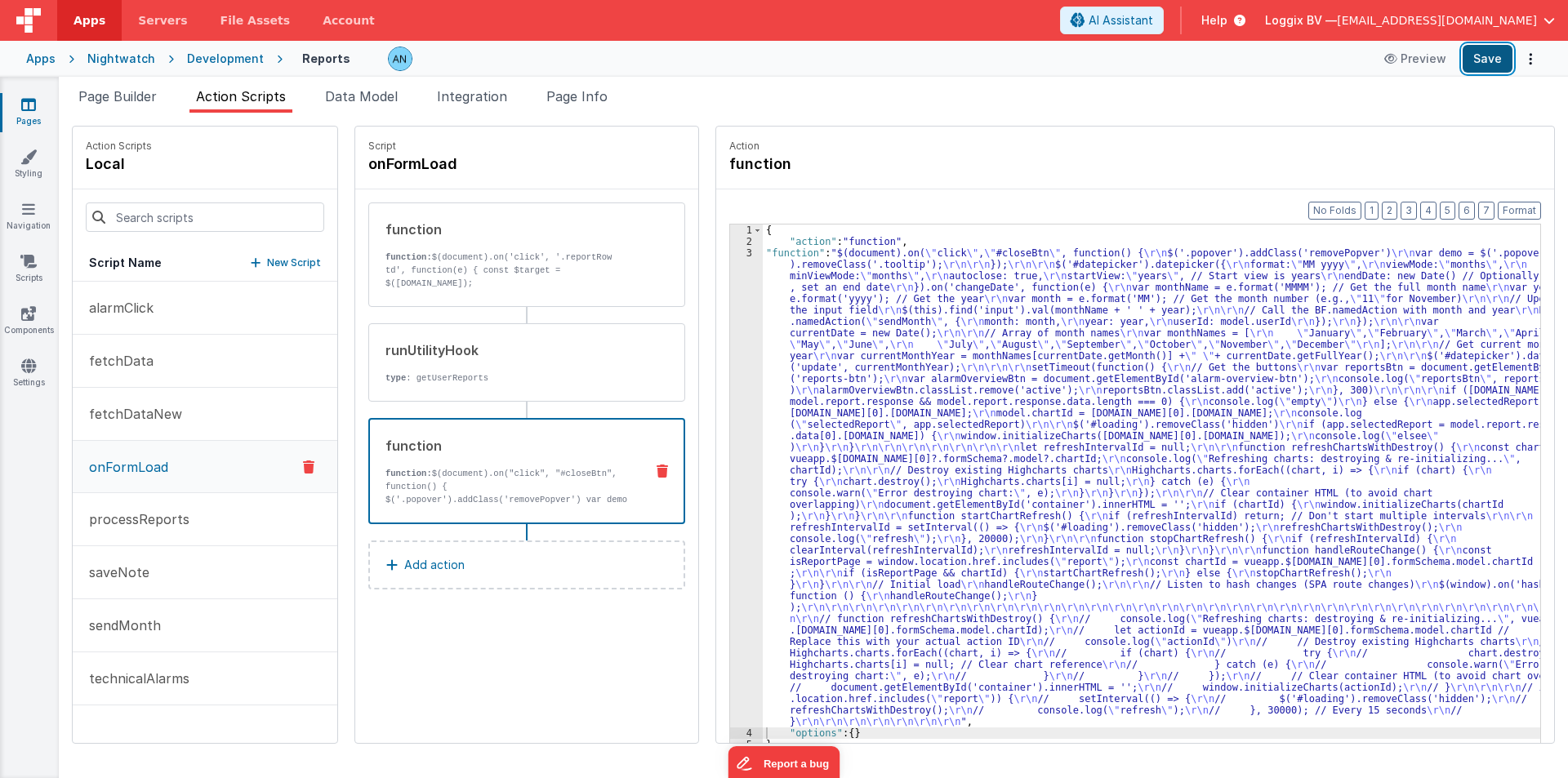
click at [1497, 59] on button "Save" at bounding box center [1487, 59] width 50 height 28
click at [1519, 207] on button "Format" at bounding box center [1519, 210] width 43 height 18
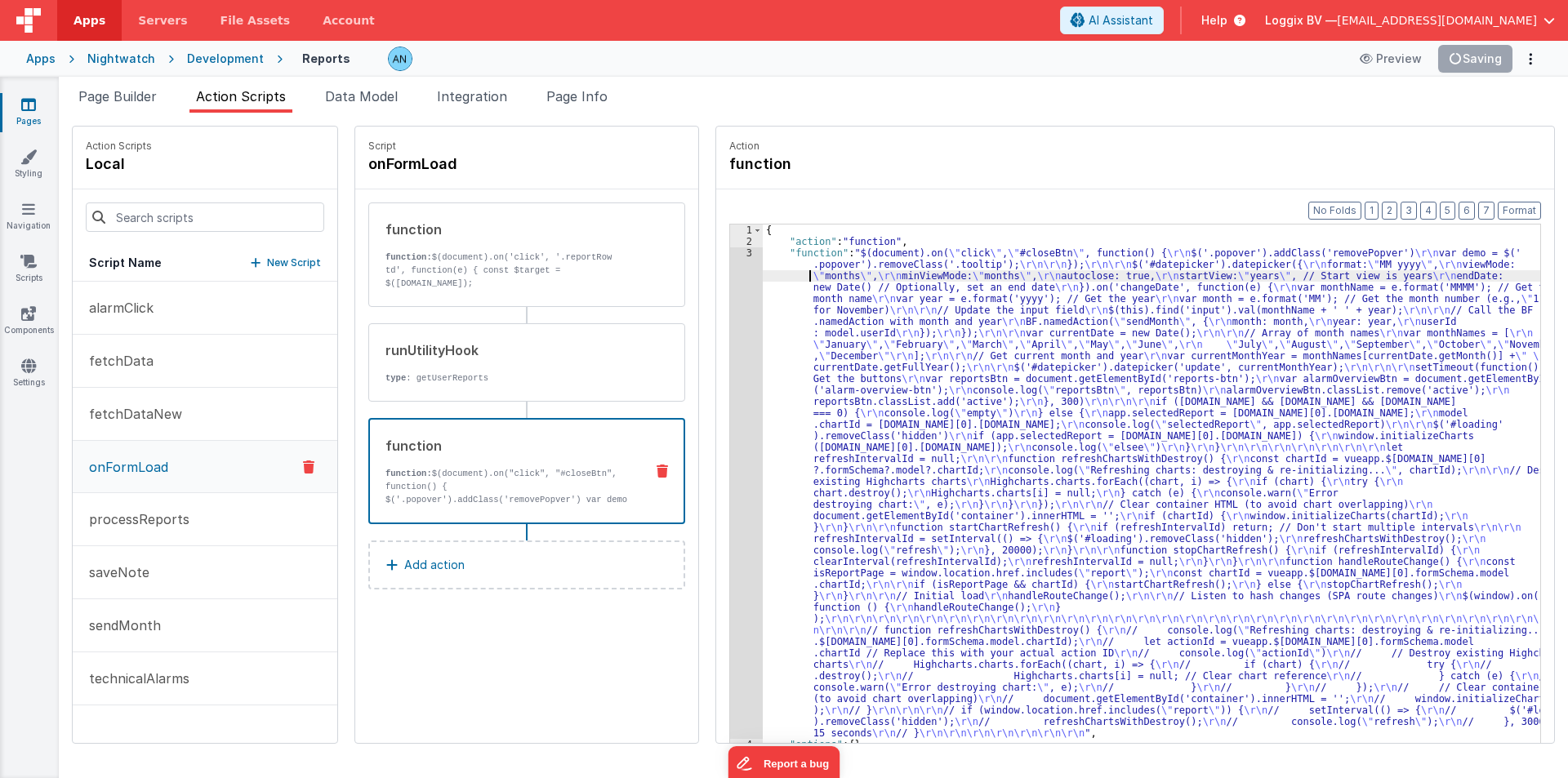
click at [763, 270] on div "{ "action" : "function" , "function" : "$(document).on( \" click \" , \" #close…" at bounding box center [1159, 520] width 793 height 592
click at [1482, 59] on button "Save" at bounding box center [1487, 59] width 50 height 28
click at [1521, 203] on button "Format" at bounding box center [1519, 210] width 43 height 18
click at [730, 298] on div "3" at bounding box center [746, 493] width 33 height 491
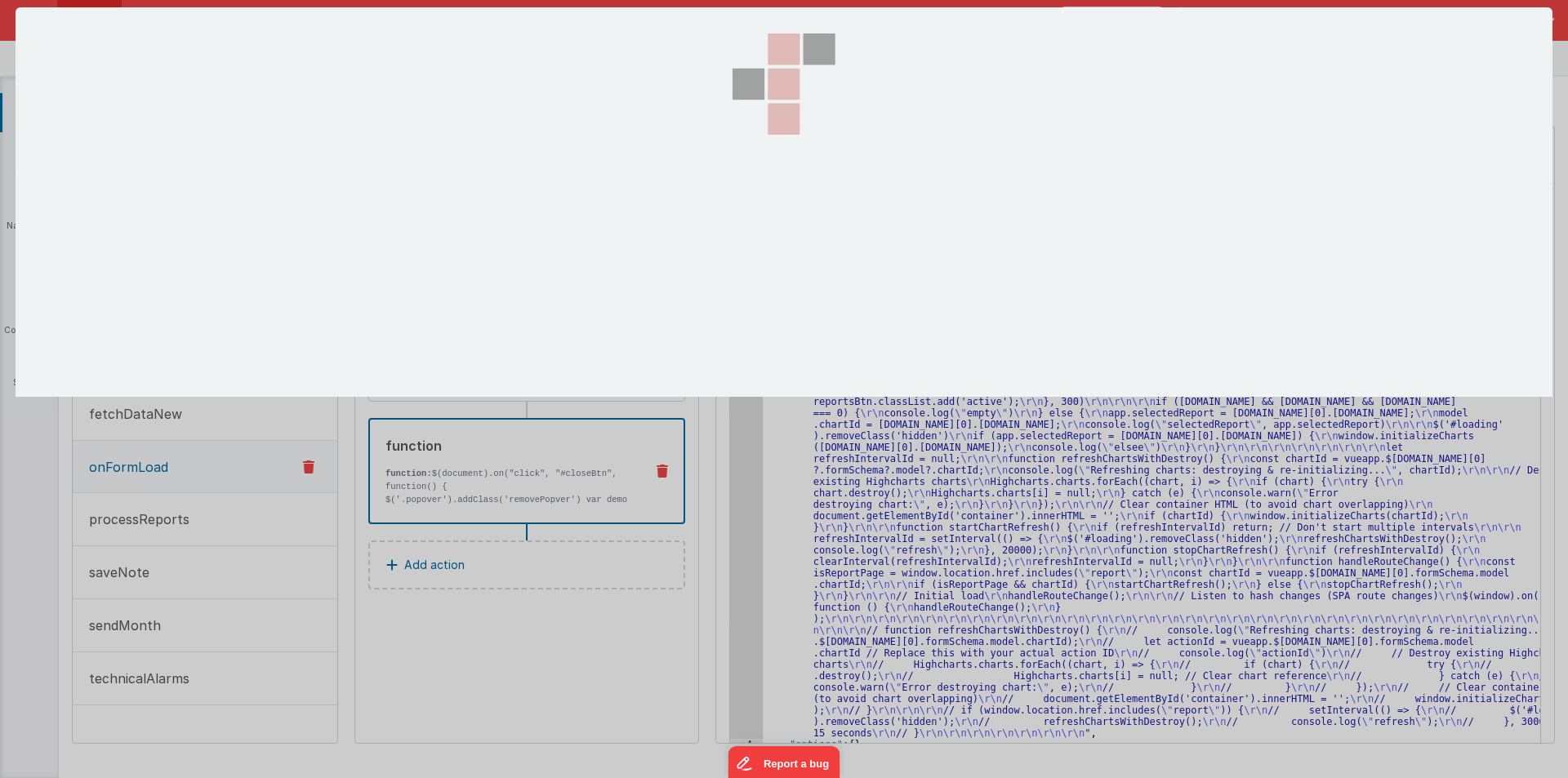
click at [723, 298] on div at bounding box center [784, 202] width 164 height 389
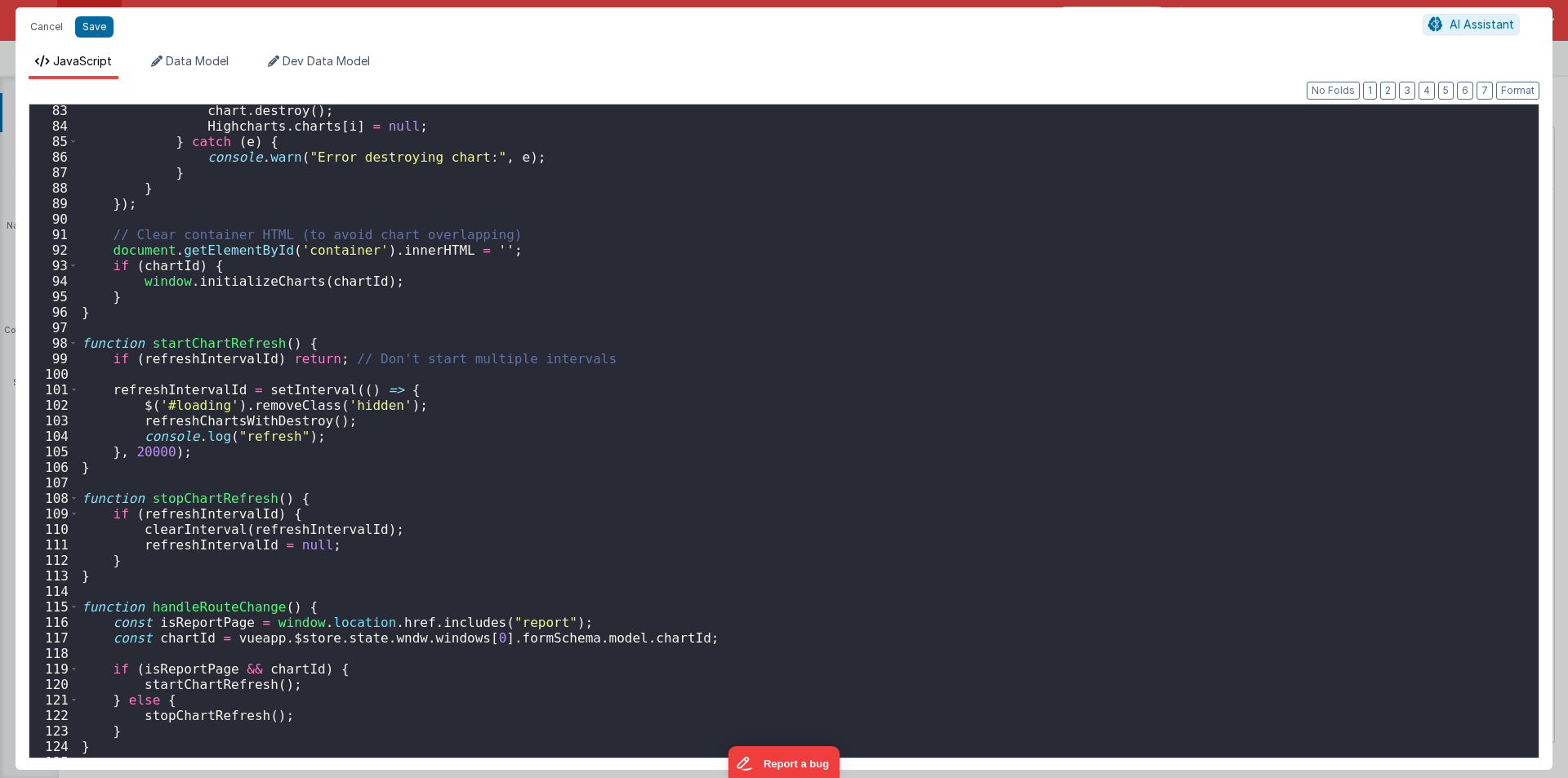
scroll to position [1224, 0]
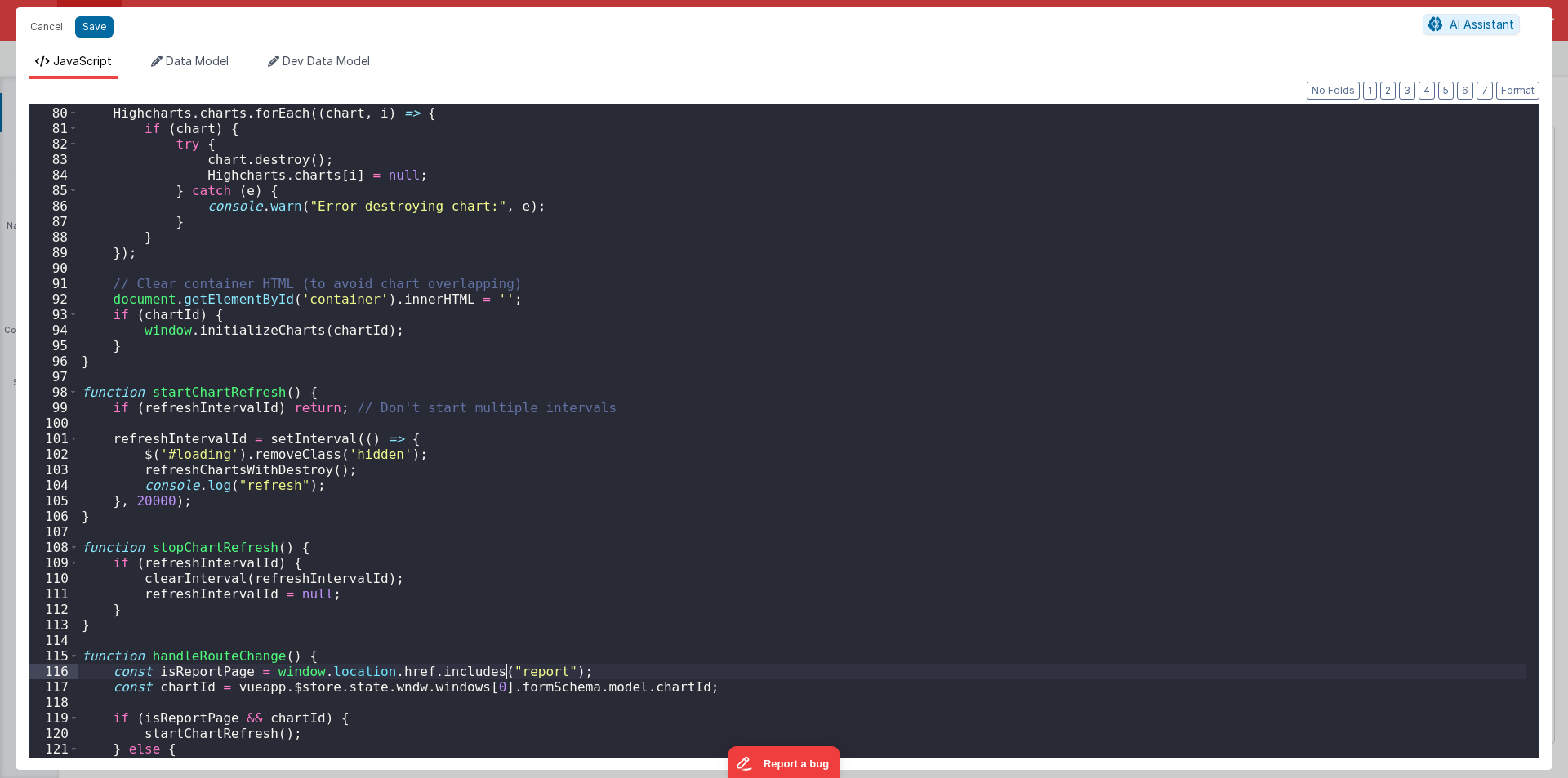
click at [509, 672] on div "// Destroy existing Highcharts charts Highcharts . charts . forEach (( chart , …" at bounding box center [803, 431] width 1448 height 684
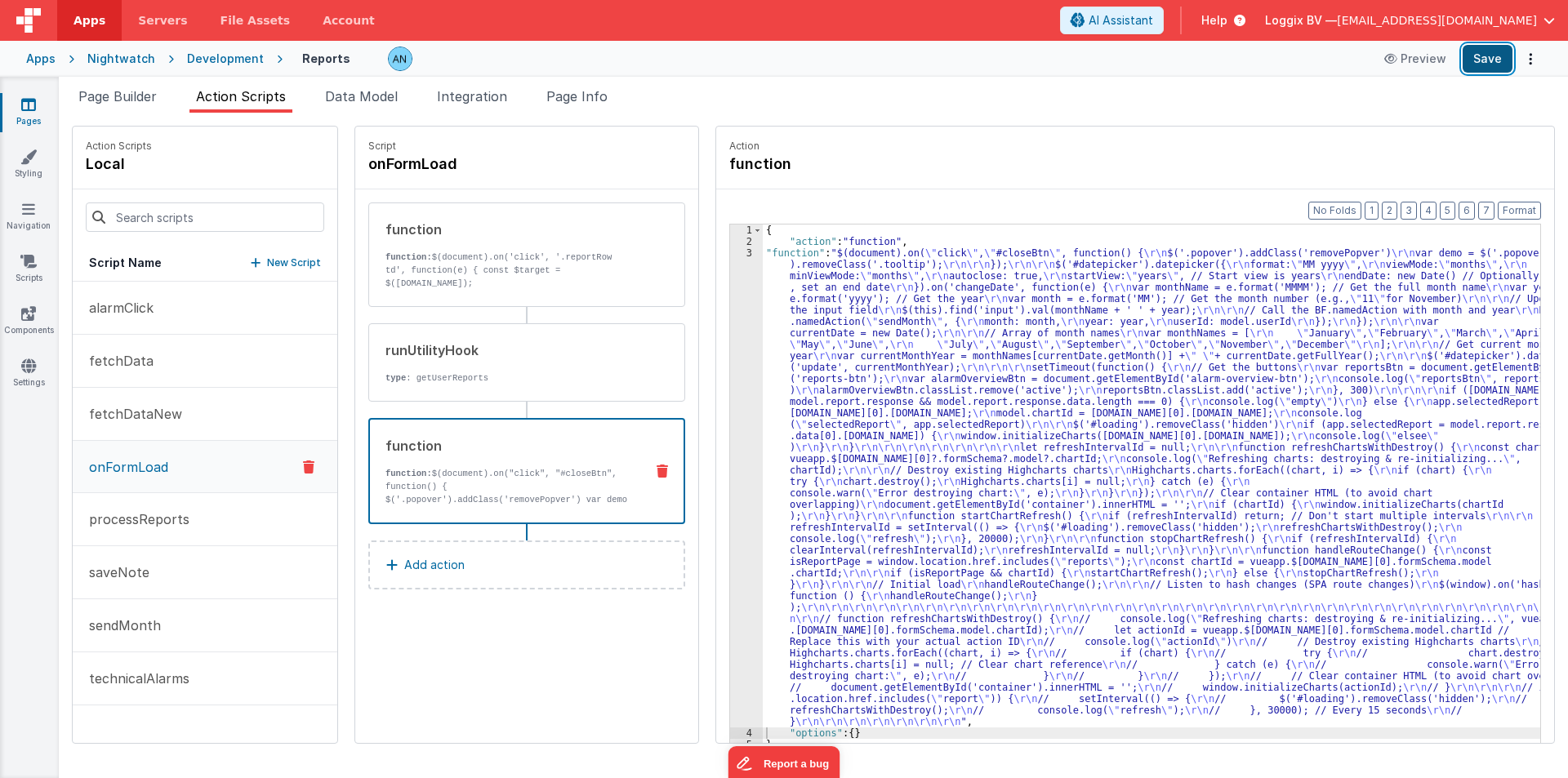
click at [1482, 62] on button "Save" at bounding box center [1487, 59] width 50 height 28
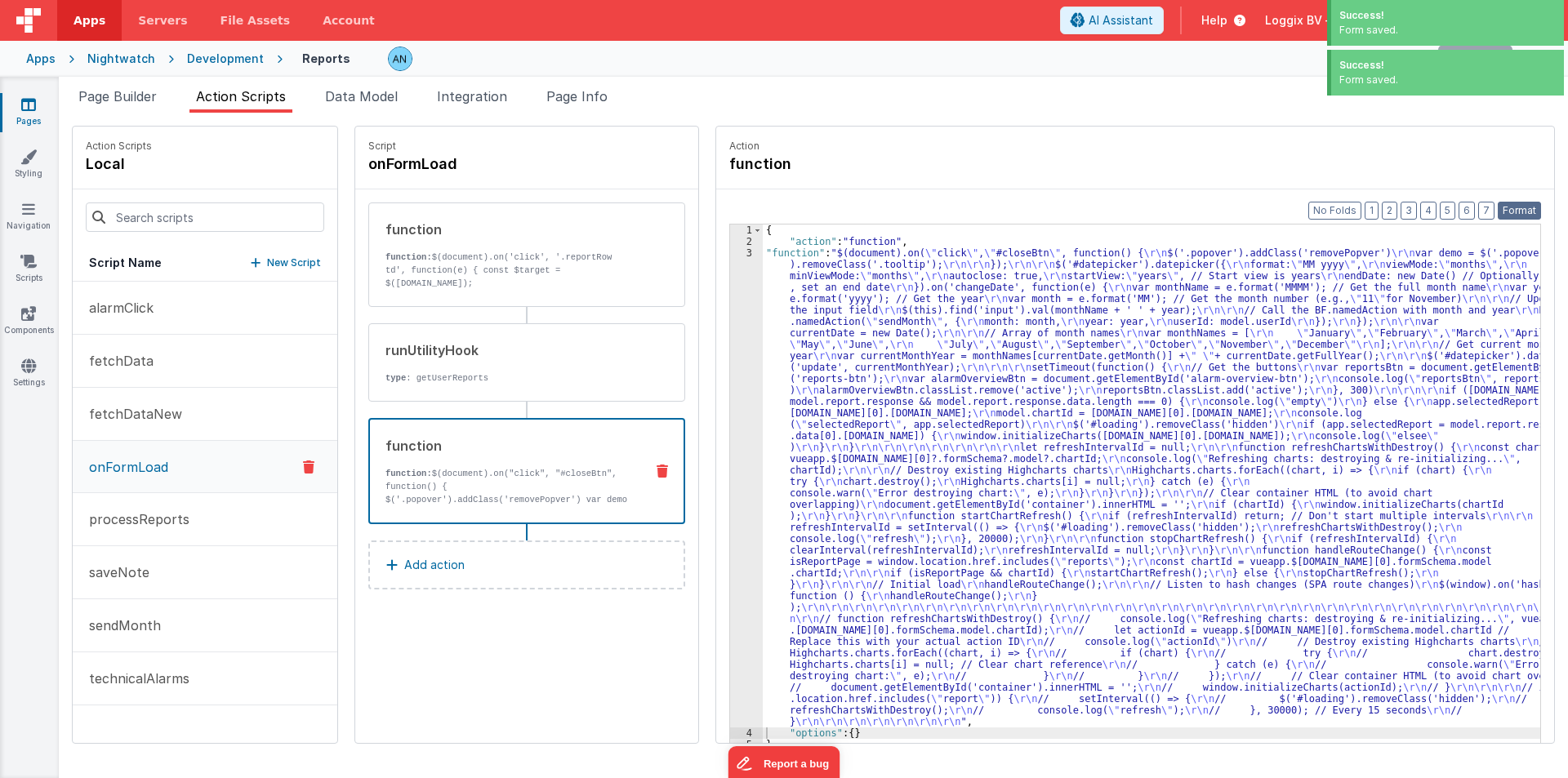
click at [1514, 205] on button "Format" at bounding box center [1519, 210] width 43 height 18
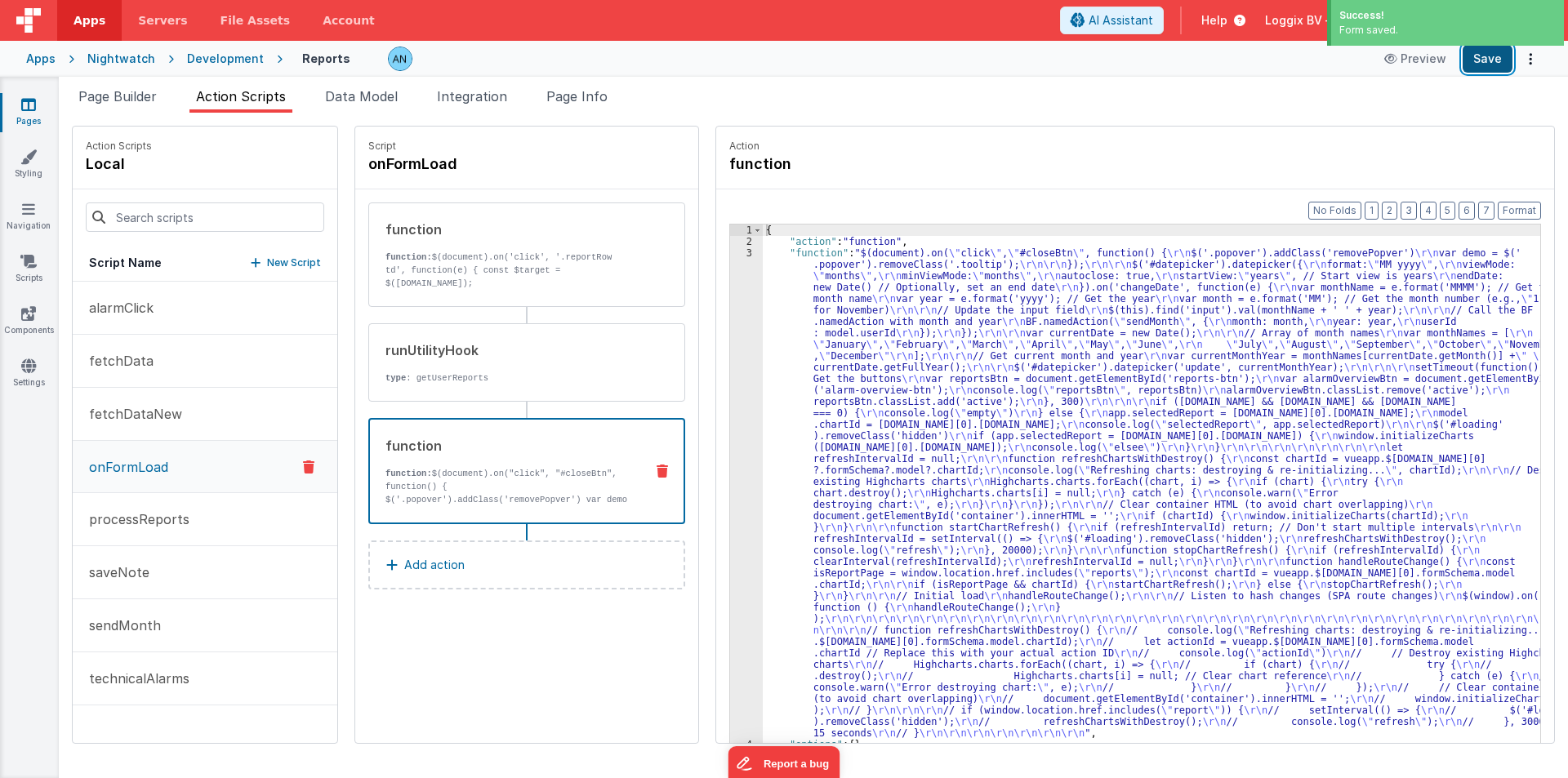
click at [1478, 55] on button "Save" at bounding box center [1487, 59] width 50 height 28
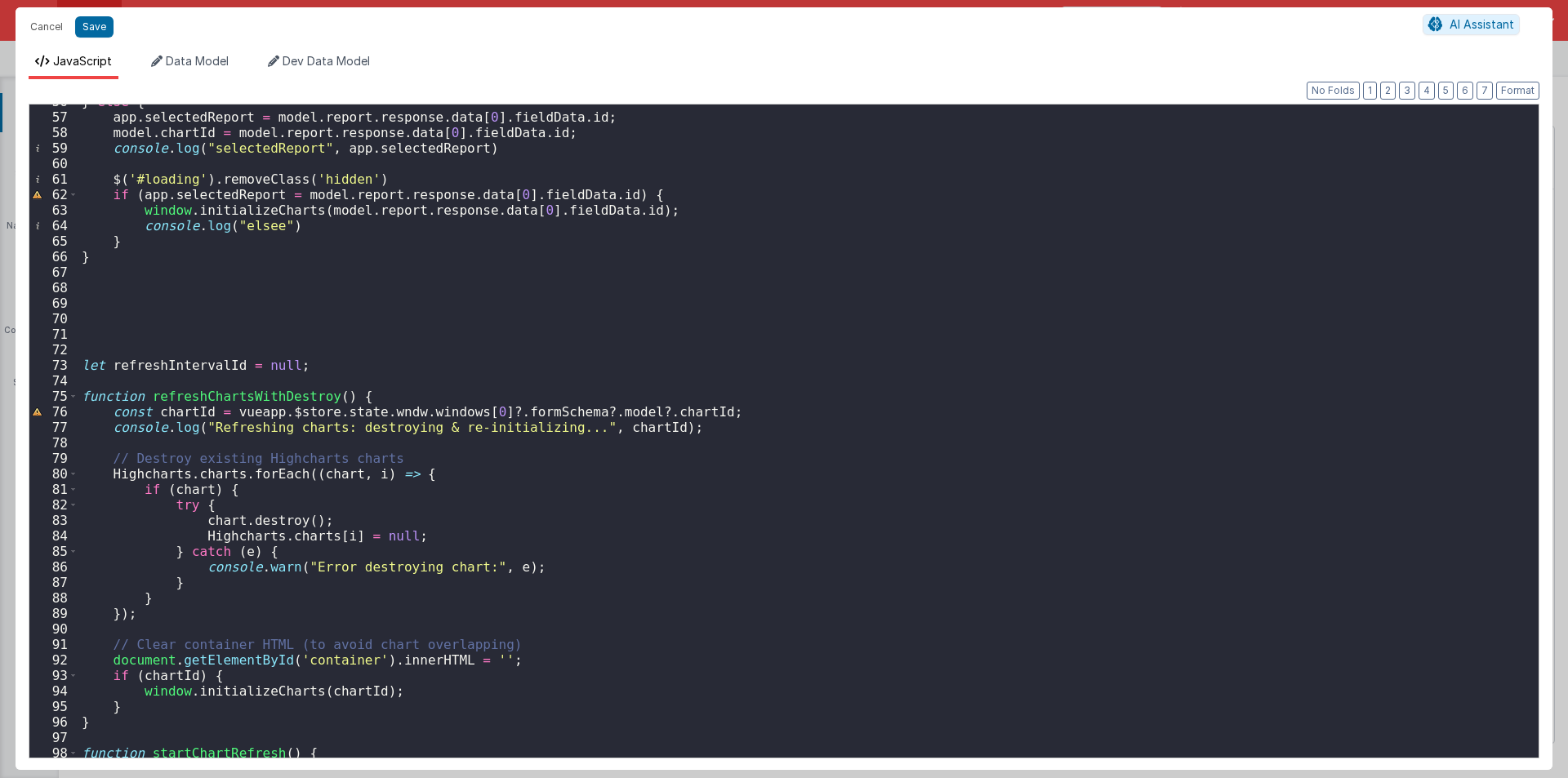
scroll to position [570, 0]
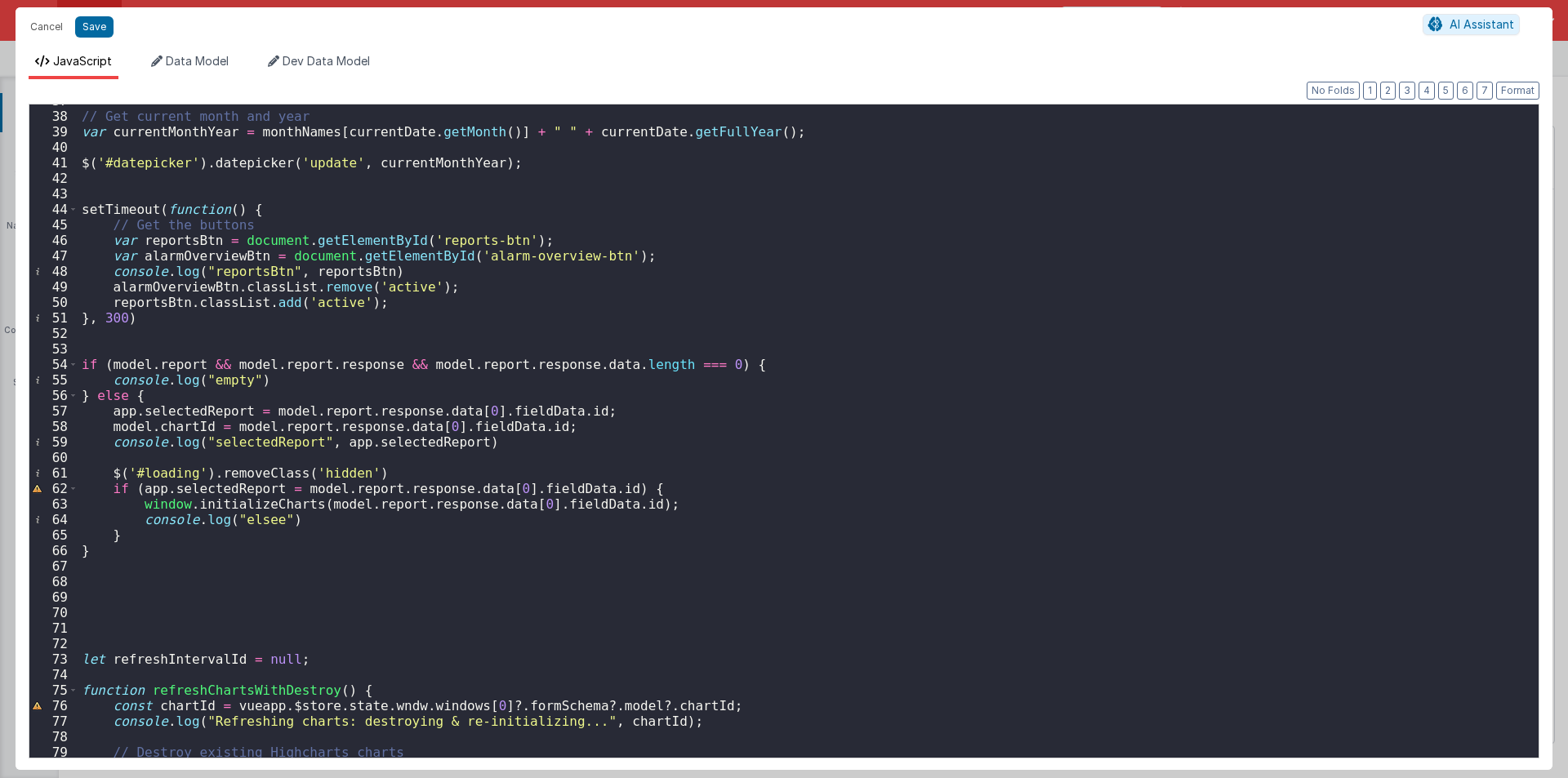
click at [134, 347] on div "// Get current month and year var currentMonthYear = monthNames [ currentDate .…" at bounding box center [803, 435] width 1448 height 684
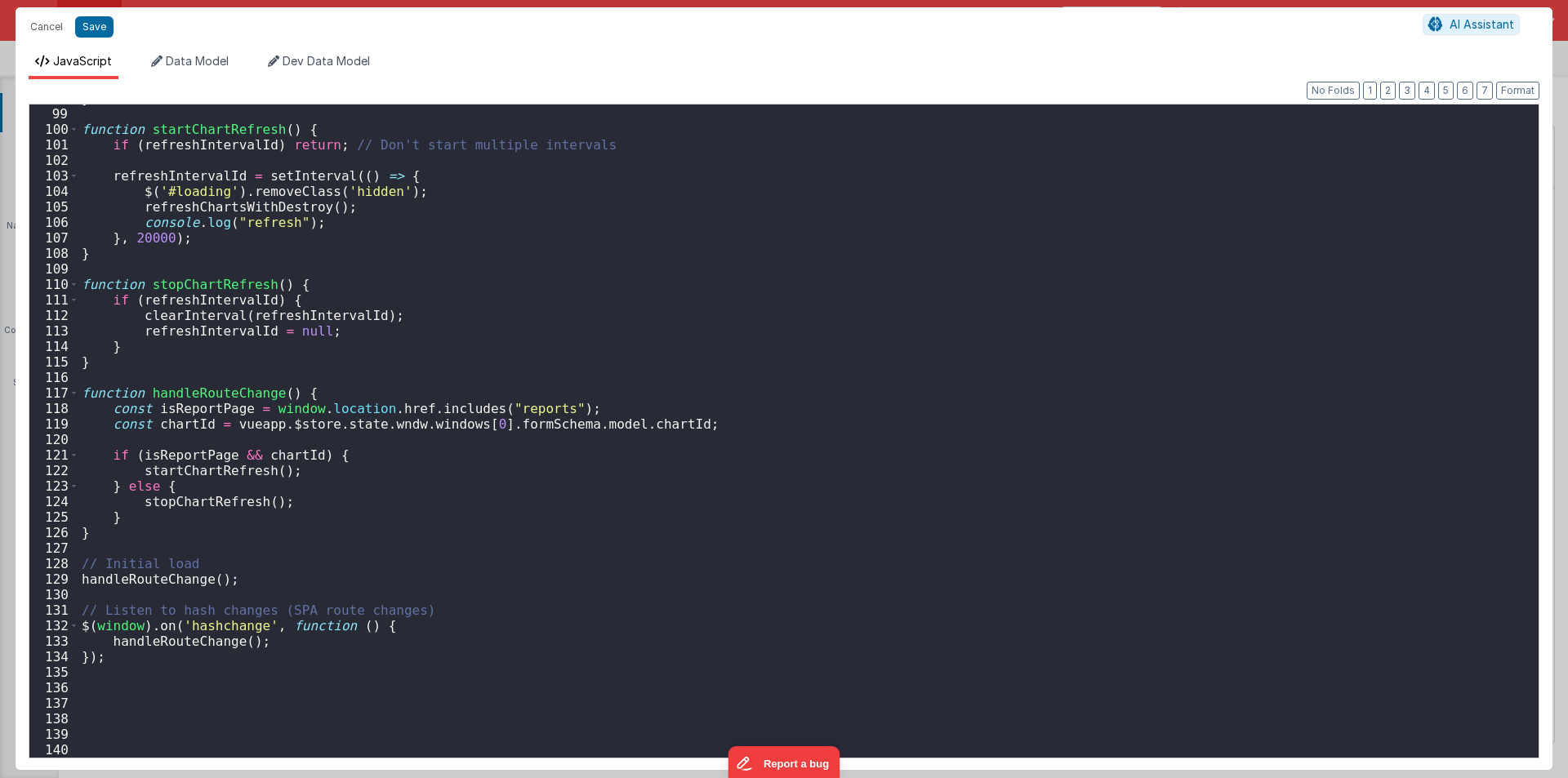
scroll to position [1519, 0]
click at [620, 425] on div "} function startChartRefresh ( ) { if ( refreshIntervalId ) return ; // Don't s…" at bounding box center [803, 432] width 1448 height 684
click at [164, 452] on div "} function startChartRefresh ( ) { if ( refreshIntervalId ) return ; // Don't s…" at bounding box center [803, 432] width 1448 height 684
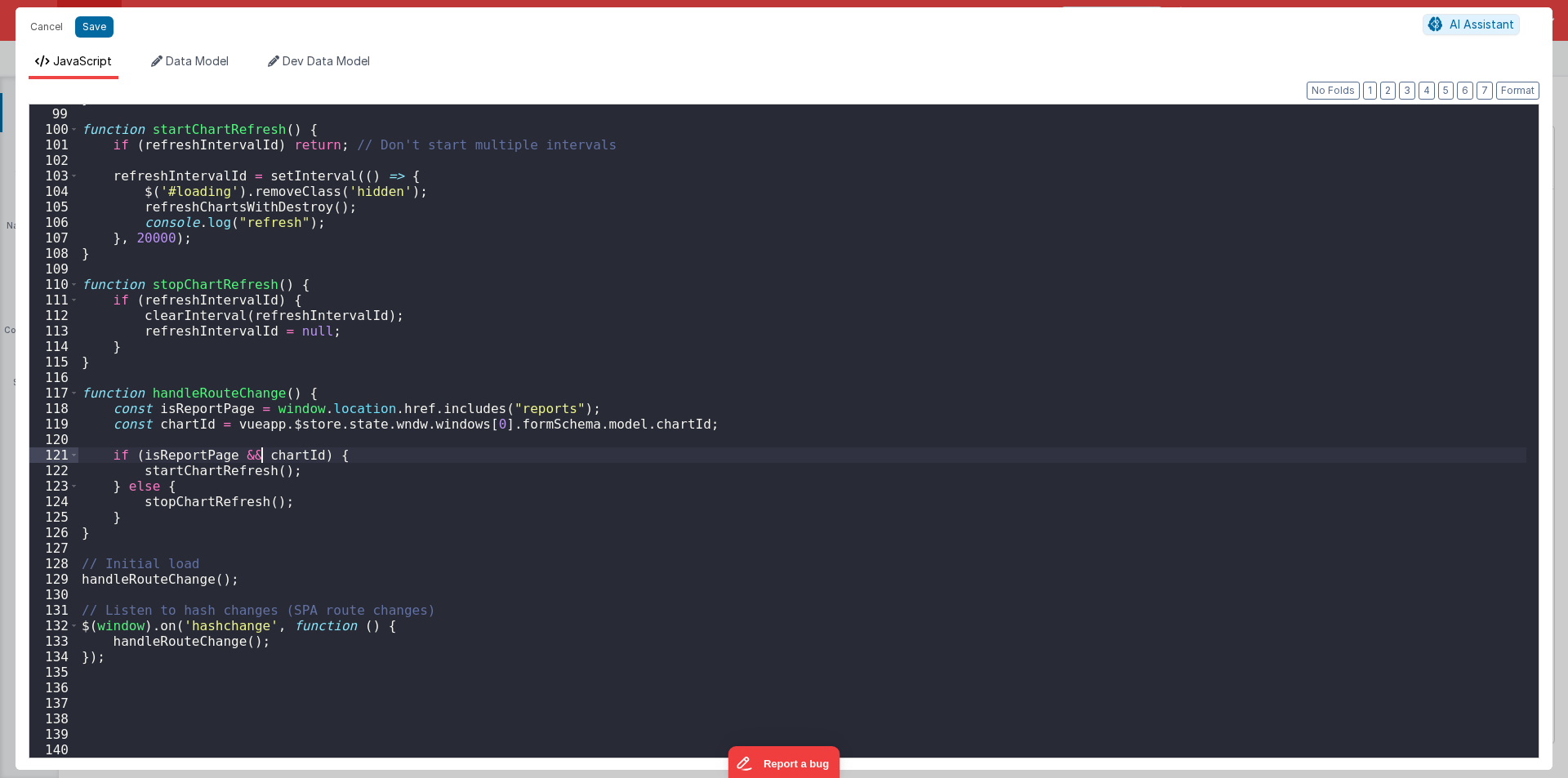
click at [264, 455] on div "} function startChartRefresh ( ) { if ( refreshIntervalId ) return ; // Don't s…" at bounding box center [803, 432] width 1448 height 684
click at [235, 470] on div "} function startChartRefresh ( ) { if ( refreshIntervalId ) return ; // Don't s…" at bounding box center [803, 432] width 1448 height 684
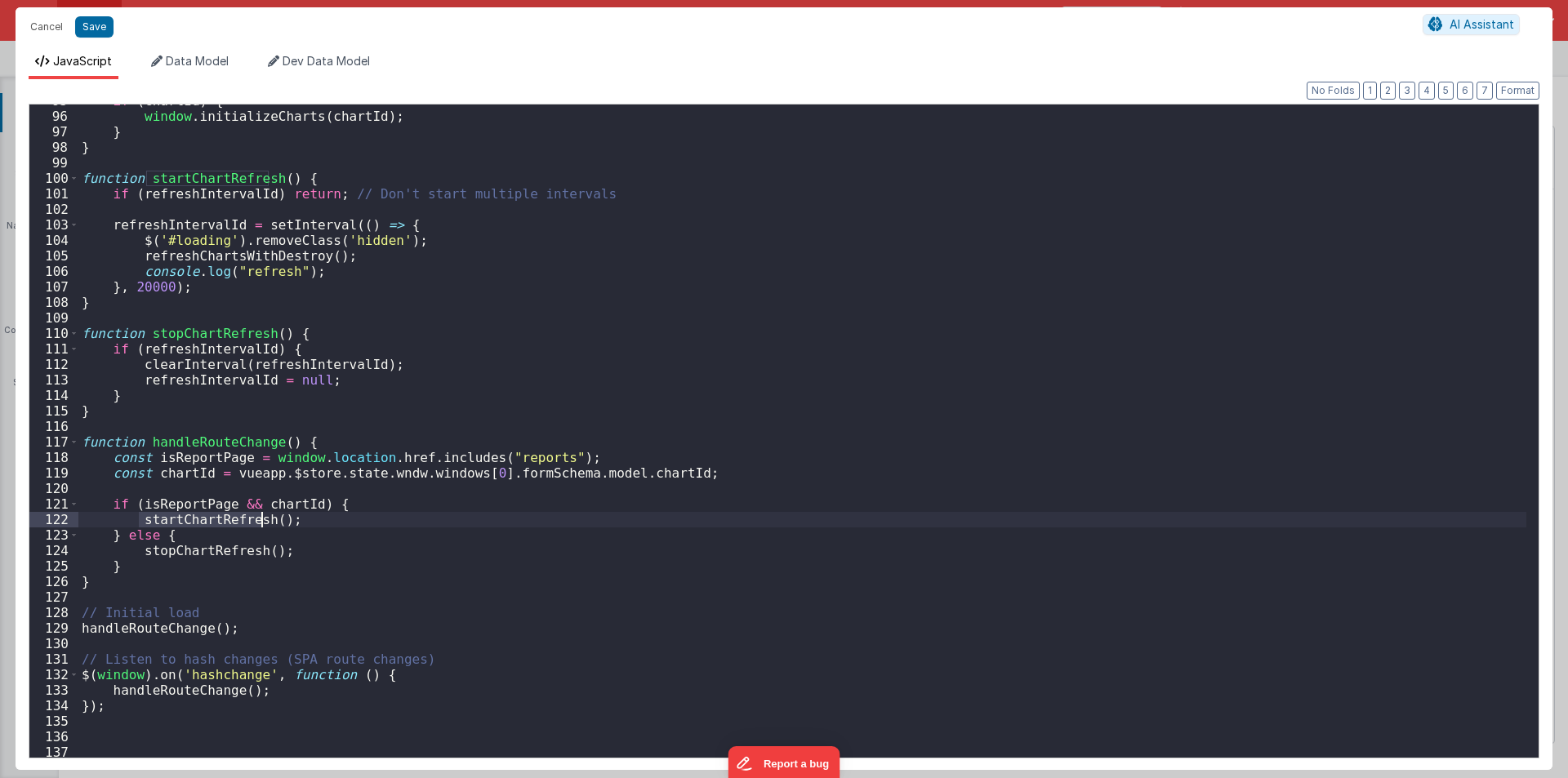
scroll to position [1469, 0]
click at [174, 191] on div "if ( chartId ) { window . initializeCharts ( chartId ) ; } } function startChar…" at bounding box center [803, 435] width 1448 height 684
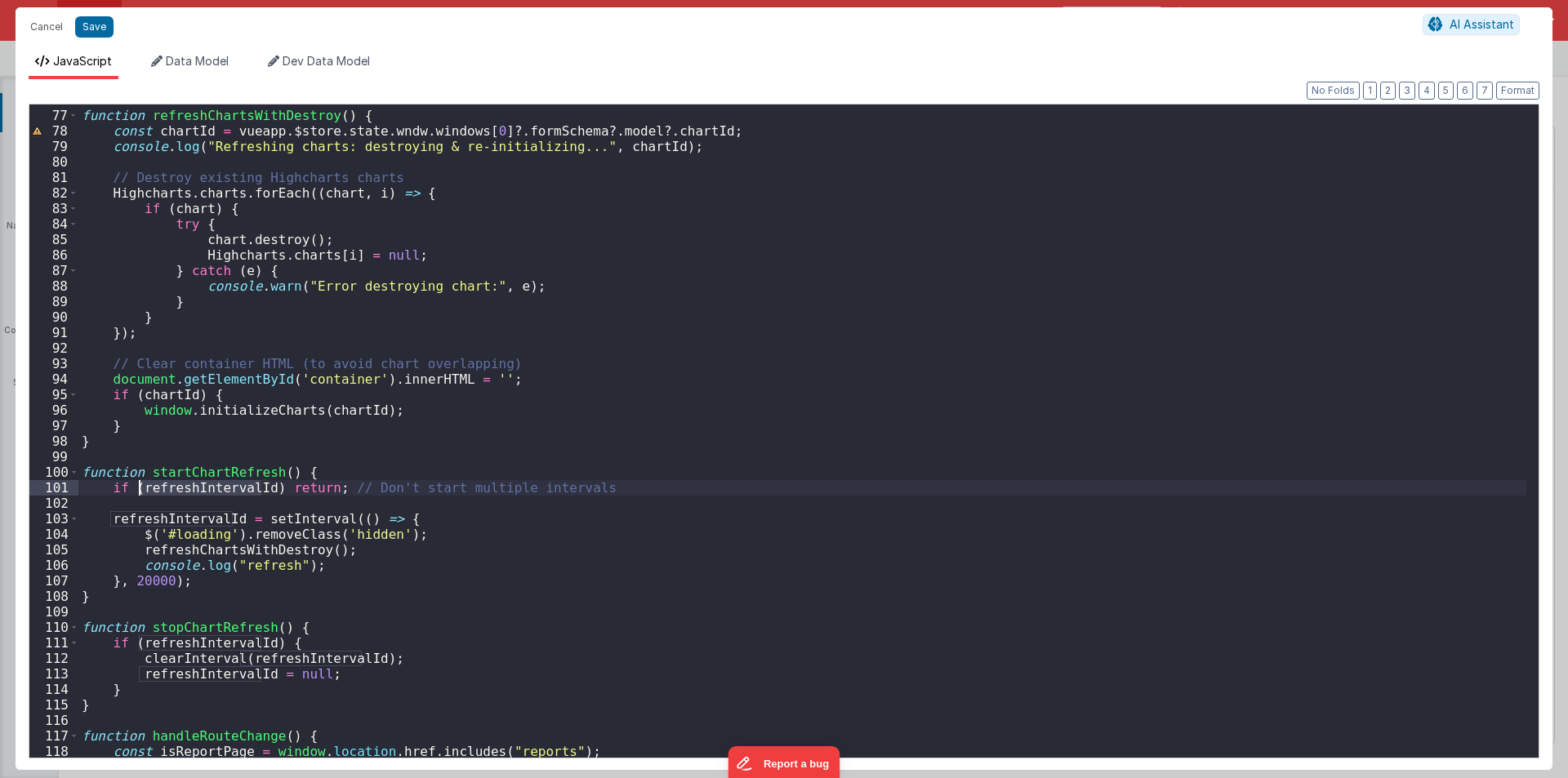
scroll to position [1078, 0]
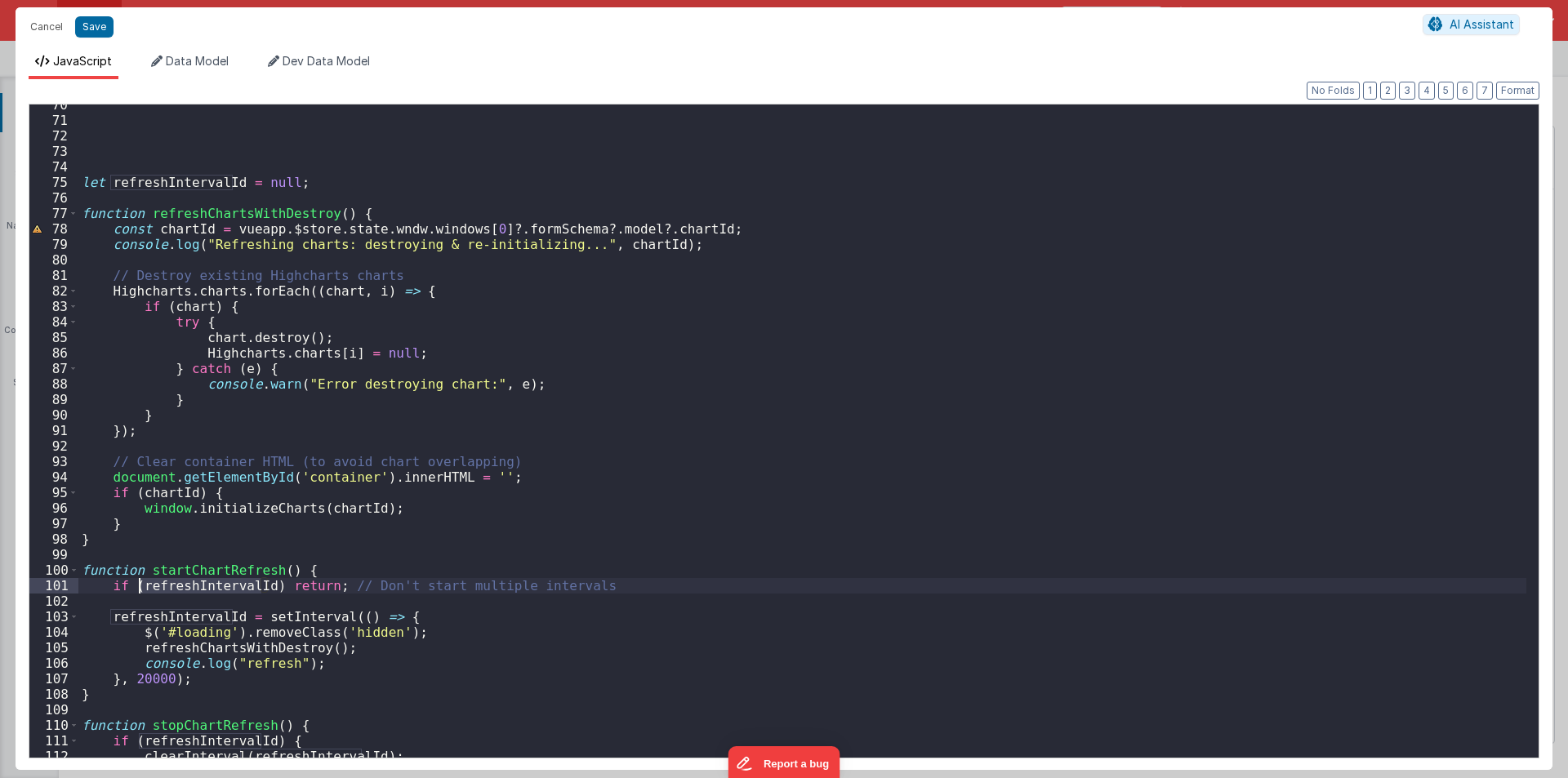
click at [298, 573] on div "let refreshIntervalId = null ; function refreshChartsWithDestroy ( ) { const ch…" at bounding box center [803, 439] width 1448 height 684
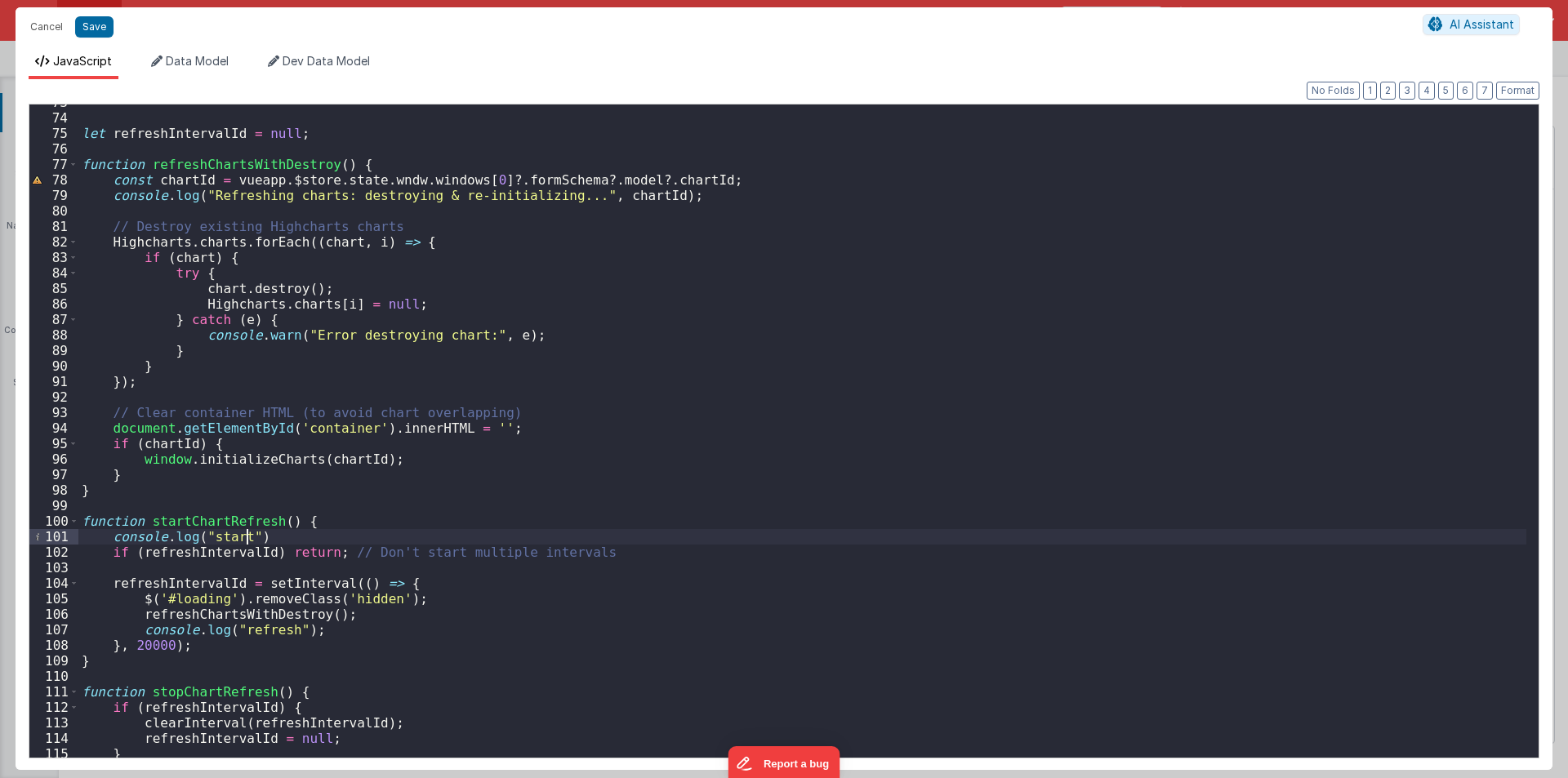
scroll to position [1126, 0]
click at [430, 584] on div "let refreshIntervalId = null ; function refreshChartsWithDestroy ( ) { const ch…" at bounding box center [803, 436] width 1448 height 684
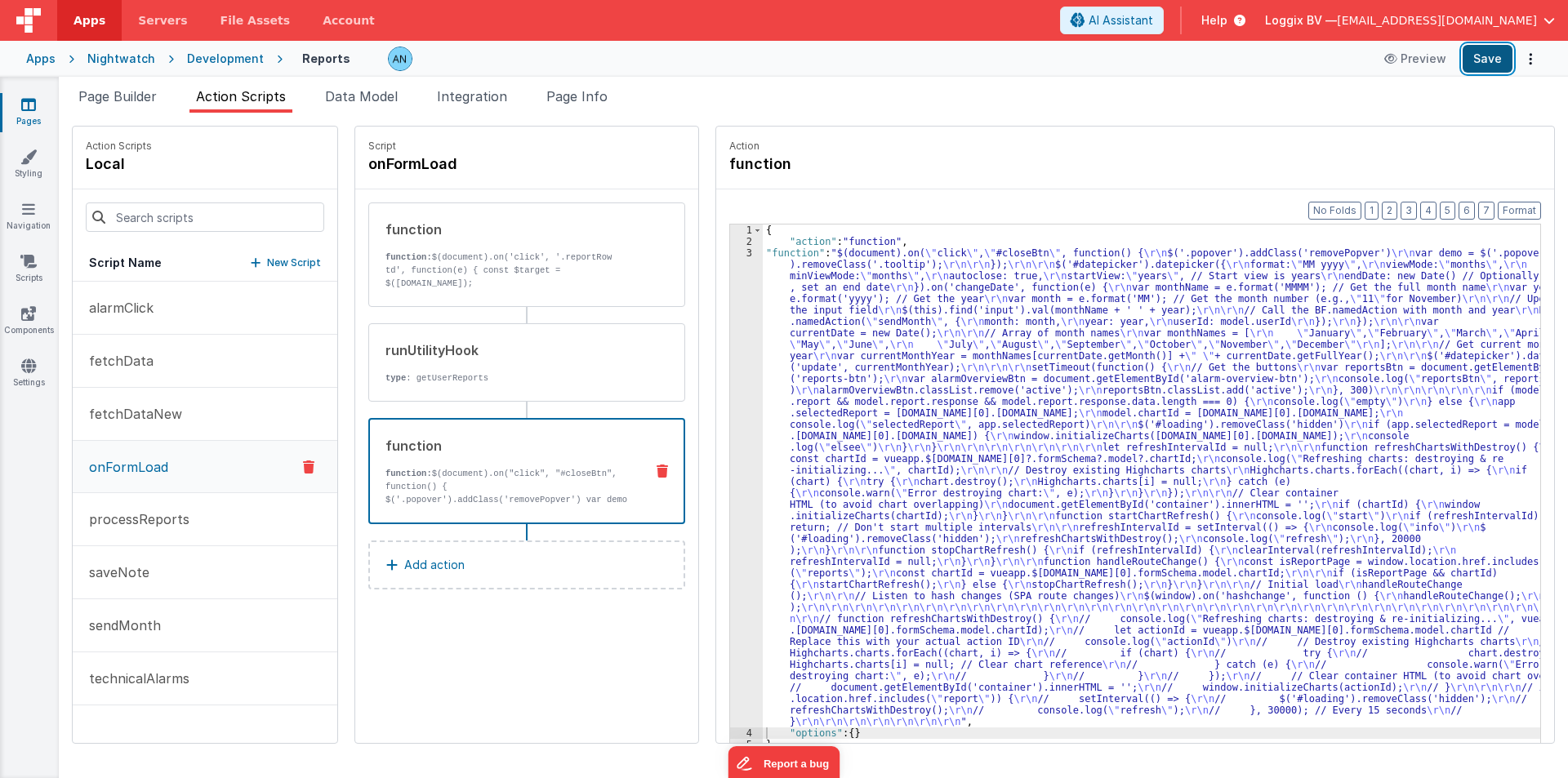
click at [1495, 62] on button "Save" at bounding box center [1487, 59] width 50 height 28
click at [1517, 206] on button "Format" at bounding box center [1519, 210] width 43 height 18
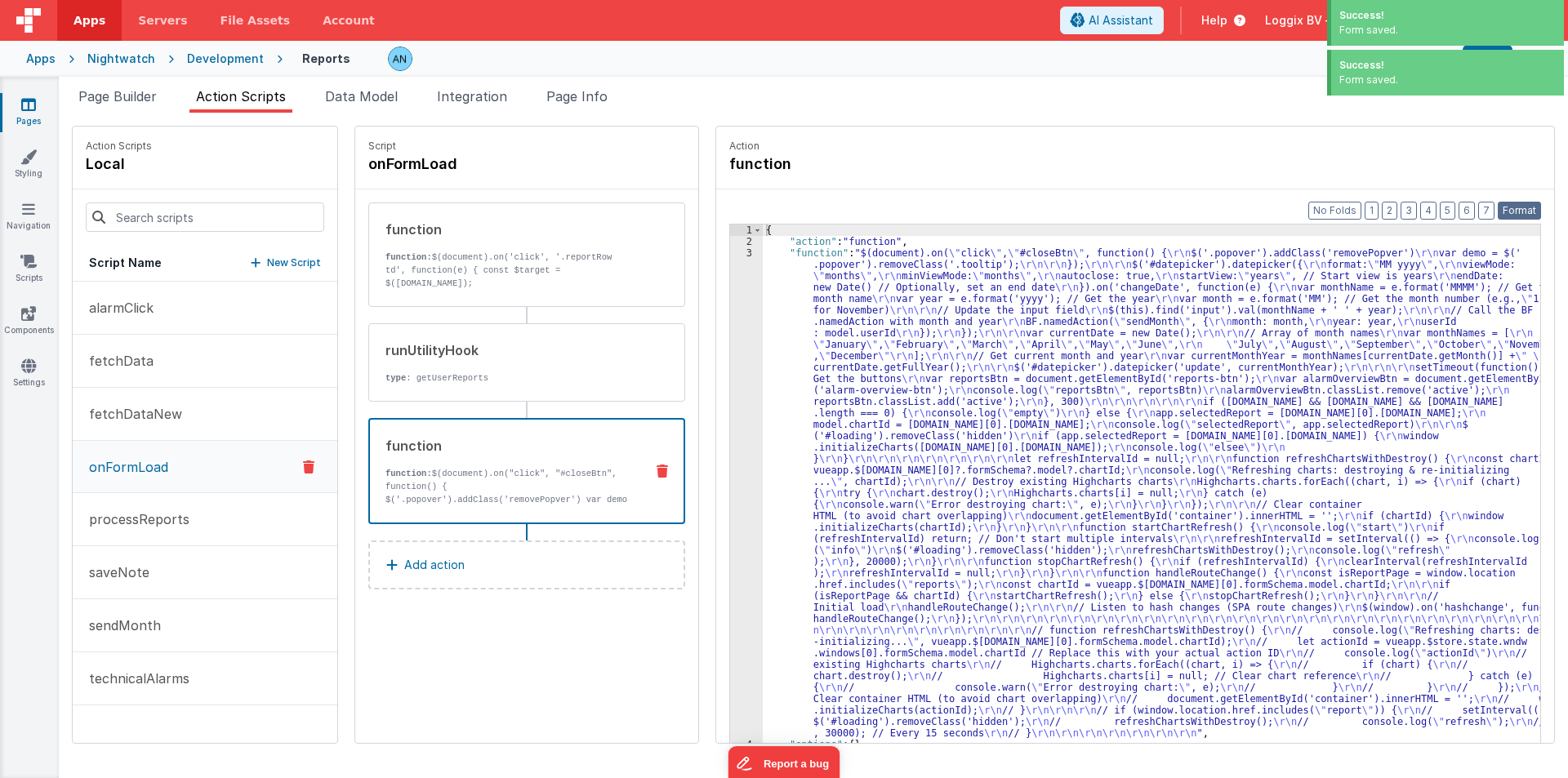
click at [1514, 207] on button "Format" at bounding box center [1519, 210] width 43 height 18
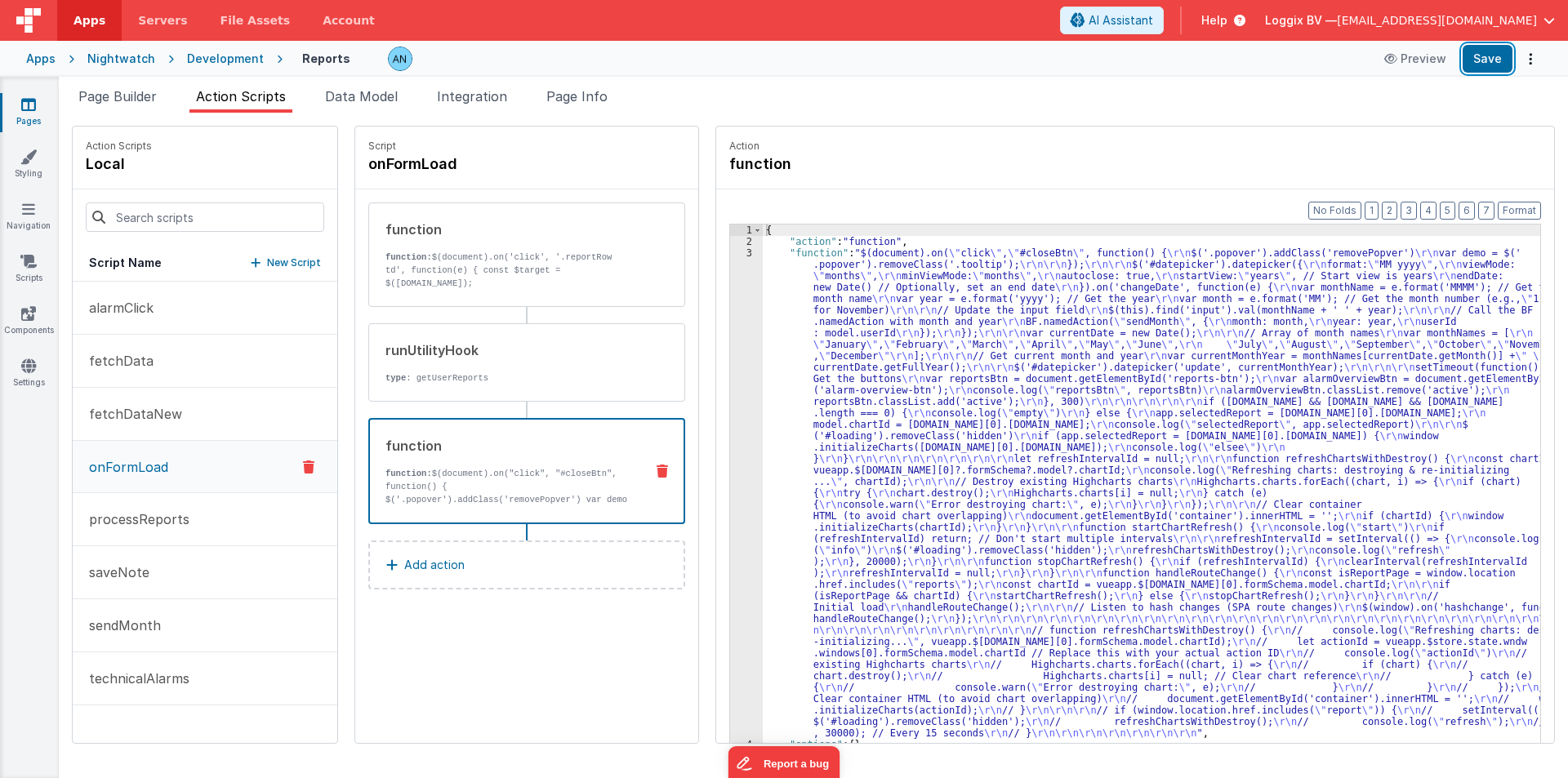
drag, startPoint x: 1482, startPoint y: 66, endPoint x: 1553, endPoint y: 129, distance: 94.9
click at [1481, 66] on button "Save" at bounding box center [1487, 59] width 50 height 28
click at [1527, 211] on button "Format" at bounding box center [1519, 210] width 43 height 18
click at [730, 327] on div "3" at bounding box center [746, 493] width 33 height 491
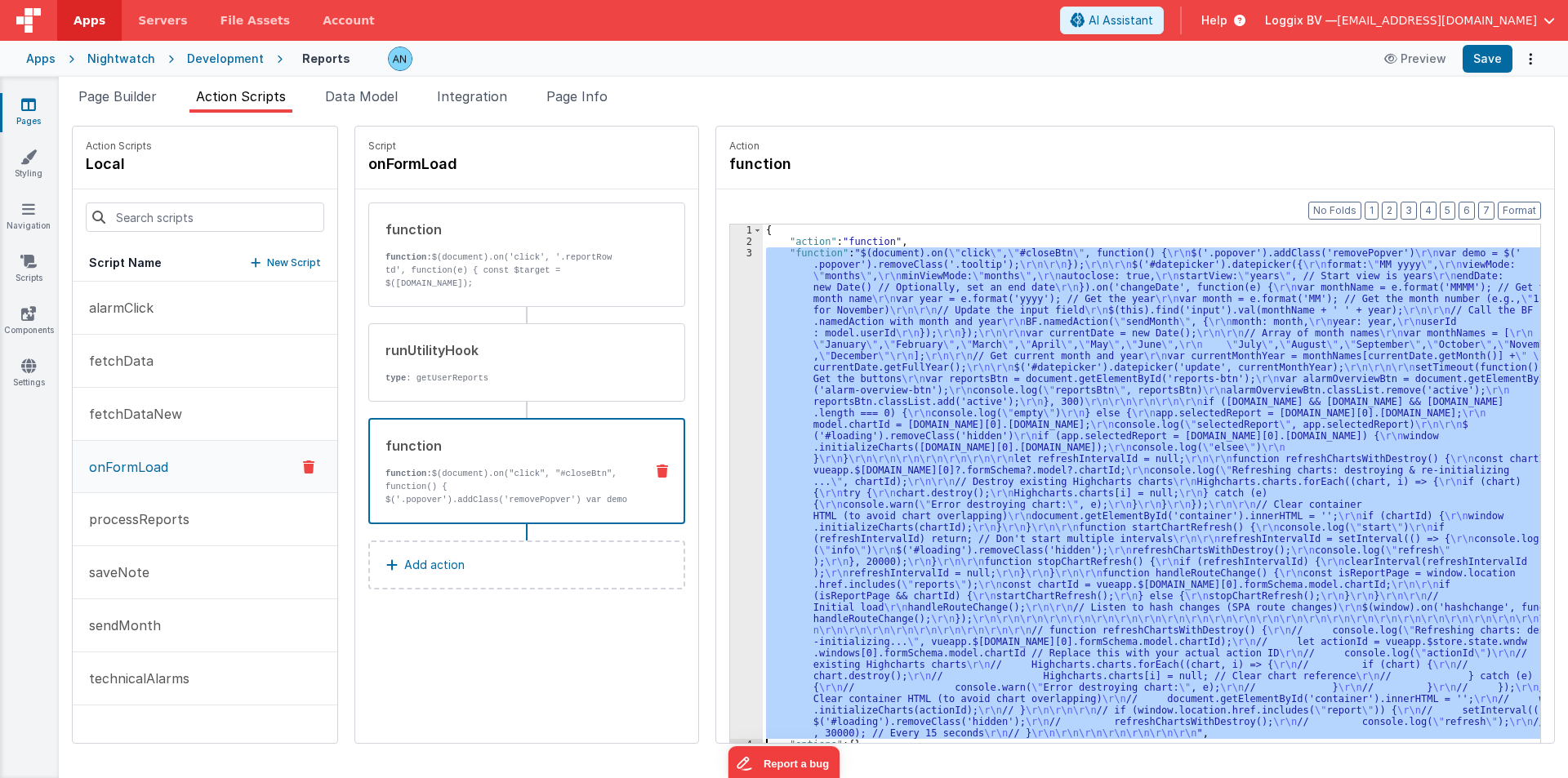
click at [730, 327] on div "3" at bounding box center [746, 493] width 33 height 491
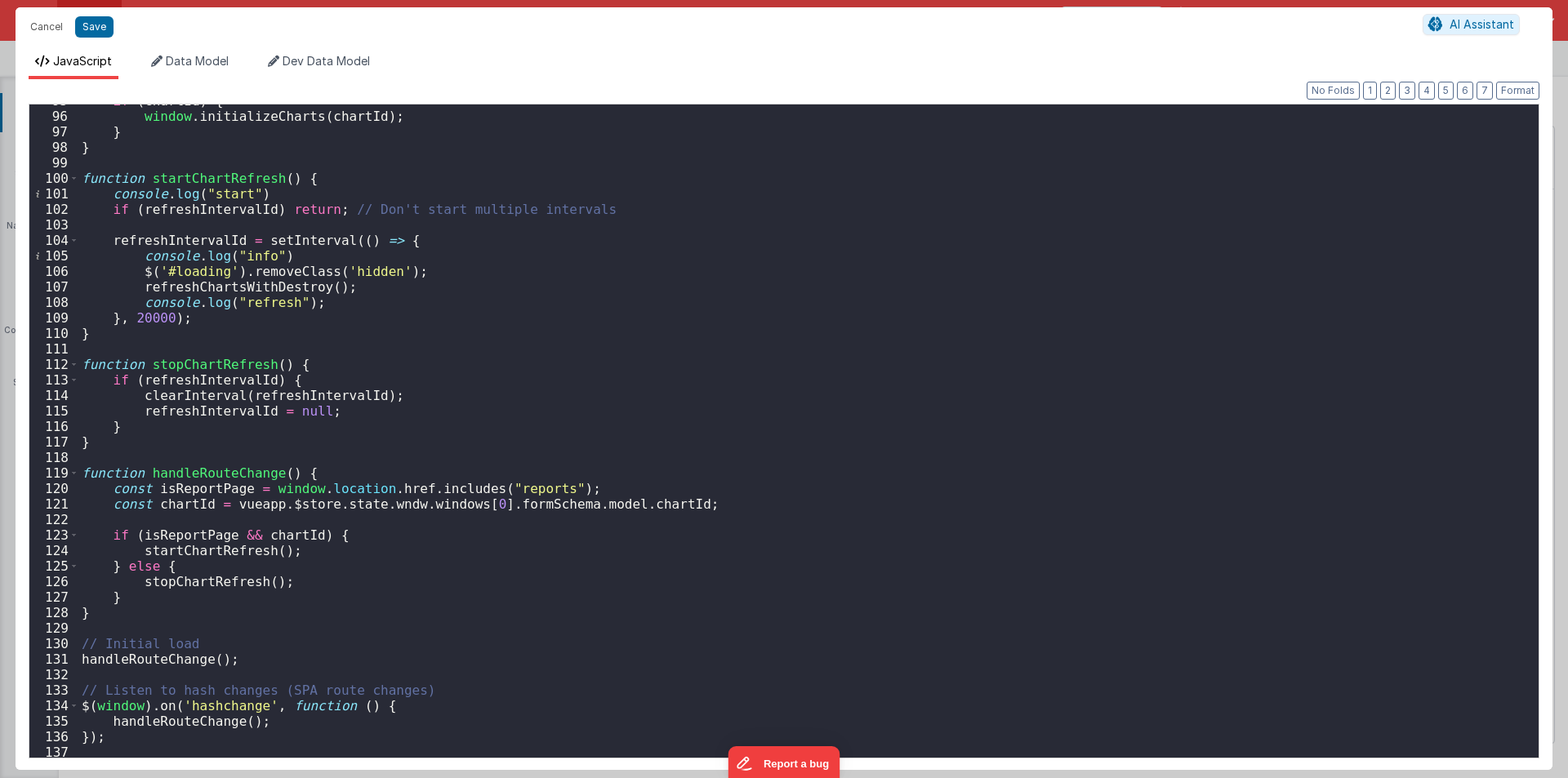
scroll to position [1617, 0]
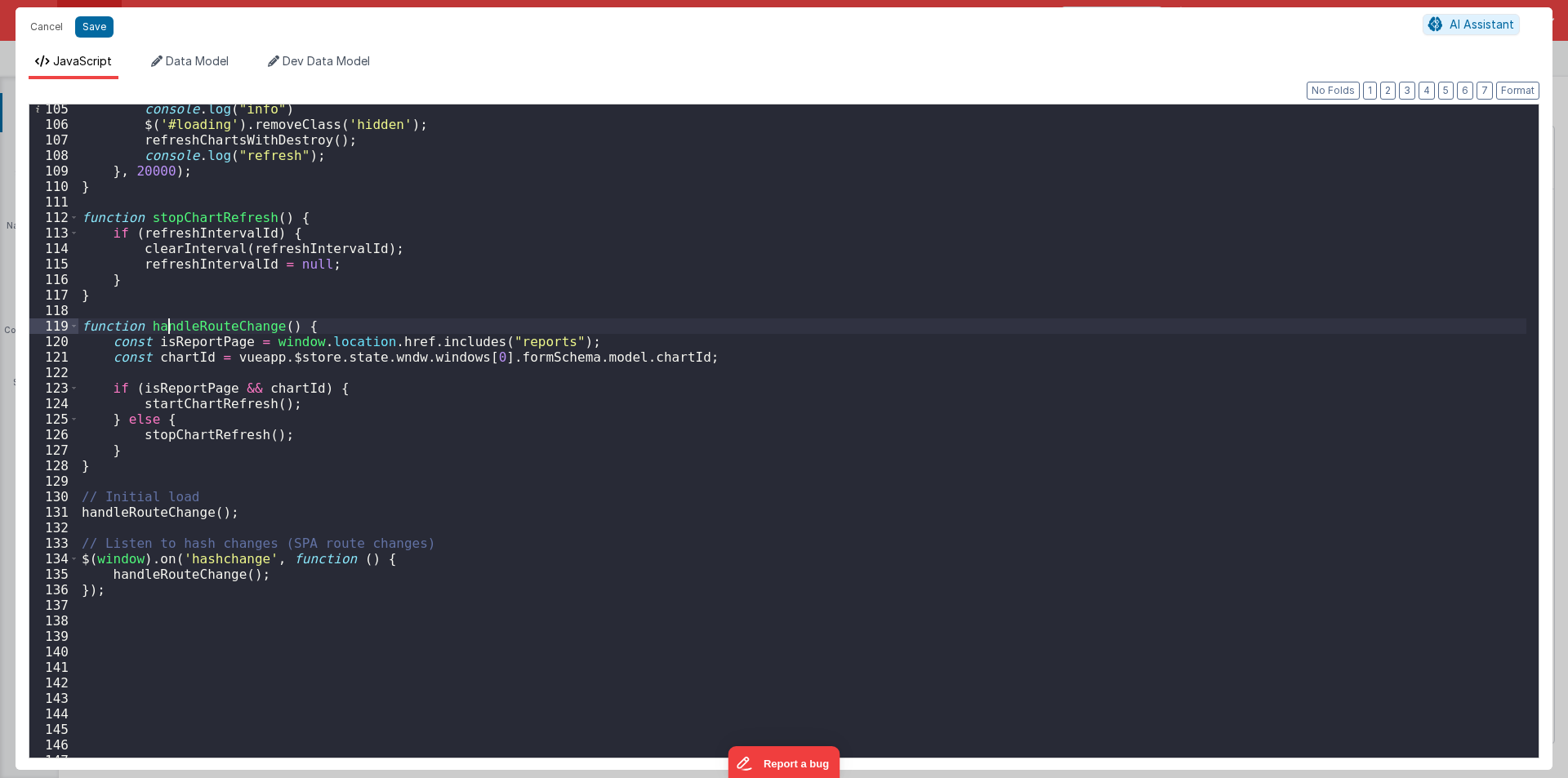
click at [166, 327] on div "console . log ( "info" ) $ ( '#loading' ) . removeClass ( 'hidden' ) ; refreshC…" at bounding box center [803, 443] width 1448 height 684
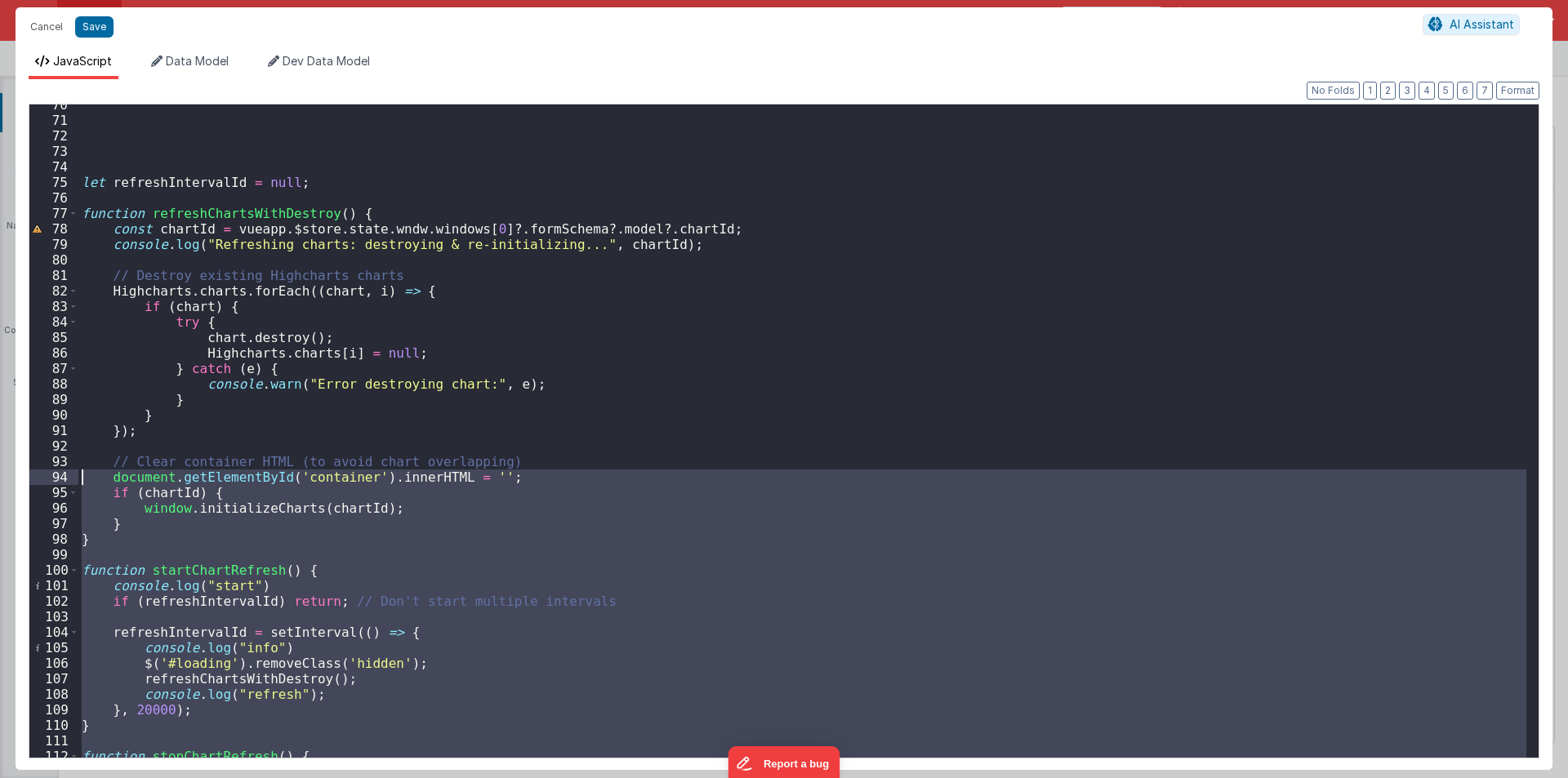
scroll to position [980, 0]
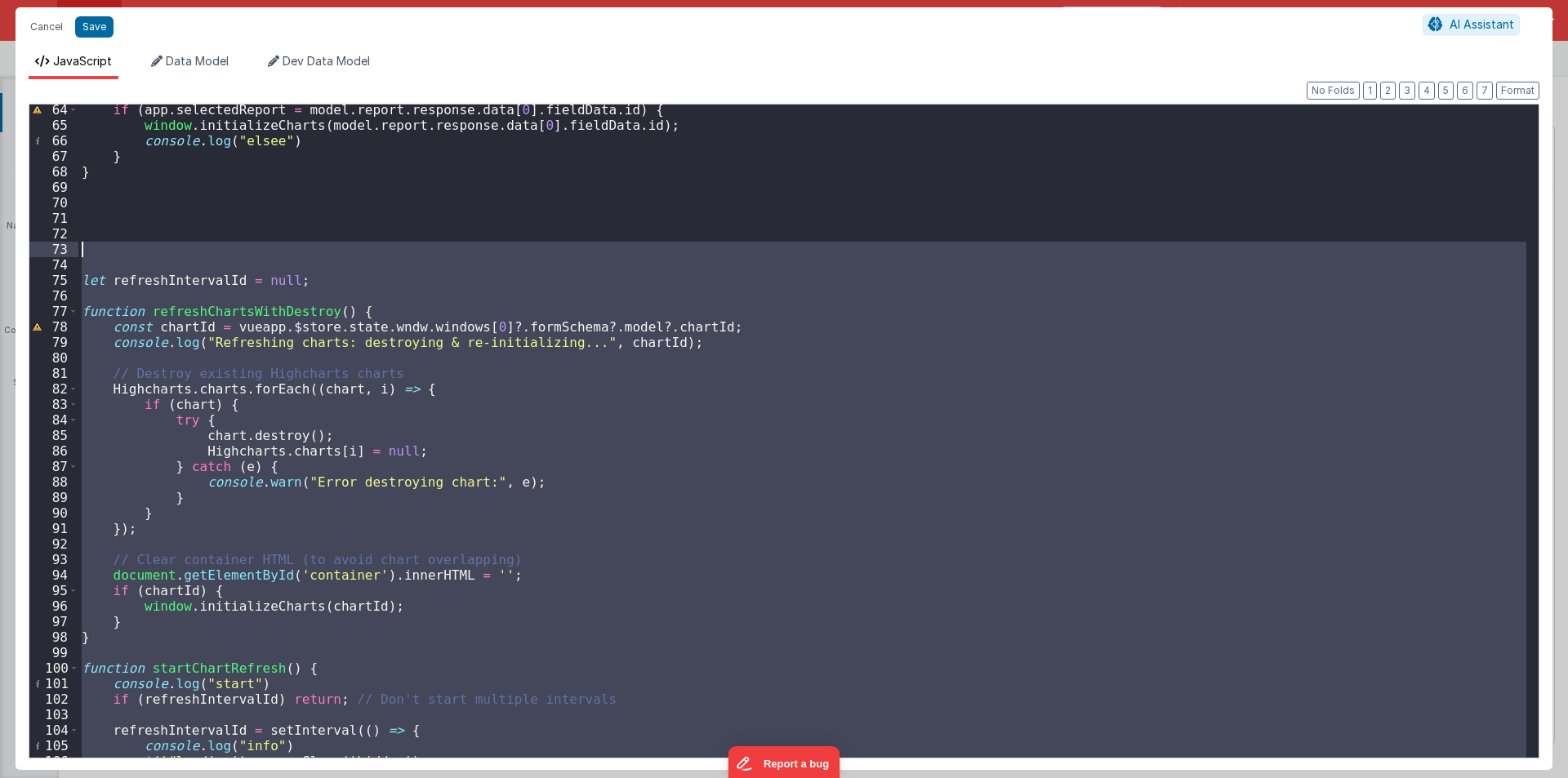
drag, startPoint x: 117, startPoint y: 690, endPoint x: 0, endPoint y: 248, distance: 457.2
click at [0, 248] on div "Cancel Save AI Assistant JavaScript Data Model Dev Data Model Format 7 6 5 4 3 …" at bounding box center [784, 389] width 1568 height 778
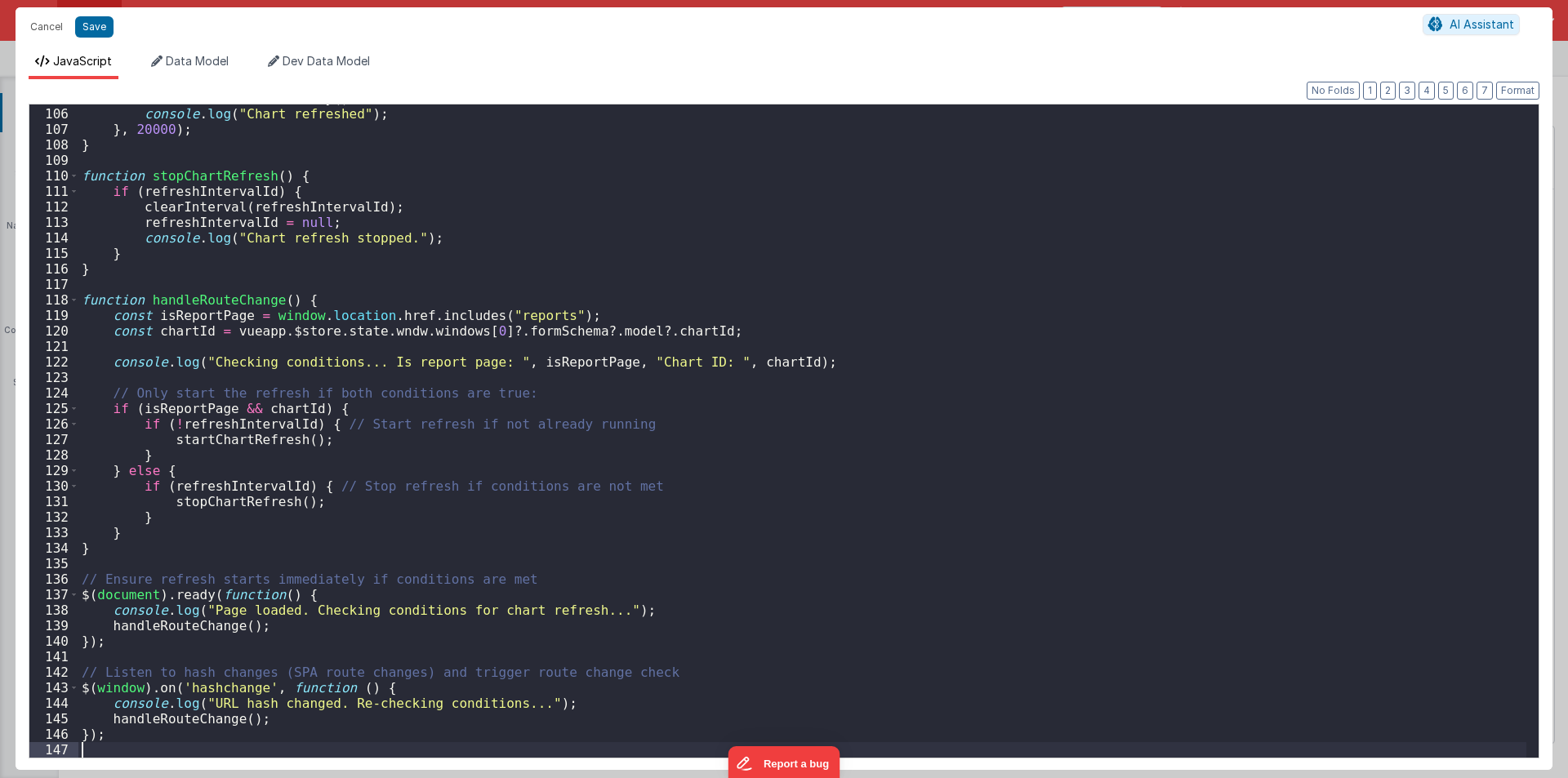
scroll to position [1627, 0]
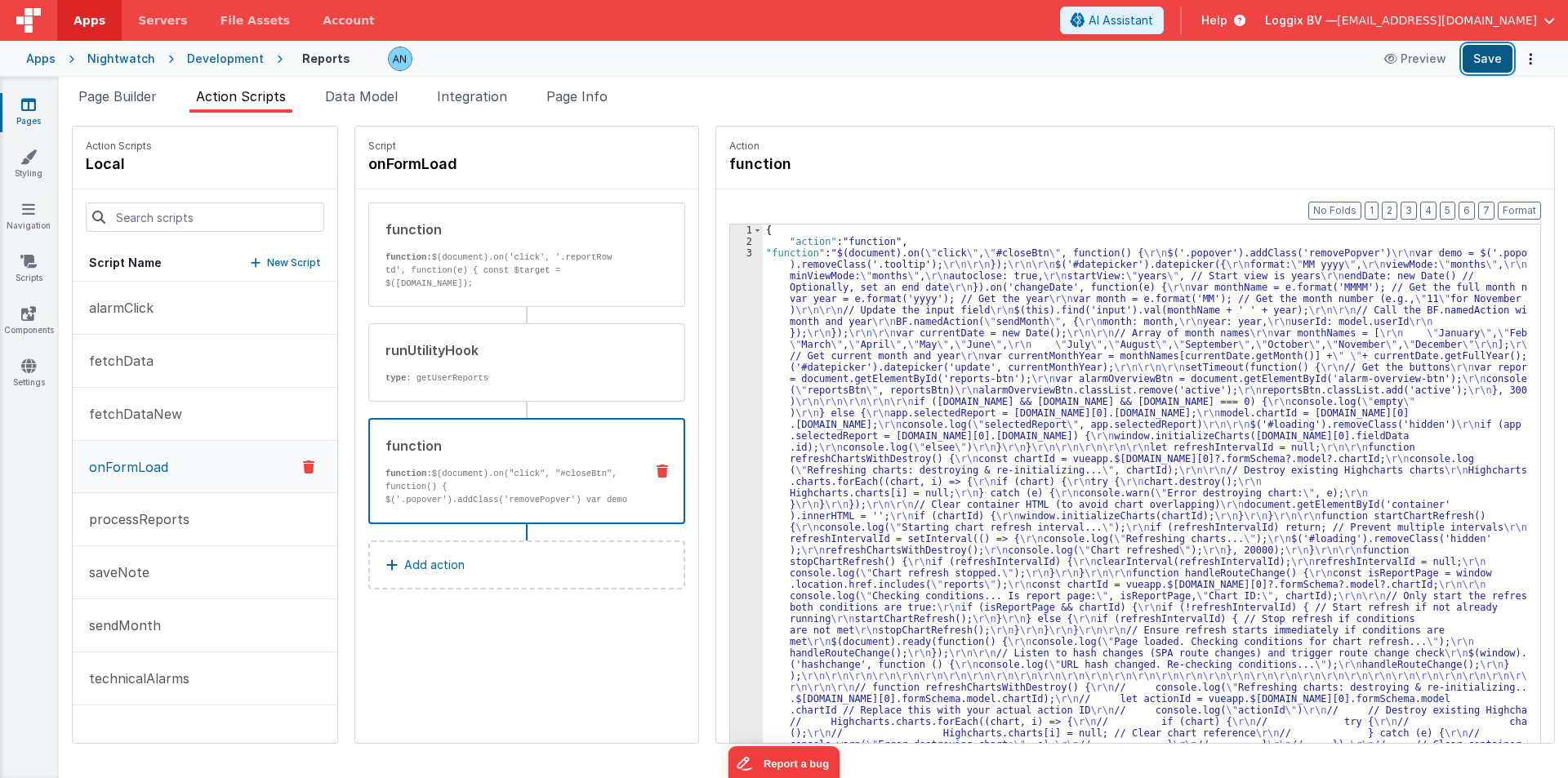
click at [1504, 59] on button "Save" at bounding box center [1487, 59] width 50 height 28
click at [1512, 205] on button "Format" at bounding box center [1519, 210] width 43 height 18
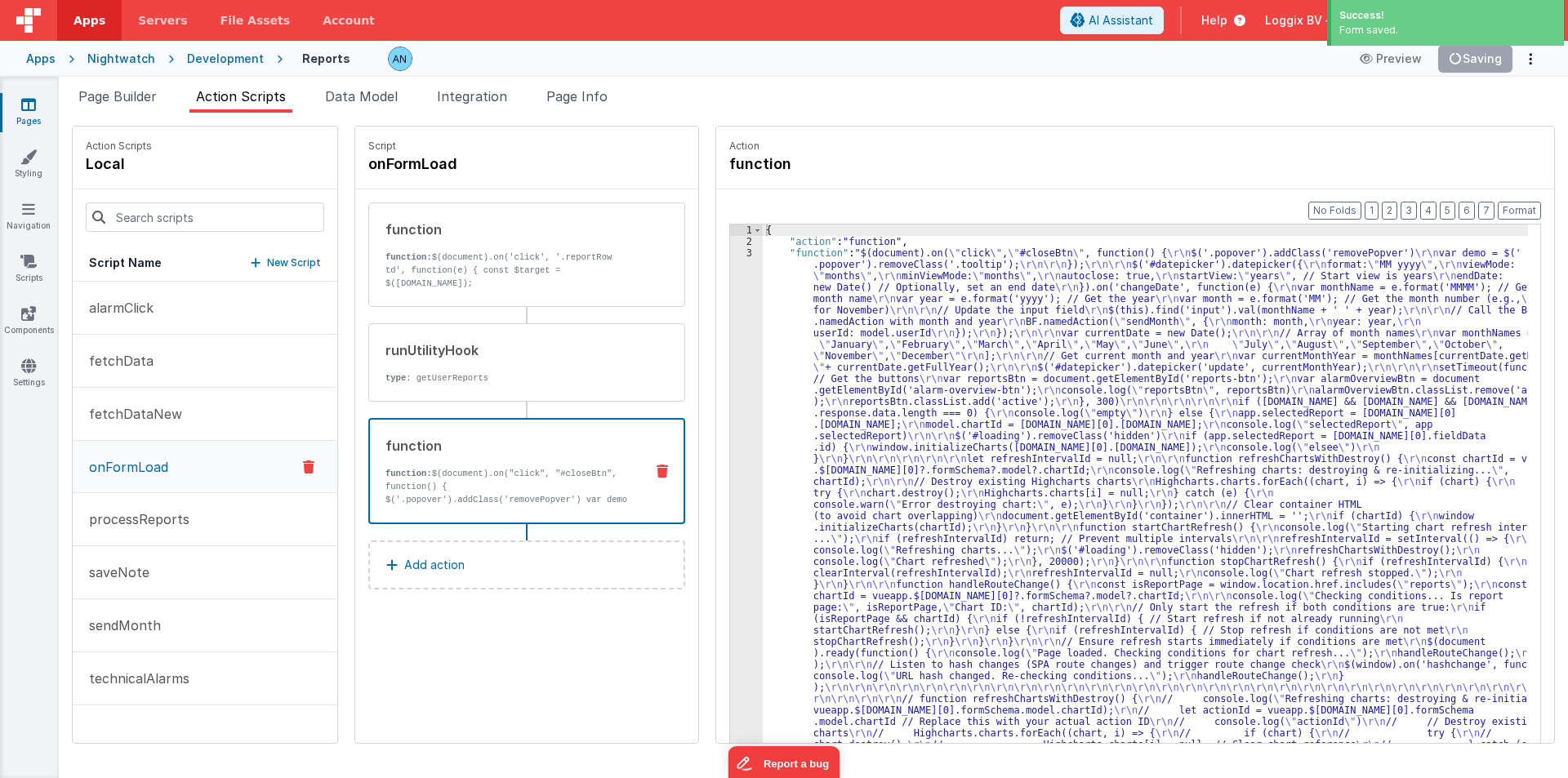
click at [730, 306] on div "3" at bounding box center [746, 528] width 33 height 560
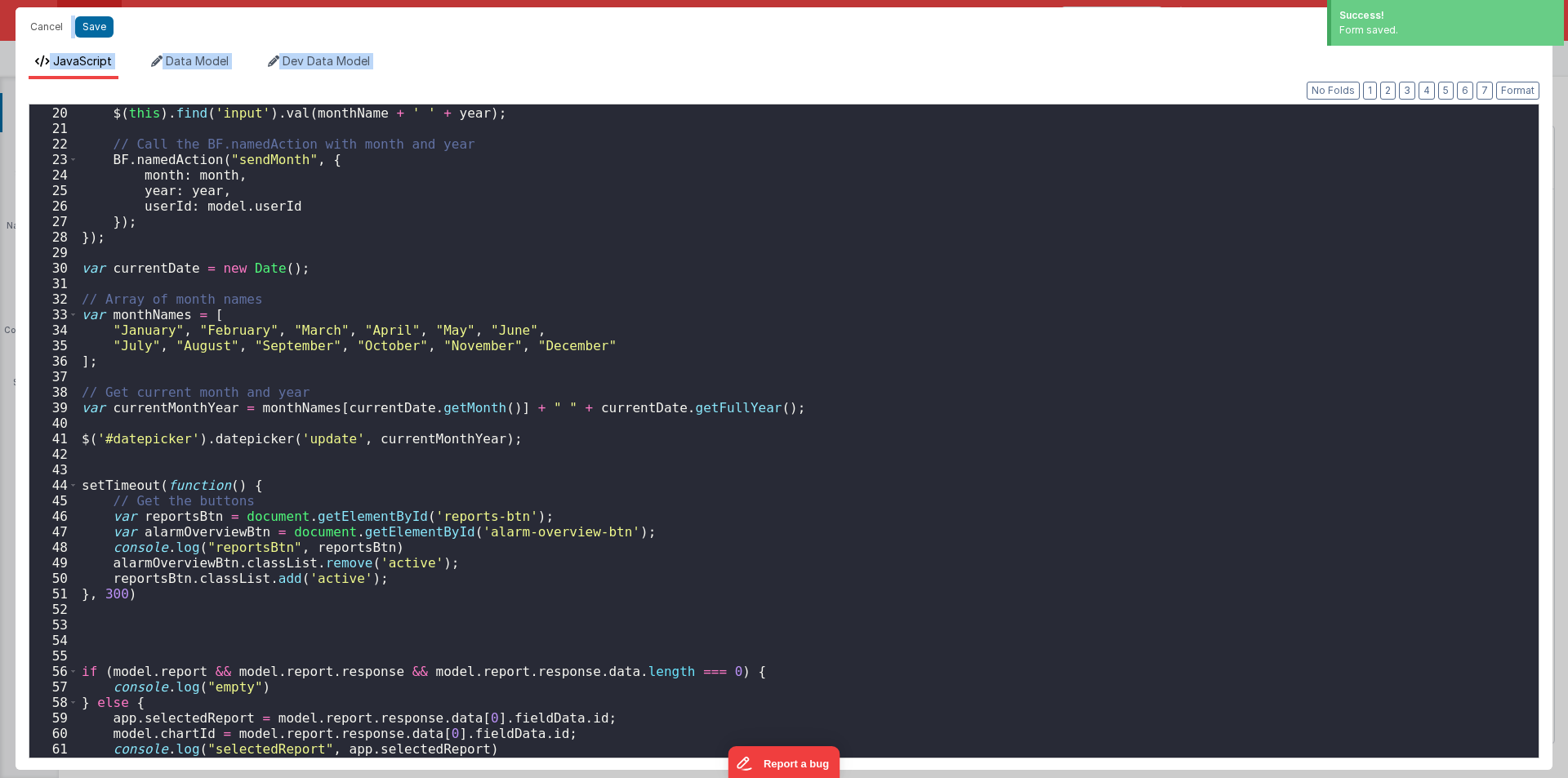
scroll to position [294, 0]
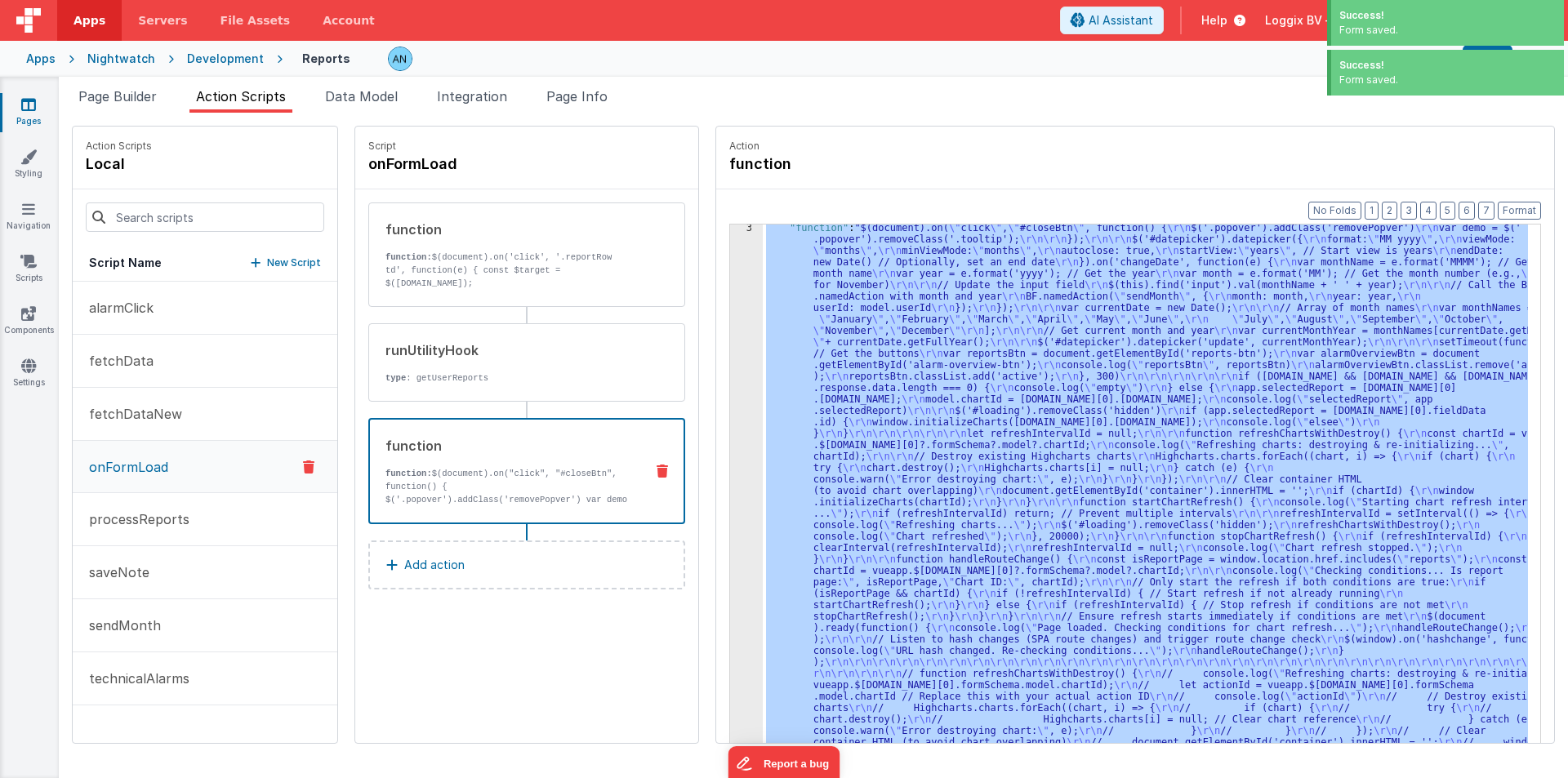
click at [732, 345] on div "3" at bounding box center [746, 502] width 33 height 560
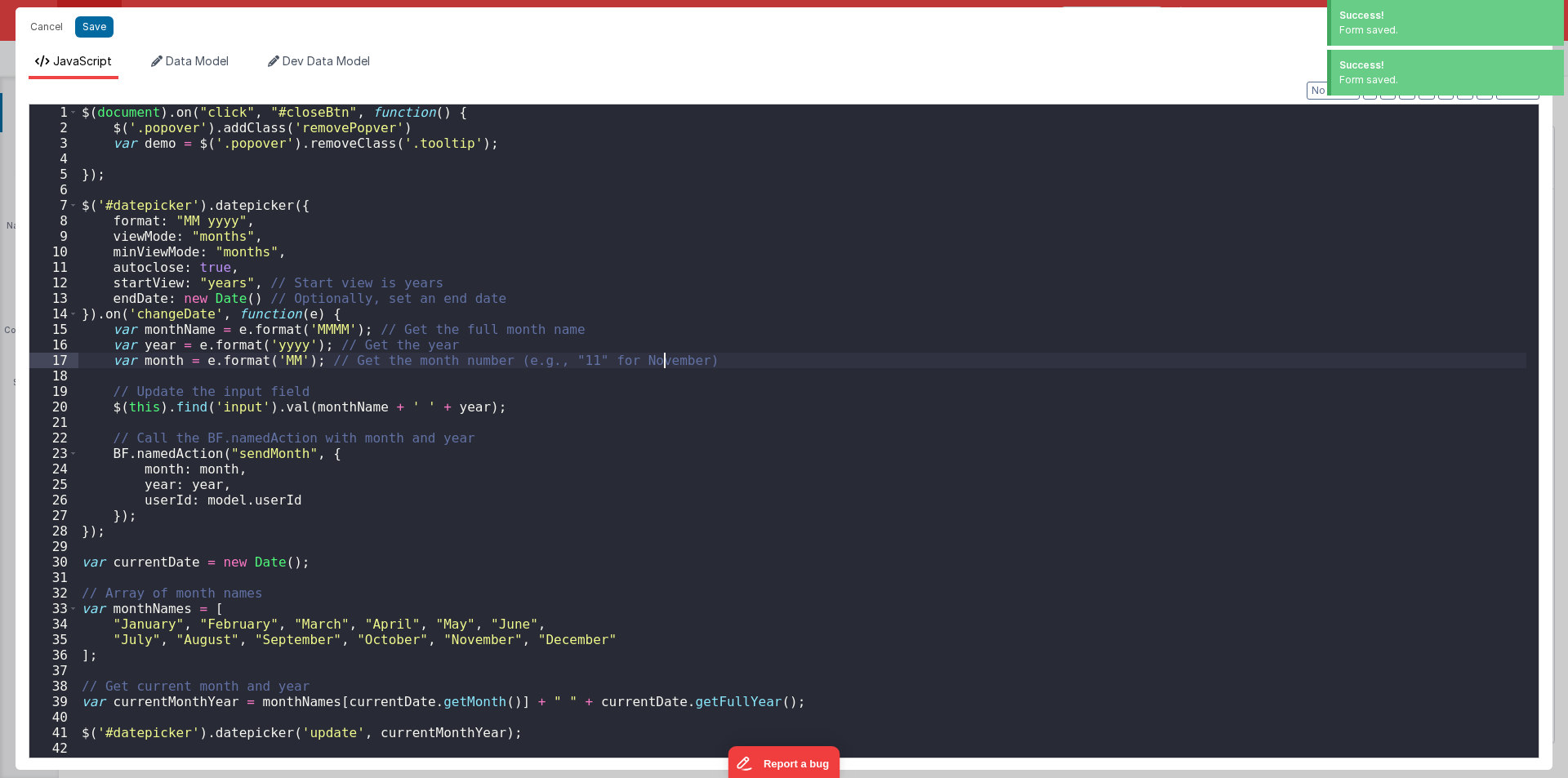
click at [732, 345] on div "$ ( document ) . on ( "click" , "#closeBtn" , function ( ) { $ ( '.popover' ) .…" at bounding box center [803, 446] width 1448 height 684
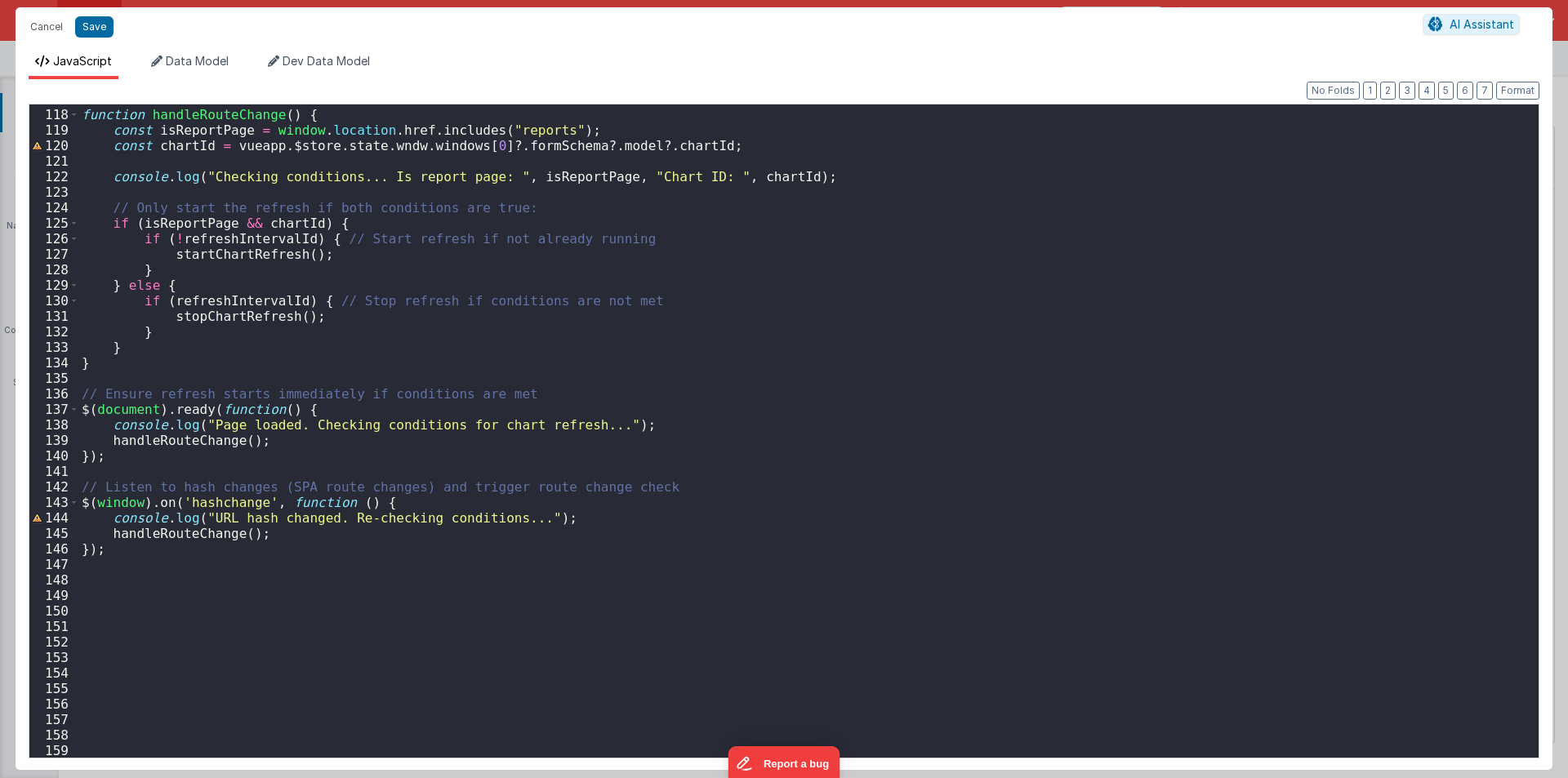
scroll to position [1617, 0]
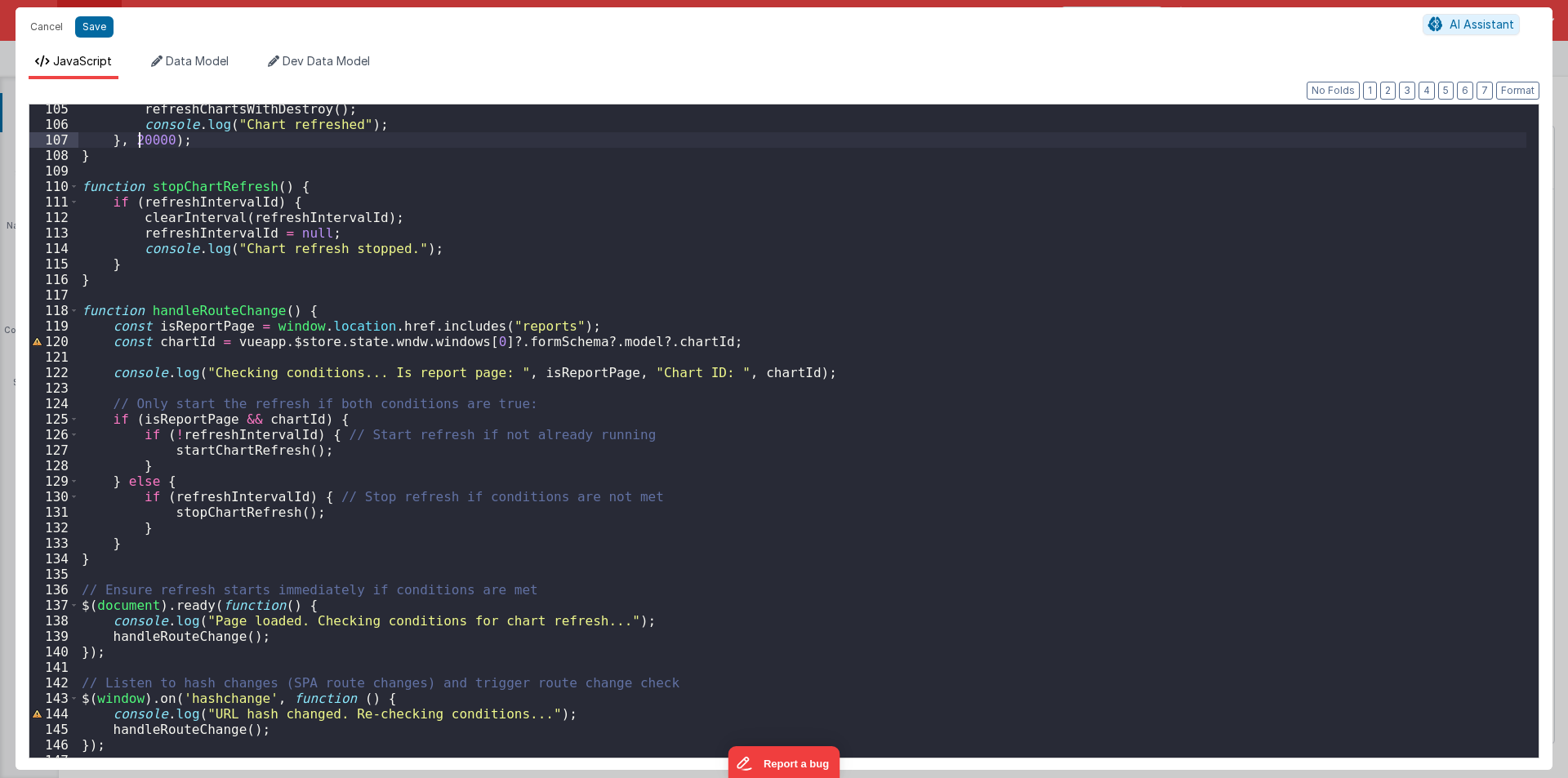
click at [139, 137] on div "refreshChartsWithDestroy ( ) ; console . log ( "Chart refreshed" ) ; } , 20000 …" at bounding box center [803, 443] width 1448 height 684
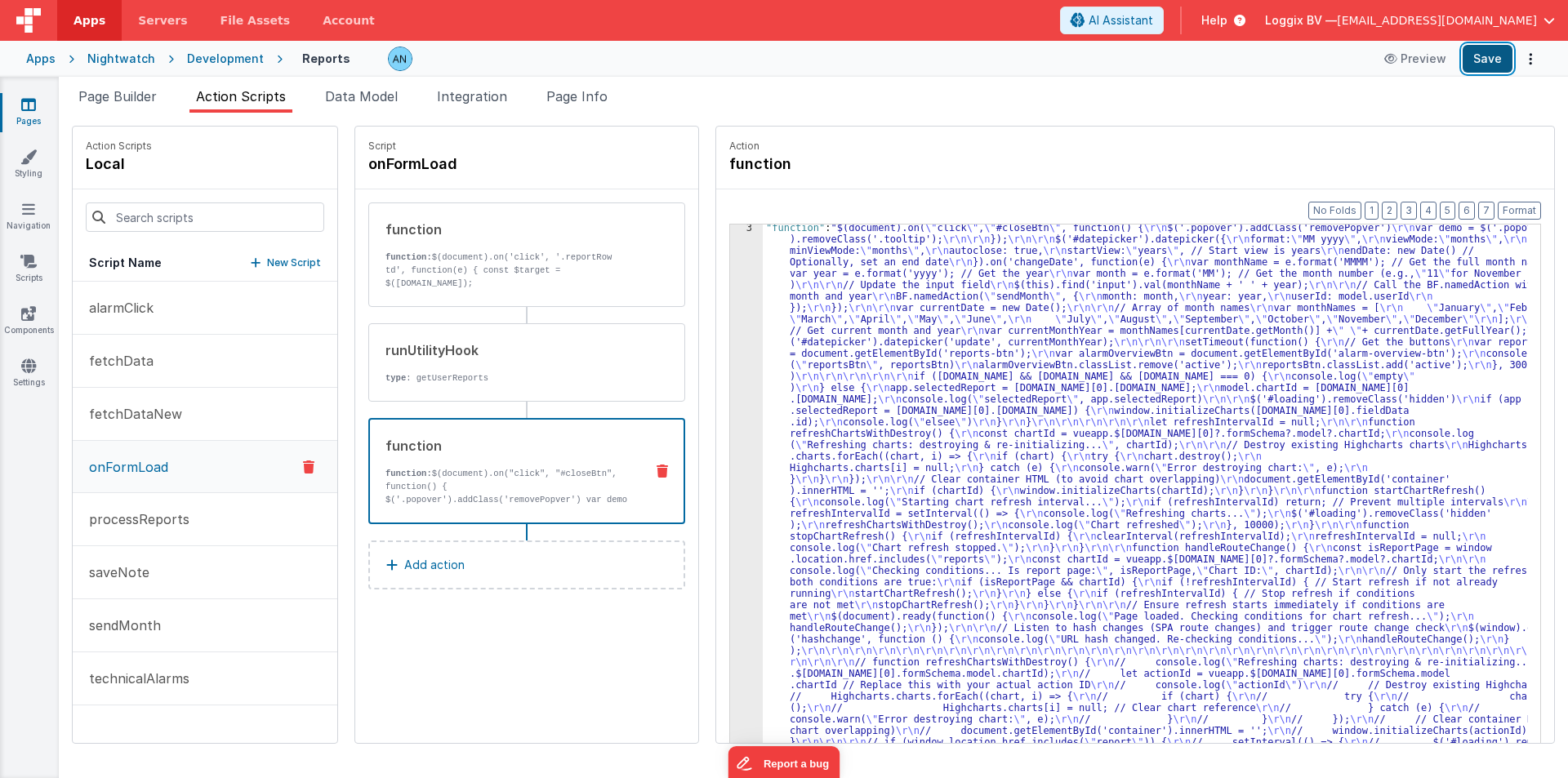
click at [1502, 55] on button "Save" at bounding box center [1487, 59] width 50 height 28
click at [1522, 209] on button "Format" at bounding box center [1519, 210] width 43 height 18
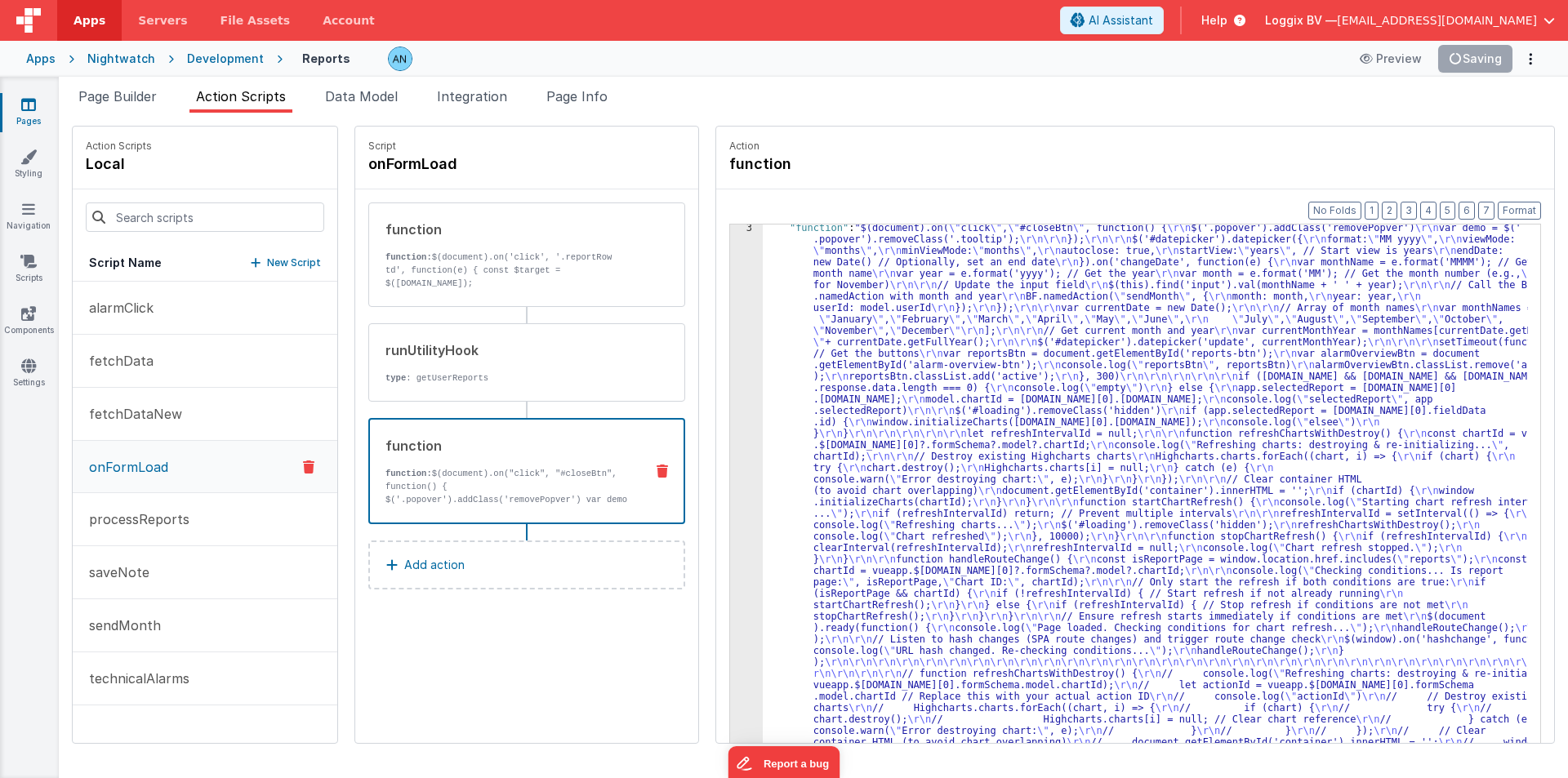
click at [775, 318] on div ""function" : "$(document).on( \" click \" , \" #closeBtn \" , function() { \r\n…" at bounding box center [1153, 792] width 781 height 1140
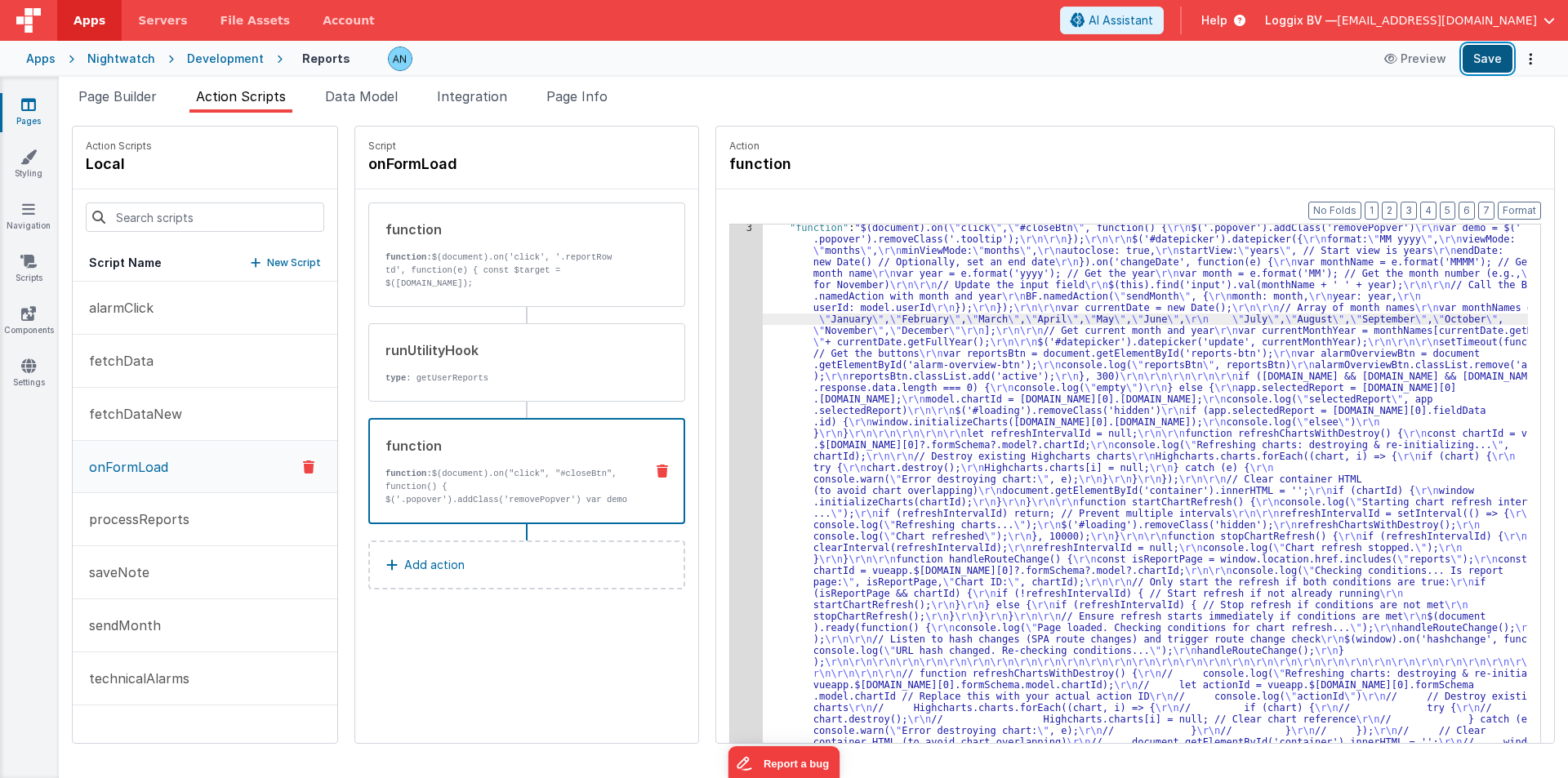
click at [1482, 55] on button "Save" at bounding box center [1487, 59] width 50 height 28
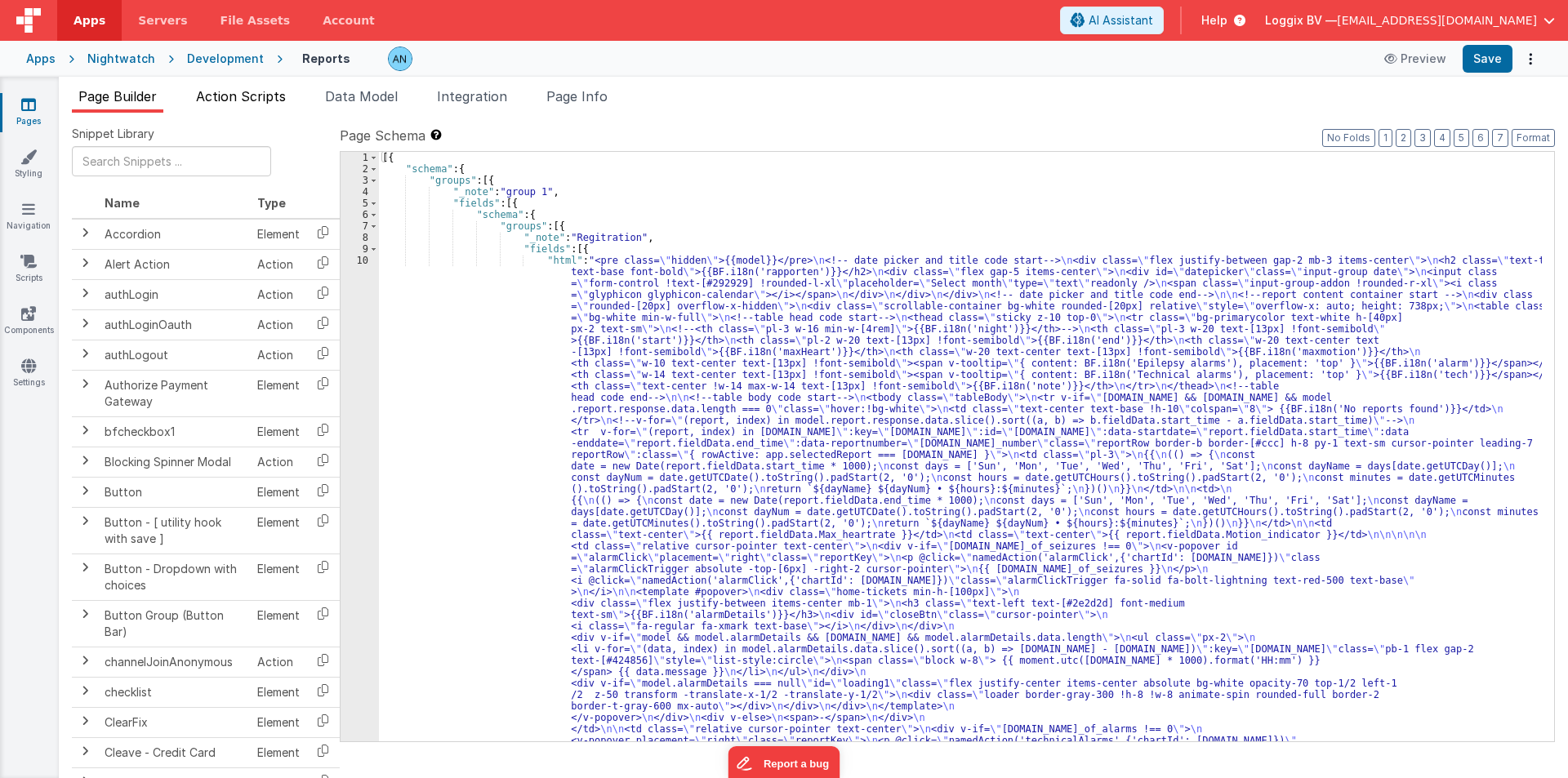
click at [257, 97] on span "Action Scripts" at bounding box center [241, 95] width 90 height 16
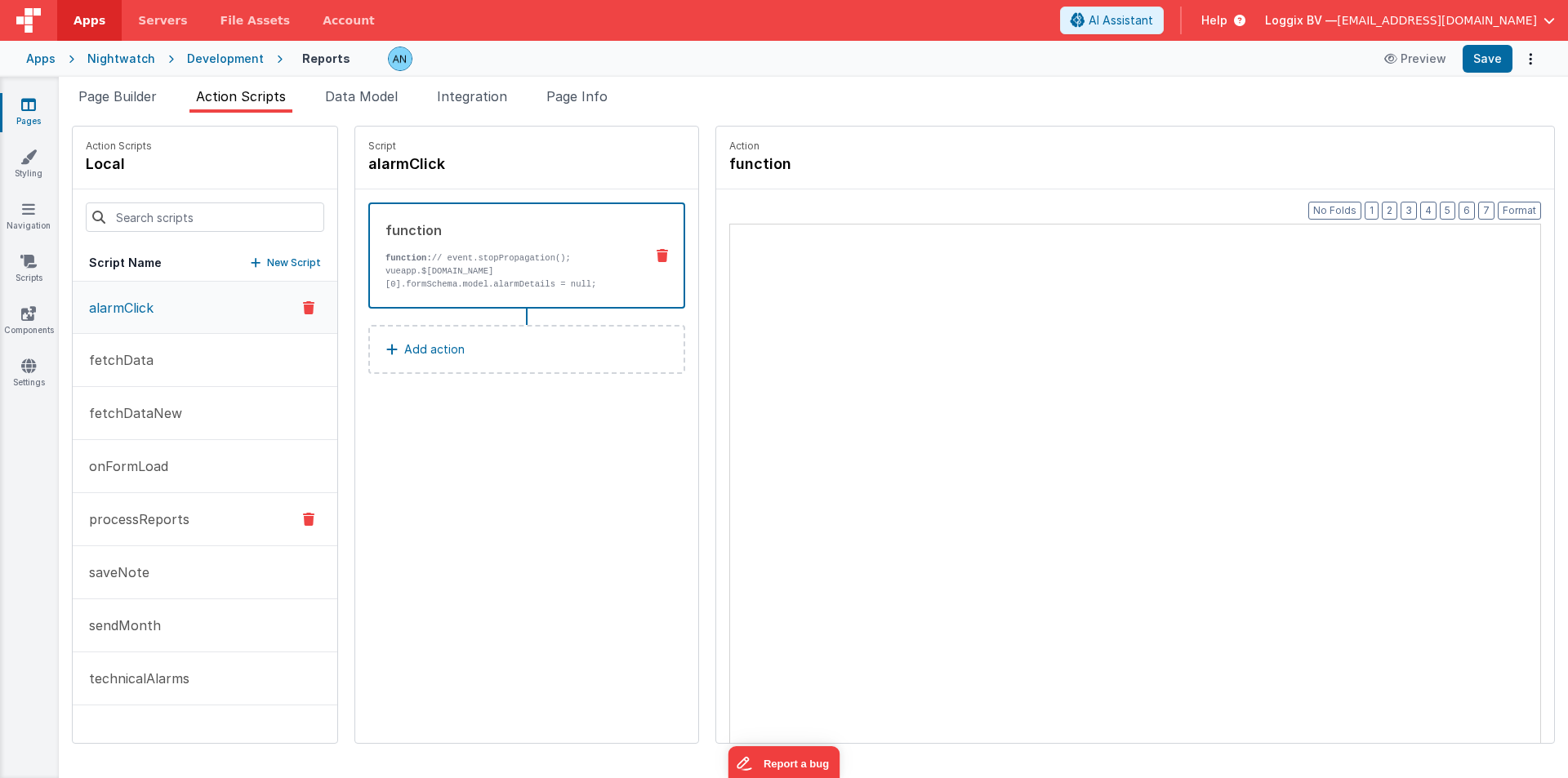
drag, startPoint x: 78, startPoint y: 469, endPoint x: 93, endPoint y: 496, distance: 30.9
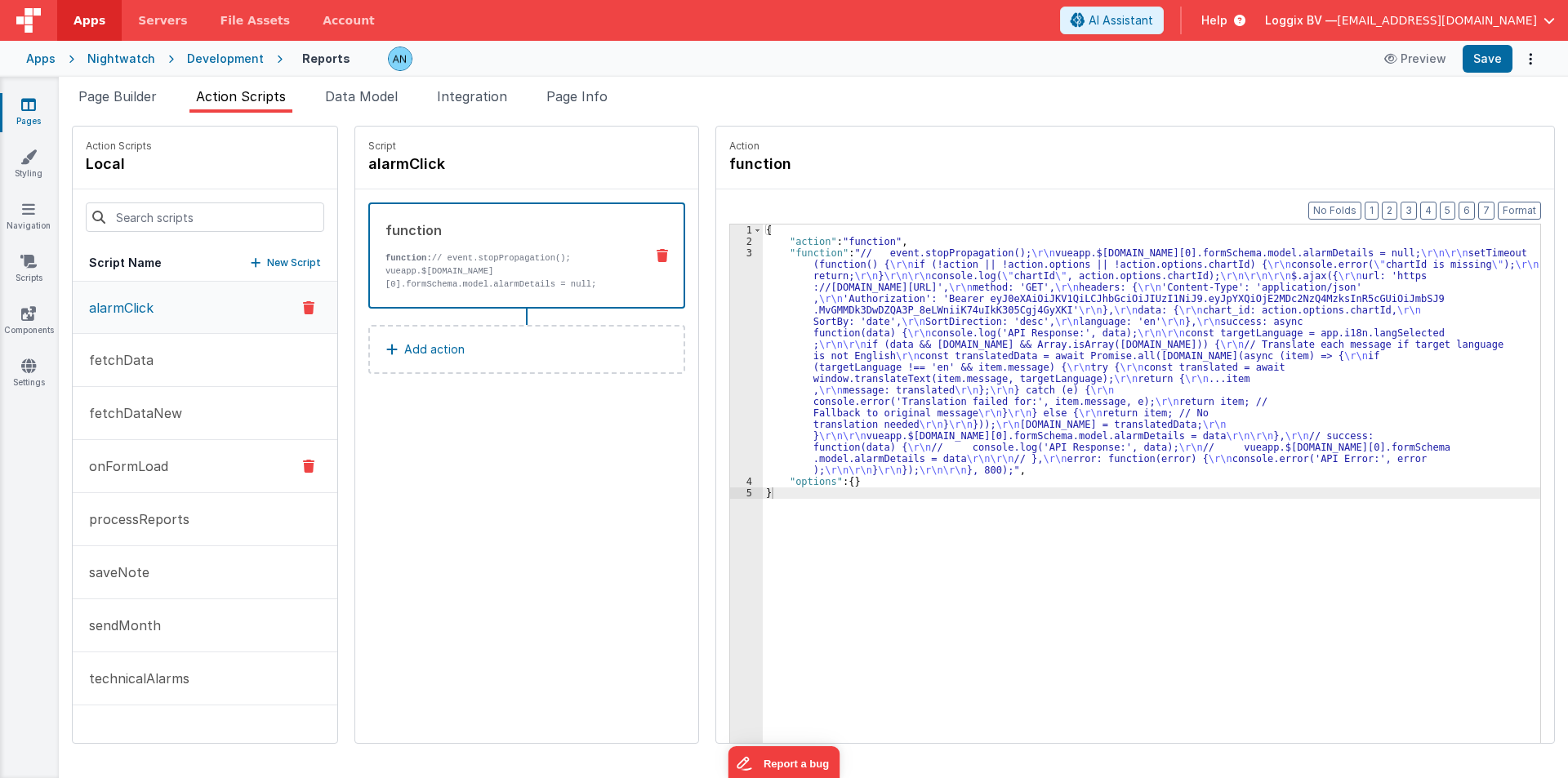
drag, startPoint x: 93, startPoint y: 496, endPoint x: 123, endPoint y: 487, distance: 31.3
click at [123, 487] on button "onFormLoad" at bounding box center [205, 466] width 264 height 53
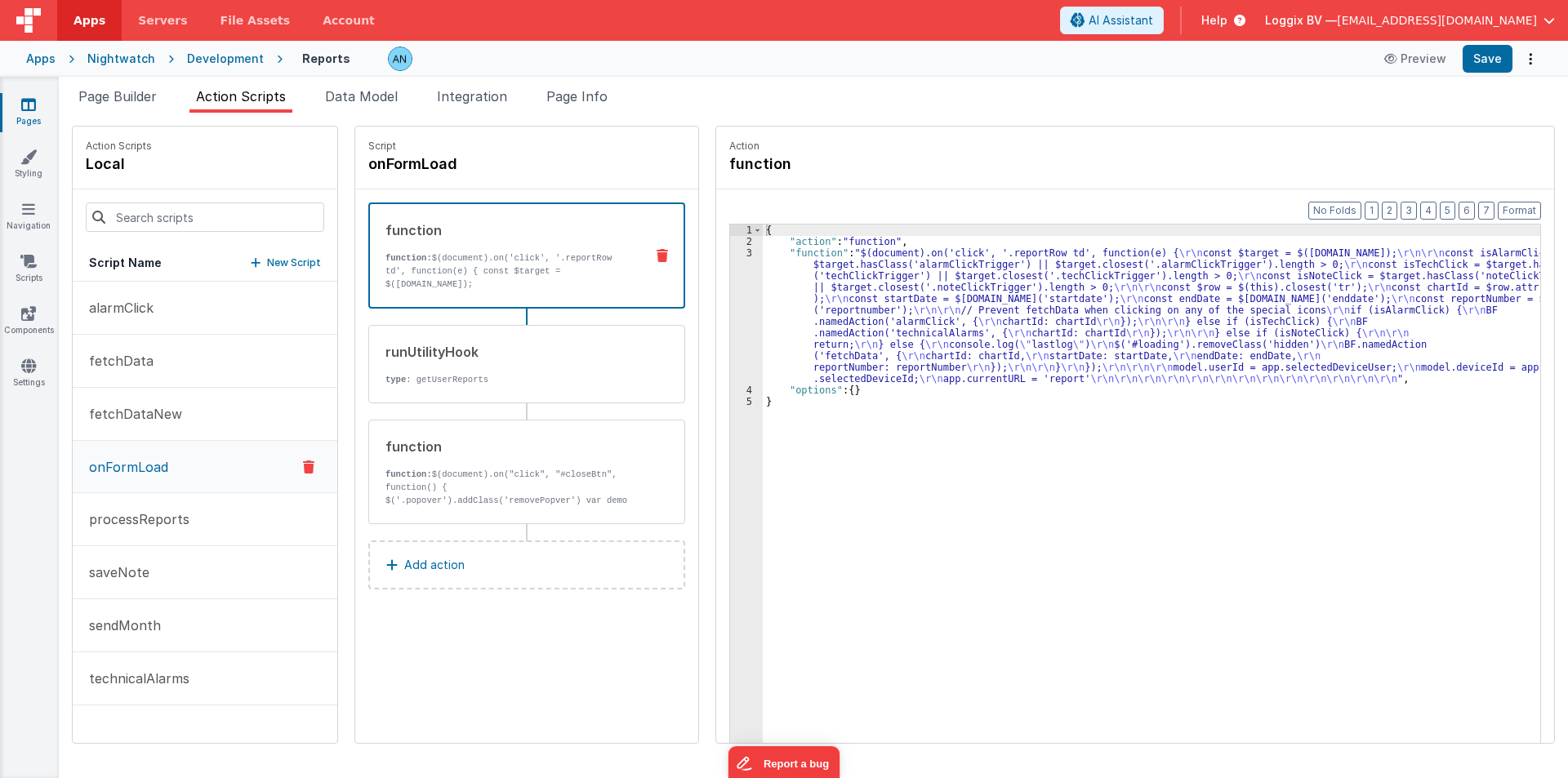
click at [120, 470] on p "onFormLoad" at bounding box center [123, 466] width 89 height 20
click at [403, 499] on p "function: $(document).on("click", "#closeBtn", function() { $('.popover').addCl…" at bounding box center [509, 494] width 247 height 52
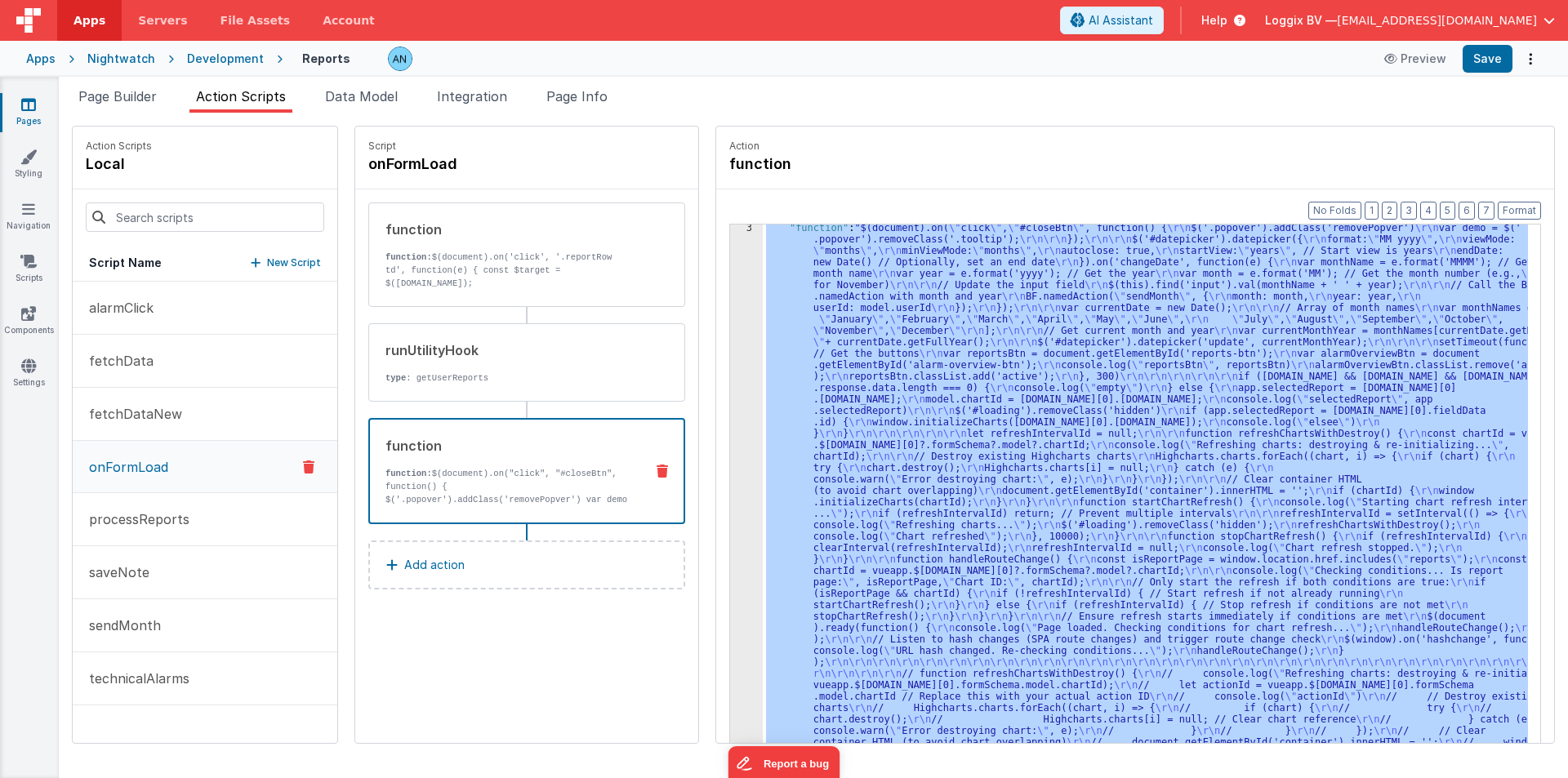
click at [730, 346] on div "3 4 5" at bounding box center [746, 792] width 33 height 1140
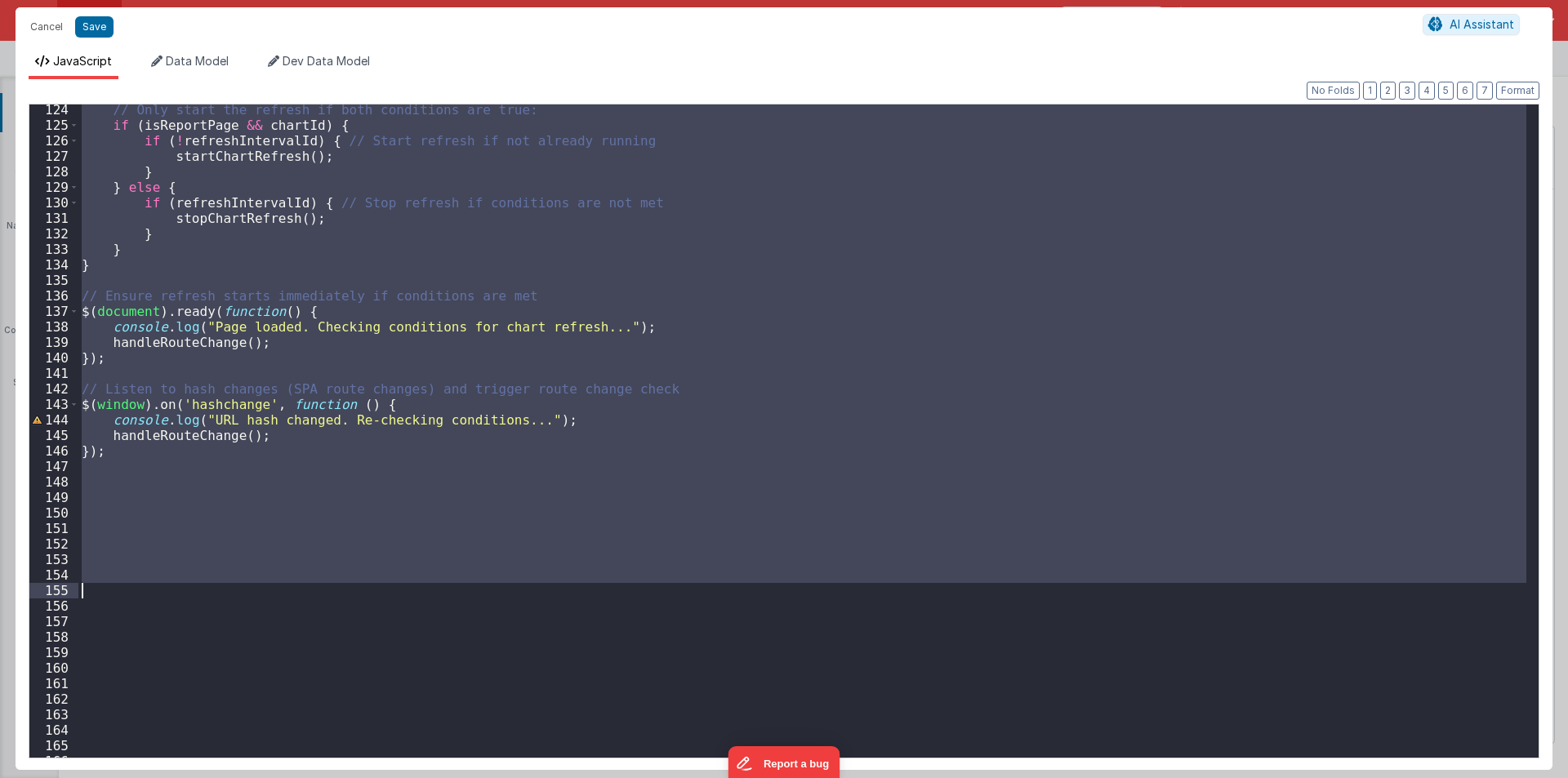
scroll to position [1910, 0]
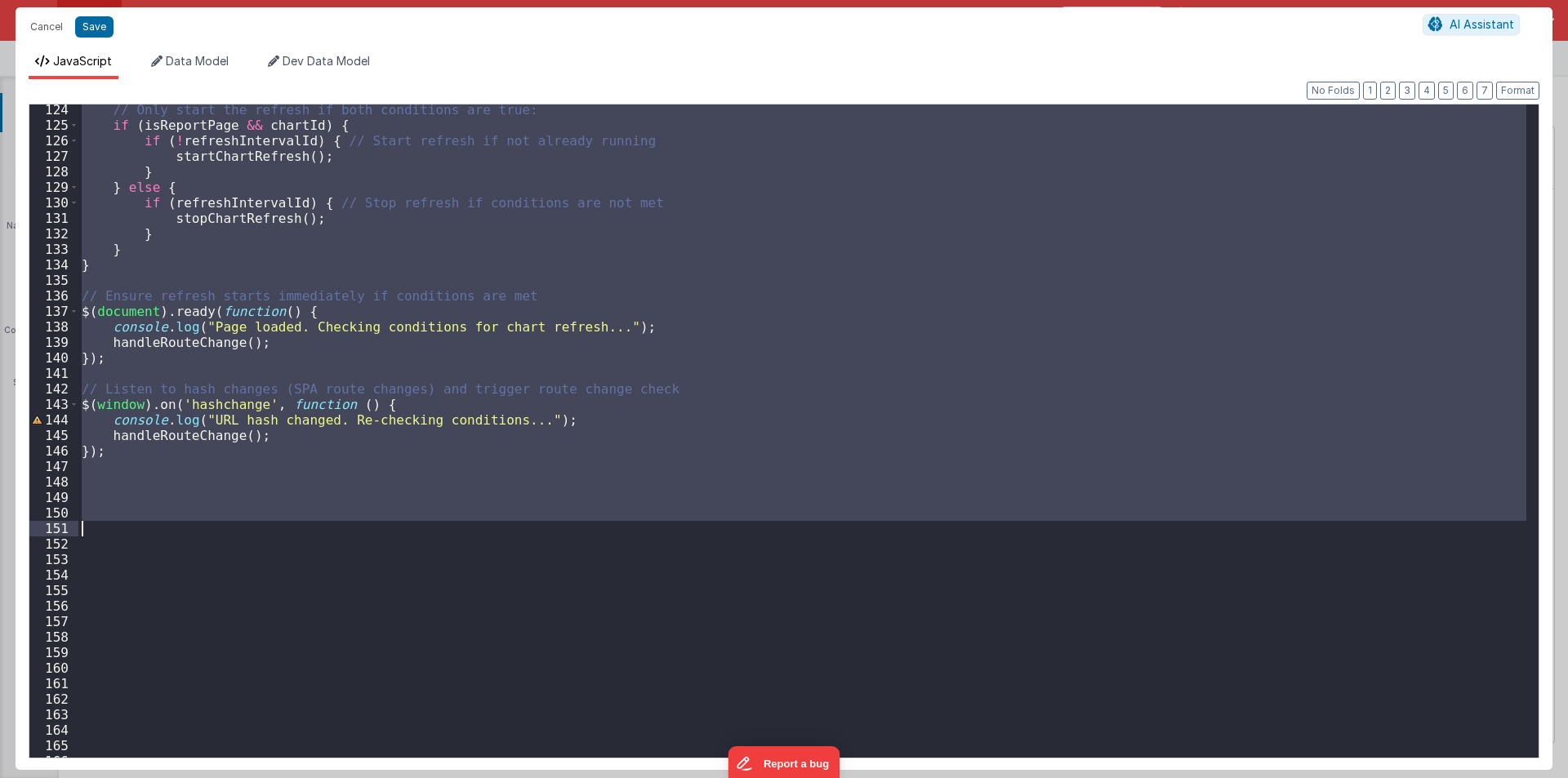
drag, startPoint x: 84, startPoint y: 317, endPoint x: 262, endPoint y: 534, distance: 280.7
click at [262, 534] on div "// Only start the refresh if both conditions are true: if ( isReportPage && cha…" at bounding box center [803, 444] width 1448 height 684
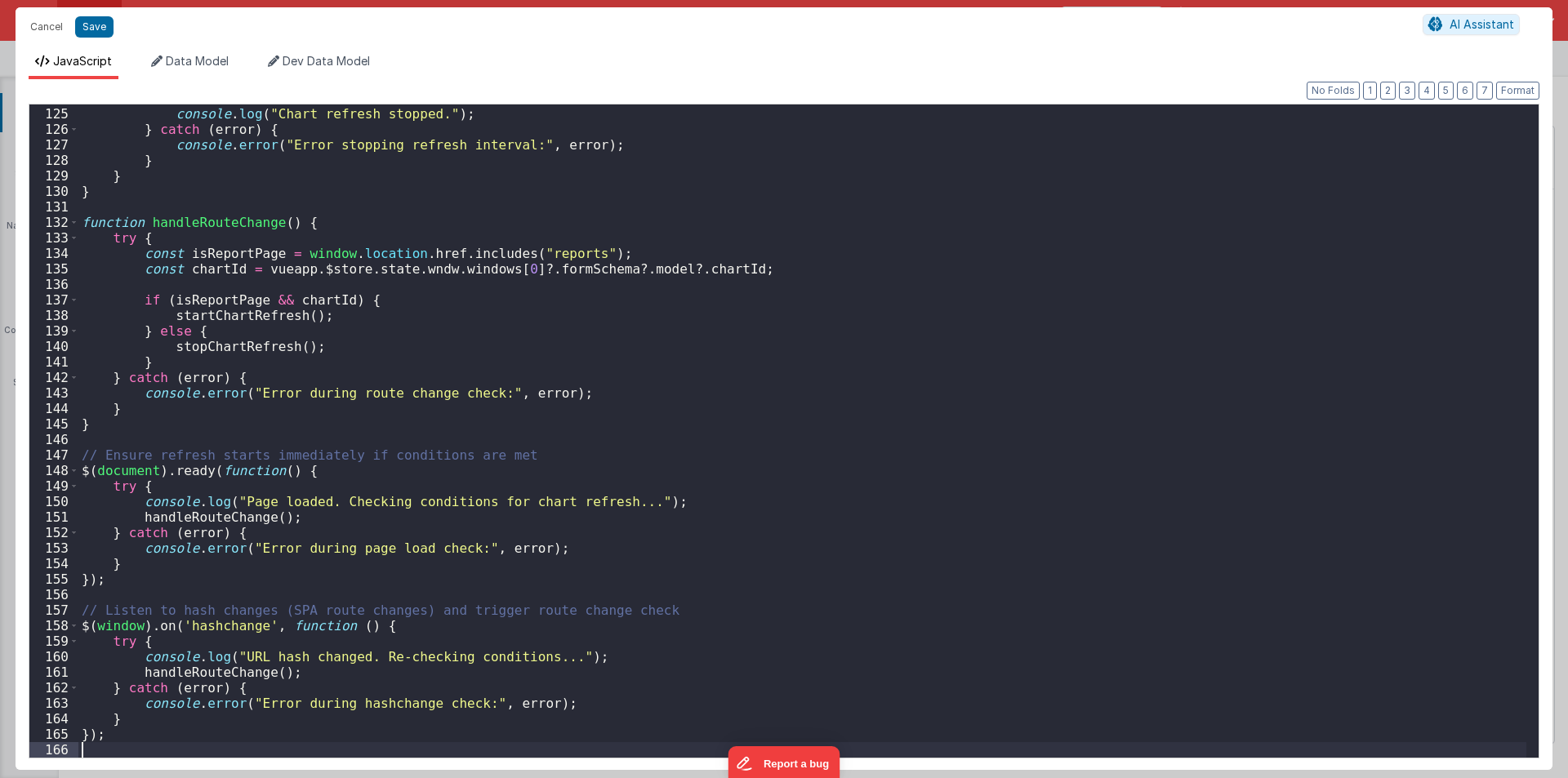
scroll to position [1922, 0]
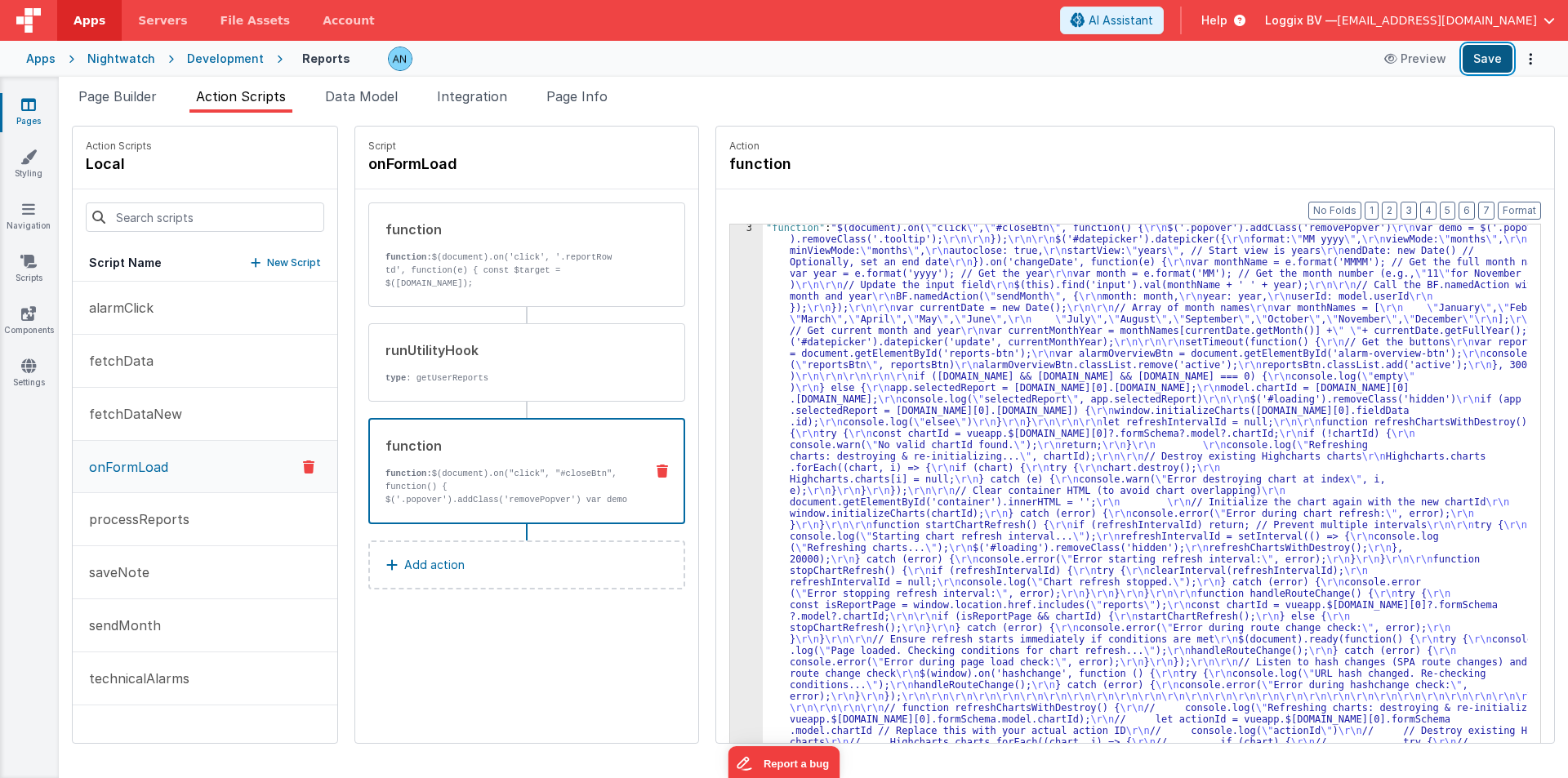
click at [1492, 59] on button "Save" at bounding box center [1487, 59] width 50 height 28
click at [1521, 205] on button "Format" at bounding box center [1519, 210] width 43 height 18
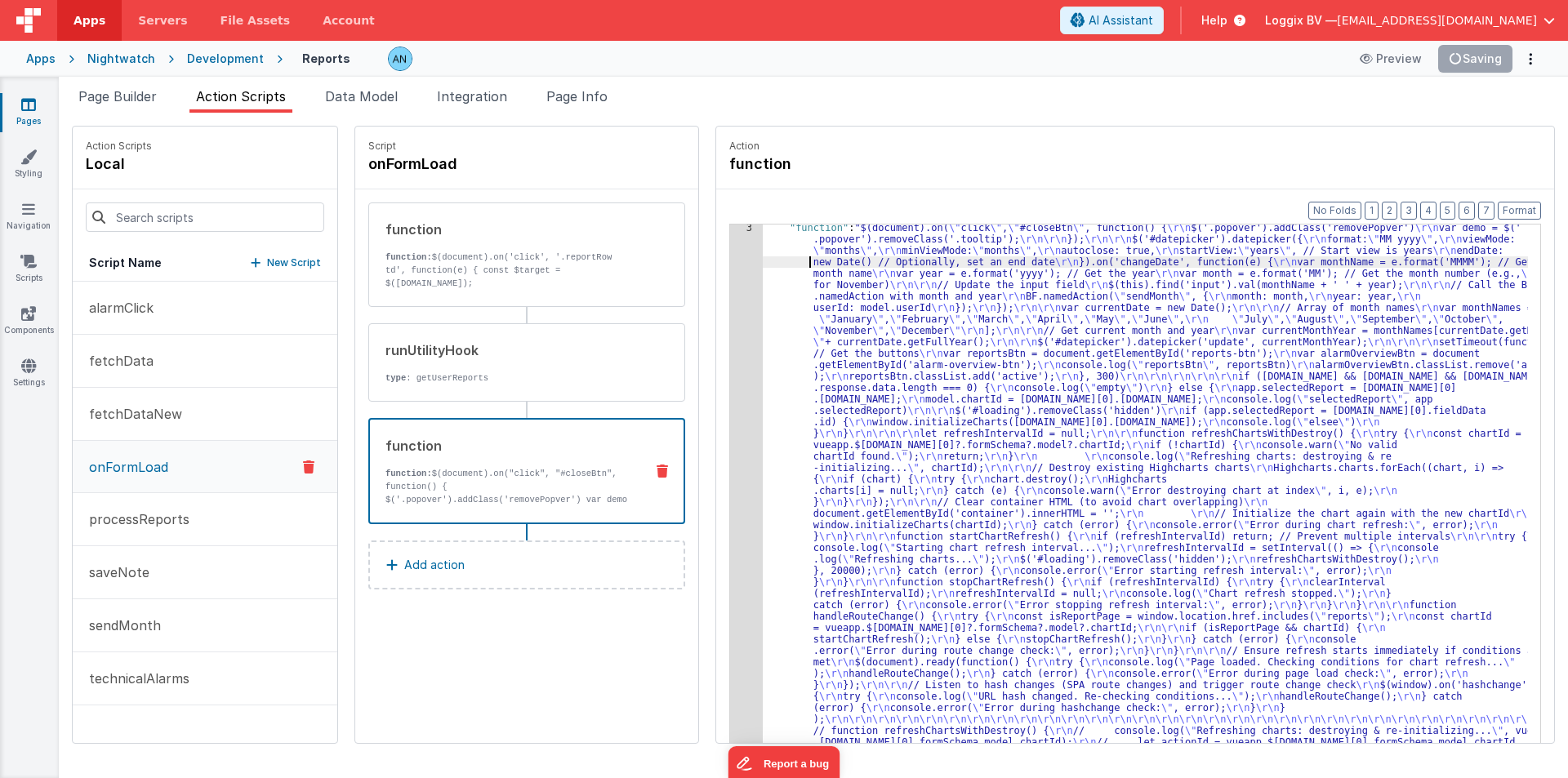
click at [1501, 53] on button "Save" at bounding box center [1487, 59] width 50 height 28
click at [730, 282] on div "3" at bounding box center [746, 530] width 33 height 617
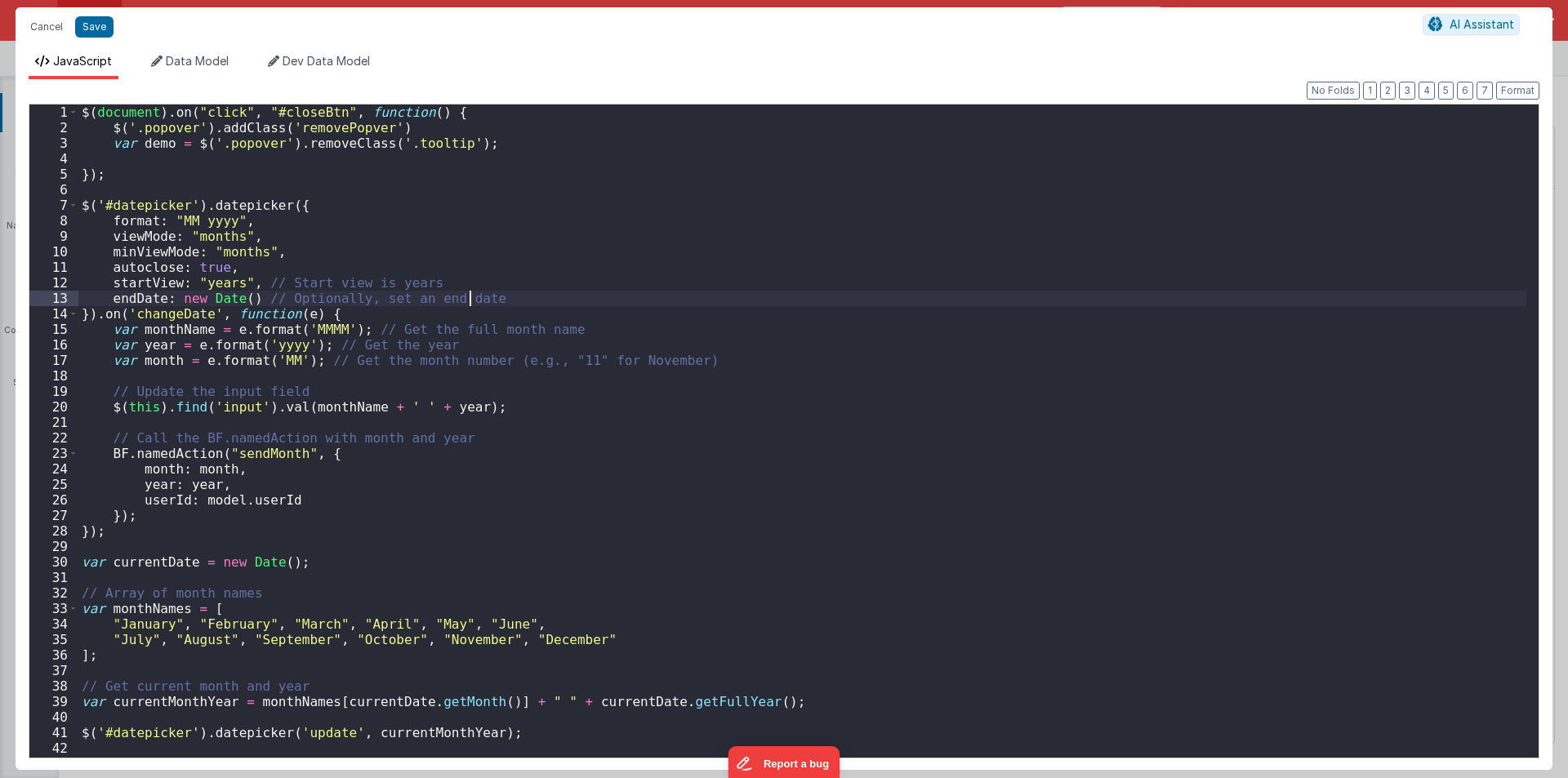
click at [724, 282] on div "$ ( document ) . on ( "click" , "#closeBtn" , function ( ) { $ ( '.popover' ) .…" at bounding box center [803, 446] width 1448 height 684
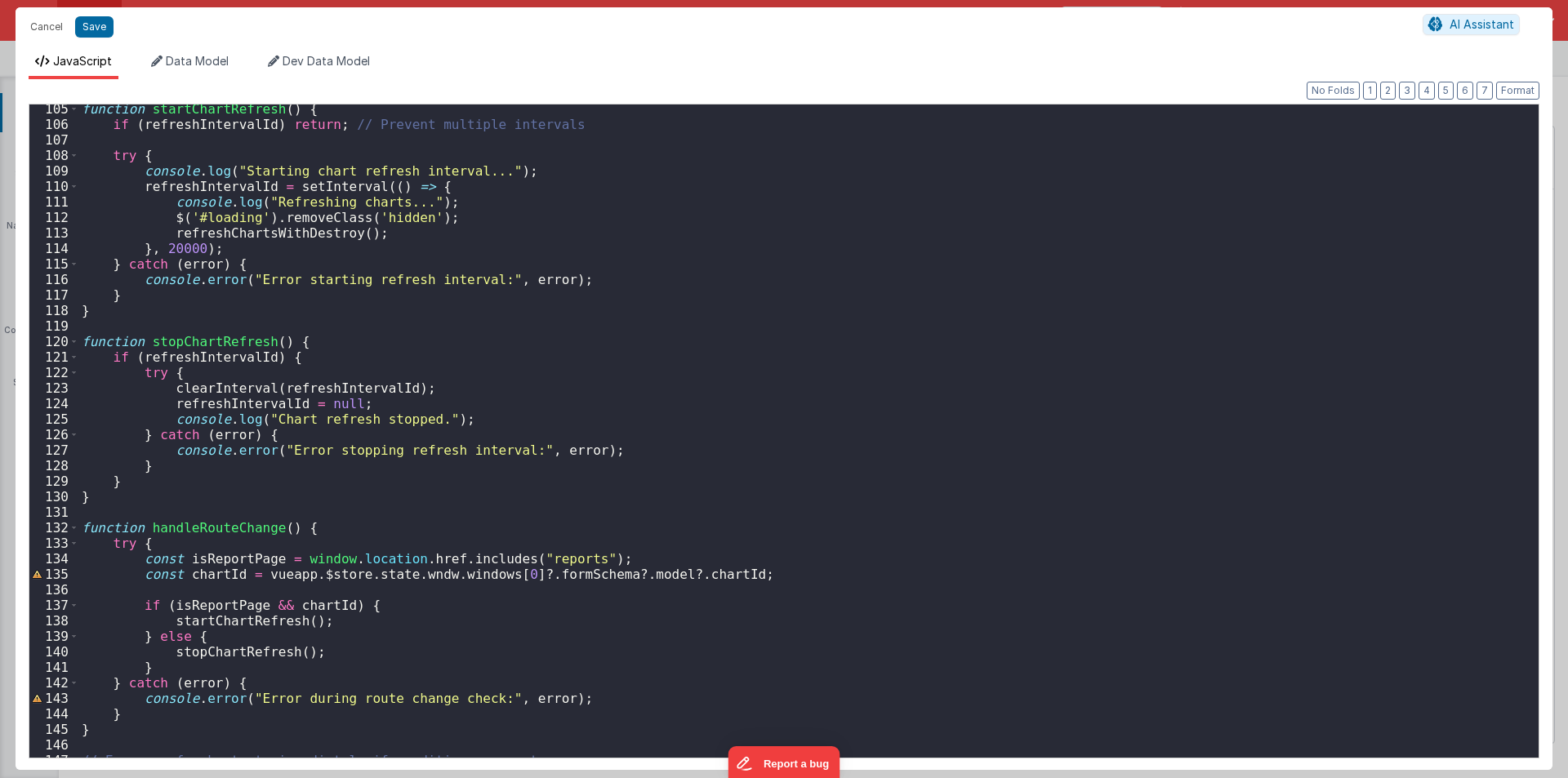
scroll to position [1617, 0]
click at [167, 246] on div "function startChartRefresh ( ) { if ( refreshIntervalId ) return ; // Prevent m…" at bounding box center [803, 443] width 1448 height 684
click at [195, 249] on div "function startChartRefresh ( ) { if ( refreshIntervalId ) return ; // Prevent m…" at bounding box center [803, 443] width 1448 height 684
click at [88, 25] on button "Save" at bounding box center [93, 26] width 38 height 21
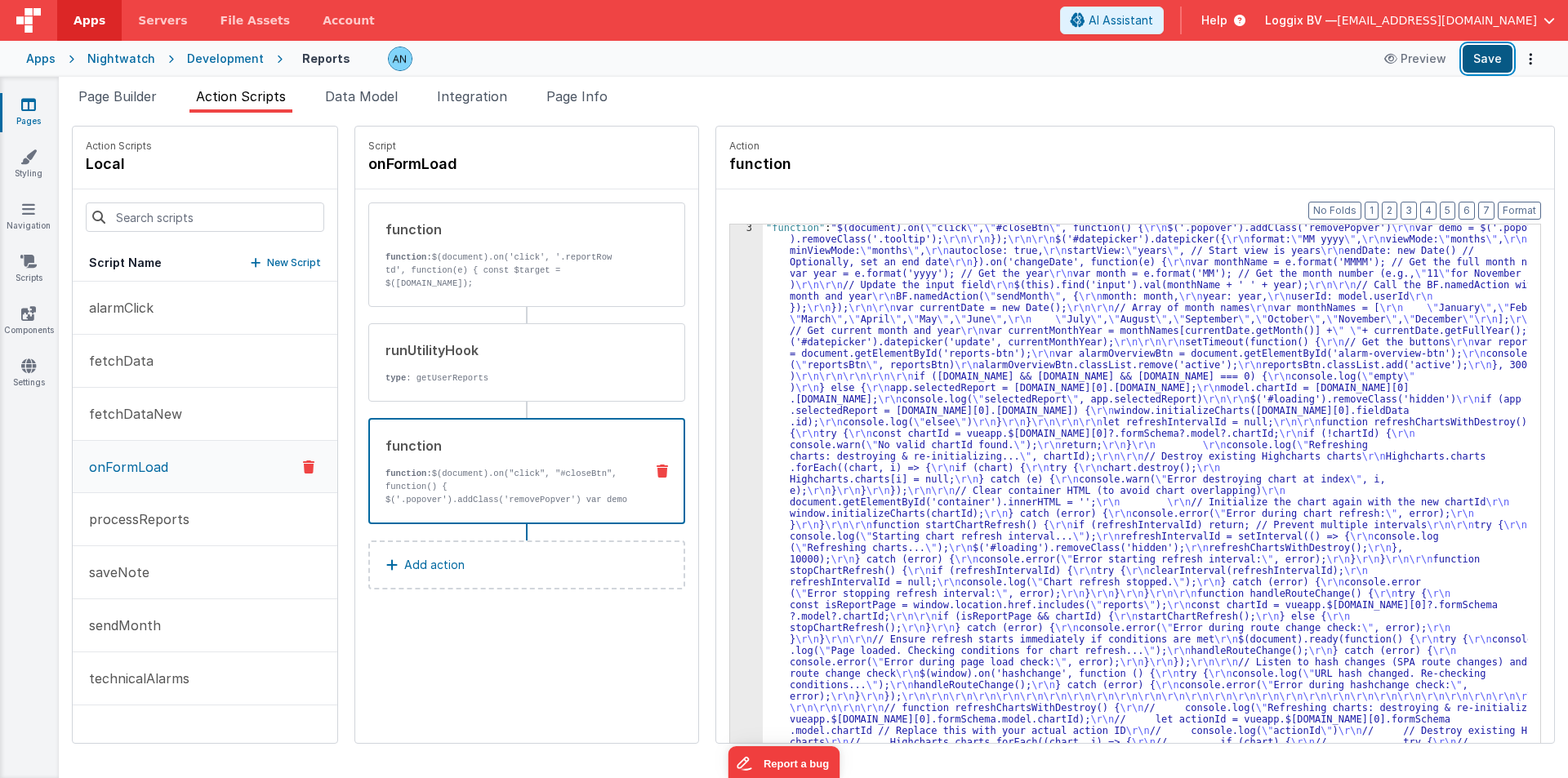
click at [1475, 56] on button "Save" at bounding box center [1487, 59] width 50 height 28
click at [1521, 205] on button "Format" at bounding box center [1519, 210] width 43 height 18
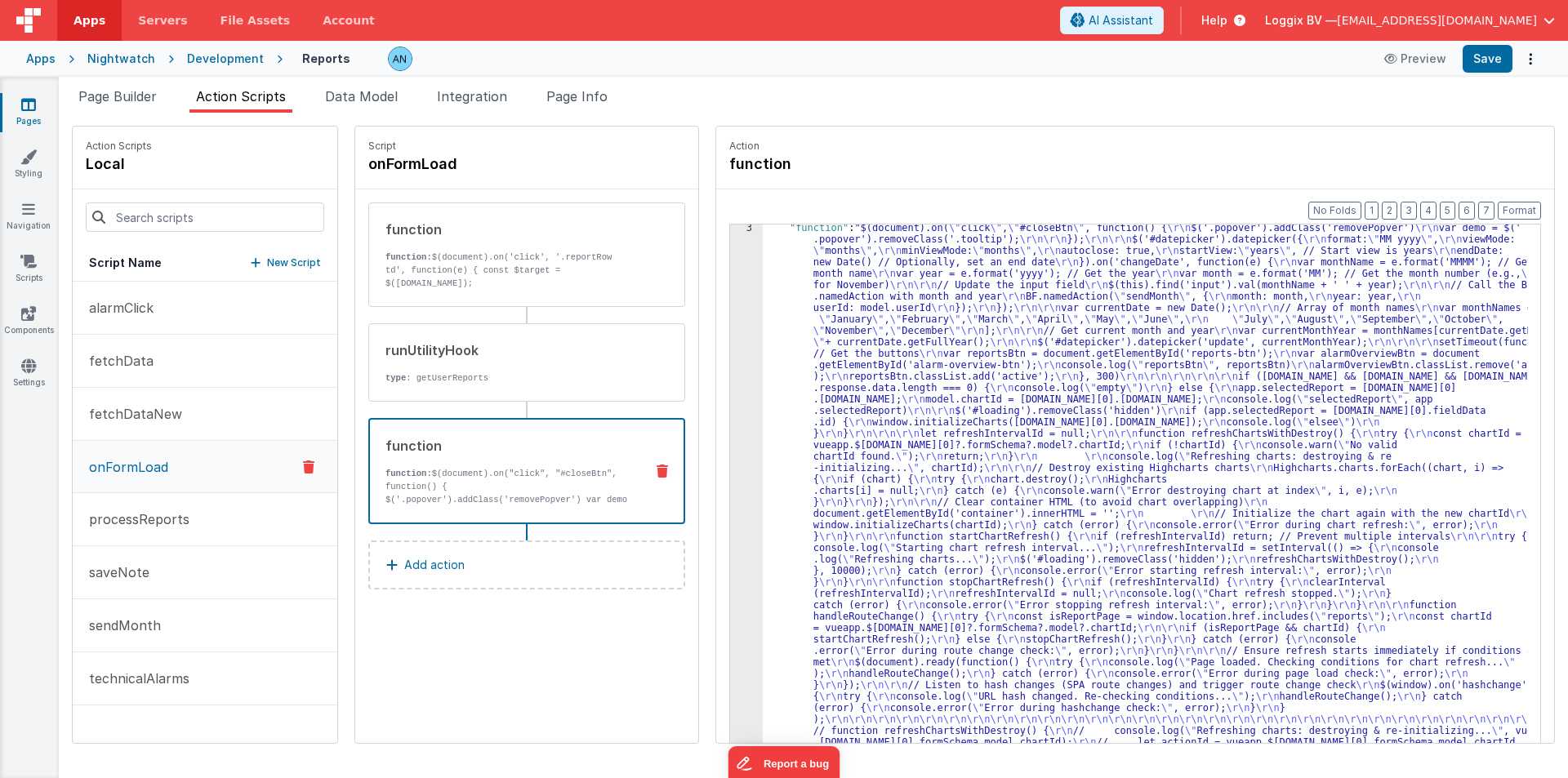
click at [730, 302] on div "3" at bounding box center [746, 530] width 33 height 617
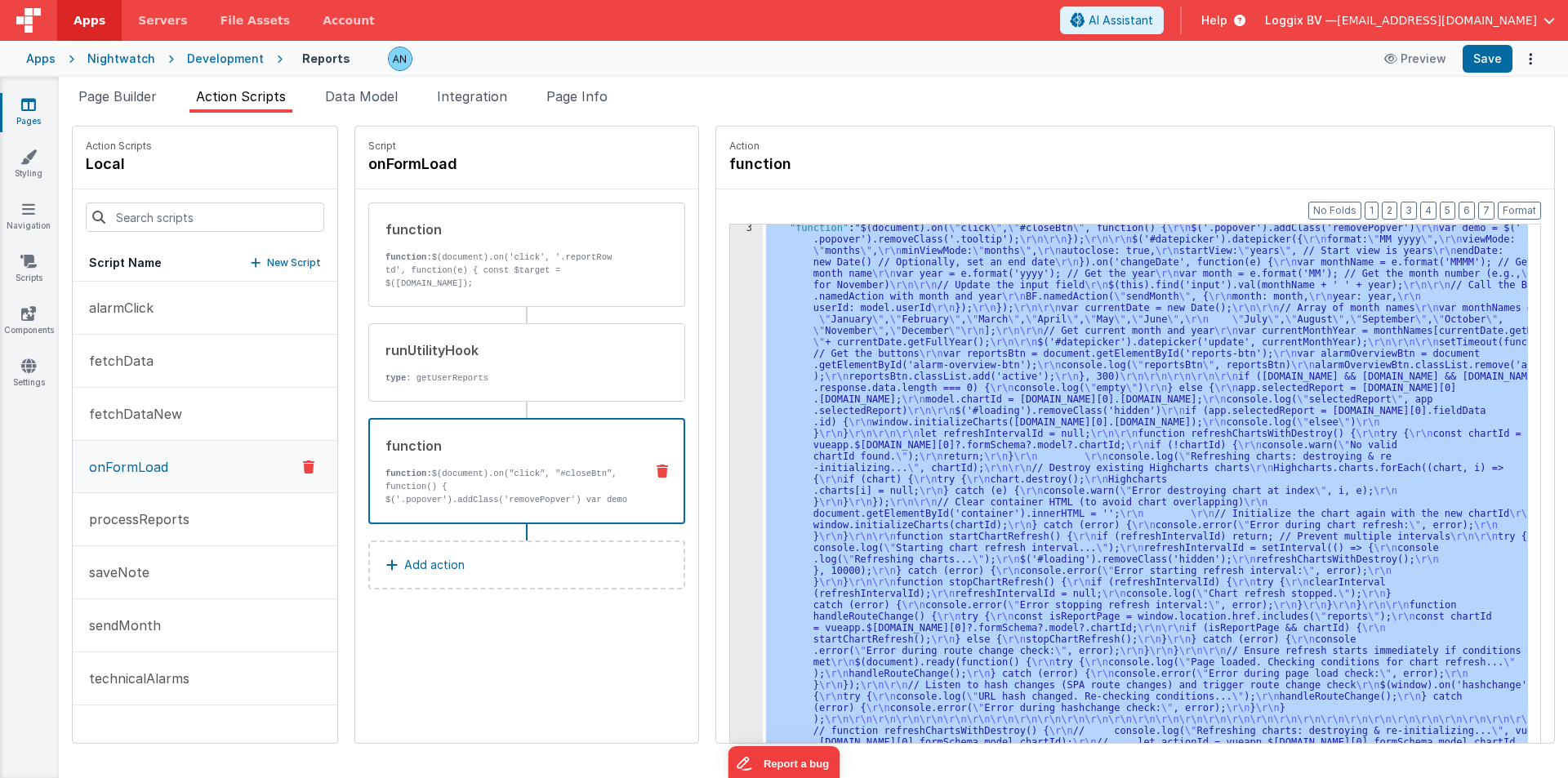
click at [730, 302] on div "3" at bounding box center [746, 530] width 33 height 617
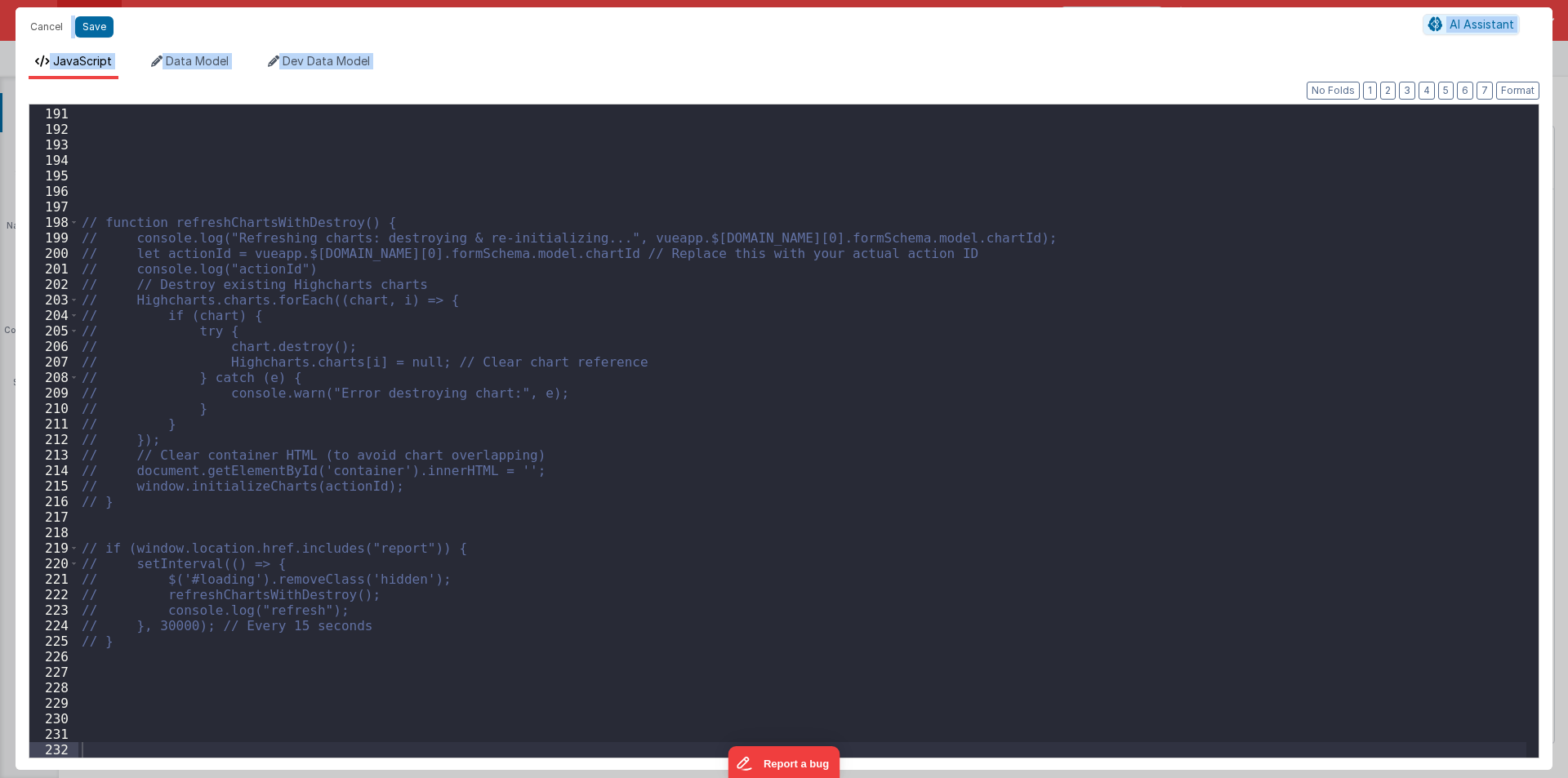
scroll to position [2946, 0]
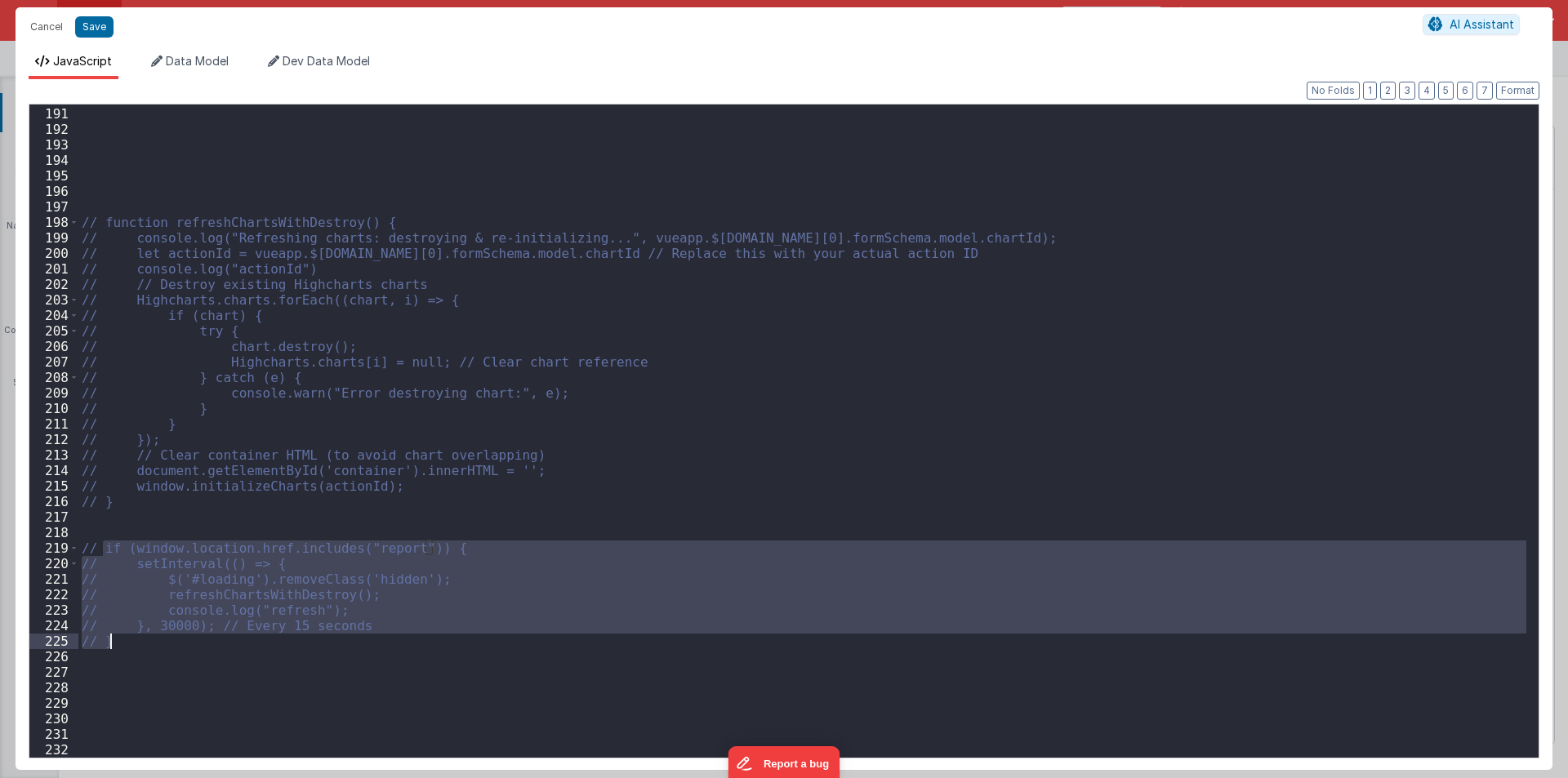
drag, startPoint x: 102, startPoint y: 543, endPoint x: 129, endPoint y: 639, distance: 99.7
click at [129, 639] on div "// function refreshChartsWithDestroy() { // console.log("Refreshing charts: des…" at bounding box center [803, 432] width 1448 height 684
click at [292, 422] on div "// function refreshChartsWithDestroy() { // console.log("Refreshing charts: des…" at bounding box center [803, 432] width 1448 height 684
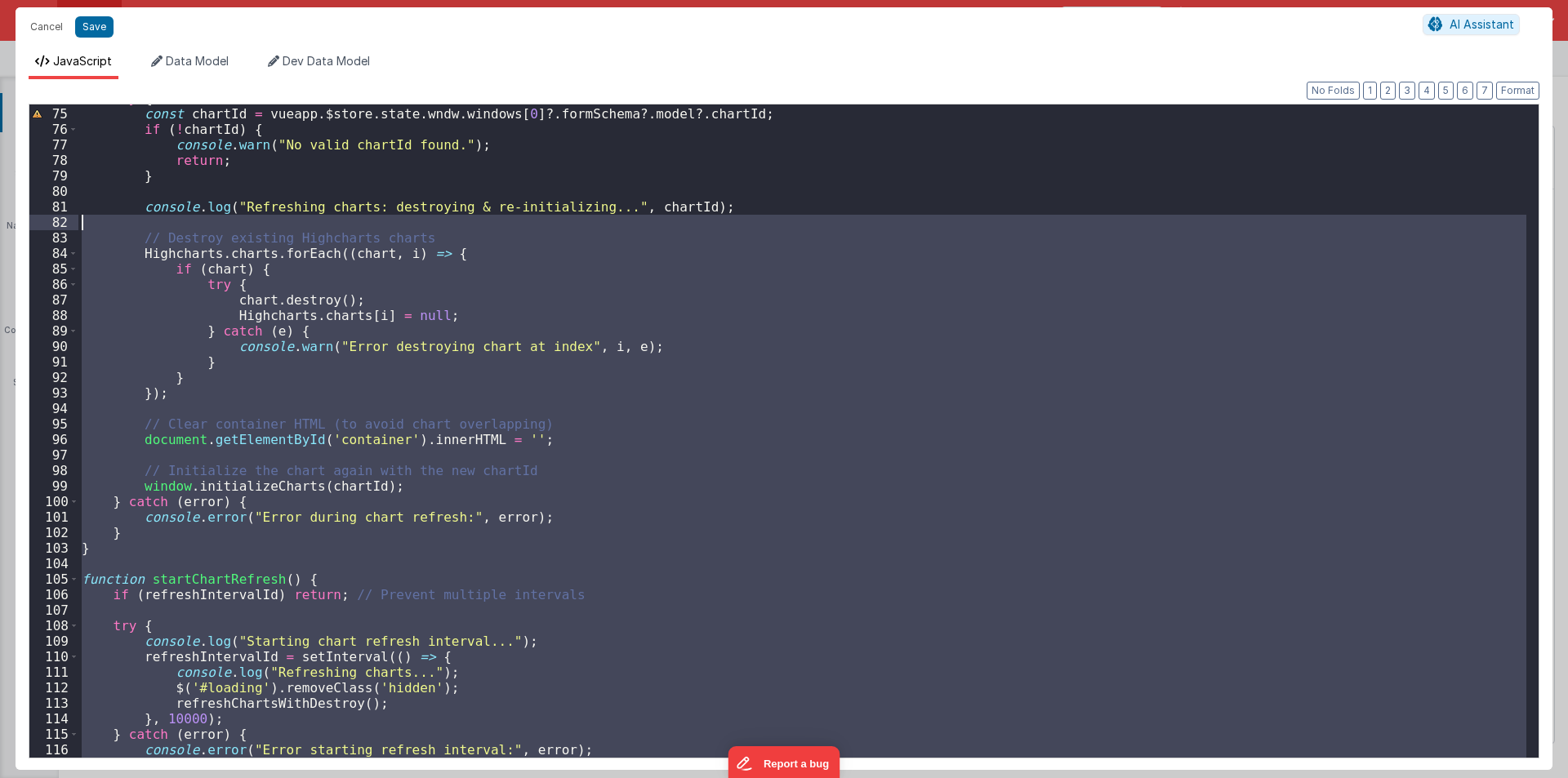
scroll to position [901, 0]
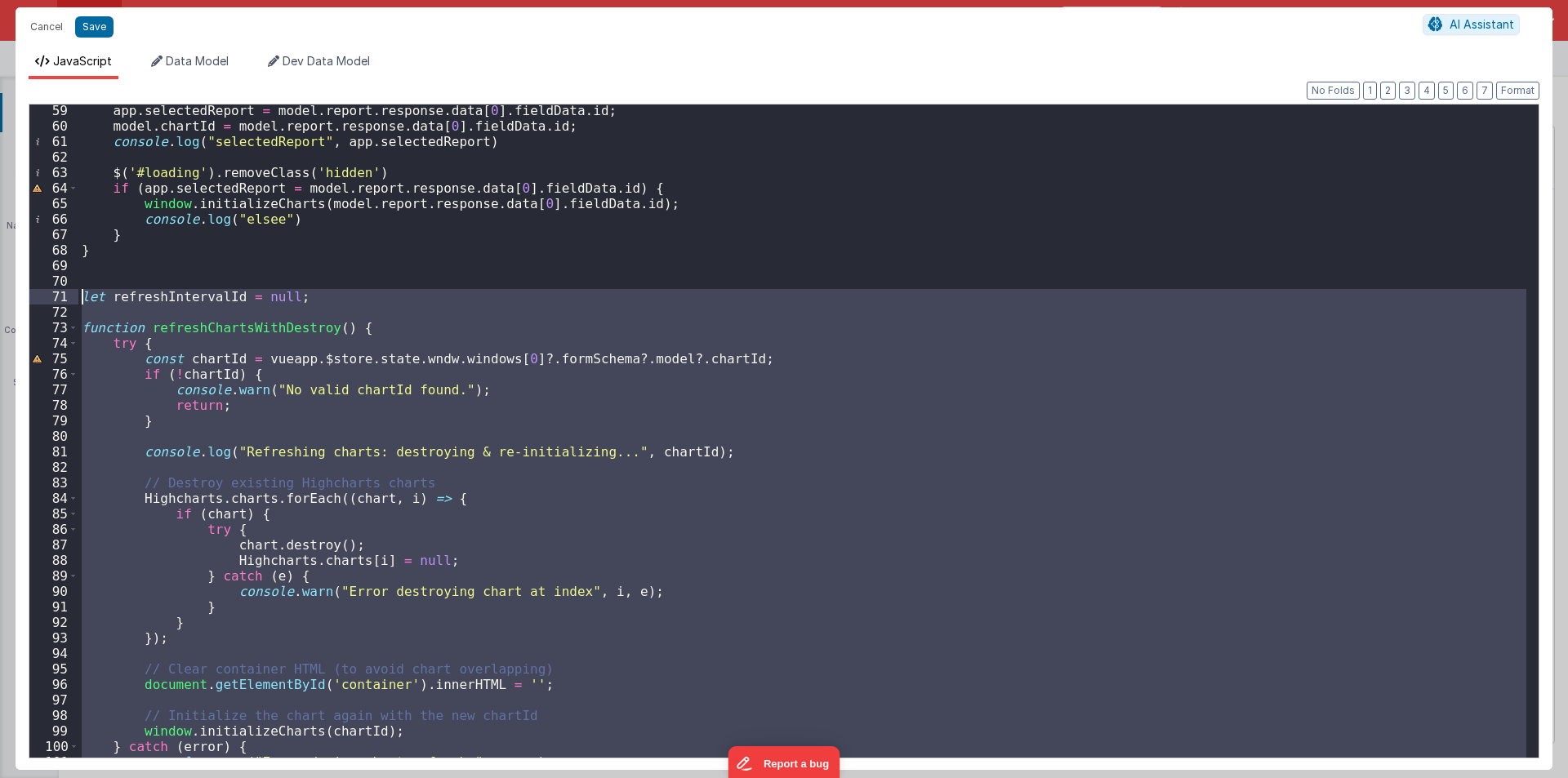
drag, startPoint x: 111, startPoint y: 211, endPoint x: 79, endPoint y: 294, distance: 89.0
click at [79, 294] on div "app . selectedReport = model . report . response . data [ 0 ] . fieldData . id …" at bounding box center [803, 445] width 1448 height 684
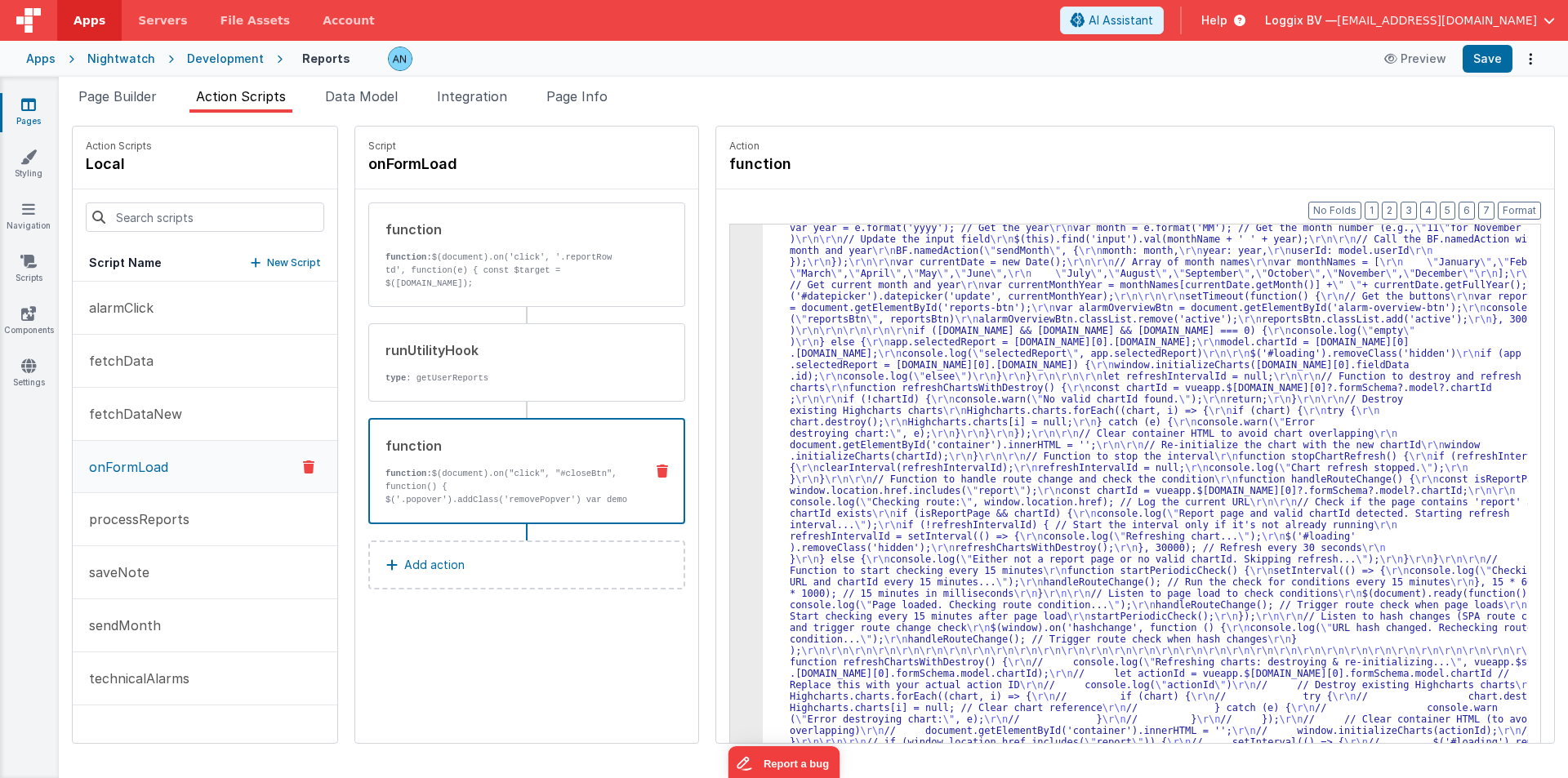
scroll to position [71, 0]
click at [1493, 49] on button "Save" at bounding box center [1487, 59] width 50 height 28
click at [1521, 205] on button "Format" at bounding box center [1519, 210] width 43 height 18
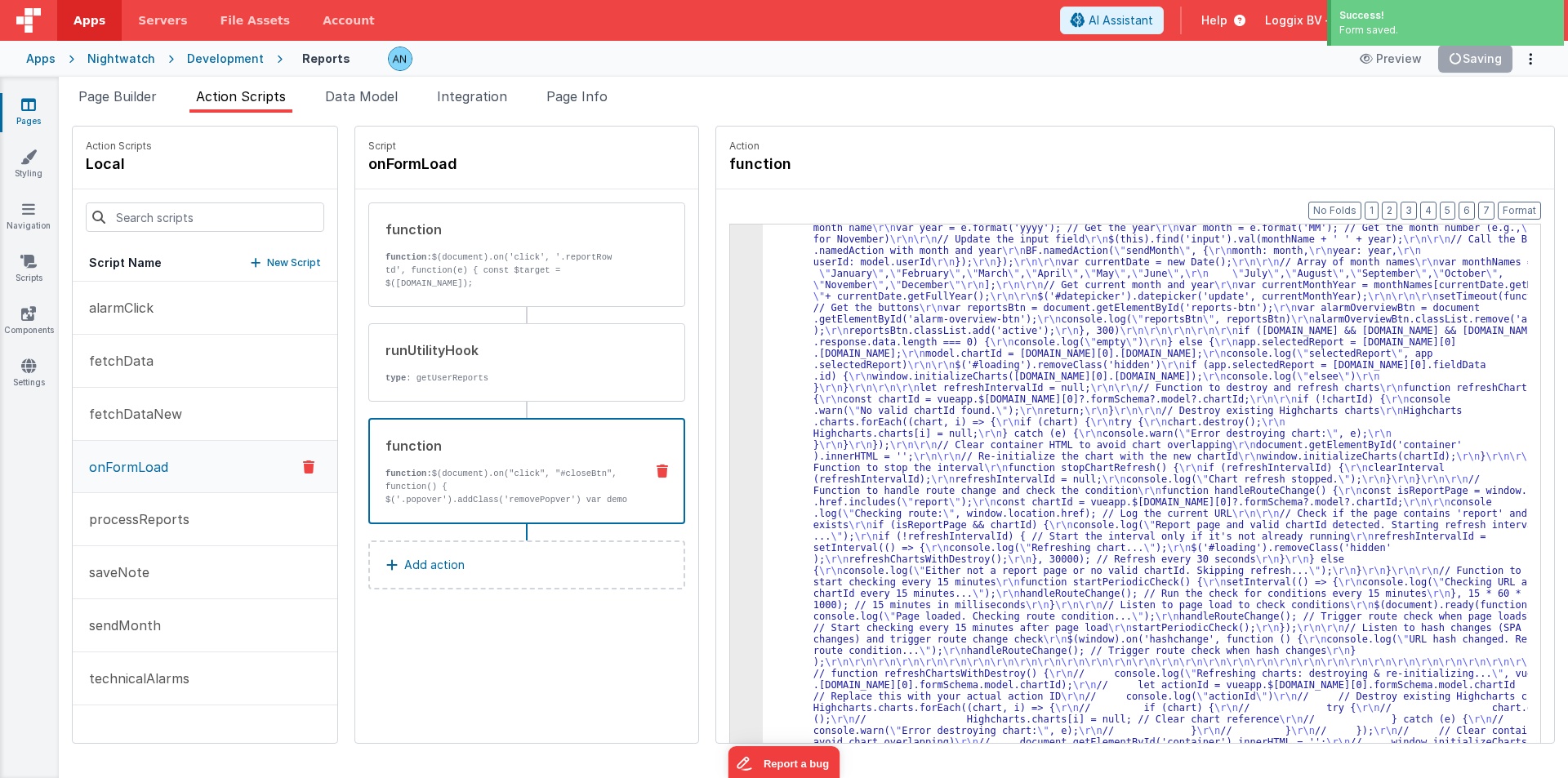
click at [763, 261] on div ""function" : "$(document).on( \" click \" , \" #closeBtn \" , function() { \r\n…" at bounding box center [1153, 770] width 781 height 1186
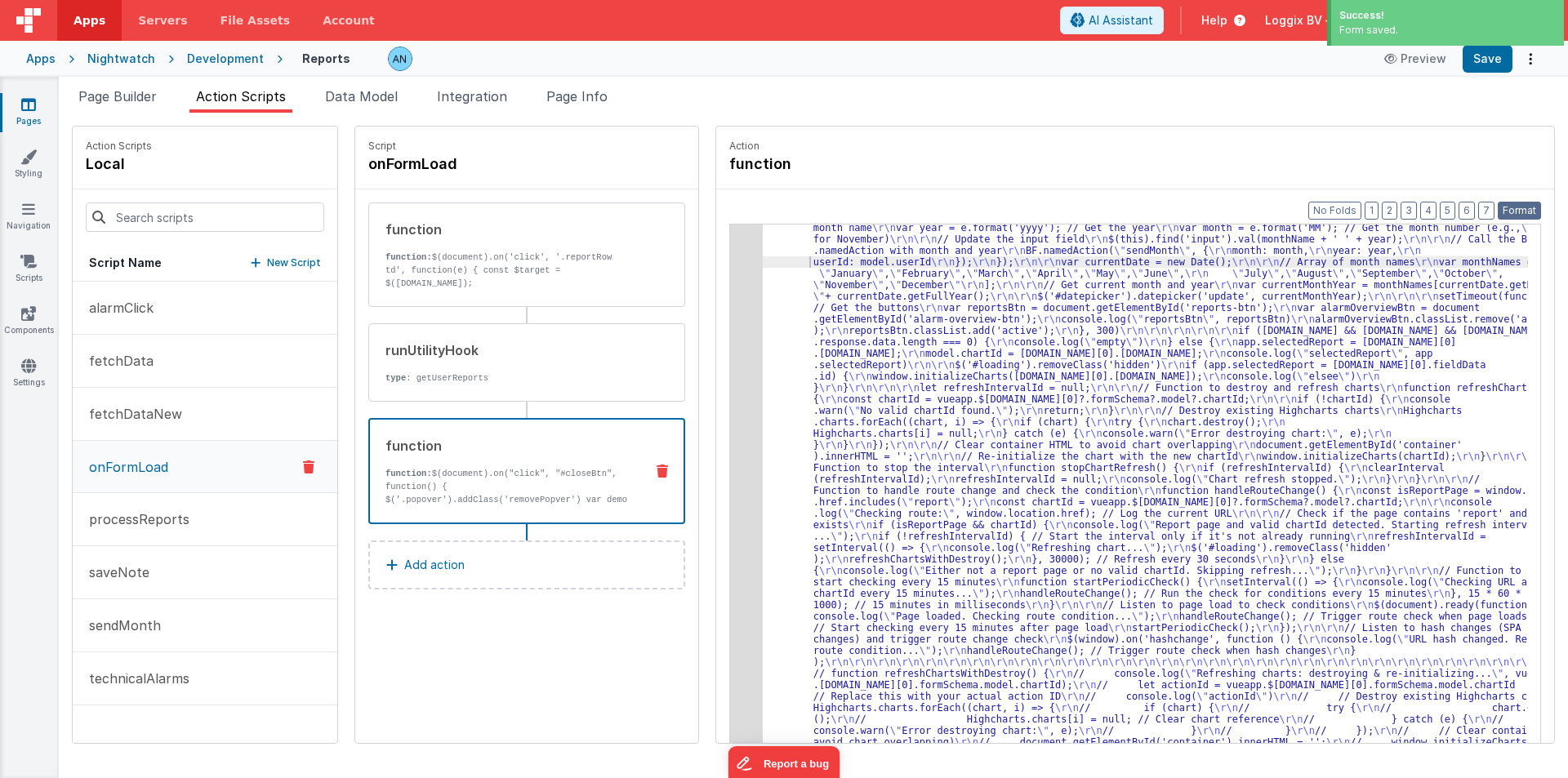
drag, startPoint x: 1520, startPoint y: 205, endPoint x: 1507, endPoint y: 205, distance: 13.0
click at [1520, 205] on button "Format" at bounding box center [1519, 210] width 43 height 18
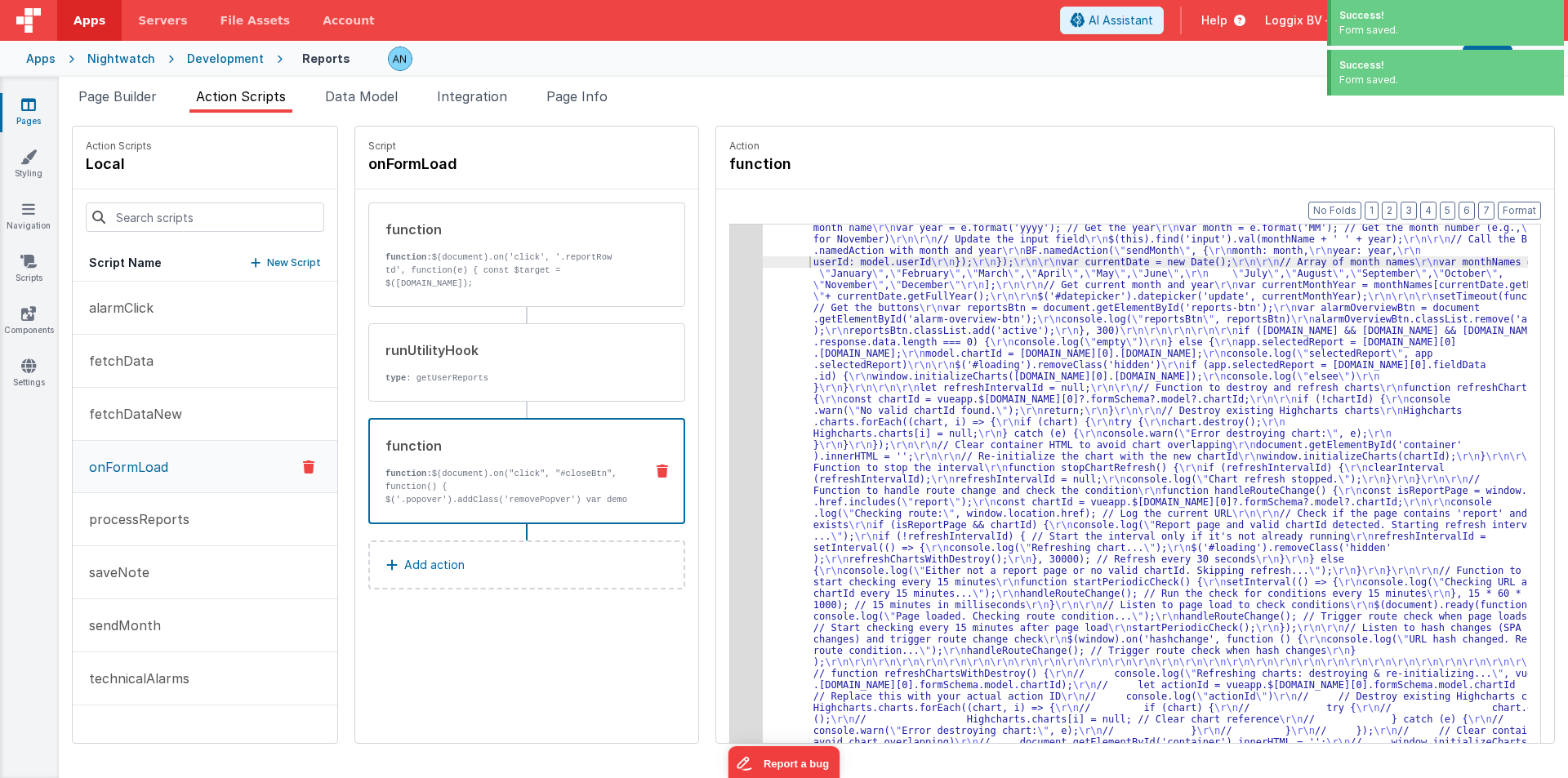
click at [1496, 64] on span "Success! Form saved. Success! Form saved." at bounding box center [1446, 50] width 245 height 100
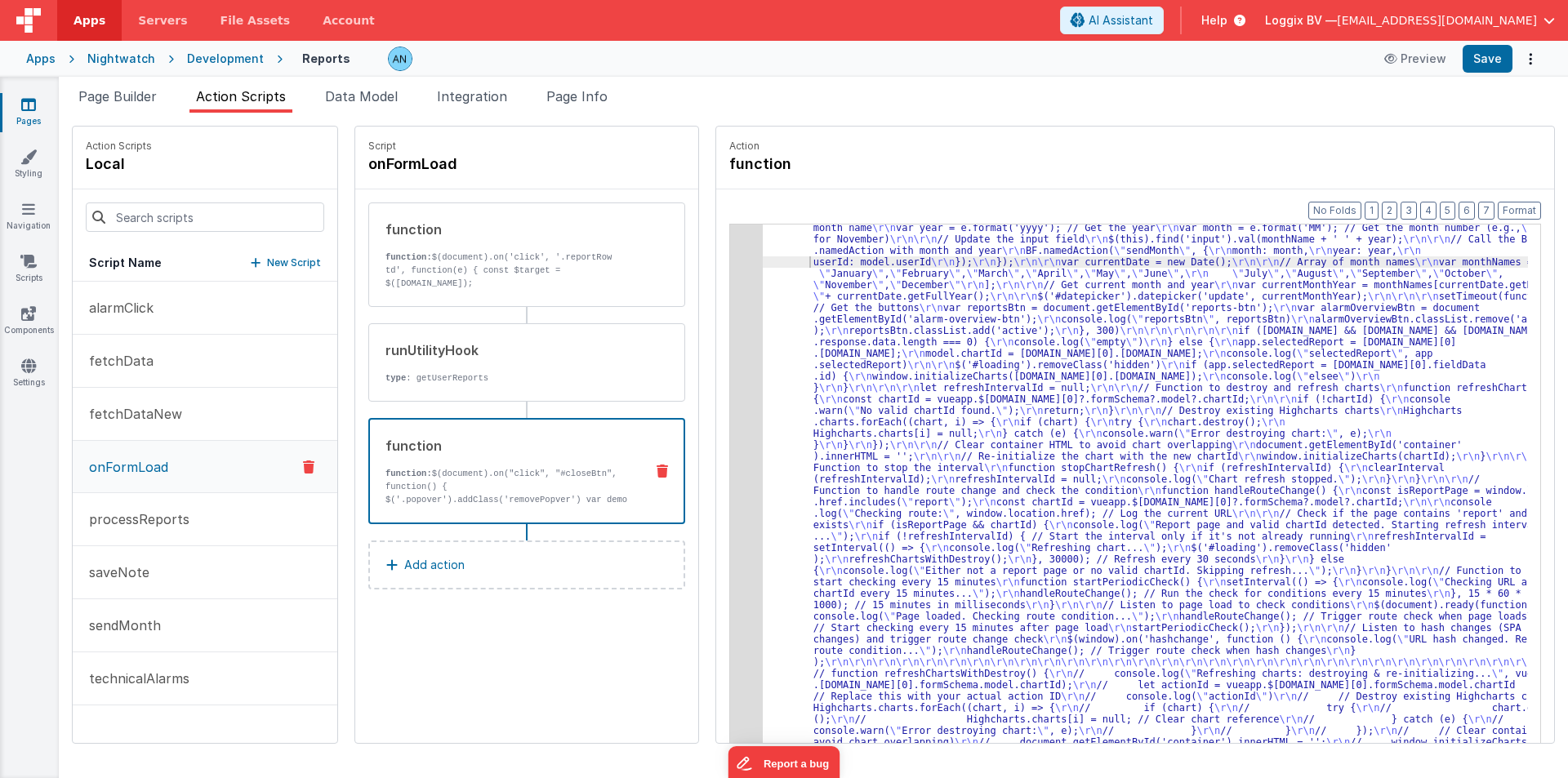
click at [730, 253] on div "3" at bounding box center [746, 479] width 33 height 606
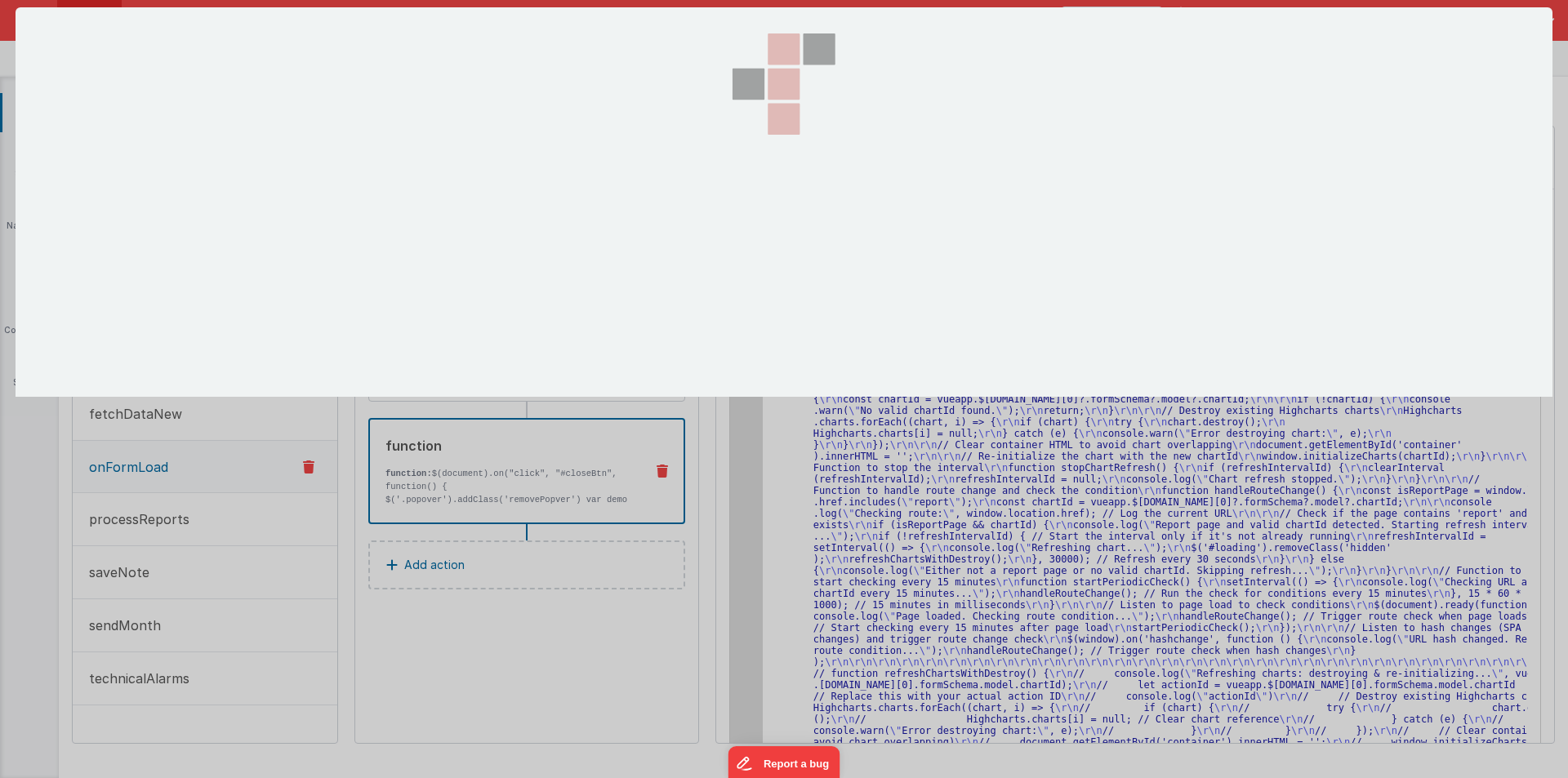
click at [720, 252] on div at bounding box center [784, 202] width 164 height 389
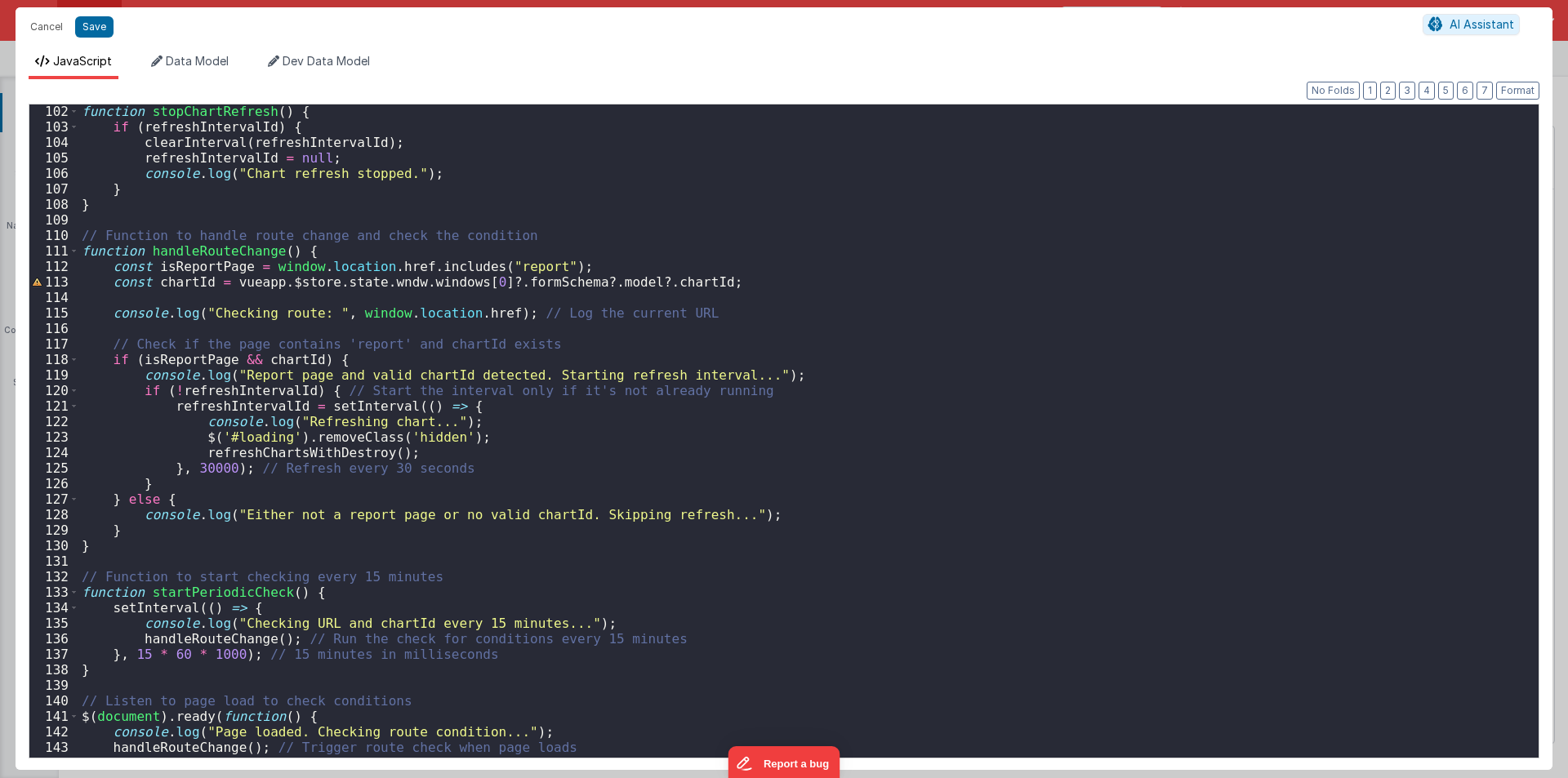
scroll to position [1665, 0]
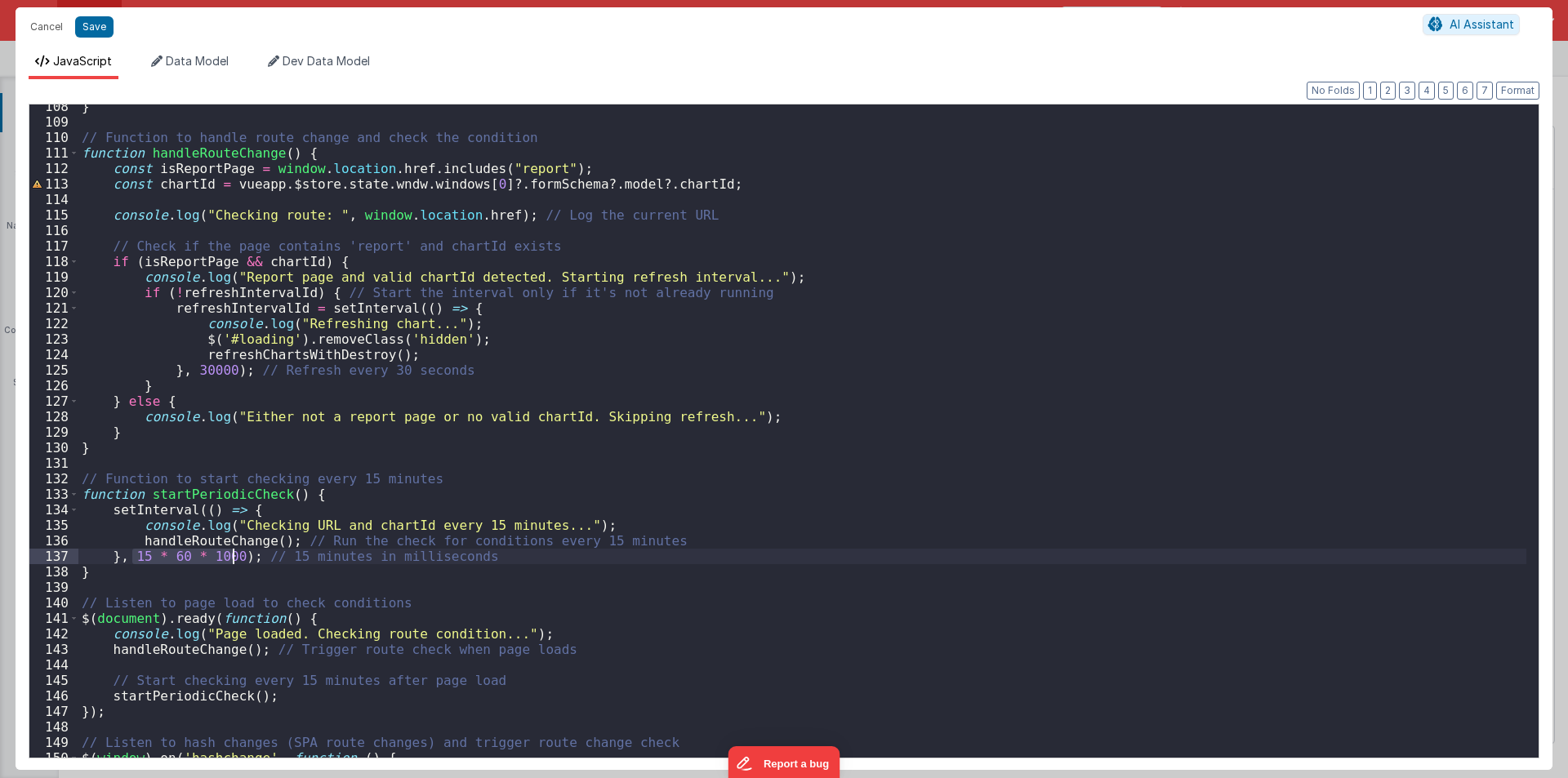
drag, startPoint x: 132, startPoint y: 559, endPoint x: 230, endPoint y: 556, distance: 98.0
click at [230, 556] on div "} // Function to handle route change and check the condition function handleRou…" at bounding box center [803, 441] width 1448 height 684
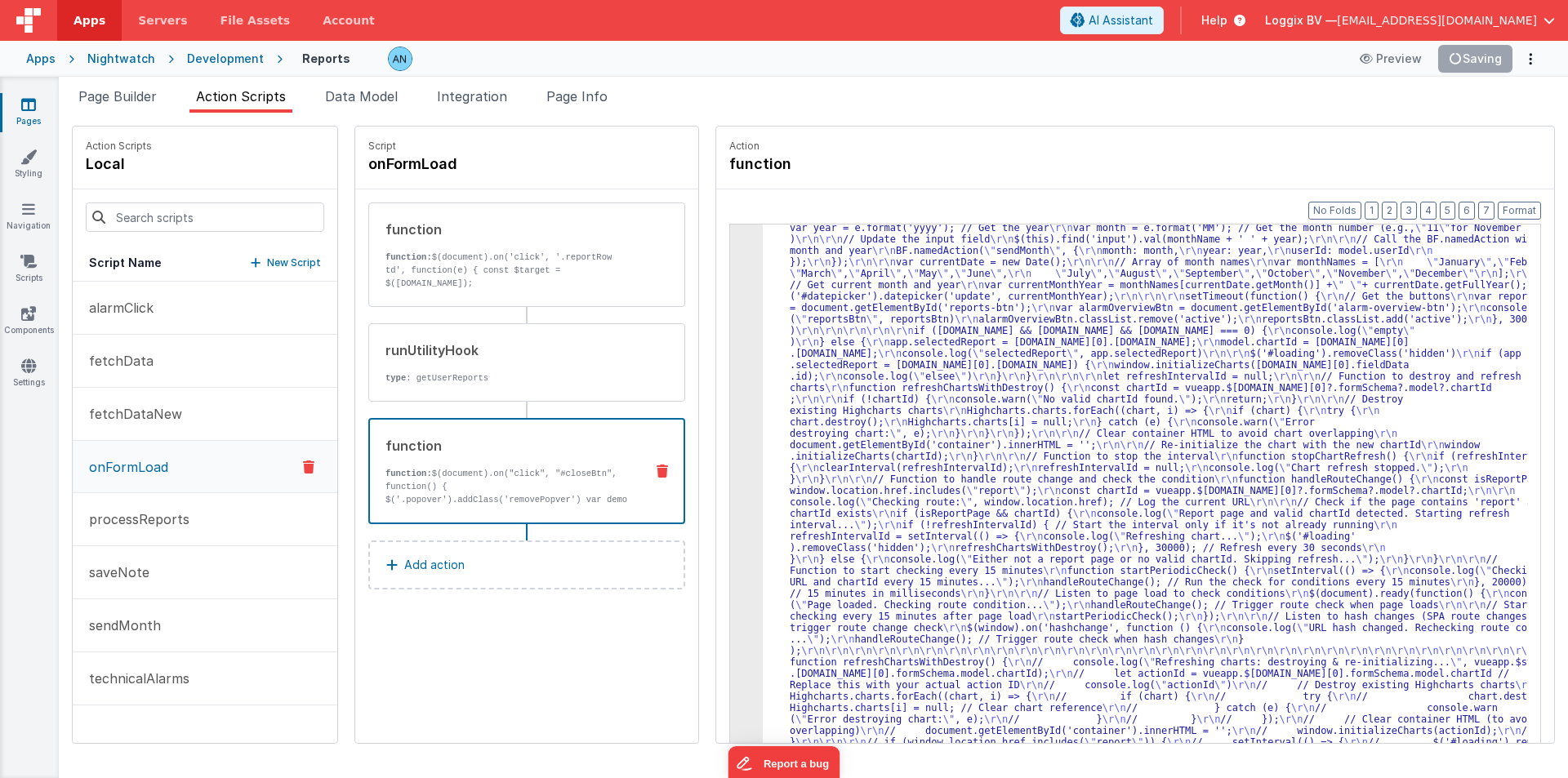
click at [730, 305] on div "3" at bounding box center [746, 474] width 33 height 594
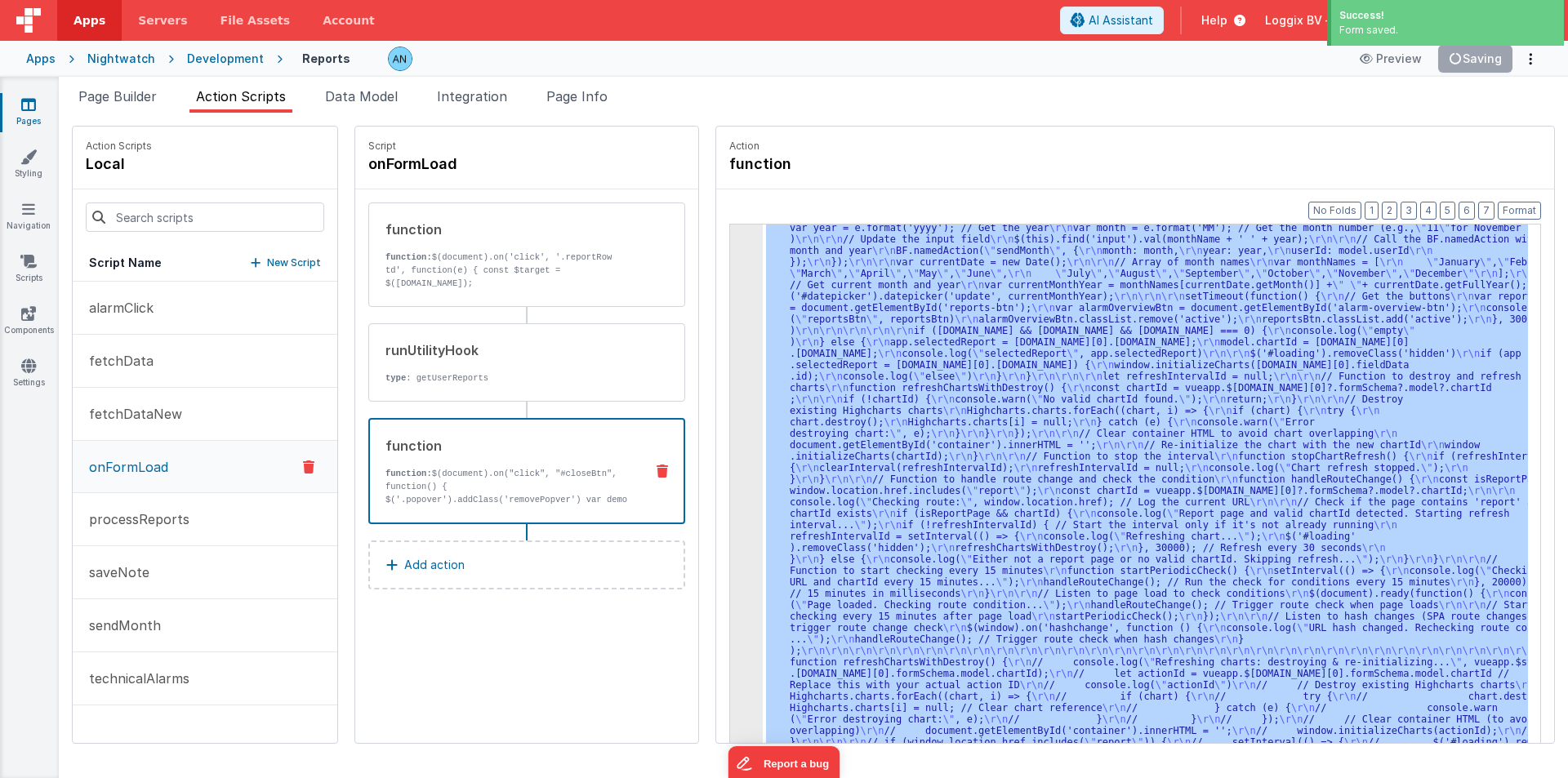
click at [730, 305] on div "3" at bounding box center [746, 474] width 33 height 594
click at [730, 328] on div "3" at bounding box center [746, 474] width 33 height 594
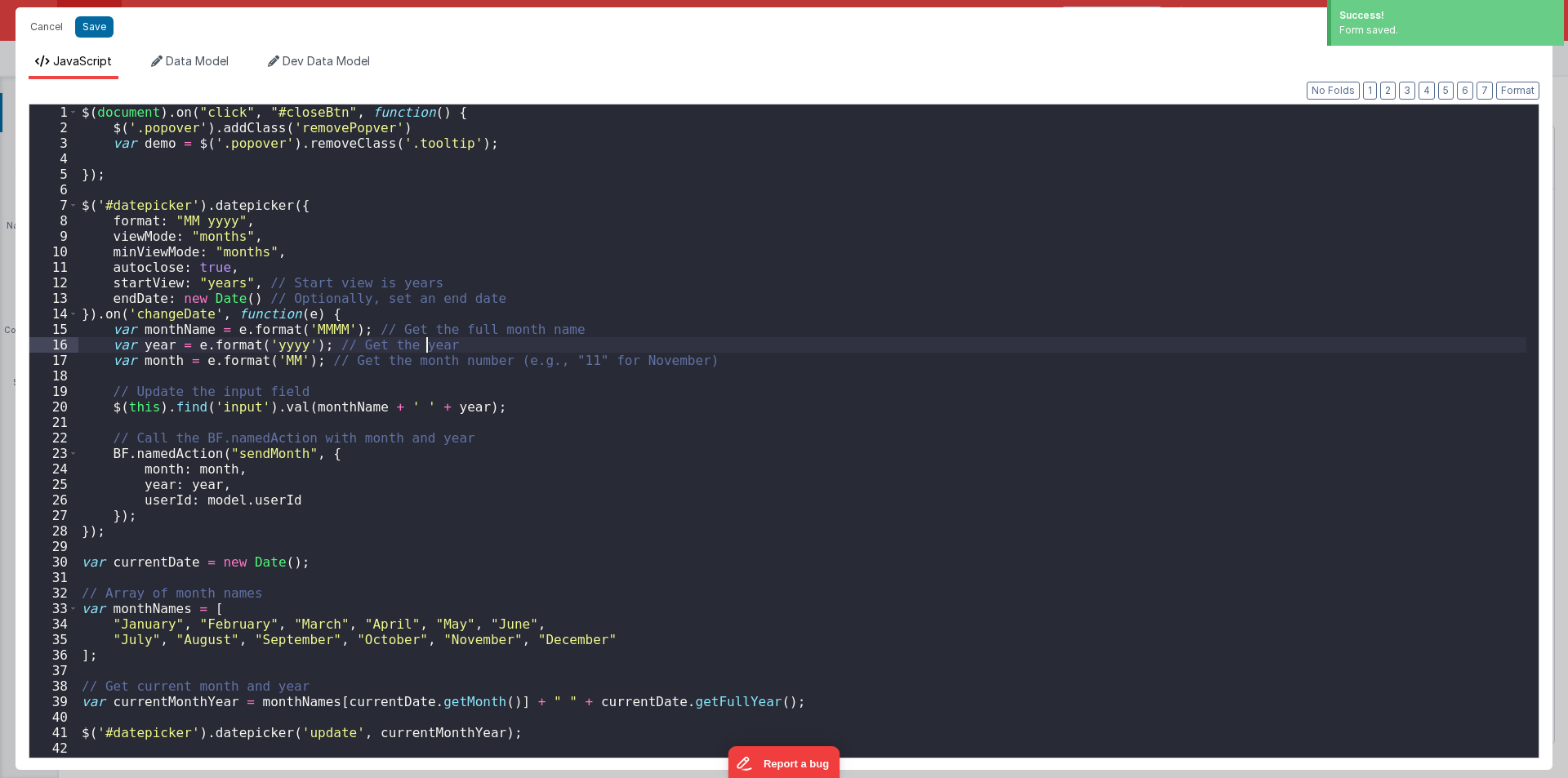
click at [730, 328] on div "$ ( document ) . on ( "click" , "#closeBtn" , function ( ) { $ ( '.popover' ) .…" at bounding box center [803, 446] width 1448 height 684
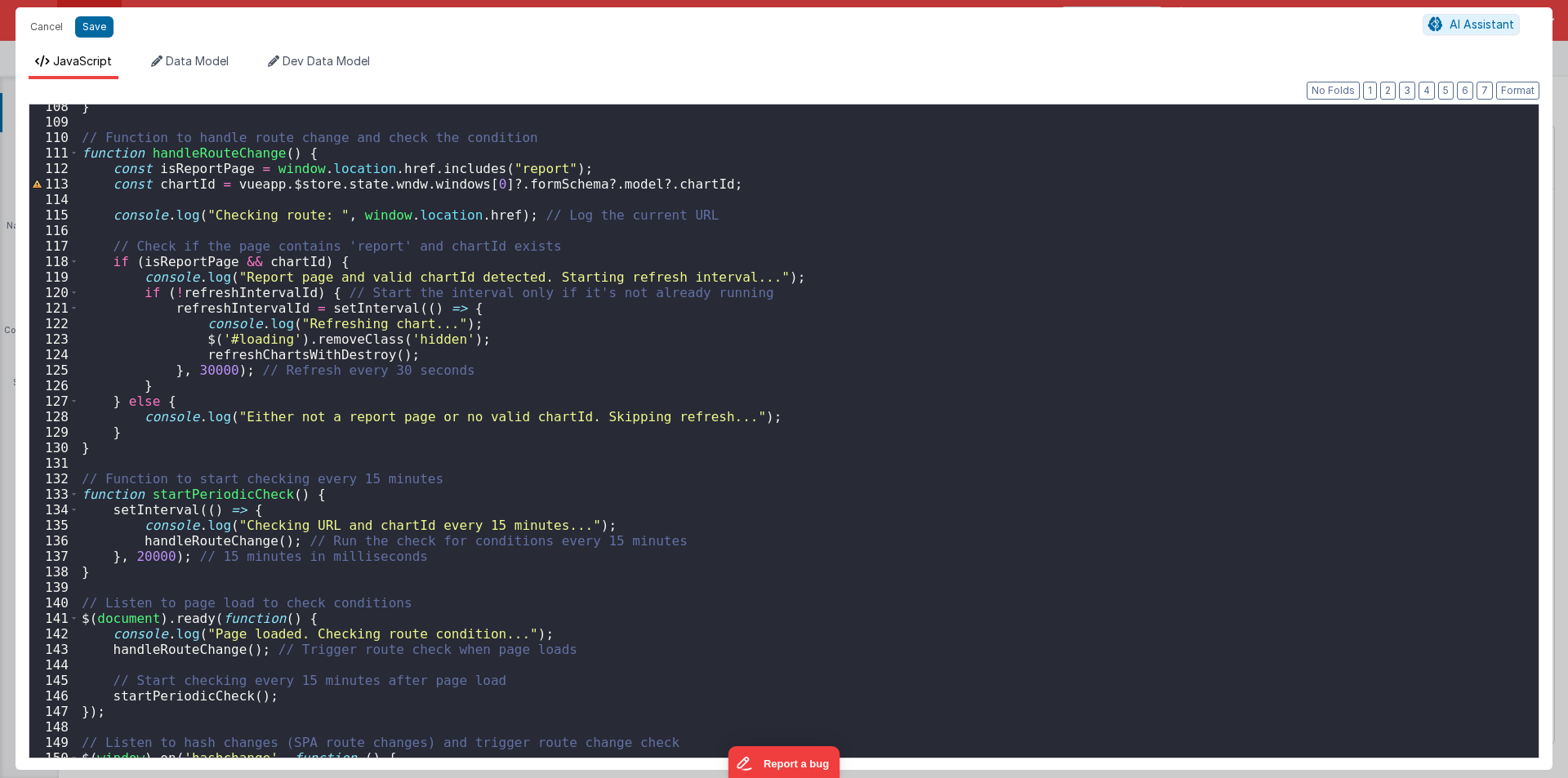
click at [217, 148] on div "} // Function to handle route change and check the condition function handleRou…" at bounding box center [803, 441] width 1448 height 684
click at [212, 489] on div "} // Function to handle route change and check the condition function handleRou…" at bounding box center [803, 441] width 1448 height 684
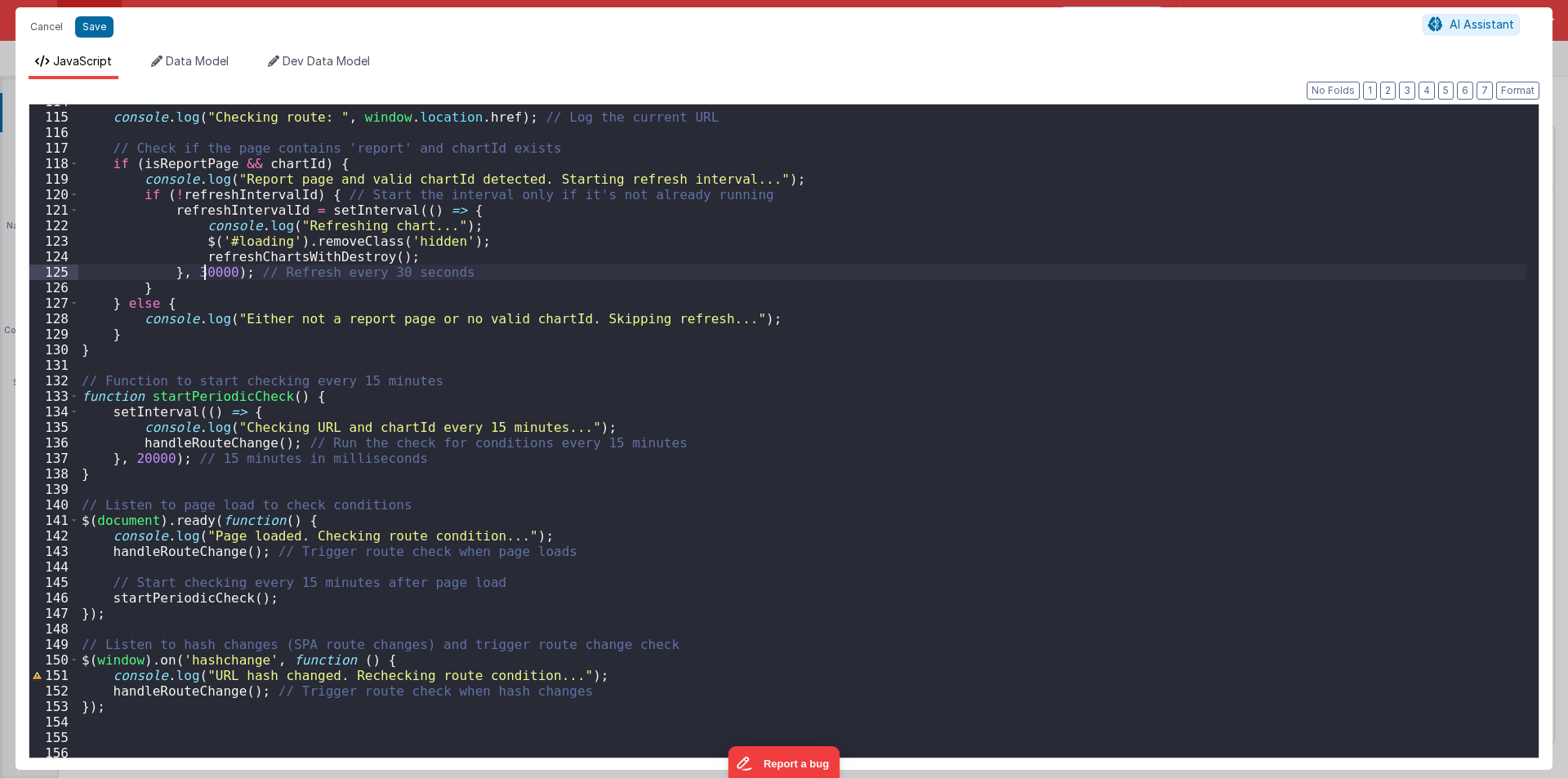
click at [204, 270] on div "console . log ( "Checking route: " , window . location . href ) ; // Log the cu…" at bounding box center [803, 436] width 1448 height 684
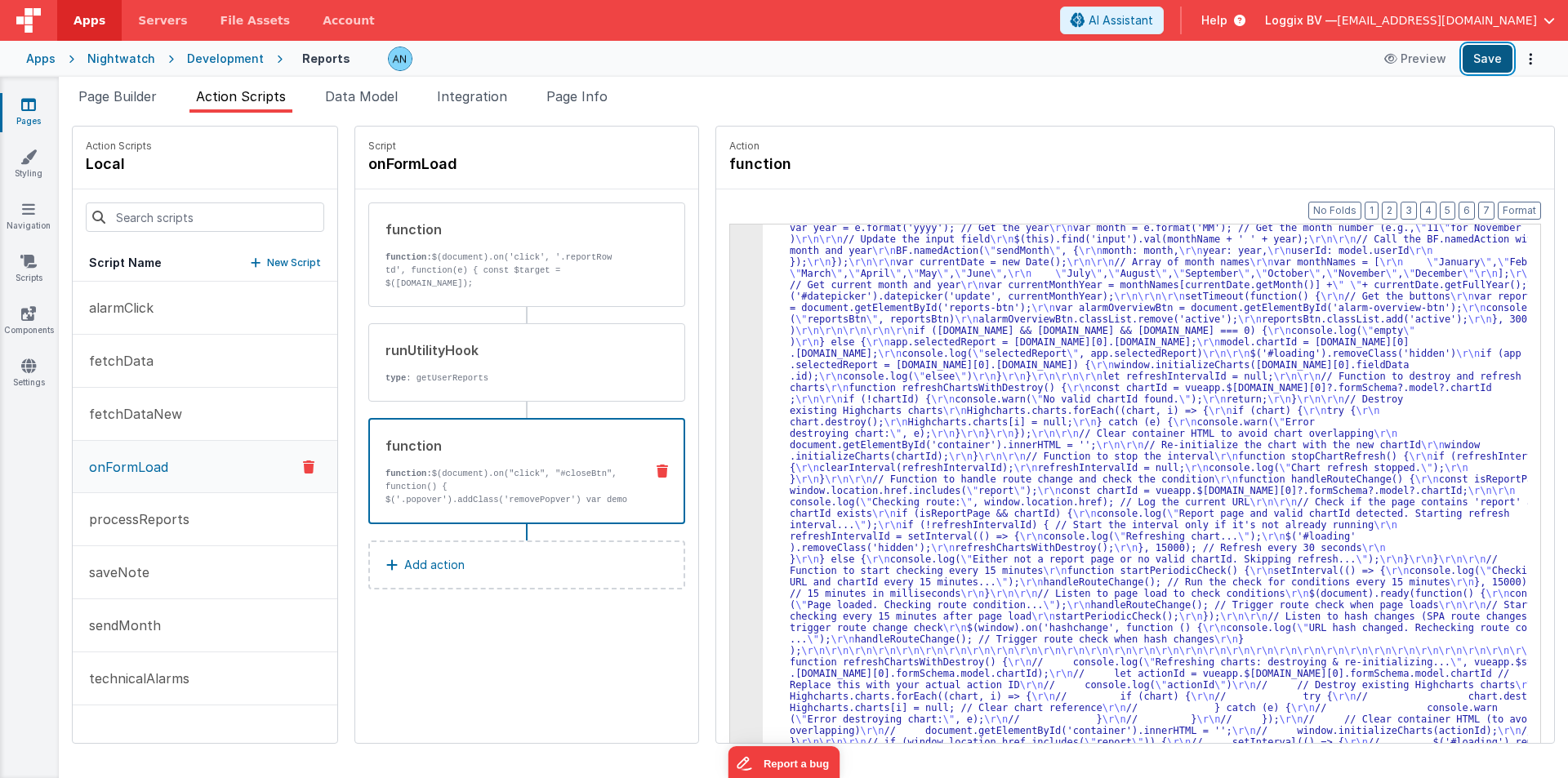
click at [1495, 63] on button "Save" at bounding box center [1487, 59] width 50 height 28
click at [1521, 210] on button "Format" at bounding box center [1519, 210] width 43 height 18
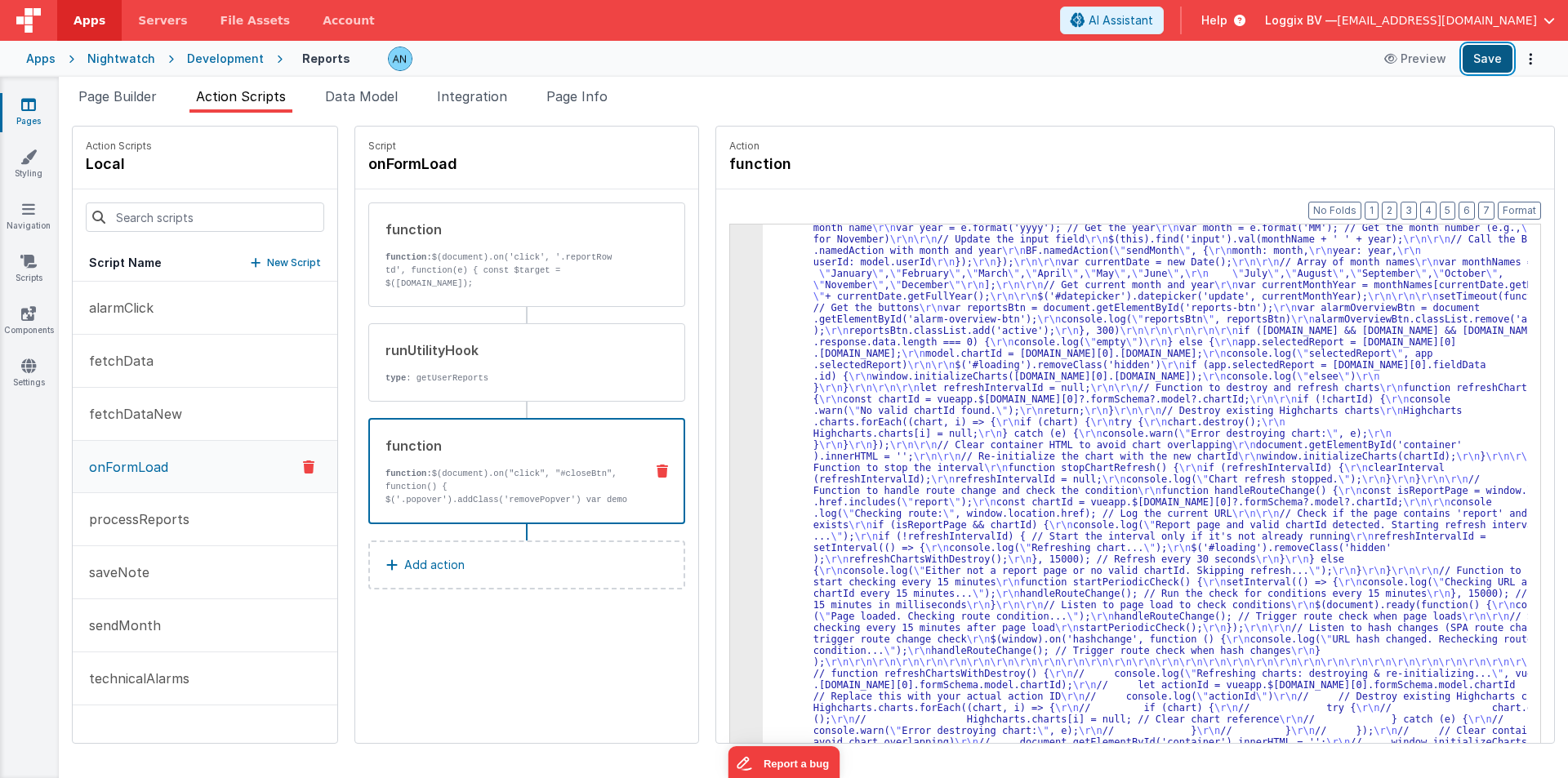
click at [1464, 59] on button "Save" at bounding box center [1487, 59] width 50 height 28
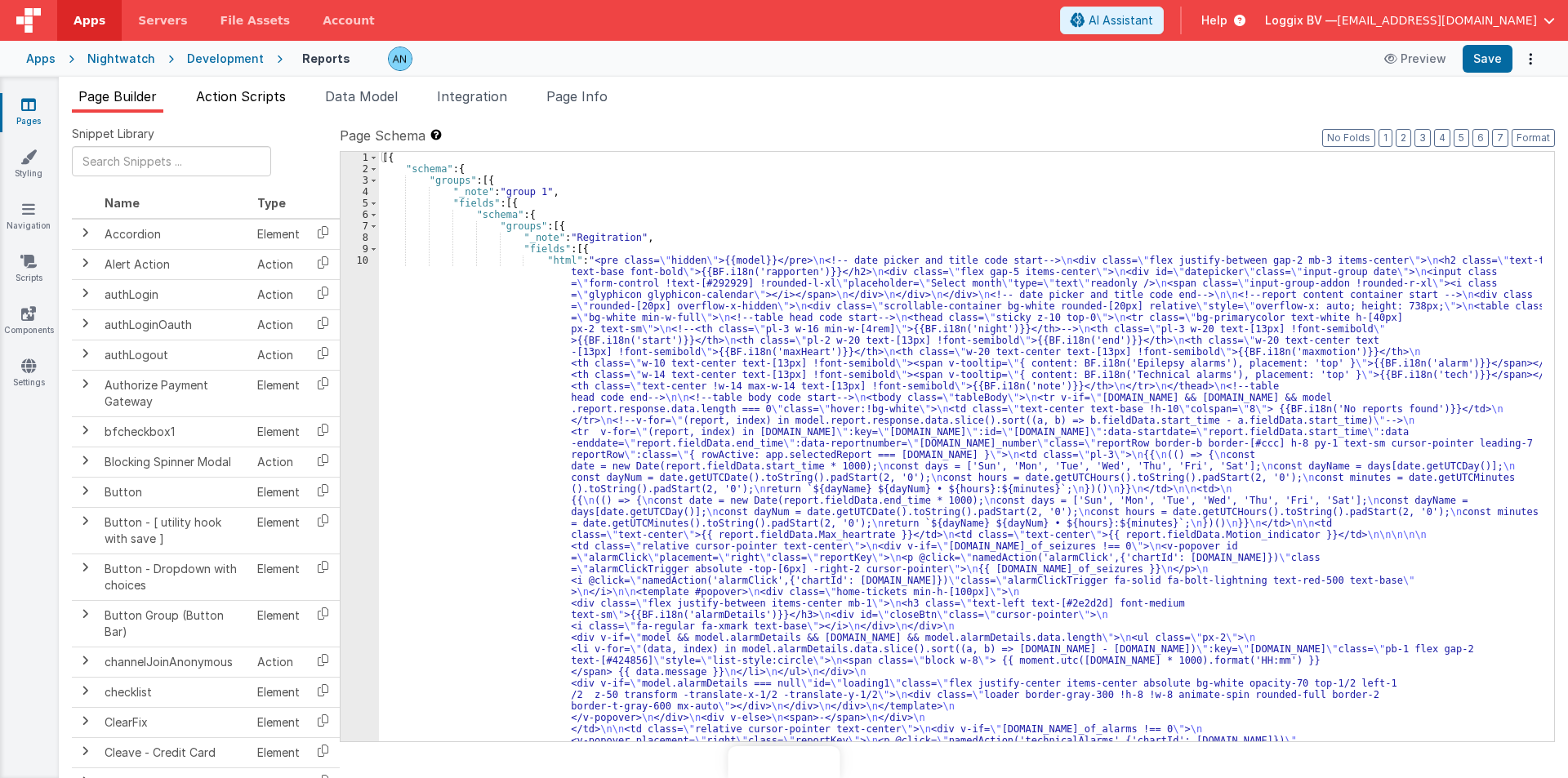
click at [221, 100] on span "Action Scripts" at bounding box center [241, 95] width 90 height 16
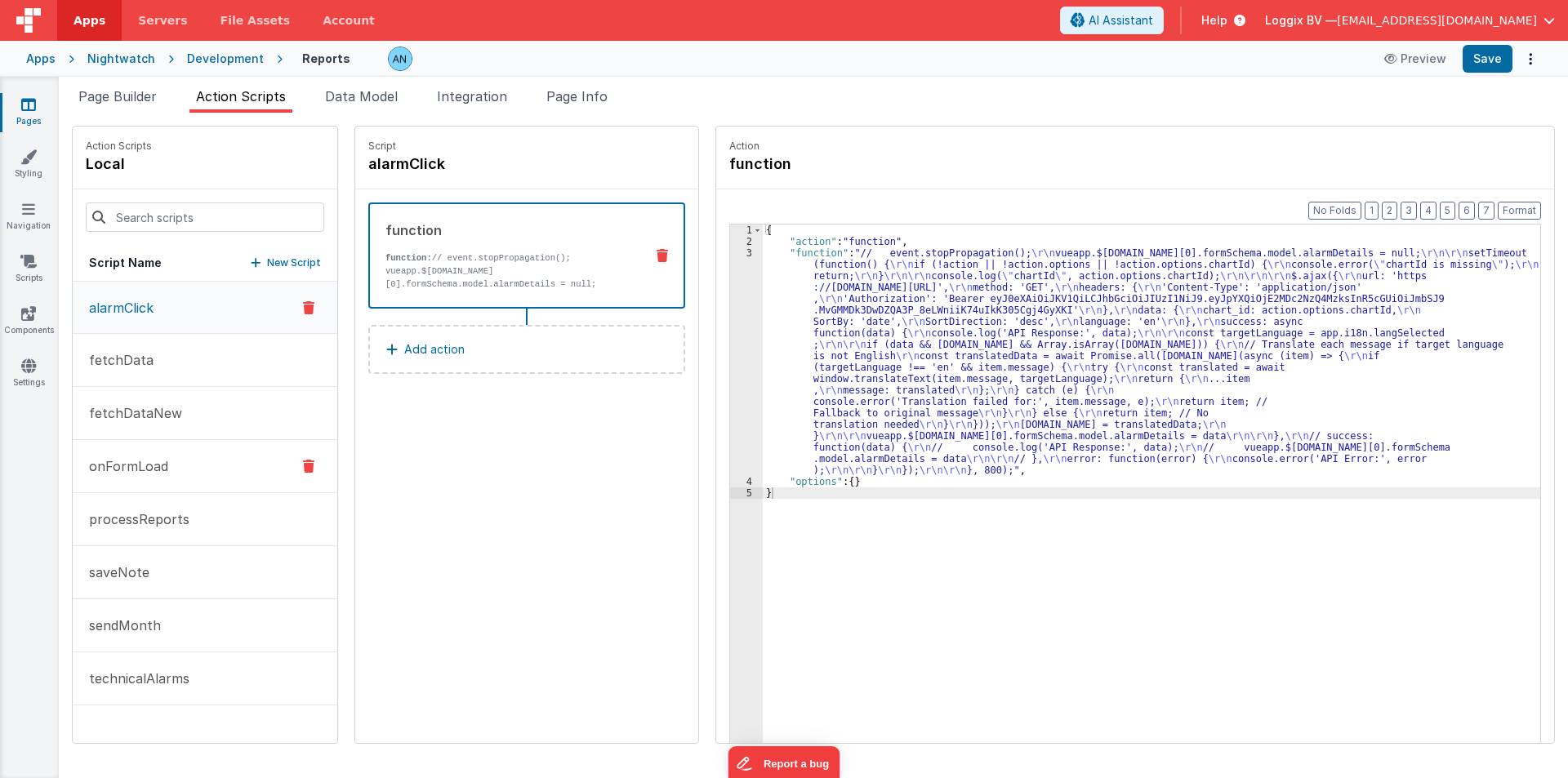
click at [121, 470] on p "onFormLoad" at bounding box center [123, 466] width 89 height 20
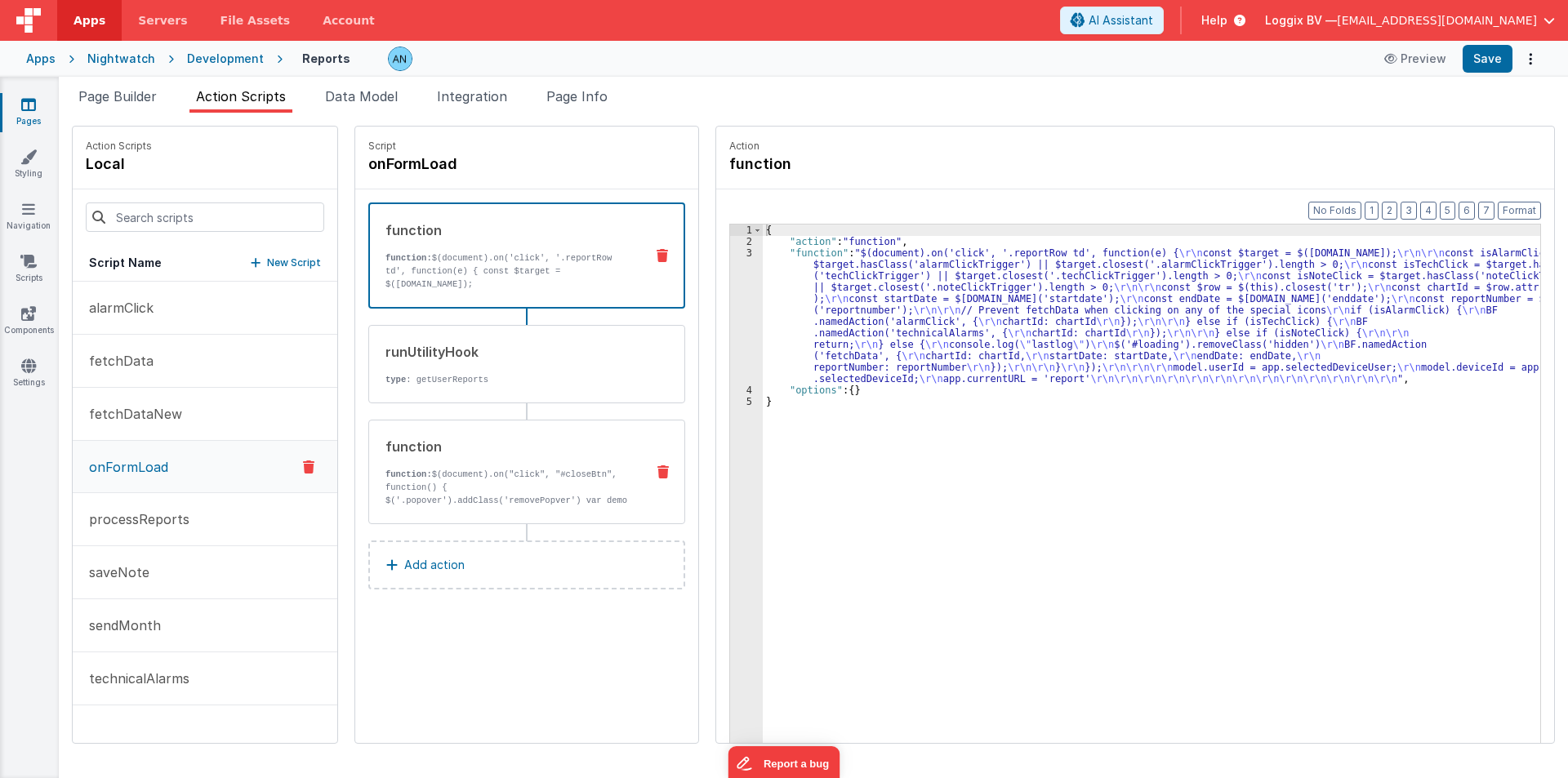
click at [394, 467] on div "function function: $(document).on("click", "#closeBtn", function() { $('.popove…" at bounding box center [500, 472] width 263 height 70
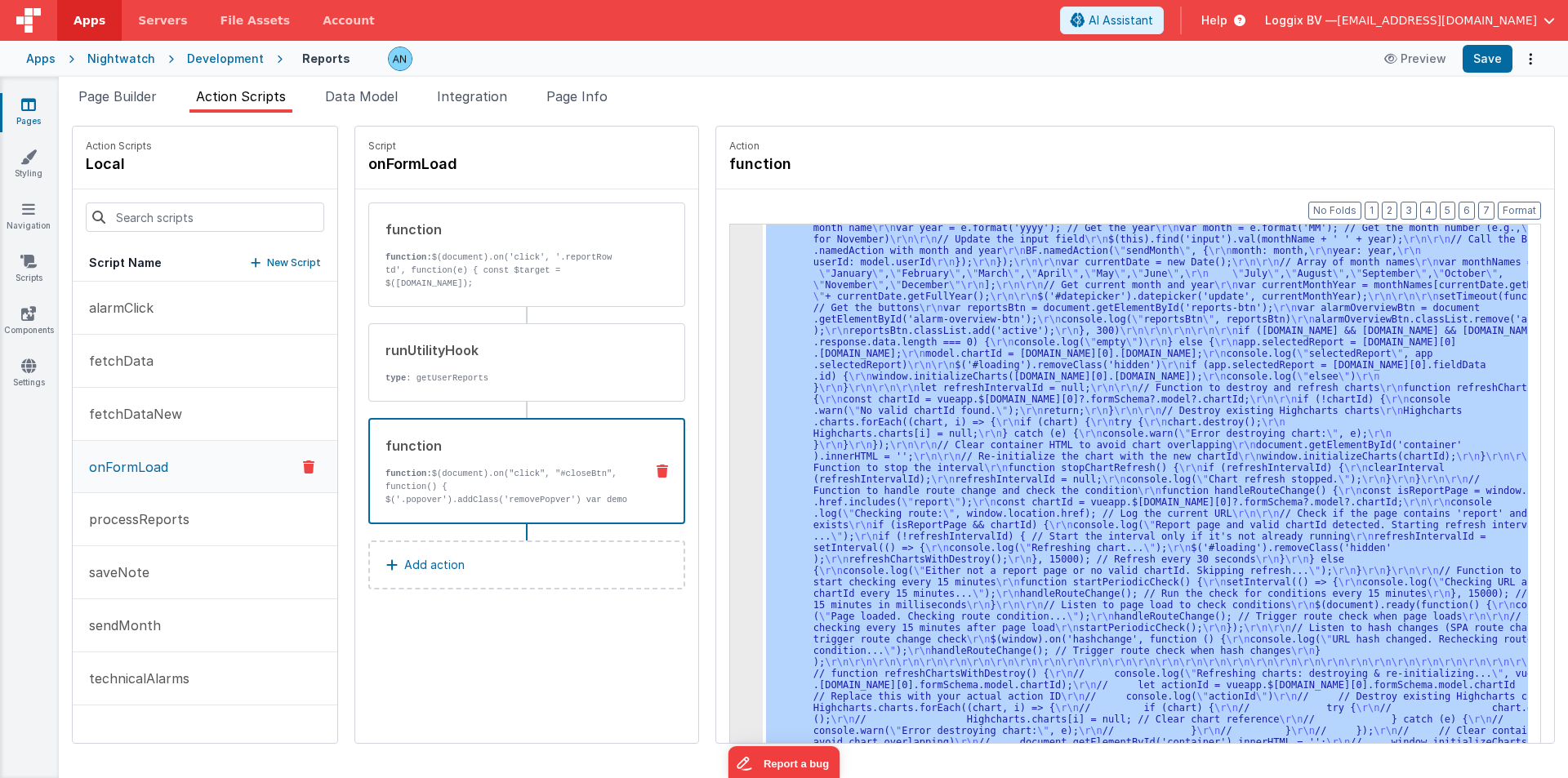
click at [730, 281] on div "3 4 5" at bounding box center [746, 770] width 33 height 1186
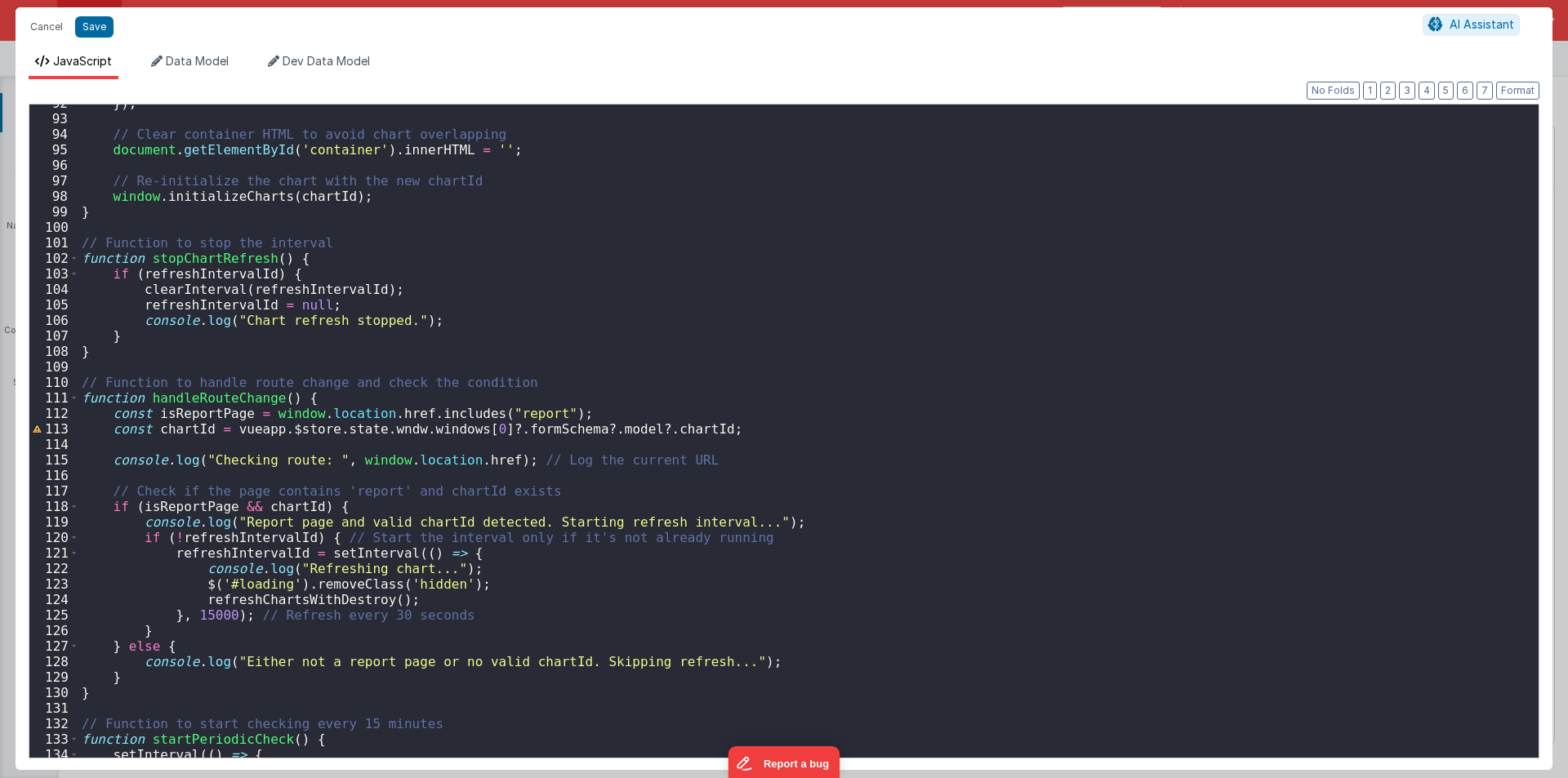
scroll to position [1763, 0]
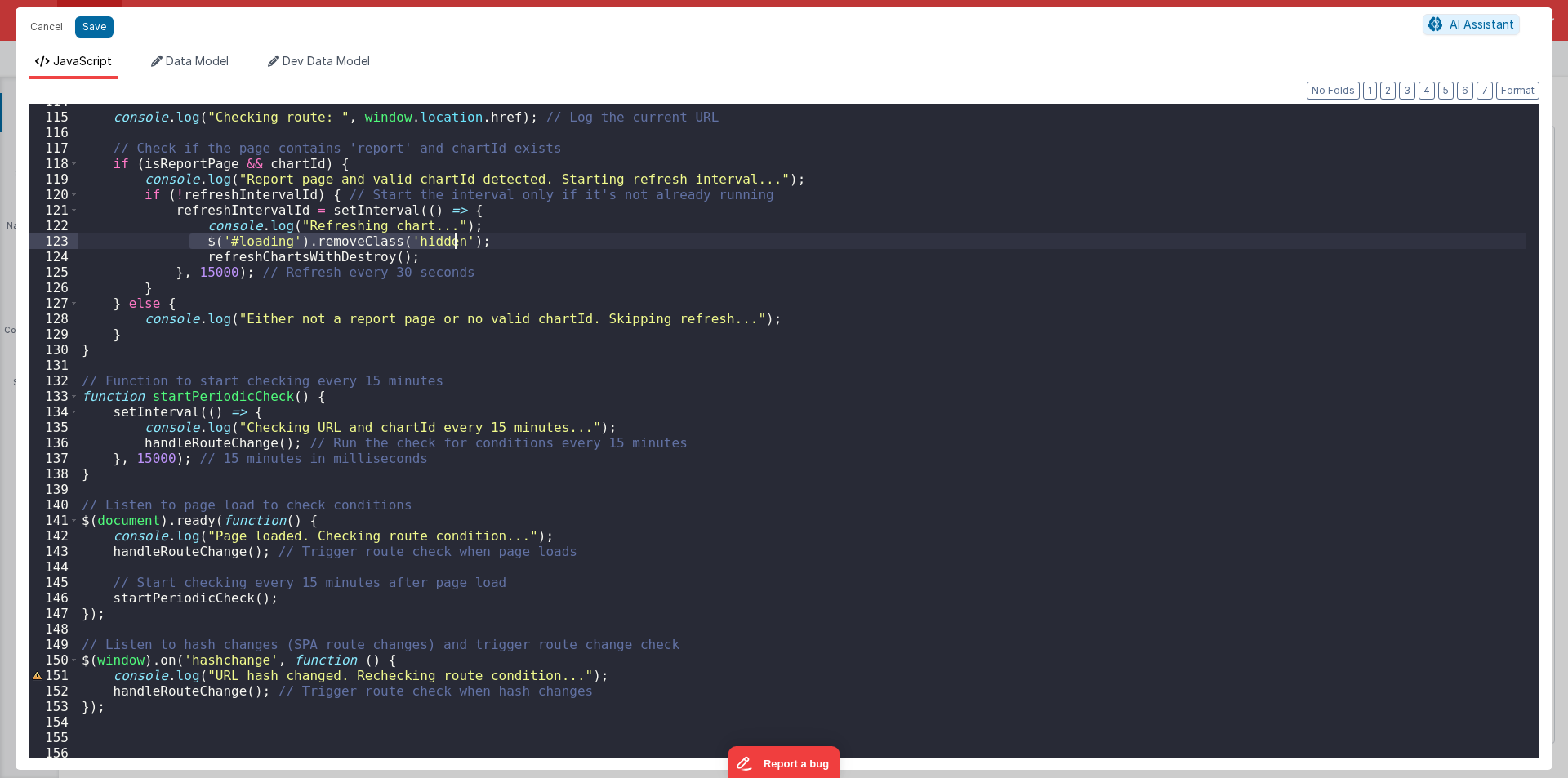
drag, startPoint x: 192, startPoint y: 236, endPoint x: 462, endPoint y: 237, distance: 270.0
click at [462, 237] on div "console . log ( "Checking route: " , window . location . href ) ; // Log the cu…" at bounding box center [803, 436] width 1448 height 684
click at [749, 315] on div "console . log ( "Checking route: " , window . location . href ) ; // Log the cu…" at bounding box center [803, 436] width 1448 height 684
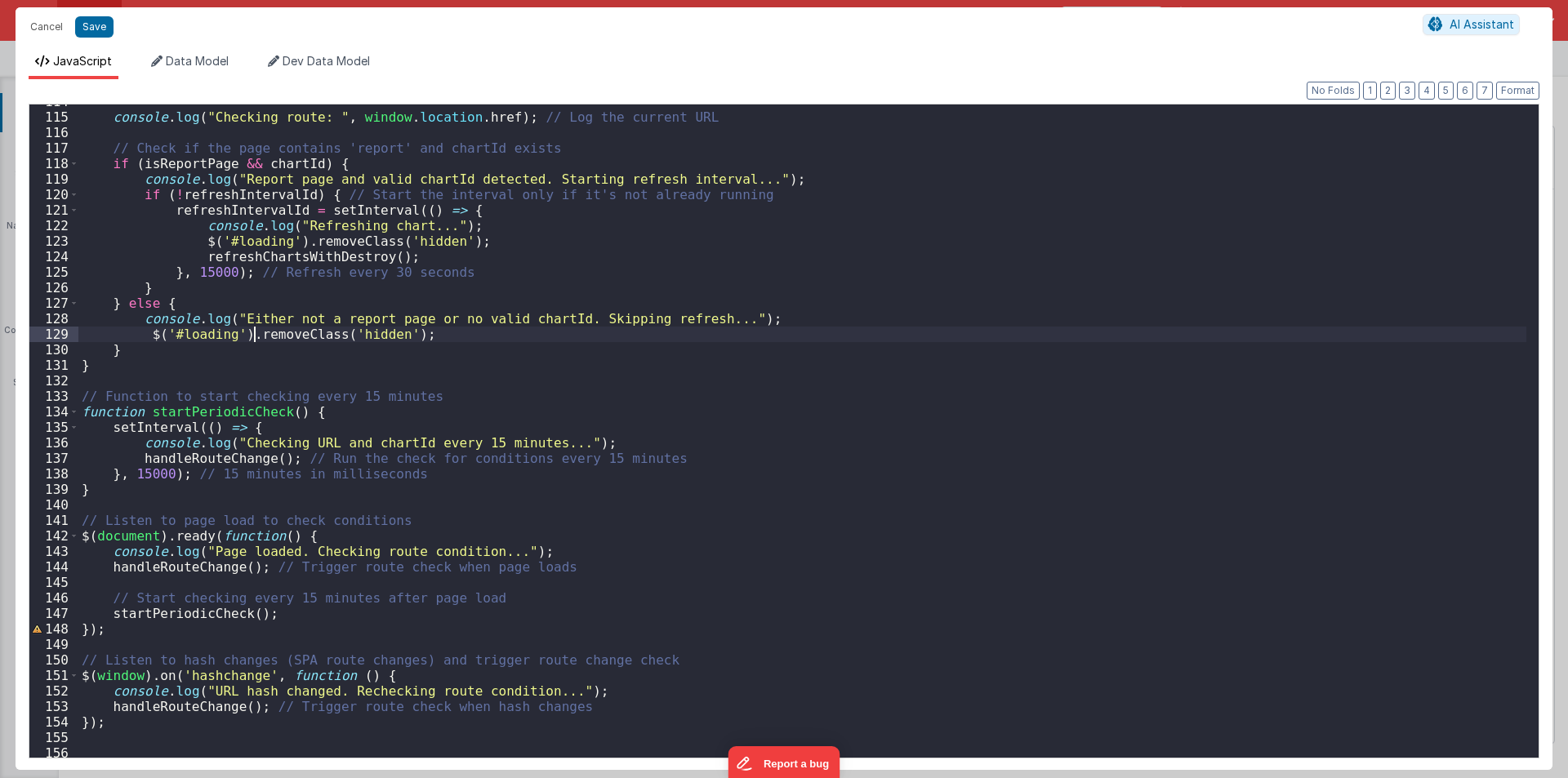
click at [255, 338] on div "console . log ( "Checking route: " , window . location . href ) ; // Log the cu…" at bounding box center [803, 436] width 1448 height 684
drag, startPoint x: 246, startPoint y: 333, endPoint x: 289, endPoint y: 333, distance: 43.0
click at [289, 333] on div "console . log ( "Checking route: " , window . location . href ) ; // Log the cu…" at bounding box center [803, 436] width 1448 height 684
drag, startPoint x: 145, startPoint y: 328, endPoint x: 404, endPoint y: 329, distance: 259.0
click at [404, 329] on div "console . log ( "Checking route: " , window . location . href ) ; // Log the cu…" at bounding box center [803, 436] width 1448 height 684
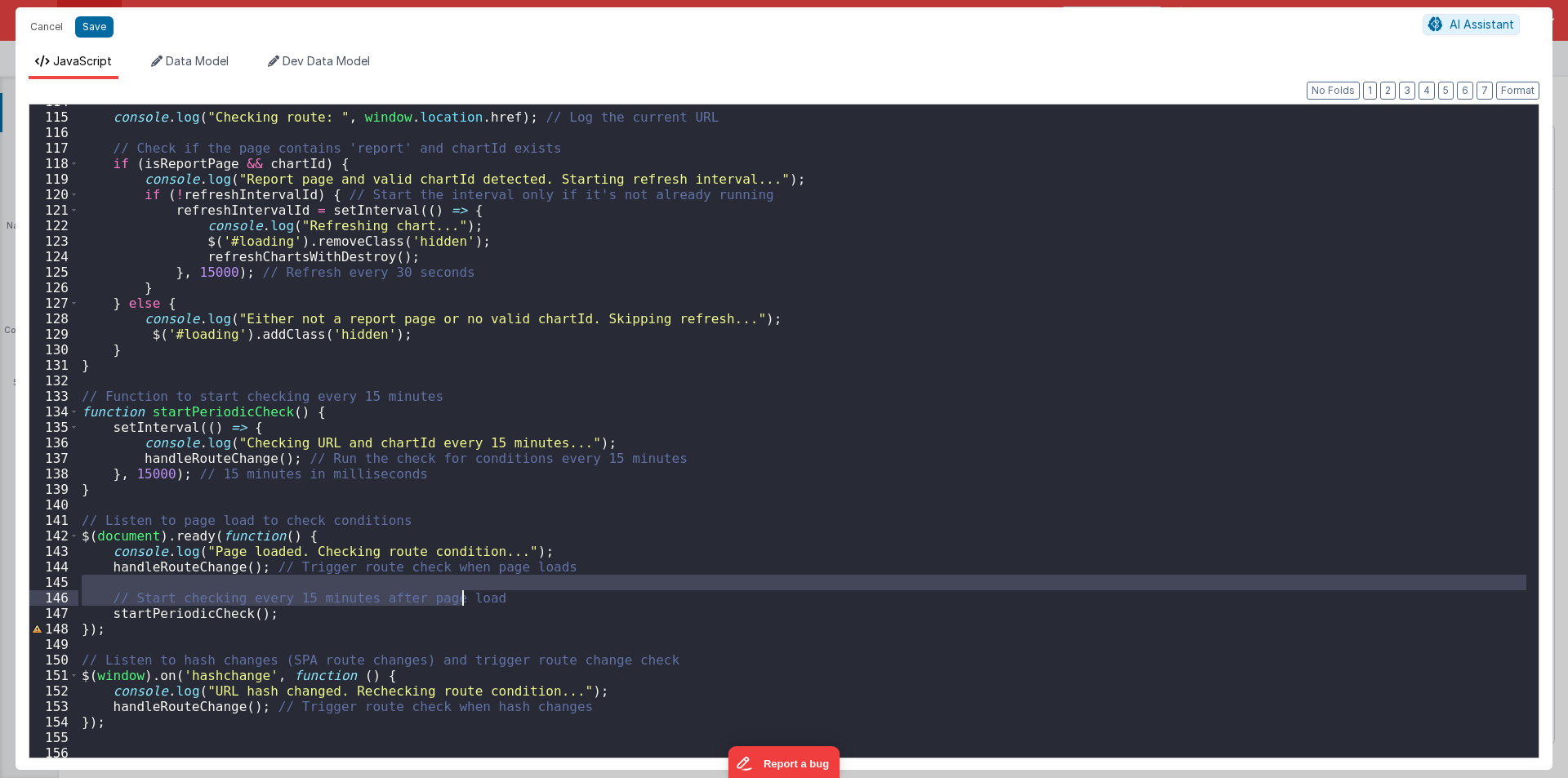
drag, startPoint x: 116, startPoint y: 582, endPoint x: 464, endPoint y: 593, distance: 348.2
click at [464, 593] on div "console . log ( "Checking route: " , window . location . href ) ; // Log the cu…" at bounding box center [803, 436] width 1448 height 684
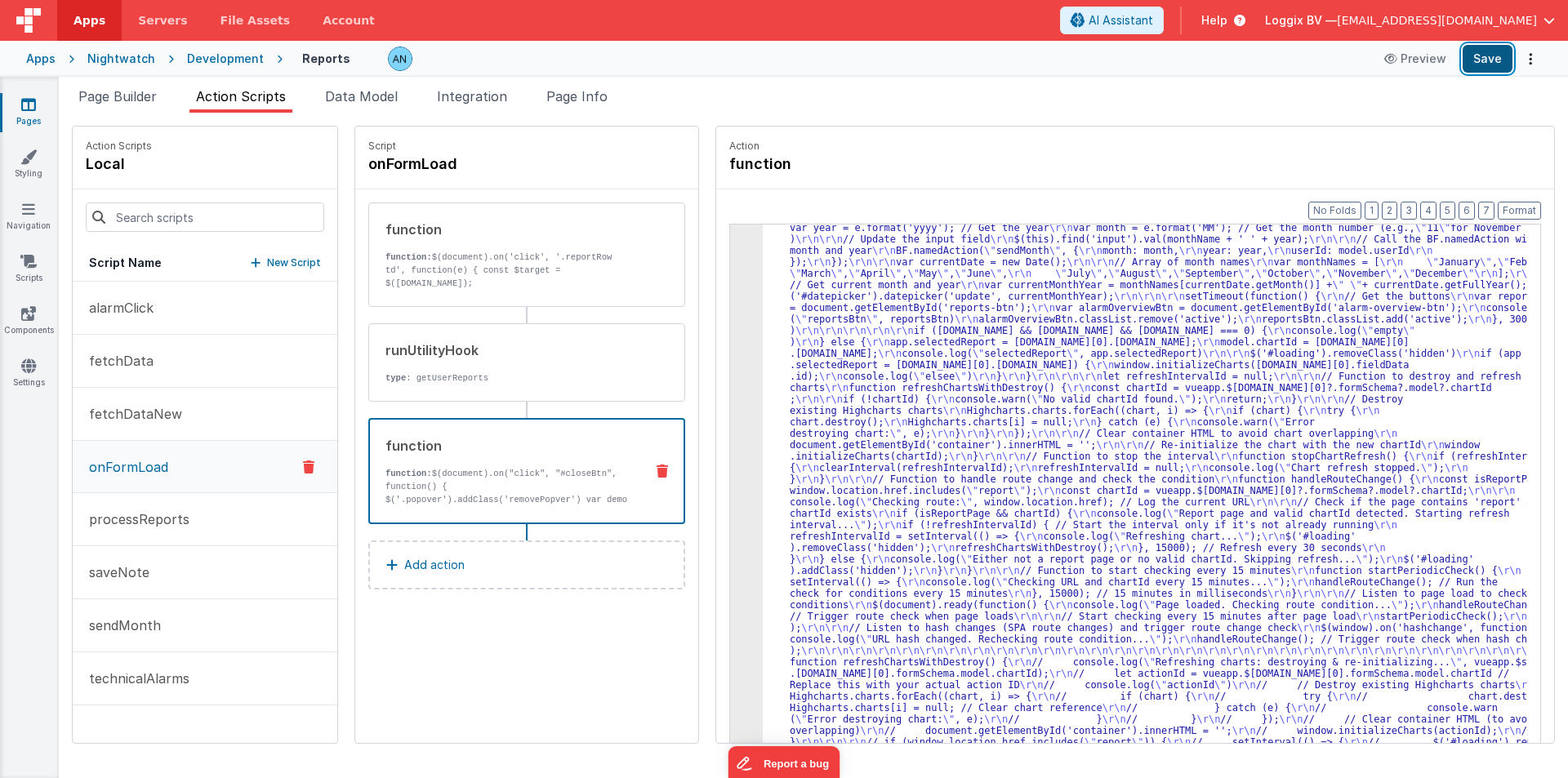
click at [1488, 54] on button "Save" at bounding box center [1487, 59] width 50 height 28
click at [1533, 211] on button "Format" at bounding box center [1519, 210] width 43 height 18
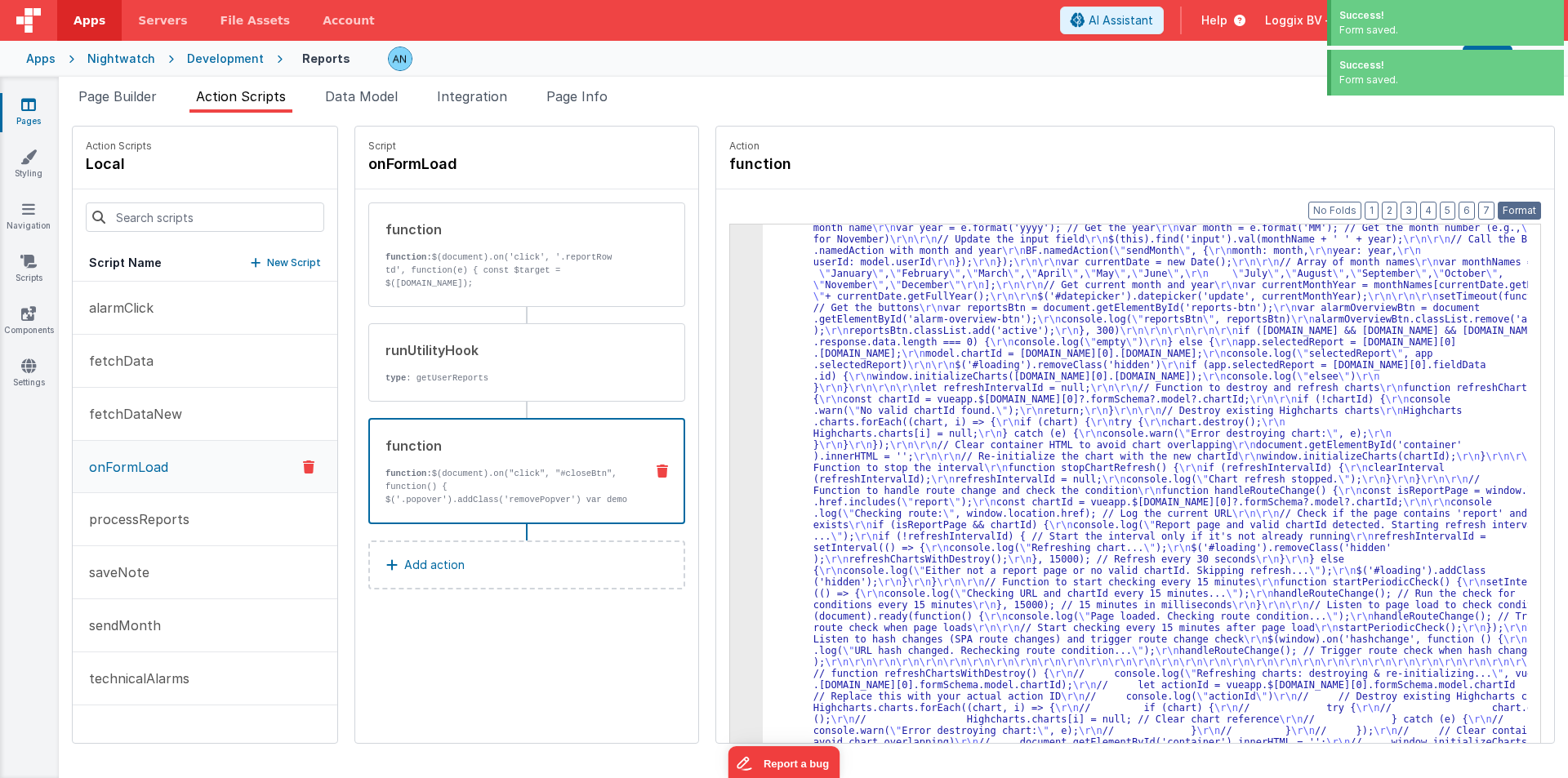
click at [1518, 210] on button "Format" at bounding box center [1519, 210] width 43 height 18
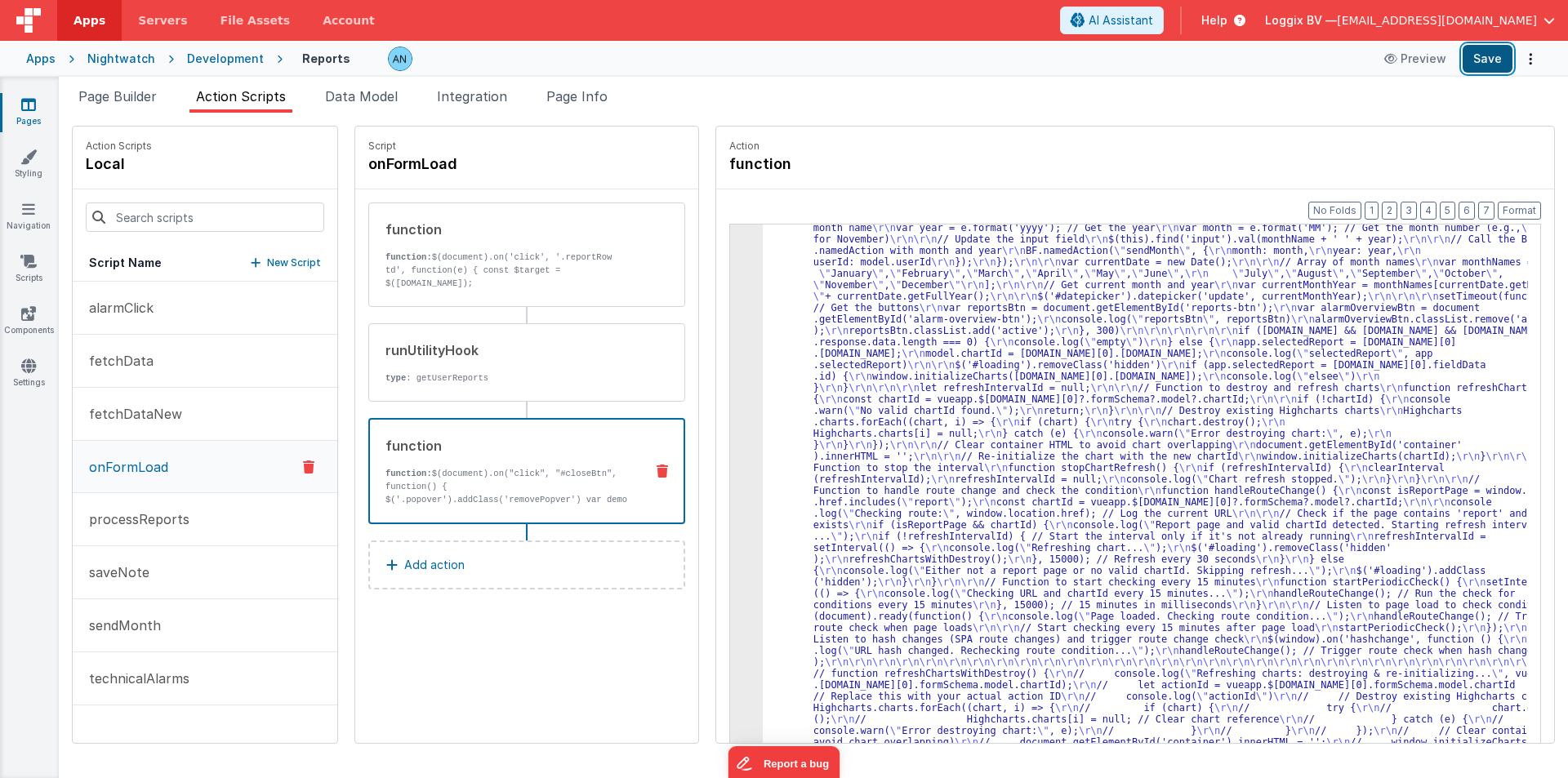
click at [1496, 61] on button "Save" at bounding box center [1487, 59] width 50 height 28
click at [1525, 203] on button "Format" at bounding box center [1519, 210] width 43 height 18
click at [211, 626] on button "sendMonth" at bounding box center [205, 626] width 264 height 53
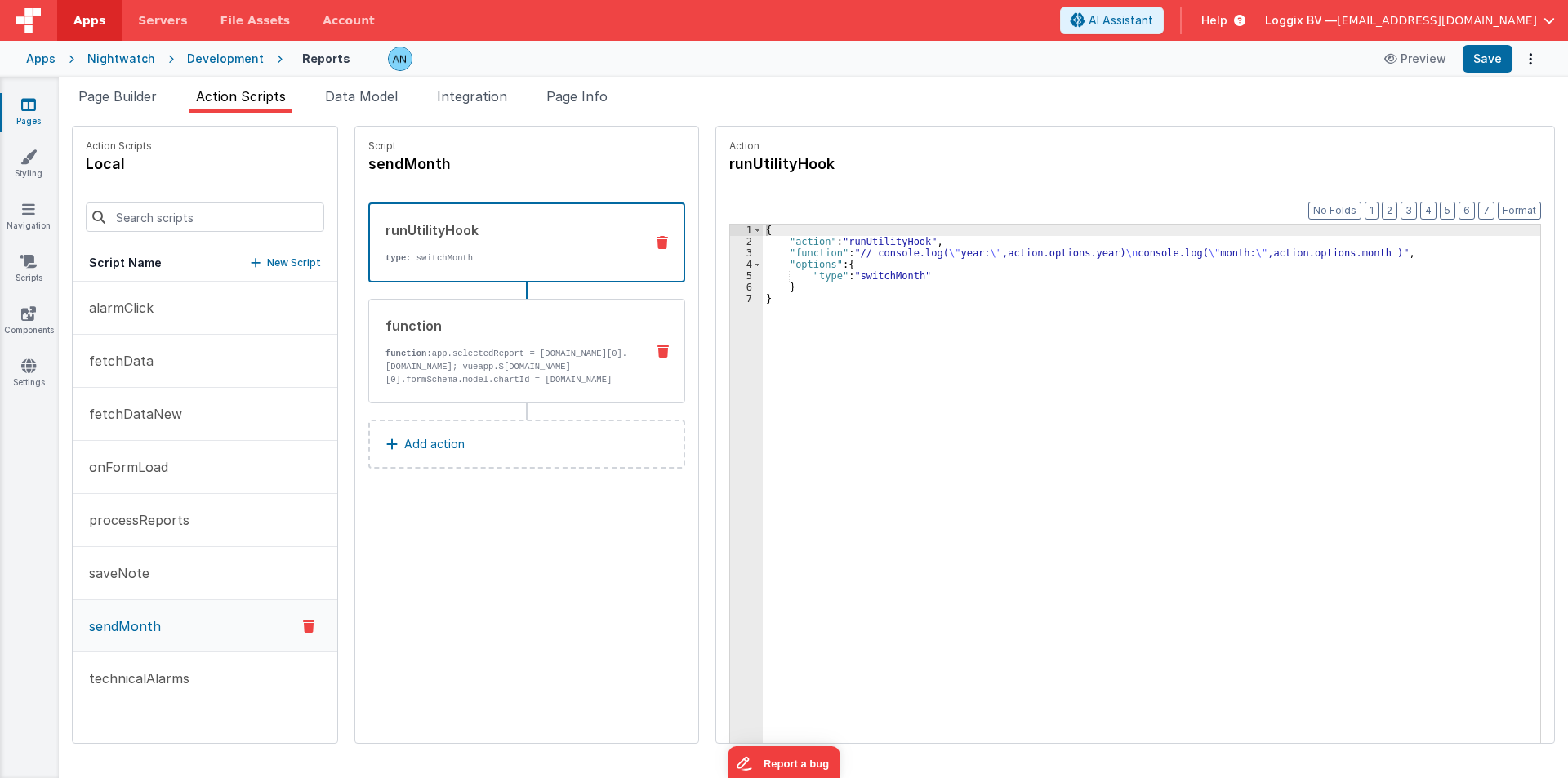
click at [461, 355] on p "function: app.selectedReport = [DOMAIN_NAME][0].[DOMAIN_NAME]; vueapp.$[DOMAIN_…" at bounding box center [509, 379] width 247 height 65
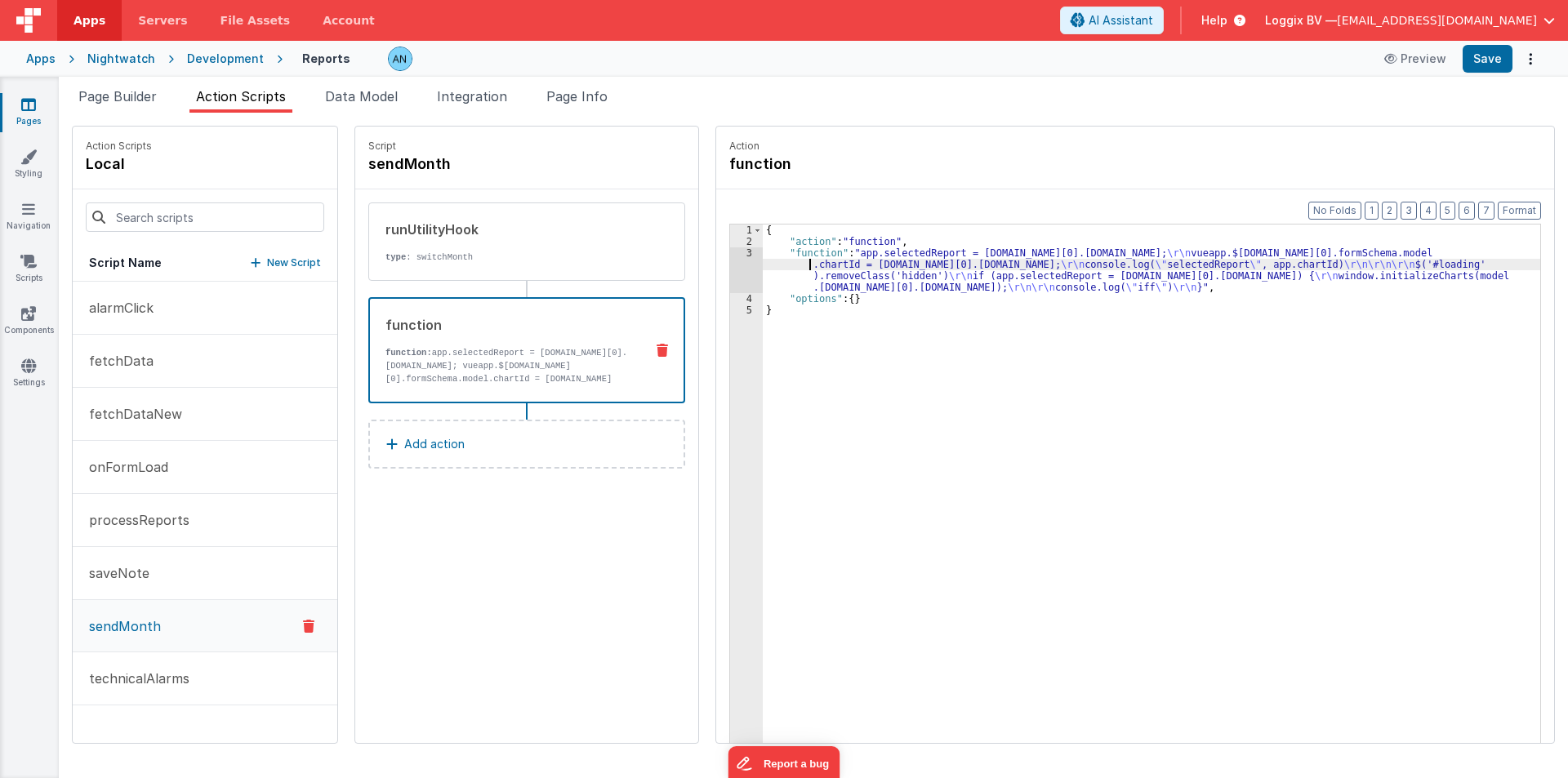
click at [763, 267] on div "{ "action" : "function" , "function" : "app.selectedReport = [DOMAIN_NAME][0].[…" at bounding box center [1159, 520] width 793 height 592
click at [730, 268] on div "3" at bounding box center [746, 270] width 33 height 46
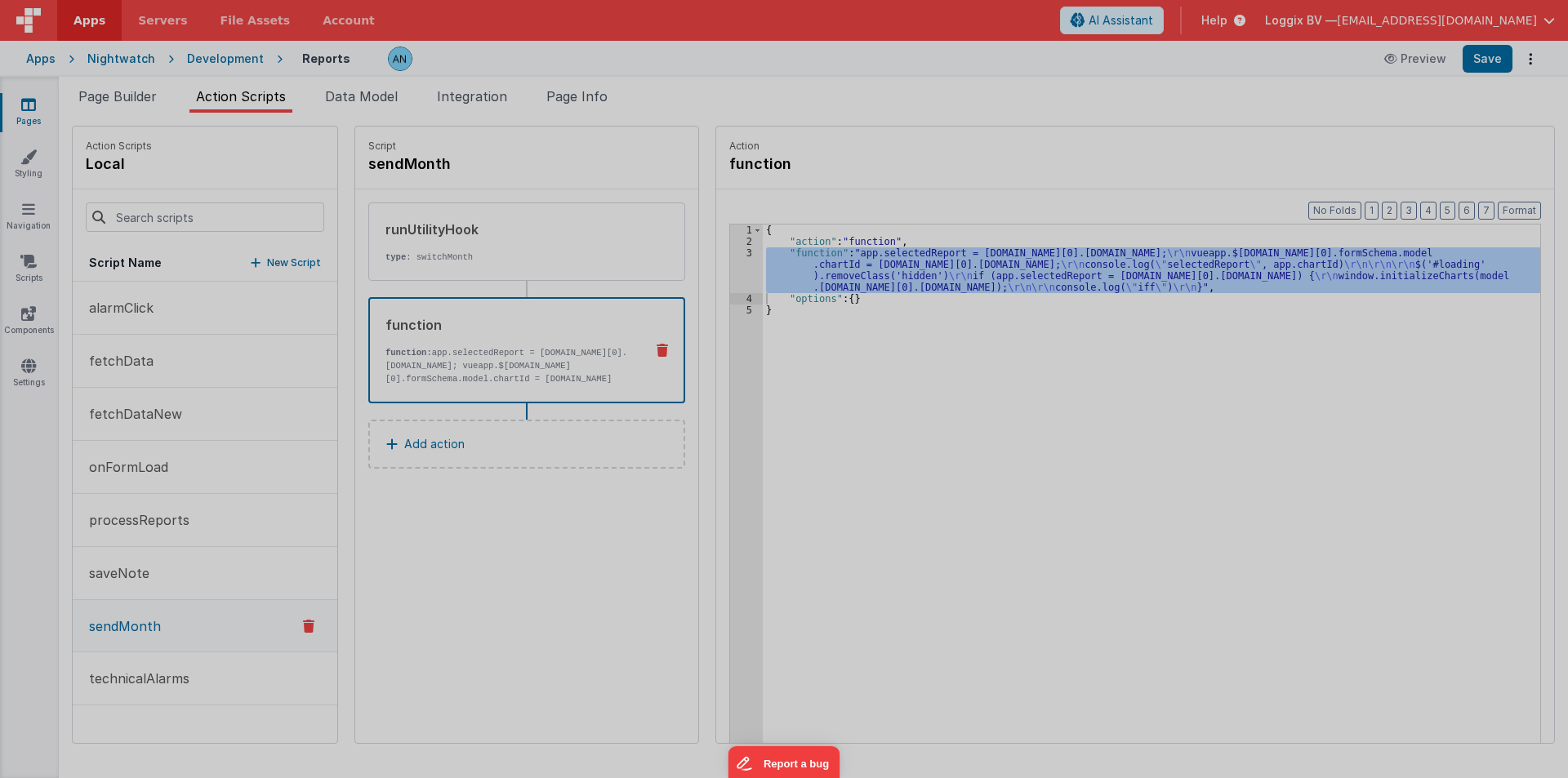
click at [722, 268] on div "app . selectedReport = model . report . response . data [ 0 ] . fieldData . id …" at bounding box center [805, 430] width 1468 height 684
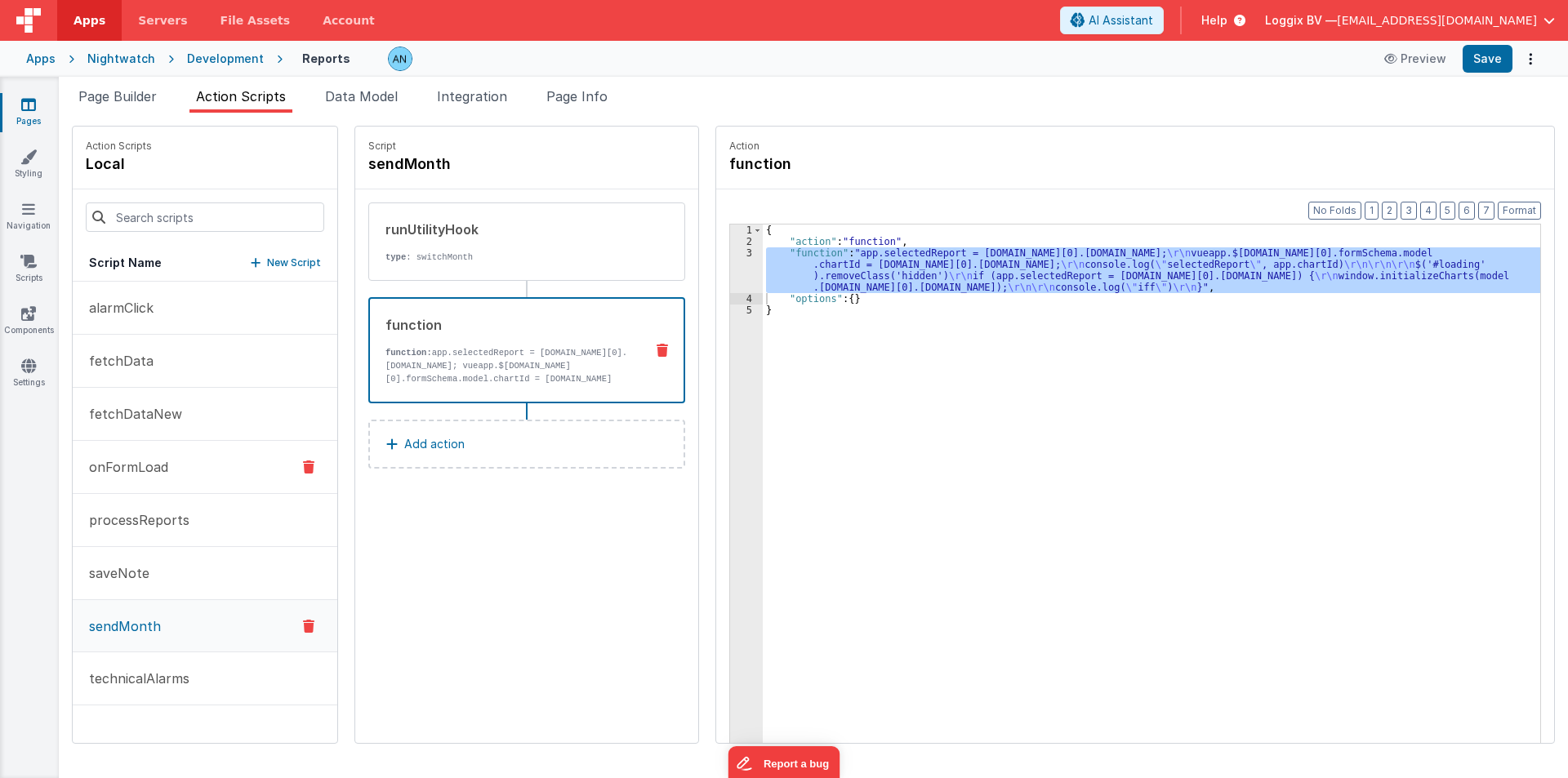
click at [139, 467] on p "onFormLoad" at bounding box center [123, 466] width 89 height 20
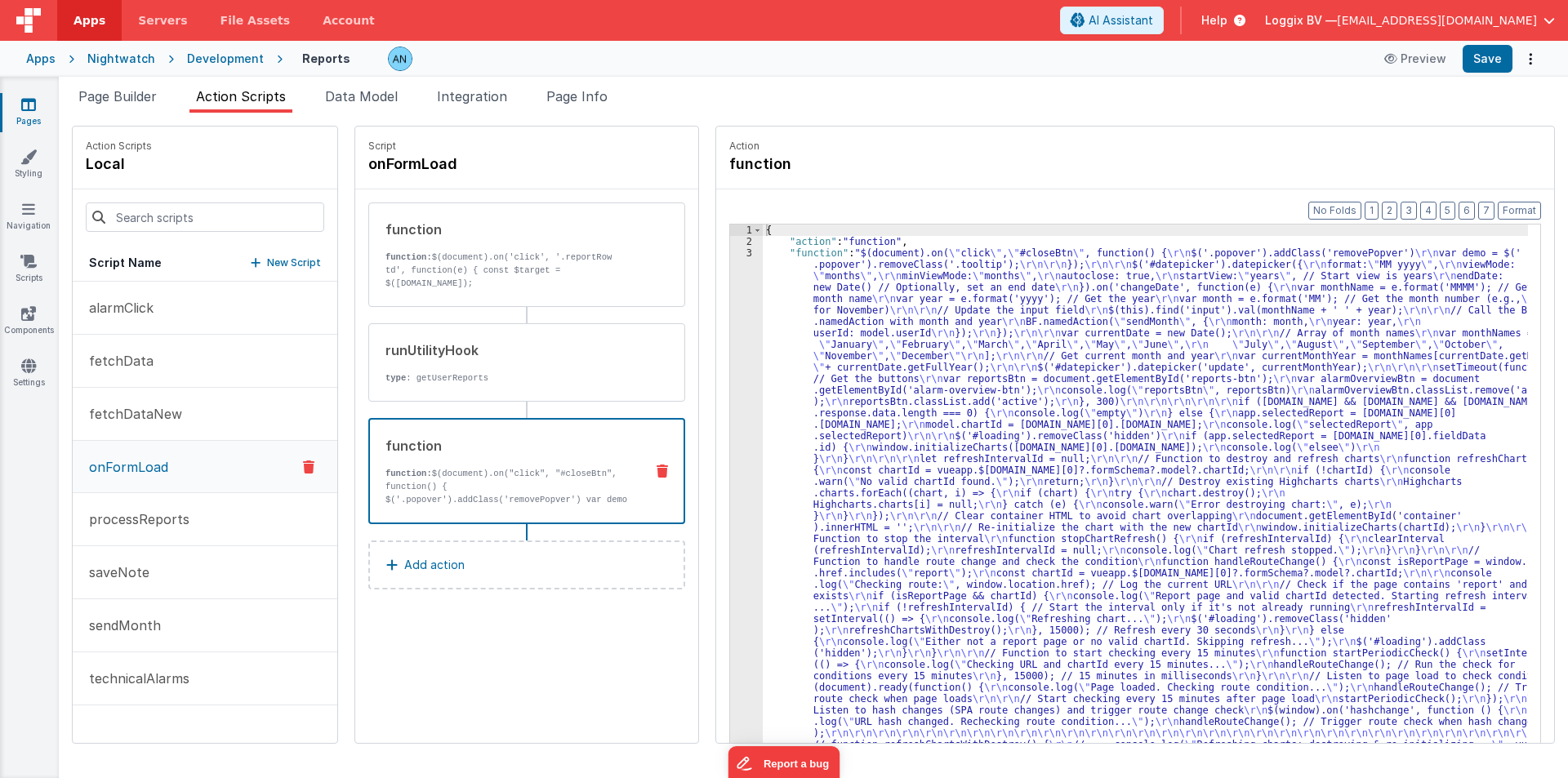
click at [462, 444] on div "function" at bounding box center [508, 446] width 246 height 20
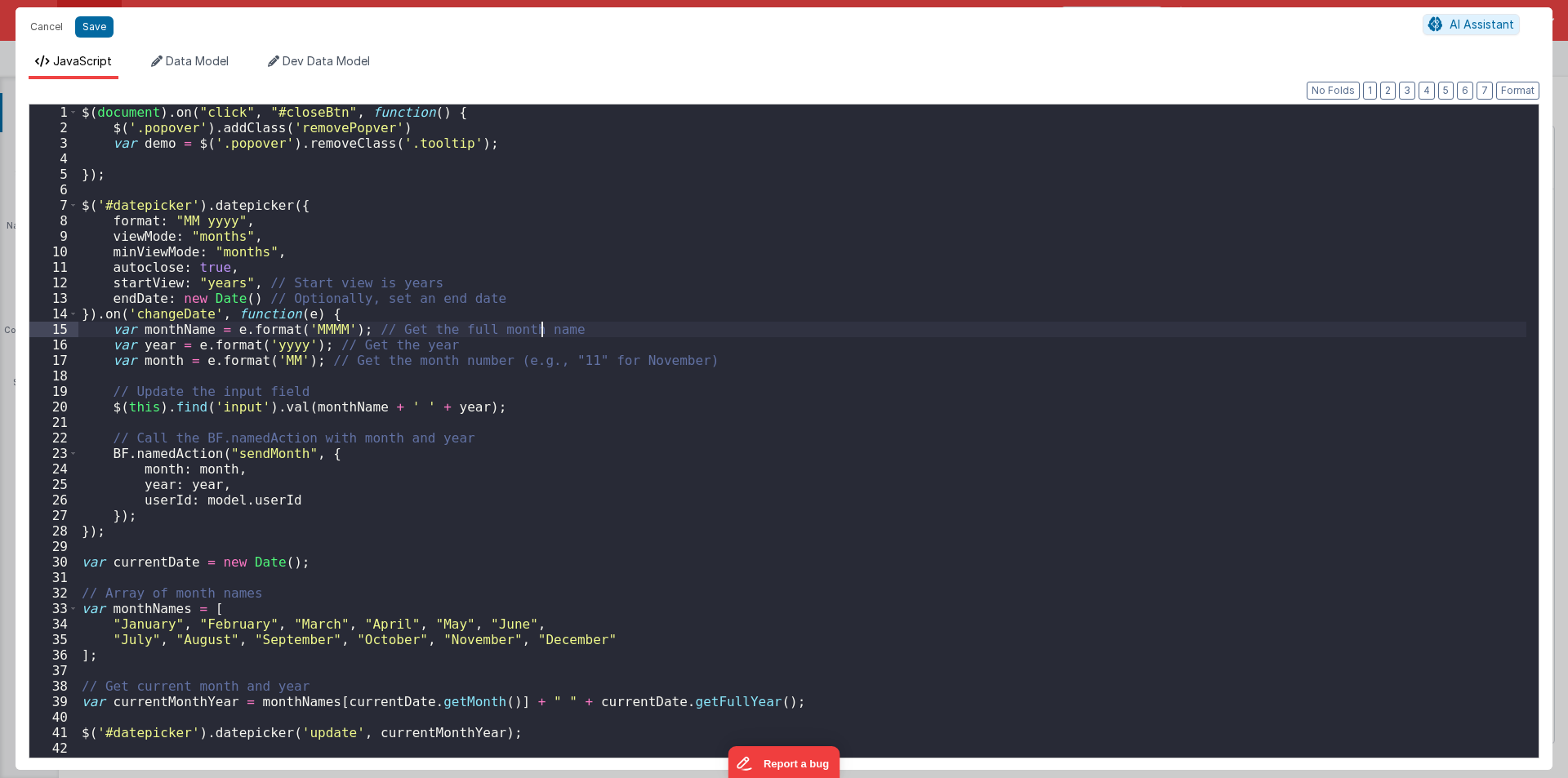
click at [730, 315] on div "$ ( document ) . on ( "click" , "#closeBtn" , function ( ) { $ ( '.popover' ) .…" at bounding box center [803, 446] width 1448 height 684
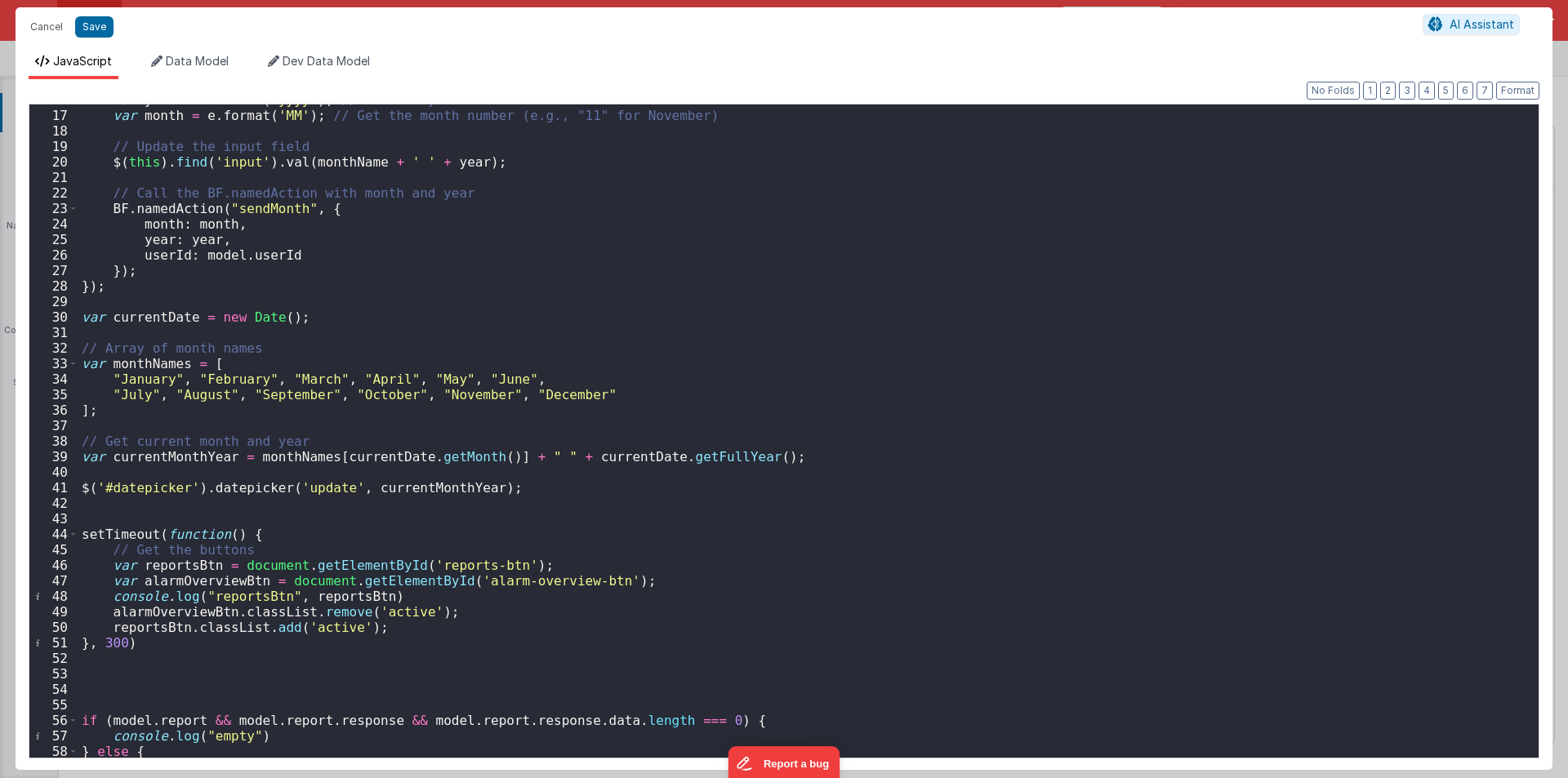
scroll to position [539, 0]
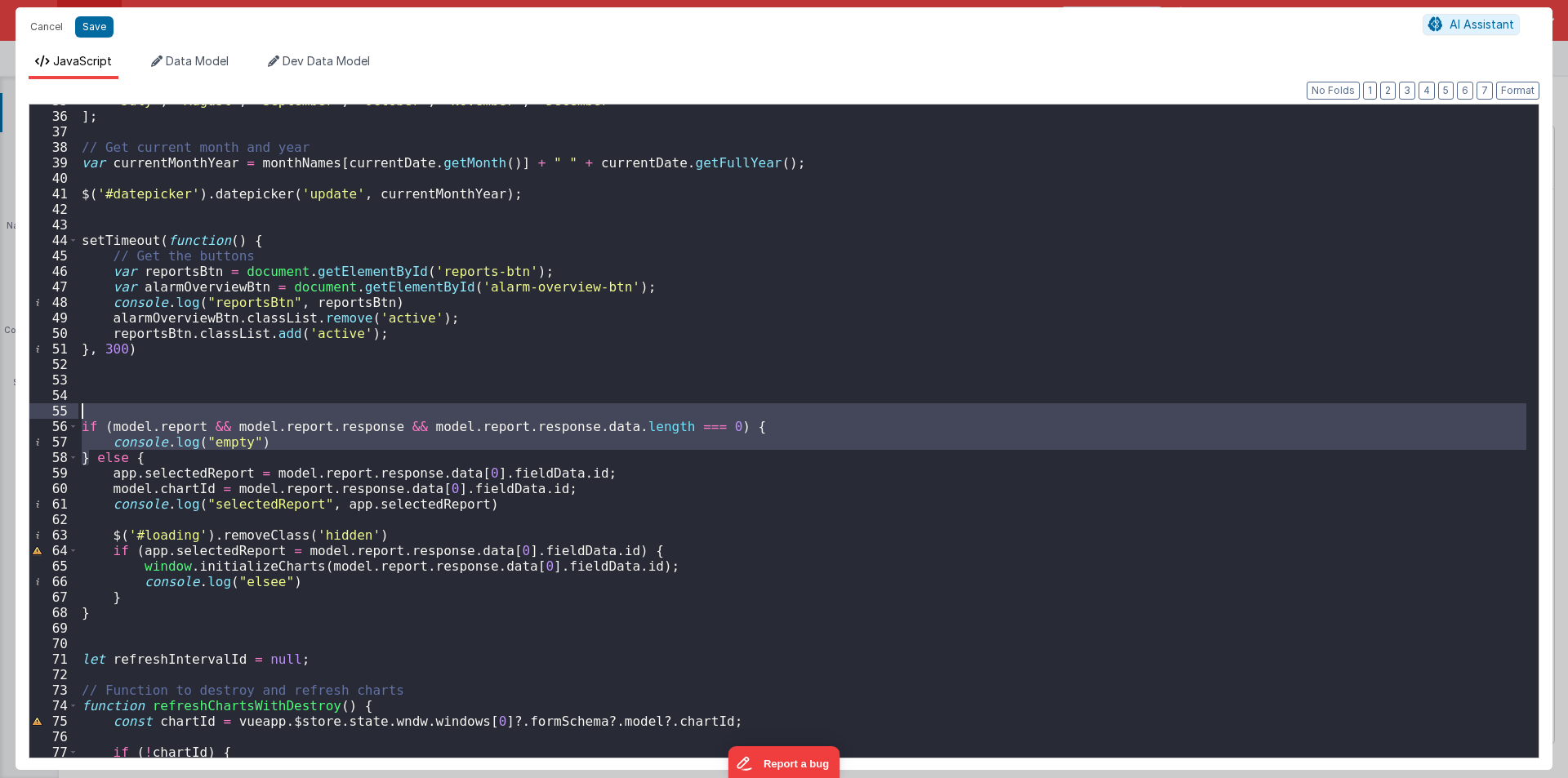
drag, startPoint x: 89, startPoint y: 455, endPoint x: 75, endPoint y: 417, distance: 40.5
click at [75, 417] on div "35 36 37 38 39 40 41 42 43 44 45 46 47 48 49 50 51 52 53 54 55 56 57 58 59 60 6…" at bounding box center [784, 431] width 1511 height 655
click at [43, 28] on button "Cancel" at bounding box center [47, 27] width 49 height 22
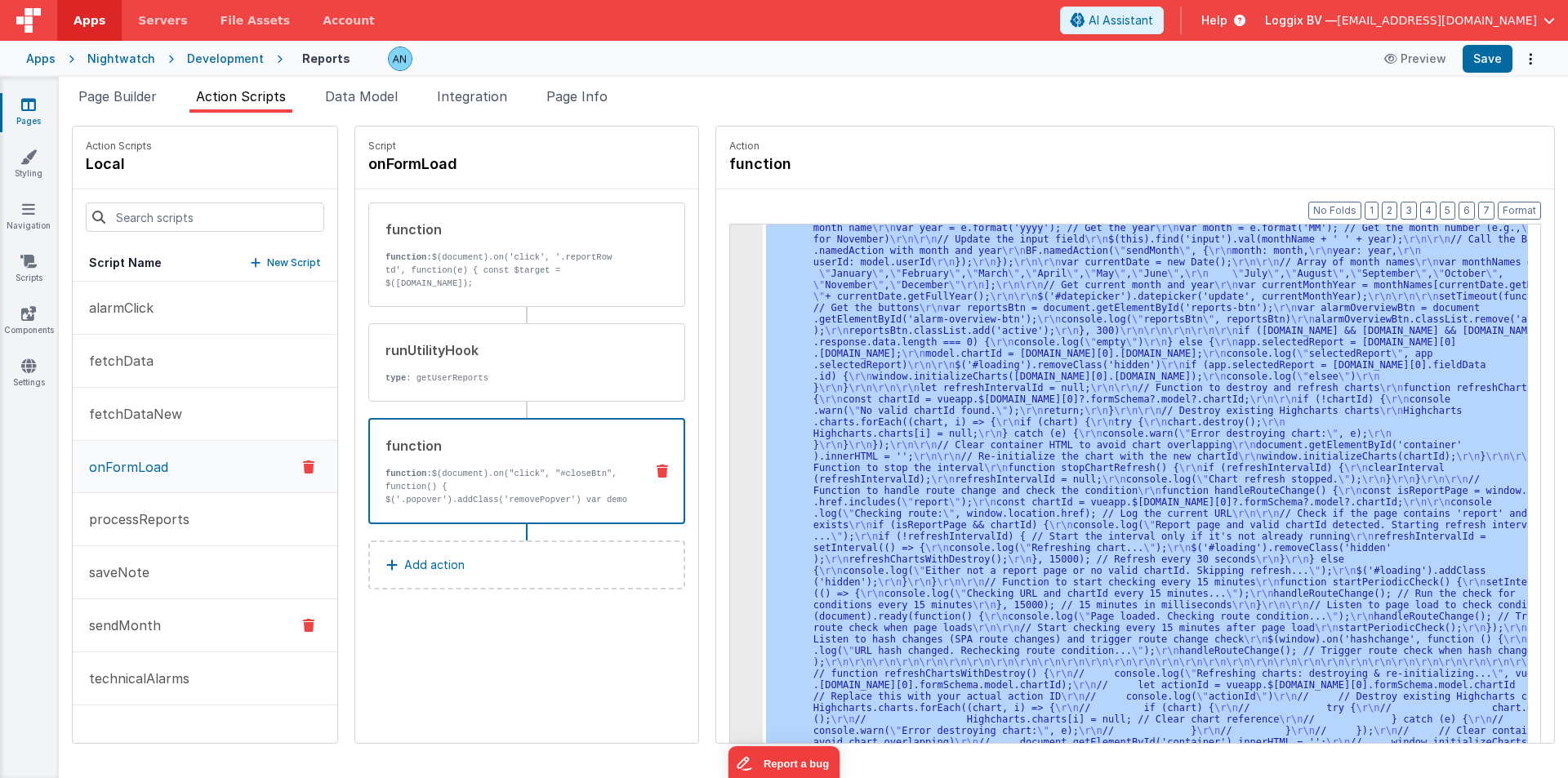
click at [135, 619] on p "sendMonth" at bounding box center [120, 625] width 81 height 20
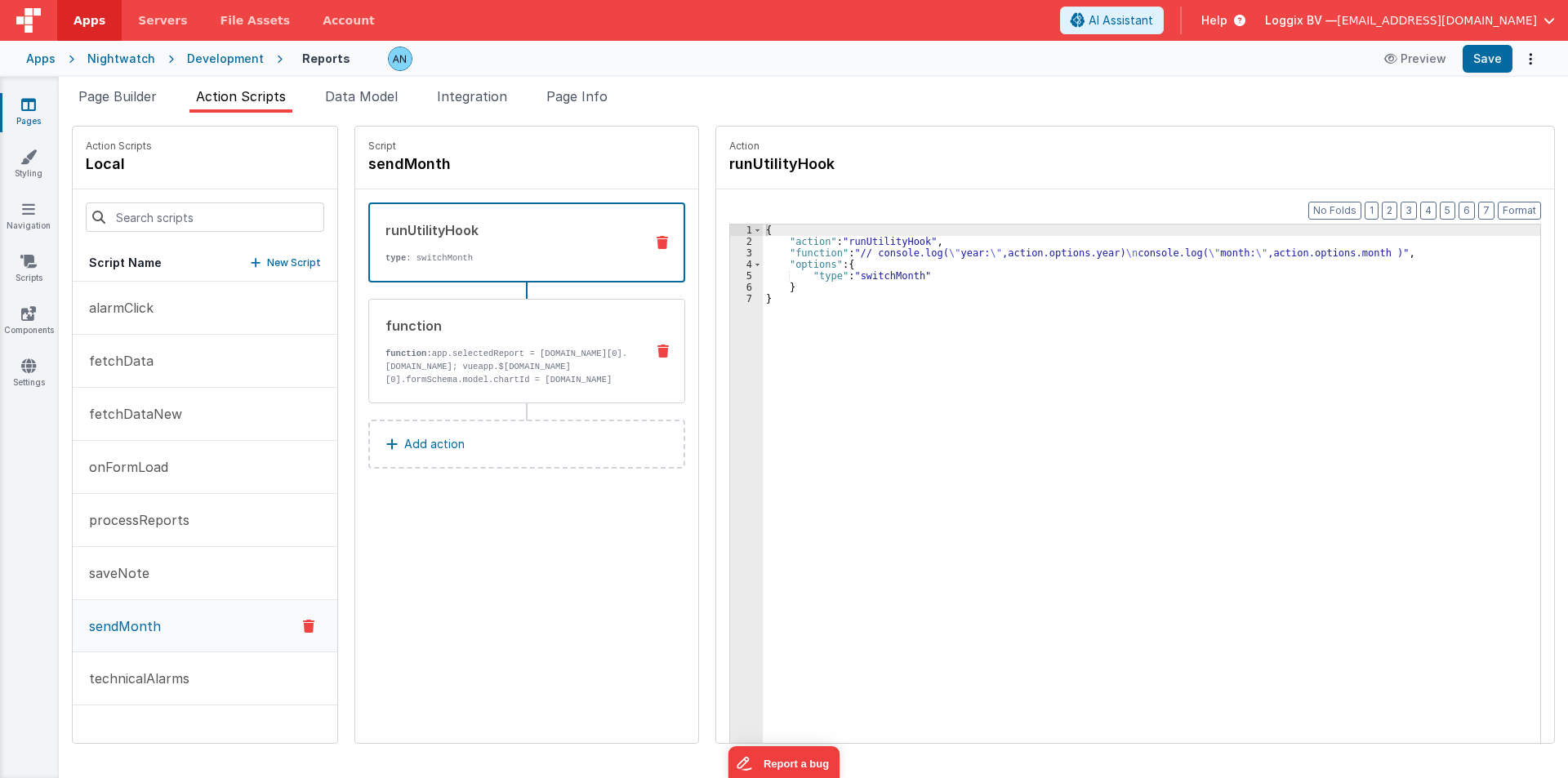
click at [466, 386] on div "function function: app.selectedReport = [DOMAIN_NAME][0].[DOMAIN_NAME]; vueapp.…" at bounding box center [526, 351] width 317 height 105
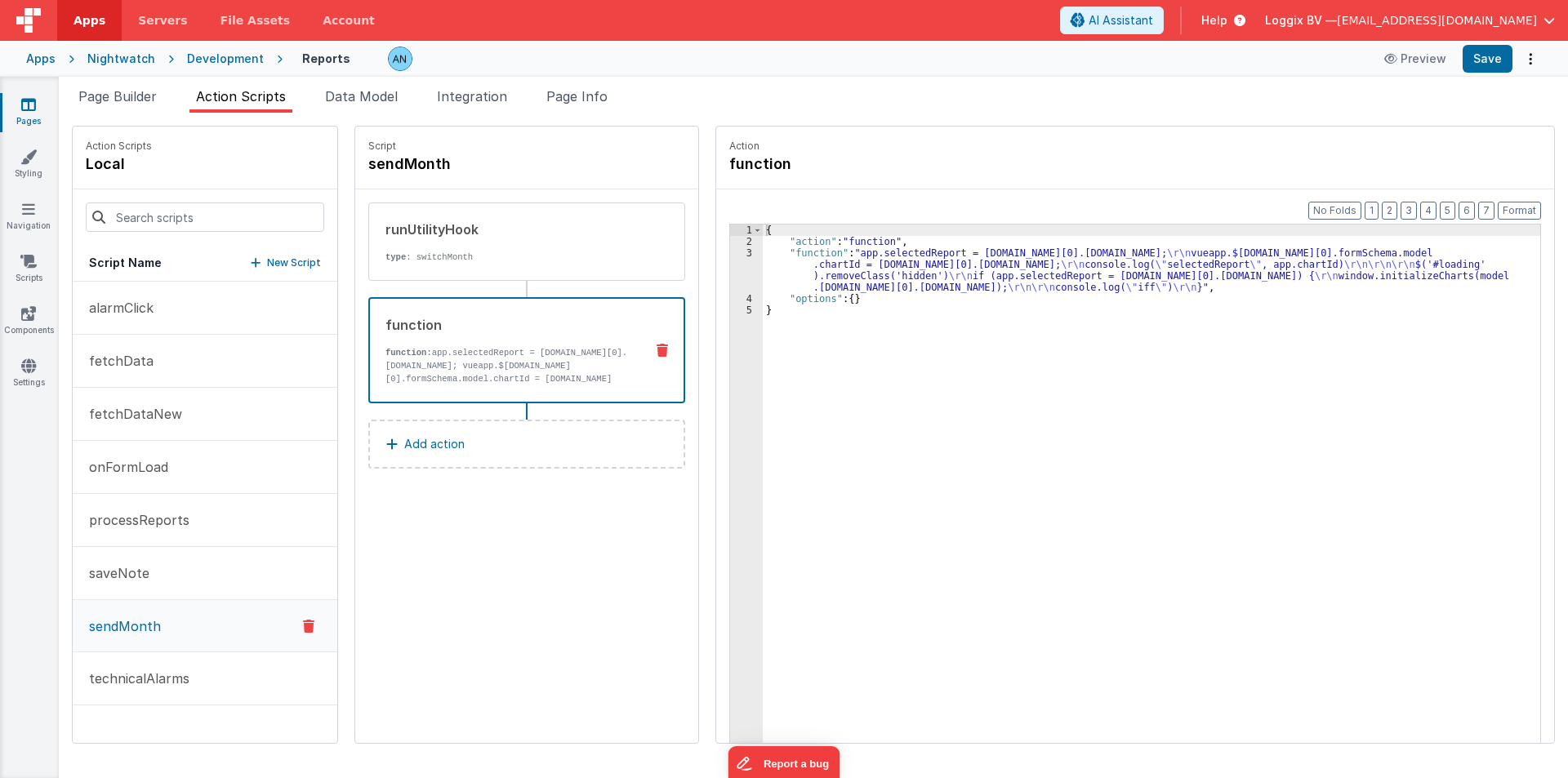
click at [763, 307] on div "{ "action" : "function" , "function" : "app.selectedReport = [DOMAIN_NAME][0].[…" at bounding box center [1159, 520] width 793 height 592
click at [732, 271] on div "3" at bounding box center [746, 270] width 33 height 46
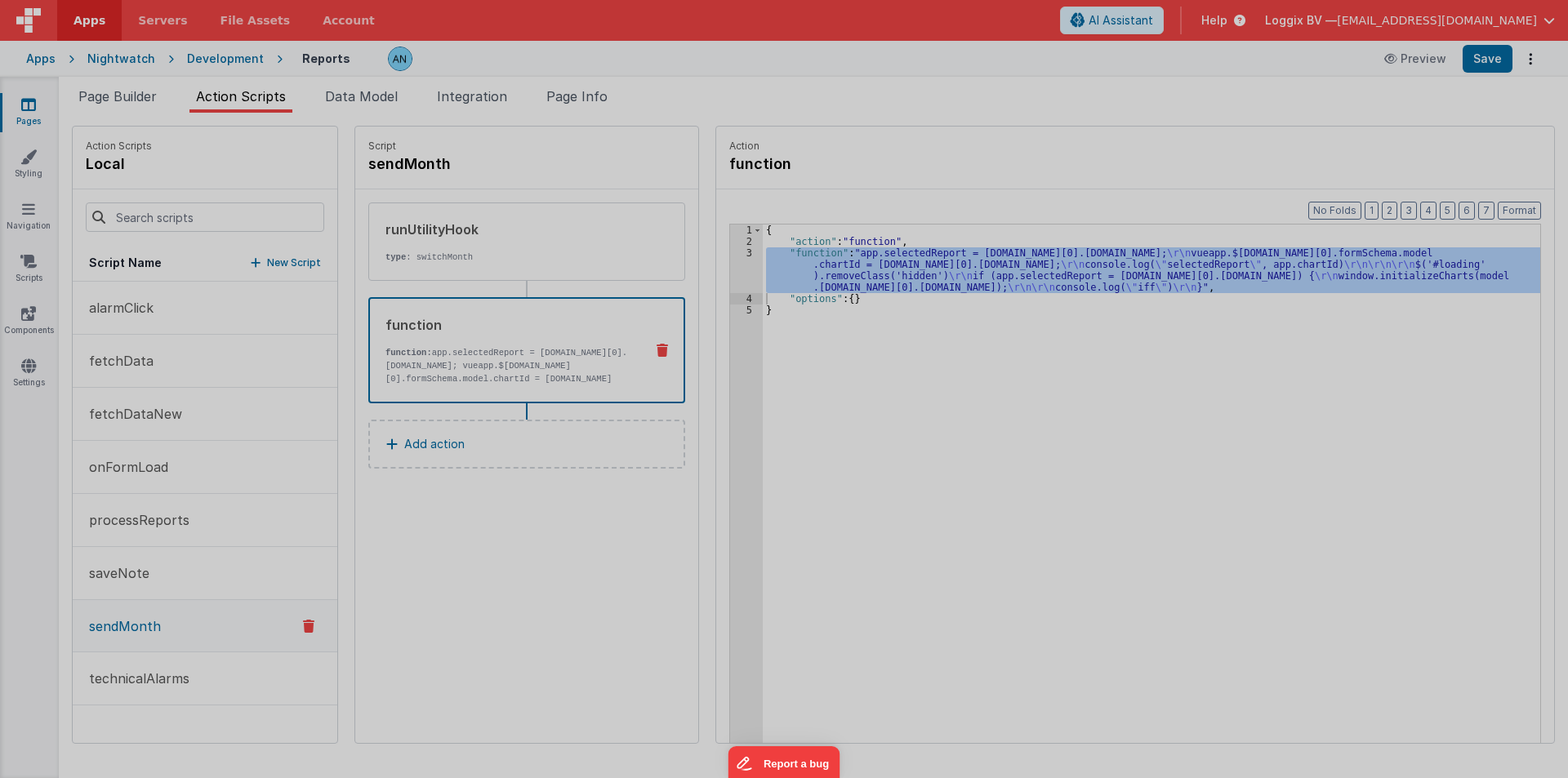
drag, startPoint x: 732, startPoint y: 271, endPoint x: 718, endPoint y: 279, distance: 16.1
click at [731, 271] on div "app . selectedReport = model . report . response . data [ 0 ] . fieldData . id …" at bounding box center [805, 430] width 1468 height 684
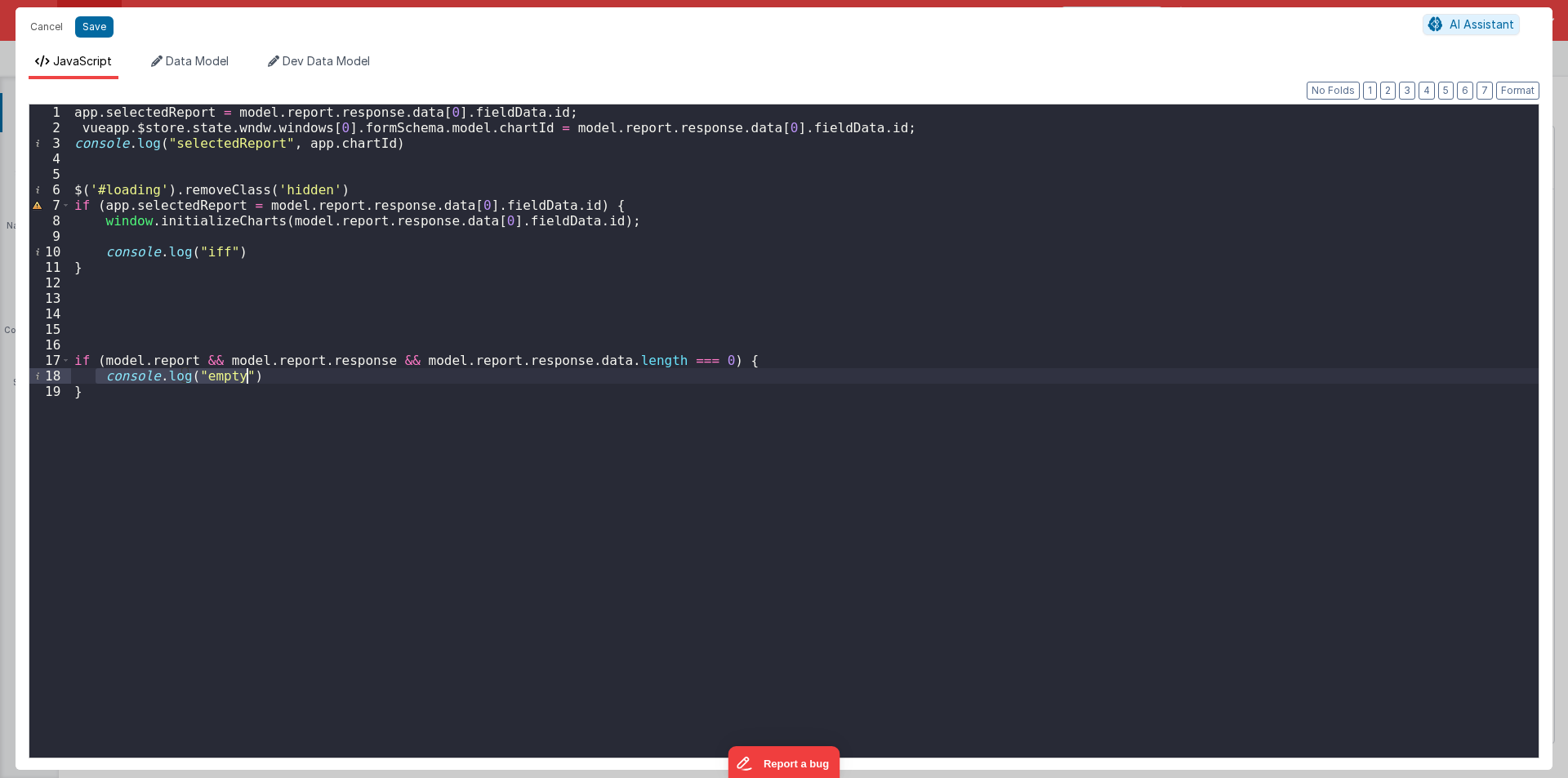
drag, startPoint x: 98, startPoint y: 374, endPoint x: 253, endPoint y: 375, distance: 155.0
click at [253, 375] on div "app . selectedReport = model . report . response . data [ 0 ] . fieldData . id …" at bounding box center [805, 446] width 1468 height 684
paste textarea
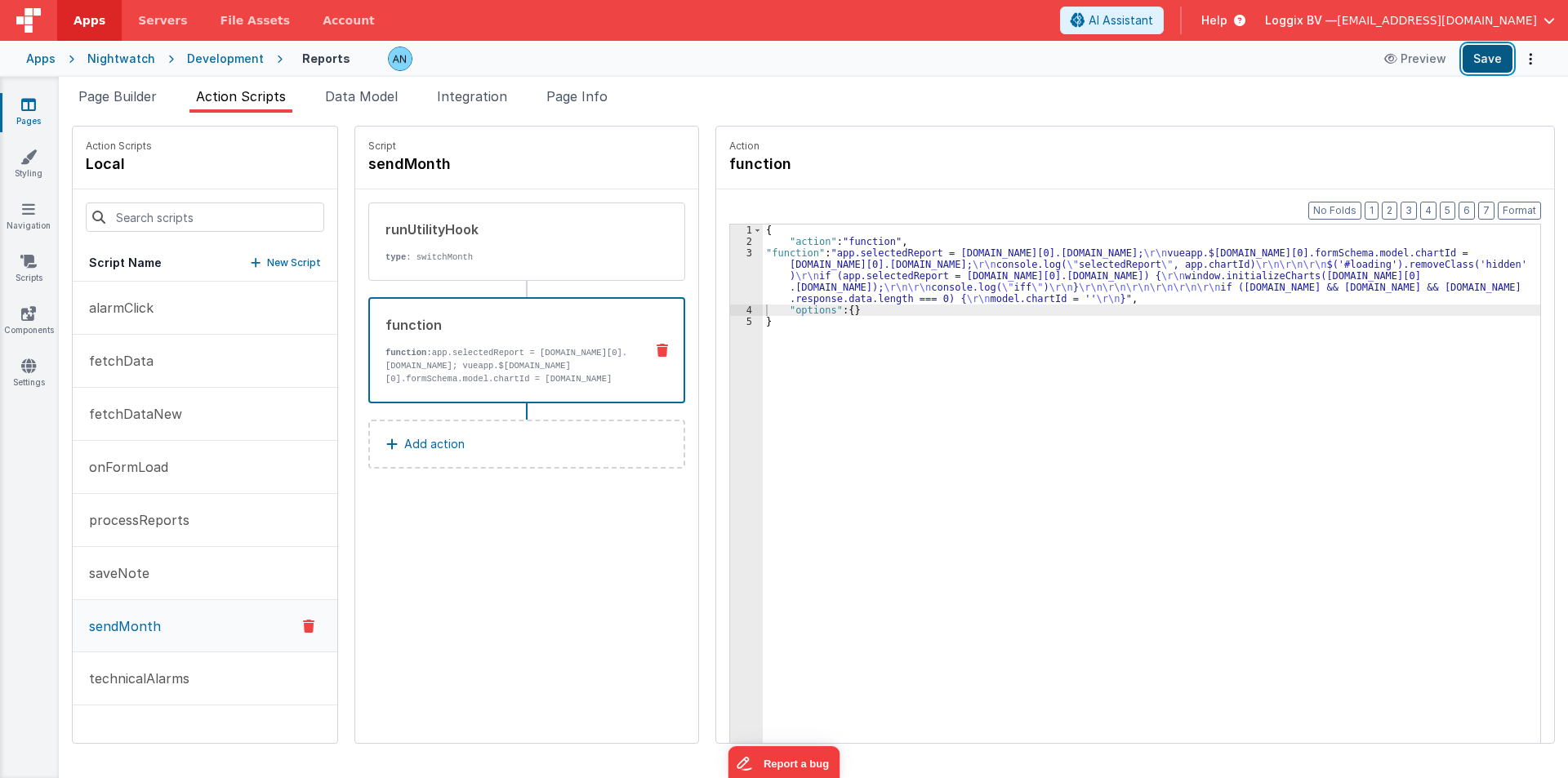
click at [1498, 58] on button "Save" at bounding box center [1487, 59] width 50 height 28
click at [1532, 212] on button "Format" at bounding box center [1519, 210] width 43 height 18
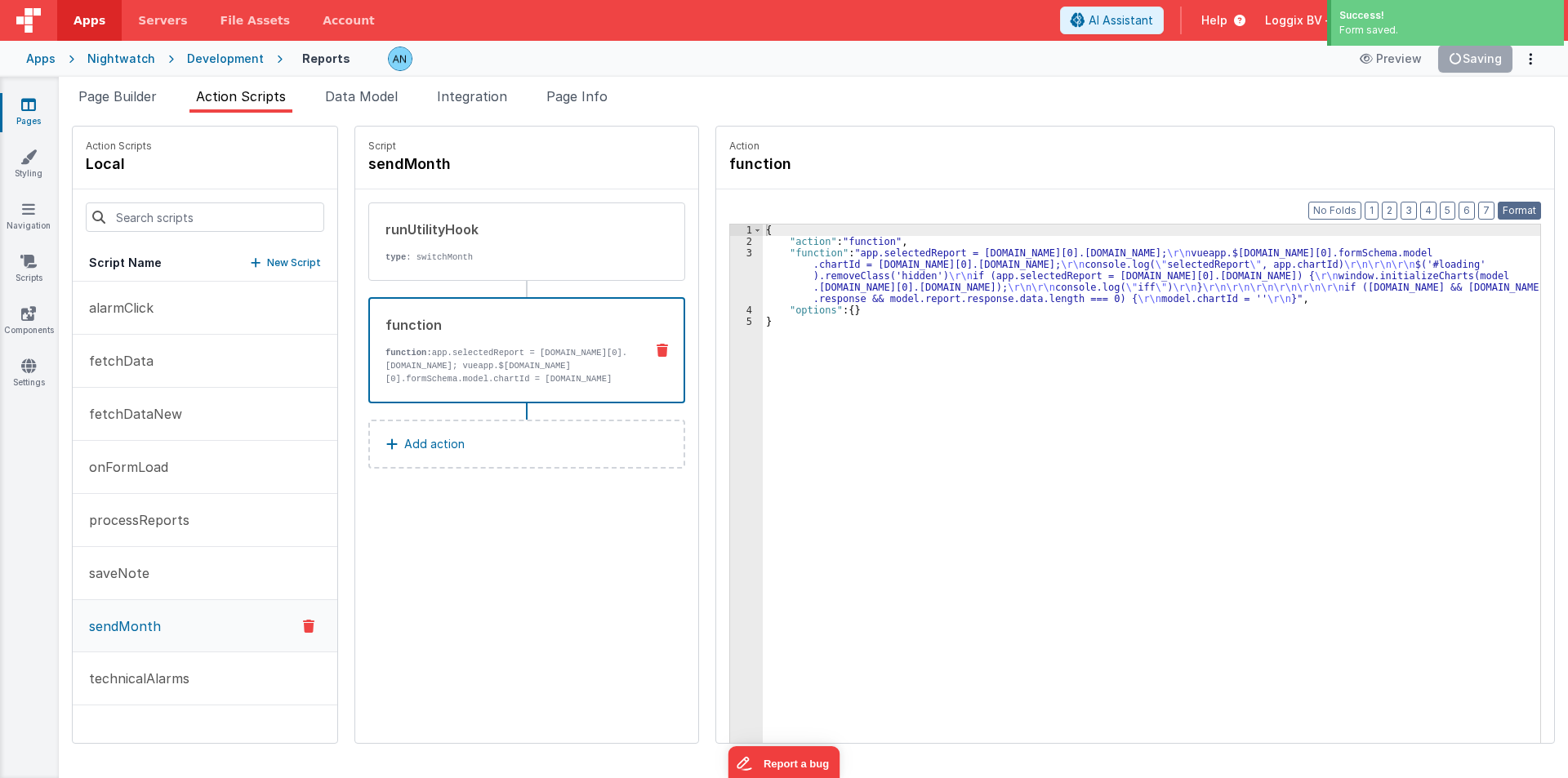
click at [1520, 216] on button "Format" at bounding box center [1519, 210] width 43 height 18
click at [1486, 57] on button "Save" at bounding box center [1487, 59] width 50 height 28
click at [137, 615] on button "sendMonth" at bounding box center [205, 626] width 264 height 52
click at [850, 268] on div "{ "action" : "function" , "function" : "app.selectedReport = [DOMAIN_NAME][0].[…" at bounding box center [1159, 520] width 793 height 592
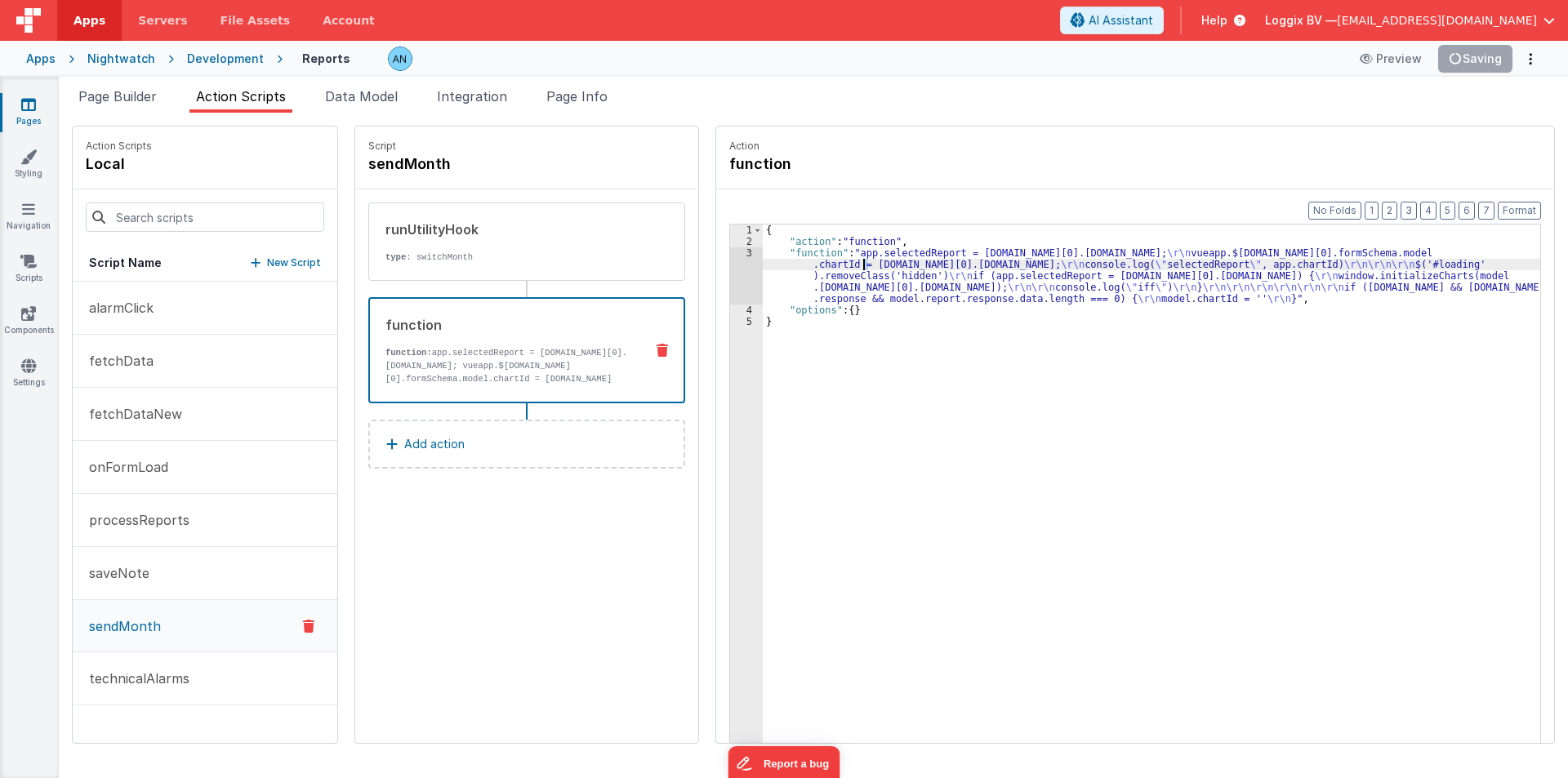
click at [730, 282] on div "3" at bounding box center [746, 276] width 33 height 57
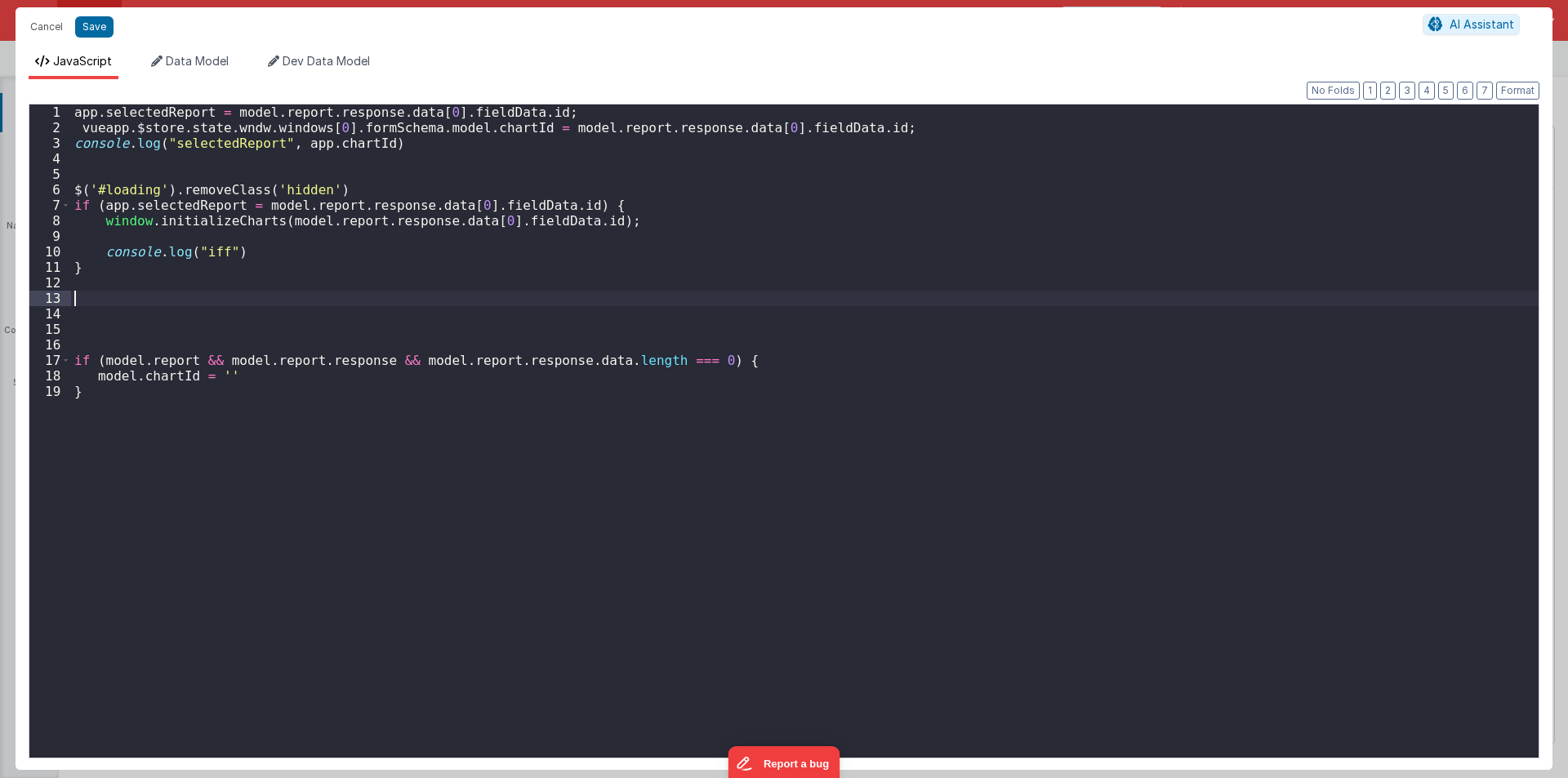
click at [723, 282] on div "app . selectedReport = model . report . response . data [ 0 ] . fieldData . id …" at bounding box center [805, 446] width 1468 height 684
drag, startPoint x: 81, startPoint y: 128, endPoint x: 512, endPoint y: 124, distance: 431.0
click at [512, 124] on div "app . selectedReport = model . report . response . data [ 0 ] . fieldData . id …" at bounding box center [805, 446] width 1468 height 684
drag, startPoint x: 91, startPoint y: 374, endPoint x: 192, endPoint y: 374, distance: 101.0
click at [192, 374] on div "app . selectedReport = model . report . response . data [ 0 ] . fieldData . id …" at bounding box center [805, 446] width 1468 height 684
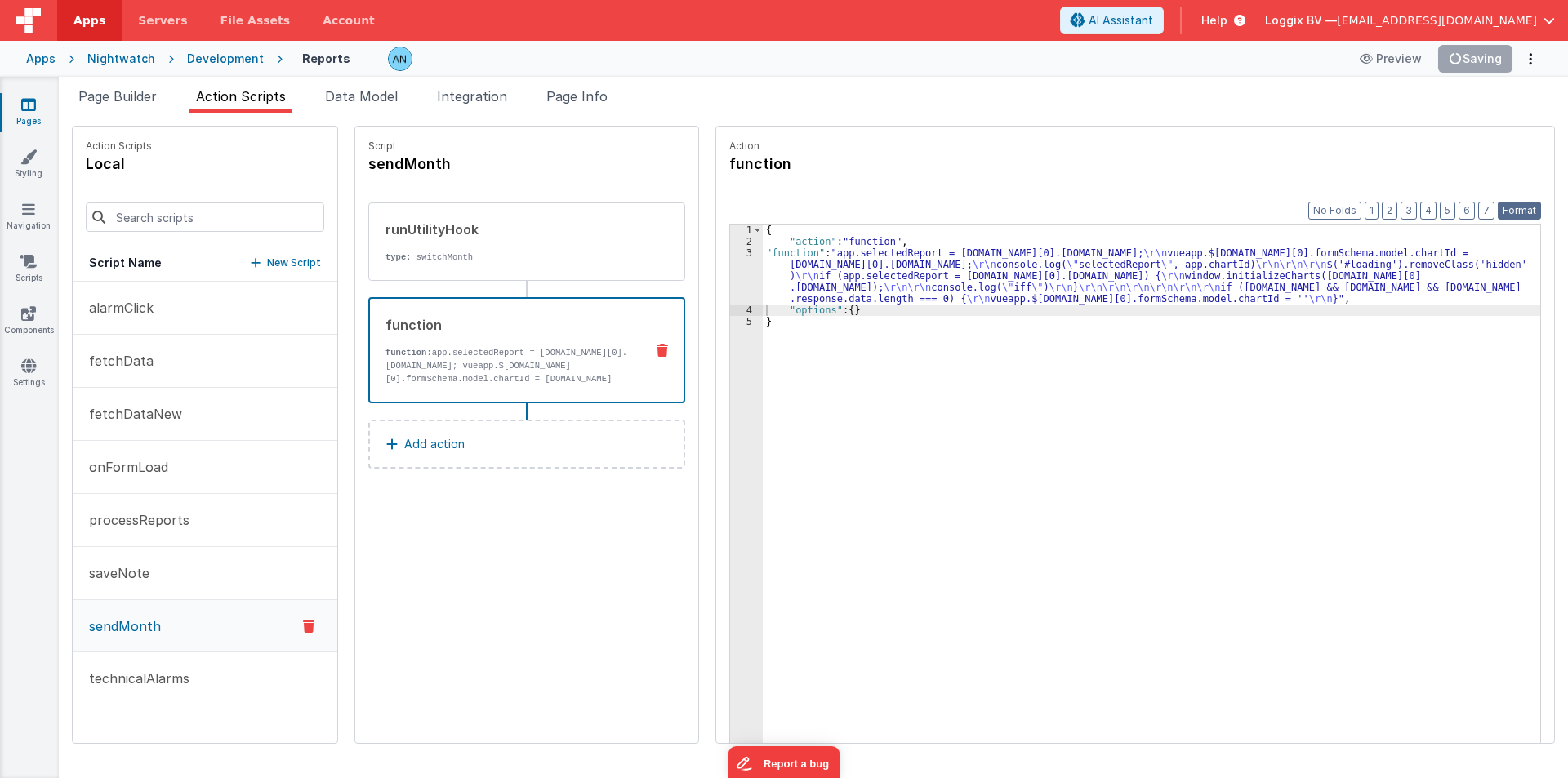
click at [1514, 206] on button "Format" at bounding box center [1519, 210] width 43 height 18
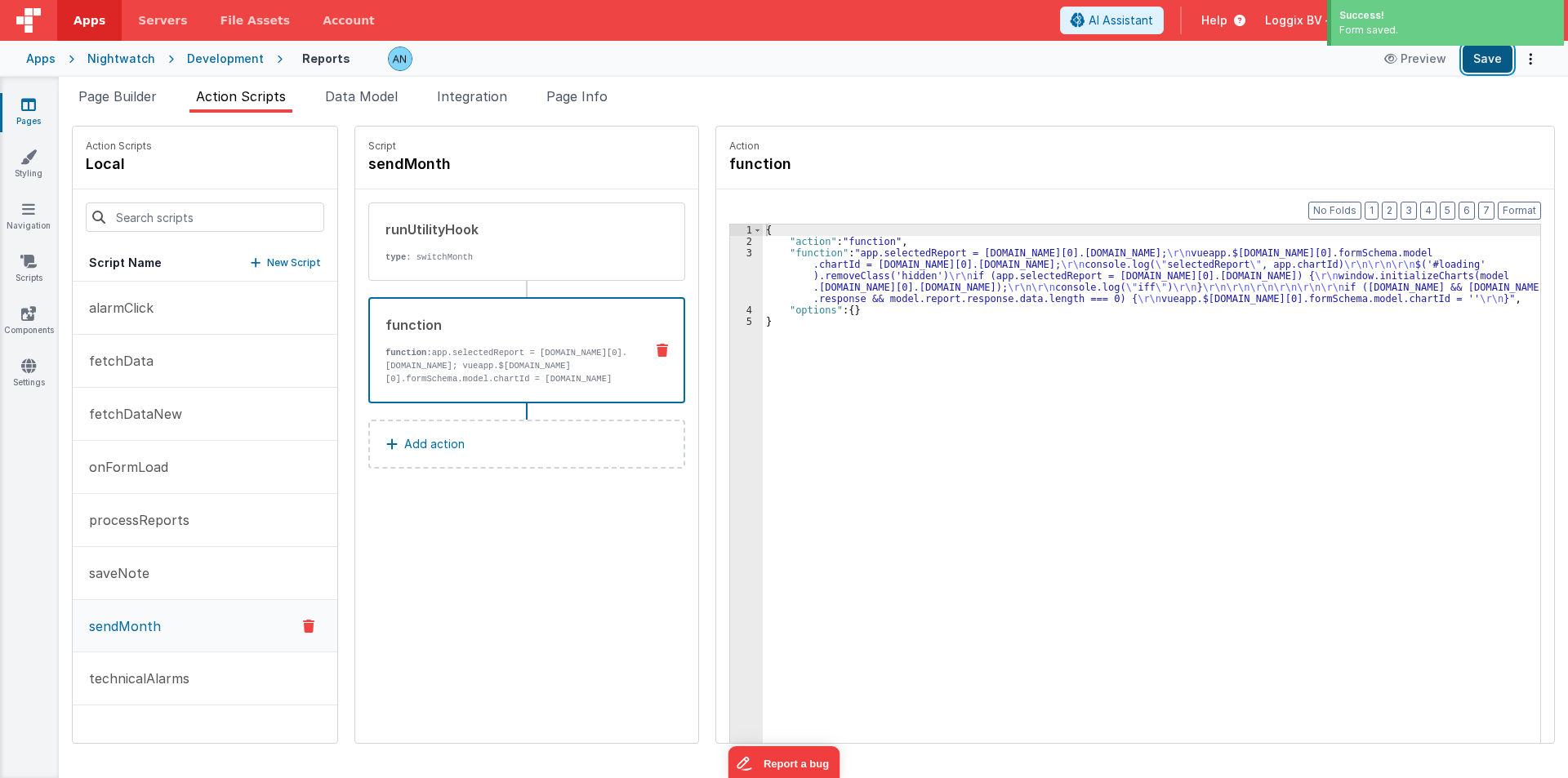
click at [1489, 57] on button "Save" at bounding box center [1487, 59] width 50 height 28
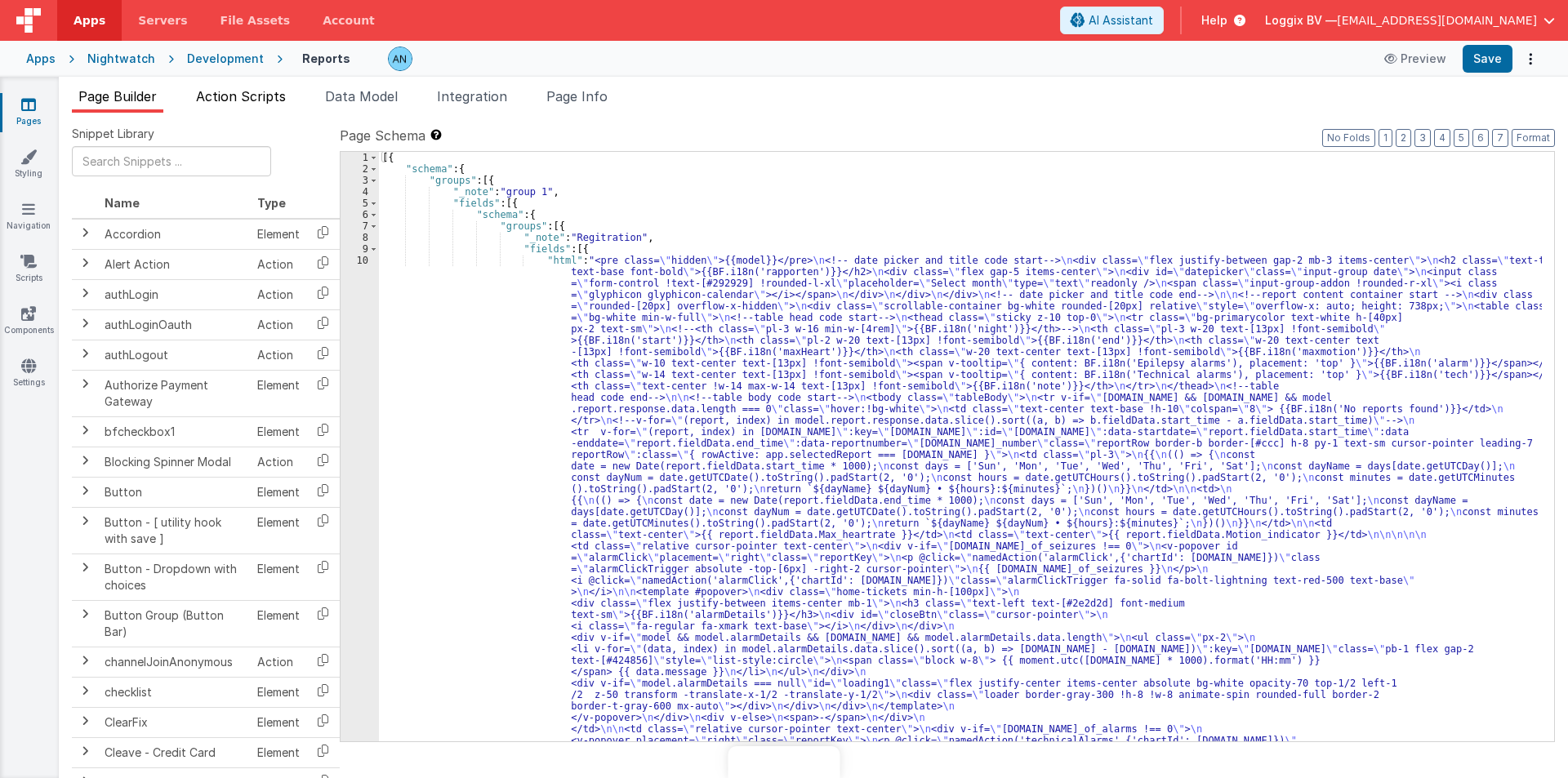
click at [235, 95] on span "Action Scripts" at bounding box center [241, 95] width 90 height 16
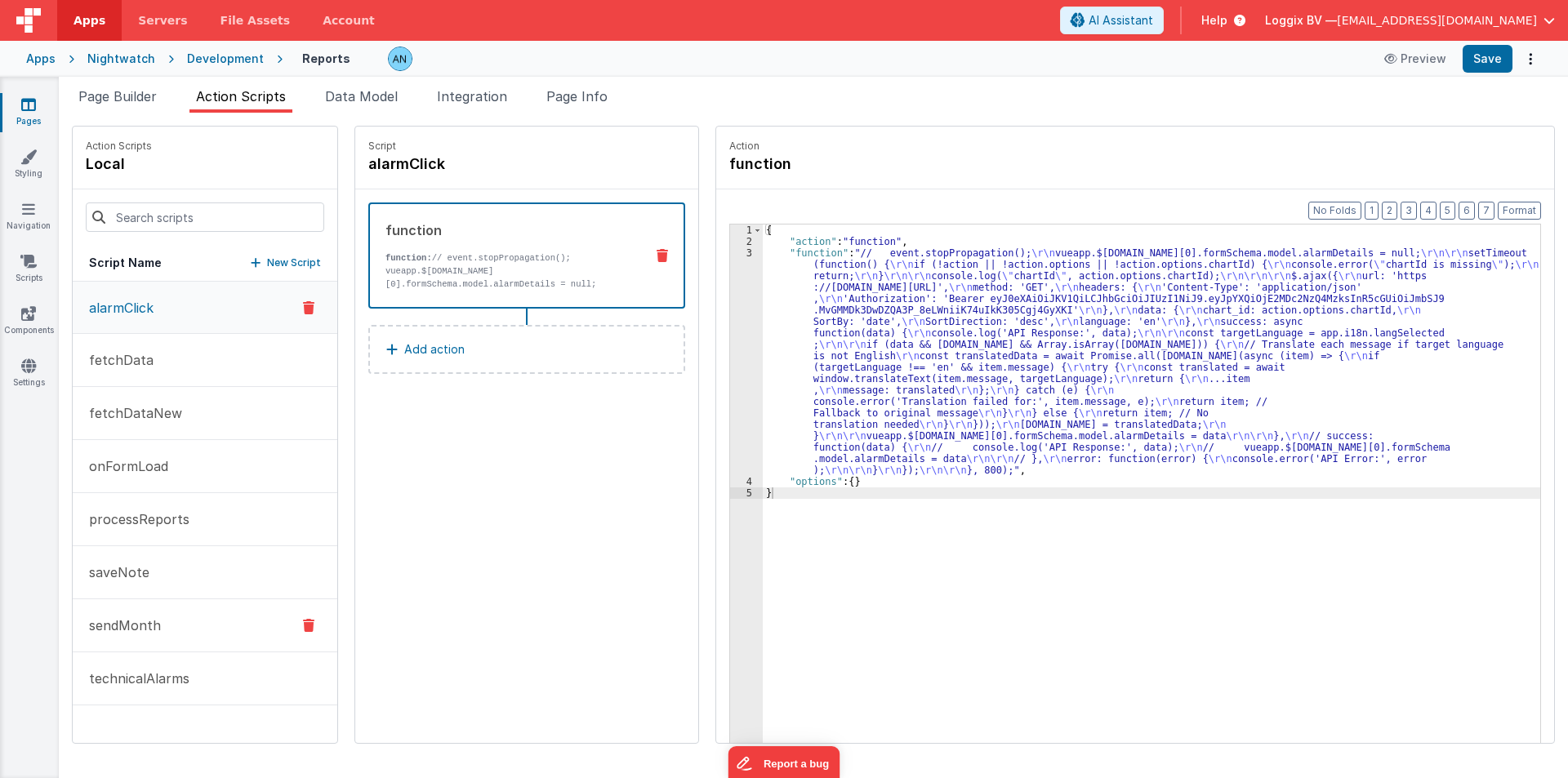
click at [178, 637] on button "sendMonth" at bounding box center [205, 626] width 264 height 53
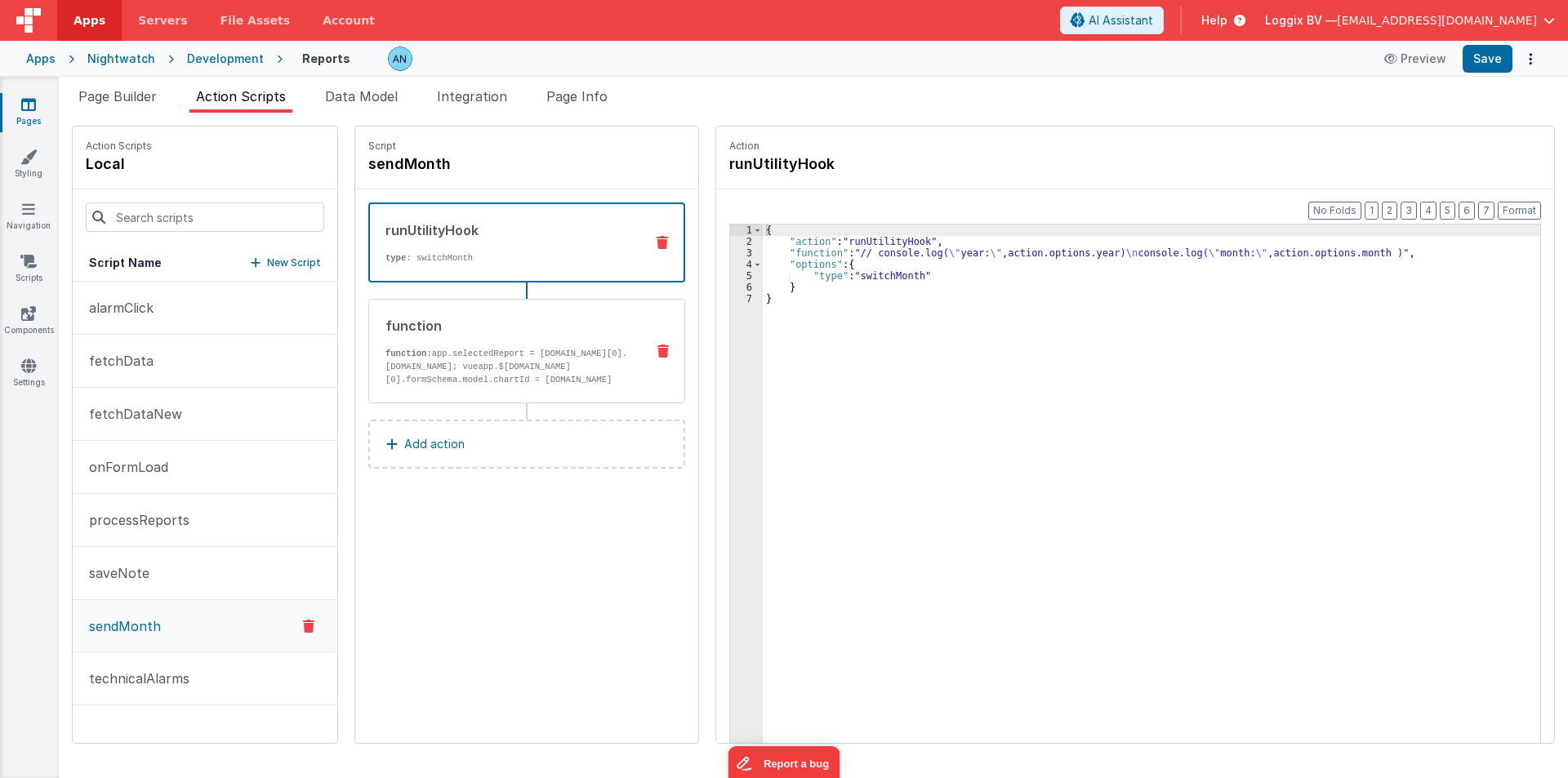
click at [561, 356] on p "function: app.selectedReport = [DOMAIN_NAME][0].[DOMAIN_NAME]; vueapp.$[DOMAIN_…" at bounding box center [509, 379] width 247 height 65
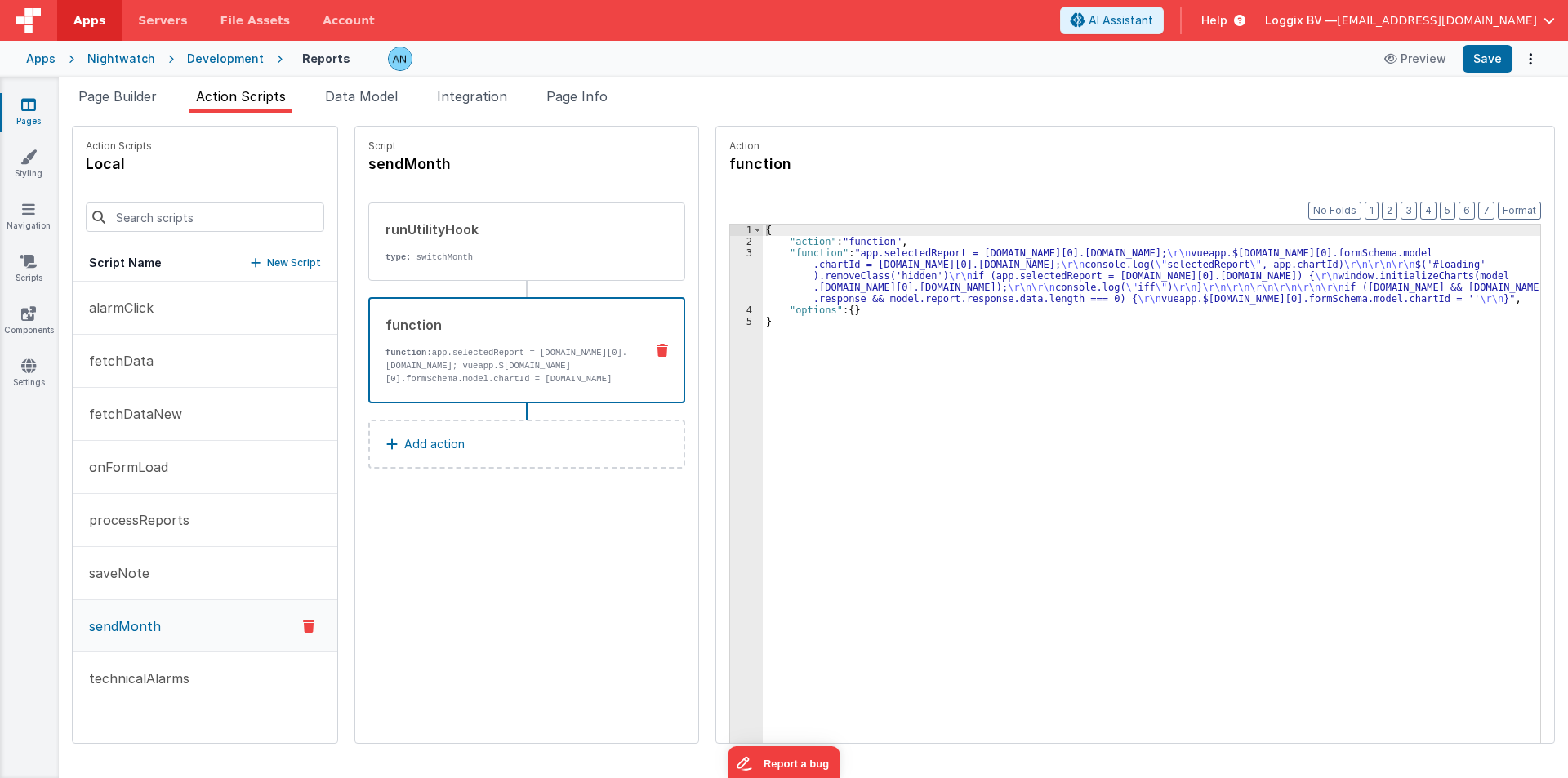
click at [742, 285] on div "3" at bounding box center [746, 276] width 33 height 57
click at [730, 276] on div "3" at bounding box center [746, 276] width 33 height 57
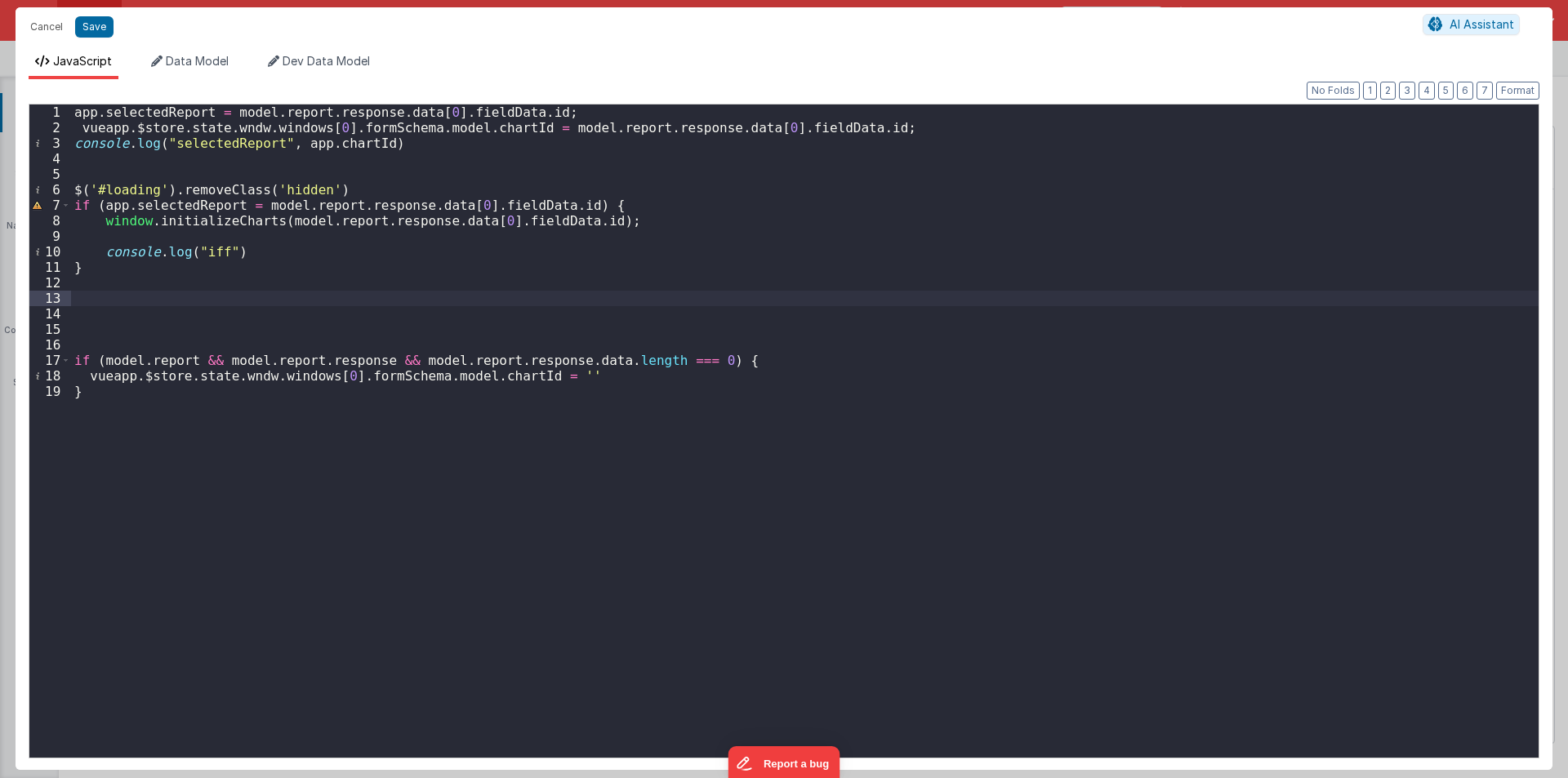
click at [560, 375] on div "app . selectedReport = model . report . response . data [ 0 ] . fieldData . id …" at bounding box center [805, 446] width 1468 height 684
drag, startPoint x: 91, startPoint y: 374, endPoint x: 383, endPoint y: 374, distance: 292.0
click at [383, 374] on div "app . selectedReport = model . report . response . data [ 0 ] . fieldData . id …" at bounding box center [805, 446] width 1468 height 684
click at [442, 374] on div "app . selectedReport = model . report . response . data [ 0 ] . fieldData . id …" at bounding box center [805, 446] width 1468 height 684
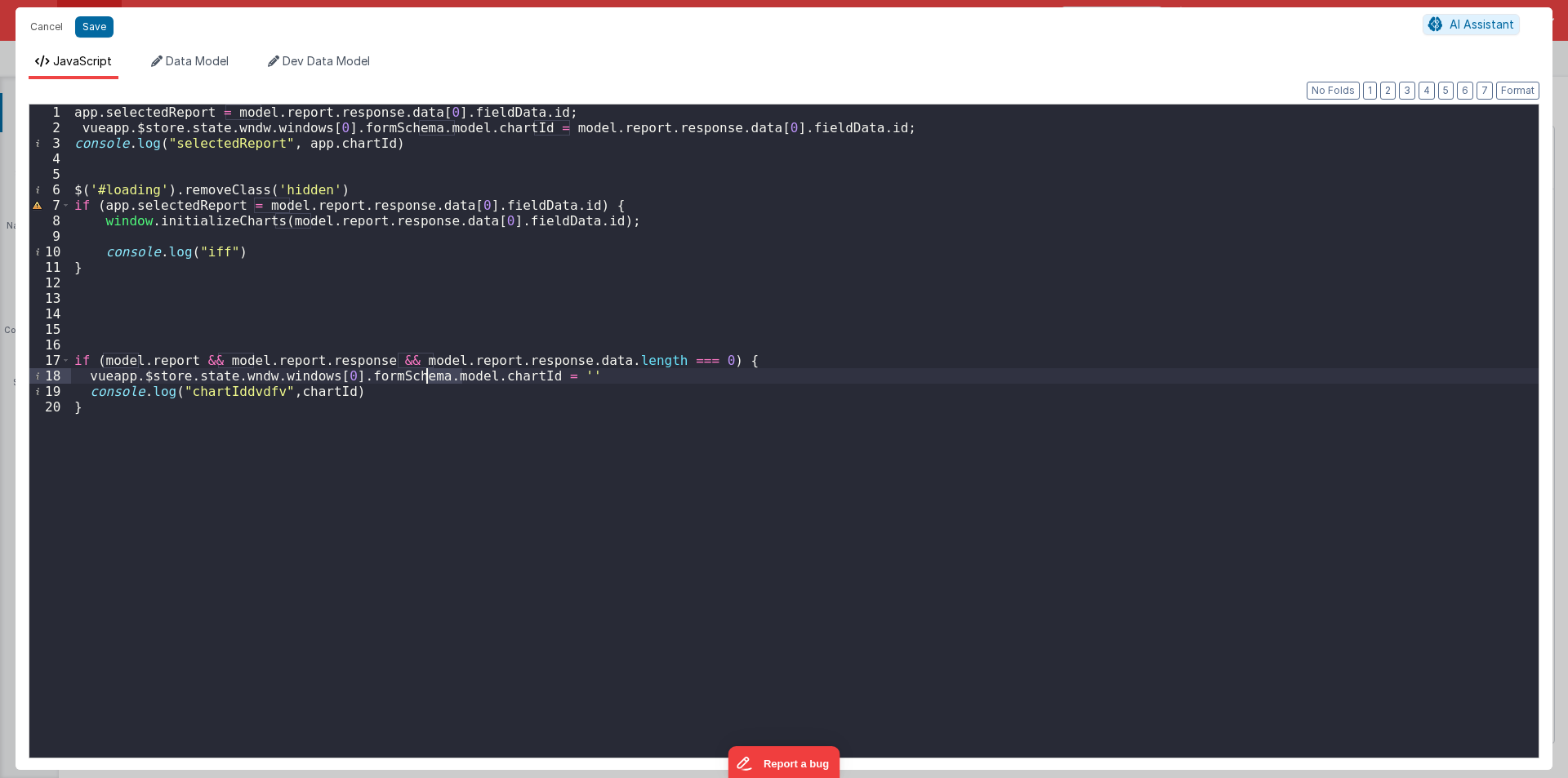
click at [279, 392] on div "app . selectedReport = model . report . response . data [ 0 ] . fieldData . id …" at bounding box center [805, 446] width 1468 height 684
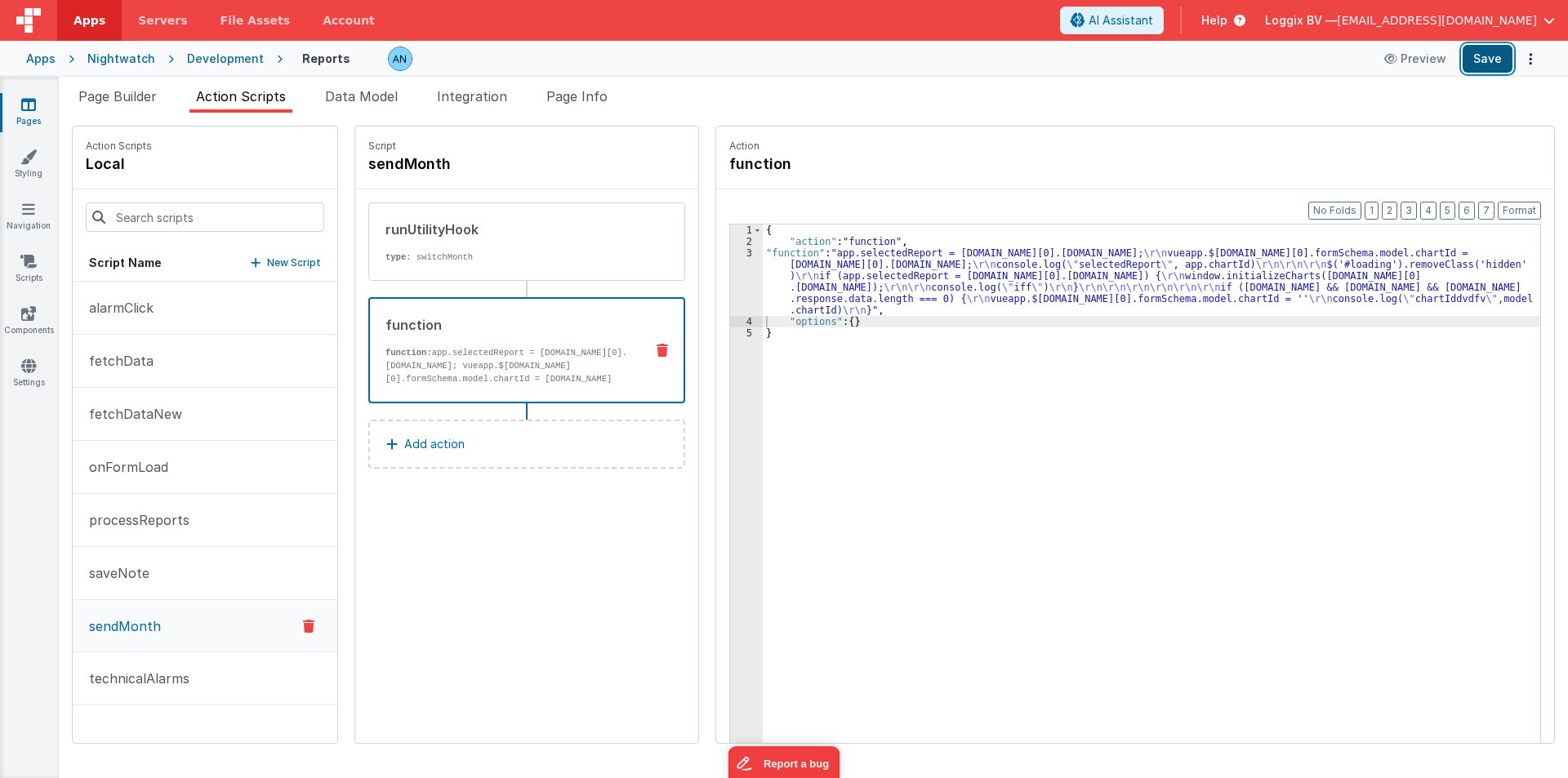
click at [1489, 52] on button "Save" at bounding box center [1487, 59] width 50 height 28
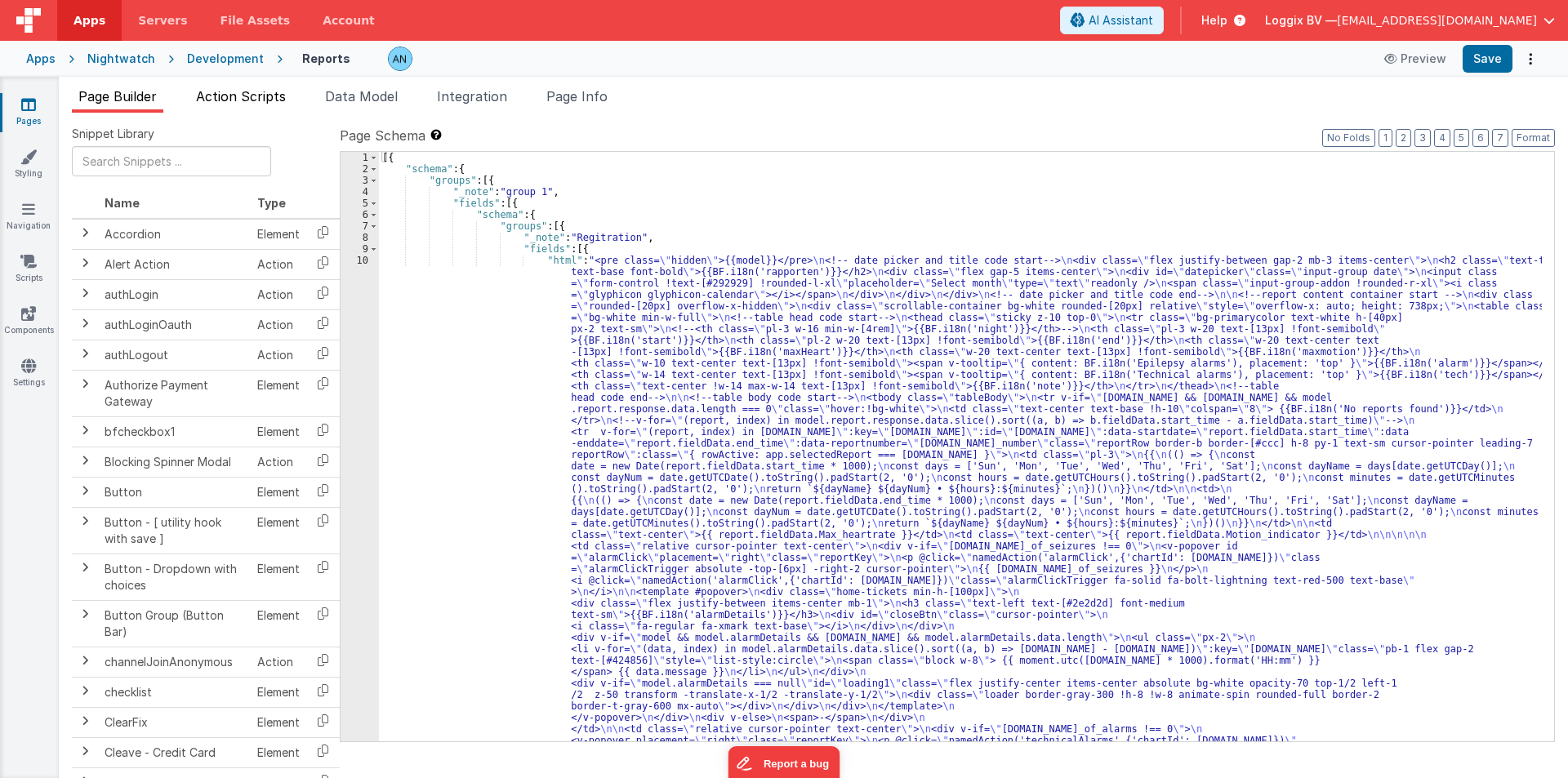
click at [254, 94] on span "Action Scripts" at bounding box center [241, 95] width 90 height 16
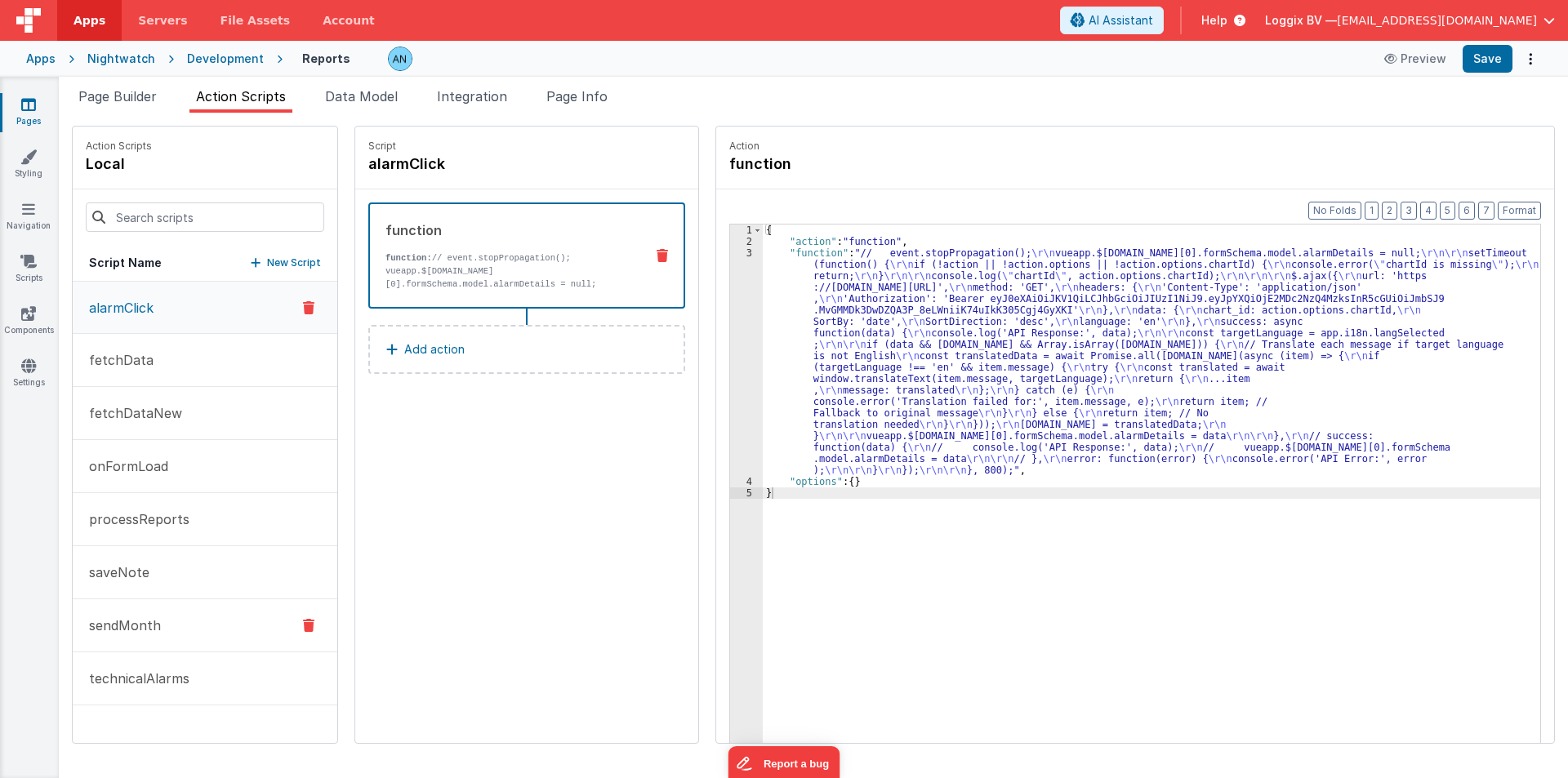
click at [149, 624] on p "sendMonth" at bounding box center [120, 625] width 81 height 20
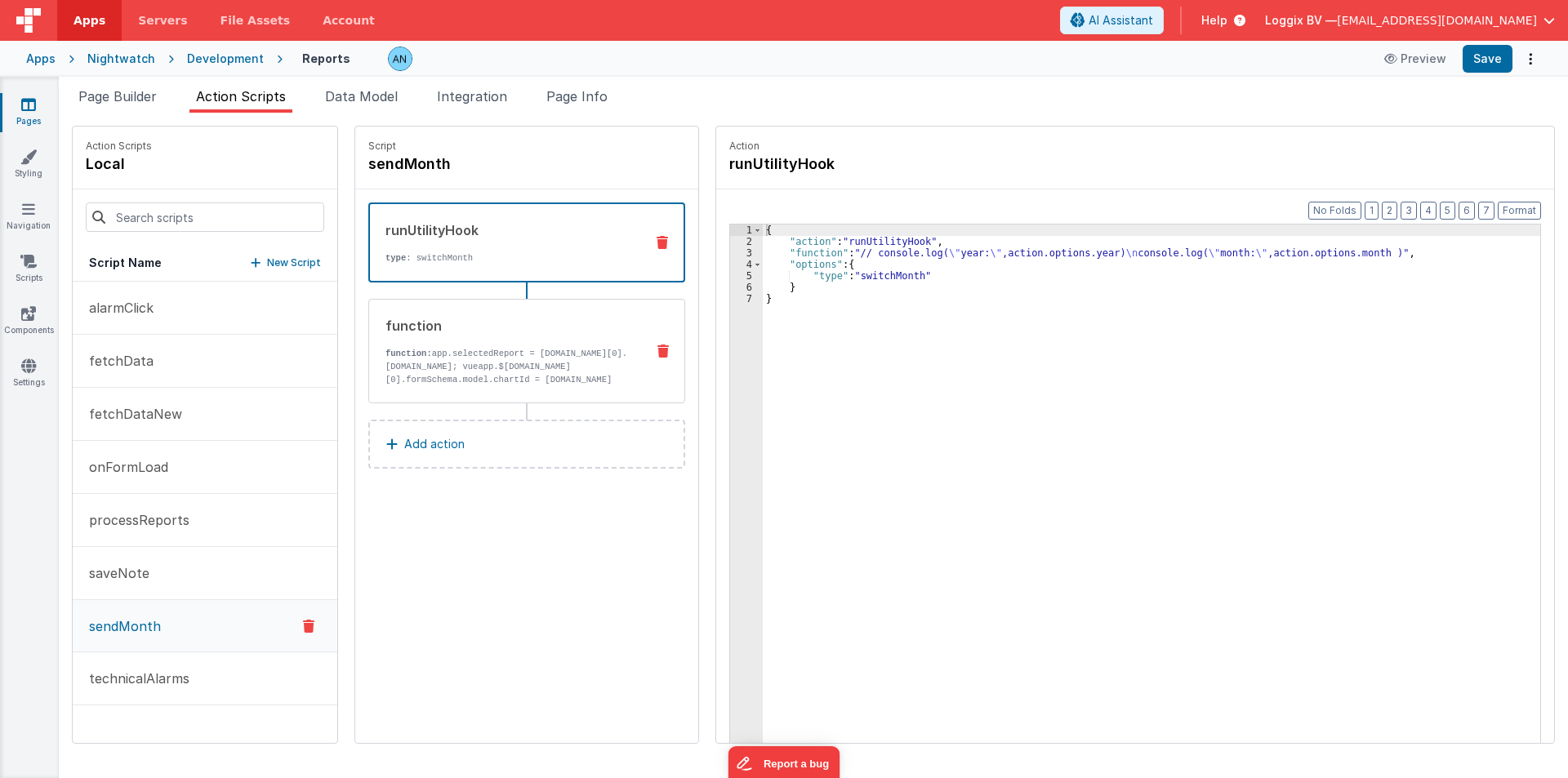
click at [410, 379] on p "function: app.selectedReport = model.report.response.data[0].fieldData.id; vuea…" at bounding box center [509, 379] width 247 height 65
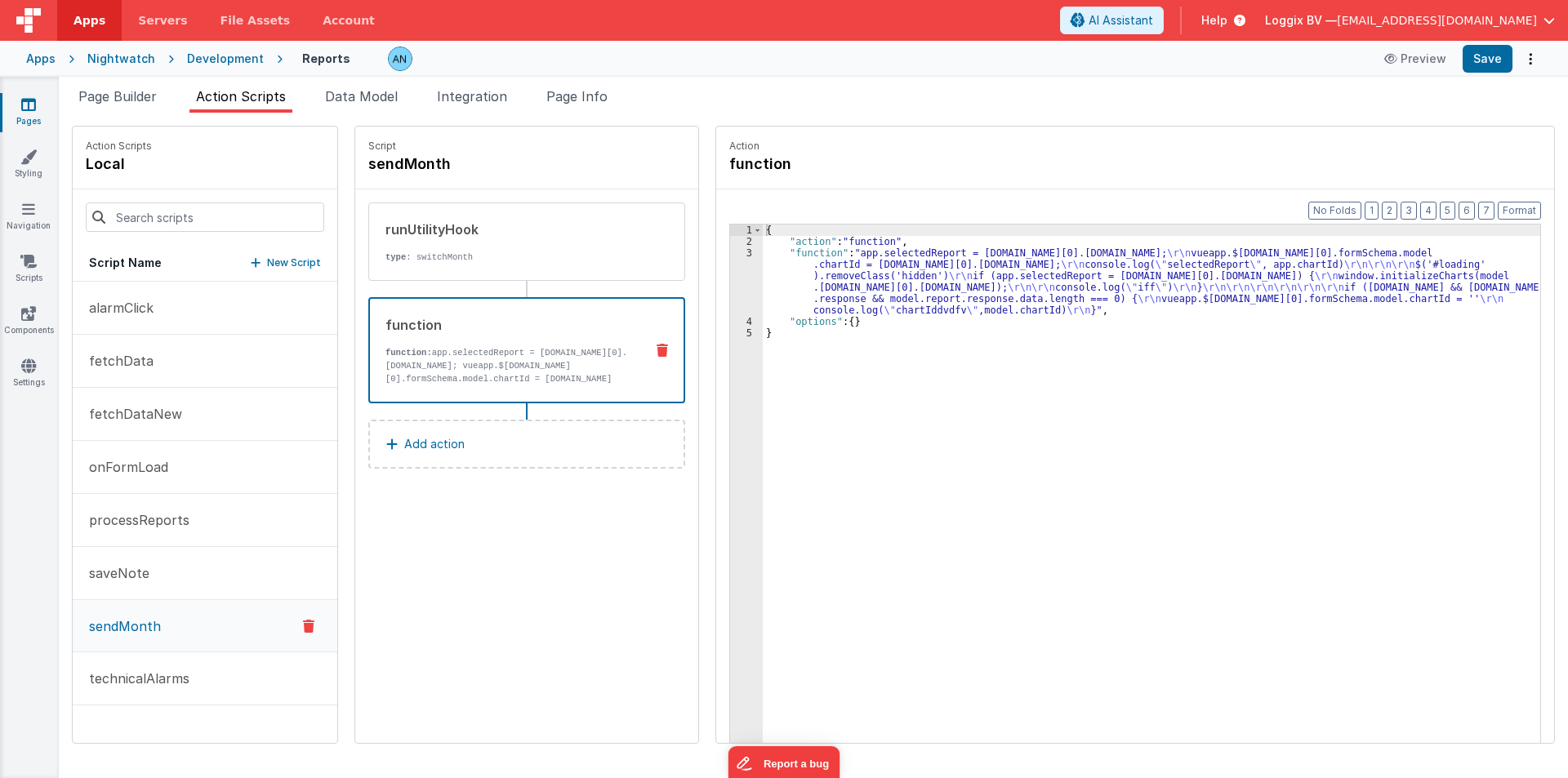
click at [820, 273] on div "{ "action" : "function" , "function" : "app.selectedReport = model.report.respo…" at bounding box center [1159, 520] width 793 height 592
click at [730, 276] on div "3" at bounding box center [746, 281] width 33 height 68
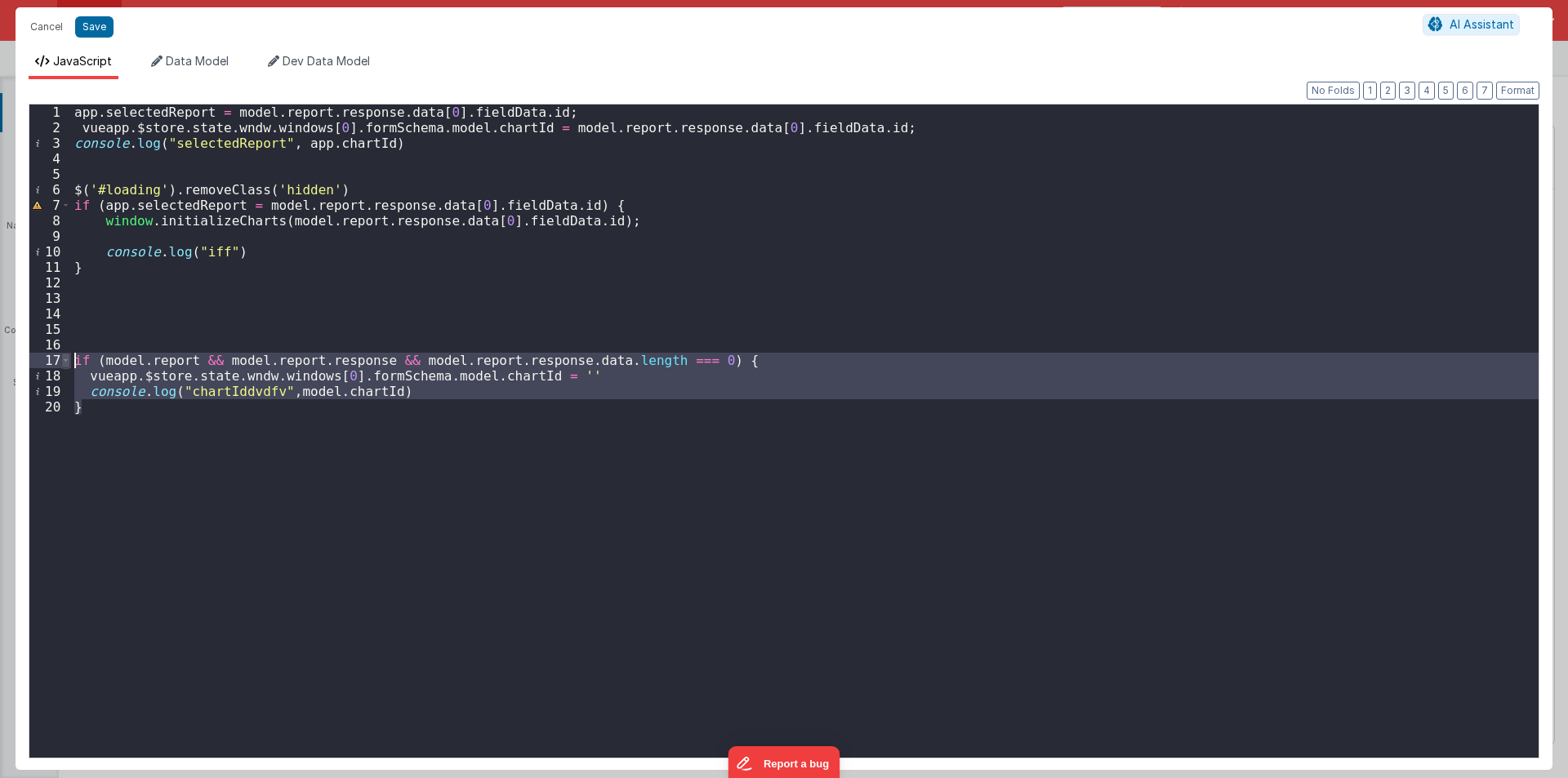
drag, startPoint x: 92, startPoint y: 418, endPoint x: 65, endPoint y: 360, distance: 64.0
click at [65, 360] on div "1 2 3 4 5 6 7 8 9 10 11 12 13 14 15 16 17 18 19 20 app . selectedReport = model…" at bounding box center [784, 431] width 1511 height 655
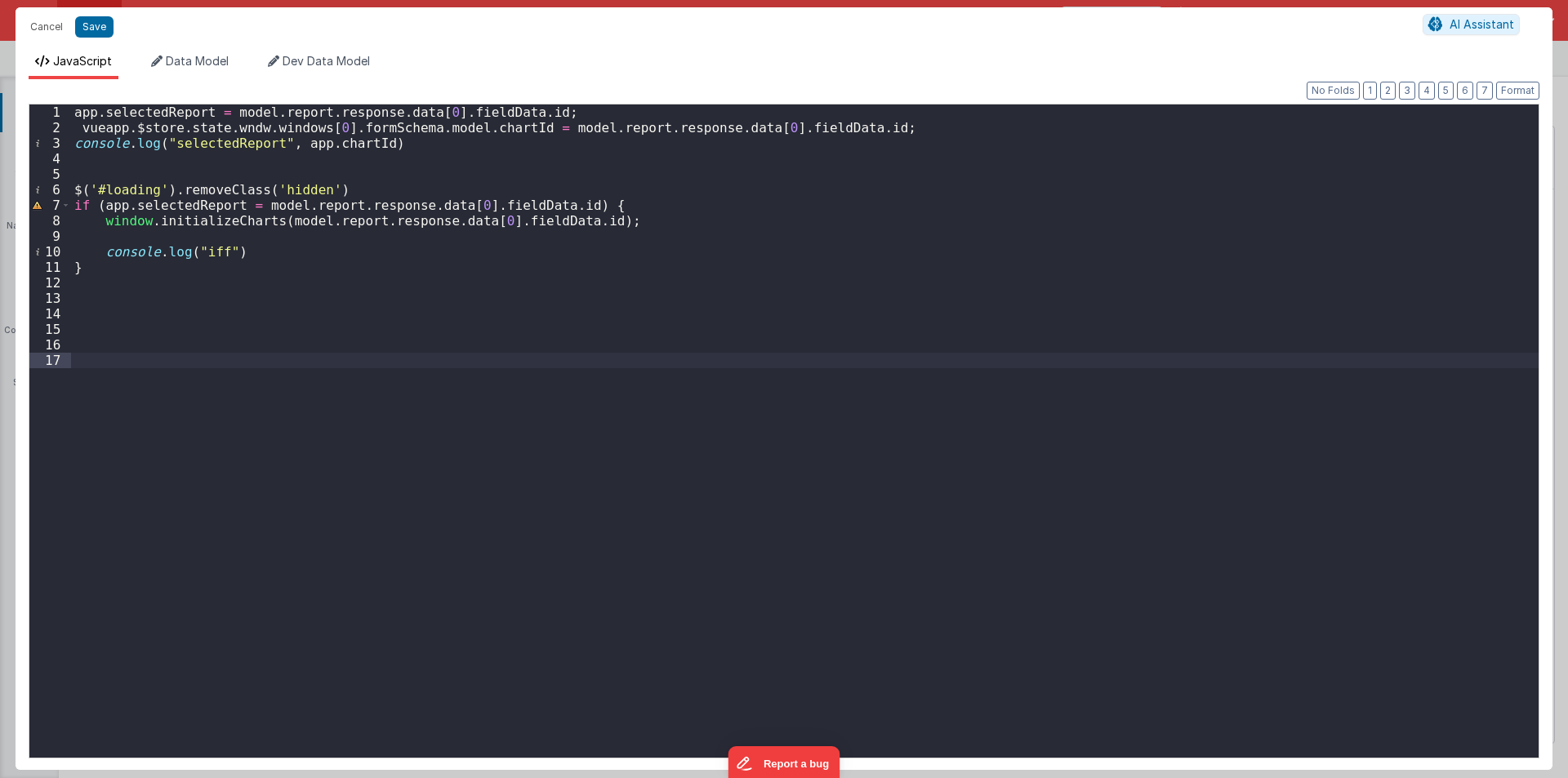
click at [75, 111] on div "app . selectedReport = model . report . response . data [ 0 ] . fieldData . id …" at bounding box center [805, 446] width 1468 height 684
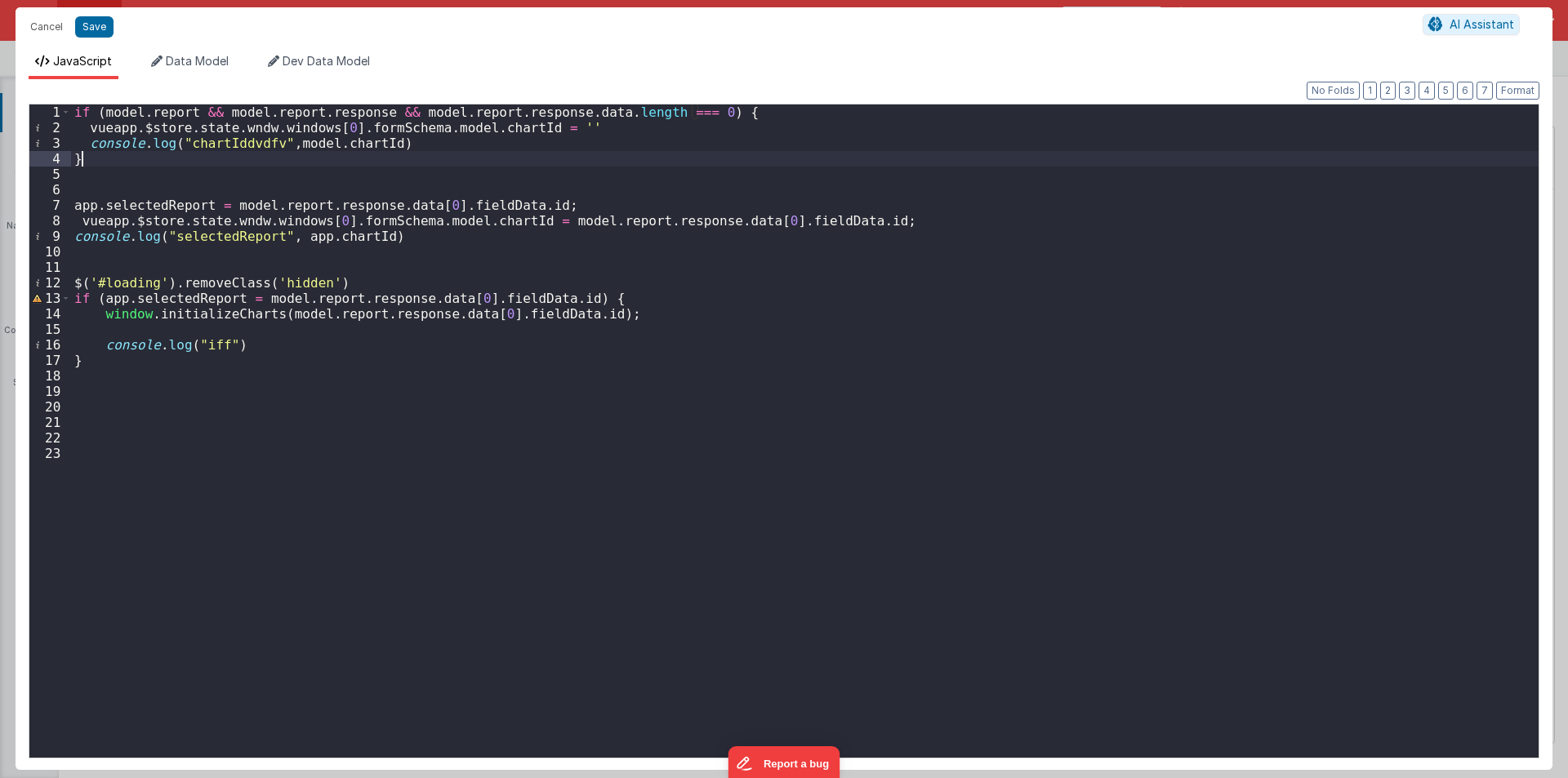
click at [334, 197] on div "if ( model . report && model . report . response && model . report . response .…" at bounding box center [805, 446] width 1468 height 684
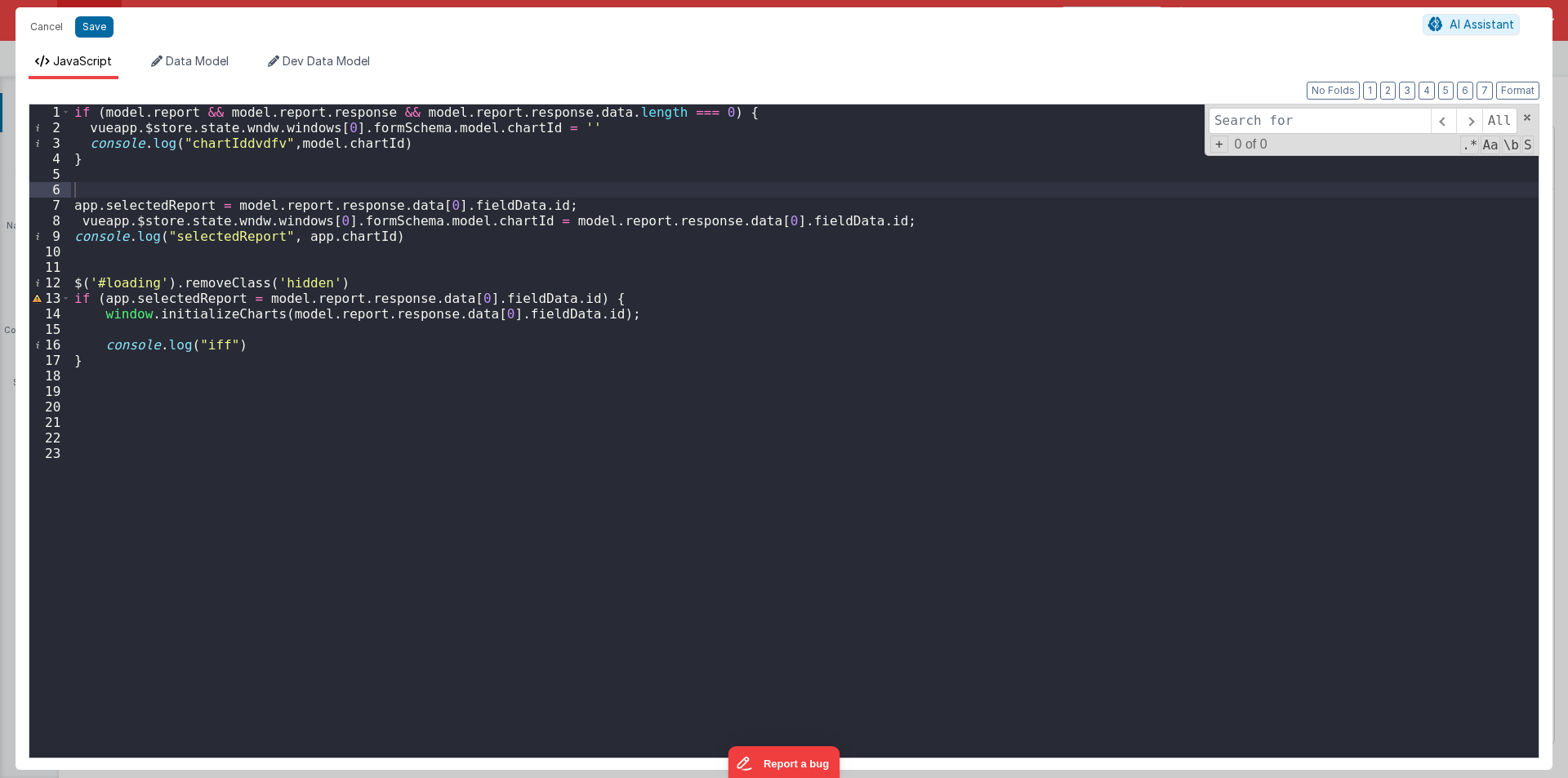
type input "fieldData"
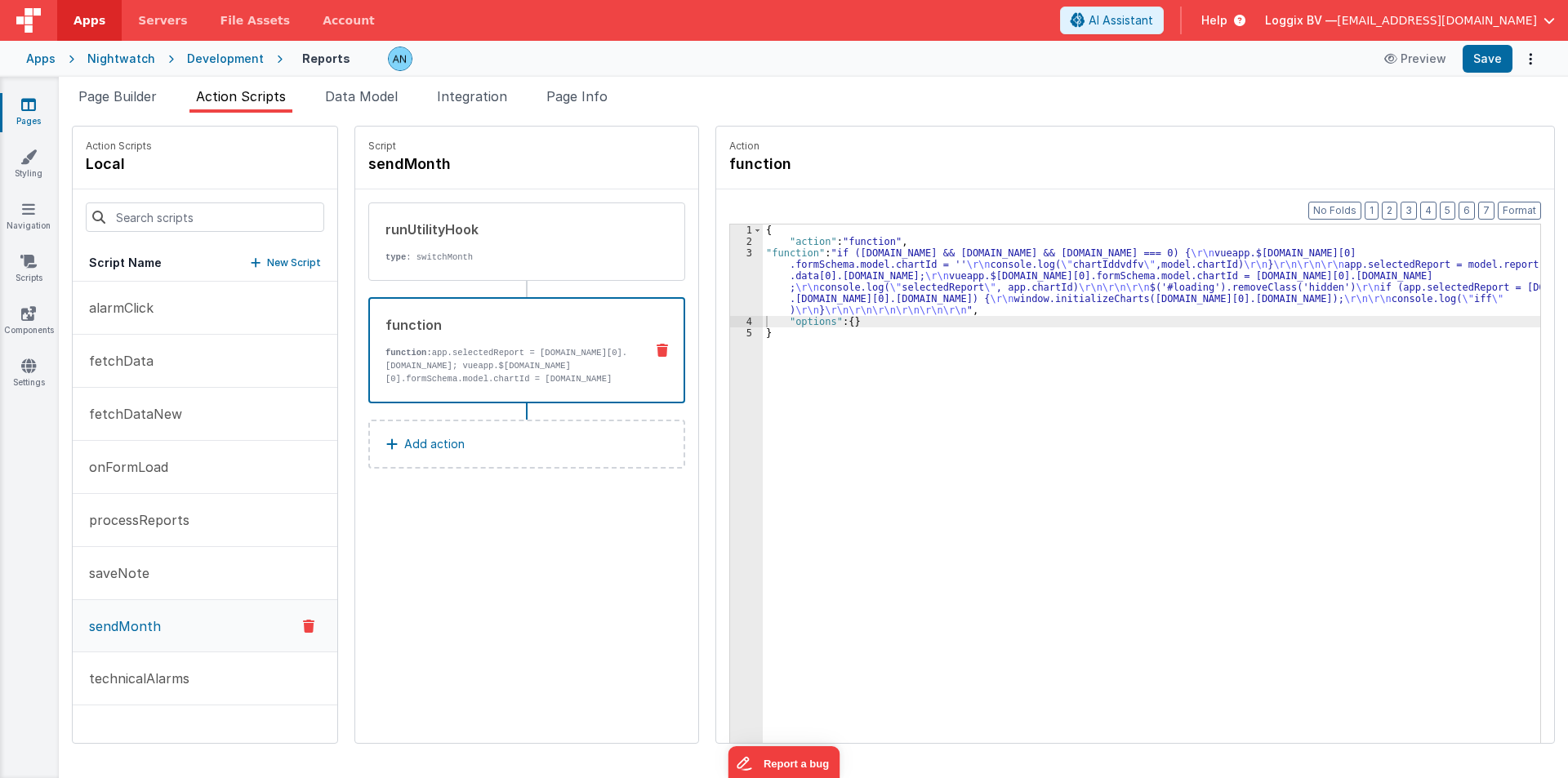
click at [1489, 57] on div at bounding box center [784, 389] width 1568 height 778
click at [1489, 57] on button "Save" at bounding box center [1487, 59] width 50 height 28
click at [1523, 205] on button "Format" at bounding box center [1519, 210] width 43 height 18
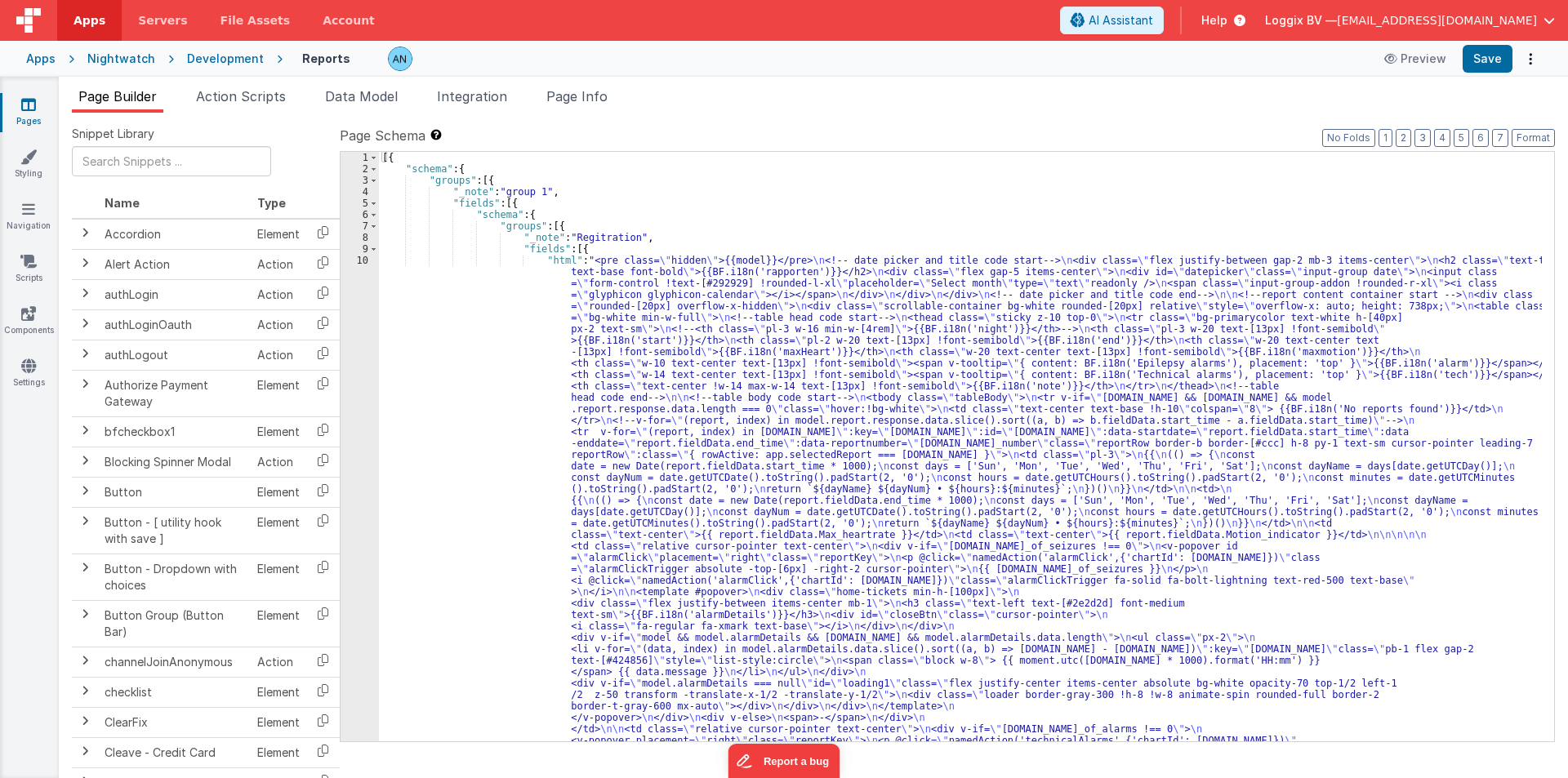
click at [1531, 128] on label "Page Schema Shortcuts: Find: command-f Fold: command-option-L Unfold: command-o…" at bounding box center [948, 135] width 1216 height 20
click at [1532, 137] on button "Format" at bounding box center [1533, 137] width 43 height 18
click at [1497, 48] on button "Save" at bounding box center [1487, 59] width 50 height 28
click at [1538, 134] on button "Format" at bounding box center [1533, 137] width 43 height 18
click at [218, 84] on div "Page Builder Action Scripts Data Model Integration Page Info Snippet Library Na…" at bounding box center [813, 427] width 1509 height 701
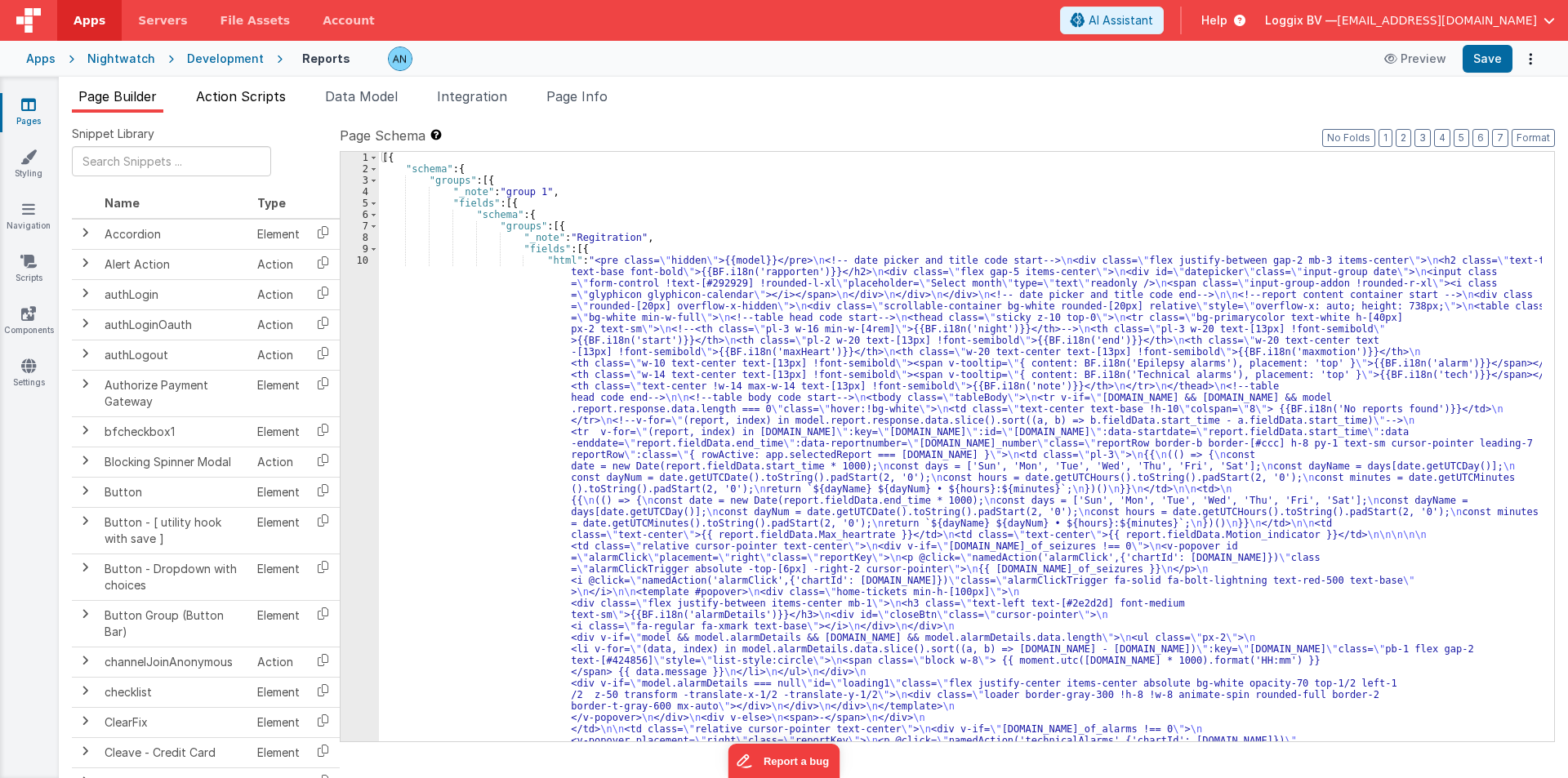
click at [219, 93] on span "Action Scripts" at bounding box center [241, 95] width 90 height 16
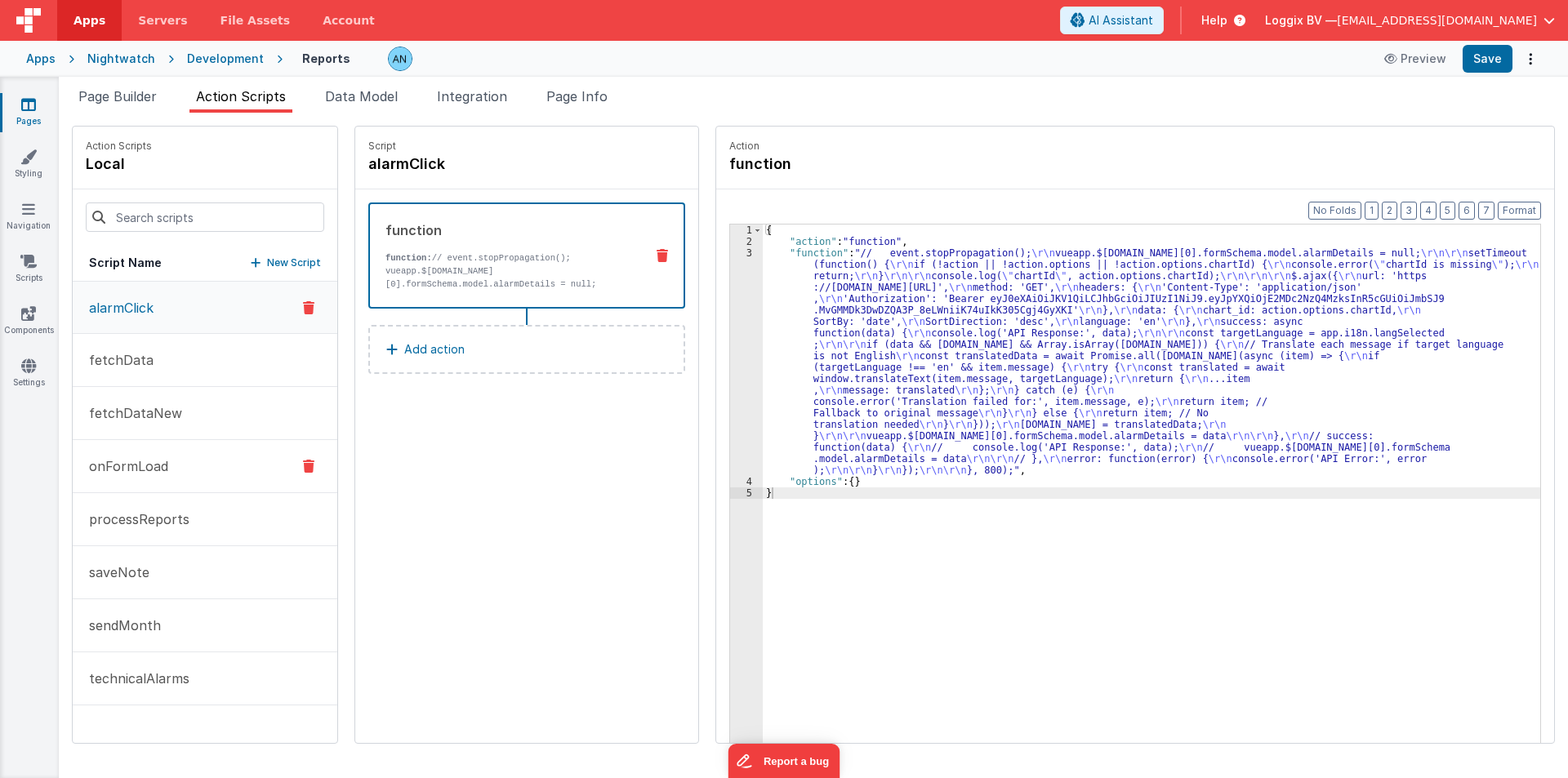
click at [129, 463] on p "onFormLoad" at bounding box center [123, 466] width 89 height 20
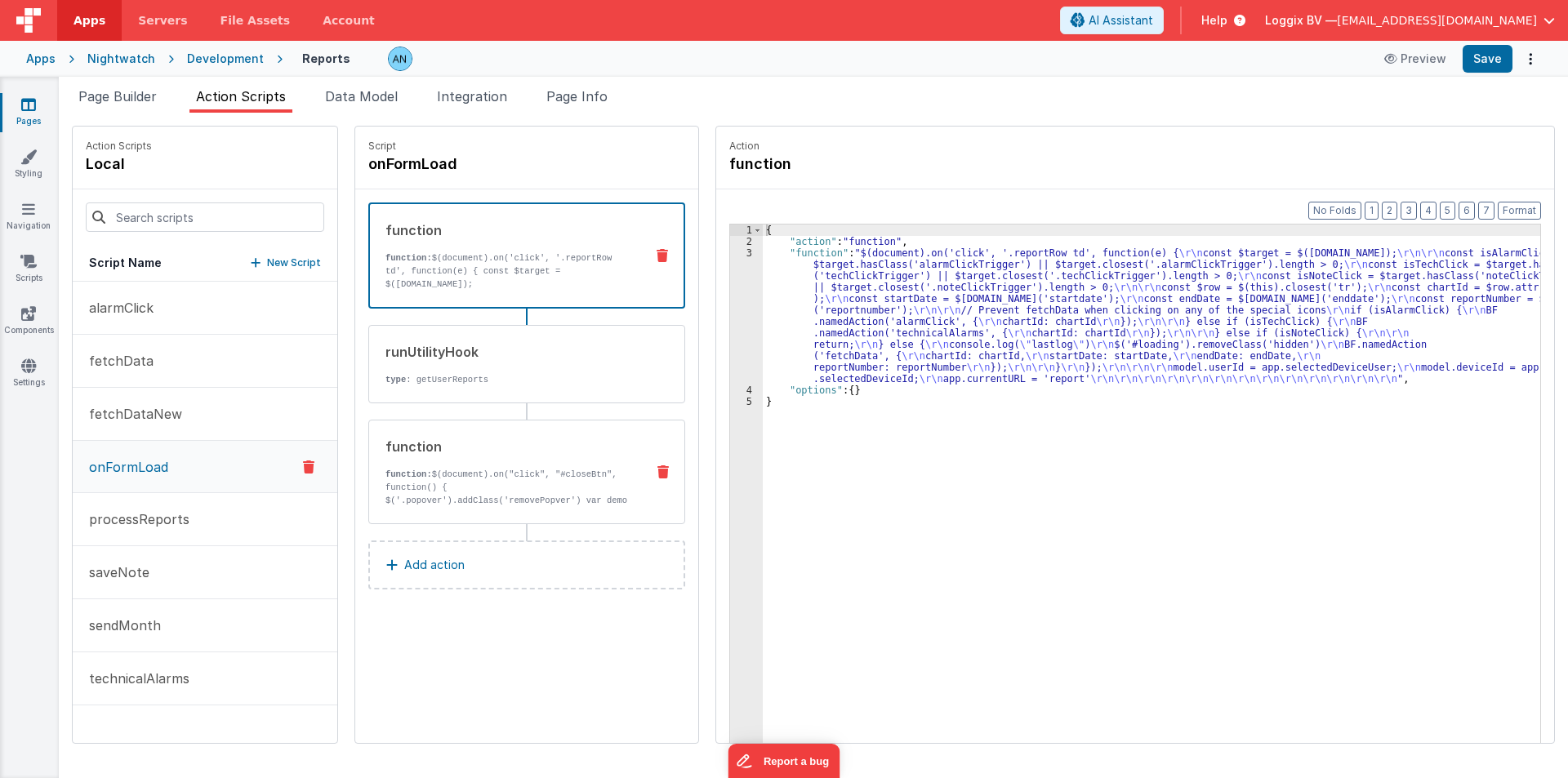
click at [484, 438] on div "function" at bounding box center [509, 446] width 247 height 20
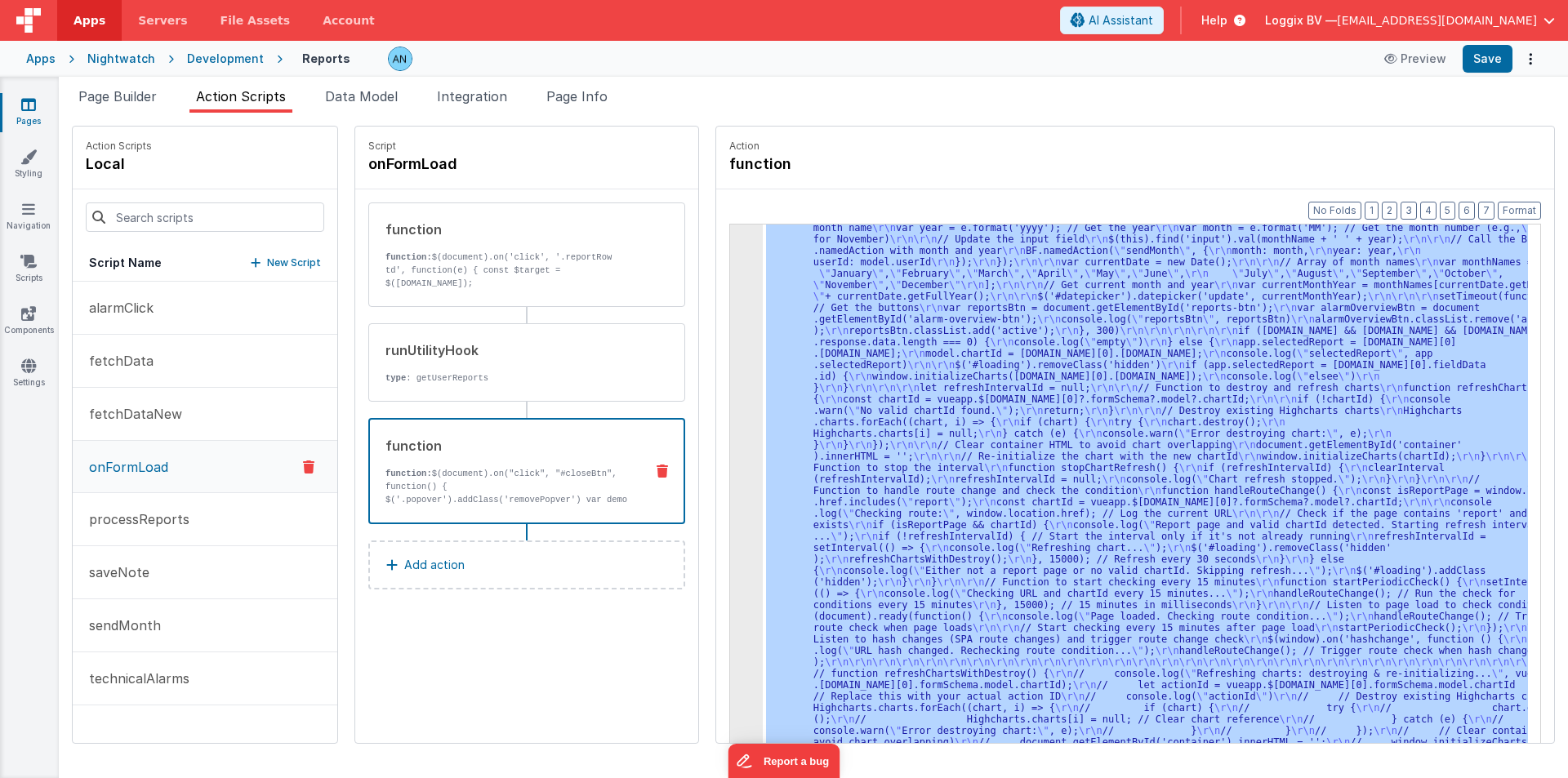
click at [730, 337] on div "3 4 5" at bounding box center [746, 770] width 33 height 1186
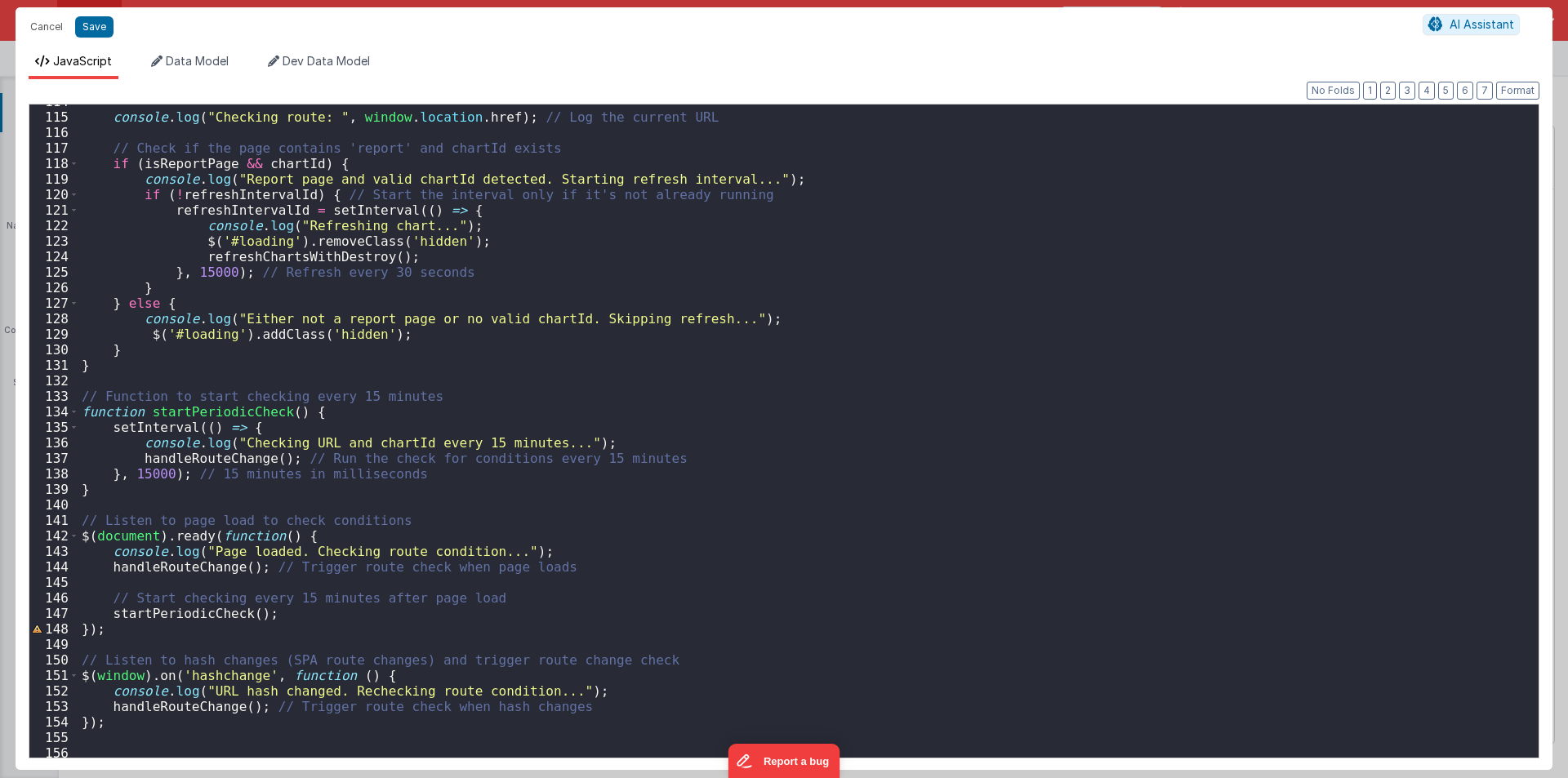
scroll to position [1665, 0]
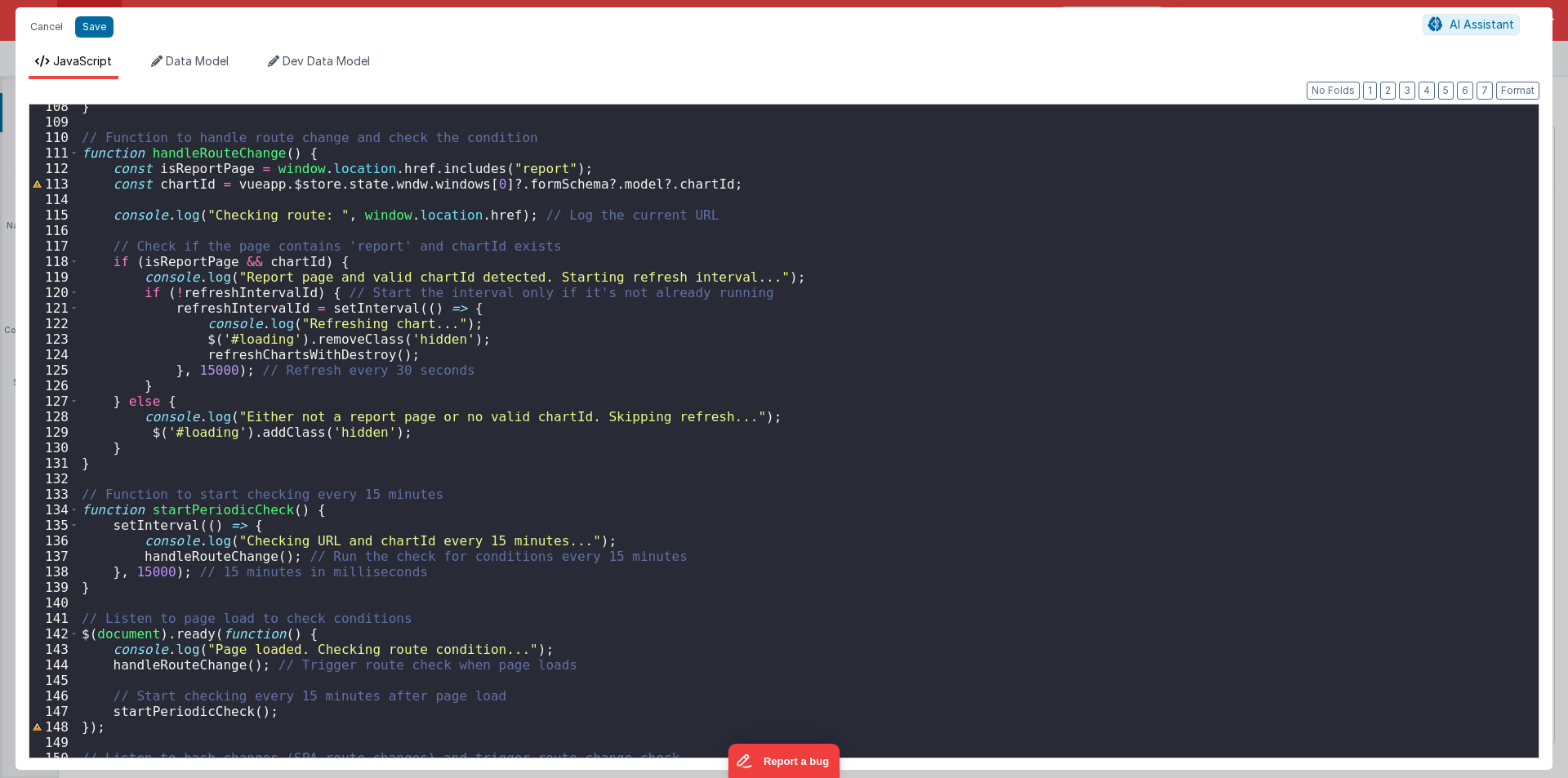
click at [392, 436] on div "} // Function to handle route change and check the condition function handleRou…" at bounding box center [803, 441] width 1448 height 684
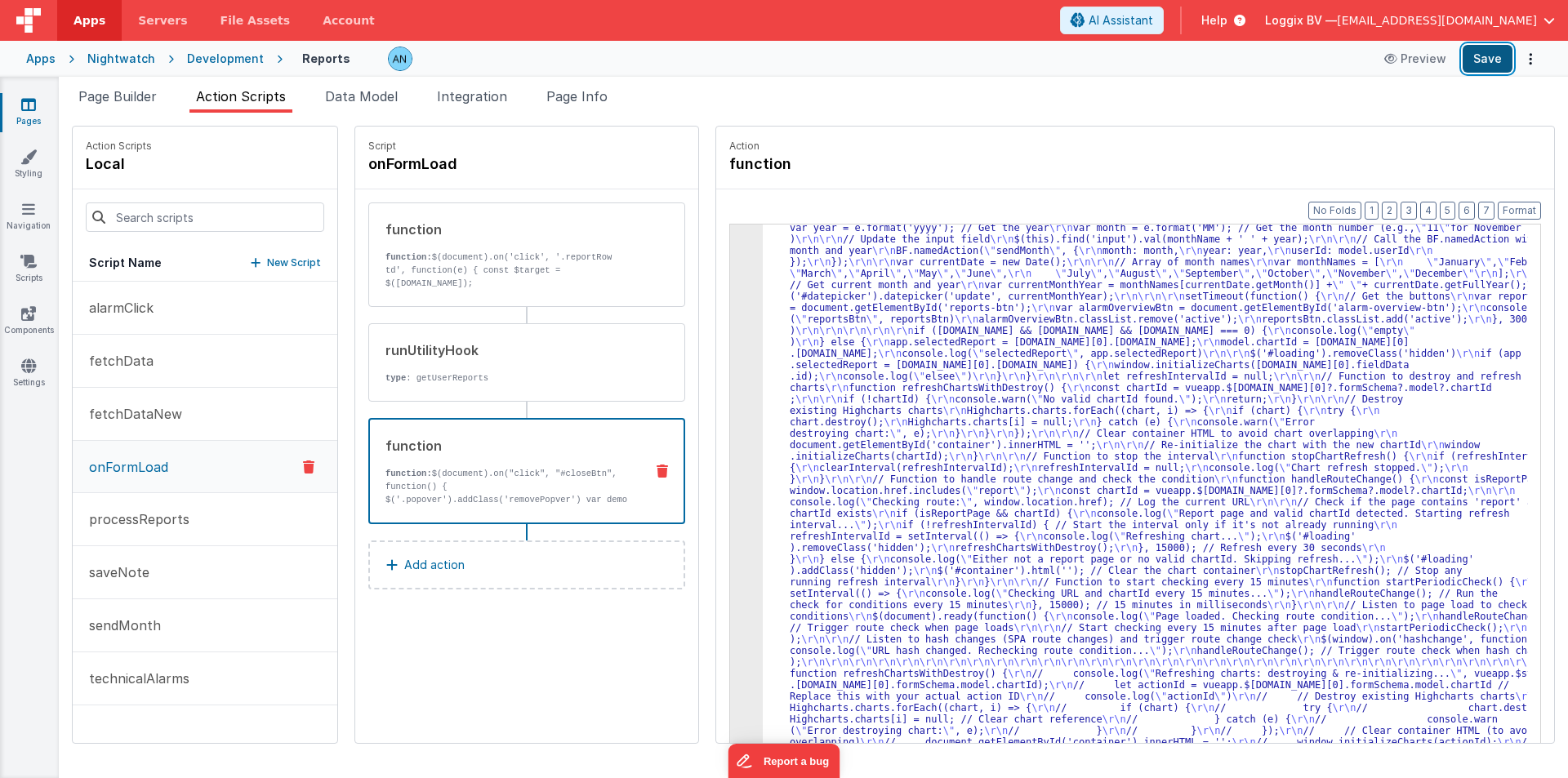
click at [1476, 56] on button "Save" at bounding box center [1487, 59] width 50 height 28
click at [1520, 205] on button "Format" at bounding box center [1519, 210] width 43 height 18
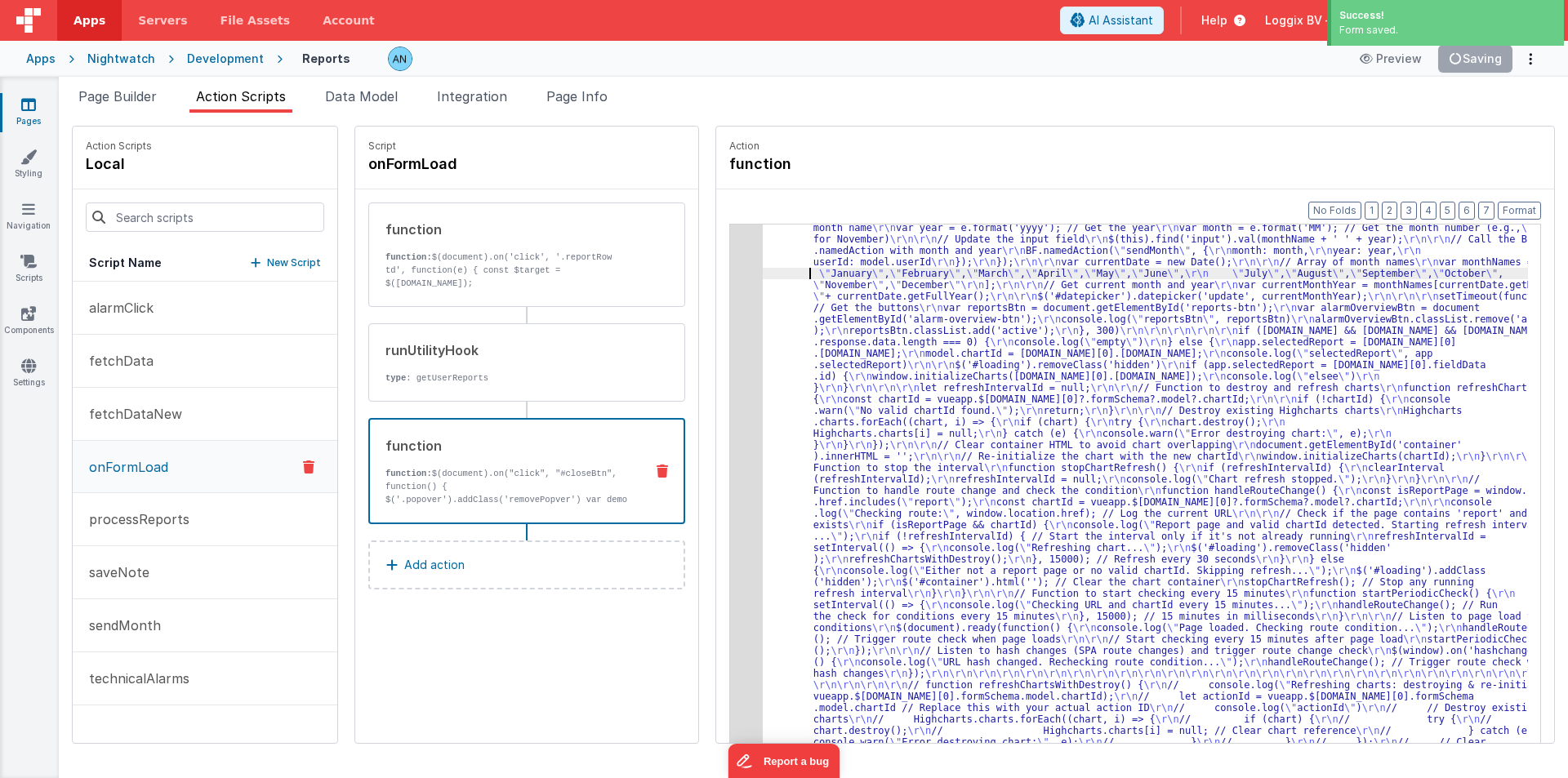
click at [764, 269] on div ""function" : "$(document).on( \" click \" , \" #closeBtn \" , function() { \r\n…" at bounding box center [1153, 775] width 781 height 1197
click at [1483, 57] on button "Save" at bounding box center [1487, 59] width 50 height 28
drag, startPoint x: 155, startPoint y: 638, endPoint x: 460, endPoint y: 461, distance: 352.6
click at [154, 638] on button "sendMonth" at bounding box center [205, 626] width 264 height 53
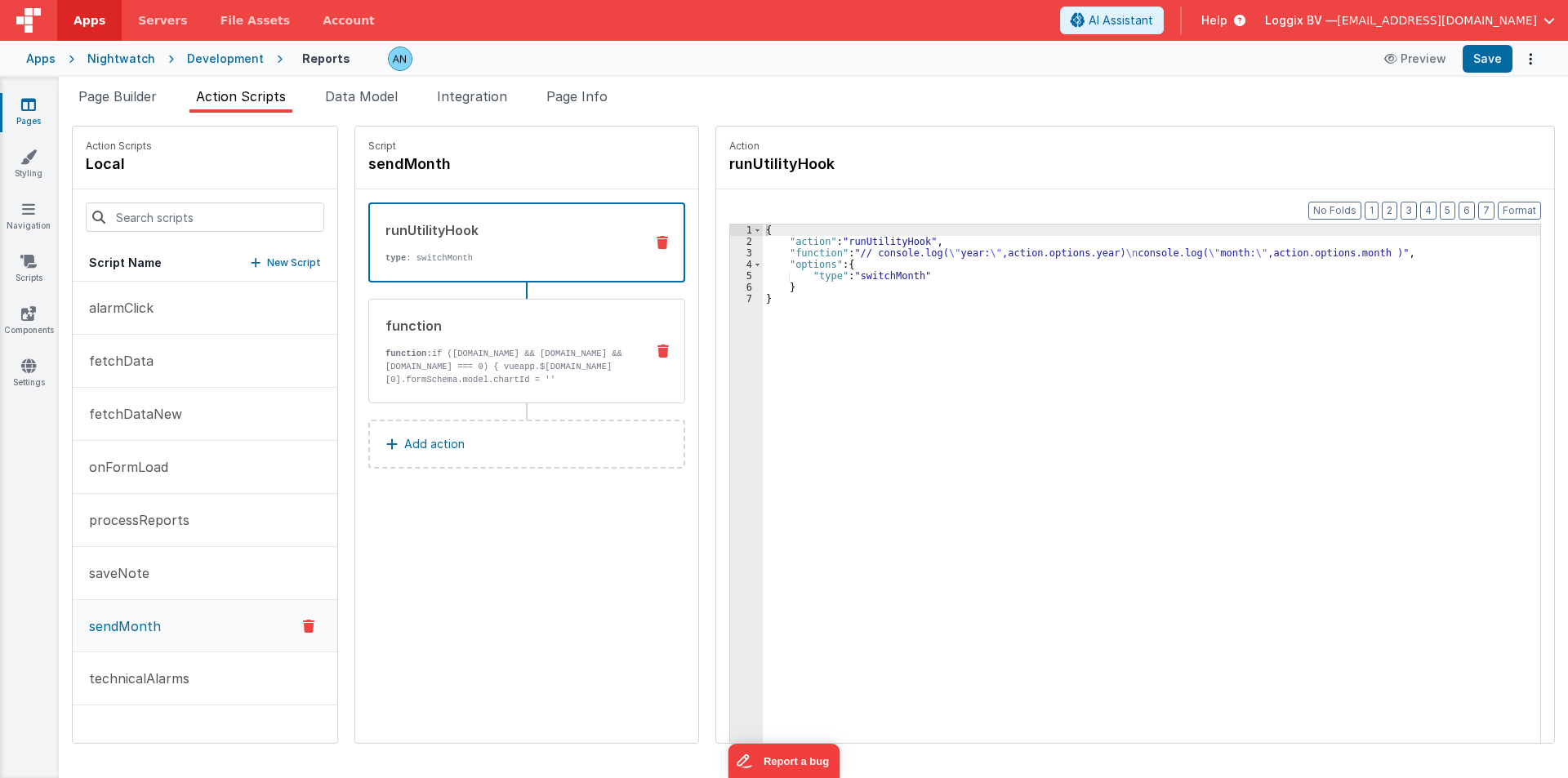
click at [522, 366] on p "function: if ([DOMAIN_NAME] && [DOMAIN_NAME] && [DOMAIN_NAME] === 0) { vueapp.$…" at bounding box center [509, 373] width 247 height 52
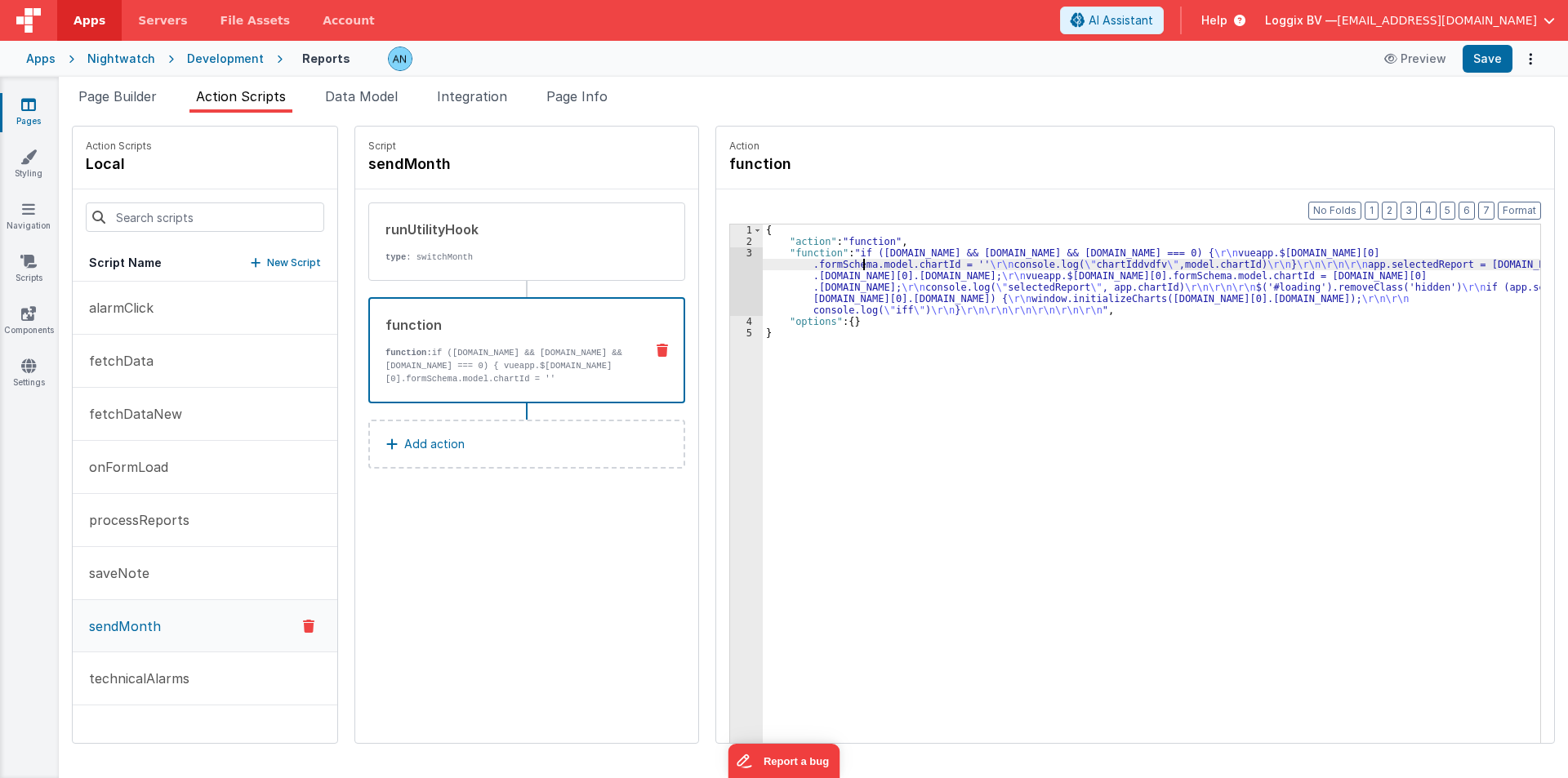
click at [848, 263] on div "{ "action" : "function" , "function" : "if ([DOMAIN_NAME] && [DOMAIN_NAME] && […" at bounding box center [1159, 520] width 793 height 592
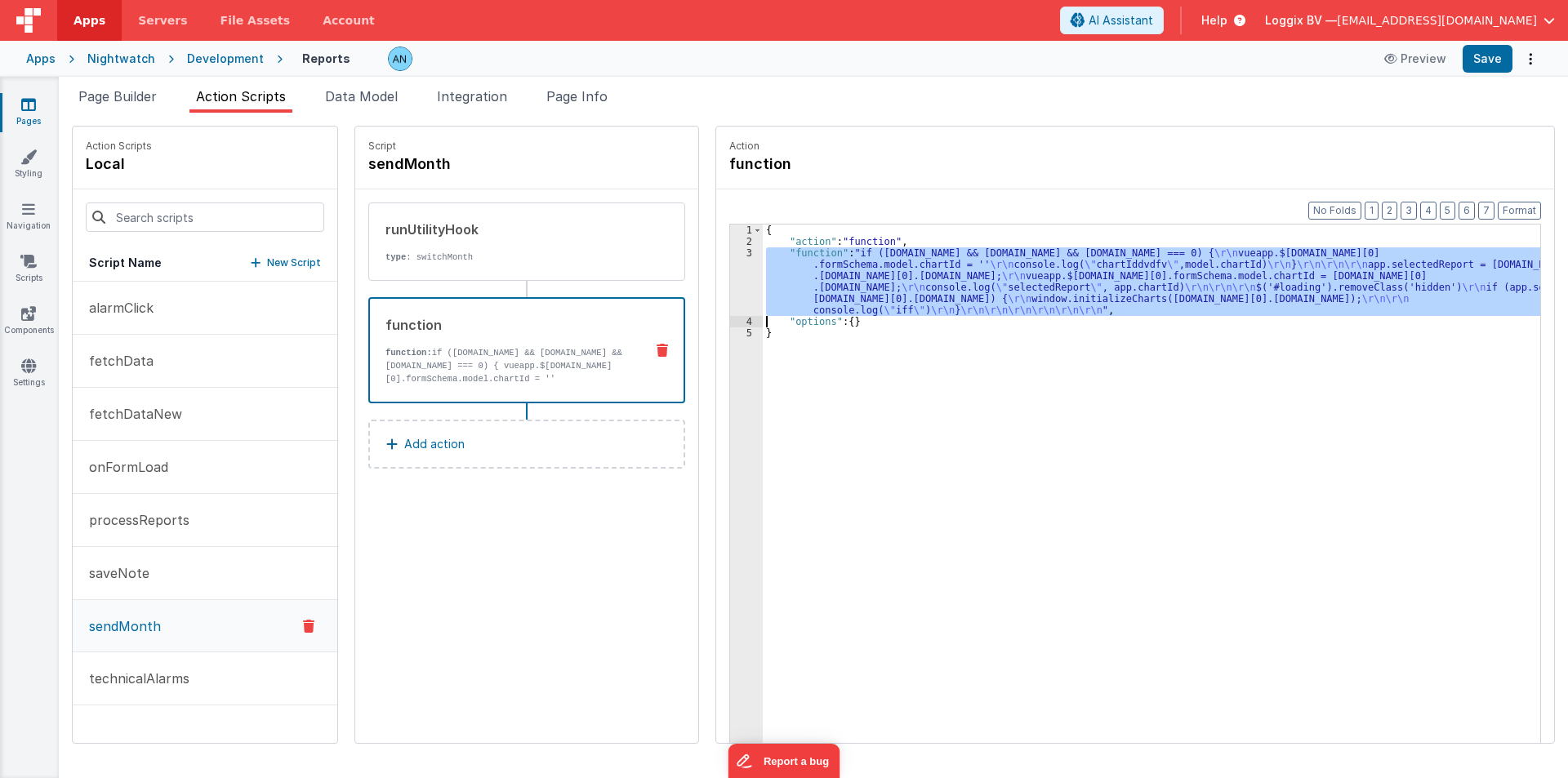
click at [734, 272] on div "3" at bounding box center [746, 281] width 33 height 68
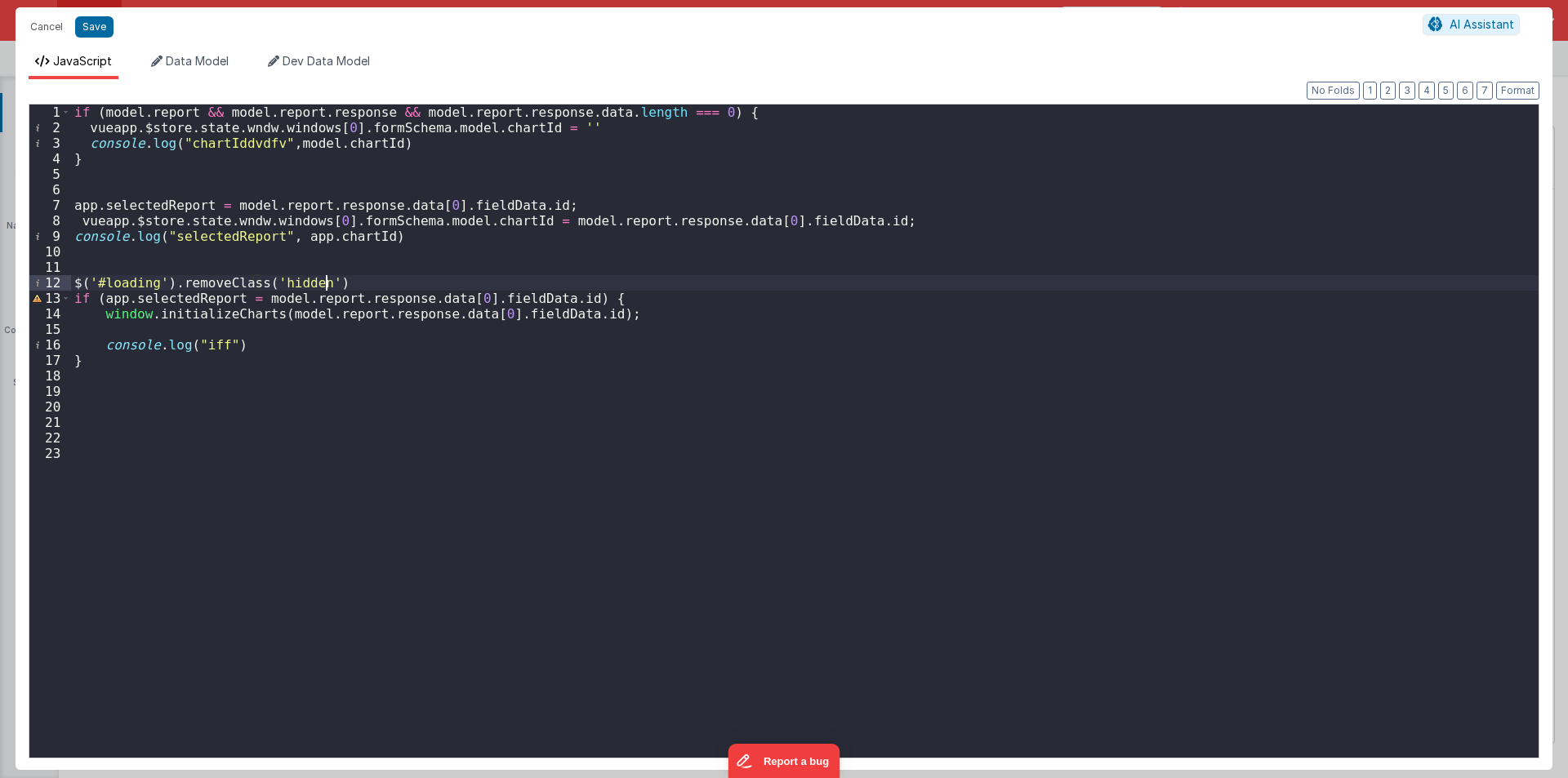
click at [425, 146] on div "if ( model . report && model . report . response && model . report . response .…" at bounding box center [805, 446] width 1468 height 684
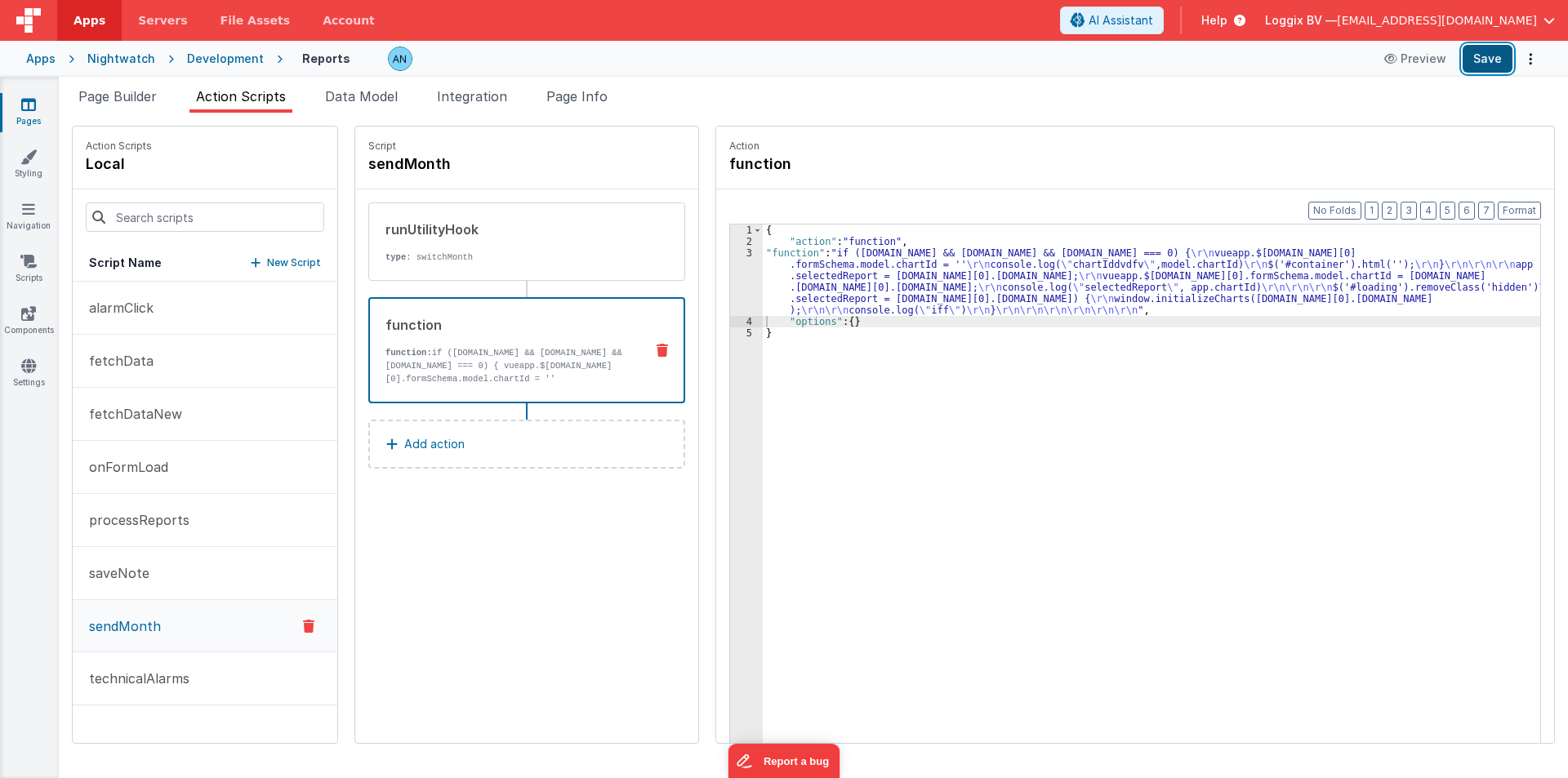
click at [1486, 68] on button "Save" at bounding box center [1487, 59] width 50 height 28
click at [1530, 215] on button "Format" at bounding box center [1519, 210] width 43 height 18
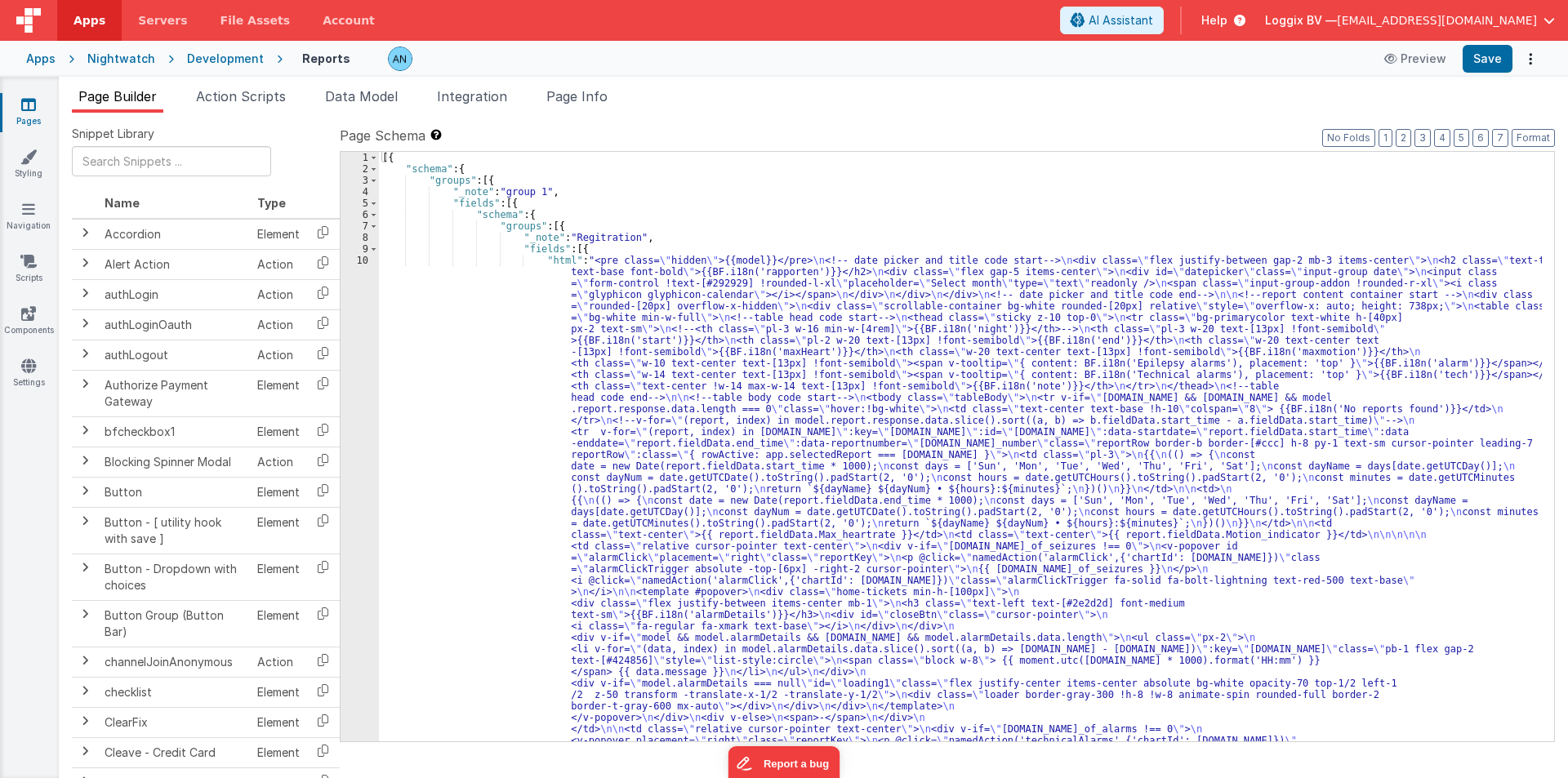
click at [210, 62] on div "Development" at bounding box center [225, 58] width 77 height 16
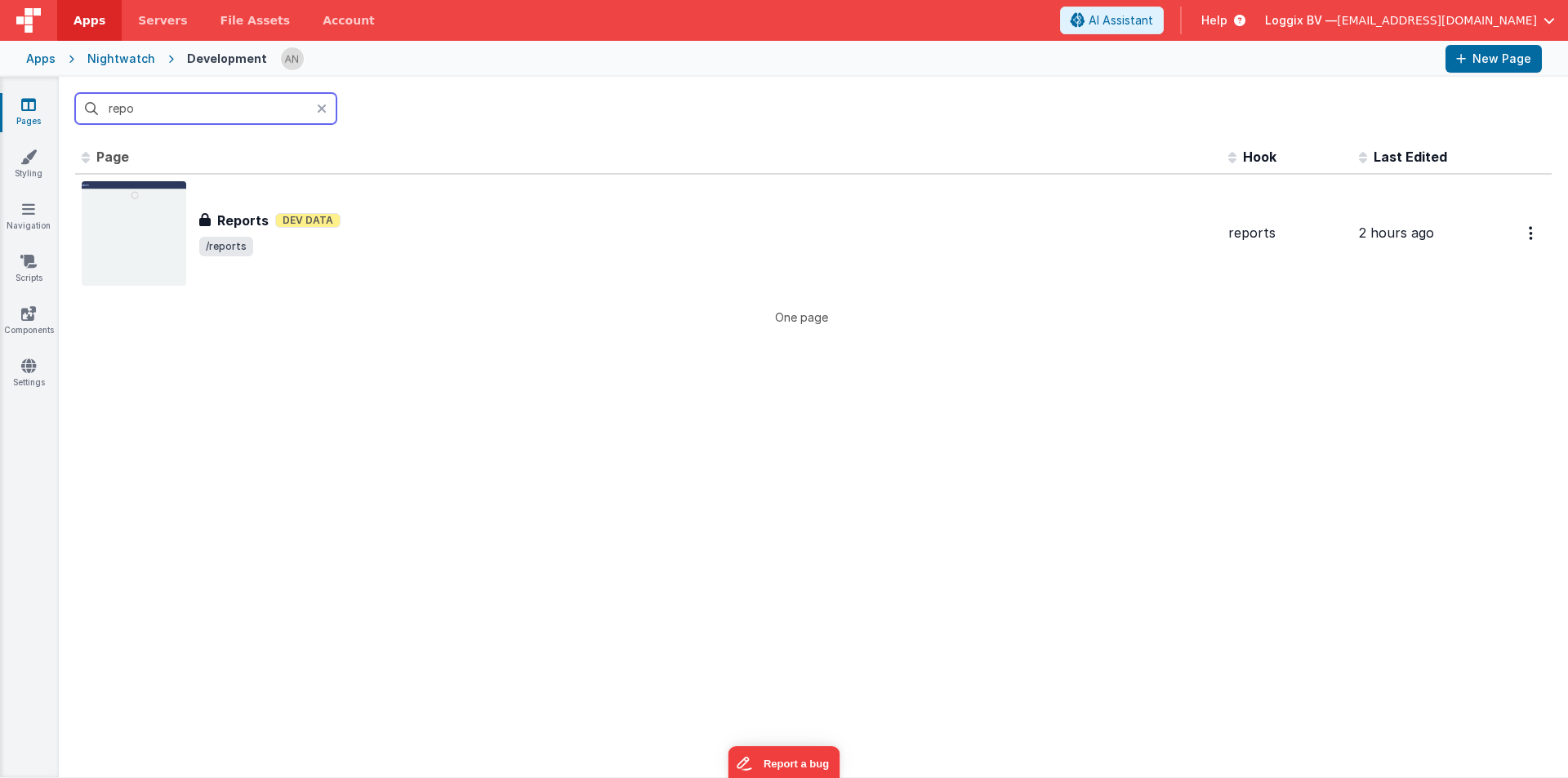
click at [179, 97] on input "repo" at bounding box center [206, 108] width 262 height 31
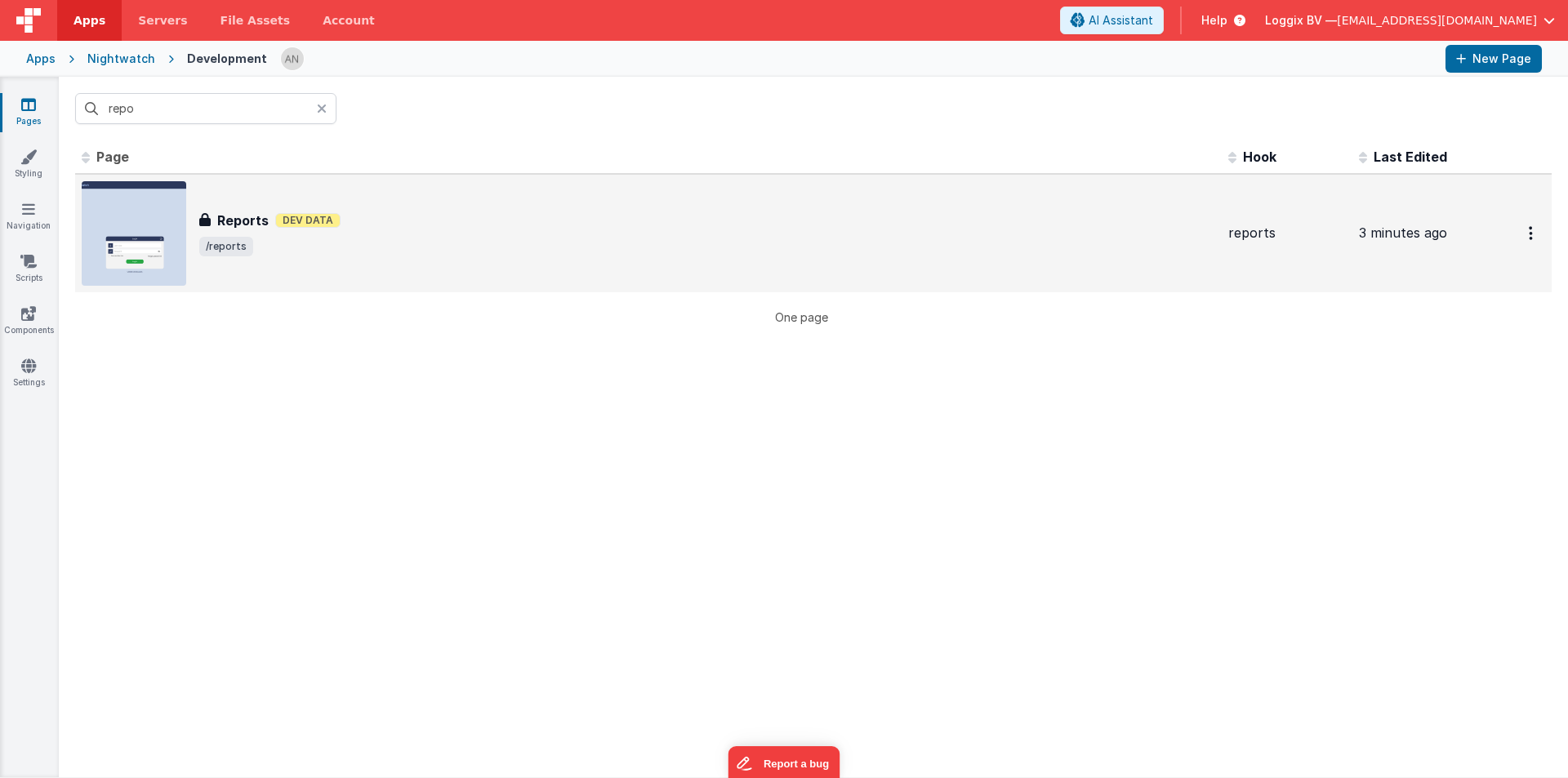
click at [305, 236] on span "/reports" at bounding box center [706, 246] width 1016 height 20
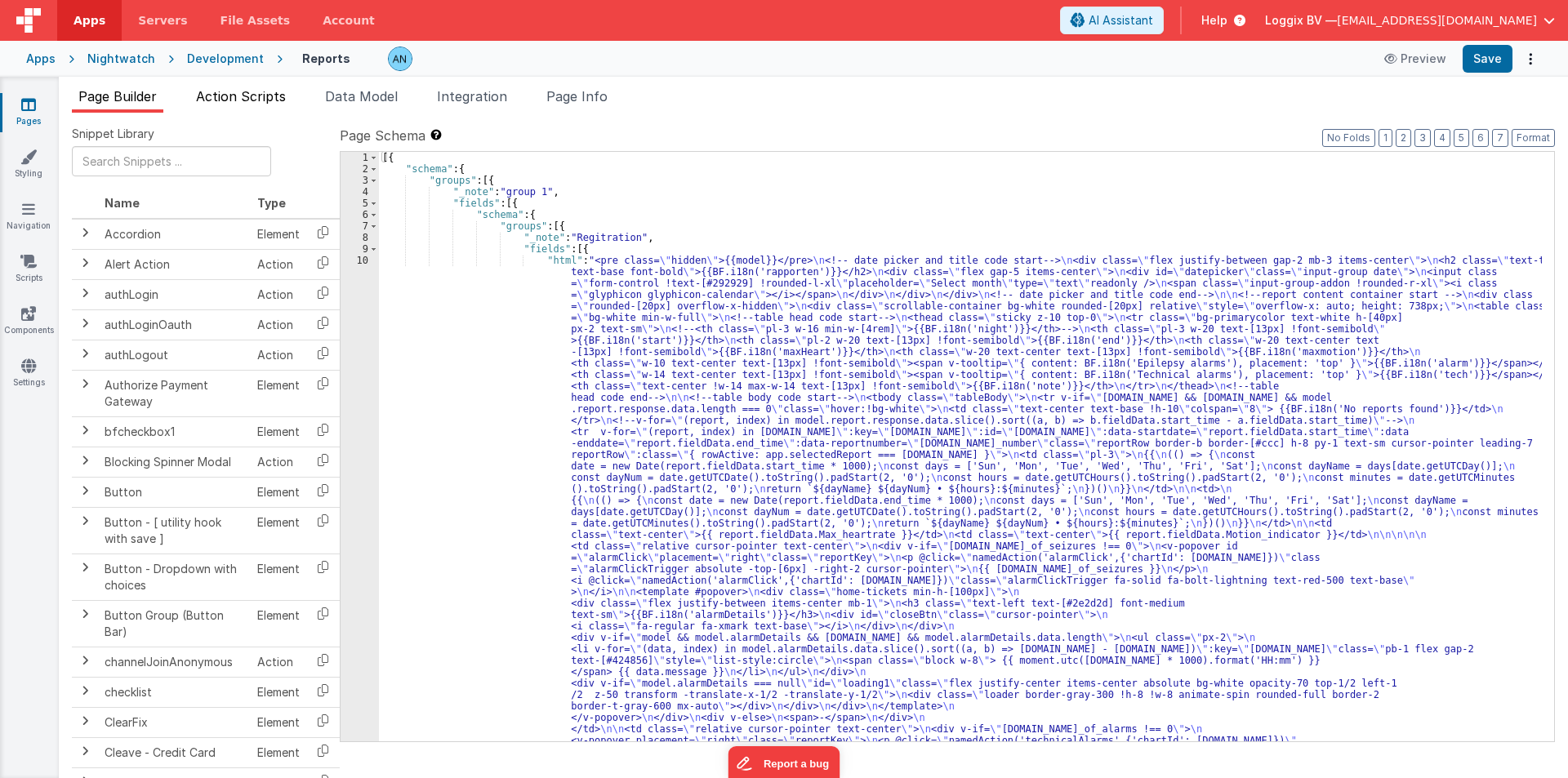
click at [240, 98] on span "Action Scripts" at bounding box center [241, 95] width 90 height 16
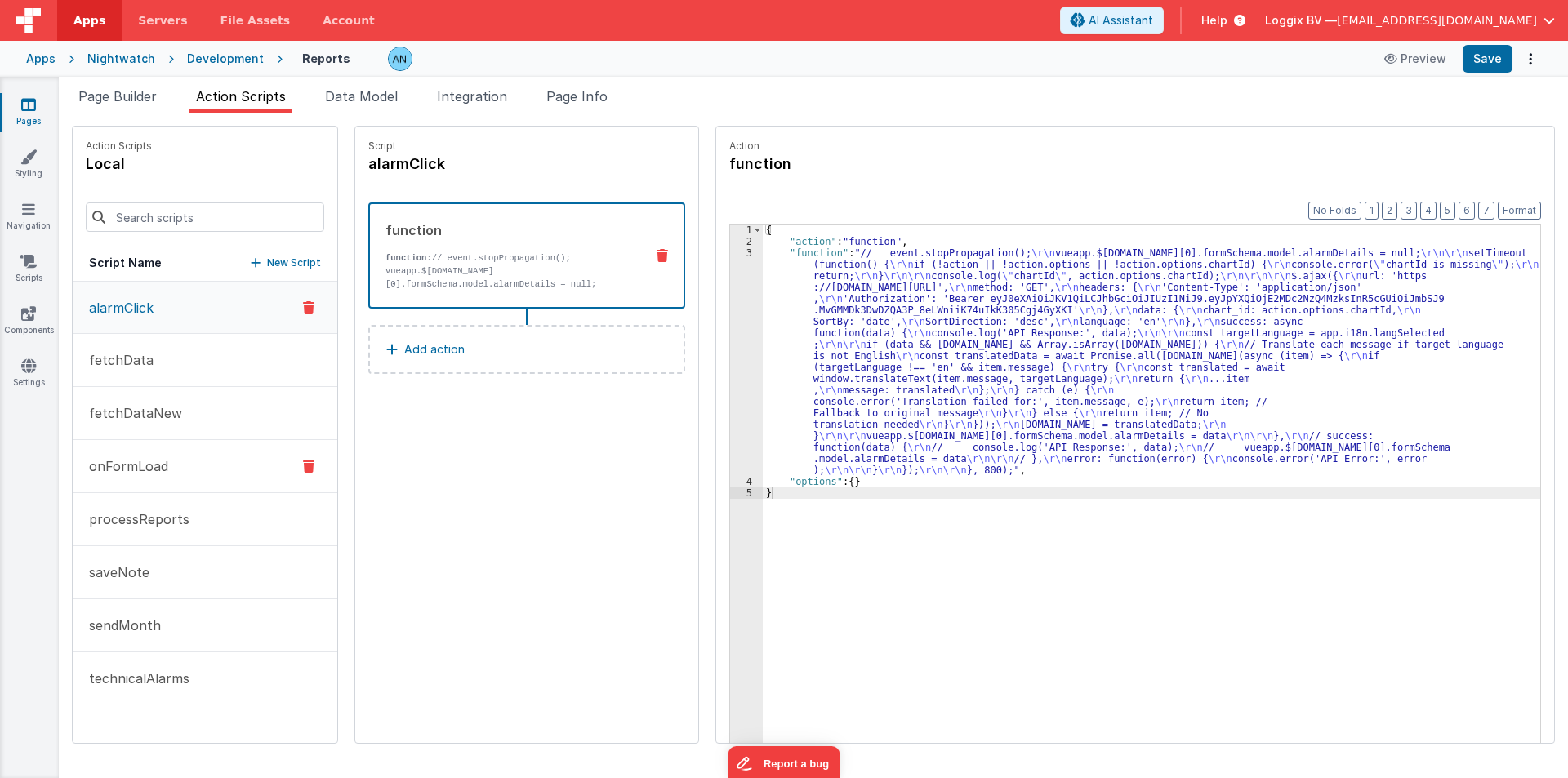
click at [135, 473] on p "onFormLoad" at bounding box center [123, 466] width 89 height 20
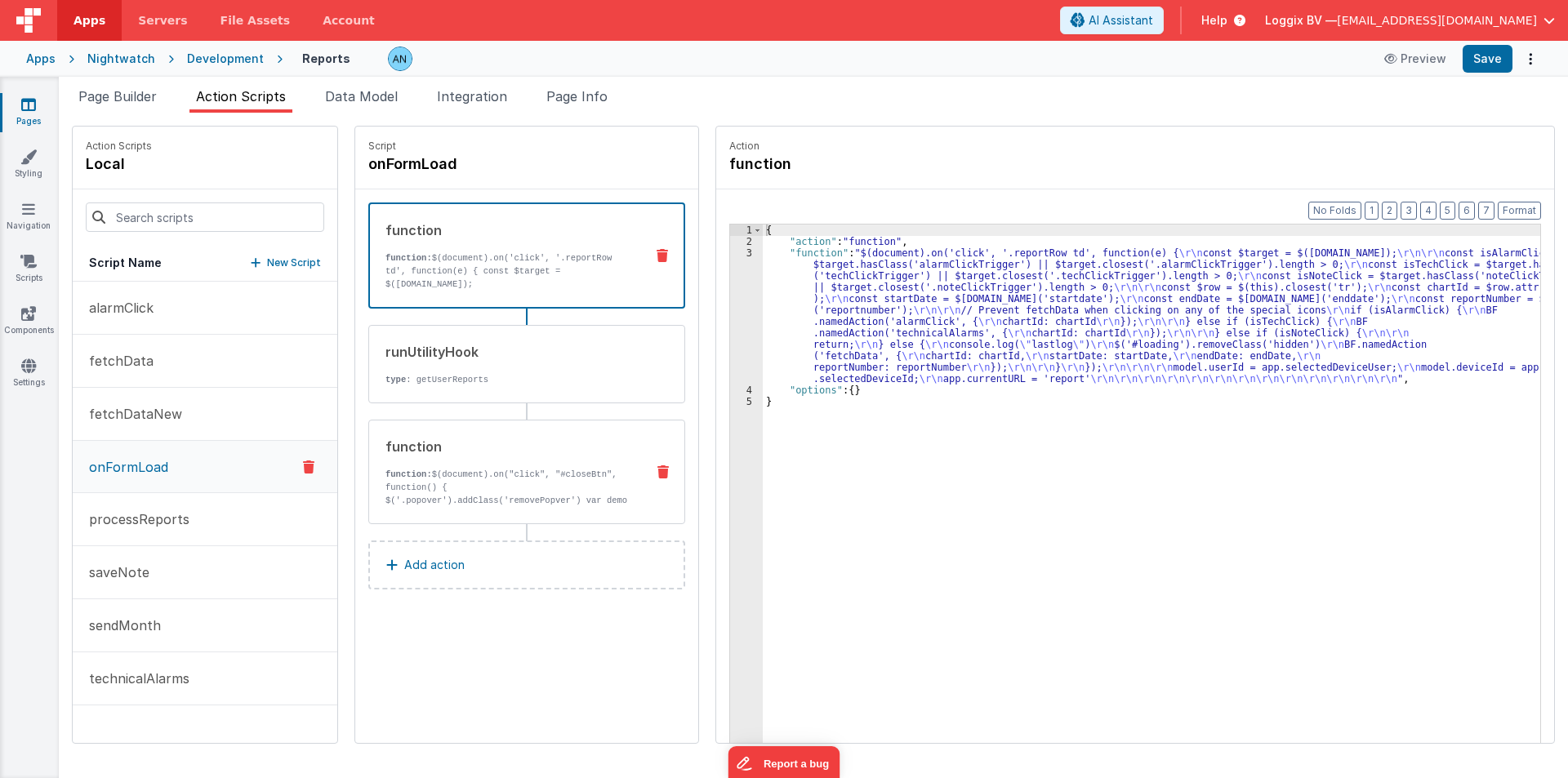
click at [538, 453] on div "function" at bounding box center [509, 446] width 247 height 20
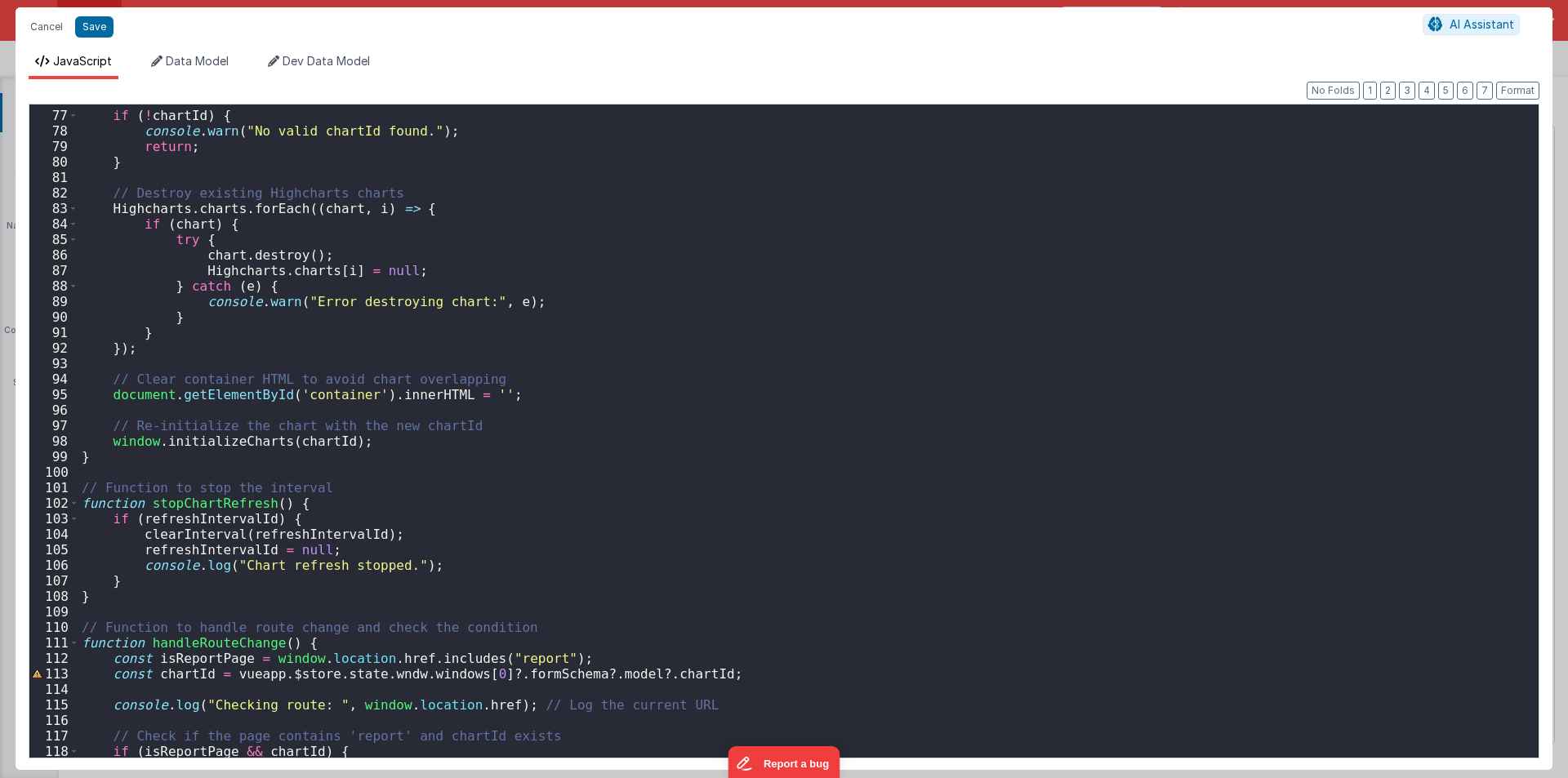
scroll to position [1421, 0]
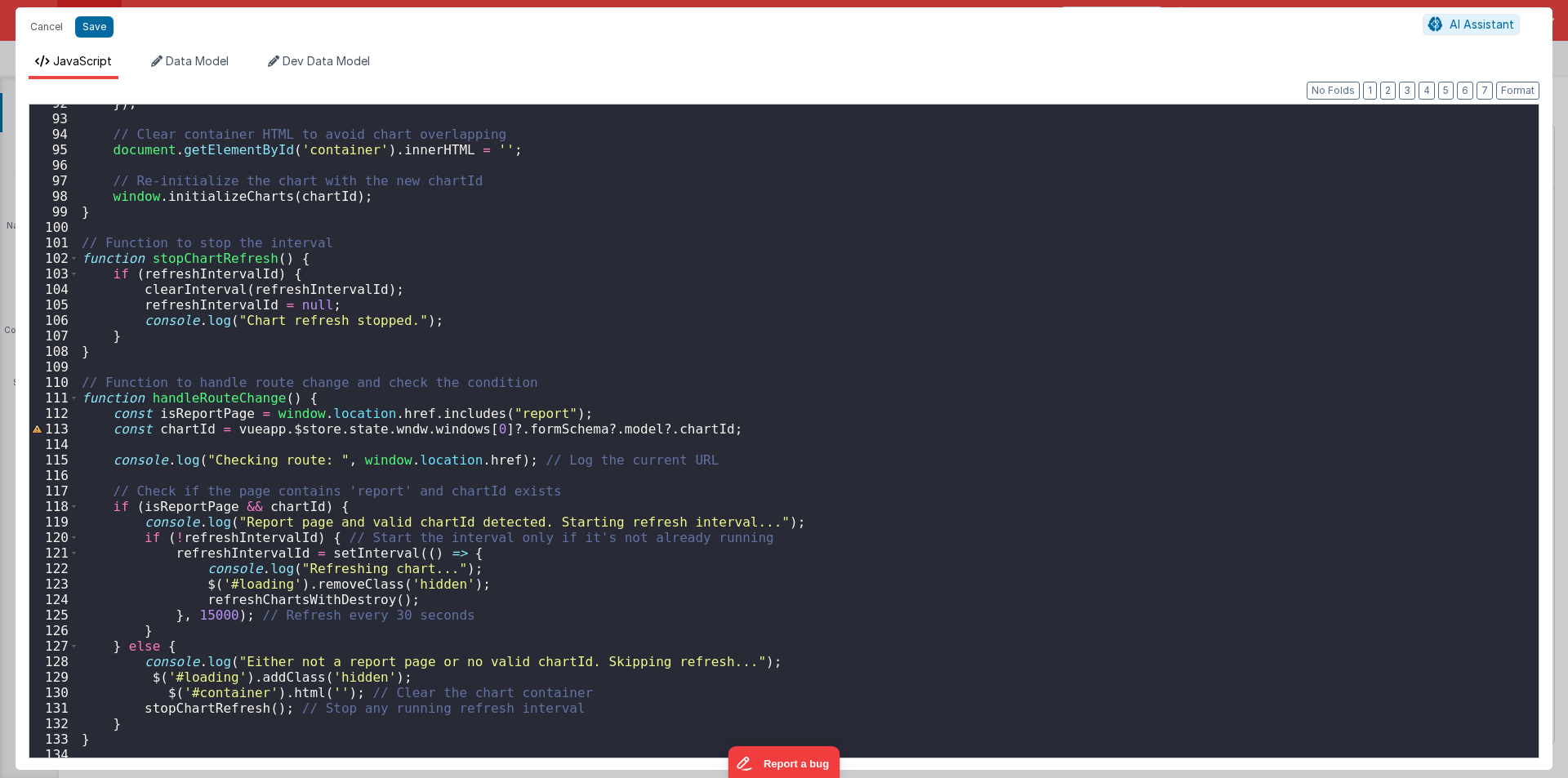
click at [201, 617] on div "}) ; // Clear container HTML to avoid chart overlapping document . getElementBy…" at bounding box center [803, 437] width 1448 height 684
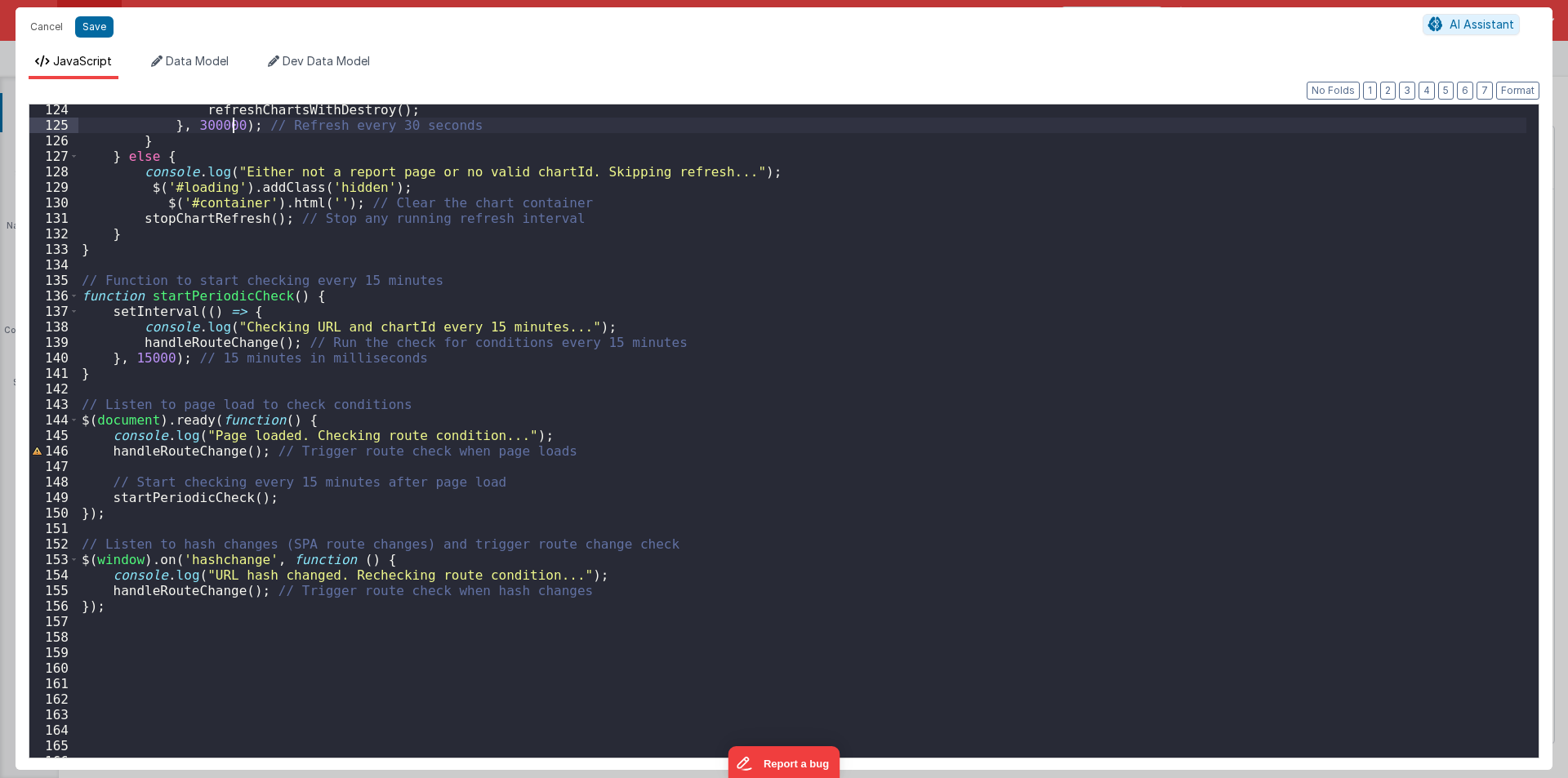
scroll to position [1910, 0]
click at [146, 356] on div "refreshChartsWithDestroy ( ) ; } , 300000 ) ; // Refresh every 30 seconds } } e…" at bounding box center [803, 444] width 1448 height 684
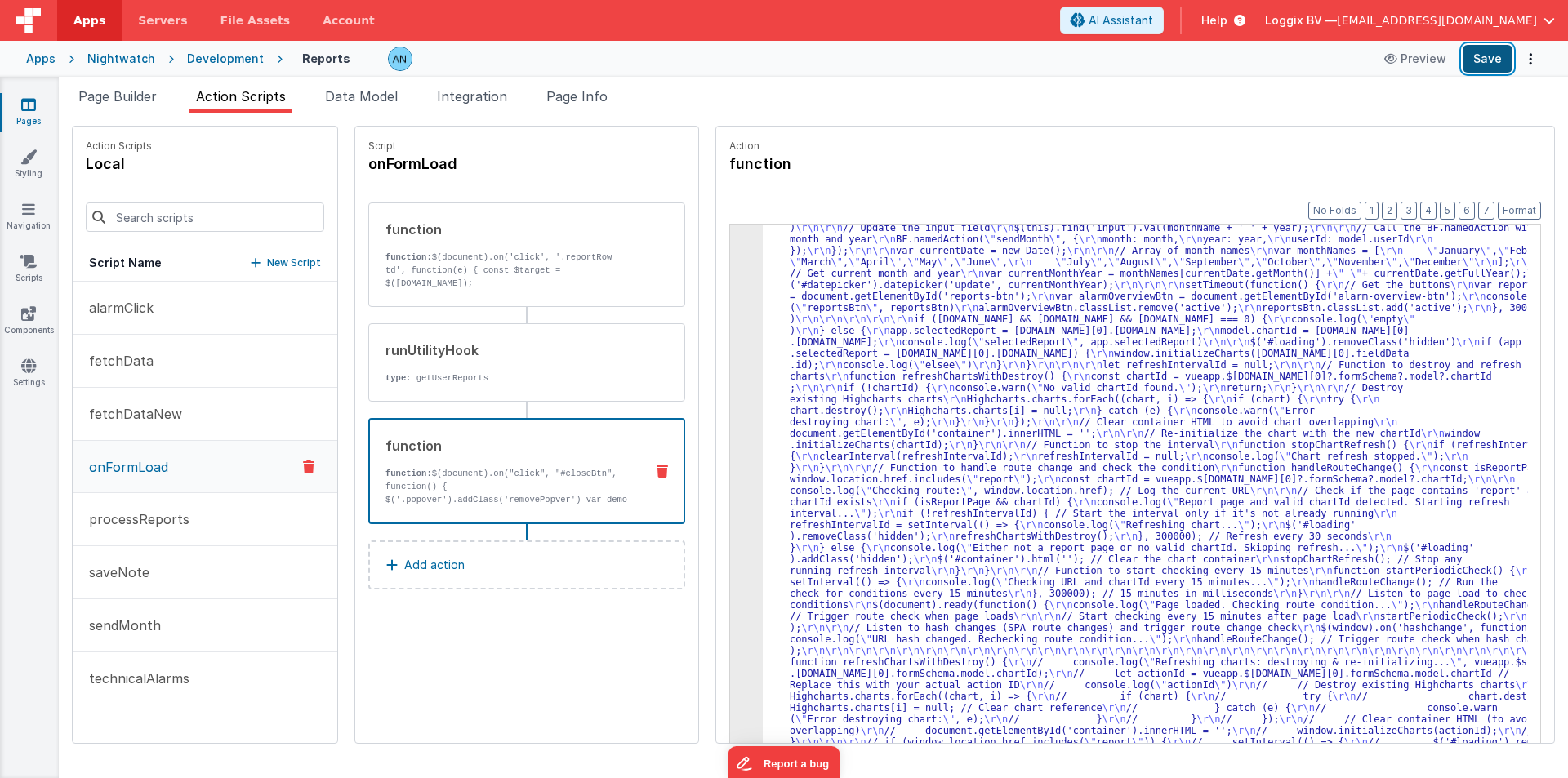
click at [1495, 54] on button "Save" at bounding box center [1487, 59] width 50 height 28
click at [1522, 211] on button "Format" at bounding box center [1519, 210] width 43 height 18
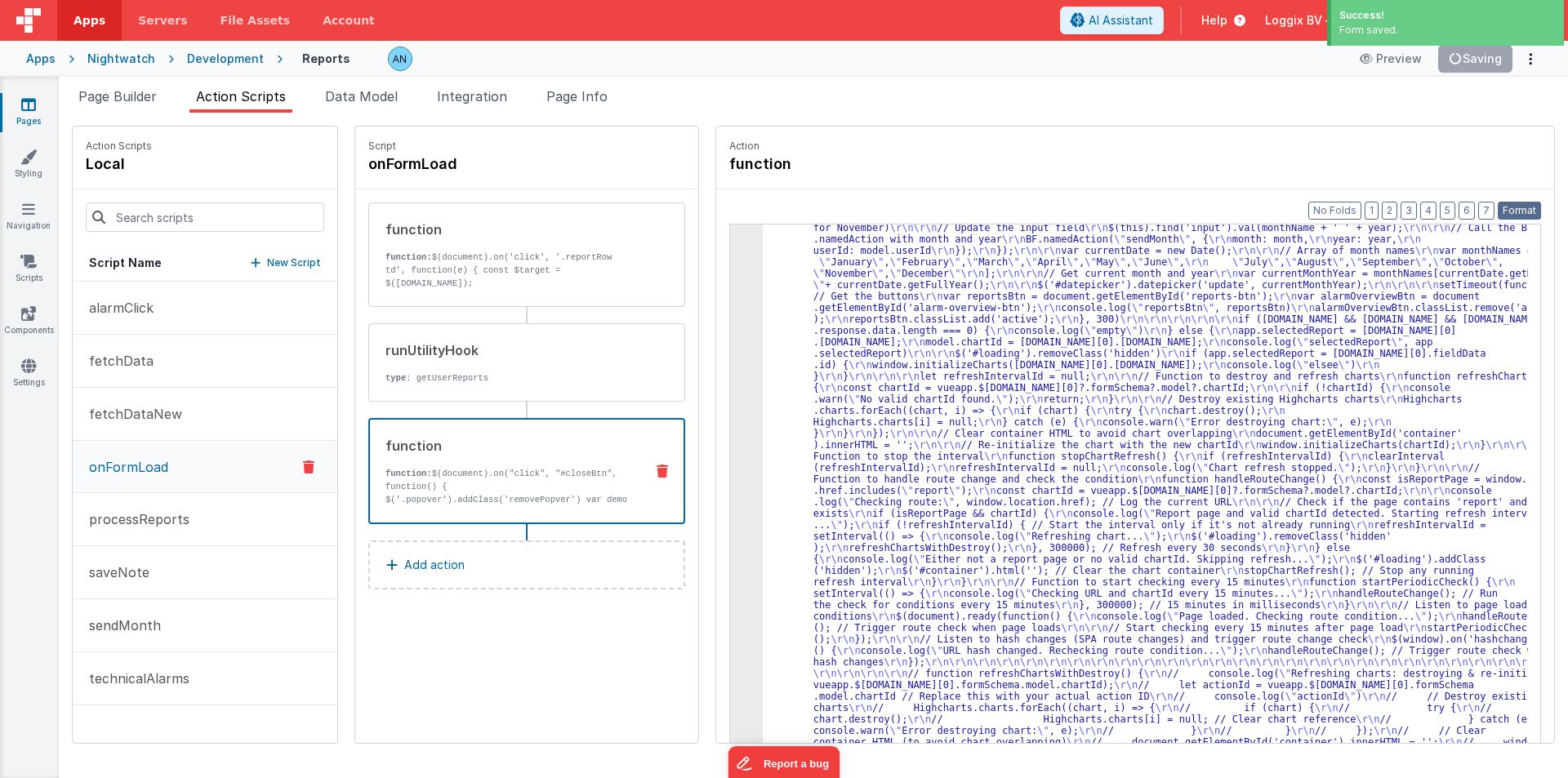
click at [1516, 205] on button "Format" at bounding box center [1519, 210] width 43 height 18
click at [1527, 204] on button "Format" at bounding box center [1519, 210] width 43 height 18
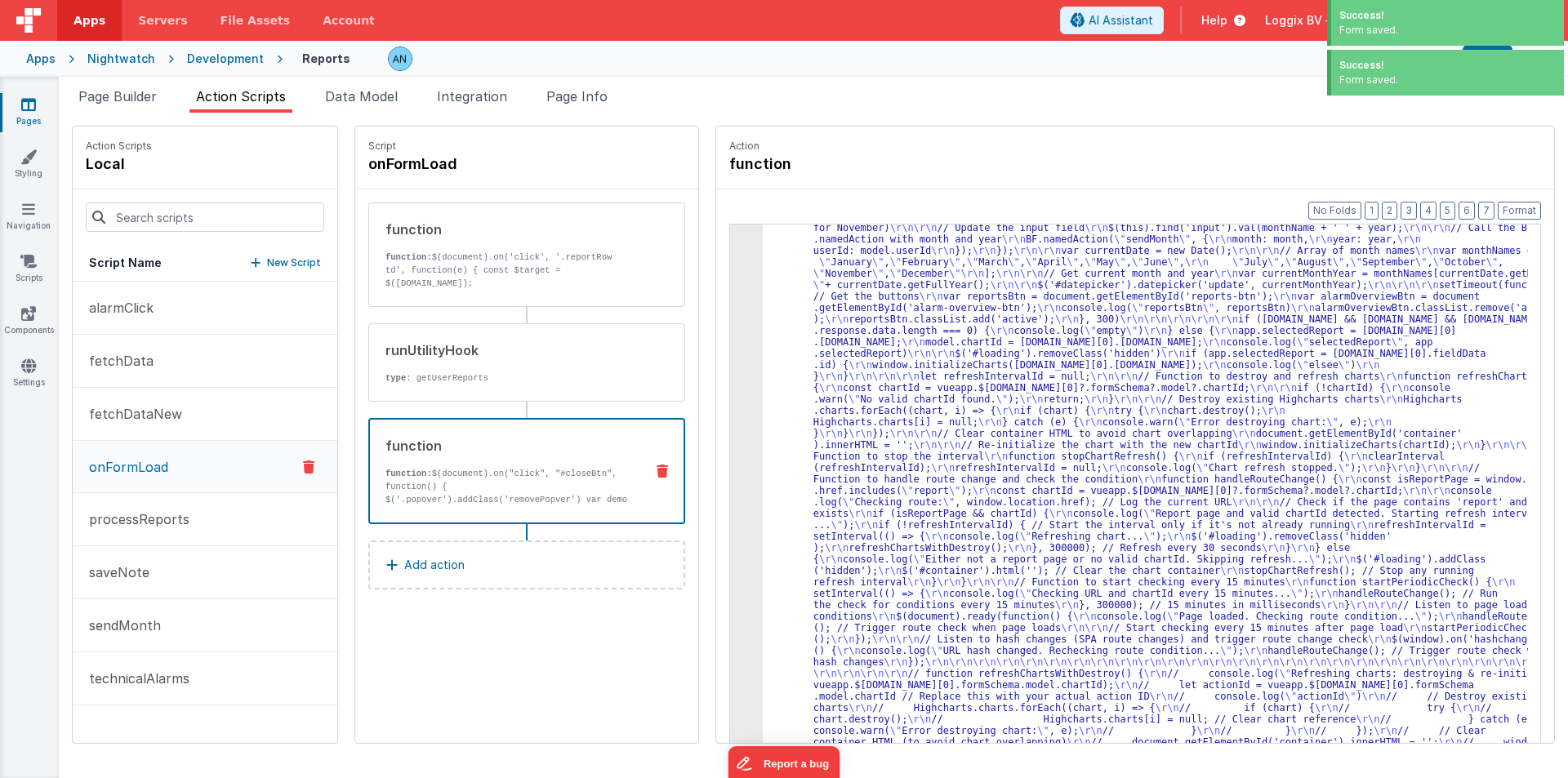
click at [733, 243] on div "3" at bounding box center [746, 474] width 33 height 617
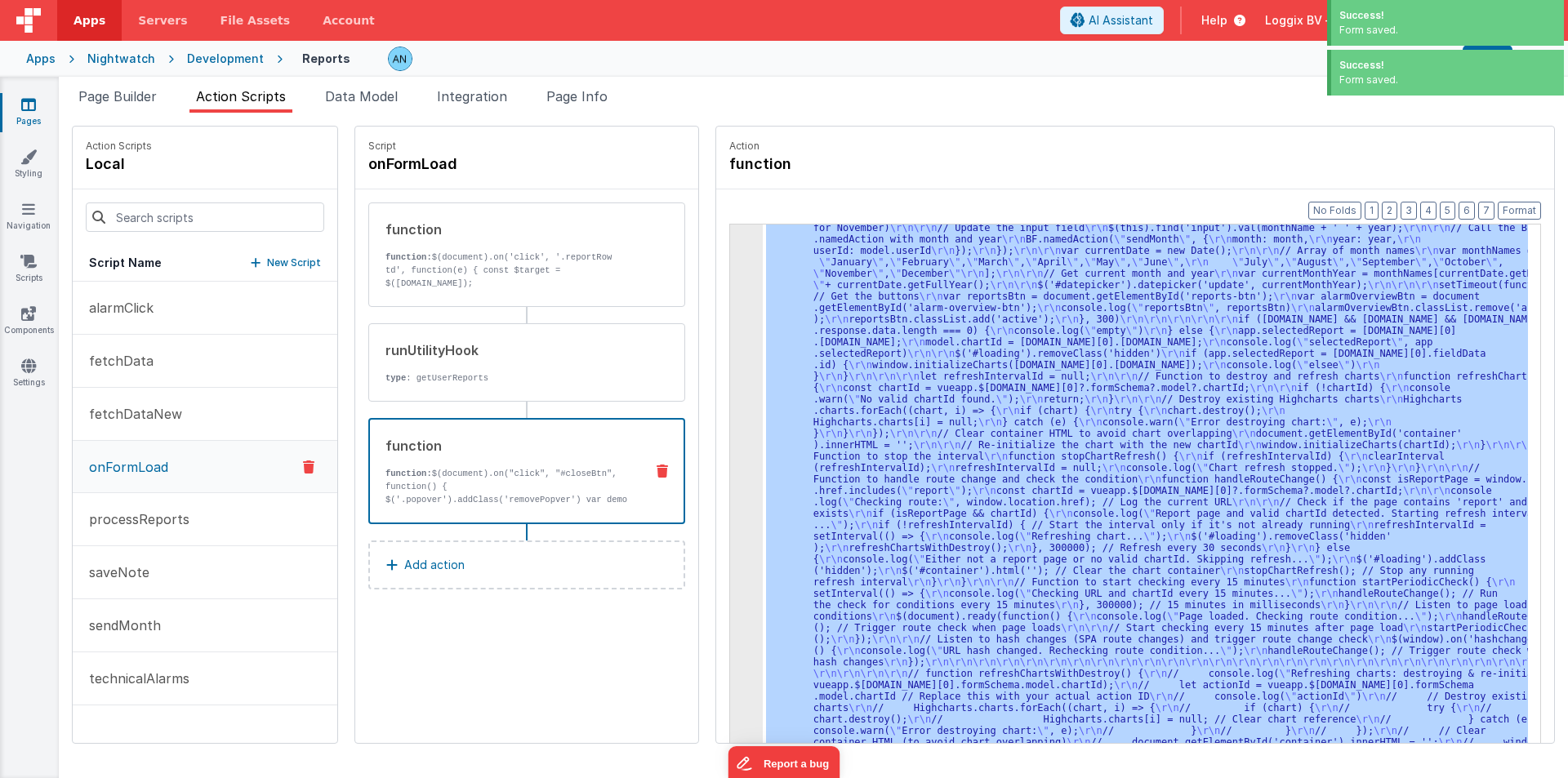
click at [734, 241] on div "3" at bounding box center [746, 474] width 33 height 617
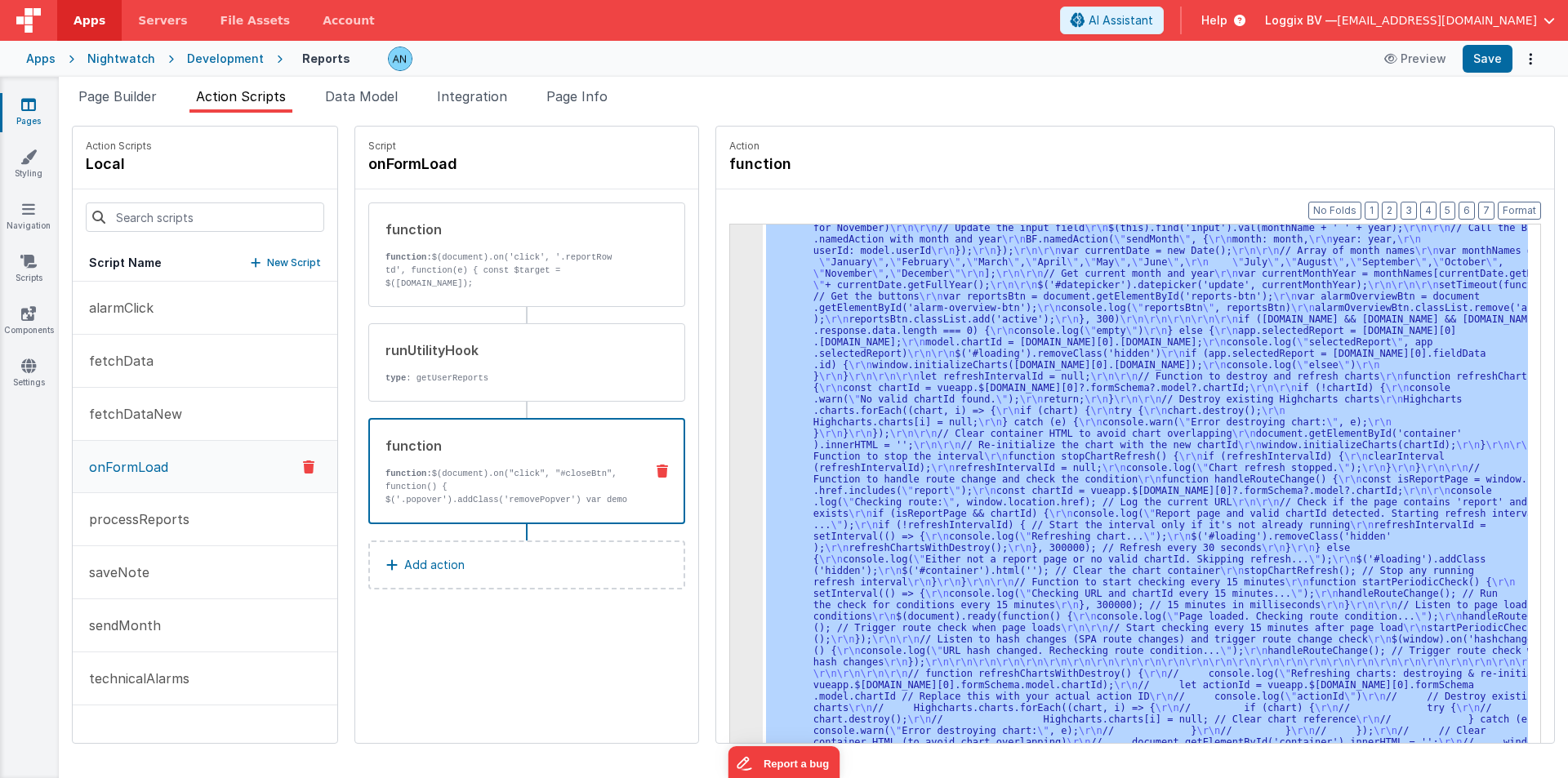
click at [730, 266] on div "3" at bounding box center [746, 474] width 33 height 617
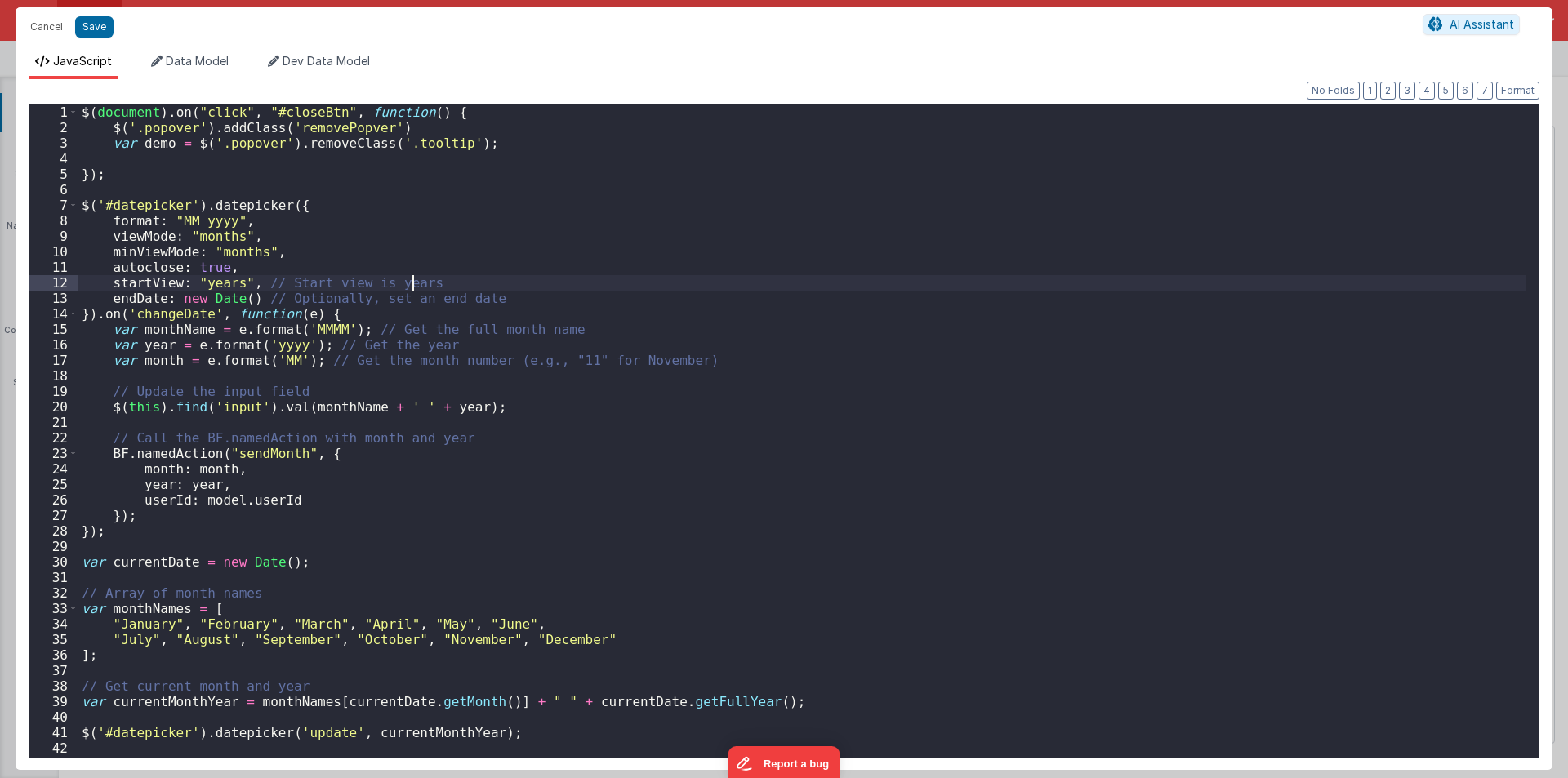
click at [728, 266] on div "$ ( document ) . on ( "click" , "#closeBtn" , function ( ) { $ ( '.popover' ) .…" at bounding box center [803, 446] width 1448 height 684
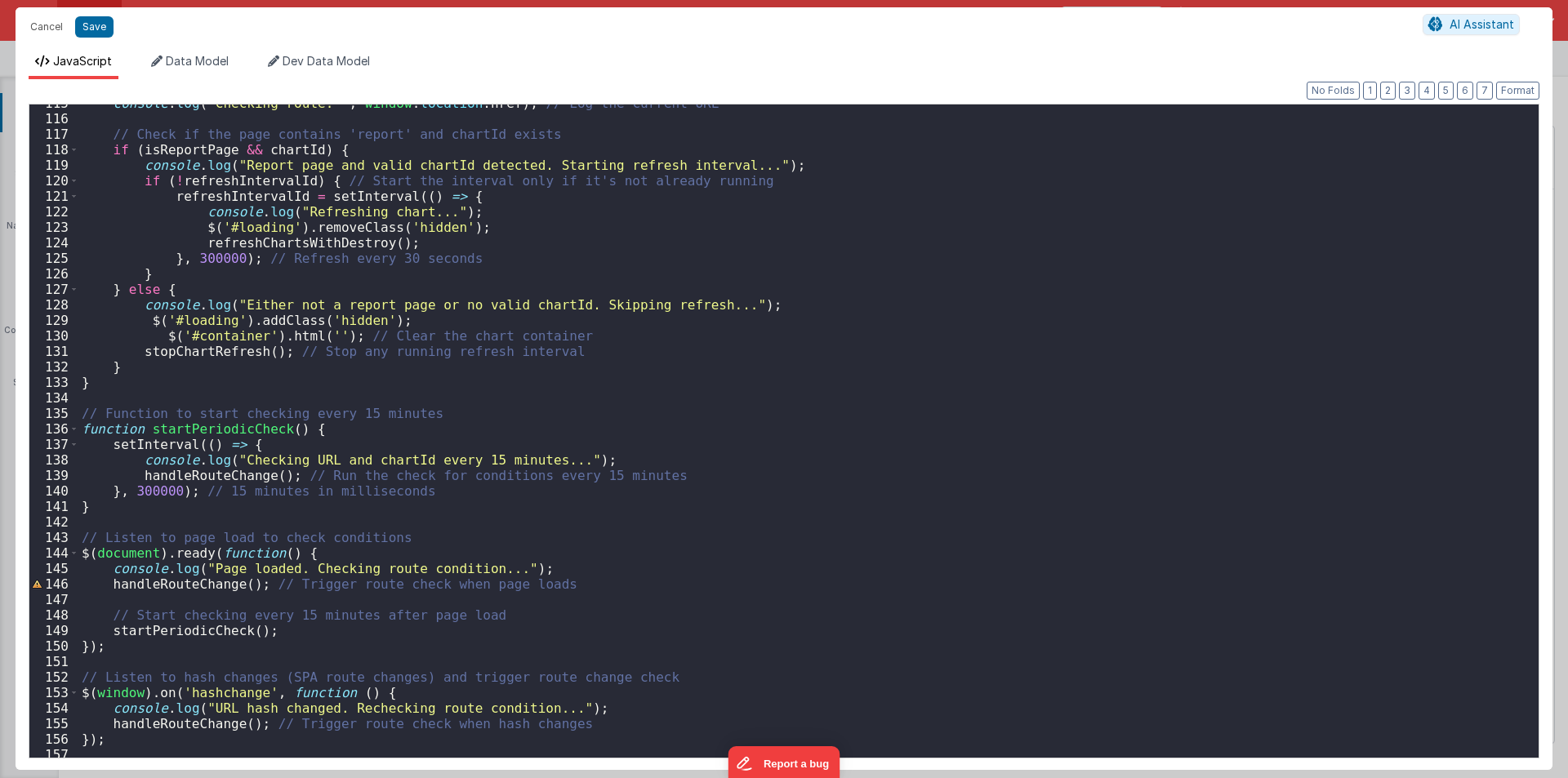
scroll to position [1679, 0]
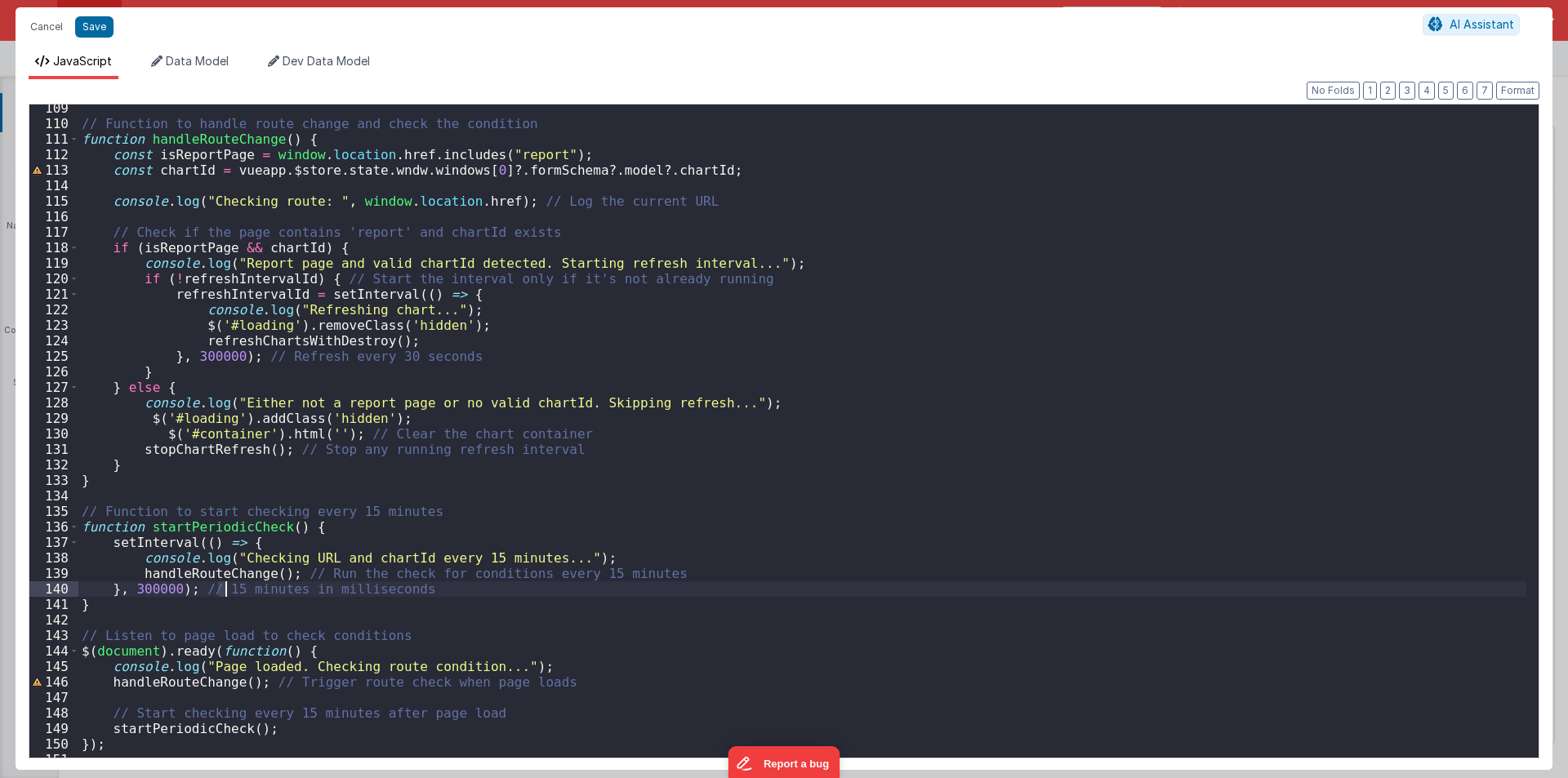
drag, startPoint x: 221, startPoint y: 589, endPoint x: 229, endPoint y: 590, distance: 8.1
click at [229, 590] on div "// Function to handle route change and check the condition function handleRoute…" at bounding box center [803, 443] width 1448 height 684
drag, startPoint x: 375, startPoint y: 355, endPoint x: 391, endPoint y: 356, distance: 16.0
click at [391, 356] on div "// Function to handle route change and check the condition function handleRoute…" at bounding box center [803, 443] width 1448 height 684
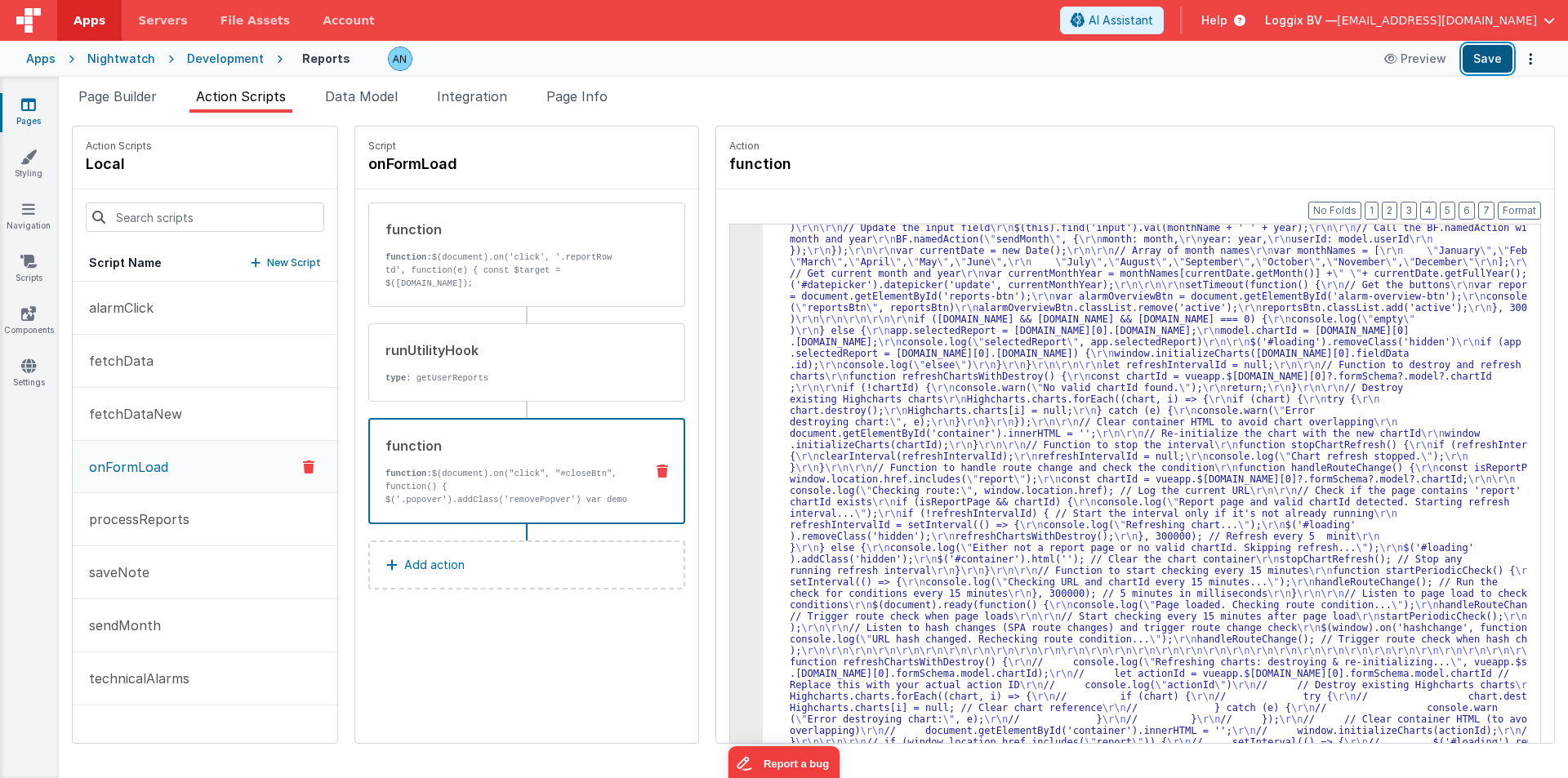
click at [1479, 59] on button "Save" at bounding box center [1487, 59] width 50 height 28
click at [1519, 207] on button "Format" at bounding box center [1519, 210] width 43 height 18
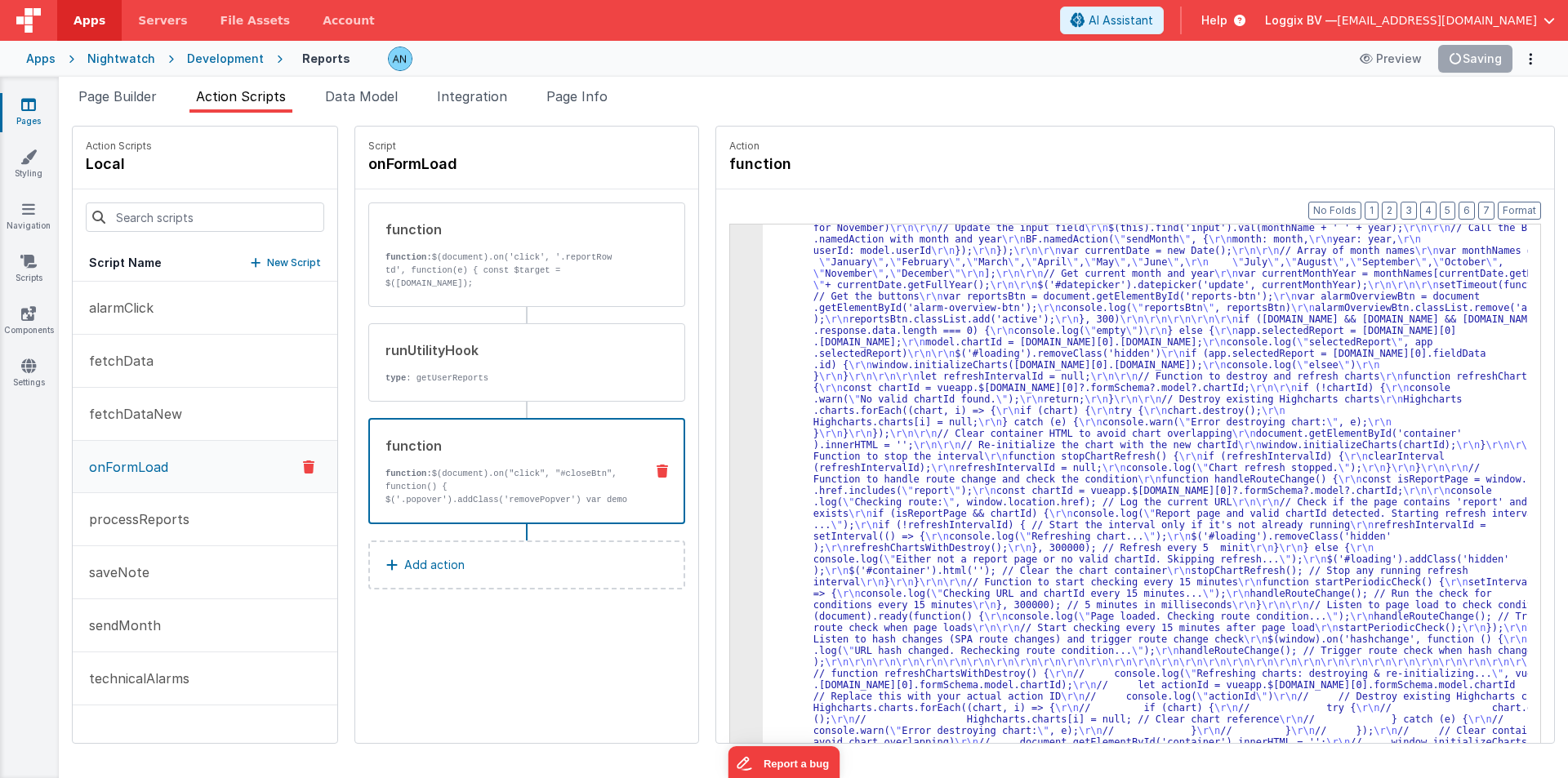
click at [763, 258] on div ""function" : "$(document).on( \" click \" , \" #closeBtn \" , function() { \r\n…" at bounding box center [1153, 764] width 781 height 1197
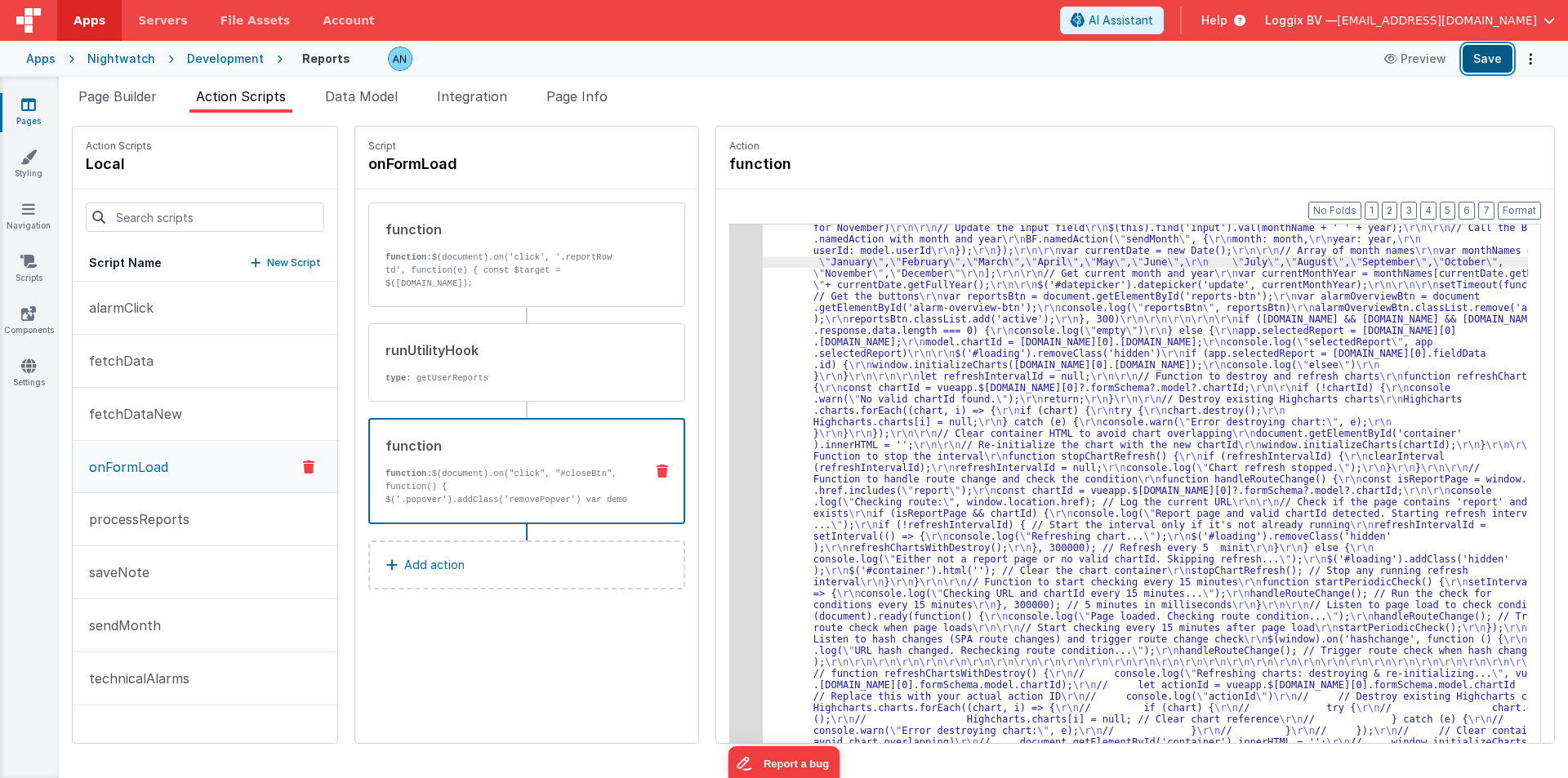
click at [1477, 55] on button "Save" at bounding box center [1487, 59] width 50 height 28
click at [1514, 205] on button "Format" at bounding box center [1519, 210] width 43 height 18
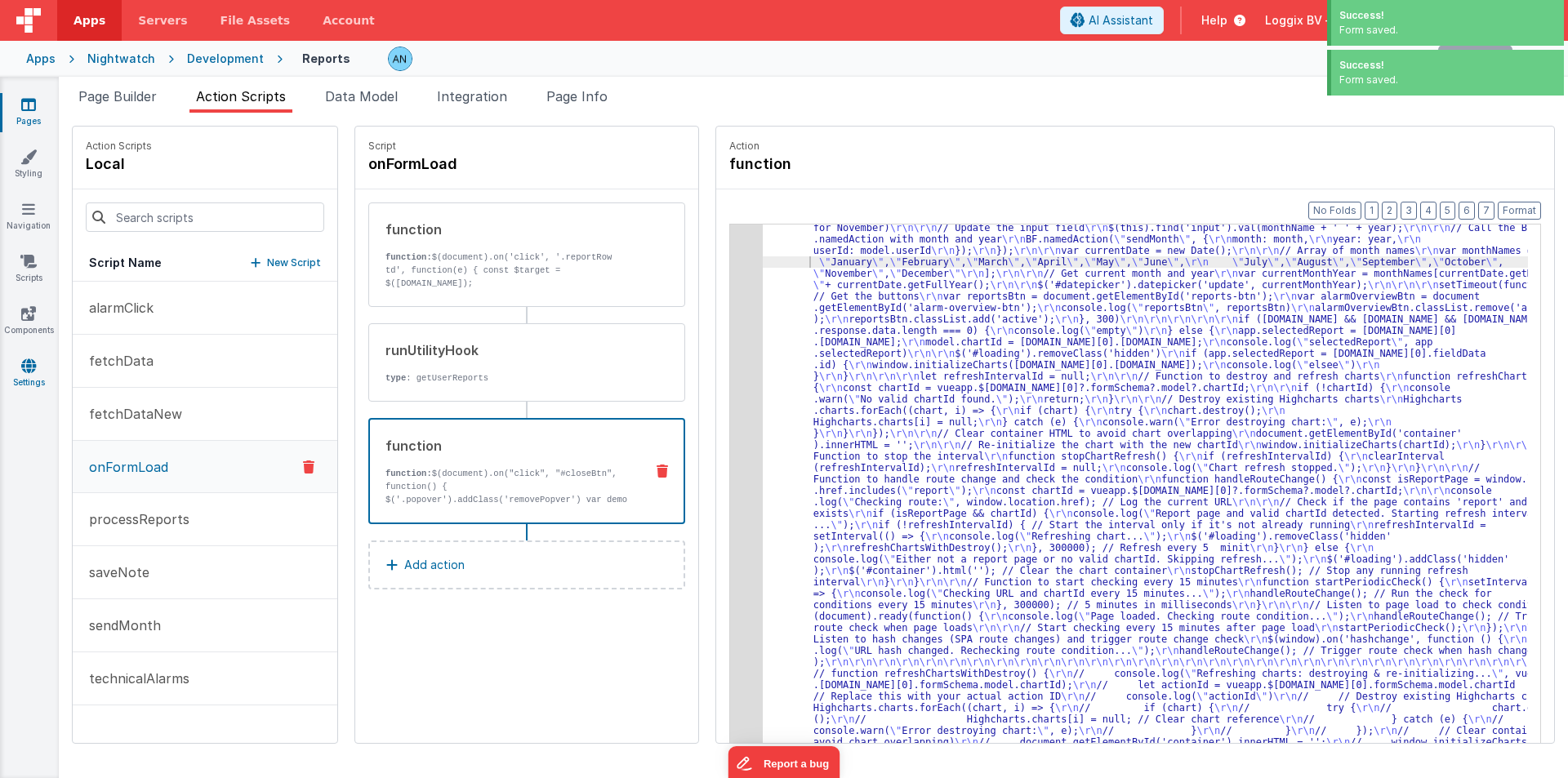
click at [36, 379] on link "Settings" at bounding box center [28, 374] width 59 height 33
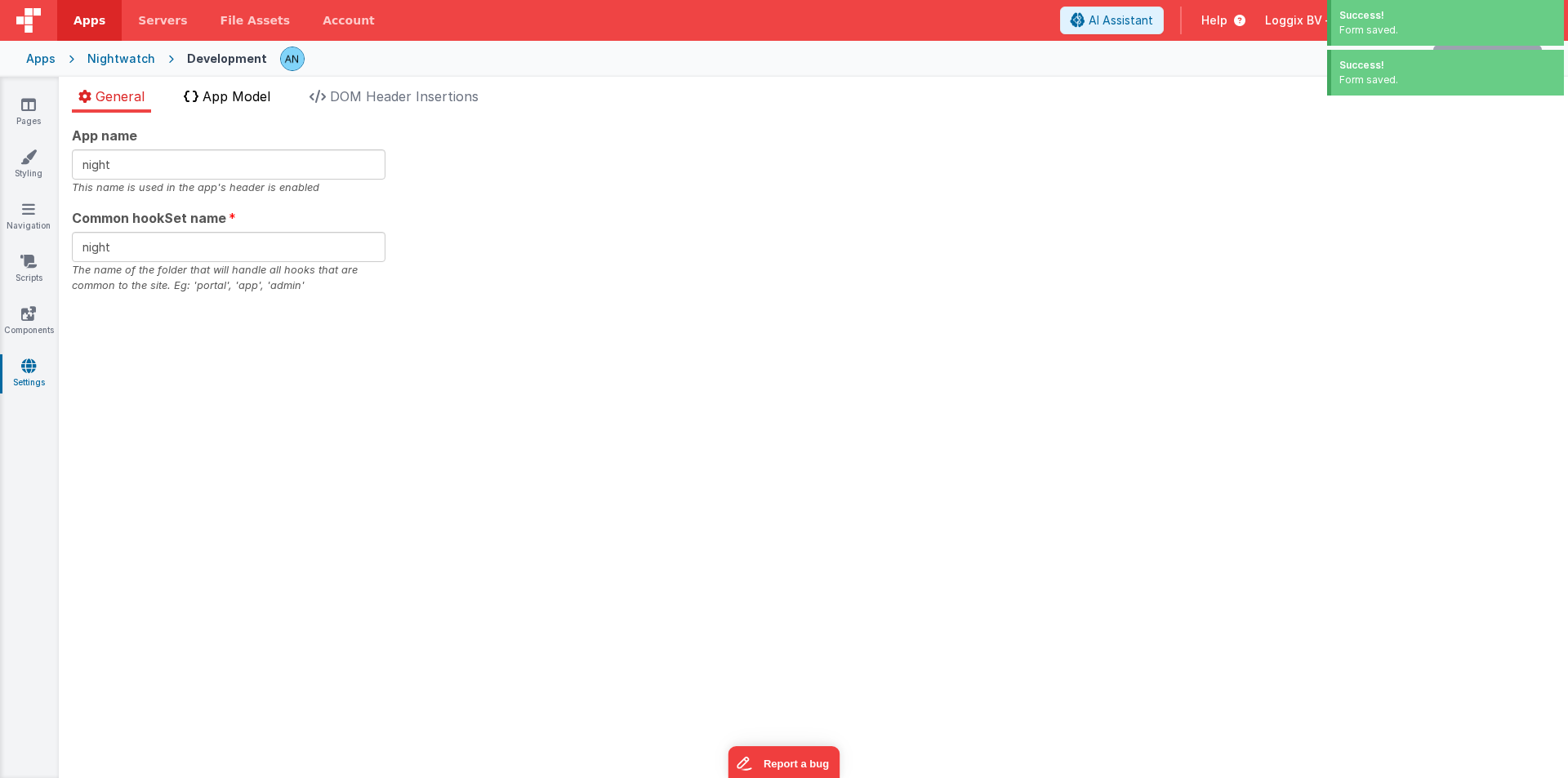
click at [233, 88] on span "App Model" at bounding box center [236, 95] width 68 height 16
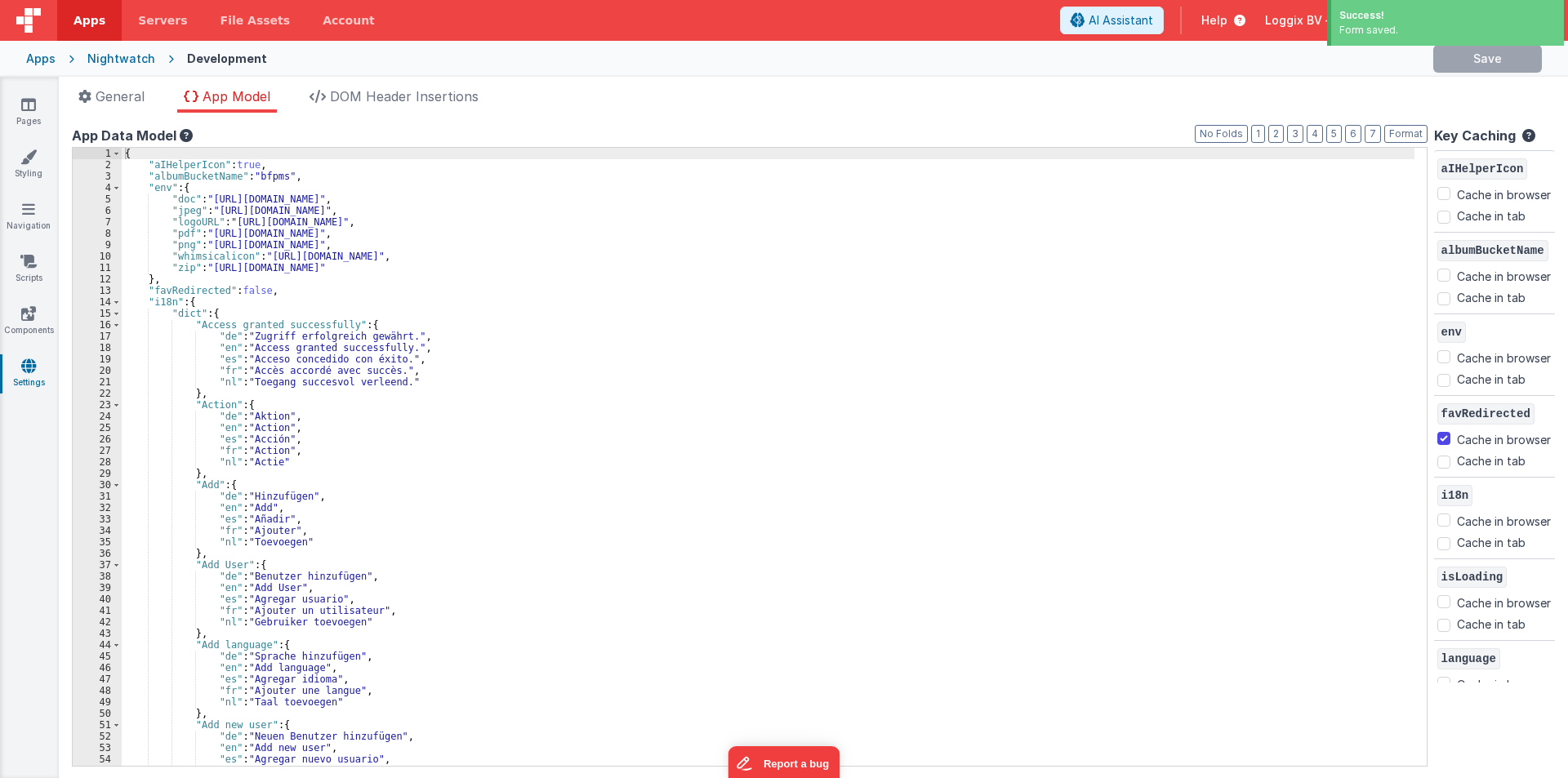
click at [445, 425] on div "{ "aIHelperIcon" : true , "albumBucketName" : "bfpms" , "env" : { "doc" : "[URL…" at bounding box center [768, 468] width 1293 height 641
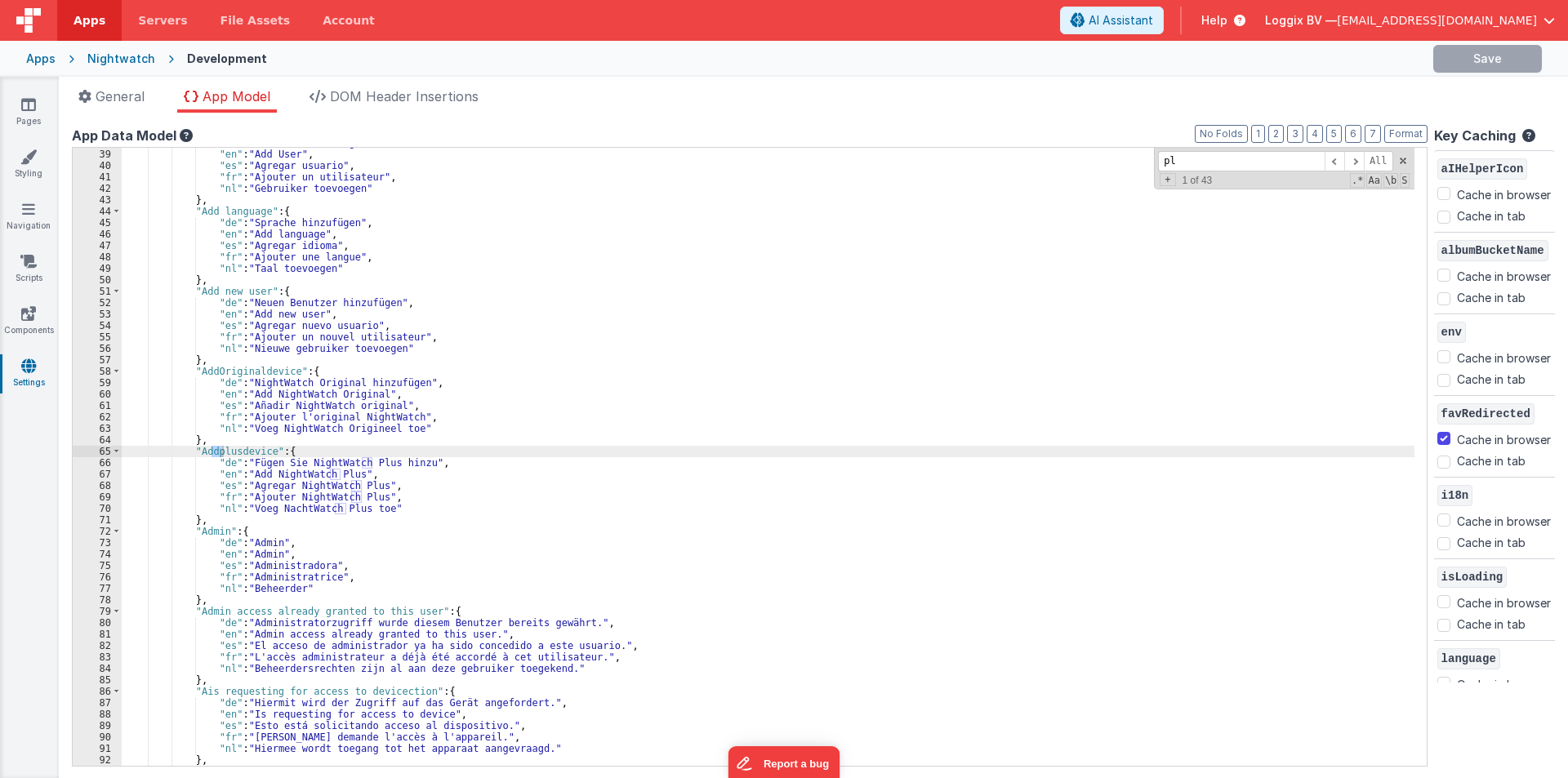
scroll to position [434, 0]
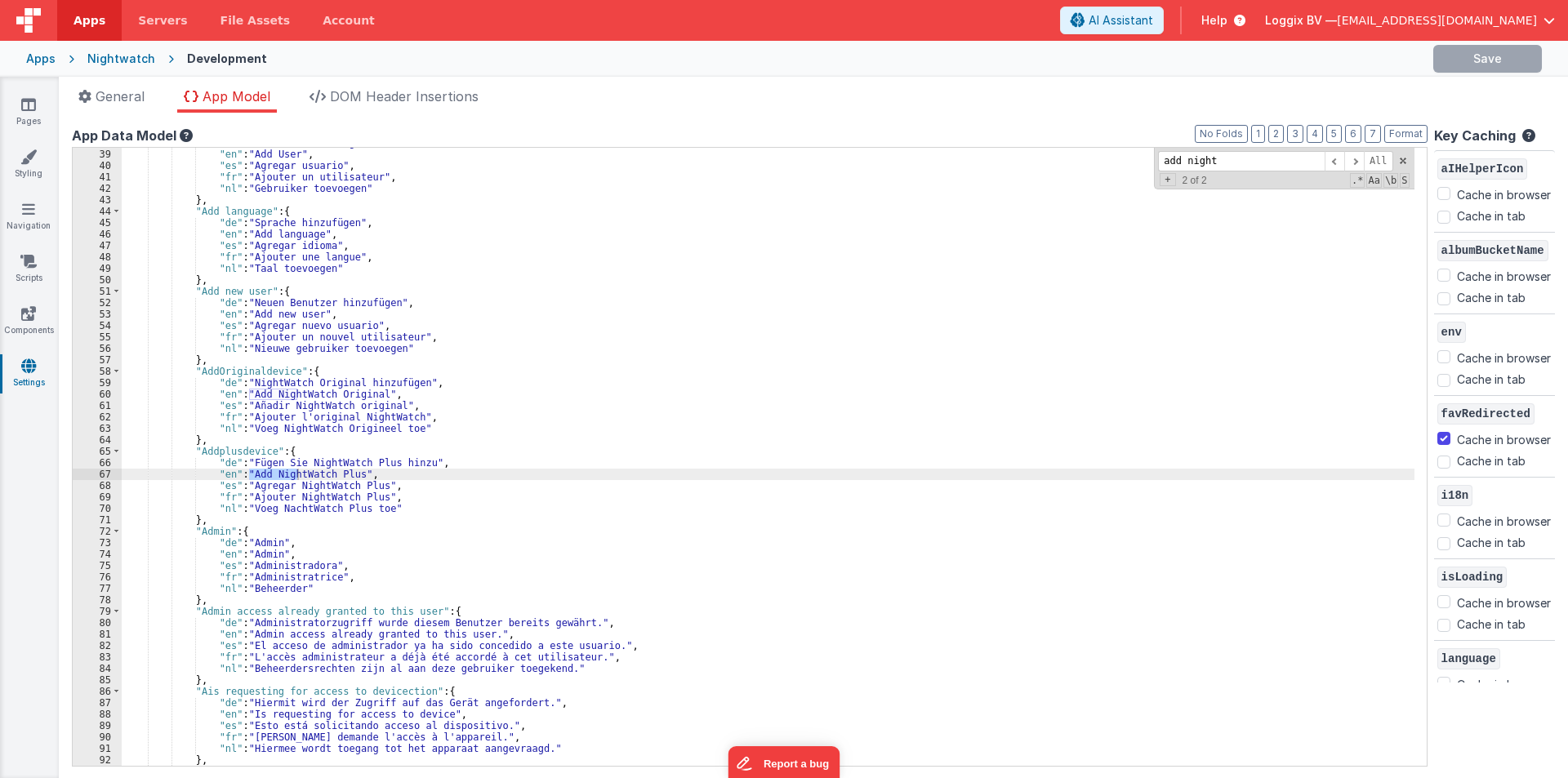
type input "add night"
click at [347, 477] on div ""de" : "Benutzer hinzufügen" , "en" : "Add User" , "es" : "Agregar usuario" , "…" at bounding box center [768, 458] width 1293 height 641
click at [248, 476] on div ""de" : "Benutzer hinzufügen" , "en" : "Add User" , "es" : "Agregar usuario" , "…" at bounding box center [768, 458] width 1293 height 641
click at [366, 483] on div ""de" : "Benutzer hinzufügen" , "en" : "Add User" , "es" : "Agregar usuario" , "…" at bounding box center [768, 458] width 1293 height 641
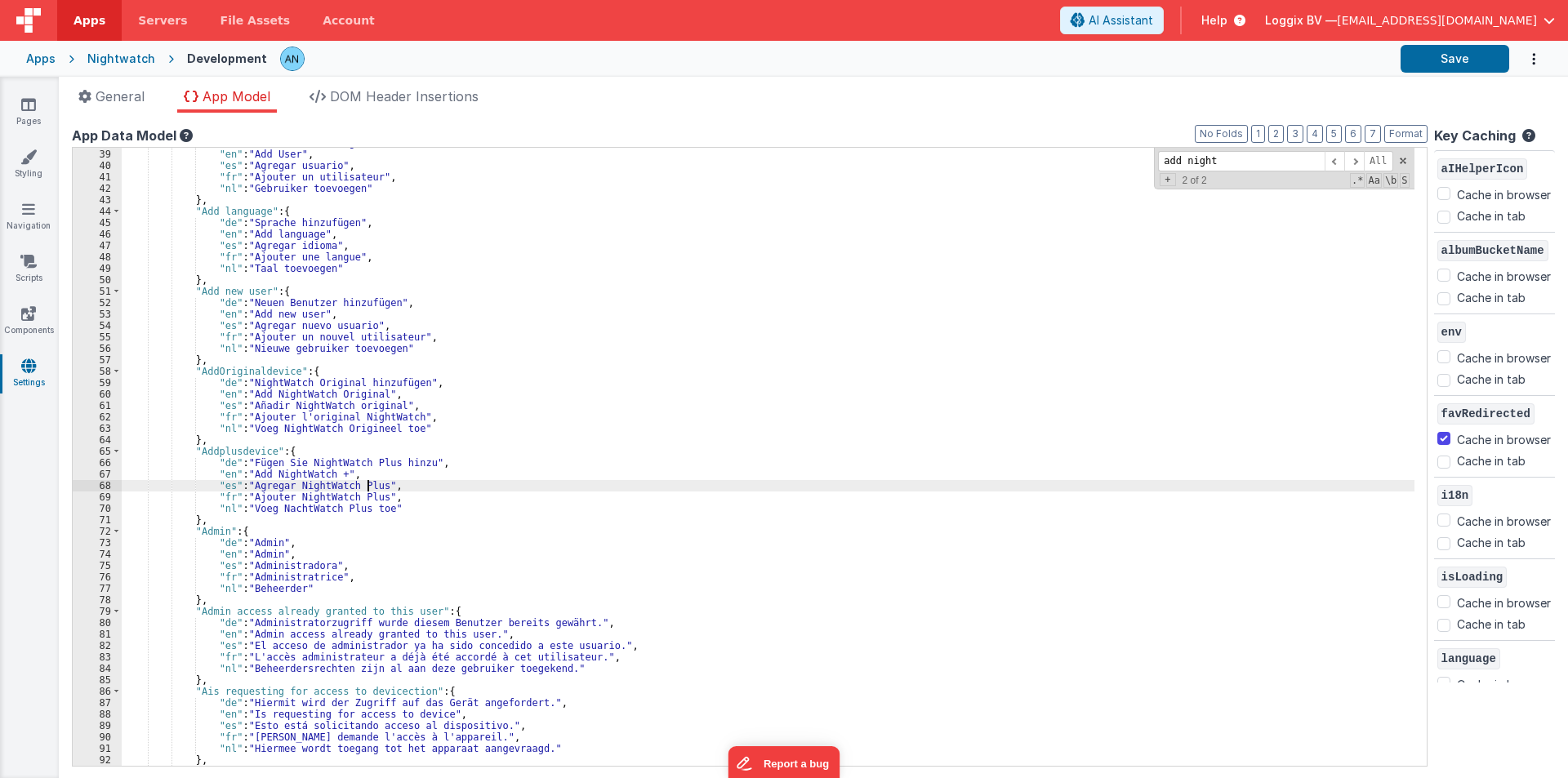
click at [366, 483] on div ""de" : "Benutzer hinzufügen" , "en" : "Add User" , "es" : "Agregar usuario" , "…" at bounding box center [768, 458] width 1293 height 641
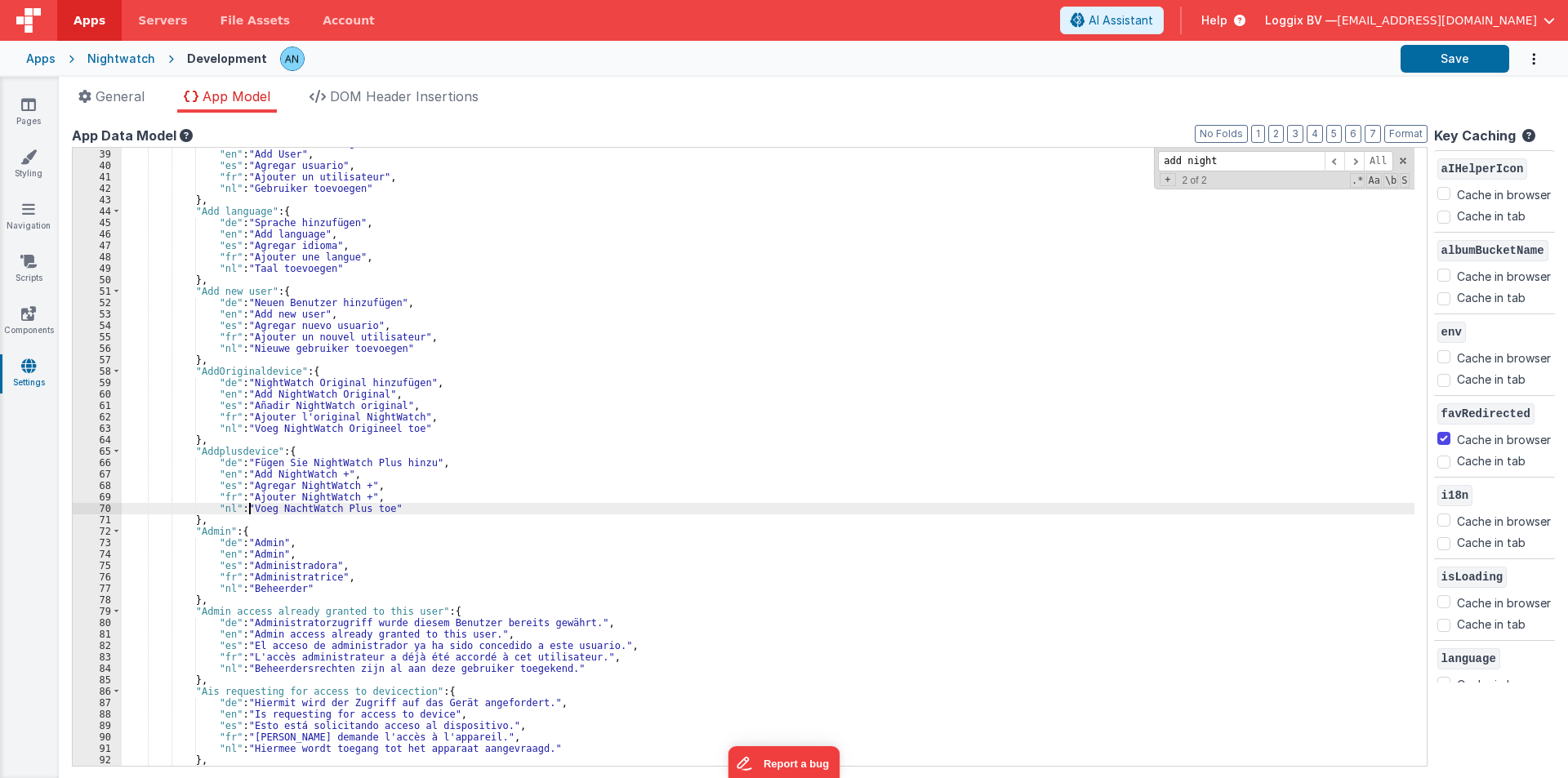
click at [251, 509] on div ""de" : "Benutzer hinzufügen" , "en" : "Add User" , "es" : "Agregar usuario" , "…" at bounding box center [768, 458] width 1293 height 641
click at [378, 506] on div ""de" : "Benutzer hinzufügen" , "en" : "Add User" , "es" : "Agregar usuario" , "…" at bounding box center [768, 458] width 1293 height 641
click at [329, 512] on div ""de" : "Benutzer hinzufügen" , "en" : "Add User" , "es" : "Agregar usuario" , "…" at bounding box center [768, 458] width 1293 height 641
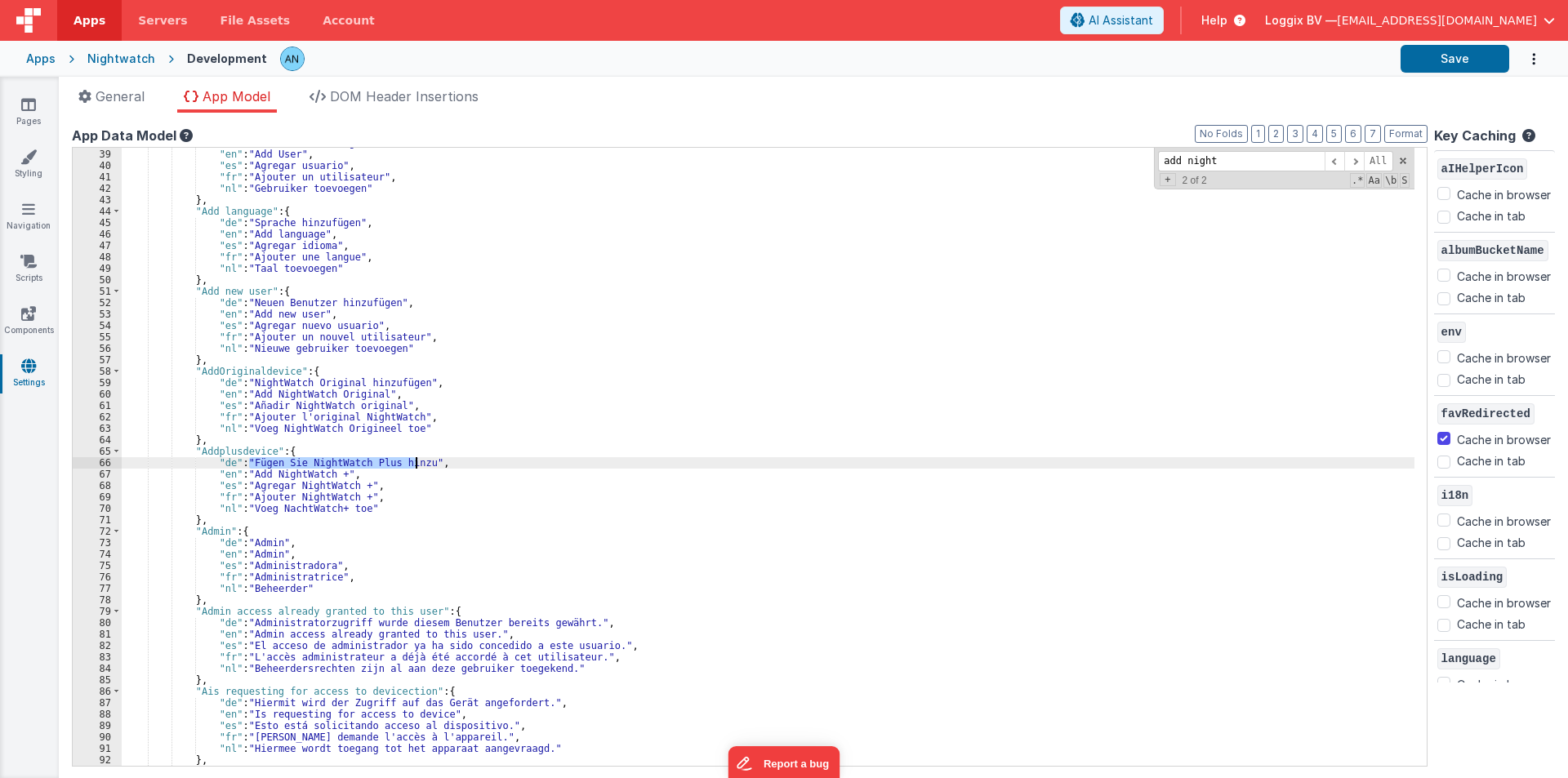
drag, startPoint x: 247, startPoint y: 459, endPoint x: 419, endPoint y: 464, distance: 172.1
click at [419, 464] on div ""de" : "Benutzer hinzufügen" , "en" : "Add User" , "es" : "Agregar usuario" , "…" at bounding box center [768, 458] width 1293 height 641
click at [1443, 58] on button "Save" at bounding box center [1455, 59] width 108 height 28
click at [1398, 161] on span at bounding box center [1404, 161] width 11 height 11
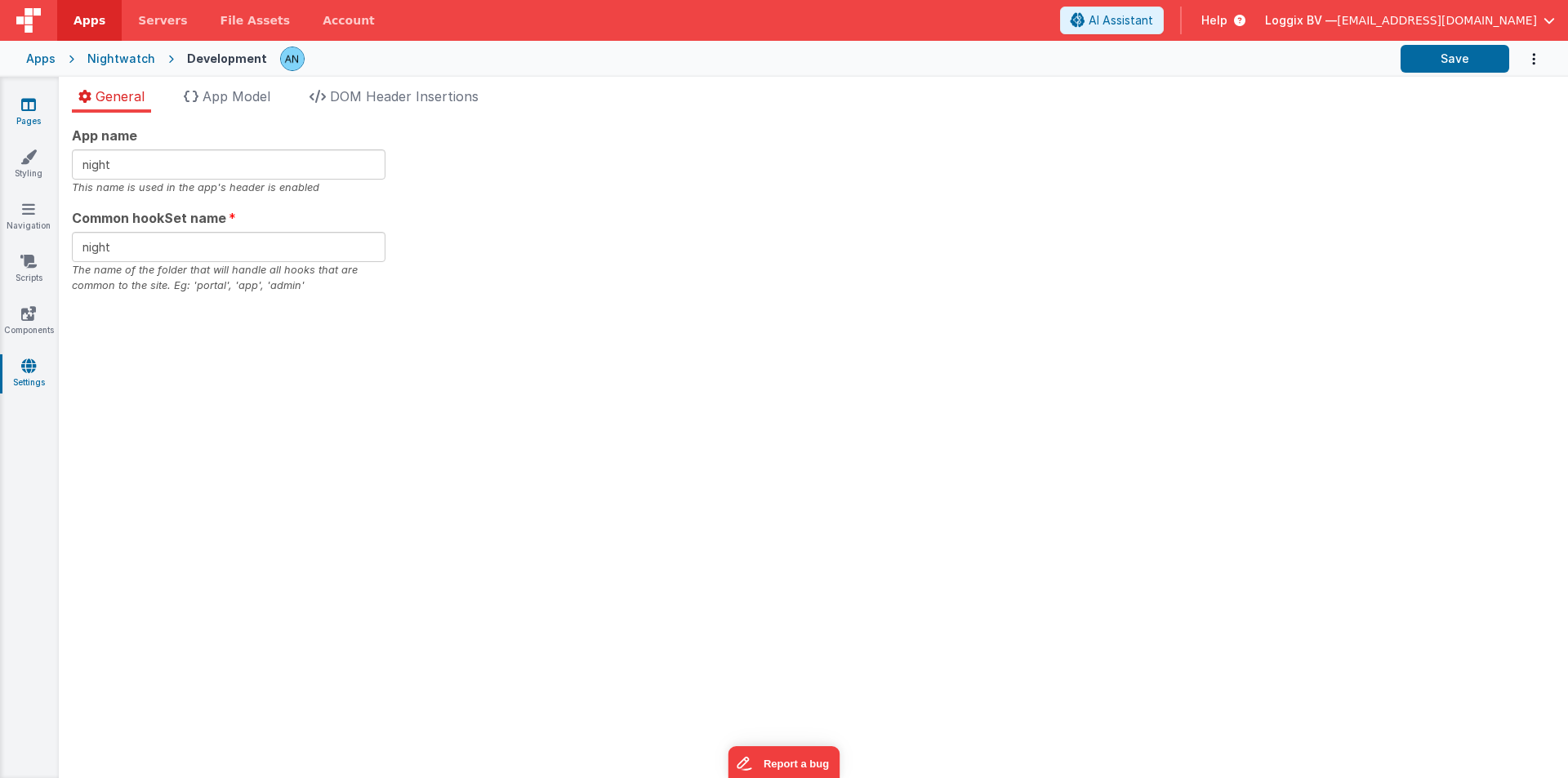
click at [26, 106] on icon at bounding box center [29, 104] width 15 height 16
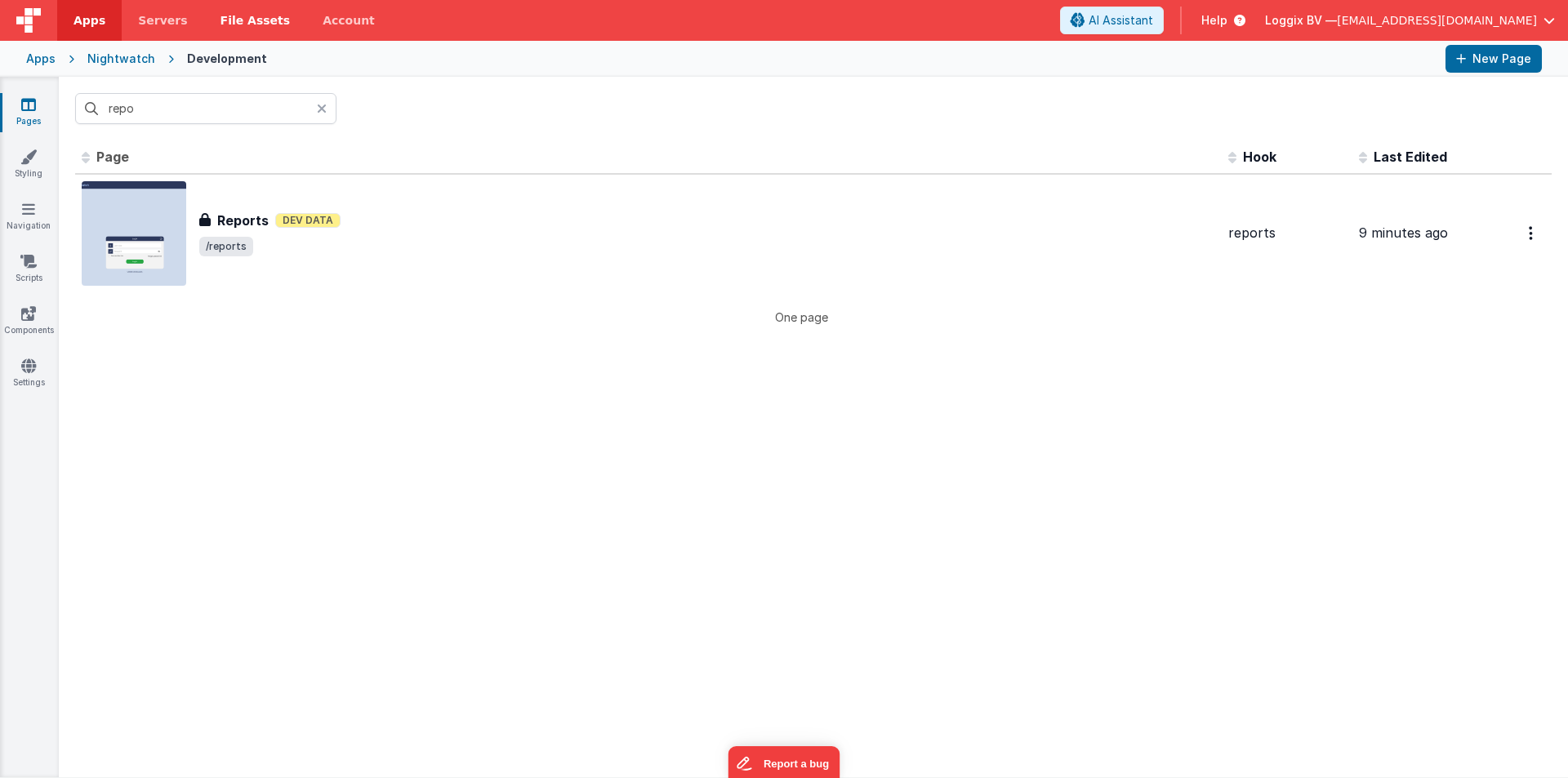
click at [236, 255] on span "/reports" at bounding box center [226, 246] width 54 height 20
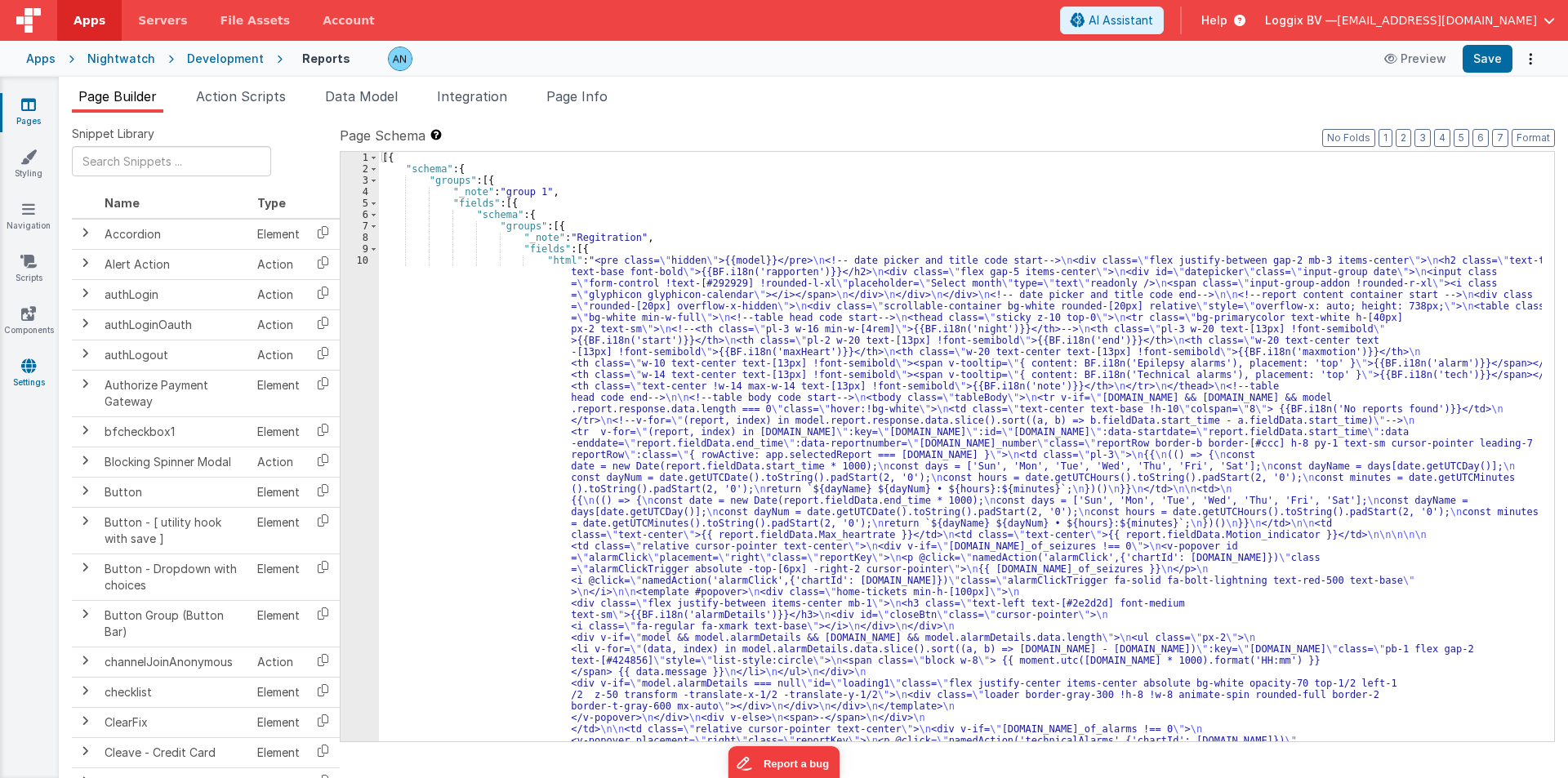
click at [21, 364] on link "Settings" at bounding box center [28, 374] width 59 height 33
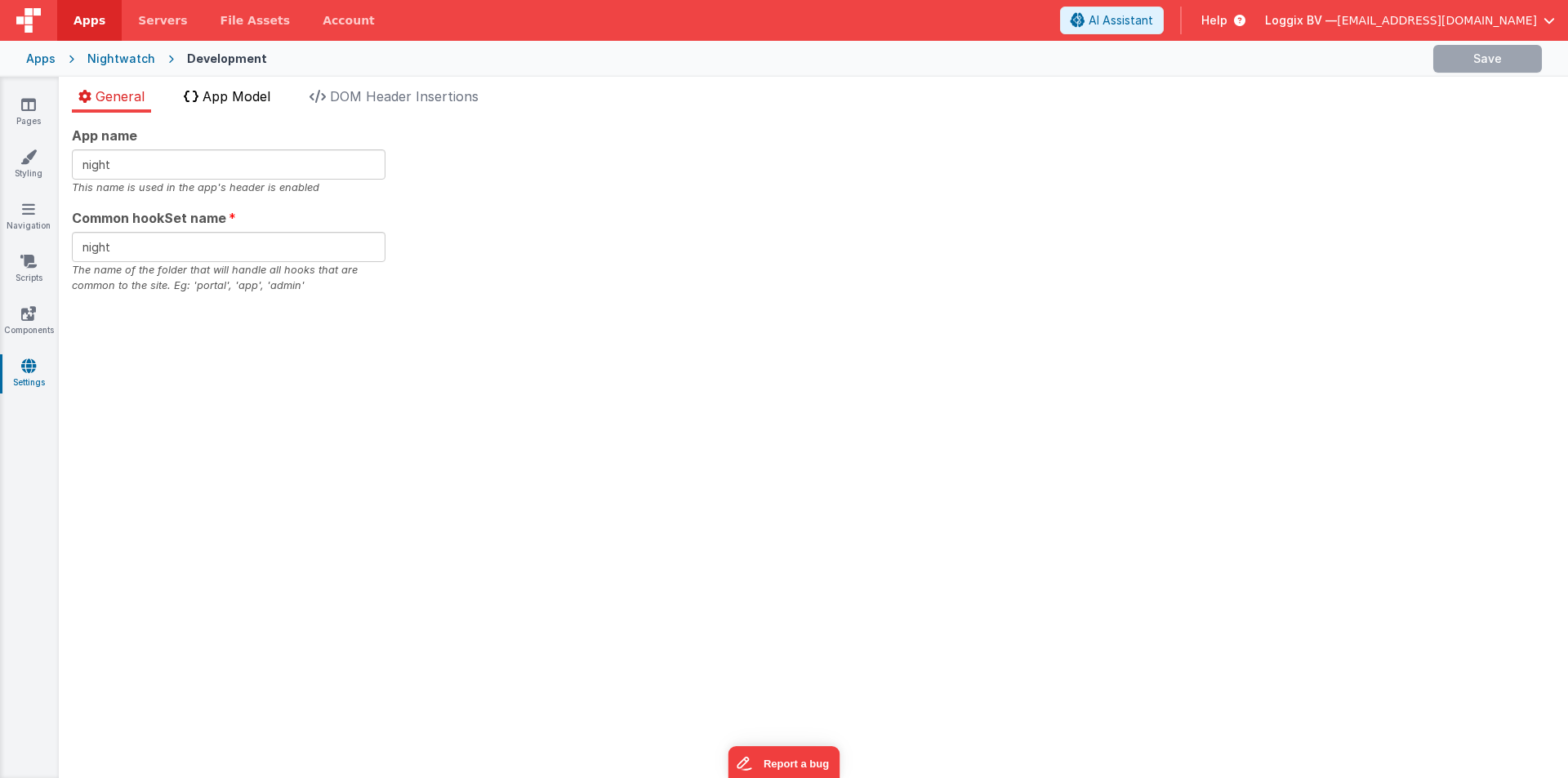
click at [256, 92] on span "App Model" at bounding box center [236, 95] width 68 height 16
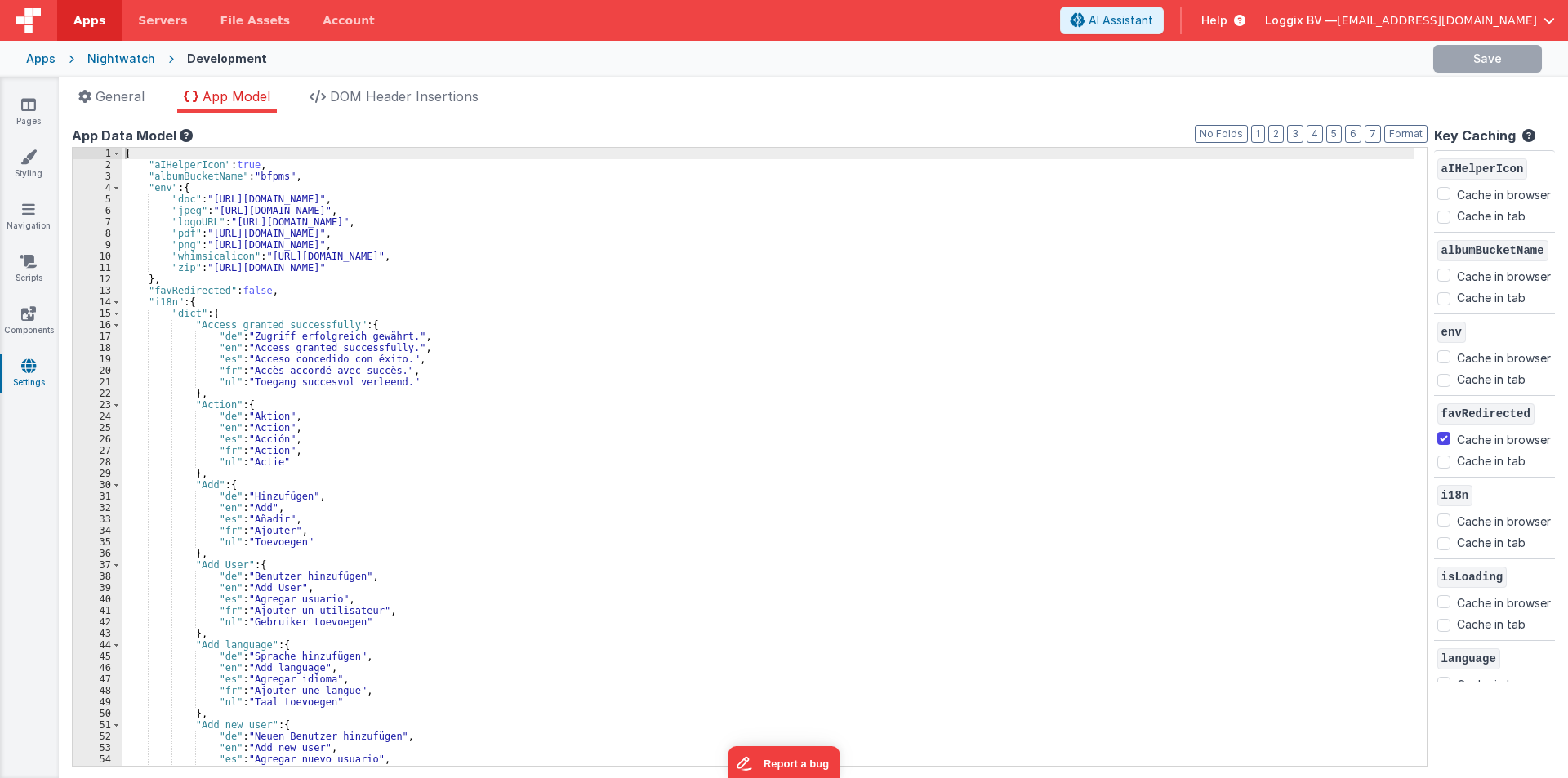
click at [392, 395] on div "{ "aIHelperIcon" : true , "albumBucketName" : "bfpms" , "env" : { "doc" : "[URL…" at bounding box center [768, 468] width 1293 height 641
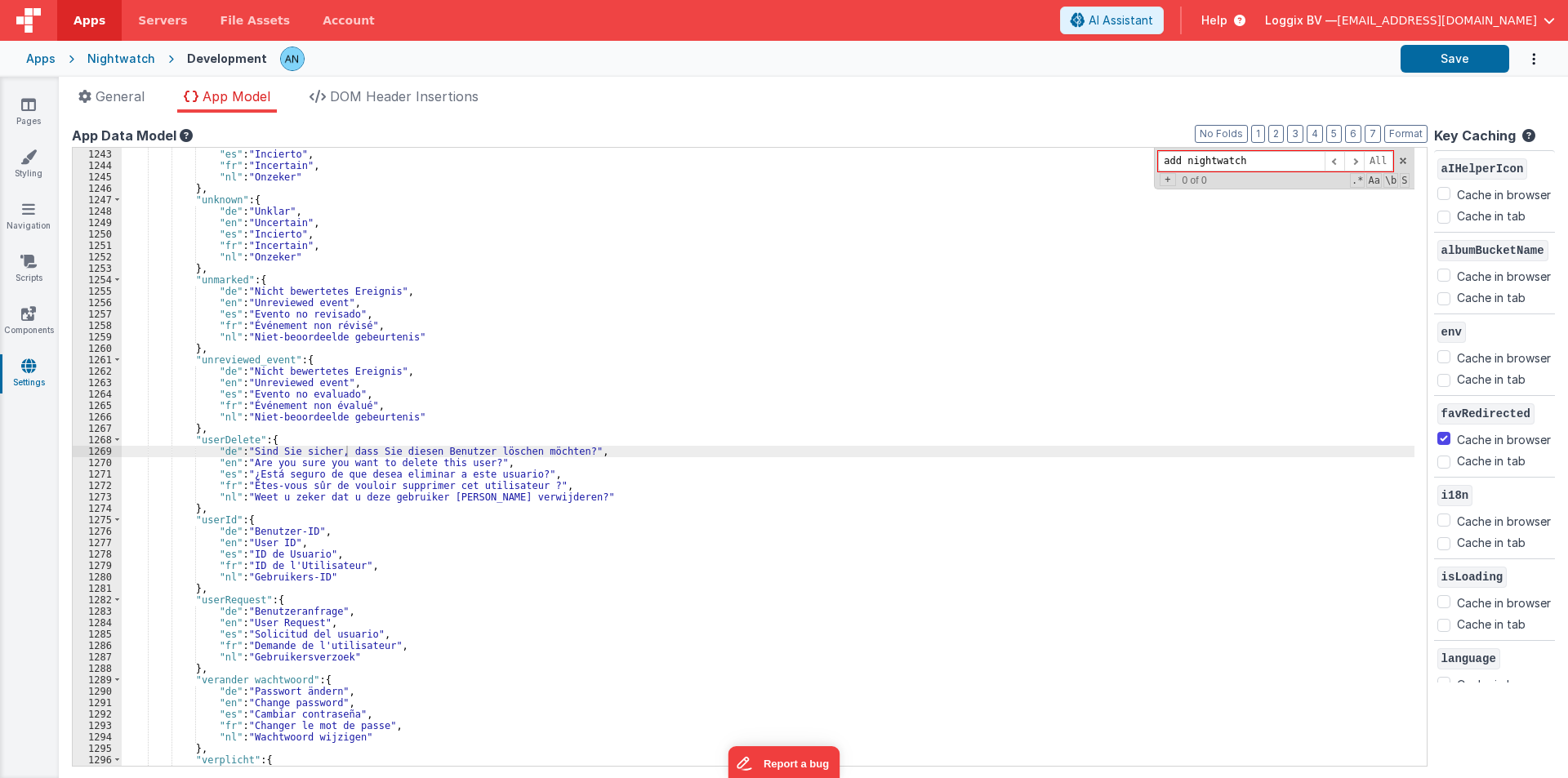
scroll to position [366, 0]
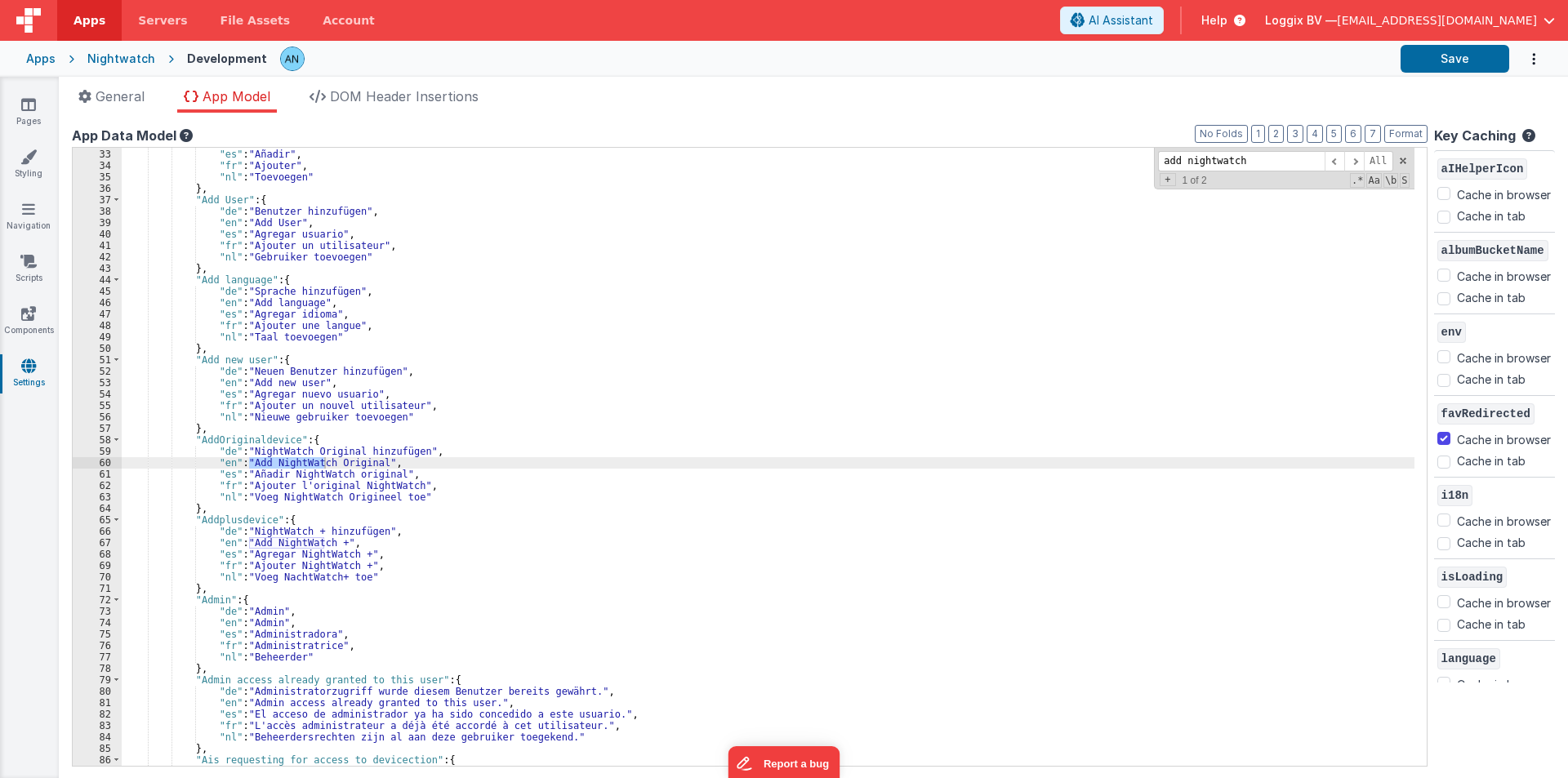
type input "add nightwatch"
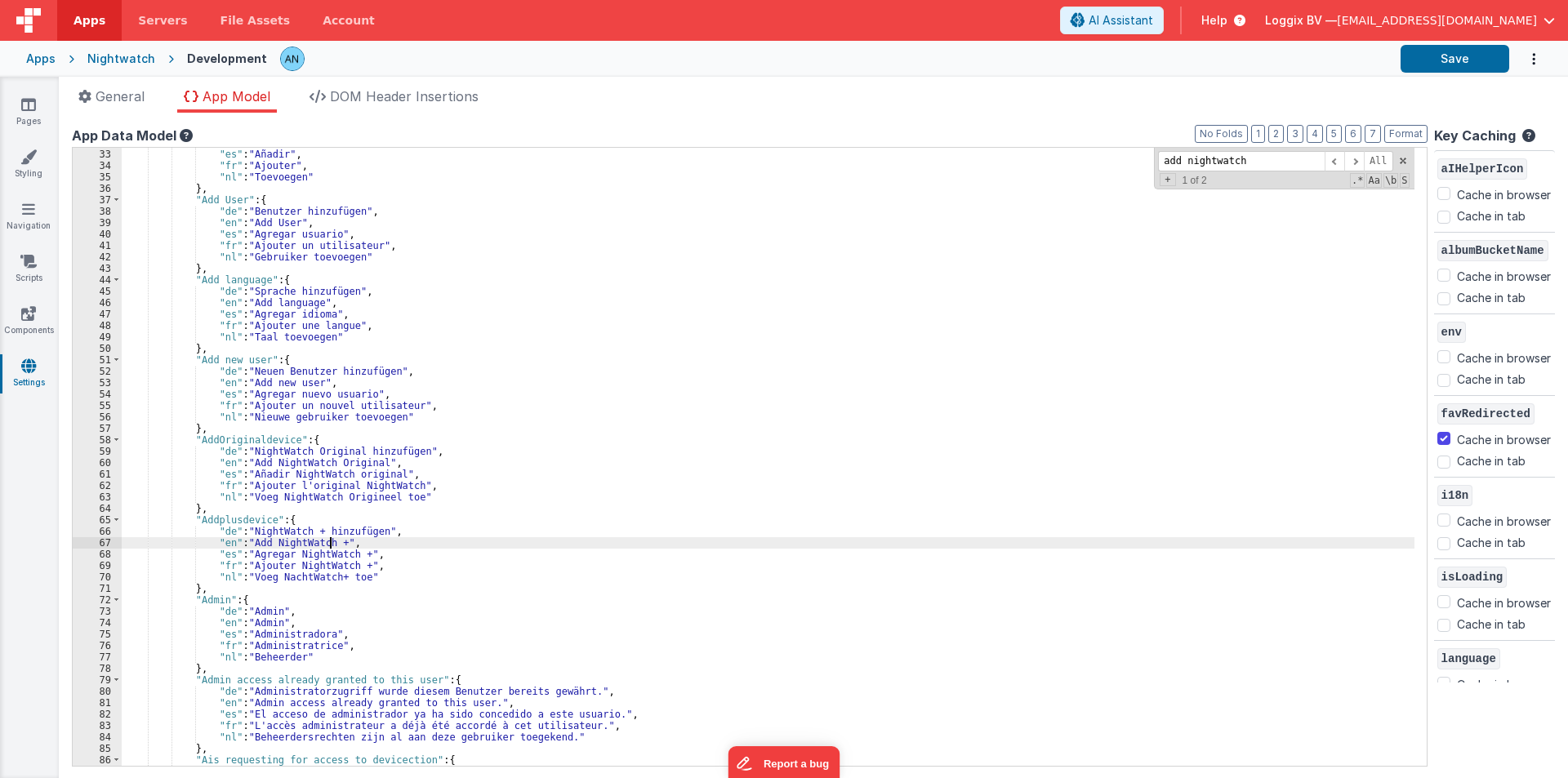
click at [332, 546] on div ""en" : "Add" , "es" : "Añadir" , "fr" : "Ajouter" , "nl" : "Toevoegen" } , "Add…" at bounding box center [768, 458] width 1293 height 641
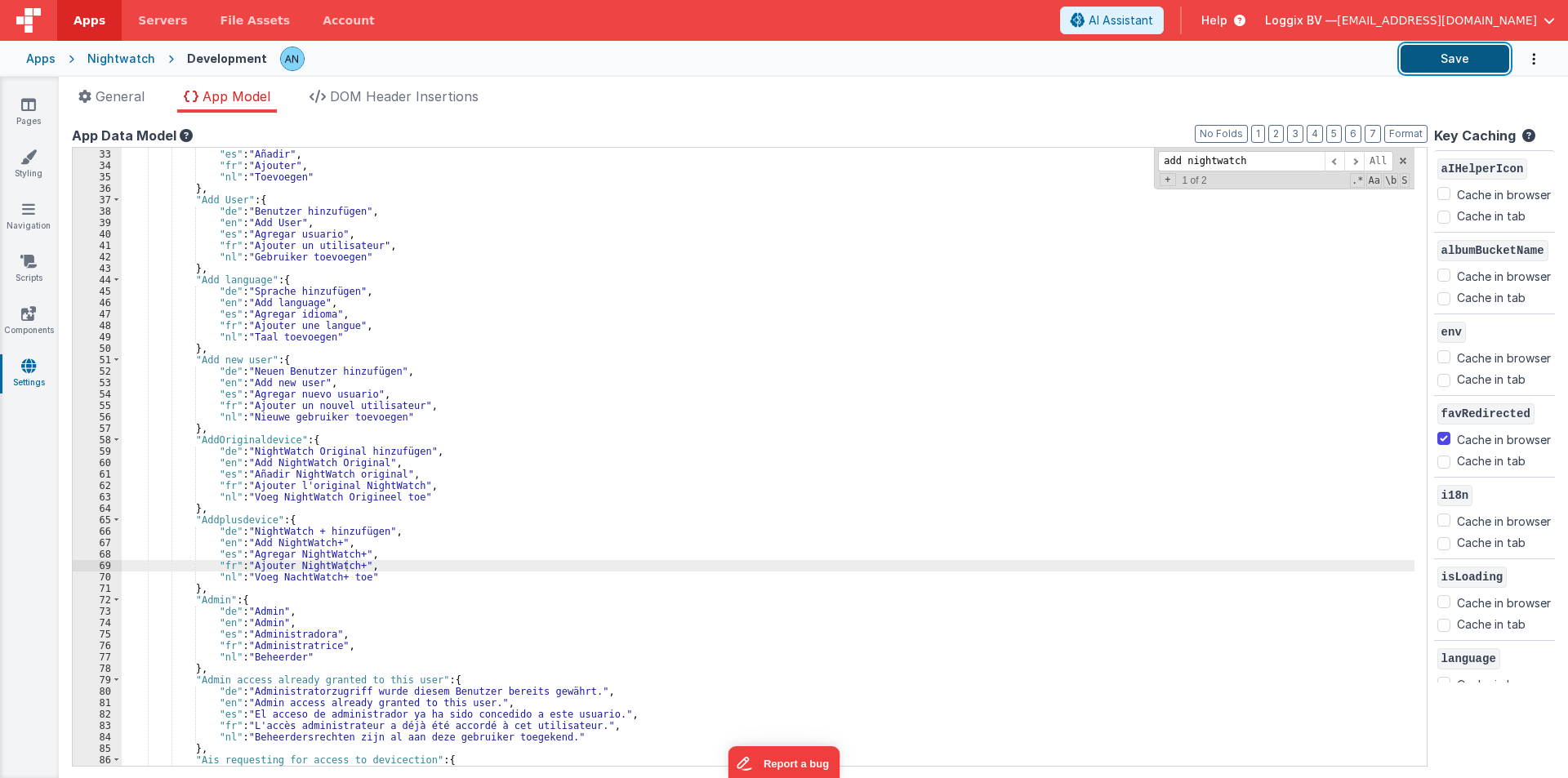
click at [1462, 50] on button "Save" at bounding box center [1455, 59] width 108 height 28
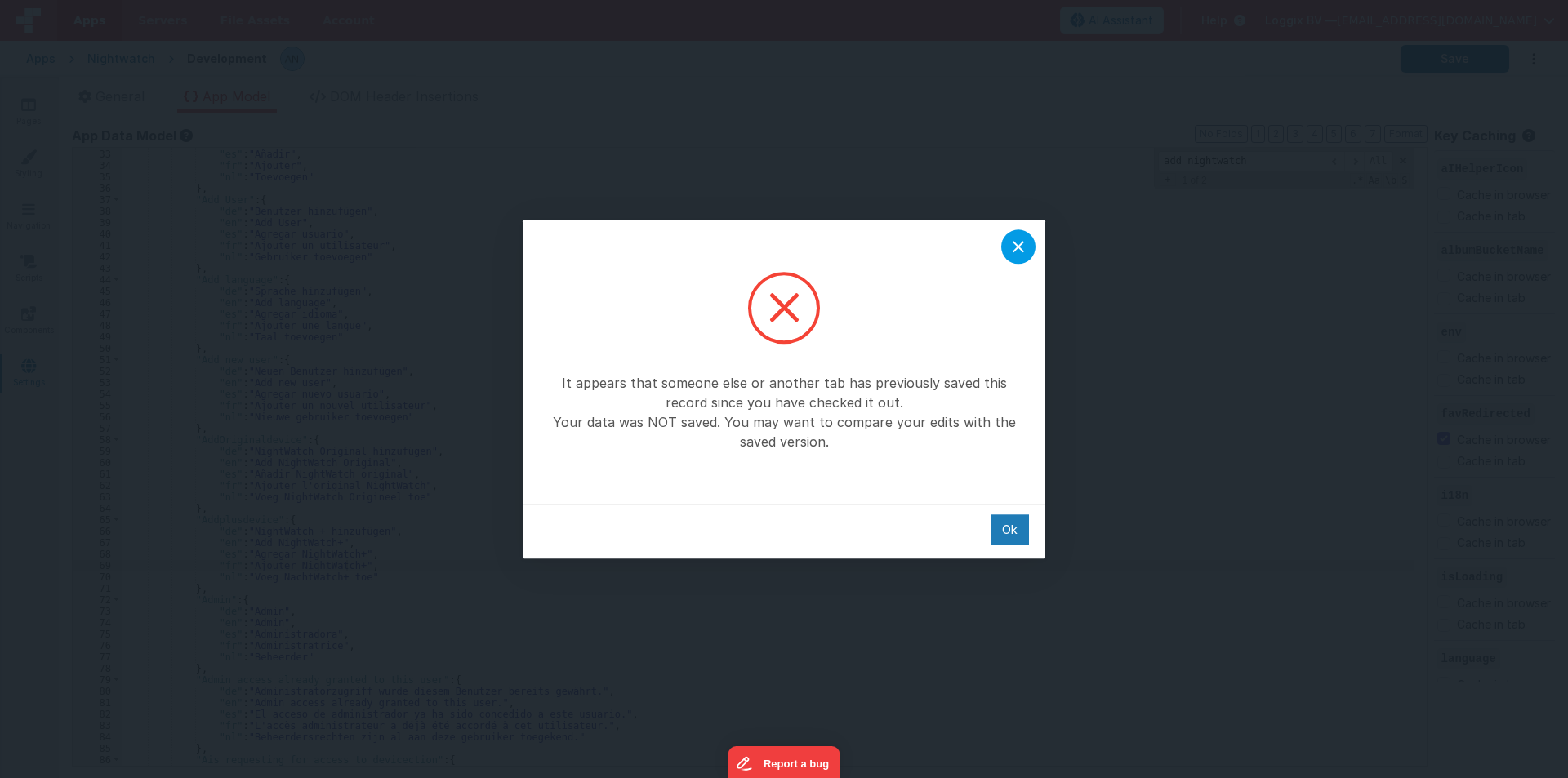
click at [1013, 256] on icon at bounding box center [1018, 246] width 20 height 20
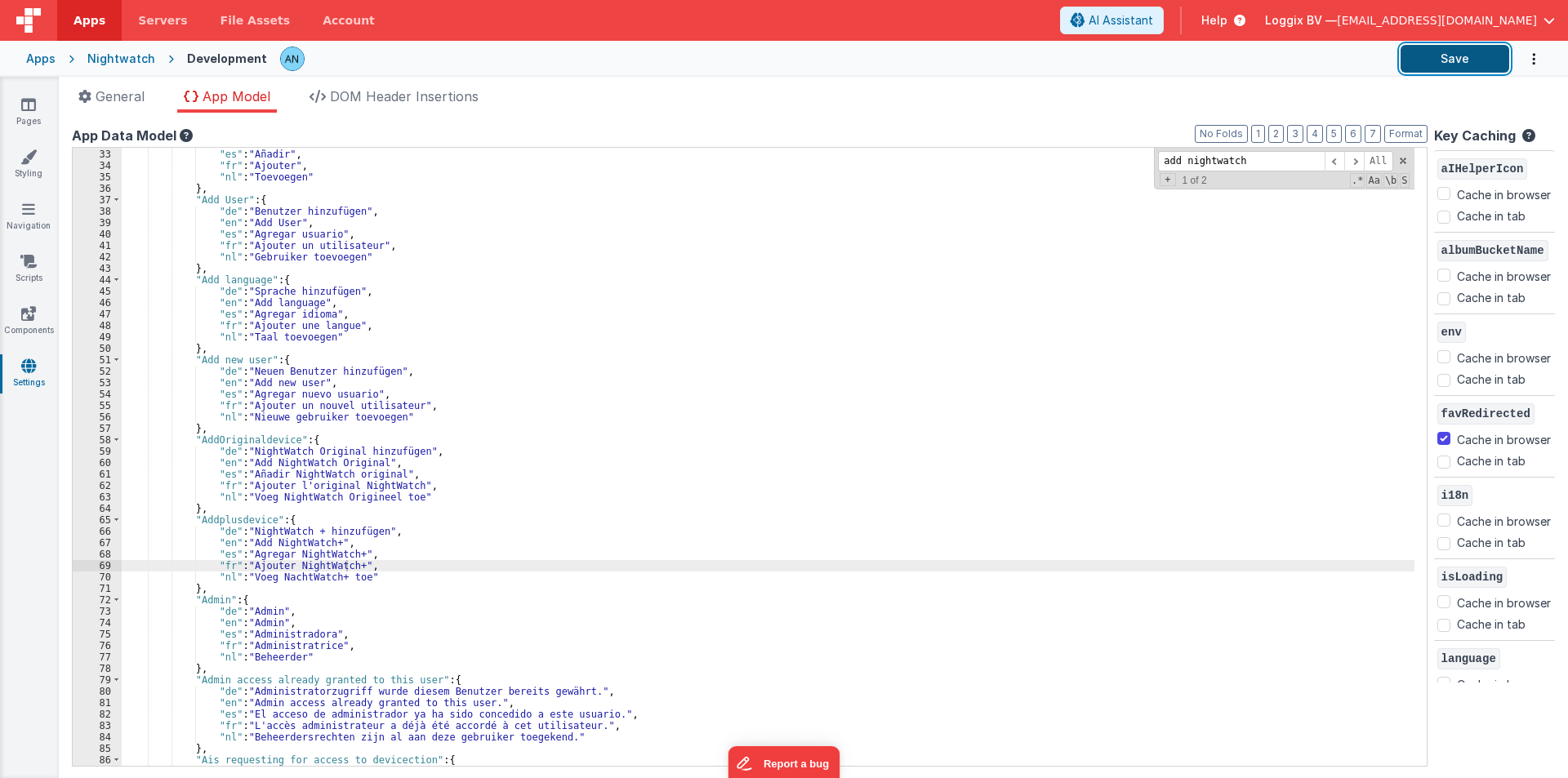
click at [1461, 64] on button "Save" at bounding box center [1455, 59] width 108 height 28
click at [1395, 154] on div "add nightwatch All Replace All + 1 of 2 .* Aa \b S" at bounding box center [1284, 168] width 260 height 42
click at [36, 105] on icon at bounding box center [29, 104] width 15 height 16
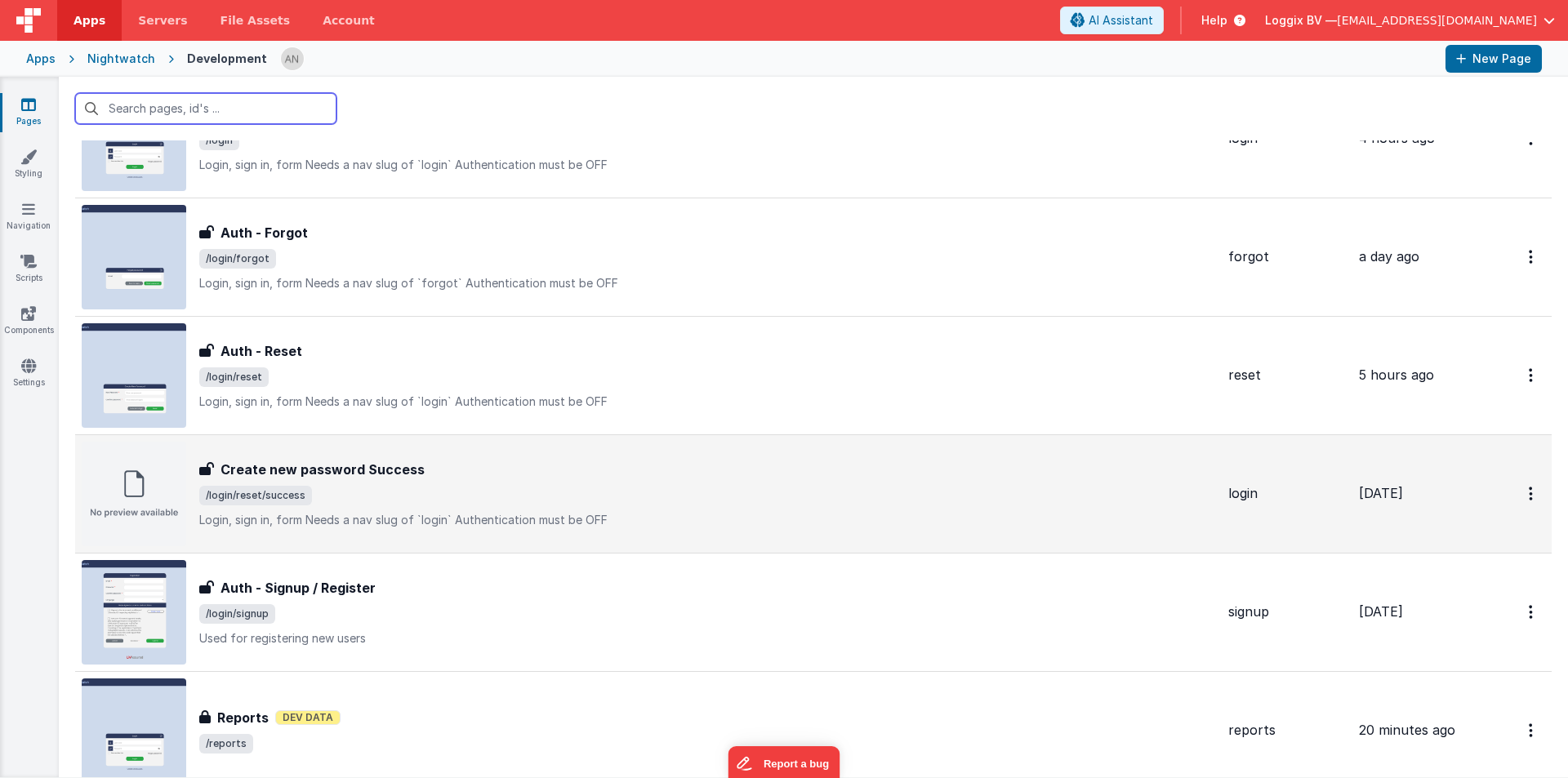
scroll to position [163, 0]
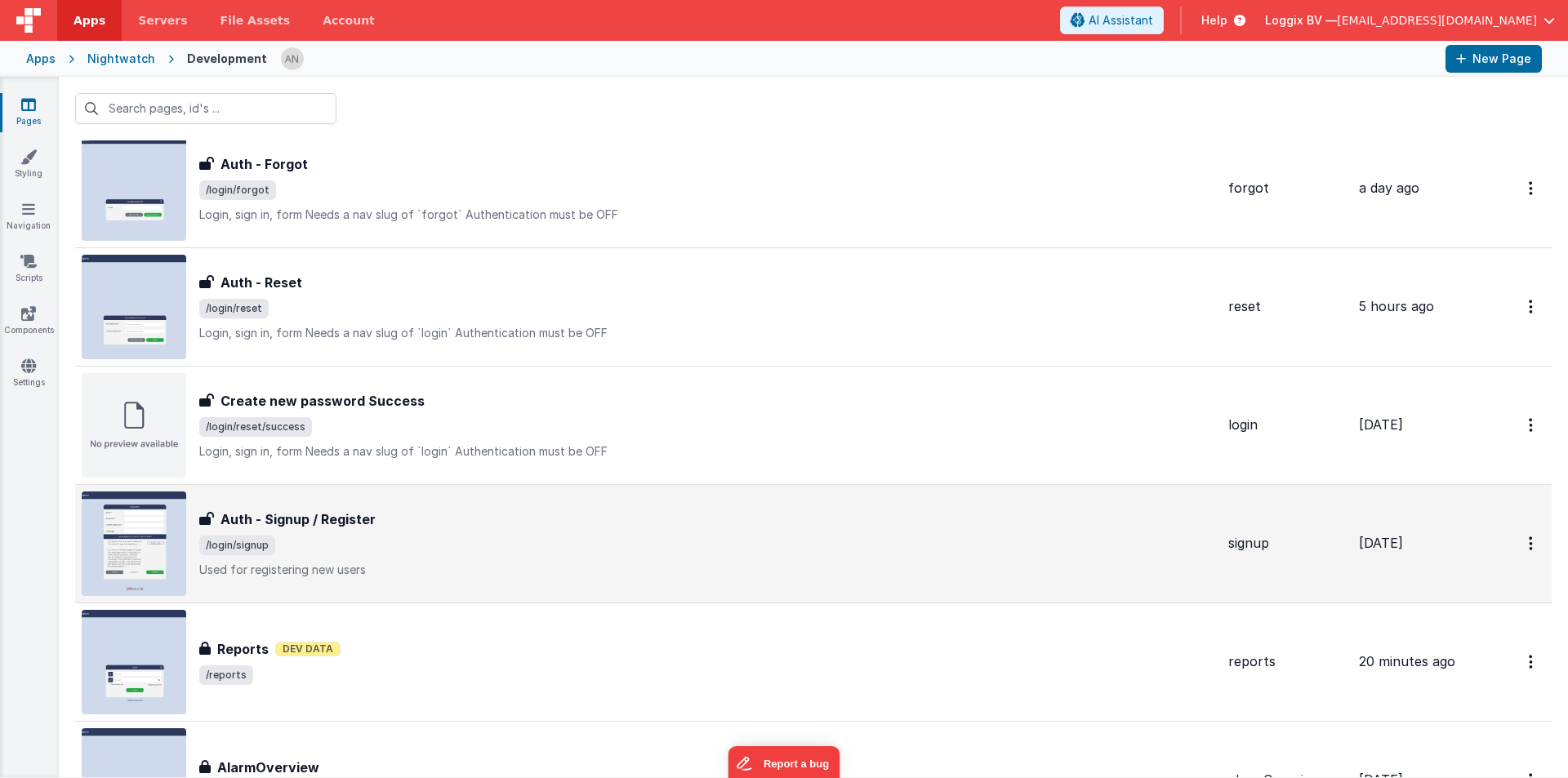
click at [289, 550] on span "/login/signup" at bounding box center [706, 545] width 1016 height 20
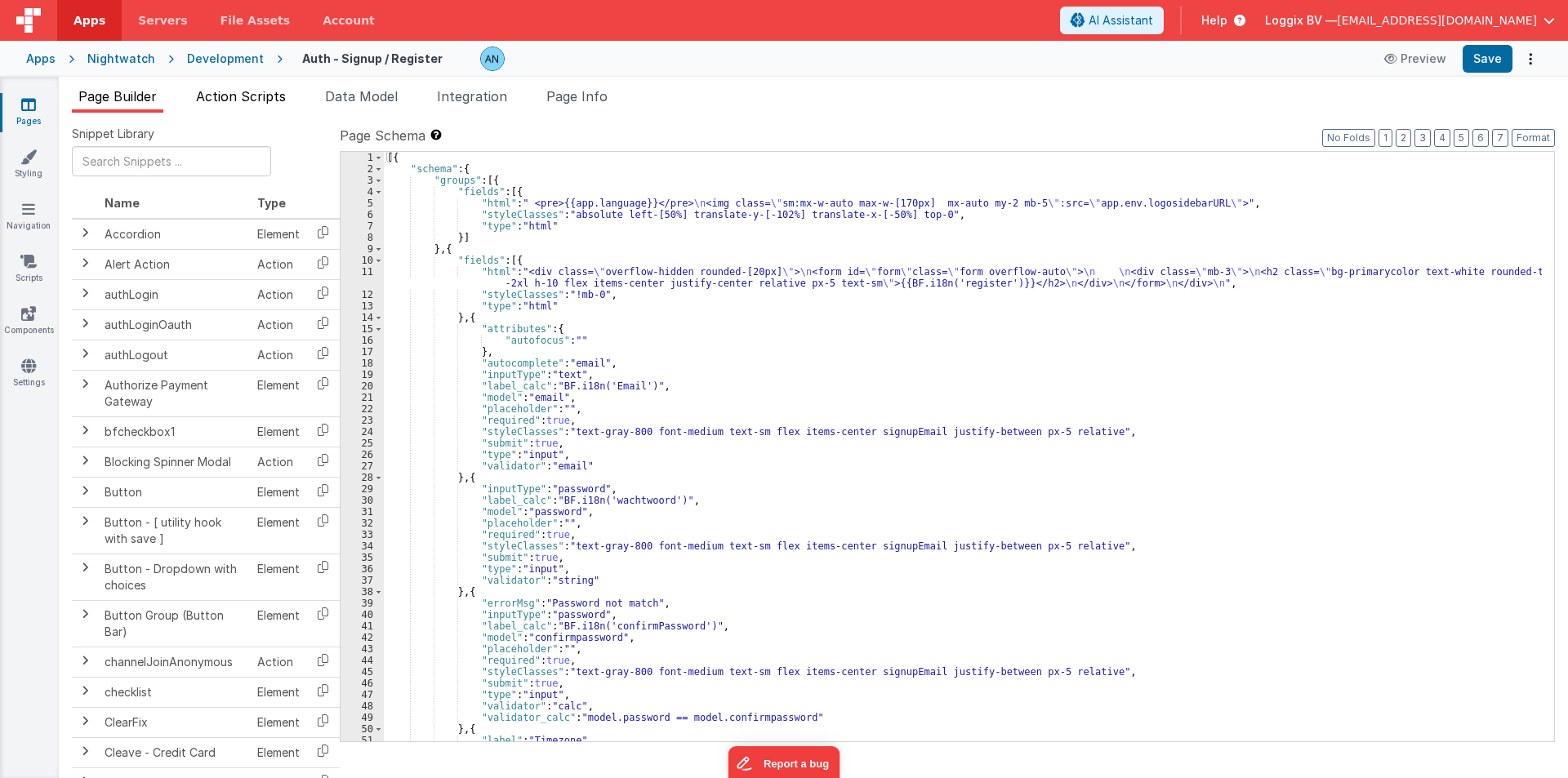
click at [234, 91] on span "Action Scripts" at bounding box center [241, 95] width 90 height 16
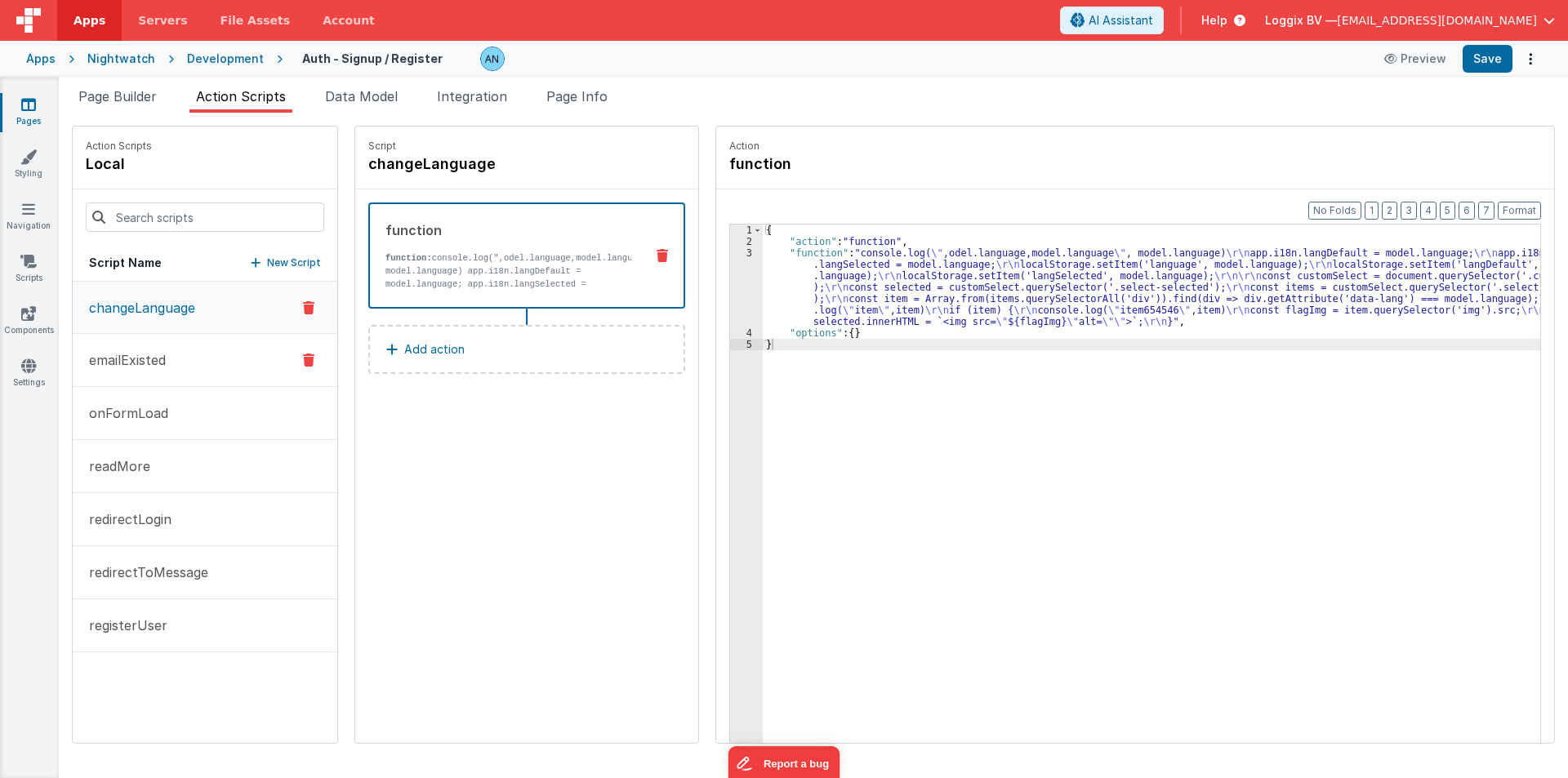
click at [185, 364] on button "emailExisted" at bounding box center [205, 360] width 264 height 53
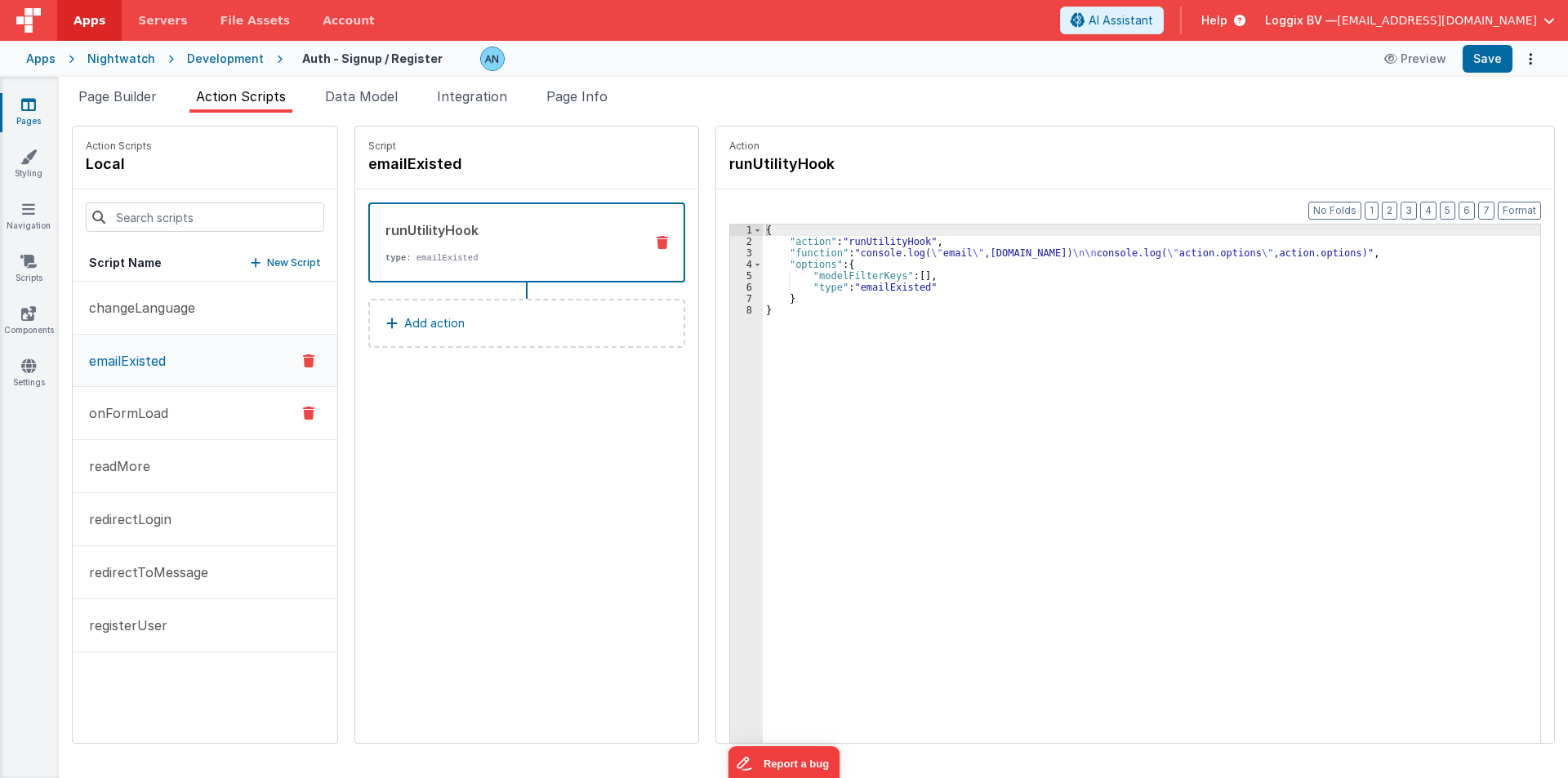
click at [165, 413] on p "onFormLoad" at bounding box center [123, 413] width 89 height 20
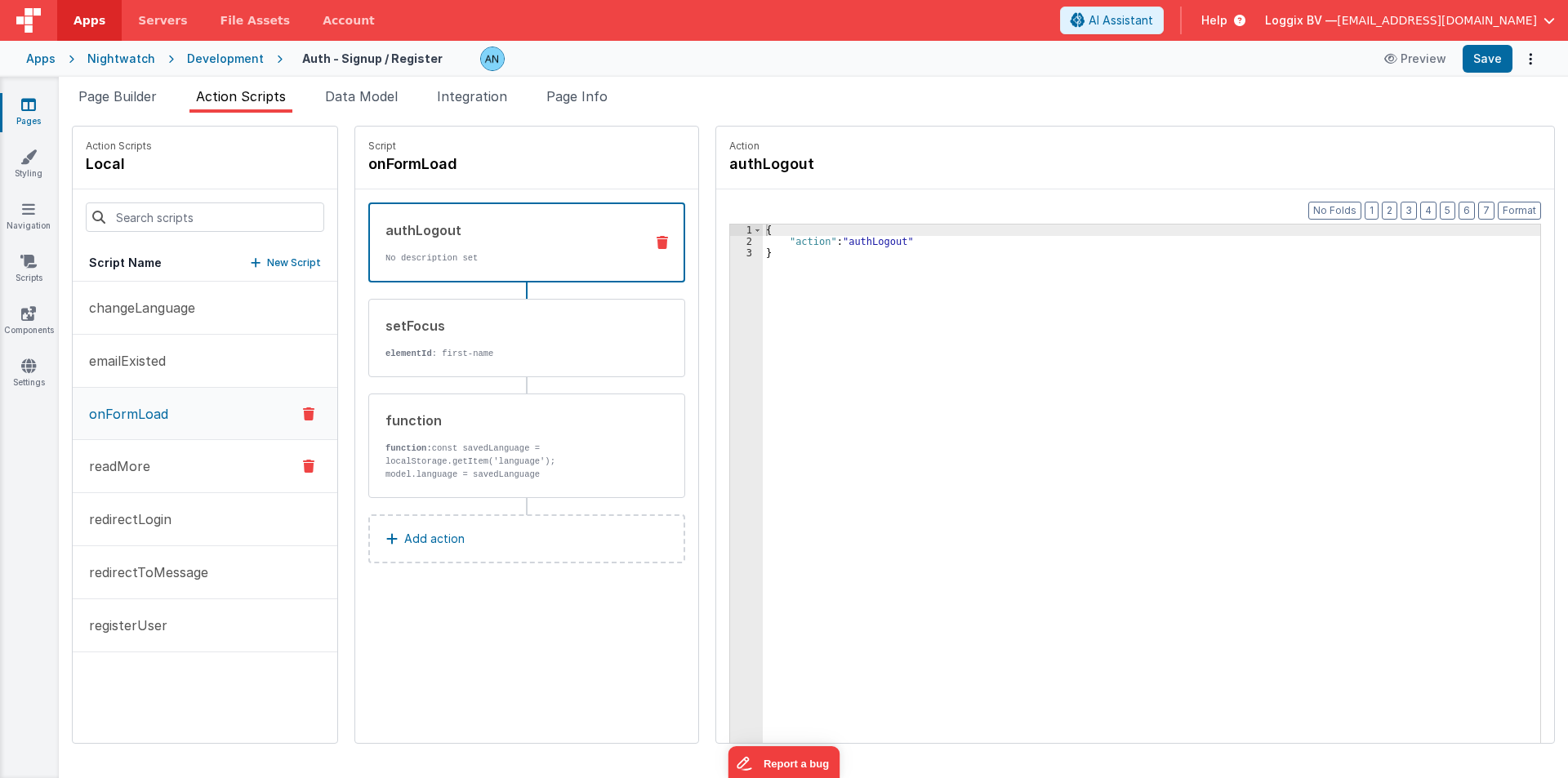
click at [154, 470] on button "readMore" at bounding box center [205, 466] width 264 height 53
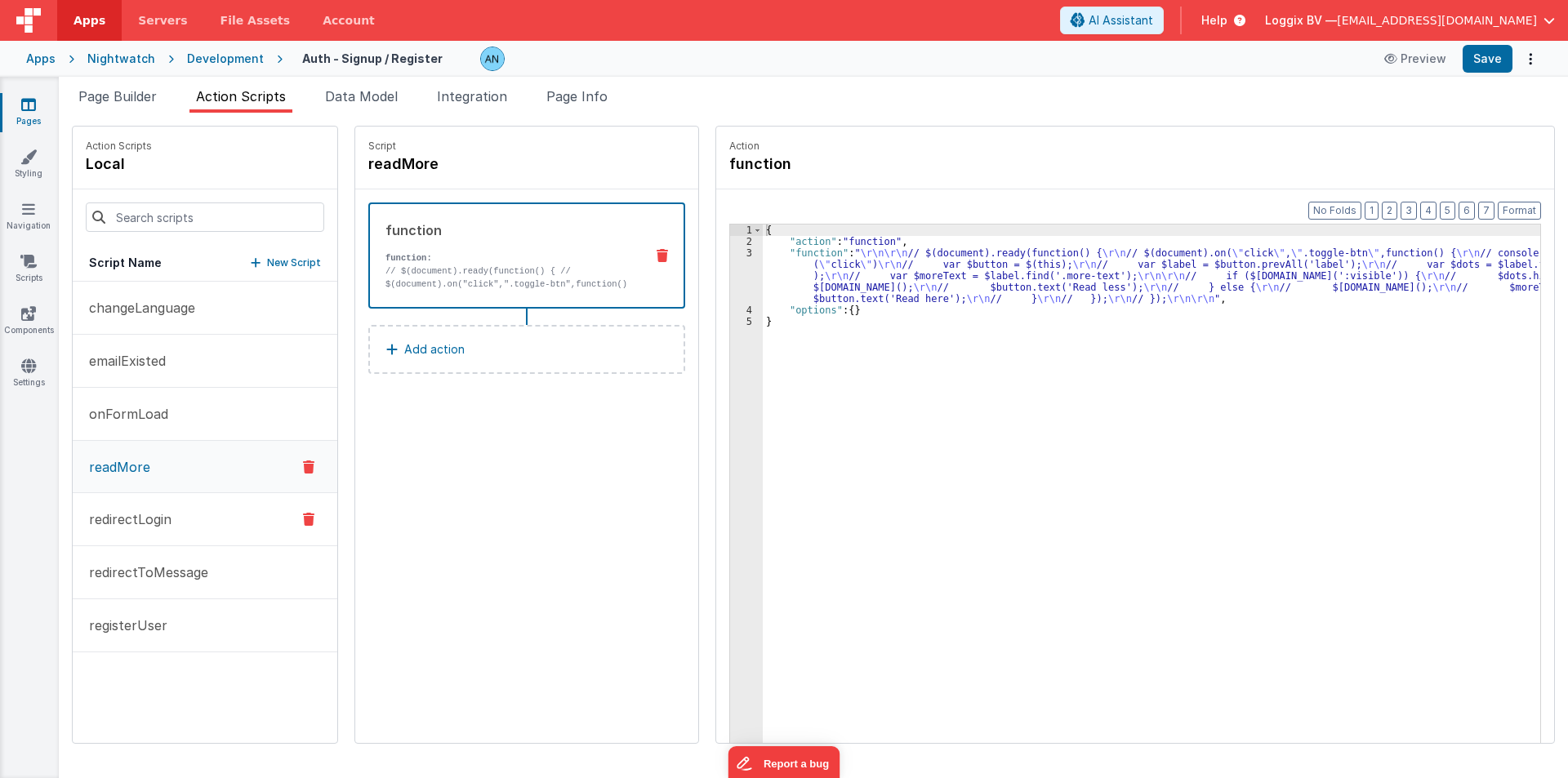
click at [154, 517] on p "redirectLogin" at bounding box center [125, 518] width 93 height 20
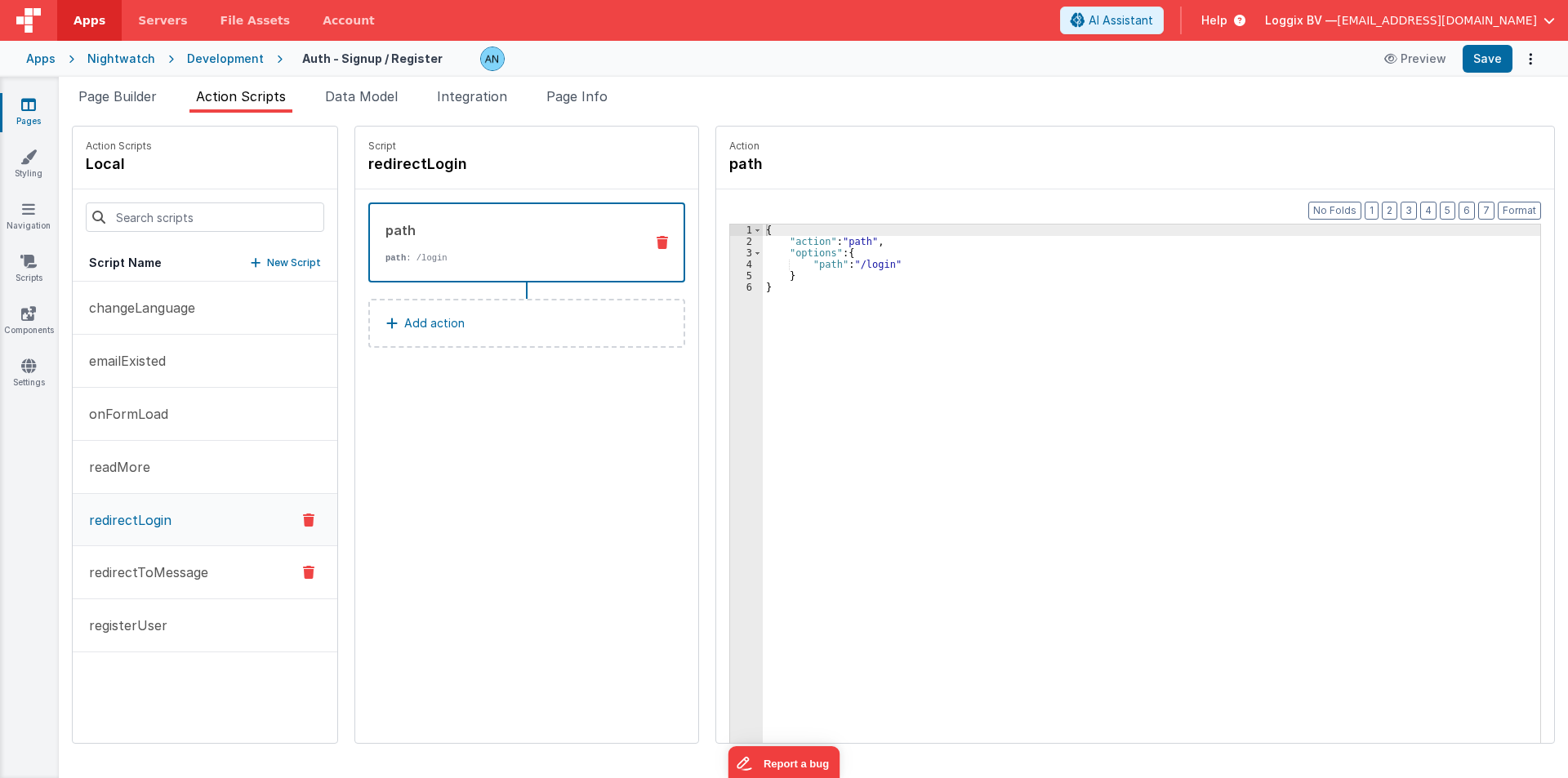
click at [154, 563] on p "redirectToMessage" at bounding box center [144, 572] width 129 height 20
click at [161, 619] on p "registerUser" at bounding box center [123, 625] width 88 height 20
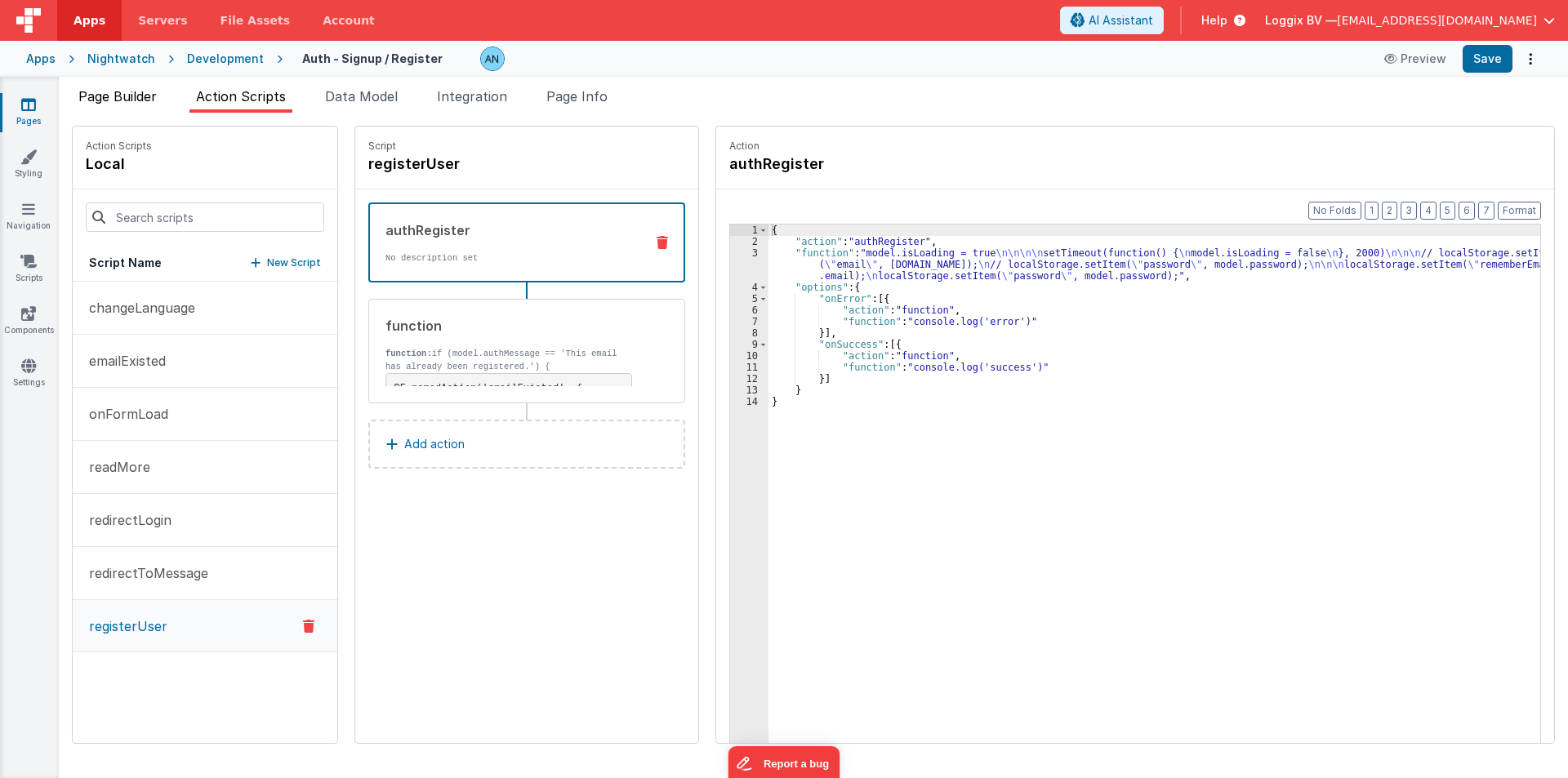
click at [108, 100] on span "Page Builder" at bounding box center [118, 95] width 78 height 16
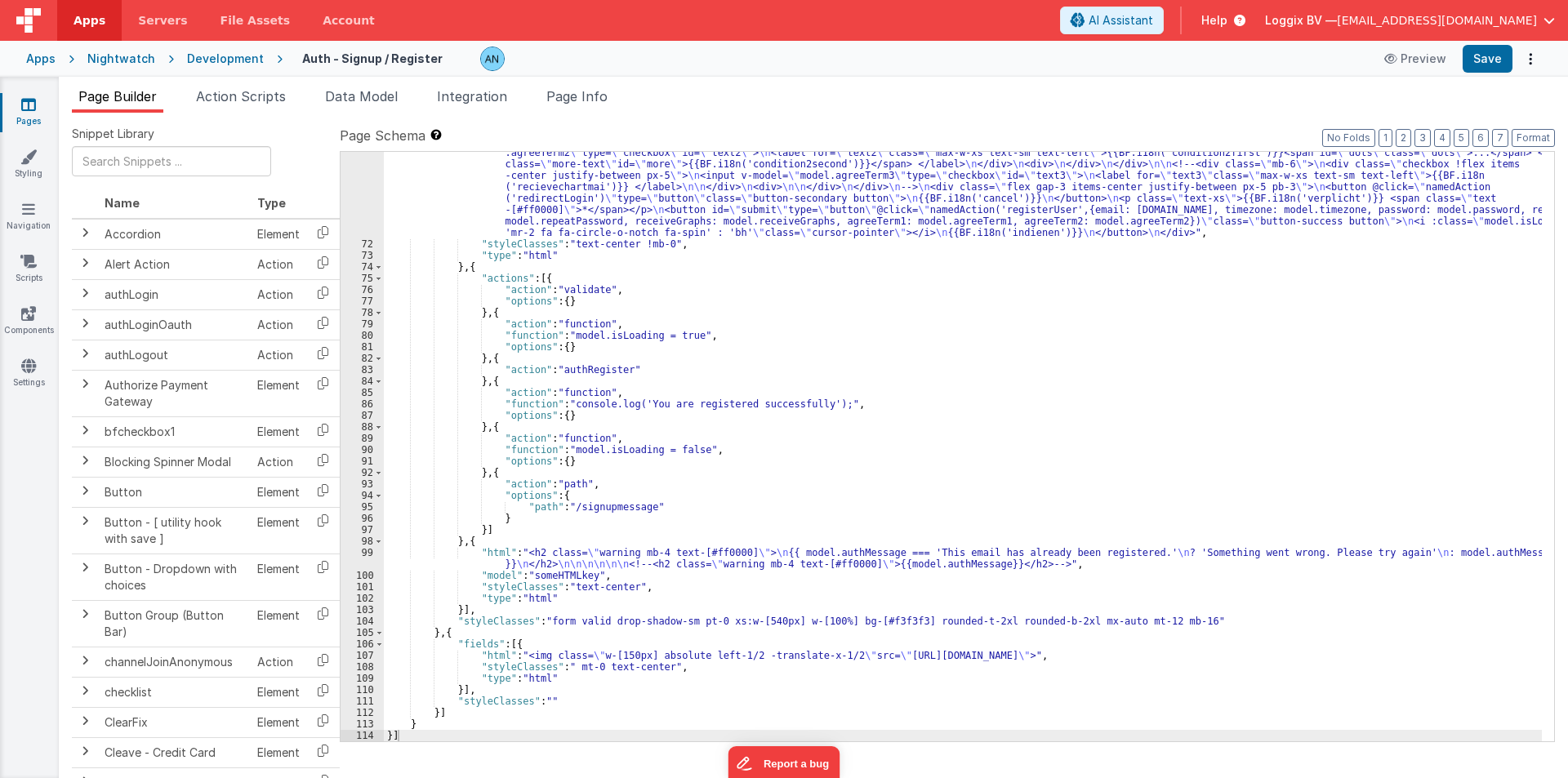
scroll to position [784, 0]
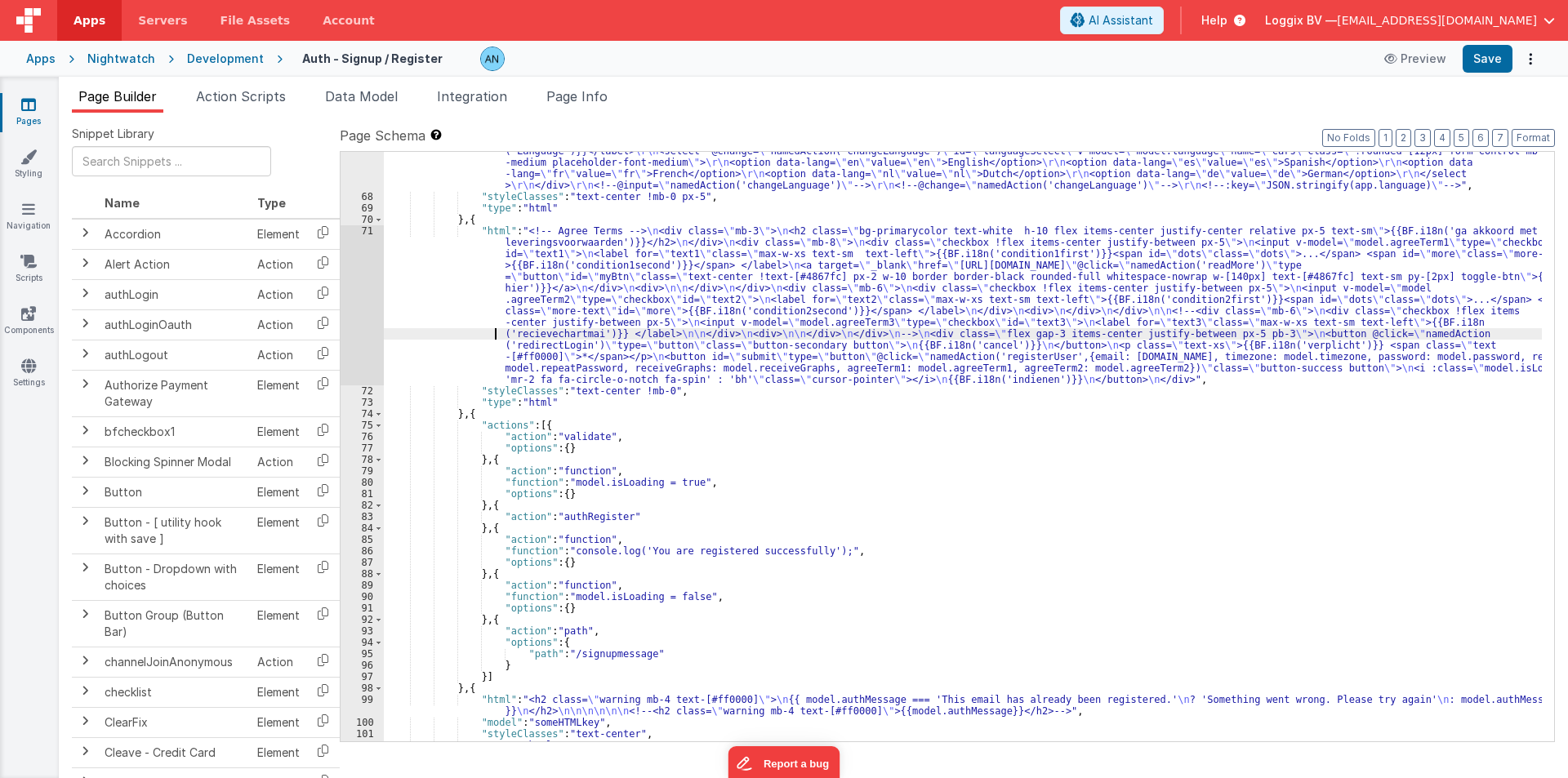
click at [487, 332] on div ""html" : " <div class= \" flex items-center b \" > \r\n <!--{{BF.i18n('Language…" at bounding box center [962, 462] width 1158 height 658
click at [363, 309] on div "71" at bounding box center [362, 304] width 43 height 160
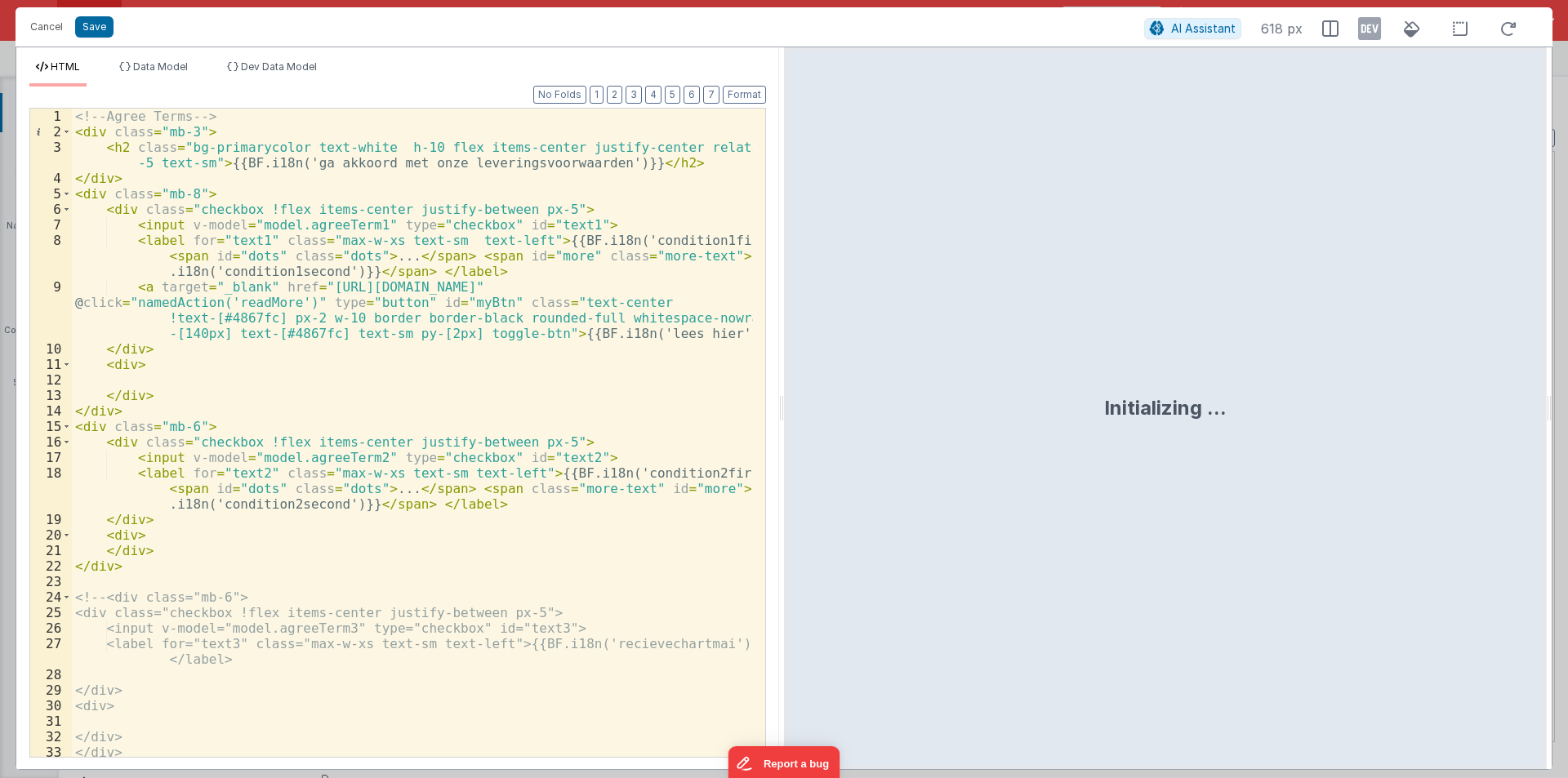
scroll to position [251, 0]
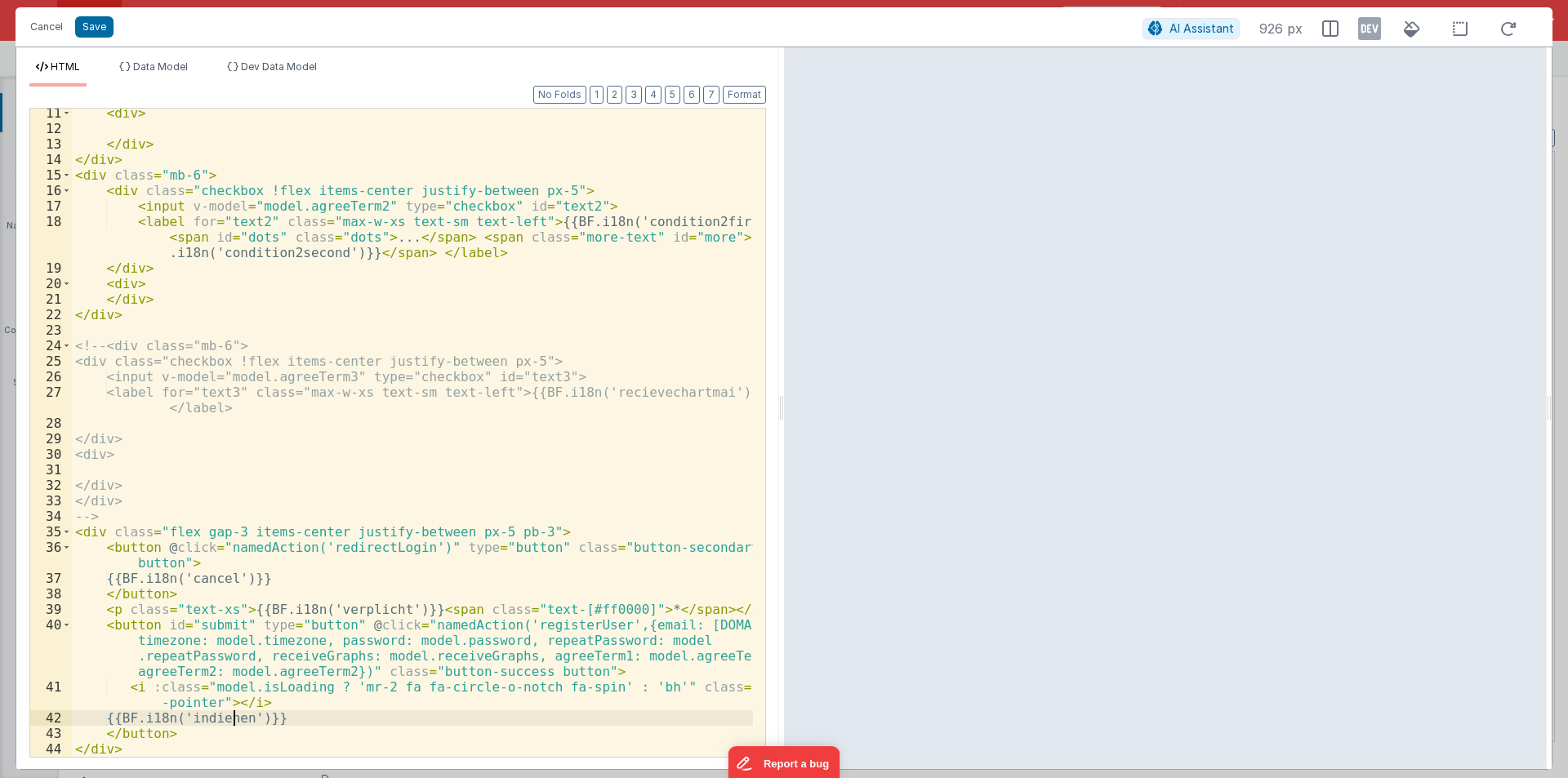
click at [232, 716] on div "< div > </ div > </ div > < div class = "mb-6" > < div class = "checkbox !flex …" at bounding box center [412, 445] width 681 height 679
click at [532, 623] on div "< div > </ div > </ div > < div class = "mb-6" > < div class = "checkbox !flex …" at bounding box center [412, 445] width 681 height 679
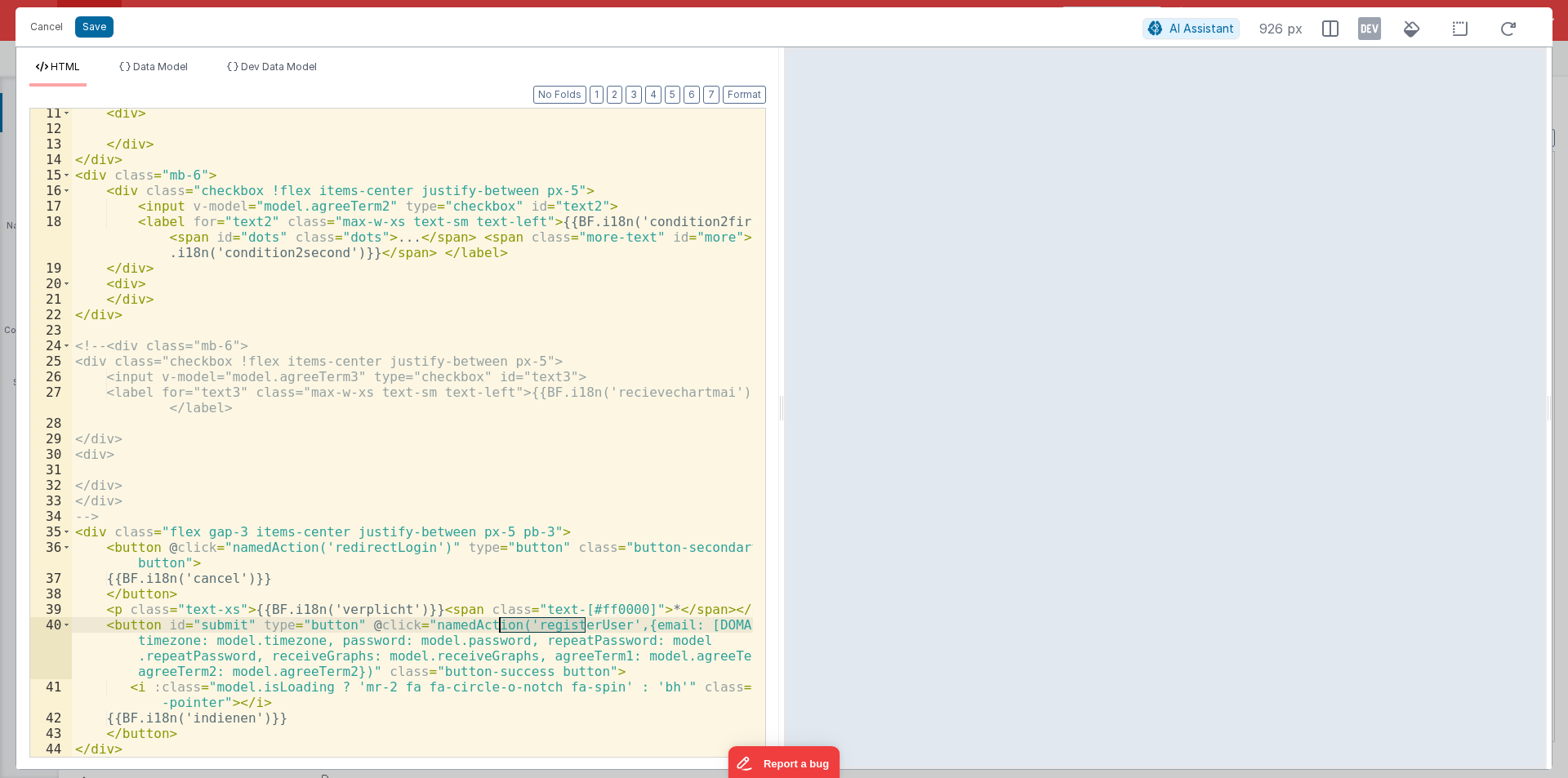
click at [532, 623] on div "< div > </ div > </ div > < div class = "mb-6" > < div class = "checkbox !flex …" at bounding box center [412, 445] width 681 height 679
click at [42, 28] on button "Cancel" at bounding box center [47, 27] width 49 height 22
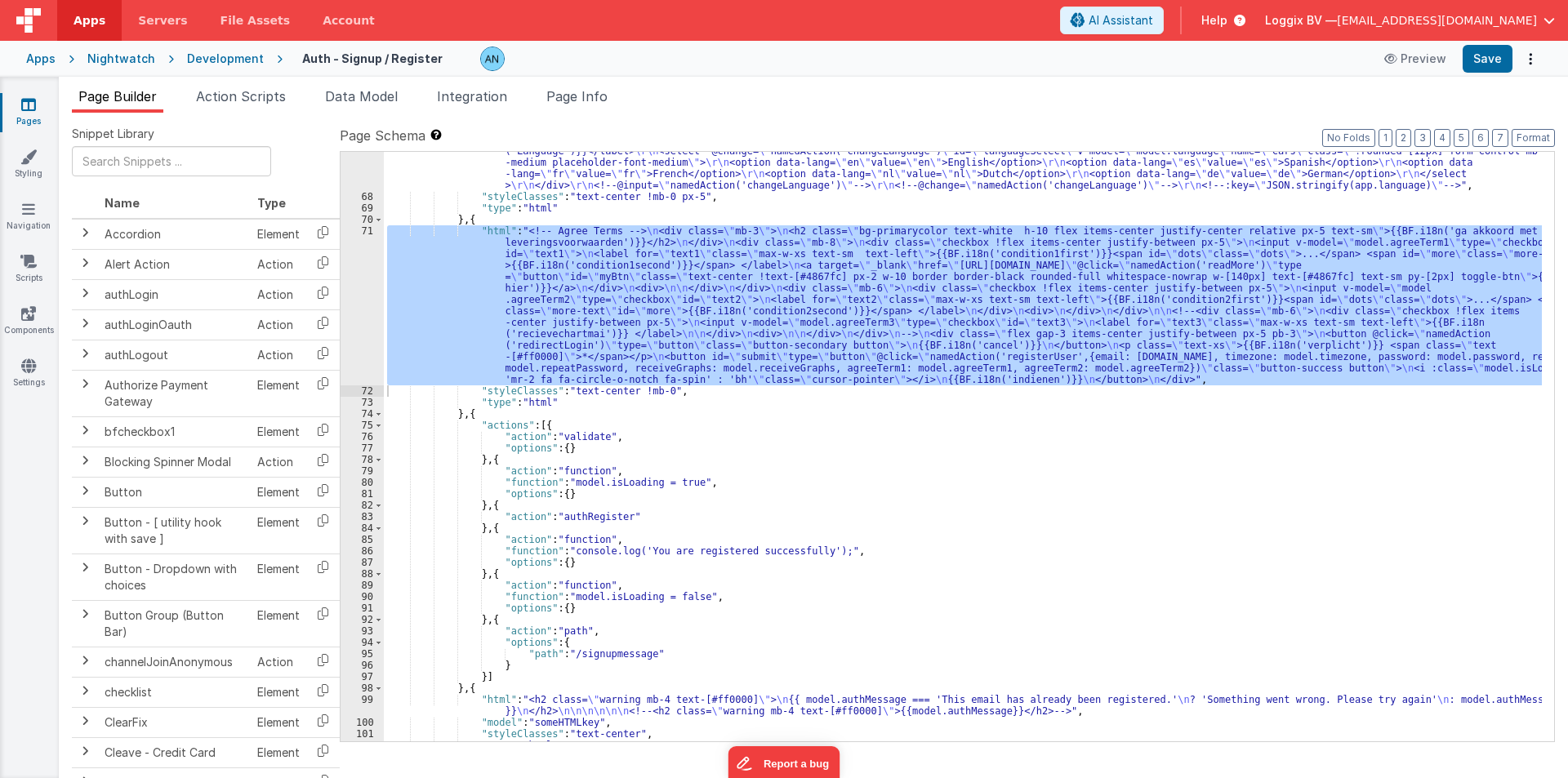
click at [205, 90] on span "Action Scripts" at bounding box center [241, 95] width 90 height 16
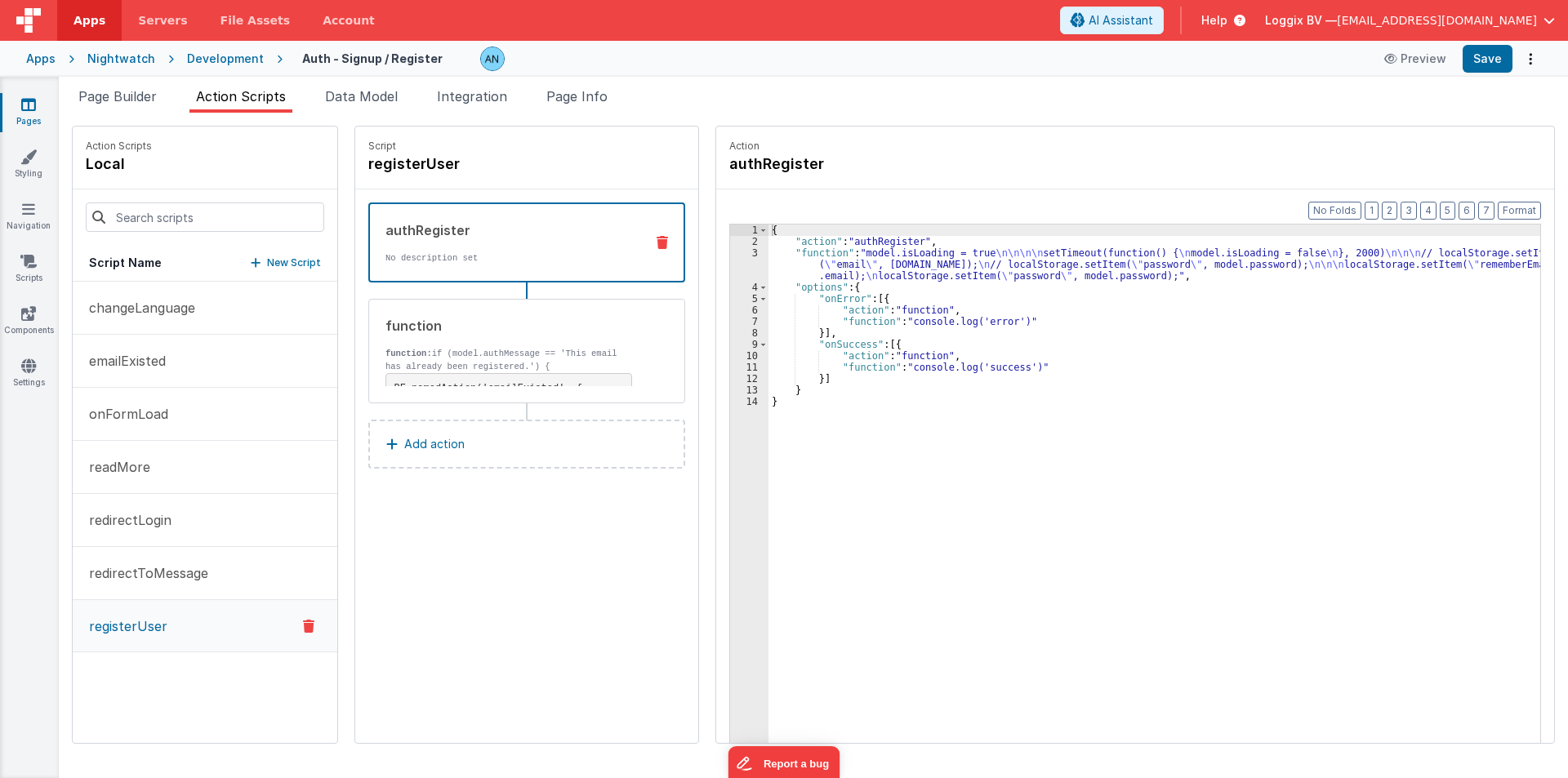
click at [152, 623] on p "registerUser" at bounding box center [123, 626] width 88 height 20
click at [402, 297] on div "authRegister No description set function function: if (model.authMessage == 'Th…" at bounding box center [526, 303] width 317 height 201
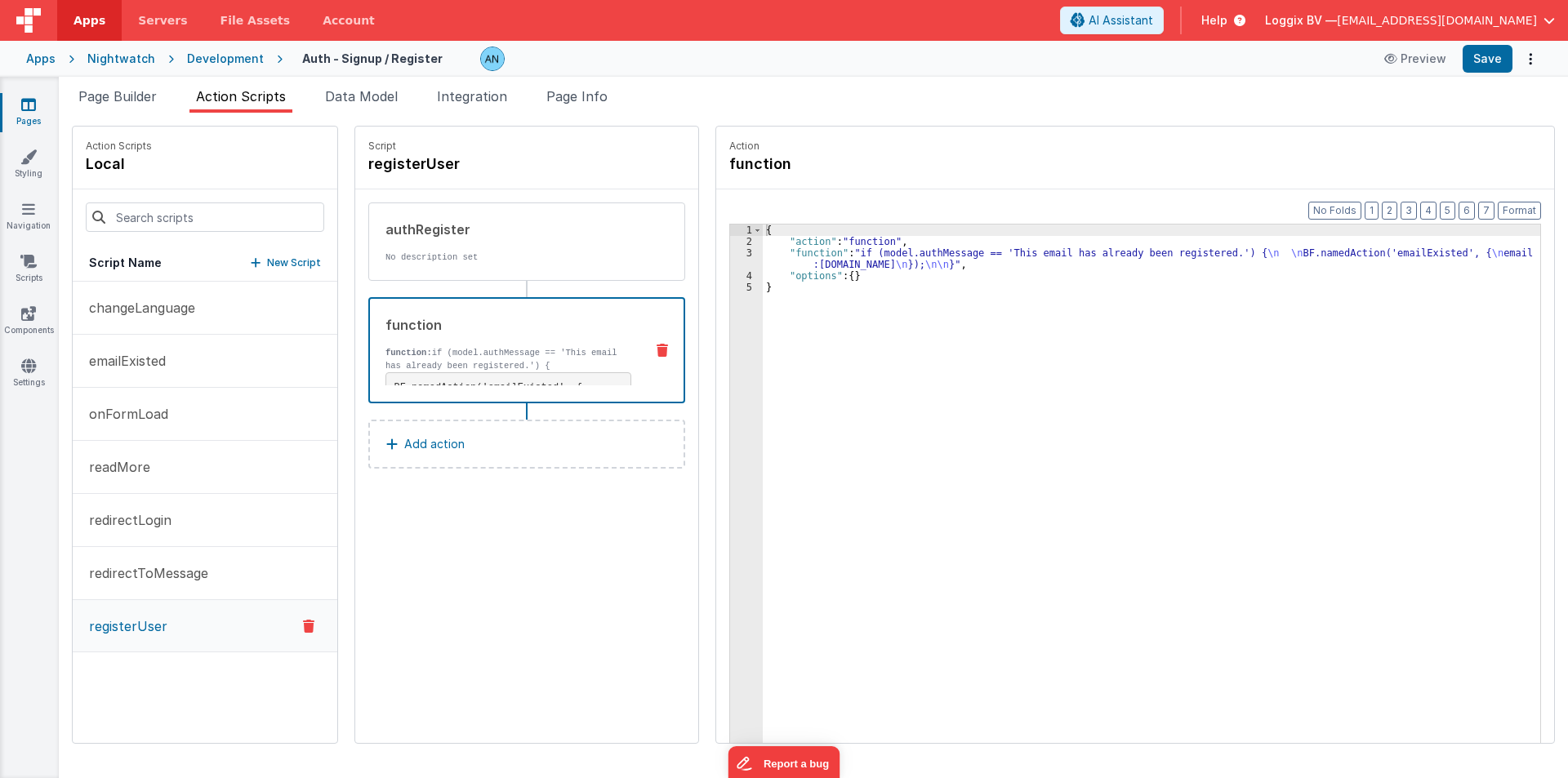
click at [402, 316] on div "function" at bounding box center [508, 324] width 246 height 20
click at [730, 261] on div "3" at bounding box center [746, 259] width 33 height 22
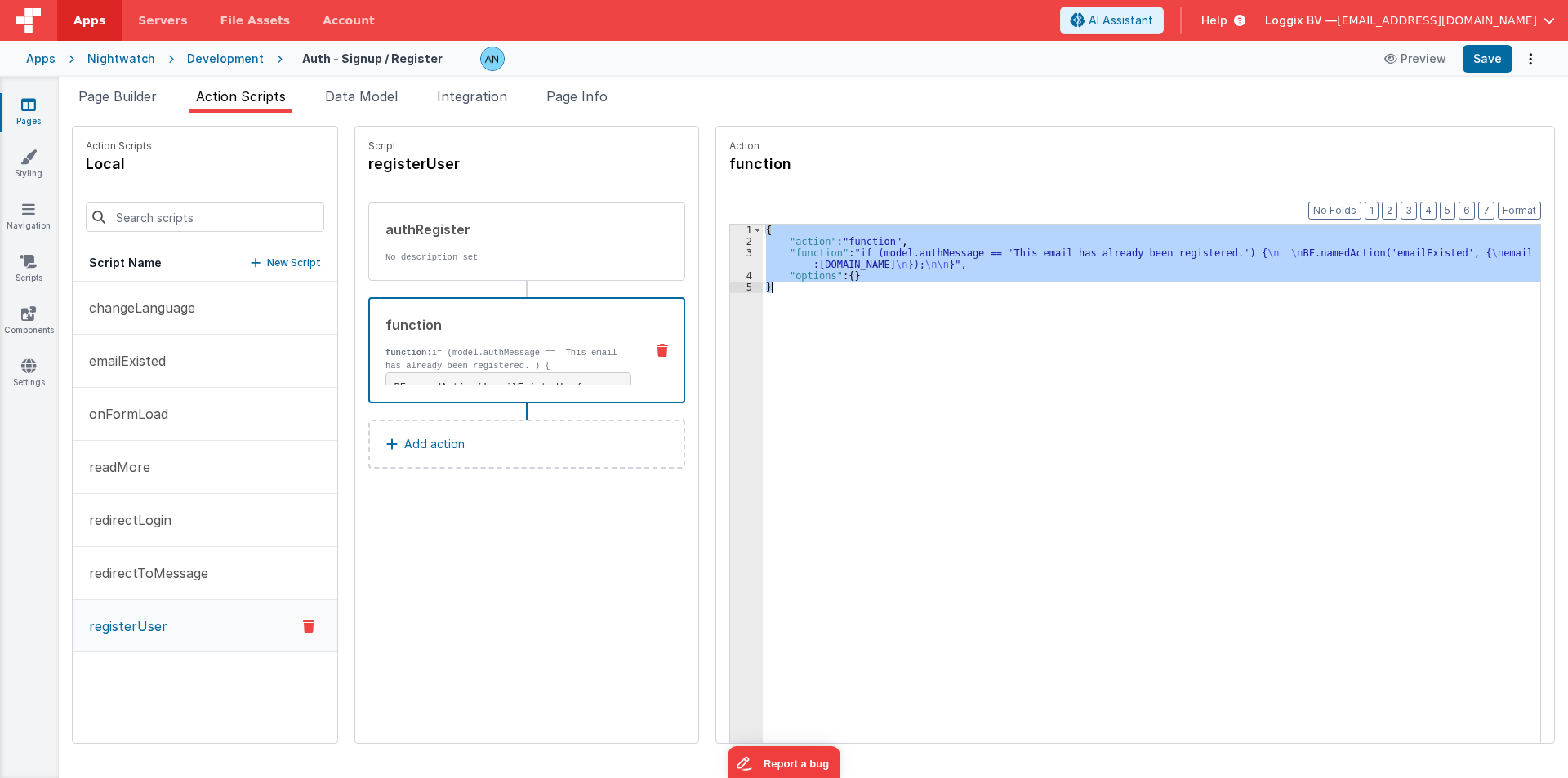
click at [730, 261] on div "3" at bounding box center [746, 259] width 33 height 22
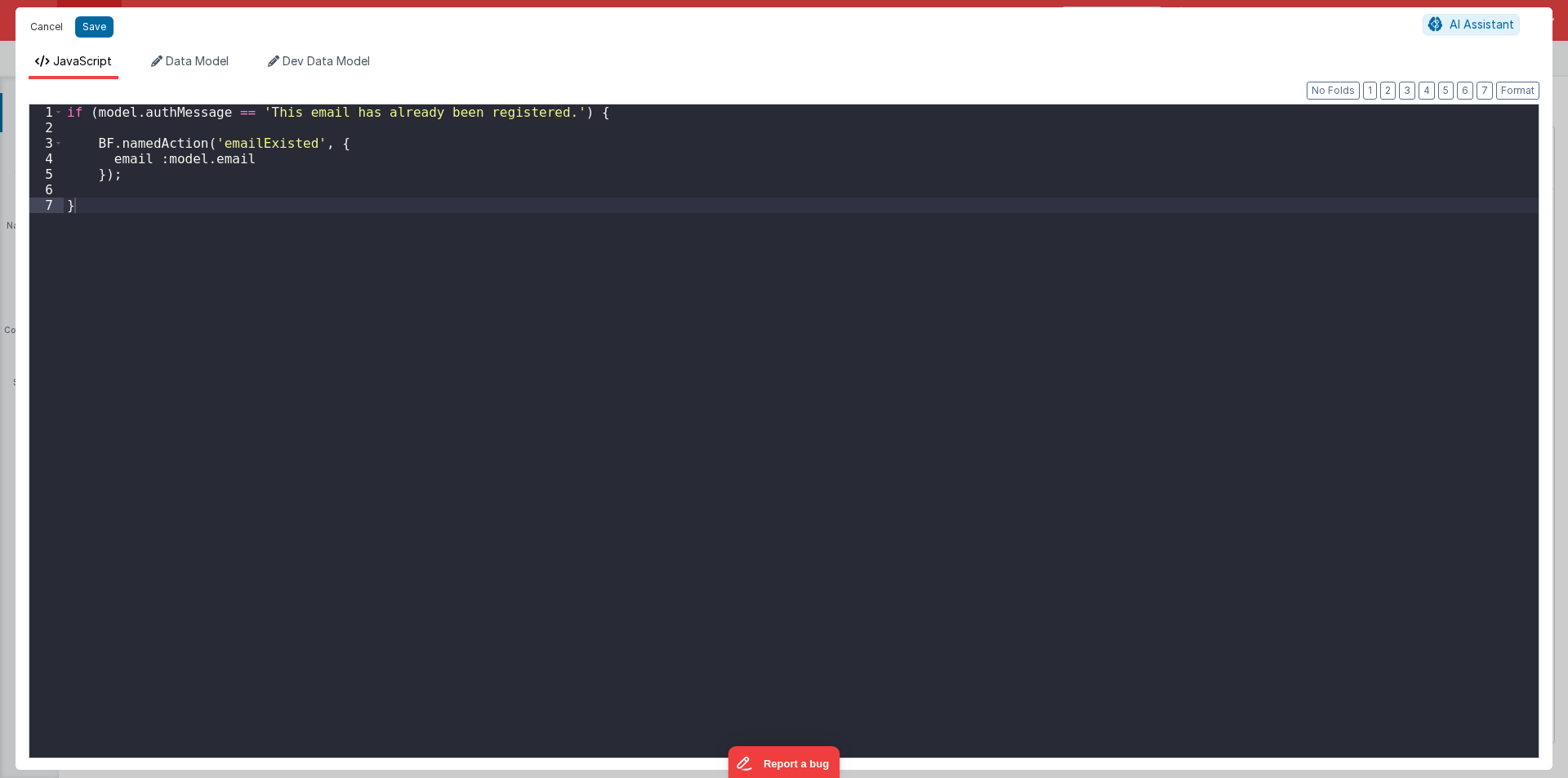
click at [46, 21] on button "Cancel" at bounding box center [47, 27] width 49 height 22
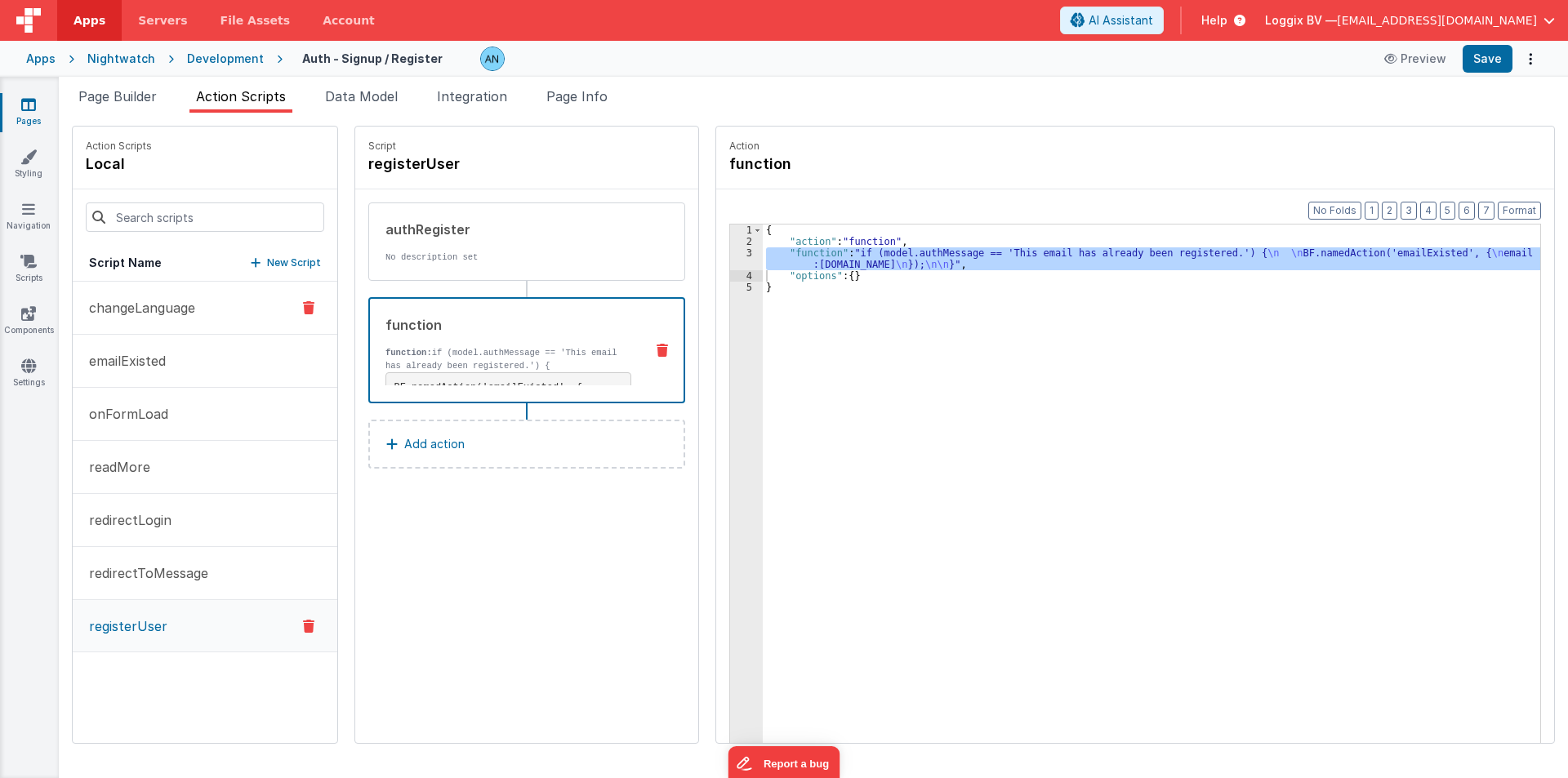
click at [176, 310] on p "changeLanguage" at bounding box center [137, 307] width 116 height 20
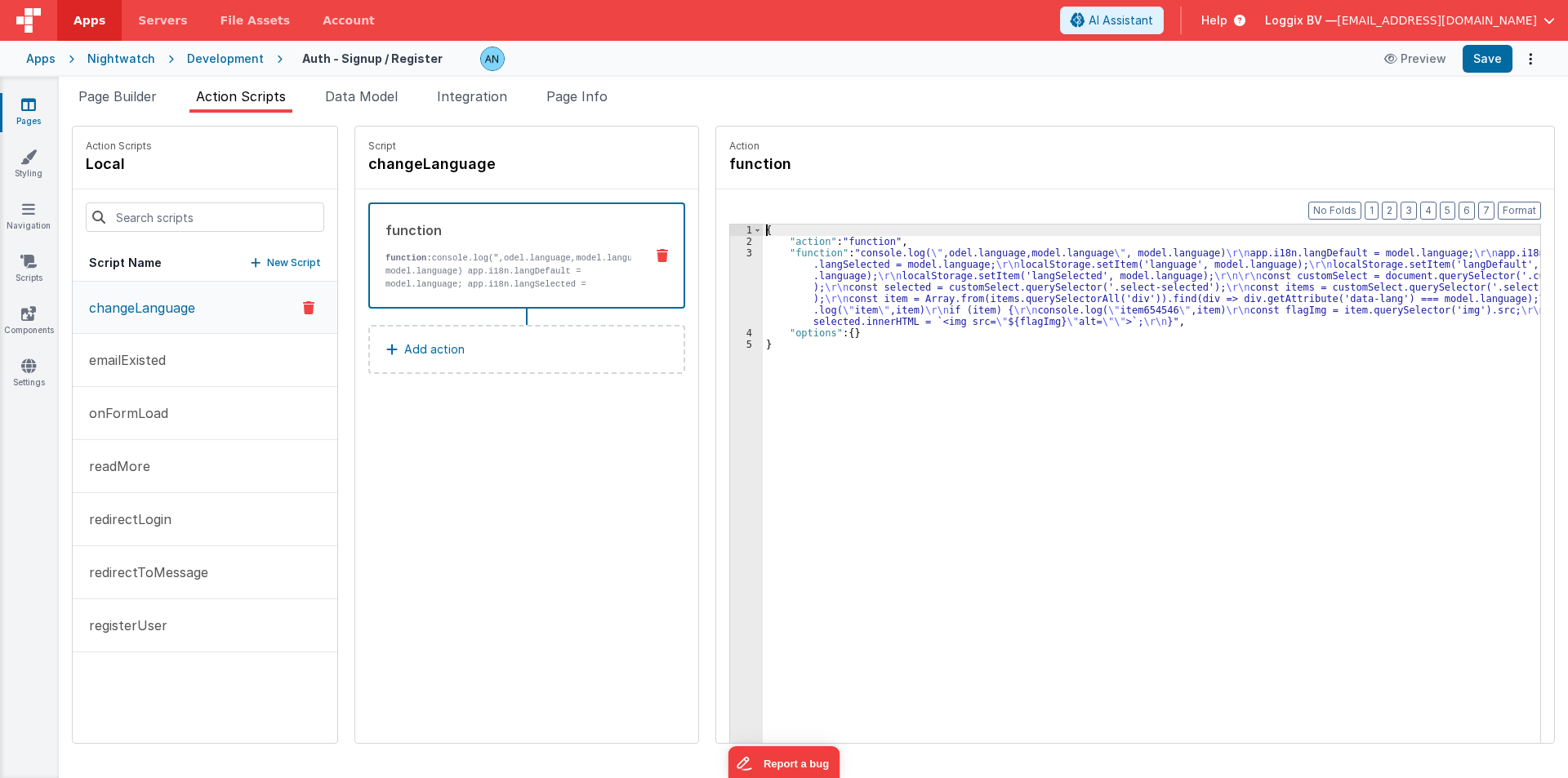
click at [730, 282] on div "3" at bounding box center [746, 288] width 33 height 80
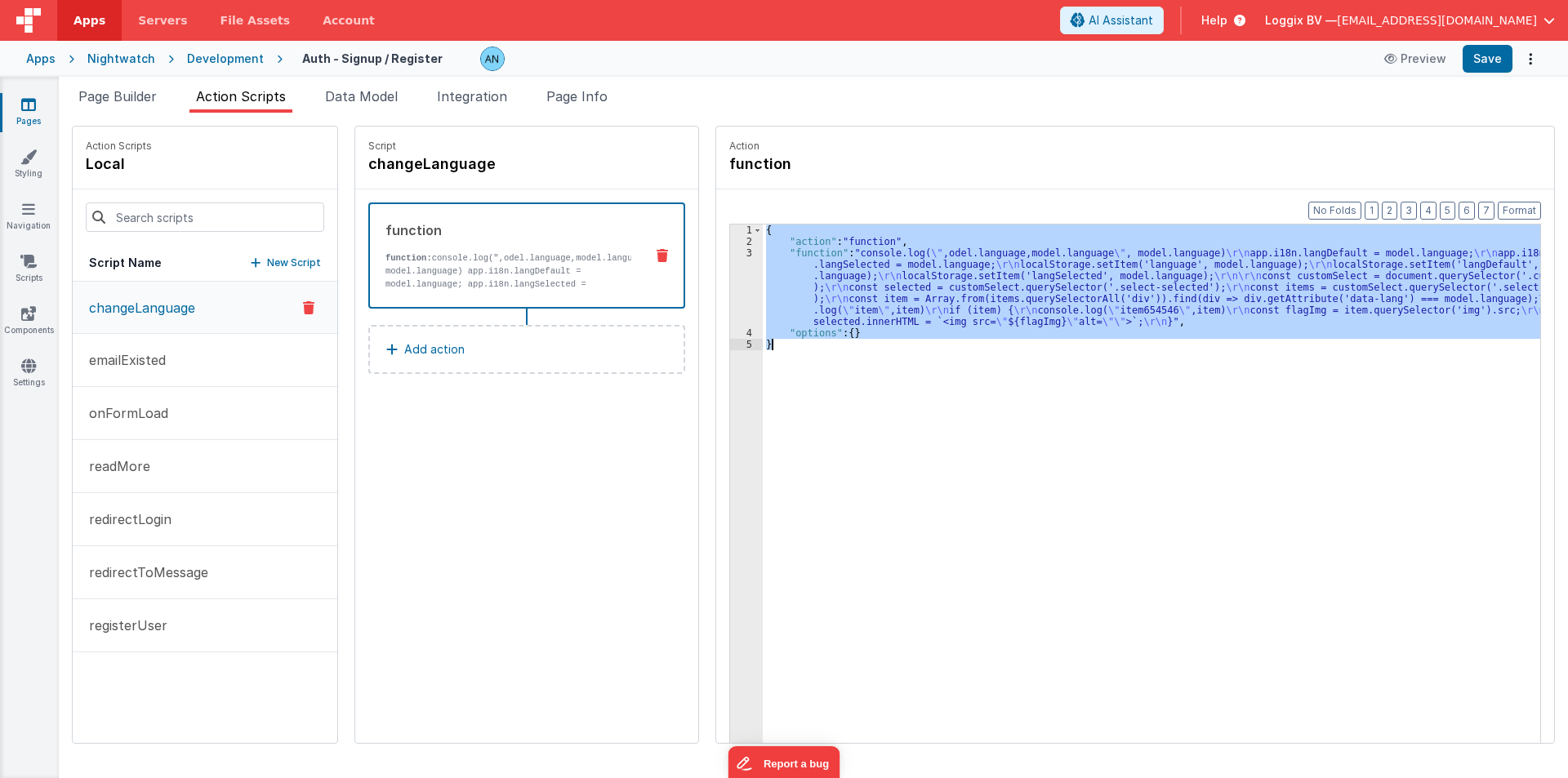
click at [730, 282] on div "3" at bounding box center [746, 288] width 33 height 80
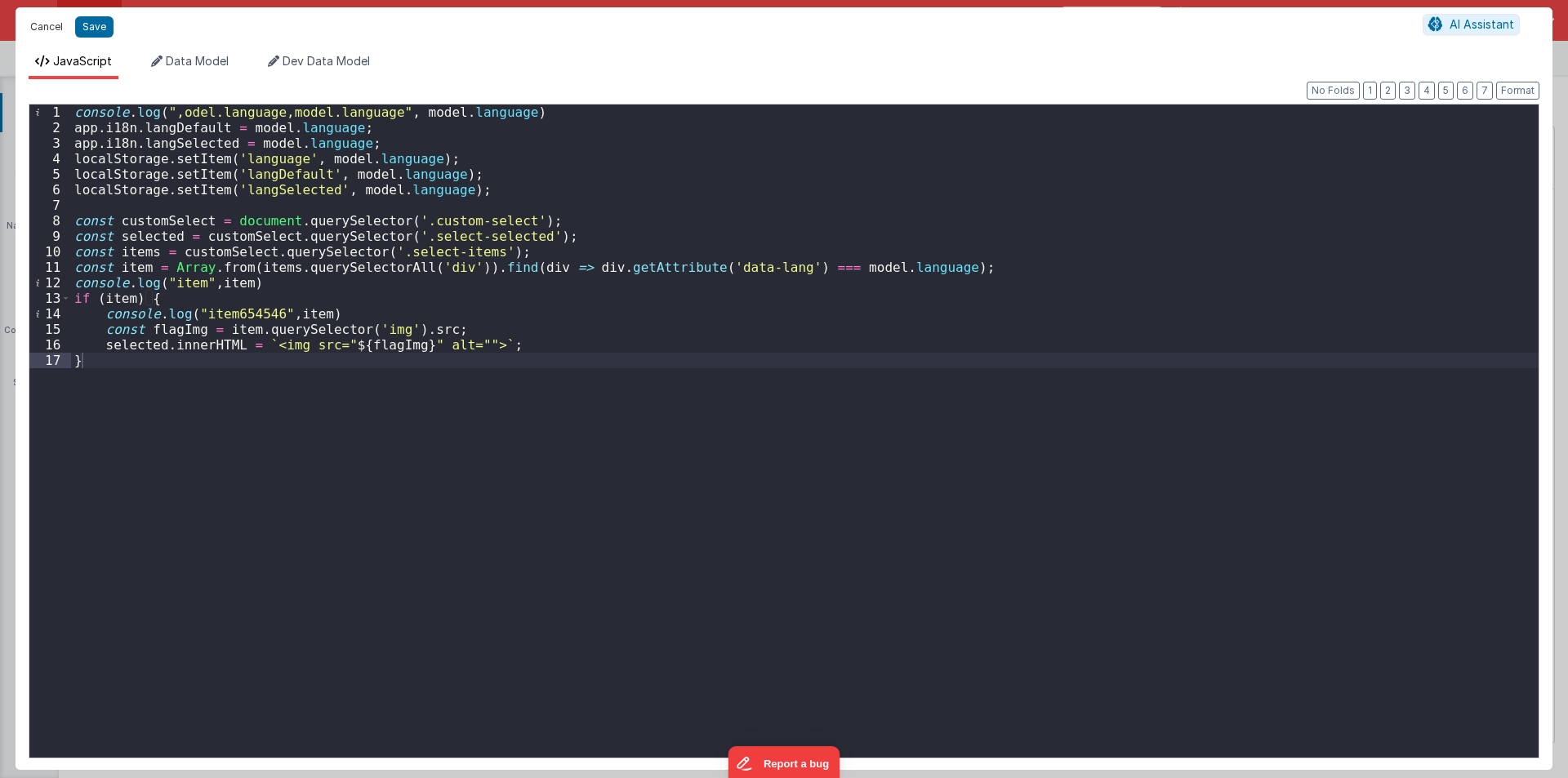
click at [50, 31] on button "Cancel" at bounding box center [47, 27] width 49 height 22
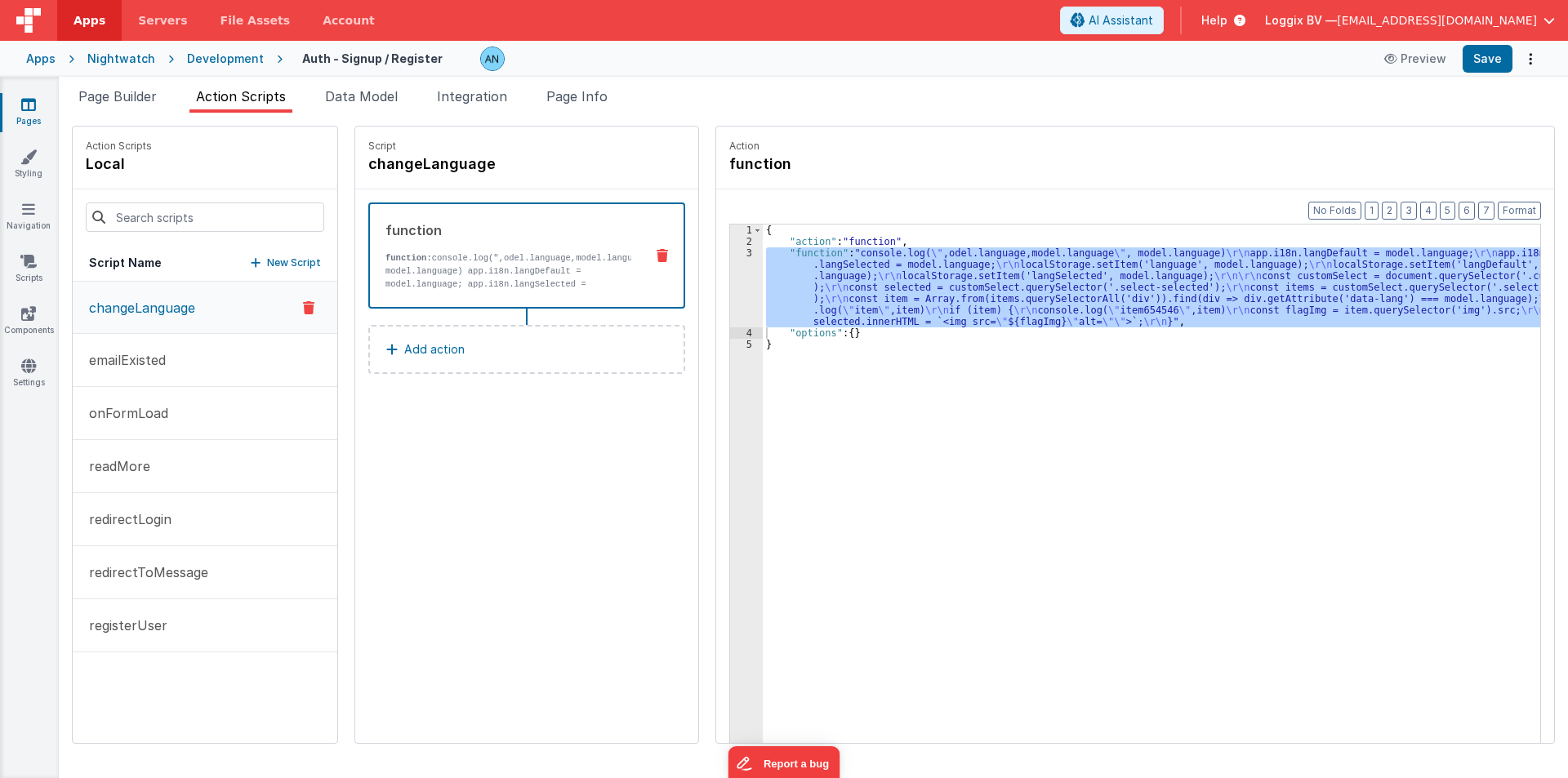
click at [27, 249] on div "Pages Styling Navigation Scripts Components Settings" at bounding box center [29, 427] width 59 height 701
click at [21, 263] on icon at bounding box center [28, 261] width 16 height 16
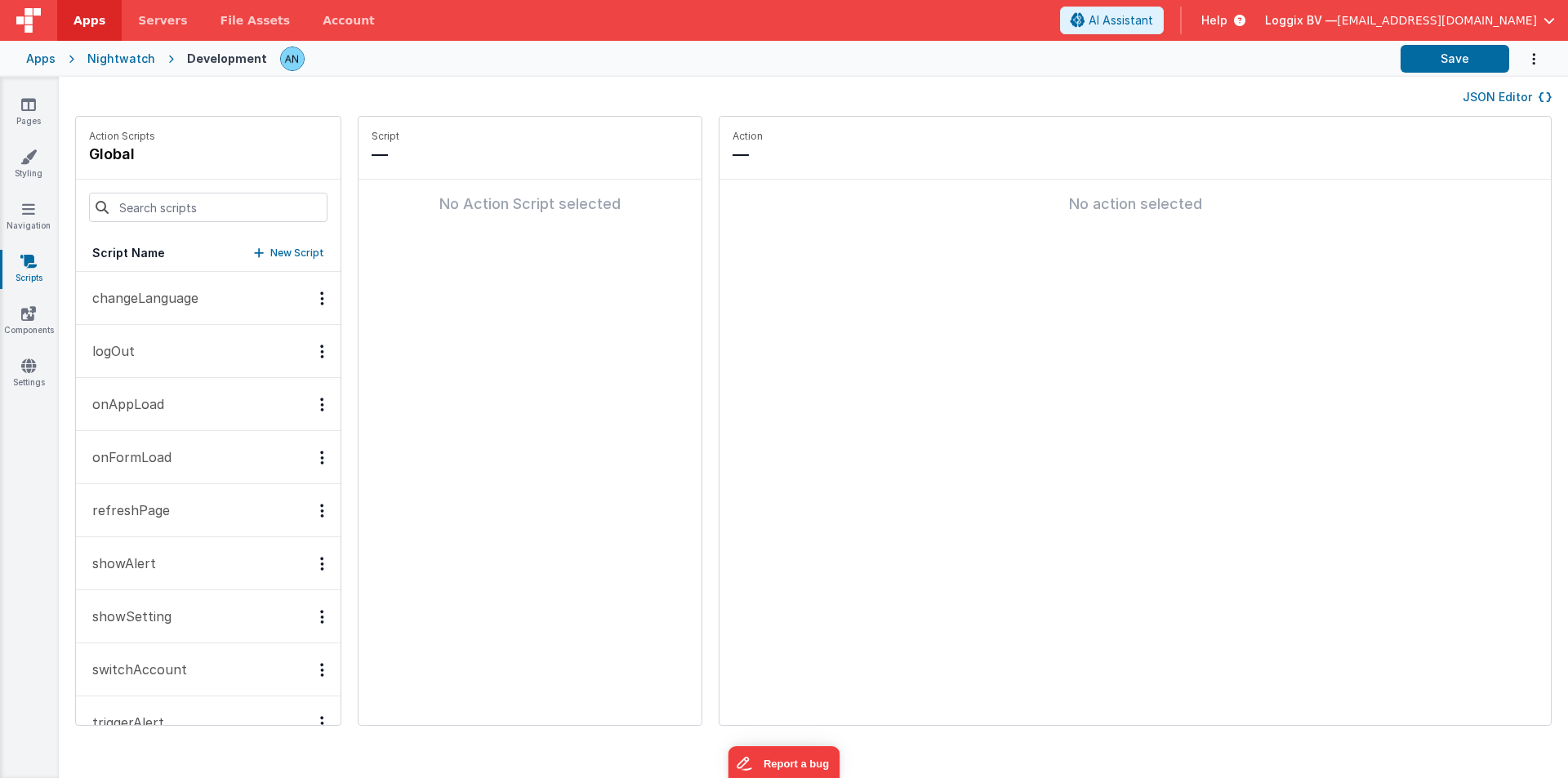
scroll to position [37, 0]
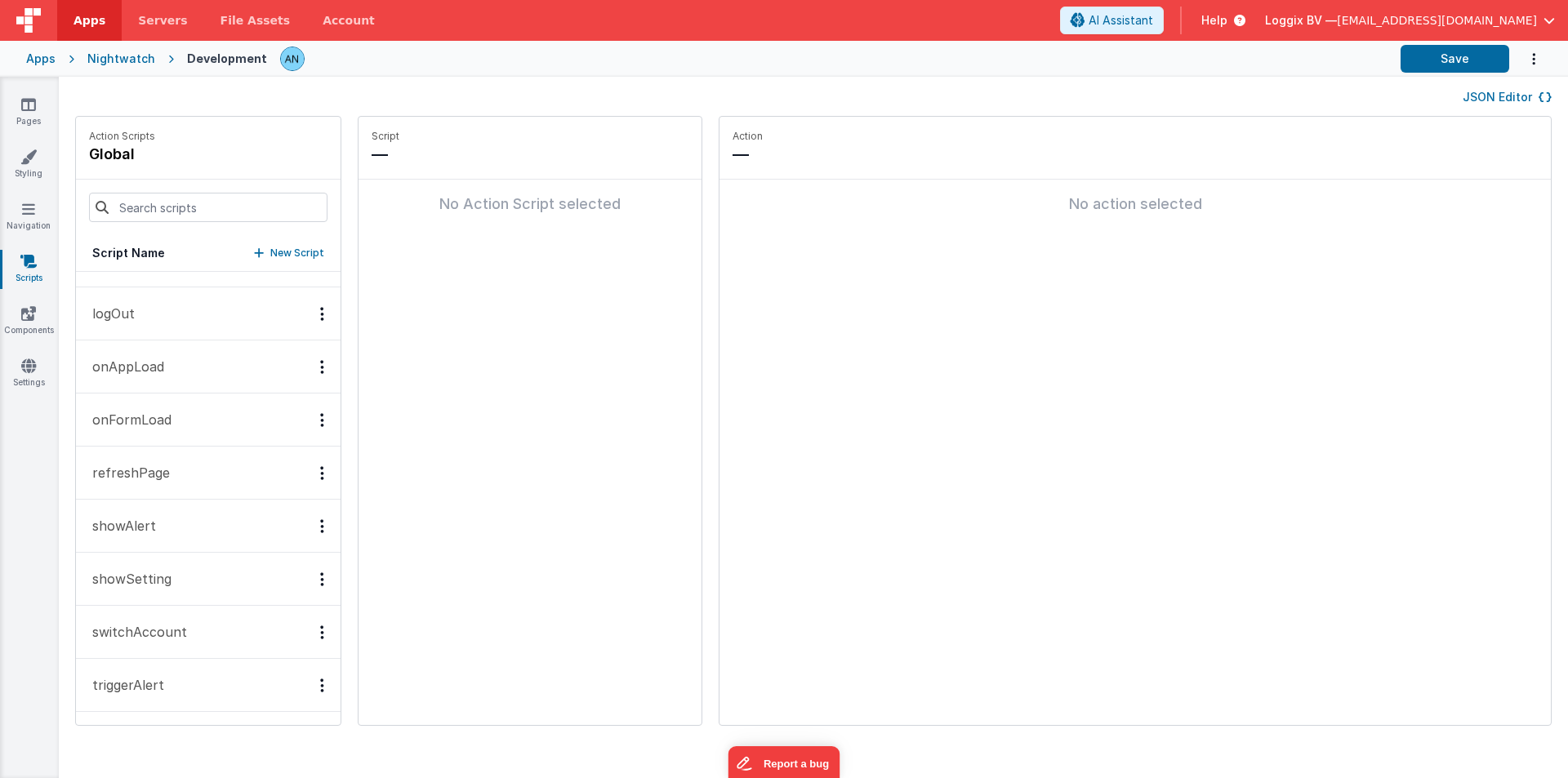
click at [131, 531] on p "showAlert" at bounding box center [119, 525] width 74 height 20
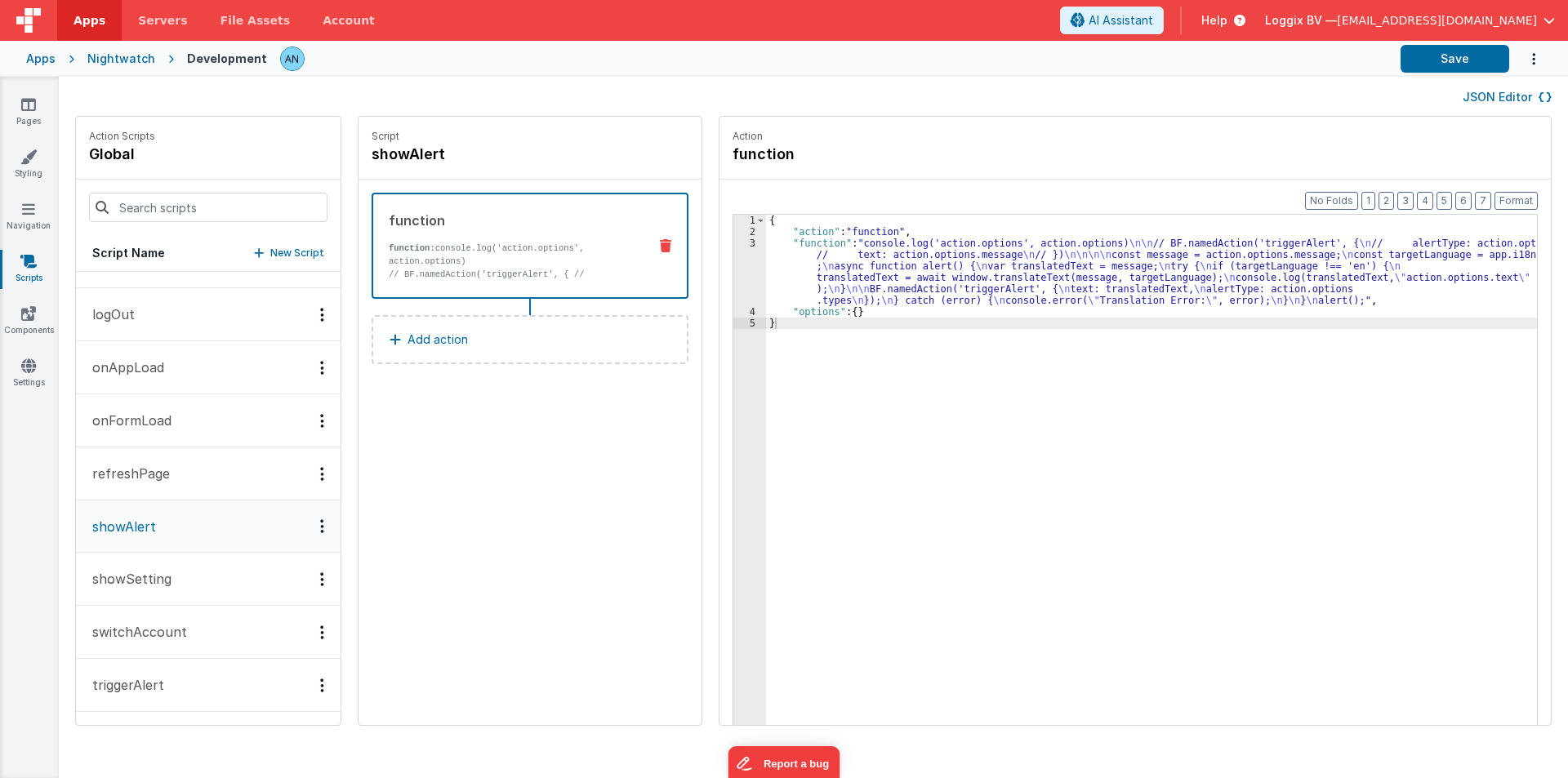
scroll to position [36, 0]
click at [133, 674] on button "triggerAlert" at bounding box center [207, 685] width 264 height 53
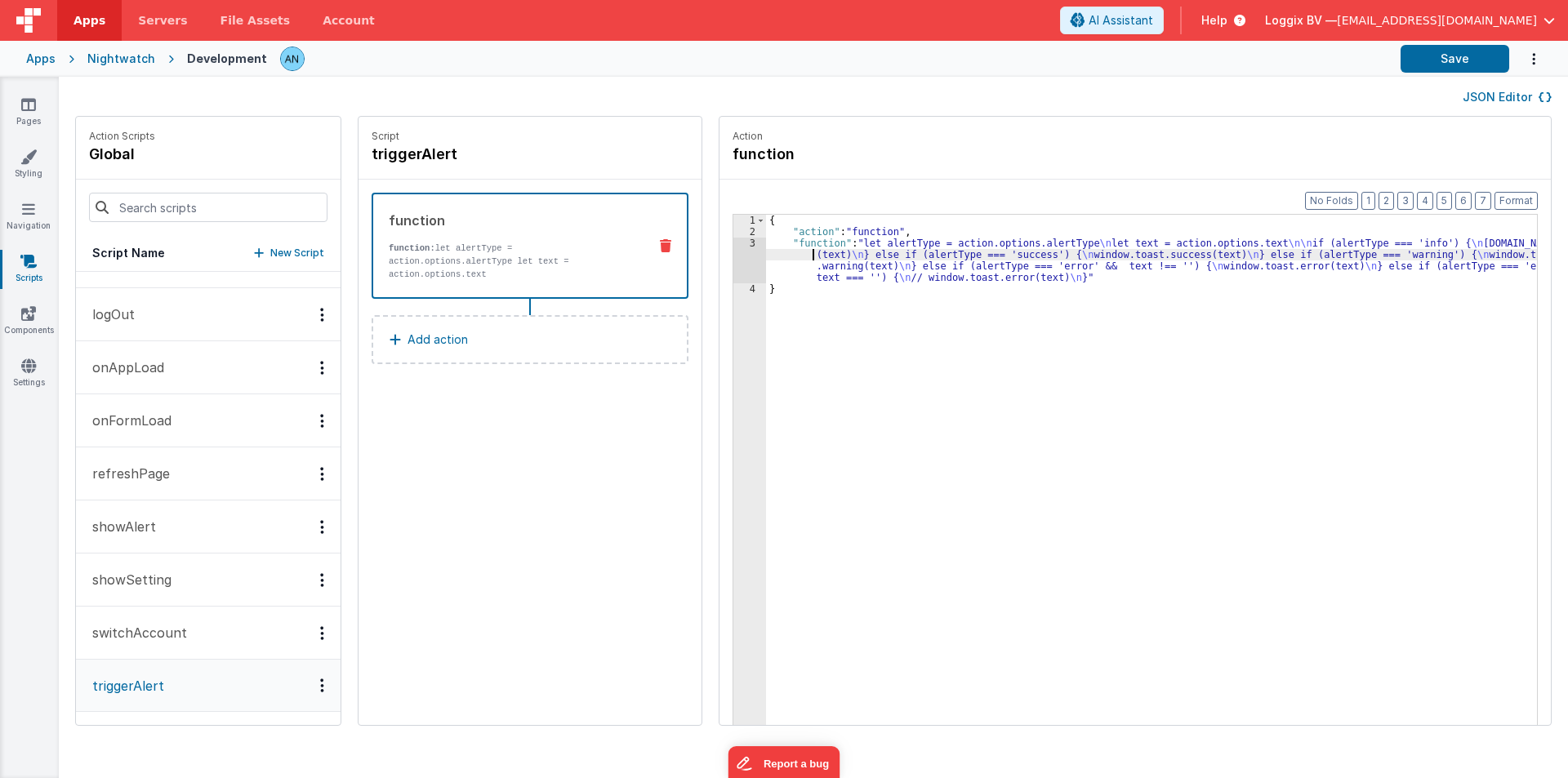
click at [782, 257] on div "{ "action" : "function" , "function" : "let alertType = action.options.alertTyp…" at bounding box center [1160, 506] width 787 height 584
click at [734, 262] on div "3" at bounding box center [749, 260] width 33 height 46
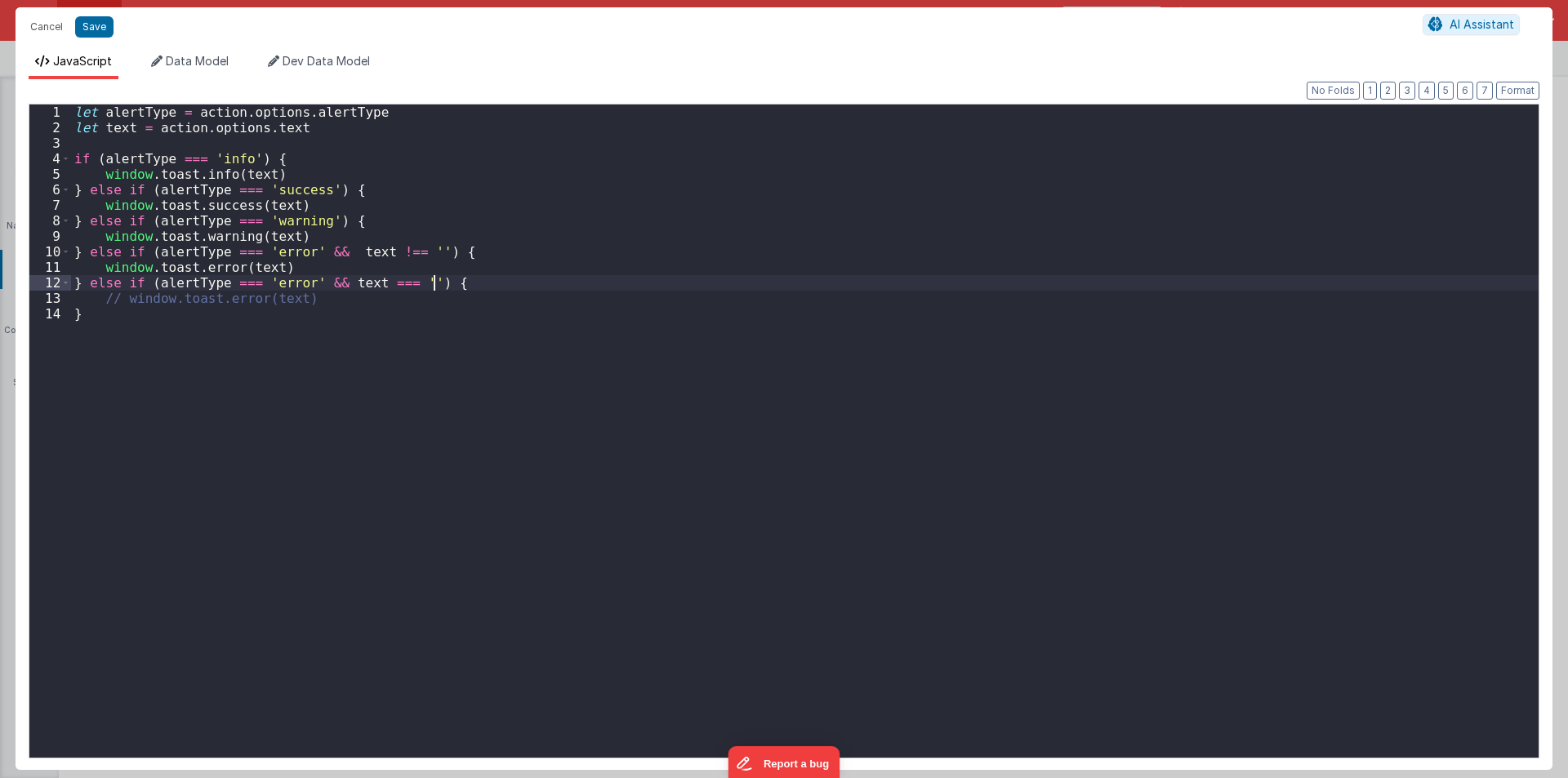
click at [733, 262] on div "let alertType = action . options . alertType let text = action . options . text…" at bounding box center [805, 446] width 1468 height 684
click at [51, 19] on button "Cancel" at bounding box center [47, 27] width 49 height 22
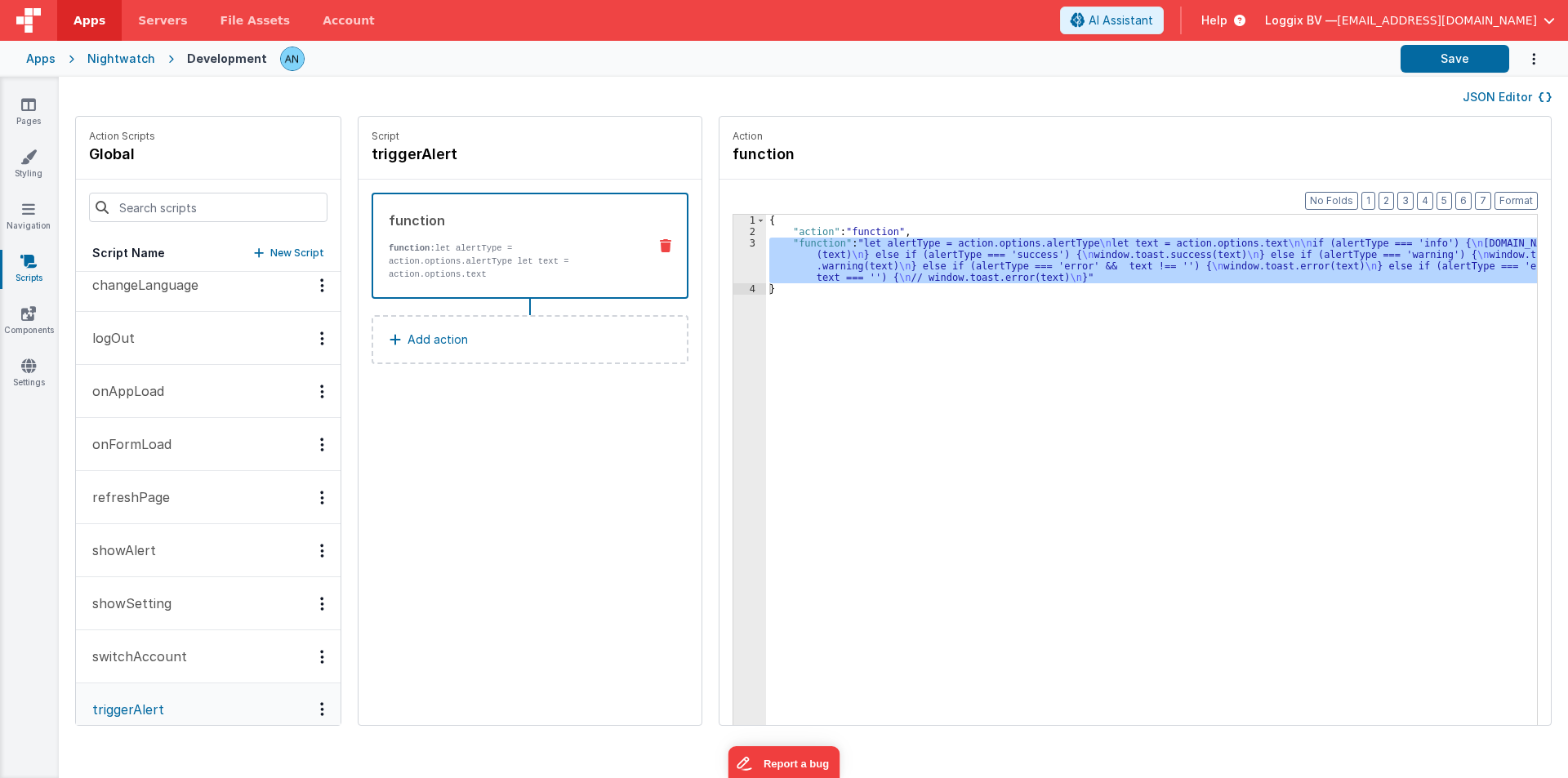
scroll to position [0, 0]
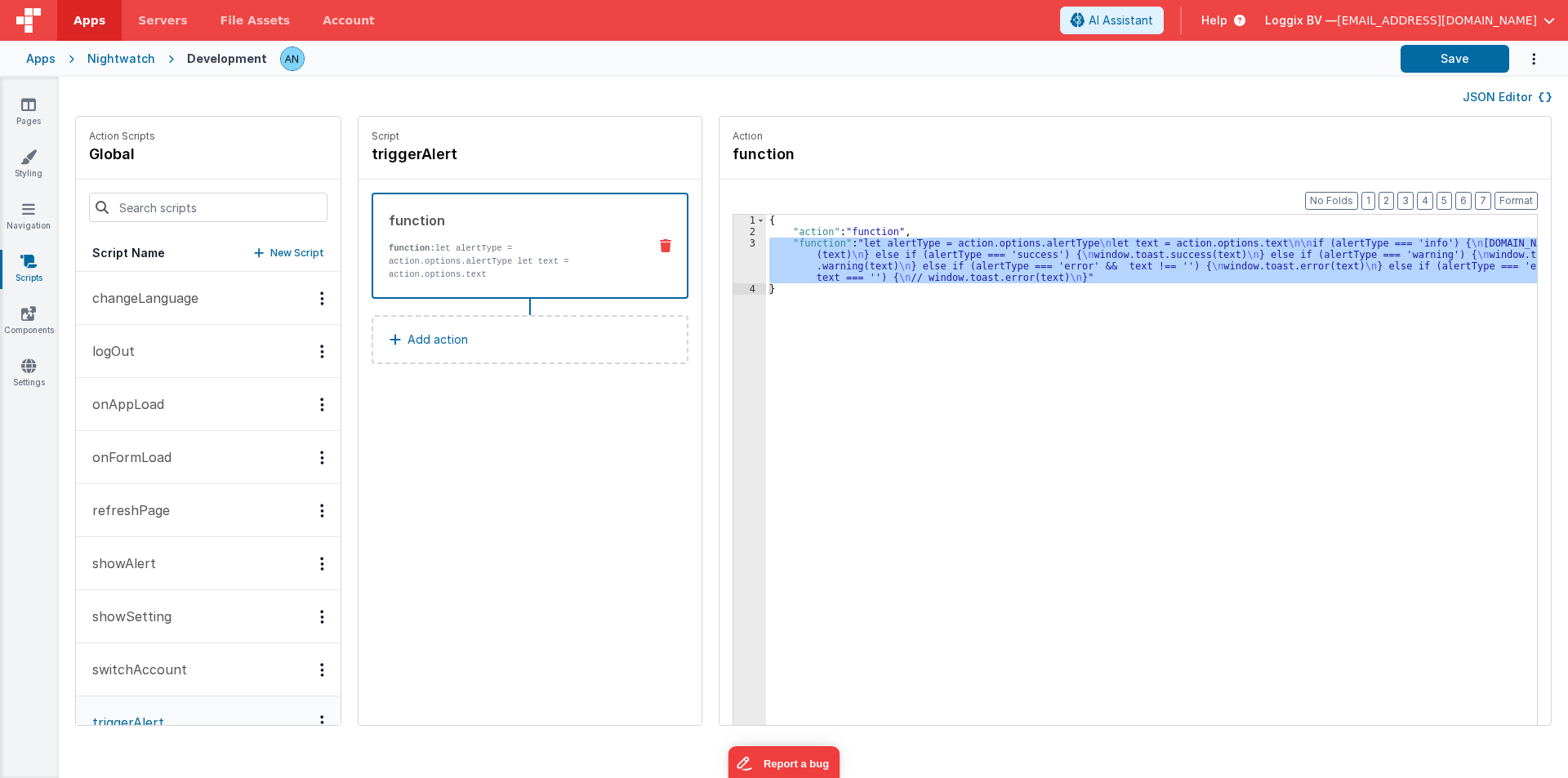
click at [734, 265] on div "3" at bounding box center [749, 260] width 33 height 46
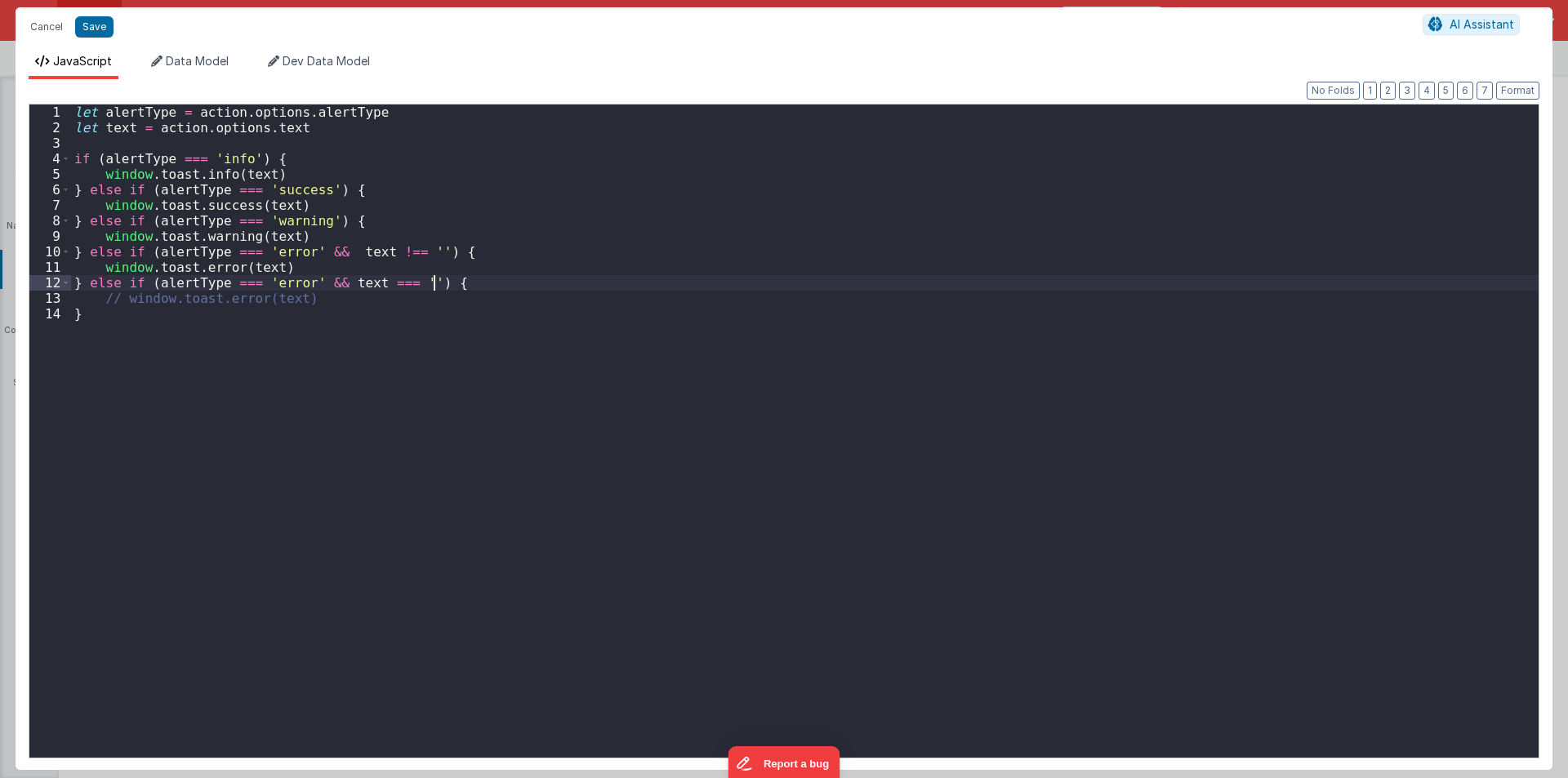
click at [730, 265] on div "let alertType = action . options . alertType let text = action . options . text…" at bounding box center [805, 446] width 1468 height 684
click at [121, 140] on div "let alertType = action . options . alertType let text = action . options . text…" at bounding box center [805, 446] width 1468 height 684
click at [123, 139] on div "let alertType = action . options . alertType let text = action . options . text…" at bounding box center [805, 446] width 1468 height 684
click at [46, 25] on button "Cancel" at bounding box center [47, 27] width 49 height 22
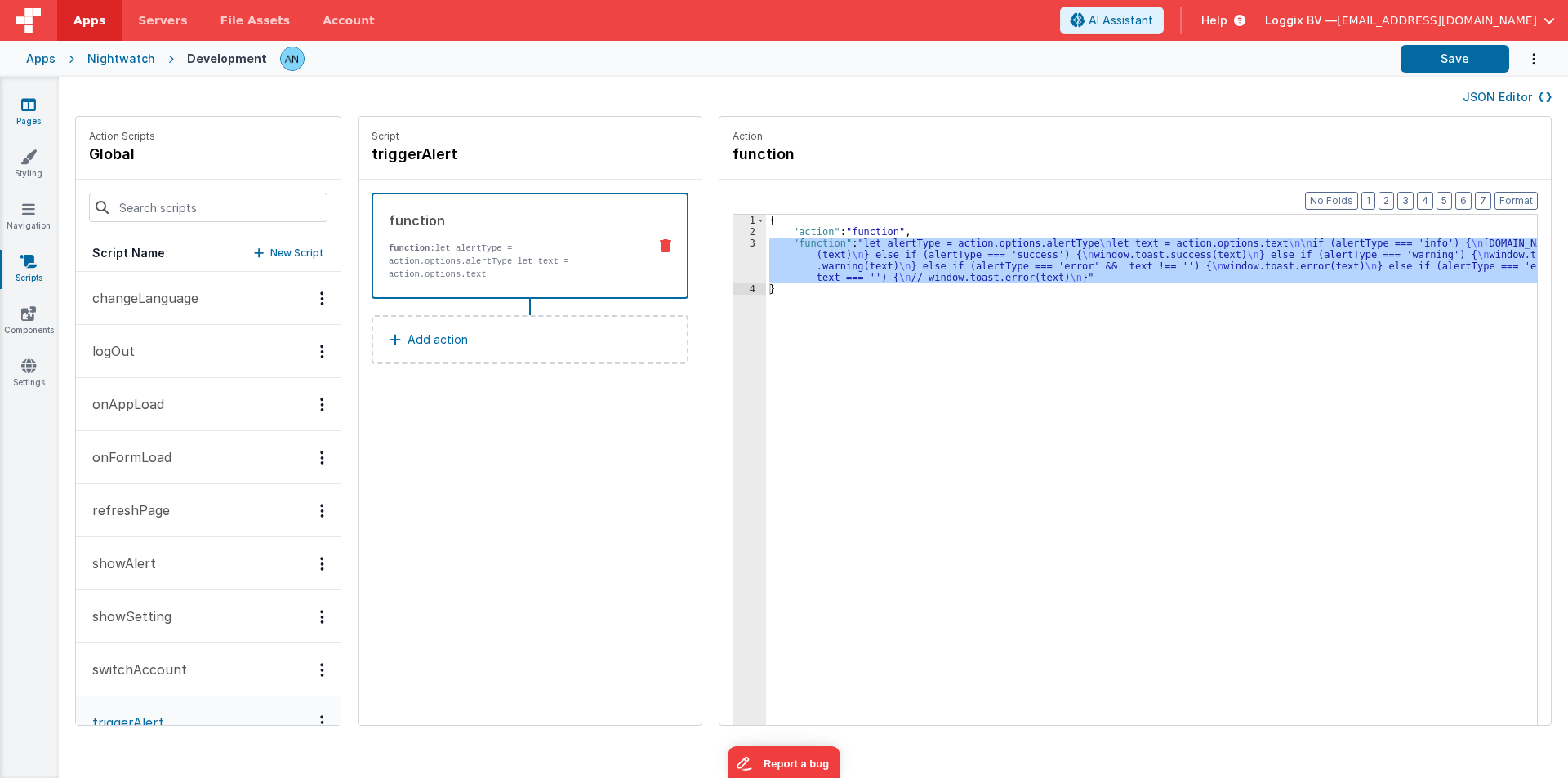
click at [36, 104] on link "Pages" at bounding box center [28, 112] width 59 height 33
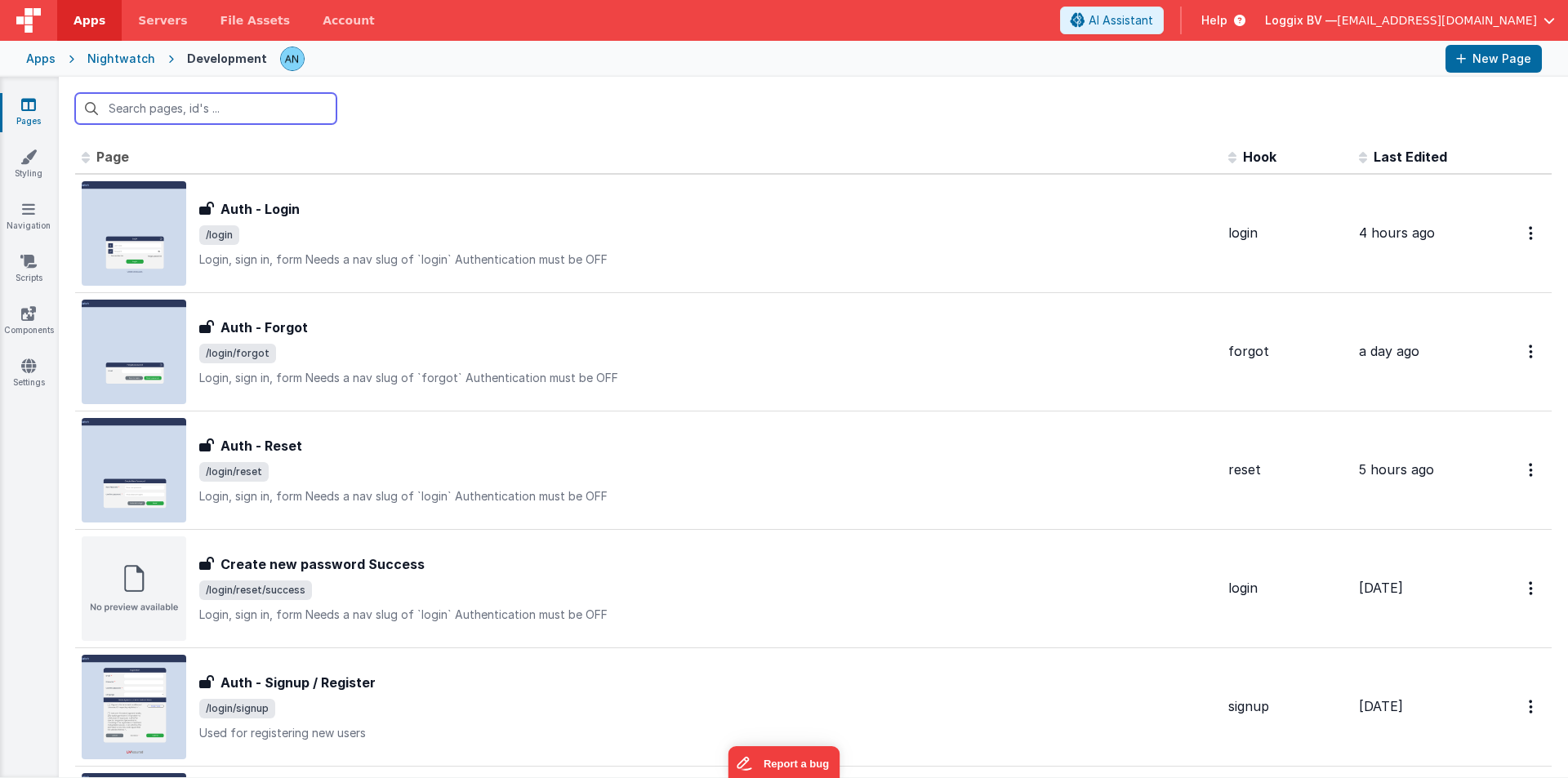
click at [92, 111] on input "text" at bounding box center [206, 108] width 262 height 31
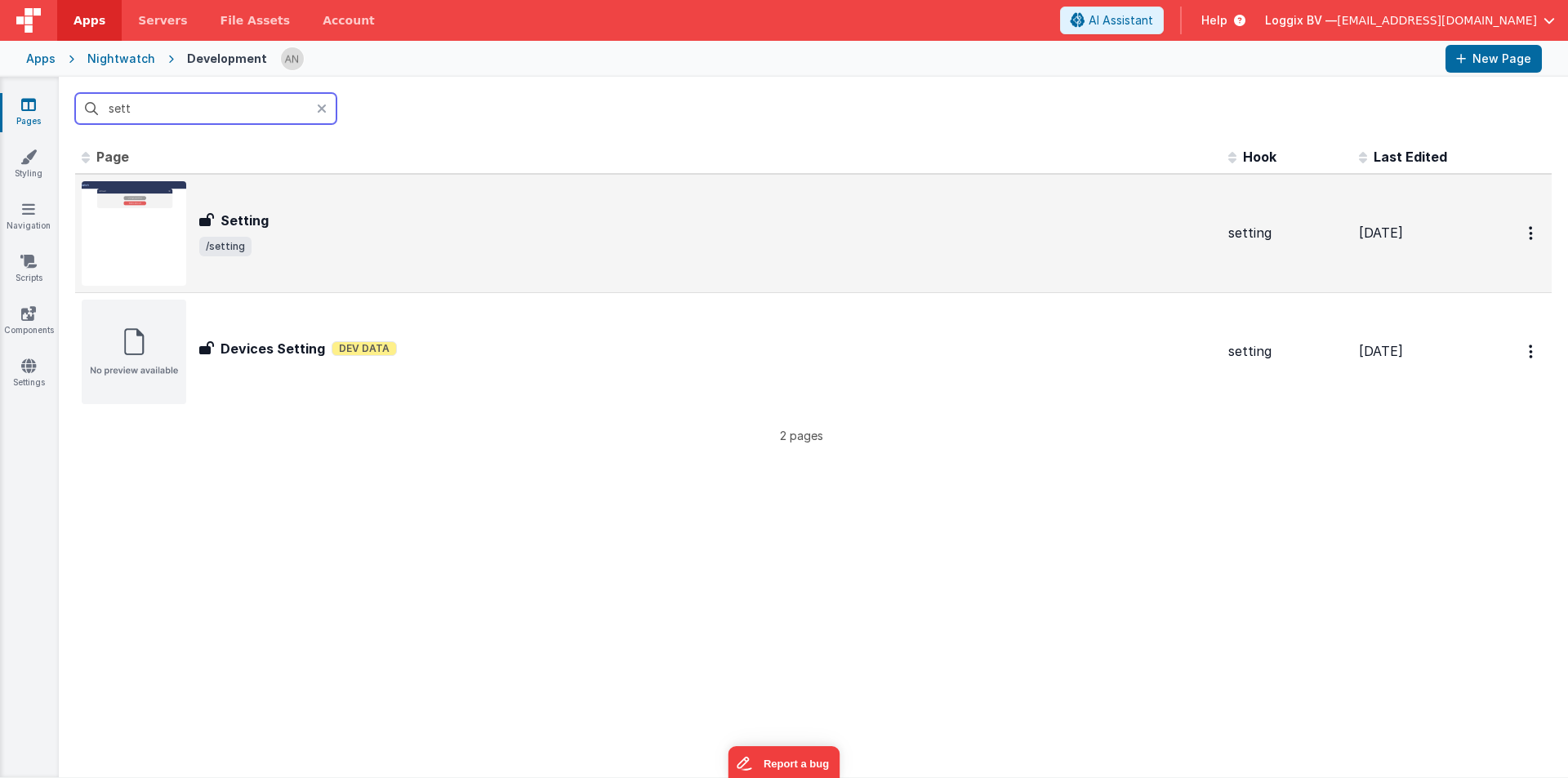
type input "sett"
click at [280, 228] on div "Setting" at bounding box center [706, 220] width 1016 height 20
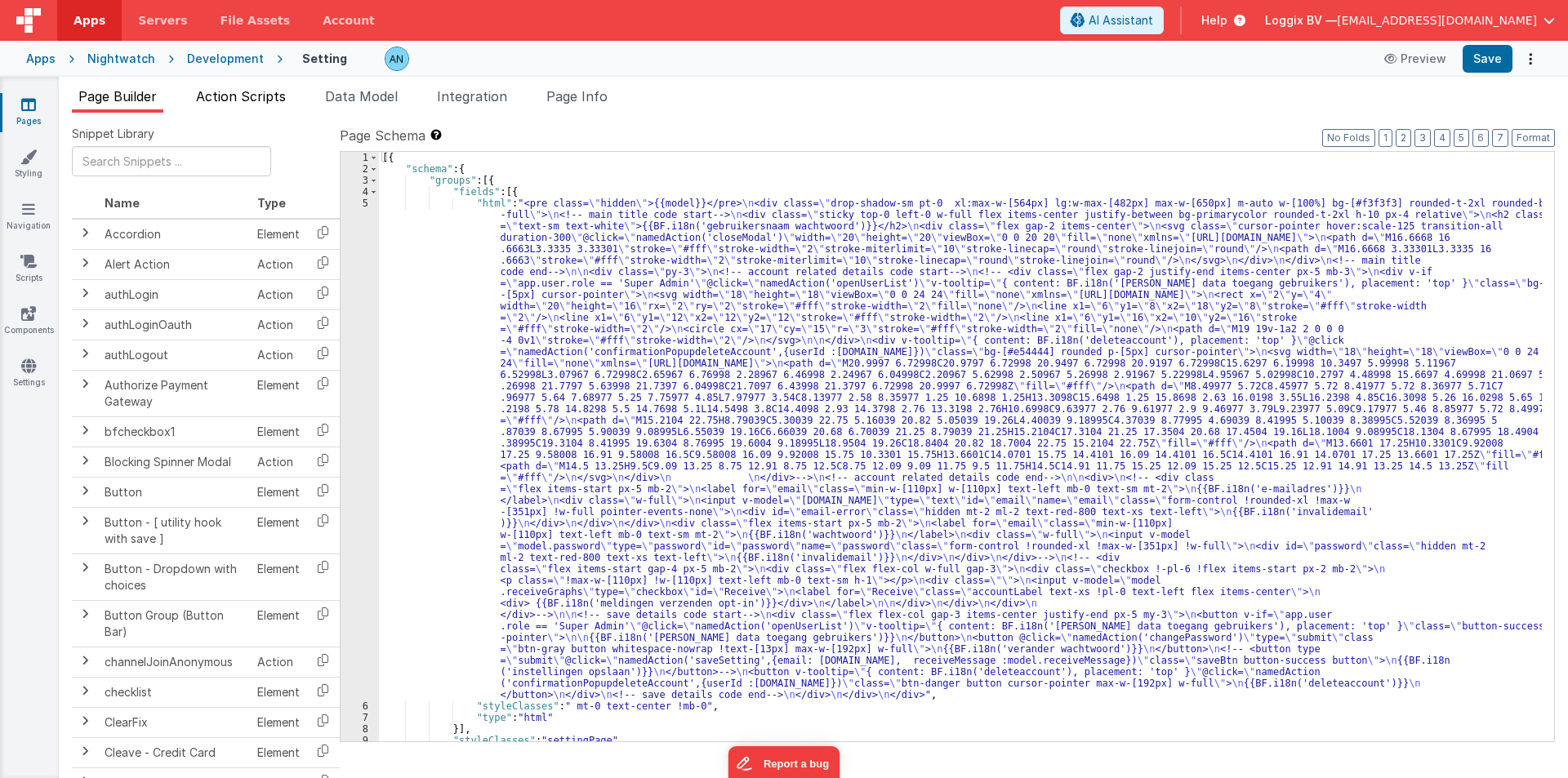
click at [207, 92] on span "Action Scripts" at bounding box center [241, 95] width 90 height 16
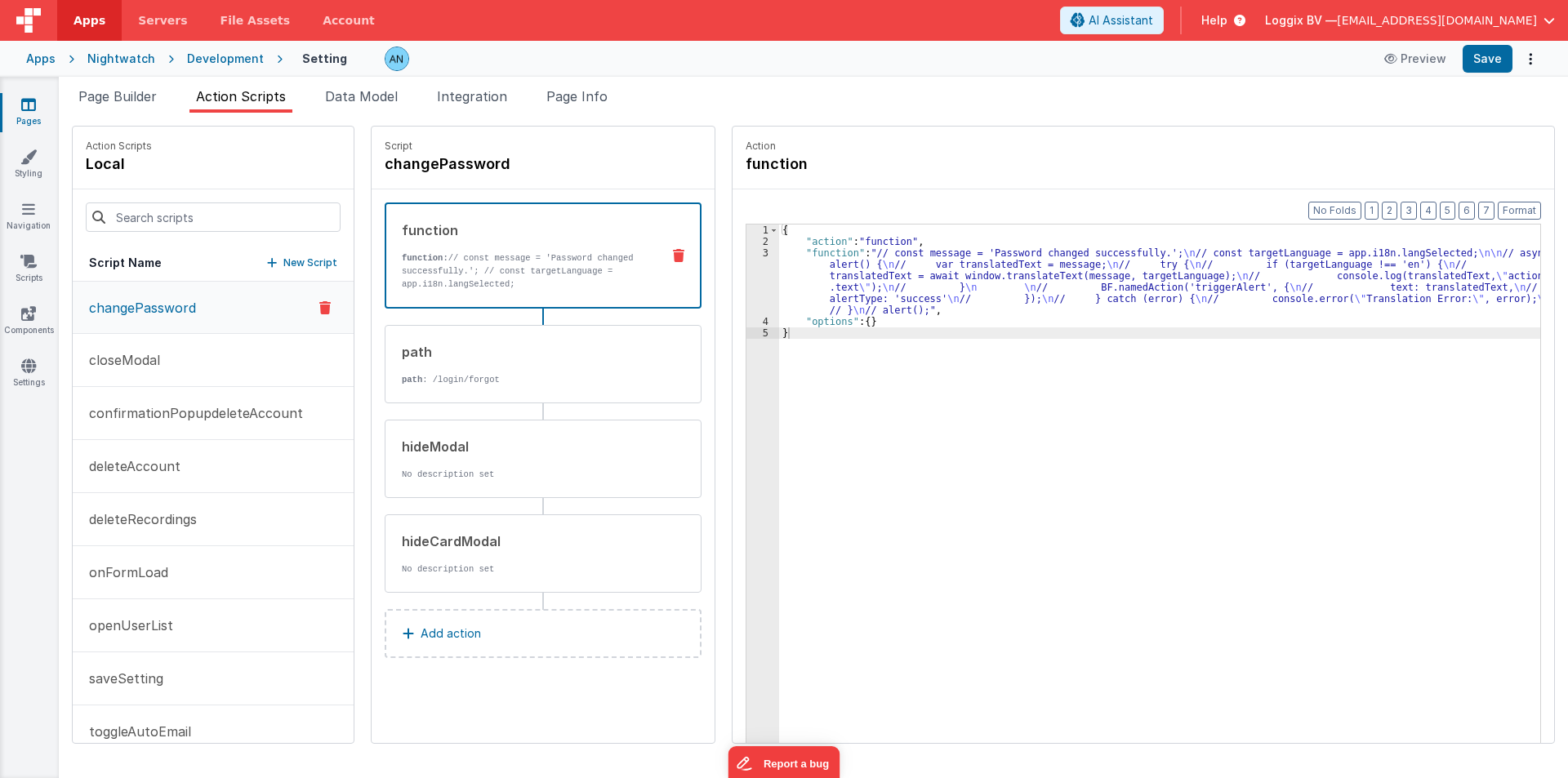
click at [166, 309] on p "changePassword" at bounding box center [137, 307] width 117 height 20
click at [790, 284] on div "{ "action" : "function" , "function" : "// const message = 'Password changed su…" at bounding box center [1163, 520] width 768 height 592
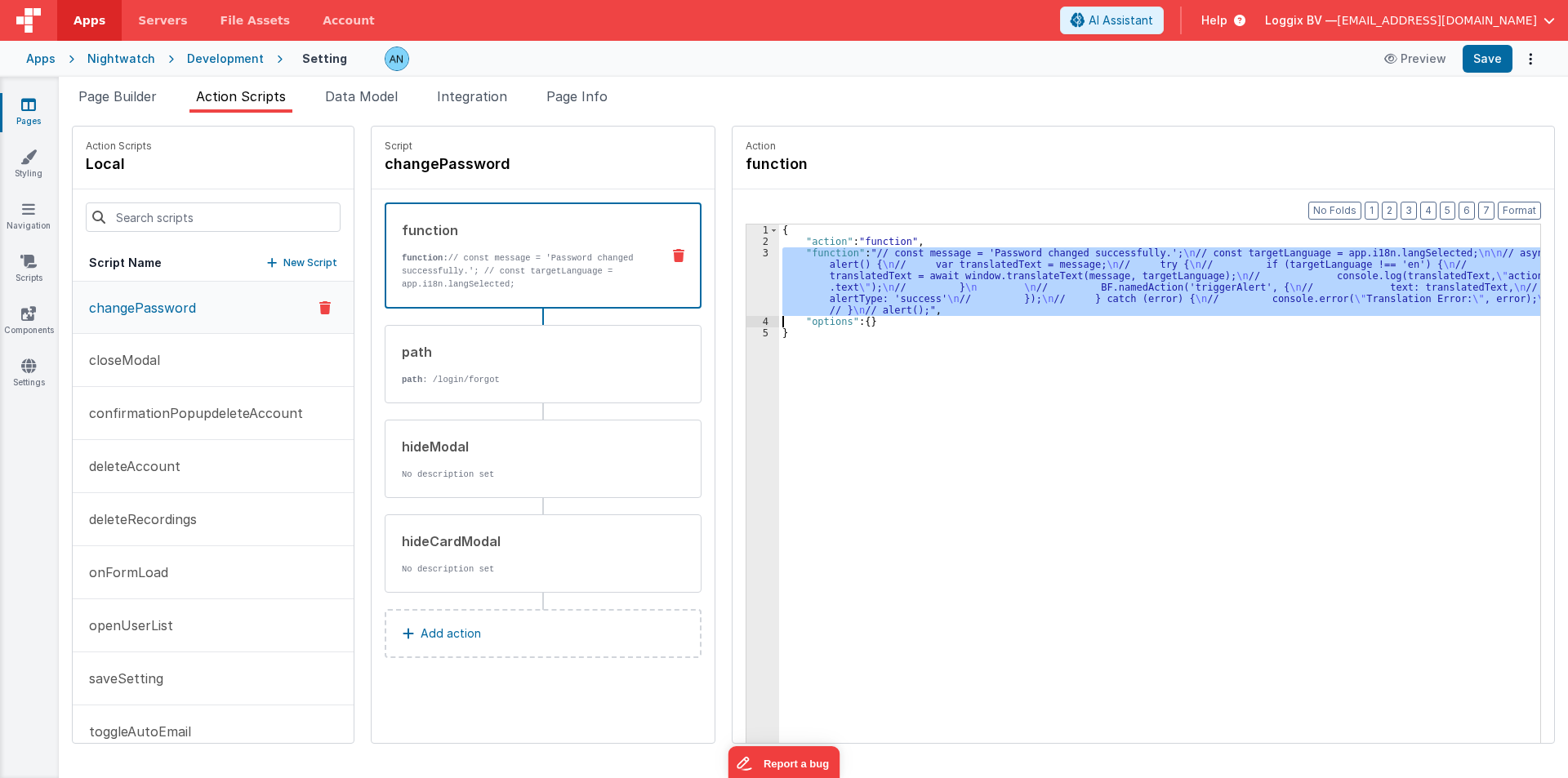
click at [756, 284] on div "3" at bounding box center [763, 281] width 33 height 68
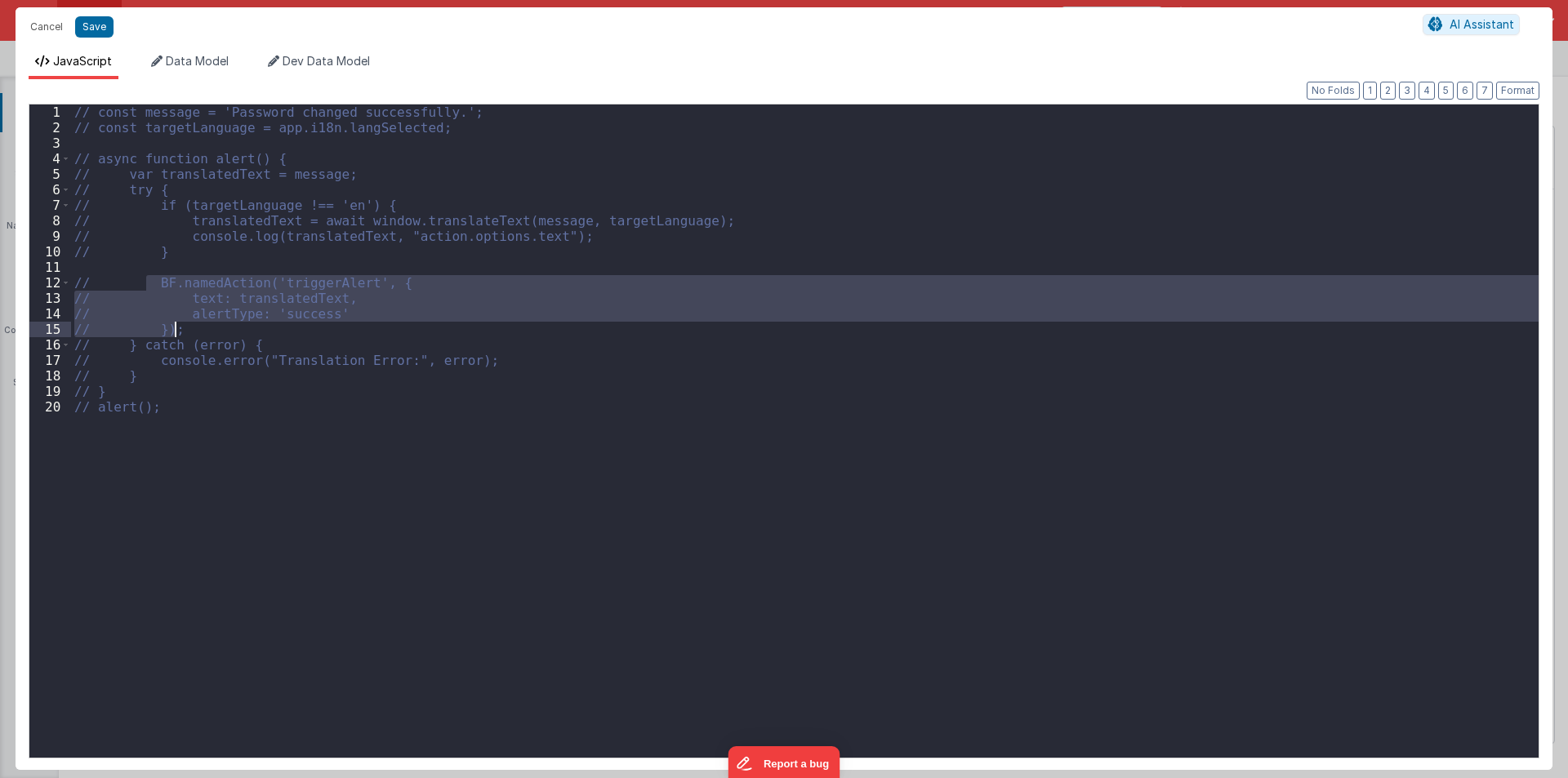
drag, startPoint x: 148, startPoint y: 283, endPoint x: 191, endPoint y: 333, distance: 65.9
click at [191, 333] on div "// const message = 'Password changed successfully.'; // const targetLanguage = …" at bounding box center [805, 446] width 1468 height 684
click at [53, 22] on button "Cancel" at bounding box center [47, 27] width 49 height 22
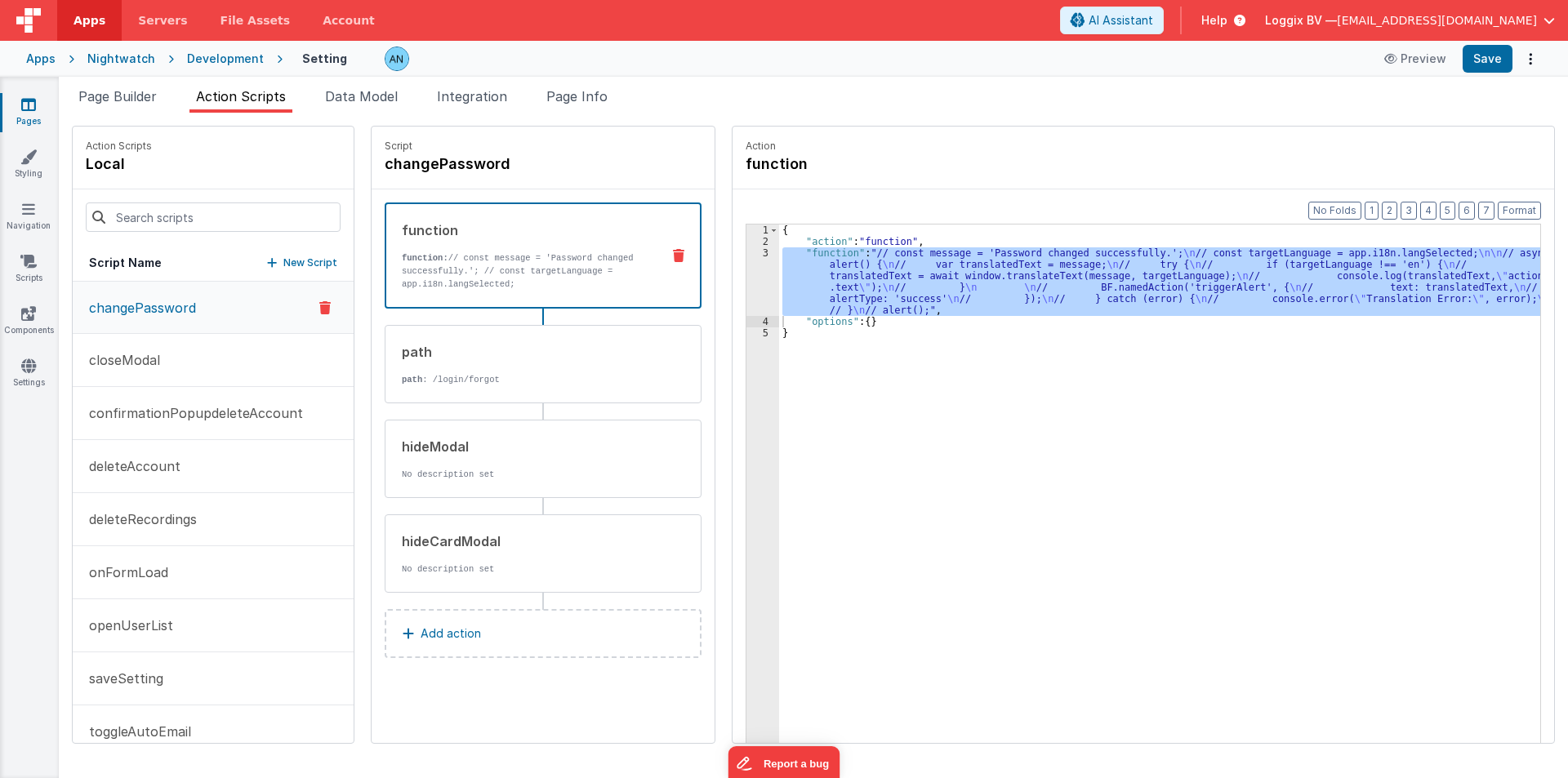
click at [202, 53] on div "Development" at bounding box center [225, 58] width 77 height 16
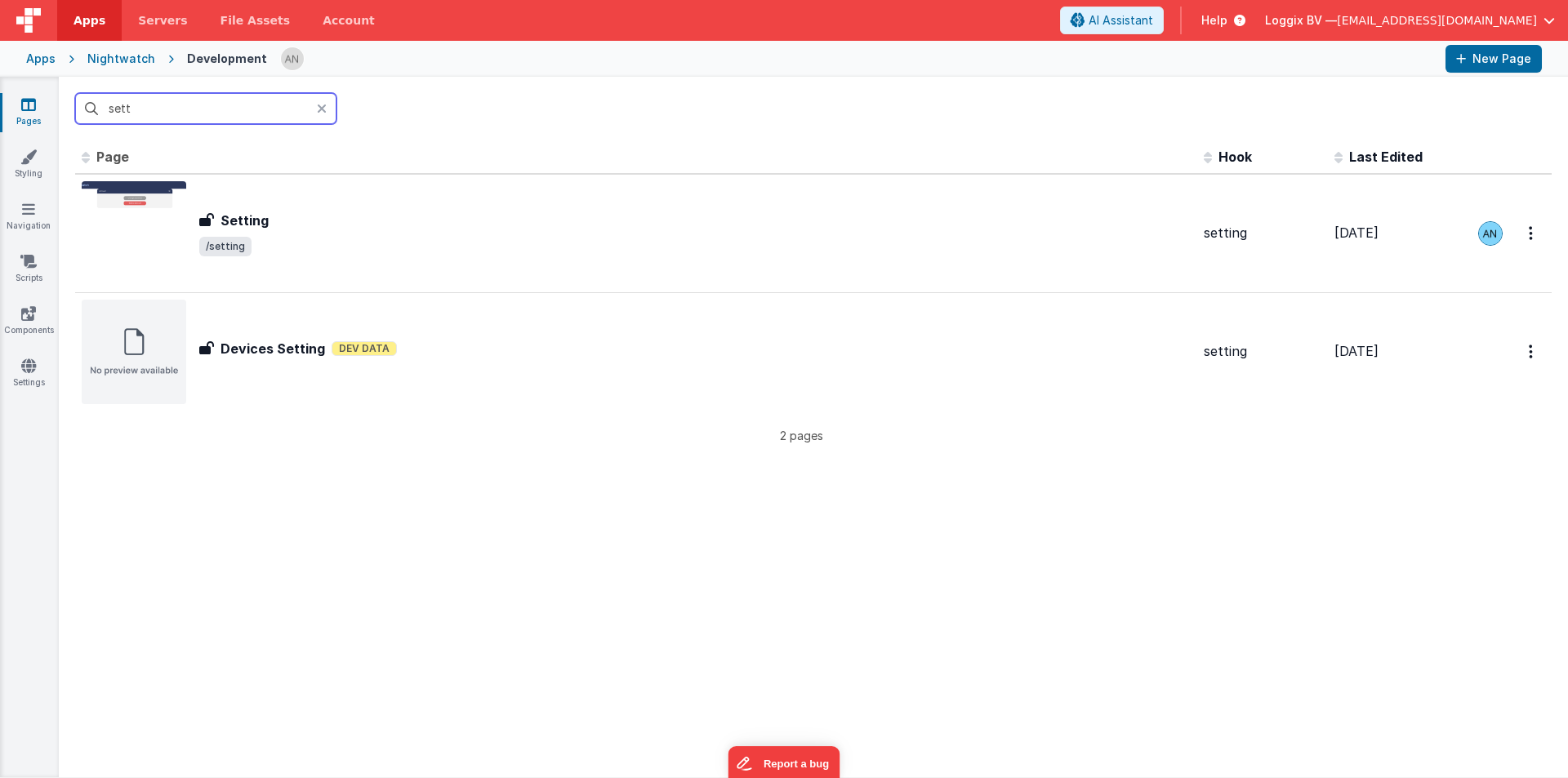
click at [187, 98] on input "sett" at bounding box center [206, 108] width 262 height 31
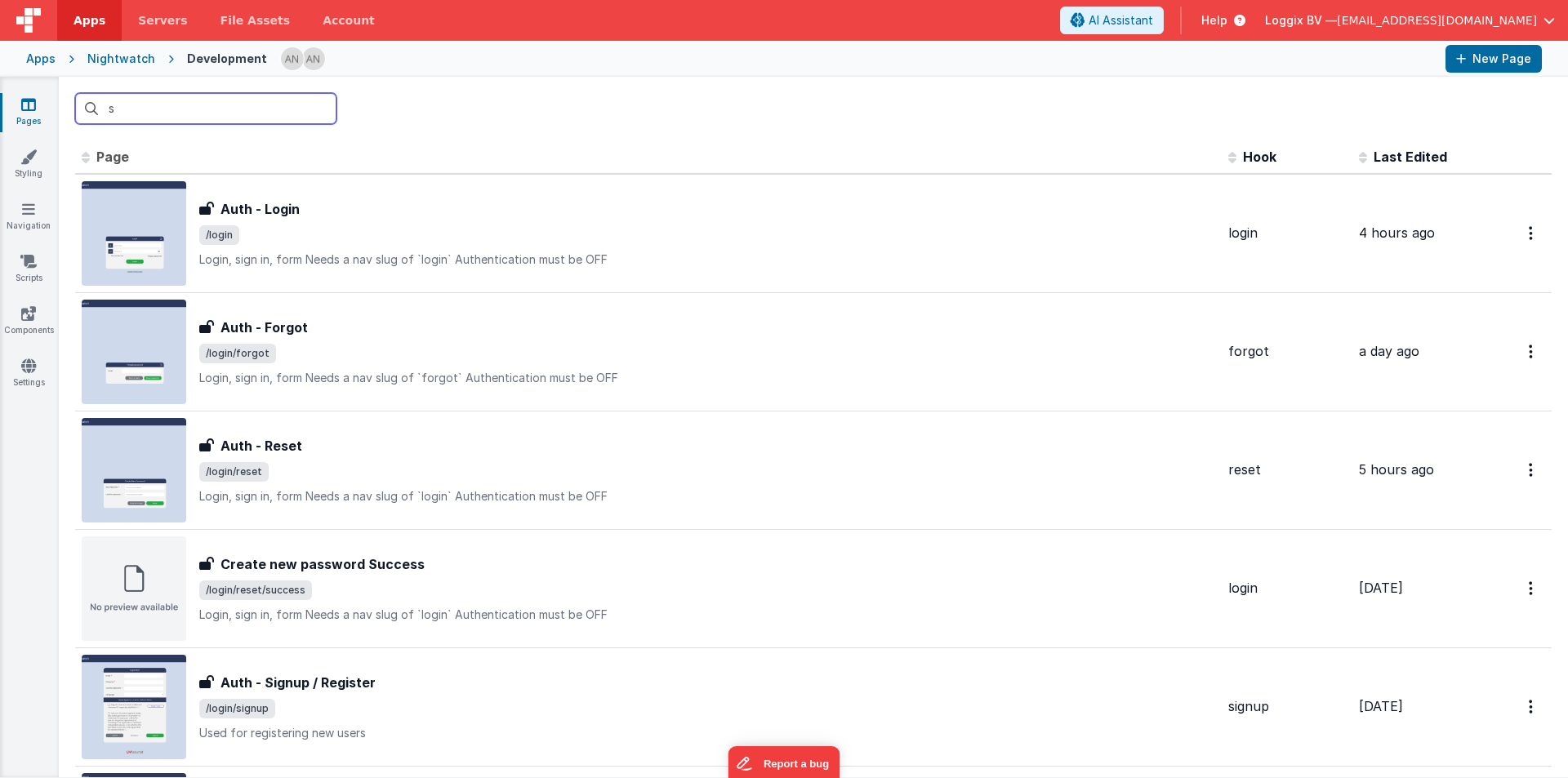
type input "si"
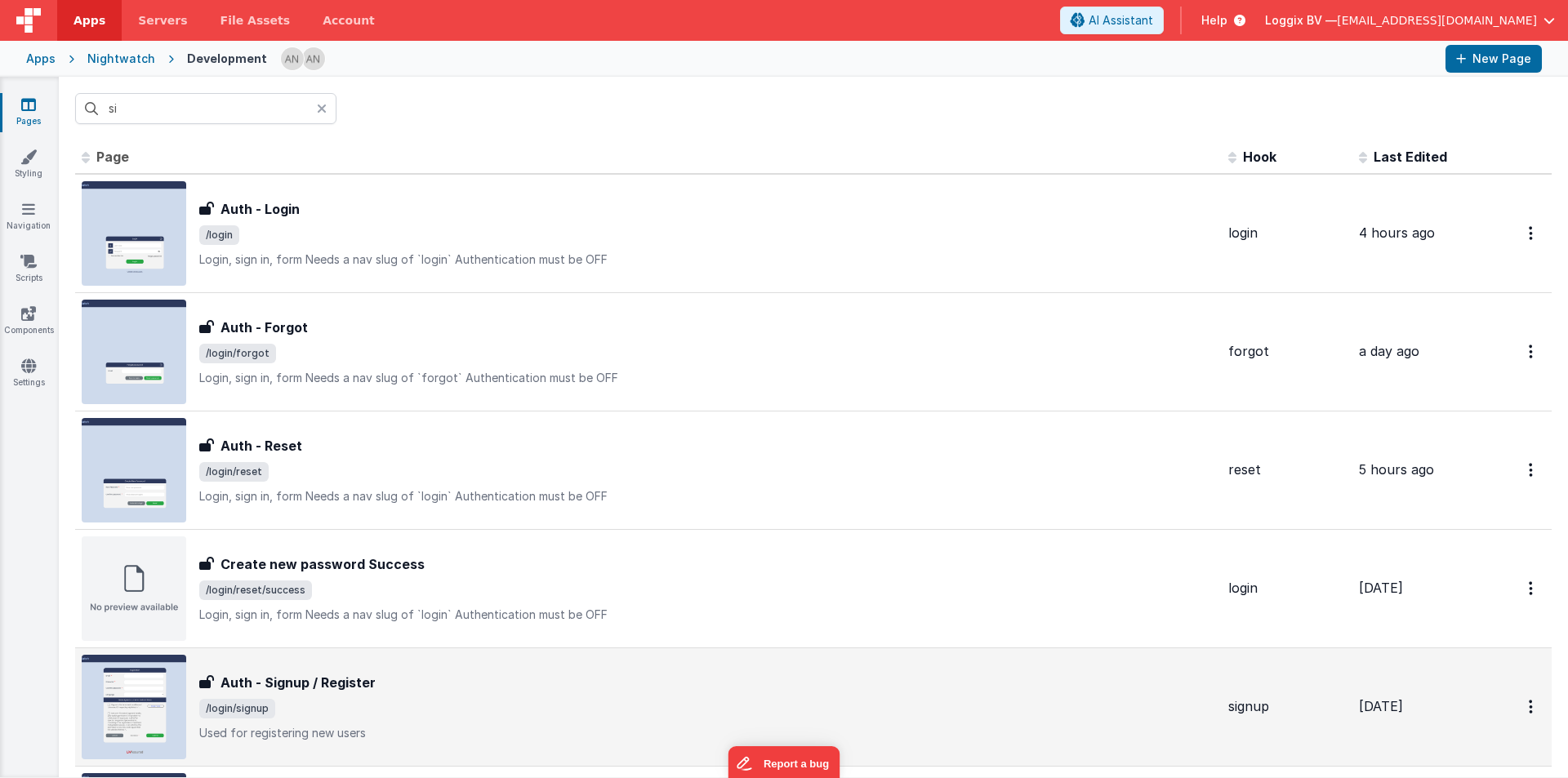
click at [361, 671] on div "Auth - Signup / Register Auth - Signup / Register /login/signup Used for regist…" at bounding box center [648, 707] width 1133 height 105
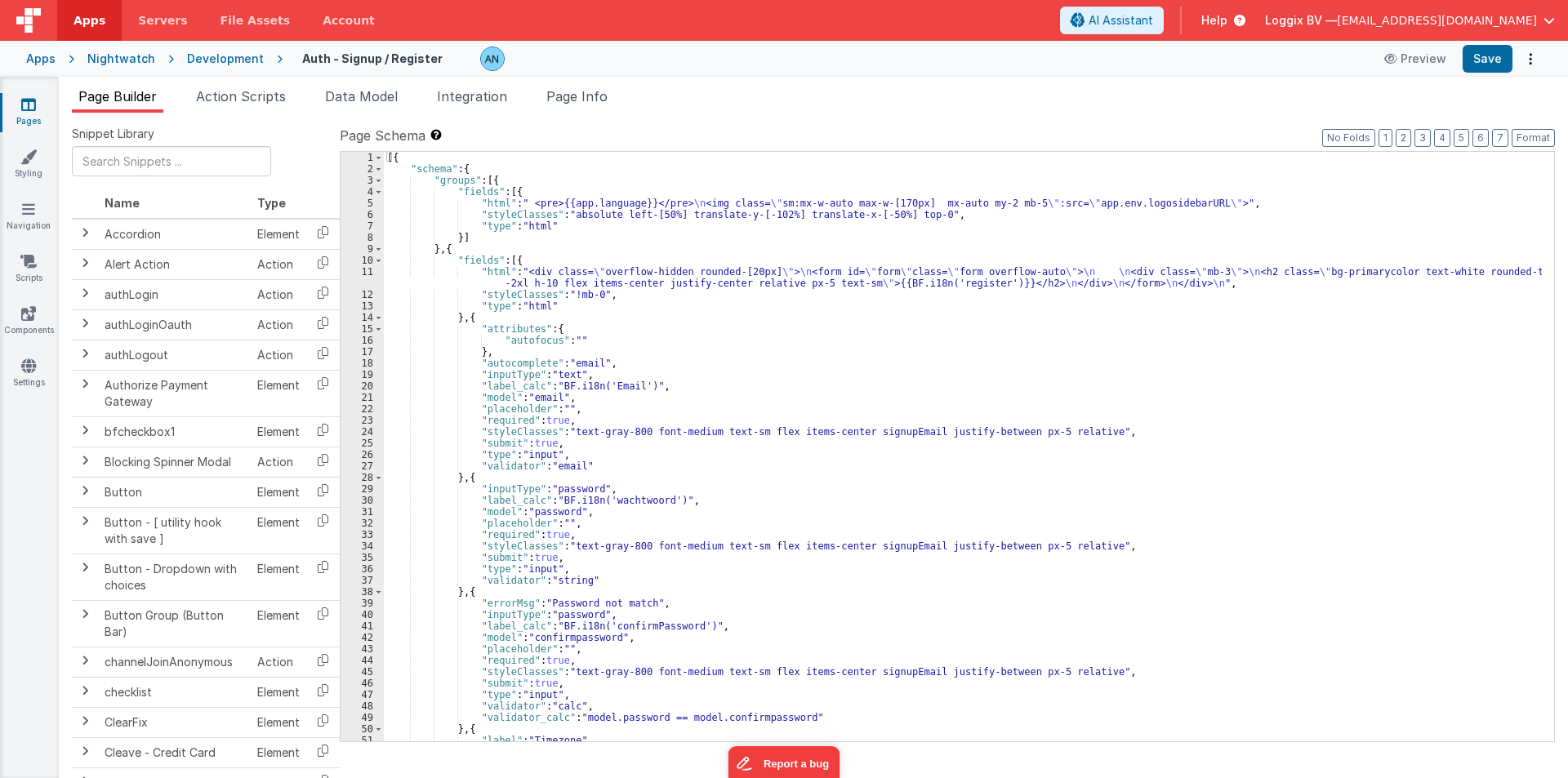
click at [208, 100] on span "Action Scripts" at bounding box center [241, 95] width 90 height 16
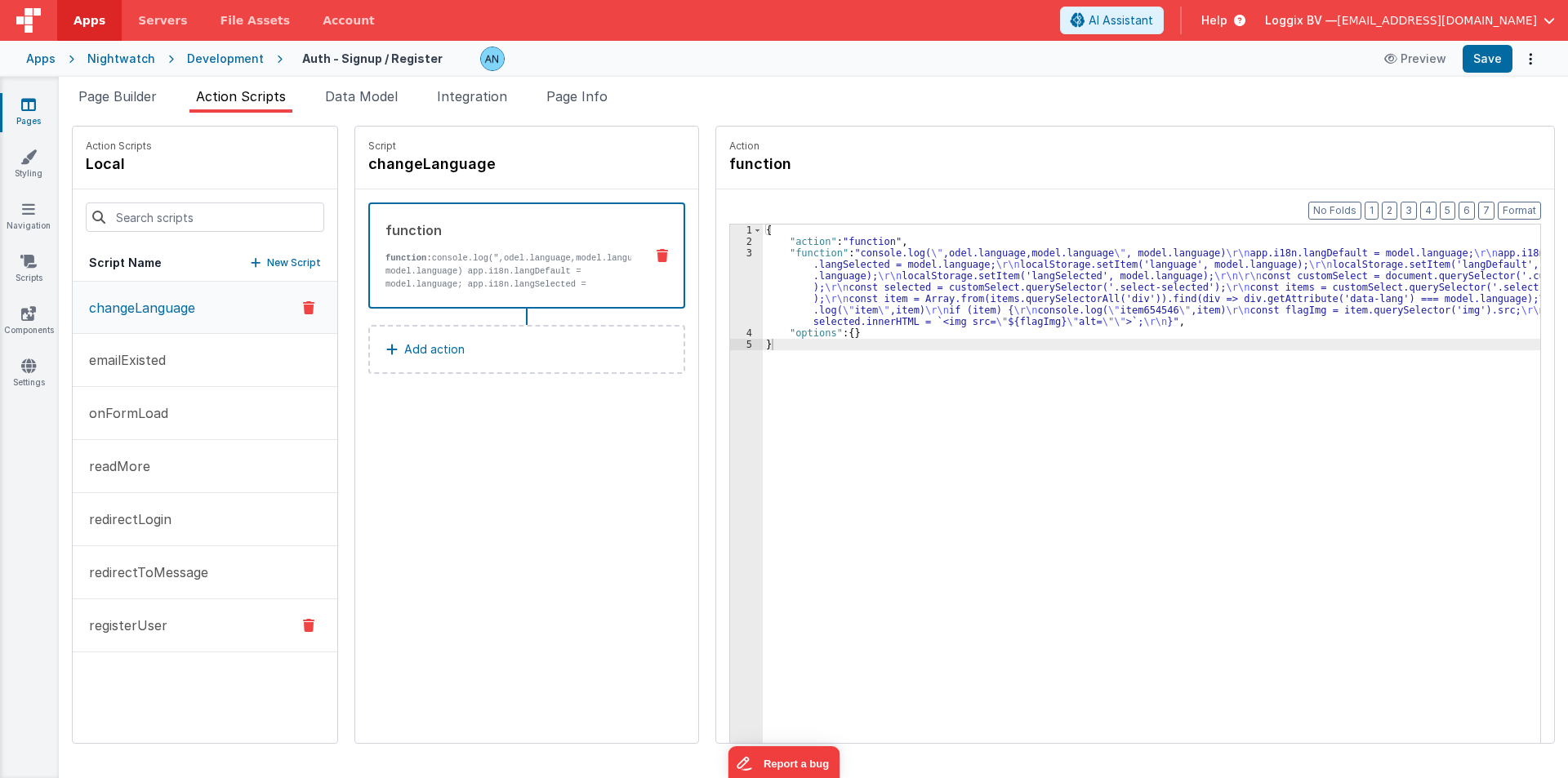
click at [165, 625] on p "registerUser" at bounding box center [123, 625] width 88 height 20
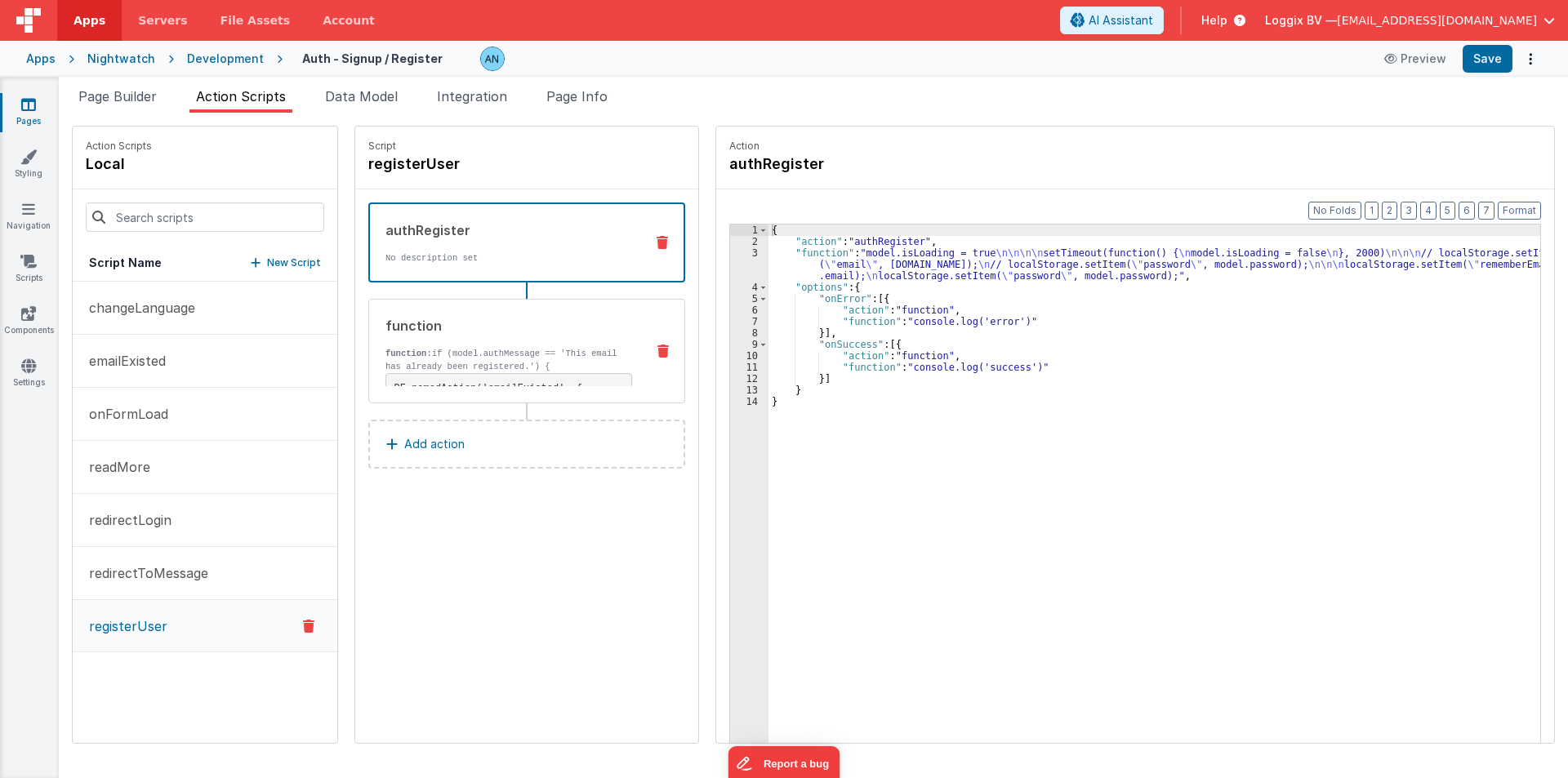
click at [452, 327] on div "function" at bounding box center [509, 325] width 247 height 20
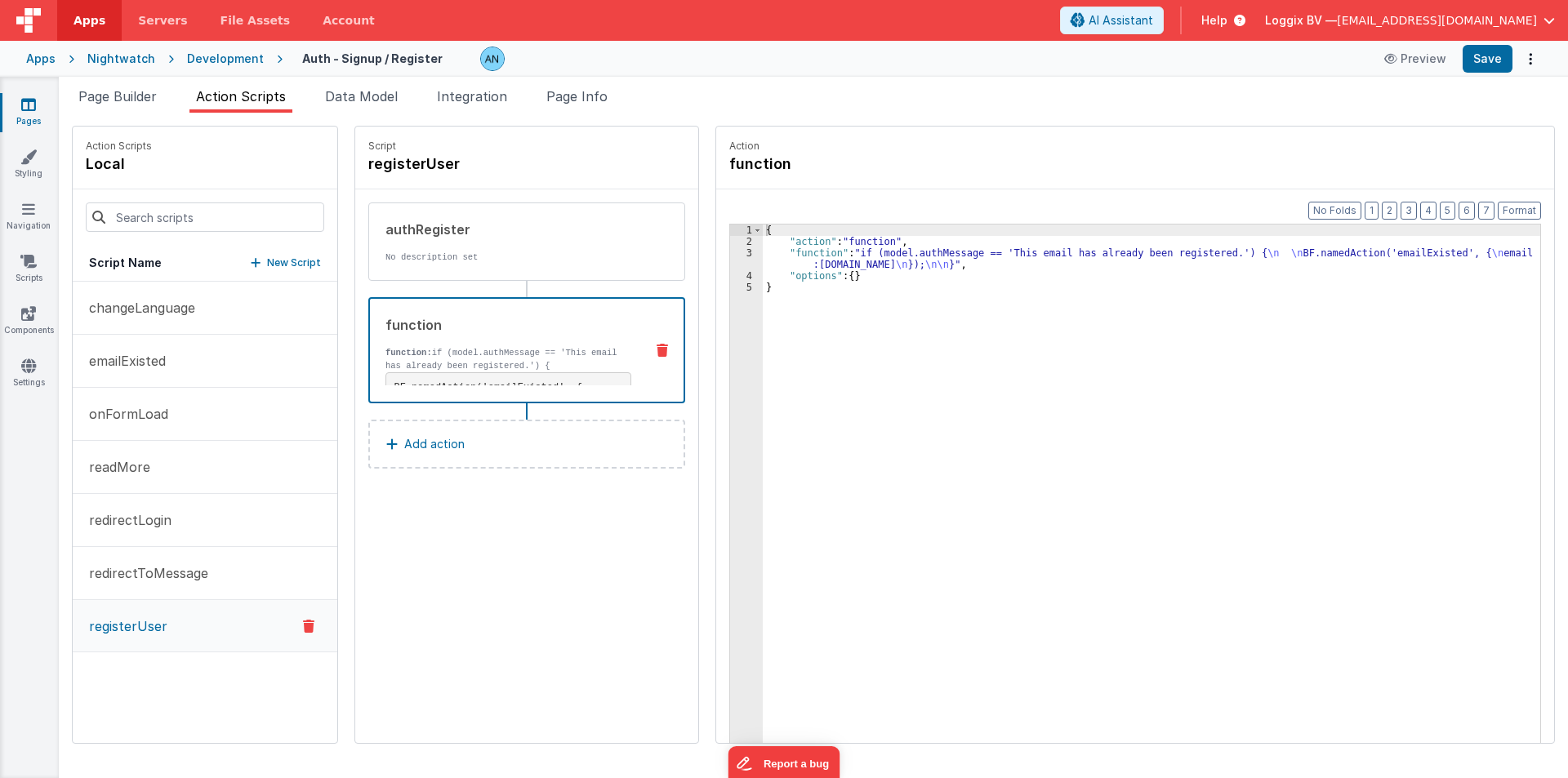
drag, startPoint x: 839, startPoint y: 259, endPoint x: 809, endPoint y: 259, distance: 30.0
click at [838, 259] on div "{ "action" : "function" , "function" : "if (model.authMessage == 'This email ha…" at bounding box center [1159, 520] width 793 height 592
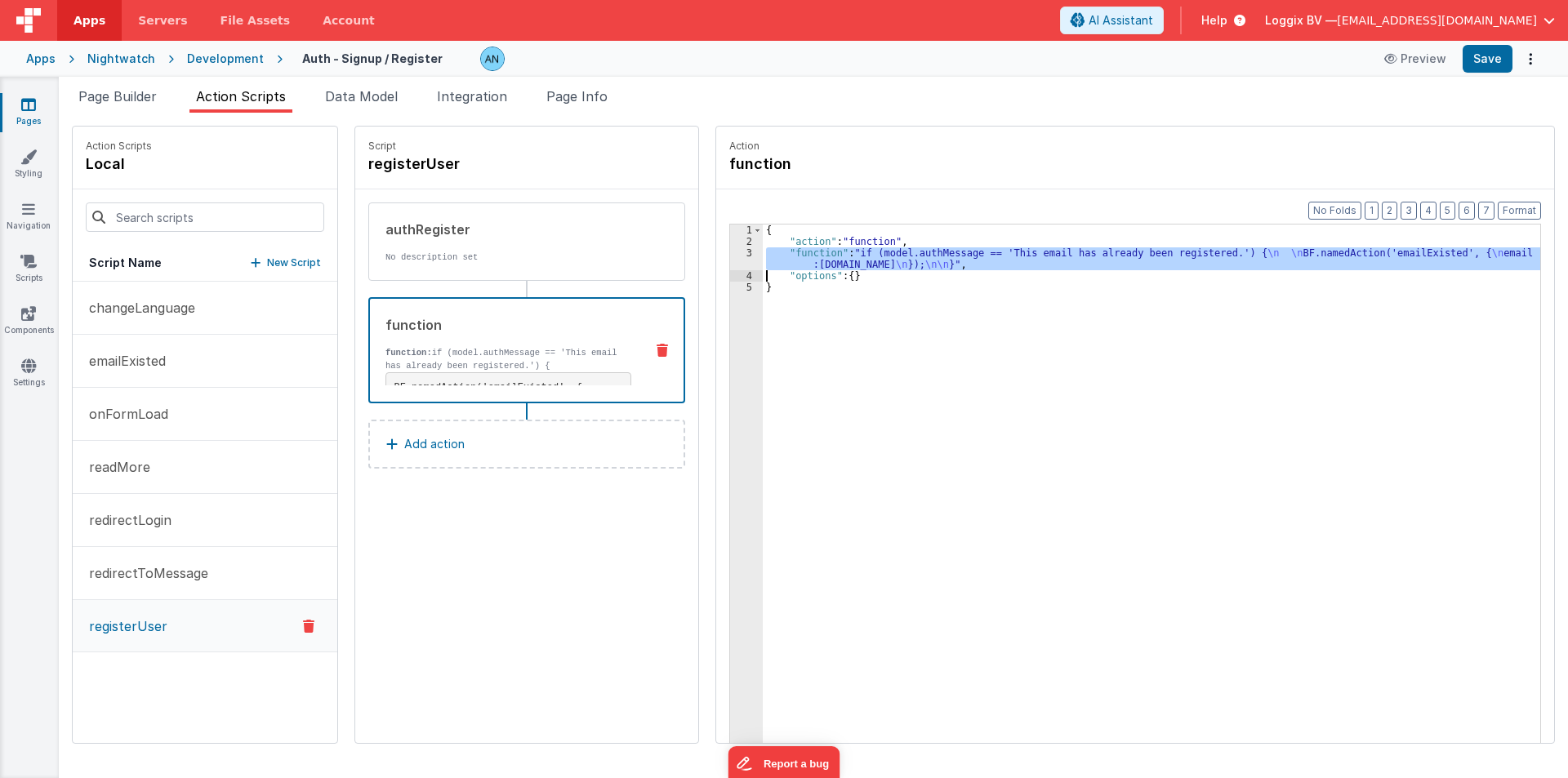
click at [733, 262] on div "3" at bounding box center [746, 259] width 33 height 22
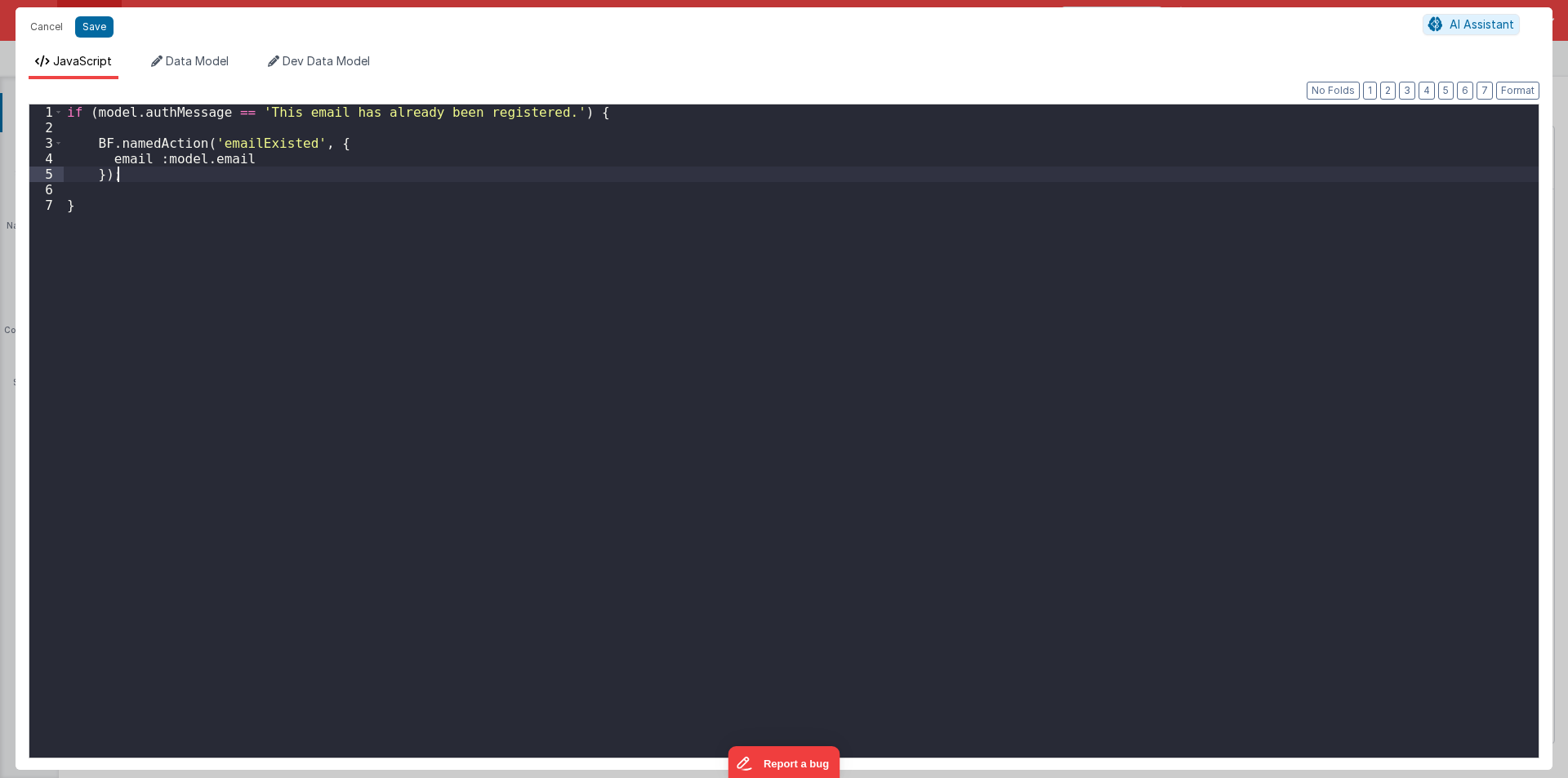
click at [129, 173] on div "if ( model . authMessage == 'This email has already been registered.' ) { BF . …" at bounding box center [801, 446] width 1475 height 684
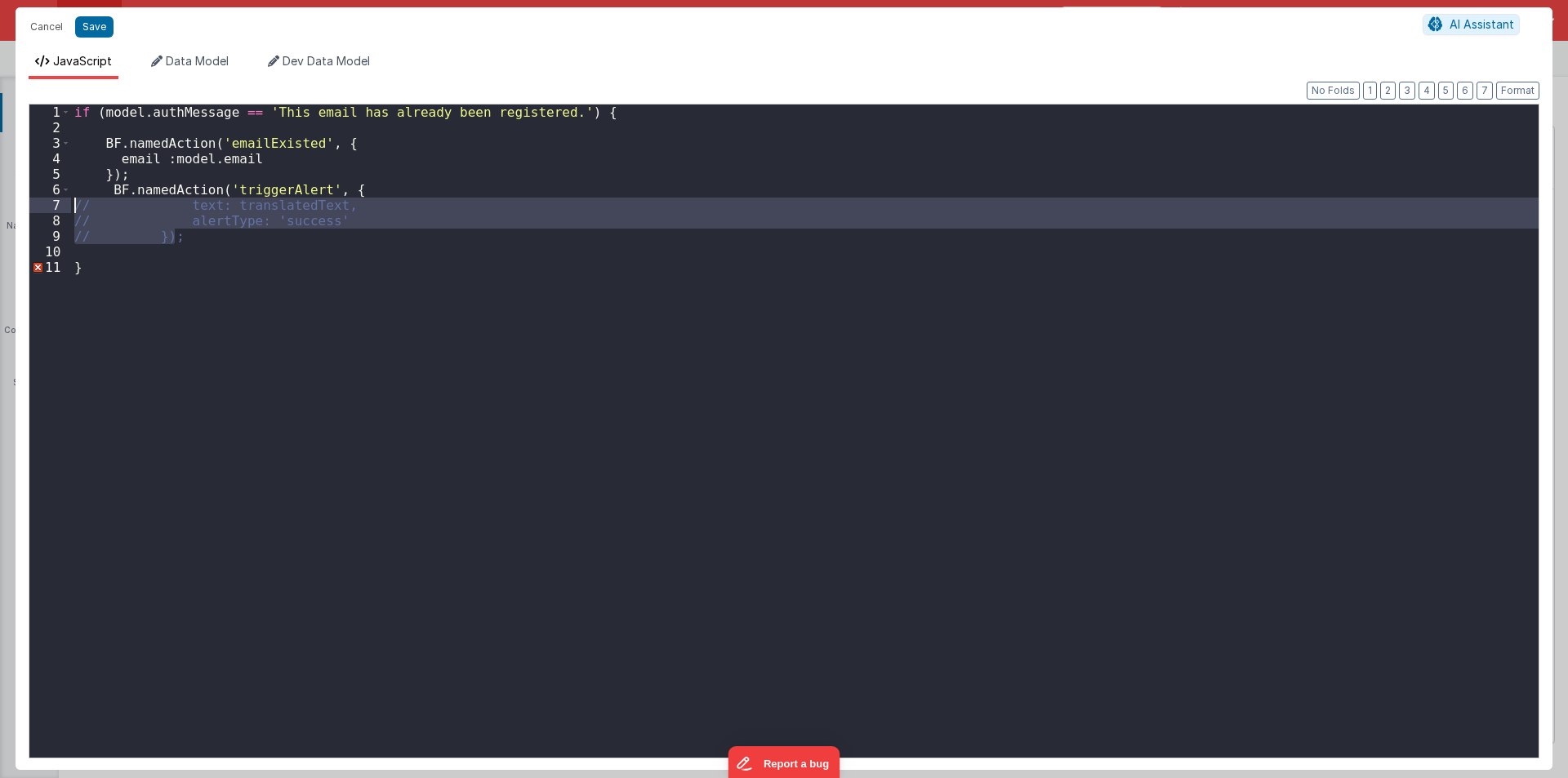
drag, startPoint x: 178, startPoint y: 235, endPoint x: 16, endPoint y: 199, distance: 166.0
click at [16, 199] on div "Format 7 6 5 4 3 2 1 No Folds 1 2 3 4 5 6 7 8 9 10 11 if ( model . authMessage …" at bounding box center [784, 424] width 1537 height 690
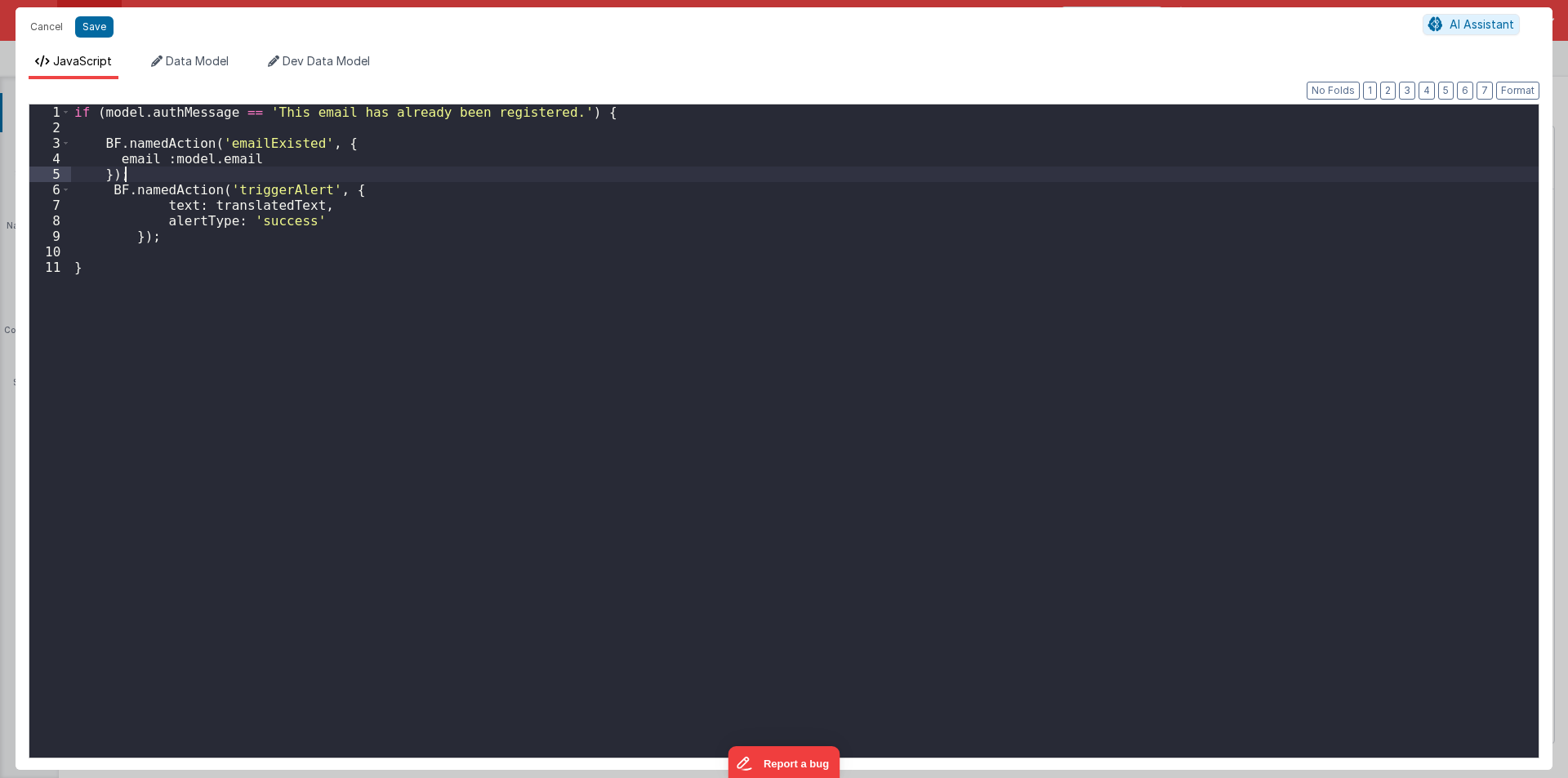
click at [152, 169] on div "if ( model . authMessage == 'This email has already been registered.' ) { BF . …" at bounding box center [805, 446] width 1468 height 684
click at [1513, 86] on button "Format" at bounding box center [1518, 90] width 43 height 18
click at [207, 219] on div "if ( model . authMessage == 'This email has already been registered.' ) { BF . …" at bounding box center [805, 446] width 1468 height 684
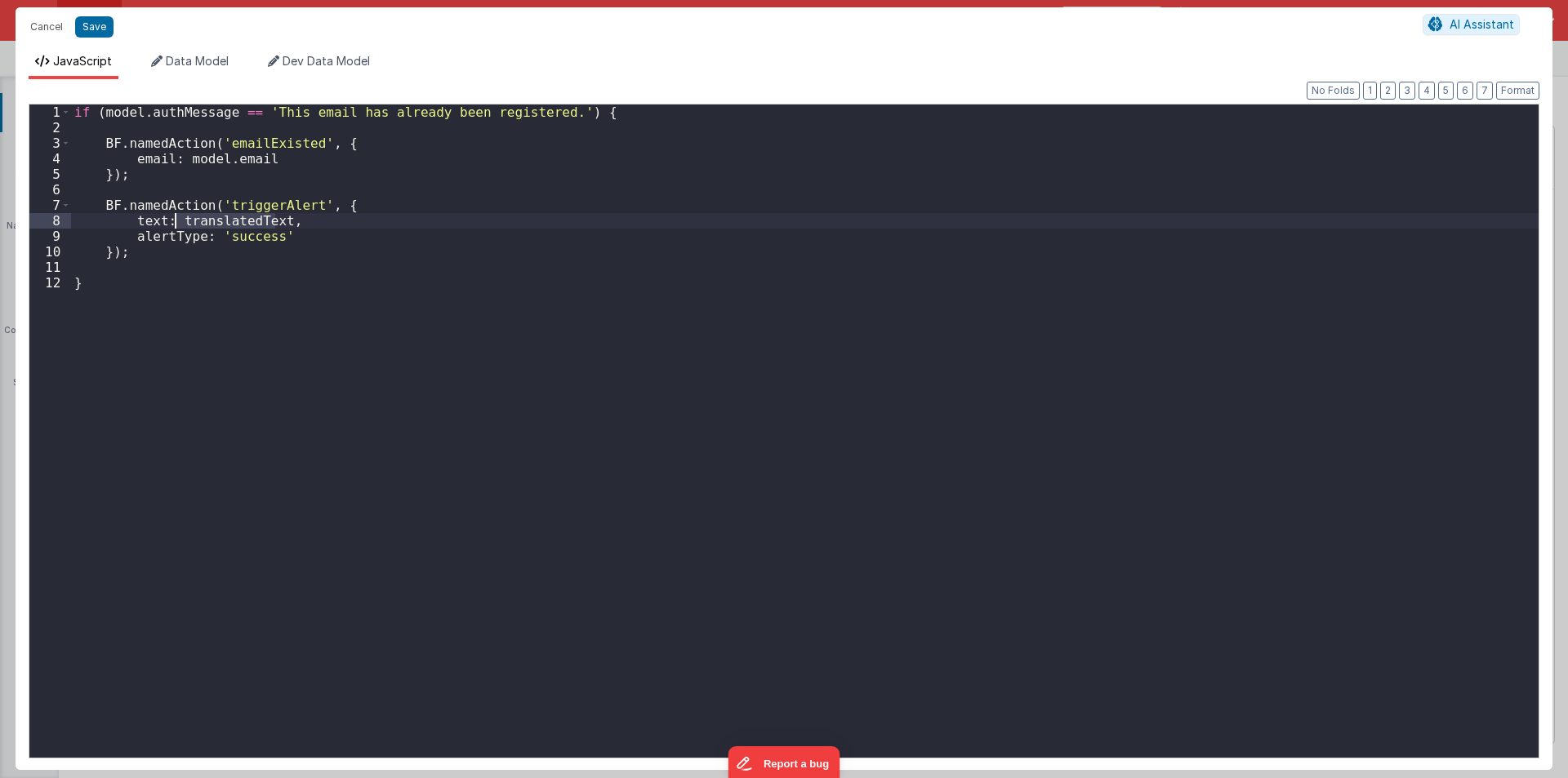
click at [232, 223] on div "if ( model . authMessage == 'This email has already been registered.' ) { BF . …" at bounding box center [805, 431] width 1468 height 653
click at [232, 223] on div "if ( model . authMessage == 'This email has already been registered.' ) { BF . …" at bounding box center [805, 446] width 1468 height 684
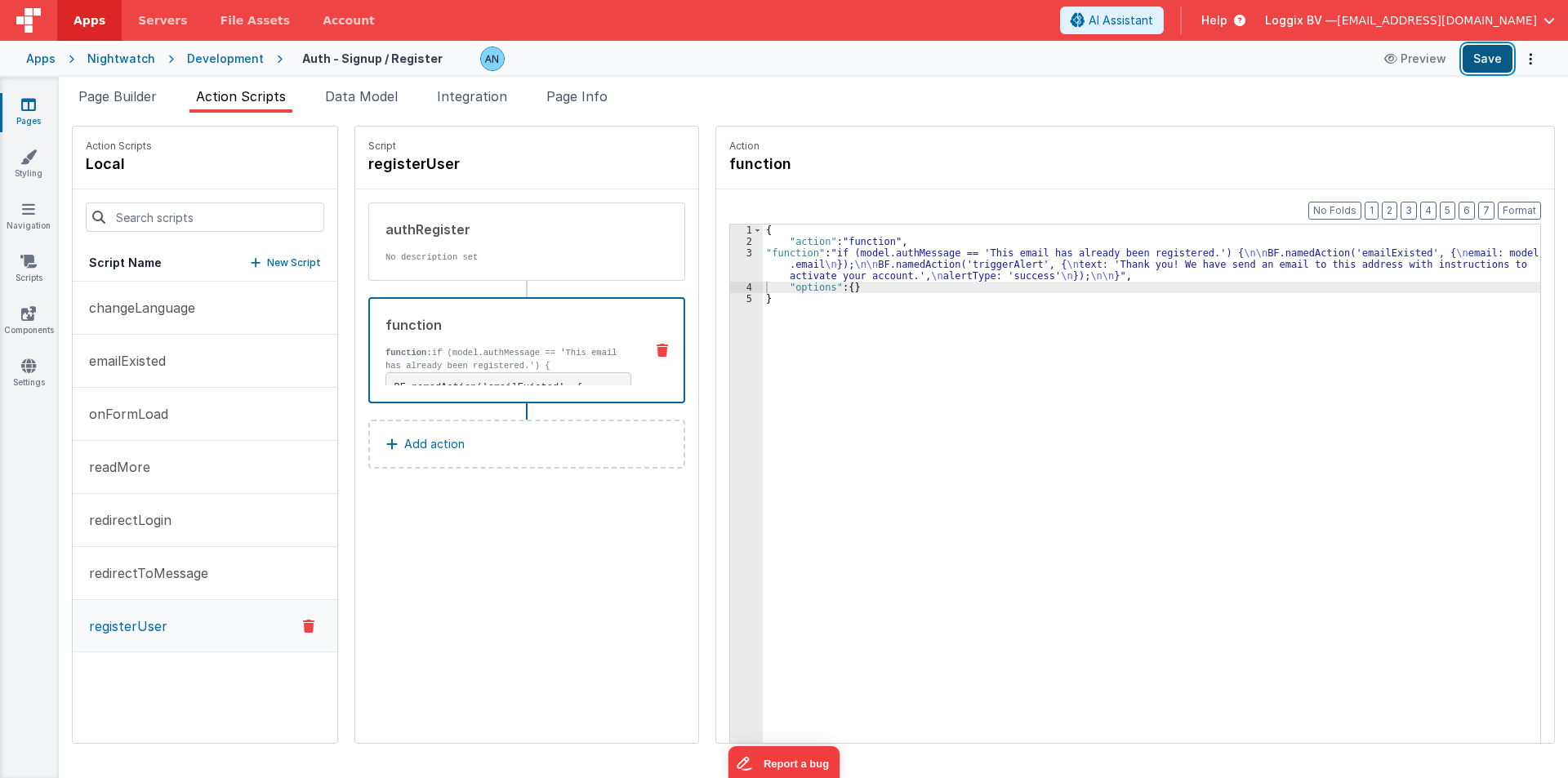
click at [1512, 52] on button "Save" at bounding box center [1487, 59] width 50 height 28
click at [730, 262] on div "3" at bounding box center [746, 264] width 33 height 35
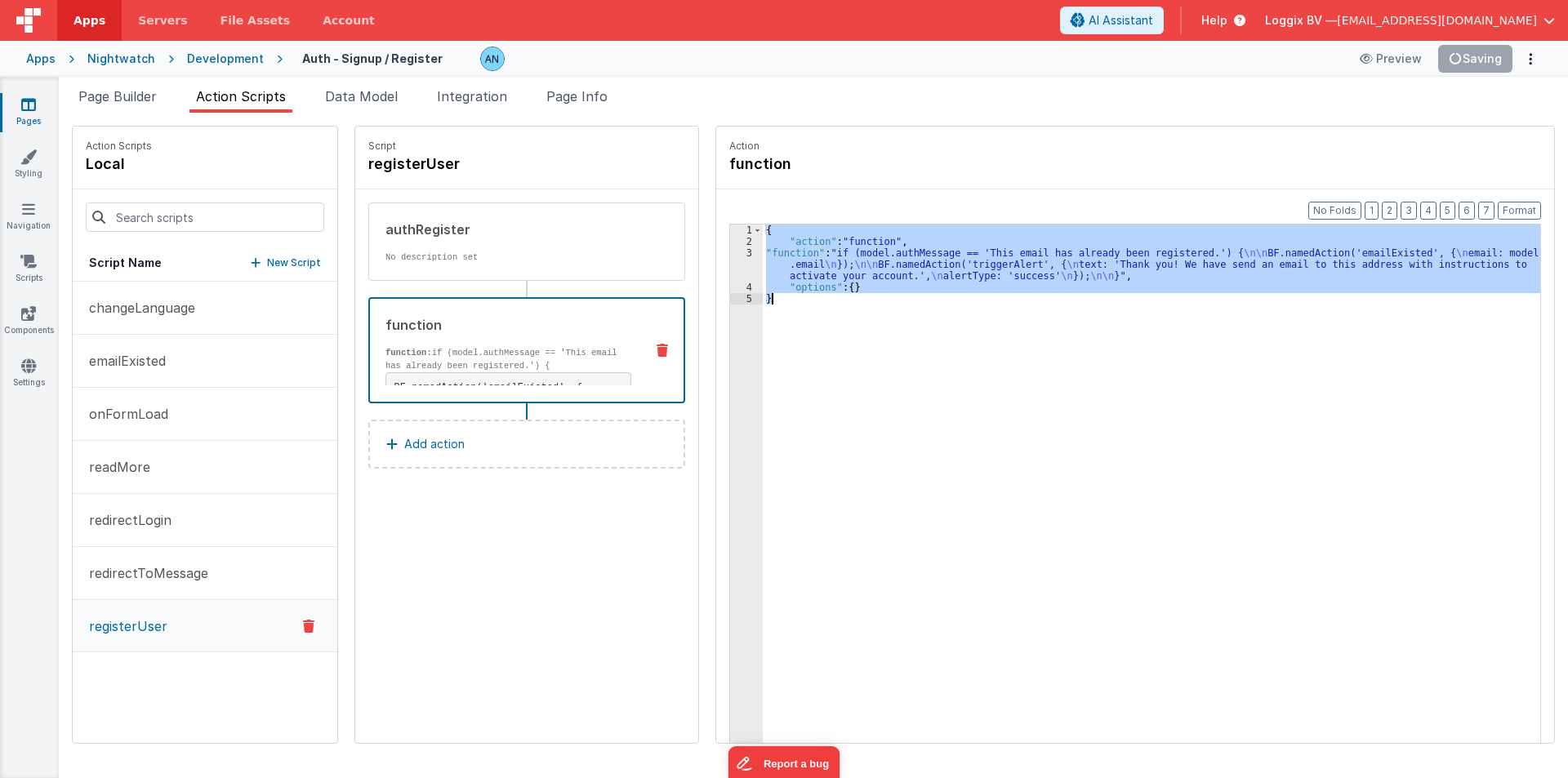
click at [730, 262] on div "3" at bounding box center [746, 264] width 33 height 35
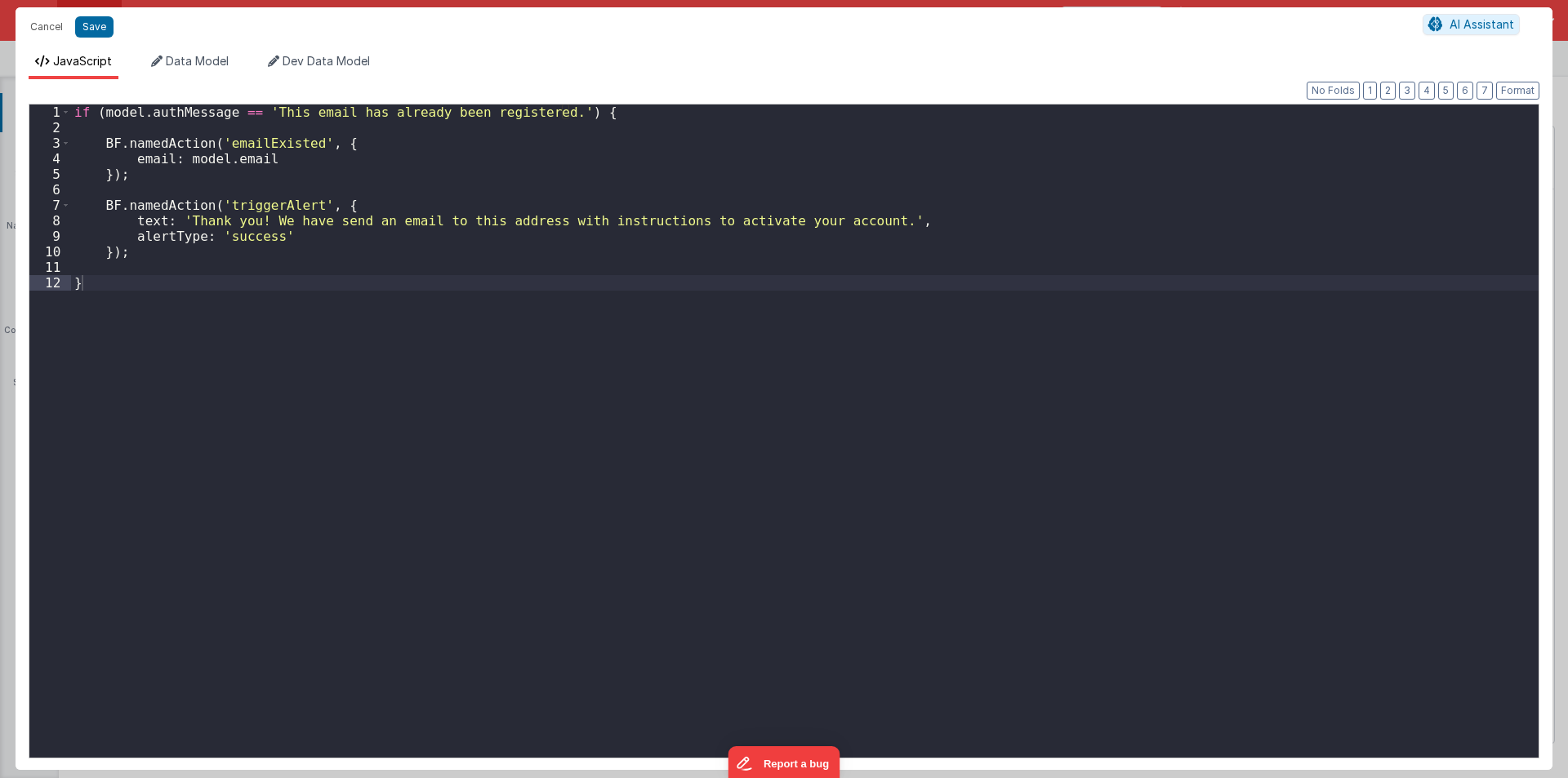
click at [146, 185] on div "if ( model . authMessage == 'This email has already been registered.' ) { BF . …" at bounding box center [805, 446] width 1468 height 684
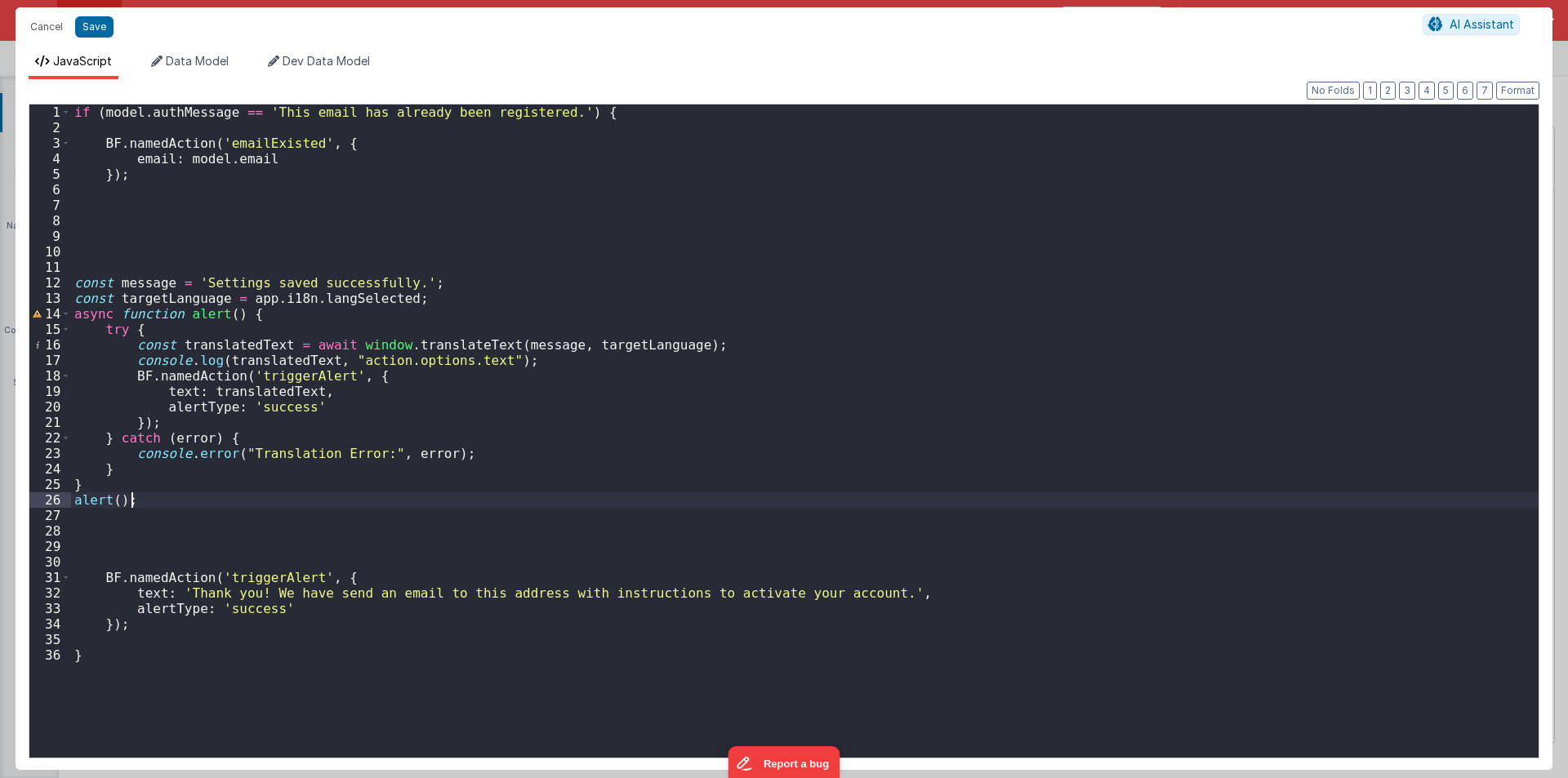
click at [289, 545] on div "if ( model . authMessage == 'This email has already been registered.' ) { BF . …" at bounding box center [805, 446] width 1468 height 684
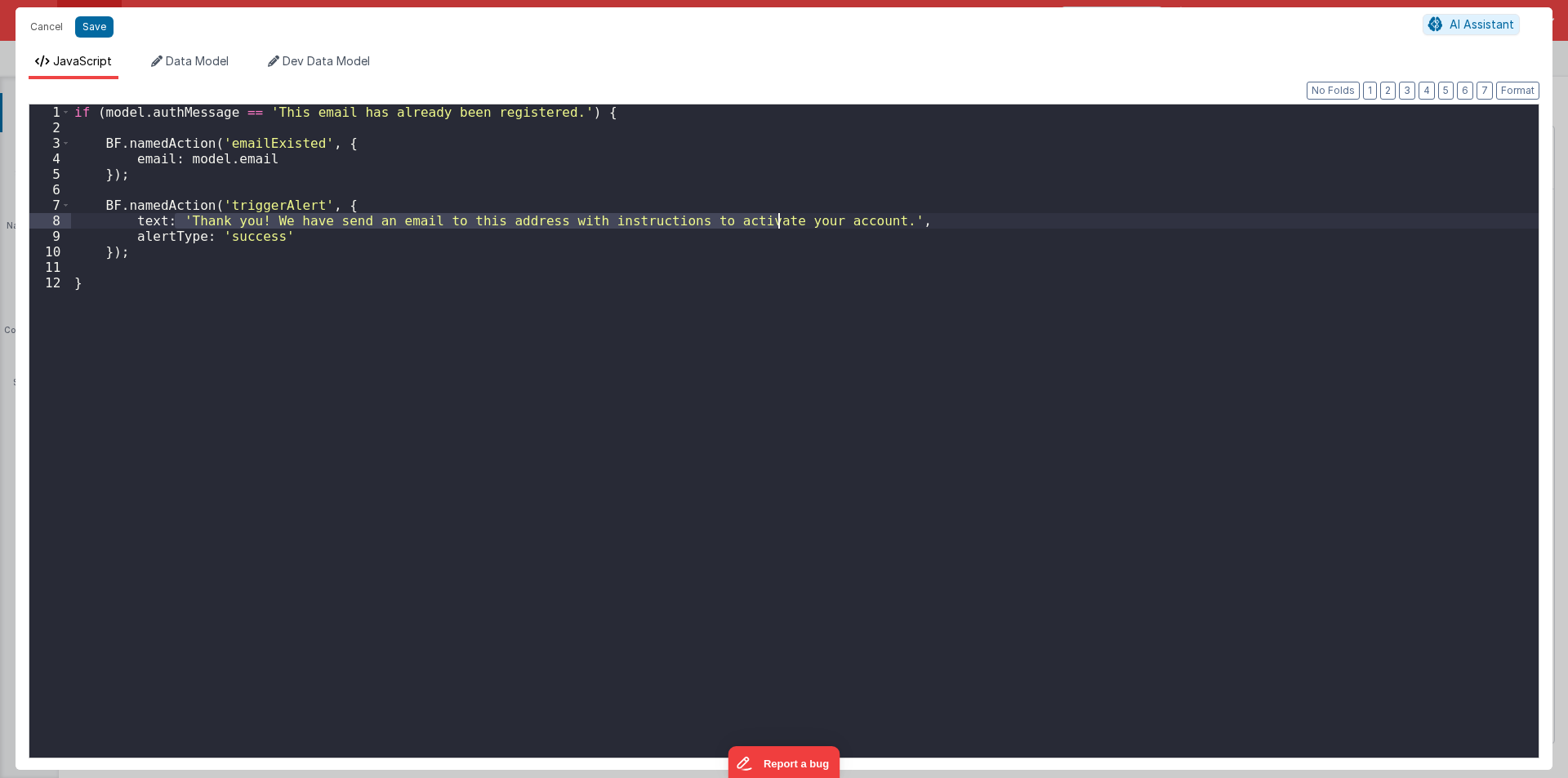
drag, startPoint x: 177, startPoint y: 217, endPoint x: 815, endPoint y: 217, distance: 638.0
click at [815, 217] on div "if ( model . authMessage == 'This email has already been registered.' ) { BF . …" at bounding box center [805, 446] width 1468 height 684
click at [108, 199] on div "if ( model . authMessage == 'This email has already been registered.' ) { BF . …" at bounding box center [805, 446] width 1468 height 684
click at [113, 188] on div "if ( model . authMessage == 'This email has already been registered.' ) { BF . …" at bounding box center [805, 446] width 1468 height 684
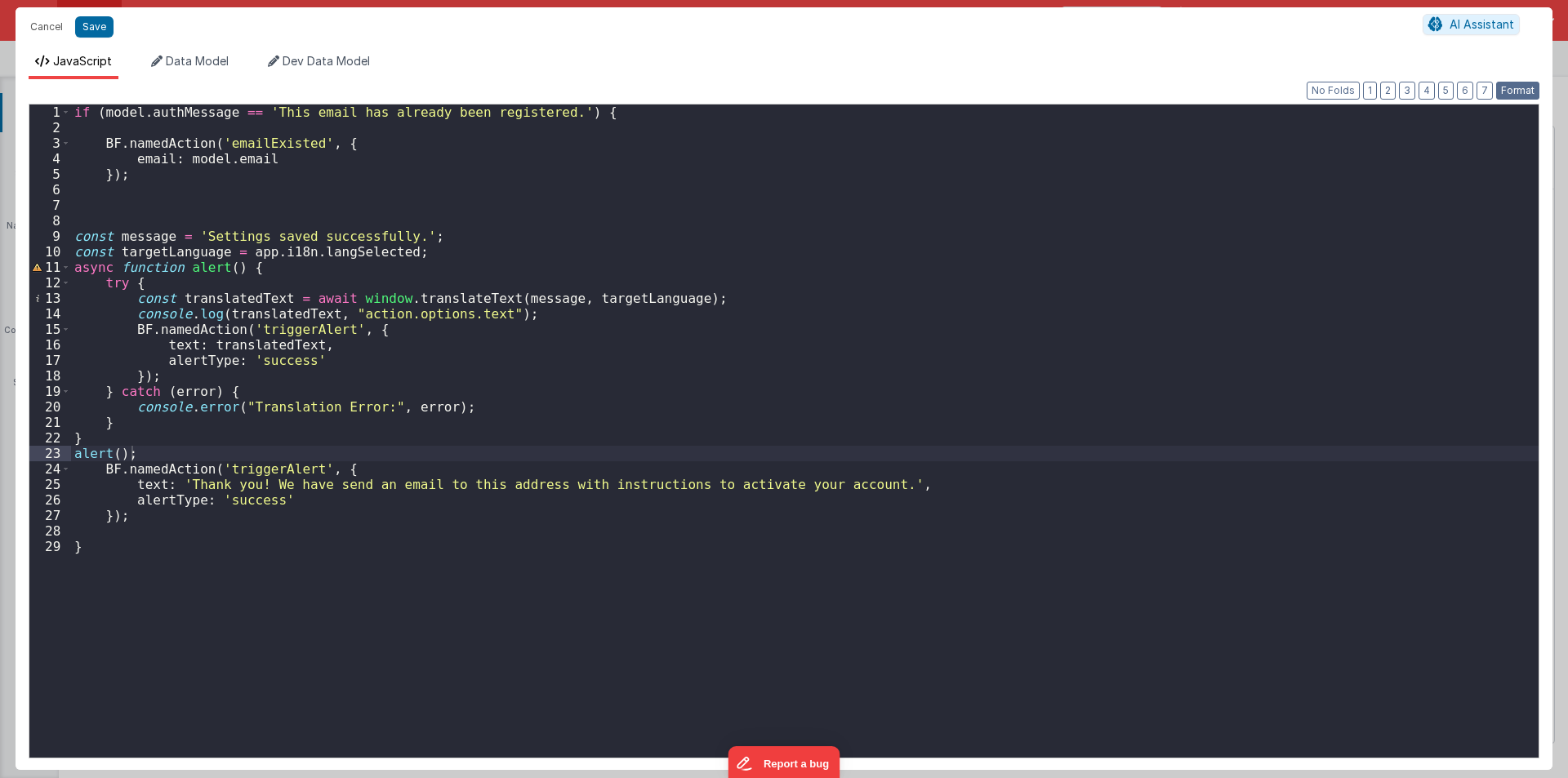
click at [1517, 85] on button "Format" at bounding box center [1518, 90] width 43 height 18
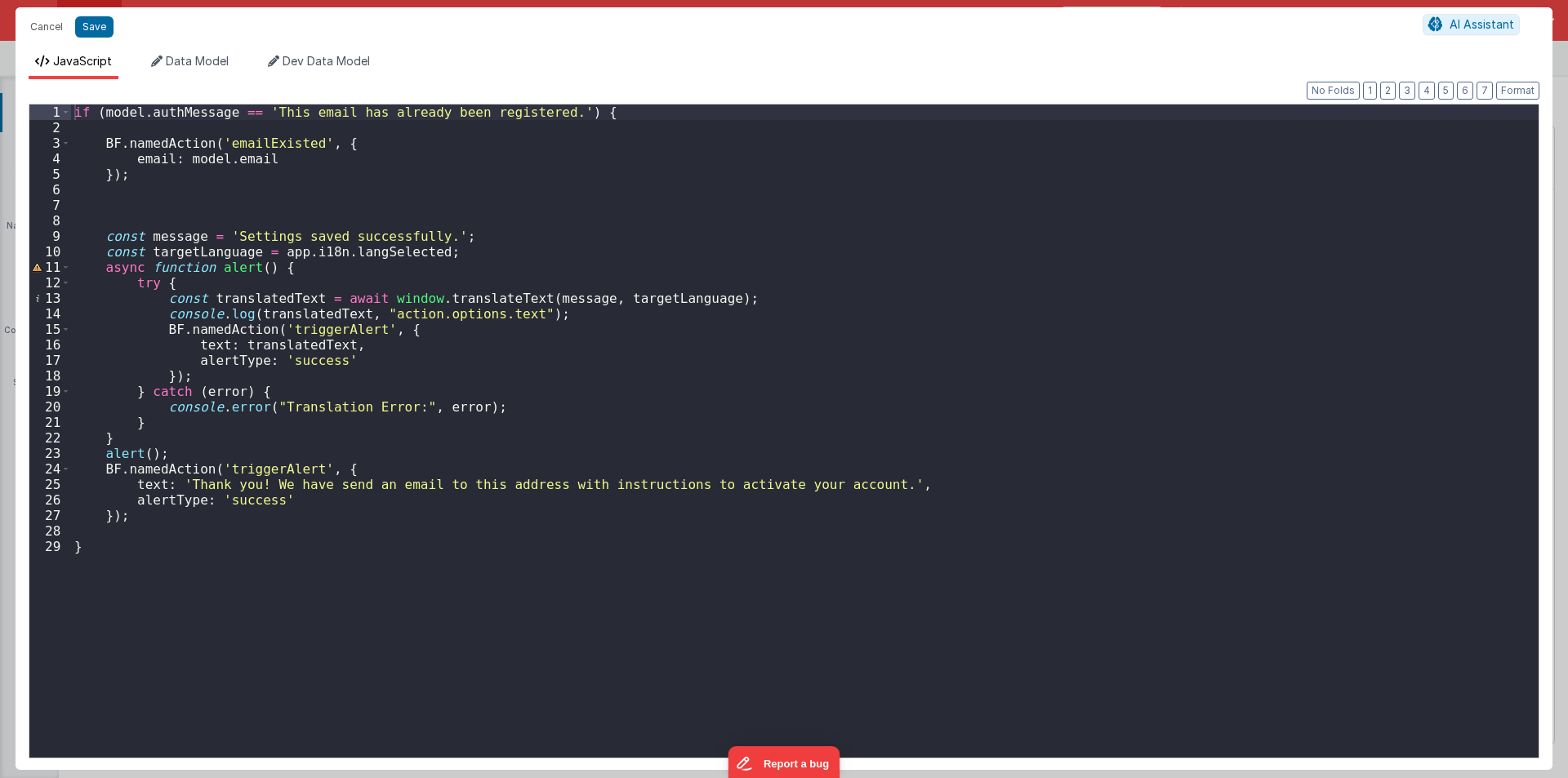
click at [176, 235] on div "if ( model . authMessage == 'This email has already been registered.' ) { BF . …" at bounding box center [805, 446] width 1468 height 684
click at [176, 481] on div "if ( model . authMessage == 'This email has already been registered.' ) { BF . …" at bounding box center [805, 446] width 1468 height 684
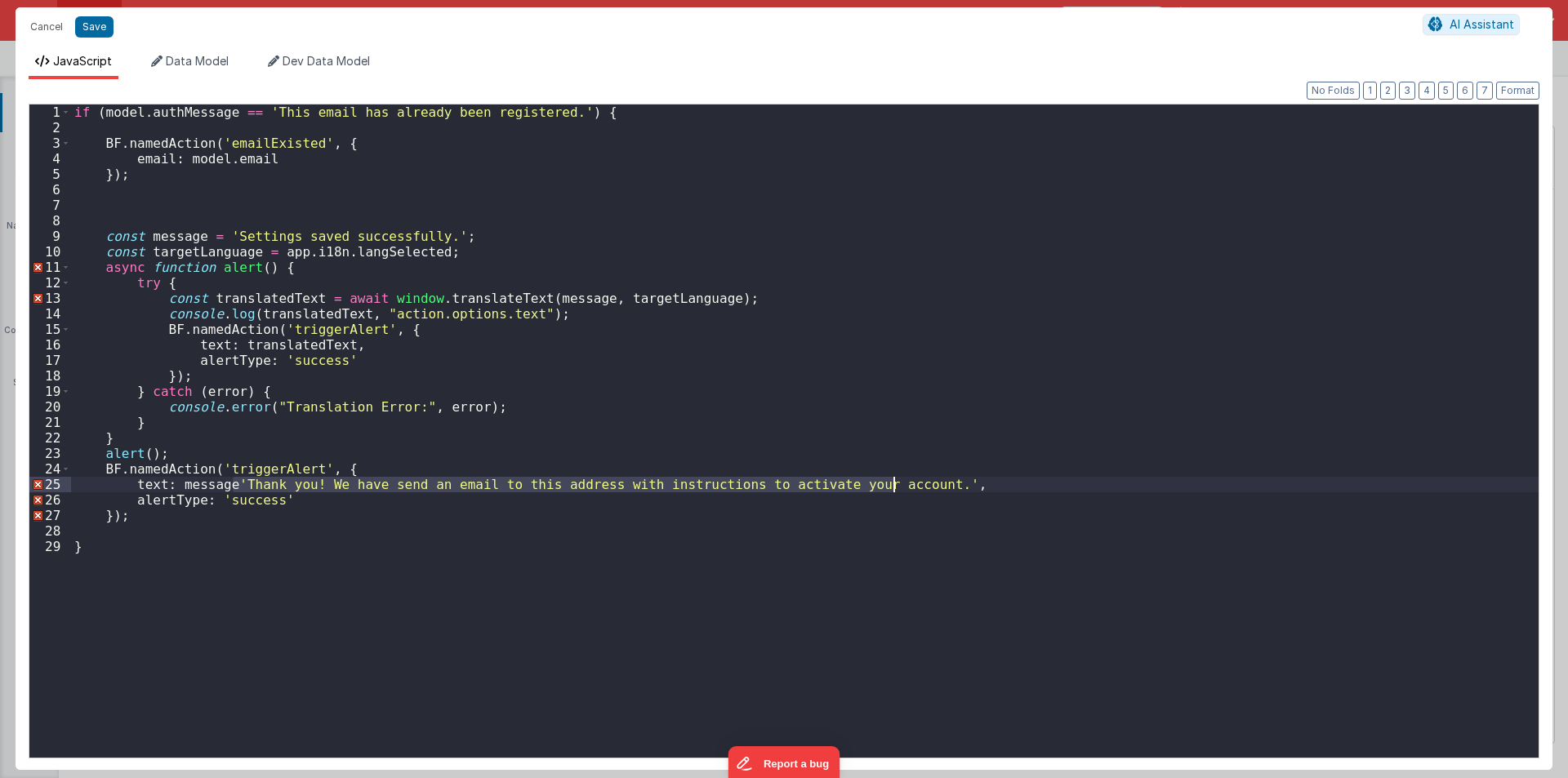
drag, startPoint x: 235, startPoint y: 484, endPoint x: 893, endPoint y: 480, distance: 658.0
click at [893, 480] on div "if ( model . authMessage == 'This email has already been registered.' ) { BF . …" at bounding box center [805, 446] width 1468 height 684
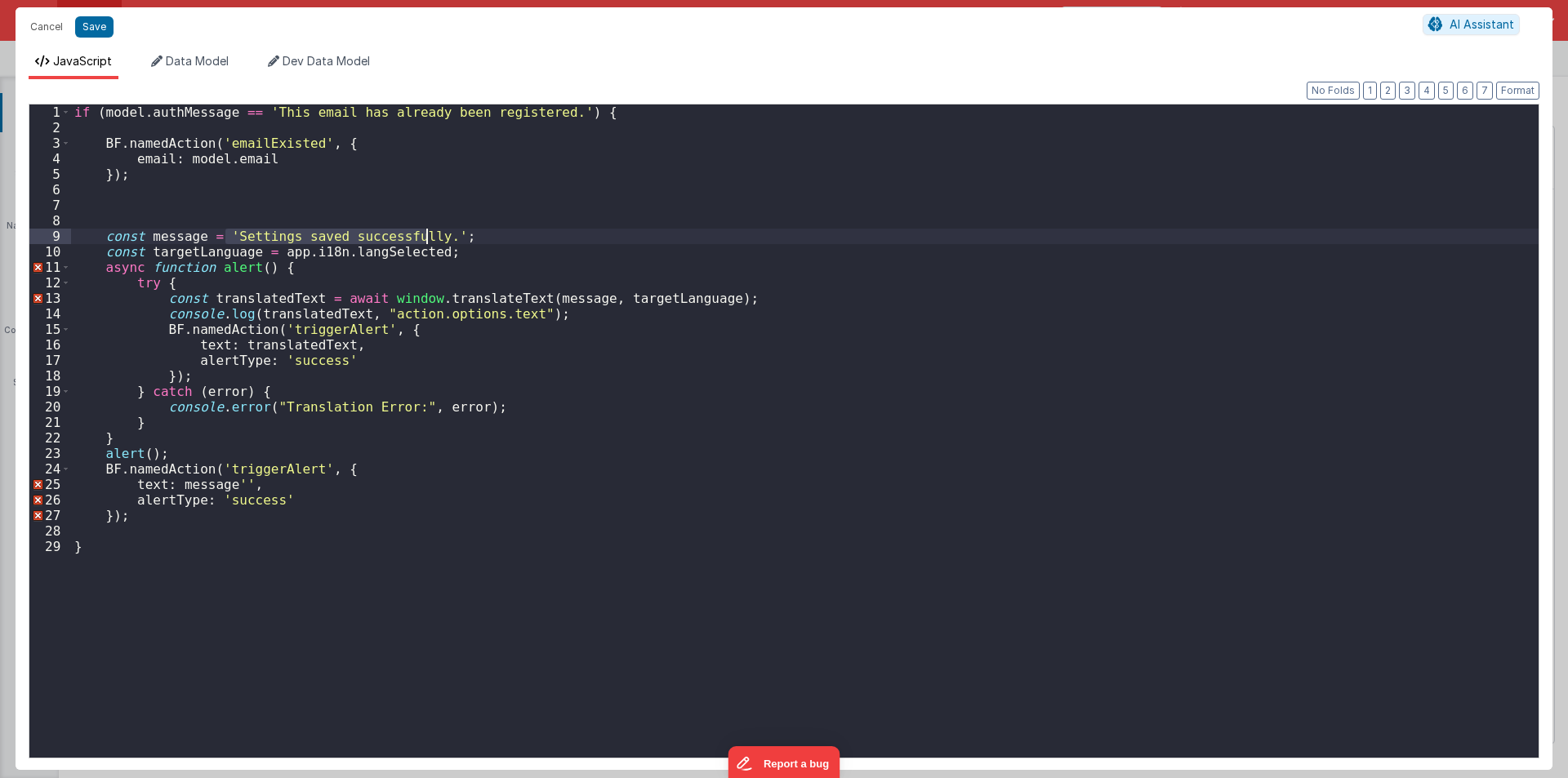
drag, startPoint x: 224, startPoint y: 235, endPoint x: 428, endPoint y: 235, distance: 204.0
click at [428, 235] on div "if ( model . authMessage == 'This email has already been registered.' ) { BF . …" at bounding box center [805, 446] width 1468 height 684
click at [235, 482] on div "if ( model . authMessage == 'This email has already been registered.' ) { BF . …" at bounding box center [805, 446] width 1468 height 684
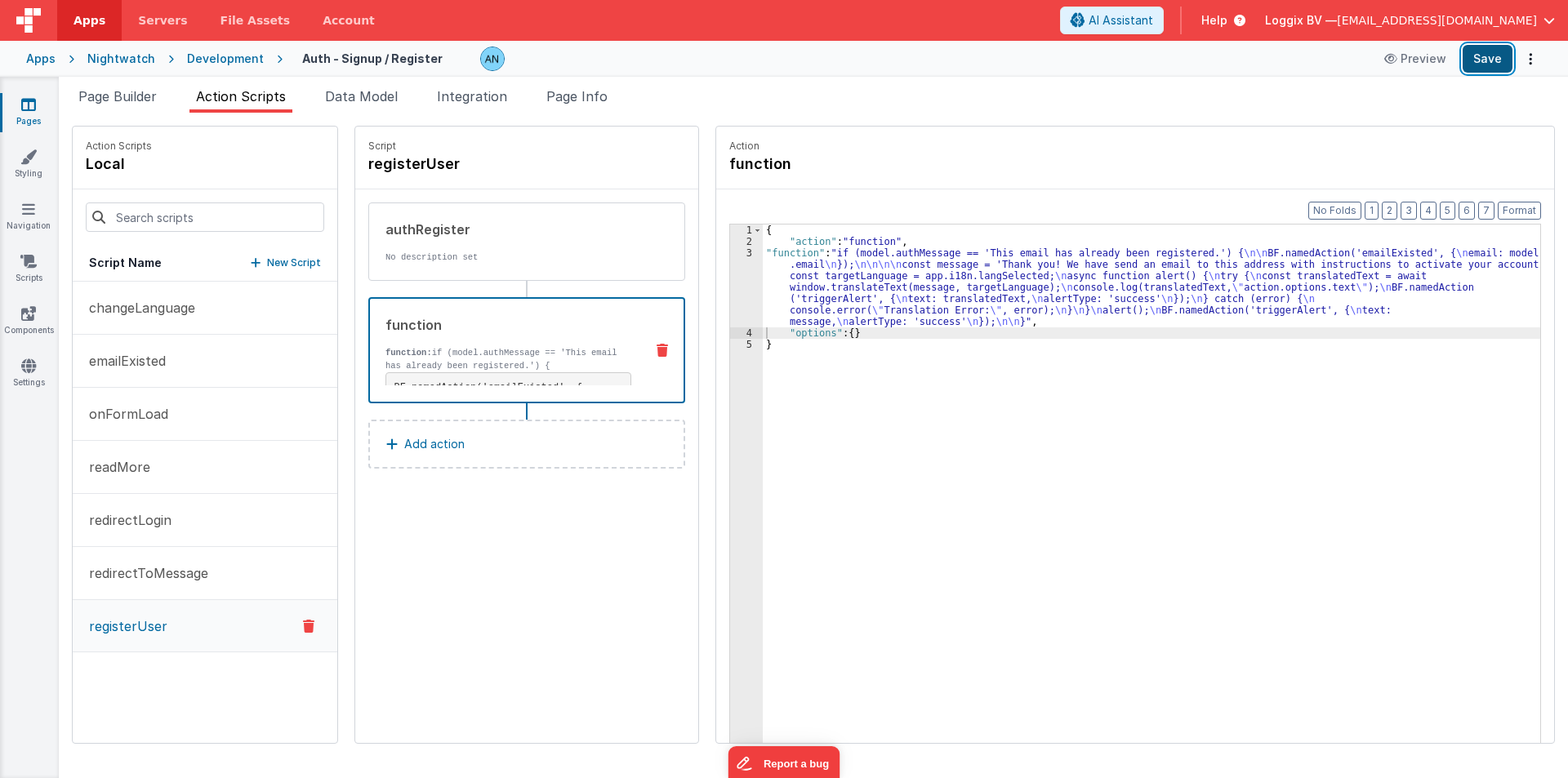
click at [1502, 61] on button "Save" at bounding box center [1487, 59] width 50 height 28
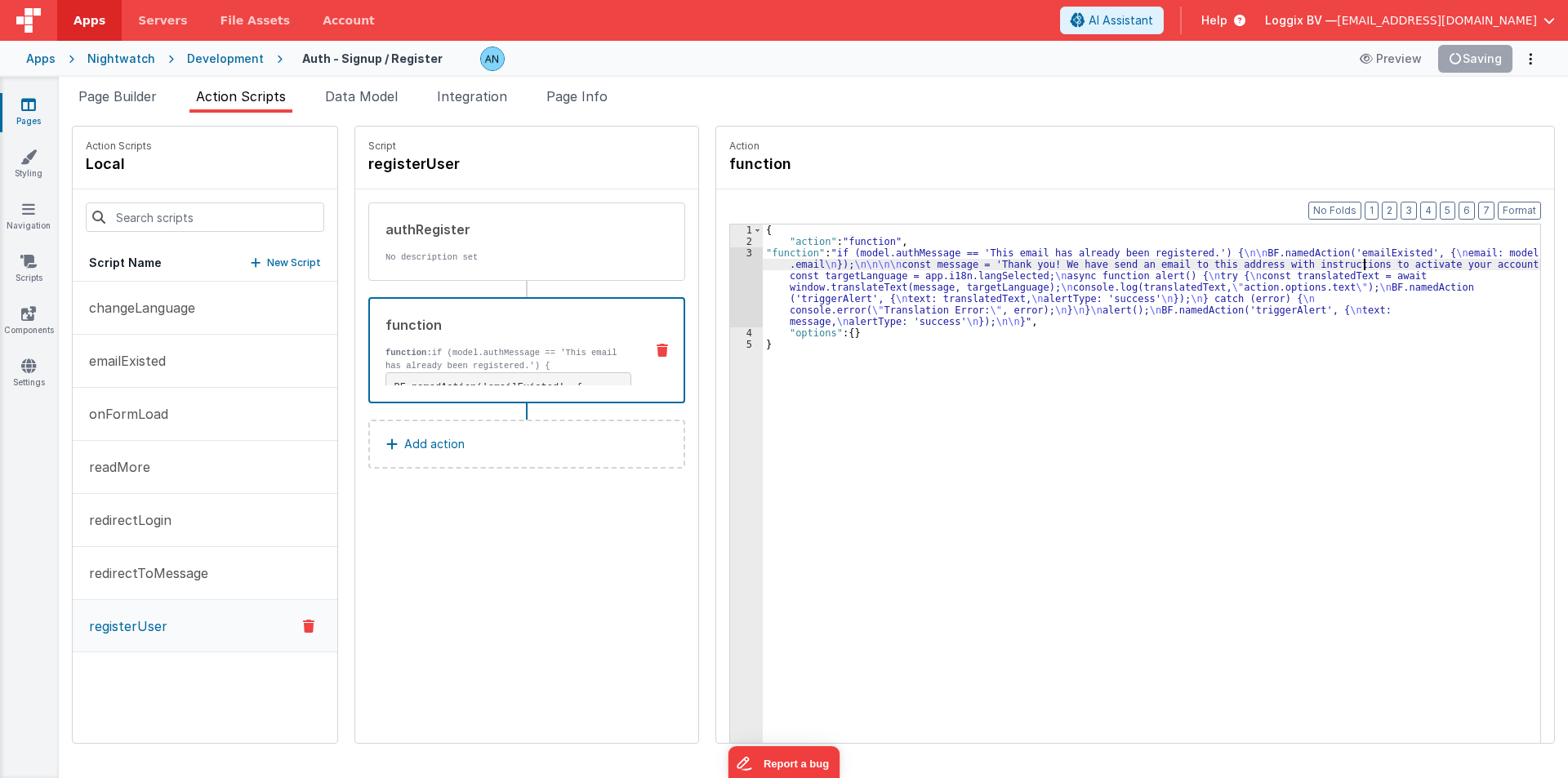
click at [1348, 262] on div "{ "action" : "function" , "function" : "if (model.authMessage == 'This email ha…" at bounding box center [1159, 520] width 793 height 592
click at [1494, 59] on button "Save" at bounding box center [1487, 59] width 50 height 28
click at [1497, 47] on button "Save" at bounding box center [1487, 59] width 50 height 28
click at [1529, 201] on div "Format 7 6 5 4 3 2 1 No Folds 1 2 3 4 5 { "action" : "function" , "function" : …" at bounding box center [1135, 498] width 838 height 616
click at [1524, 211] on button "Format" at bounding box center [1519, 210] width 43 height 18
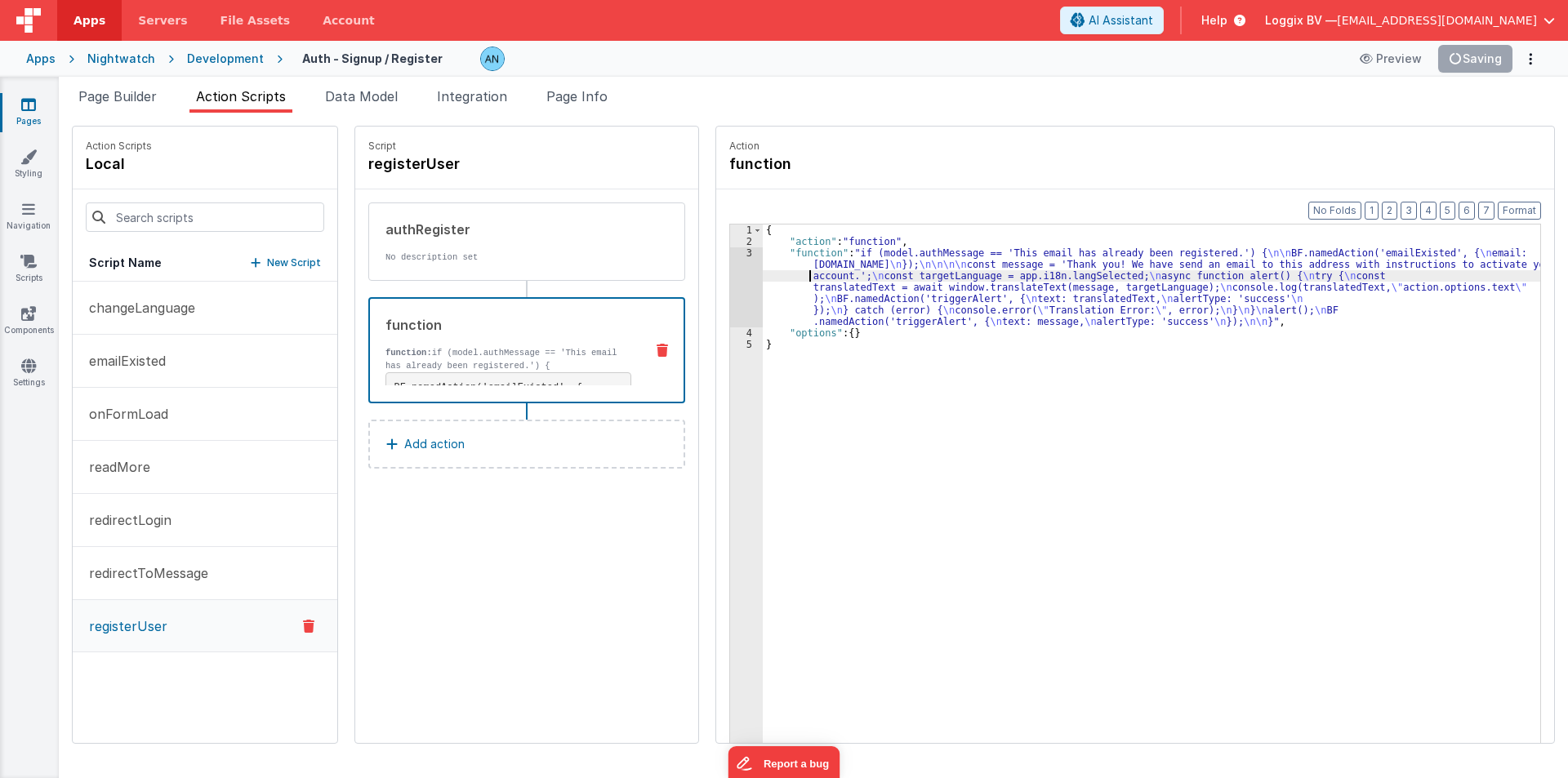
click at [781, 276] on div "{ "action" : "function" , "function" : "if (model.authMessage == 'This email ha…" at bounding box center [1159, 520] width 793 height 592
click at [1522, 207] on button "Format" at bounding box center [1519, 210] width 43 height 18
click at [901, 248] on div "{ "action" : "function" , "function" : "if (model.authMessage == 'This email ha…" at bounding box center [1159, 520] width 793 height 592
click at [1495, 50] on button "Save" at bounding box center [1487, 59] width 50 height 28
click at [1518, 206] on button "Format" at bounding box center [1519, 210] width 43 height 18
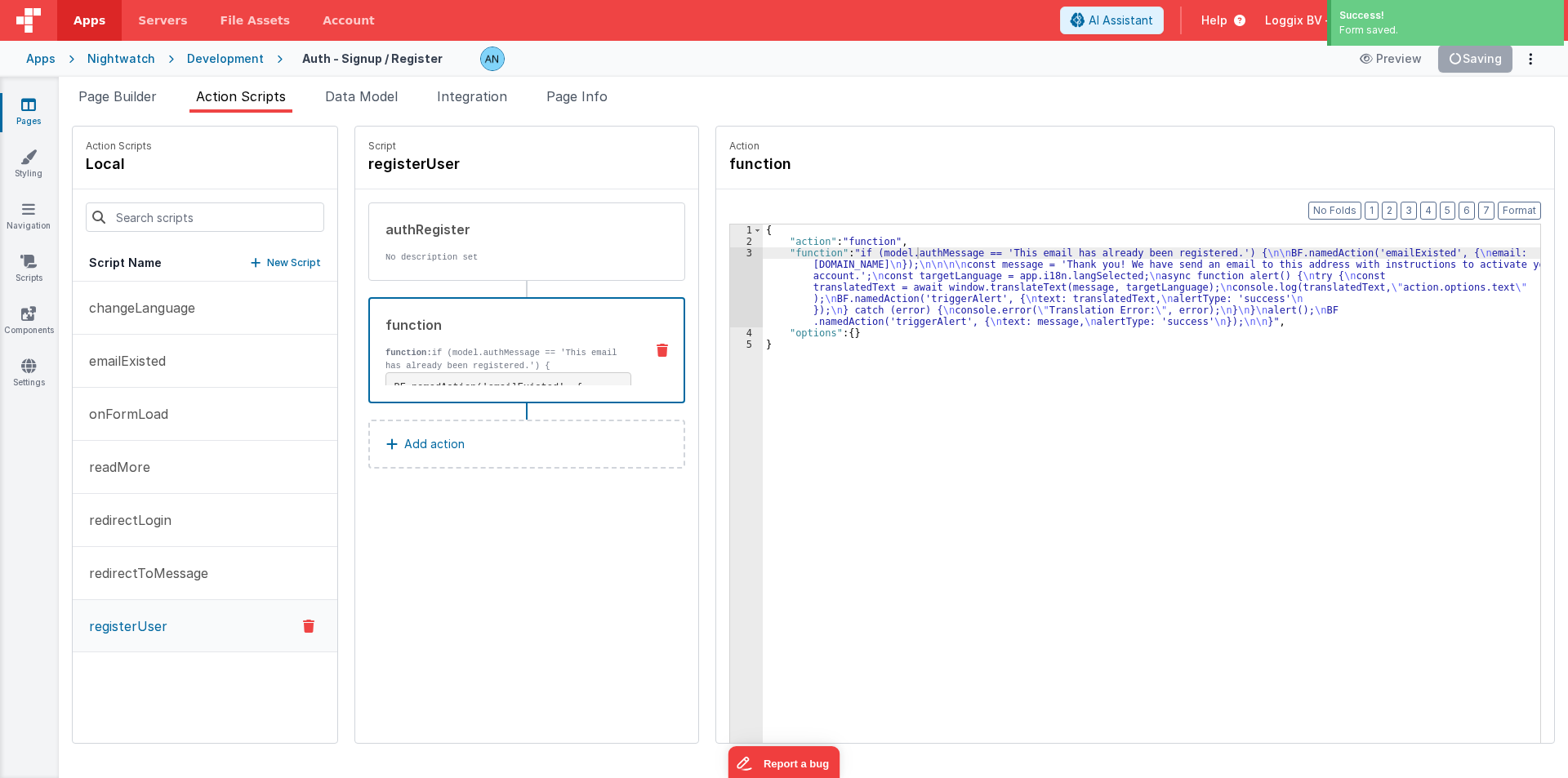
click at [717, 279] on div "Format 7 6 5 4 3 2 1 No Folds 1 2 3 4 5 { "action" : "function" , "function" : …" at bounding box center [1135, 498] width 838 height 616
click at [730, 279] on div "3" at bounding box center [746, 288] width 33 height 80
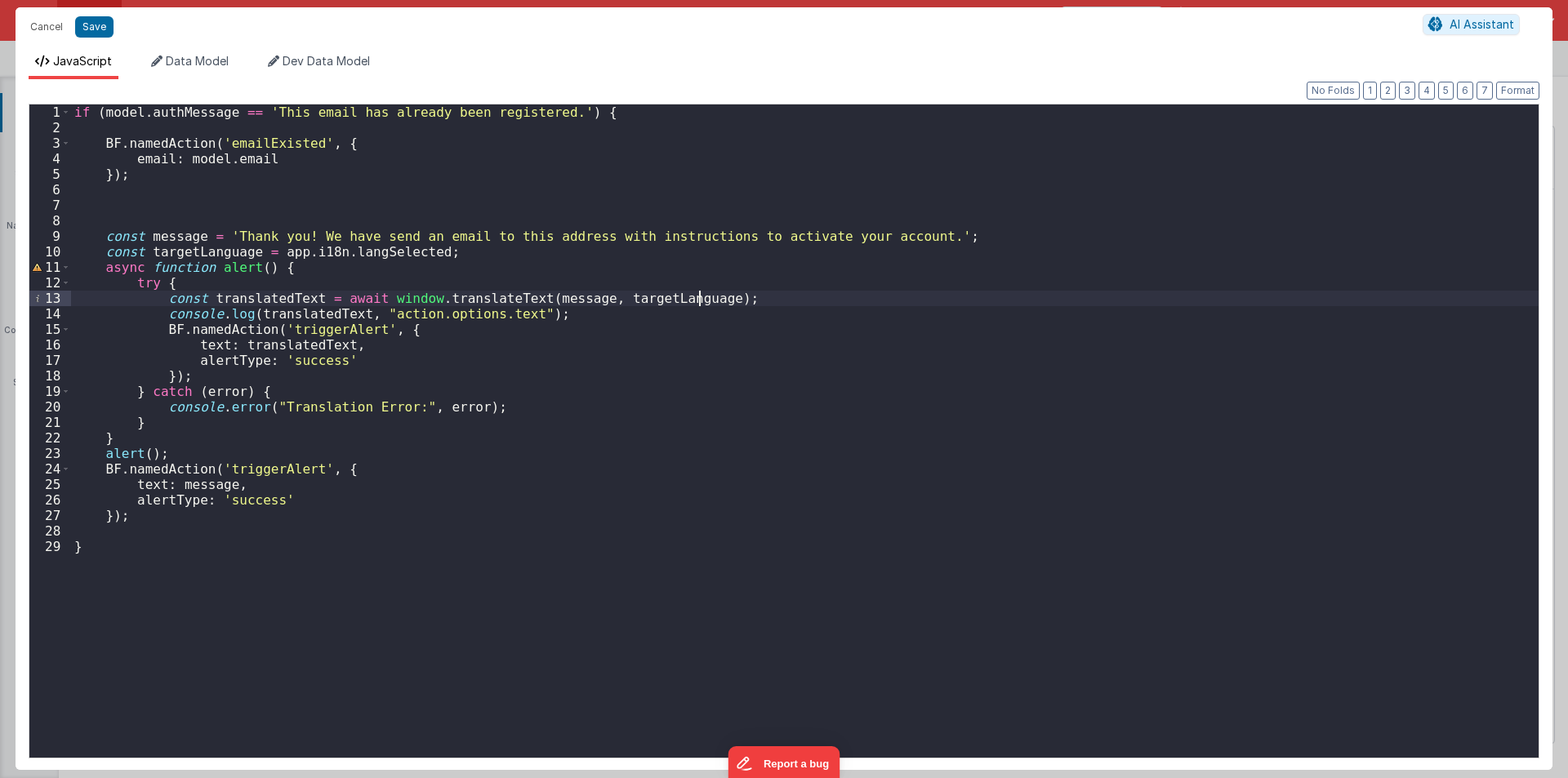
click at [174, 239] on div "if ( model . authMessage == 'This email has already been registered.' ) { BF . …" at bounding box center [805, 446] width 1468 height 684
click at [188, 248] on div "if ( model . authMessage == 'This email has already been registered.' ) { BF . …" at bounding box center [805, 446] width 1468 height 684
drag, startPoint x: 227, startPoint y: 236, endPoint x: 886, endPoint y: 239, distance: 659.0
click at [886, 239] on div "if ( model . authMessage == 'This email has already been registered.' ) { BF . …" at bounding box center [805, 446] width 1468 height 684
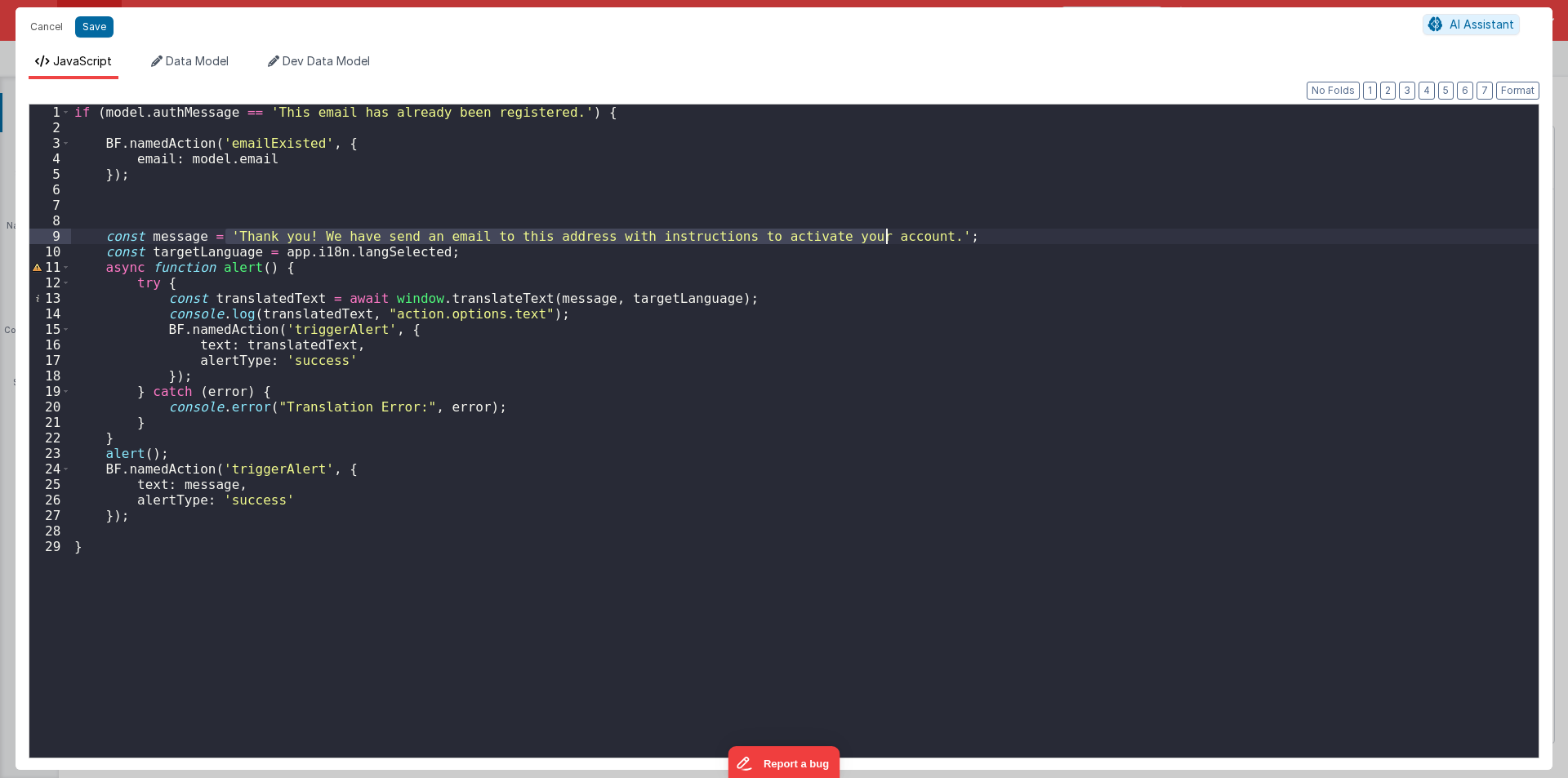
click at [195, 343] on div "if ( model . authMessage == 'This email has already been registered.' ) { BF . …" at bounding box center [805, 446] width 1468 height 684
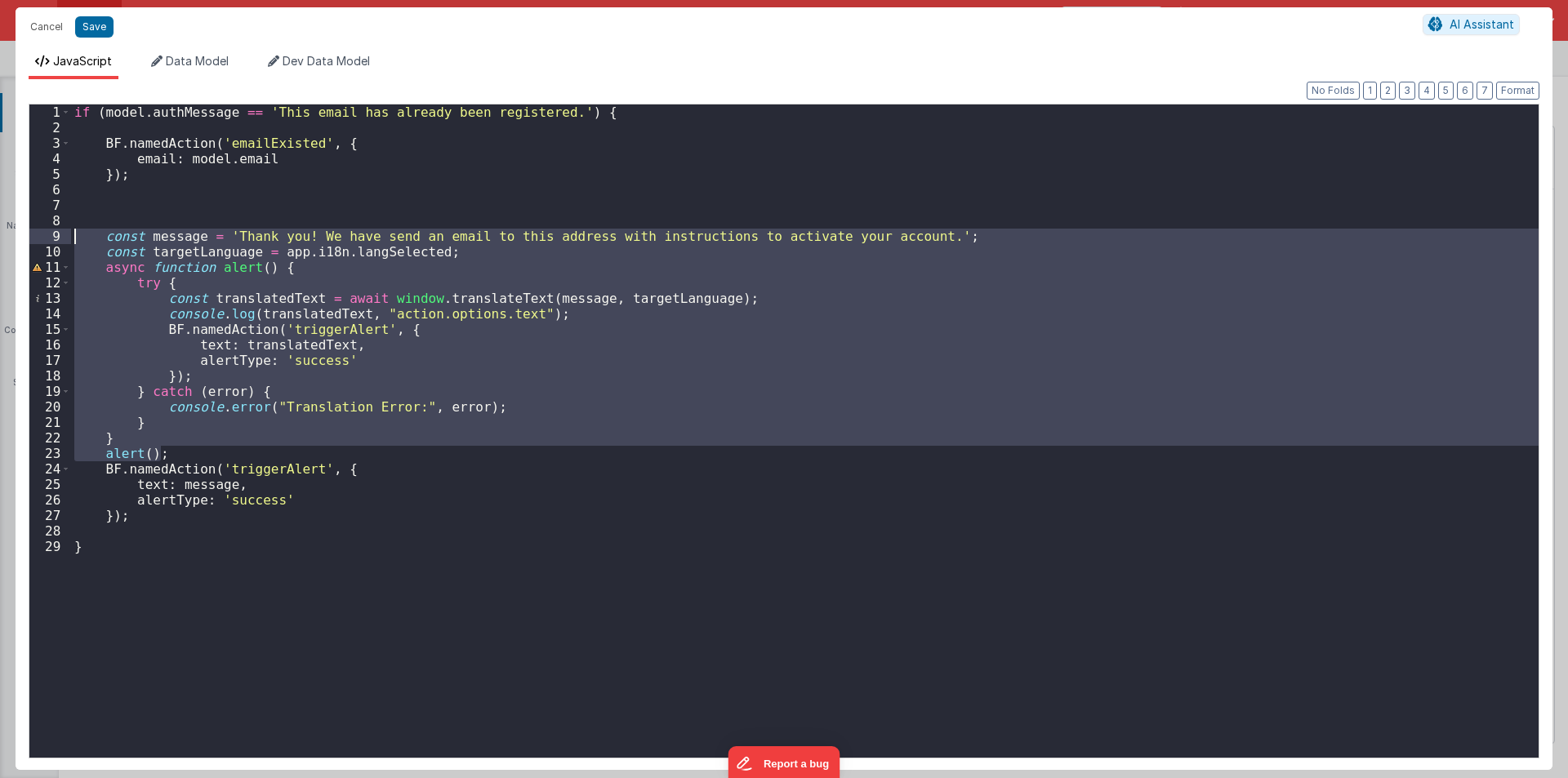
drag, startPoint x: 166, startPoint y: 450, endPoint x: 60, endPoint y: 229, distance: 245.1
click at [60, 229] on div "1 2 3 4 5 6 7 8 9 10 11 12 13 14 15 16 17 18 19 20 21 22 23 24 25 26 27 28 29 i…" at bounding box center [784, 431] width 1511 height 655
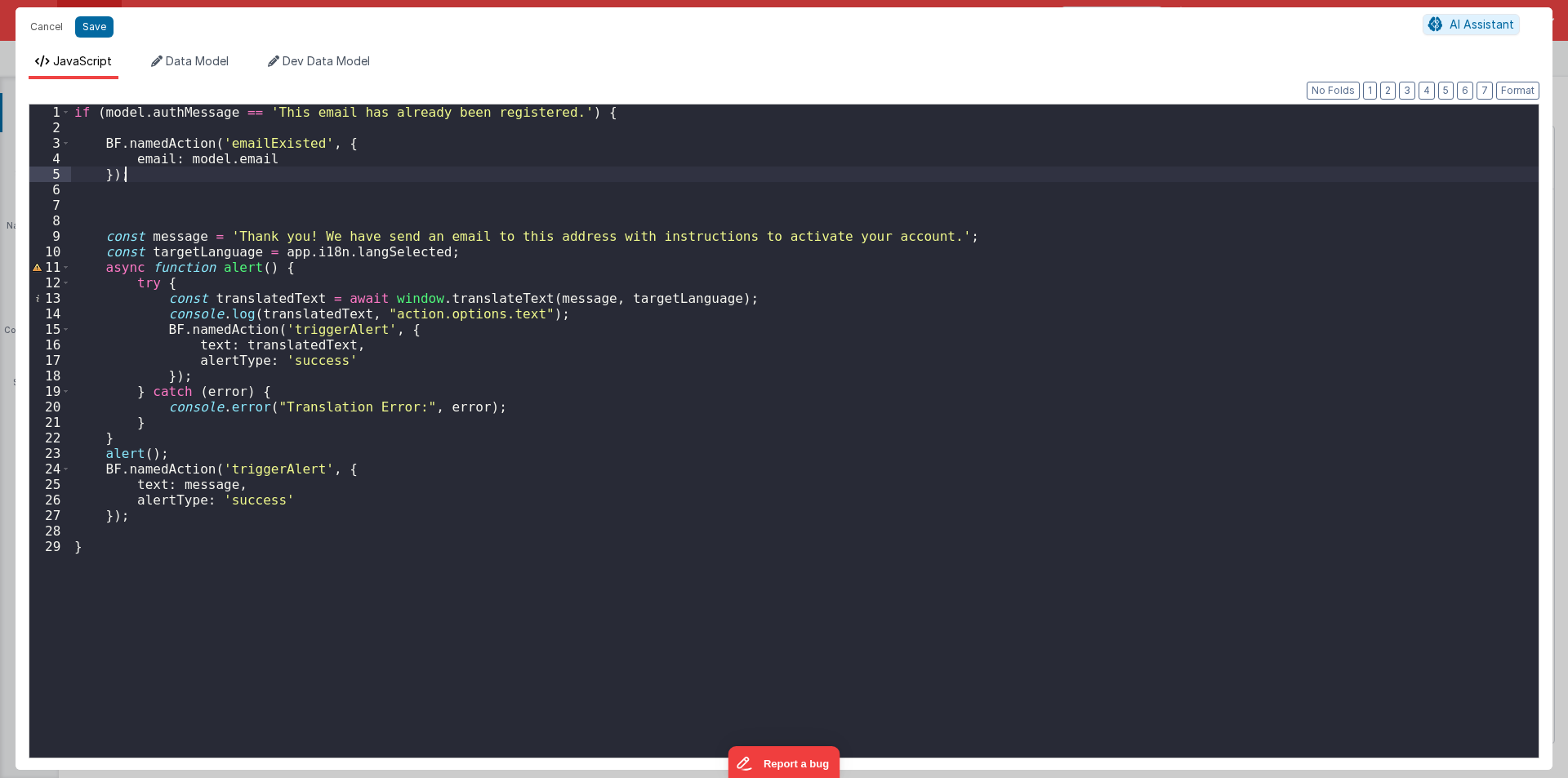
click at [249, 173] on div "if ( model . authMessage == 'This email has already been registered.' ) { BF . …" at bounding box center [805, 446] width 1468 height 684
drag, startPoint x: 224, startPoint y: 235, endPoint x: 886, endPoint y: 236, distance: 662.0
click at [886, 236] on div "if ( model . authMessage == 'This email has already been registered.' ) { BF . …" at bounding box center [805, 446] width 1468 height 684
click at [233, 473] on div "if ( model . authMessage == 'This email has already been registered.' ) { BF . …" at bounding box center [805, 446] width 1468 height 684
click at [204, 483] on div "if ( model . authMessage == 'This email has already been registered.' ) { BF . …" at bounding box center [805, 446] width 1468 height 684
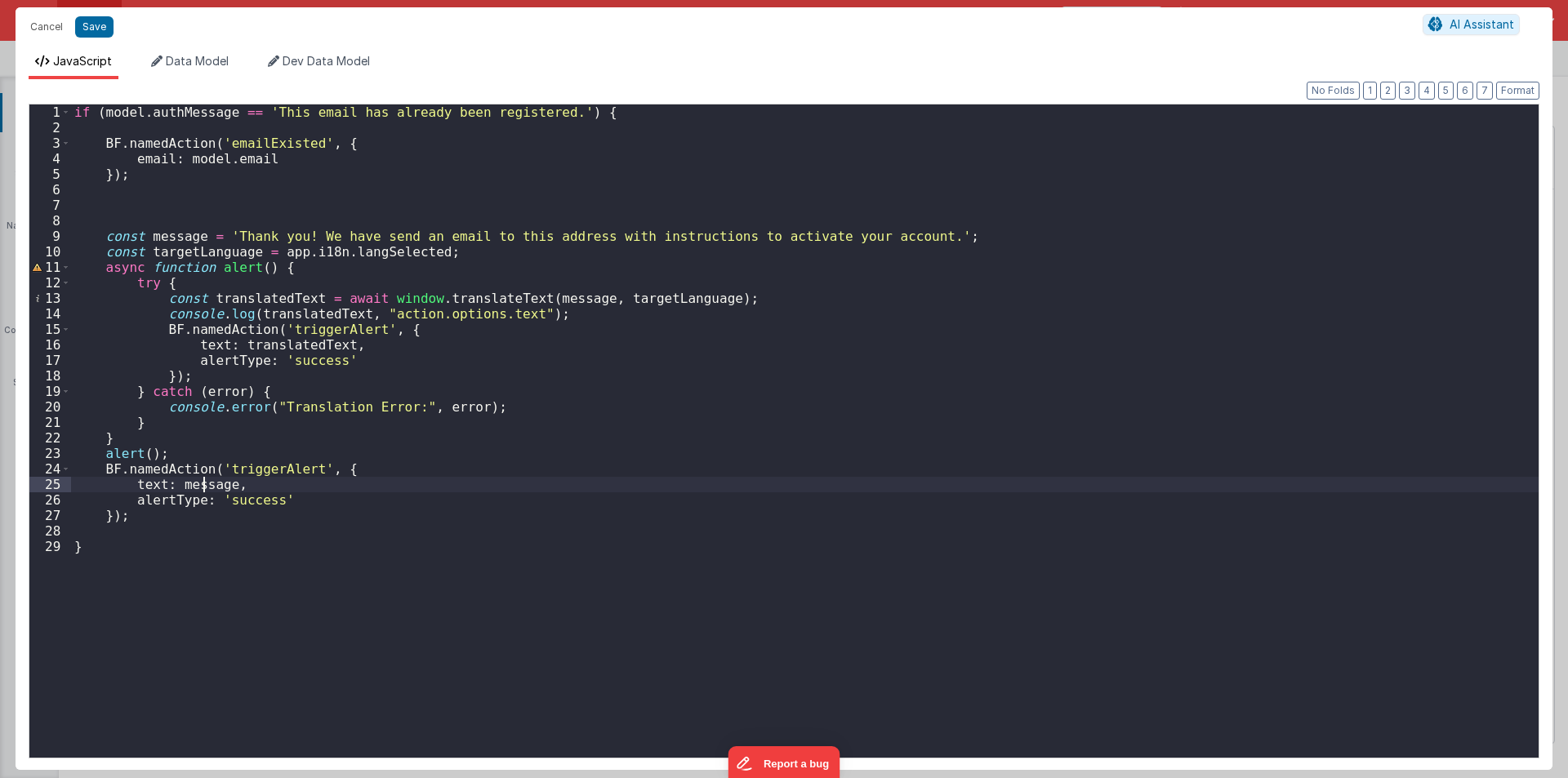
click at [204, 483] on div "if ( model . authMessage == 'This email has already been registered.' ) { BF . …" at bounding box center [805, 446] width 1468 height 684
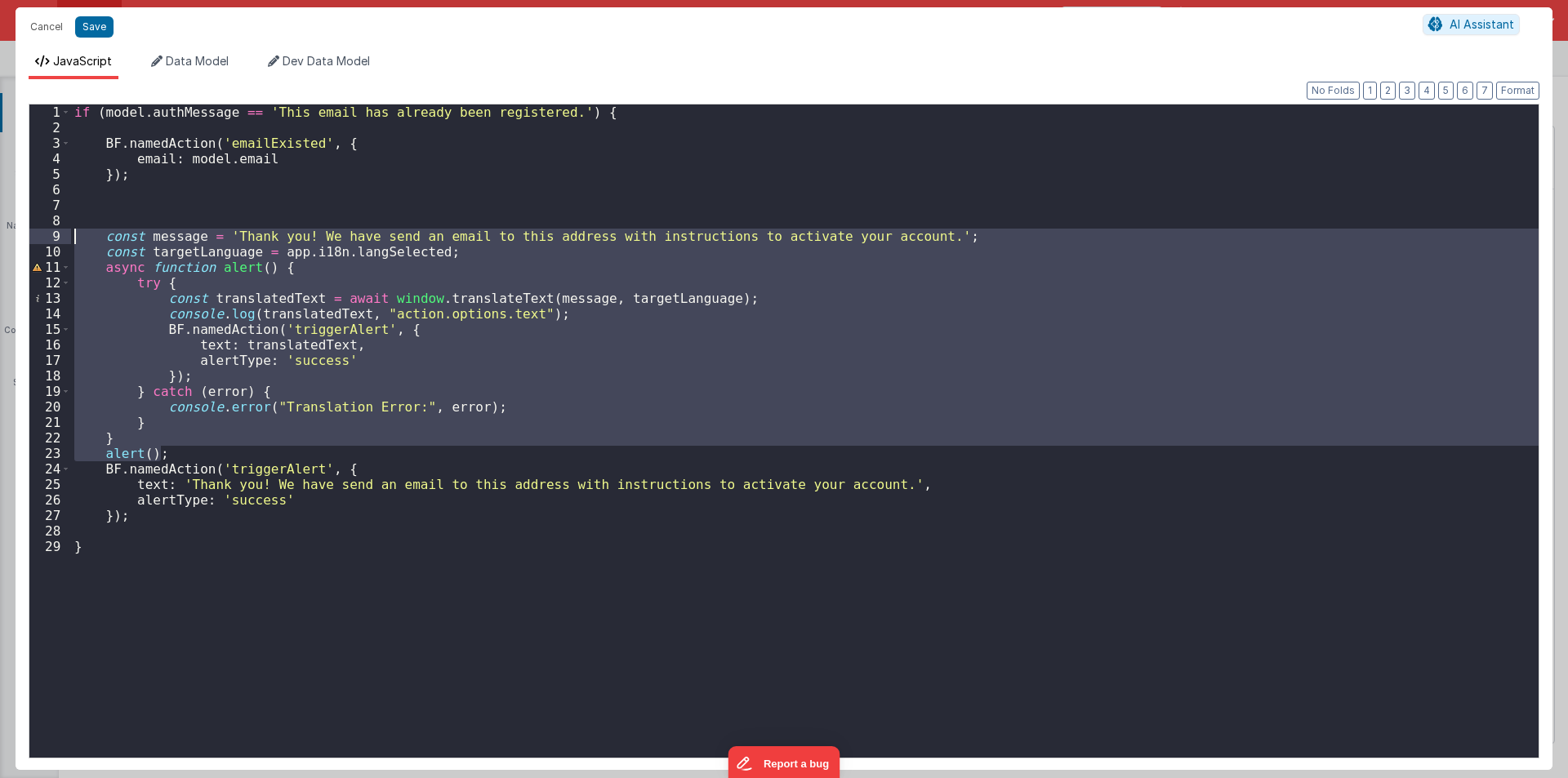
drag, startPoint x: 170, startPoint y: 452, endPoint x: 71, endPoint y: 231, distance: 242.2
click at [71, 231] on div "if ( model . authMessage == 'This email has already been registered.' ) { BF . …" at bounding box center [805, 446] width 1468 height 684
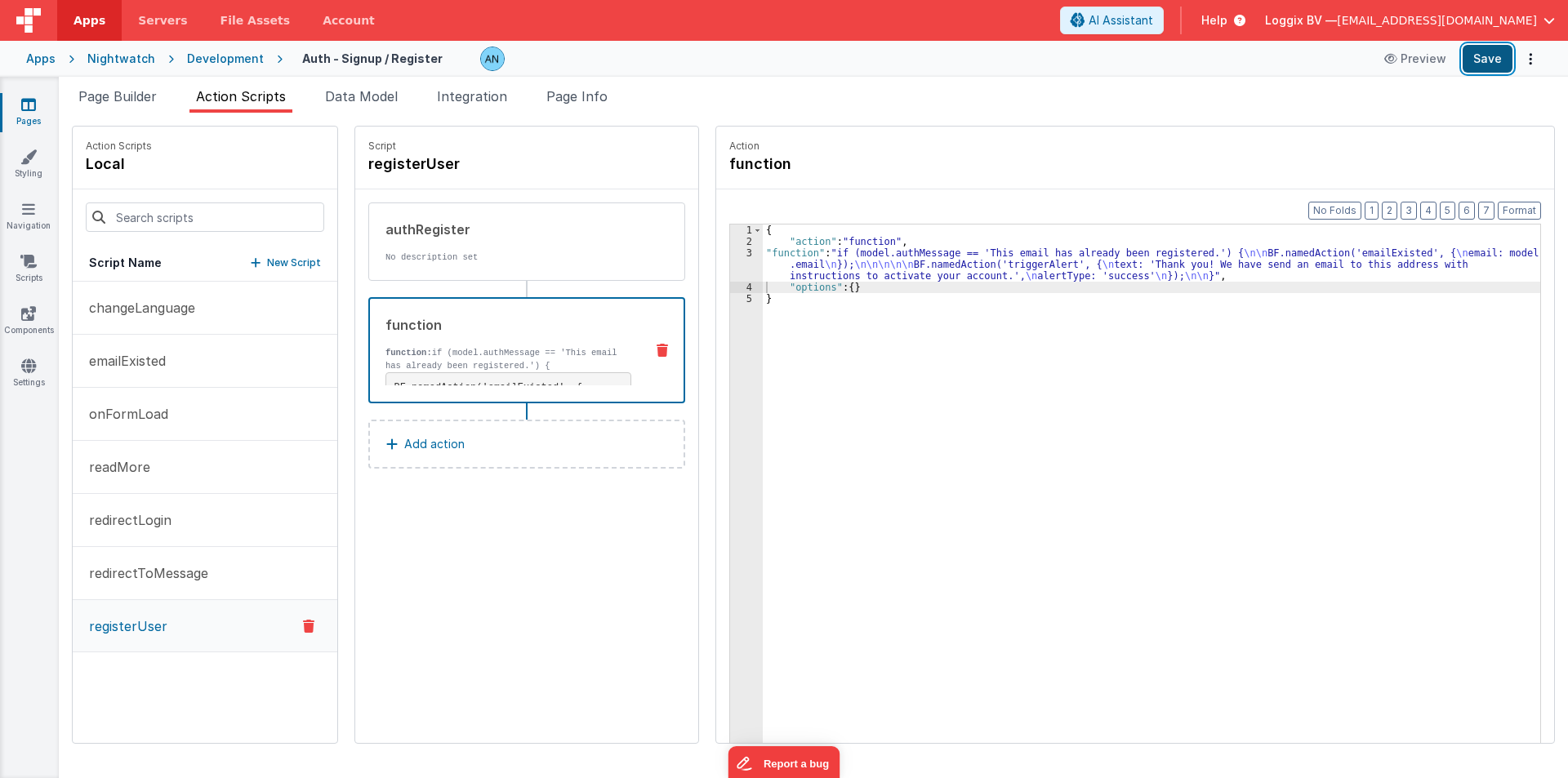
click at [1486, 66] on button "Save" at bounding box center [1487, 59] width 50 height 28
click at [730, 253] on div "3" at bounding box center [746, 264] width 33 height 35
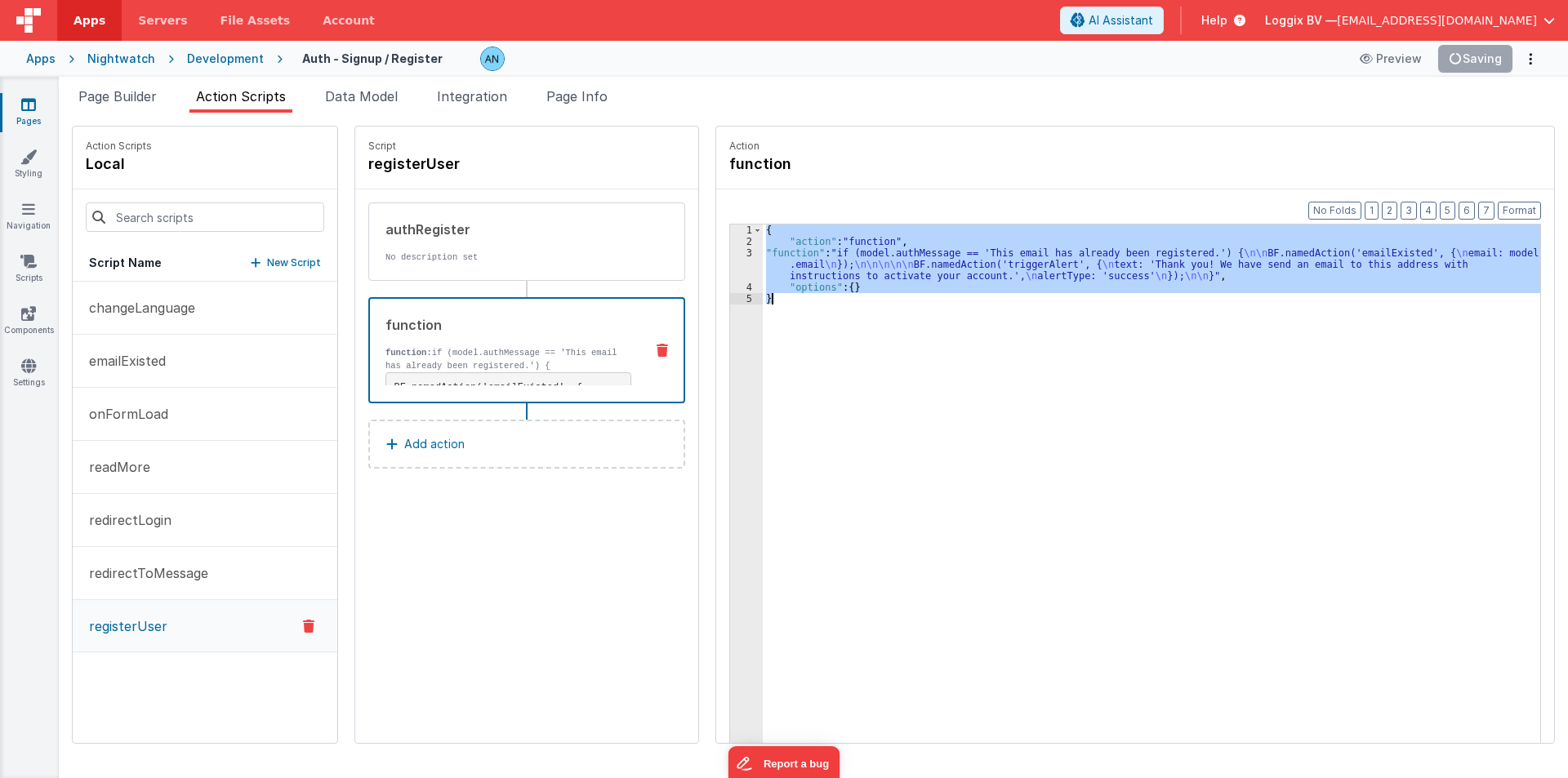
click at [730, 253] on div "3" at bounding box center [746, 264] width 33 height 35
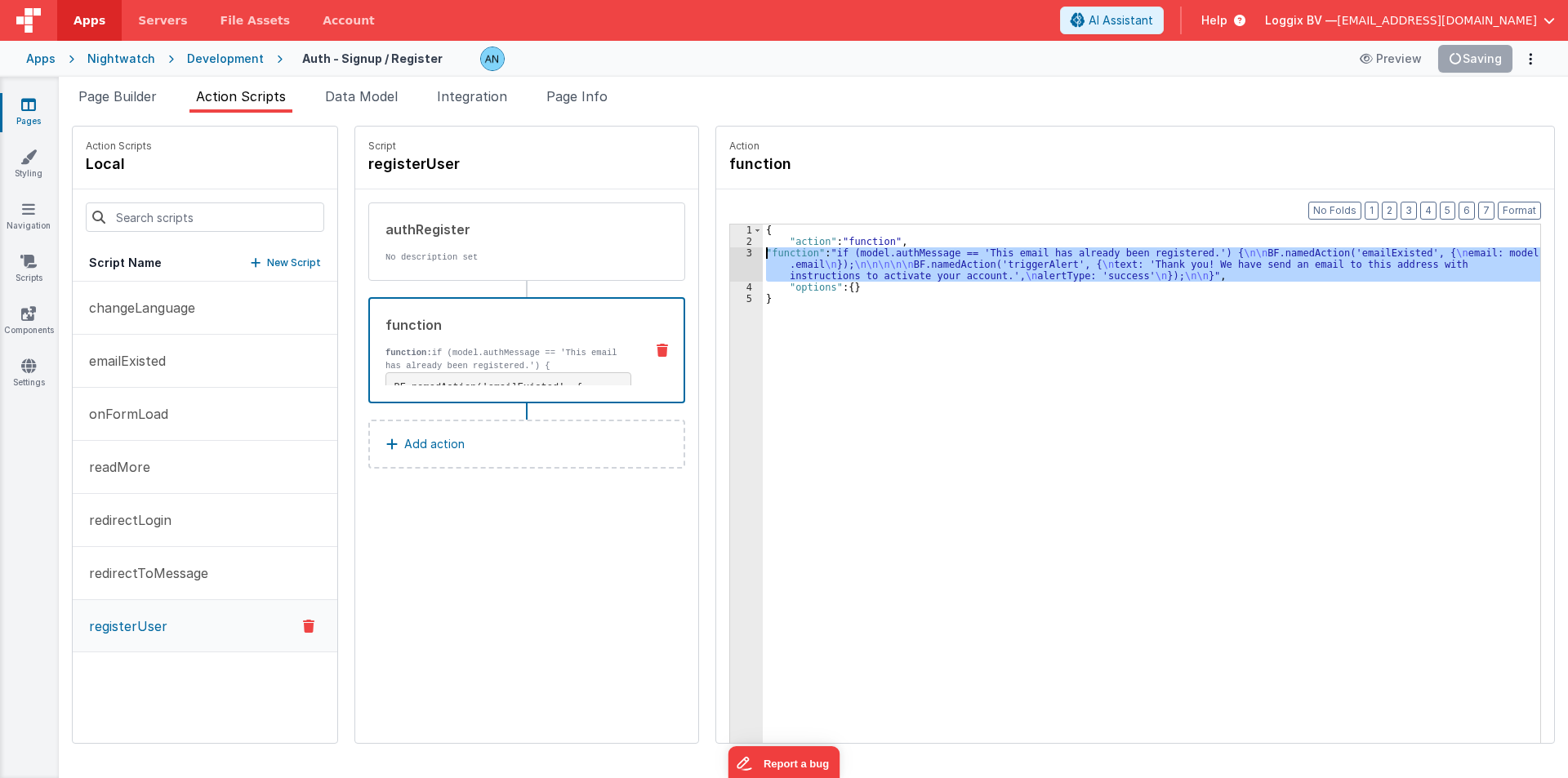
click at [730, 253] on div "3" at bounding box center [746, 264] width 33 height 35
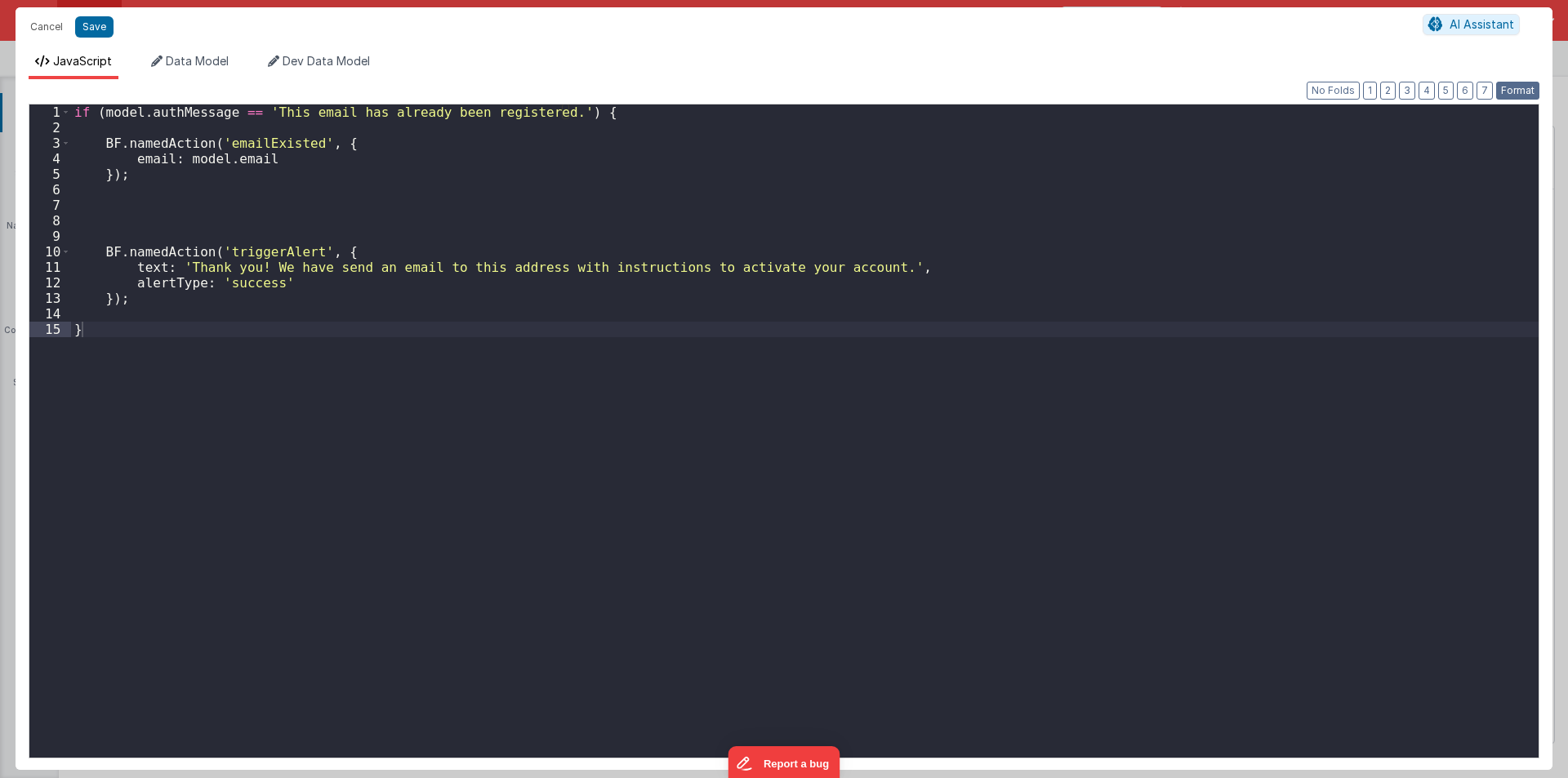
click at [1508, 82] on button "Format" at bounding box center [1518, 90] width 43 height 18
click at [262, 136] on div "if ( model . authMessage == 'This email has already been registered.' ) { BF . …" at bounding box center [805, 446] width 1468 height 684
click at [263, 140] on div "if ( model . authMessage == 'This email has already been registered.' ) { BF . …" at bounding box center [805, 446] width 1468 height 684
click at [45, 204] on div "7" at bounding box center [50, 205] width 42 height 16
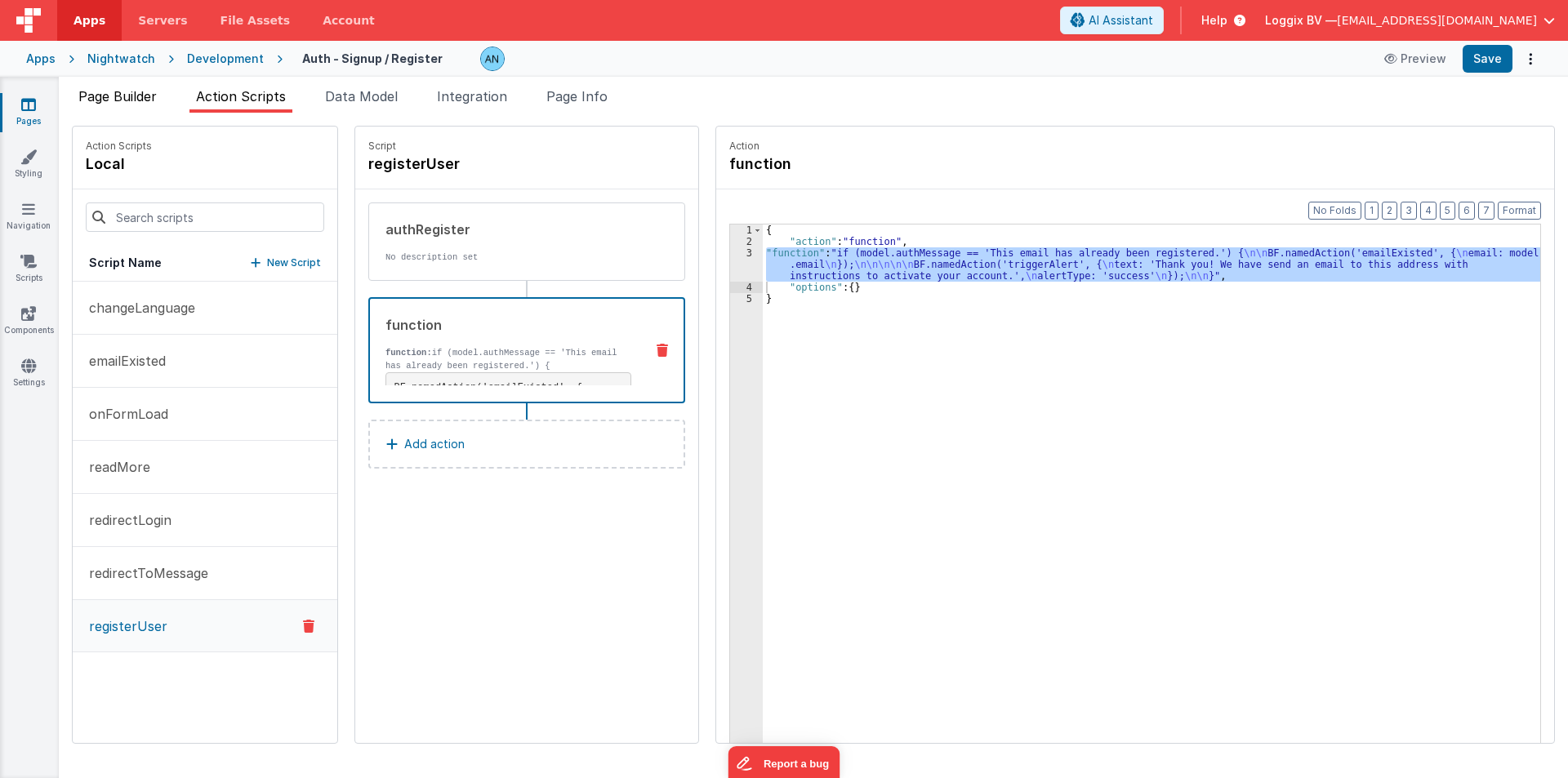
click at [152, 91] on span "Page Builder" at bounding box center [118, 95] width 78 height 16
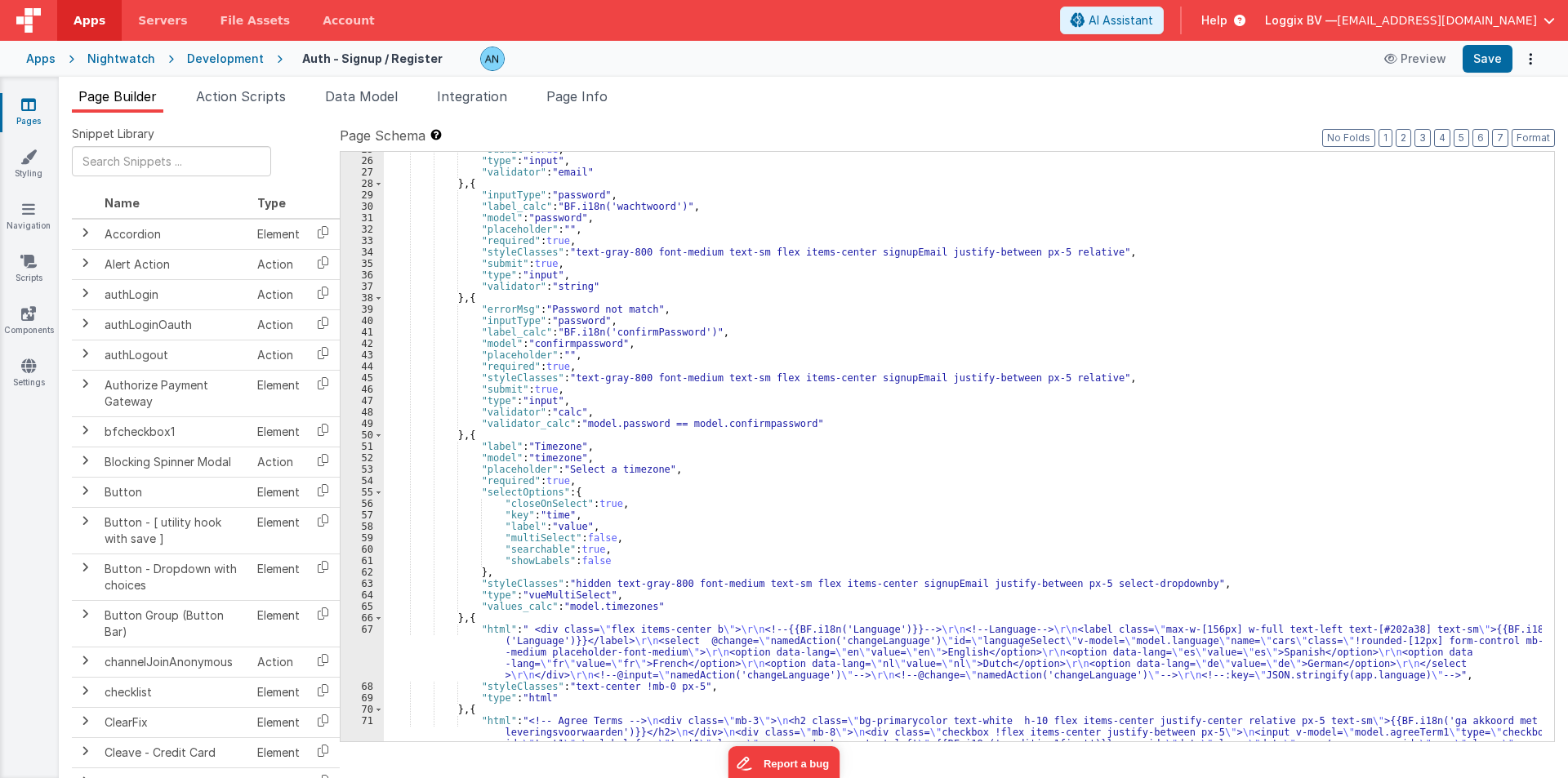
scroll to position [686, 0]
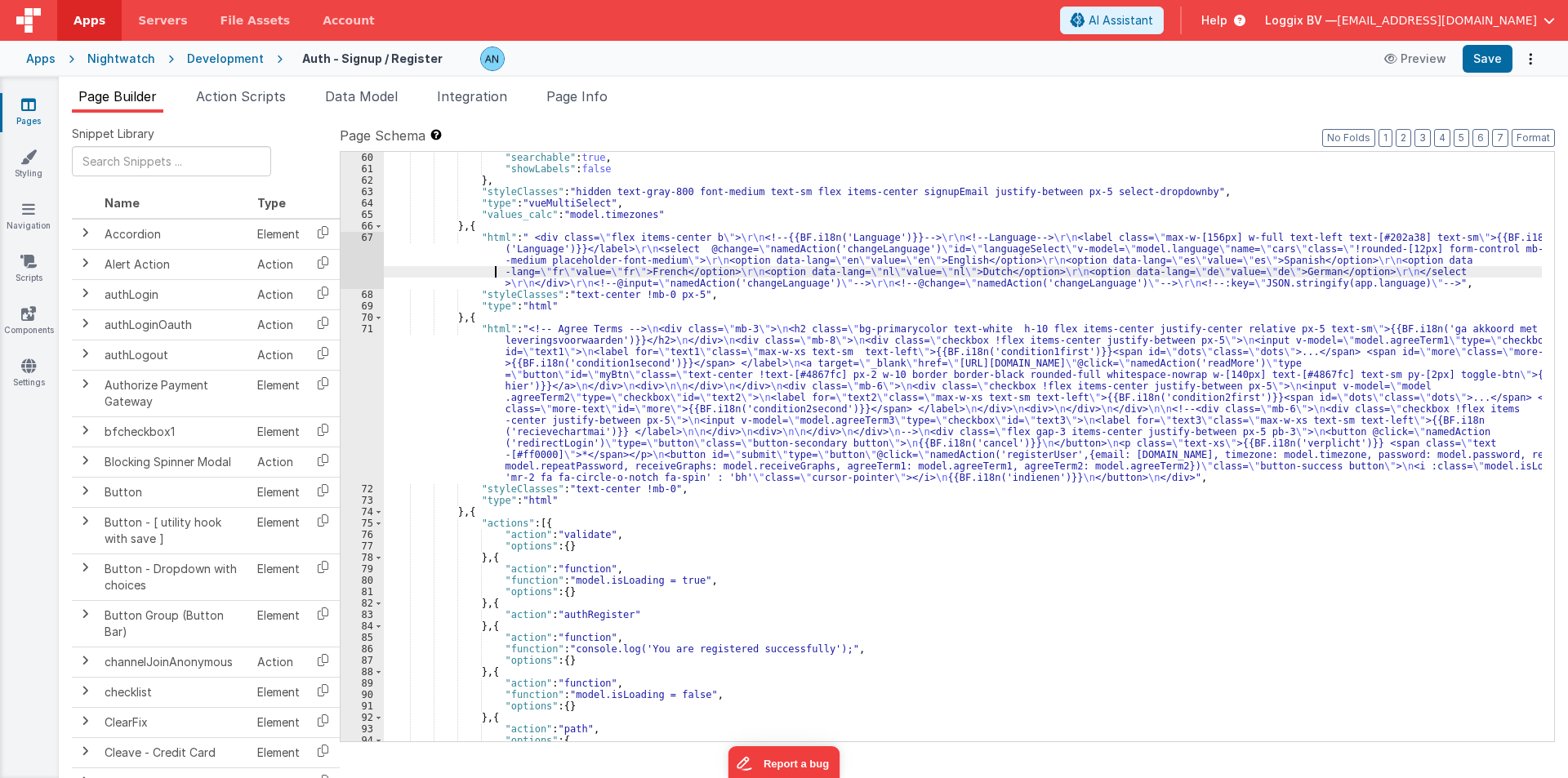
click at [435, 269] on div ""searchable" : true , "showLabels" : false } , "styleClasses" : "hidden text-gr…" at bounding box center [962, 459] width 1158 height 613
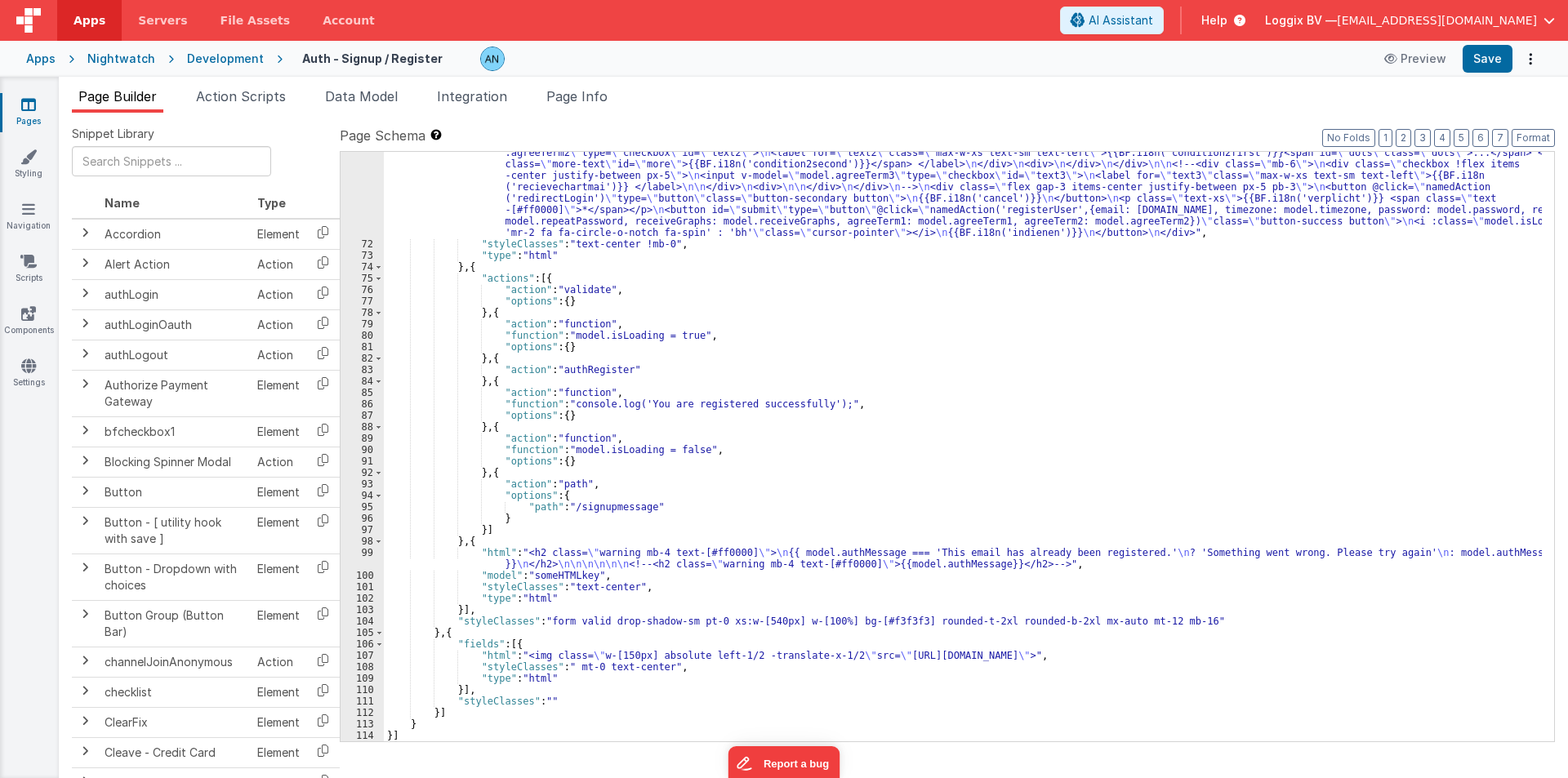
click at [468, 568] on div ""html" : "<!-- Agree Terms --> \n <div class= \" mb-3 \" > \n <h2 class= \" bg-…" at bounding box center [962, 459] width 1158 height 761
click at [373, 554] on div "99" at bounding box center [362, 559] width 43 height 22
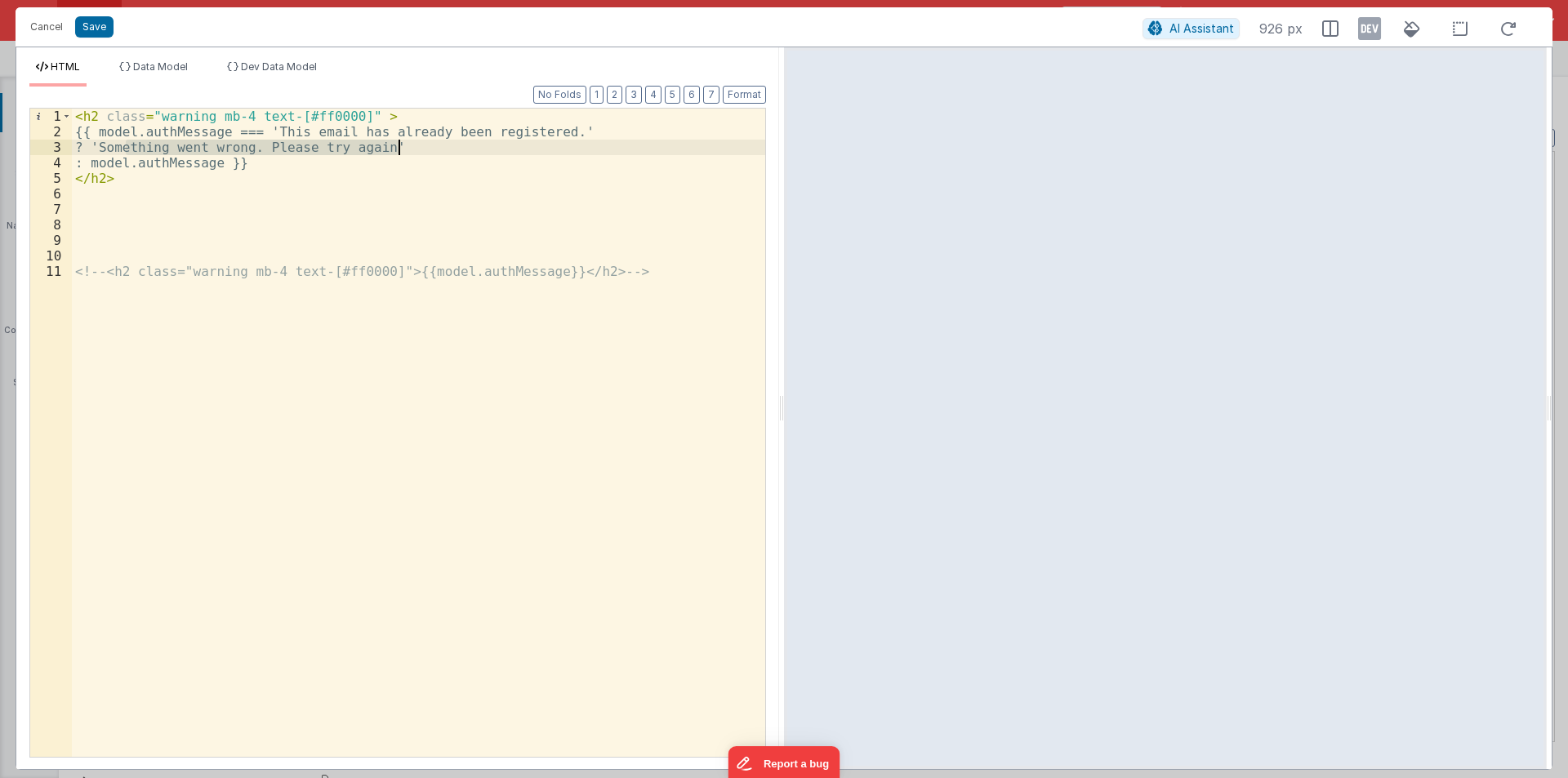
drag, startPoint x: 126, startPoint y: 146, endPoint x: 398, endPoint y: 146, distance: 272.0
click at [398, 146] on div "< h2 class = "warning mb-4 text-[#ff0000]" > {{ model.authMessage === 'This ema…" at bounding box center [419, 447] width 693 height 679
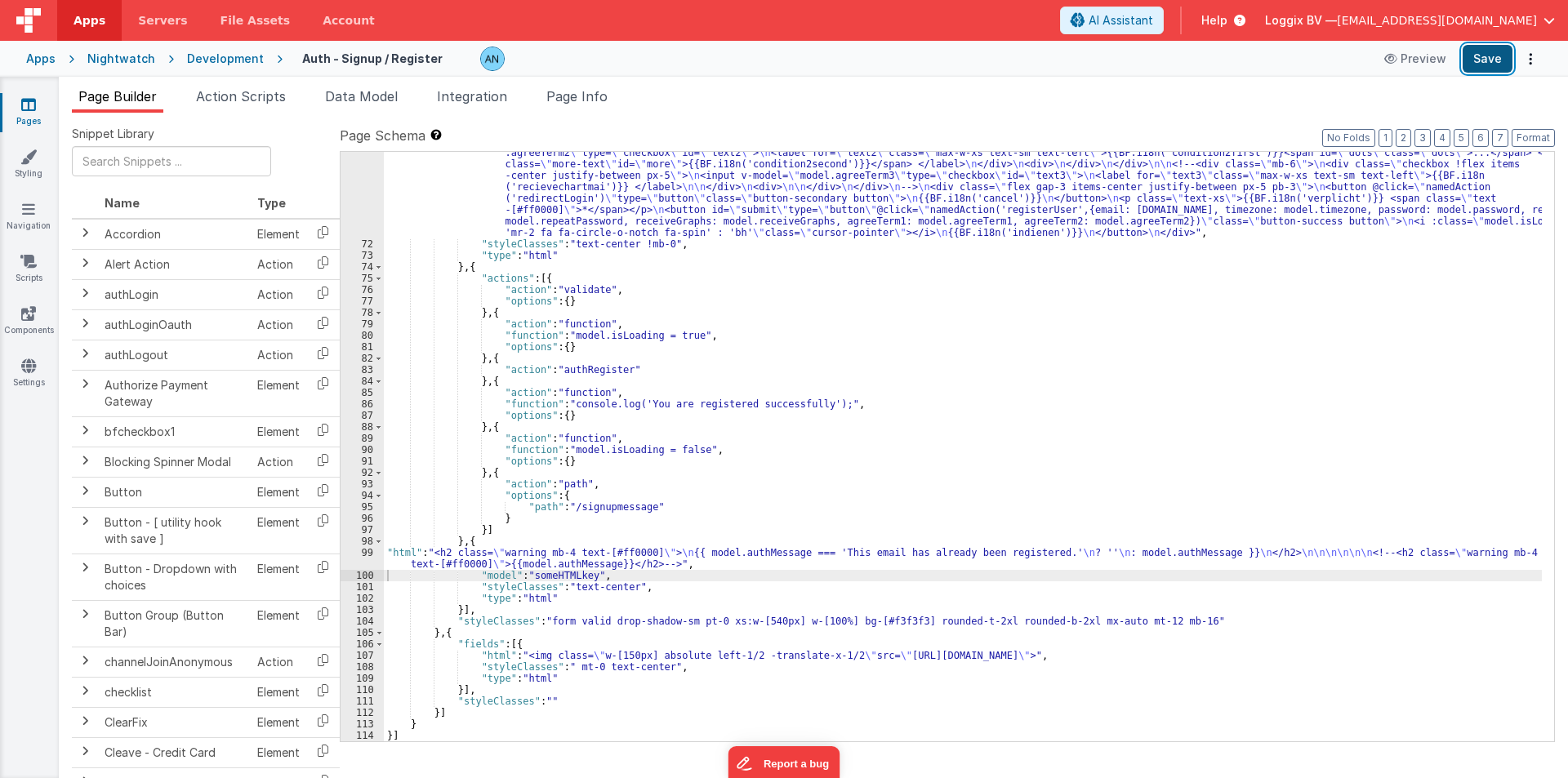
click at [1488, 64] on button "Save" at bounding box center [1487, 59] width 50 height 28
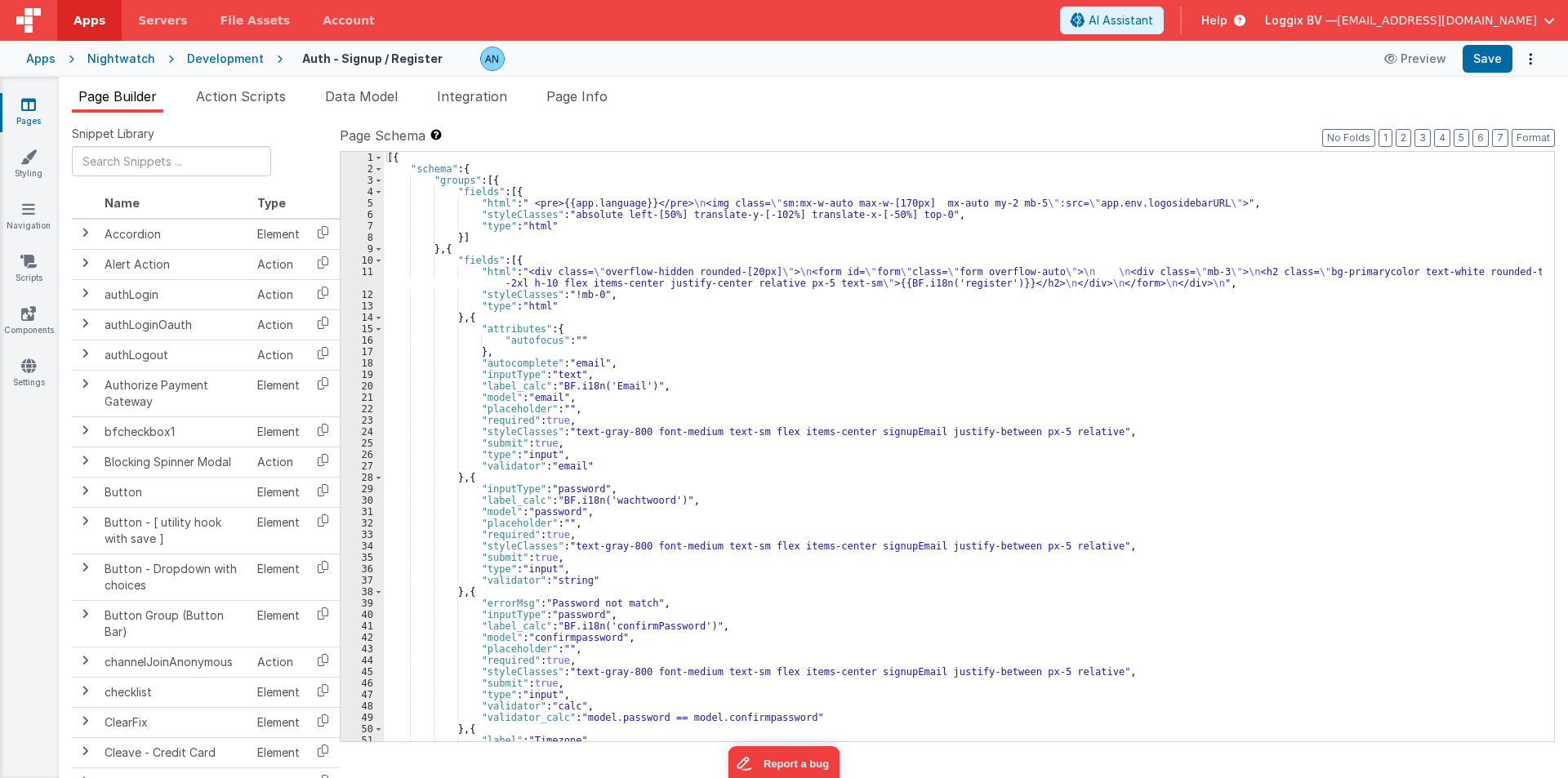
click at [241, 62] on div "Development" at bounding box center [225, 58] width 77 height 16
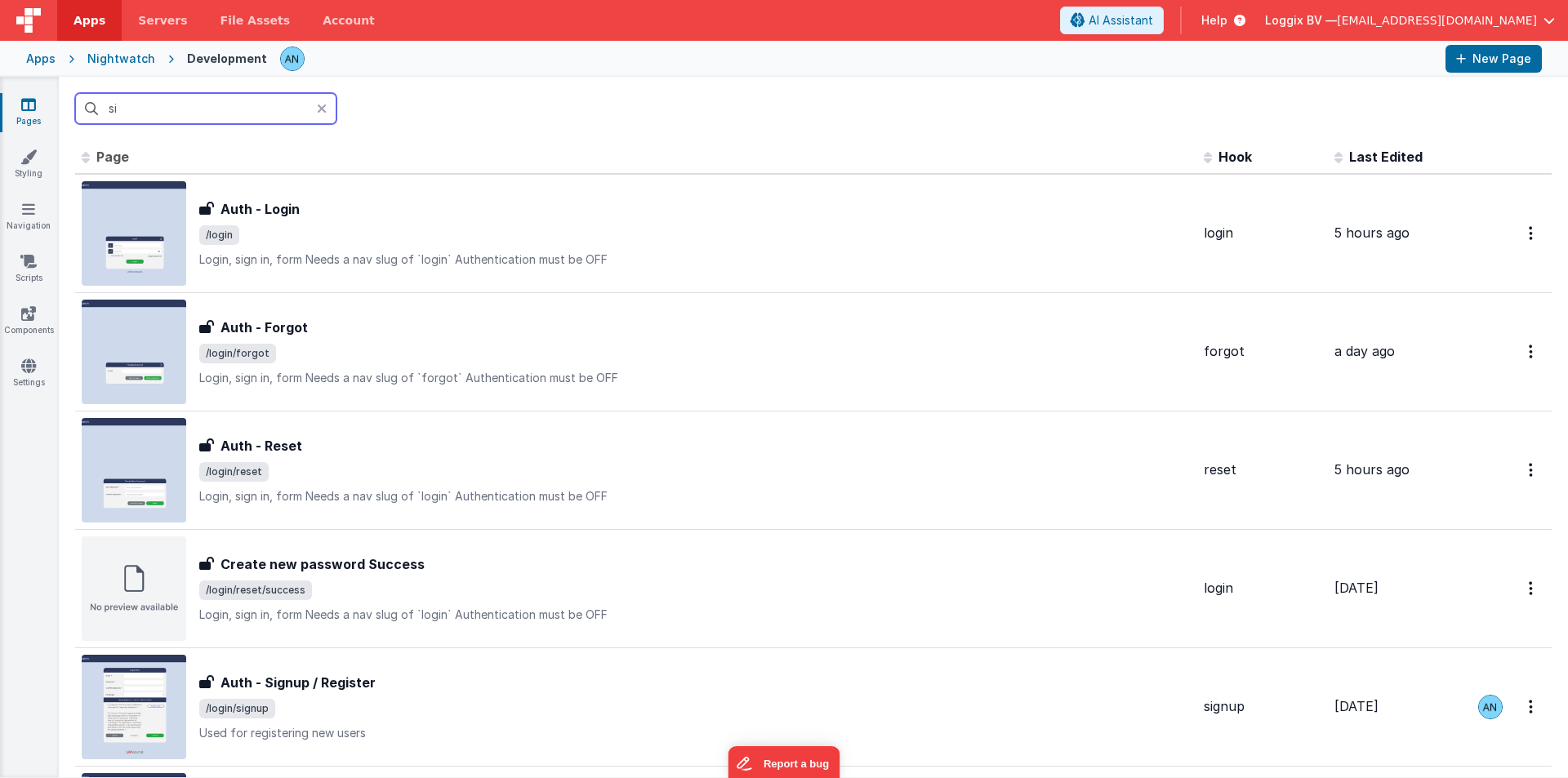
click at [207, 101] on input "si" at bounding box center [206, 108] width 262 height 31
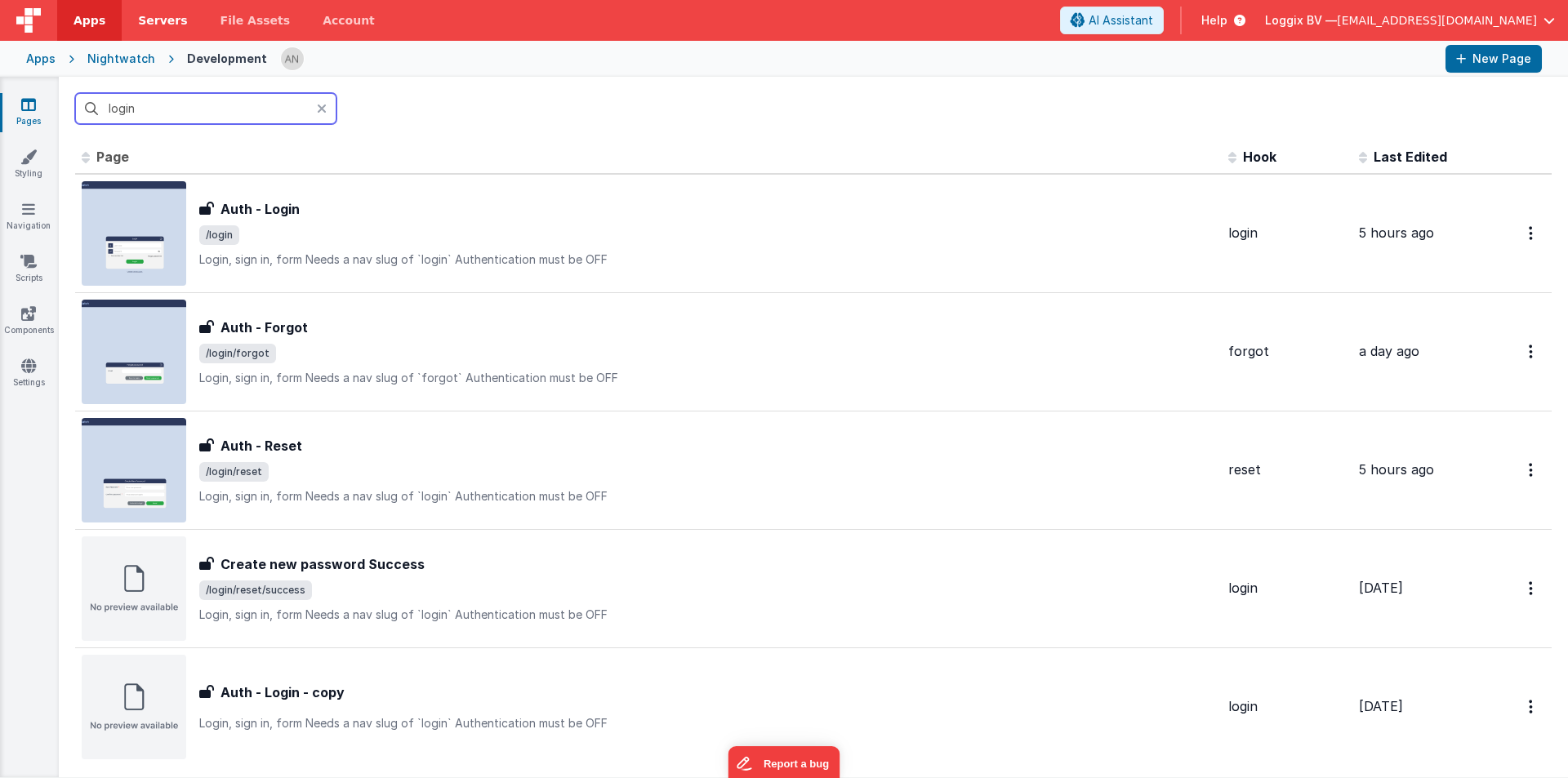
type input "login"
click at [29, 150] on icon at bounding box center [28, 156] width 16 height 16
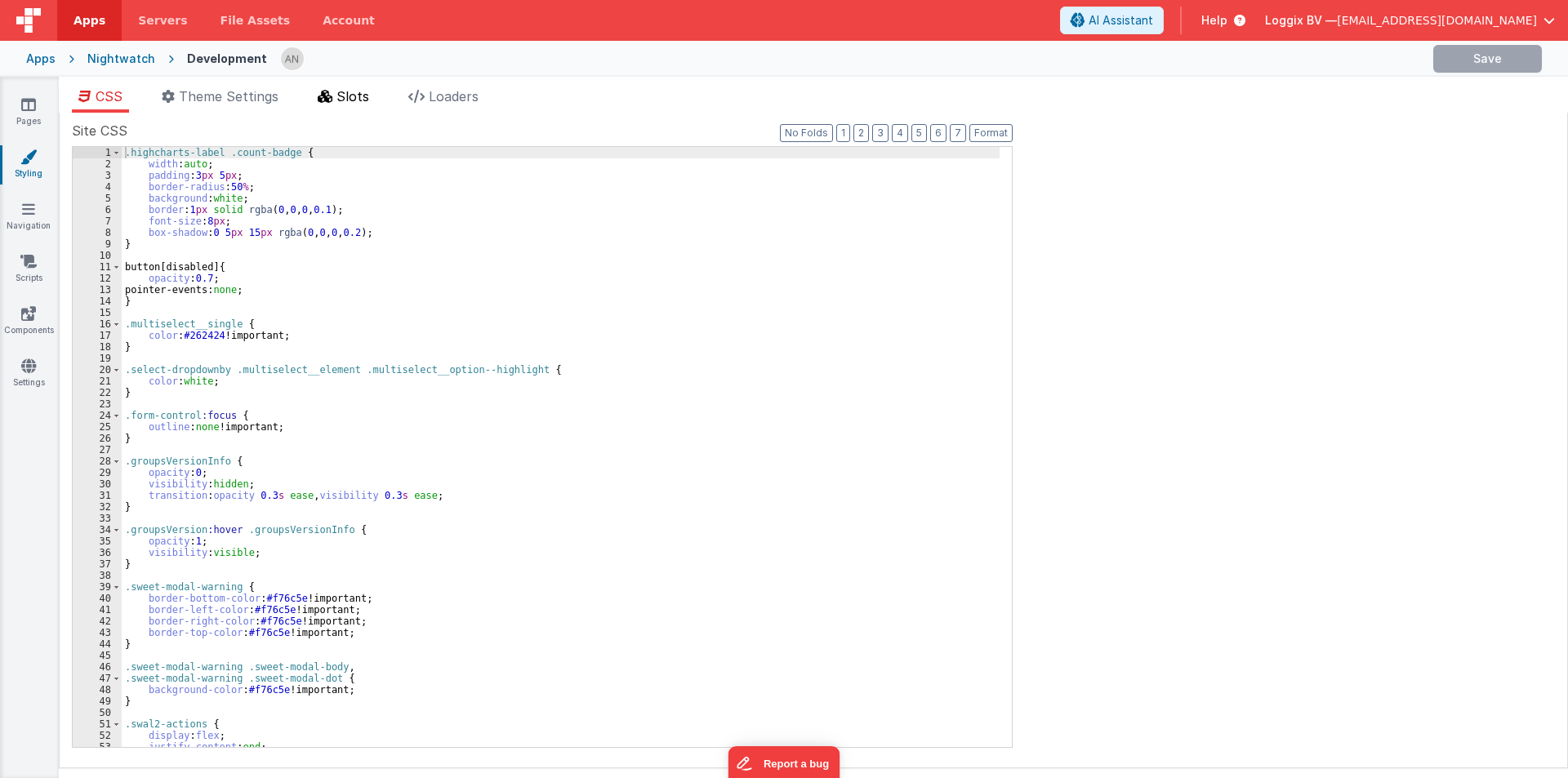
click at [339, 97] on span "Slots" at bounding box center [352, 95] width 33 height 16
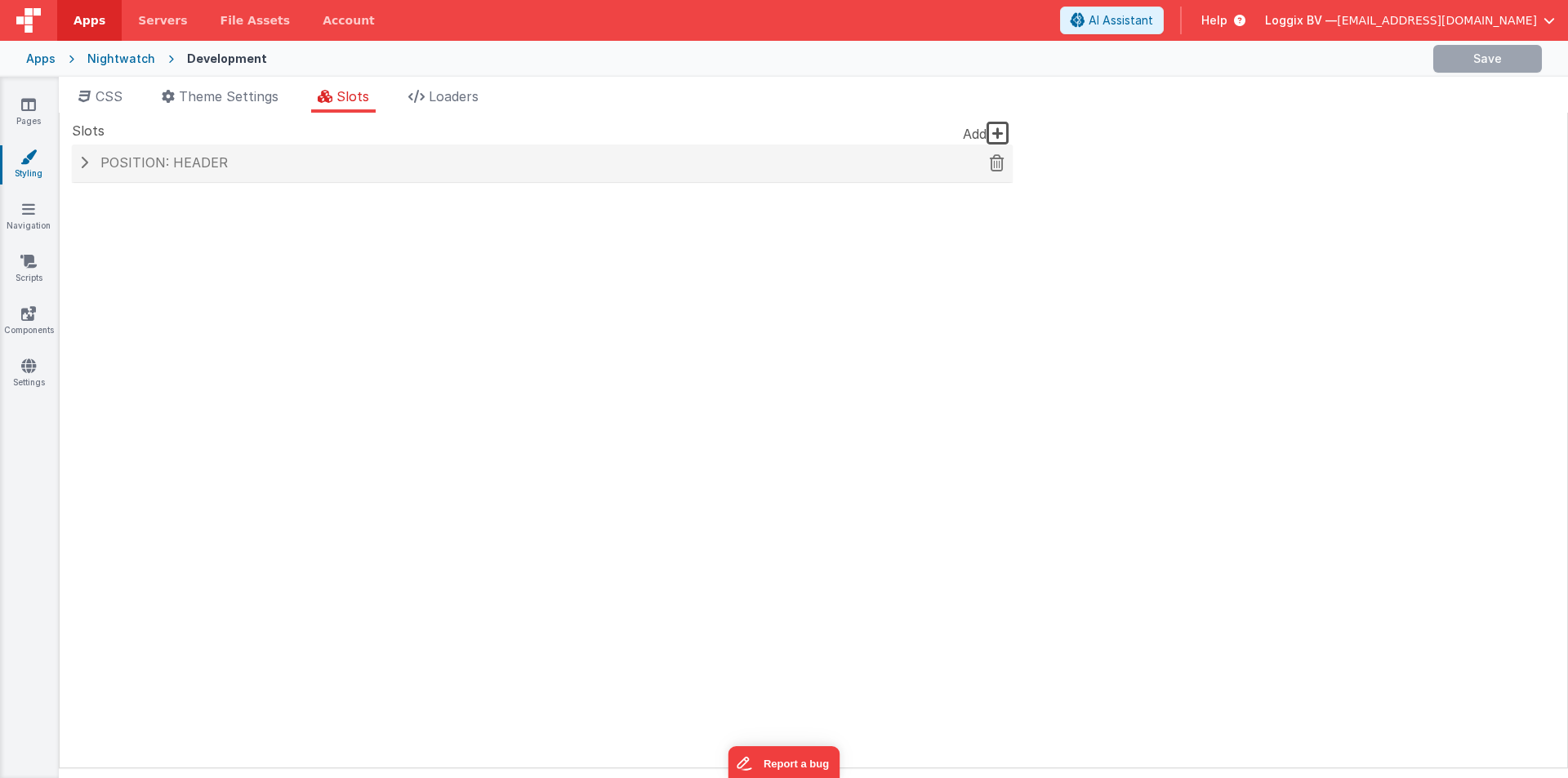
click at [164, 155] on span "Position: header" at bounding box center [164, 162] width 127 height 16
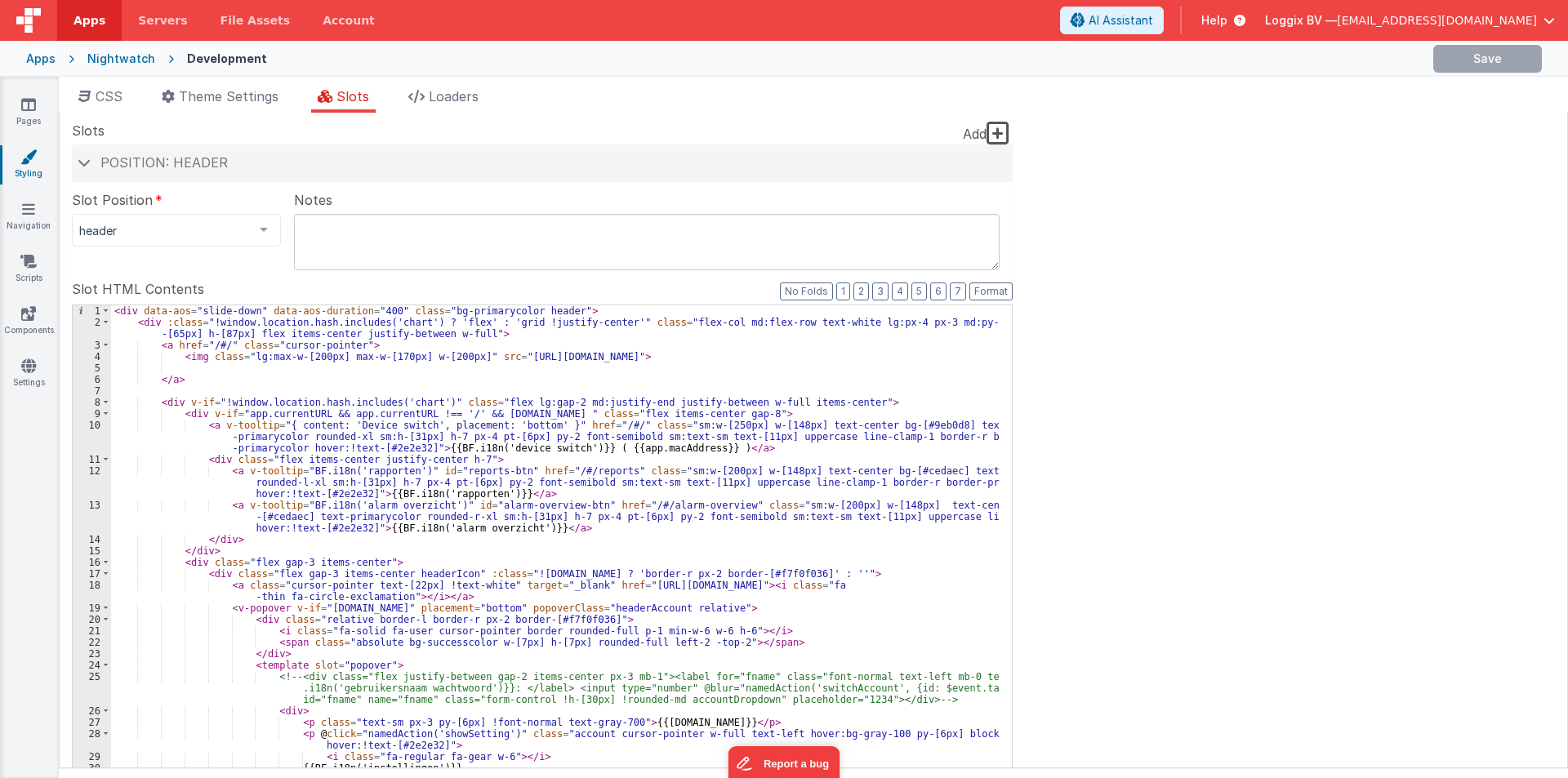
click at [268, 499] on div "< div data-aos = "slide-down" data-aos-duration = "400" class = "bg-primarycolo…" at bounding box center [555, 587] width 889 height 563
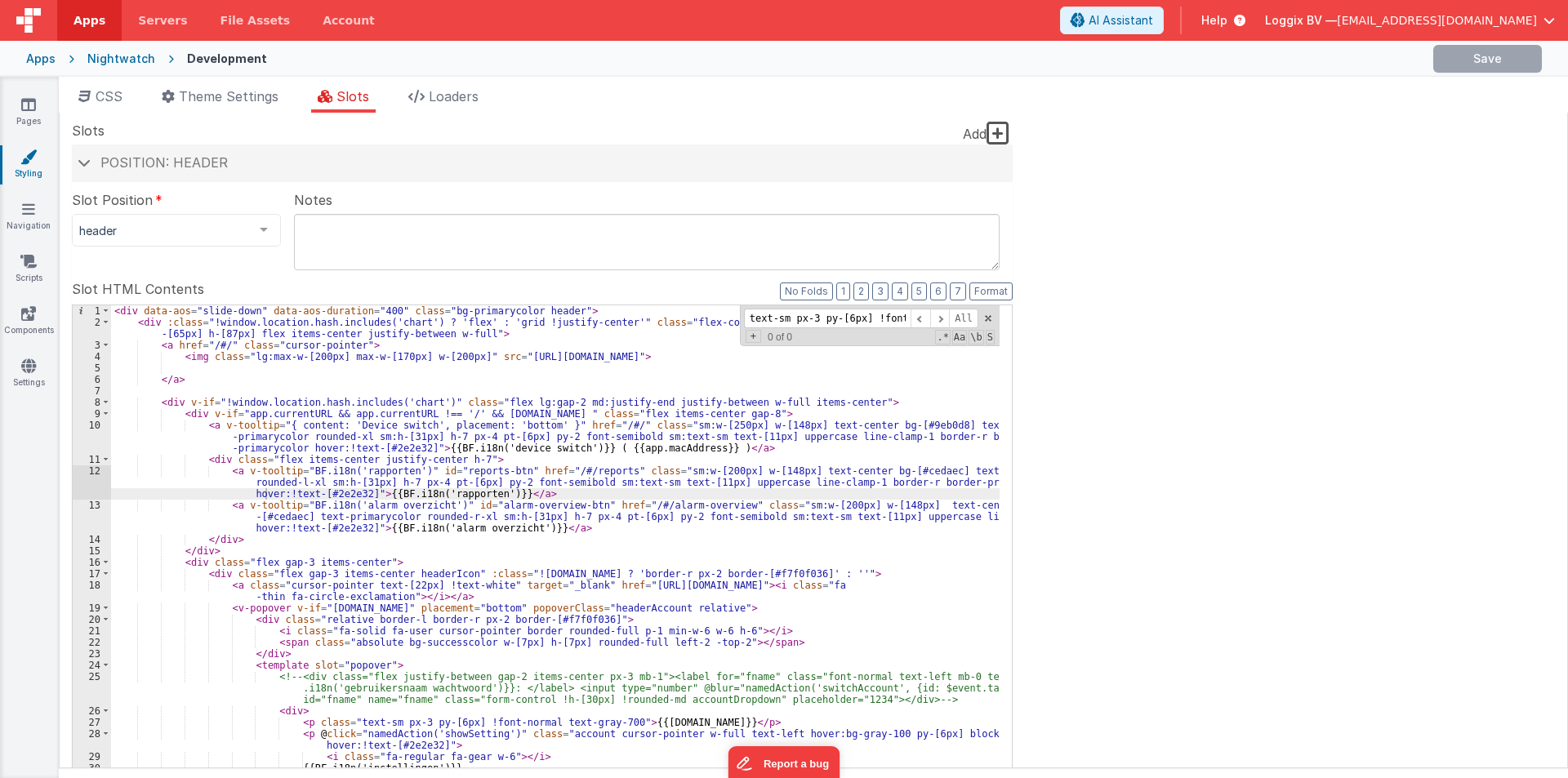
scroll to position [0, 102]
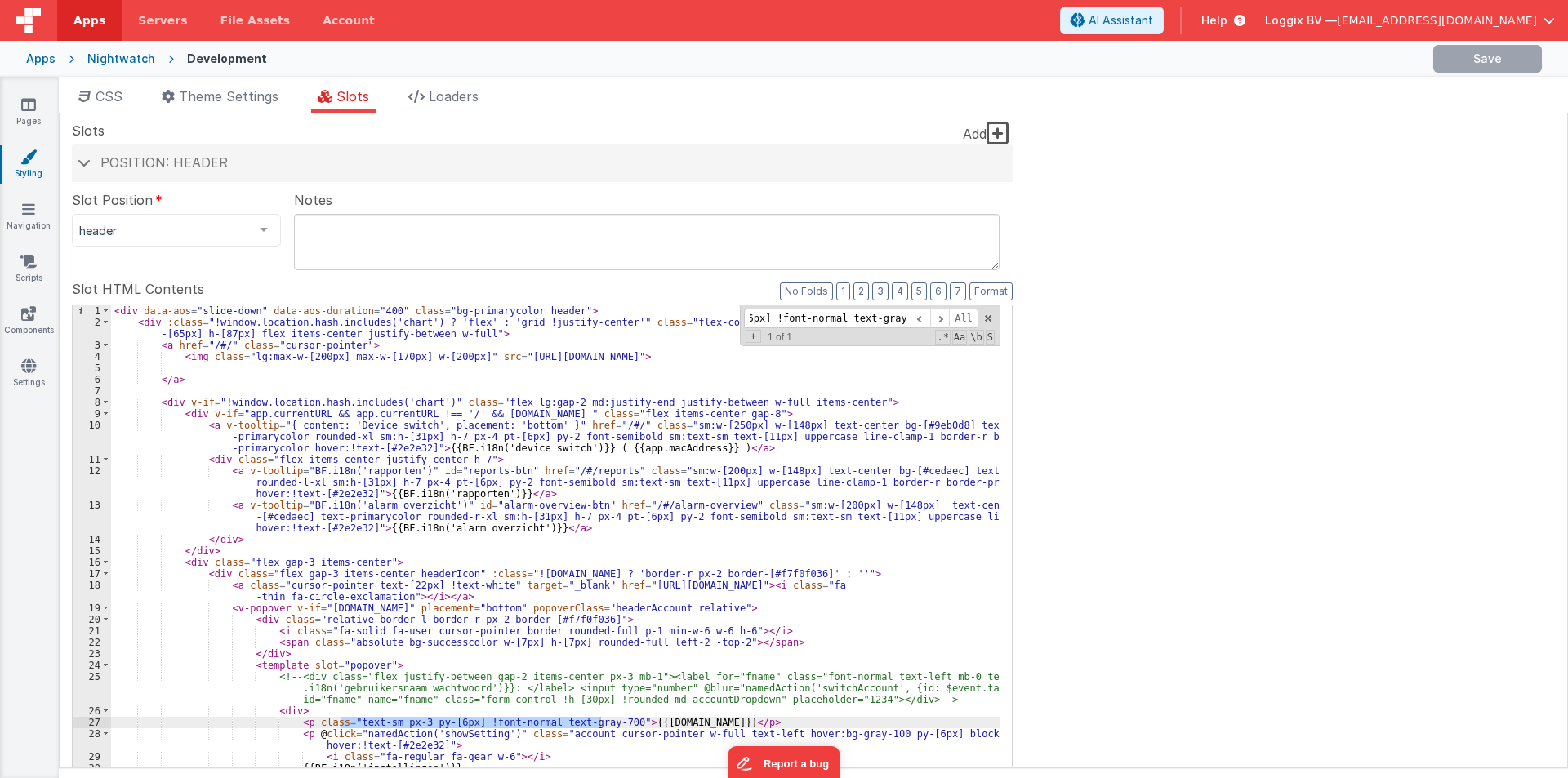
type input "text-sm px-3 py-[6px] !font-normal text-gray-700"
click at [373, 720] on div "< div data-aos = "slide-down" data-aos-duration = "400" class = "bg-primarycolo…" at bounding box center [555, 570] width 889 height 529
click at [373, 720] on div "< div data-aos = "slide-down" data-aos-duration = "400" class = "bg-primarycolo…" at bounding box center [555, 587] width 889 height 563
click at [1445, 55] on button "Save" at bounding box center [1455, 59] width 108 height 28
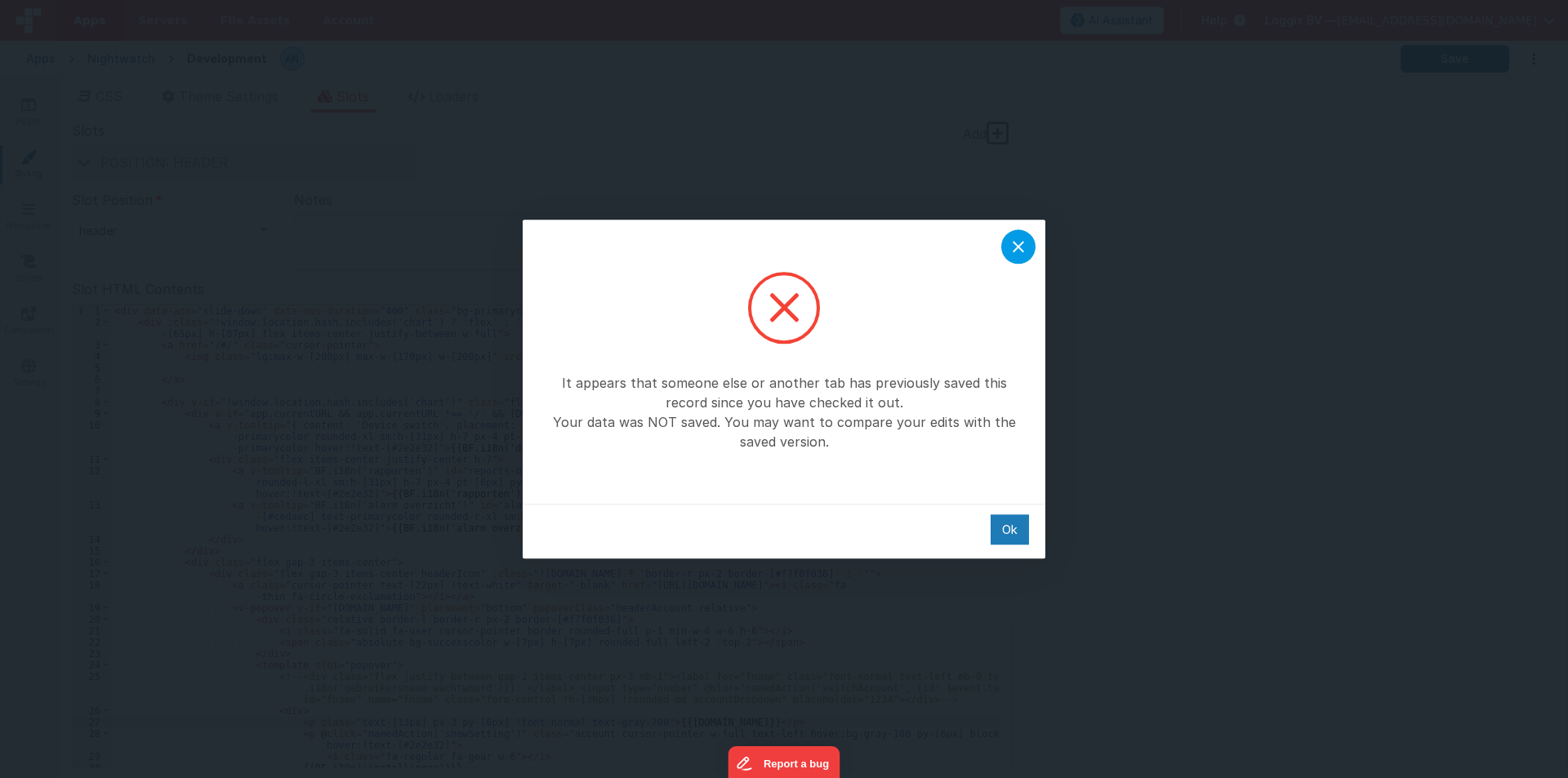
click at [1008, 248] on div at bounding box center [1019, 247] width 35 height 35
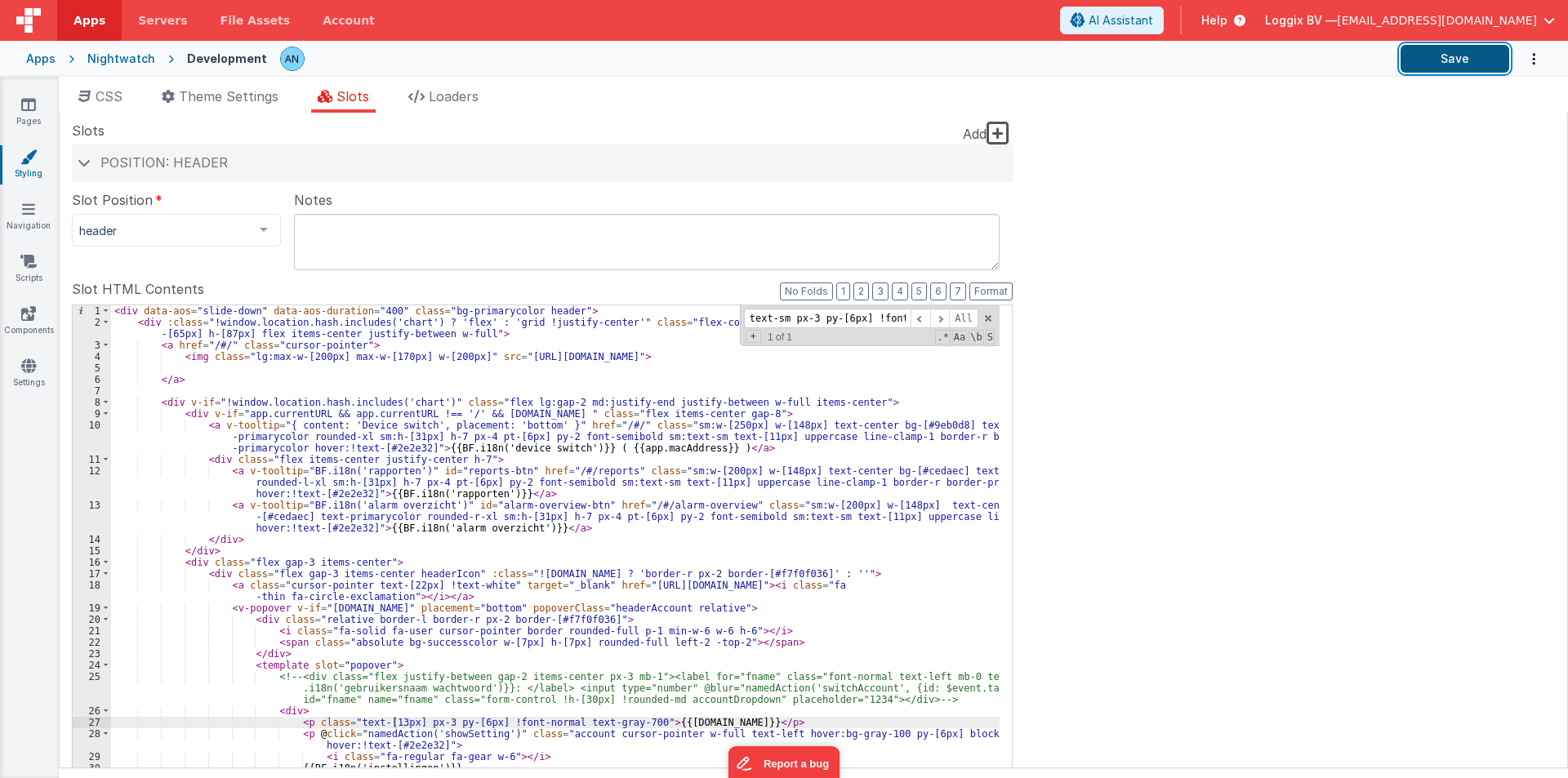
click at [1473, 56] on button "Save" at bounding box center [1455, 59] width 108 height 28
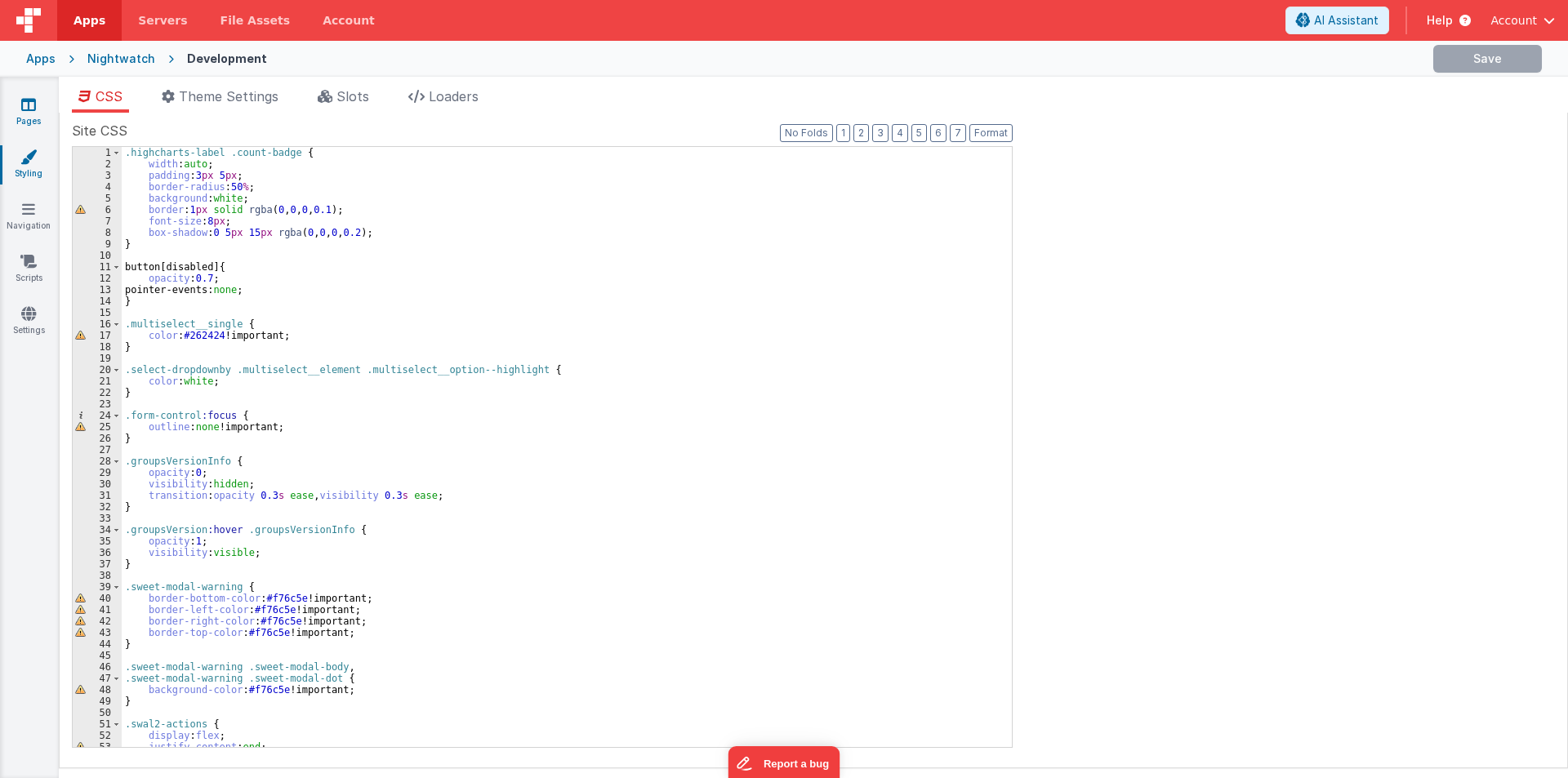
click at [20, 107] on link "Pages" at bounding box center [28, 112] width 59 height 33
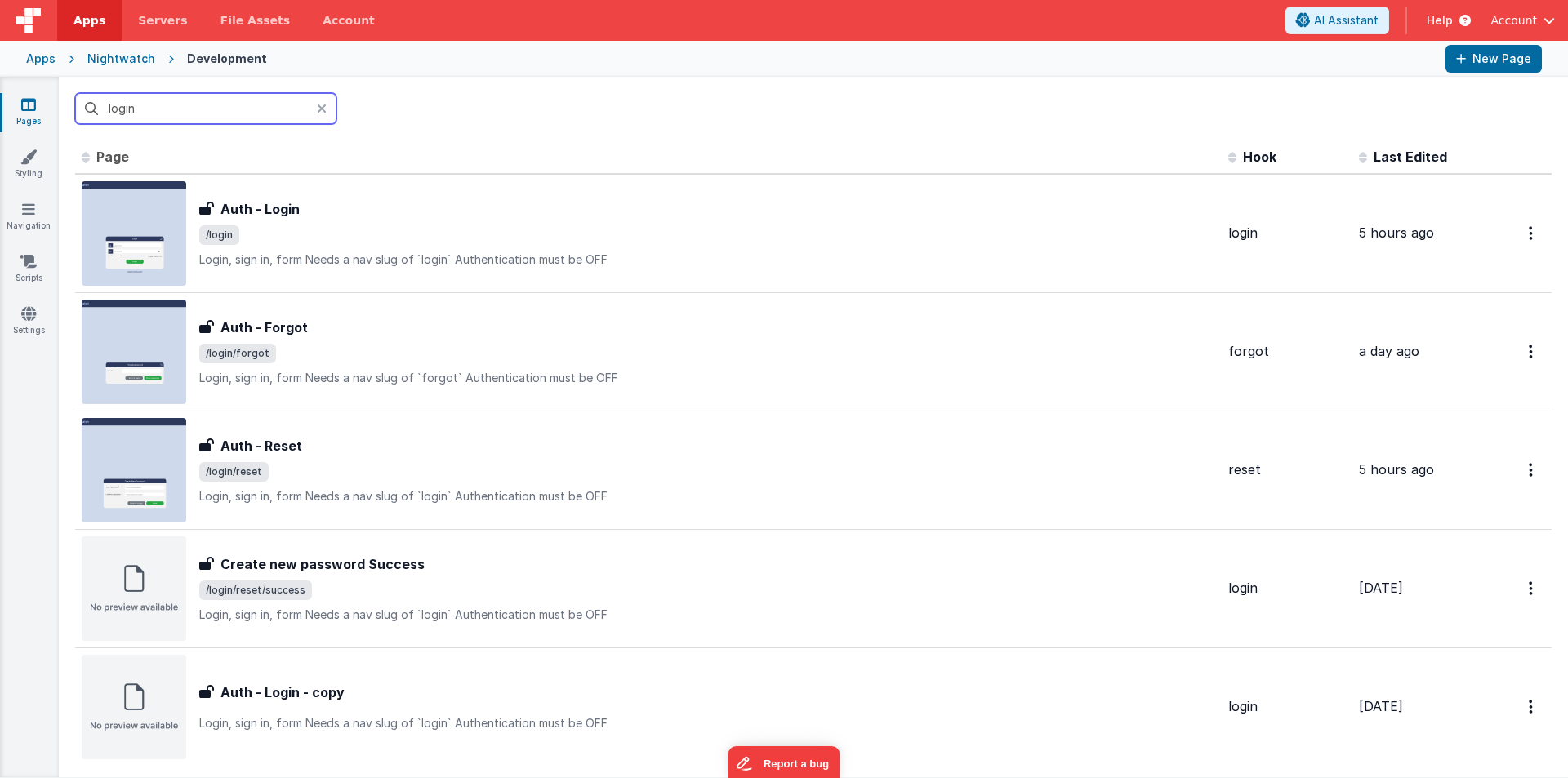
click at [190, 112] on input "login" at bounding box center [206, 108] width 262 height 31
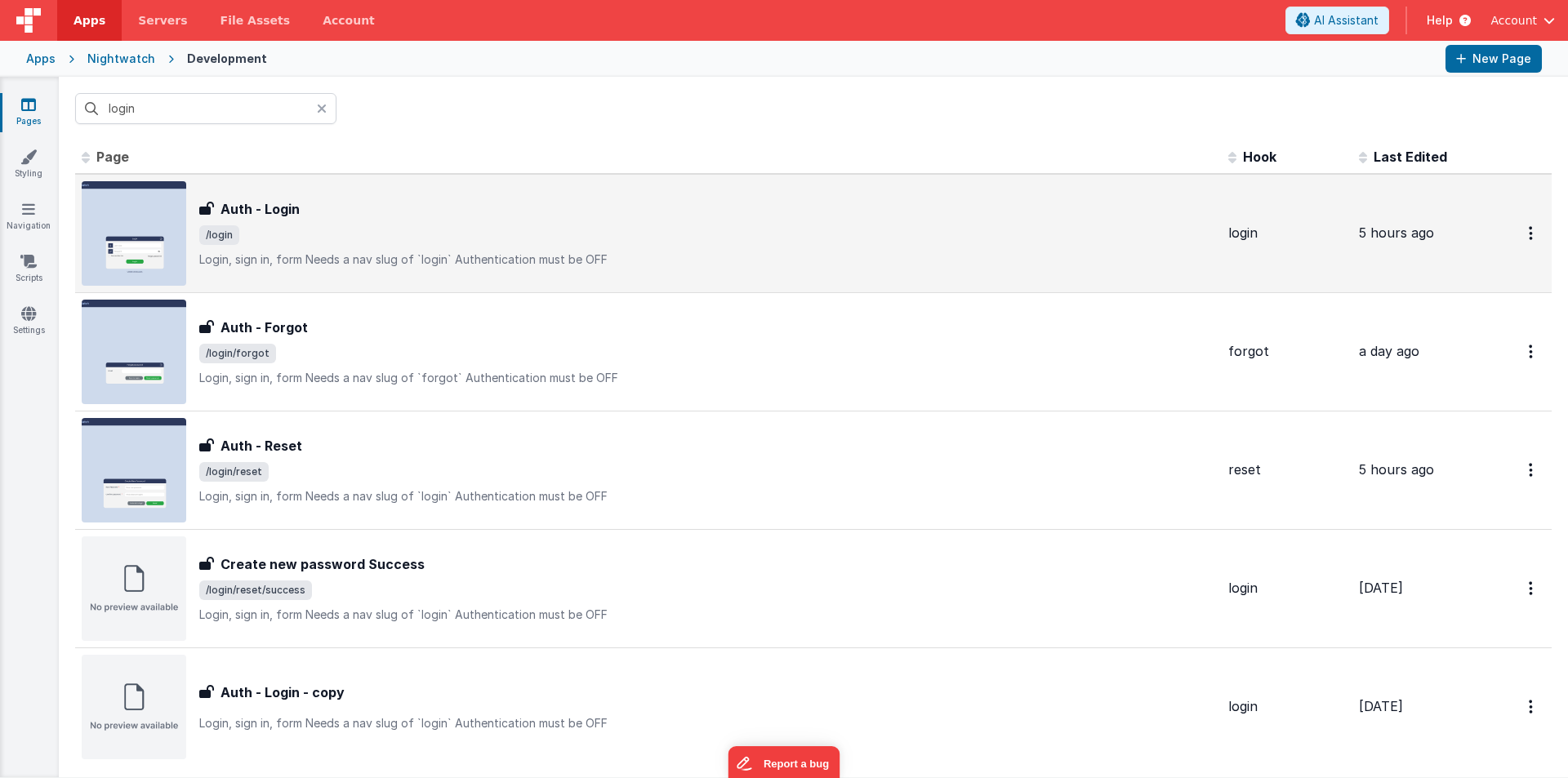
click at [252, 236] on span "/login" at bounding box center [706, 234] width 1016 height 20
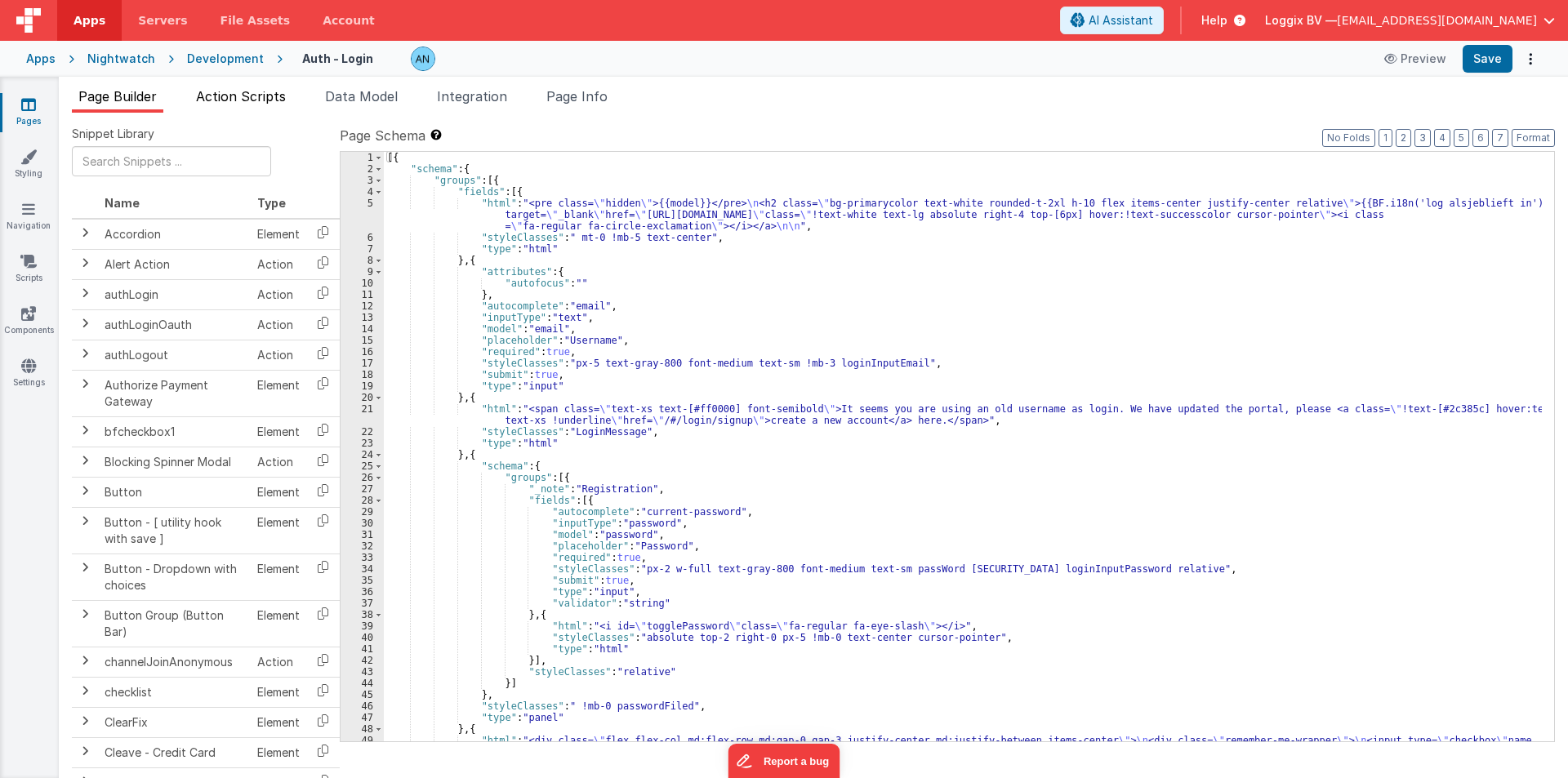
click at [249, 101] on span "Action Scripts" at bounding box center [241, 95] width 90 height 16
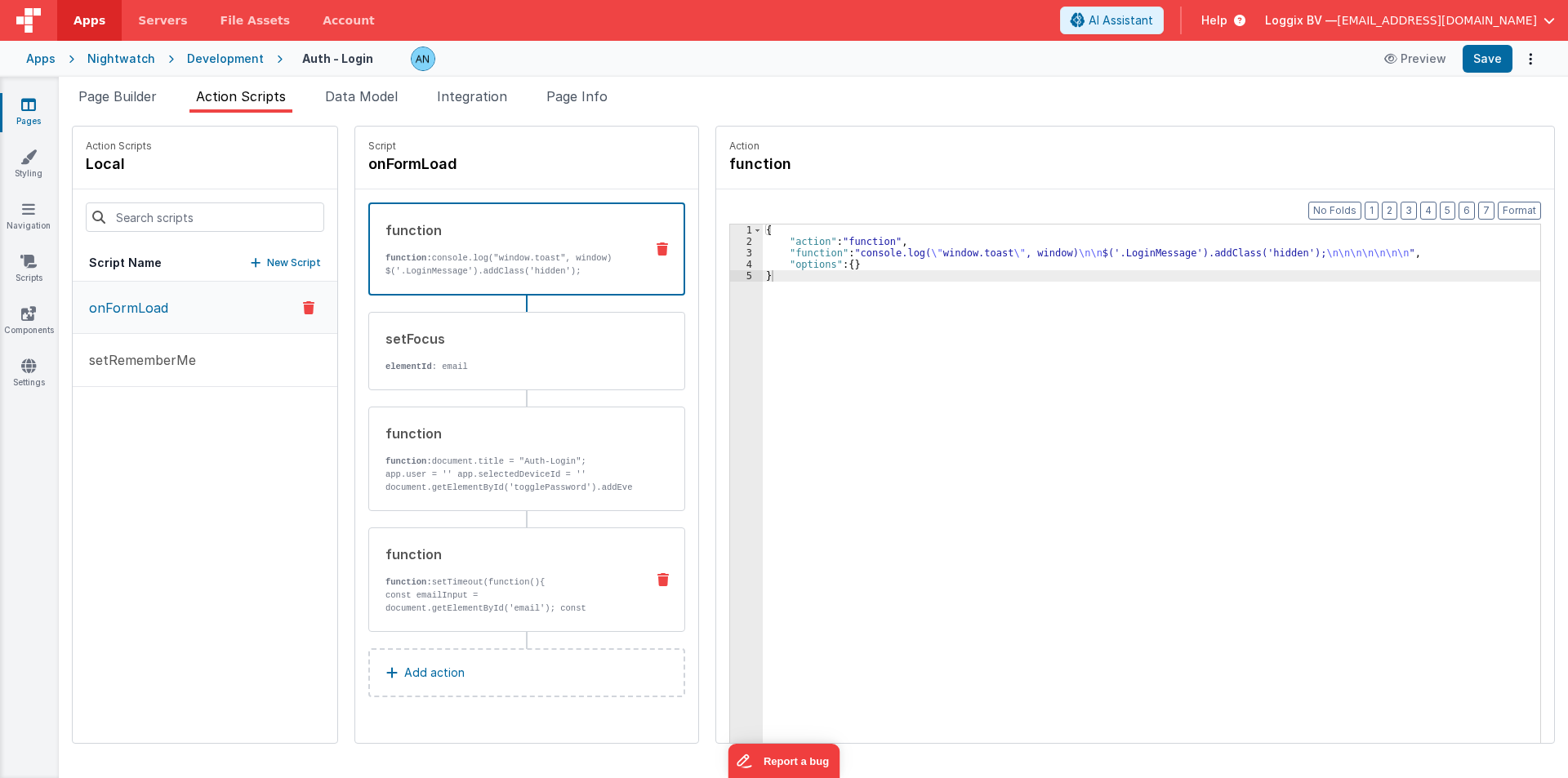
click at [461, 580] on p "function: setTimeout(function(){" at bounding box center [509, 582] width 247 height 13
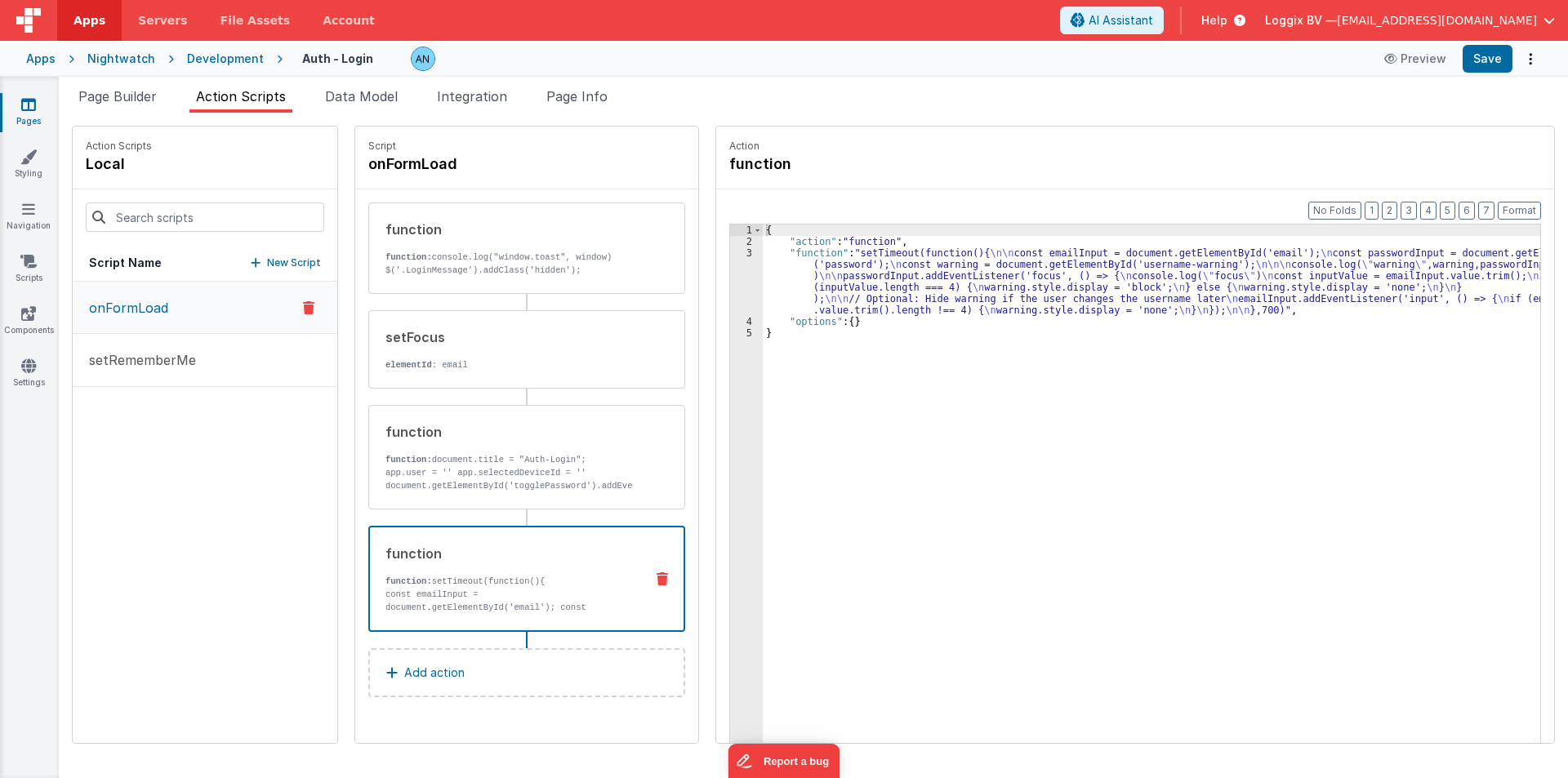
click at [893, 263] on div "{ "action" : "function" , "function" : "setTimeout(function(){ \n\n const email…" at bounding box center [1159, 520] width 793 height 592
click at [730, 275] on div "3" at bounding box center [746, 281] width 33 height 68
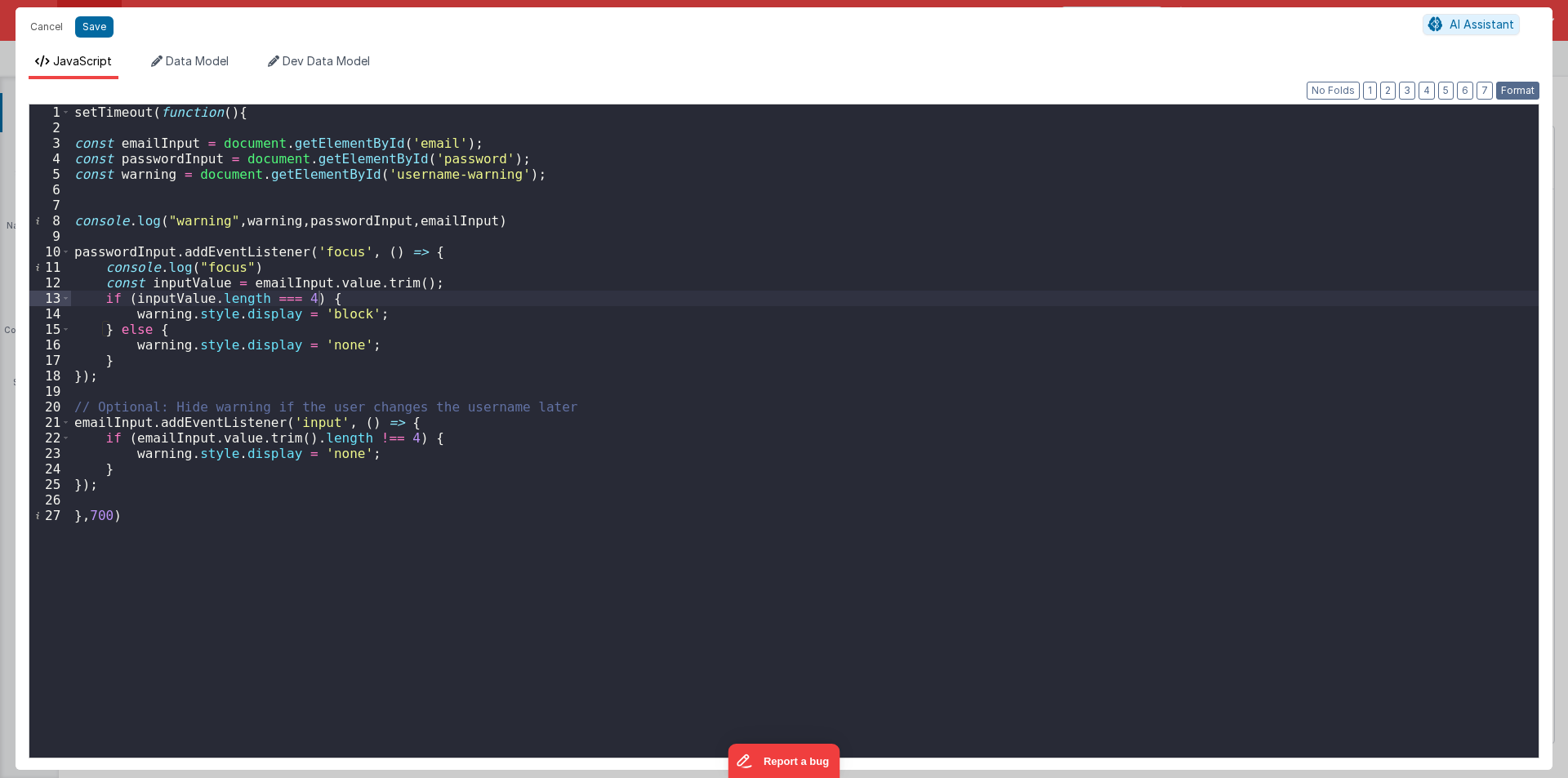
click at [1525, 93] on button "Format" at bounding box center [1518, 90] width 43 height 18
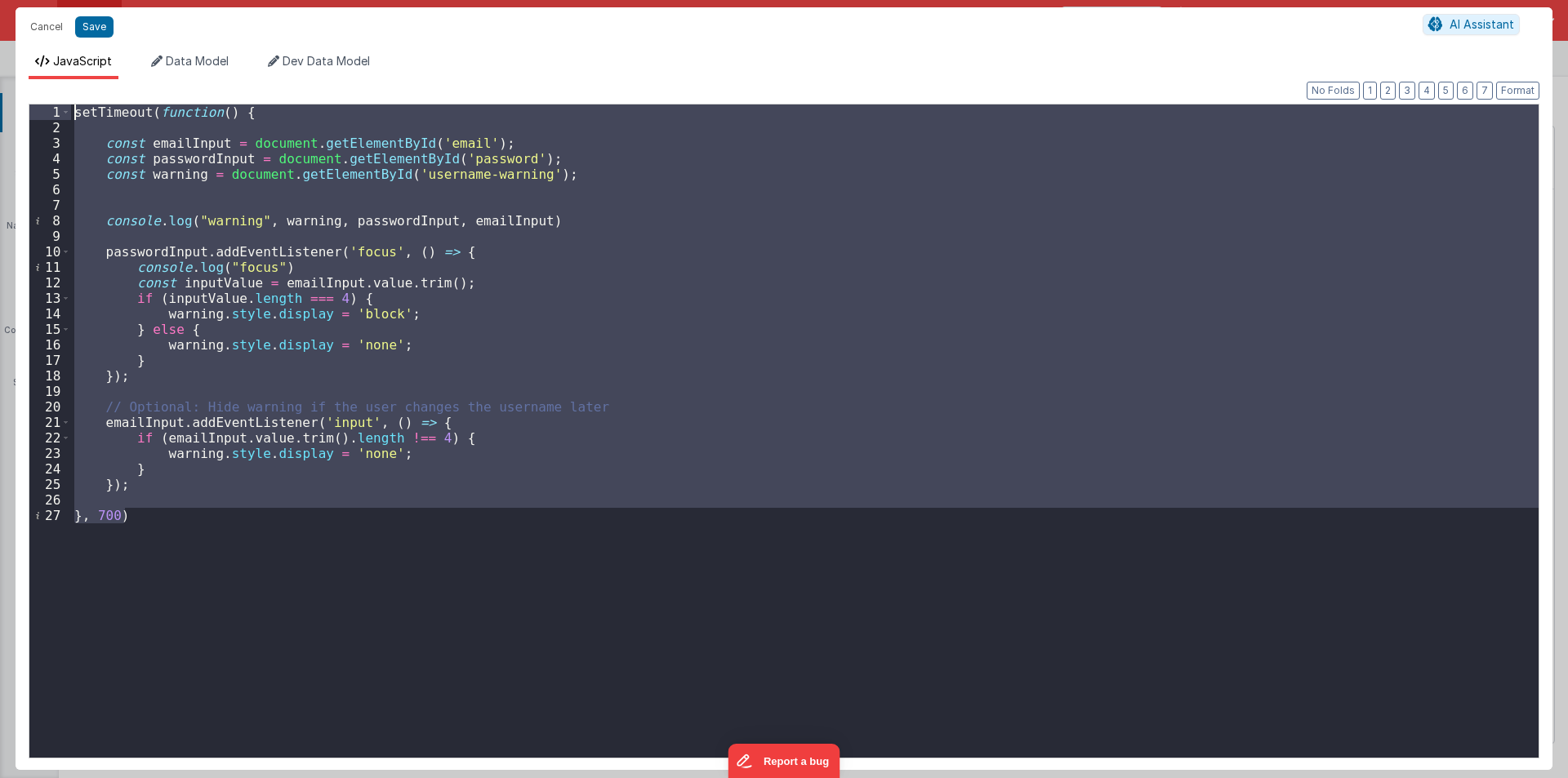
drag, startPoint x: 143, startPoint y: 521, endPoint x: 0, endPoint y: -57, distance: 595.4
click at [0, 0] on html "Cancel Save AI Assistant JavaScript Data Model Dev Data Model Format 7 6 5 4 3 …" at bounding box center [784, 389] width 1568 height 778
click at [241, 463] on div "setTimeout ( function ( ) { const emailInput = document . getElementById ( 'ema…" at bounding box center [805, 431] width 1468 height 653
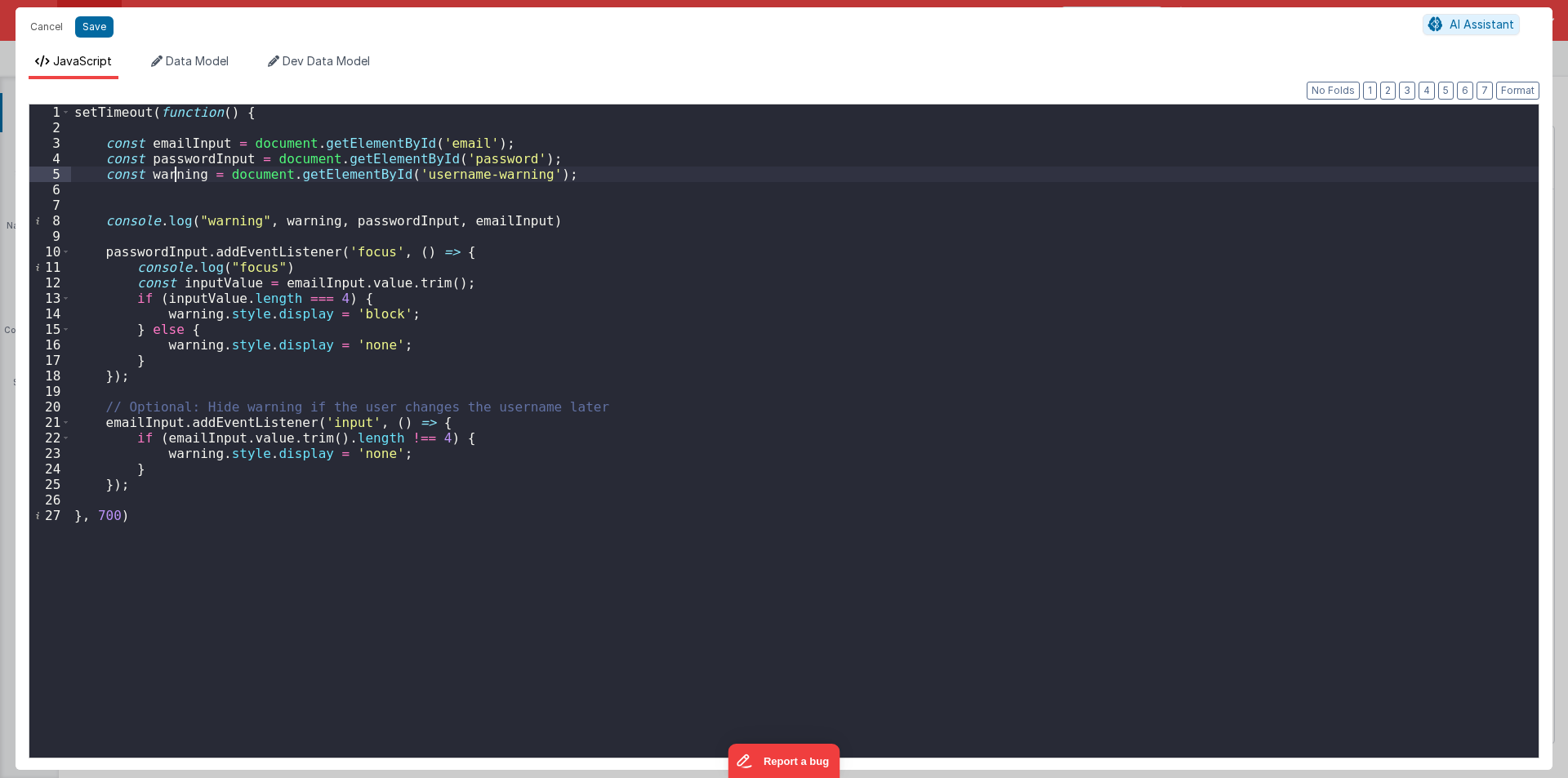
click at [176, 172] on div "setTimeout ( function ( ) { const emailInput = document . getElementById ( 'ema…" at bounding box center [805, 446] width 1468 height 684
click at [522, 337] on div "setTimeout ( function ( ) { const emailInput = document . getElementById ( 'ema…" at bounding box center [805, 446] width 1468 height 684
click at [140, 489] on div "setTimeout ( function ( ) { const emailInput = document . getElementById ( 'ema…" at bounding box center [805, 446] width 1468 height 684
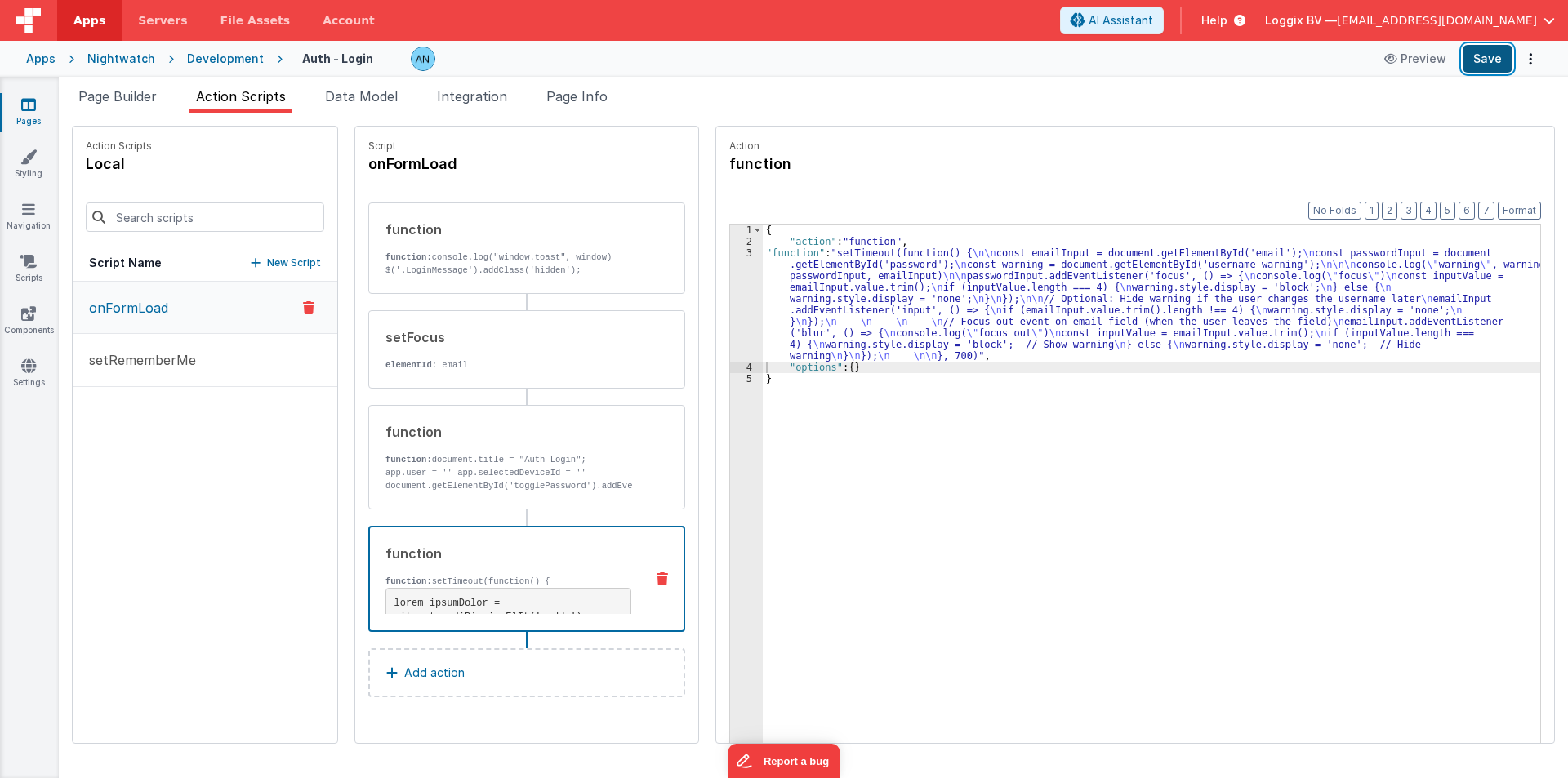
click at [1498, 54] on button "Save" at bounding box center [1487, 59] width 50 height 28
click at [1535, 207] on button "Format" at bounding box center [1519, 210] width 43 height 18
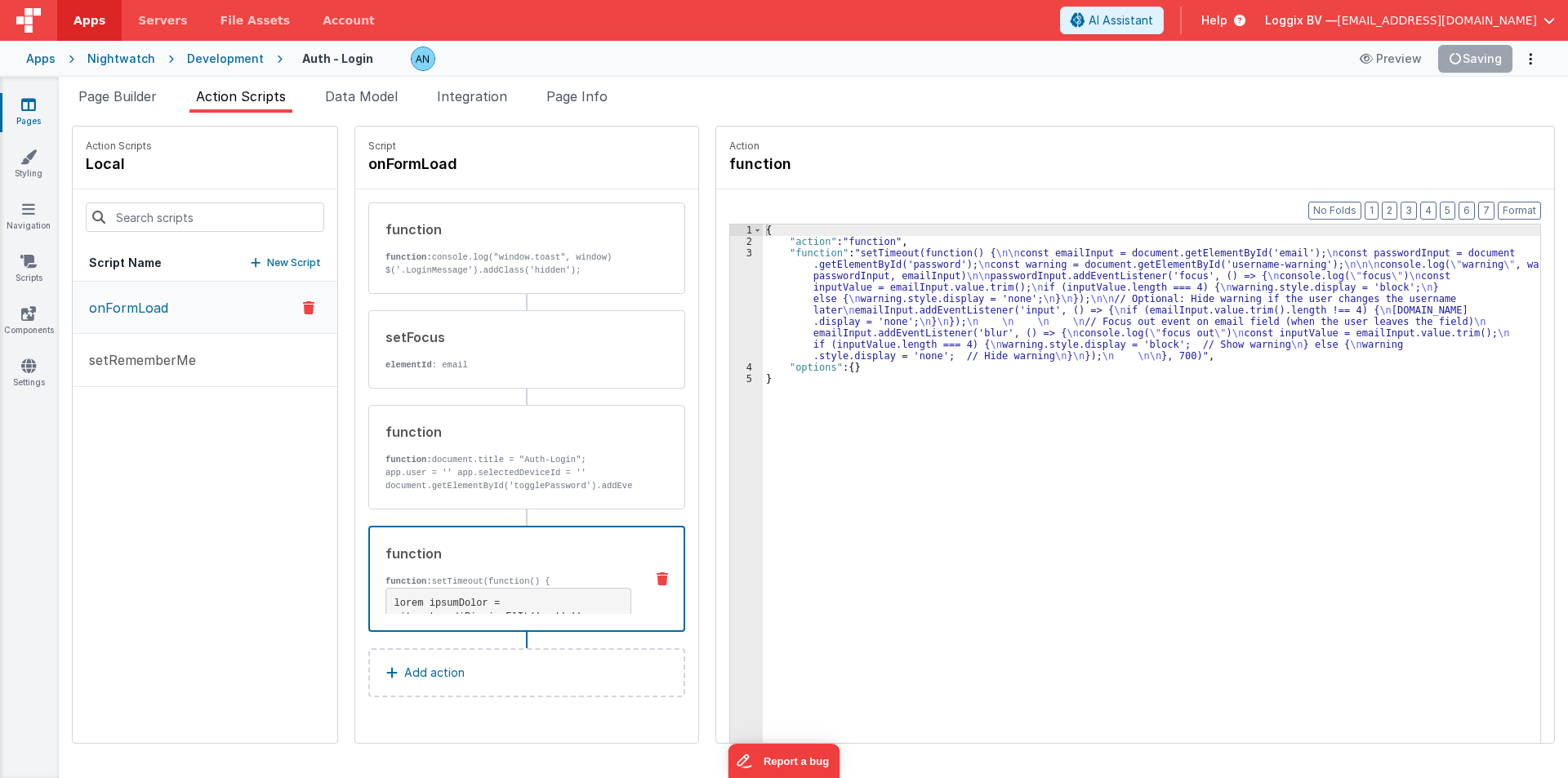
click at [957, 485] on div "{ "action" : "function" , "function" : "setTimeout(function() { \n\n const emai…" at bounding box center [1159, 520] width 793 height 592
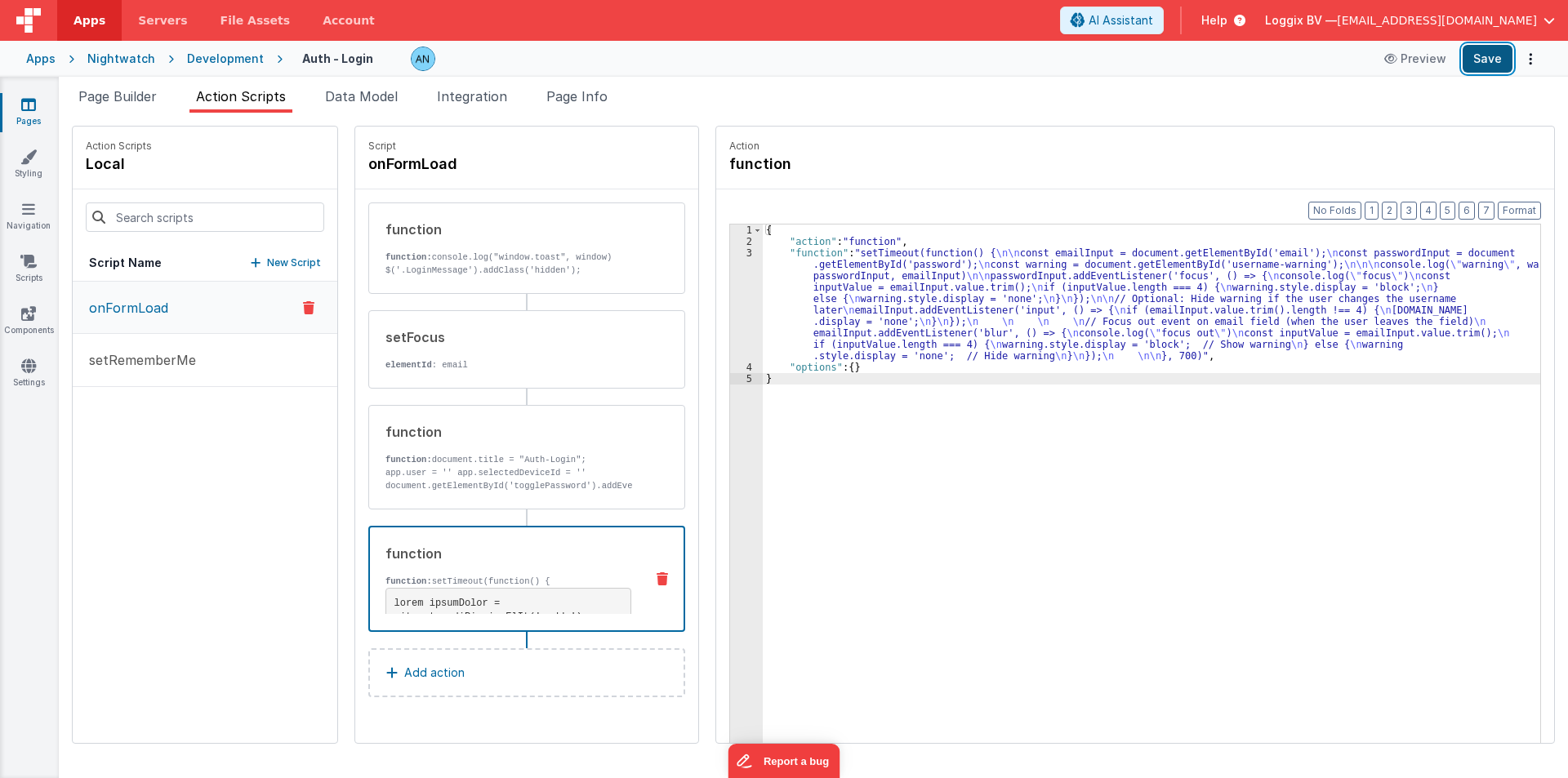
click at [1499, 62] on button "Save" at bounding box center [1487, 59] width 50 height 28
click at [219, 58] on div "Development" at bounding box center [225, 58] width 77 height 16
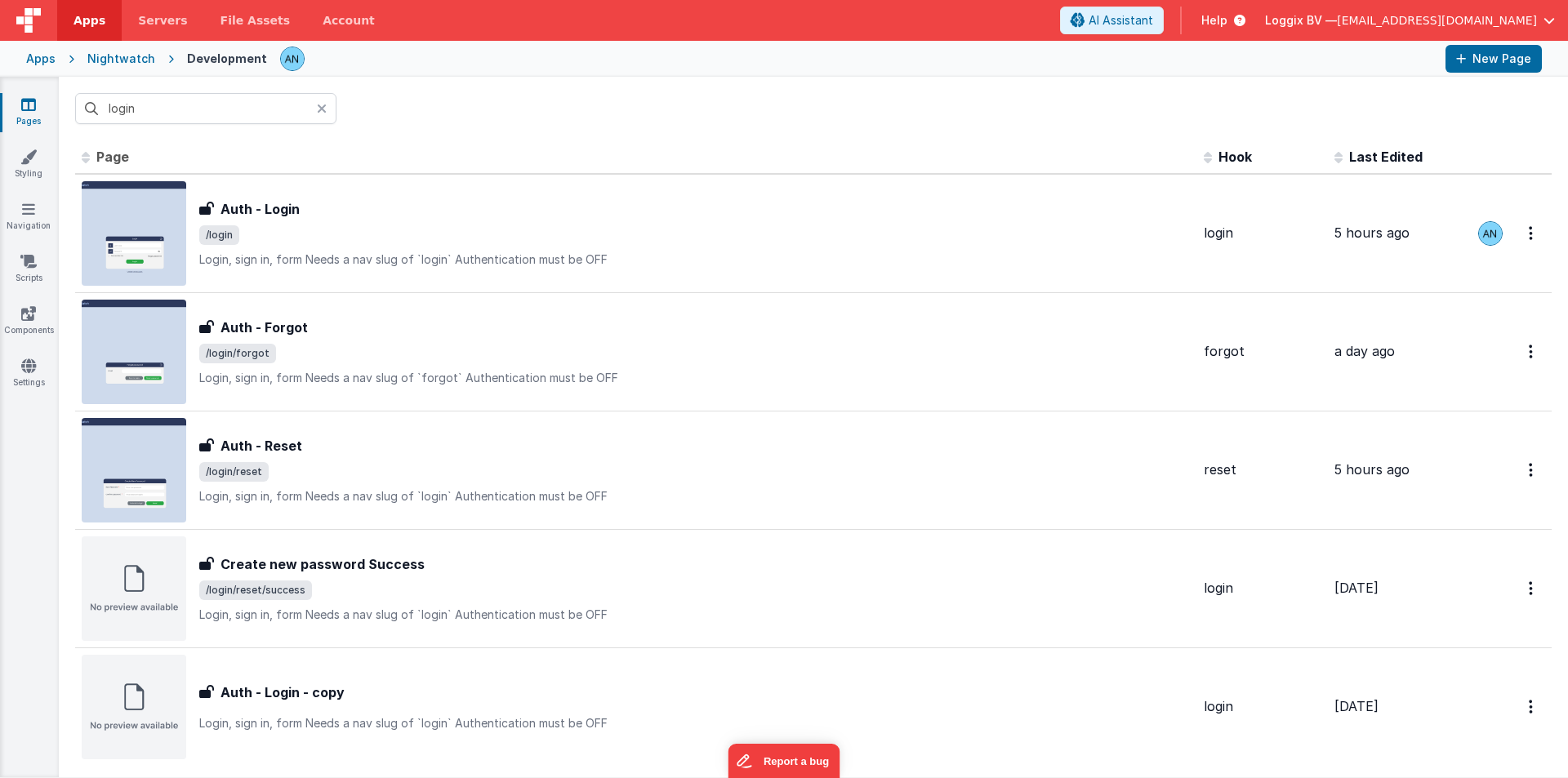
click at [166, 105] on input "login" at bounding box center [206, 108] width 262 height 31
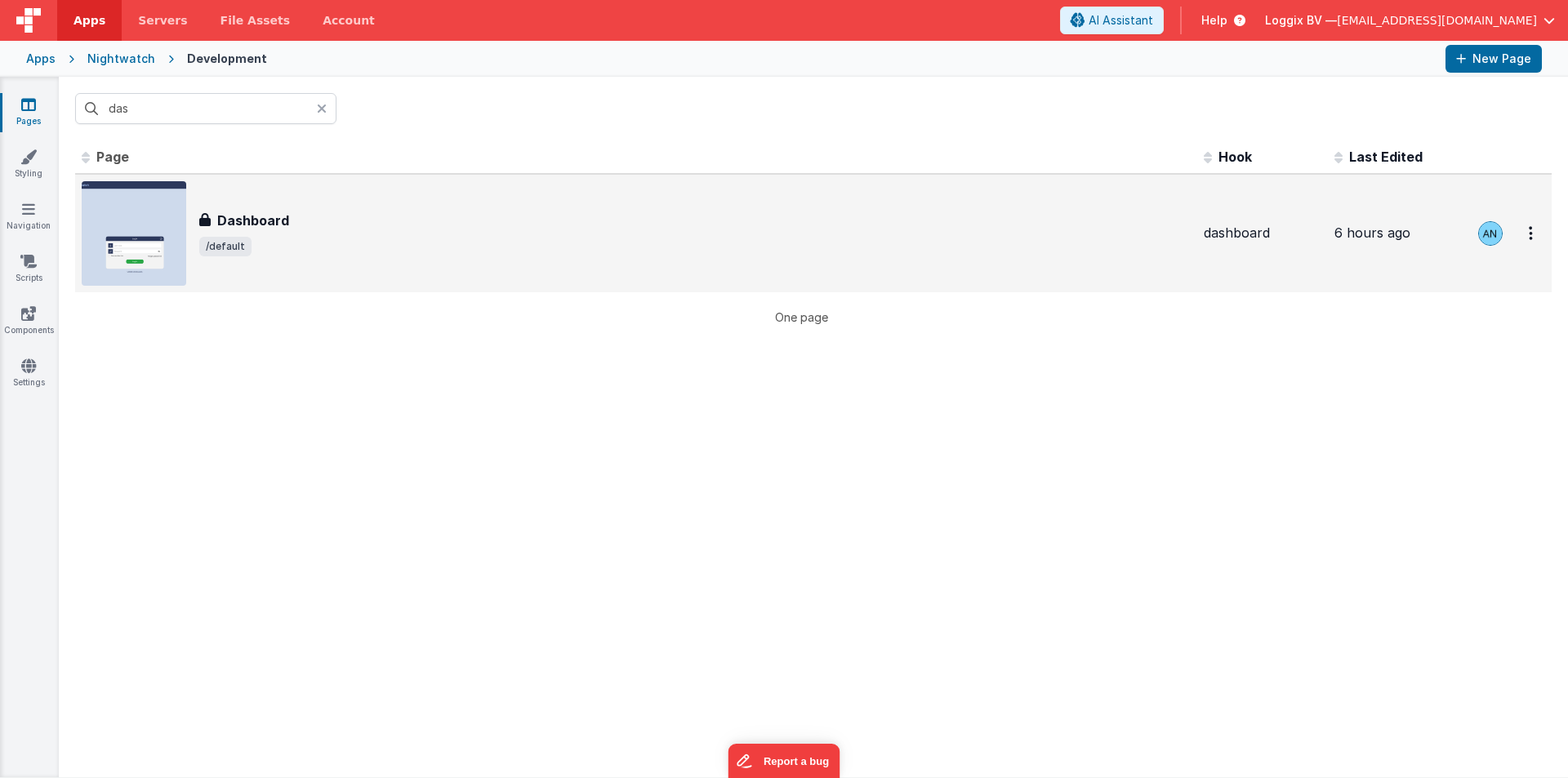
type input "das"
click at [256, 233] on div "Dashboard Dashboard /default" at bounding box center [706, 233] width 1016 height 46
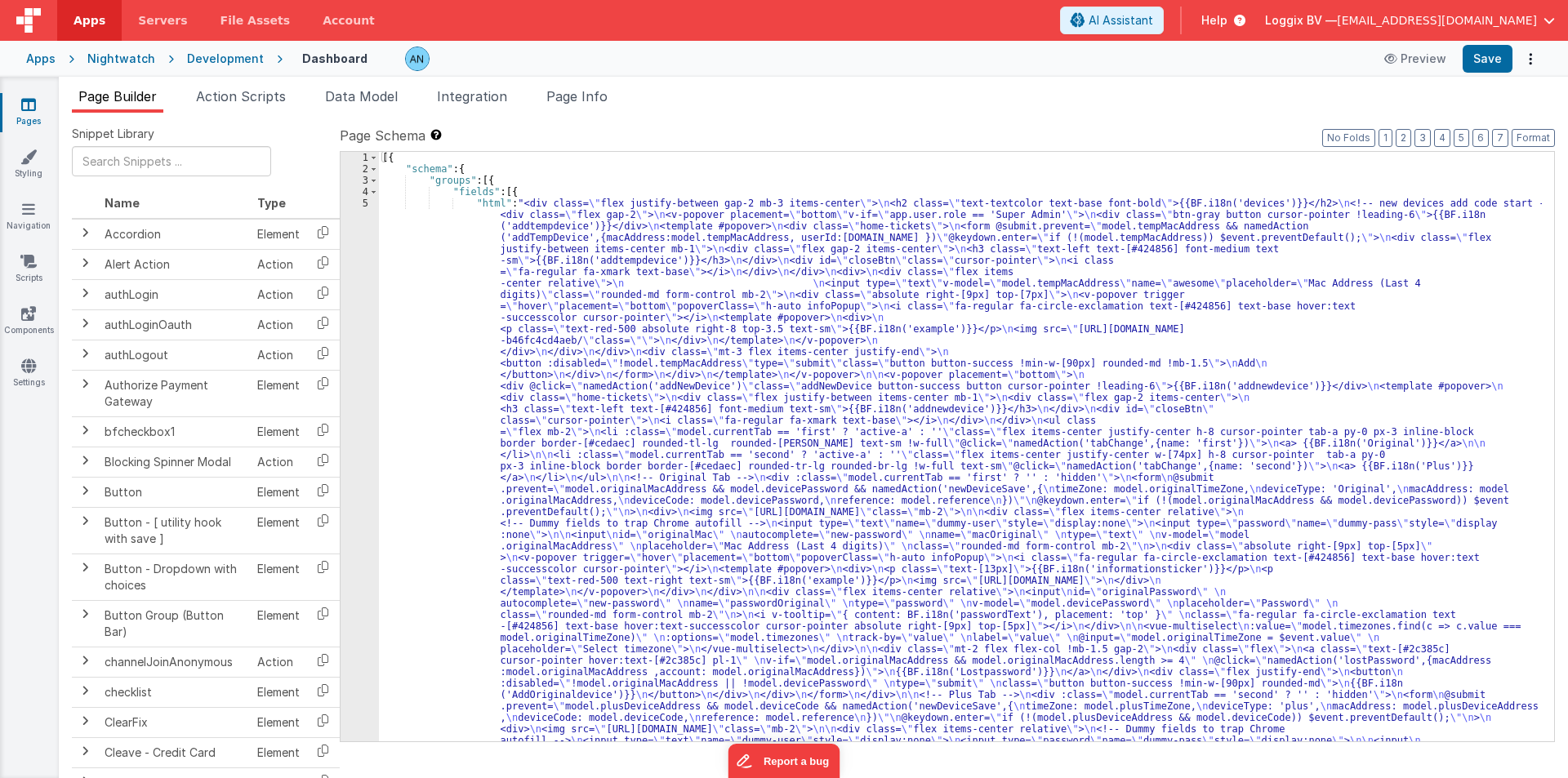
click at [355, 271] on div "5" at bounding box center [359, 700] width 38 height 1006
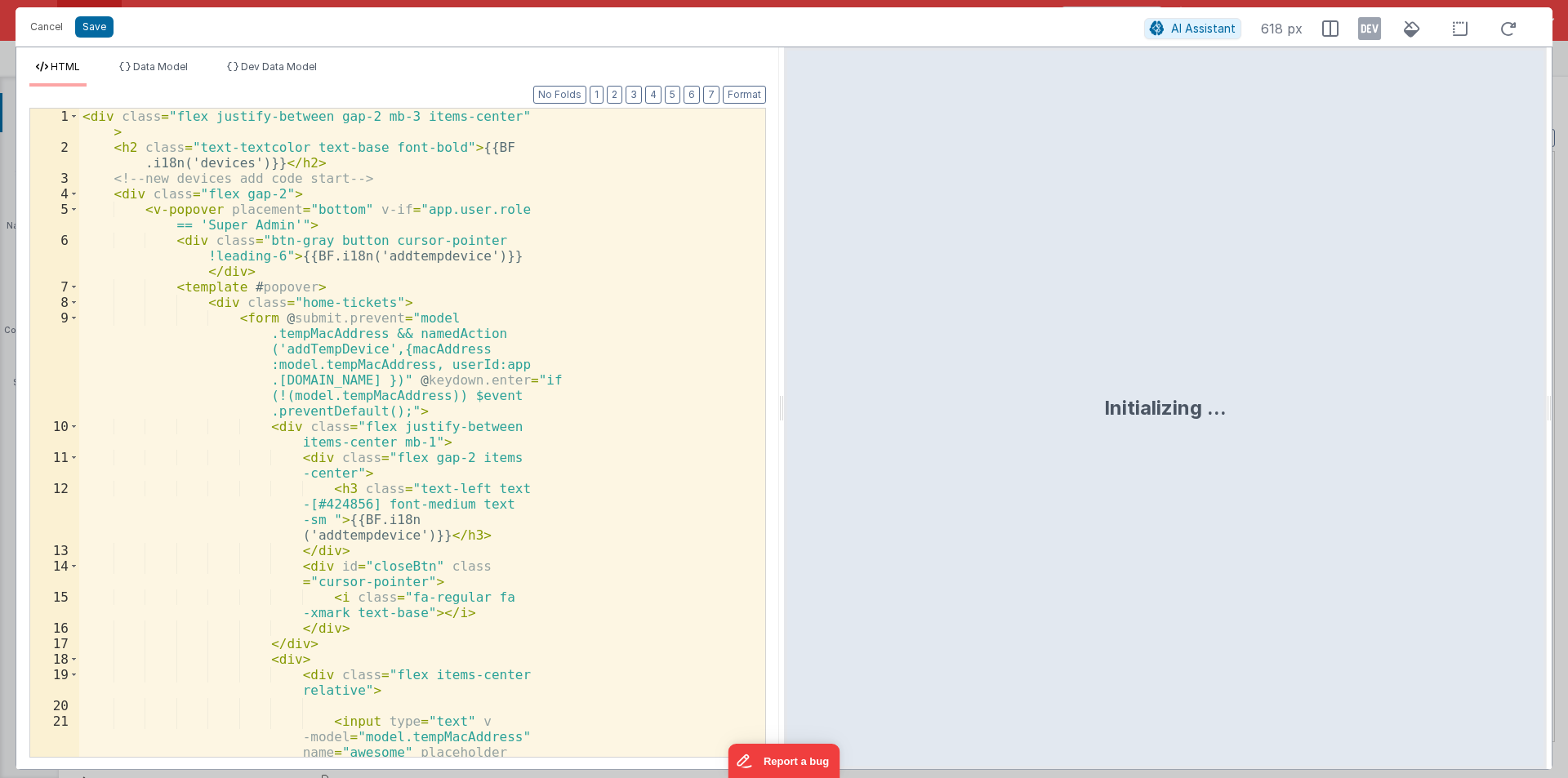
scroll to position [474, 0]
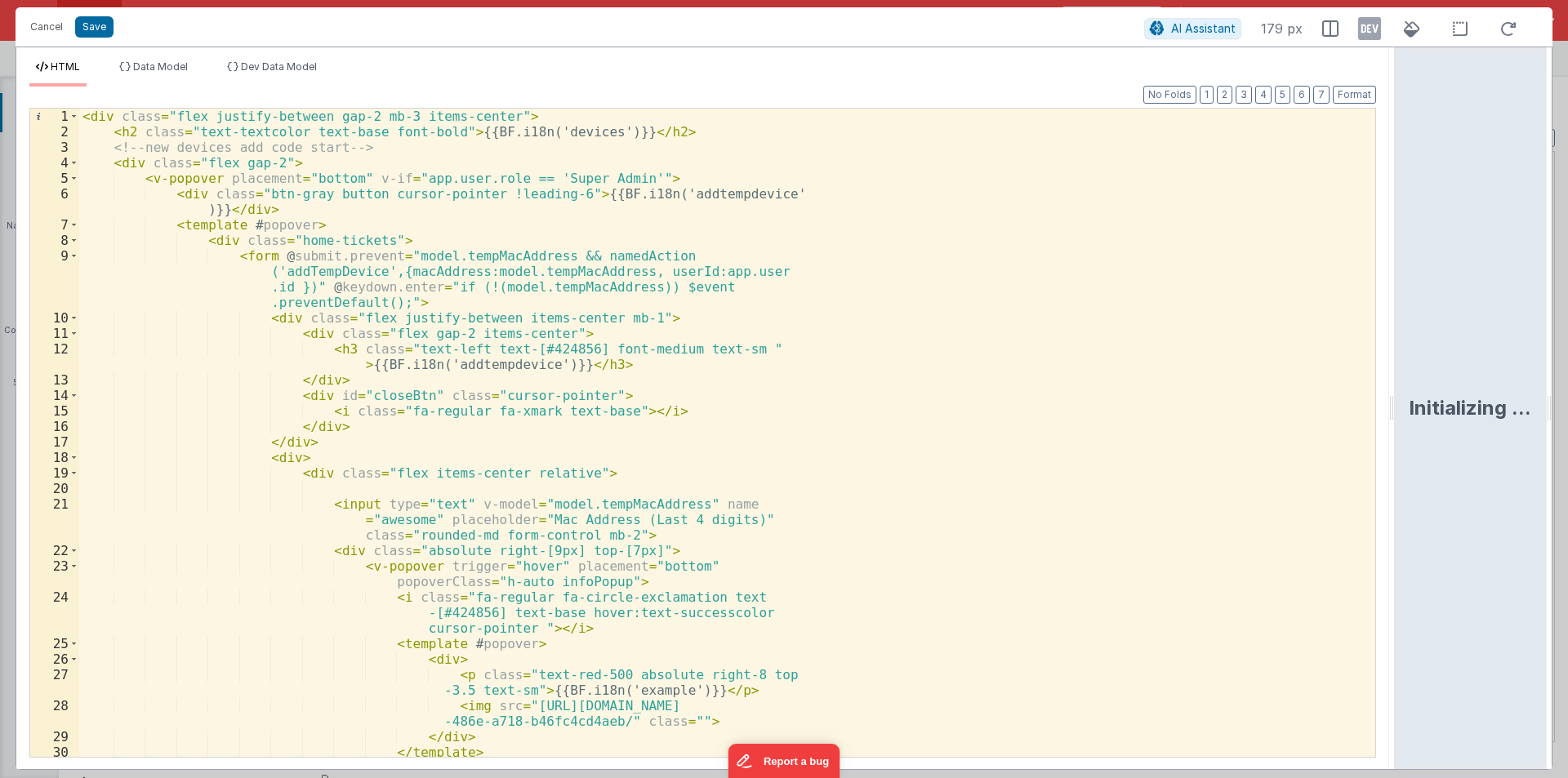
drag, startPoint x: 782, startPoint y: 402, endPoint x: 1513, endPoint y: 386, distance: 731.2
click at [1567, 375] on html "Cancel Save AI Assistant 179 px HTML Data Model Dev Data Model Format 7 6 5 4 3…" at bounding box center [784, 389] width 1568 height 778
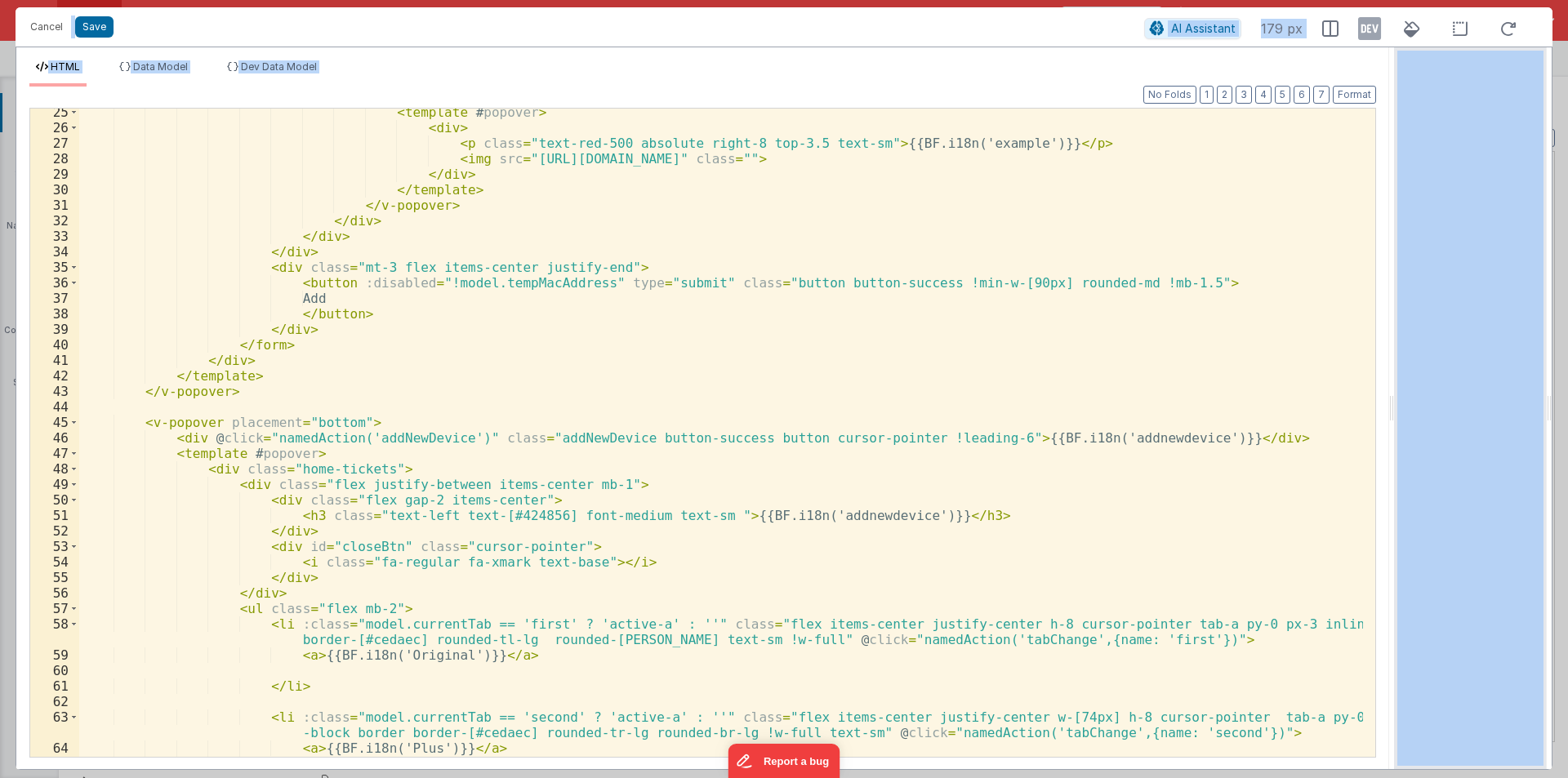
scroll to position [392, 0]
click at [1347, 89] on button "Format" at bounding box center [1354, 94] width 43 height 18
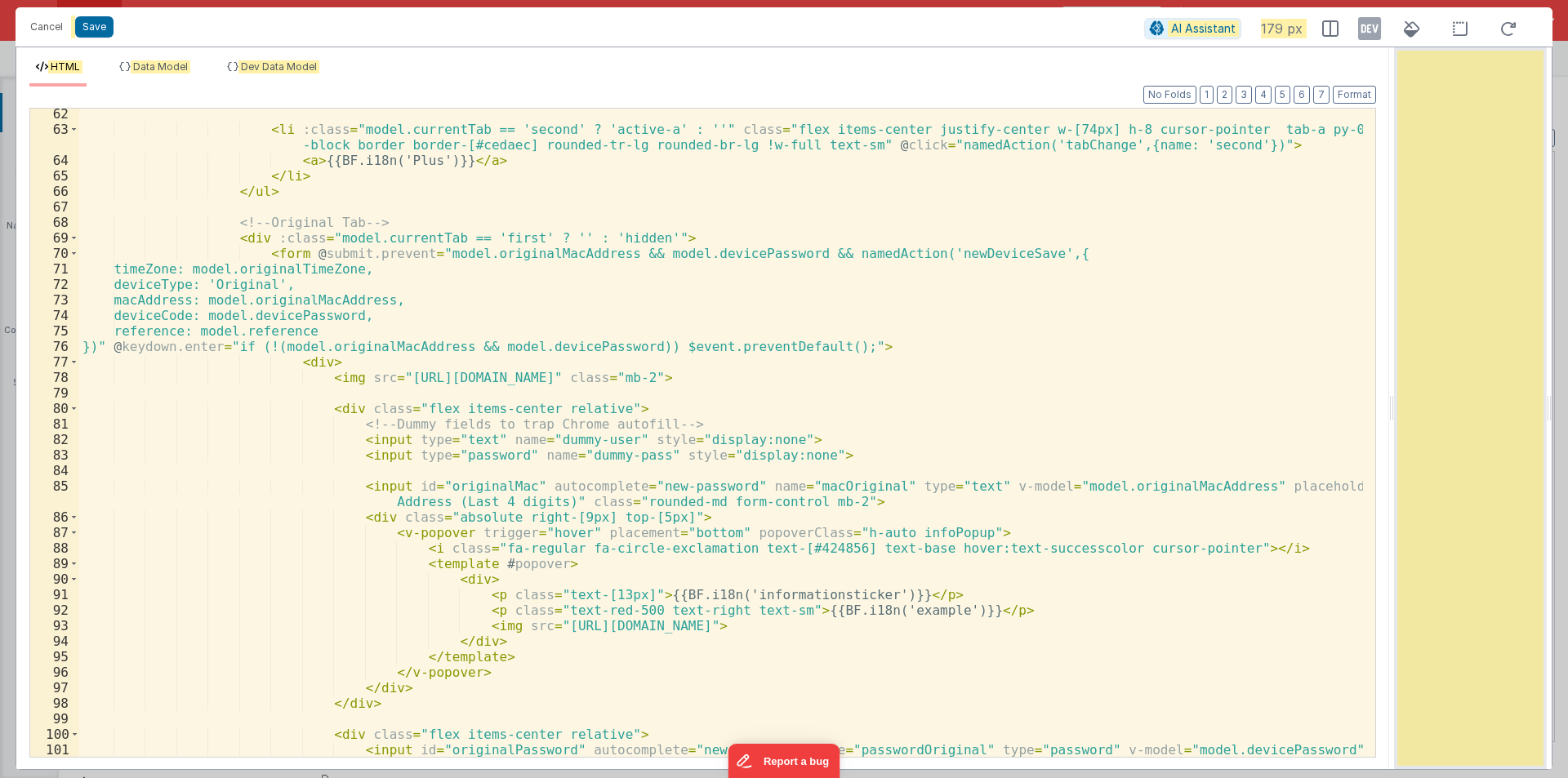
scroll to position [980, 0]
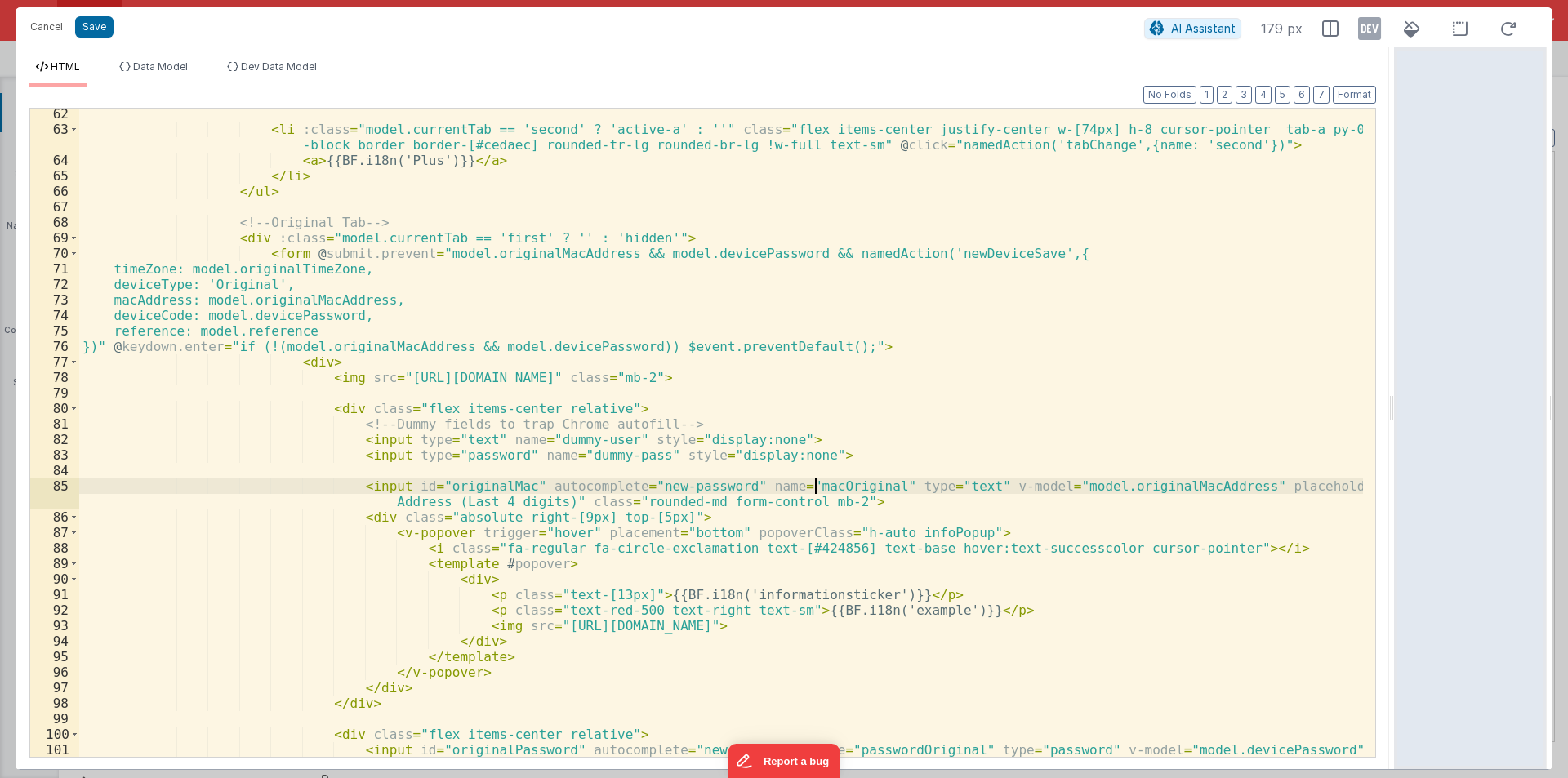
click at [819, 489] on div "< li :class = "model.currentTab == 'second' ? 'active-a' : ''" class = "flex it…" at bounding box center [721, 454] width 1284 height 695
drag, startPoint x: 613, startPoint y: 488, endPoint x: 697, endPoint y: 486, distance: 84.0
click at [697, 486] on div "< li :class = "model.currentTab == 'second' ? 'active-a' : ''" class = "flex it…" at bounding box center [721, 454] width 1284 height 695
click at [656, 469] on div "< li :class = "model.currentTab == 'second' ? 'active-a' : ''" class = "flex it…" at bounding box center [721, 454] width 1284 height 695
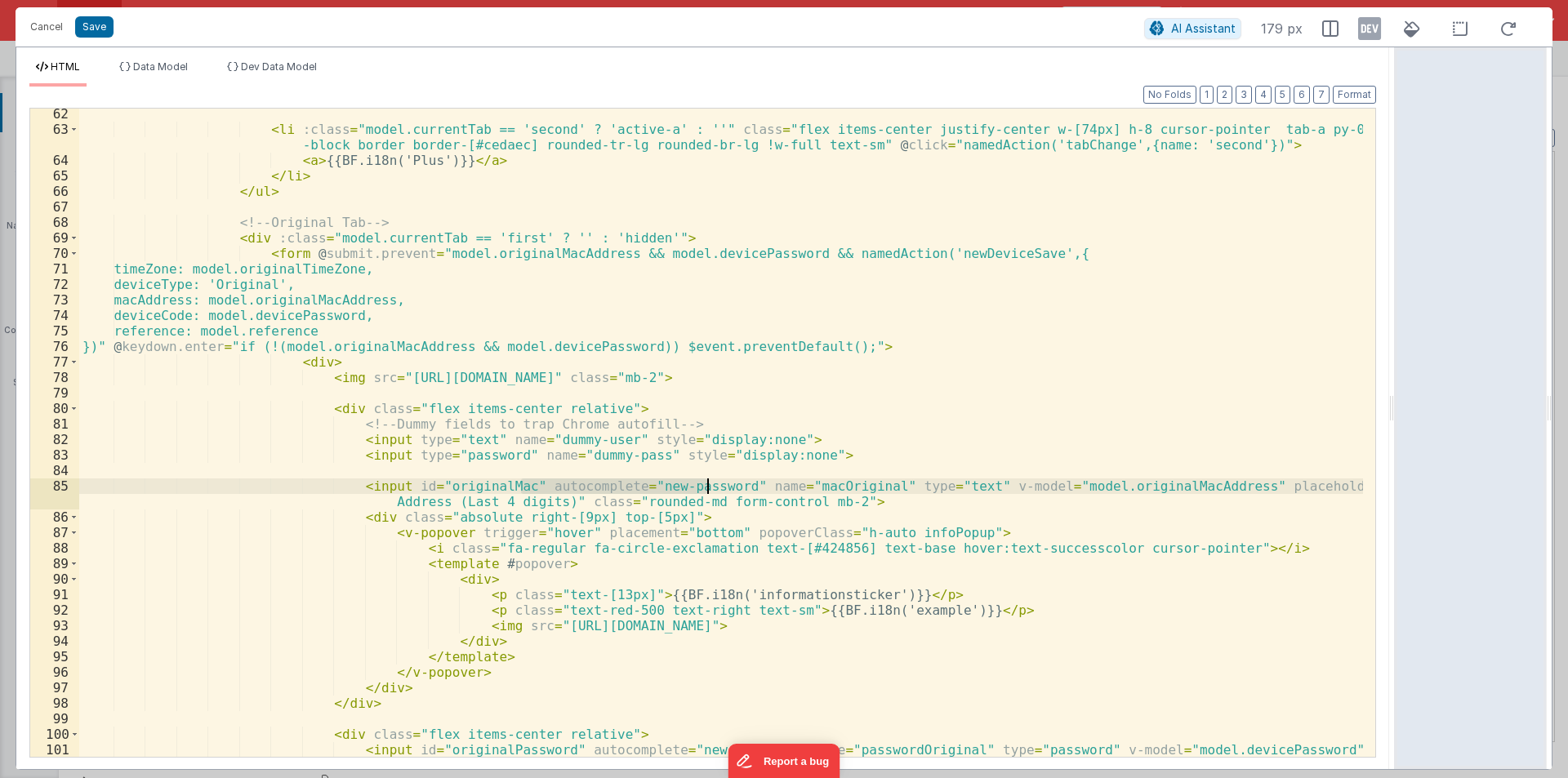
drag, startPoint x: 520, startPoint y: 486, endPoint x: 706, endPoint y: 484, distance: 186.0
click at [706, 484] on div "< li :class = "model.currentTab == 'second' ? 'active-a' : ''" class = "flex it…" at bounding box center [721, 454] width 1284 height 695
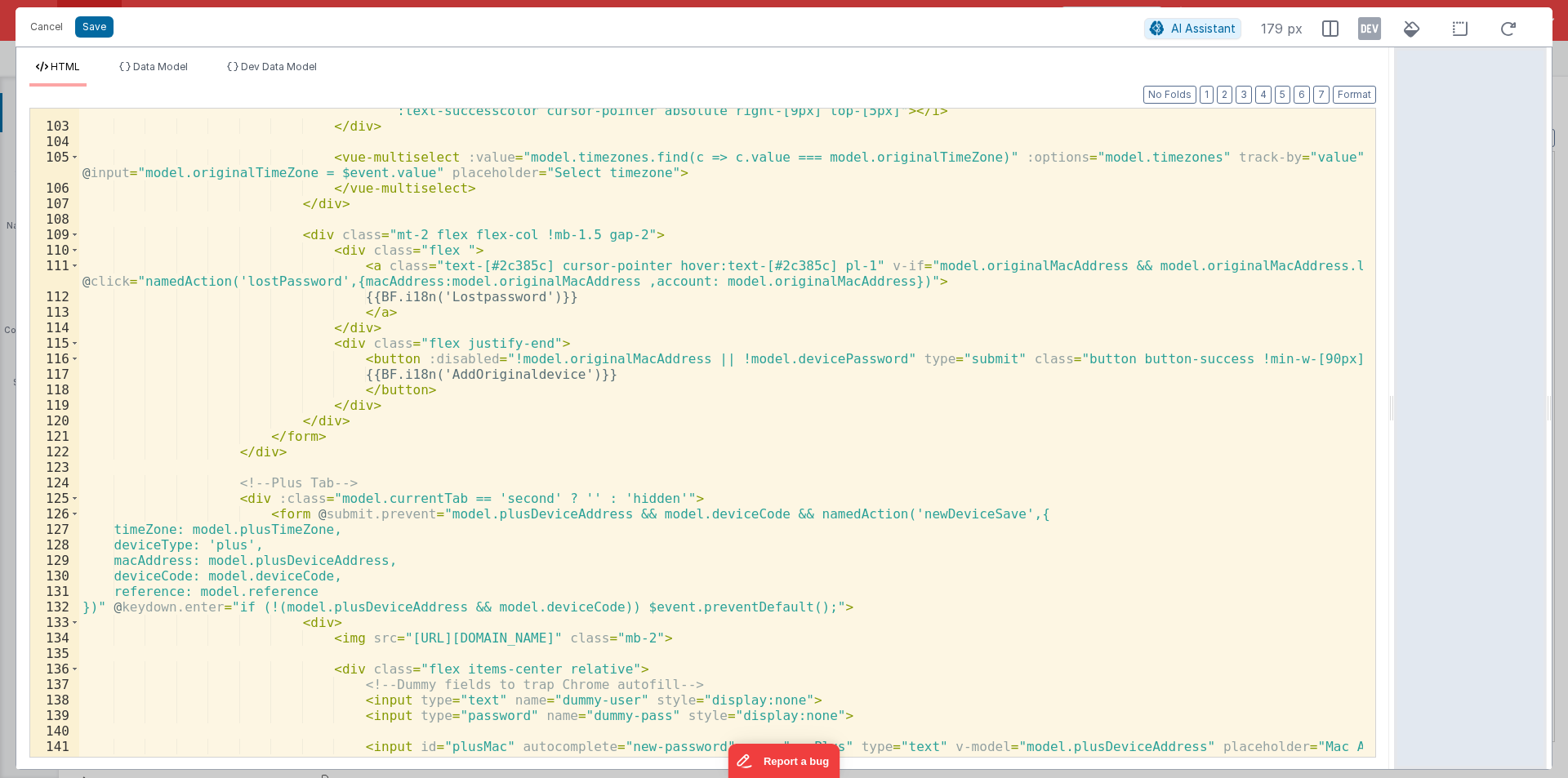
scroll to position [1715, 0]
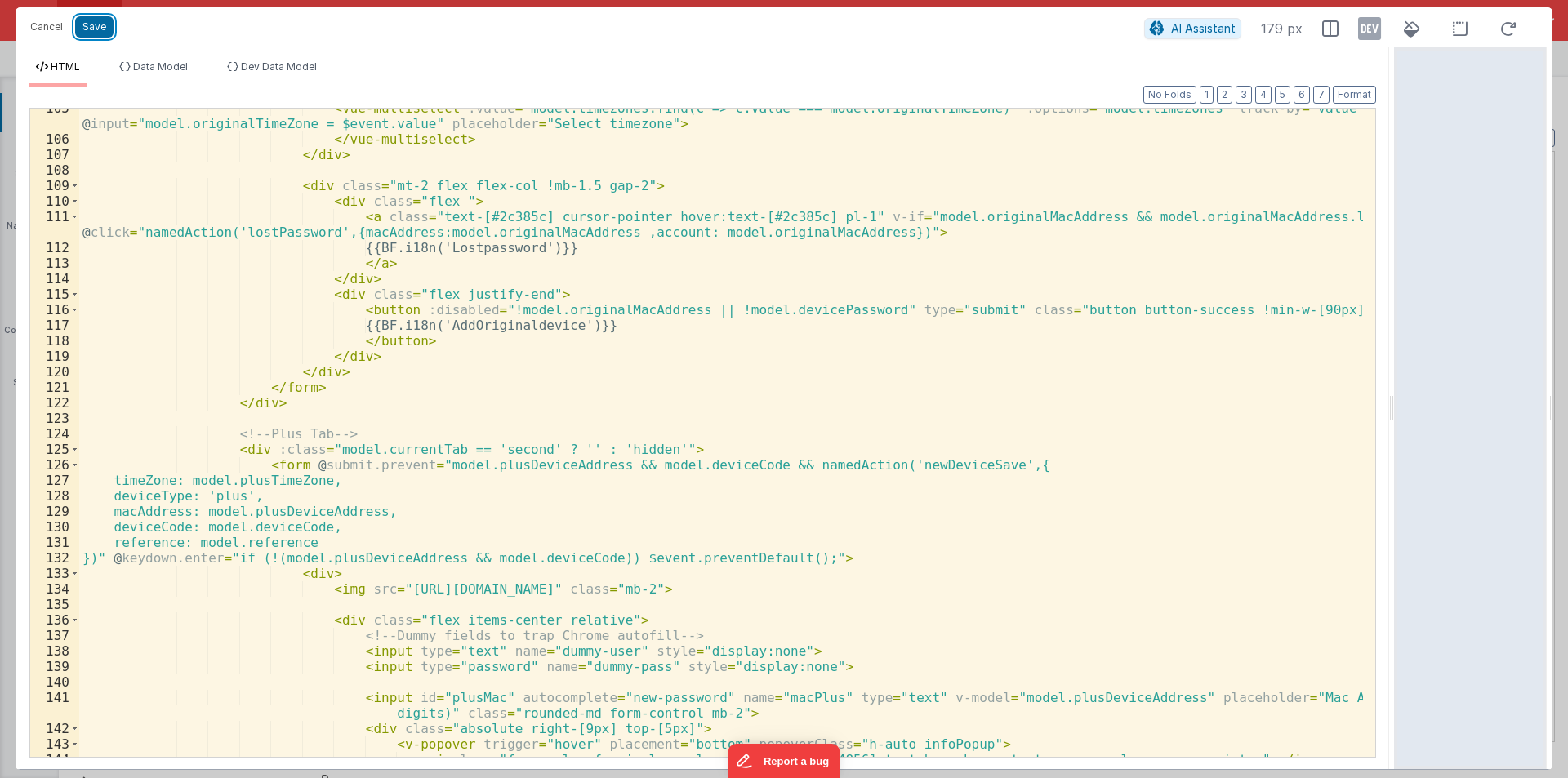
drag, startPoint x: 90, startPoint y: 21, endPoint x: 340, endPoint y: 88, distance: 258.8
click at [91, 21] on button "Save" at bounding box center [93, 26] width 38 height 21
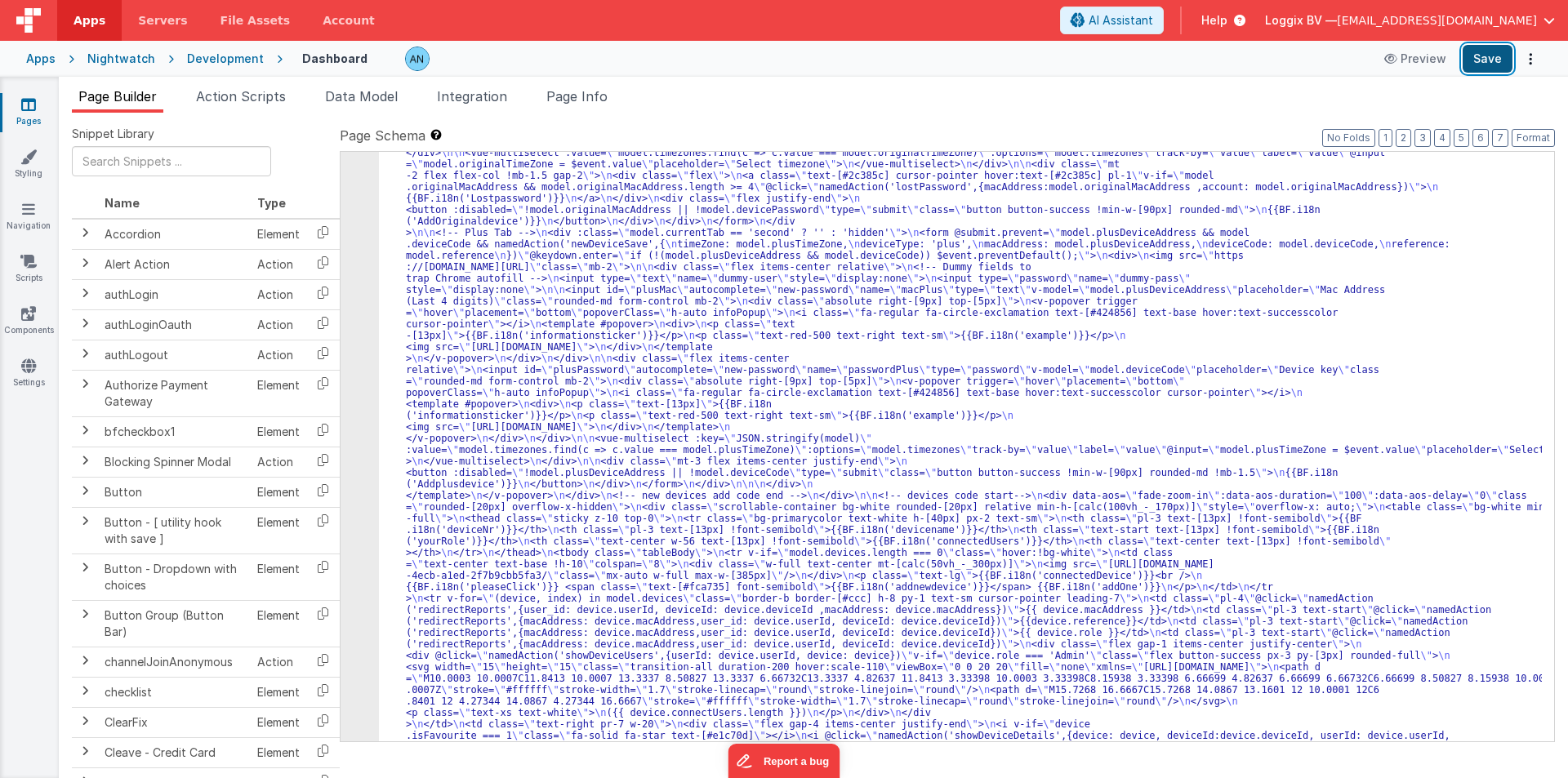
click at [1489, 51] on button "Save" at bounding box center [1487, 59] width 50 height 28
click at [1521, 133] on button "Format" at bounding box center [1533, 137] width 43 height 18
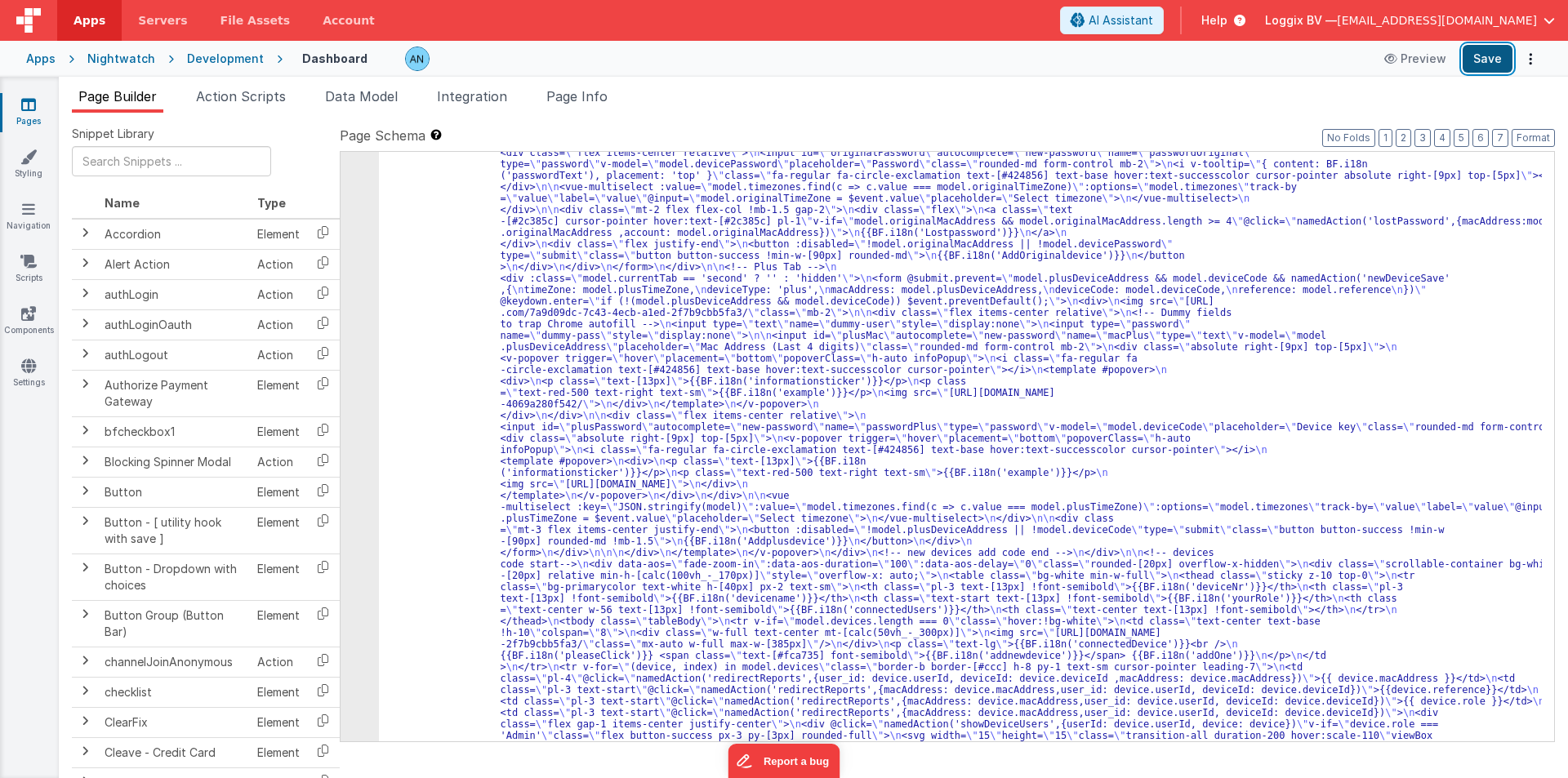
click at [1475, 53] on button "Save" at bounding box center [1487, 59] width 50 height 28
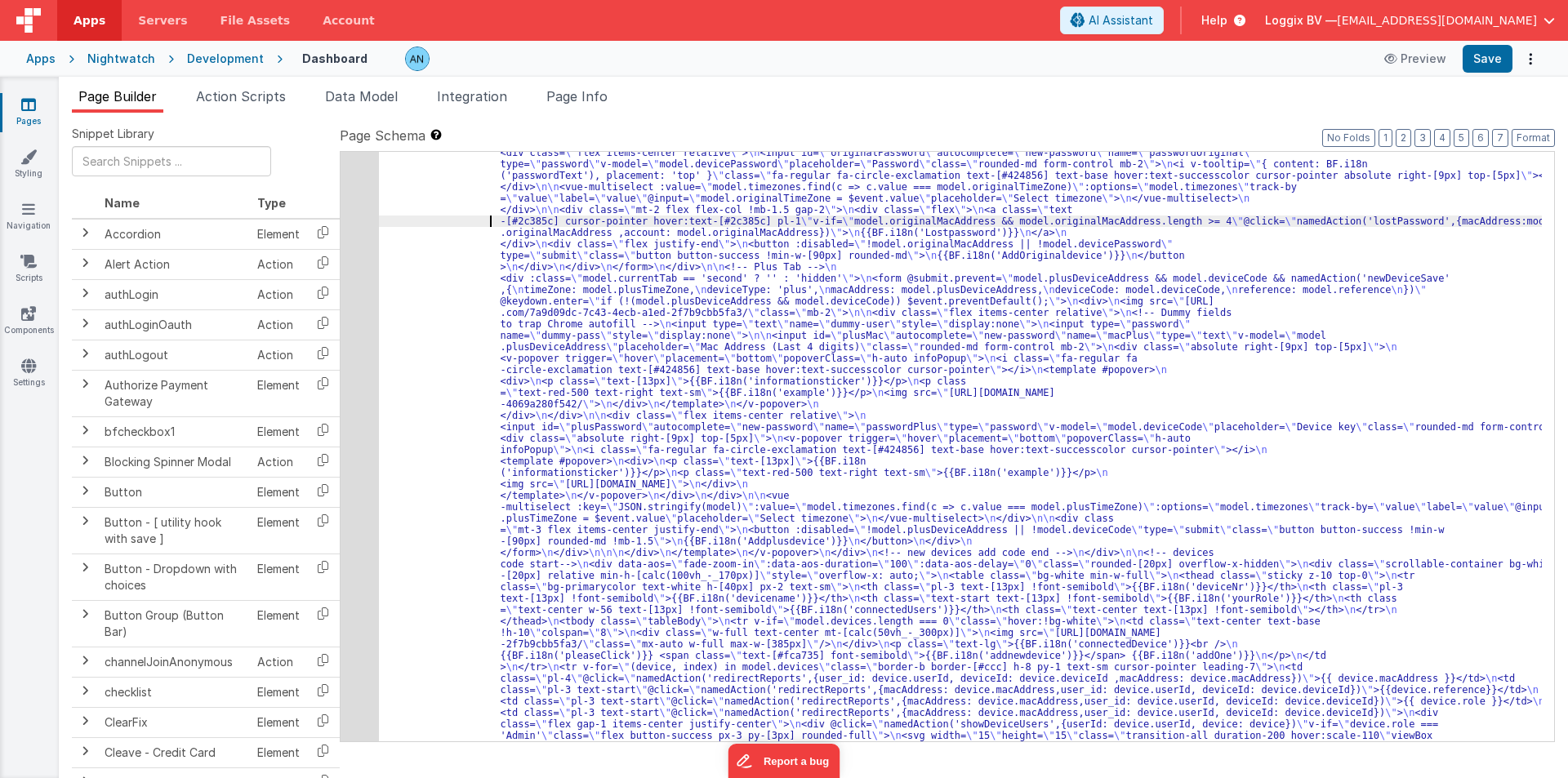
click at [340, 213] on div "5" at bounding box center [359, 284] width 38 height 1120
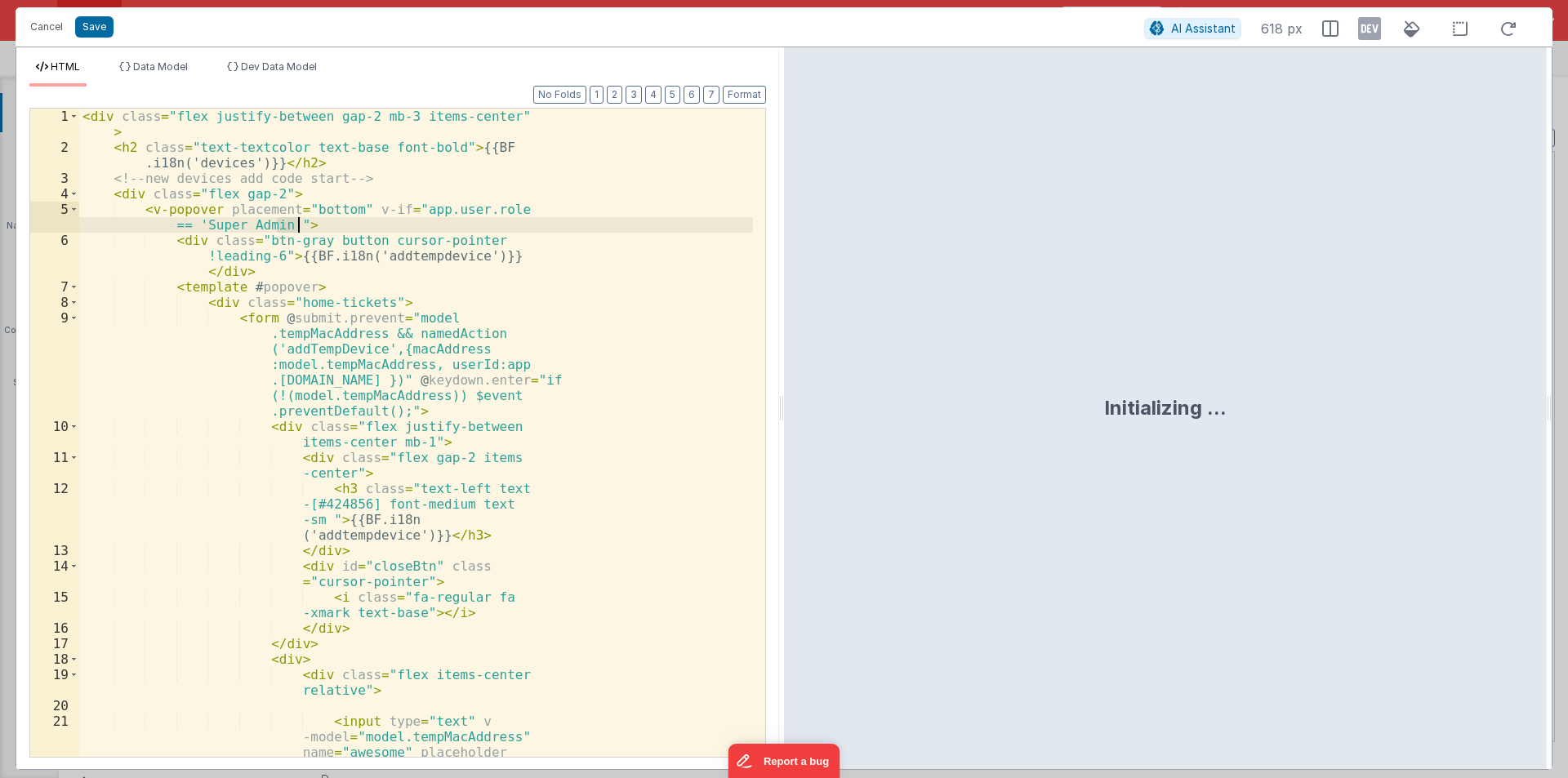
scroll to position [587, 0]
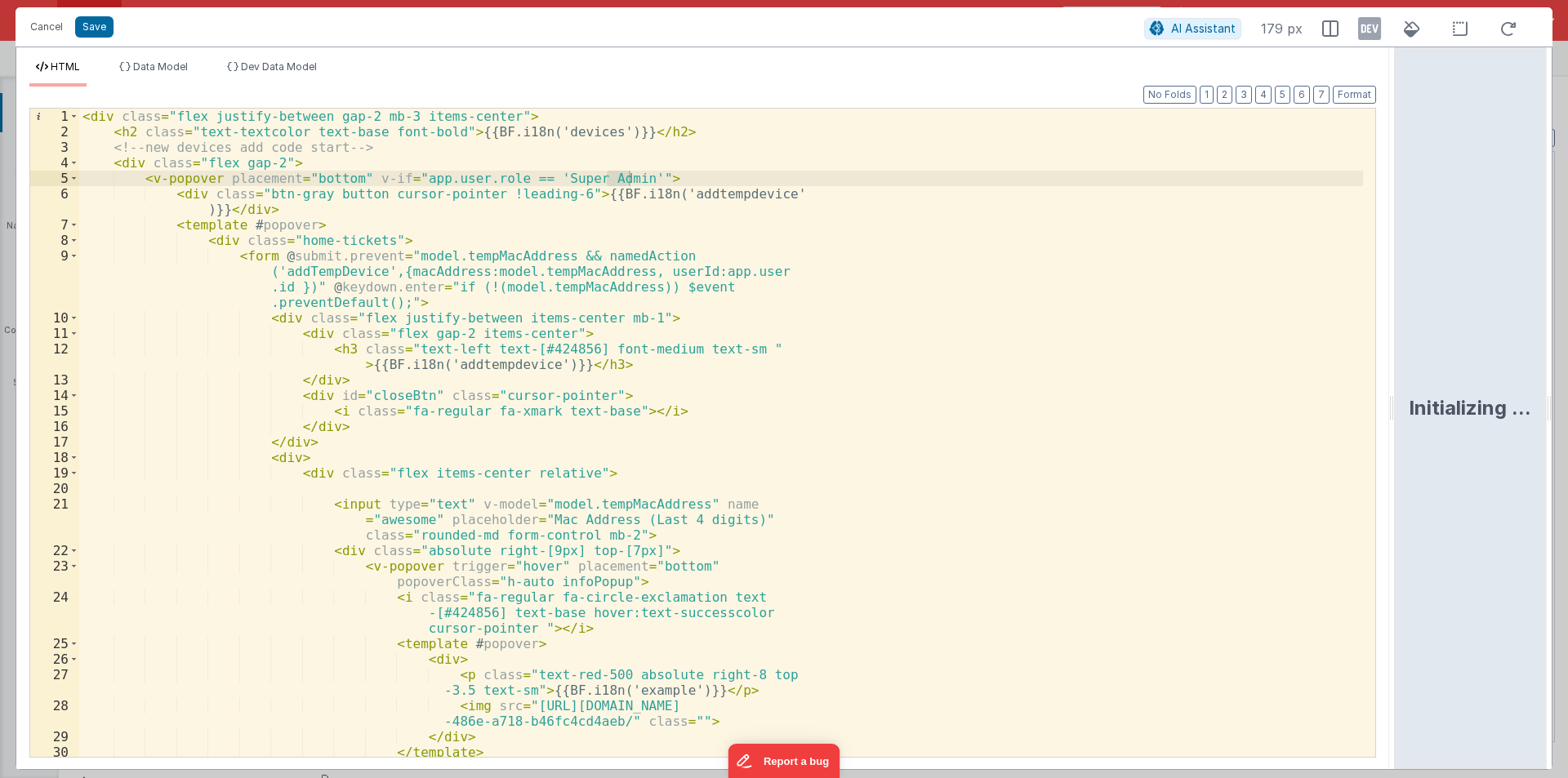
drag, startPoint x: 782, startPoint y: 402, endPoint x: 1567, endPoint y: 418, distance: 785.2
click at [1567, 418] on html "Cancel Save AI Assistant 179 px HTML Data Model Dev Data Model Format 7 6 5 4 3…" at bounding box center [784, 389] width 1568 height 778
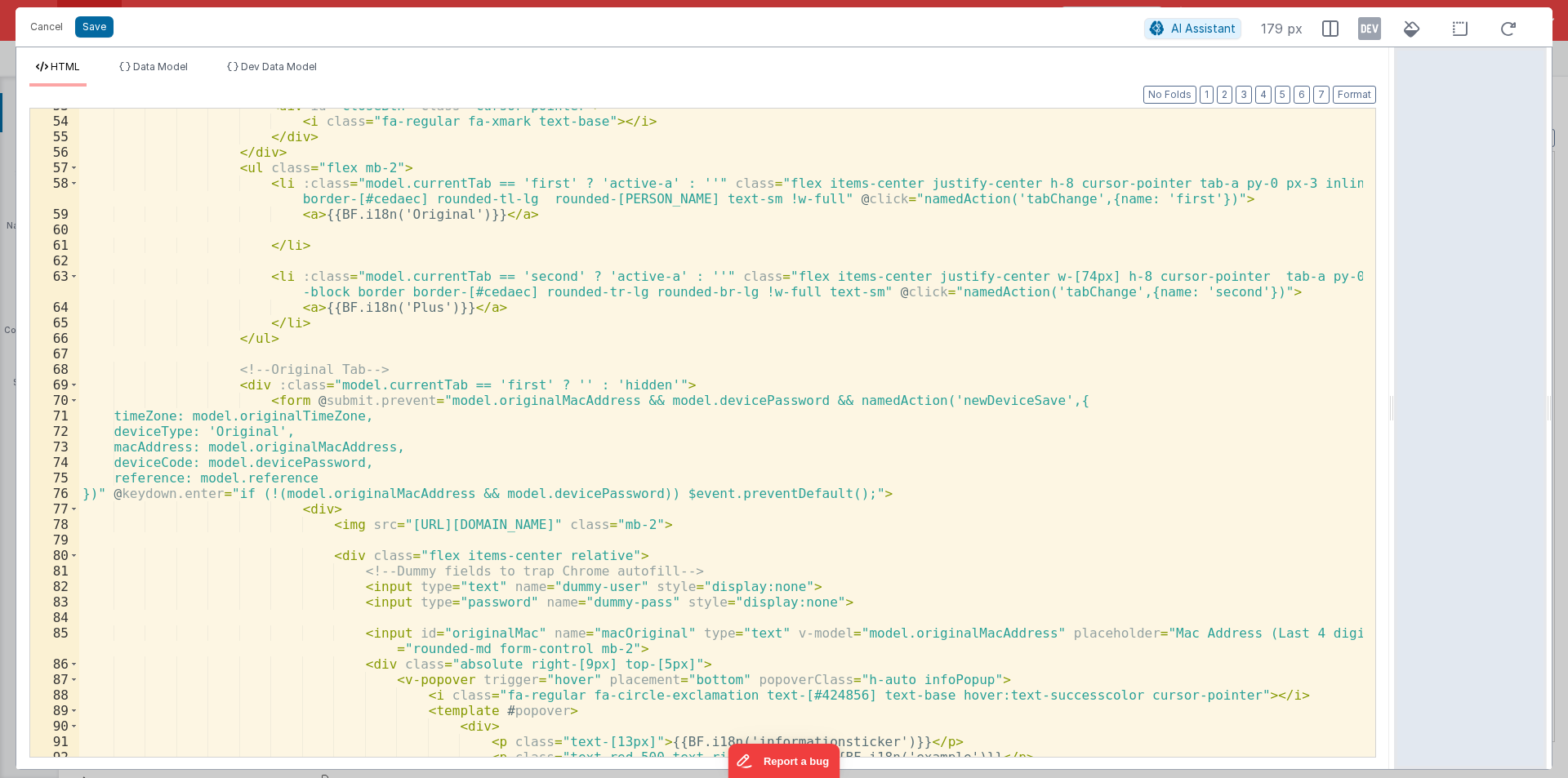
scroll to position [833, 0]
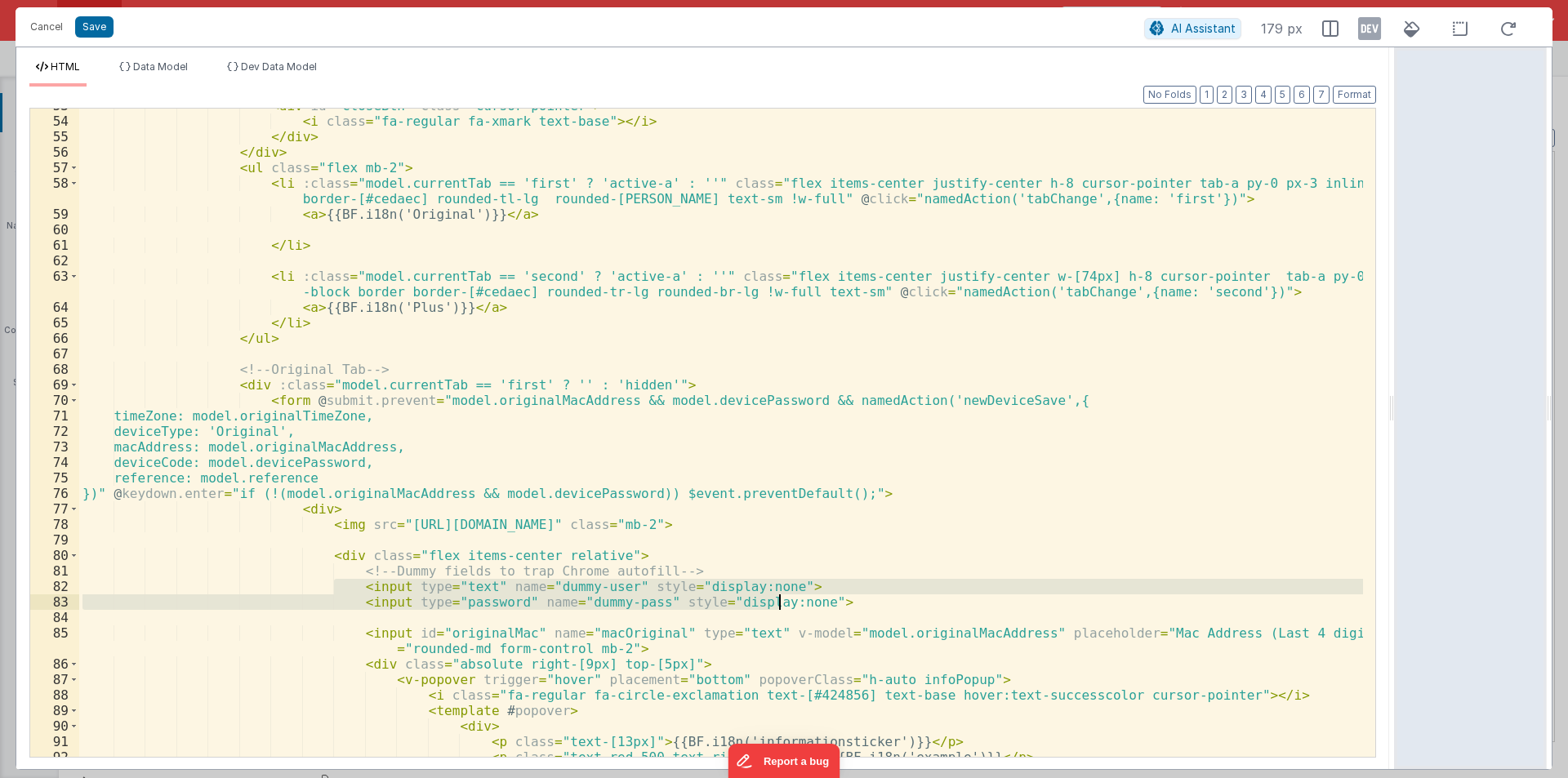
drag, startPoint x: 332, startPoint y: 583, endPoint x: 813, endPoint y: 605, distance: 481.5
click at [813, 605] on div "< div id = "closeBtn" class = "cursor-pointer" > < i class = "fa-regular fa-xma…" at bounding box center [721, 437] width 1284 height 679
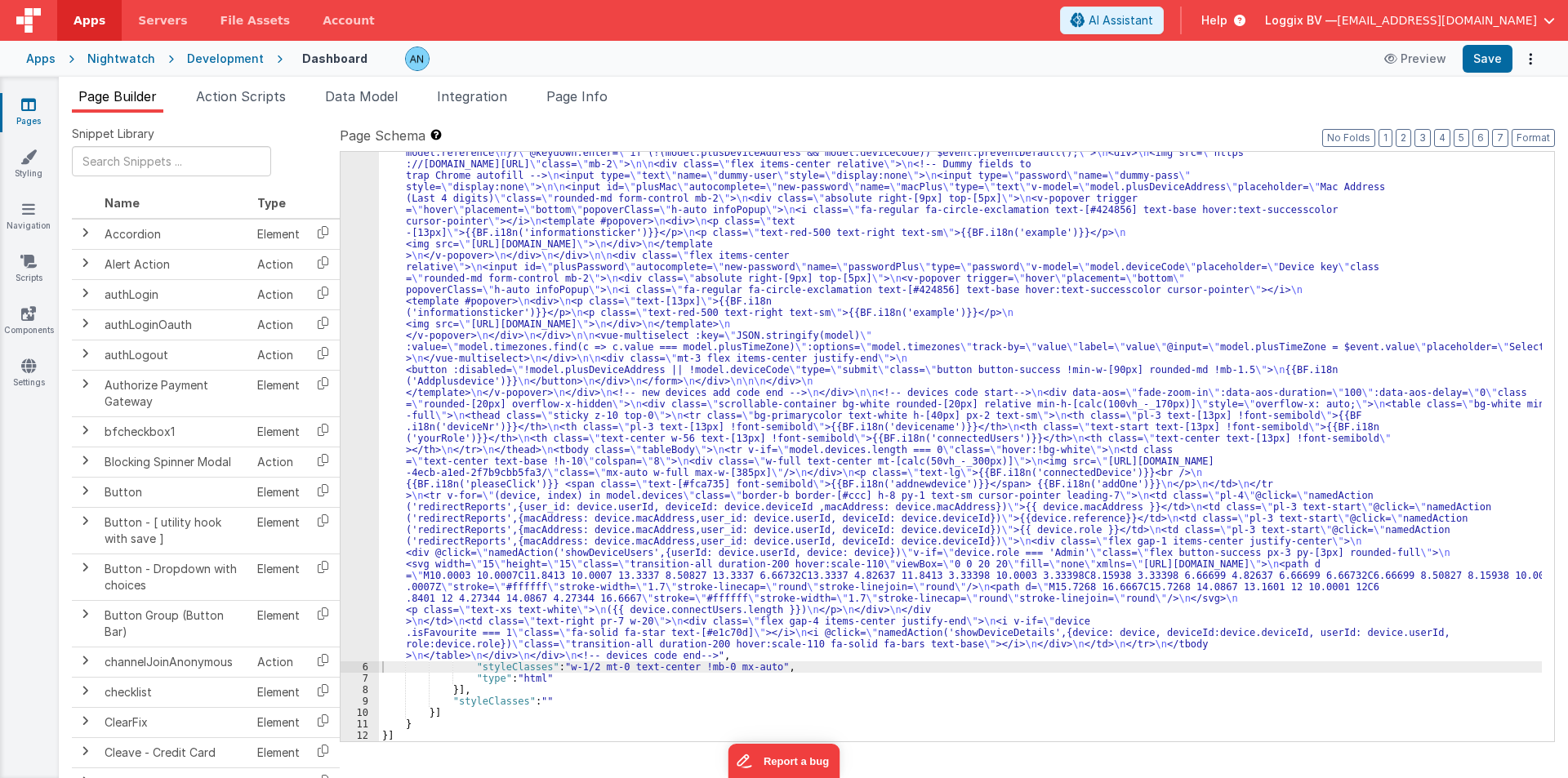
scroll to position [576, 0]
click at [1497, 59] on button "Save" at bounding box center [1487, 59] width 50 height 28
click at [1537, 137] on button "Format" at bounding box center [1533, 137] width 43 height 18
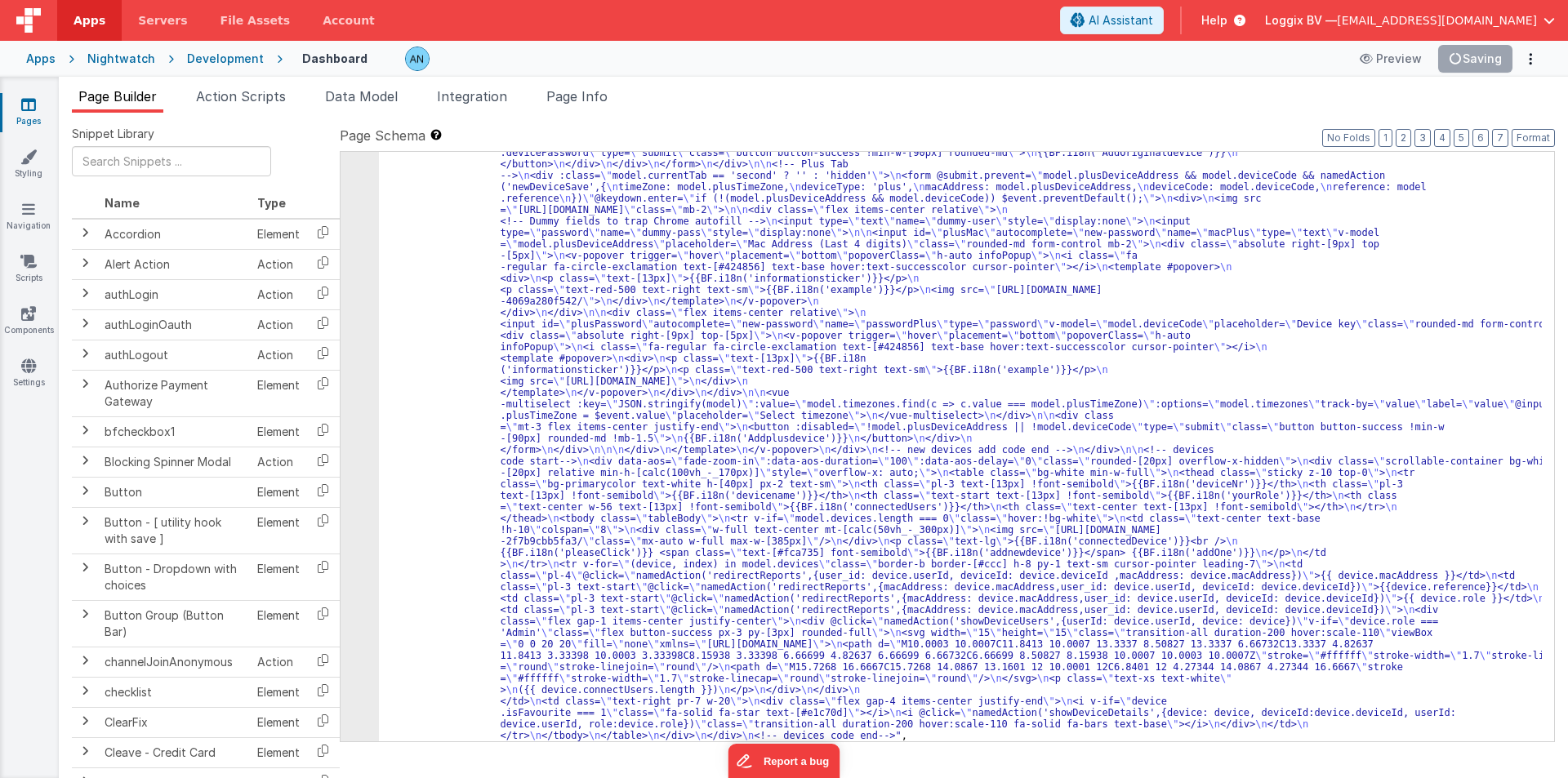
click at [484, 191] on div ""html" : "<div class= \" flex justify-between gap-2 mb-3 items-center \" > \n <…" at bounding box center [961, 481] width 1163 height 1721
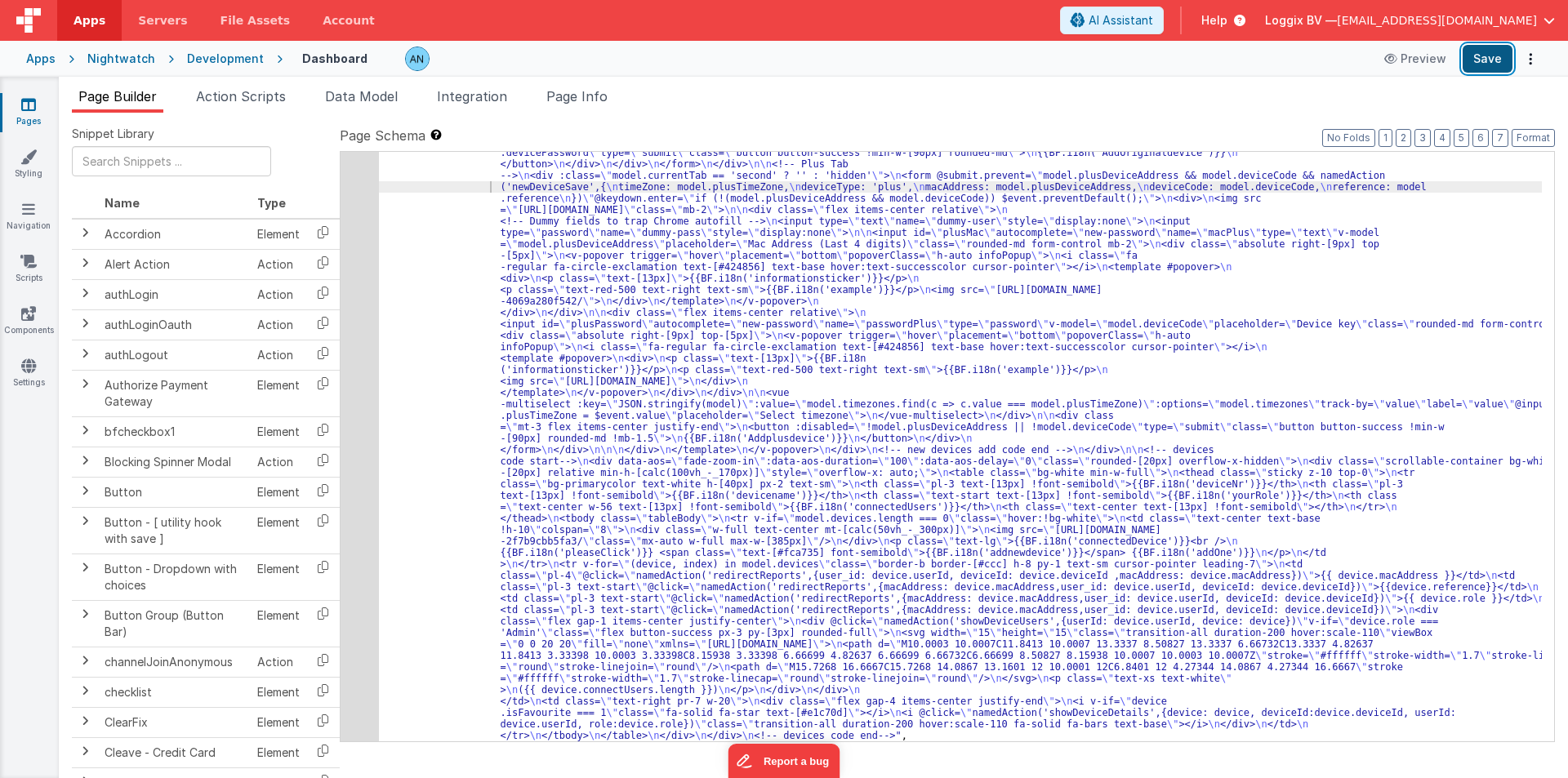
click at [1492, 61] on button "Save" at bounding box center [1487, 59] width 50 height 28
click at [350, 187] on div "5" at bounding box center [359, 180] width 38 height 1120
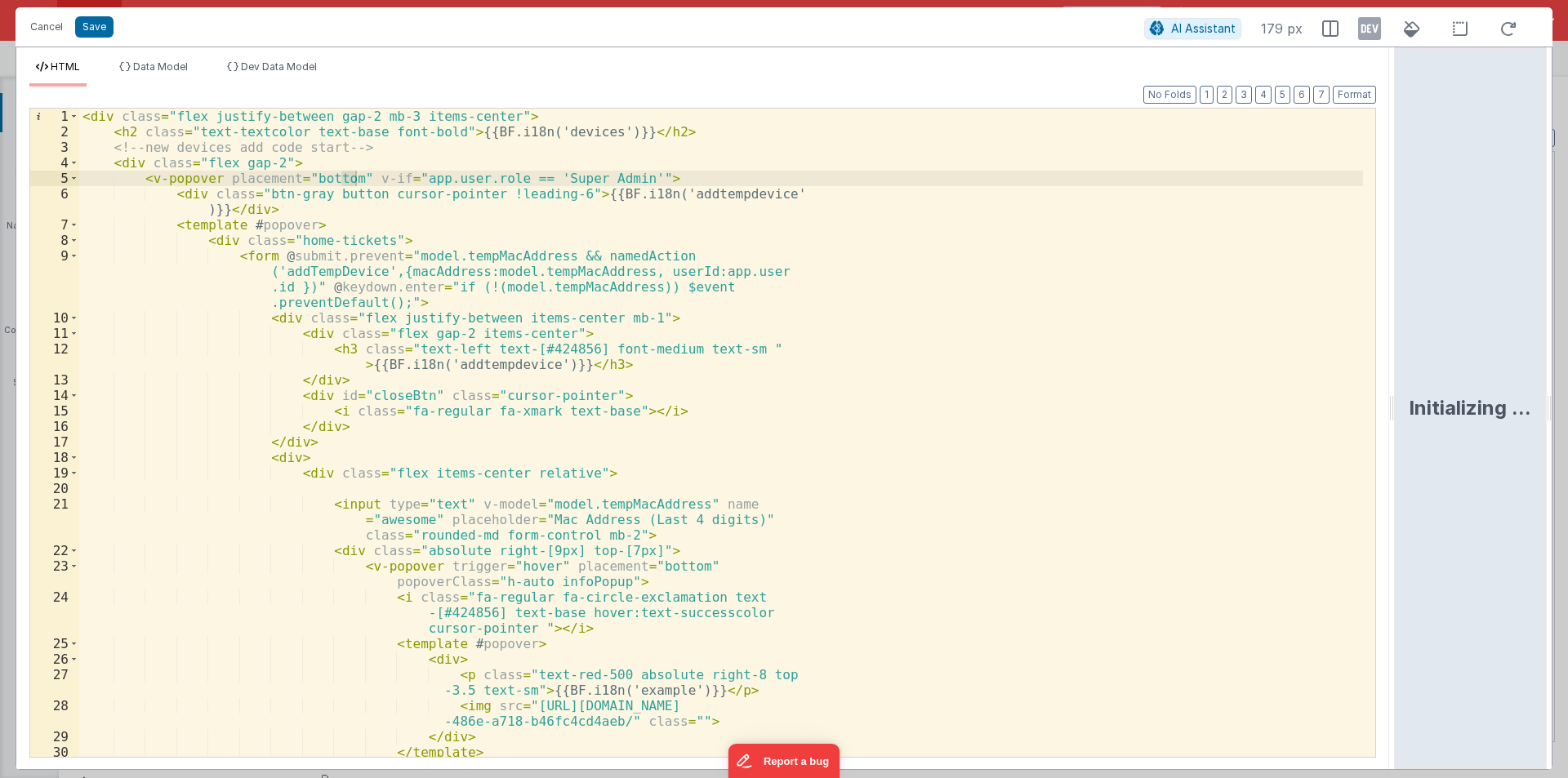
drag, startPoint x: 783, startPoint y: 400, endPoint x: 1567, endPoint y: 446, distance: 785.3
click at [1567, 446] on html "Cancel Save AI Assistant 179 px HTML Data Model Dev Data Model Format 7 6 5 4 3…" at bounding box center [784, 389] width 1568 height 778
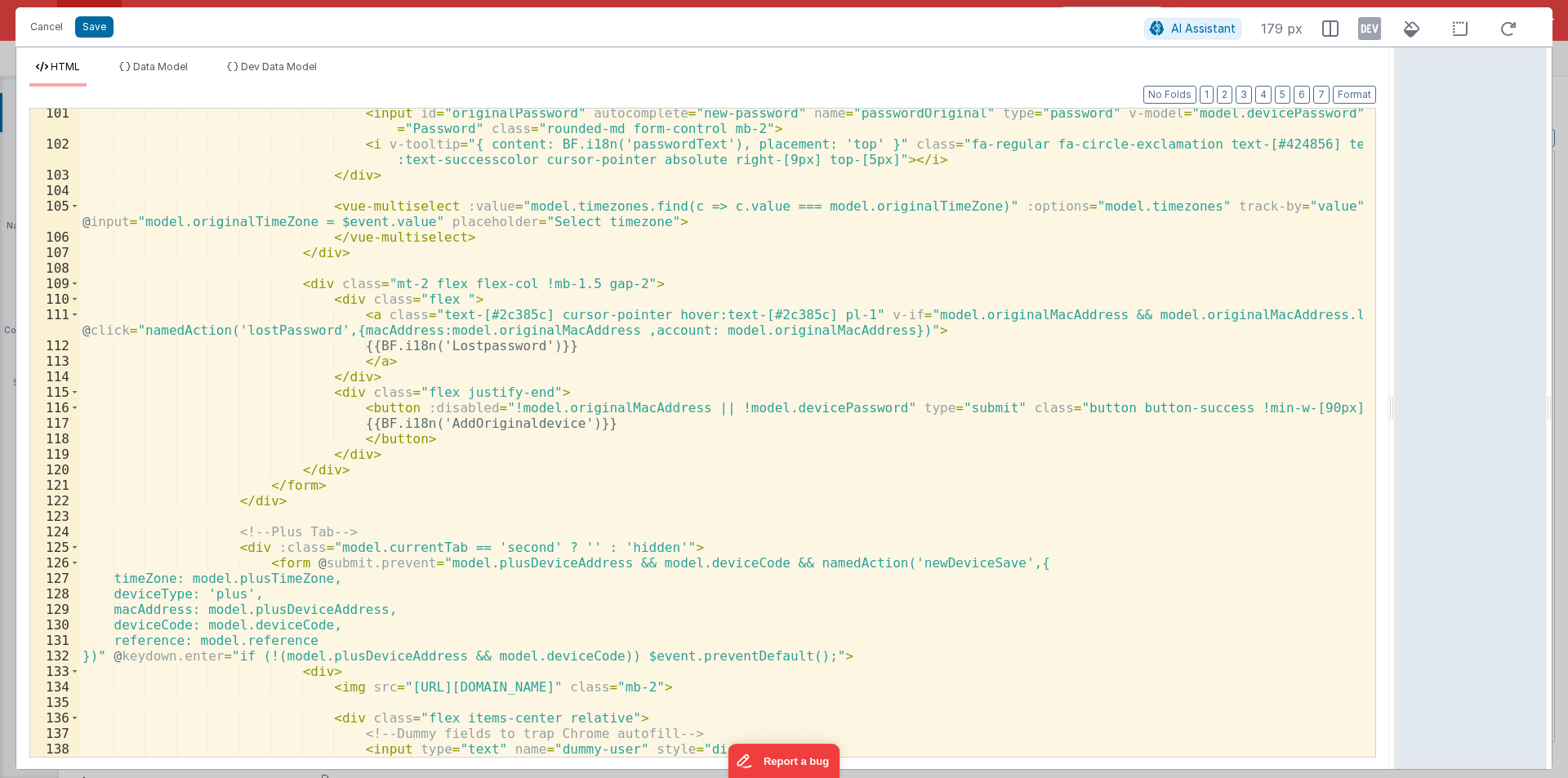
scroll to position [1861, 0]
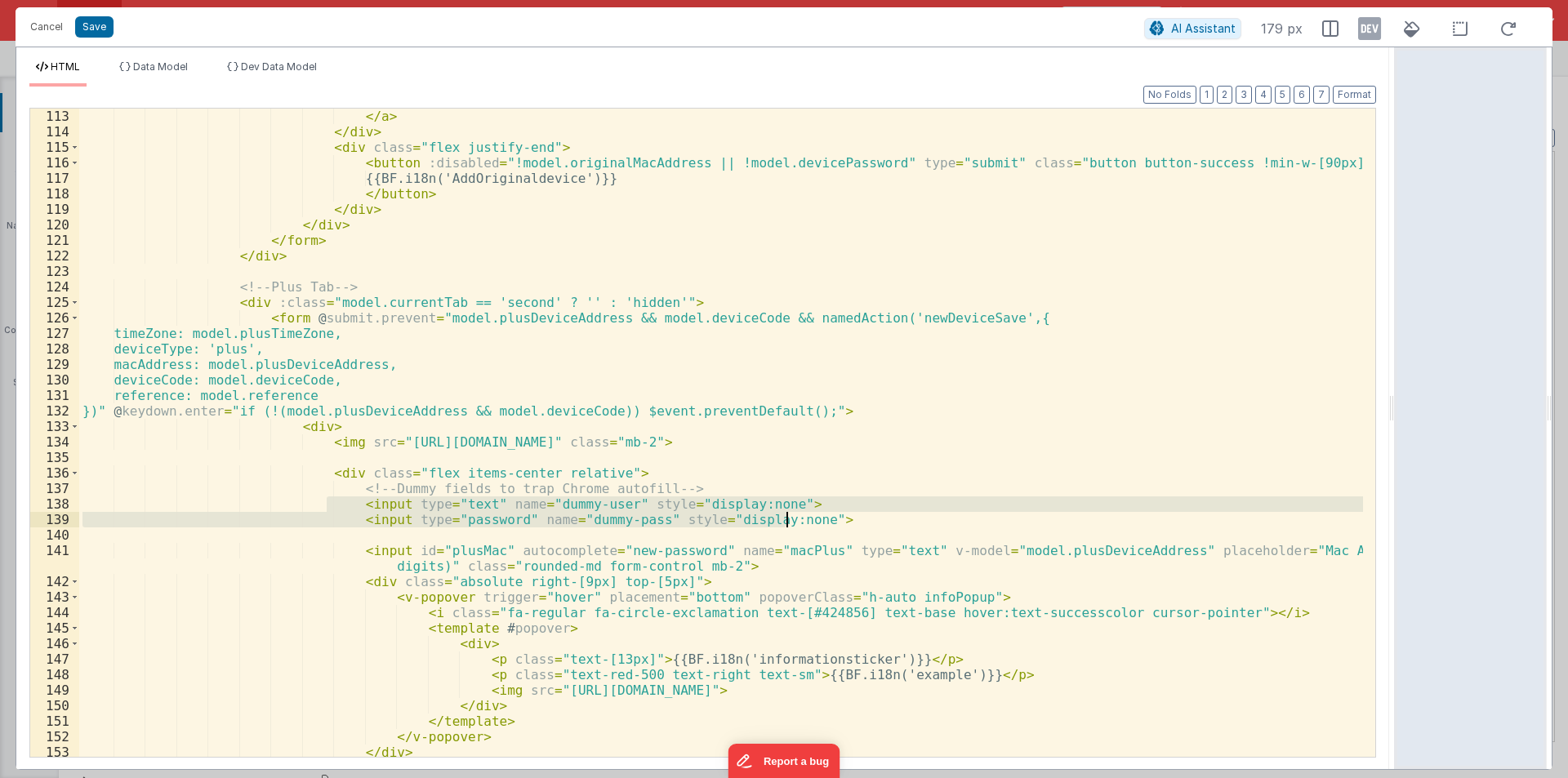
drag, startPoint x: 325, startPoint y: 501, endPoint x: 812, endPoint y: 519, distance: 487.3
click at [812, 519] on div "</ a > </ div > < div class = "flex justify-end" > < button :disabled = "!model…" at bounding box center [721, 447] width 1284 height 679
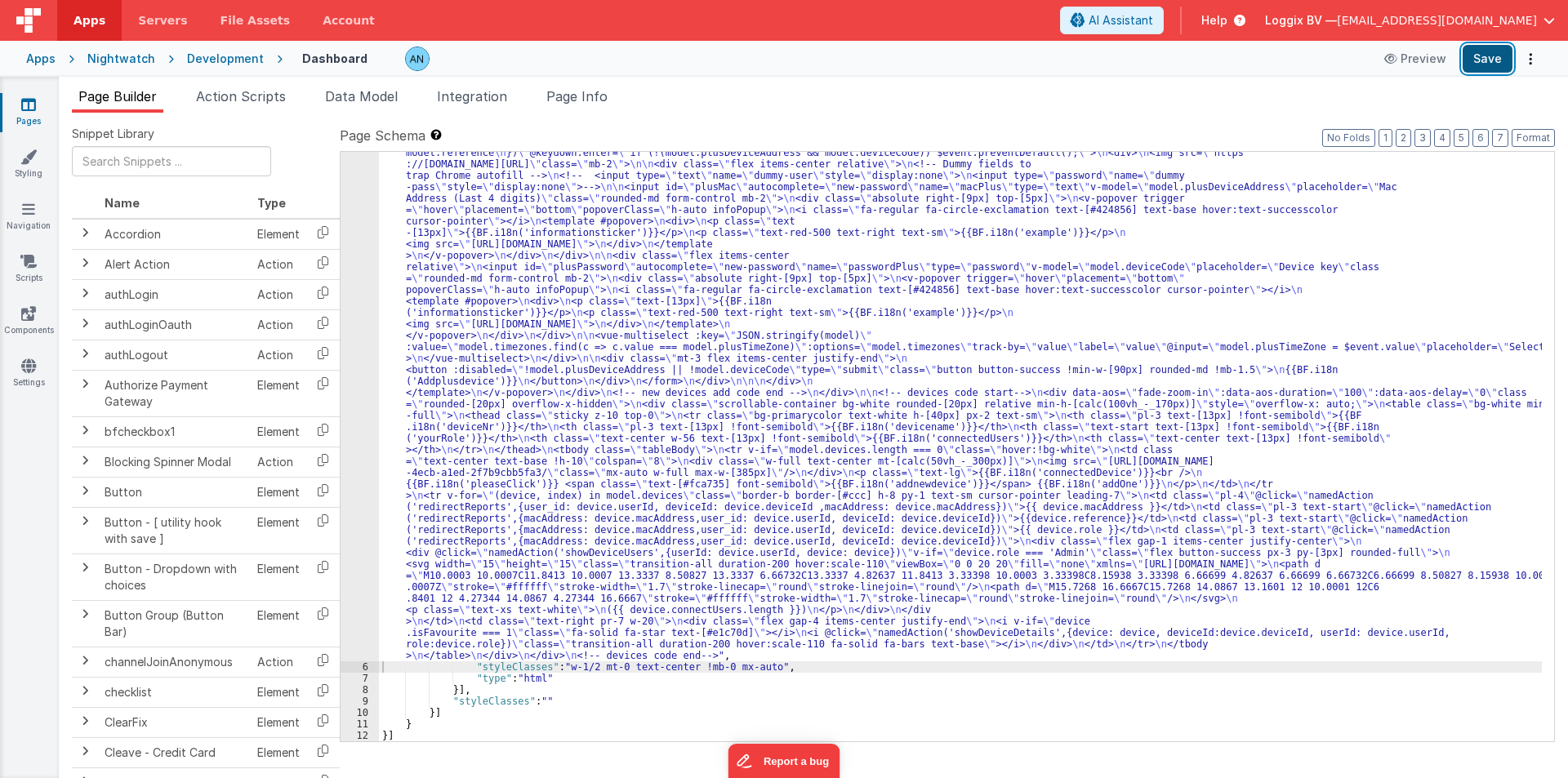
click at [1475, 57] on button "Save" at bounding box center [1487, 59] width 50 height 28
click at [348, 286] on div "5" at bounding box center [359, 141] width 38 height 1040
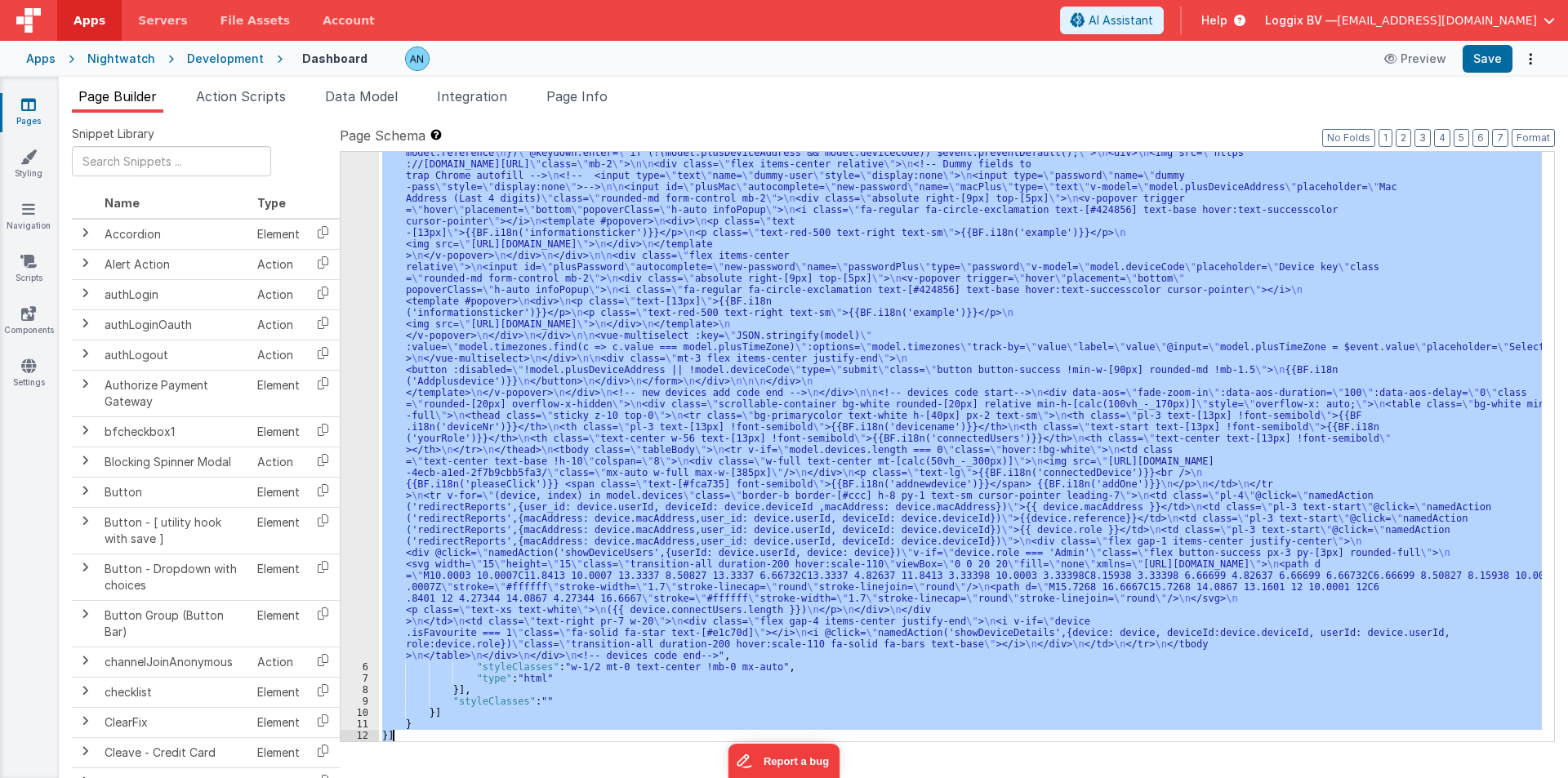
click at [348, 286] on div "5" at bounding box center [359, 141] width 38 height 1040
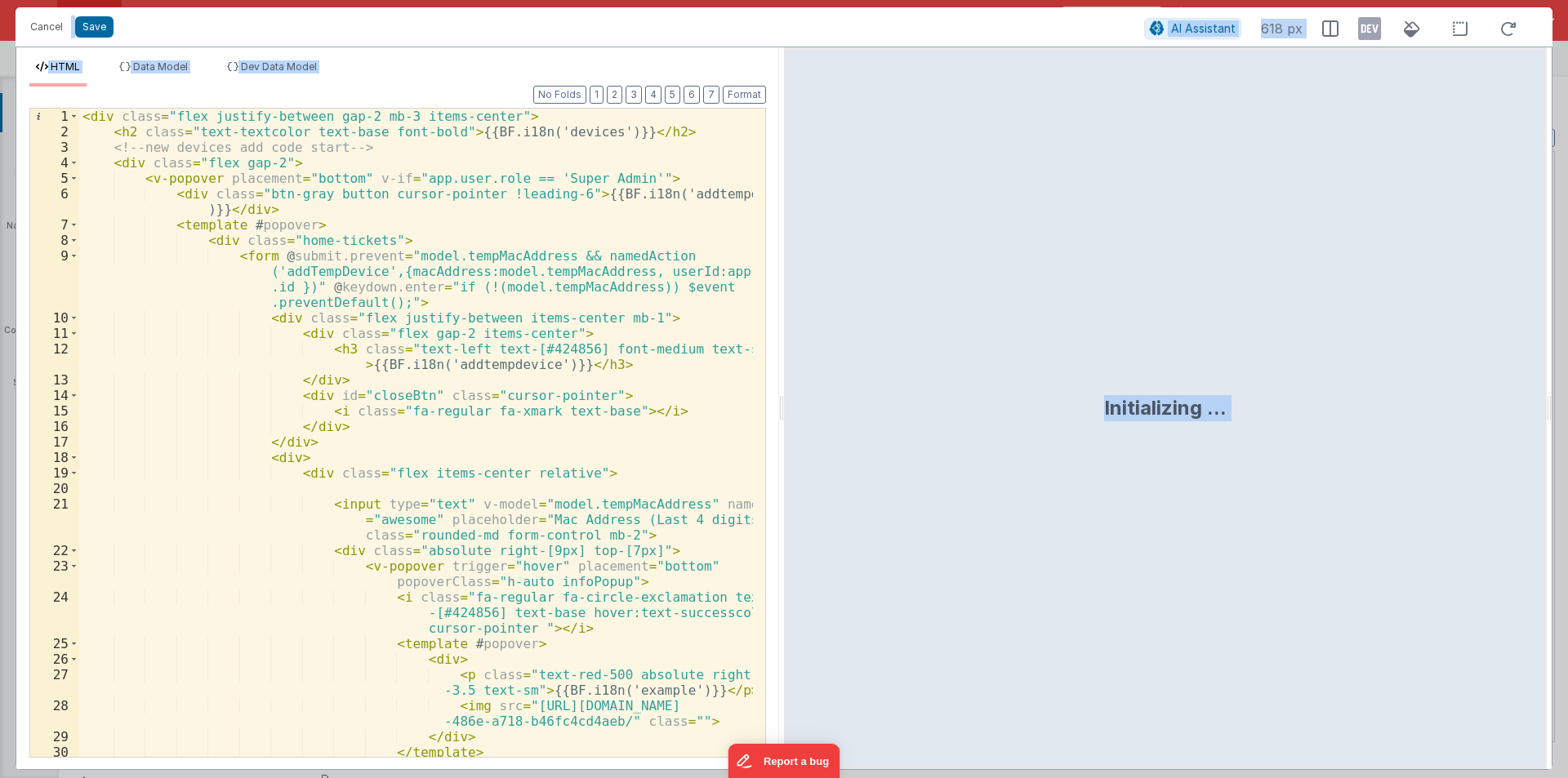
drag, startPoint x: 779, startPoint y: 403, endPoint x: 1308, endPoint y: 403, distance: 529.0
click at [1316, 403] on html "Cancel Save AI Assistant 618 px HTML Data Model Dev Data Model Format 7 6 5 4 3…" at bounding box center [784, 389] width 1568 height 778
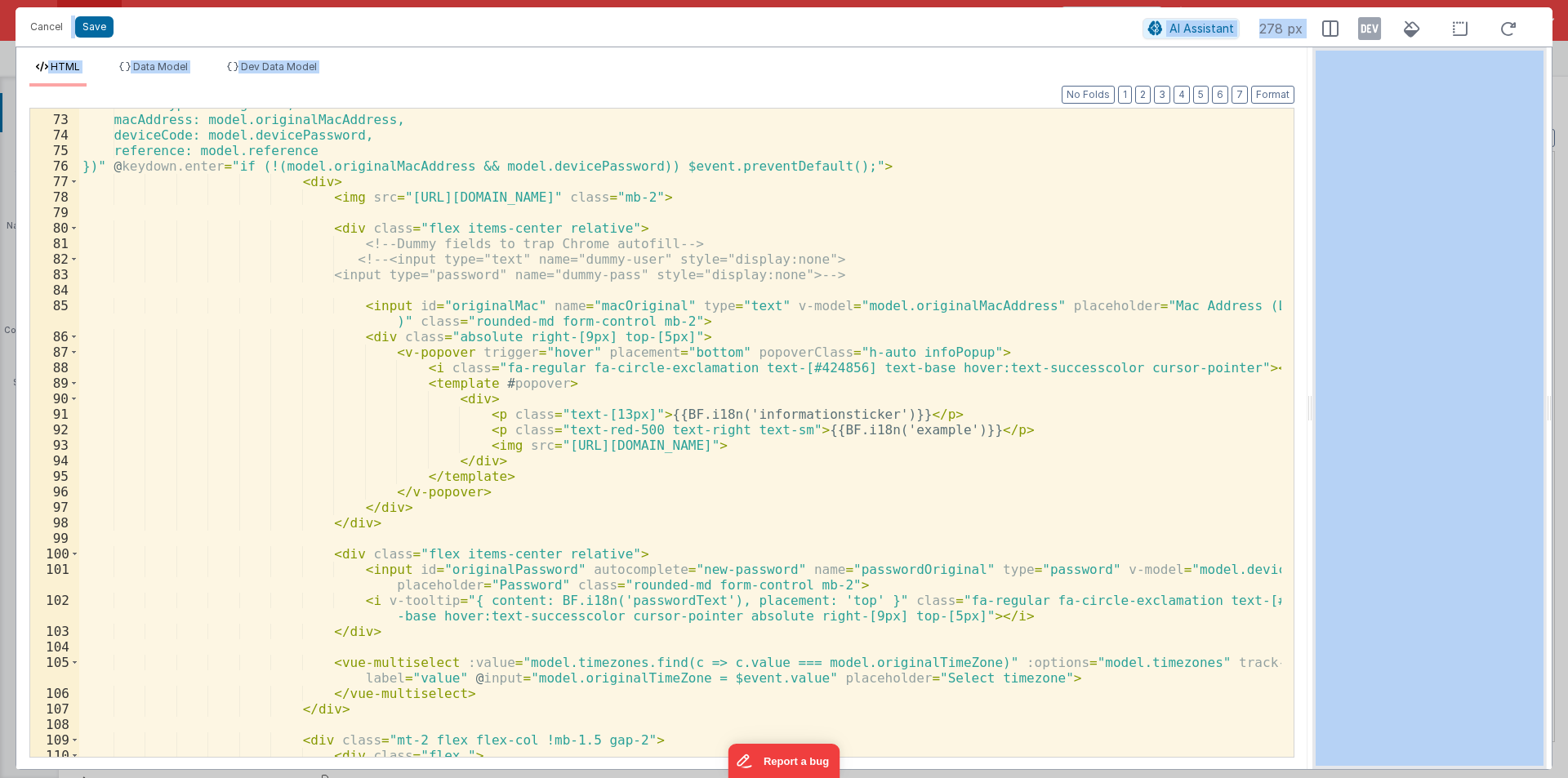
scroll to position [1176, 0]
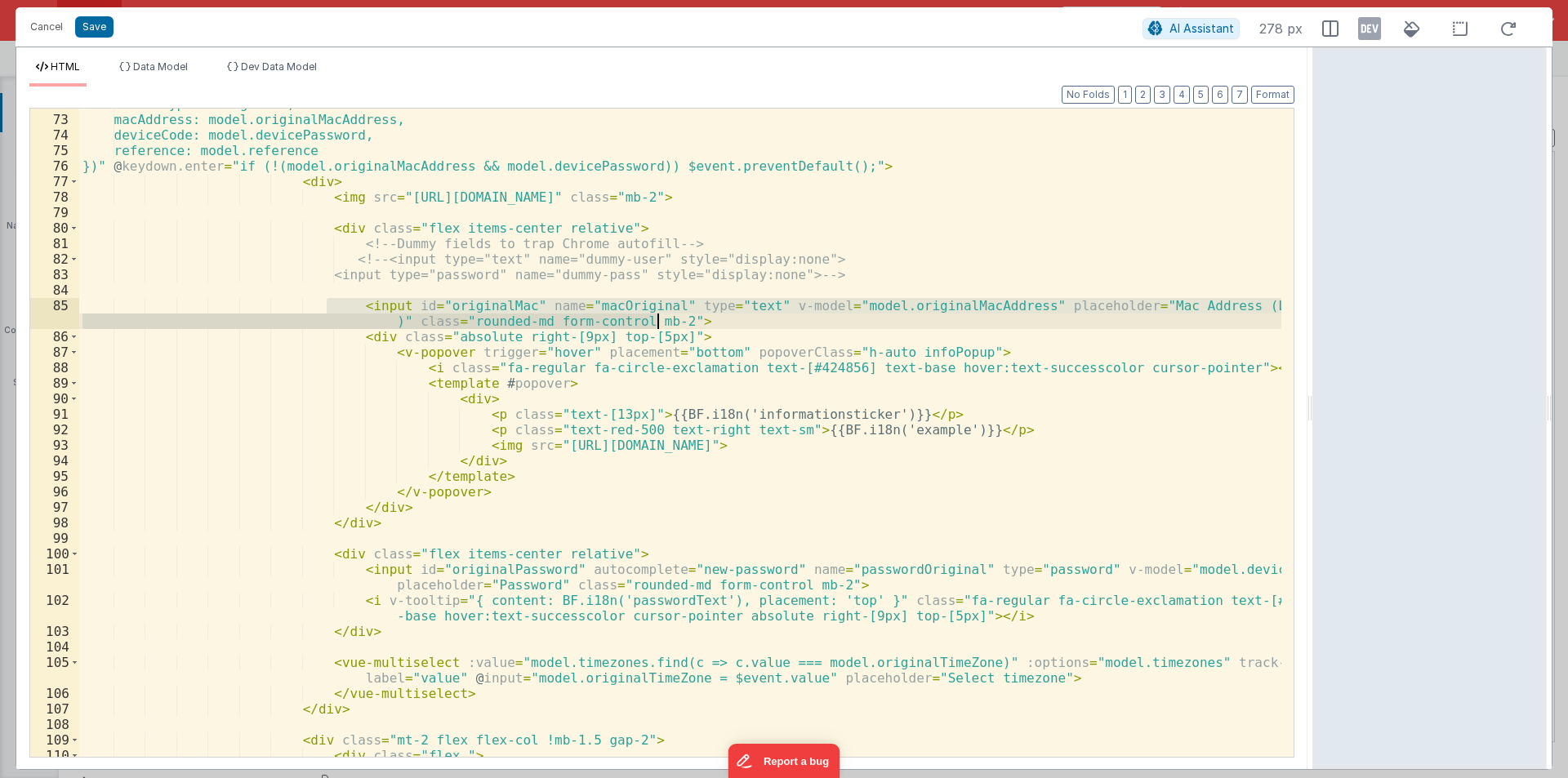
drag, startPoint x: 327, startPoint y: 300, endPoint x: 749, endPoint y: 323, distance: 422.6
click at [749, 323] on div "deviceType: 'Original', macAddress: model.originalMacAddress, deviceCode: model…" at bounding box center [680, 435] width 1203 height 679
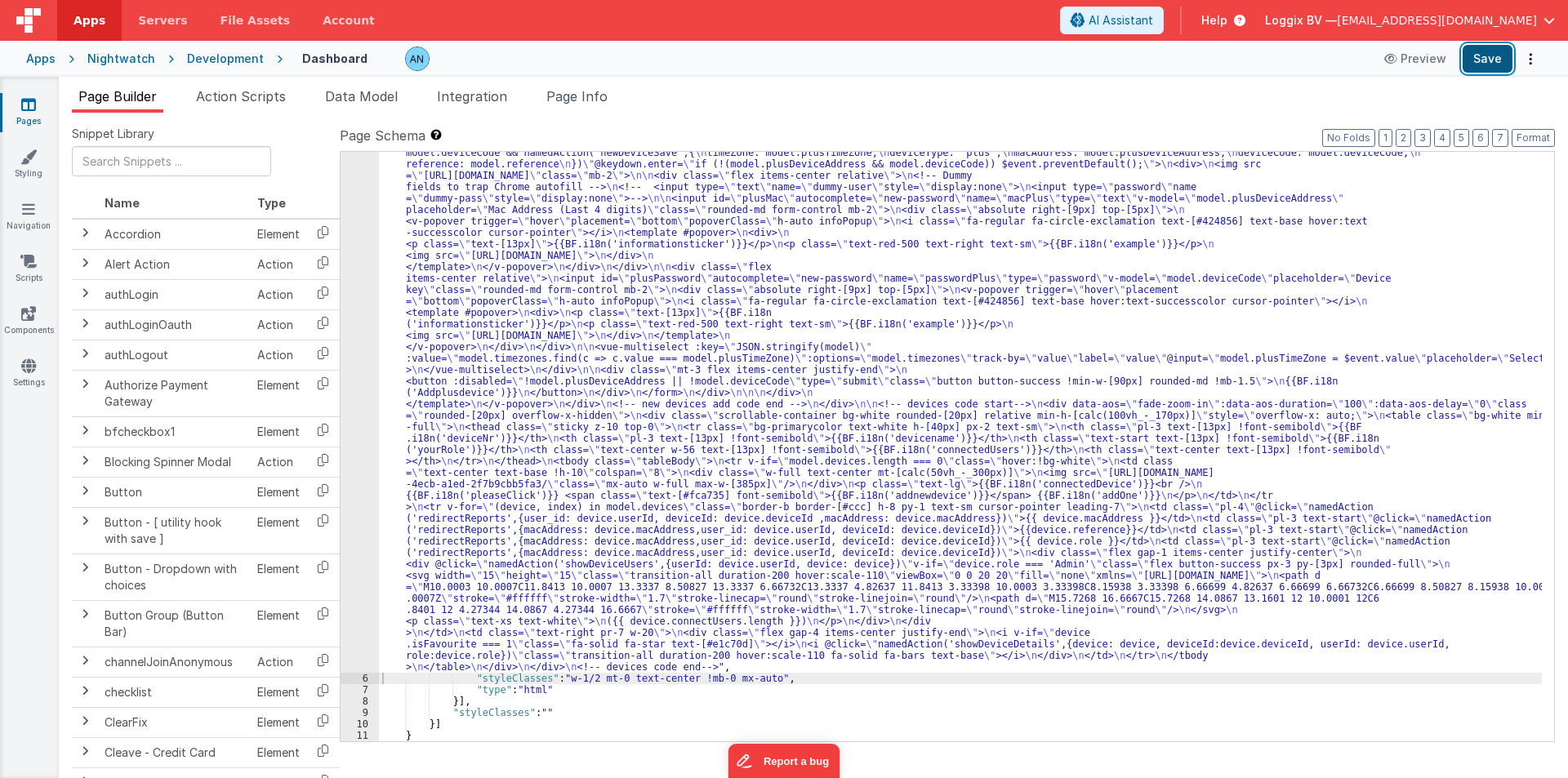
click at [1480, 49] on button "Save" at bounding box center [1487, 59] width 50 height 28
click at [357, 215] on div "5" at bounding box center [359, 147] width 38 height 1052
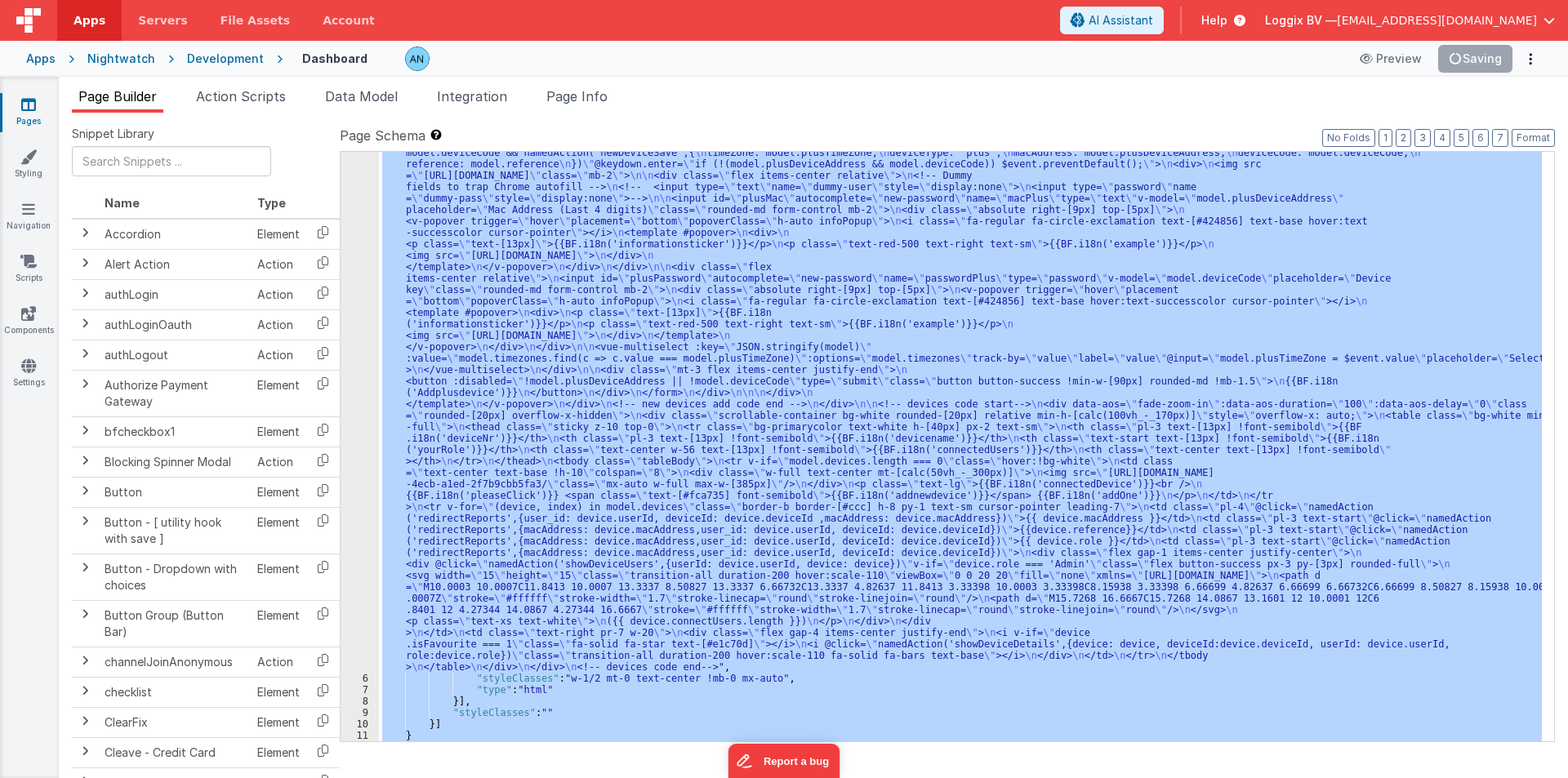
click at [357, 215] on div "5" at bounding box center [359, 147] width 38 height 1052
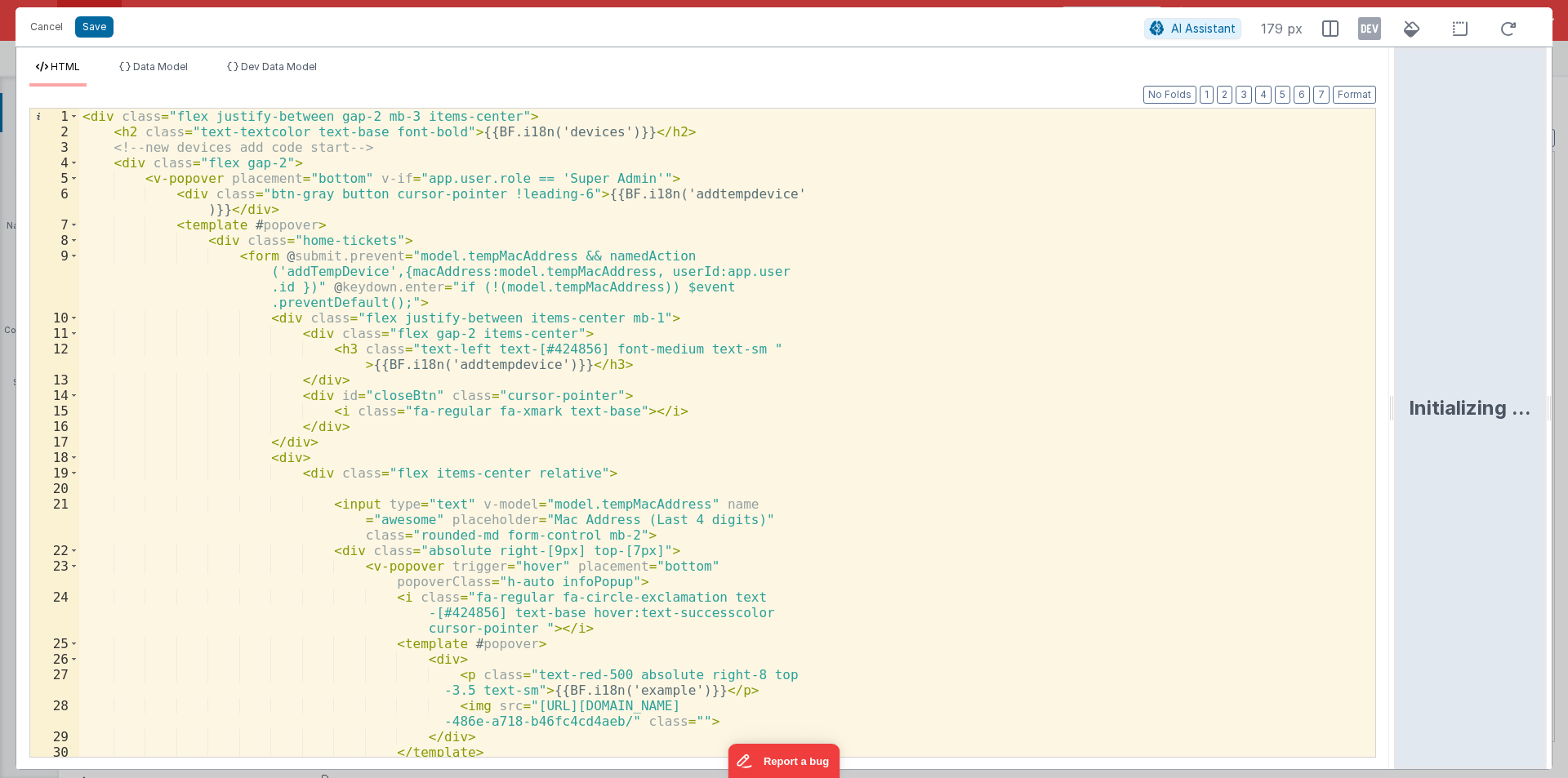
drag, startPoint x: 781, startPoint y: 407, endPoint x: 1567, endPoint y: 386, distance: 786.3
click at [1567, 386] on html "Cancel Save AI Assistant 179 px HTML Data Model Dev Data Model Format 7 6 5 4 3…" at bounding box center [784, 389] width 1568 height 778
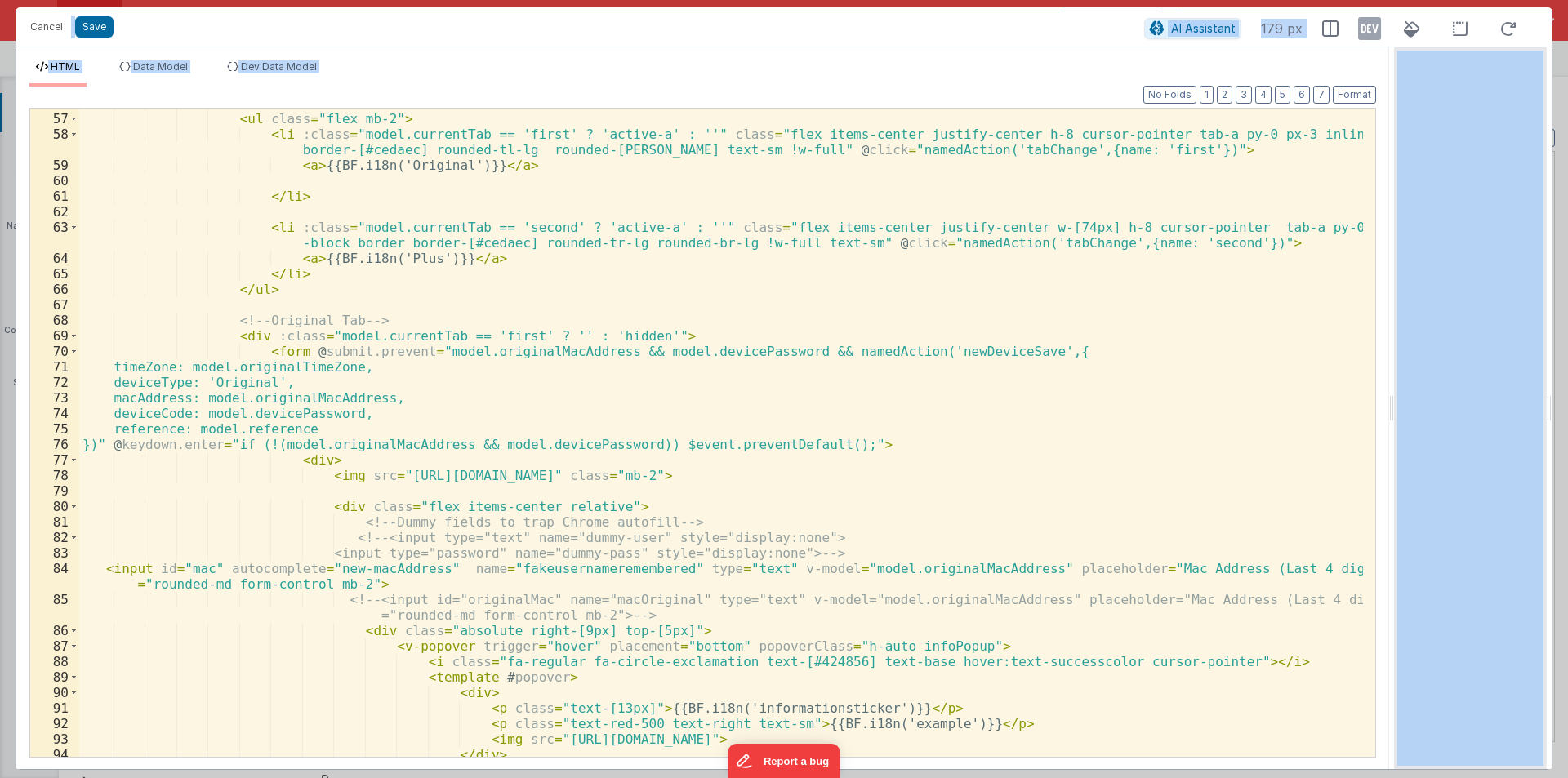
scroll to position [882, 0]
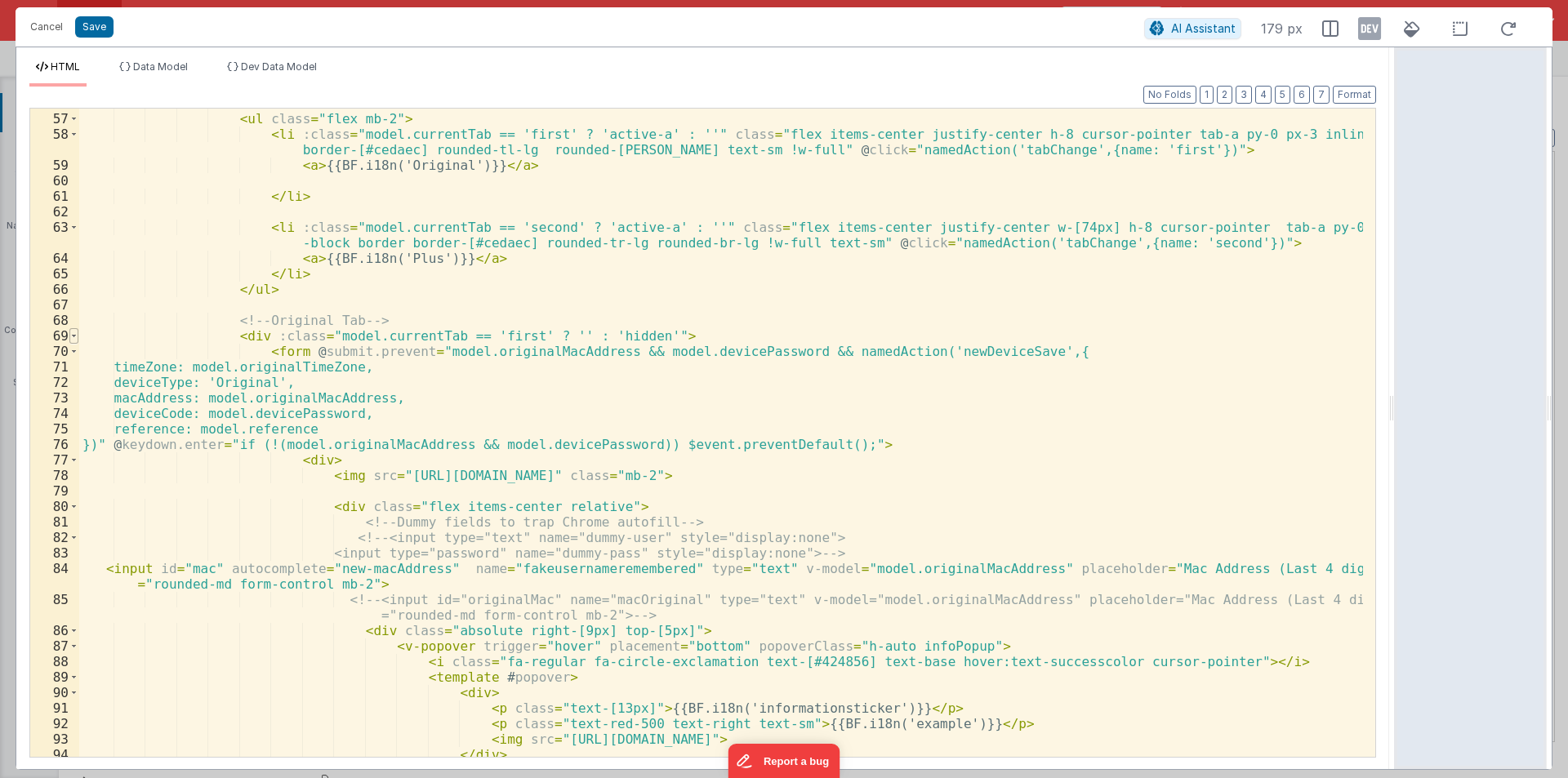
click at [76, 334] on span at bounding box center [74, 335] width 9 height 16
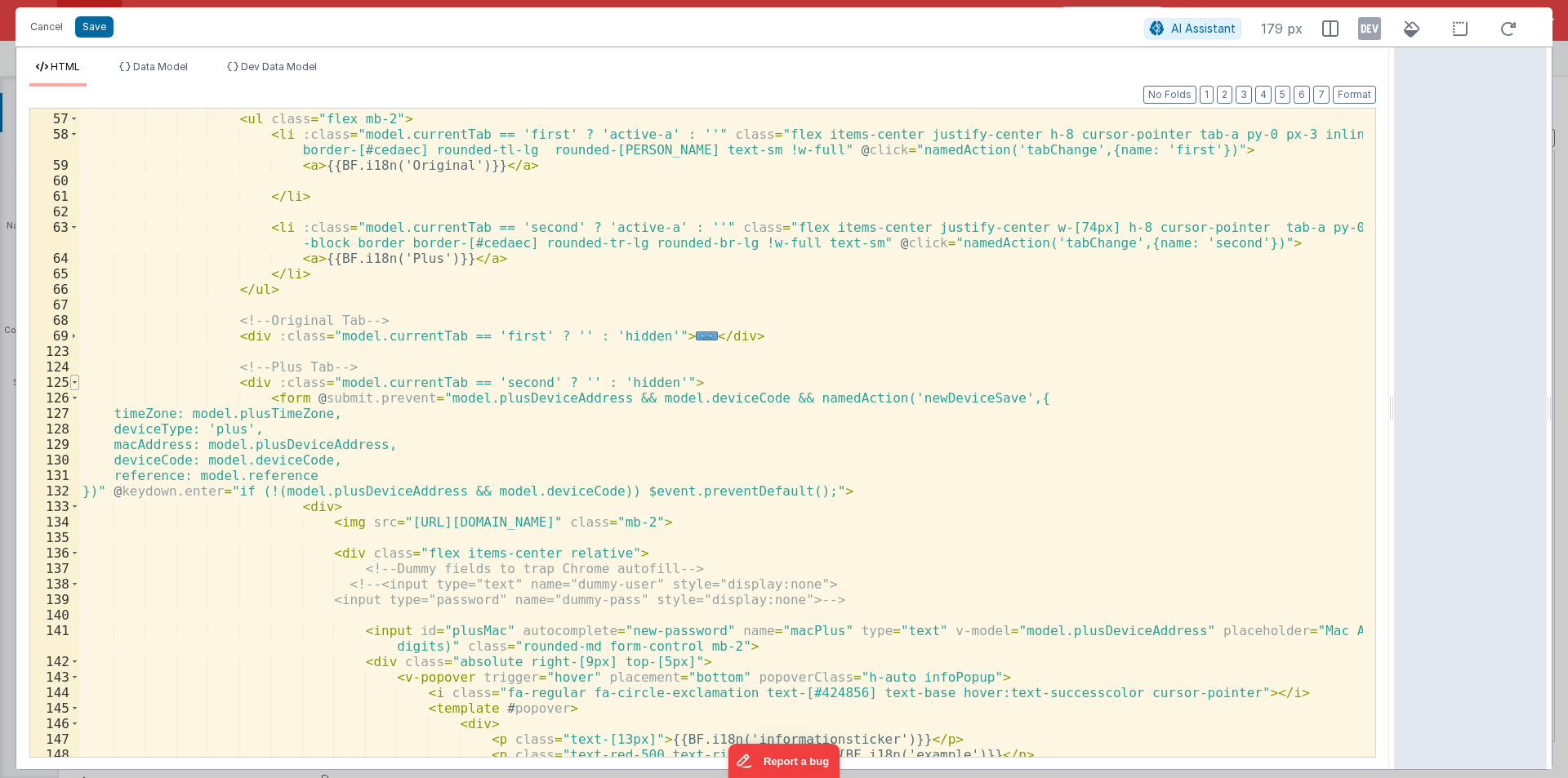
click at [73, 381] on span at bounding box center [75, 382] width 9 height 16
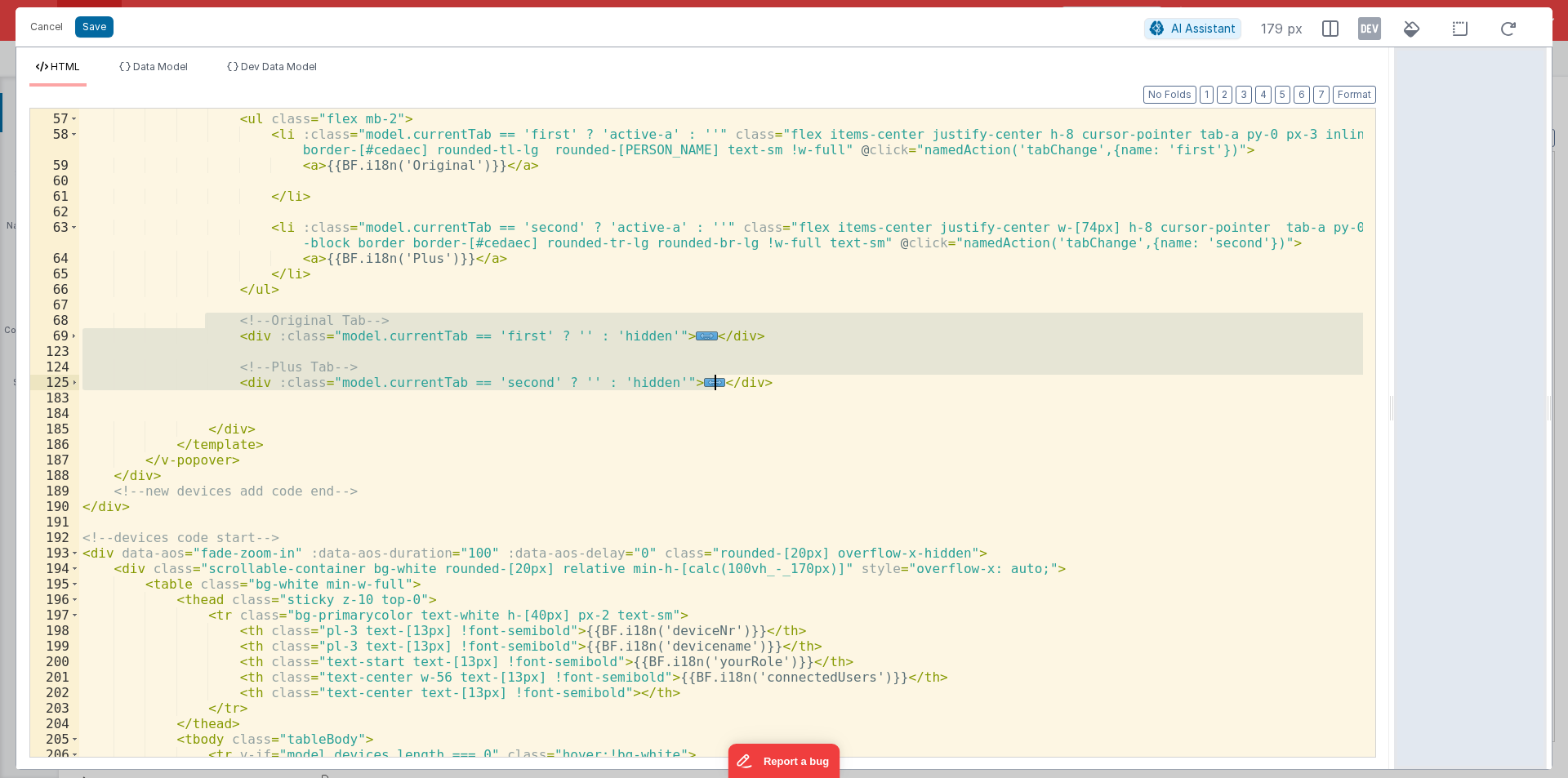
drag, startPoint x: 207, startPoint y: 315, endPoint x: 746, endPoint y: 377, distance: 542.6
click at [746, 377] on div "</ div > < ul class = "flex mb-2" > < li :class = "model.currentTab == 'first' …" at bounding box center [721, 434] width 1284 height 679
click at [192, 353] on div "</ div > < ul class = "flex mb-2" > < li :class = "model.currentTab == 'first' …" at bounding box center [721, 432] width 1284 height 648
drag, startPoint x: 250, startPoint y: 330, endPoint x: 722, endPoint y: 377, distance: 474.3
click at [722, 377] on div "</ div > < ul class = "flex mb-2" > < li :class = "model.currentTab == 'first' …" at bounding box center [721, 434] width 1284 height 679
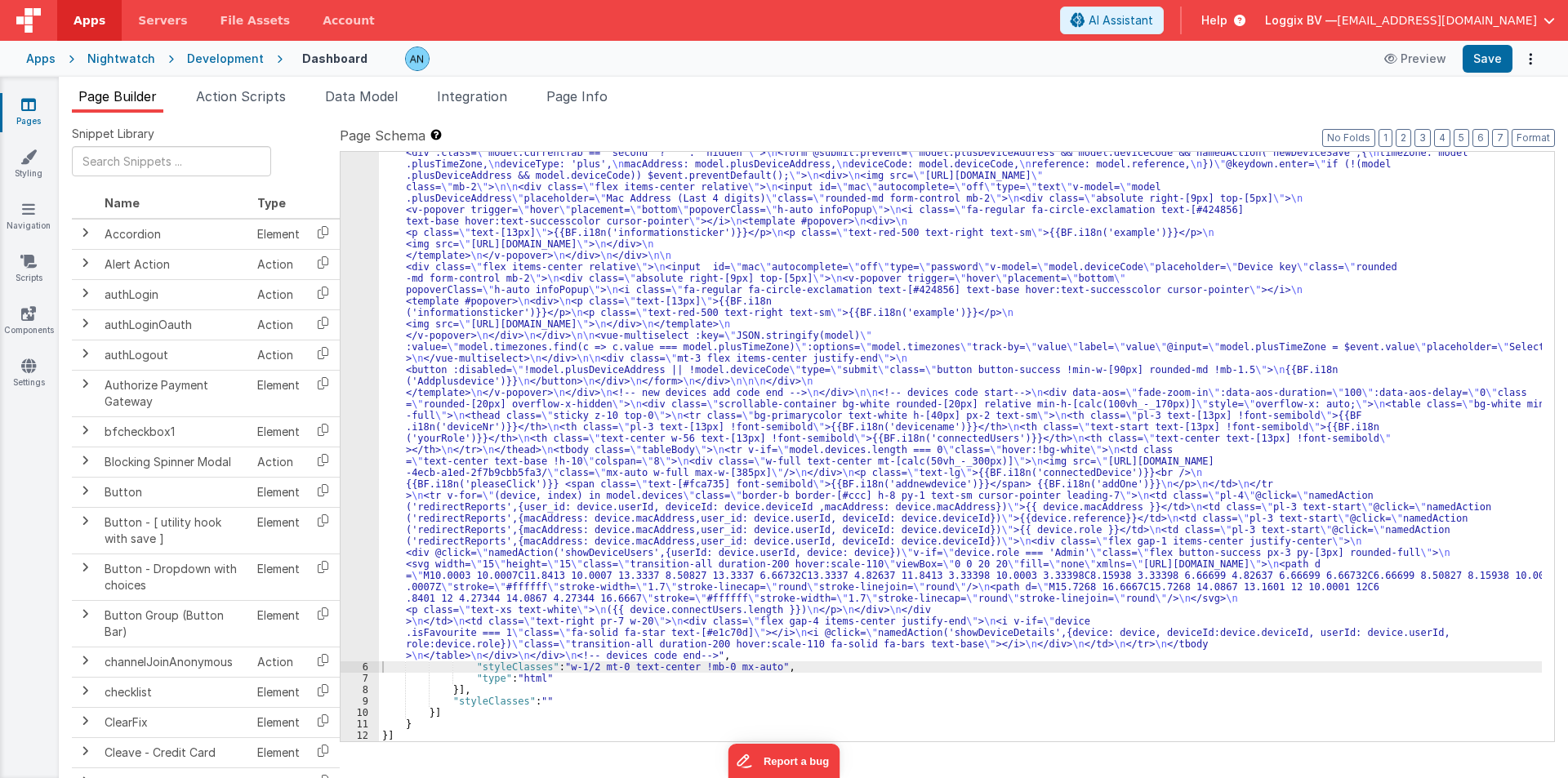
scroll to position [542, 0]
click at [1492, 57] on button "Save" at bounding box center [1487, 59] width 50 height 28
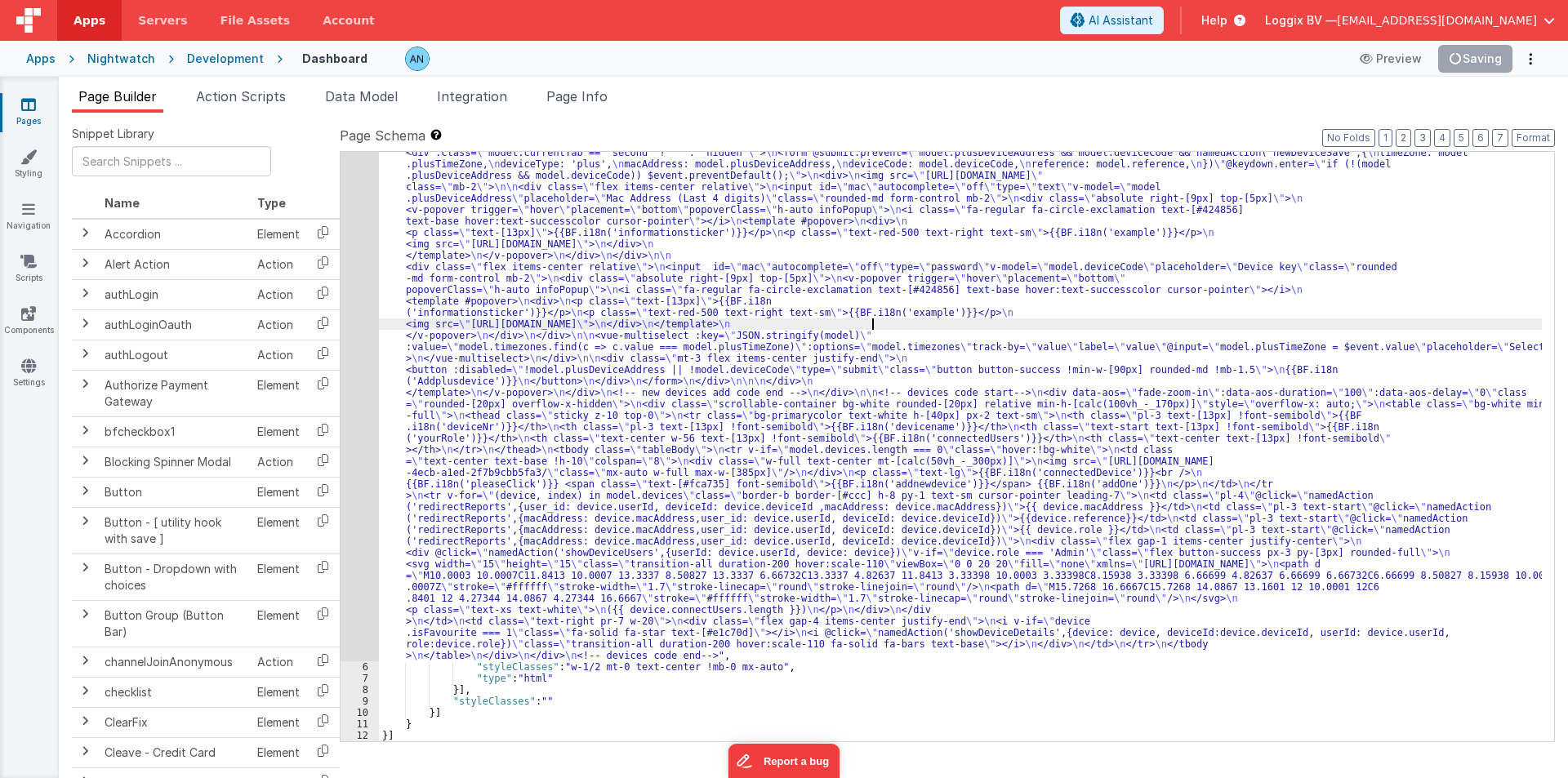
click at [872, 321] on div ""html" : "<div class= \" flex justify-between gap-2 mb-3 items-center \" > \n <…" at bounding box center [961, 459] width 1163 height 1606
click at [1483, 67] on button "Save" at bounding box center [1487, 59] width 50 height 28
click at [413, 283] on div ""html" : "<div class= \" flex justify-between gap-2 mb-3 items-center \" > \n <…" at bounding box center [961, 459] width 1163 height 1606
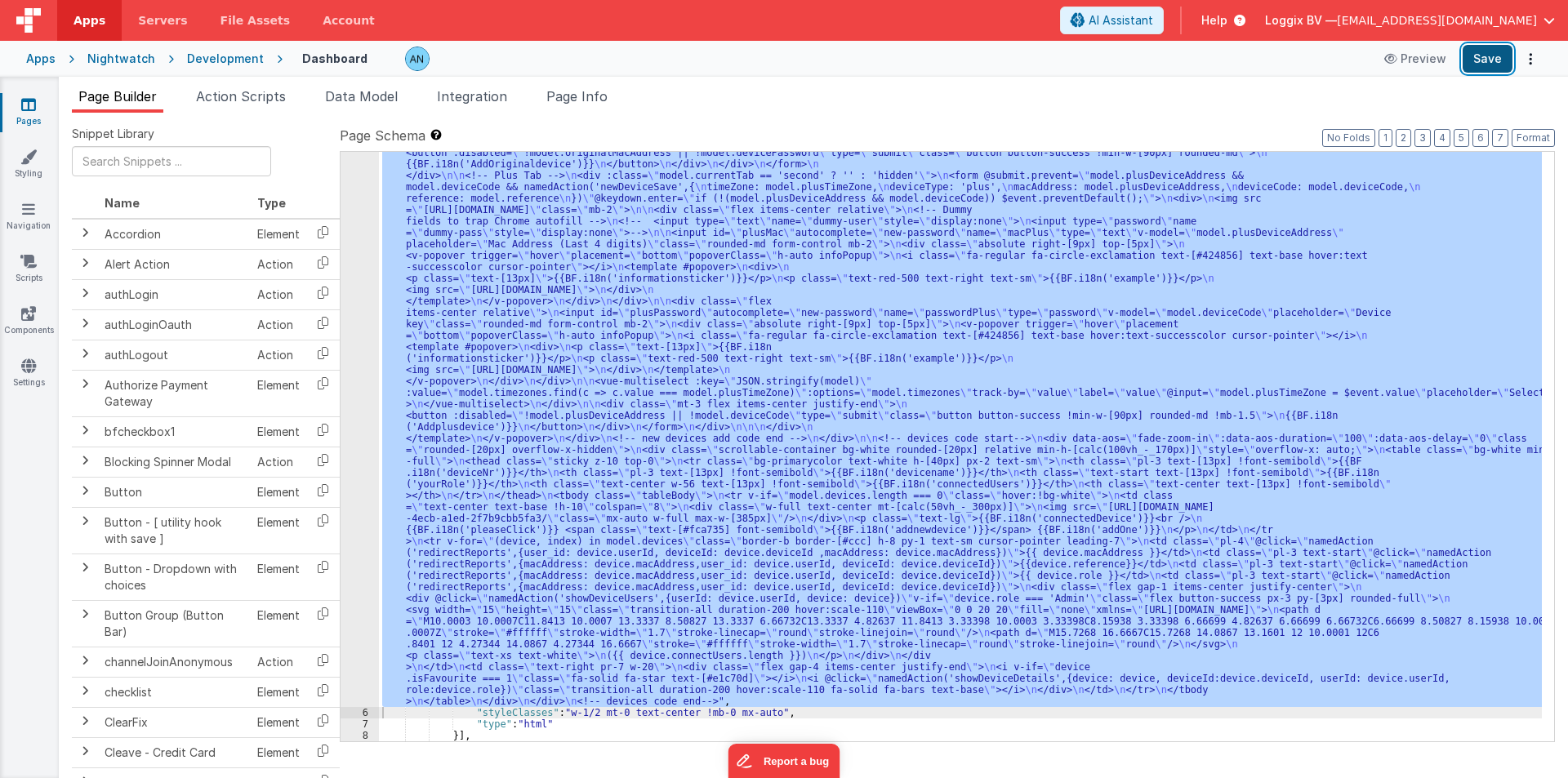
click at [1487, 62] on button "Save" at bounding box center [1487, 59] width 50 height 28
click at [1529, 133] on button "Format" at bounding box center [1533, 137] width 43 height 18
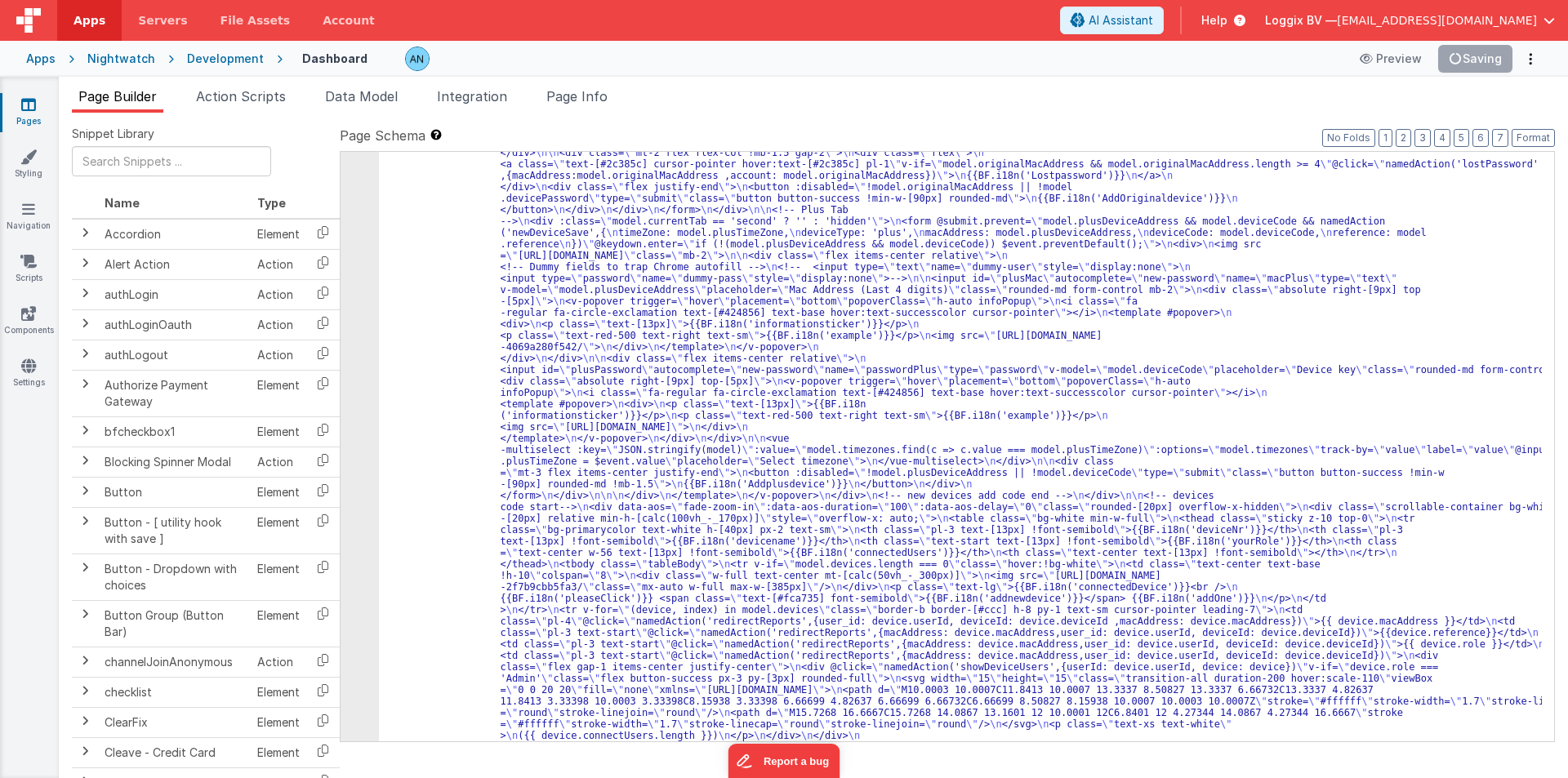
click at [355, 279] on div "5" at bounding box center [359, 220] width 38 height 1131
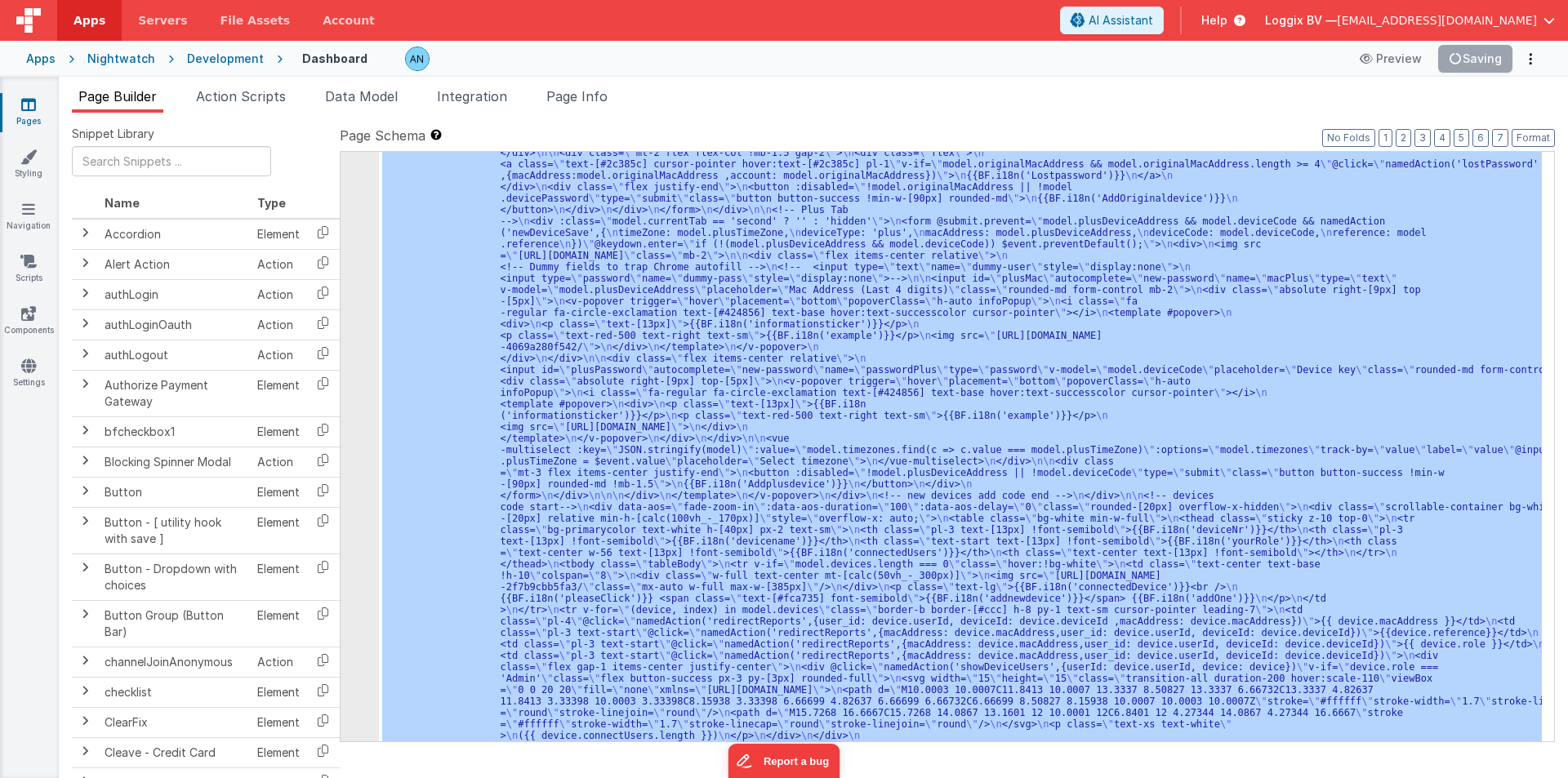
click at [355, 279] on div "5" at bounding box center [359, 220] width 38 height 1131
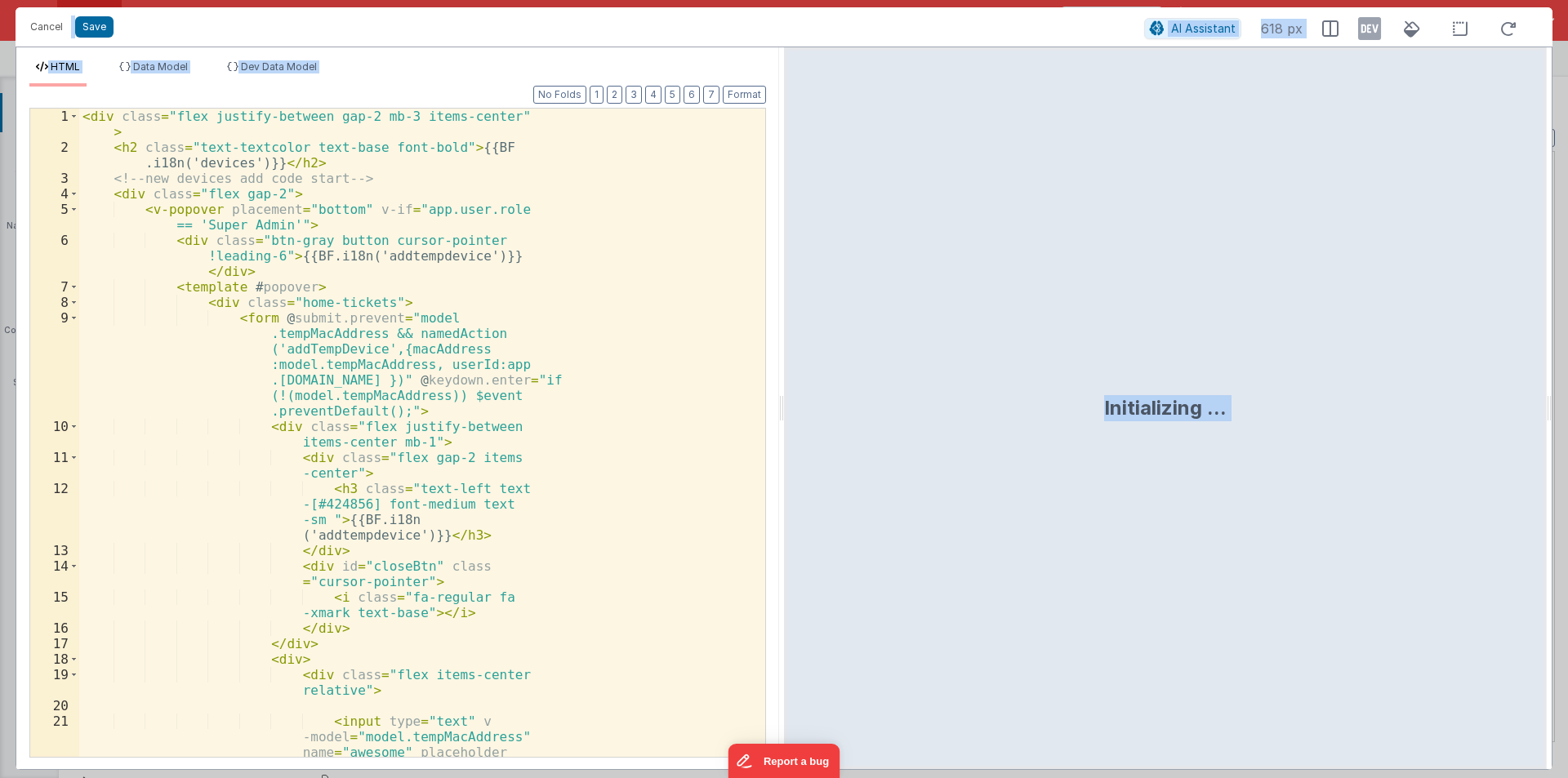
scroll to position [600, 0]
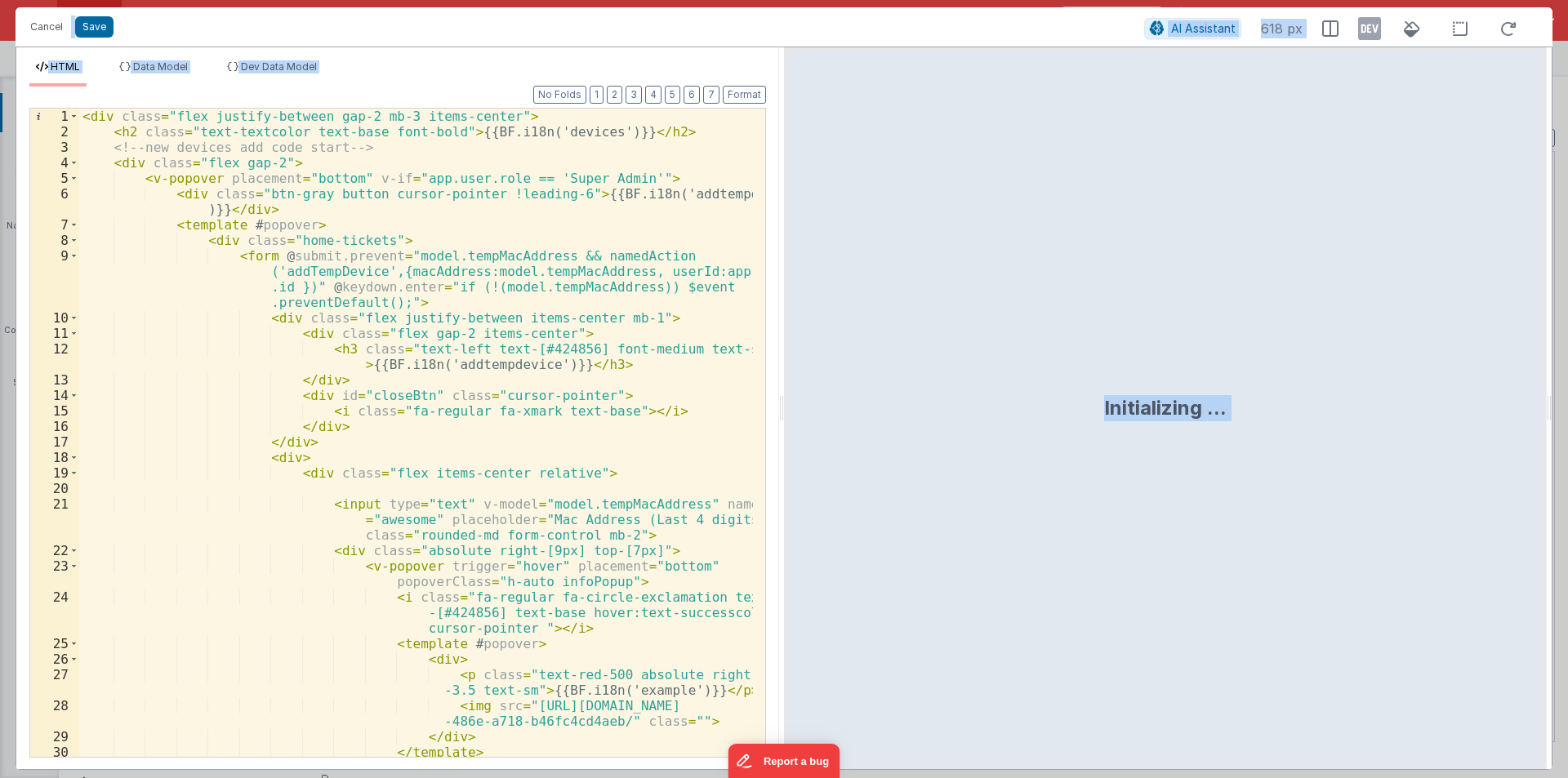
drag, startPoint x: 780, startPoint y: 405, endPoint x: 1438, endPoint y: 412, distance: 658.0
click at [1567, 401] on html "Cancel Save AI Assistant 618 px HTML Data Model Dev Data Model Format 7 6 5 4 3…" at bounding box center [784, 389] width 1568 height 778
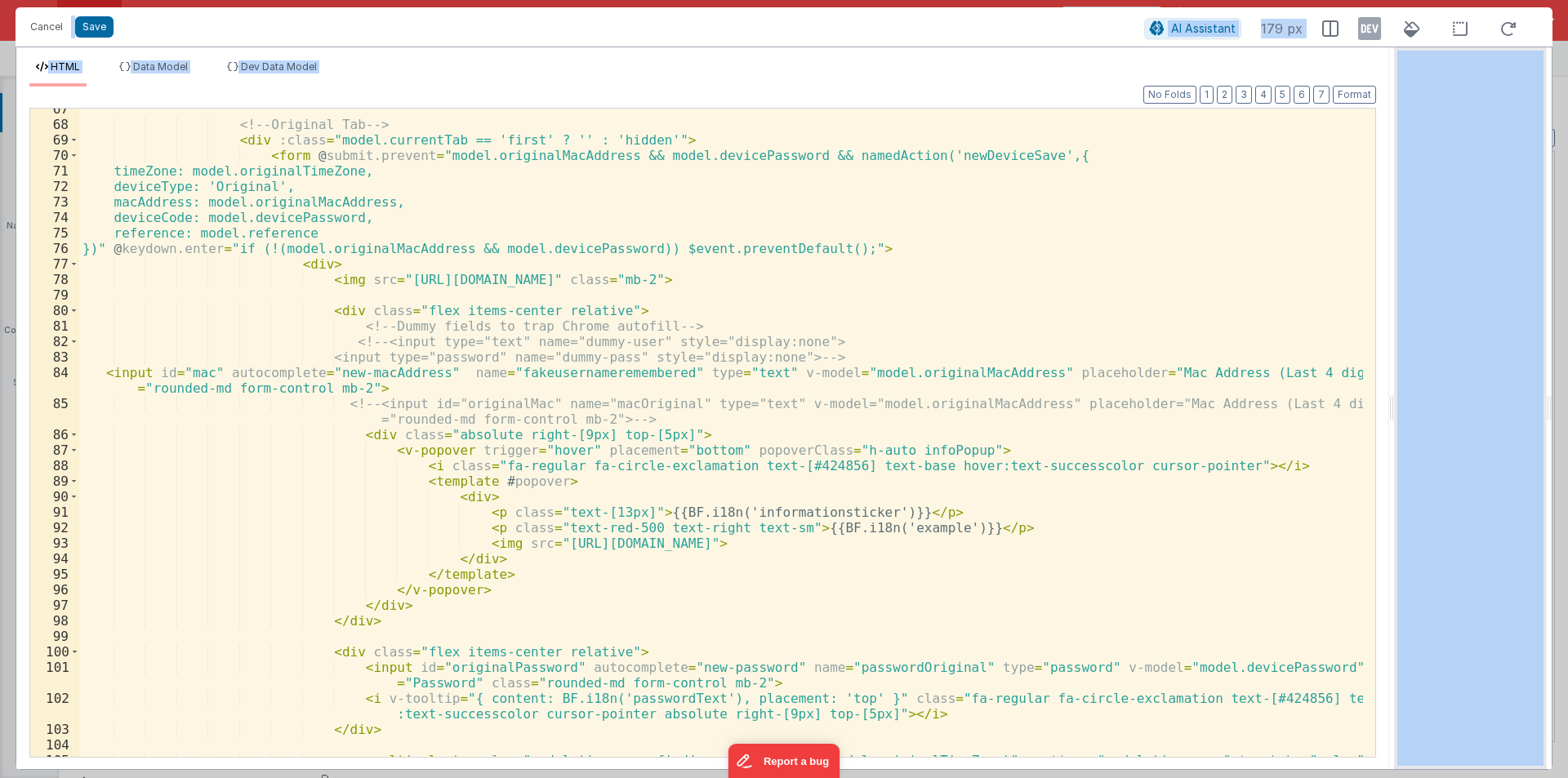
scroll to position [1078, 0]
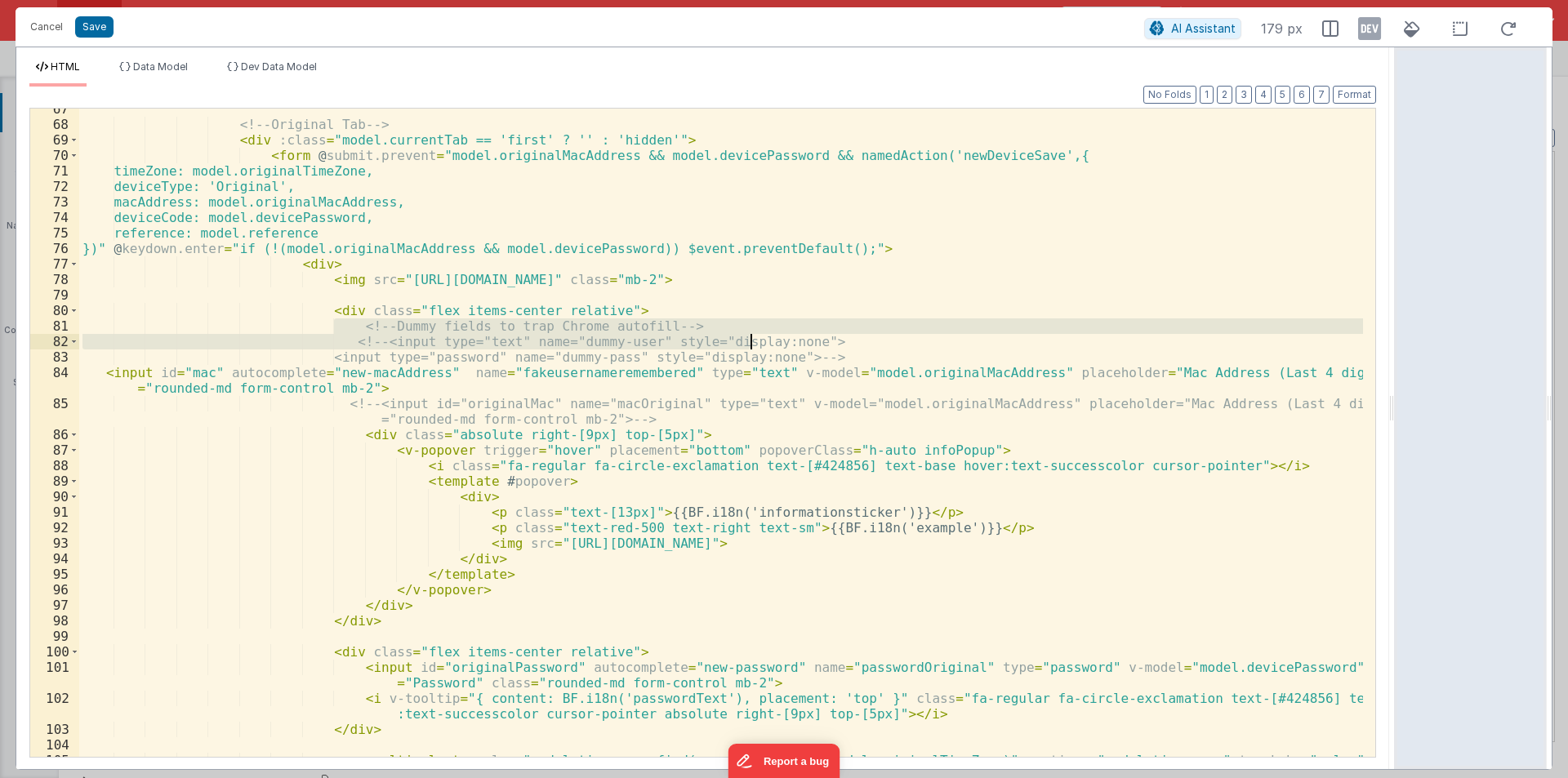
drag, startPoint x: 335, startPoint y: 323, endPoint x: 748, endPoint y: 347, distance: 413.7
click at [748, 347] on div "<!-- Original Tab --> < div :class = "model.currentTab == 'first' ? '' : 'hidde…" at bounding box center [721, 448] width 1284 height 695
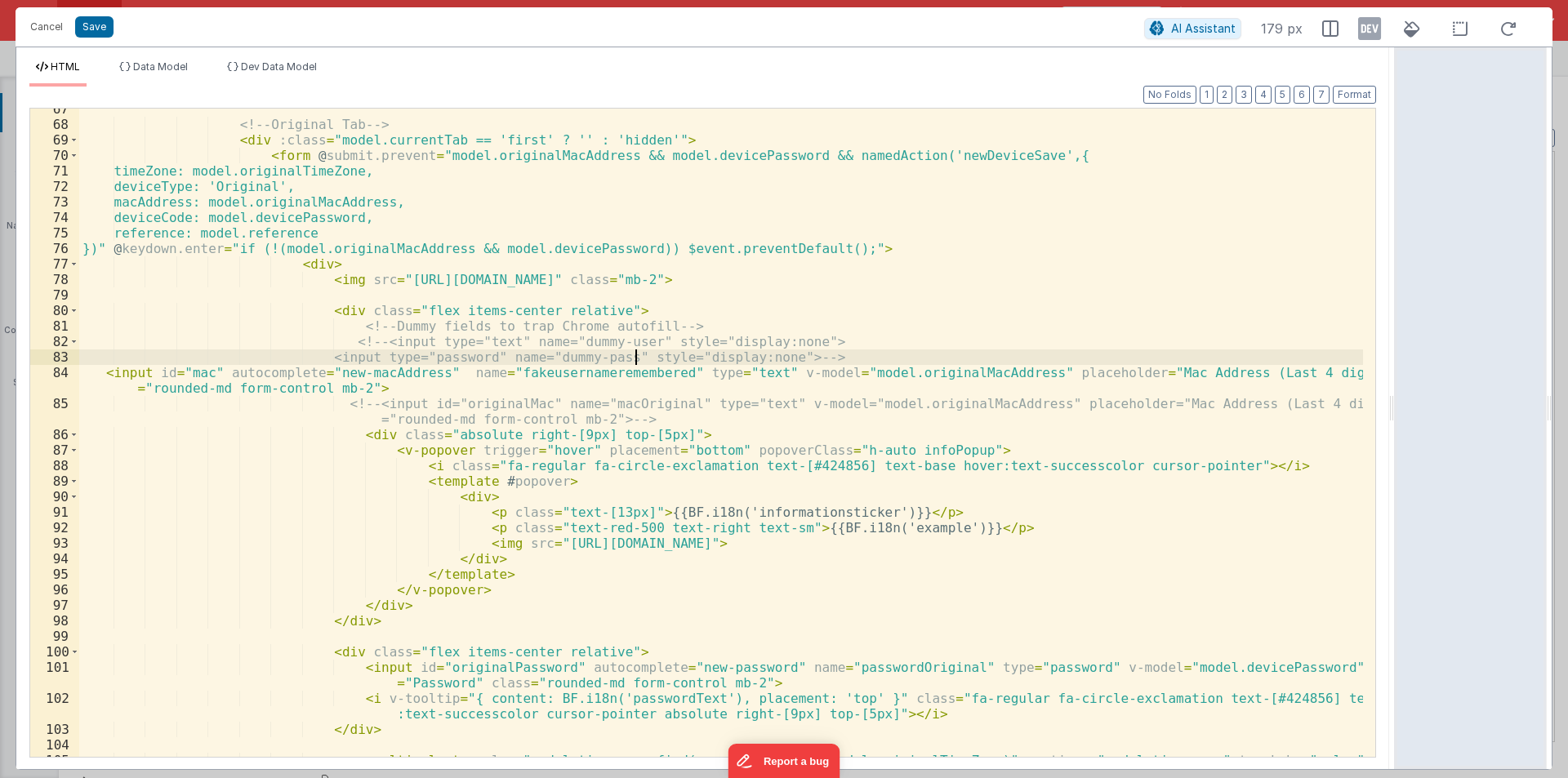
click at [634, 357] on div "<!-- Original Tab --> < div :class = "model.currentTab == 'first' ? '' : 'hidde…" at bounding box center [721, 448] width 1284 height 695
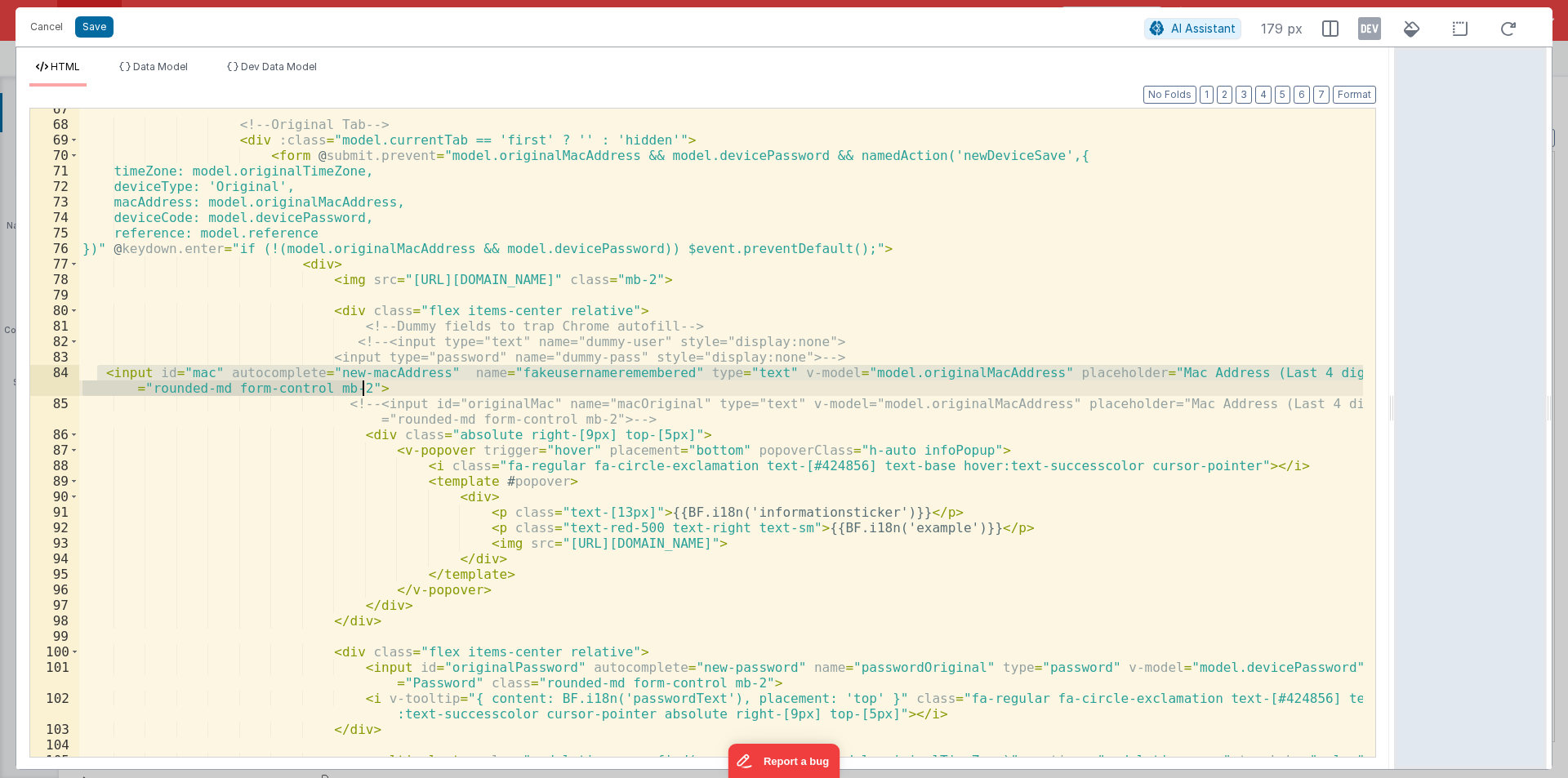
drag, startPoint x: 100, startPoint y: 370, endPoint x: 376, endPoint y: 385, distance: 276.4
click at [376, 385] on div "<!-- Original Tab --> < div :class = "model.currentTab == 'first' ? '' : 'hidde…" at bounding box center [721, 448] width 1284 height 695
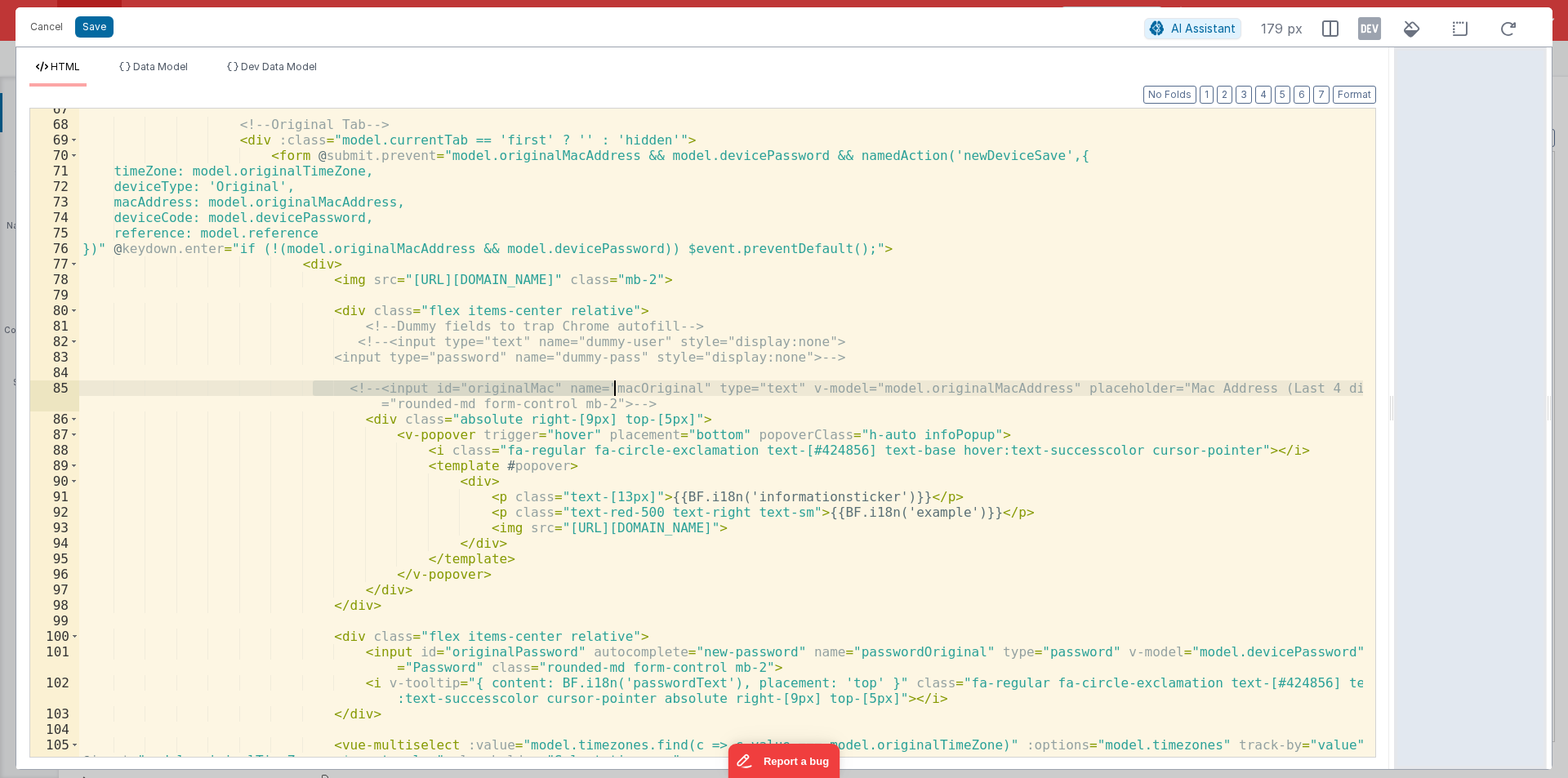
drag, startPoint x: 314, startPoint y: 385, endPoint x: 616, endPoint y: 394, distance: 302.1
click at [616, 394] on div "<!-- Original Tab --> < div :class = "model.currentTab == 'first' ? '' : 'hidde…" at bounding box center [721, 448] width 1284 height 695
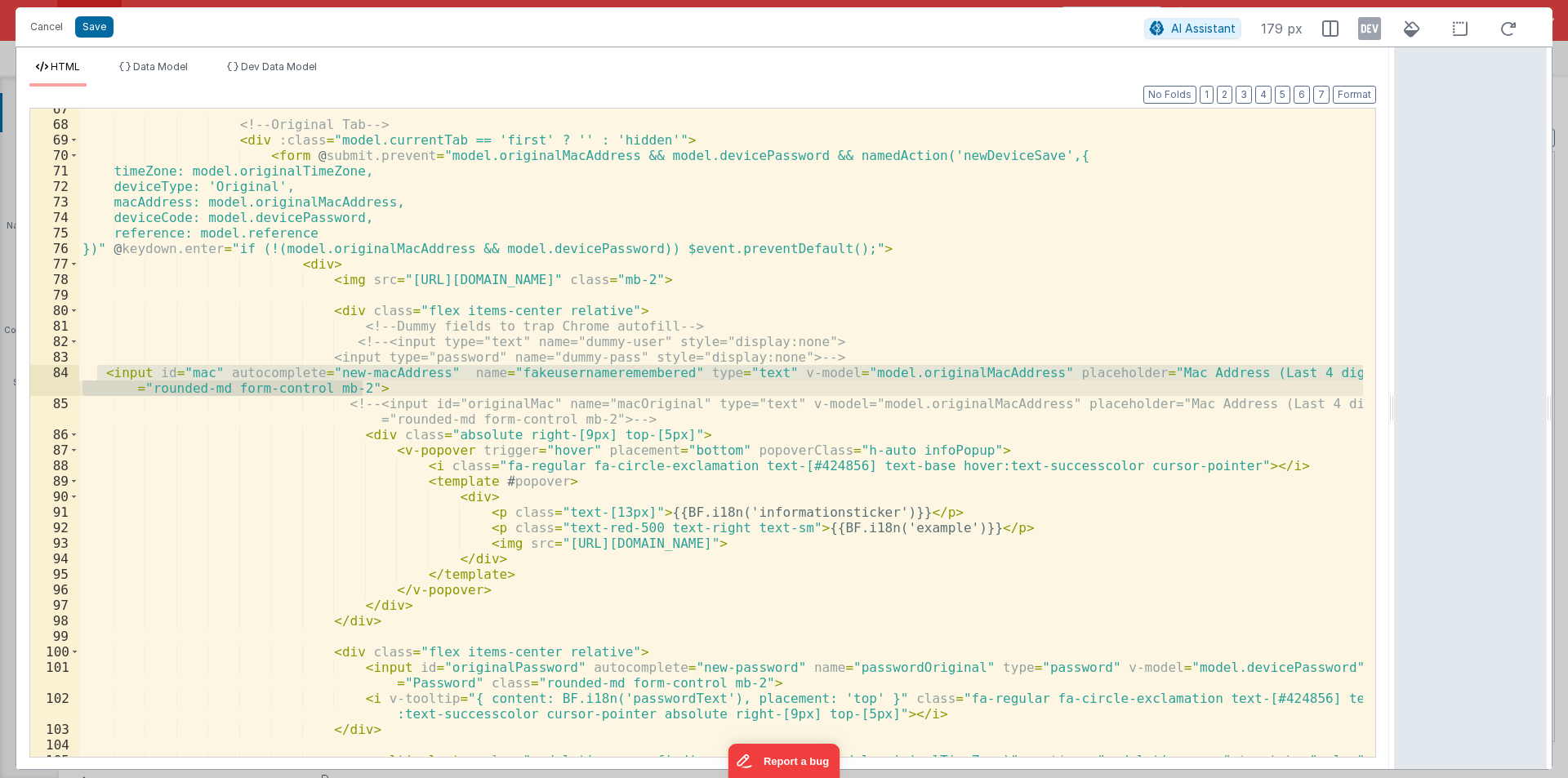
click at [450, 395] on div "<!-- Original Tab --> < div :class = "model.currentTab == 'first' ? '' : 'hidde…" at bounding box center [721, 432] width 1284 height 648
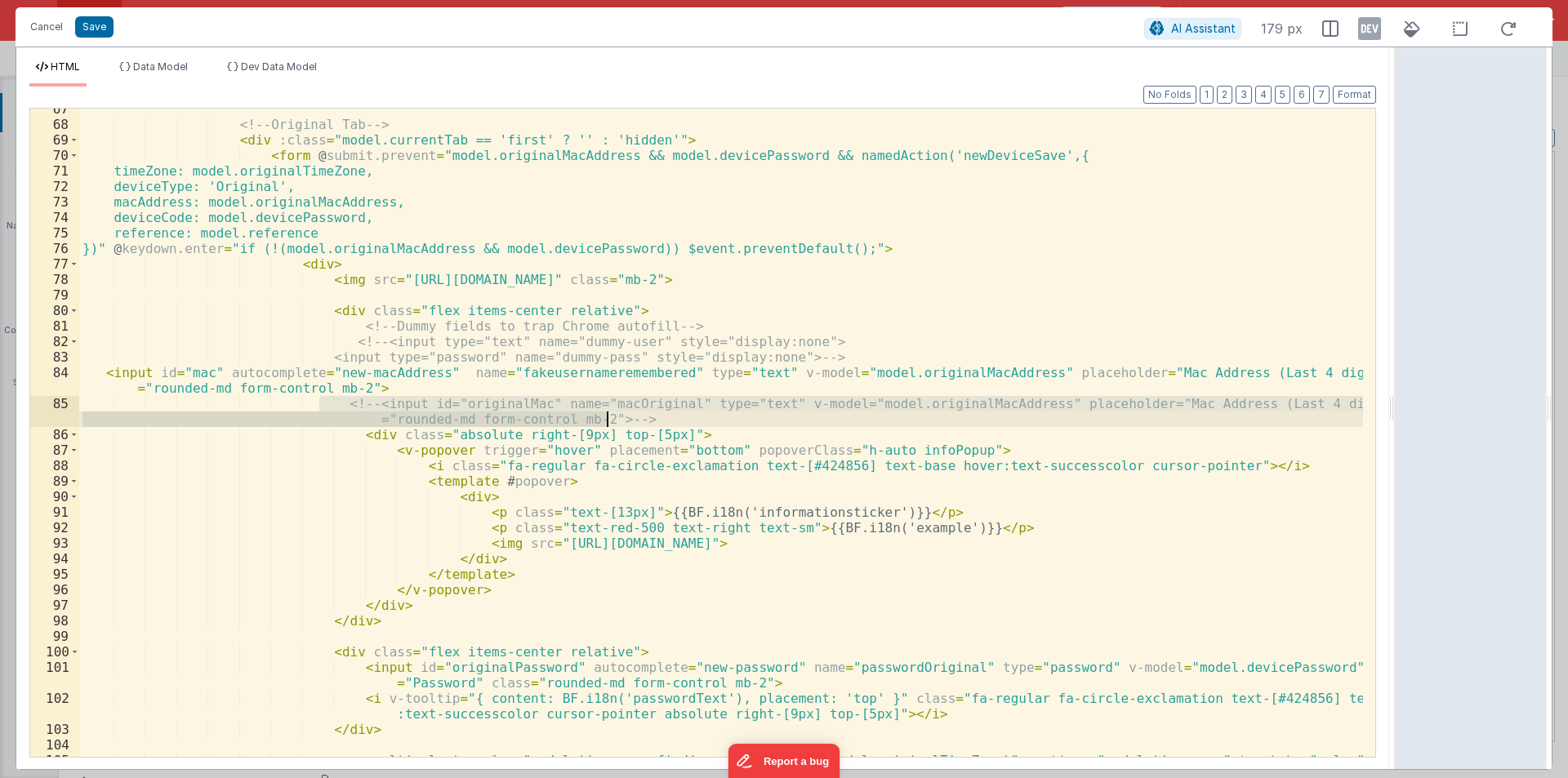
drag, startPoint x: 321, startPoint y: 400, endPoint x: 639, endPoint y: 417, distance: 318.5
click at [639, 417] on div "<!-- Original Tab --> < div :class = "model.currentTab == 'first' ? '' : 'hidde…" at bounding box center [721, 448] width 1284 height 695
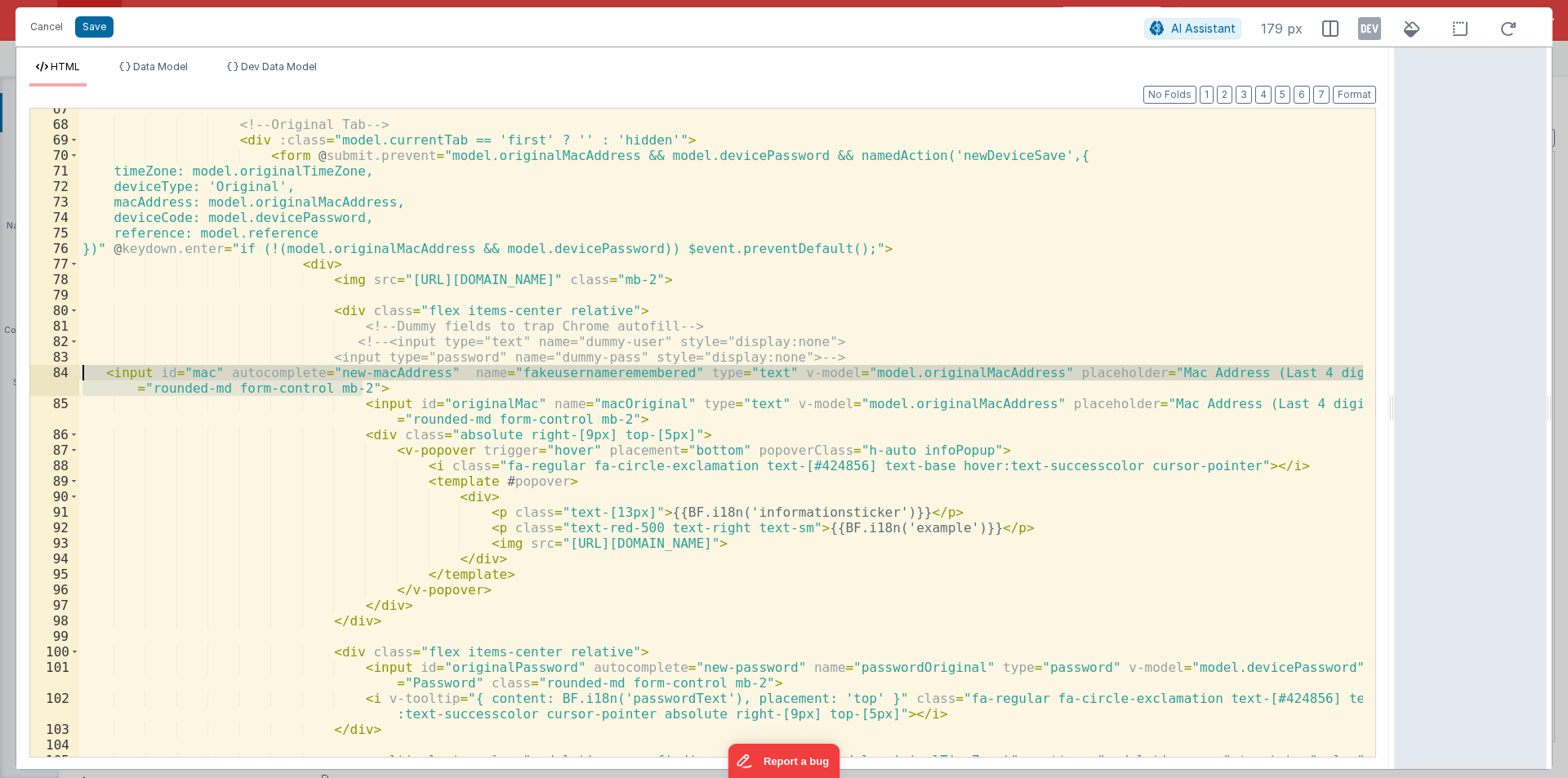
drag, startPoint x: 371, startPoint y: 386, endPoint x: 23, endPoint y: 374, distance: 348.2
click at [23, 374] on div "Format 7 6 5 4 3 2 1 No Folds 67 68 69 70 71 72 73 74 75 76 77 78 79 80 81 82 8…" at bounding box center [702, 428] width 1373 height 683
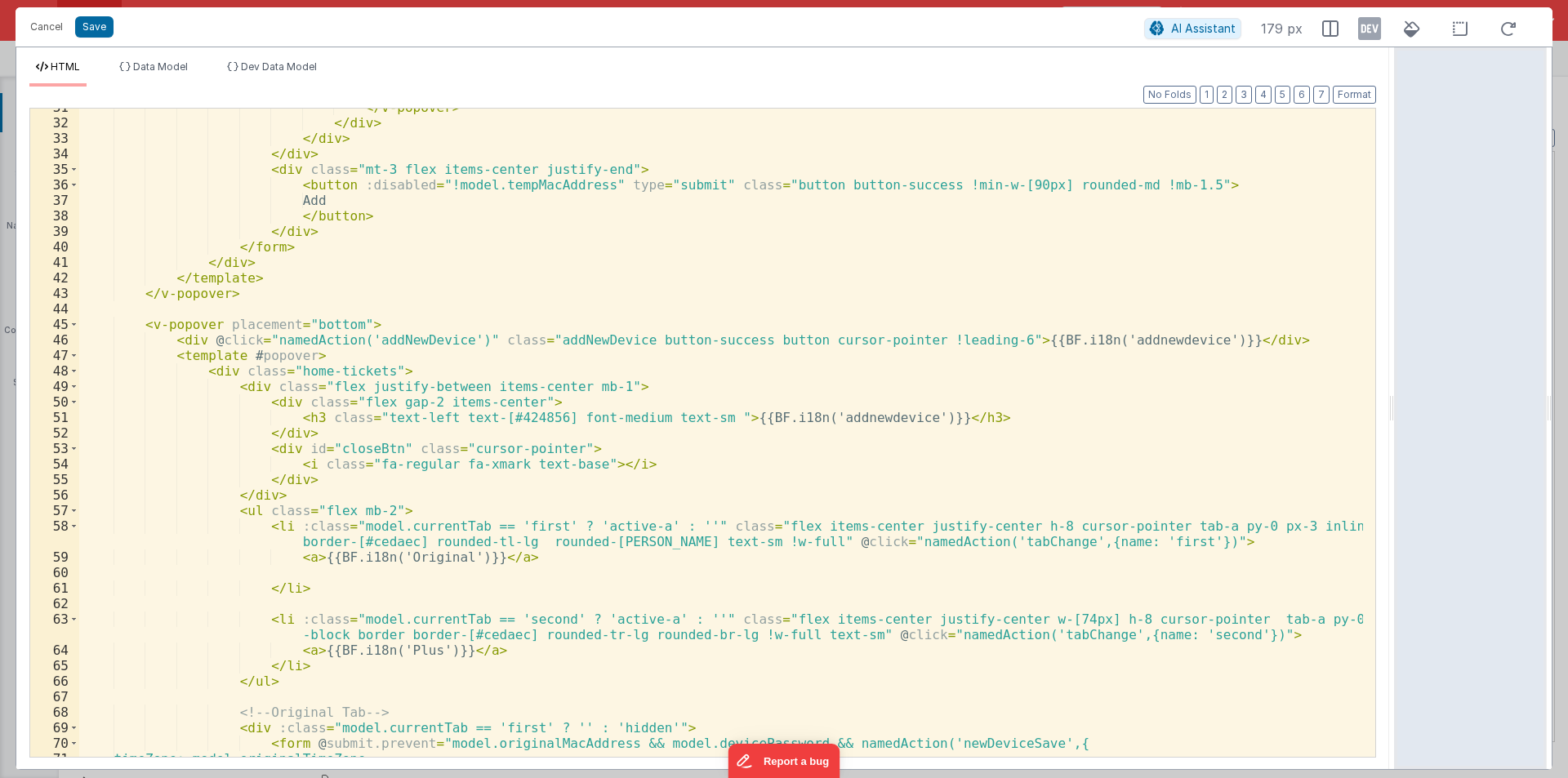
scroll to position [637, 0]
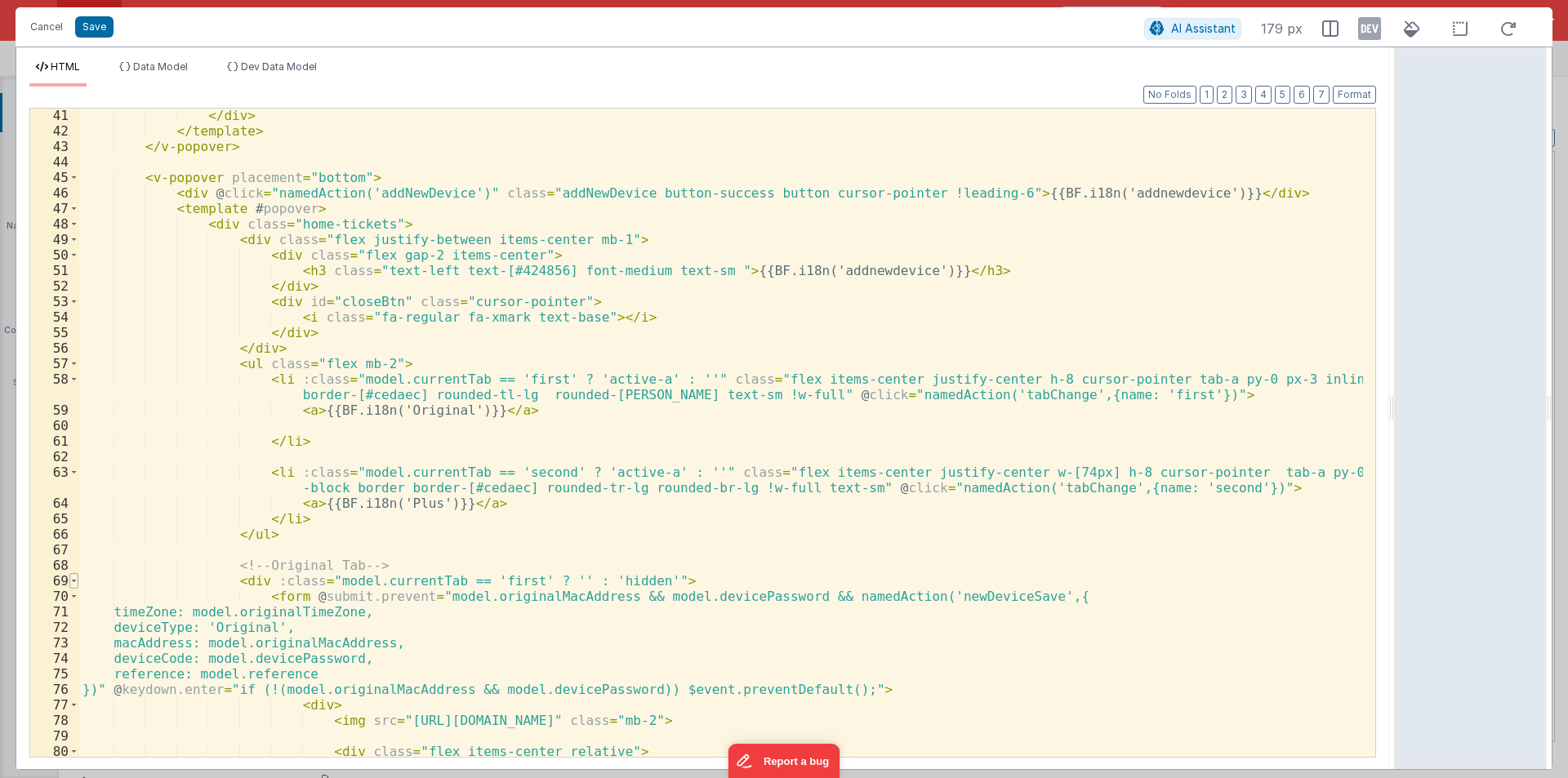
click at [77, 578] on span at bounding box center [74, 581] width 9 height 16
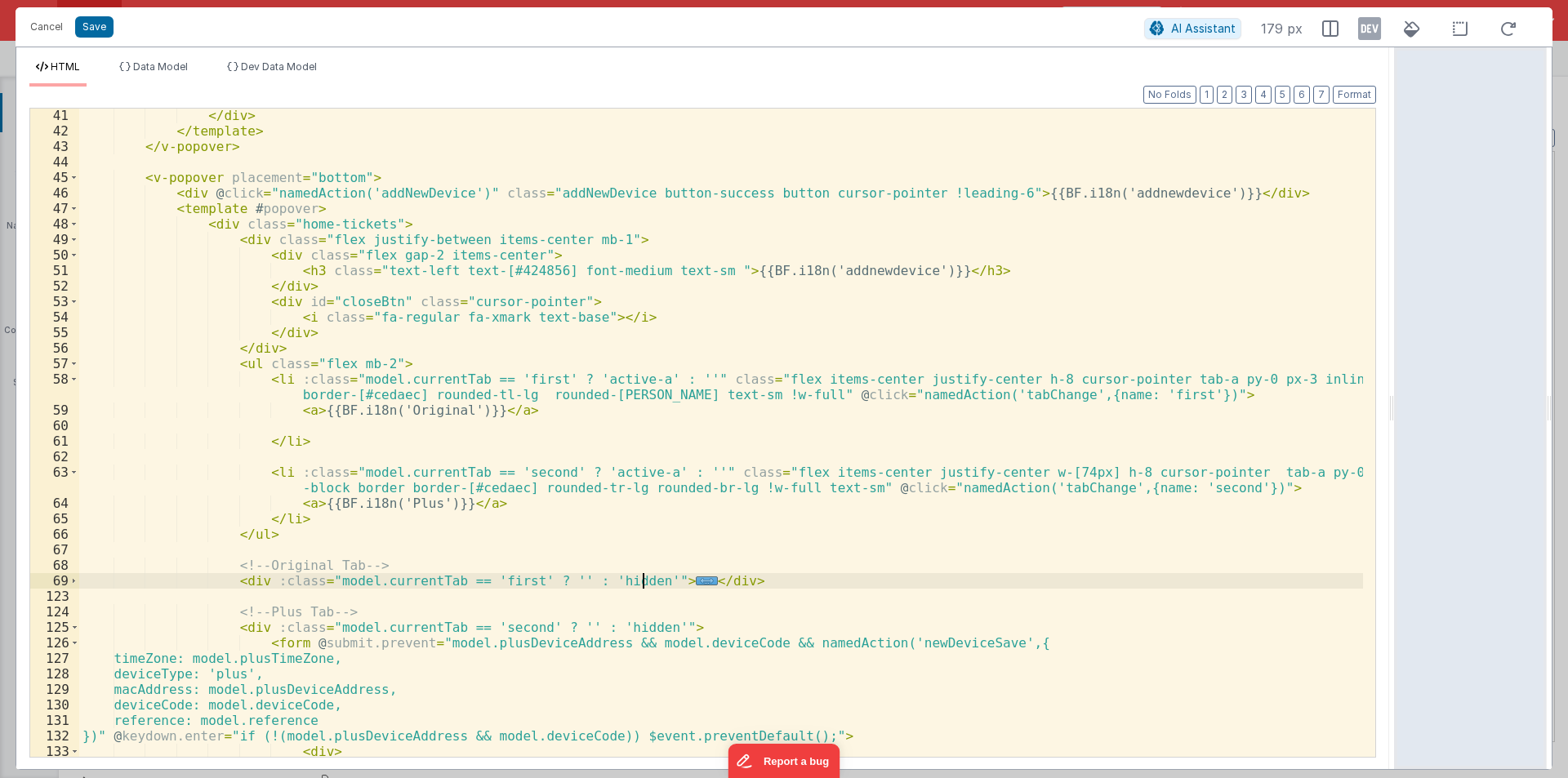
click at [73, 626] on span at bounding box center [75, 627] width 9 height 16
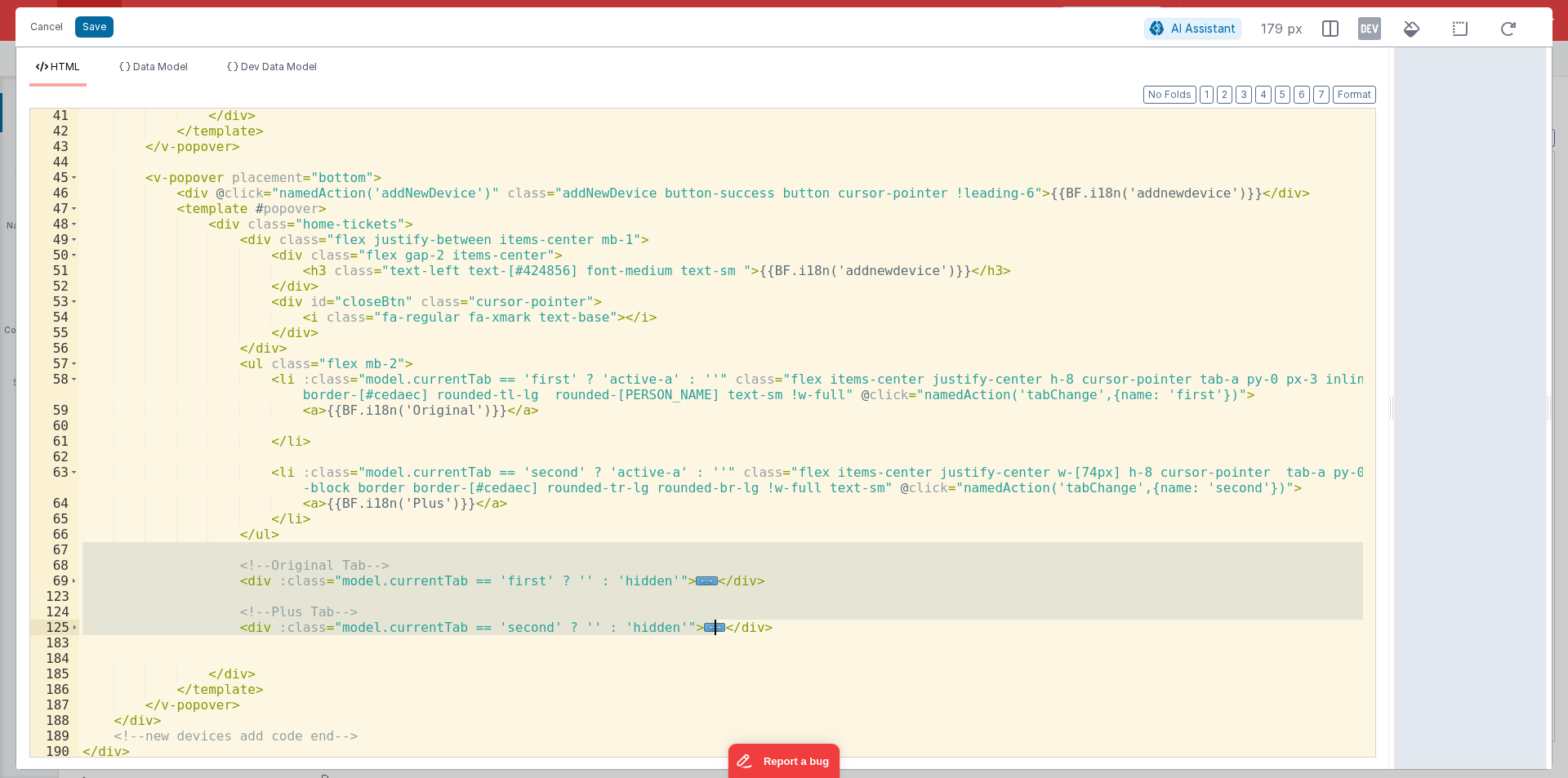
drag, startPoint x: 213, startPoint y: 557, endPoint x: 736, endPoint y: 632, distance: 528.4
click at [736, 632] on div "</ div > </ template > </ v-popover > < v-popover placement = "bottom" > < div …" at bounding box center [721, 446] width 1284 height 679
click at [101, 16] on div "Cancel Save" at bounding box center [583, 27] width 1122 height 22
click at [97, 19] on button "Save" at bounding box center [93, 26] width 38 height 21
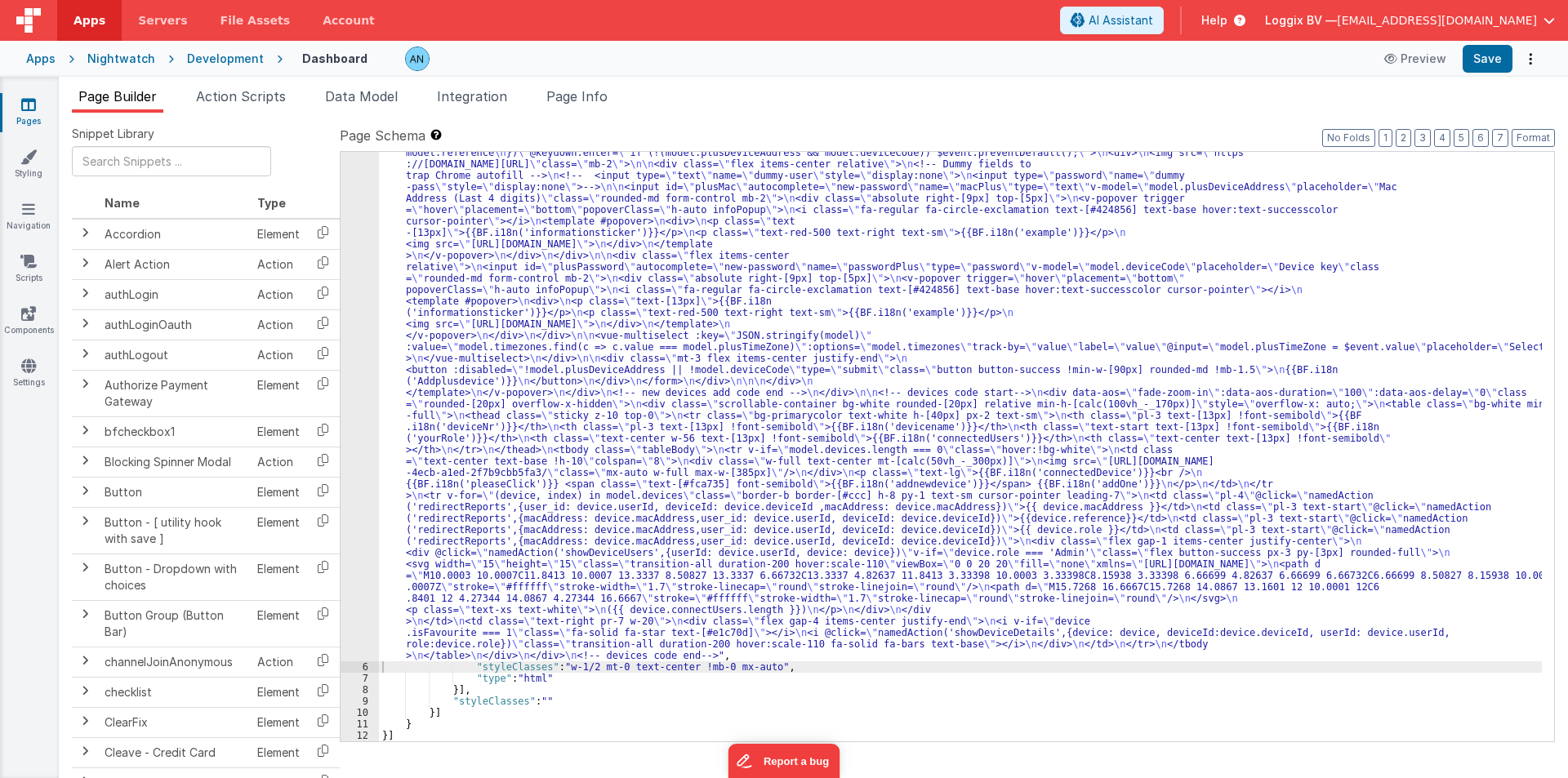
scroll to position [576, 0]
click at [1489, 61] on button "Save" at bounding box center [1487, 59] width 50 height 28
click at [1538, 136] on button "Format" at bounding box center [1533, 137] width 43 height 18
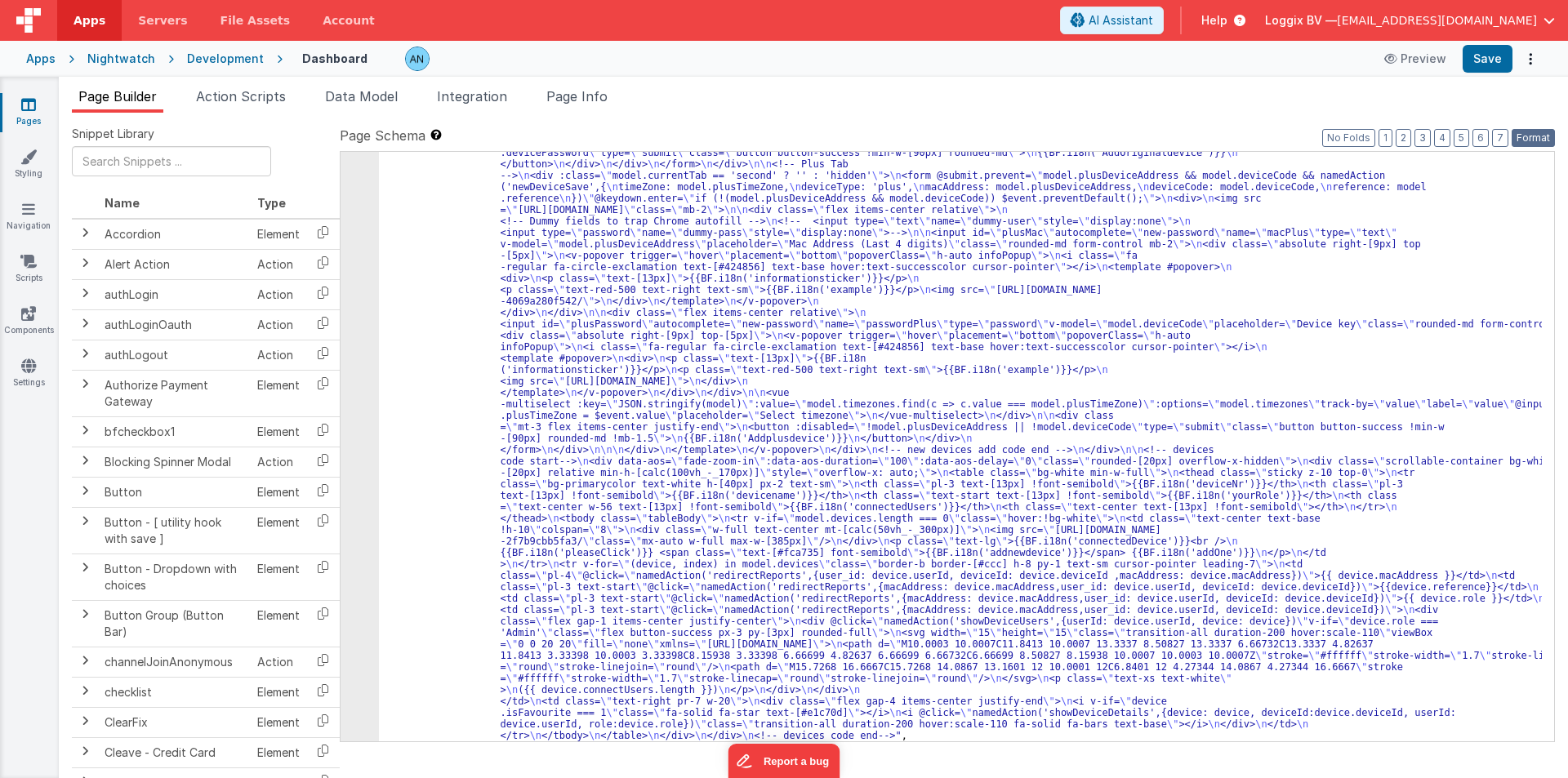
click at [1527, 133] on button "Format" at bounding box center [1533, 137] width 43 height 18
drag, startPoint x: 437, startPoint y: 255, endPoint x: 384, endPoint y: 248, distance: 53.5
click at [435, 255] on div ""html" : "<div class= \" flex justify-between gap-2 mb-3 items-center \" > \n <…" at bounding box center [961, 481] width 1163 height 1721
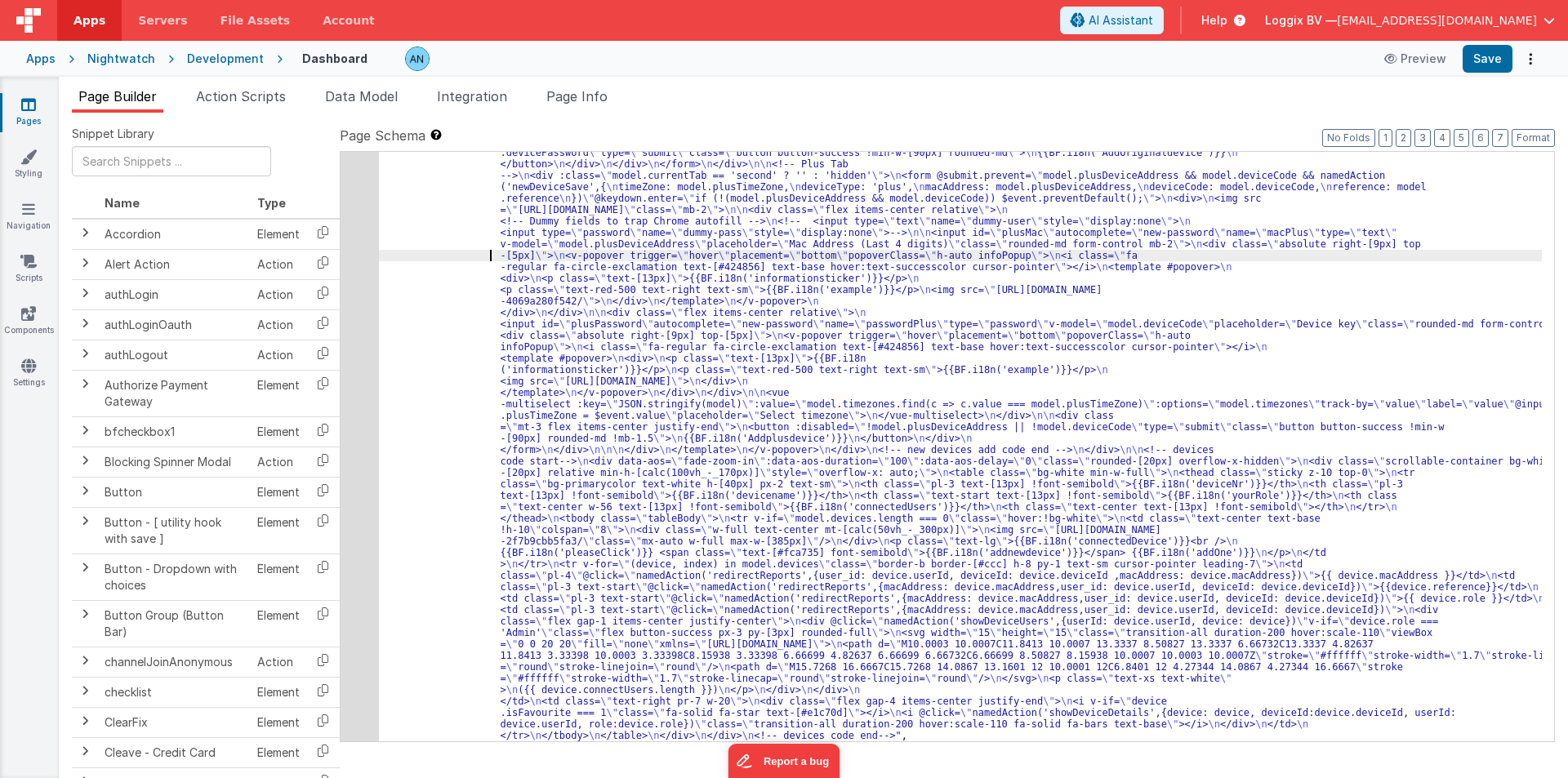
click at [352, 227] on div "5" at bounding box center [359, 180] width 38 height 1120
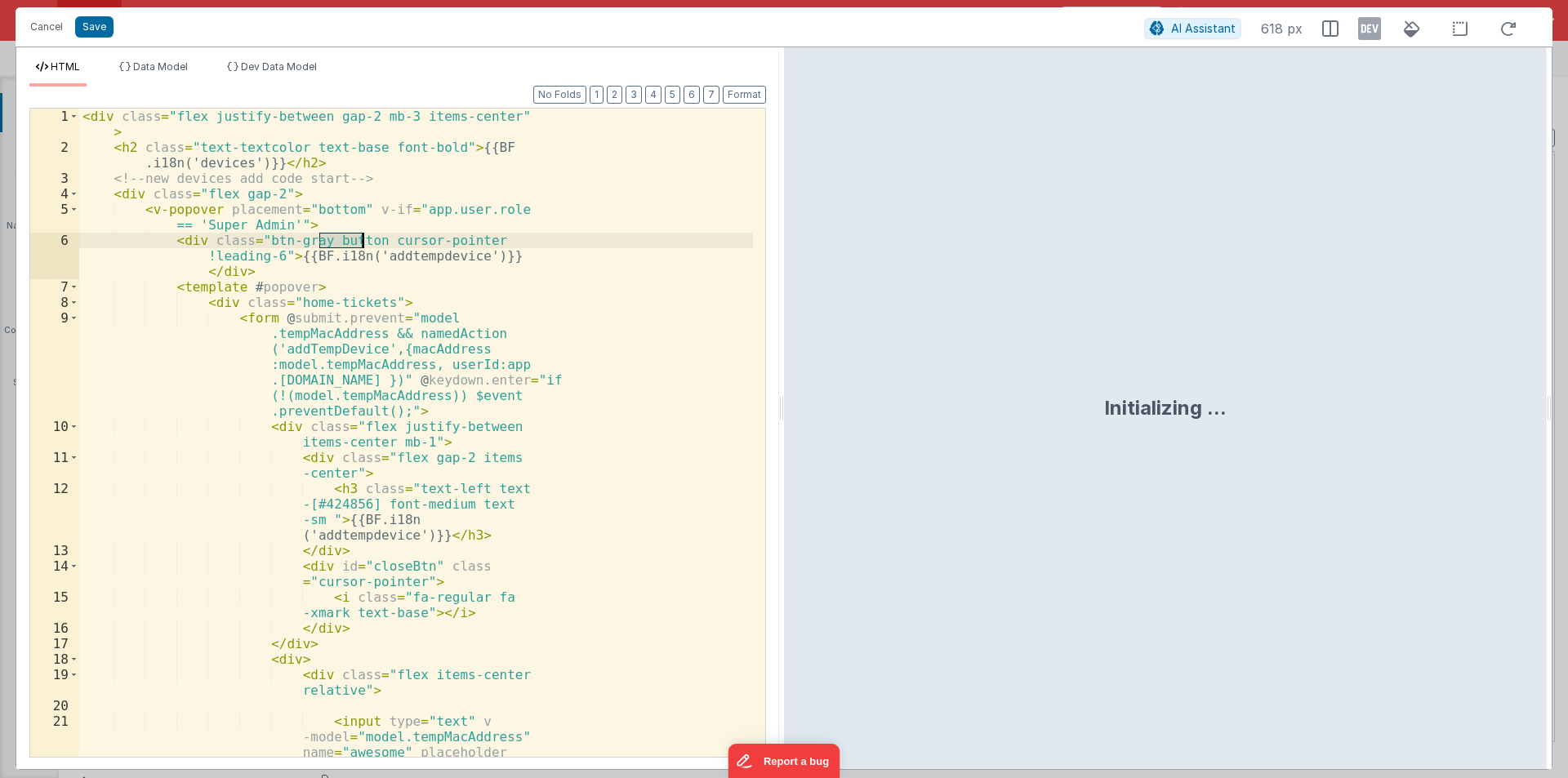
scroll to position [587, 0]
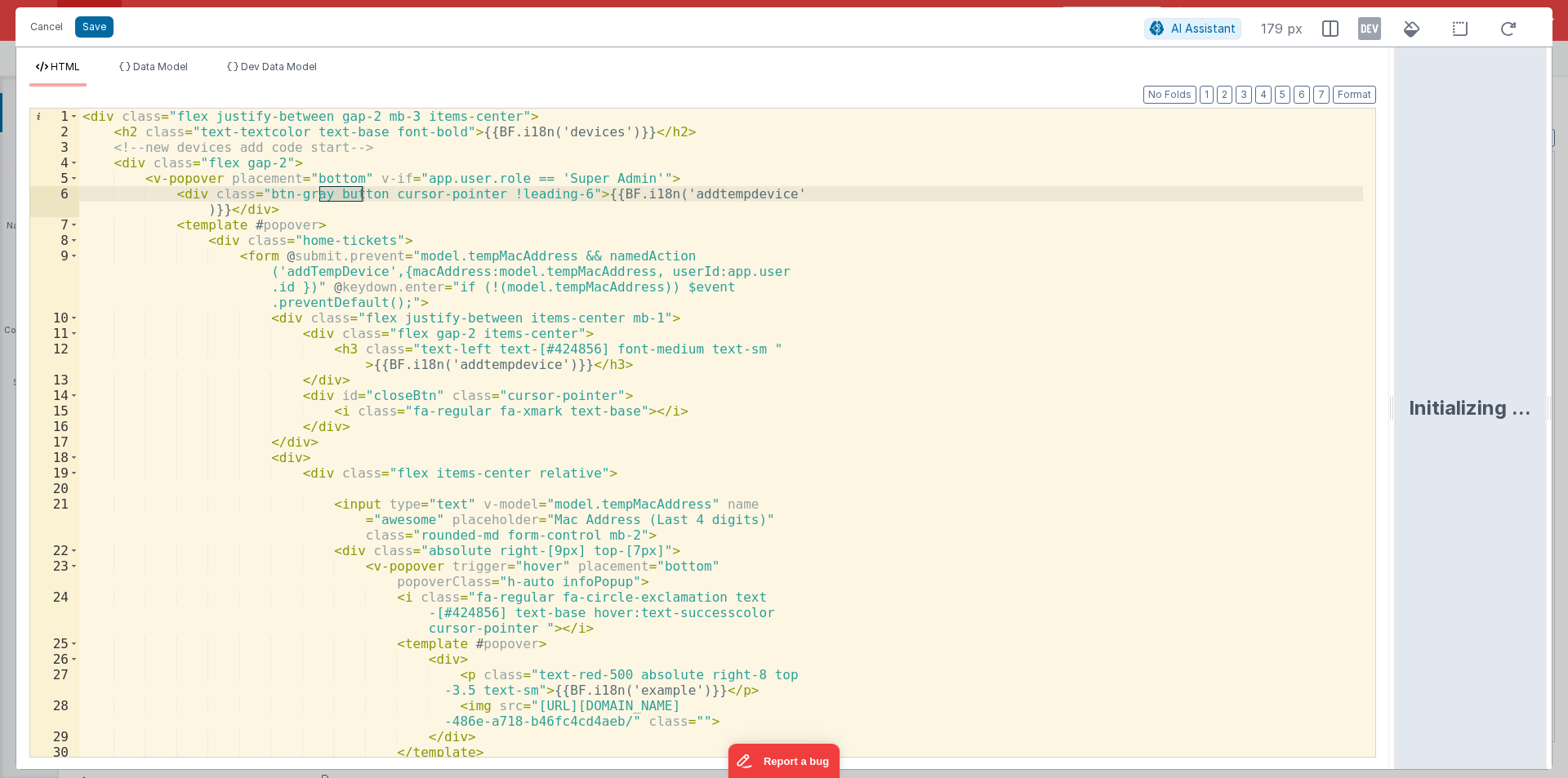
drag, startPoint x: 779, startPoint y: 405, endPoint x: 1567, endPoint y: 405, distance: 788.0
click at [1567, 405] on html "Cancel Save AI Assistant 179 px HTML Data Model Dev Data Model Format 7 6 5 4 3…" at bounding box center [784, 389] width 1568 height 778
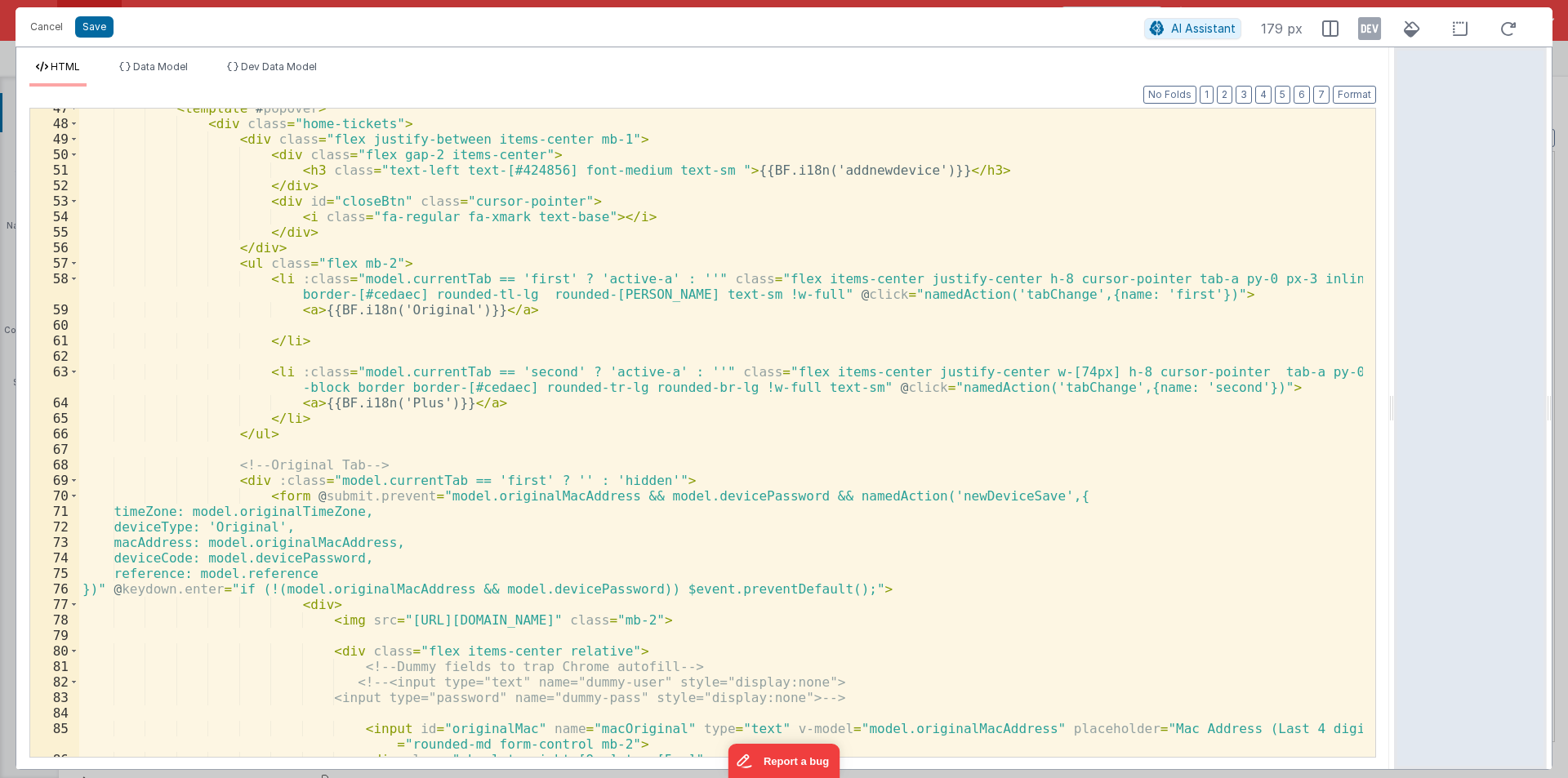
scroll to position [982, 0]
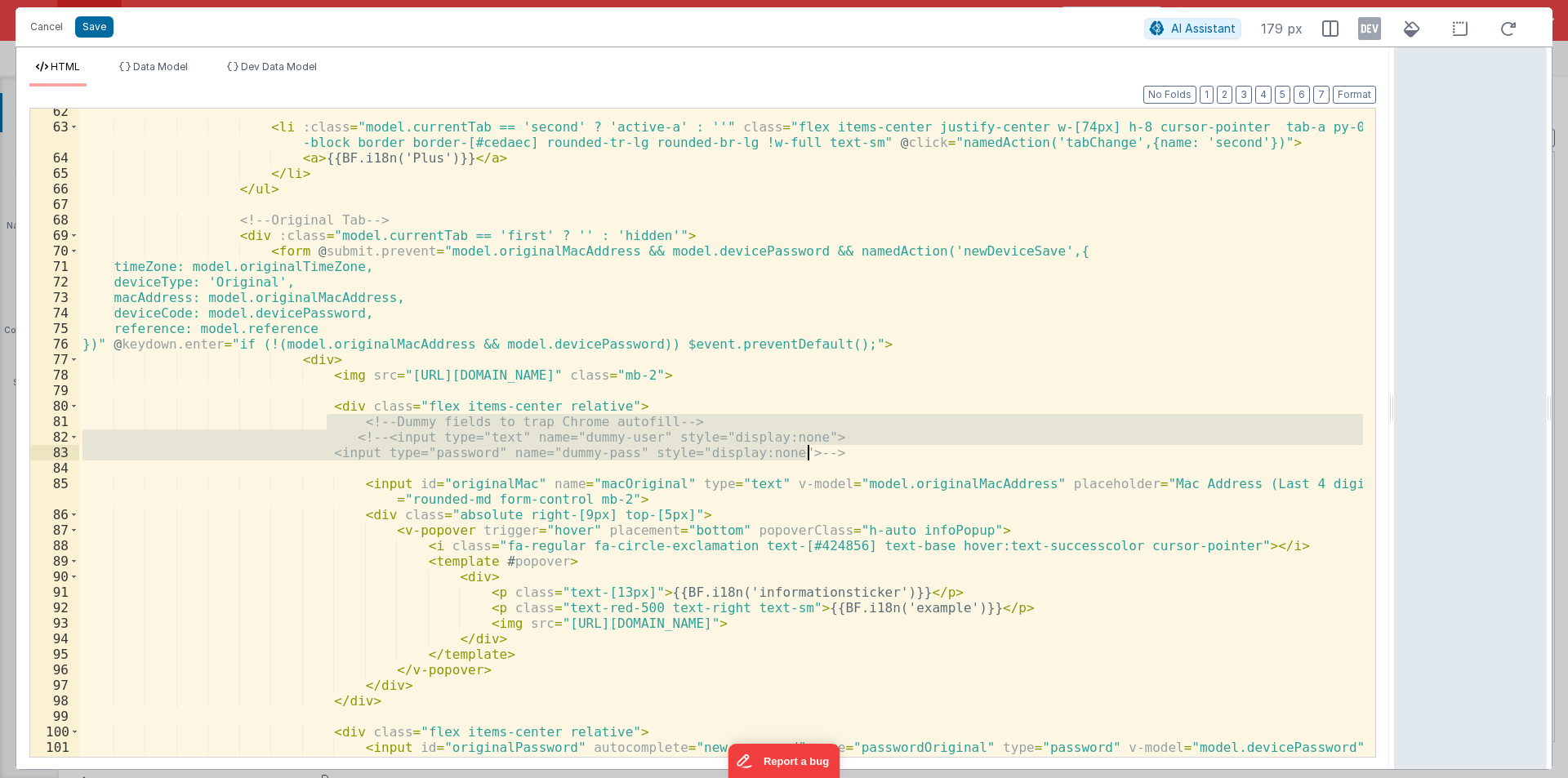
drag, startPoint x: 328, startPoint y: 422, endPoint x: 810, endPoint y: 458, distance: 483.3
click at [810, 458] on div "< li :class = "model.currentTab == 'second' ? 'active-a' : ''" class = "flex it…" at bounding box center [721, 451] width 1284 height 695
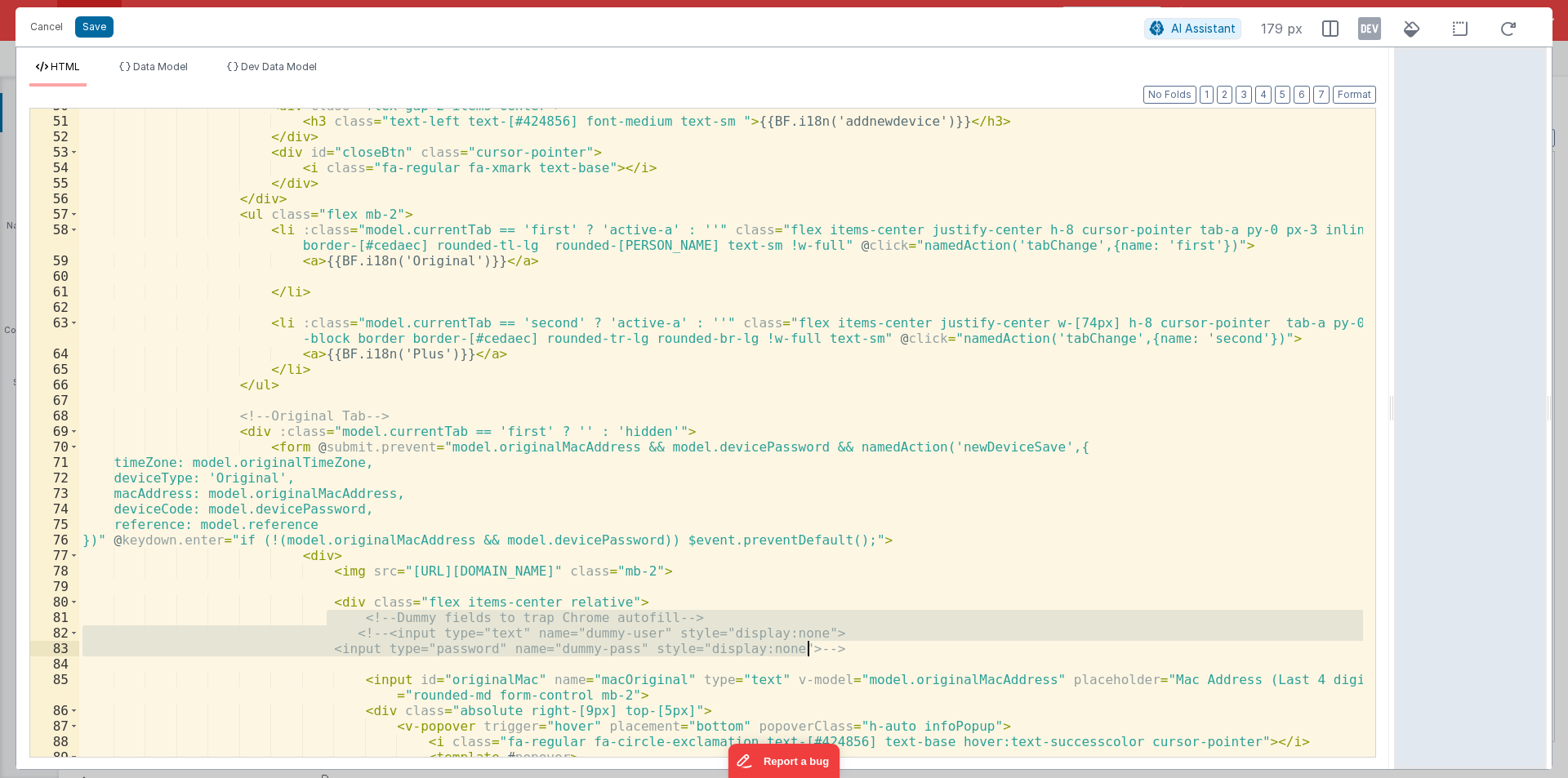
scroll to position [786, 0]
click at [68, 431] on div "69" at bounding box center [54, 431] width 49 height 16
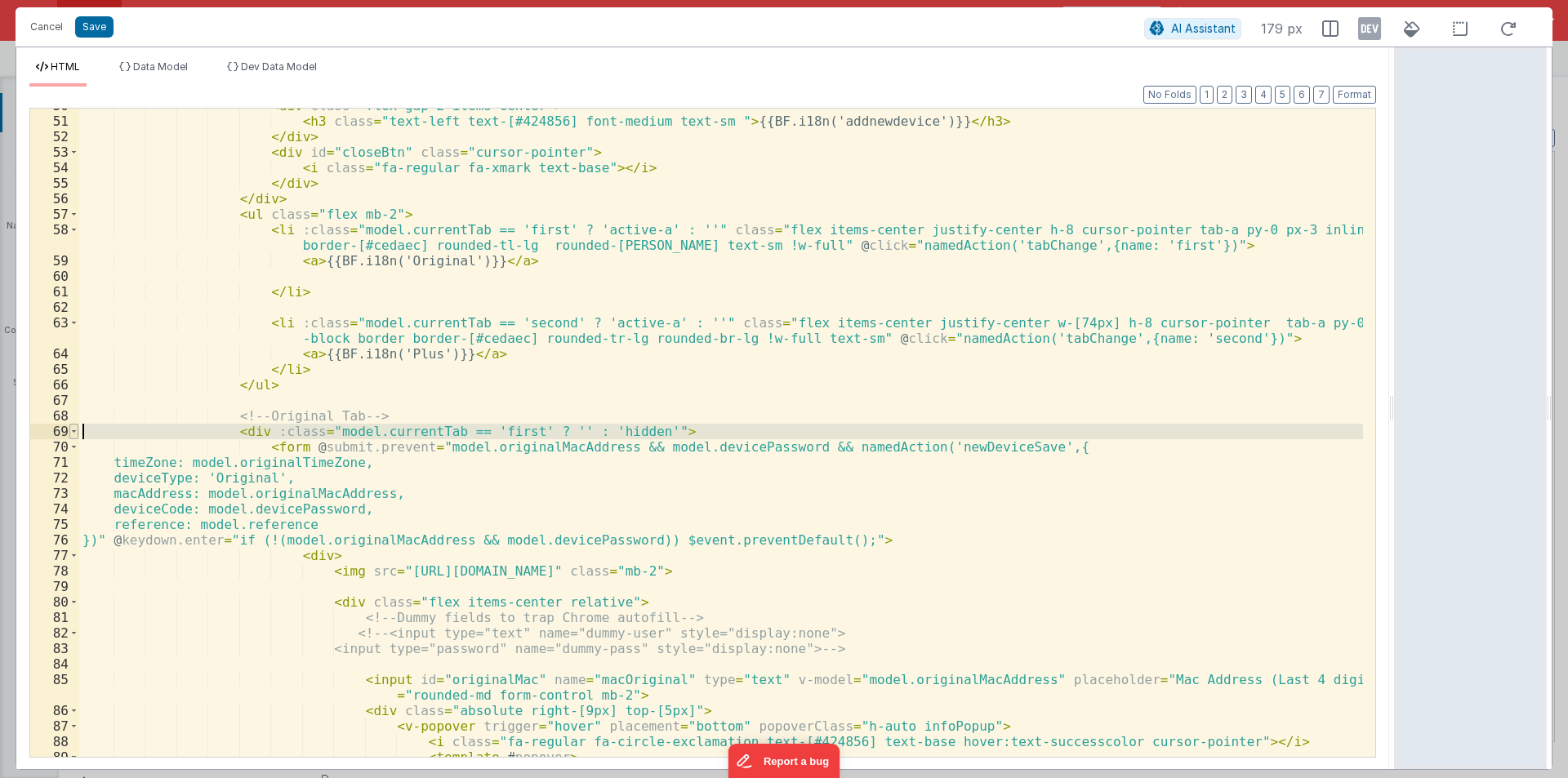
click at [72, 431] on span at bounding box center [74, 431] width 9 height 16
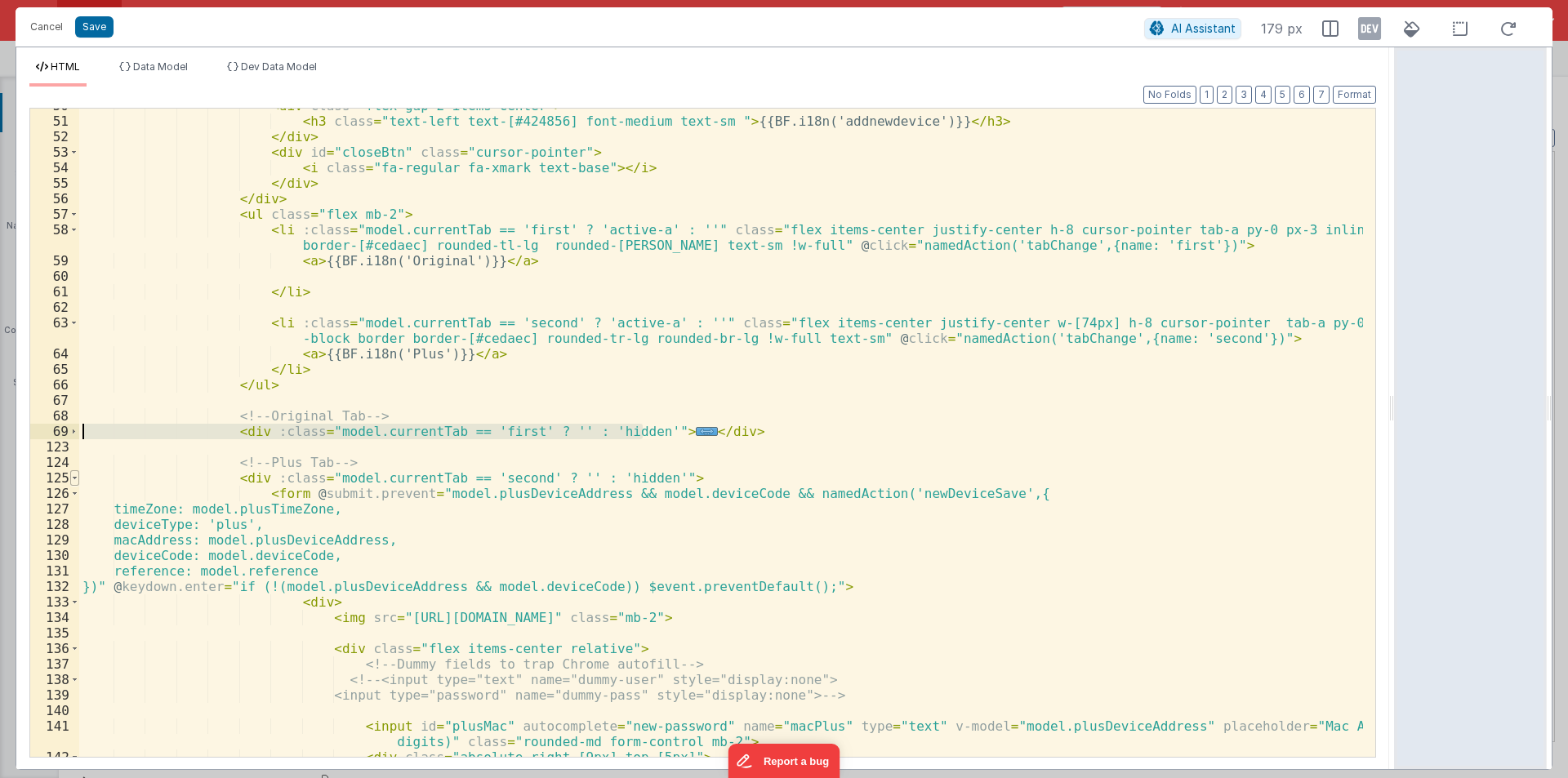
click at [75, 474] on span at bounding box center [75, 477] width 9 height 16
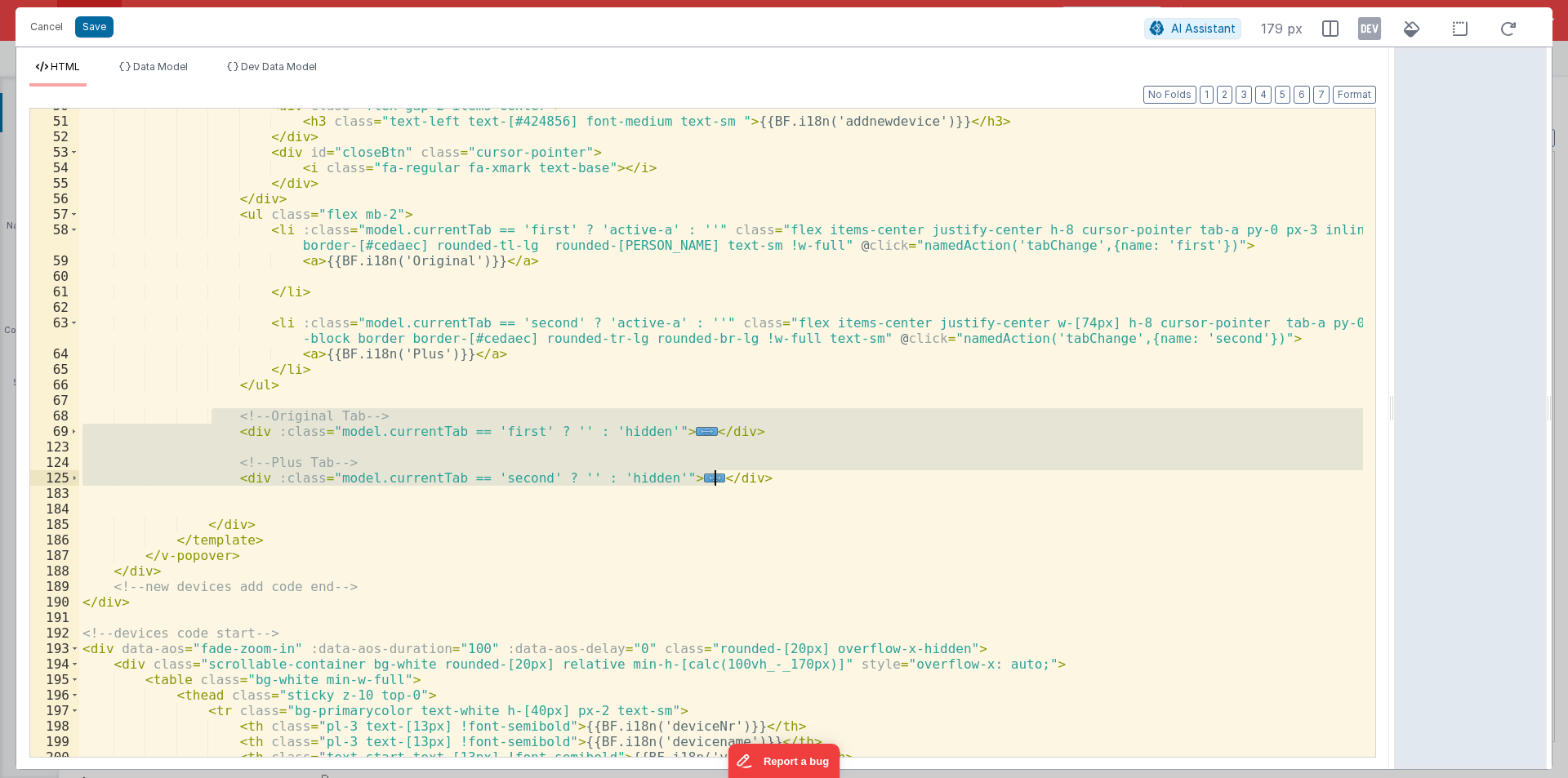
drag, startPoint x: 215, startPoint y: 412, endPoint x: 730, endPoint y: 472, distance: 518.5
click at [730, 472] on div "< div class = "flex gap-2 items-center" > < h3 class = "text-left text-[#424856…" at bounding box center [721, 437] width 1284 height 679
click at [78, 427] on div "69" at bounding box center [54, 431] width 49 height 16
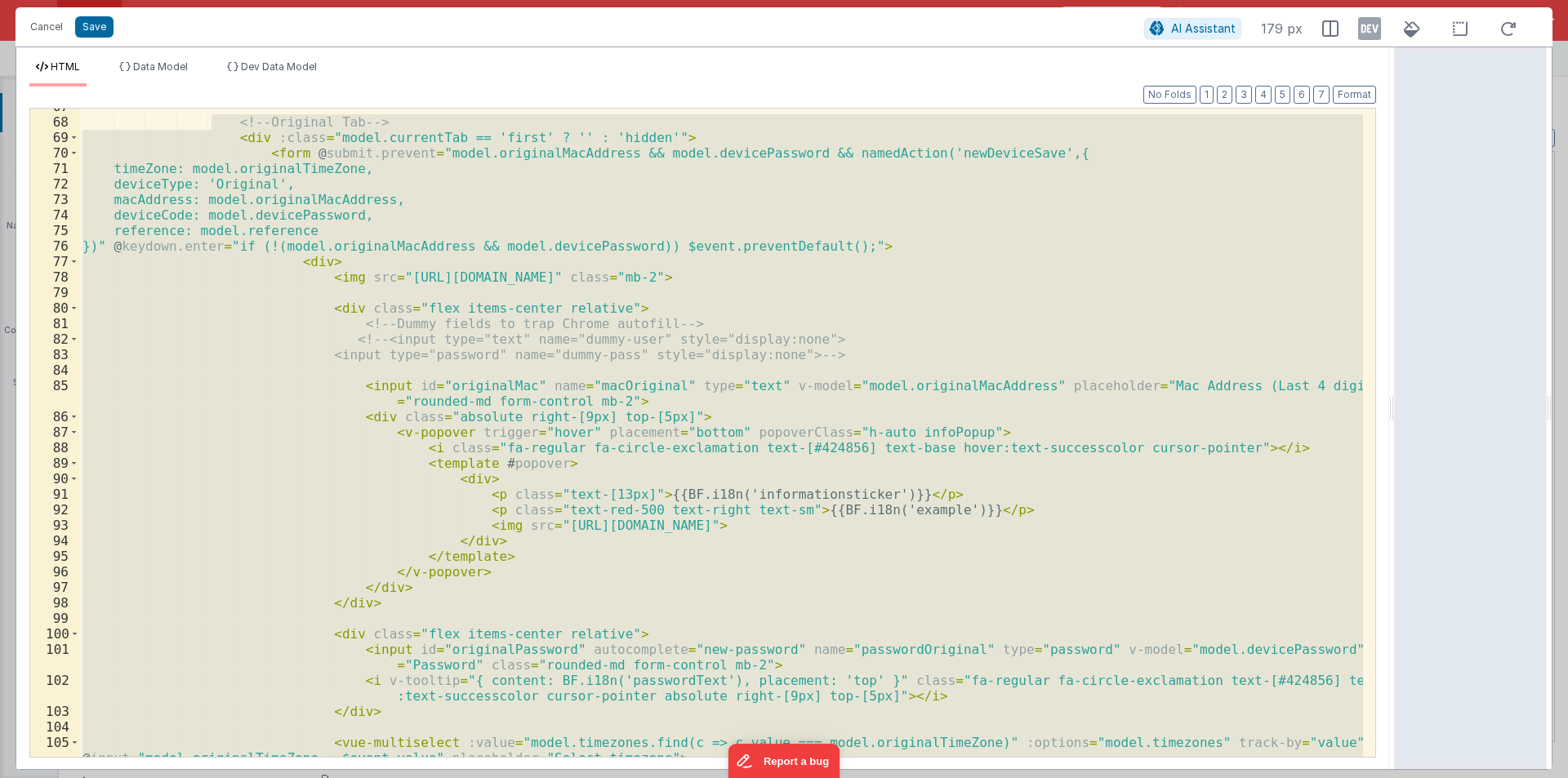
scroll to position [1080, 0]
click at [407, 449] on div "<!-- Original Tab --> < div :class = "model.currentTab == 'first' ? '' : 'hidde…" at bounding box center [721, 432] width 1284 height 648
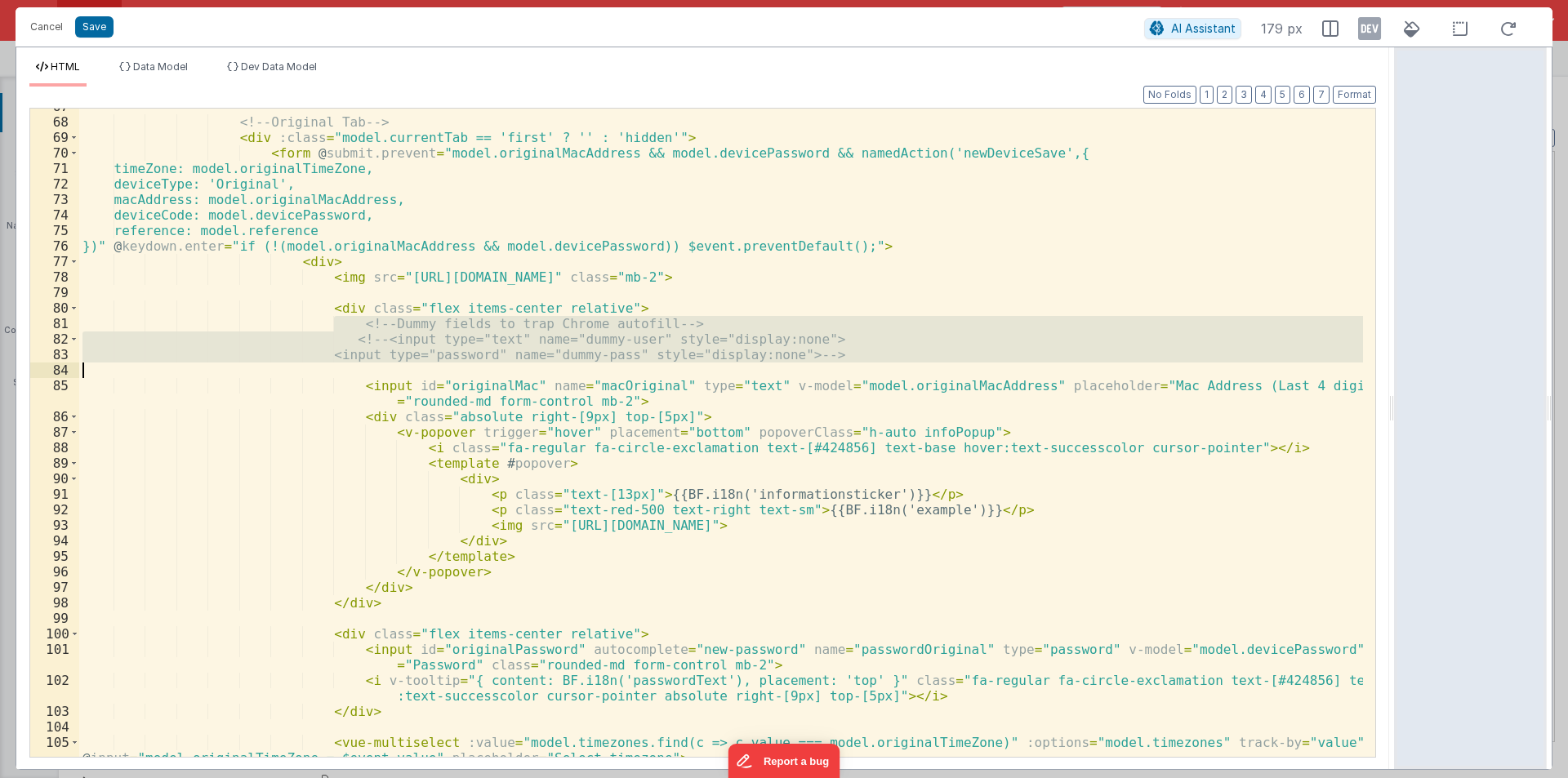
drag, startPoint x: 334, startPoint y: 326, endPoint x: 827, endPoint y: 370, distance: 495.0
click at [827, 370] on div "<!-- Original Tab --> < div :class = "model.currentTab == 'first' ? '' : 'hidde…" at bounding box center [721, 446] width 1284 height 695
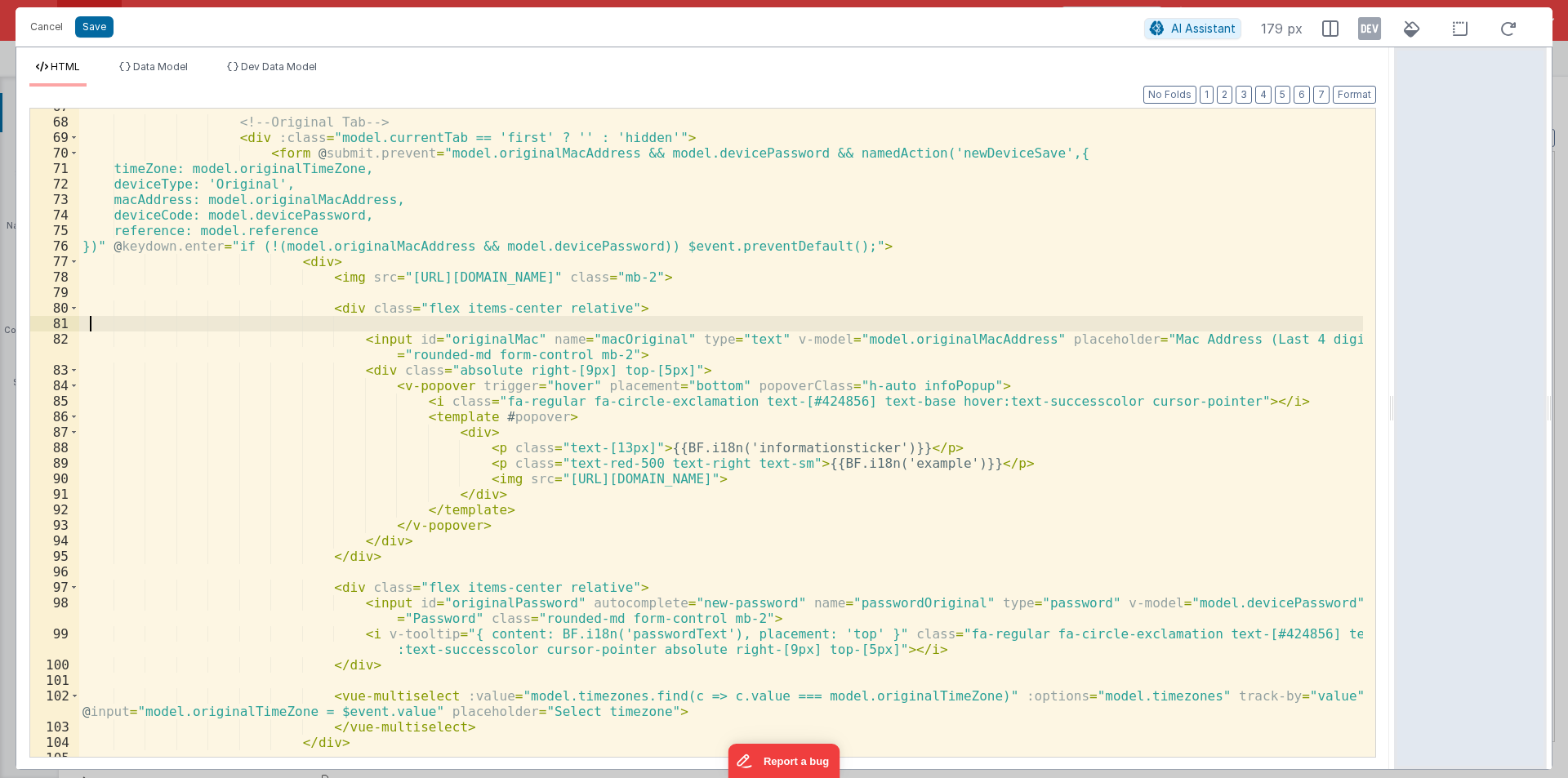
click at [92, 321] on div "<!-- Original Tab --> < div :class = "model.currentTab == 'first' ? '' : 'hidde…" at bounding box center [721, 438] width 1284 height 679
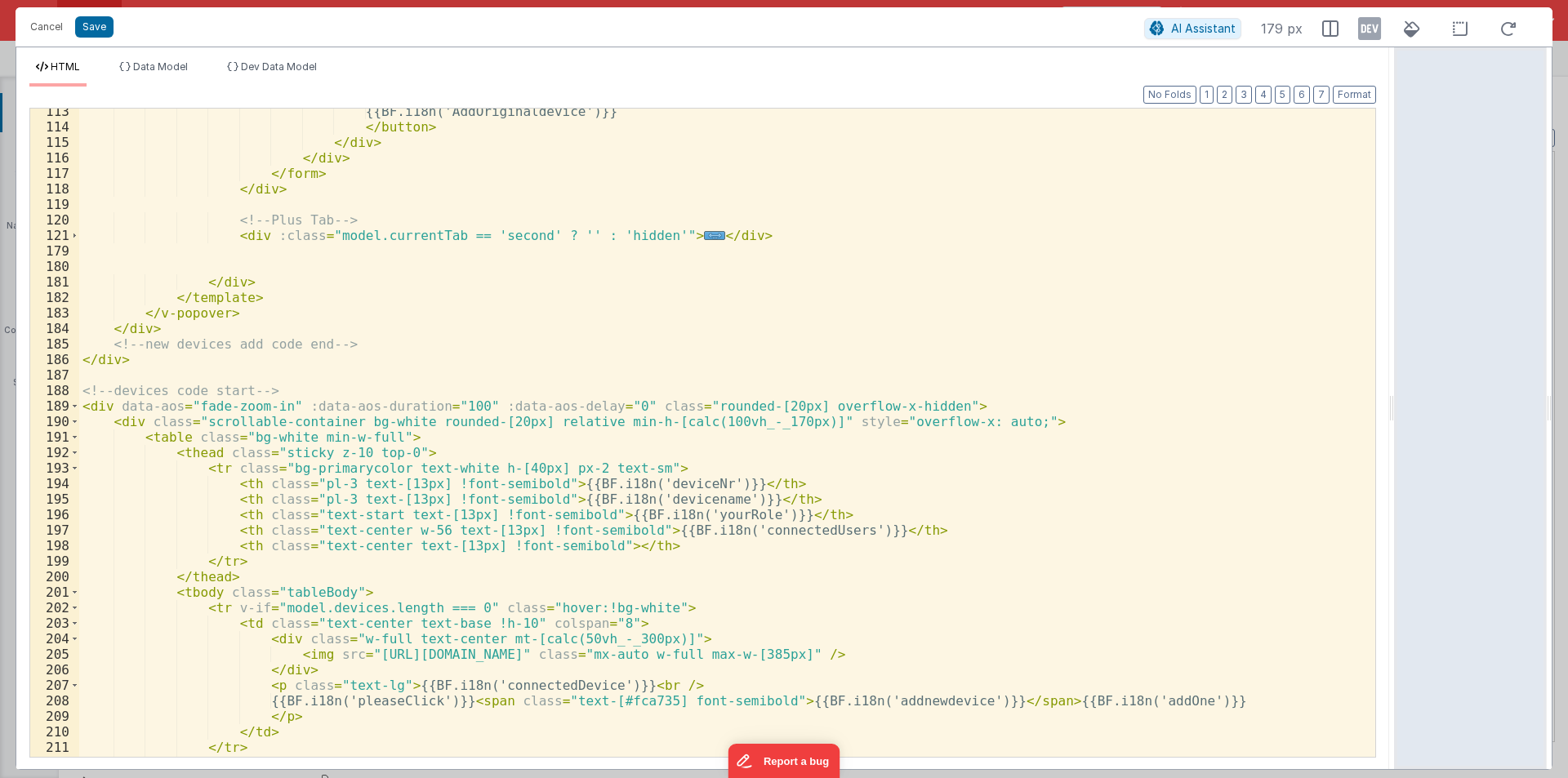
scroll to position [1572, 0]
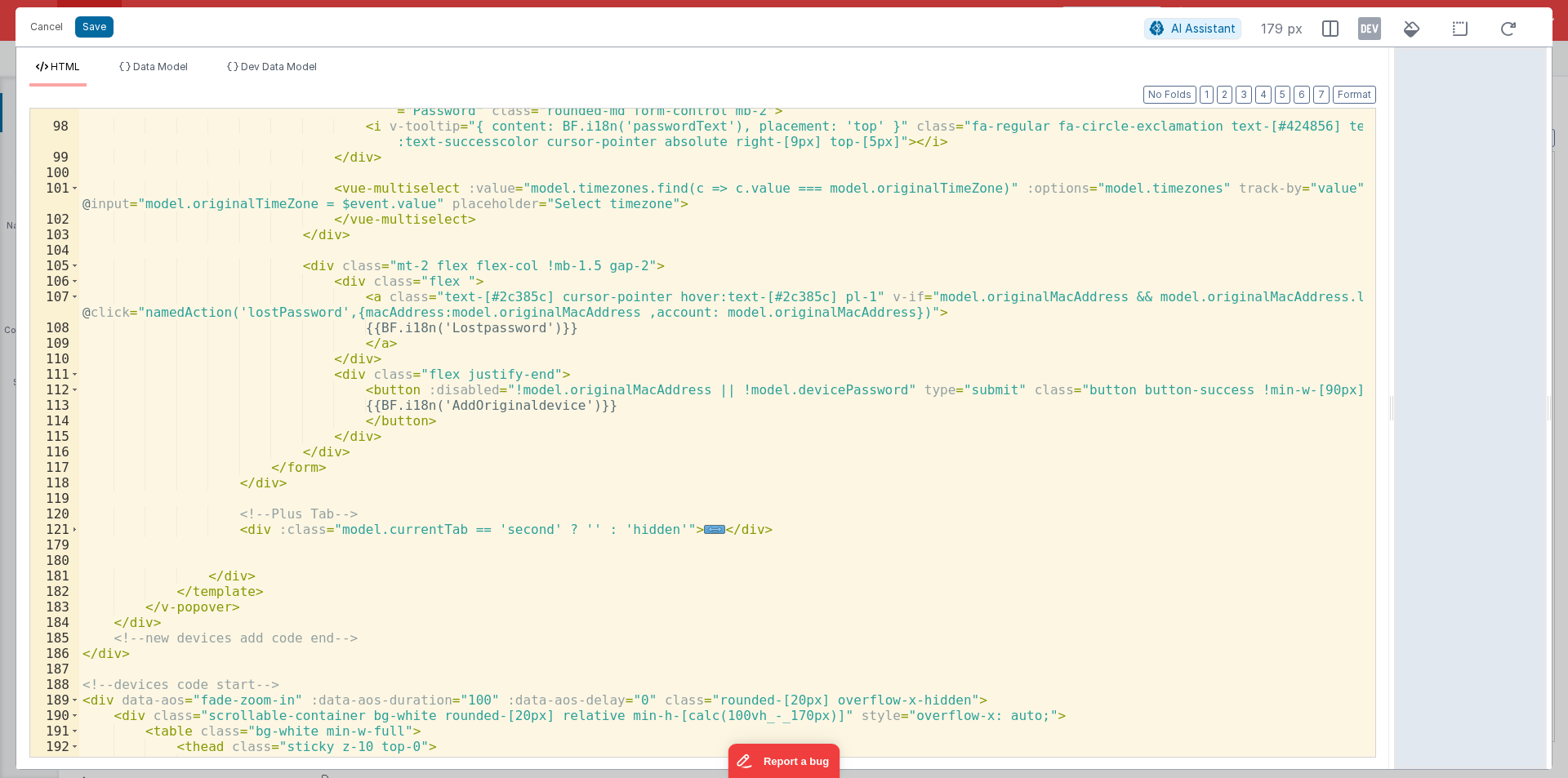
click at [68, 532] on div "121" at bounding box center [54, 530] width 49 height 16
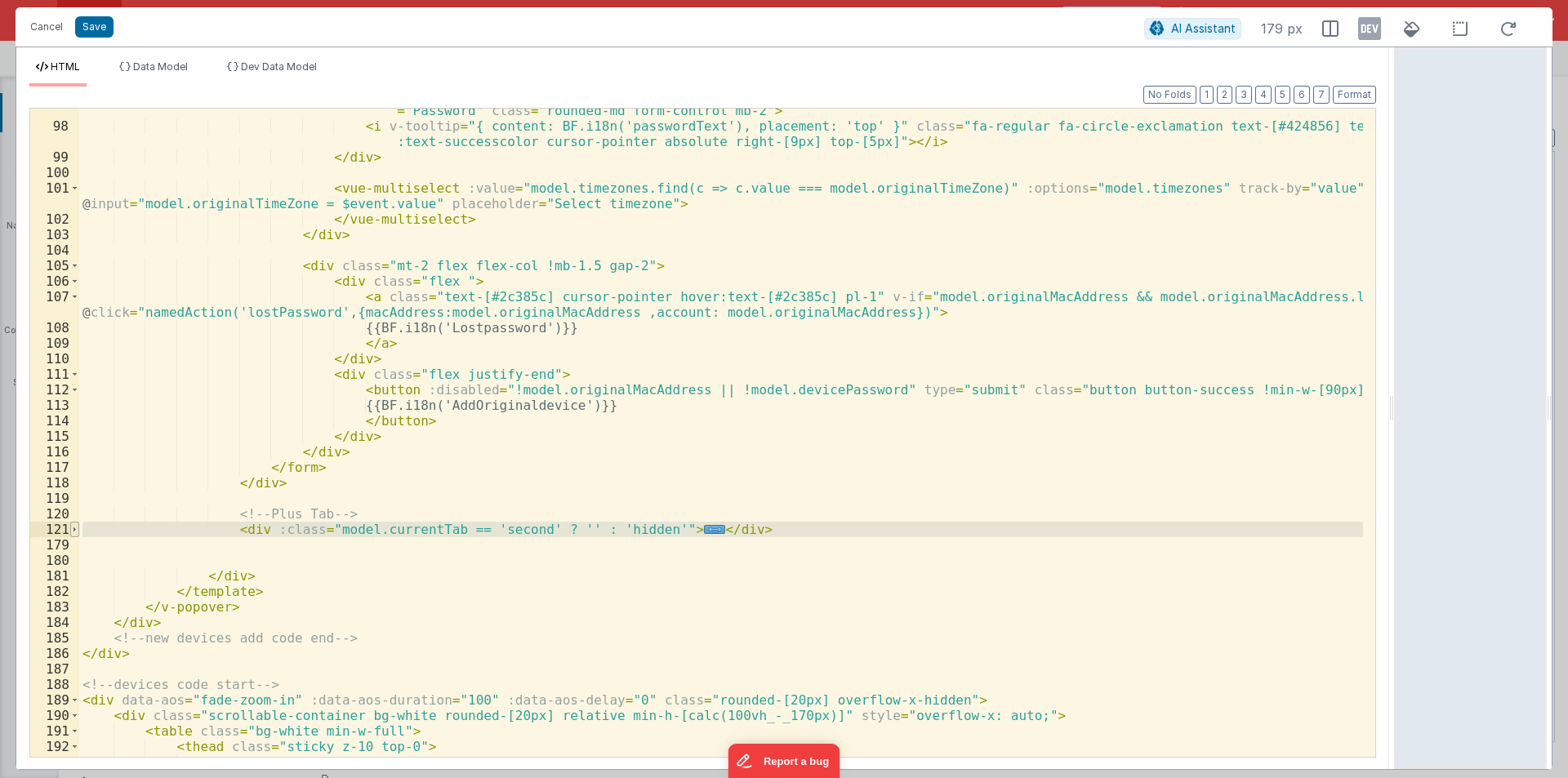
click at [70, 531] on span at bounding box center [75, 530] width 9 height 16
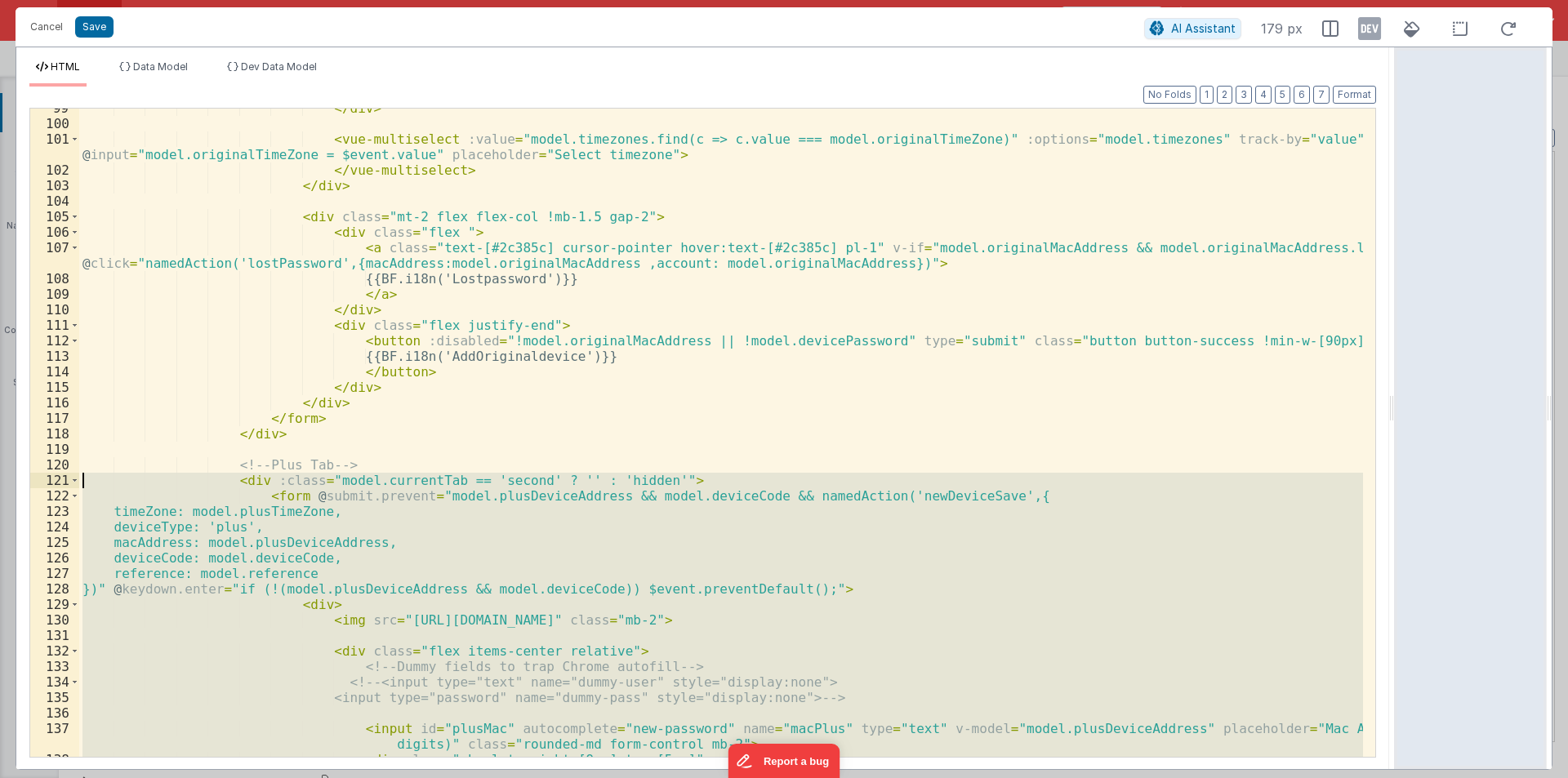
scroll to position [1916, 0]
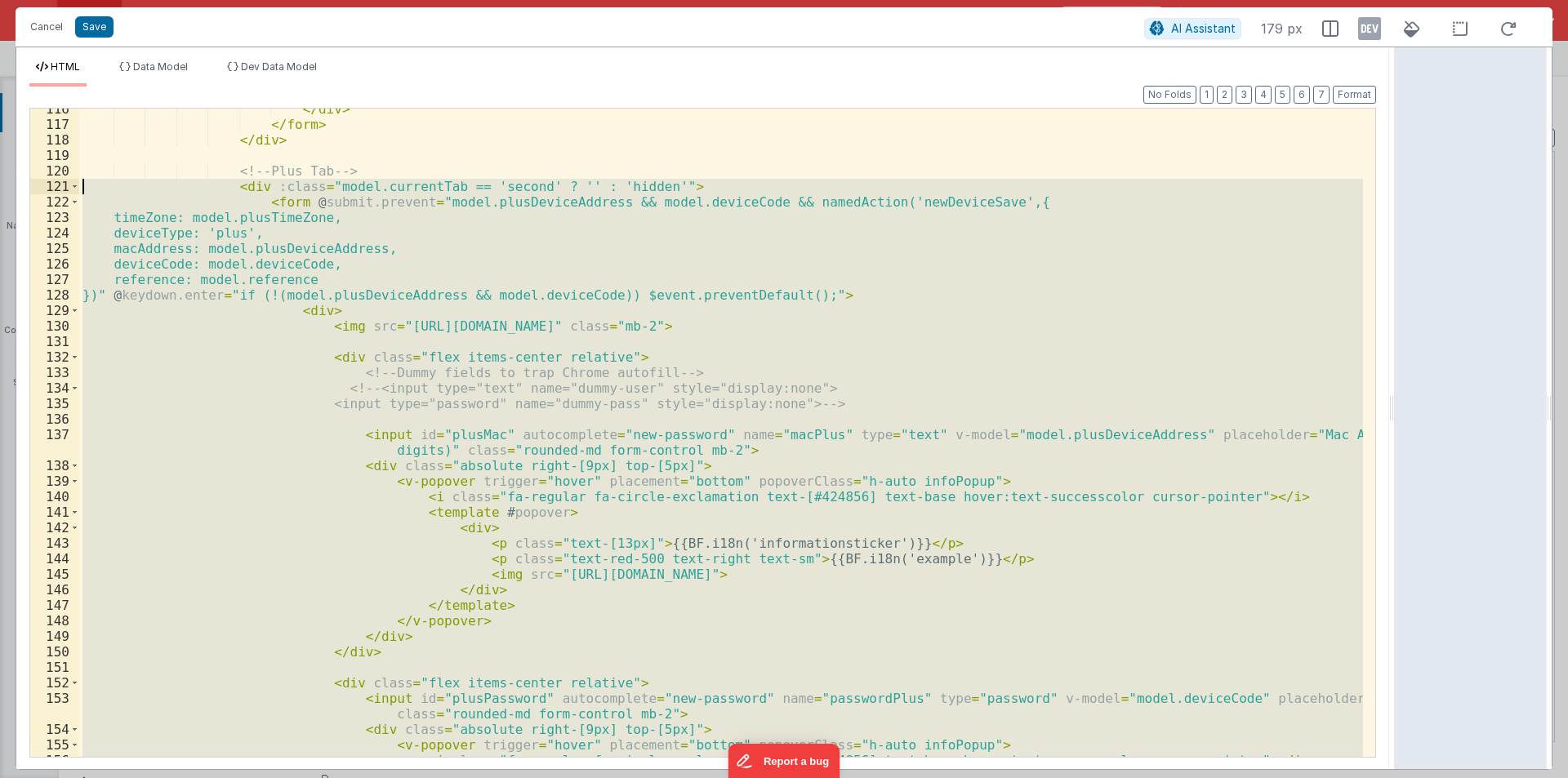
click at [327, 365] on div "</ div > </ form > </ div > <!-- Plus Tab --> < div :class = "model.currentTab …" at bounding box center [721, 432] width 1284 height 648
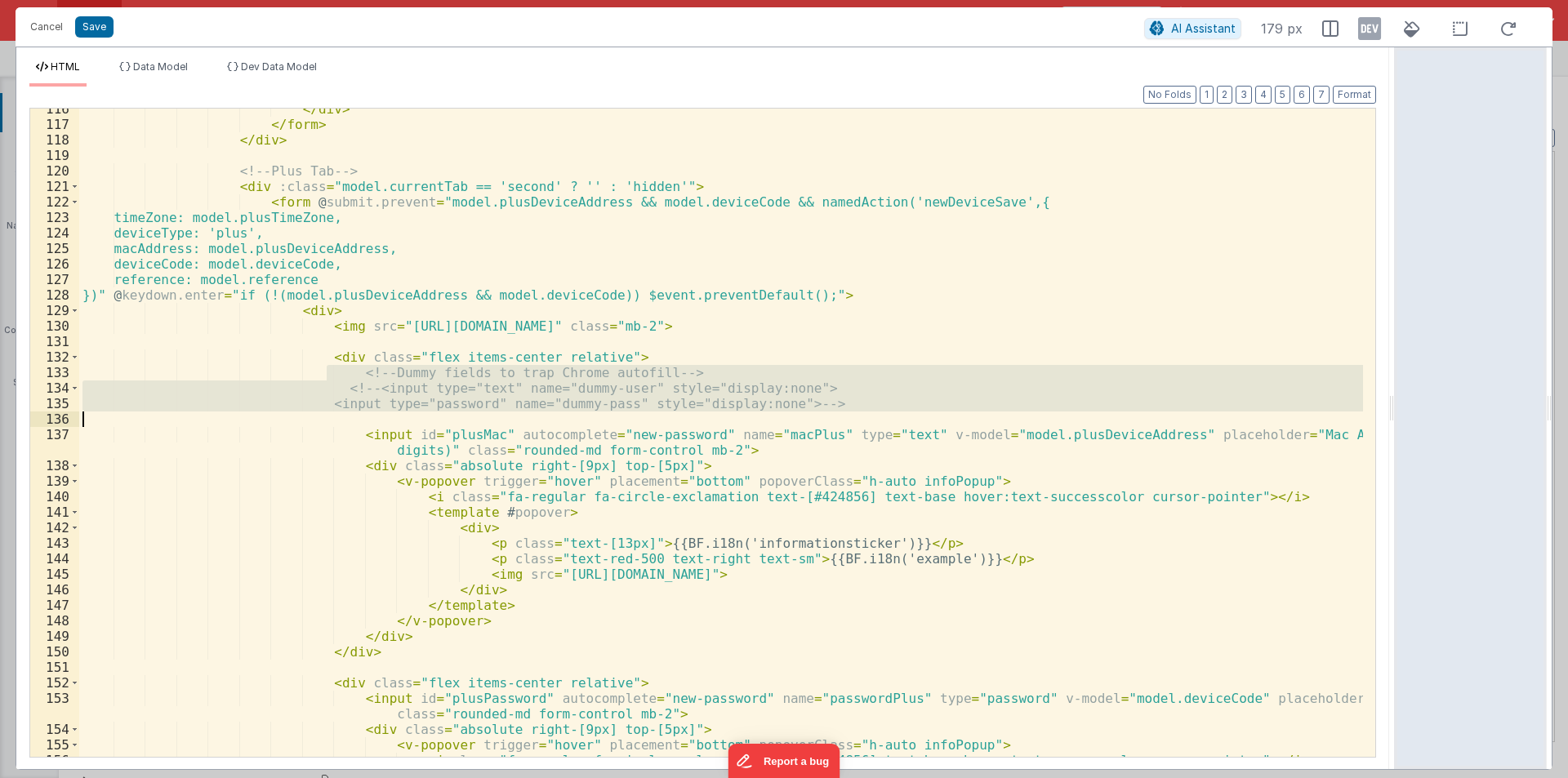
drag, startPoint x: 330, startPoint y: 373, endPoint x: 831, endPoint y: 419, distance: 503.1
click at [831, 419] on div "</ div > </ form > </ div > <!-- Plus Tab --> < div :class = "model.currentTab …" at bounding box center [721, 440] width 1284 height 679
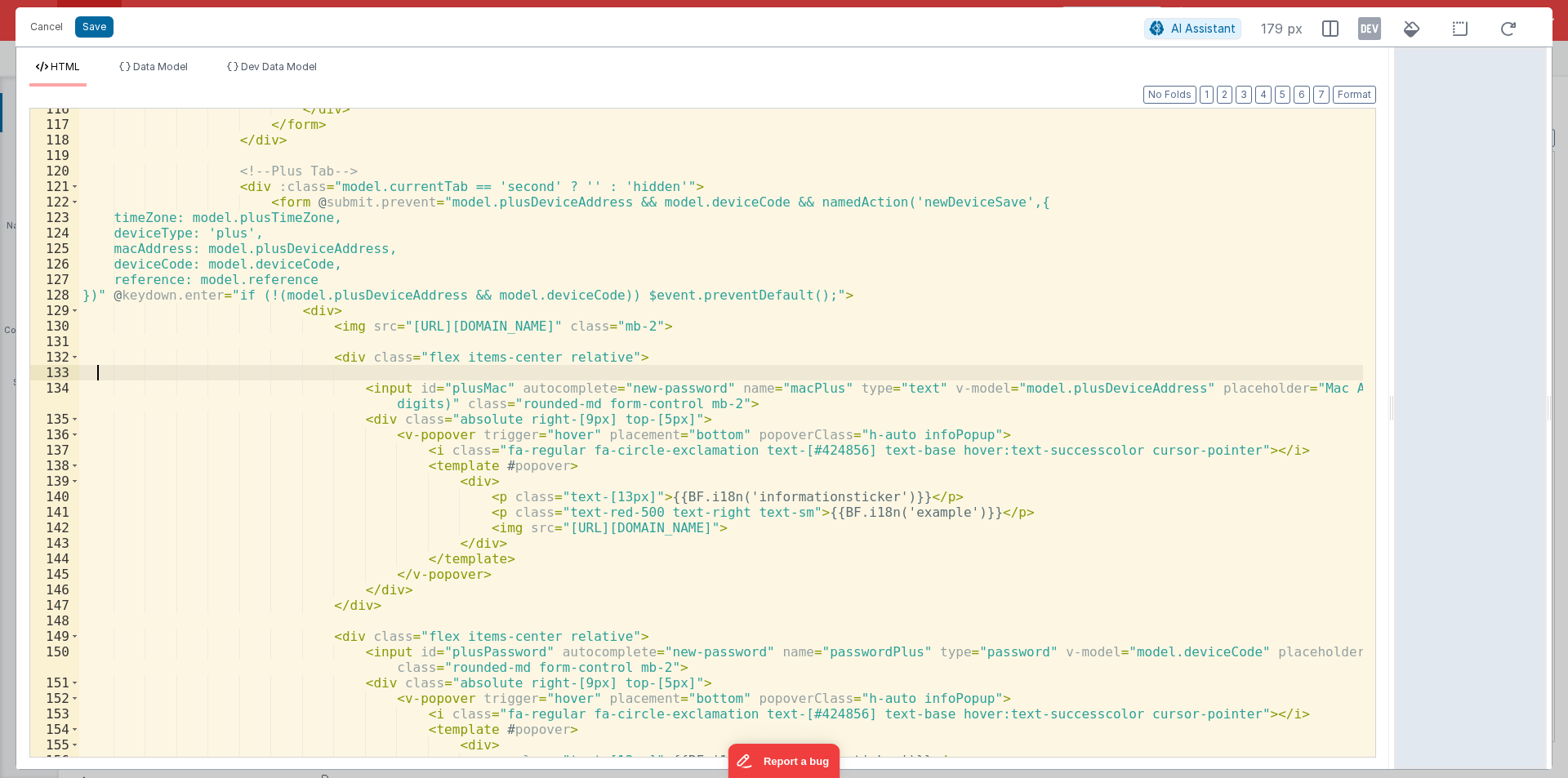
click at [94, 370] on div "</ div > </ form > </ div > <!-- Plus Tab --> < div :class = "model.currentTab …" at bounding box center [721, 440] width 1284 height 679
click at [106, 372] on div "</ div > </ form > </ div > <!-- Plus Tab --> < div :class = "model.currentTab …" at bounding box center [721, 440] width 1284 height 679
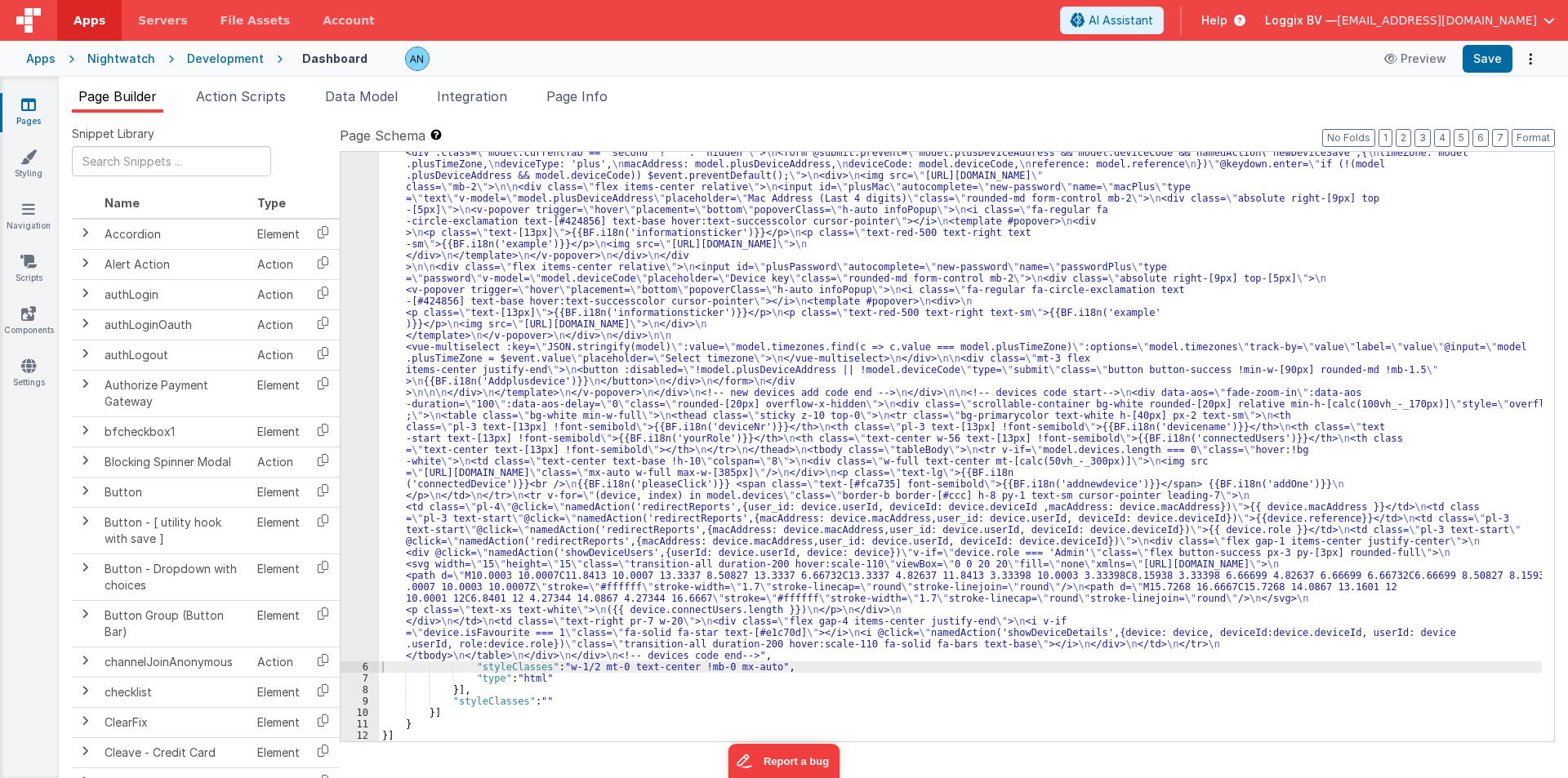
scroll to position [542, 0]
click at [1486, 44] on div "Apps Nightwatch Development Dashboard Preview Save" at bounding box center [784, 59] width 1568 height 35
click at [1487, 49] on button "Save" at bounding box center [1487, 59] width 50 height 28
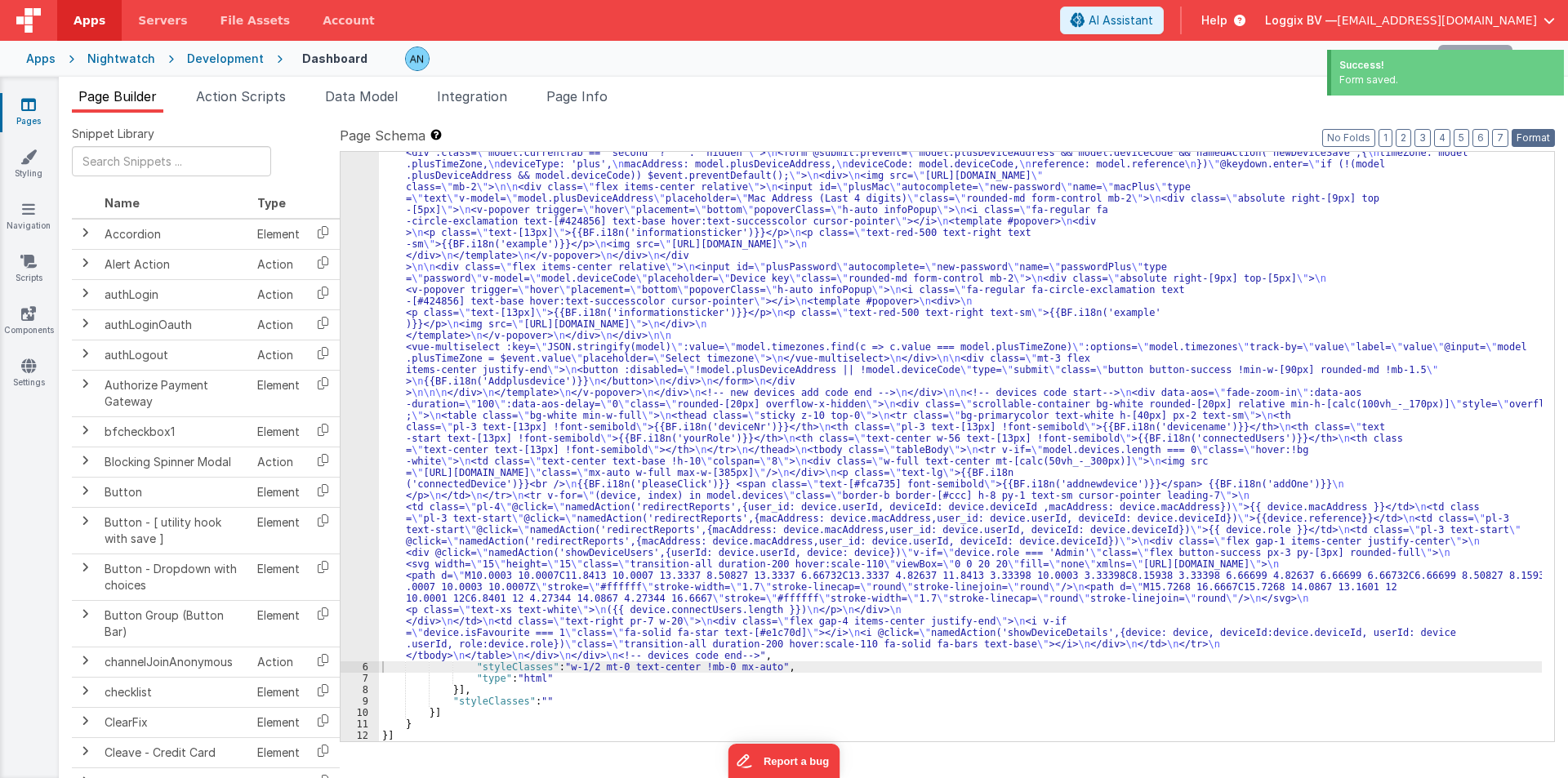
click at [1527, 138] on button "Format" at bounding box center [1533, 137] width 43 height 18
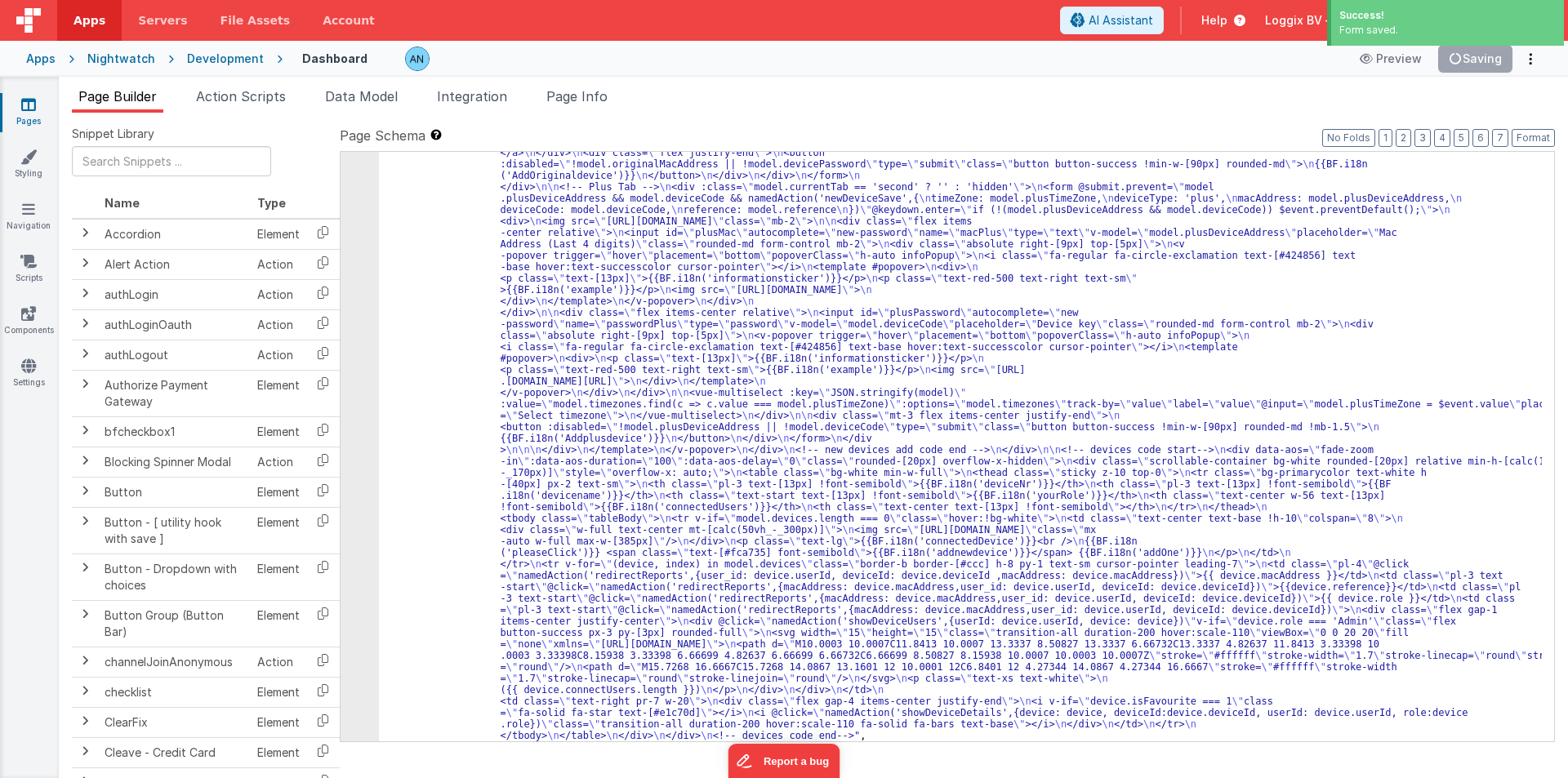
click at [428, 253] on div ""html" : "<div class= \" flex justify-between gap-2 mb-3 items-center \" > \n <…" at bounding box center [961, 499] width 1163 height 1687
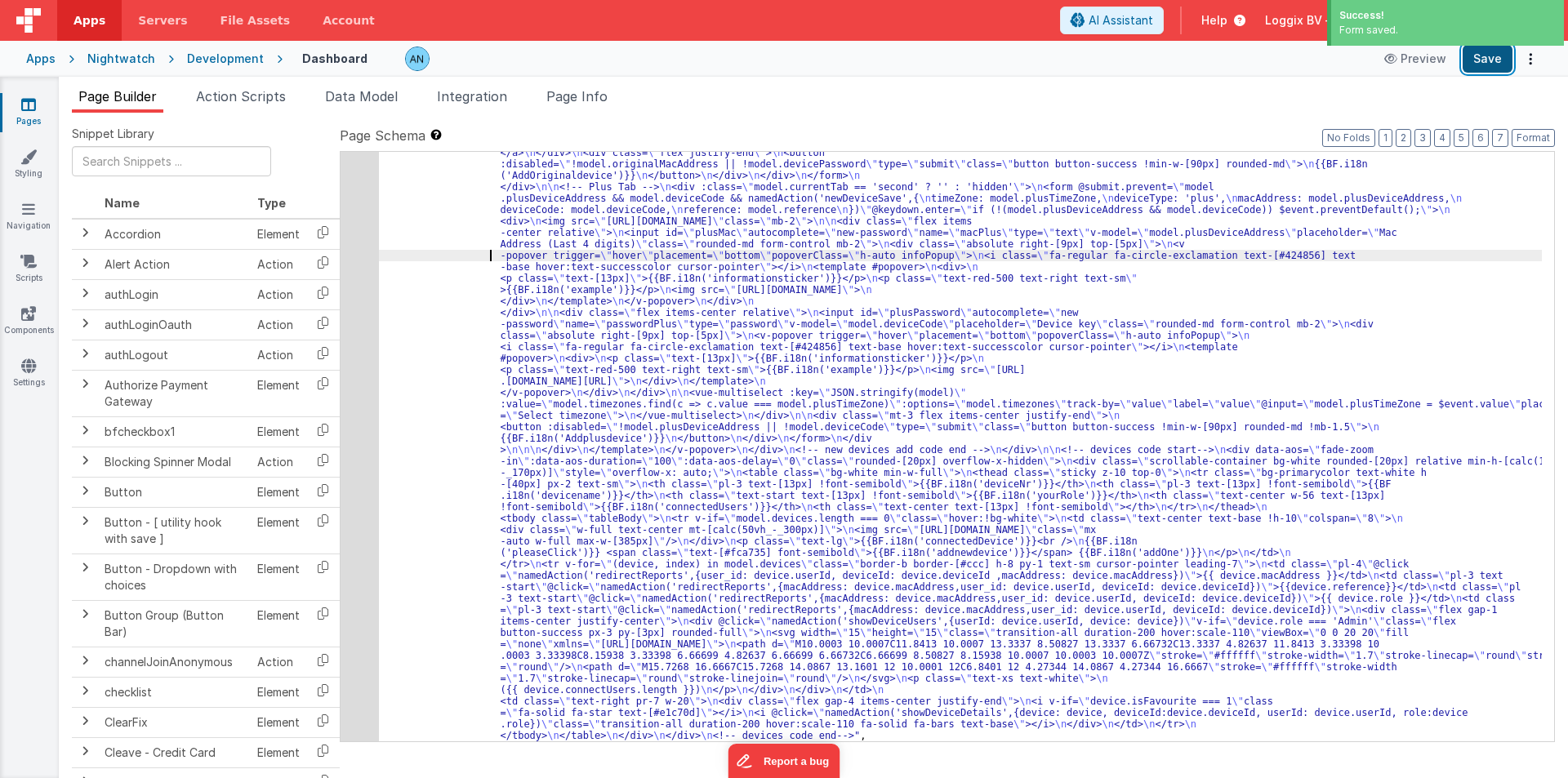
click at [1482, 50] on button "Save" at bounding box center [1487, 59] width 50 height 28
click at [393, 312] on div ""html" : "<div class= \" flex justify-between gap-2 mb-3 items-center \" > \n <…" at bounding box center [961, 499] width 1163 height 1687
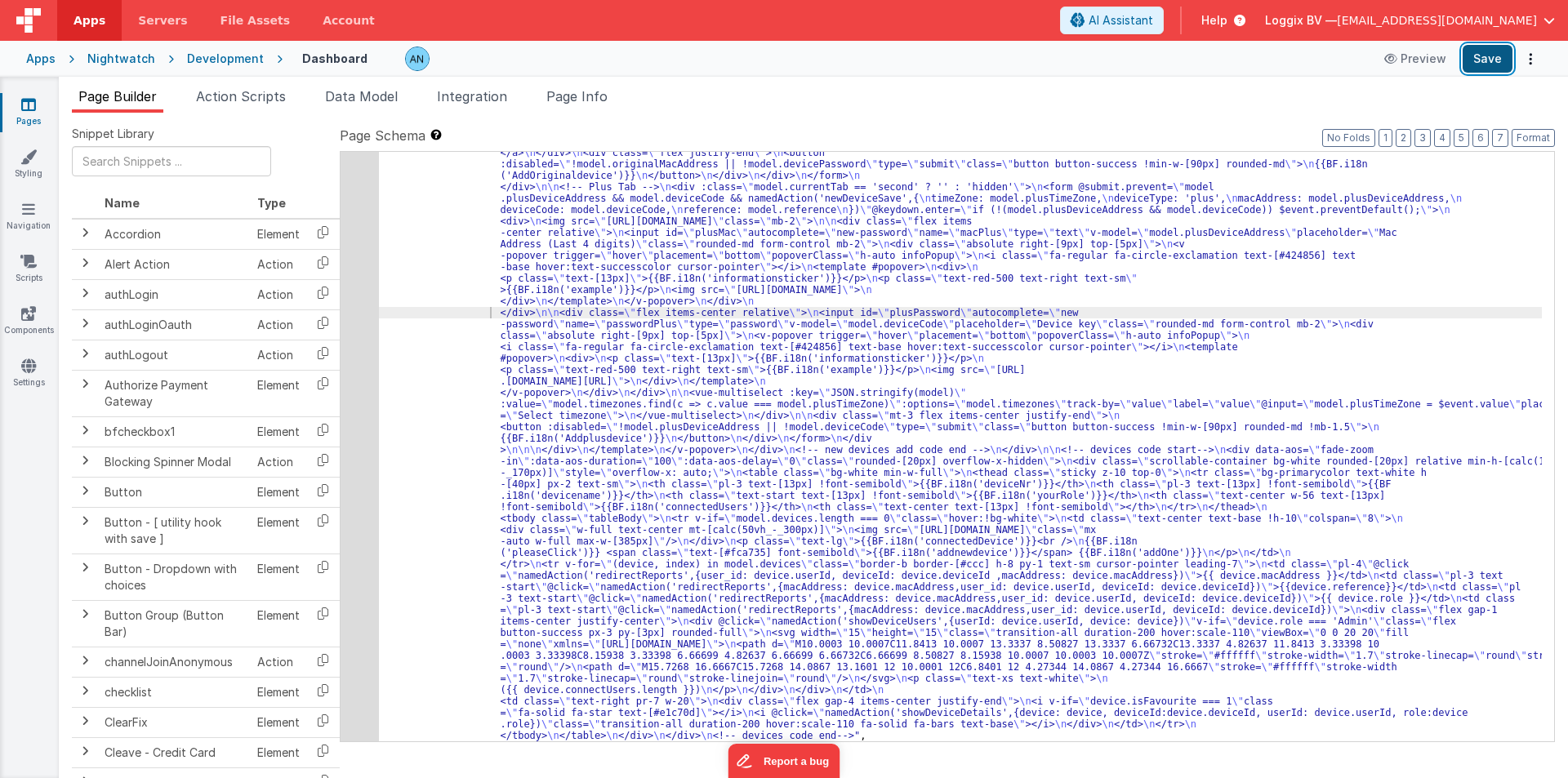
click at [1495, 57] on button "Save" at bounding box center [1487, 59] width 50 height 28
click at [1541, 133] on button "Format" at bounding box center [1533, 137] width 43 height 18
click at [1493, 60] on button "Save" at bounding box center [1487, 59] width 50 height 28
click at [1528, 131] on button "Format" at bounding box center [1533, 137] width 43 height 18
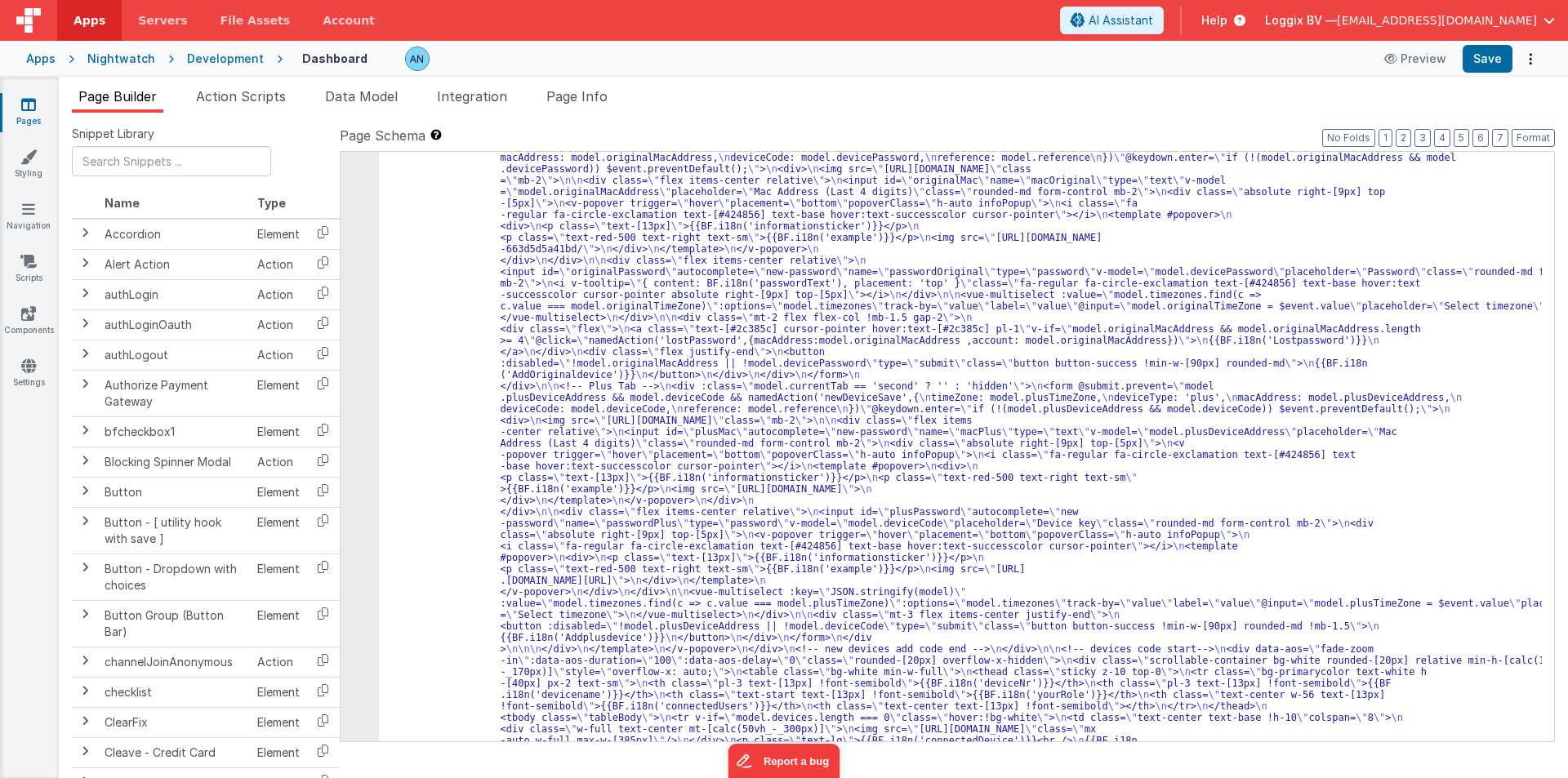
scroll to position [441, 0]
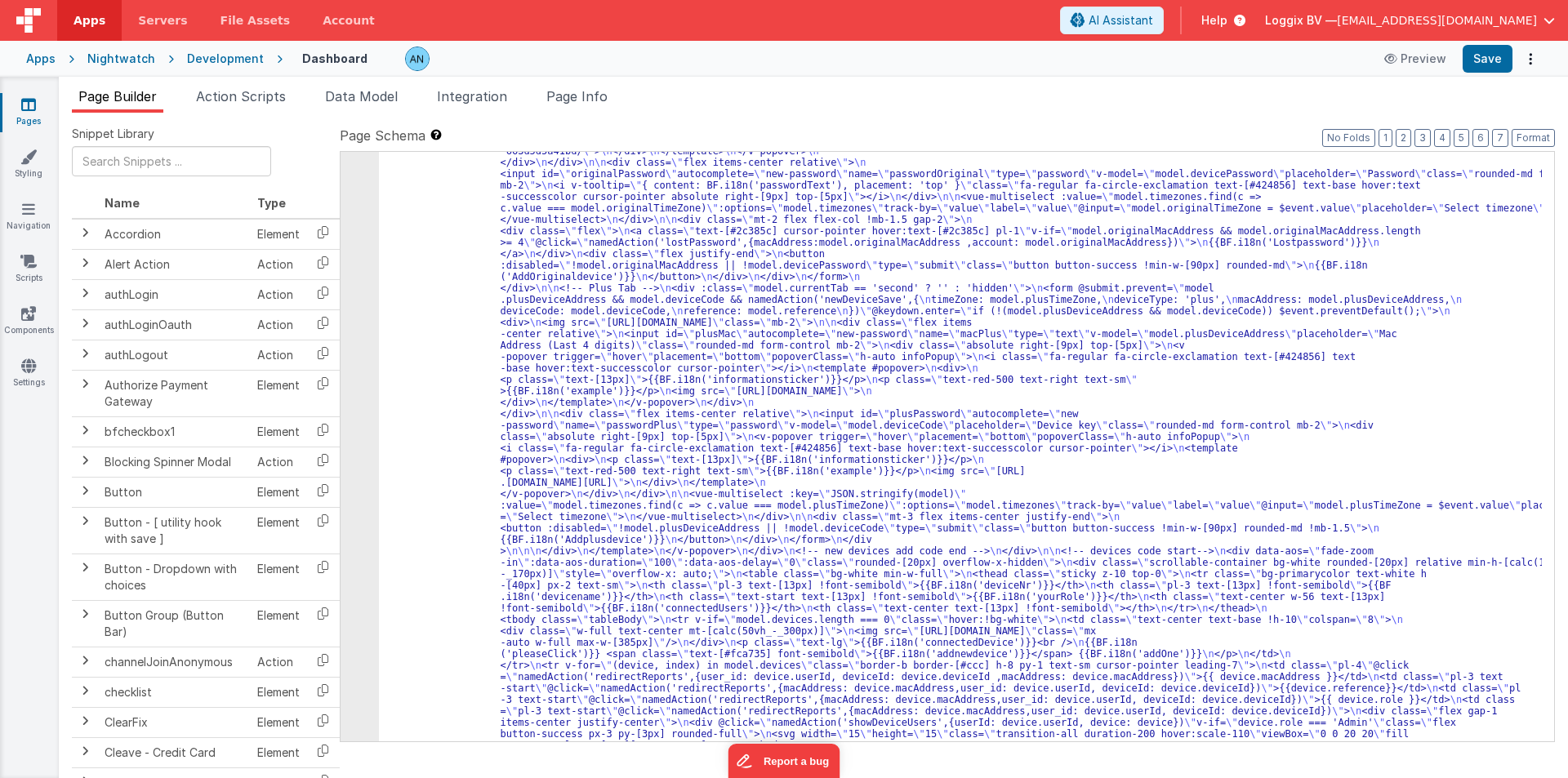
click at [95, 16] on span "Apps" at bounding box center [90, 20] width 32 height 16
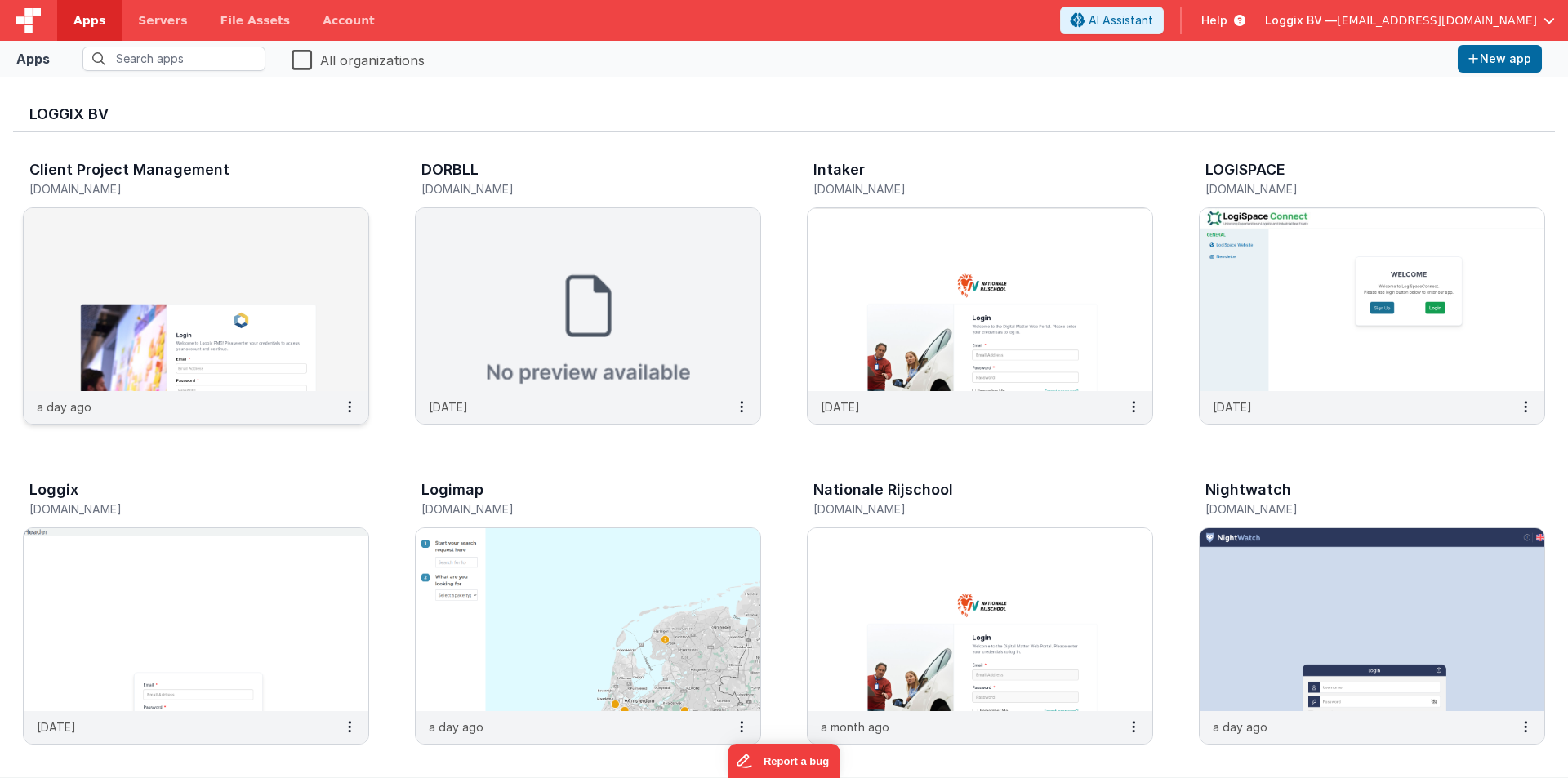
click at [143, 257] on img at bounding box center [195, 300] width 345 height 183
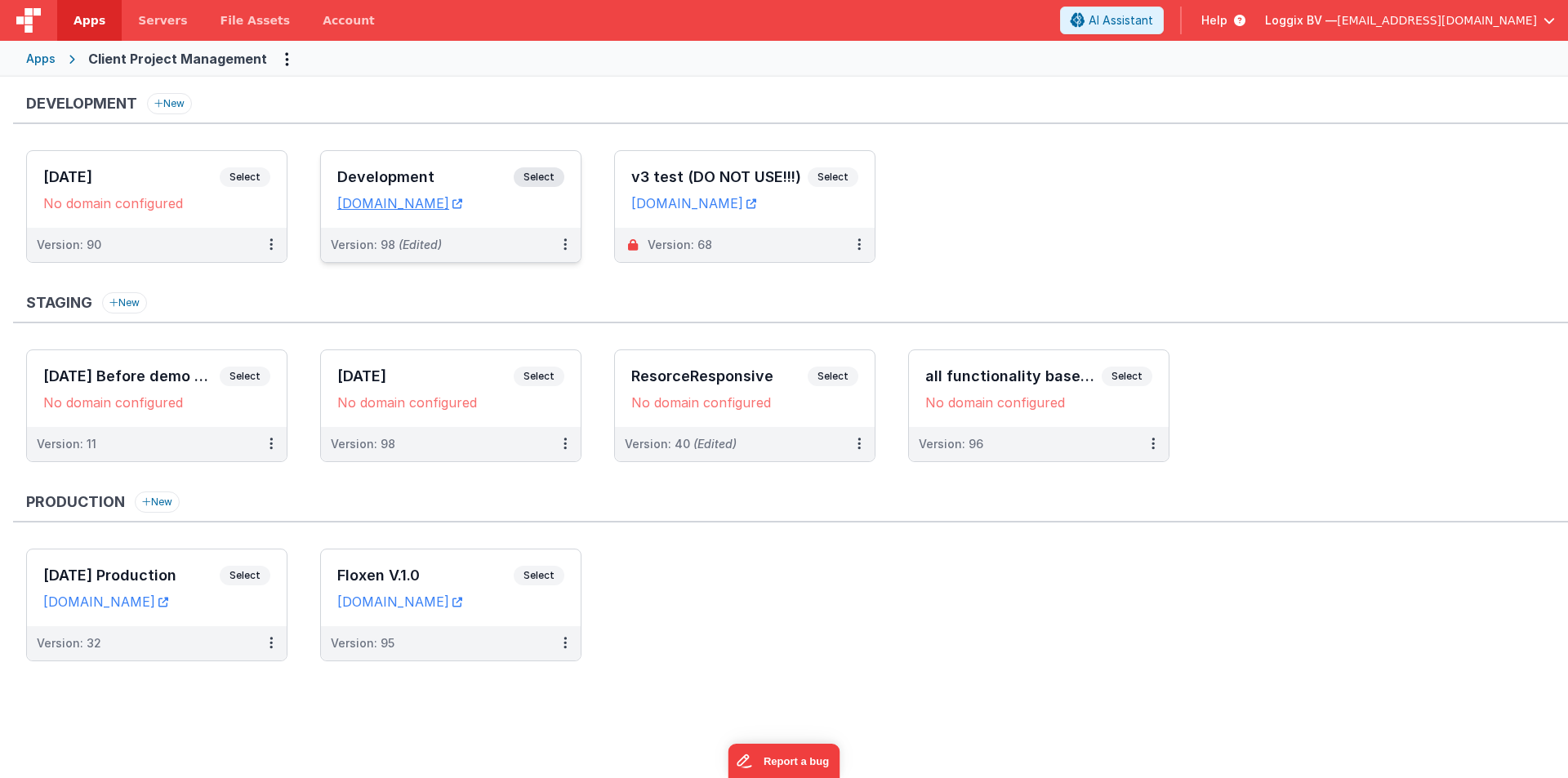
click at [356, 163] on div "Development Select URLs [DOMAIN_NAME]" at bounding box center [451, 190] width 260 height 77
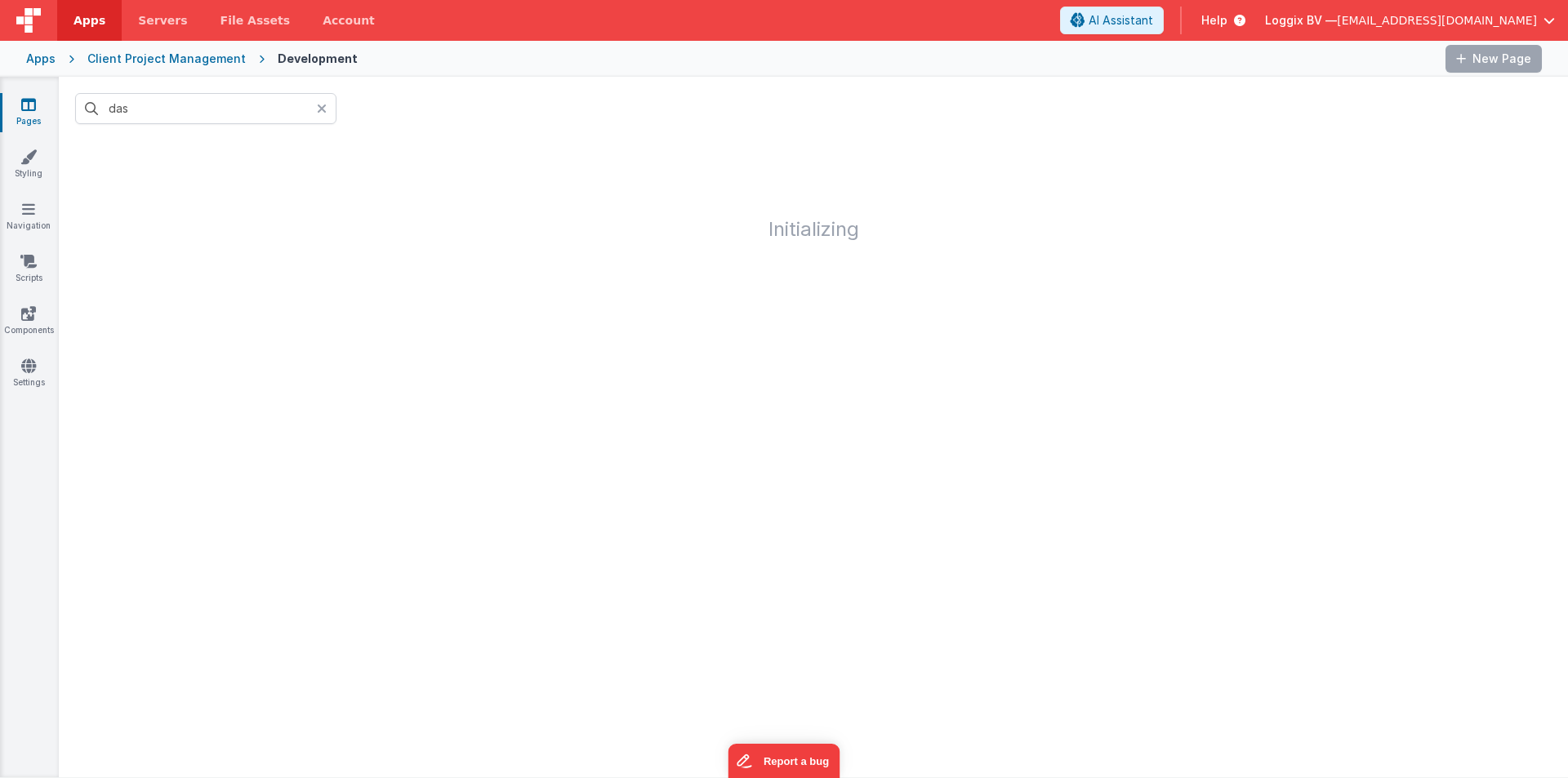
click at [318, 107] on icon at bounding box center [321, 108] width 9 height 13
click at [258, 106] on input "text" at bounding box center [206, 108] width 262 height 31
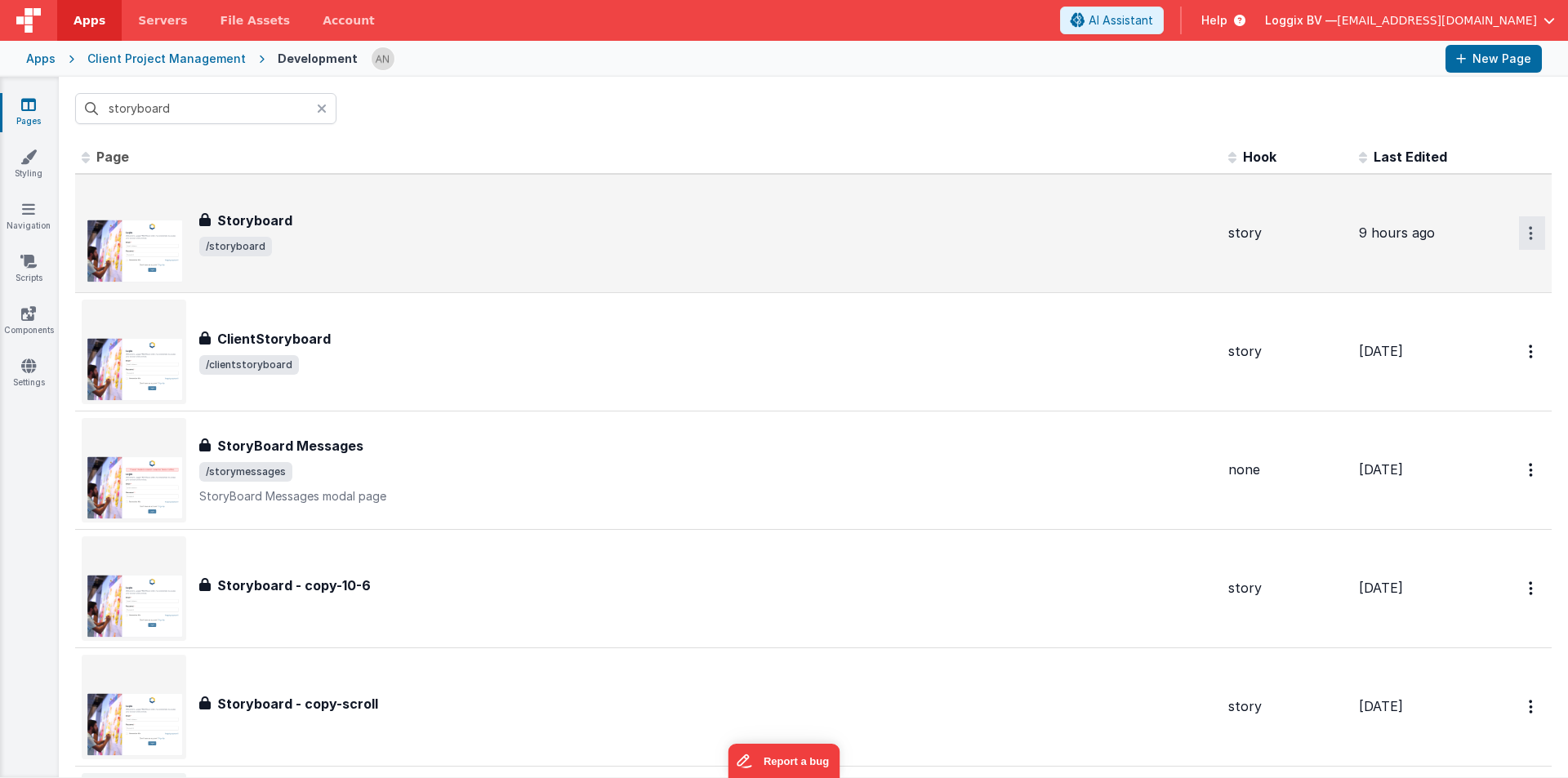
click at [1519, 227] on button "Options" at bounding box center [1532, 233] width 26 height 34
click at [1422, 267] on link "Preview" at bounding box center [1474, 270] width 144 height 29
click at [122, 108] on input "storyboard" at bounding box center [206, 108] width 262 height 31
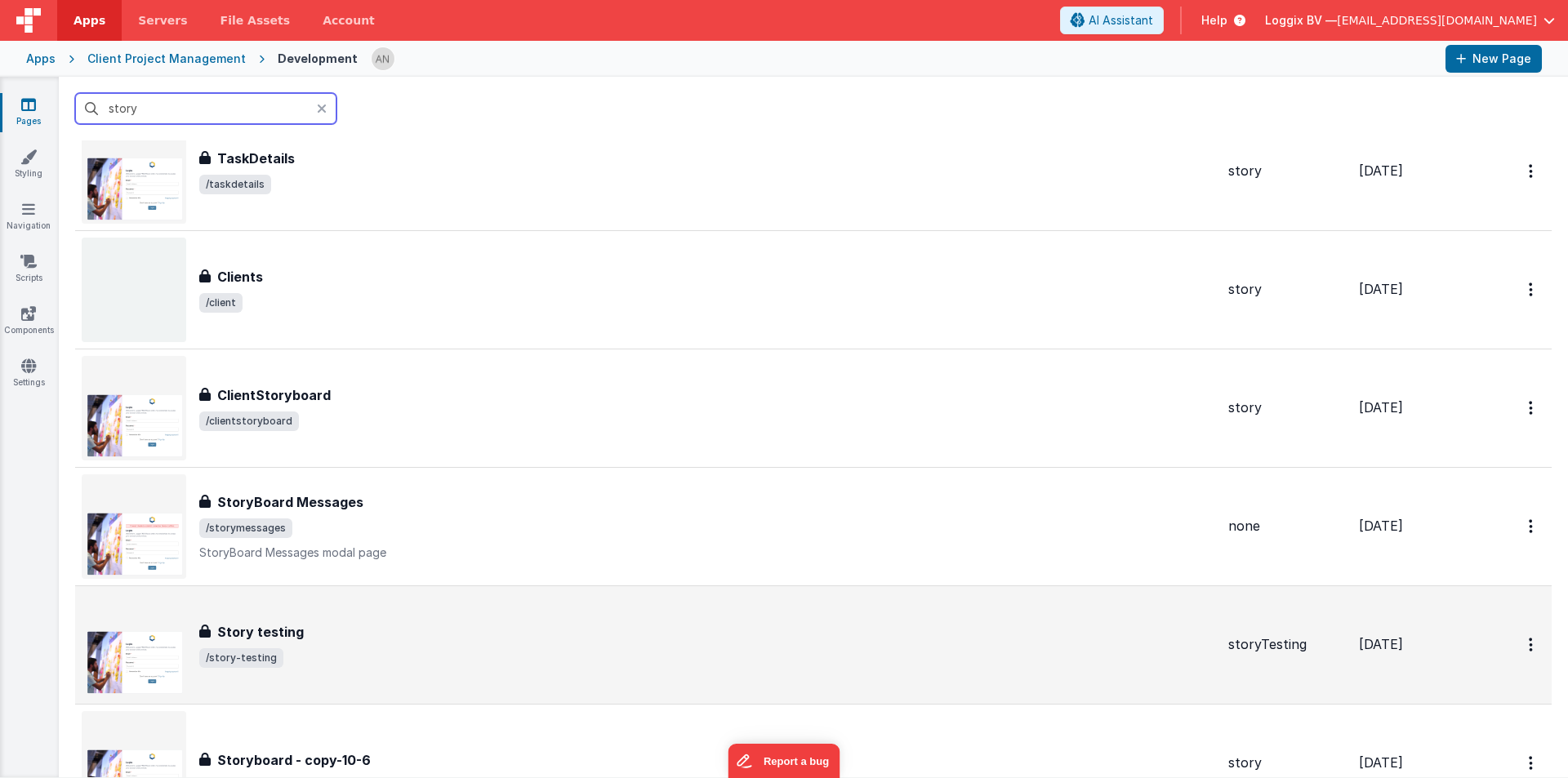
scroll to position [327, 0]
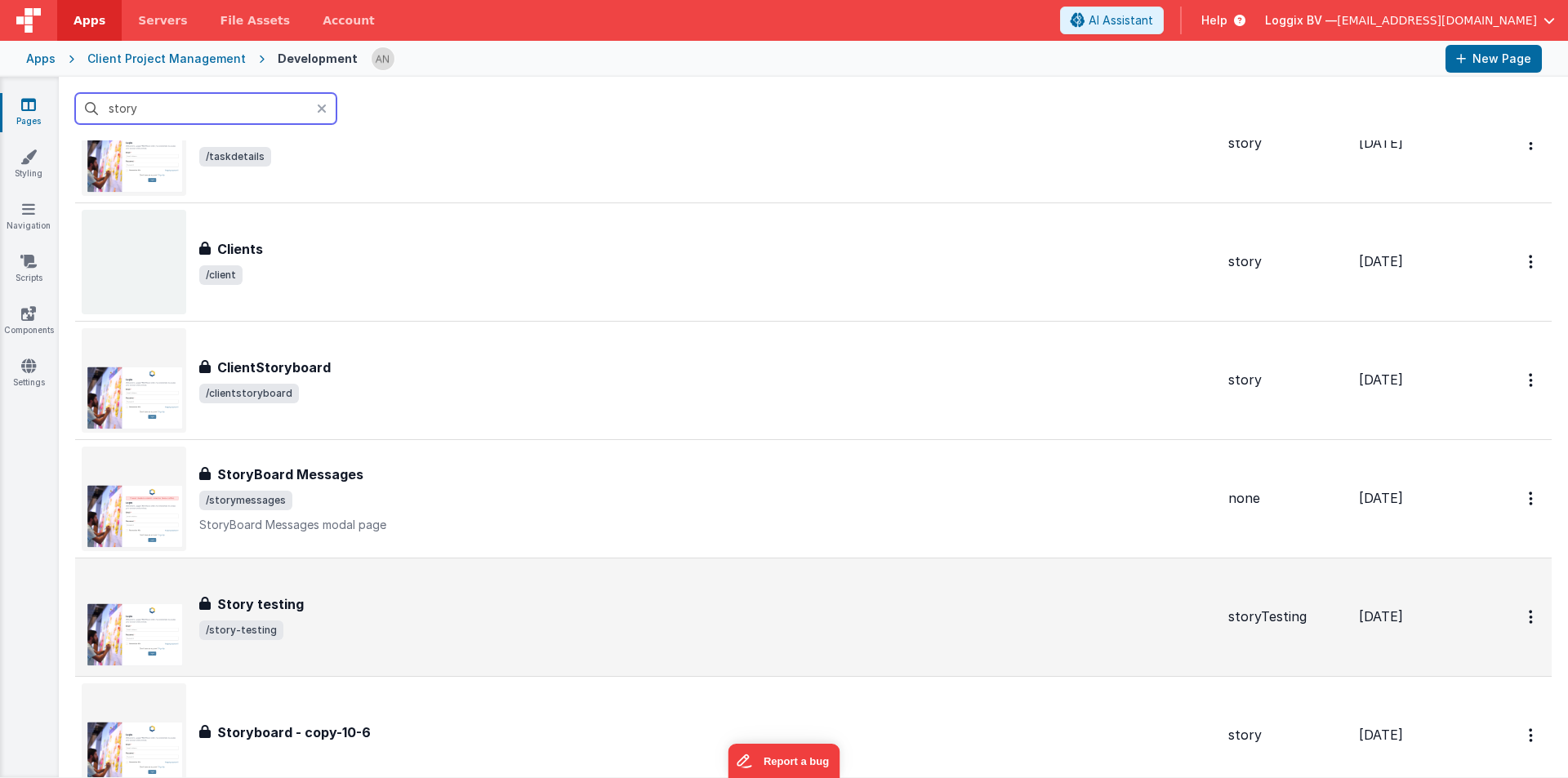
type input "story"
click at [307, 615] on div "Story testing Story testing /story-testing" at bounding box center [706, 616] width 1016 height 46
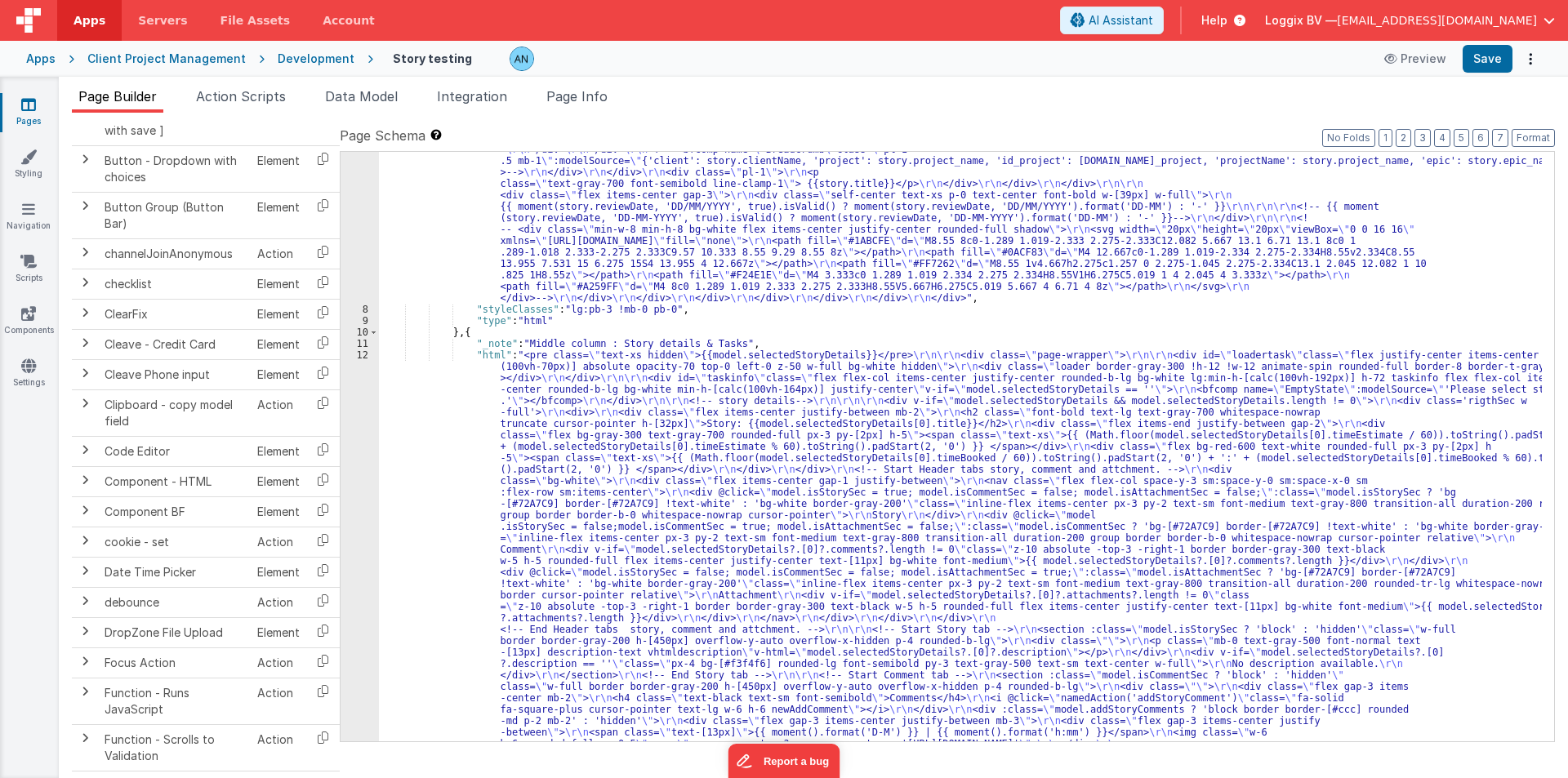
scroll to position [294, 0]
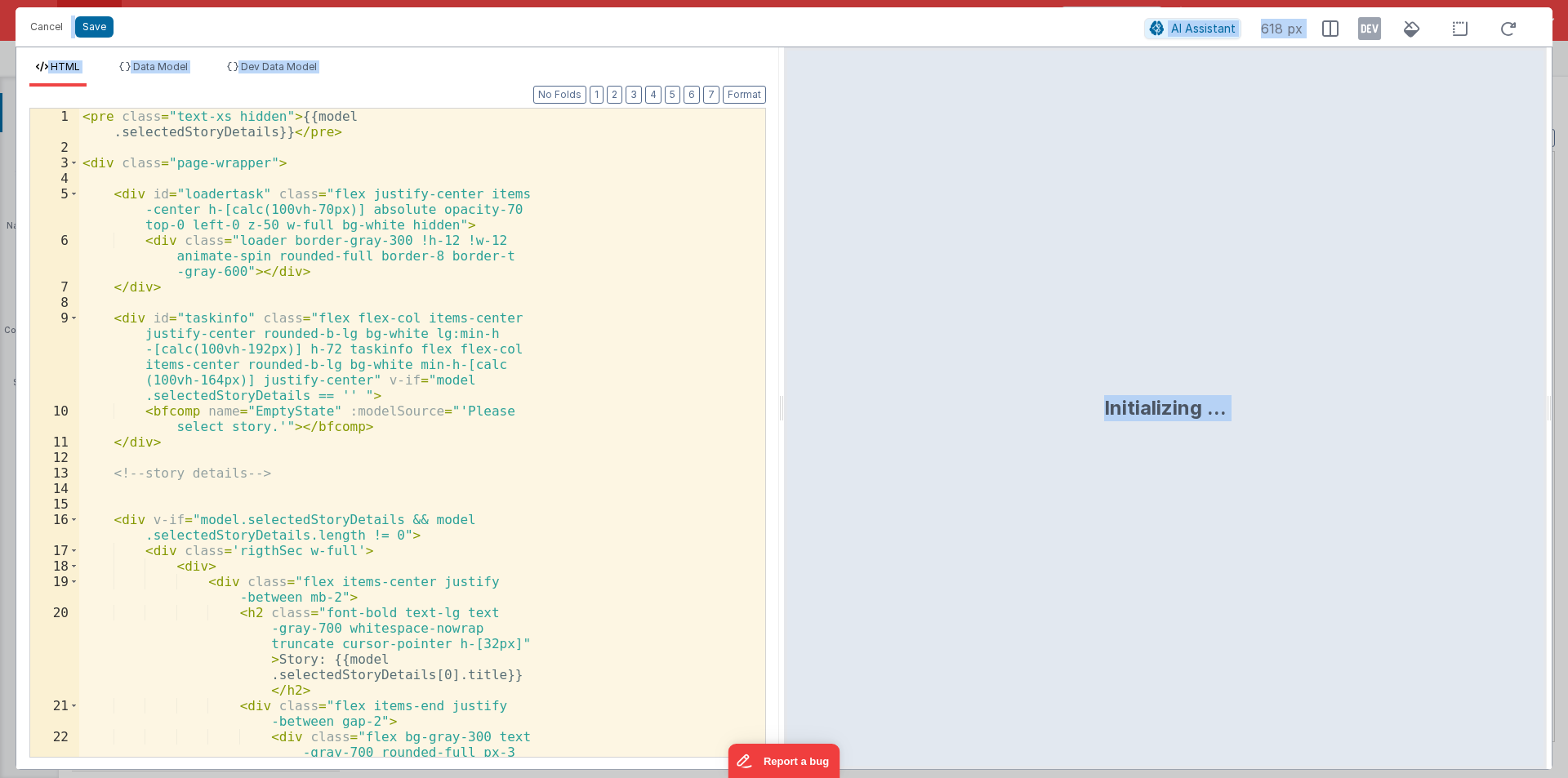
scroll to position [1216, 0]
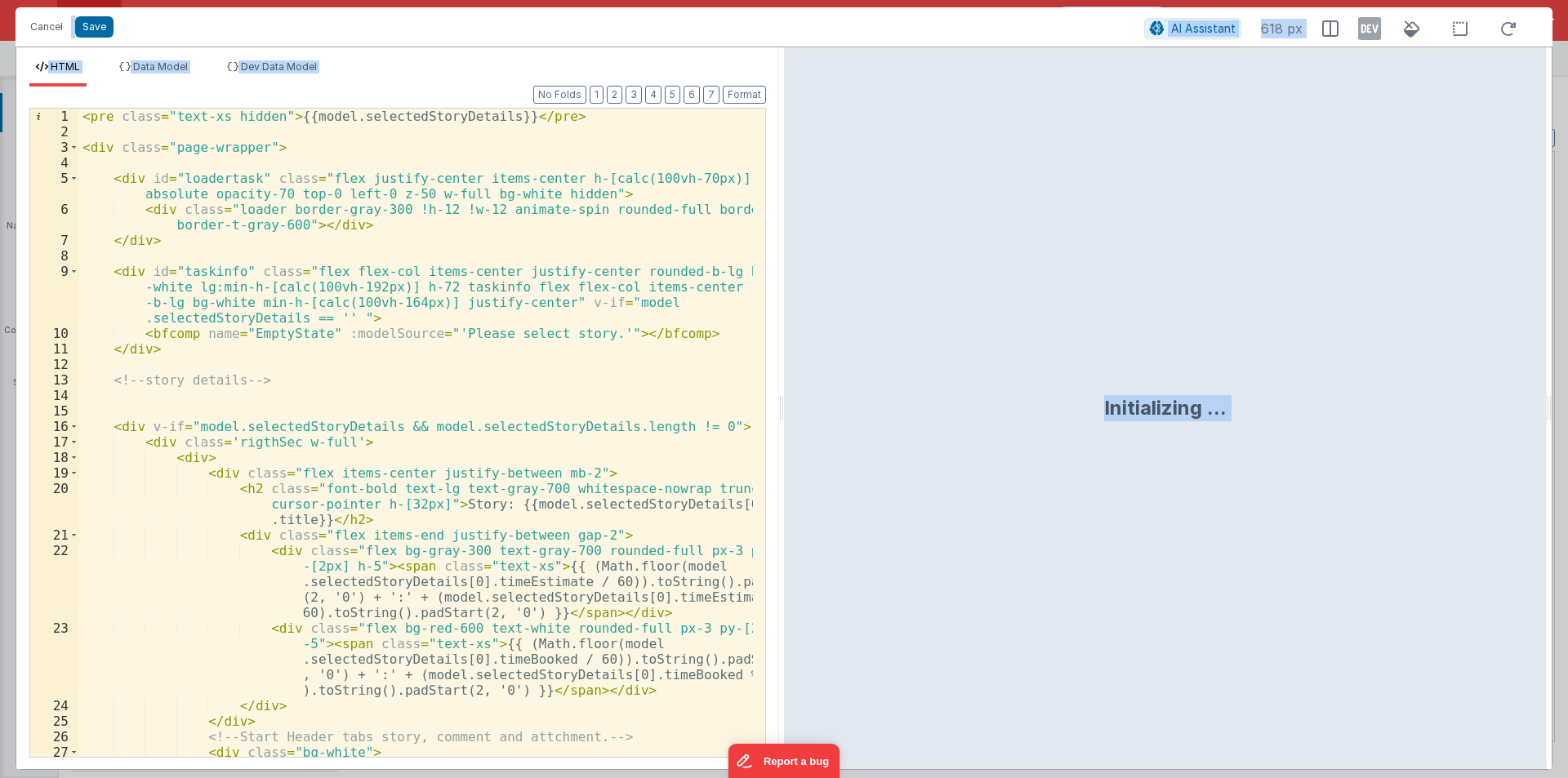
drag, startPoint x: 780, startPoint y: 409, endPoint x: 1275, endPoint y: 493, distance: 502.1
click at [1567, 435] on html "Cancel Save AI Assistant 618 px HTML Data Model Dev Data Model Format 7 6 5 4 3…" at bounding box center [784, 389] width 1568 height 778
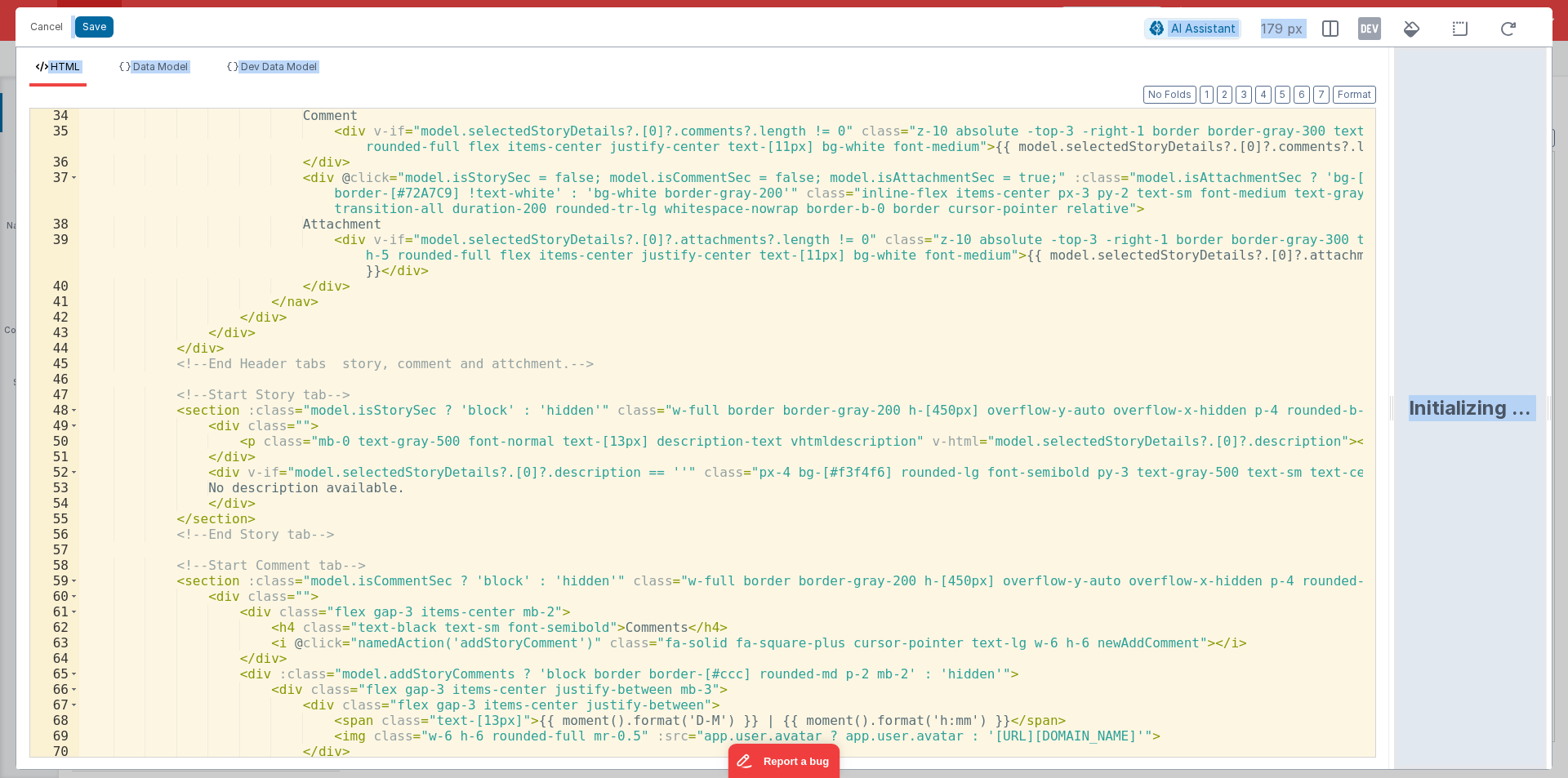
scroll to position [637, 0]
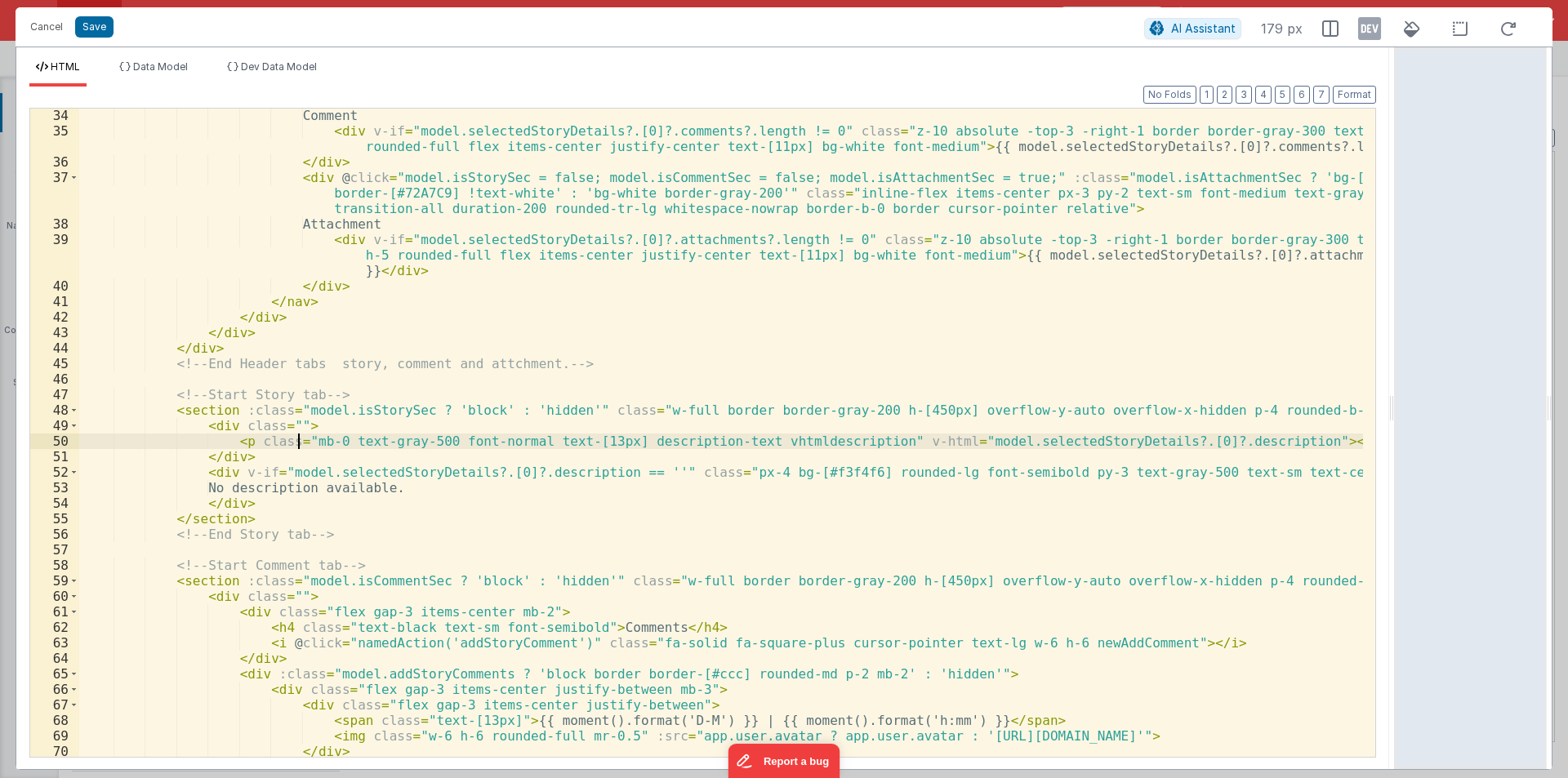
click at [296, 437] on div "Comment < div v-if = "model.selectedStoryDetails?.[0]?.comments?.length != 0" c…" at bounding box center [721, 446] width 1284 height 679
click at [305, 490] on div "Comment < div v-if = "model.selectedStoryDetails?.[0]?.comments?.length != 0" c…" at bounding box center [721, 446] width 1284 height 679
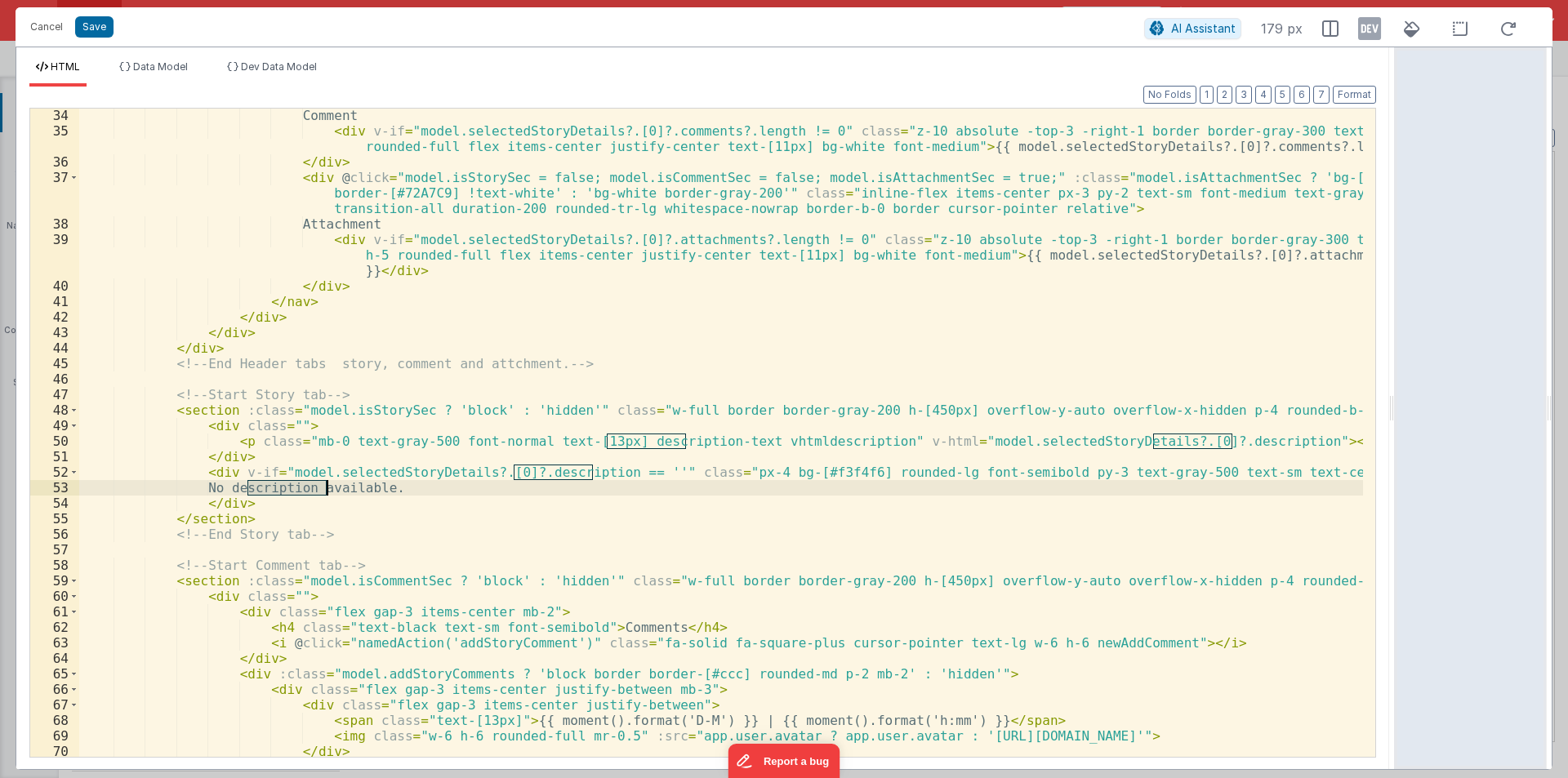
click at [276, 470] on div "Comment < div v-if = "model.selectedStoryDetails?.[0]?.comments?.length != 0" c…" at bounding box center [721, 446] width 1284 height 679
paste textarea
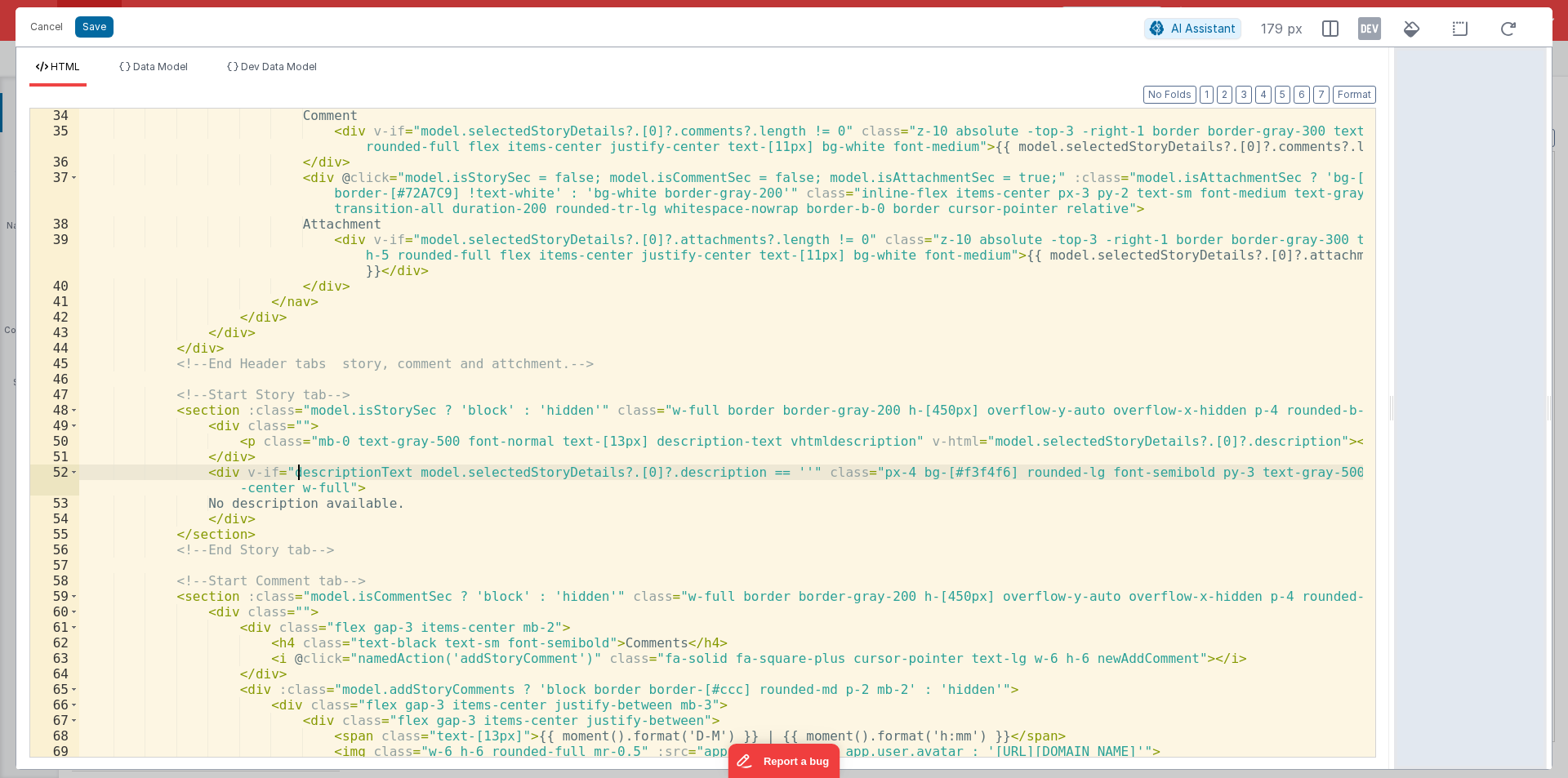
click at [302, 477] on div "Comment < div v-if = "model.selectedStoryDetails?.[0]?.comments?.length != 0" c…" at bounding box center [721, 446] width 1284 height 679
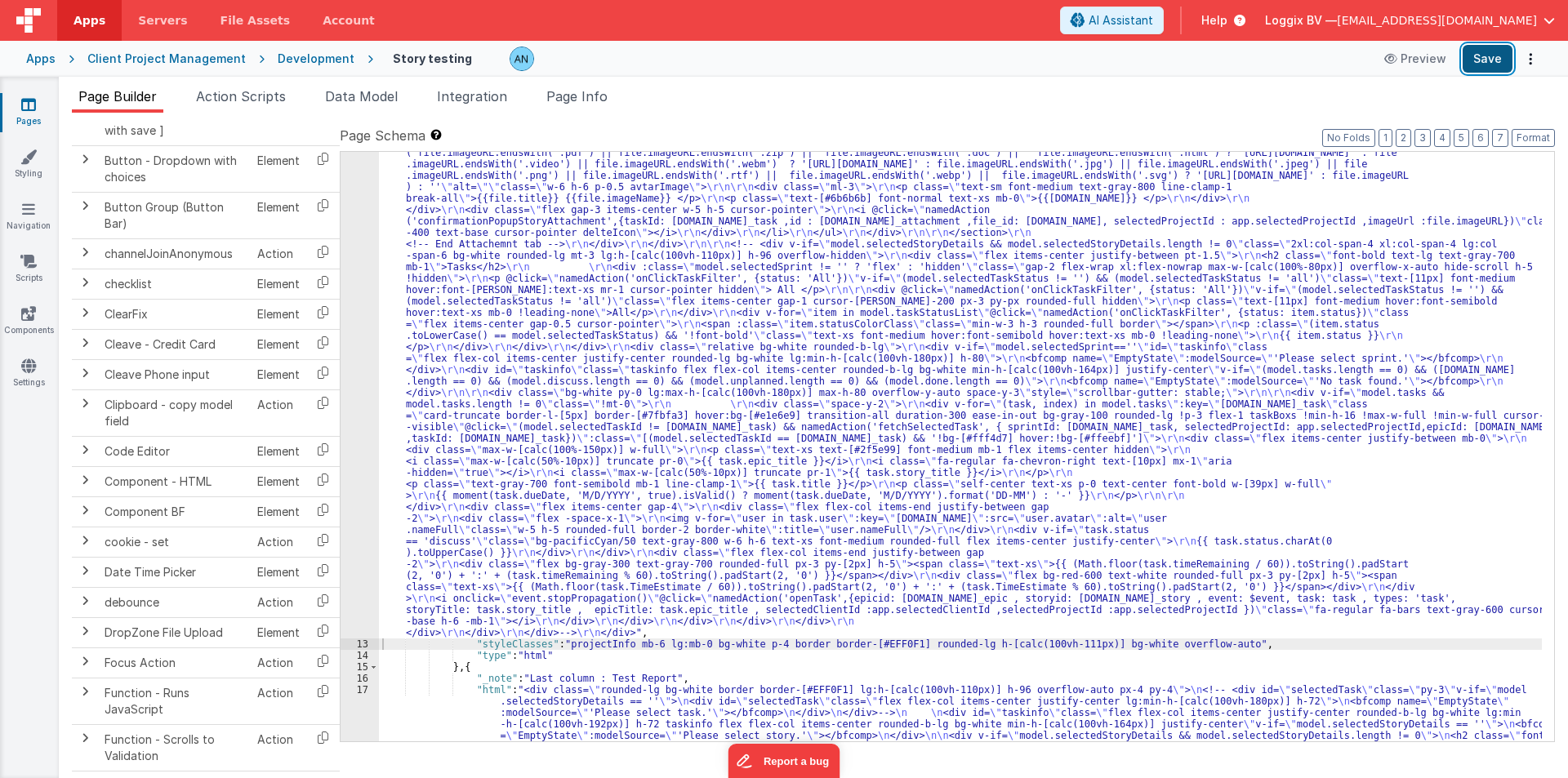
click at [1479, 61] on button "Save" at bounding box center [1487, 59] width 50 height 28
click at [1535, 144] on button "Format" at bounding box center [1533, 137] width 43 height 18
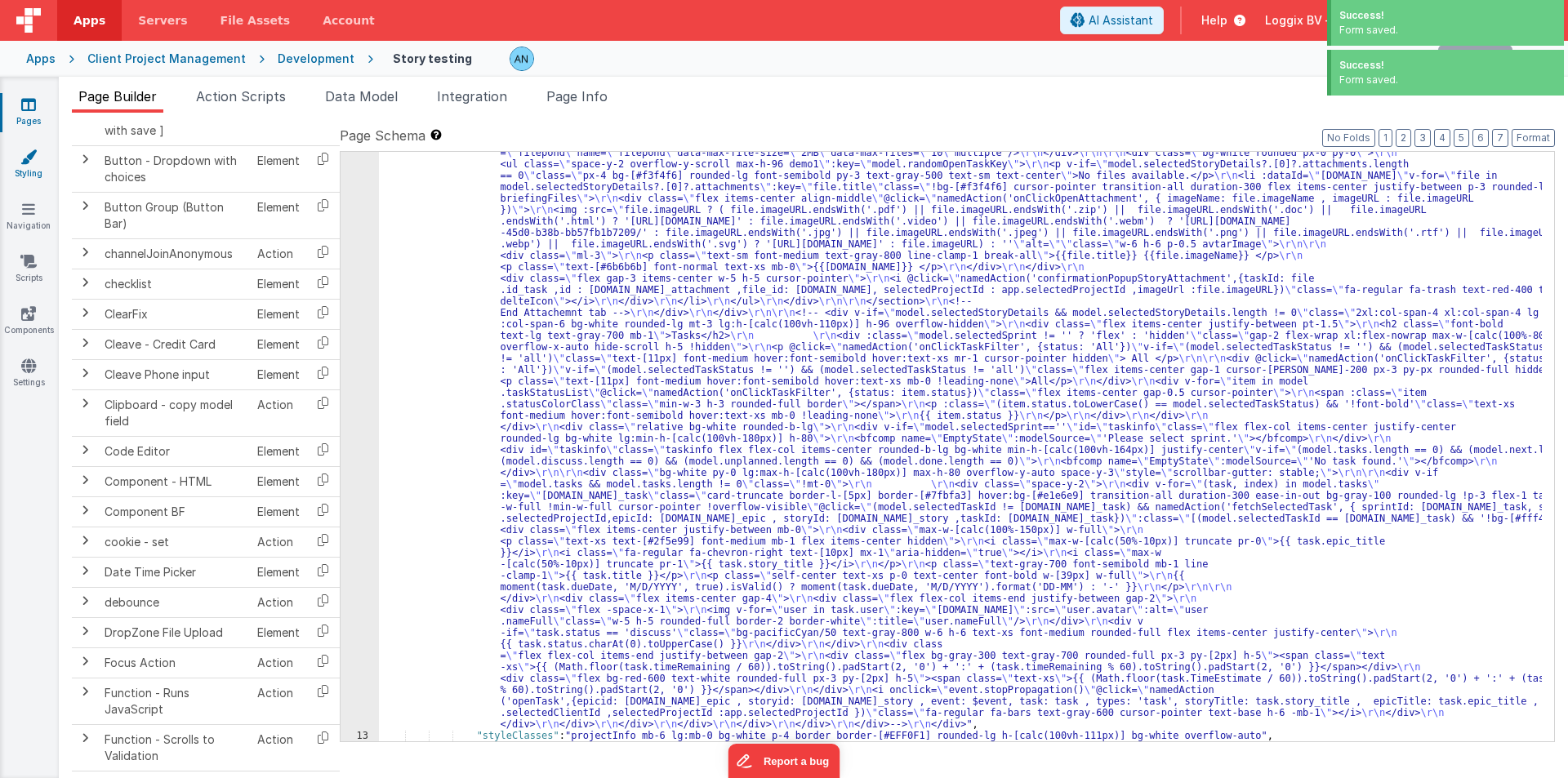
click at [27, 167] on link "Styling" at bounding box center [28, 164] width 59 height 33
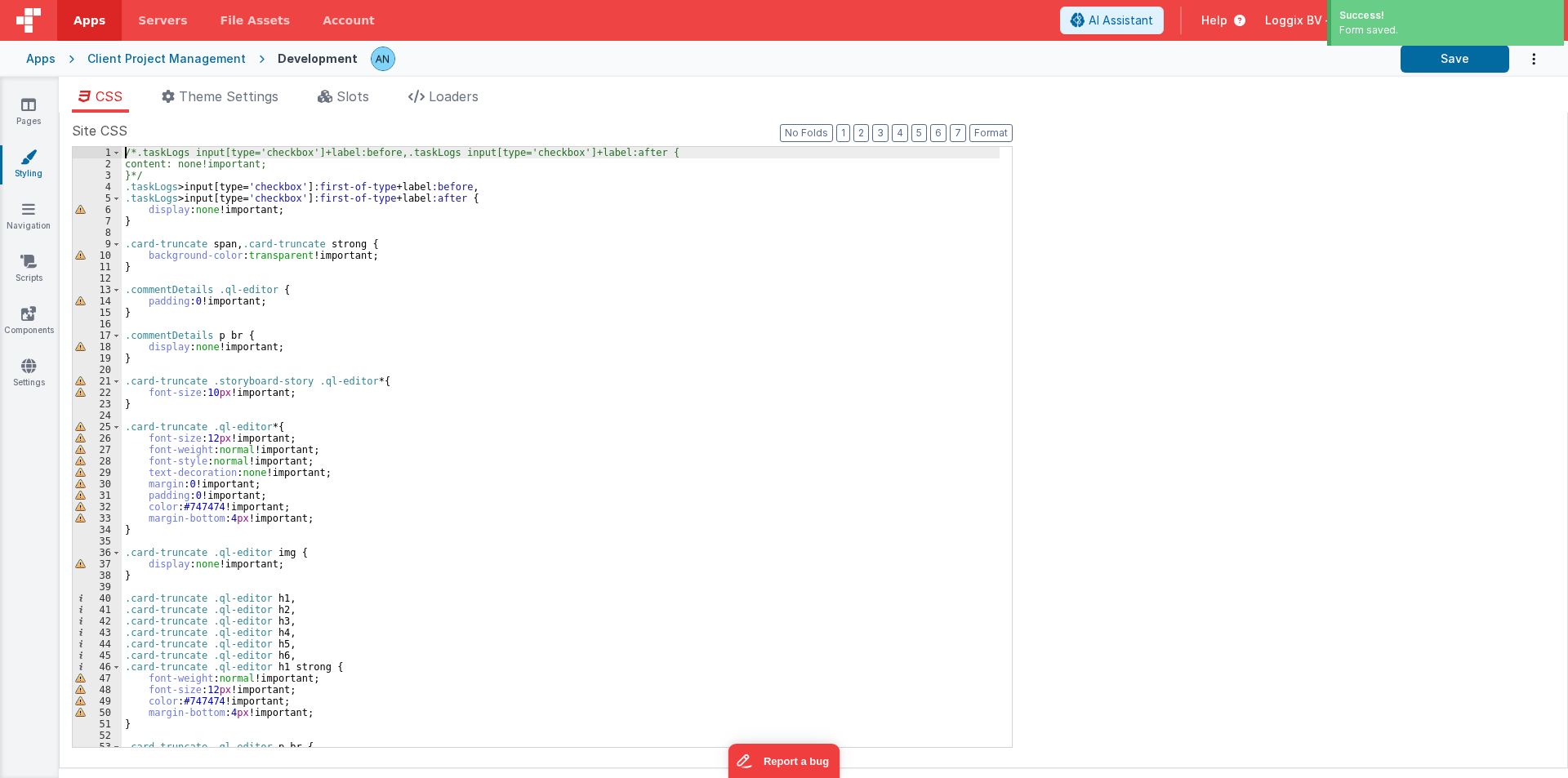
drag, startPoint x: 120, startPoint y: 151, endPoint x: 131, endPoint y: 151, distance: 11.0
click at [120, 151] on span at bounding box center [117, 152] width 9 height 11
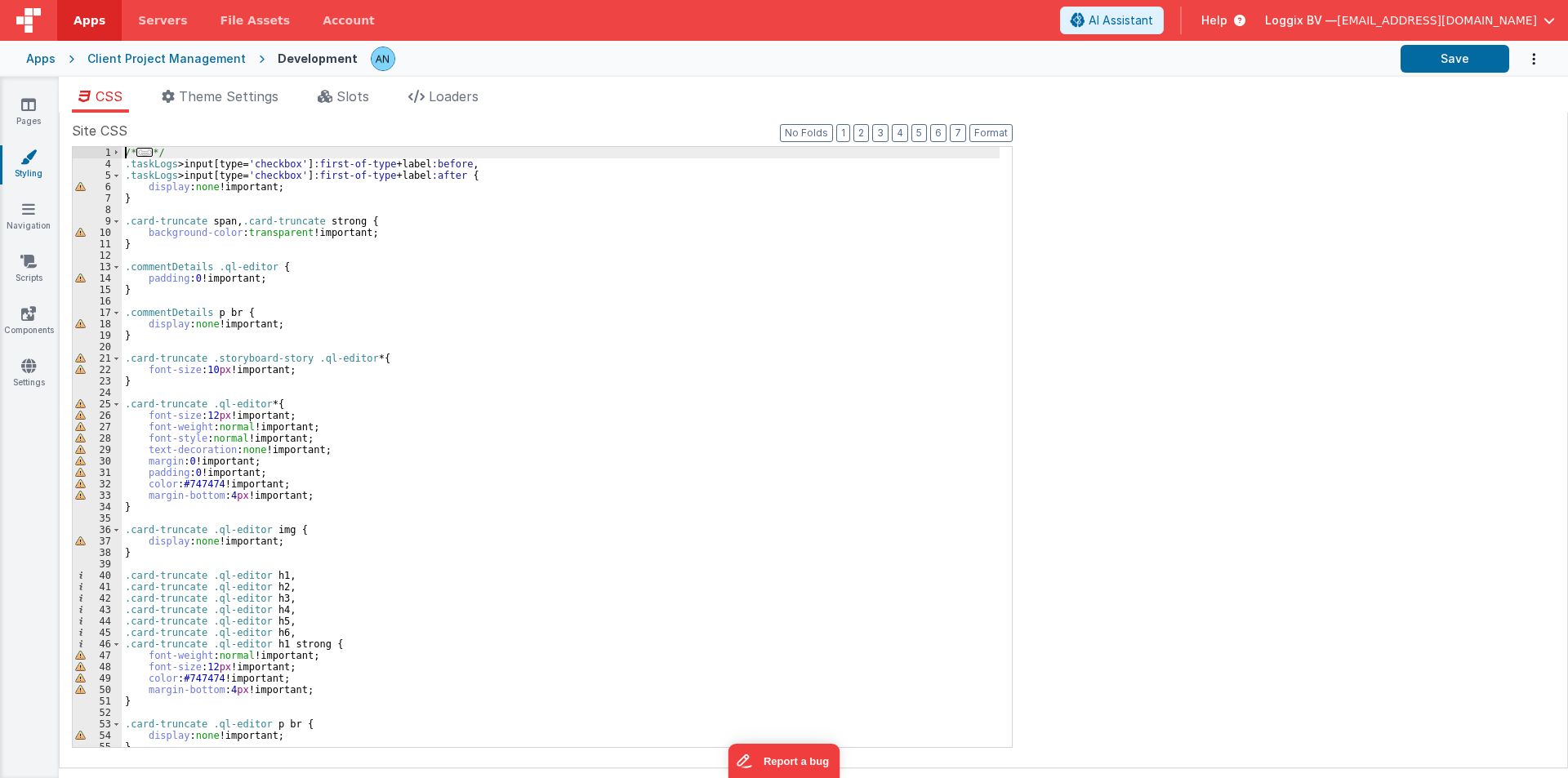
click at [121, 153] on div "/* ... */ .taskLogs > input [ type = ' checkbox ' ] :first-of-type + label :bef…" at bounding box center [561, 458] width 878 height 623
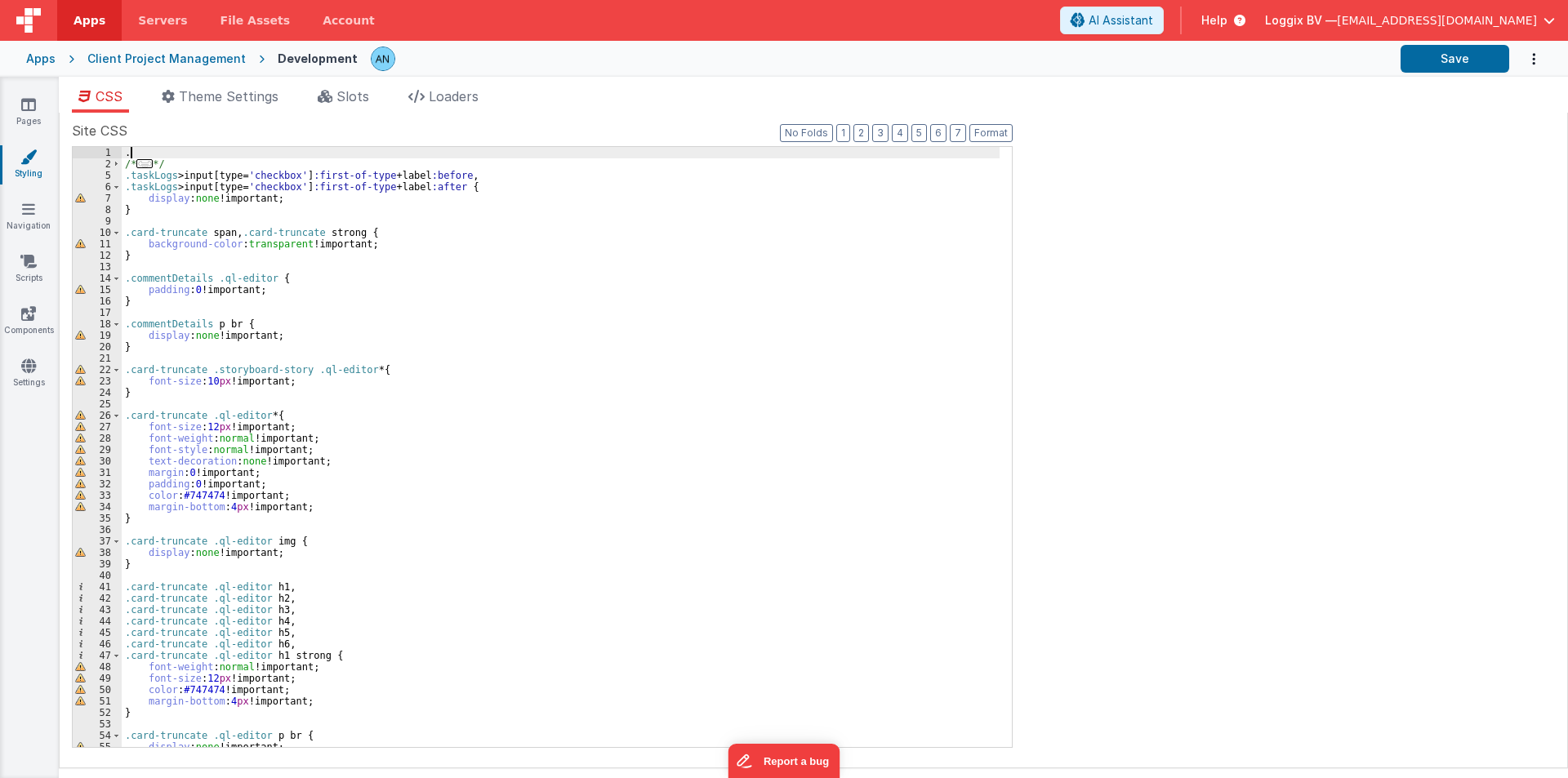
paste textarea
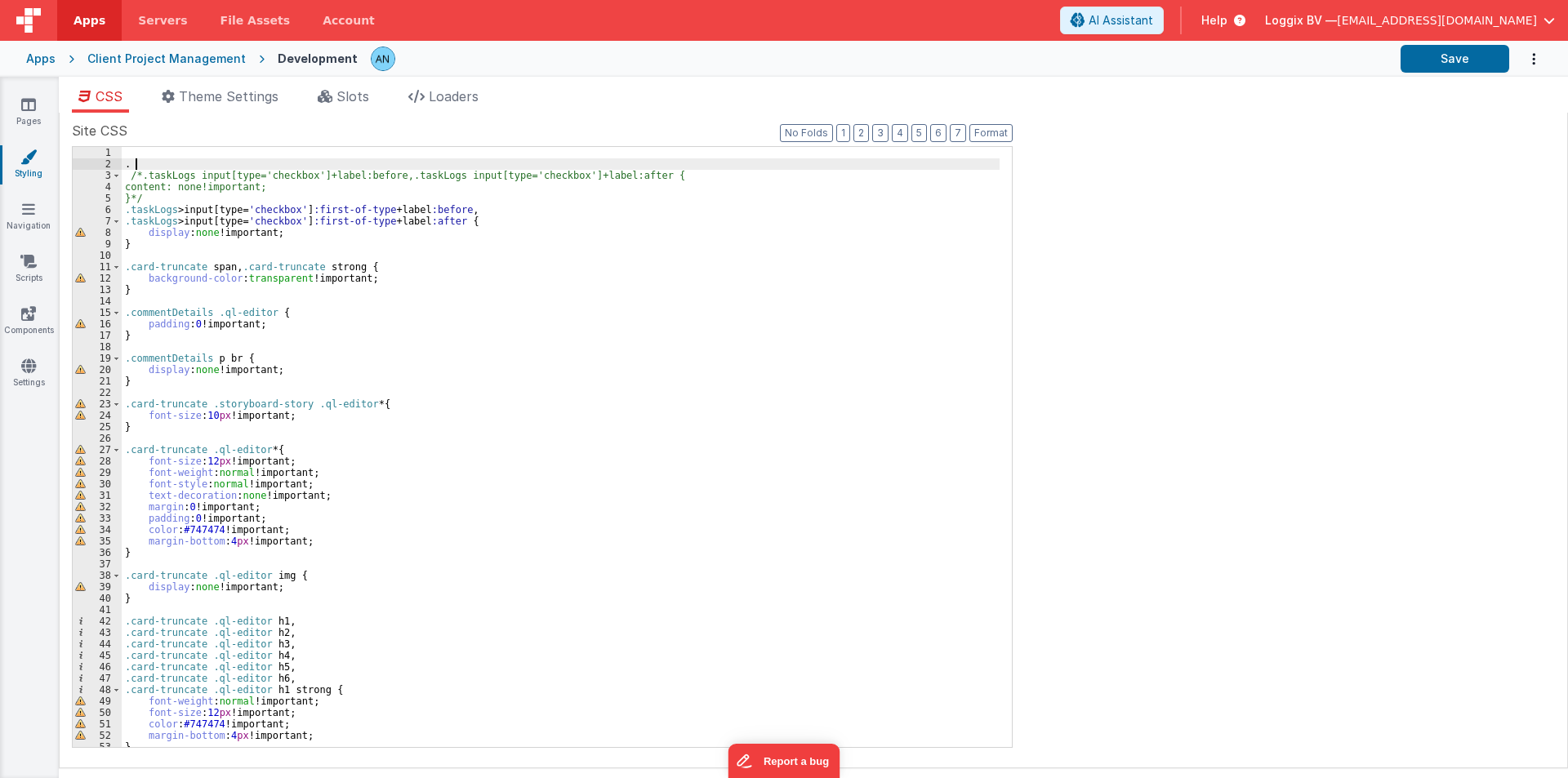
paste textarea
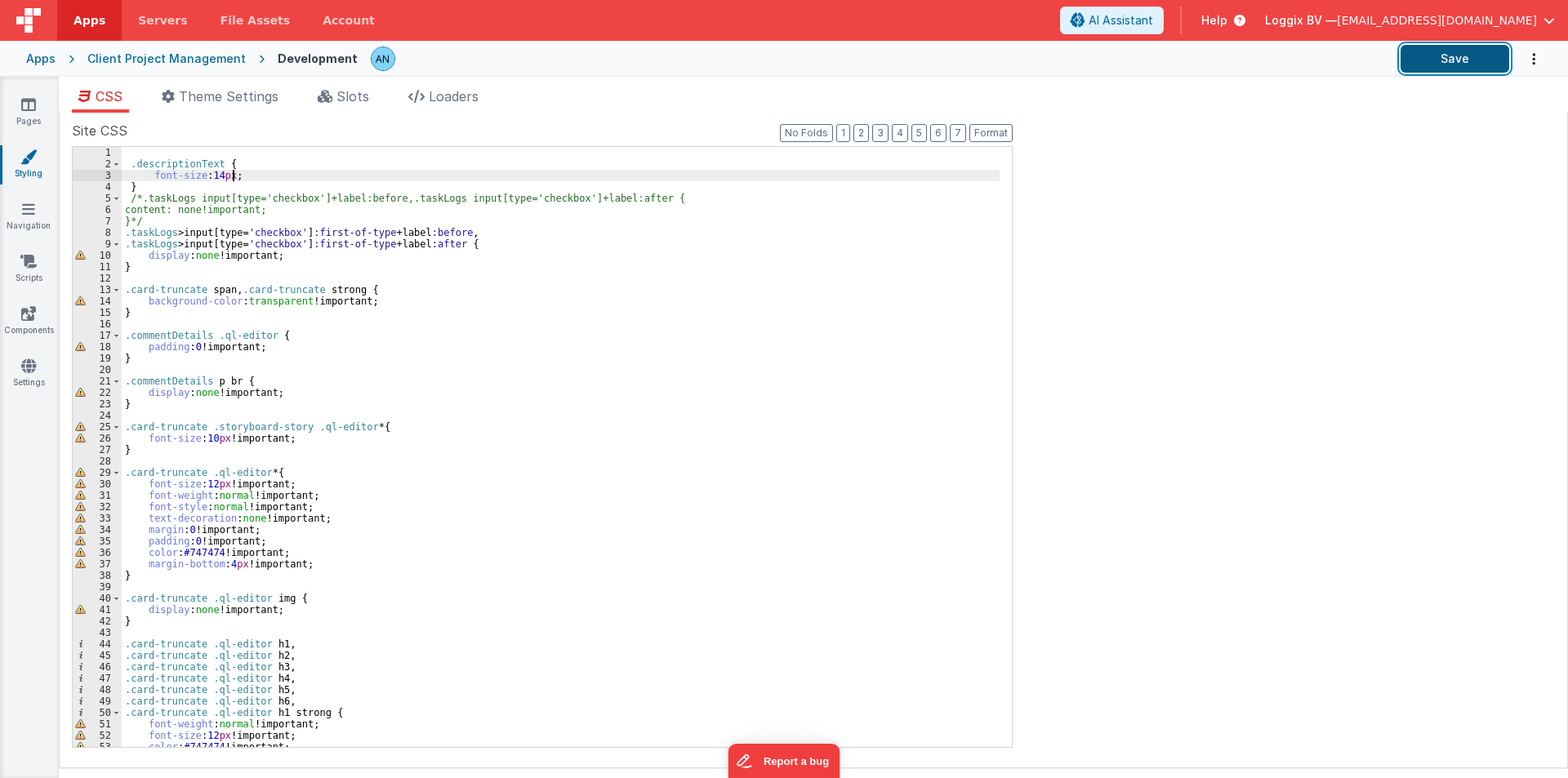
click at [1477, 50] on button "Save" at bounding box center [1455, 59] width 108 height 28
click at [43, 107] on link "Pages" at bounding box center [28, 112] width 59 height 33
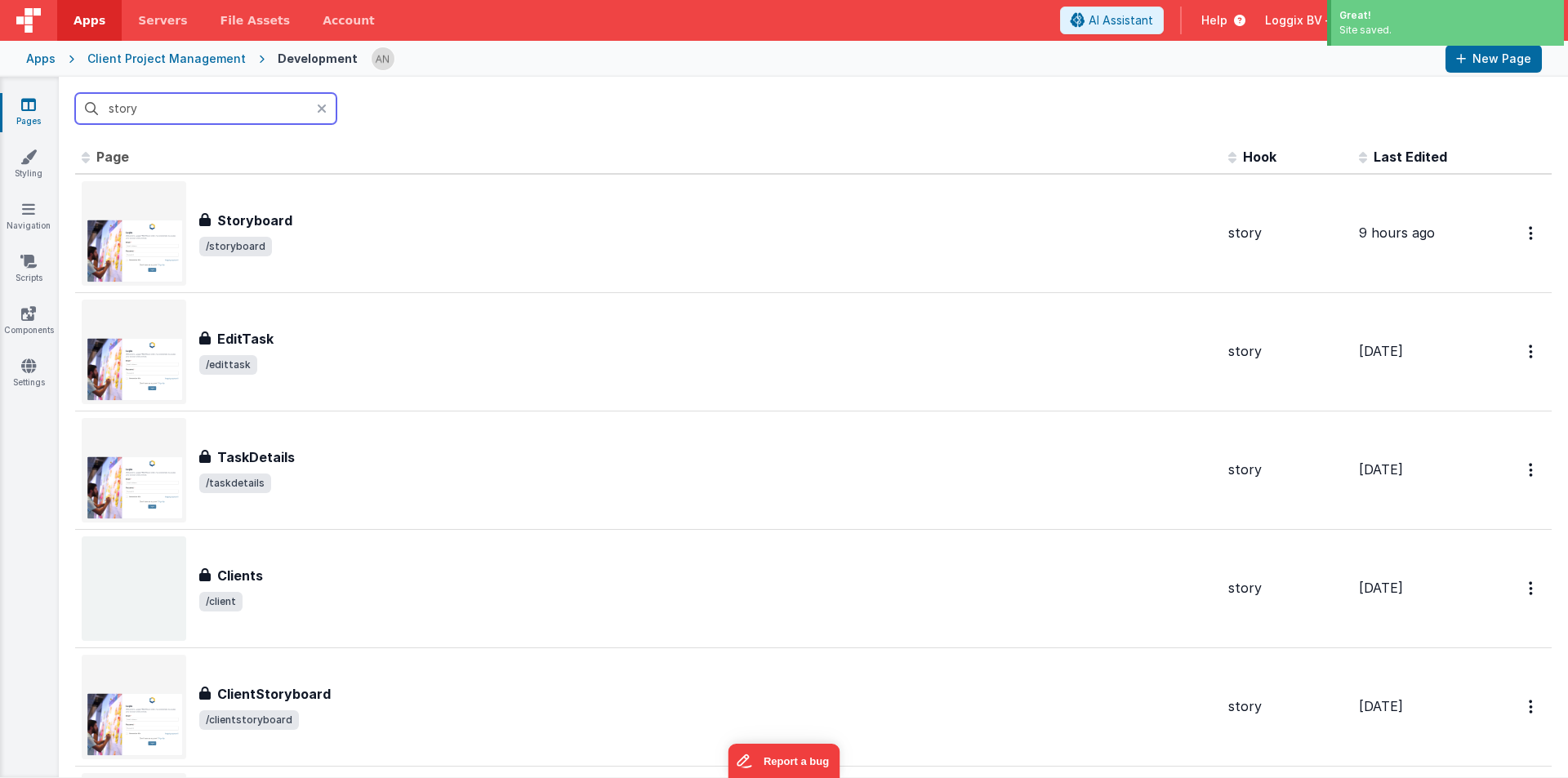
click at [178, 110] on input "story" at bounding box center [206, 108] width 262 height 31
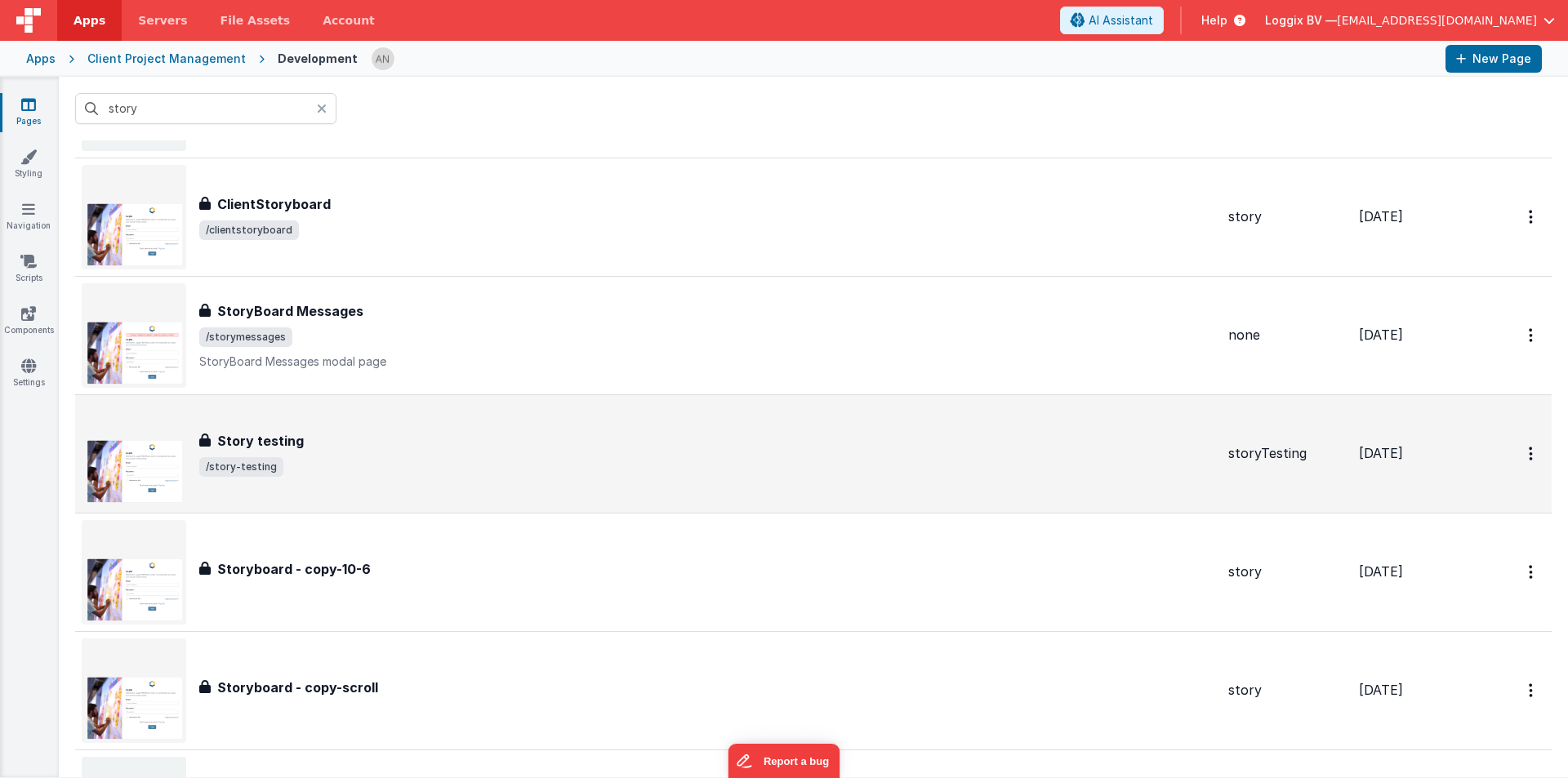
scroll to position [572, 0]
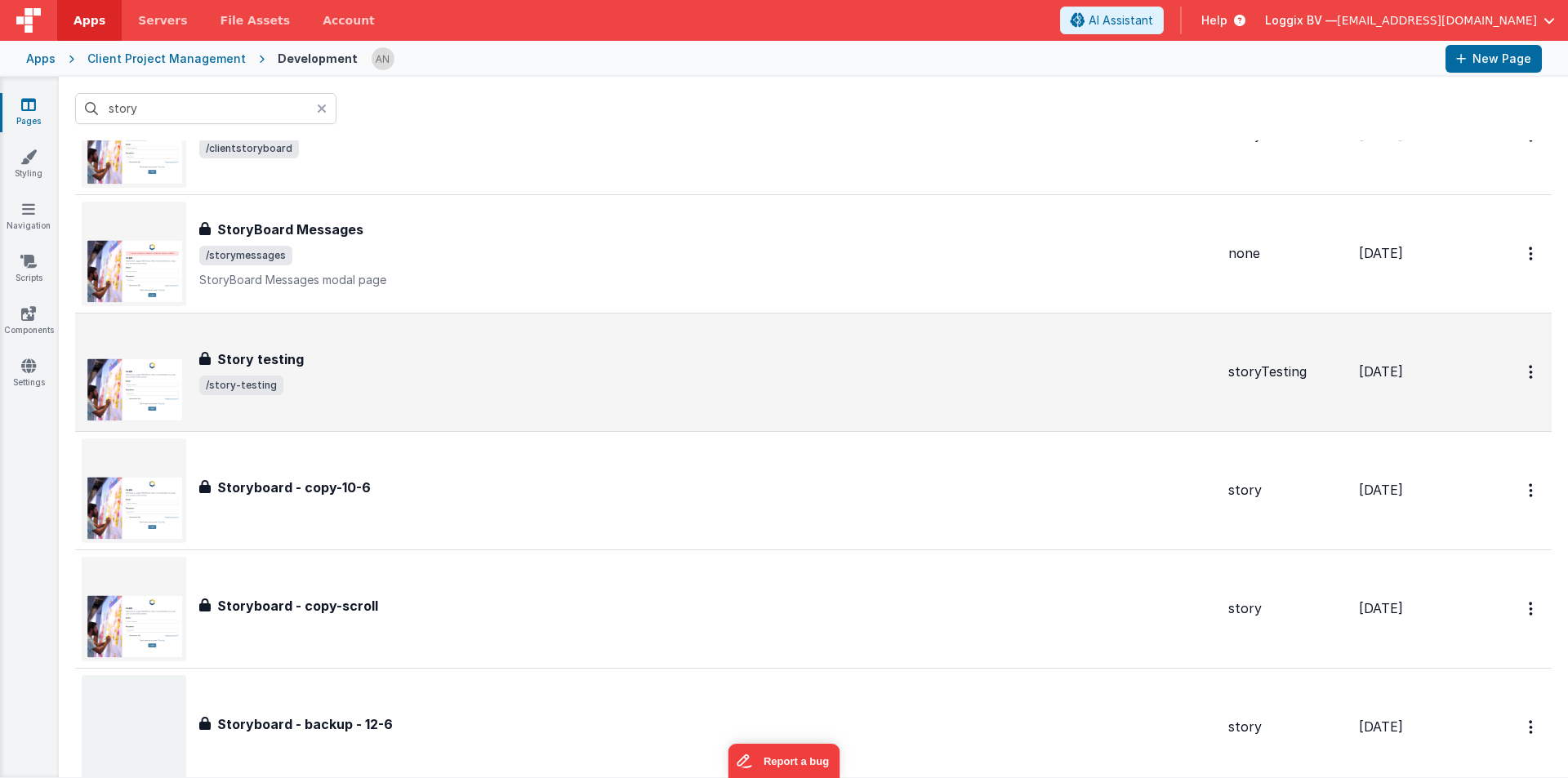
click at [395, 439] on div "Storyboard - copy-10-6 Storyboard - copy-10-6" at bounding box center [648, 490] width 1133 height 105
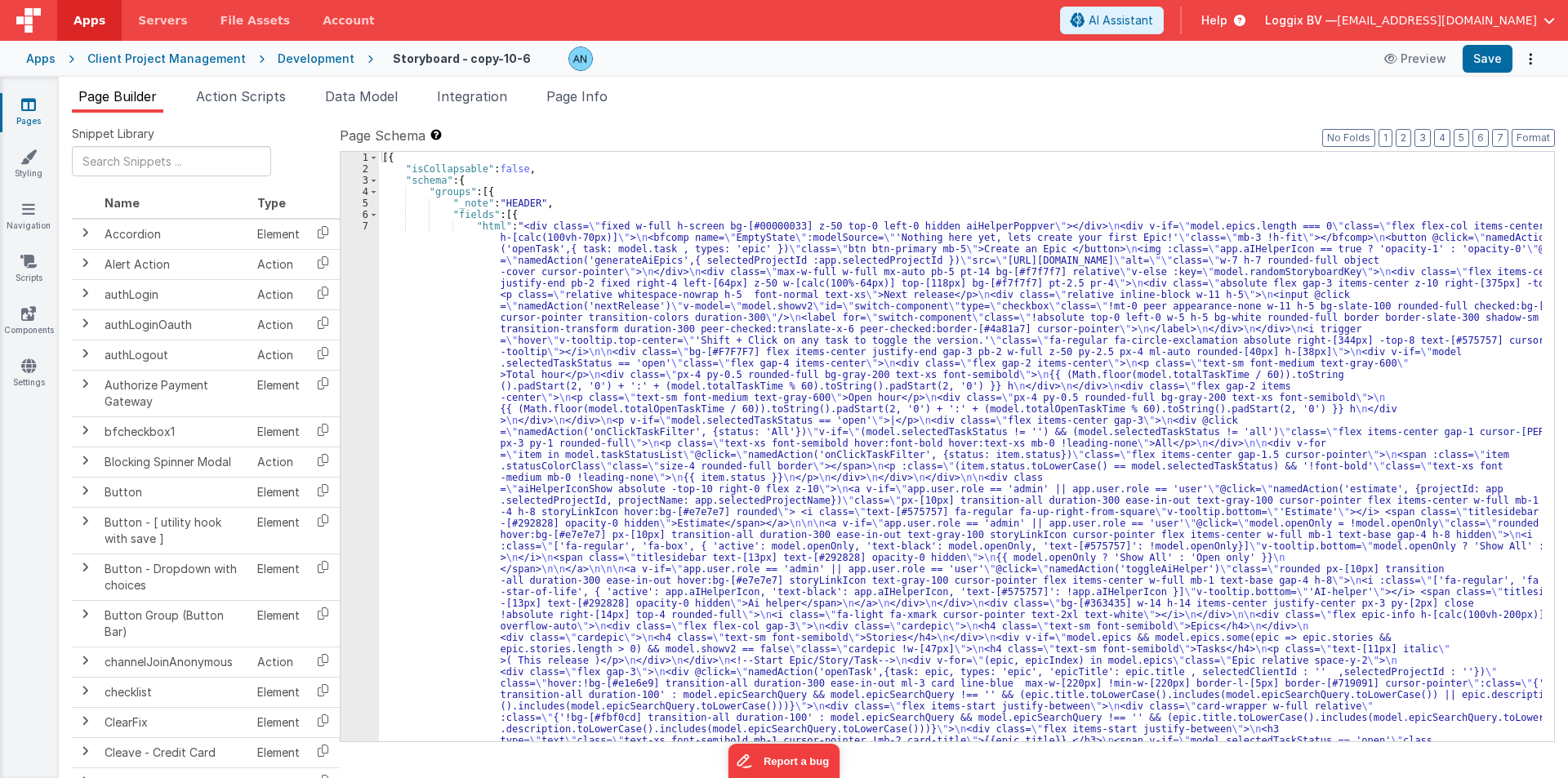
click at [285, 55] on div "Development" at bounding box center [316, 58] width 77 height 16
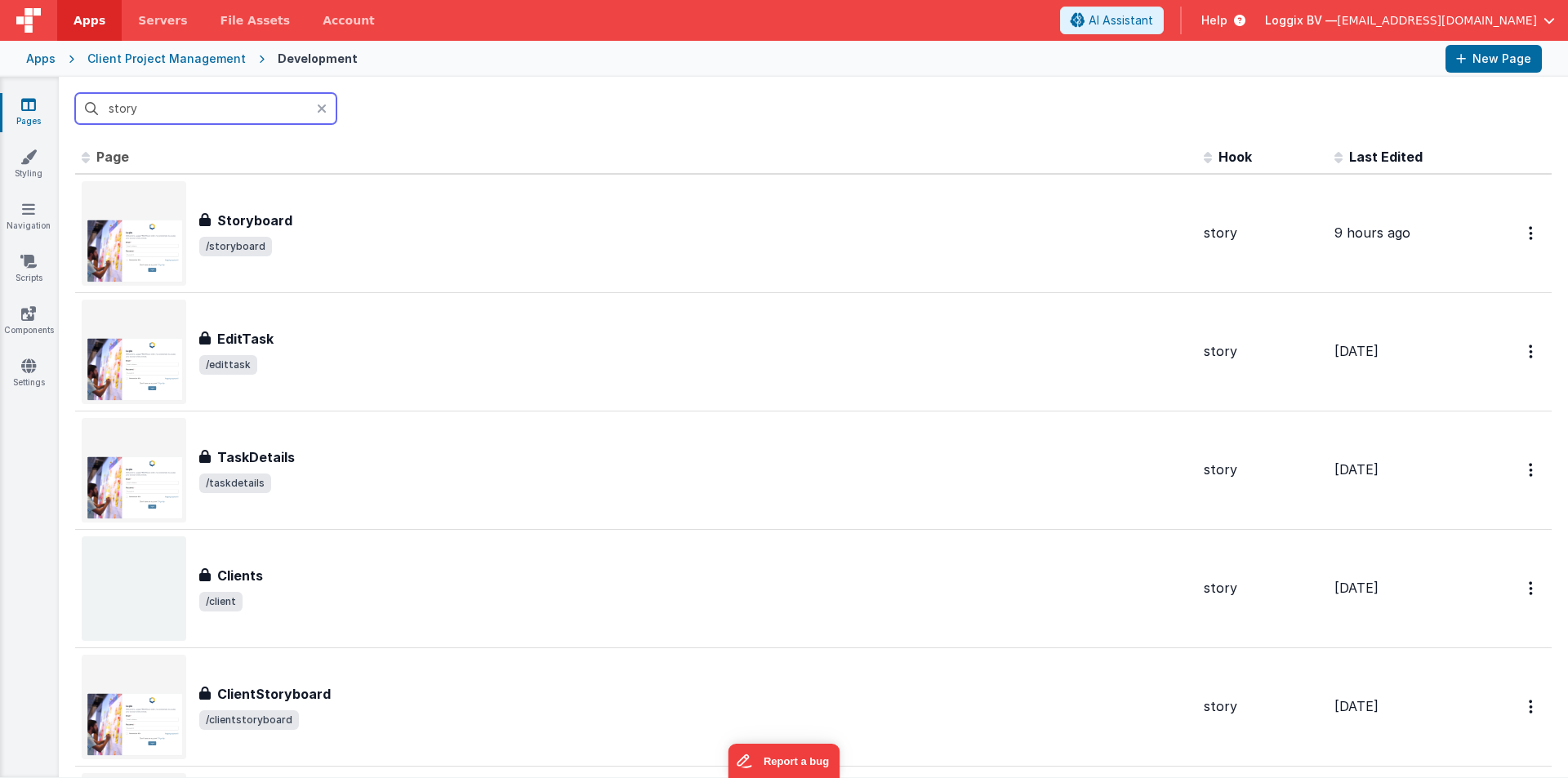
click at [149, 103] on input "story" at bounding box center [206, 108] width 262 height 31
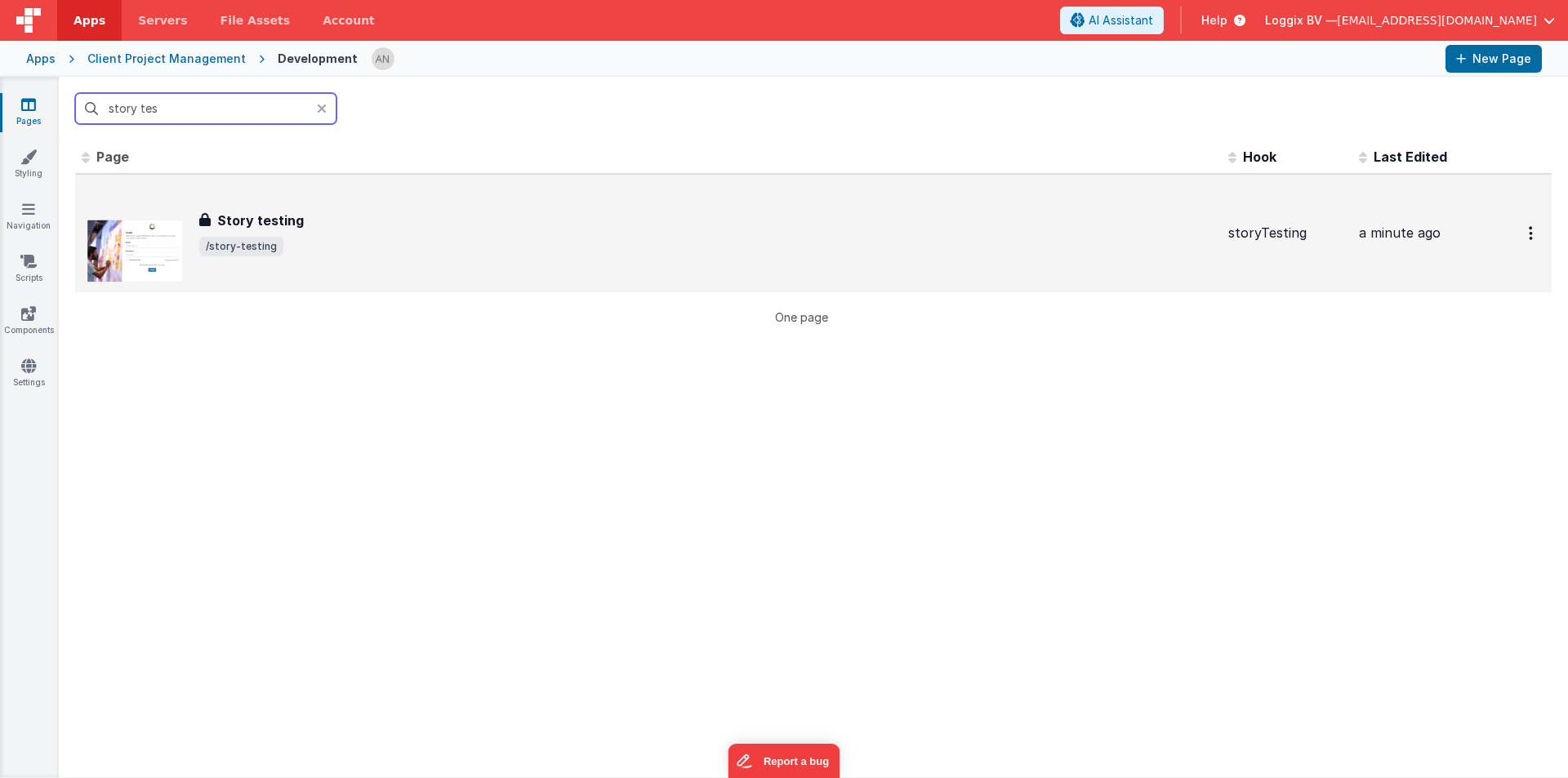
type input "story tes"
click at [295, 233] on div "Story testing Story testing /story-testing" at bounding box center [706, 233] width 1016 height 46
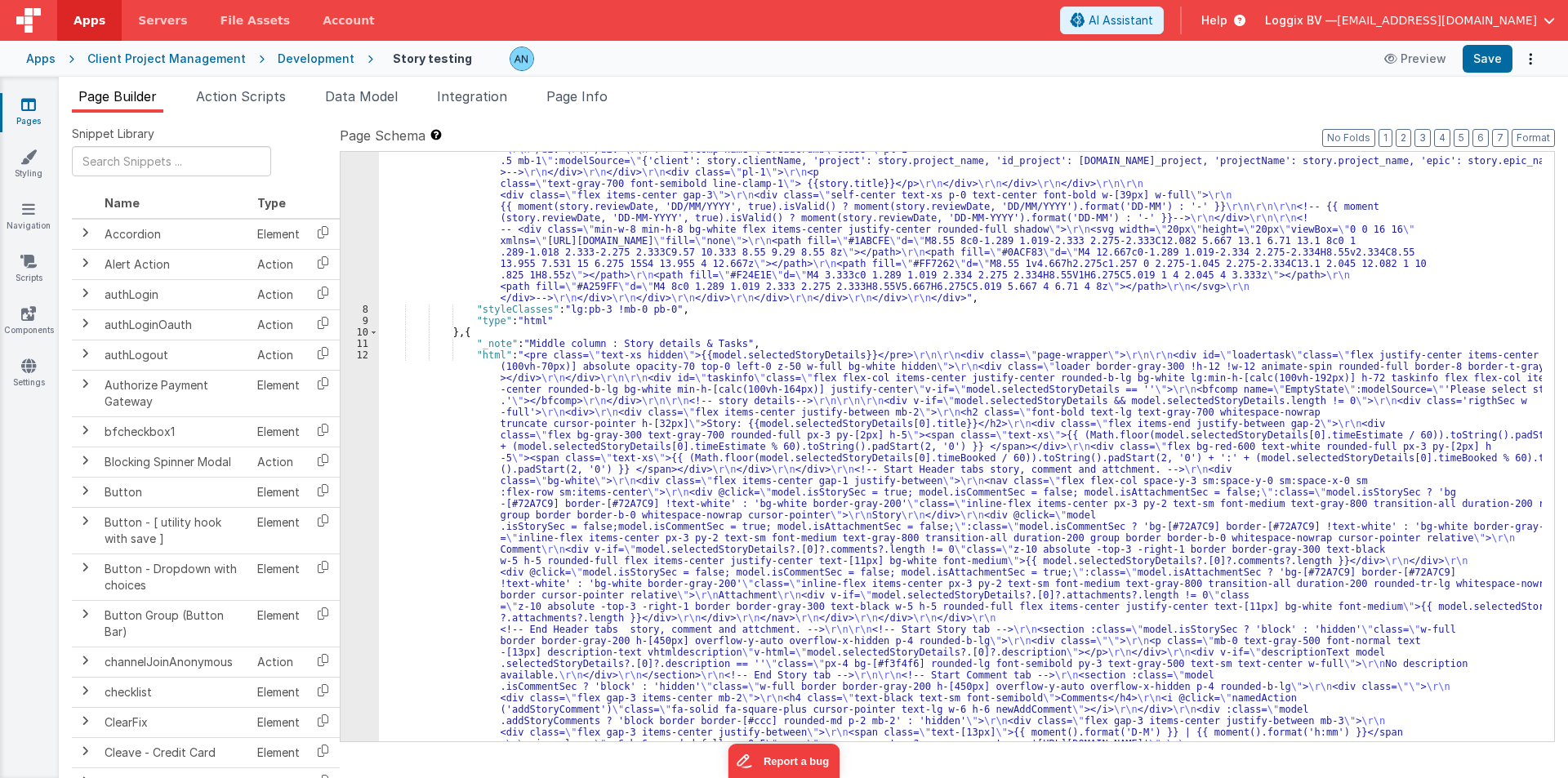
scroll to position [489, 0]
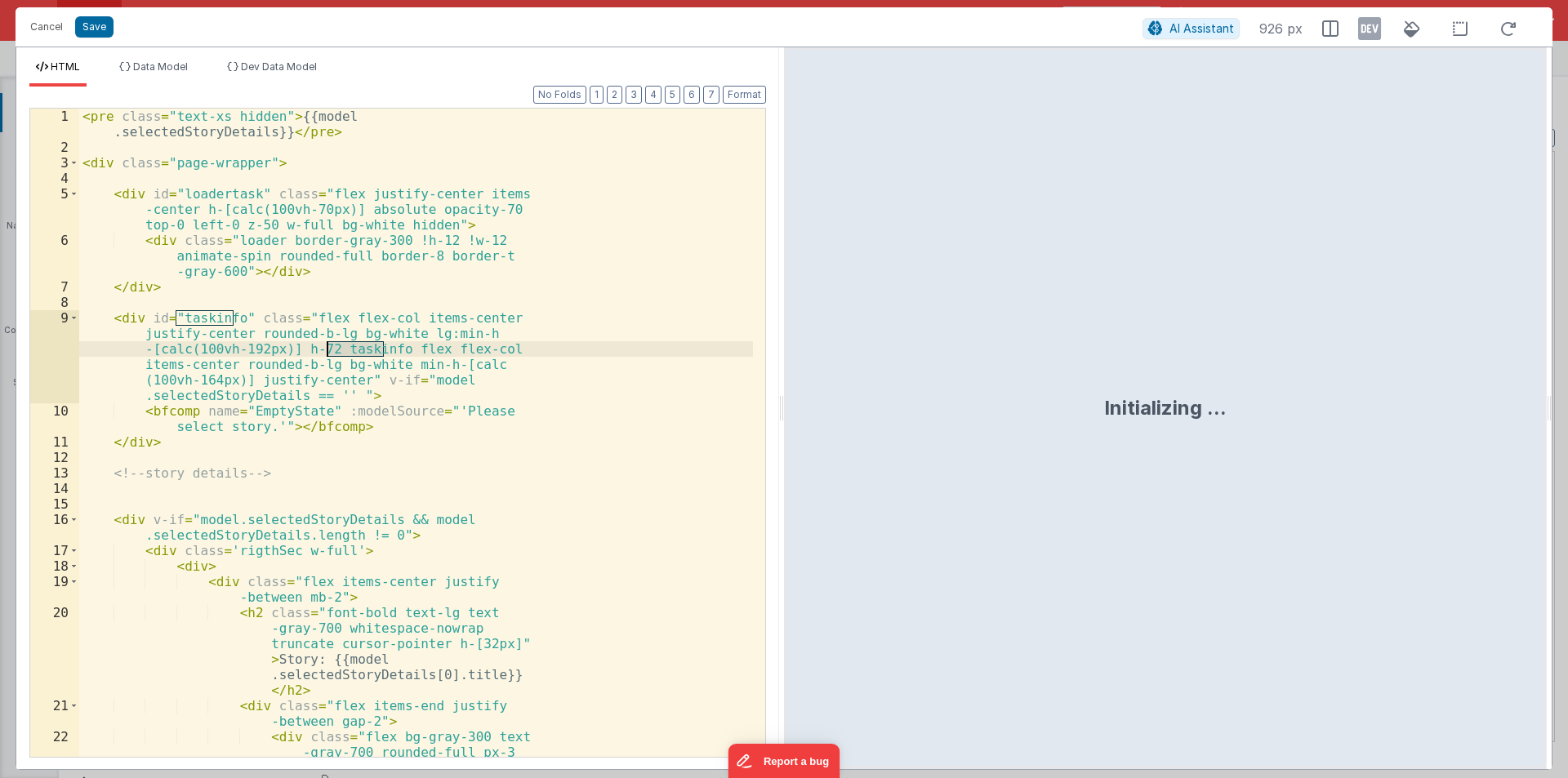
scroll to position [1216, 0]
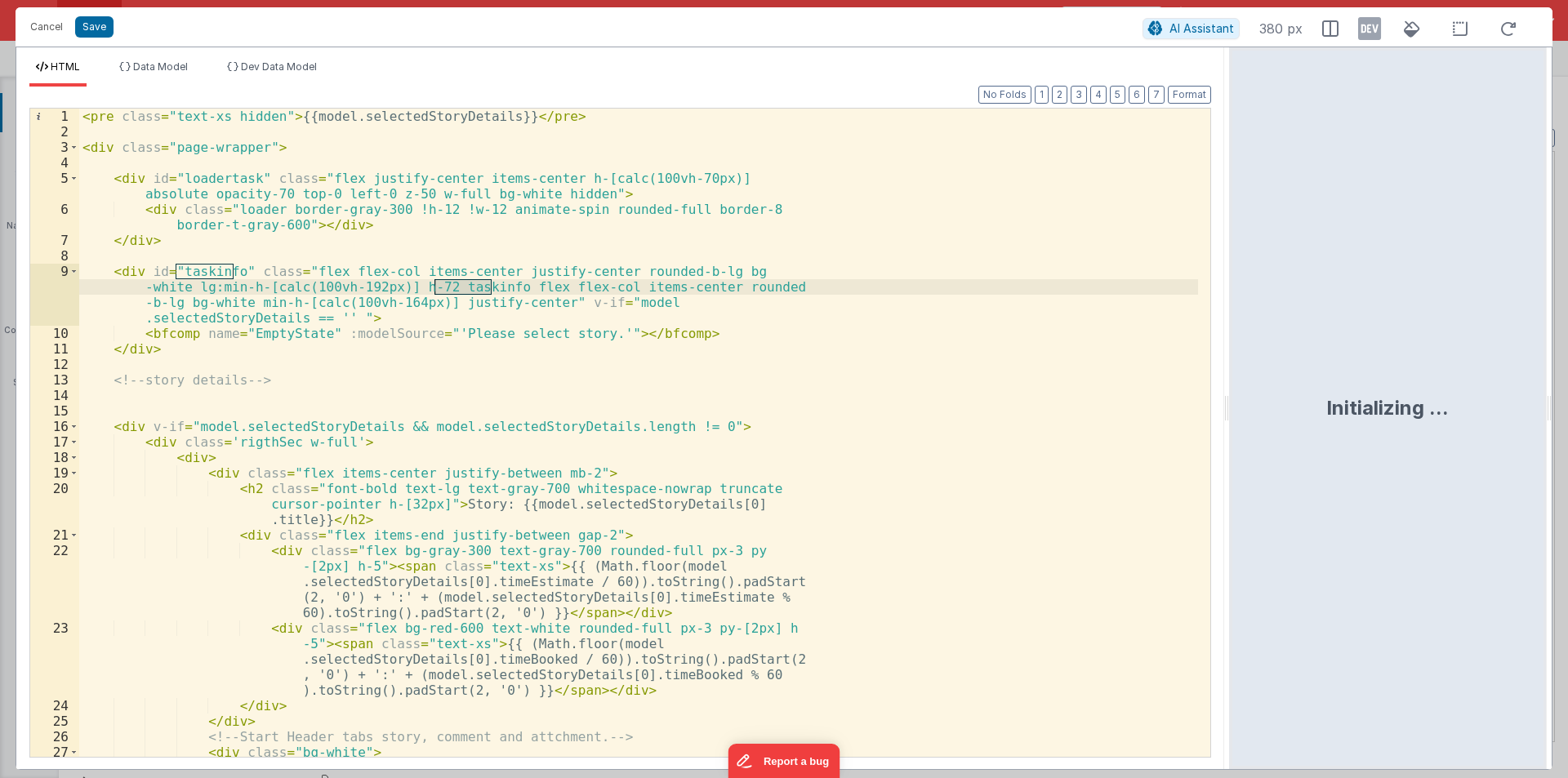
drag, startPoint x: 780, startPoint y: 407, endPoint x: 1436, endPoint y: 407, distance: 656.0
click at [1436, 407] on html "Cancel Save AI Assistant 380 px HTML Data Model Dev Data Model Format 7 6 5 4 3…" at bounding box center [784, 389] width 1568 height 778
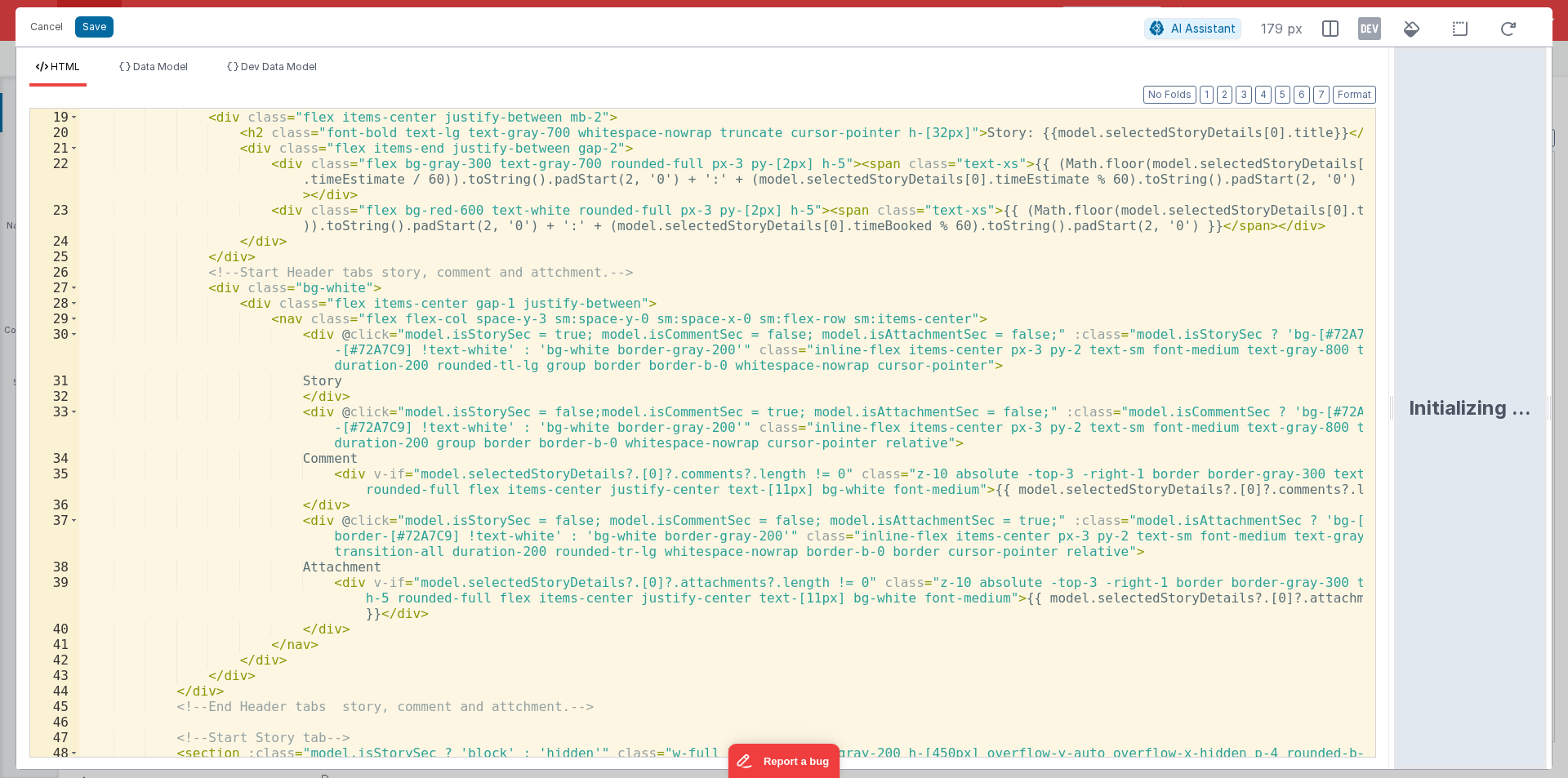
scroll to position [686, 0]
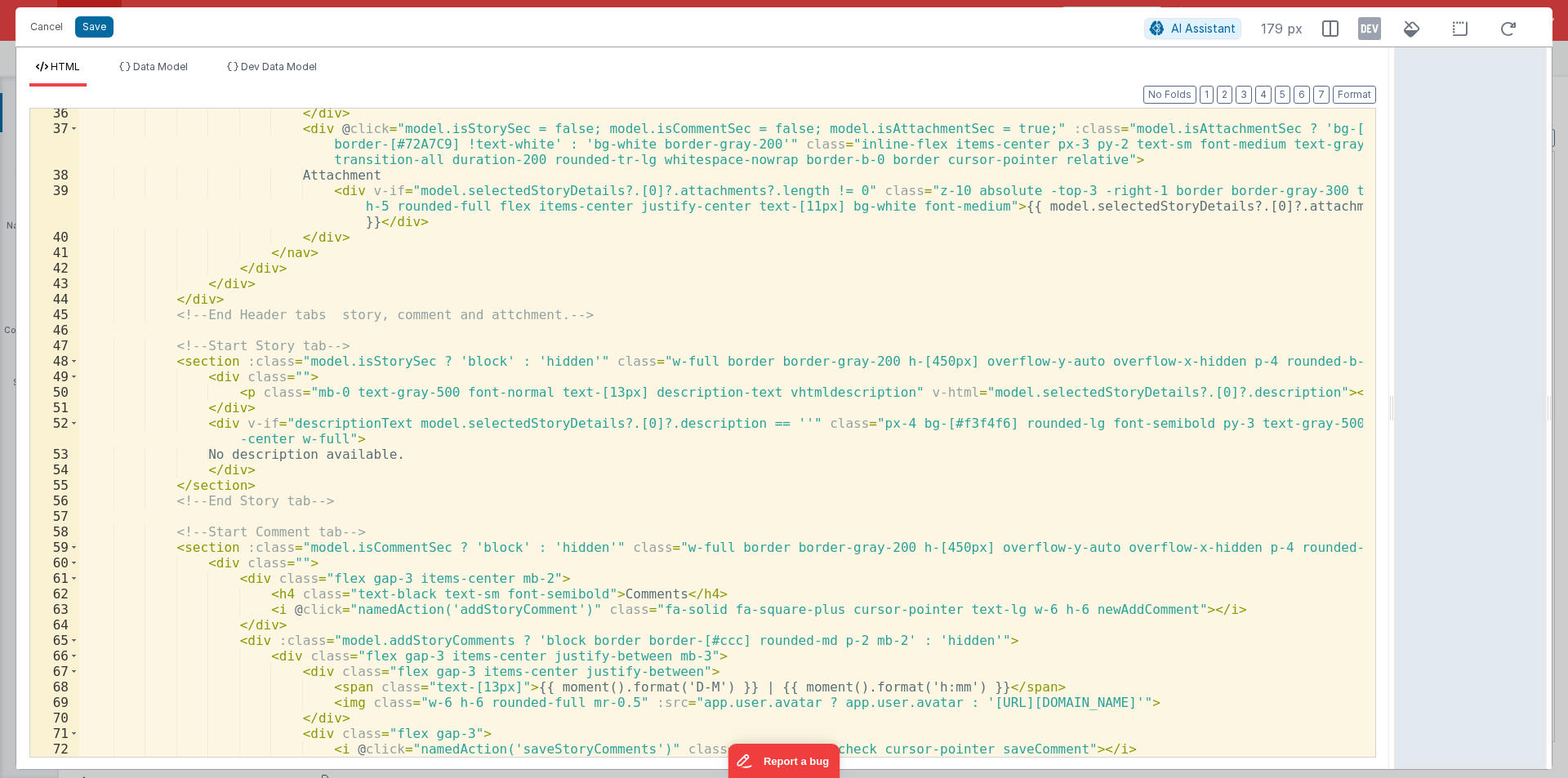
click at [335, 422] on div "</ div > < div @ click = "model.isStorySec = false; model.isCommentSec = false;…" at bounding box center [721, 445] width 1284 height 679
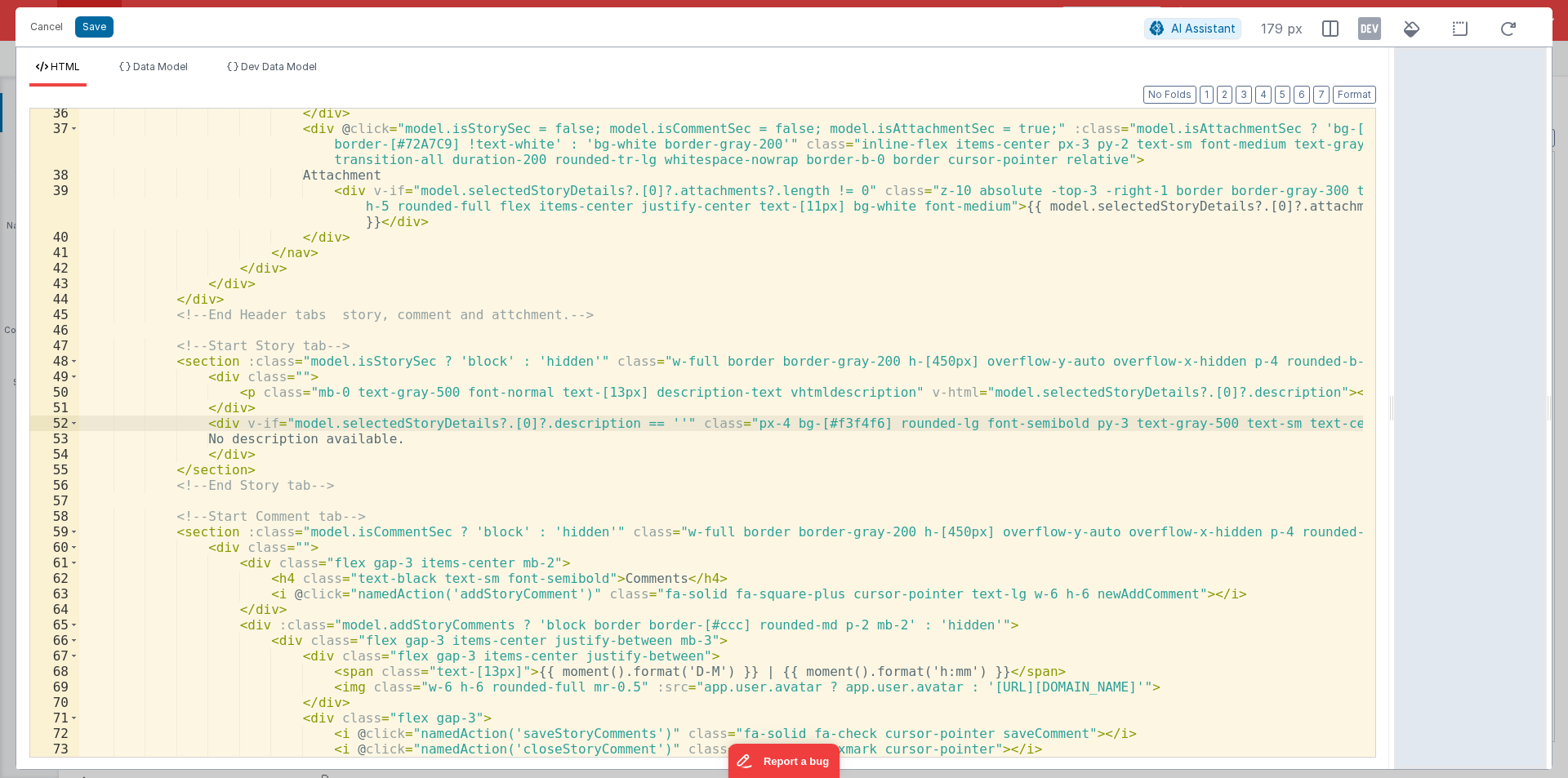
click at [700, 421] on div "</ div > < div @ click = "model.isStorySec = false; model.isCommentSec = false;…" at bounding box center [721, 445] width 1284 height 679
paste textarea
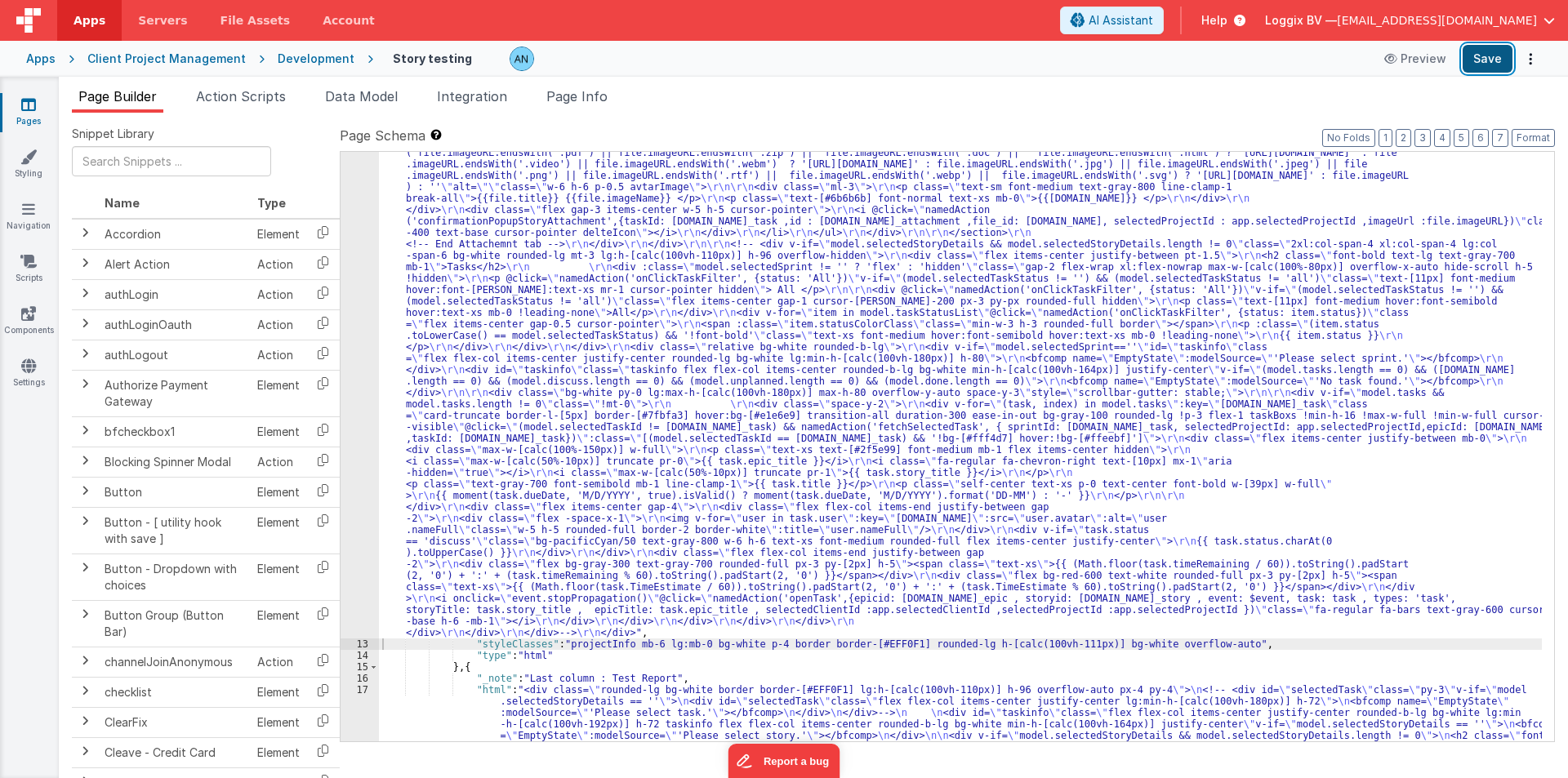
click at [1479, 62] on button "Save" at bounding box center [1487, 59] width 50 height 28
click at [1520, 131] on button "Format" at bounding box center [1533, 137] width 43 height 18
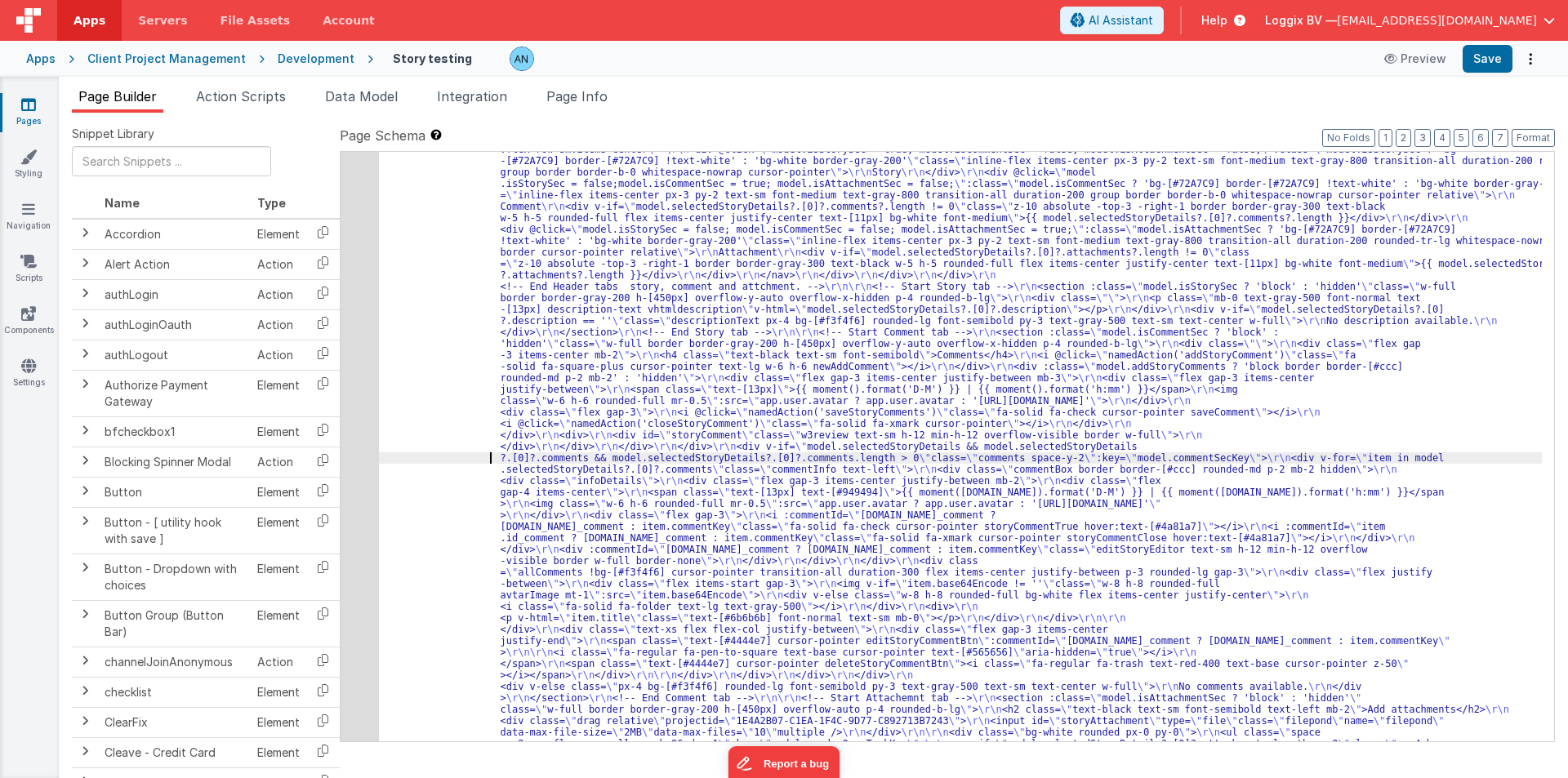
click at [350, 425] on div "12" at bounding box center [359, 658] width 38 height 1303
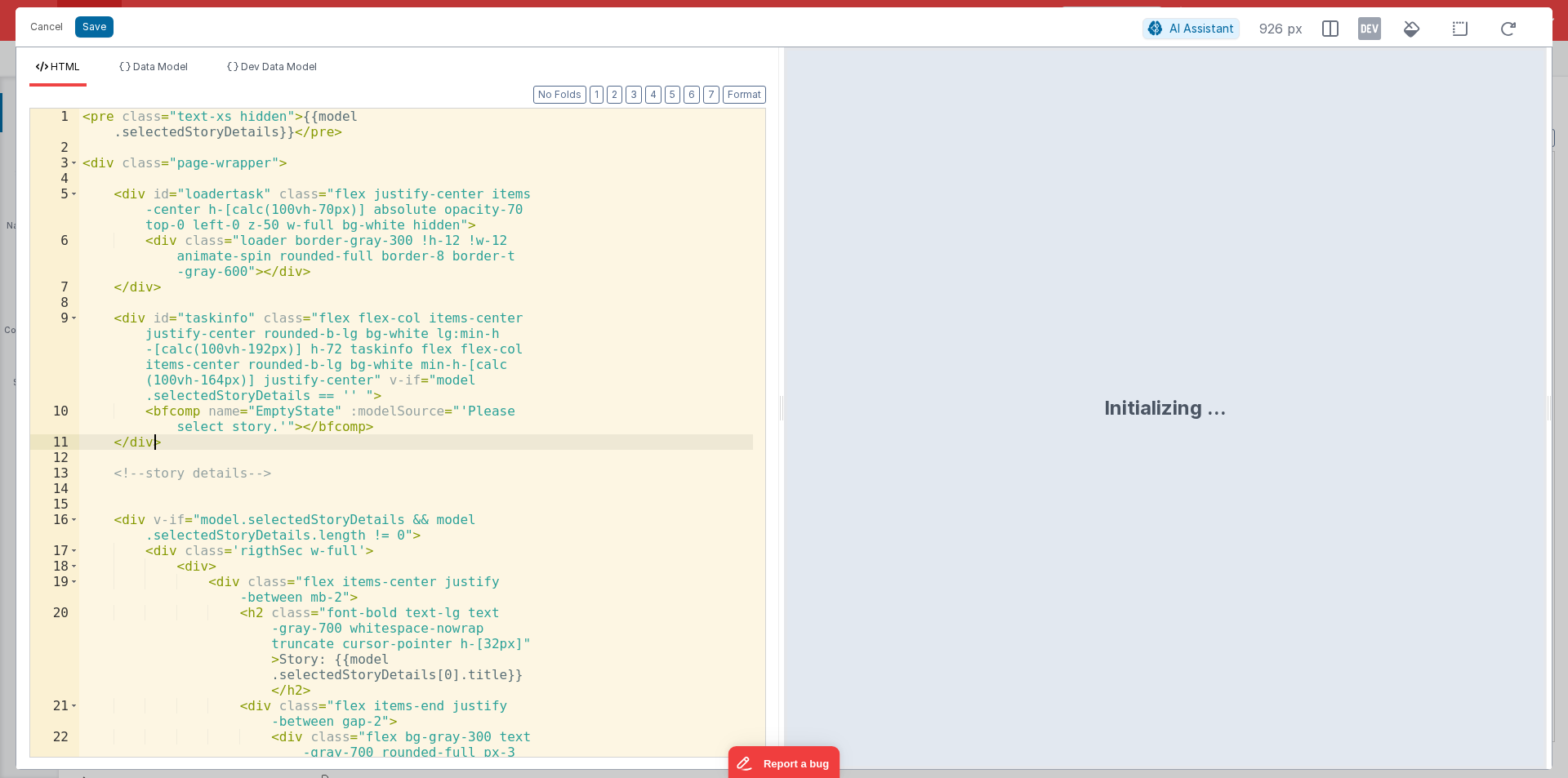
scroll to position [1216, 0]
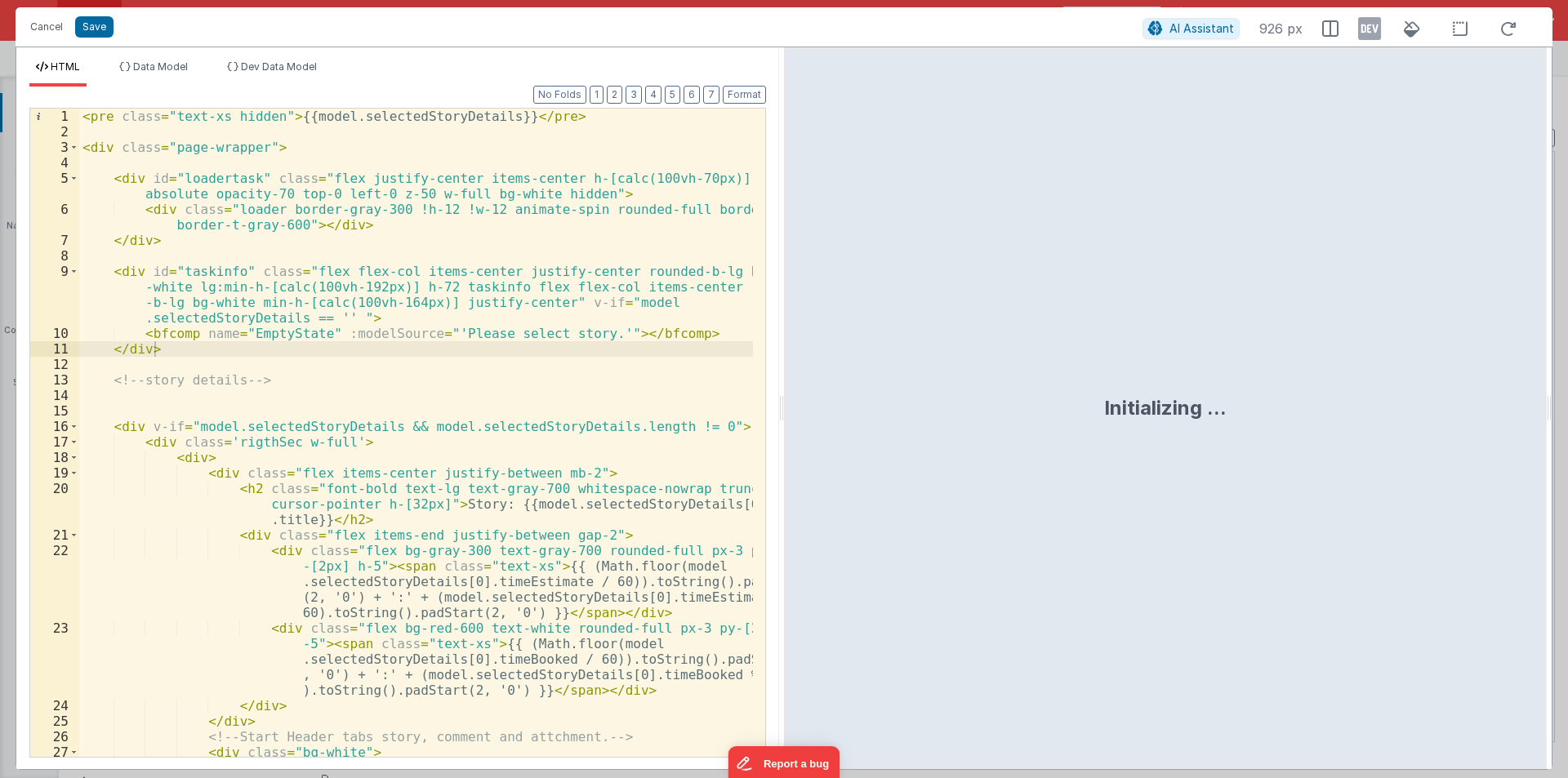
drag, startPoint x: 781, startPoint y: 410, endPoint x: 1235, endPoint y: 483, distance: 459.8
click at [1311, 470] on html "Cancel Save AI Assistant 926 px HTML Data Model Dev Data Model Format 7 6 5 4 3…" at bounding box center [784, 389] width 1568 height 778
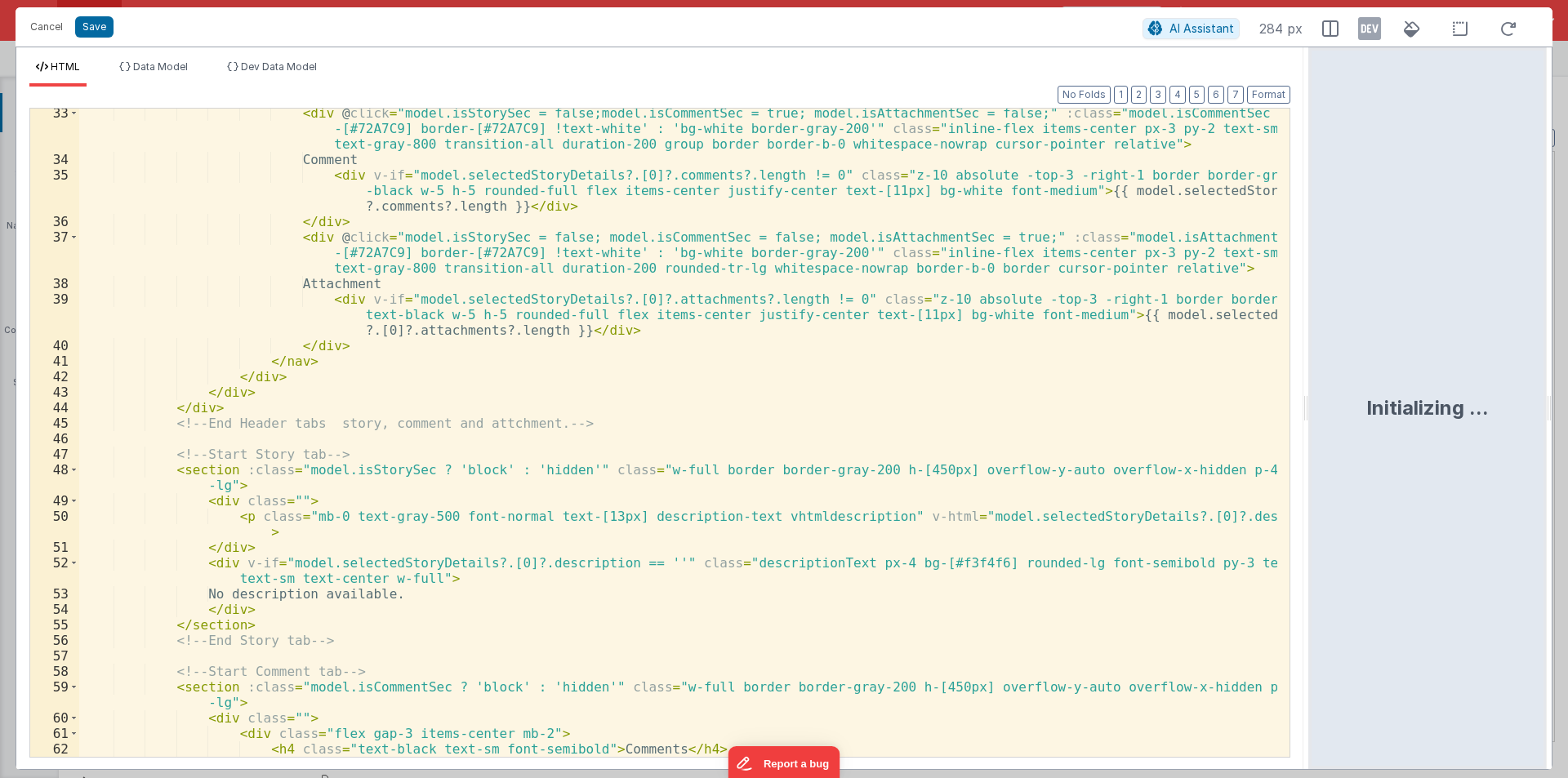
scroll to position [672, 0]
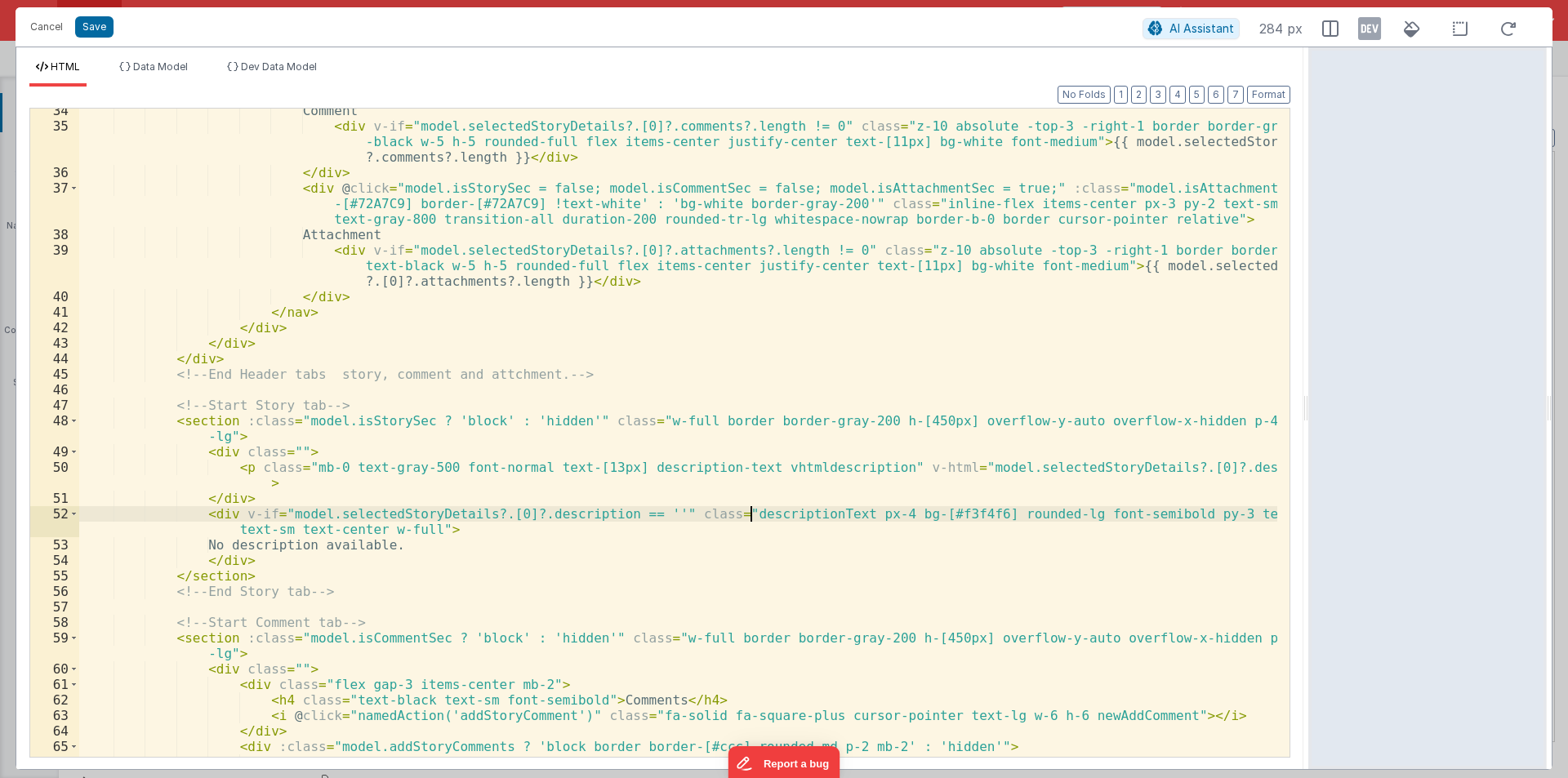
click at [749, 516] on div "Comment < div v-if = "model.selectedStoryDetails?.[0]?.comments?.length != 0" c…" at bounding box center [678, 442] width 1198 height 679
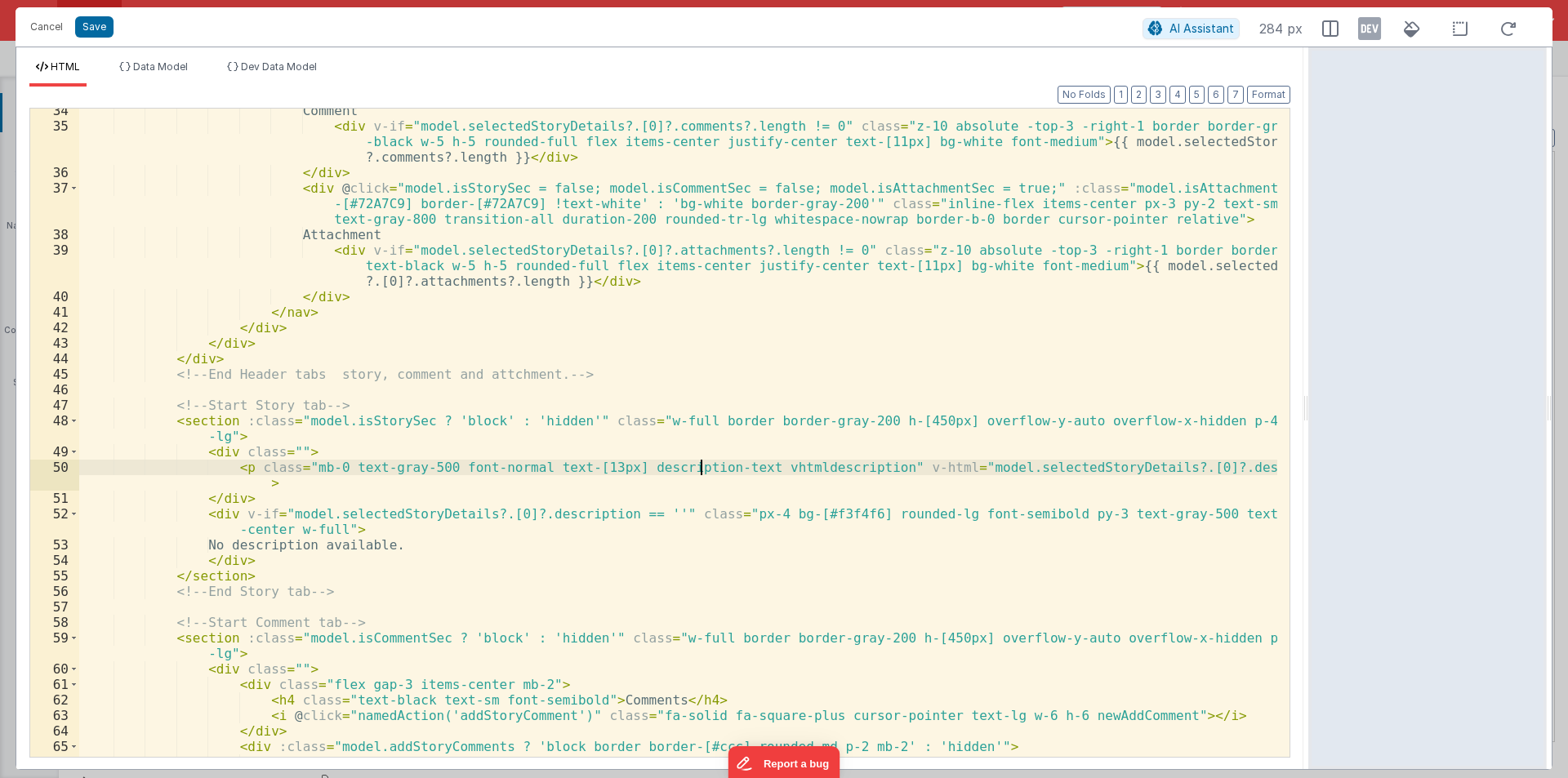
click at [299, 463] on div "Comment < div v-if = "model.selectedStoryDetails?.[0]?.comments?.length != 0" c…" at bounding box center [678, 442] width 1198 height 679
paste textarea
click at [81, 25] on button "Save" at bounding box center [93, 26] width 38 height 21
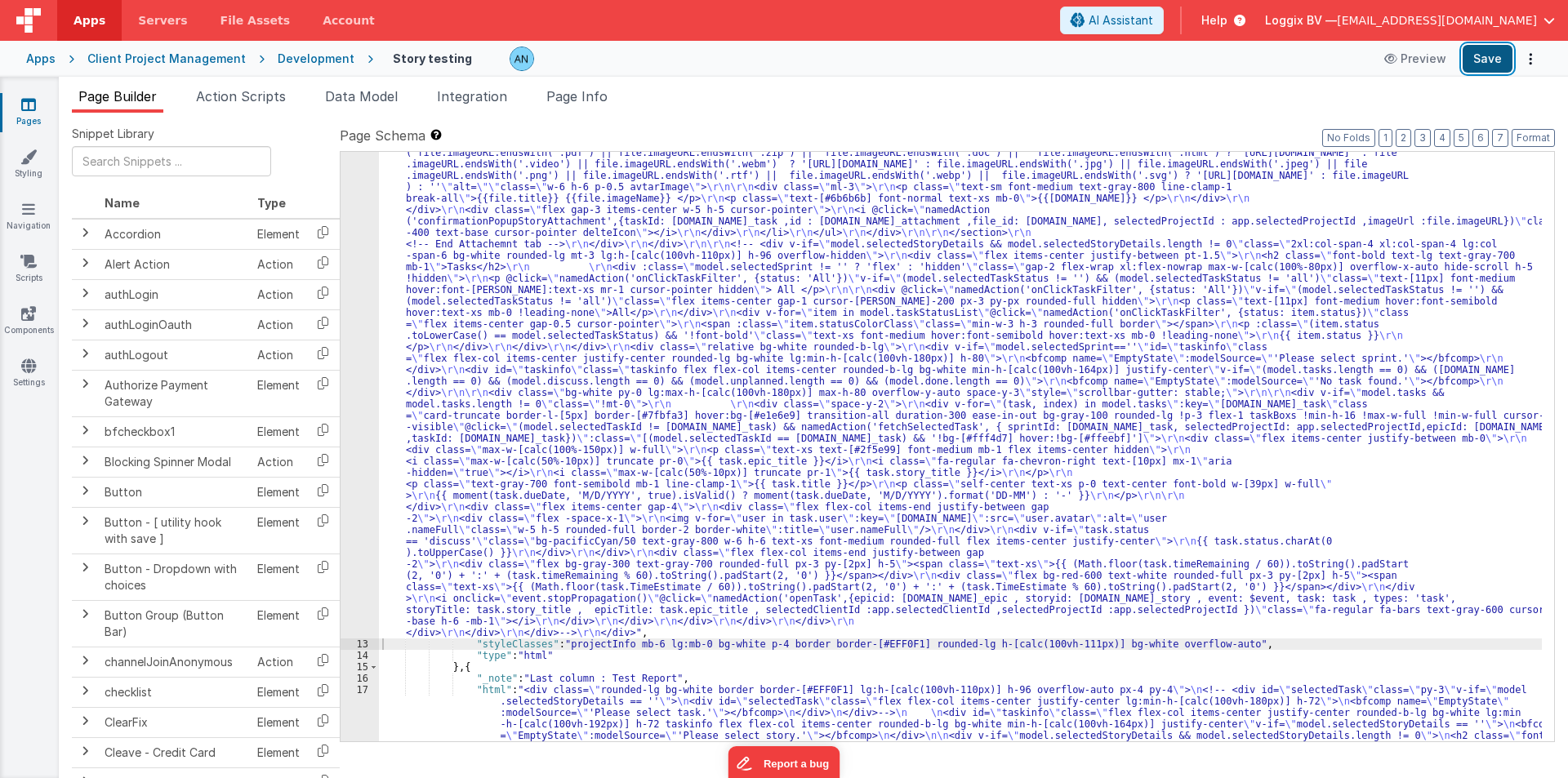
click at [1482, 57] on button "Save" at bounding box center [1487, 59] width 50 height 28
click at [360, 182] on div "12" at bounding box center [359, 32] width 38 height 1211
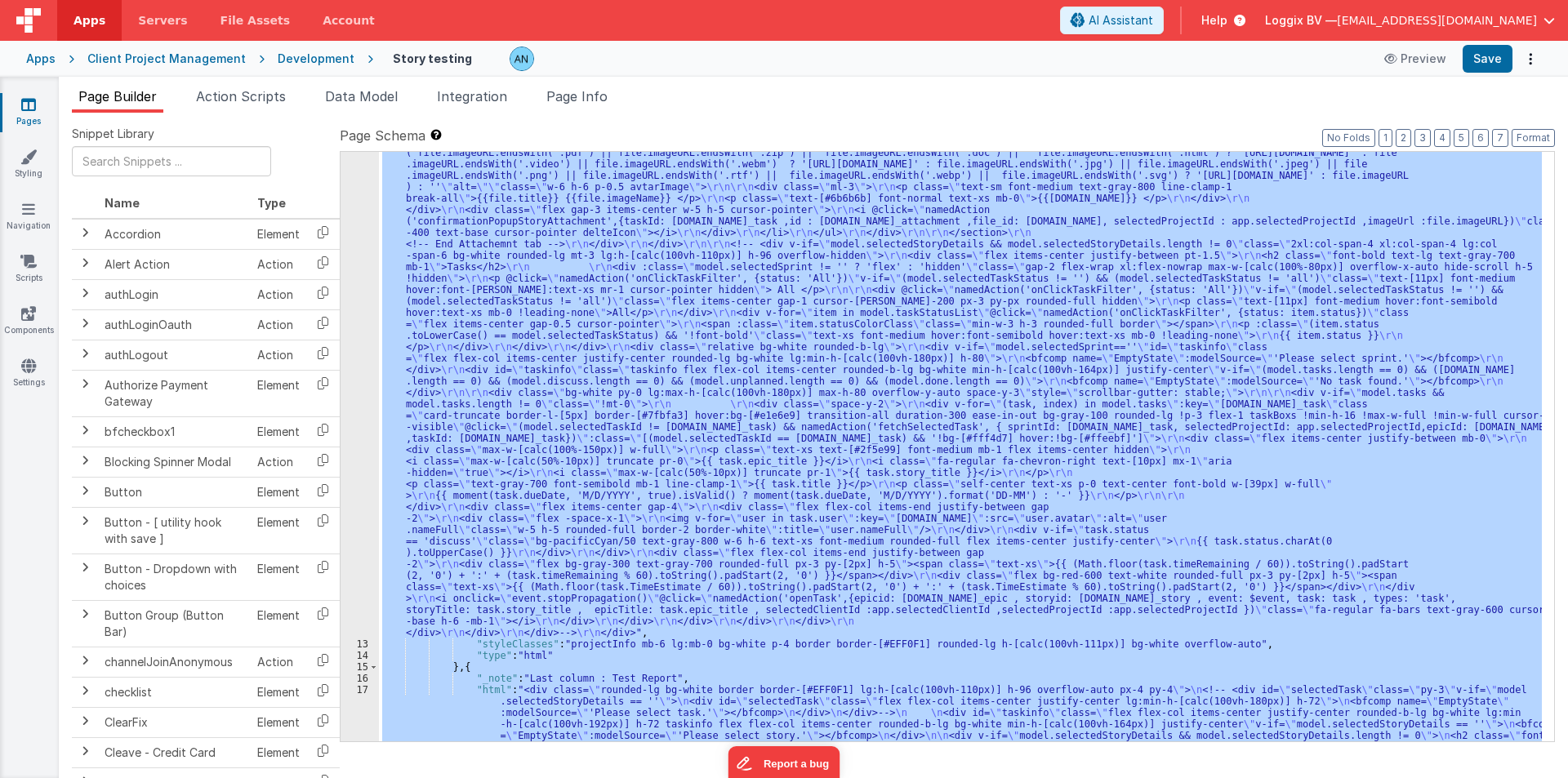
click at [360, 182] on div "12" at bounding box center [359, 32] width 38 height 1211
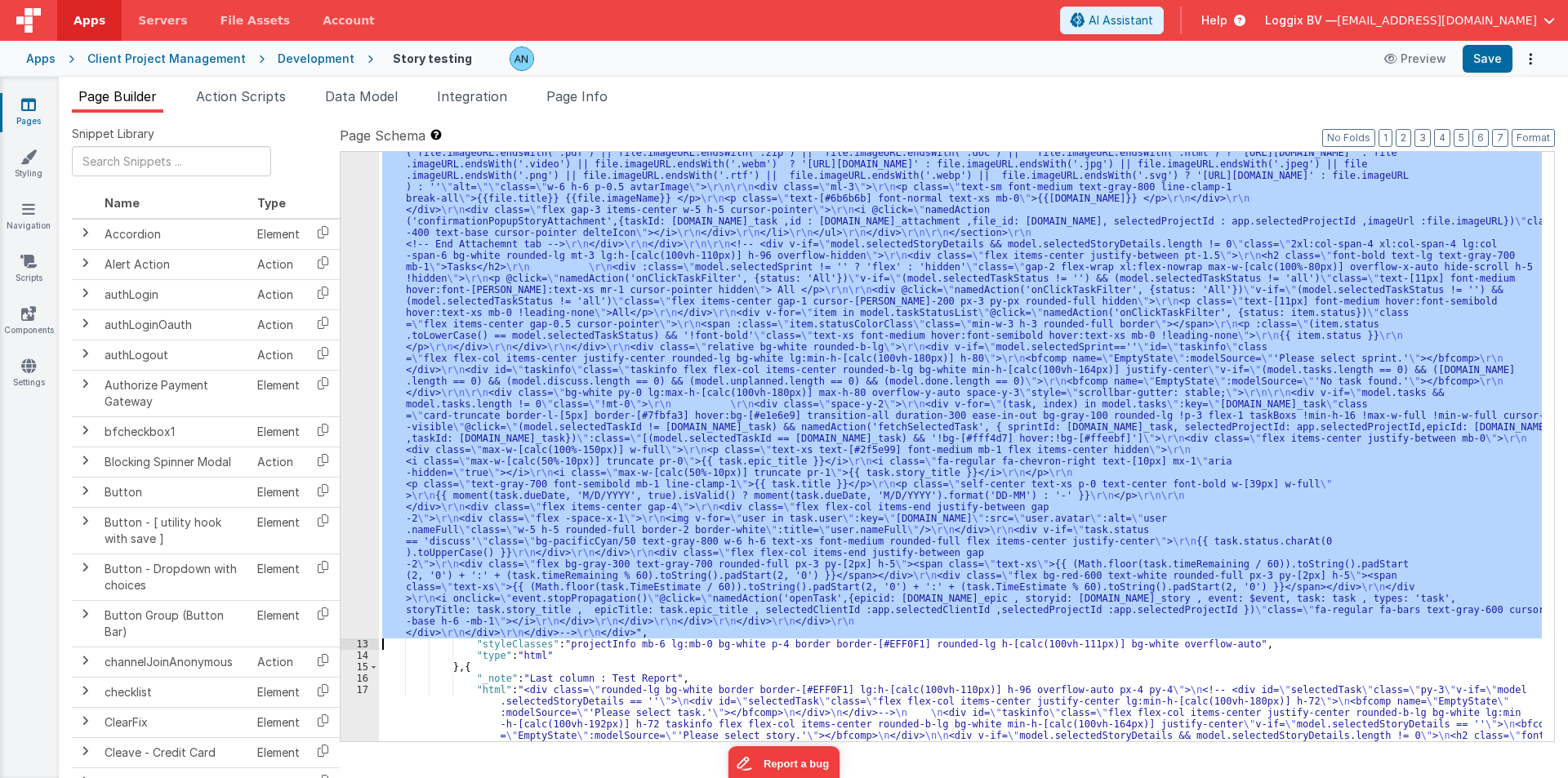
click at [360, 182] on div "12" at bounding box center [359, 32] width 38 height 1211
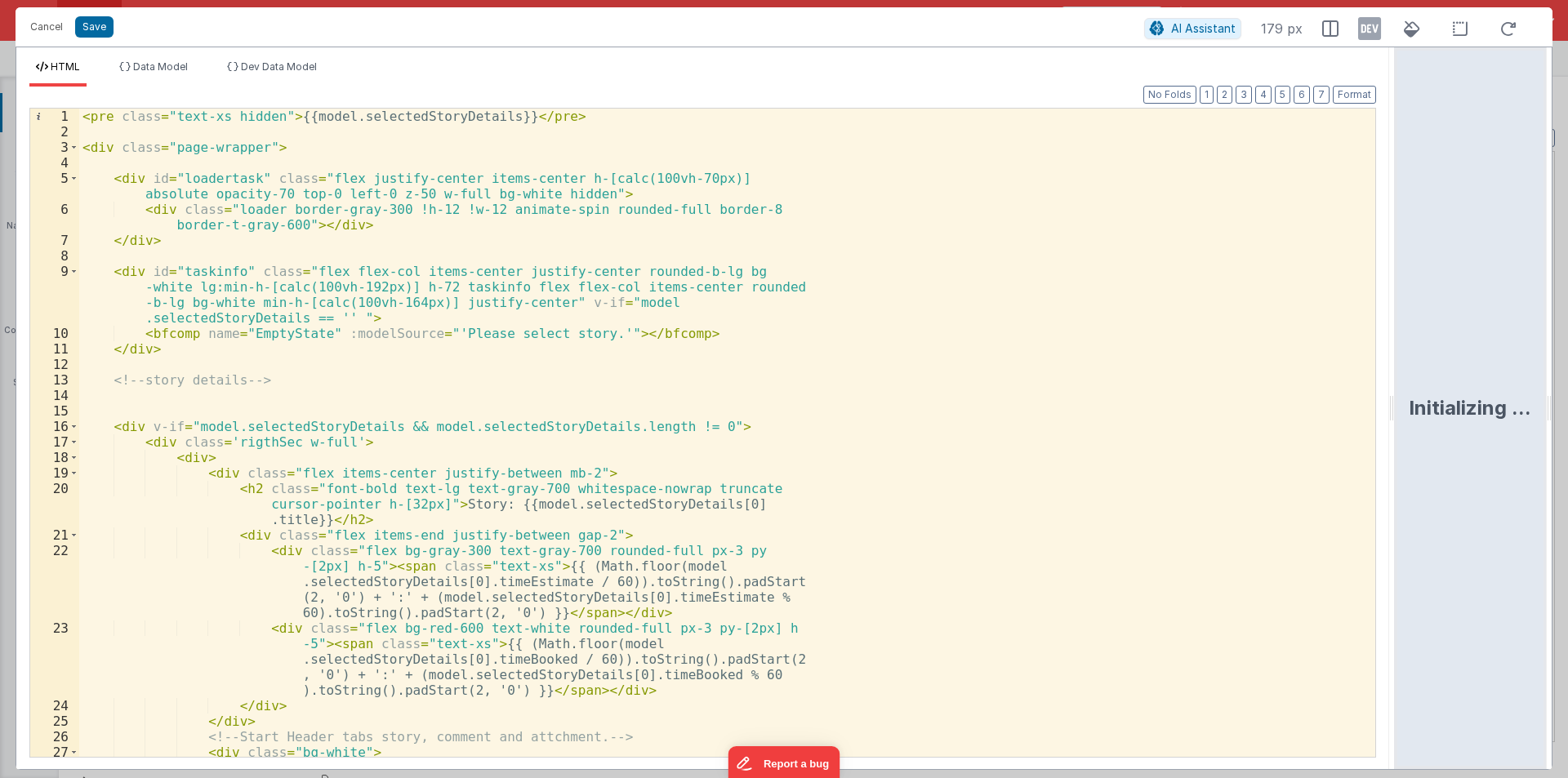
drag, startPoint x: 781, startPoint y: 405, endPoint x: 1567, endPoint y: 451, distance: 787.3
click at [1567, 451] on html "Cancel Save AI Assistant 179 px HTML Data Model Dev Data Model Format 7 6 5 4 3…" at bounding box center [784, 389] width 1568 height 778
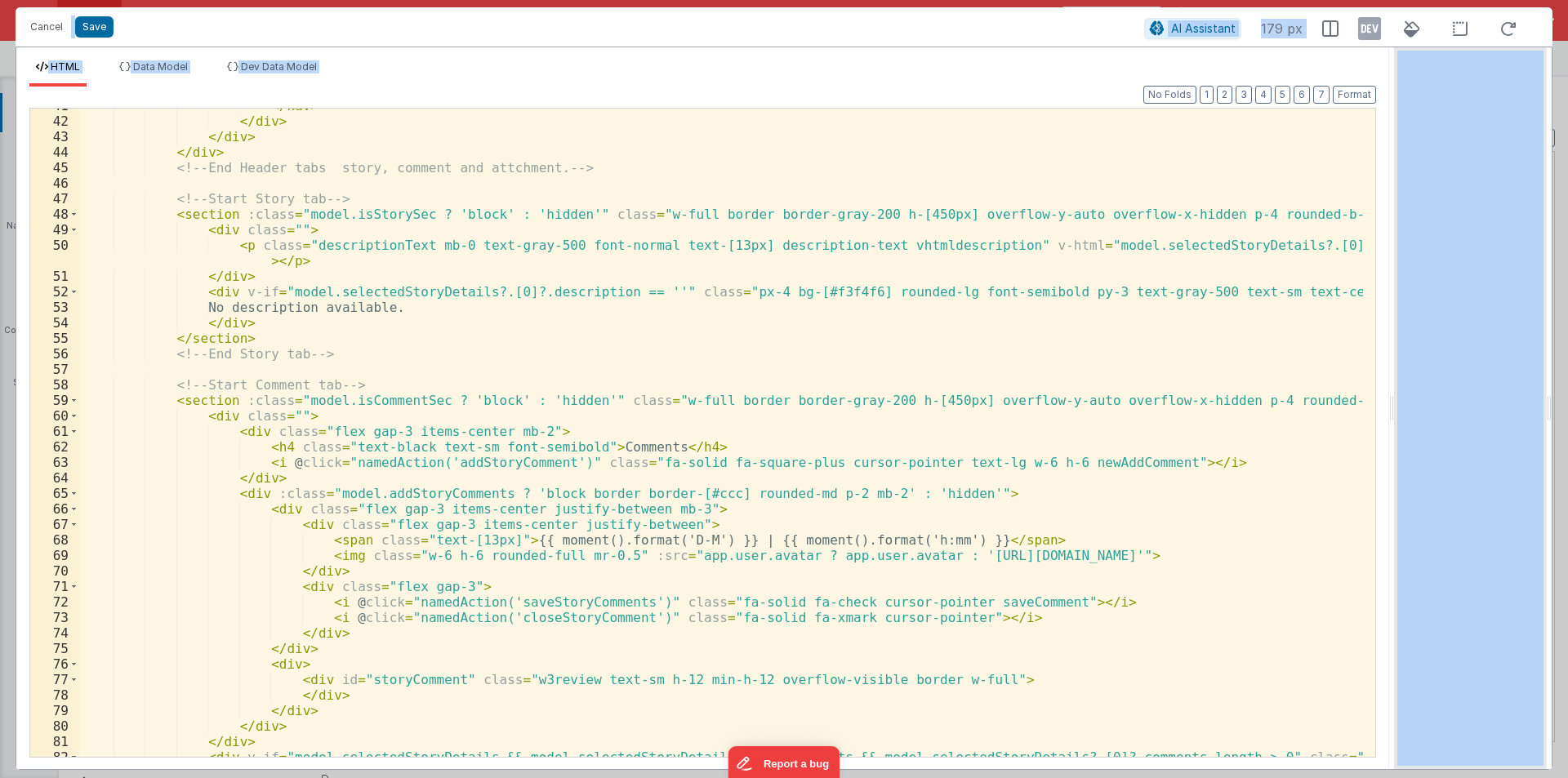
scroll to position [833, 0]
click at [314, 245] on div "</ nav > </ div > </ div > </ div > <!-- End Header tabs story, comment and att…" at bounding box center [721, 446] width 1284 height 695
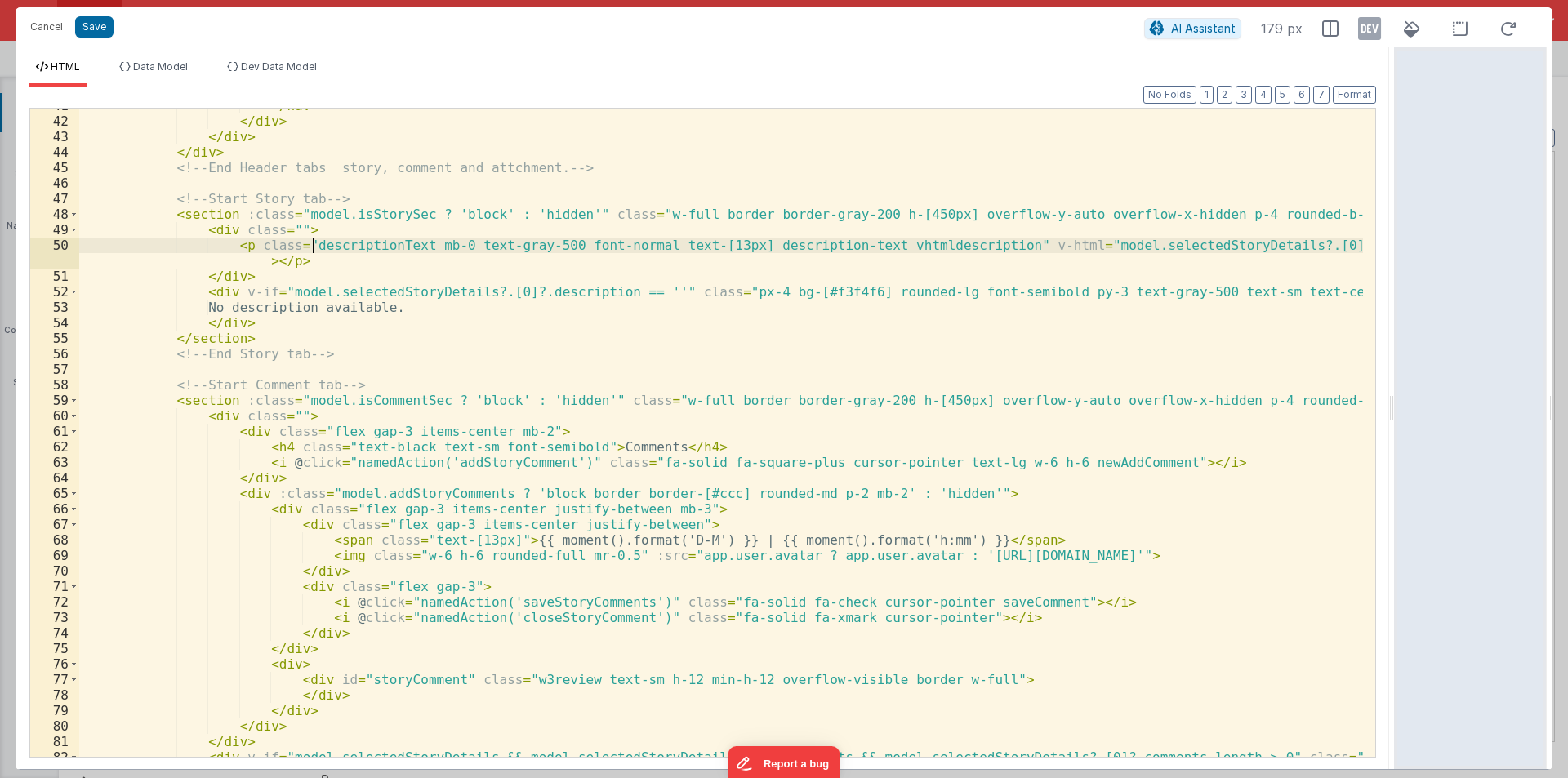
click at [314, 245] on div "</ nav > </ div > </ div > </ div > <!-- End Header tabs story, comment and att…" at bounding box center [721, 446] width 1284 height 695
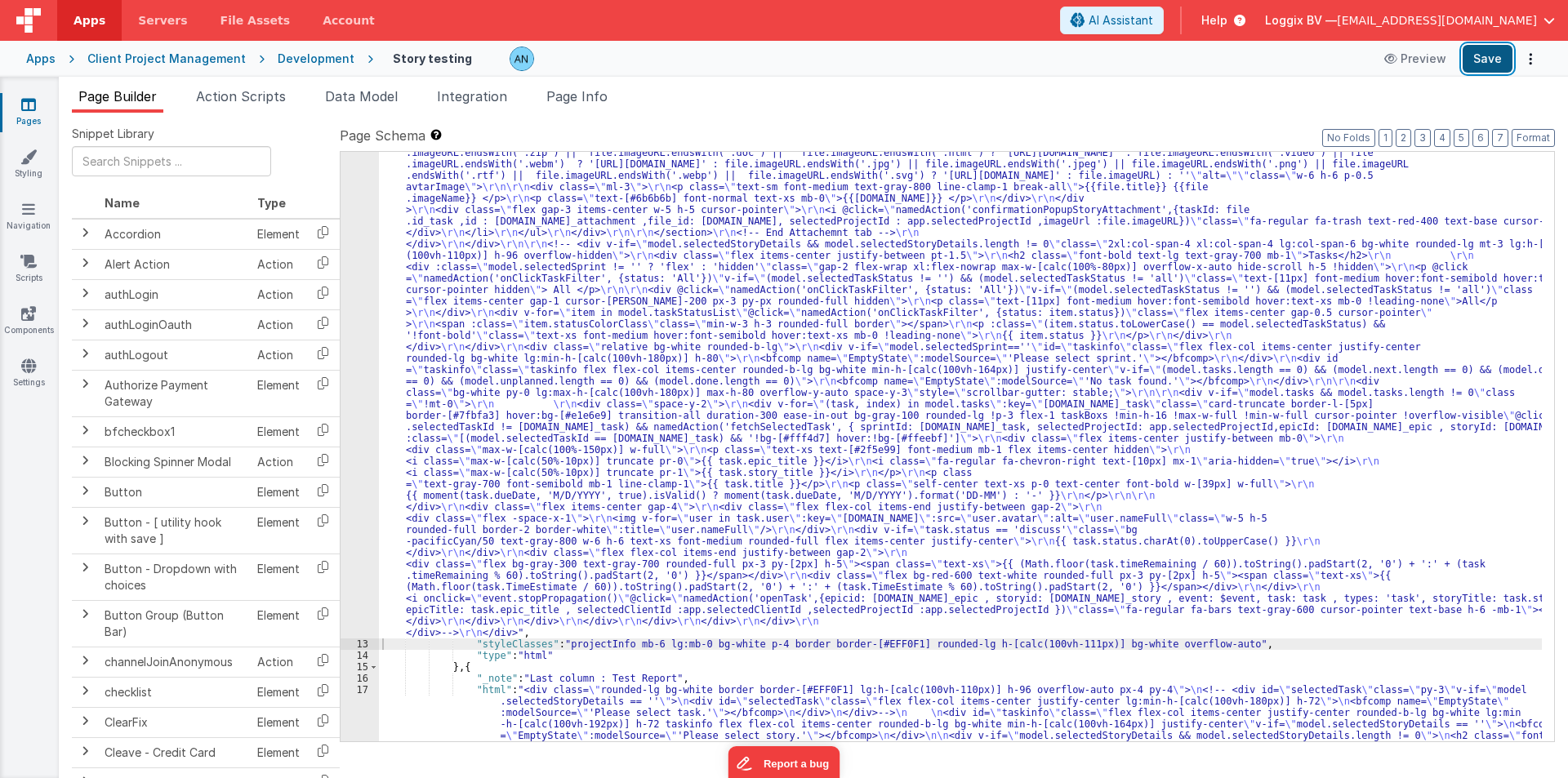
click at [1501, 56] on button "Save" at bounding box center [1487, 59] width 50 height 28
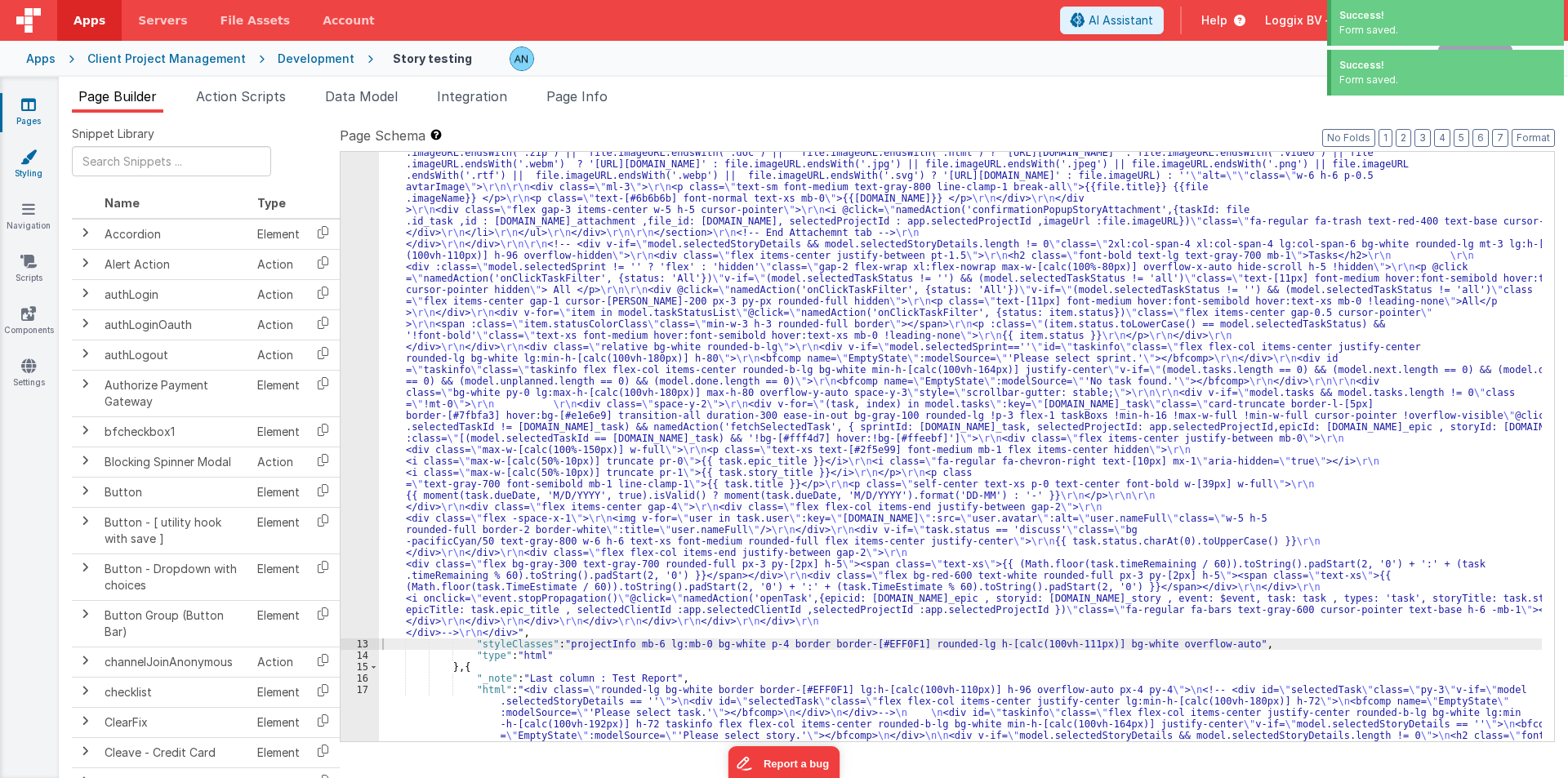
click at [26, 159] on icon at bounding box center [28, 156] width 16 height 16
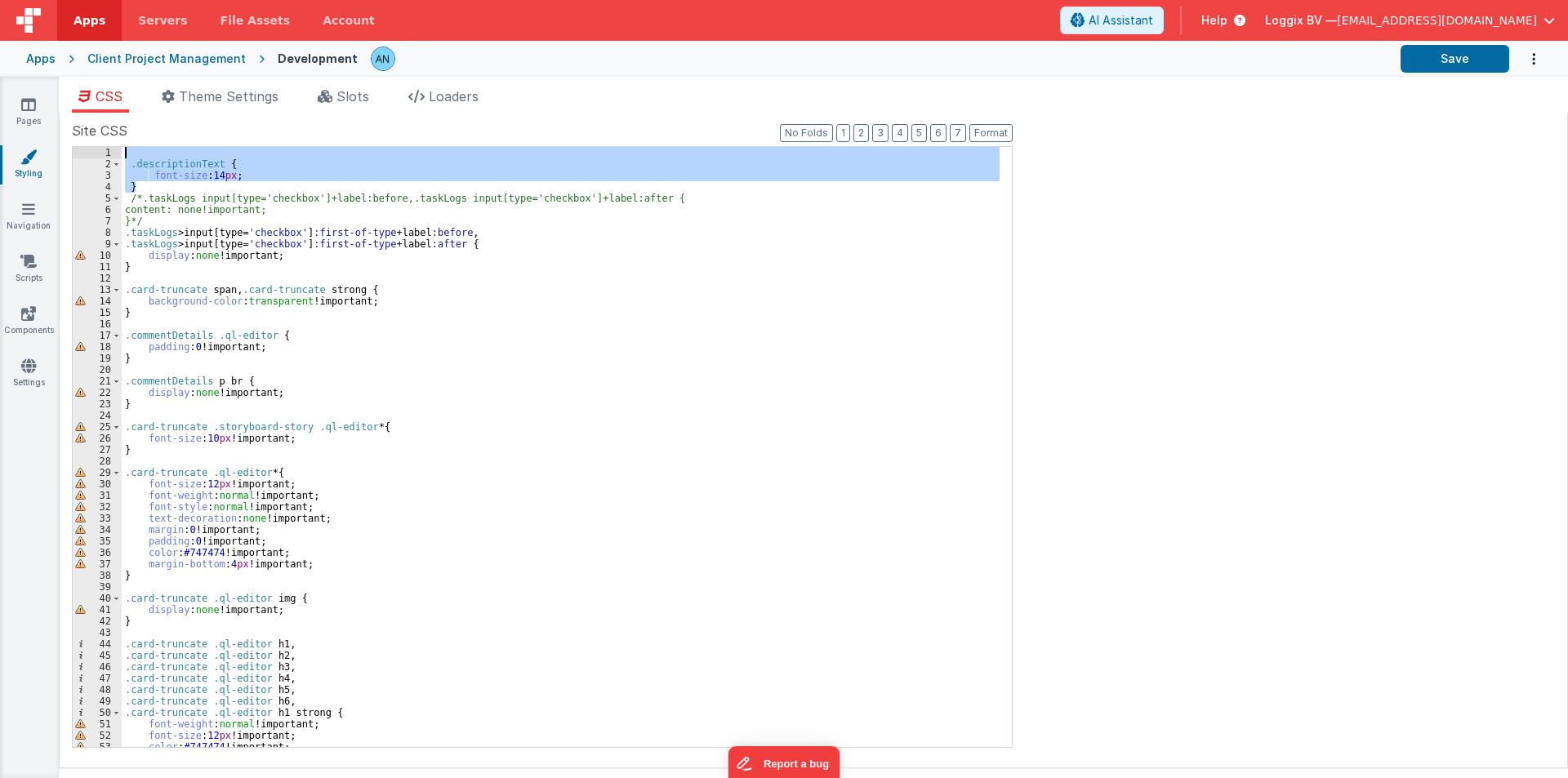
drag, startPoint x: 145, startPoint y: 183, endPoint x: 112, endPoint y: 137, distance: 56.6
click at [112, 137] on div "Site CSS Format 7 6 5 4 3 2 1 No Folds 1 2 3 4 5 6 7 8 9 10 11 12 13 14 15 16 1…" at bounding box center [542, 440] width 941 height 639
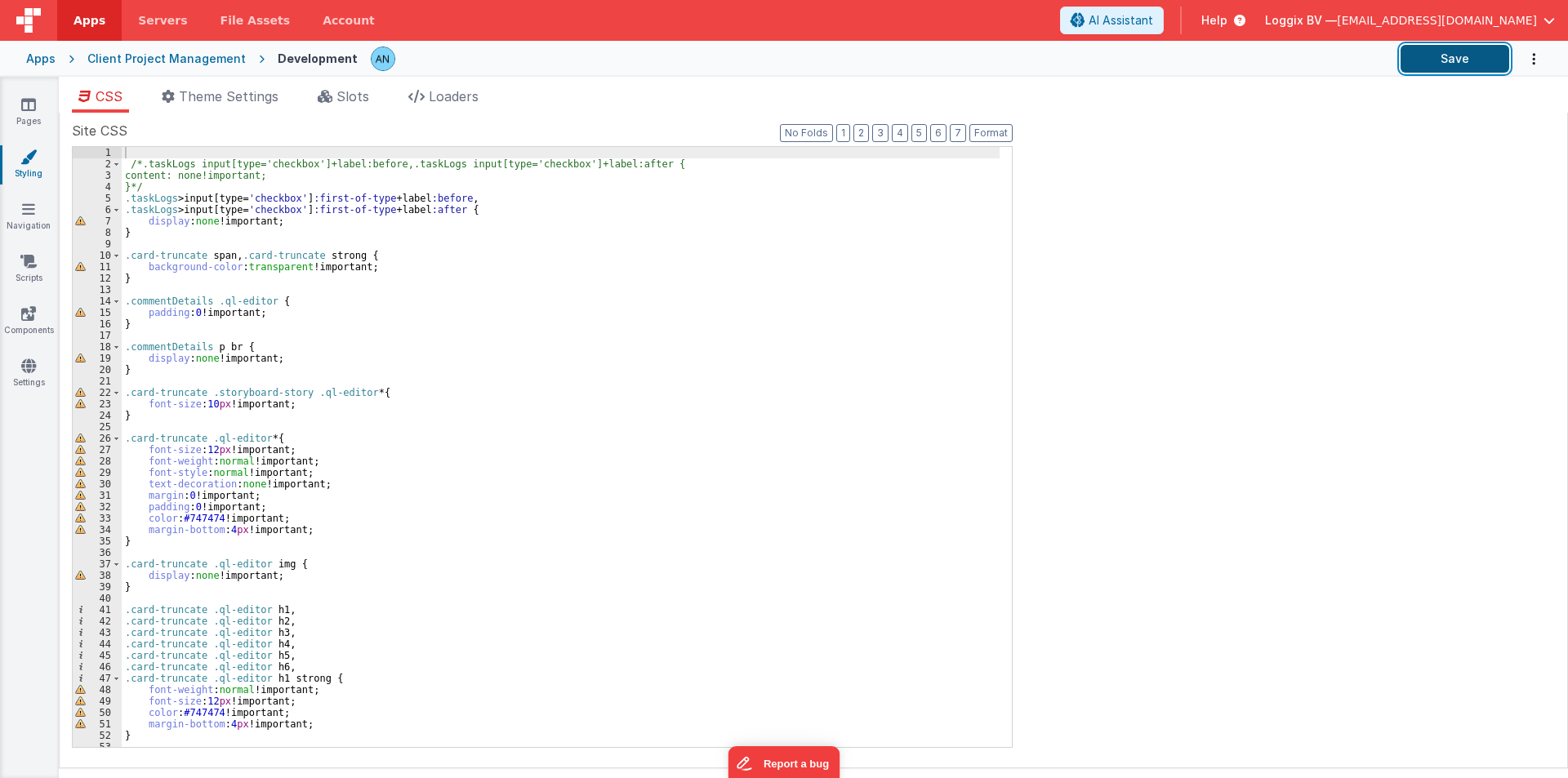
click at [1453, 56] on button "Save" at bounding box center [1455, 59] width 108 height 28
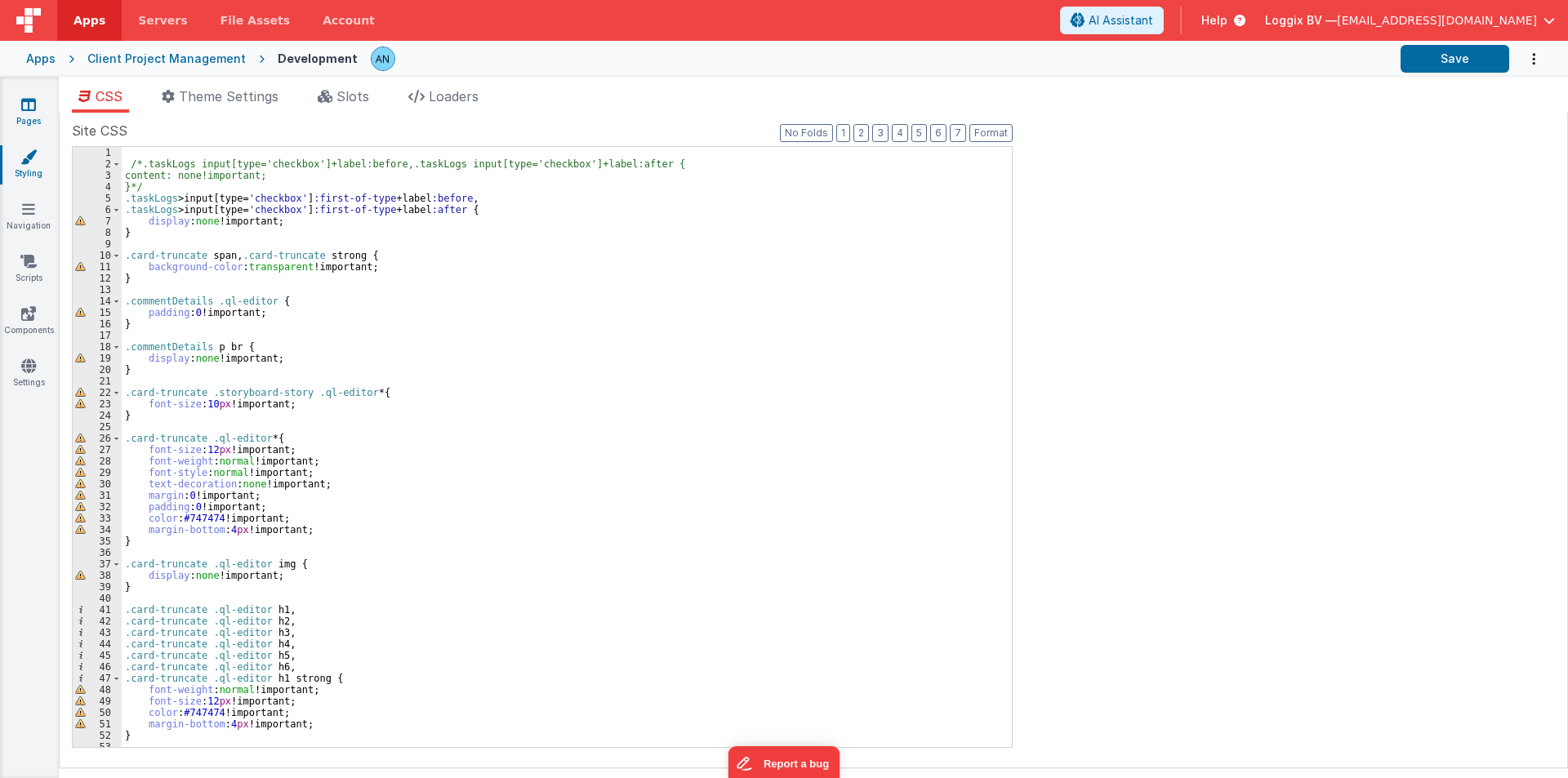
click at [26, 106] on icon at bounding box center [29, 104] width 15 height 16
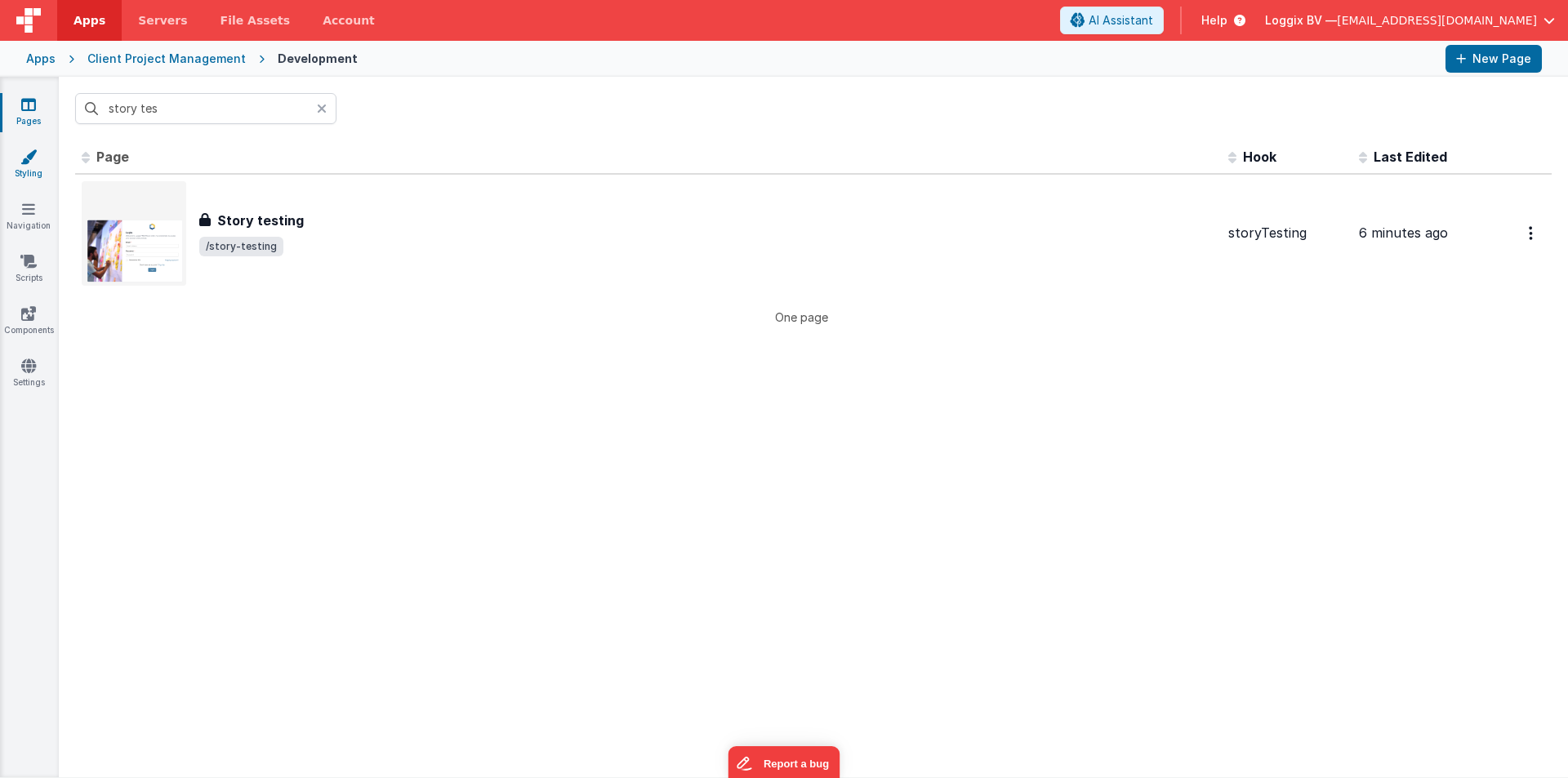
click at [31, 158] on icon at bounding box center [28, 156] width 16 height 16
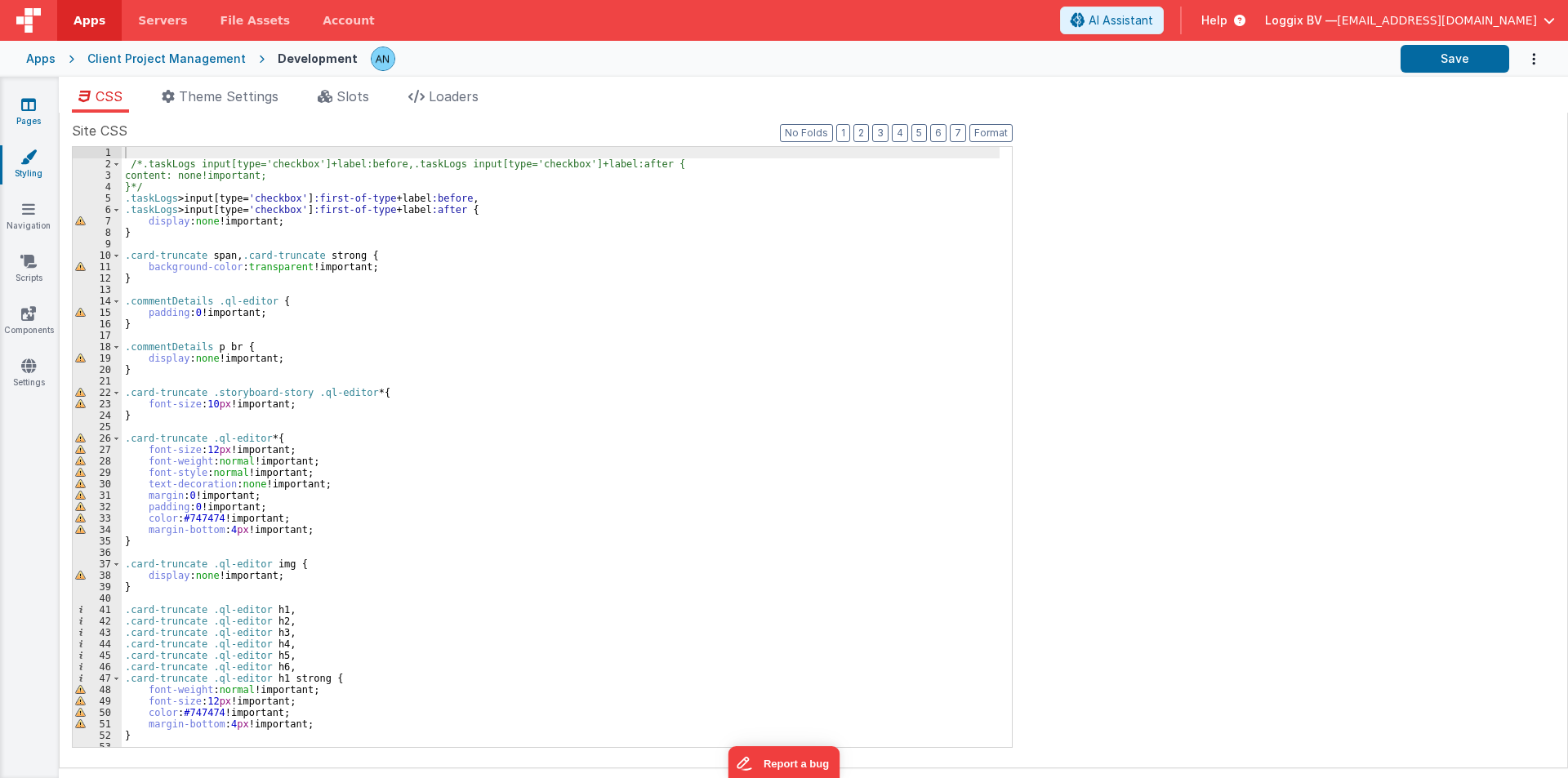
click at [42, 117] on link "Pages" at bounding box center [28, 112] width 59 height 33
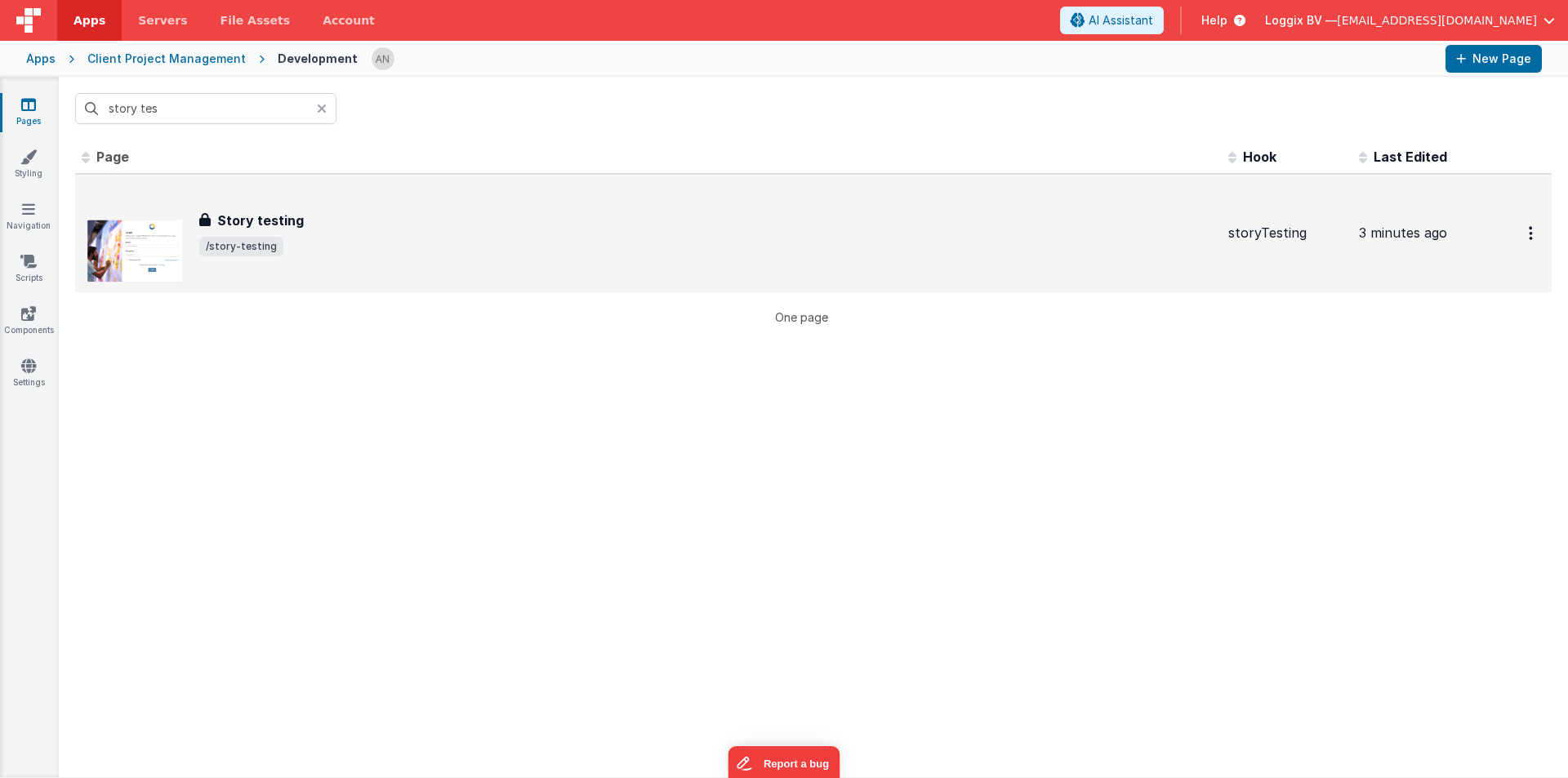
click at [247, 217] on h3 "Story testing" at bounding box center [260, 220] width 87 height 20
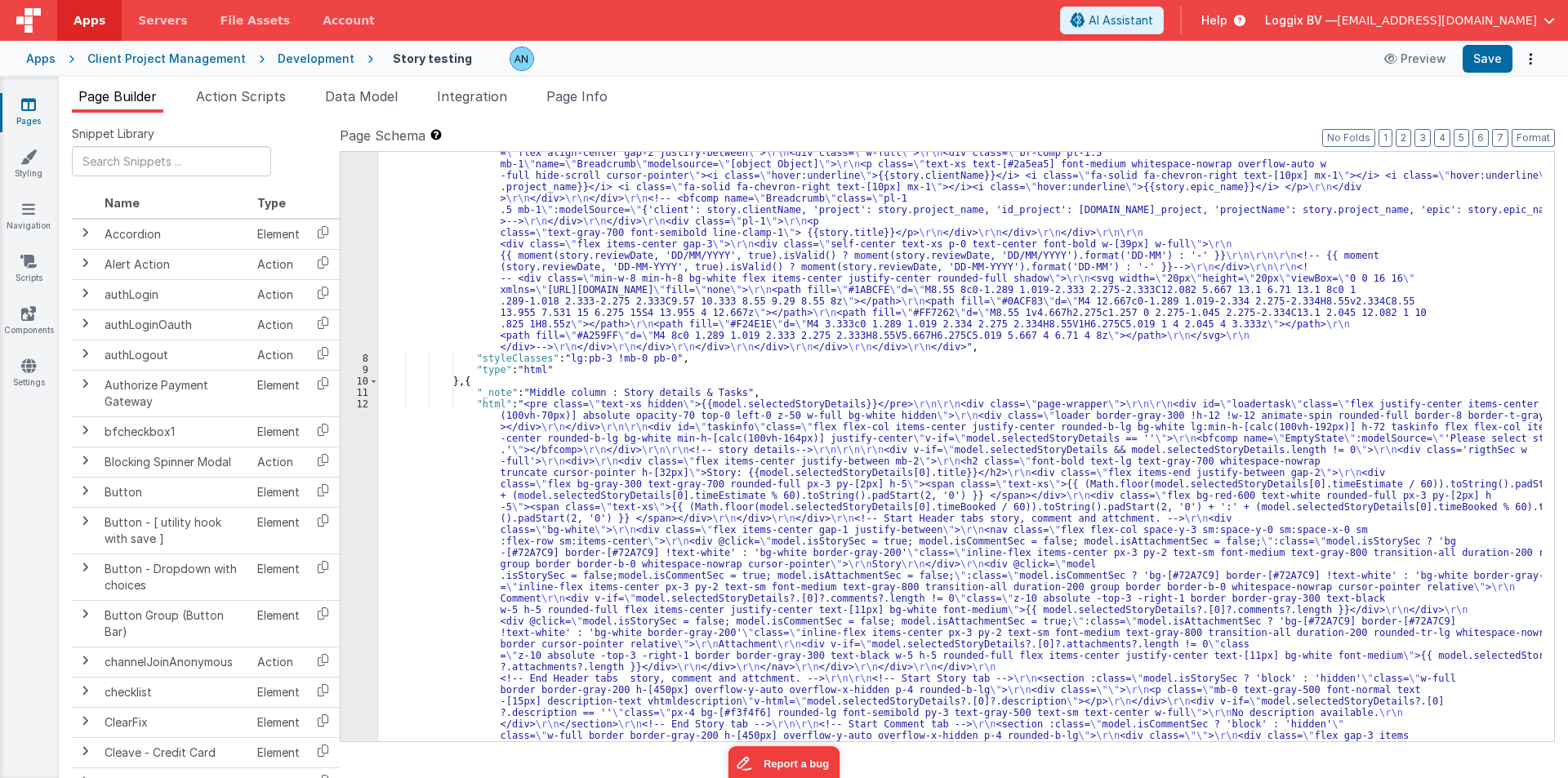
scroll to position [441, 0]
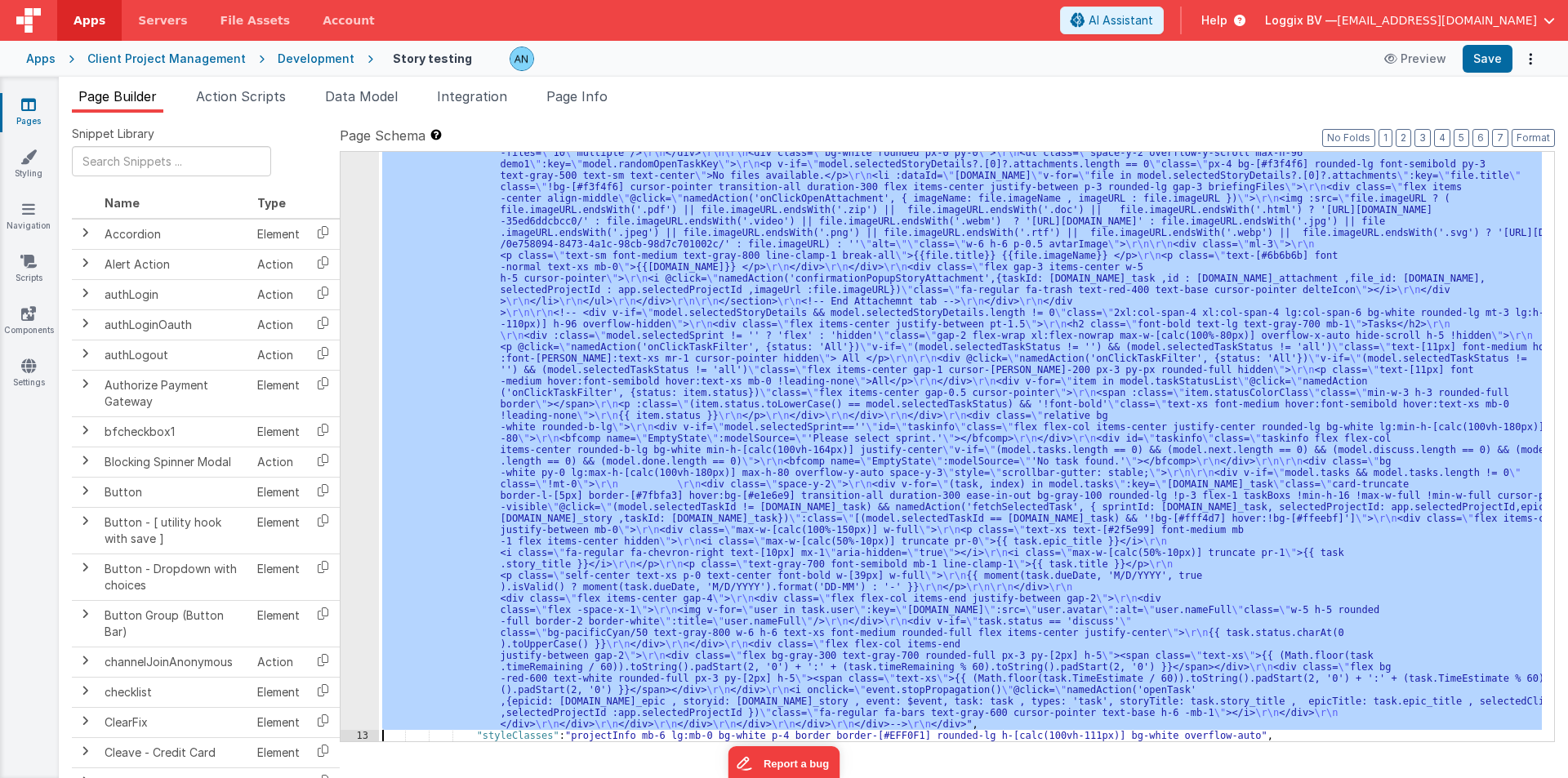
click at [353, 361] on div "12 13 14 15 16 17 18 19 20 21 22 23 24 25 26 27 28 29" at bounding box center [359, 378] width 38 height 1903
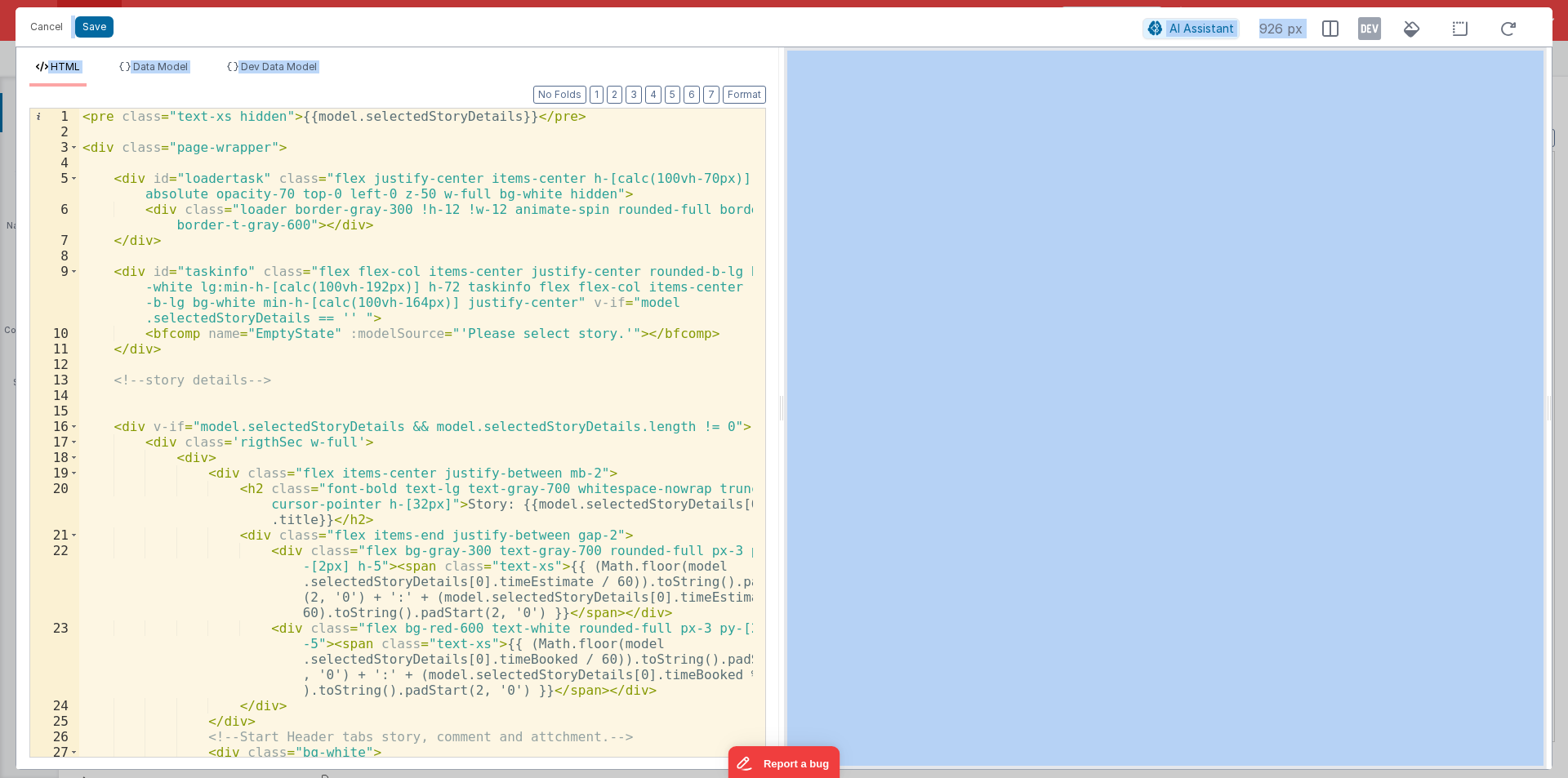
scroll to position [1216, 0]
click at [785, 408] on div at bounding box center [1165, 408] width 763 height 722
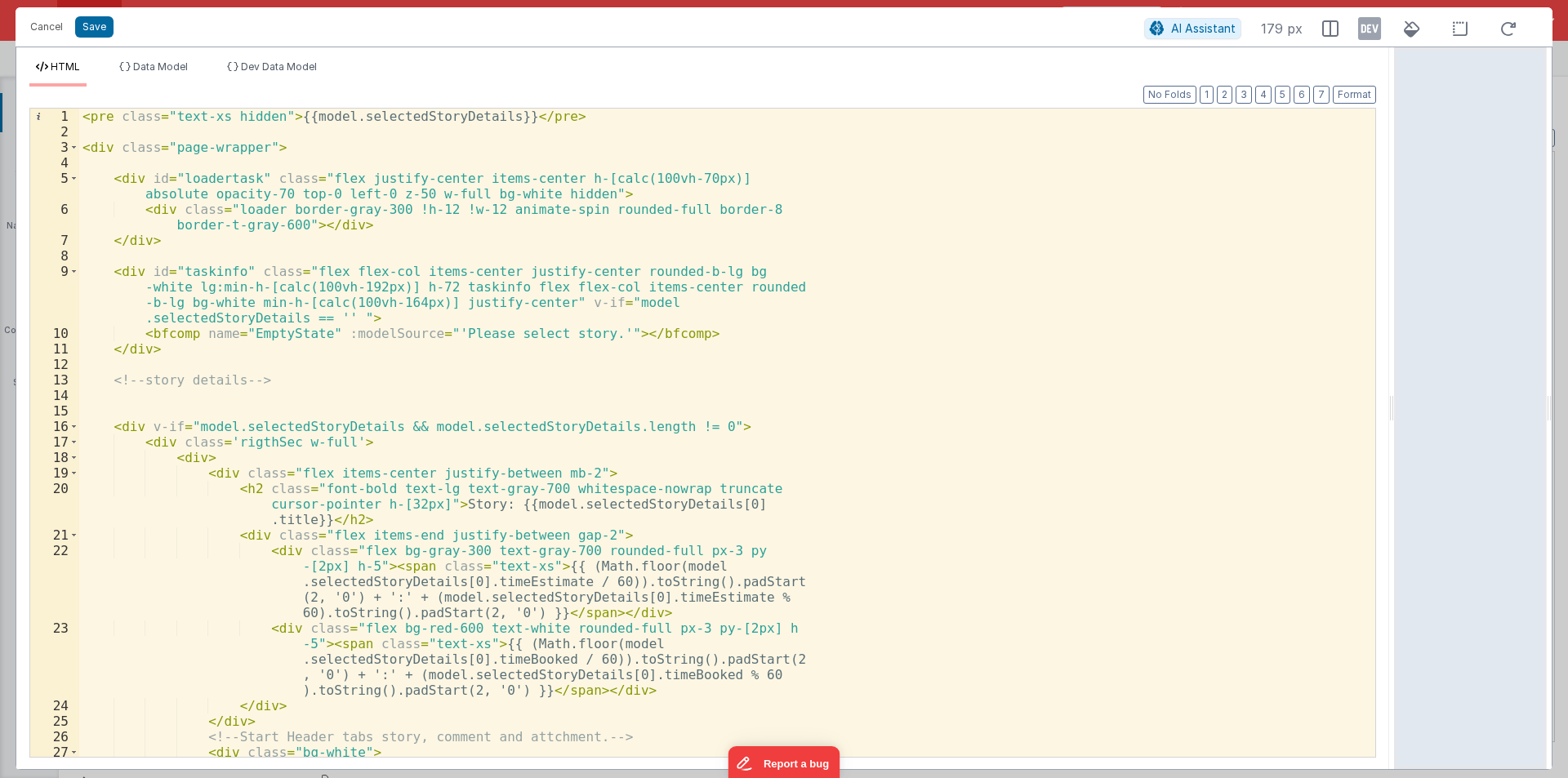
drag, startPoint x: 781, startPoint y: 405, endPoint x: 1210, endPoint y: 448, distance: 431.1
click at [1520, 393] on html "Cancel Save AI Assistant 179 px HTML Data Model Dev Data Model Format 7 6 5 4 3…" at bounding box center [784, 389] width 1568 height 778
click at [916, 480] on div "< pre class = "text-xs hidden" > {{model.selectedStoryDetails}} </ pre > < div …" at bounding box center [721, 447] width 1284 height 679
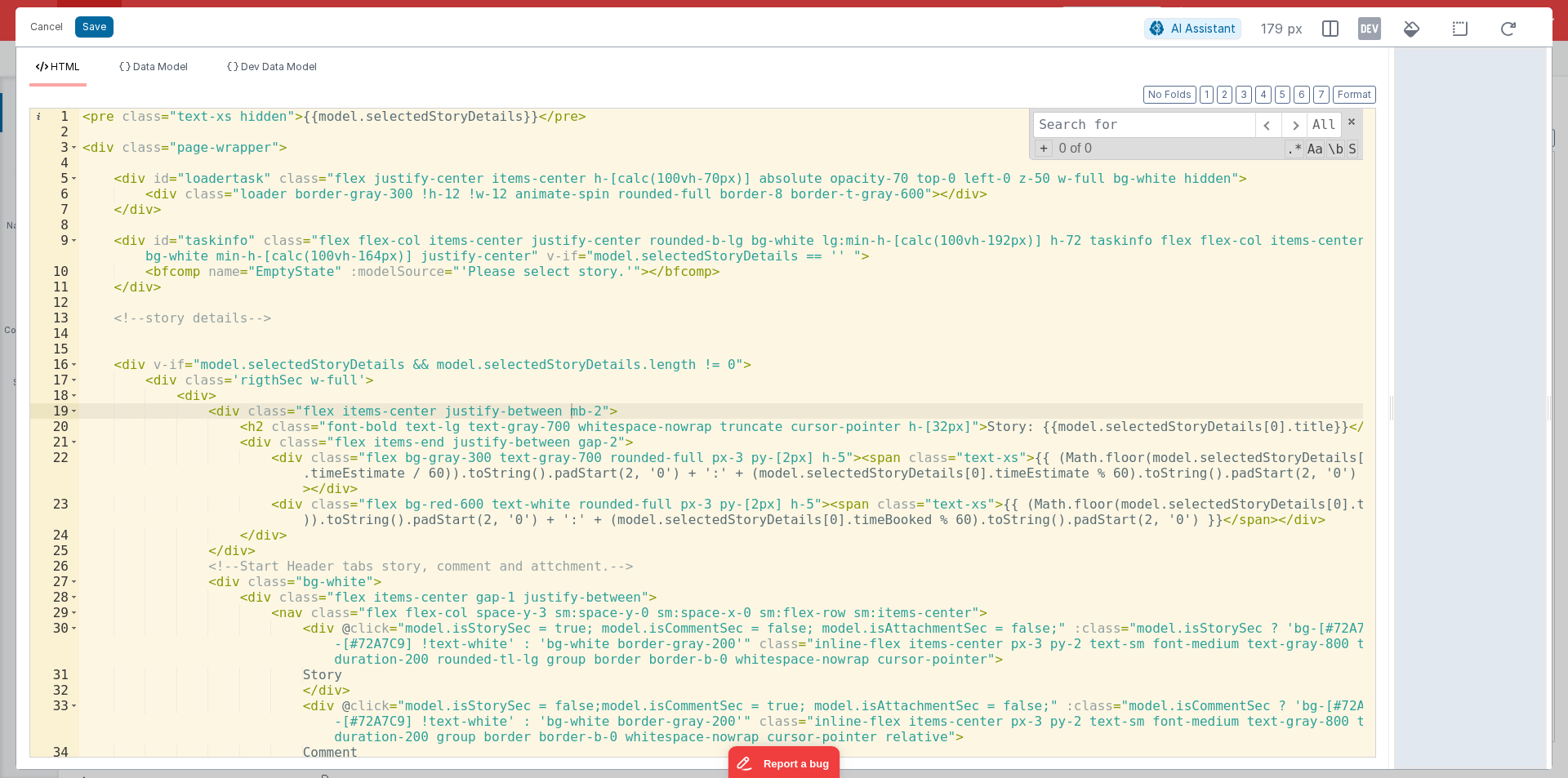
click at [449, 372] on div "< pre class = "text-xs hidden" > {{model.selectedStoryDetails}} </ pre > < div …" at bounding box center [721, 456] width 1284 height 695
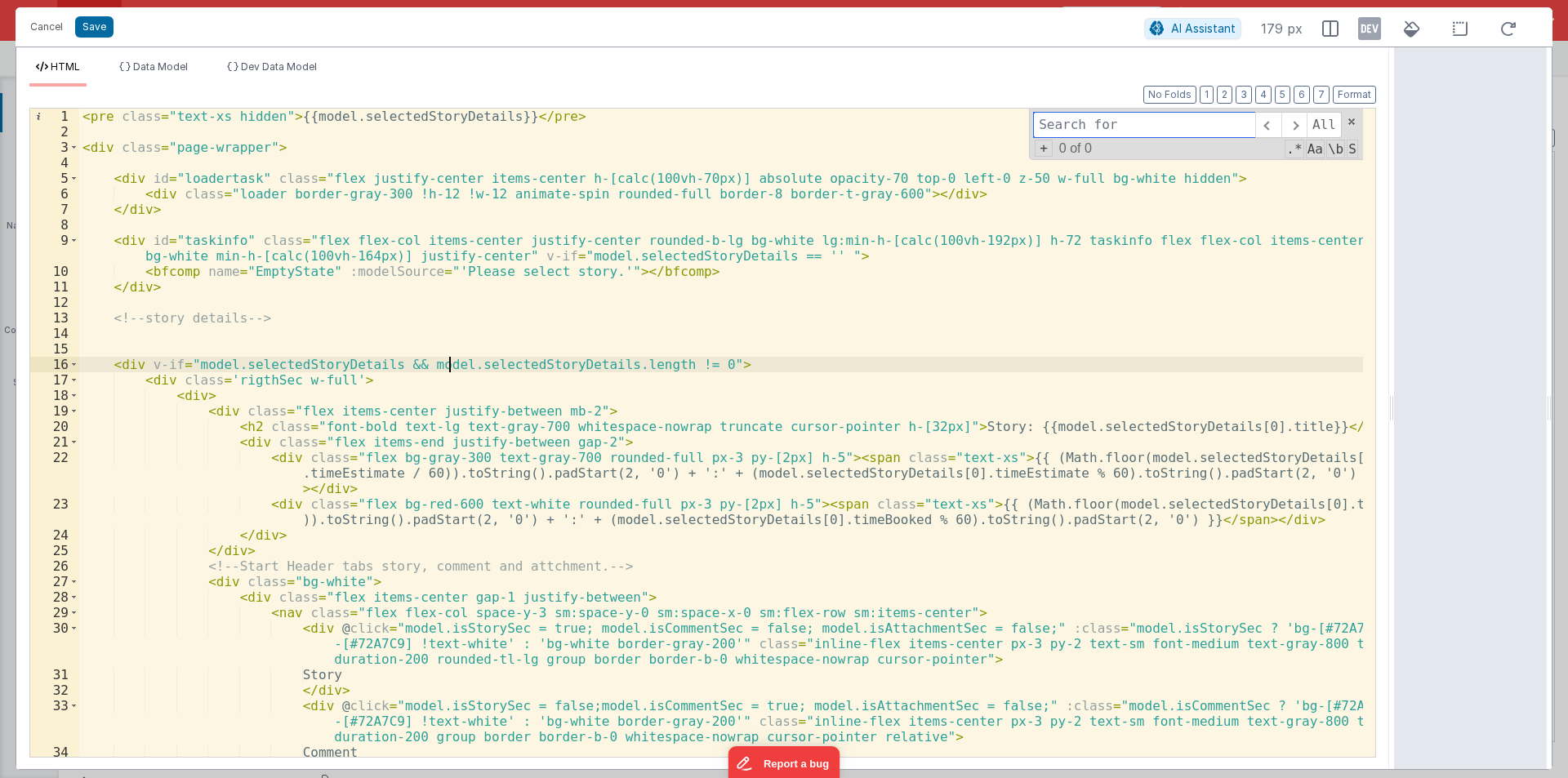
paste input "<div class="ql-editor ql-blank" contenteditable="true" aria-owns="quill-mention…"
type input "<"
click at [342, 310] on div "< pre class = "text-xs hidden" > {{model.selectedStoryDetails}} </ pre > < div …" at bounding box center [721, 456] width 1284 height 695
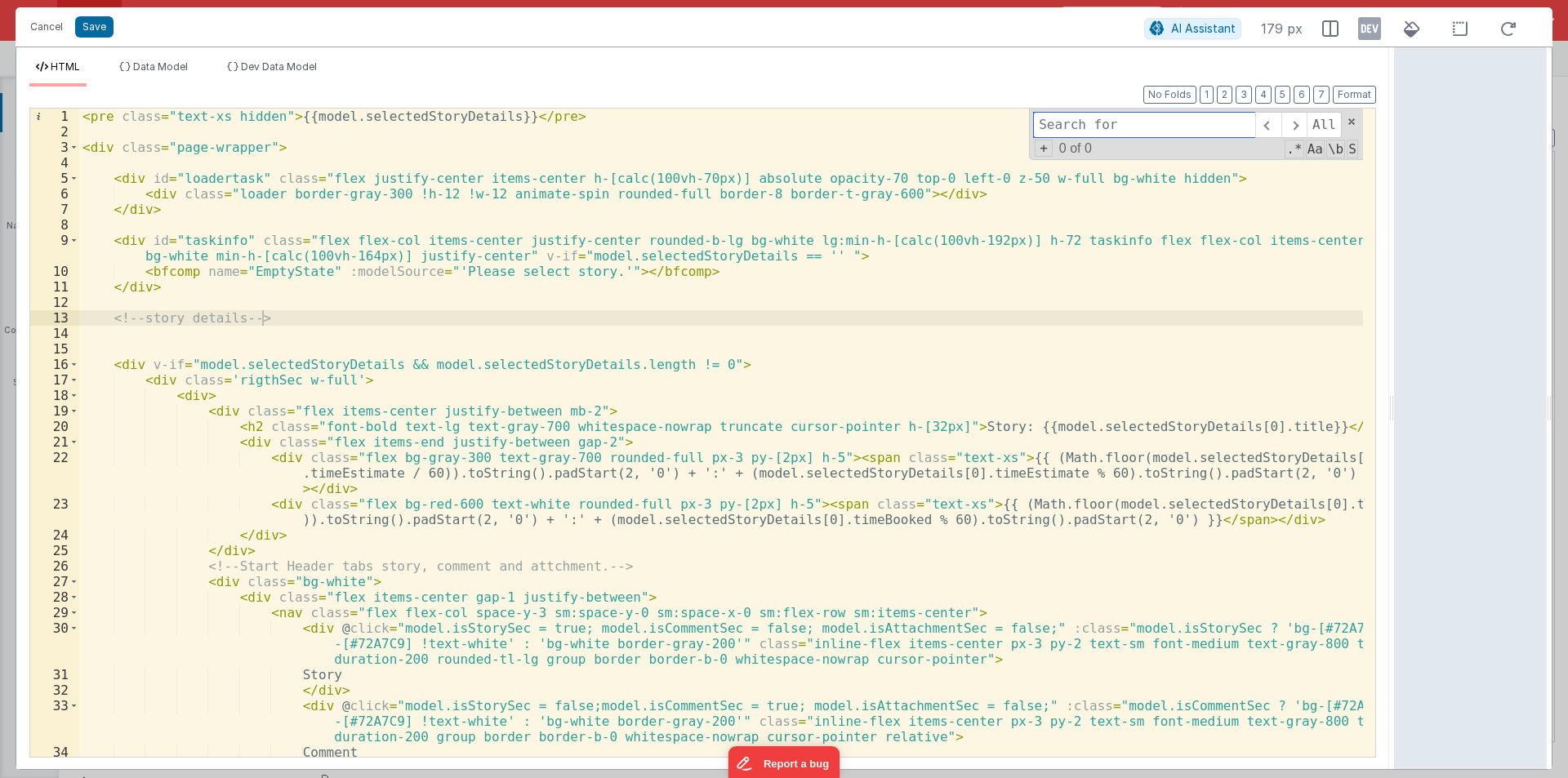
paste input "w3review text-sm h-40 min-h-40 overflow-visible border w-full ql-container ql-s…"
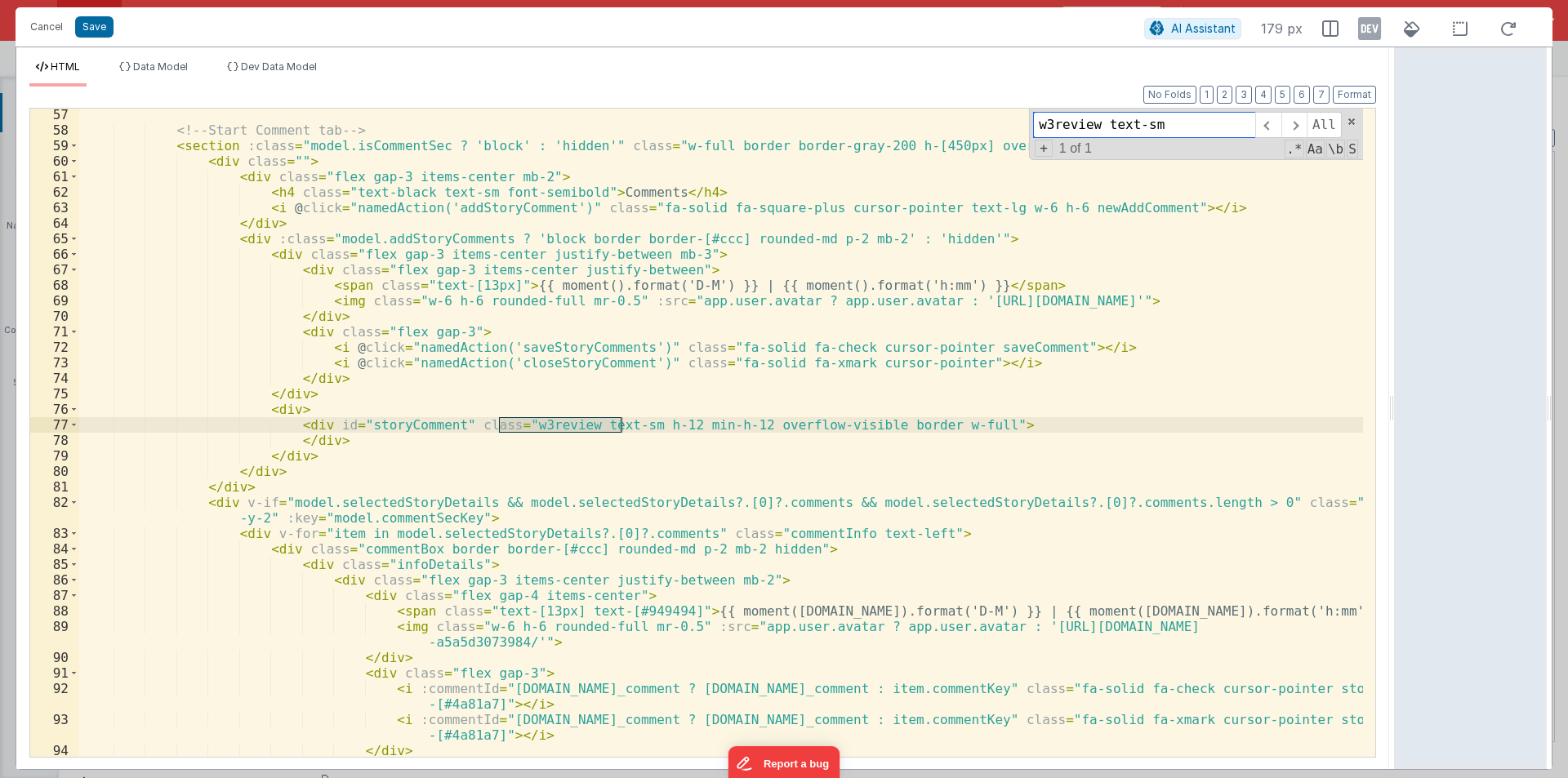
type input "w3review text-sm"
click at [578, 487] on div "<!-- Start Comment tab --> < section :class = "model.isCommentSec ? 'block' : '…" at bounding box center [721, 446] width 1284 height 679
drag, startPoint x: 639, startPoint y: 428, endPoint x: 651, endPoint y: 426, distance: 12.2
click at [651, 426] on div "<!-- Start Comment tab --> < section :class = "model.isCommentSec ? 'block' : '…" at bounding box center [721, 446] width 1284 height 679
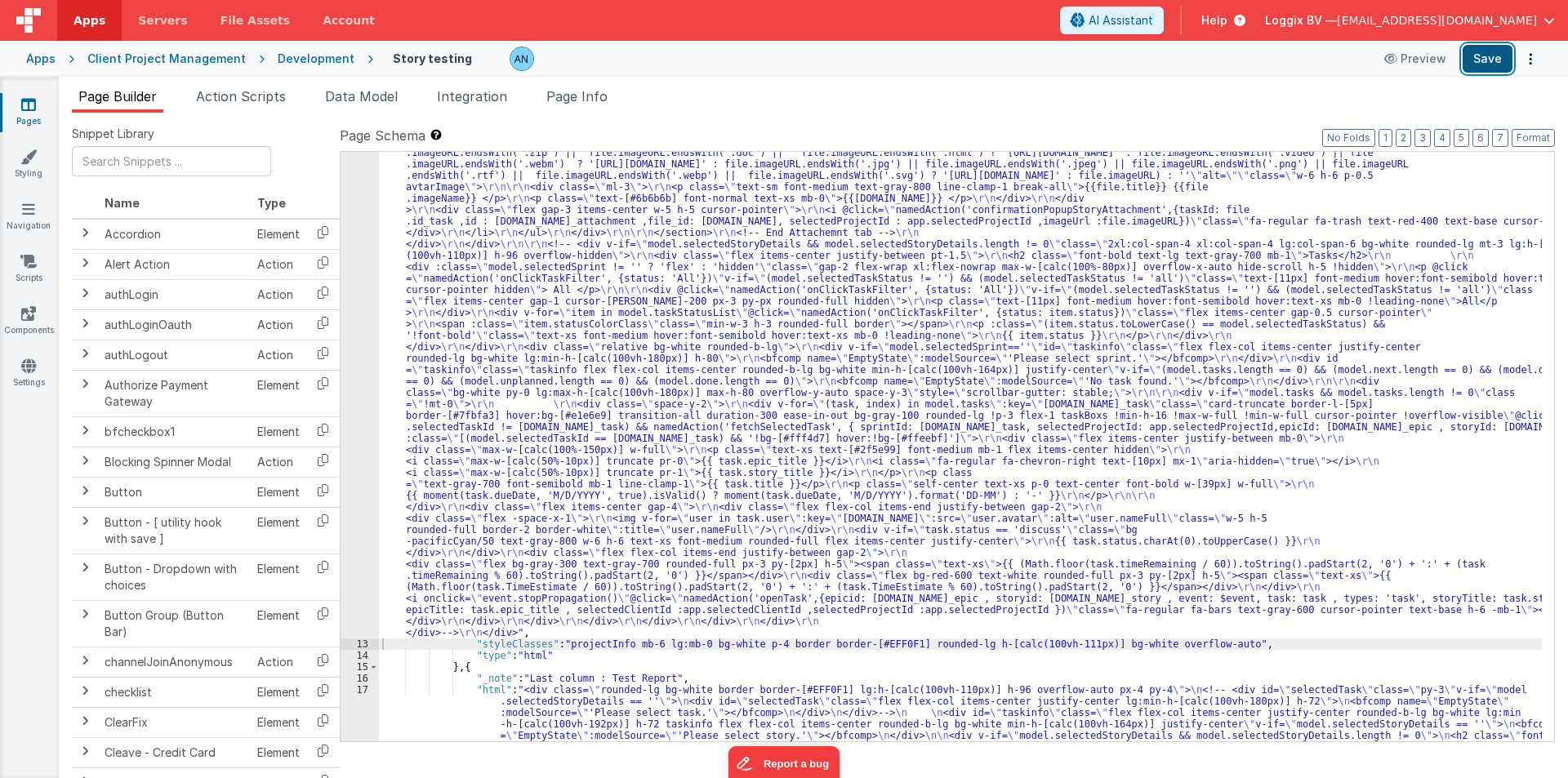
click at [1484, 61] on button "Save" at bounding box center [1487, 59] width 50 height 28
click at [1533, 133] on button "Format" at bounding box center [1533, 137] width 43 height 18
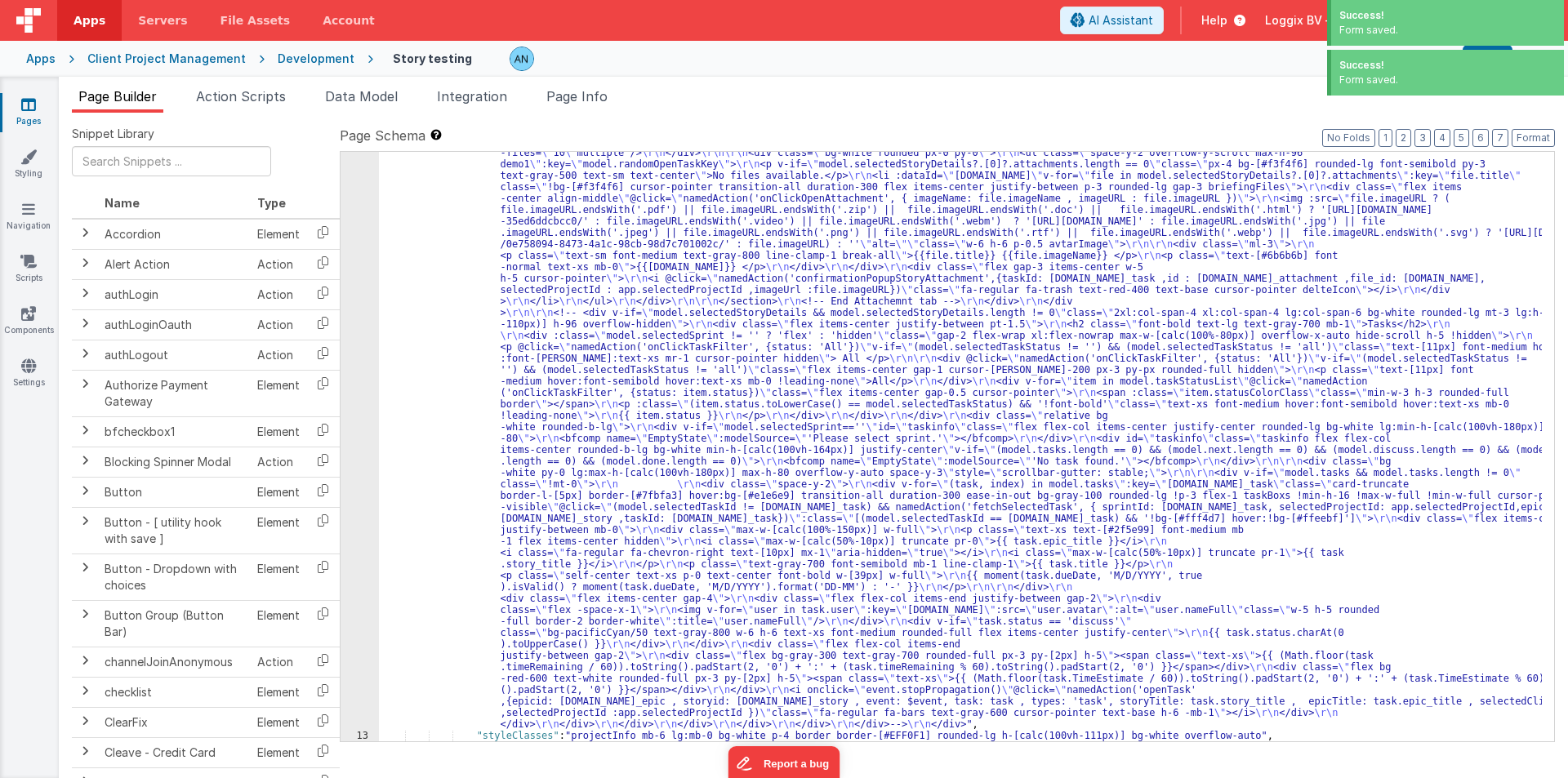
click at [463, 418] on div ""html" : "<pre class= \" text-xs hidden \" >{{model.selectedStoryDetails}}</pre…" at bounding box center [961, 378] width 1163 height 1903
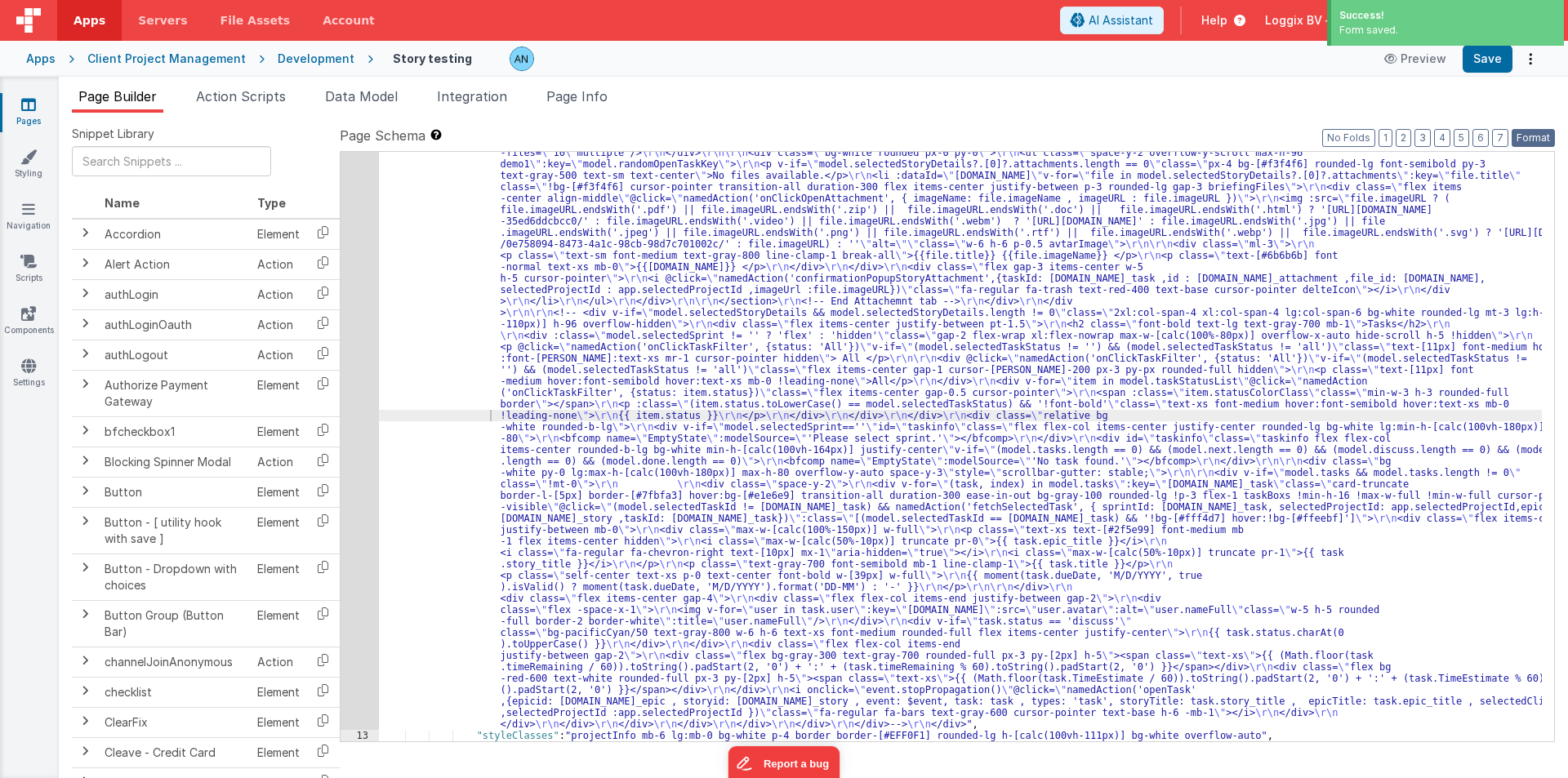
click at [1535, 137] on button "Format" at bounding box center [1533, 137] width 43 height 18
click at [373, 248] on div "12" at bounding box center [359, 78] width 38 height 1303
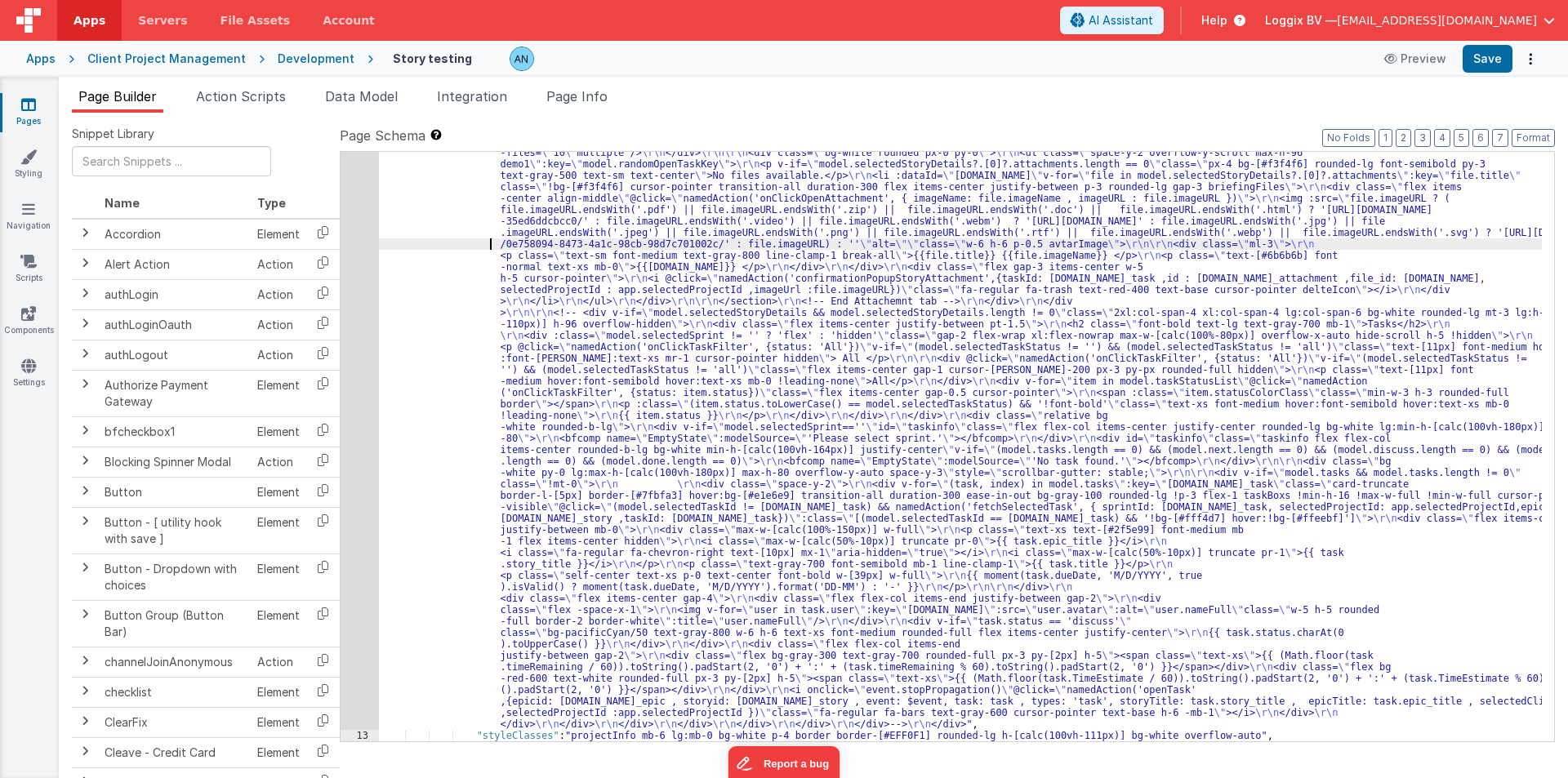
click at [406, 247] on div ""html" : "<pre class= \" text-xs hidden \" >{{model.selectedStoryDetails}}</pre…" at bounding box center [961, 378] width 1163 height 1903
click at [1484, 57] on button "Save" at bounding box center [1487, 59] width 50 height 28
click at [1535, 138] on button "Format" at bounding box center [1533, 137] width 43 height 18
